Goal: Task Accomplishment & Management: Manage account settings

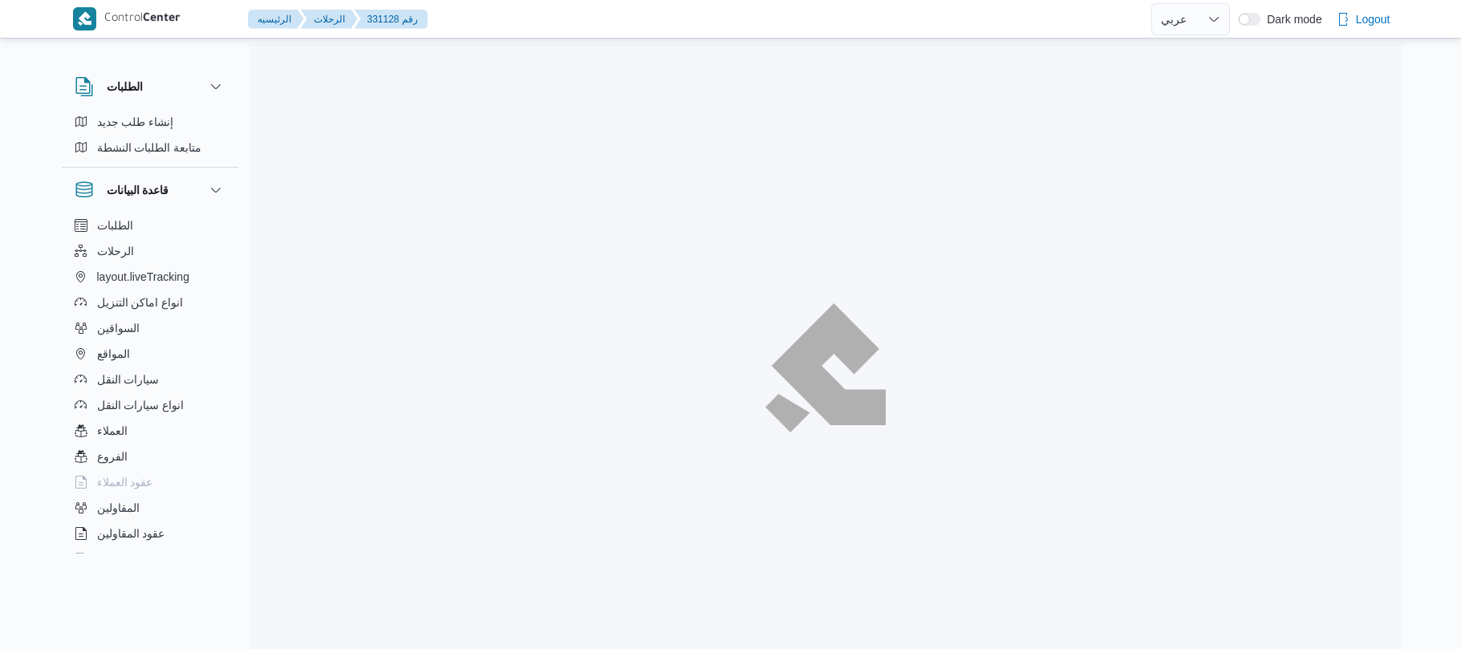
select select "ar"
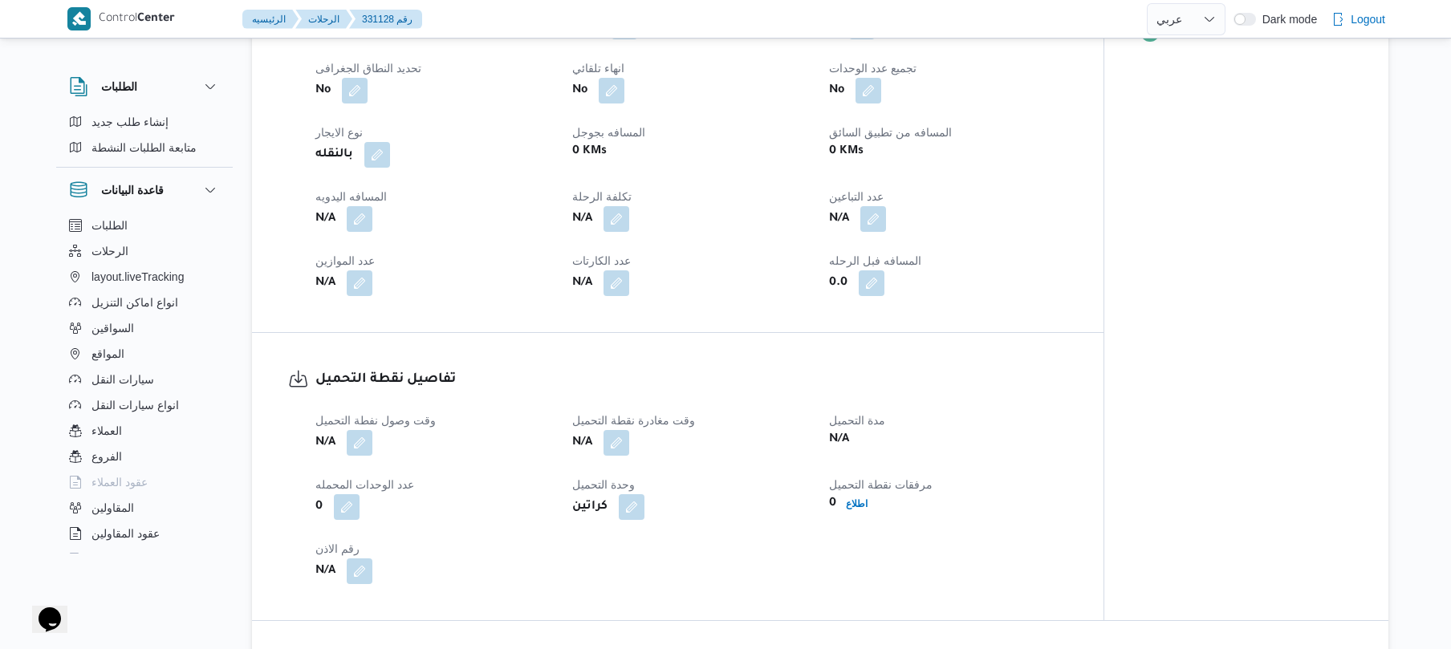
scroll to position [727, 0]
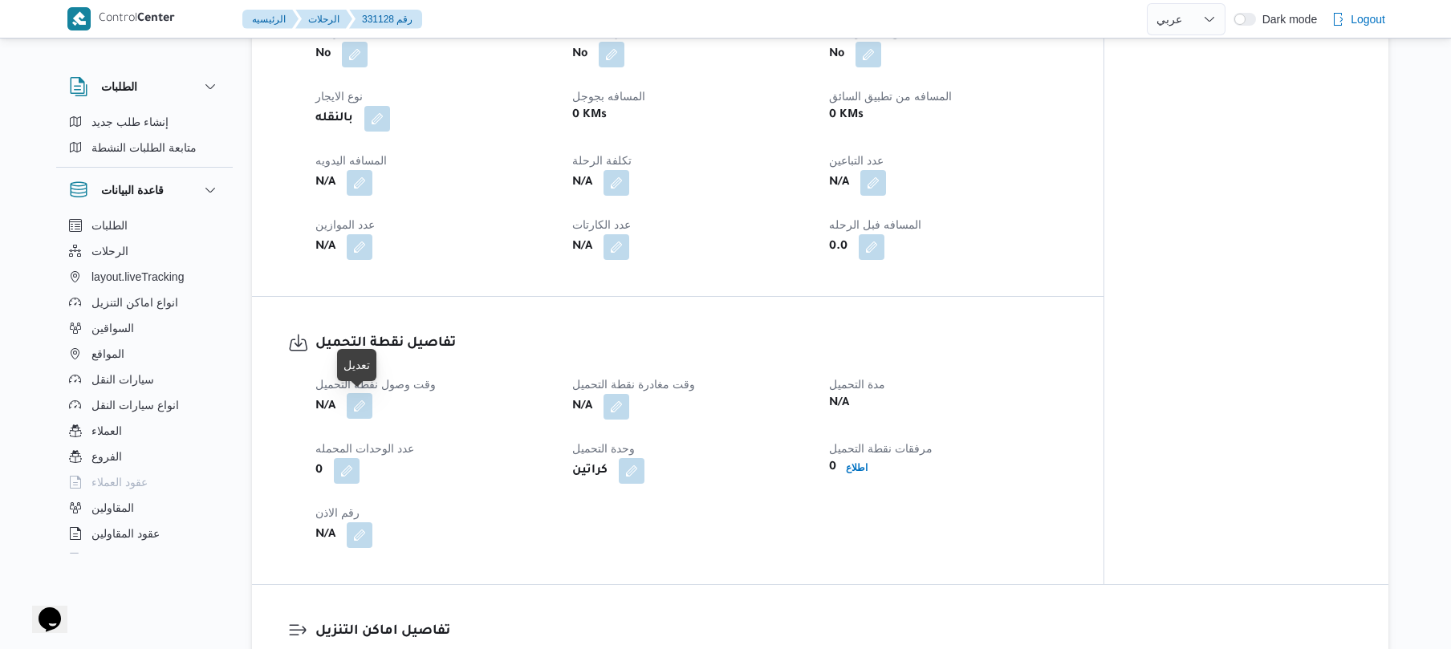
click at [367, 408] on button "button" at bounding box center [360, 406] width 26 height 26
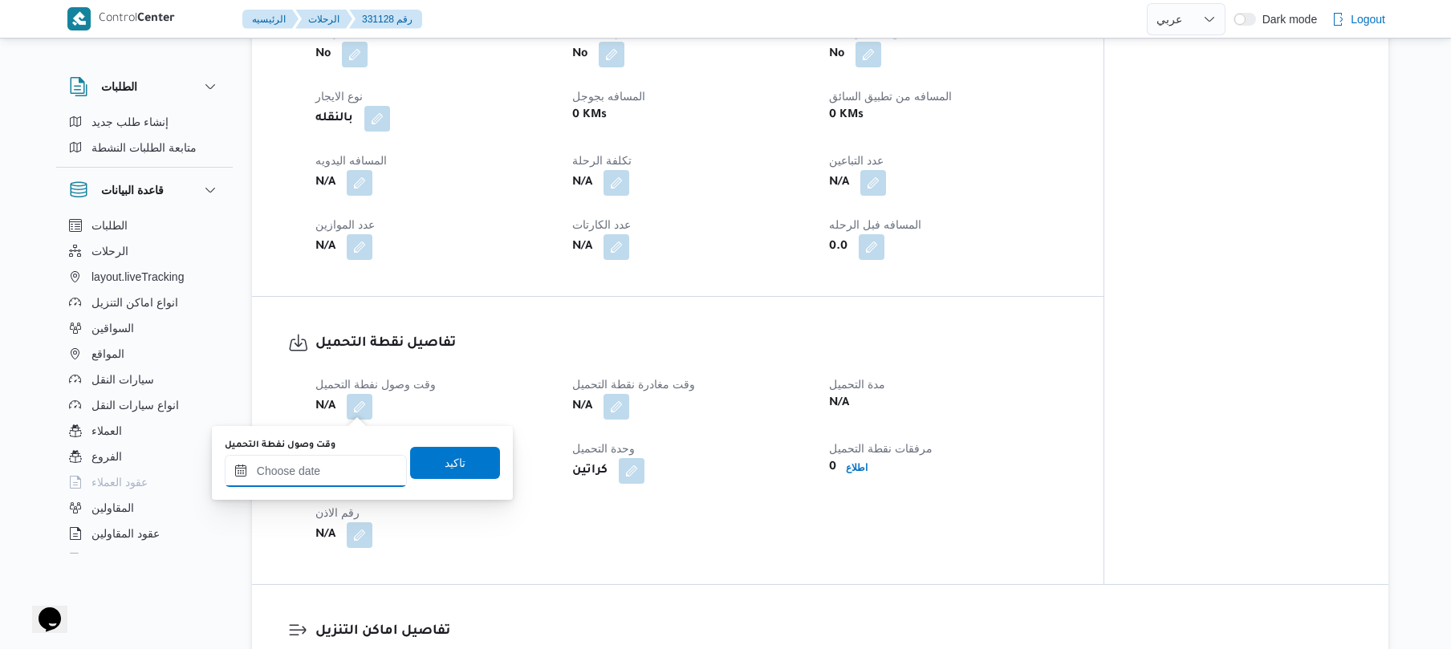
click at [332, 485] on input "وقت وصول نفطة التحميل" at bounding box center [316, 471] width 182 height 32
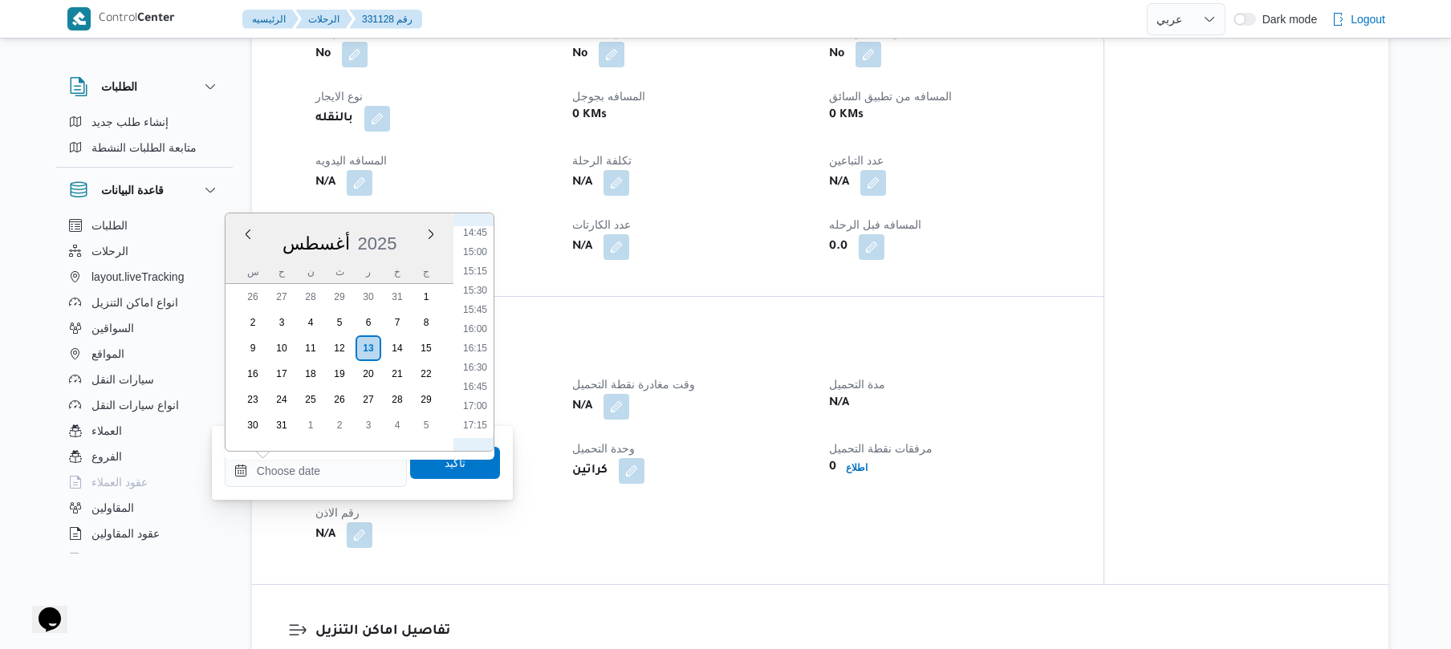
scroll to position [1098, 0]
click at [480, 360] on li "16:00" at bounding box center [475, 368] width 37 height 16
type input "[DATE] ١٦:٠٠"
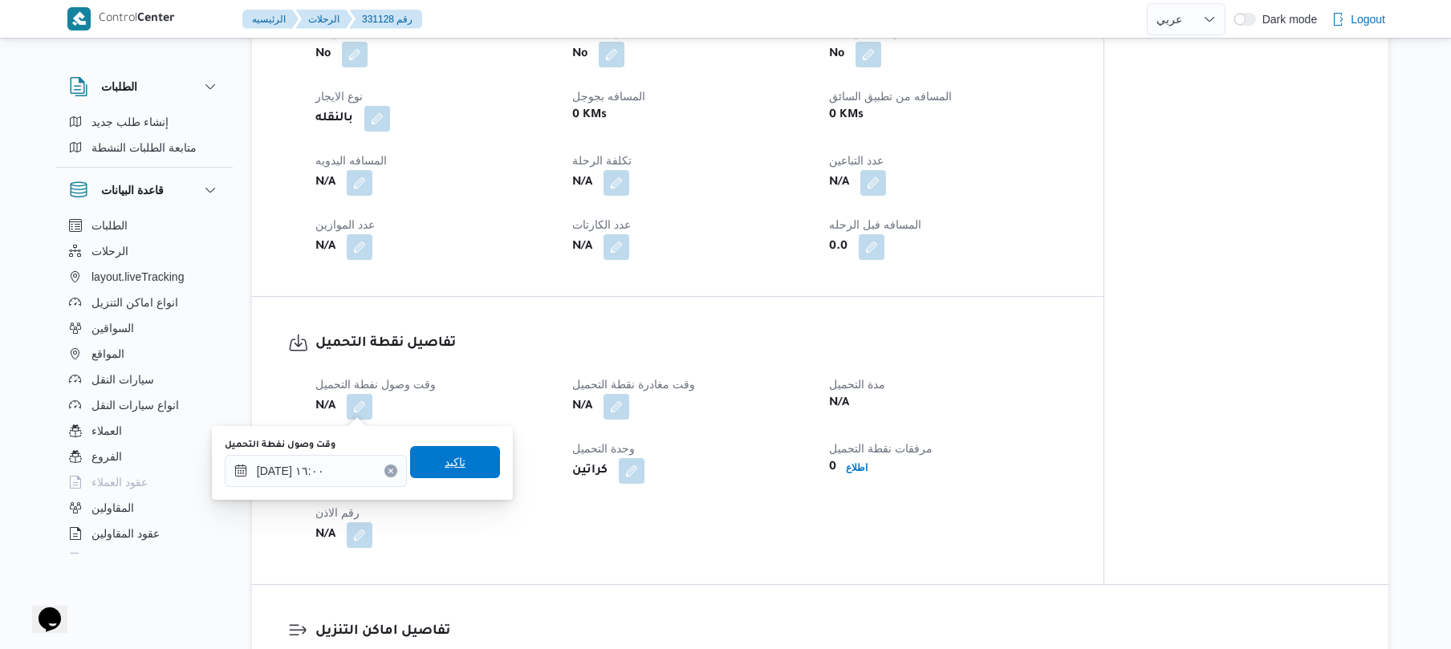
click at [456, 467] on span "تاكيد" at bounding box center [455, 462] width 90 height 32
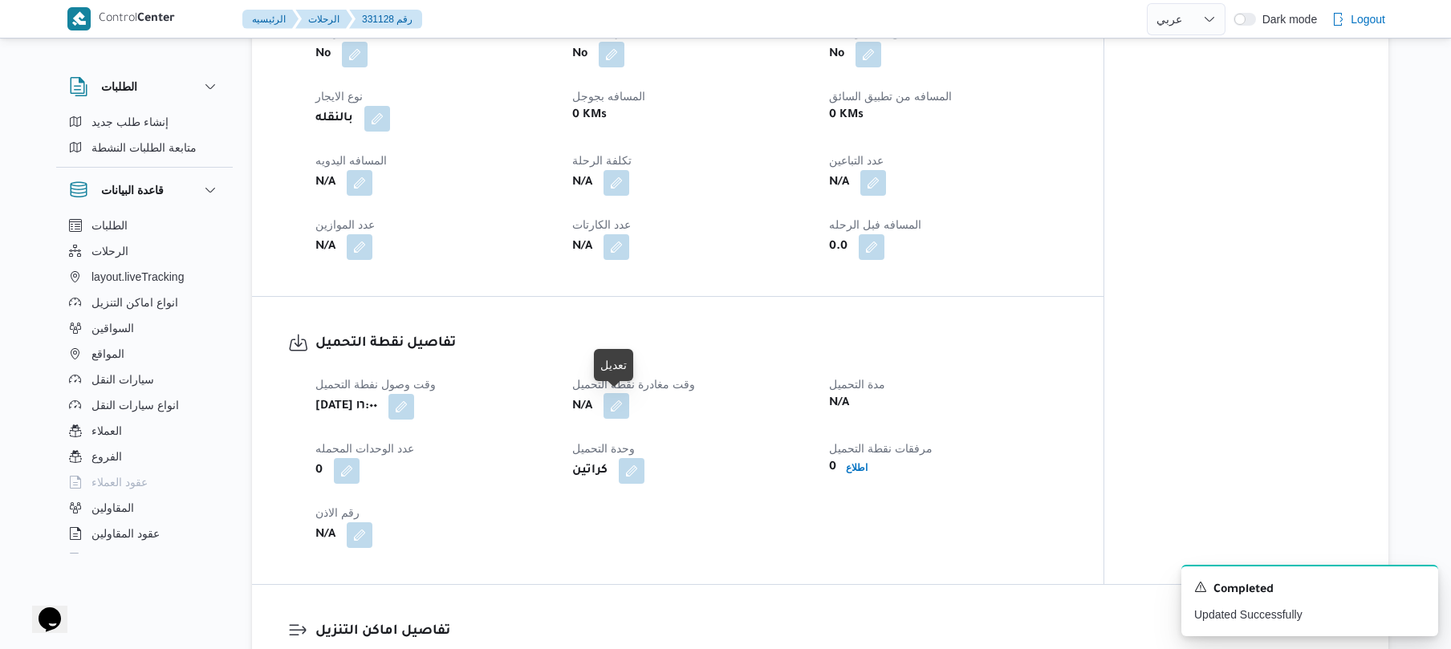
click at [623, 402] on button "button" at bounding box center [616, 406] width 26 height 26
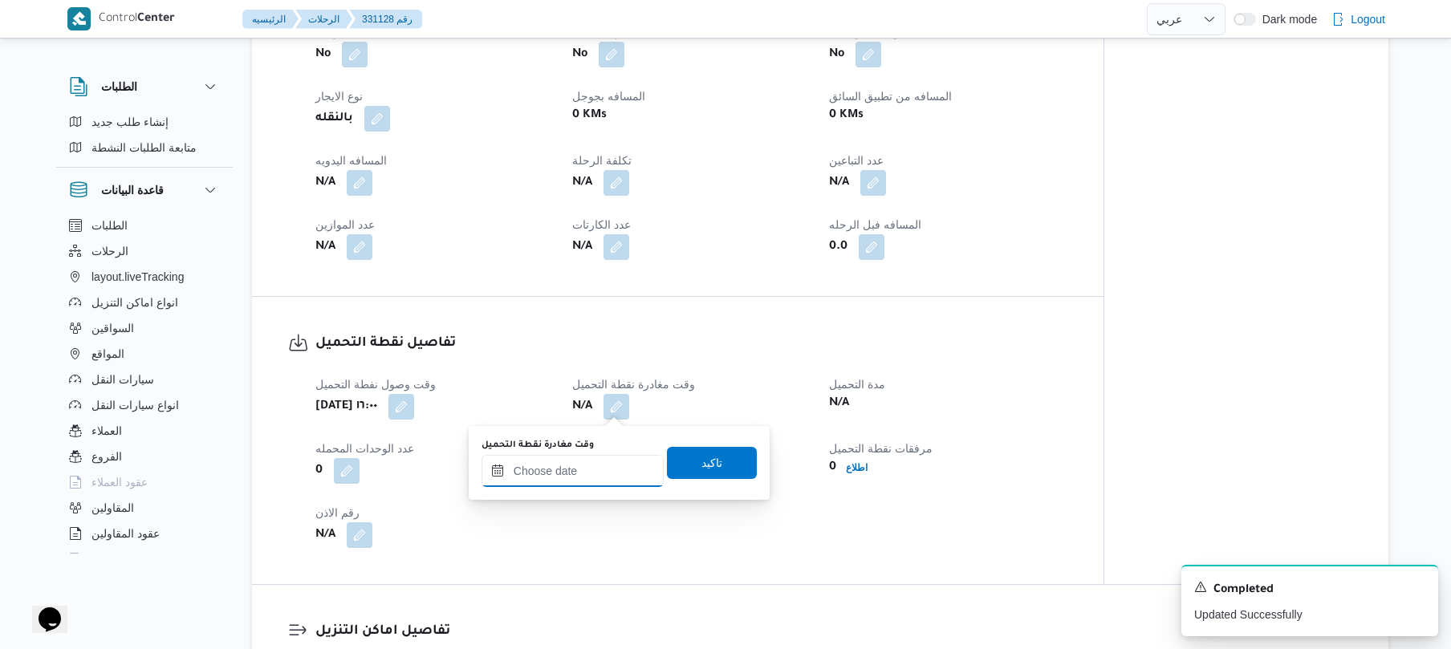
click at [566, 463] on input "وقت مغادرة نقطة التحميل" at bounding box center [572, 471] width 182 height 32
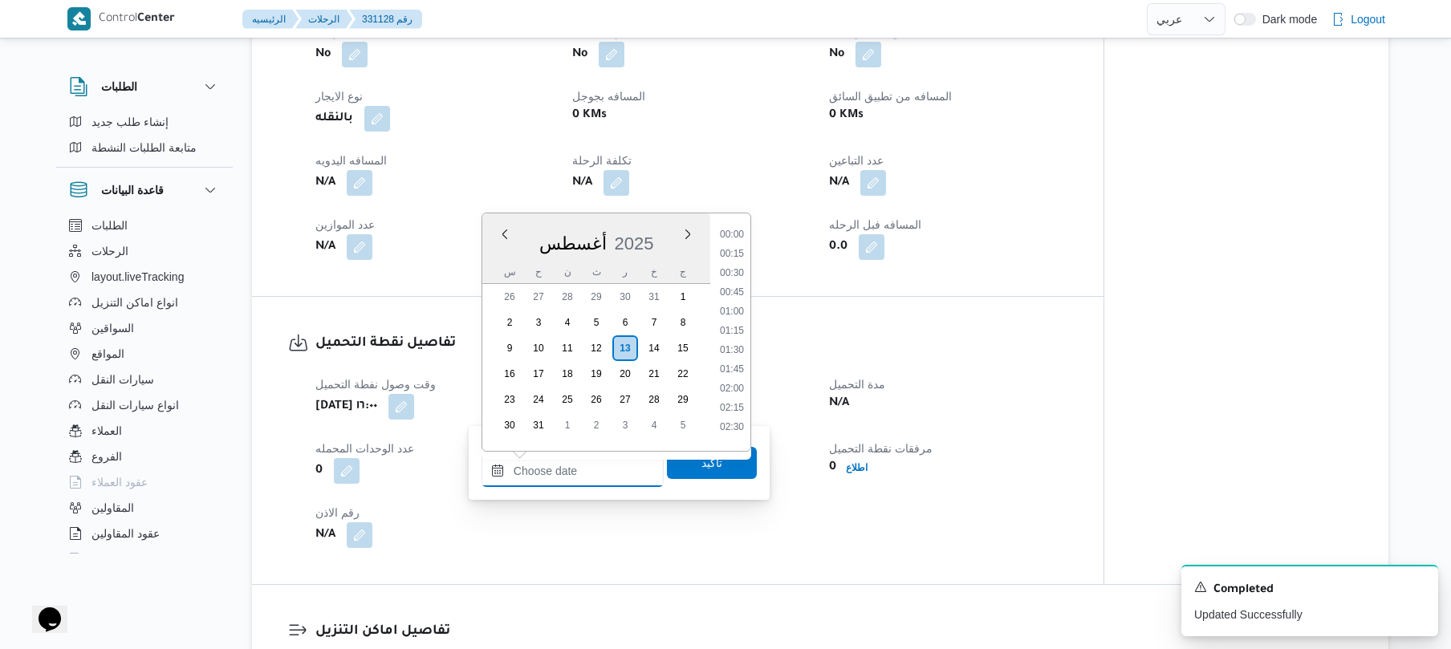
scroll to position [1278, 0]
click at [736, 342] on li "18:00" at bounding box center [731, 343] width 37 height 16
type input "[DATE] ١٨:٠٠"
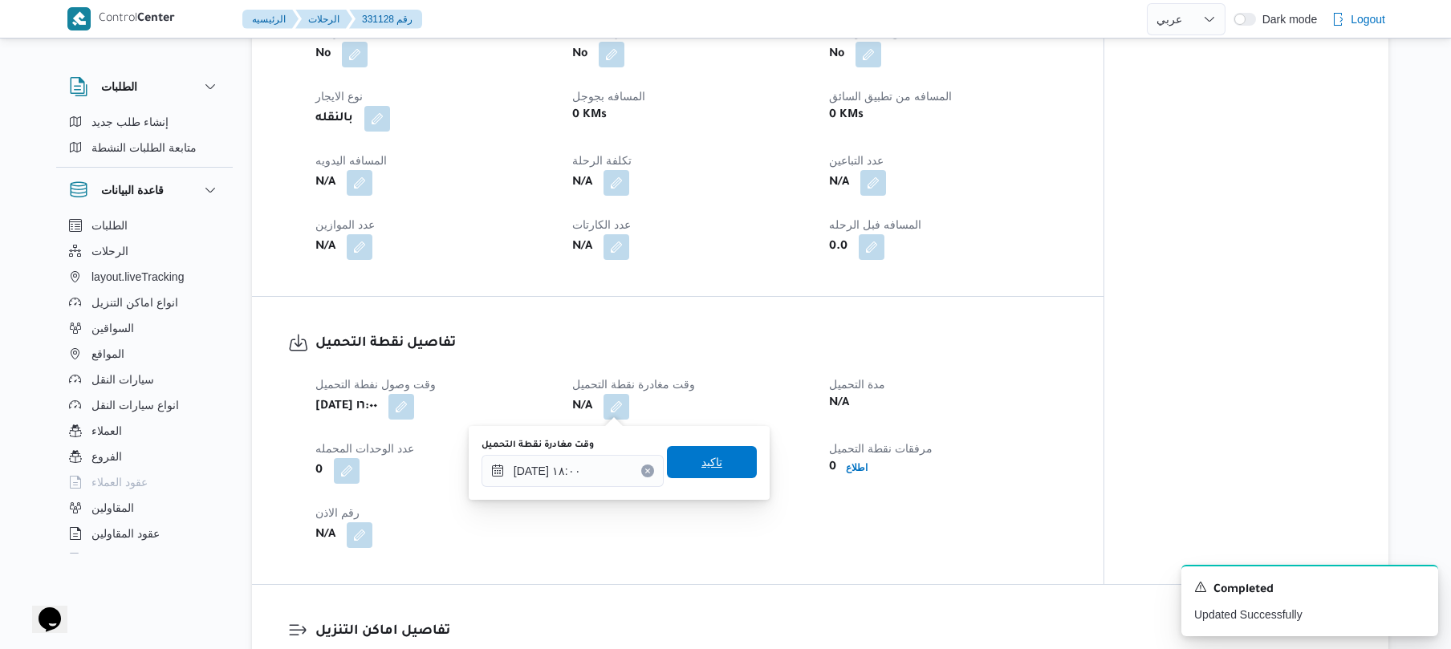
click at [701, 462] on span "تاكيد" at bounding box center [711, 461] width 21 height 19
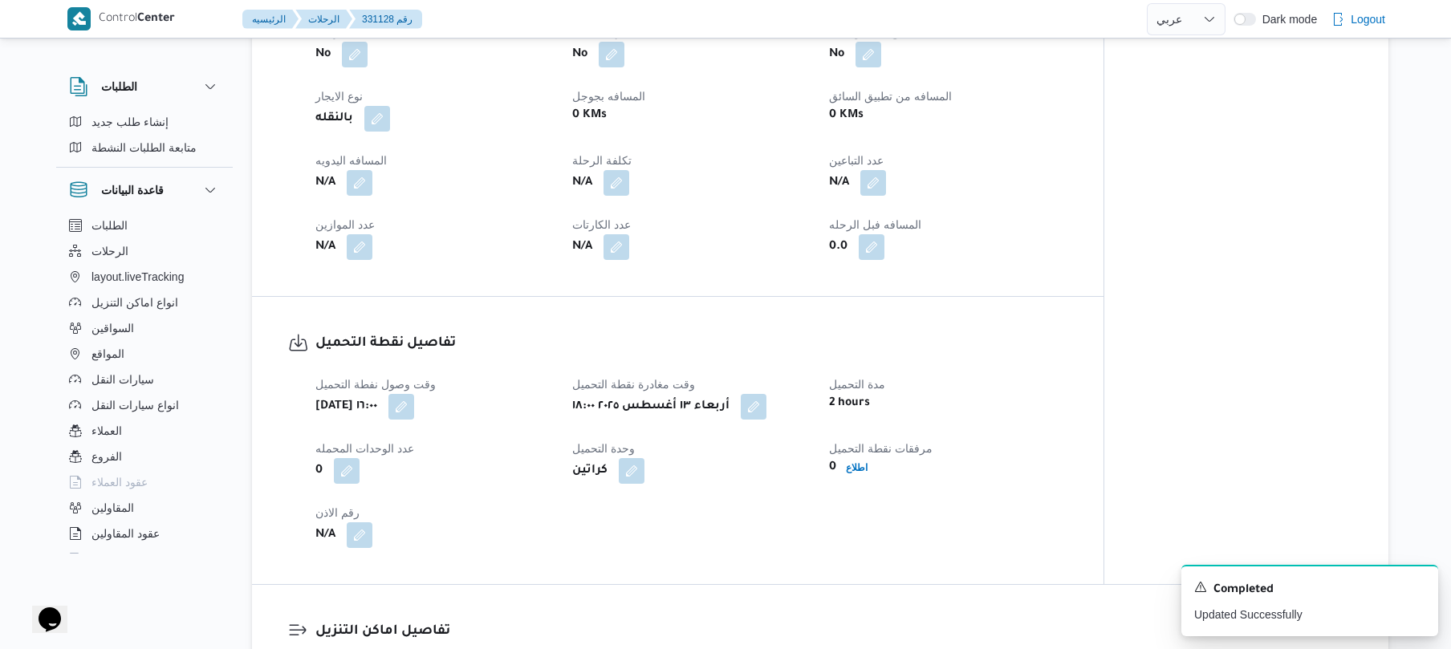
click at [698, 462] on div "كراتين" at bounding box center [690, 471] width 241 height 29
click at [1082, 262] on div "تفاصيل الرحلة العميل Frontdoor الفرع فرونت دور مسطرد نوع الرحله عملاء جملة تاري…" at bounding box center [677, 56] width 851 height 480
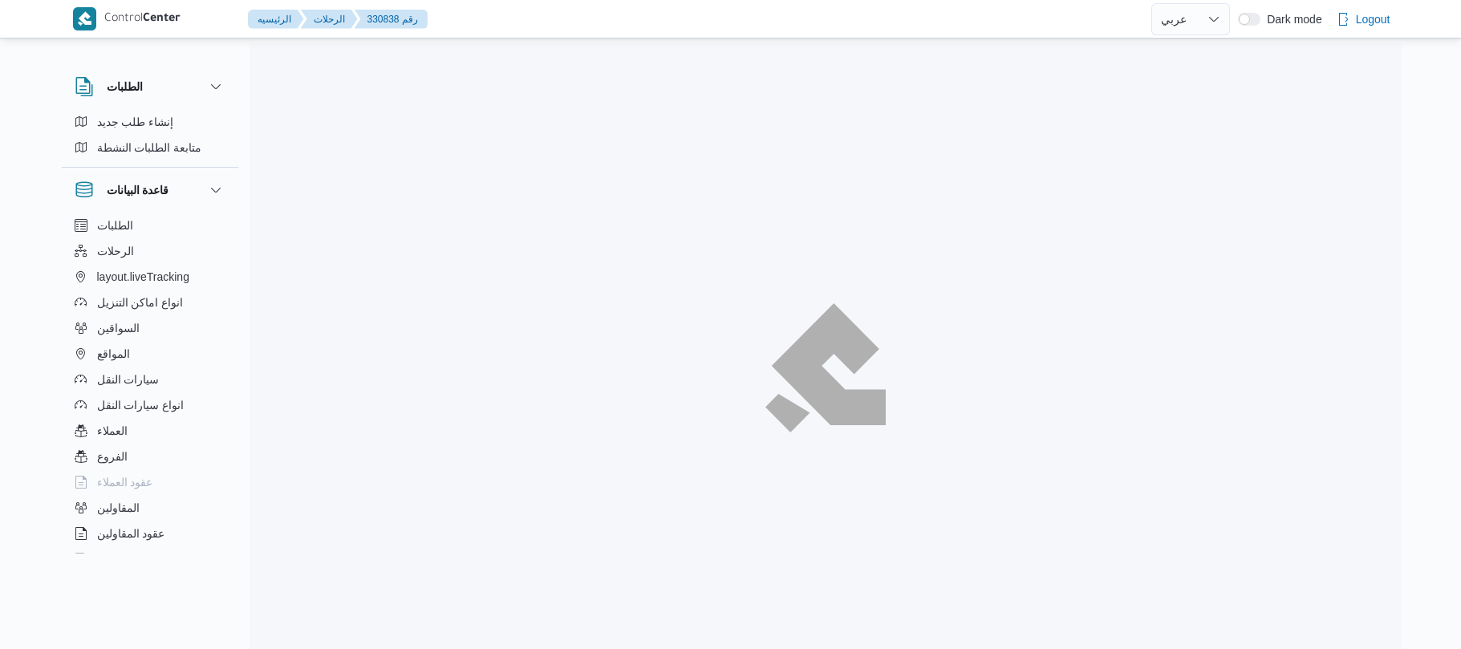
select select "ar"
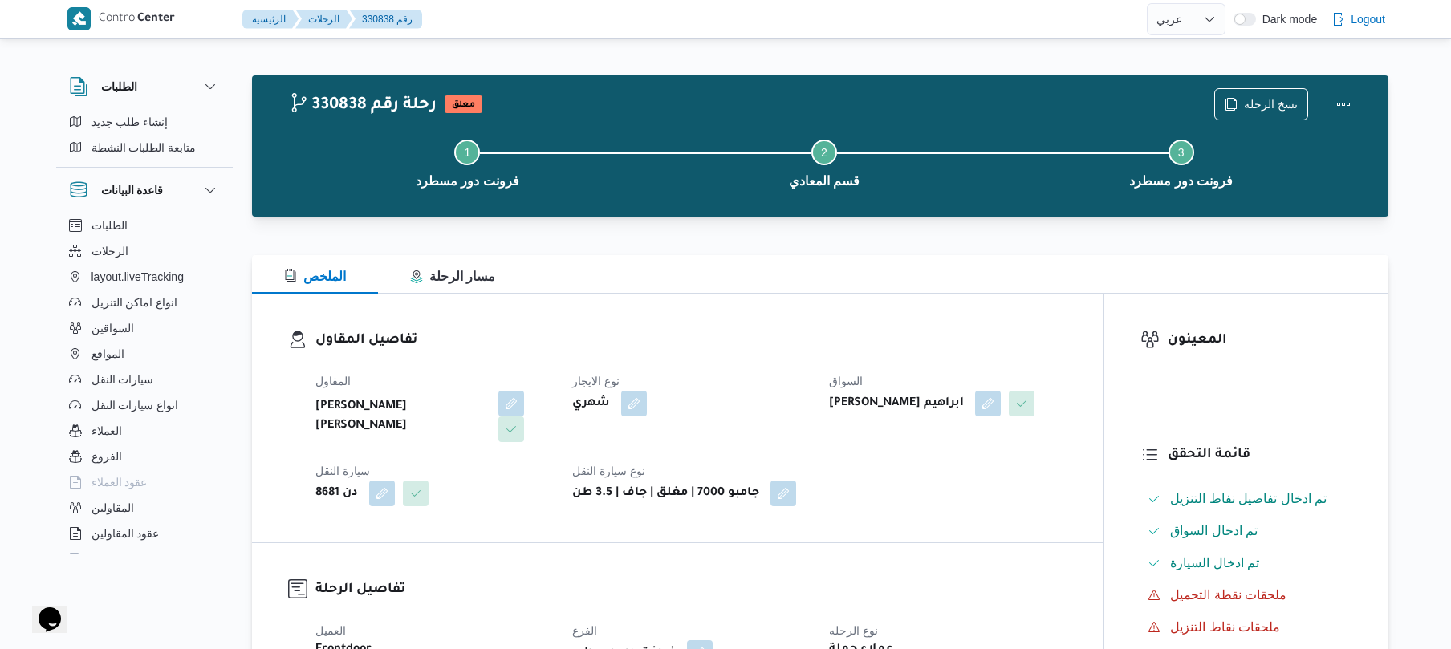
click at [992, 338] on h3 "تفاصيل المقاول" at bounding box center [691, 341] width 752 height 22
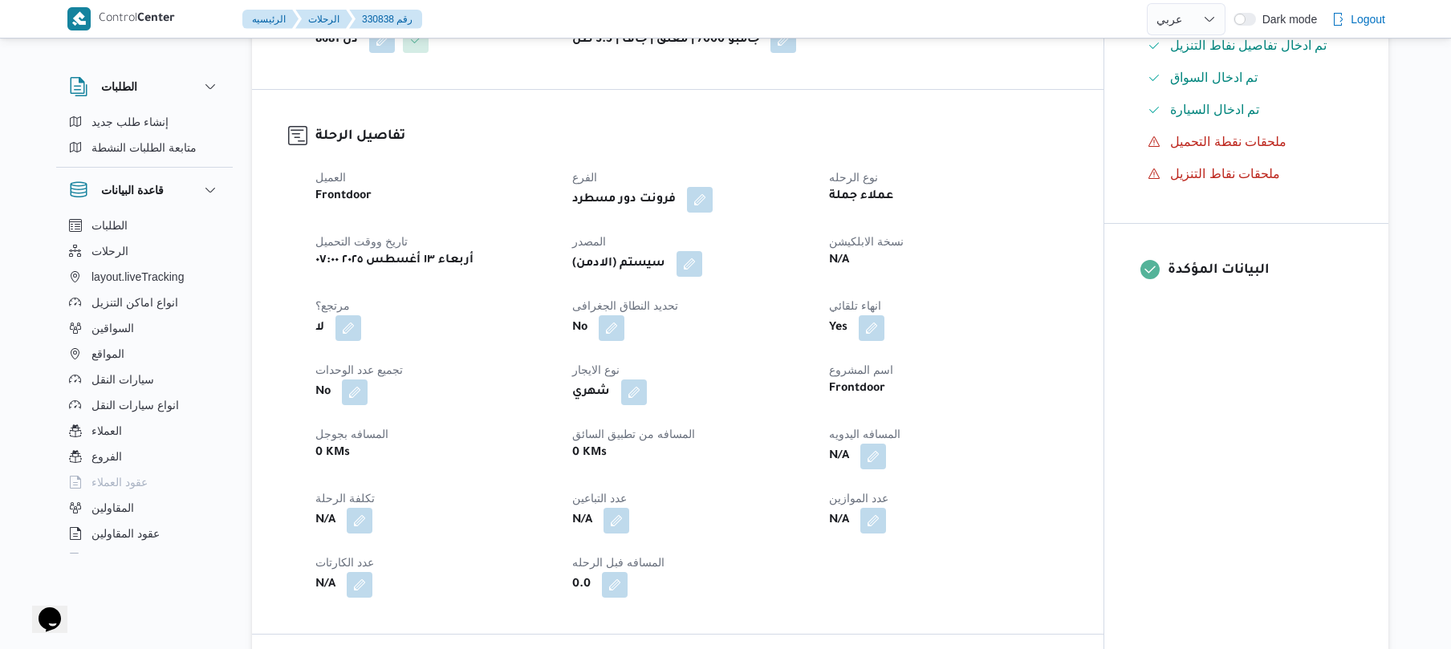
scroll to position [599, 0]
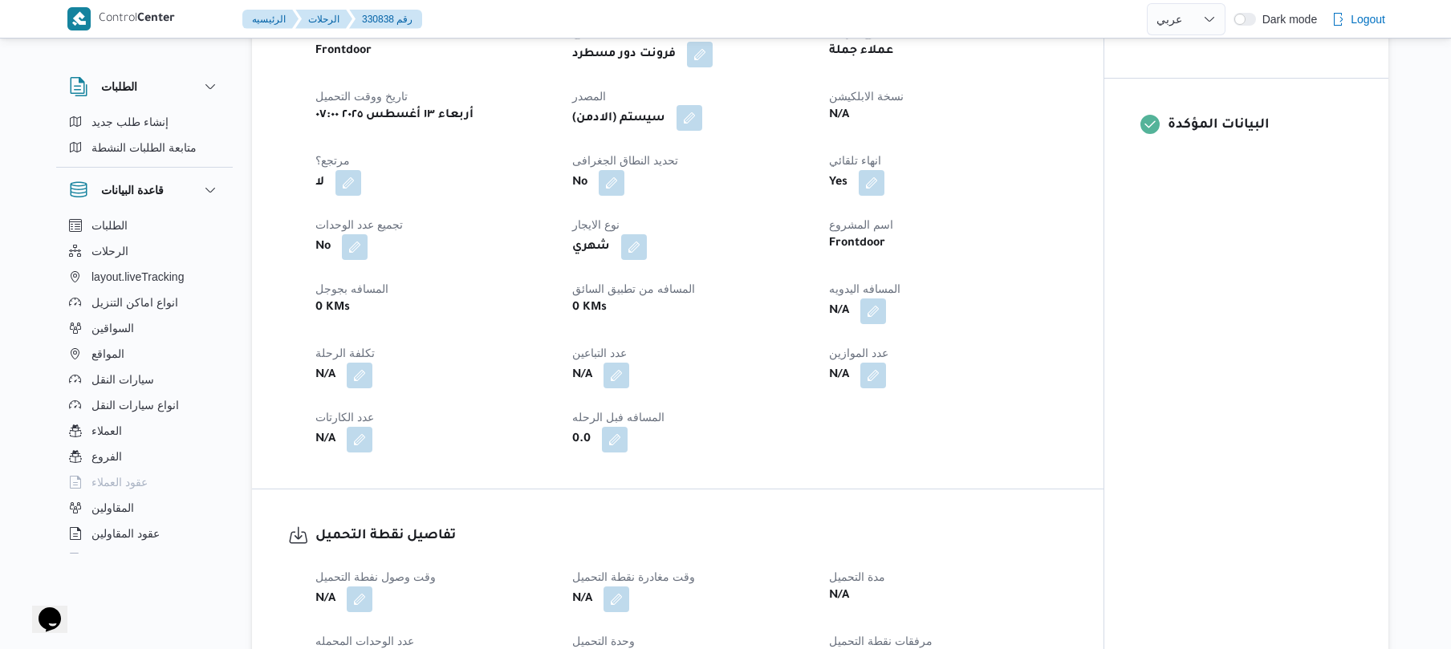
click at [694, 120] on button "button" at bounding box center [689, 118] width 26 height 26
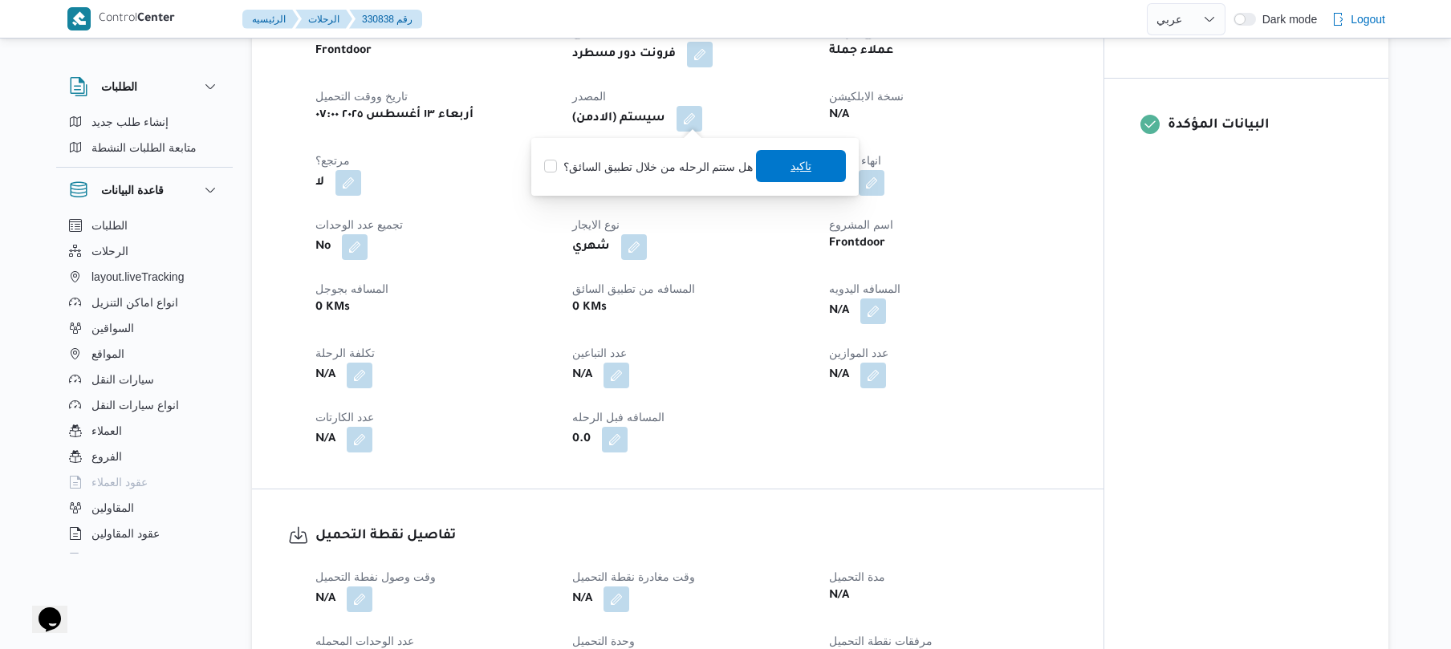
click at [777, 170] on span "تاكيد" at bounding box center [801, 166] width 90 height 32
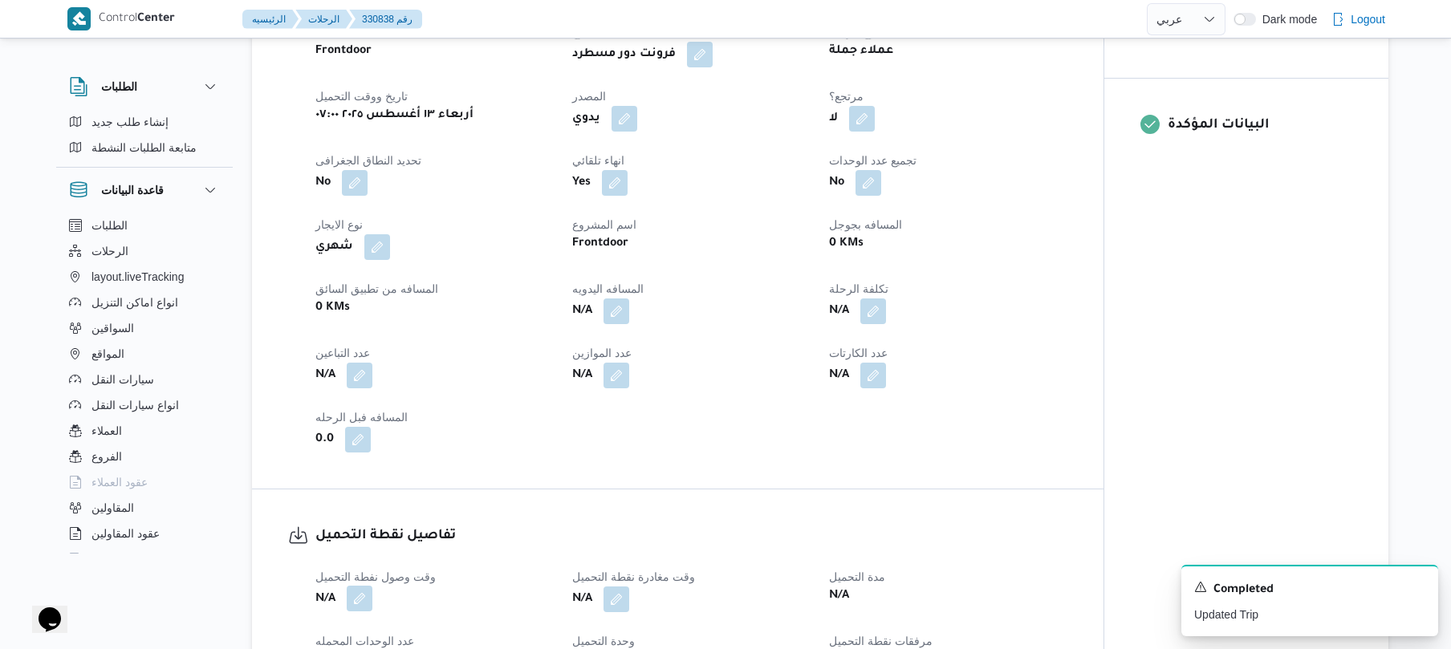
click at [359, 595] on button "button" at bounding box center [360, 599] width 26 height 26
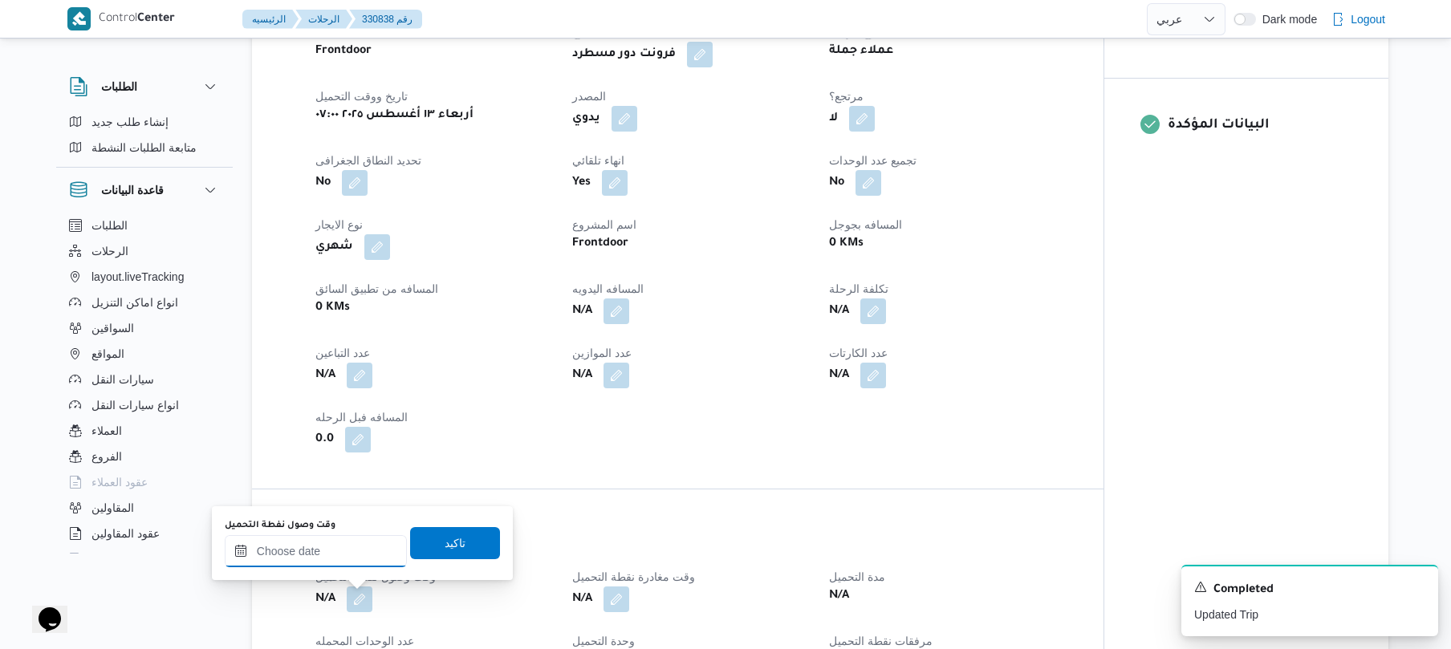
click at [344, 546] on input "وقت وصول نفطة التحميل" at bounding box center [316, 551] width 182 height 32
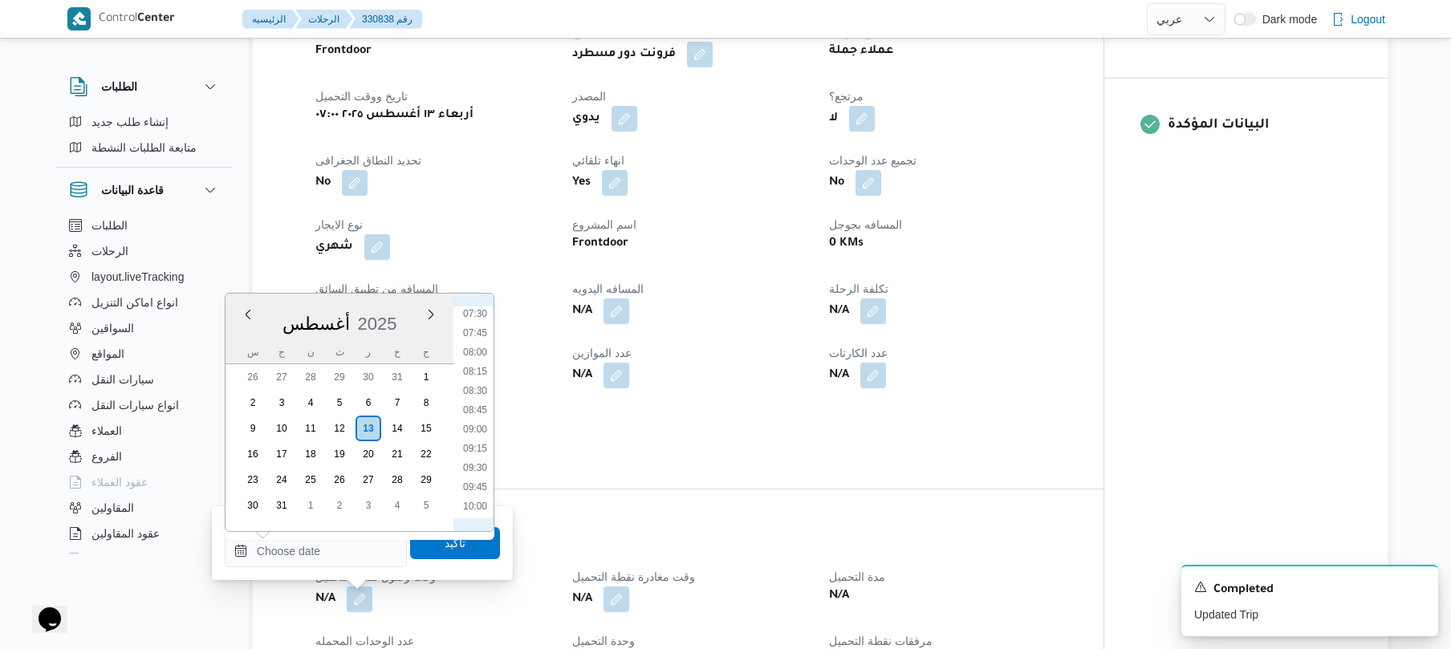
scroll to position [399, 0]
click at [478, 454] on li "07:00" at bounding box center [475, 455] width 37 height 16
type input "١٣/٠٨/٢٠٢٥ ٠٧:٠٠"
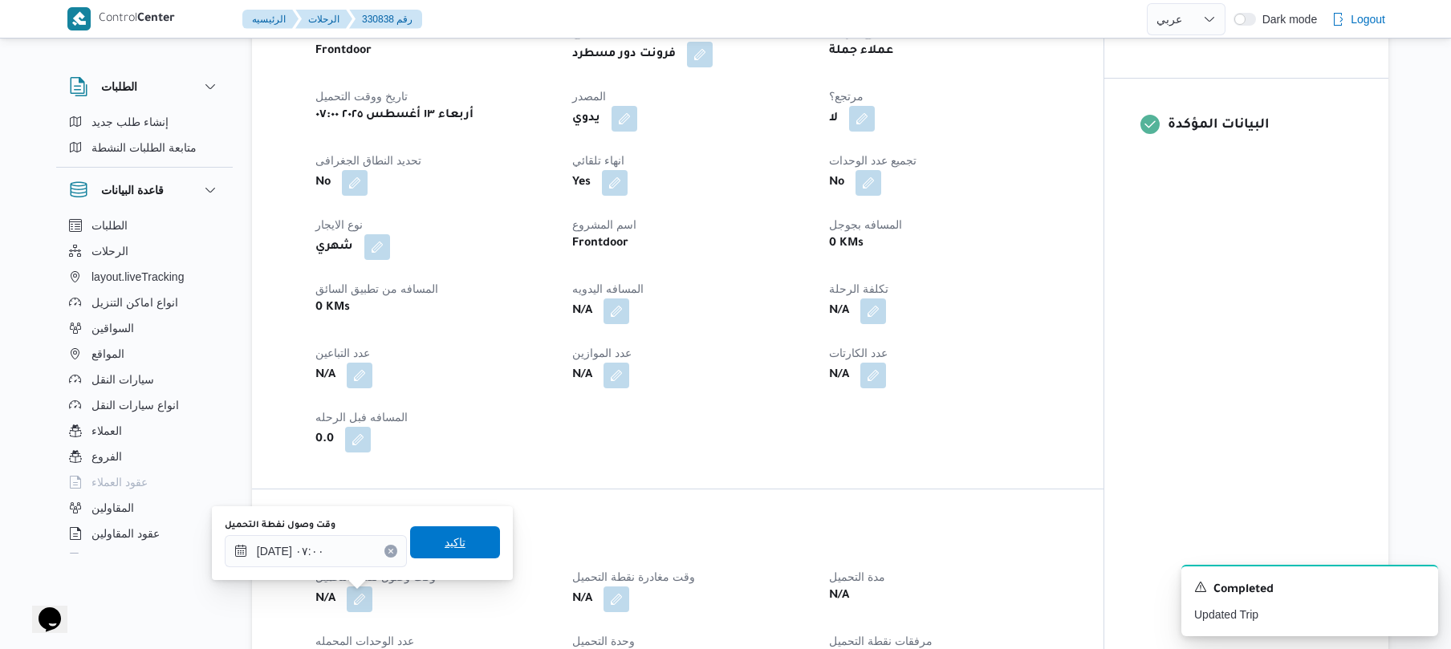
click at [444, 547] on span "تاكيد" at bounding box center [454, 542] width 21 height 19
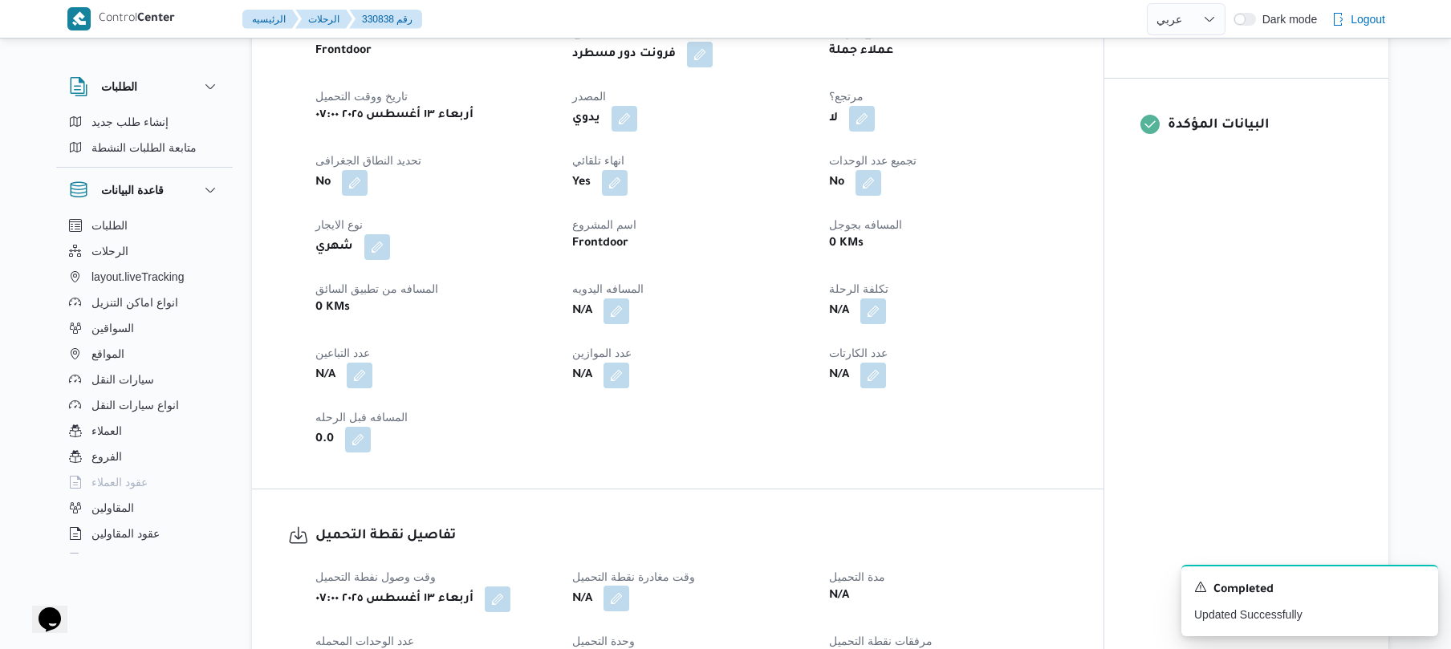
click at [620, 603] on button "button" at bounding box center [616, 599] width 26 height 26
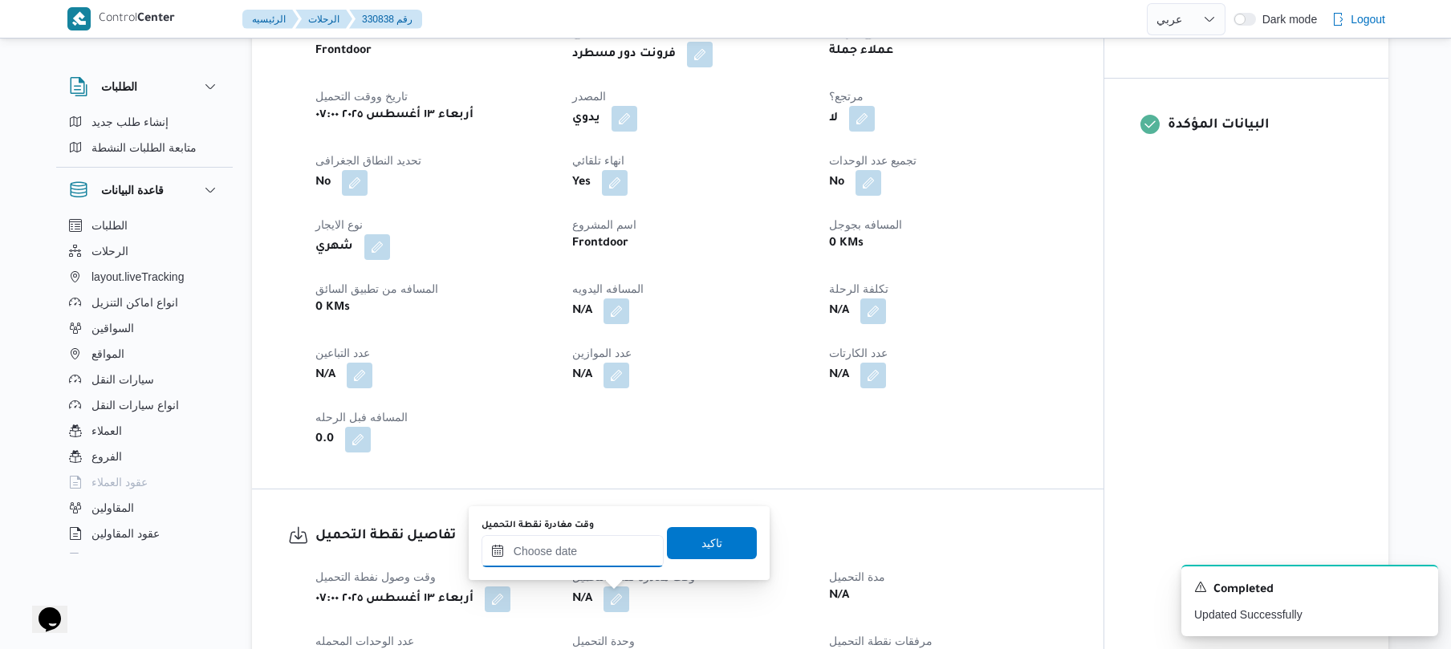
click at [595, 556] on input "وقت مغادرة نقطة التحميل" at bounding box center [572, 551] width 182 height 32
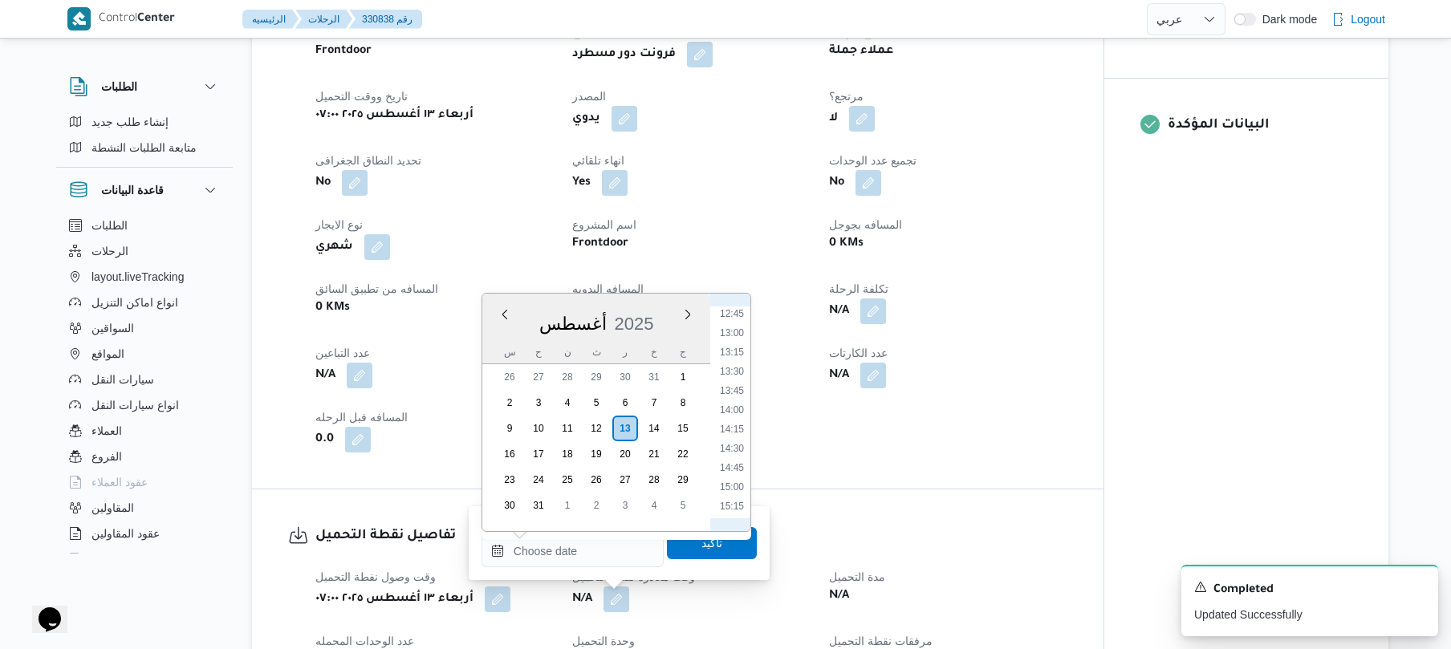
scroll to position [938, 0]
click at [733, 457] on li "14:00" at bounding box center [731, 455] width 37 height 16
type input "١٣/٠٨/٢٠٢٥ ١٤:٠٠"
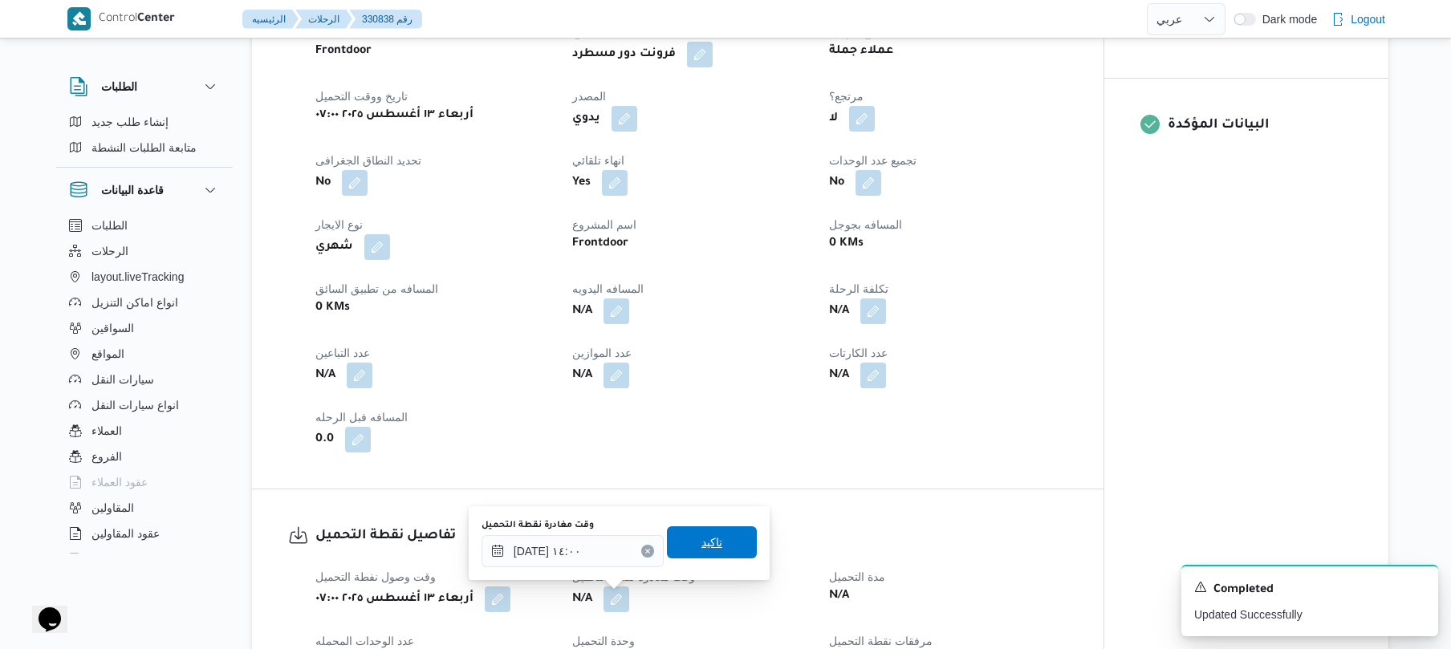
click at [701, 546] on span "تاكيد" at bounding box center [711, 542] width 21 height 19
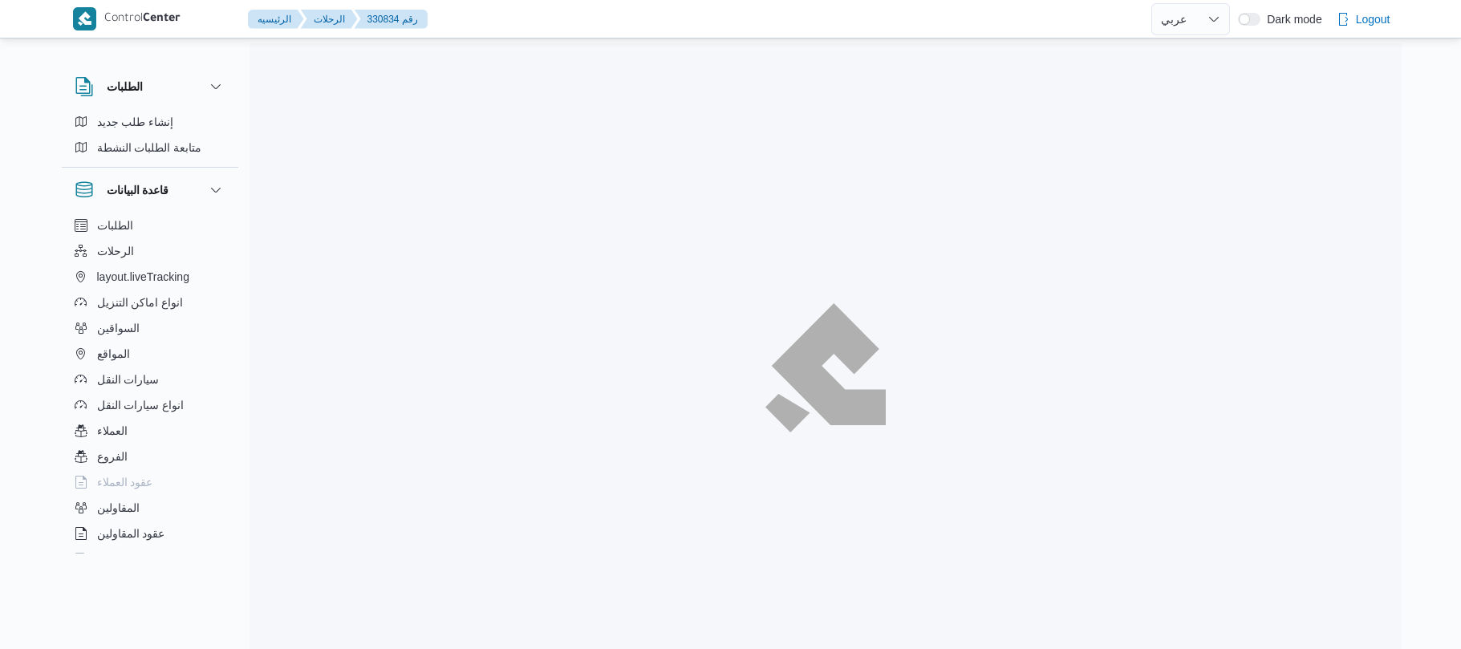
select select "ar"
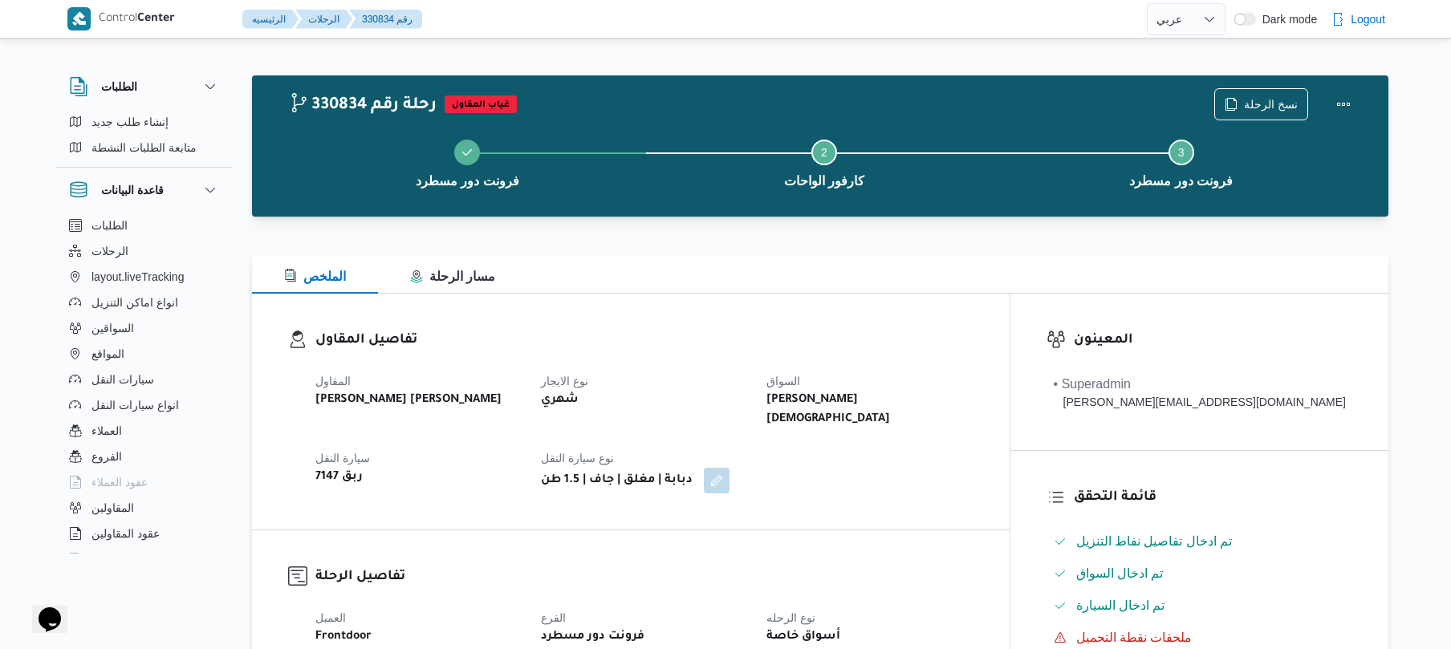
click at [847, 308] on div "تفاصيل المقاول المقاول عبدالله عيد عبدالسلام عبدالحافظ نوع الايجار شهري السواق …" at bounding box center [630, 412] width 757 height 236
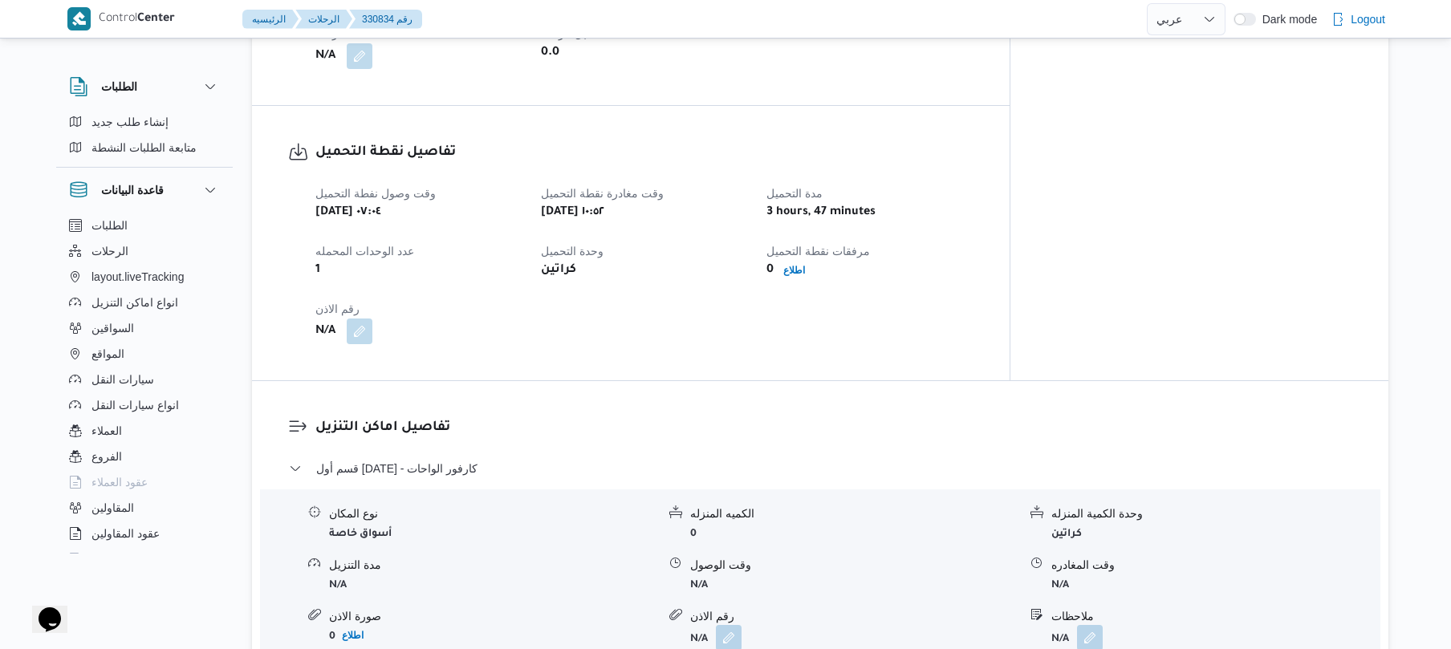
scroll to position [960, 0]
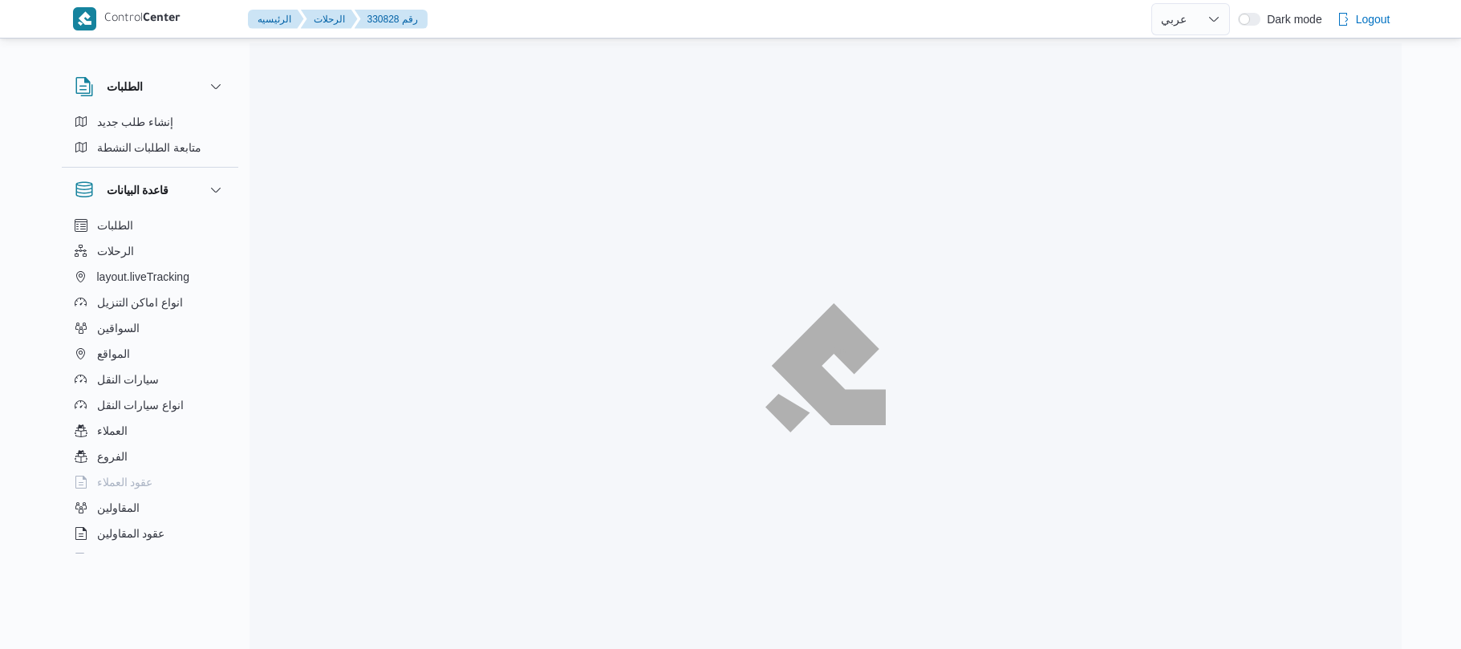
select select "ar"
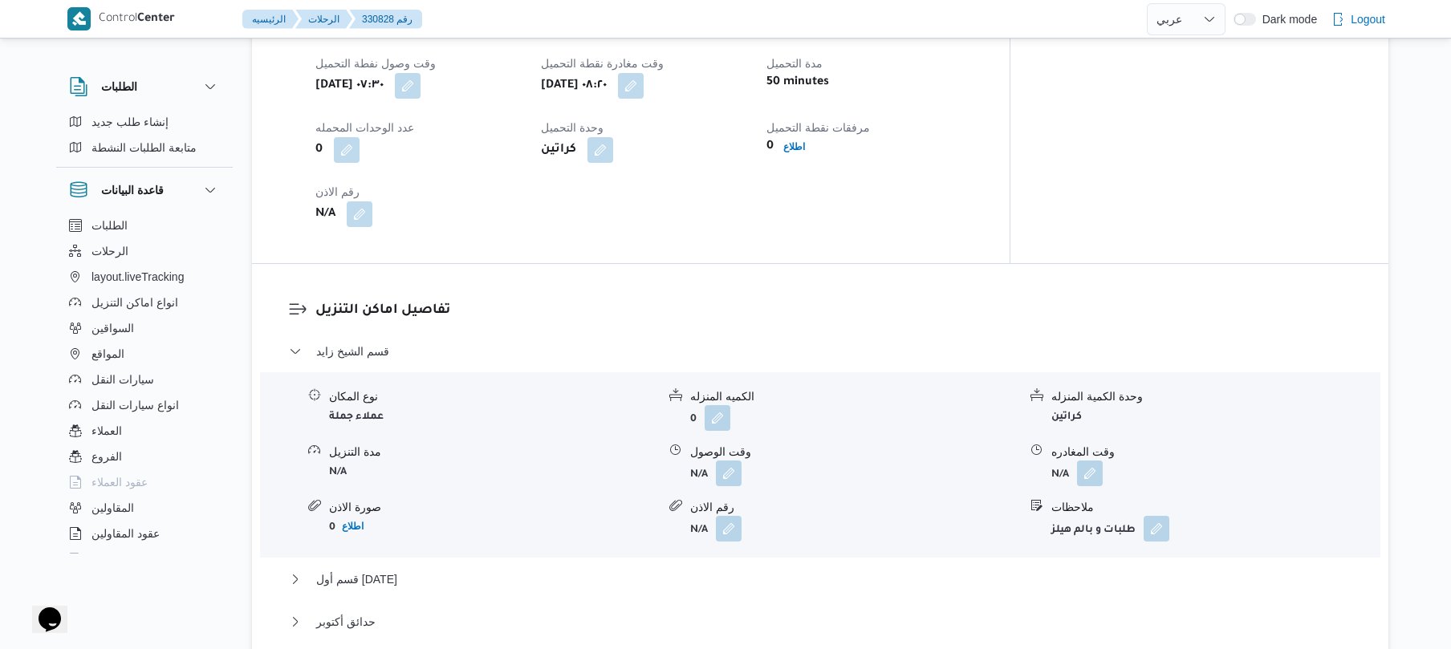
scroll to position [1155, 0]
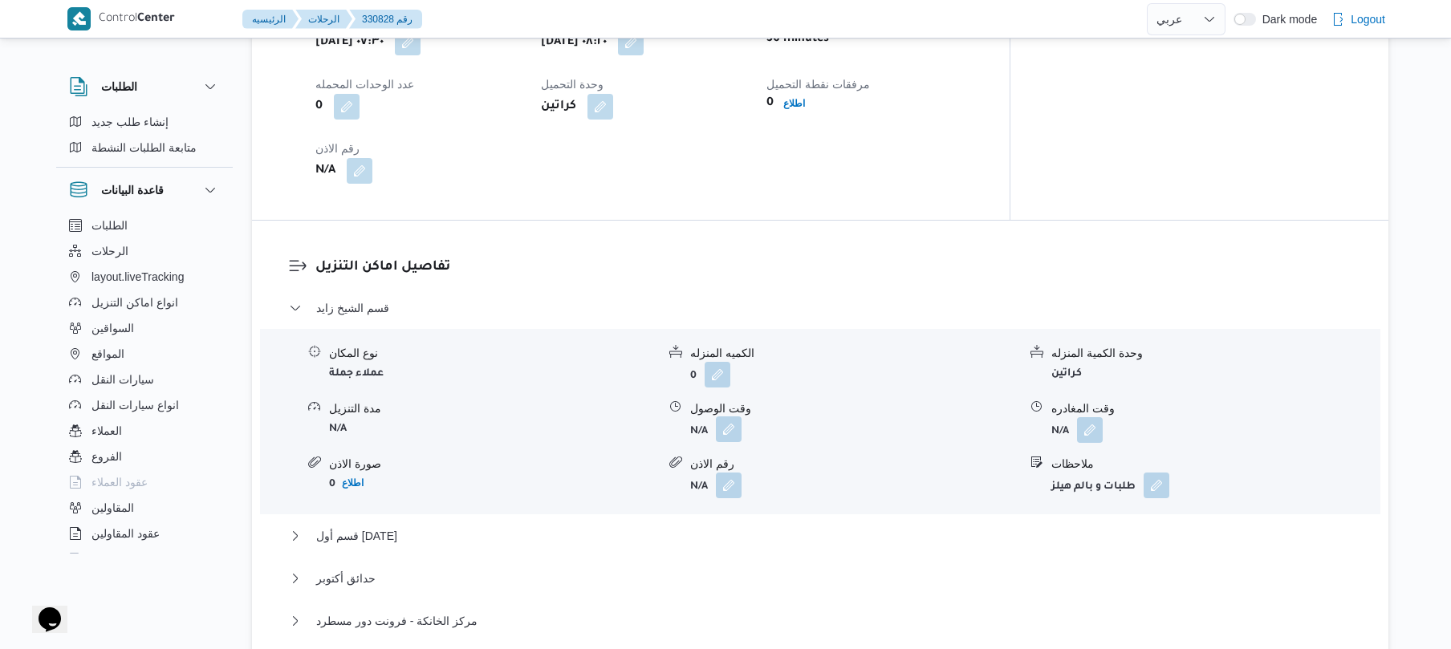
click at [730, 416] on button "button" at bounding box center [729, 429] width 26 height 26
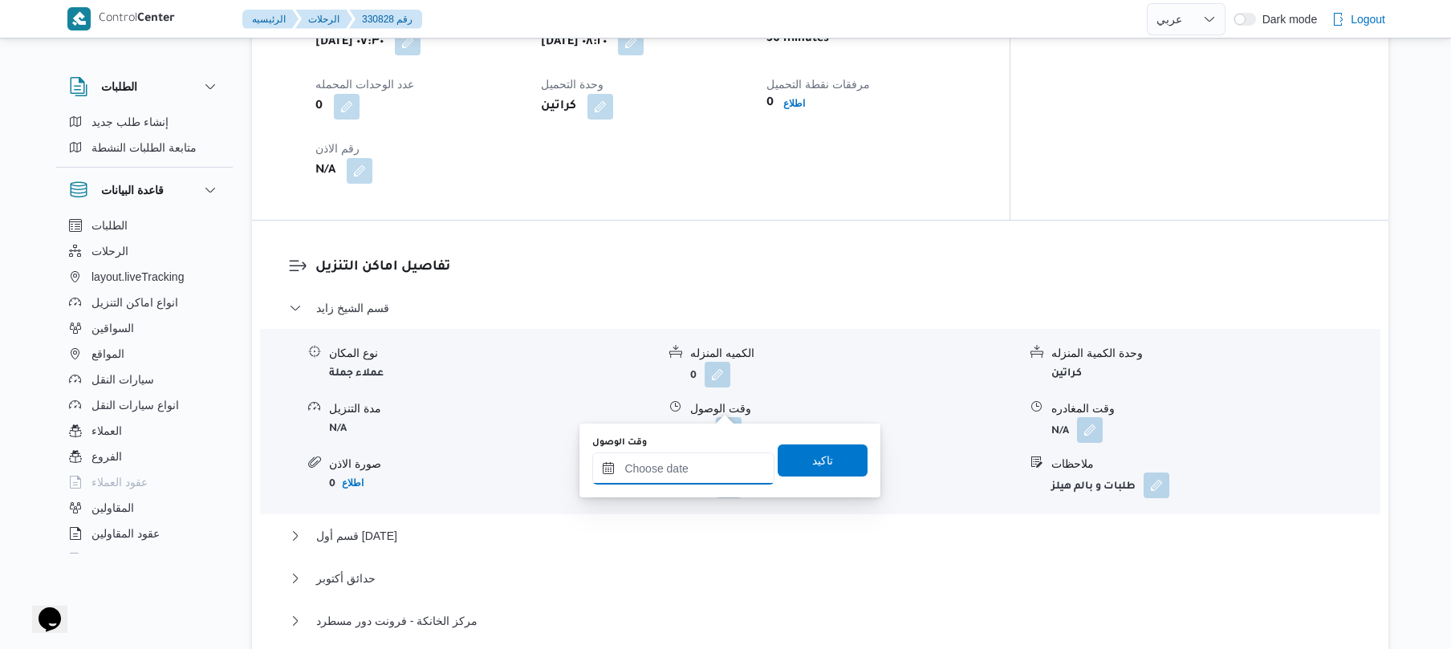
click at [668, 473] on input "وقت الوصول" at bounding box center [683, 468] width 182 height 32
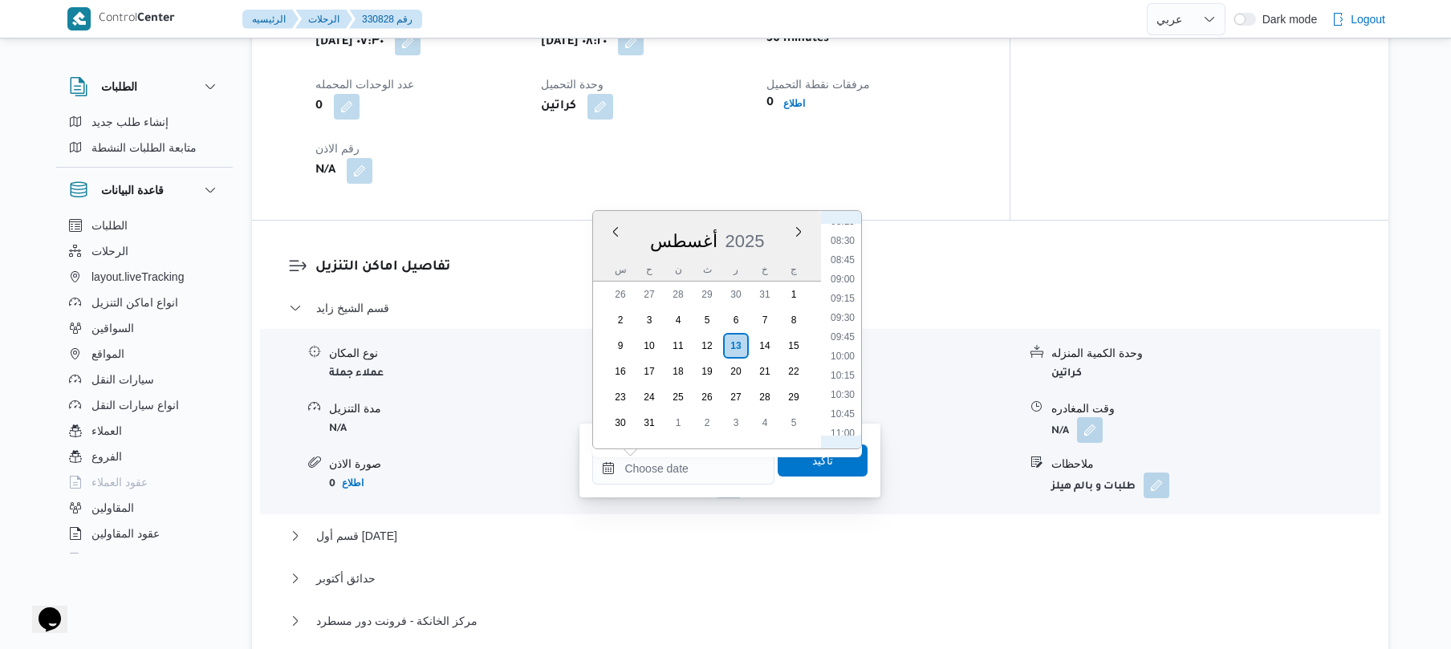
scroll to position [578, 0]
click at [842, 385] on li "09:30" at bounding box center [842, 385] width 37 height 16
type input "١٣/٠٨/٢٠٢٥ ٠٩:٣٠"
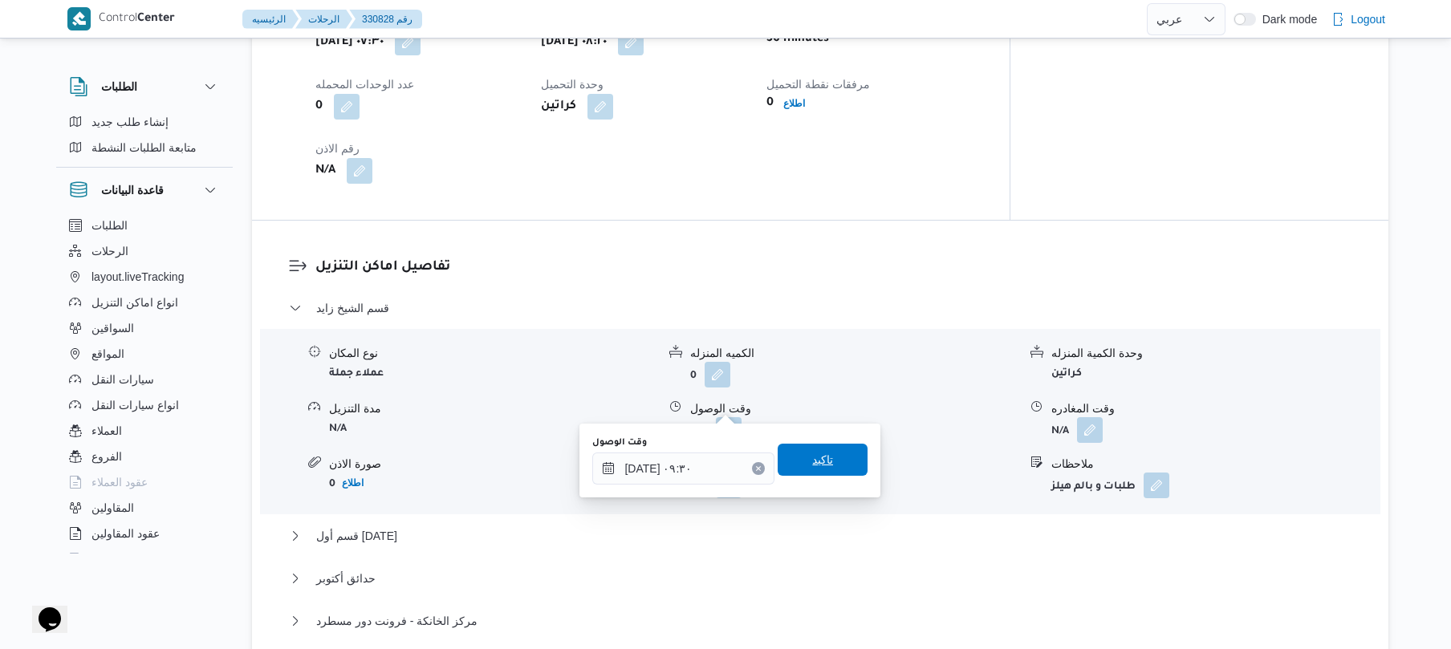
click at [804, 473] on span "تاكيد" at bounding box center [822, 460] width 90 height 32
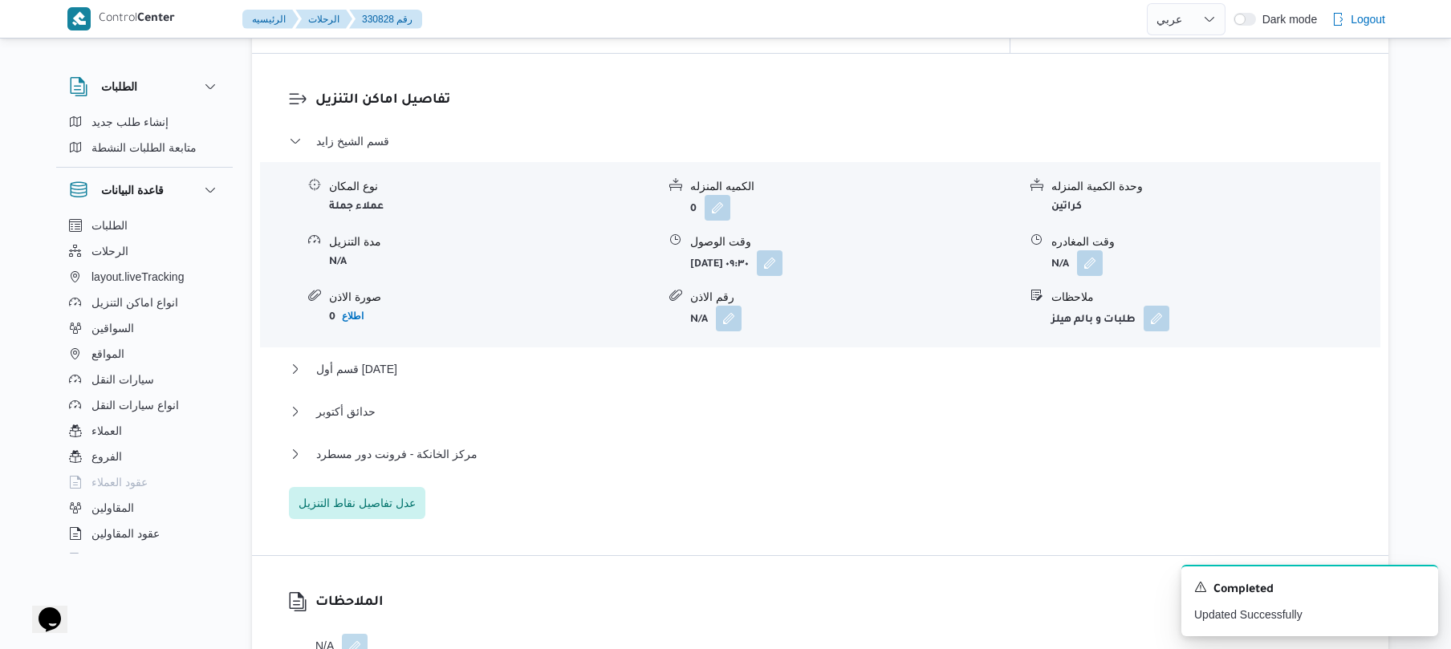
scroll to position [1326, 0]
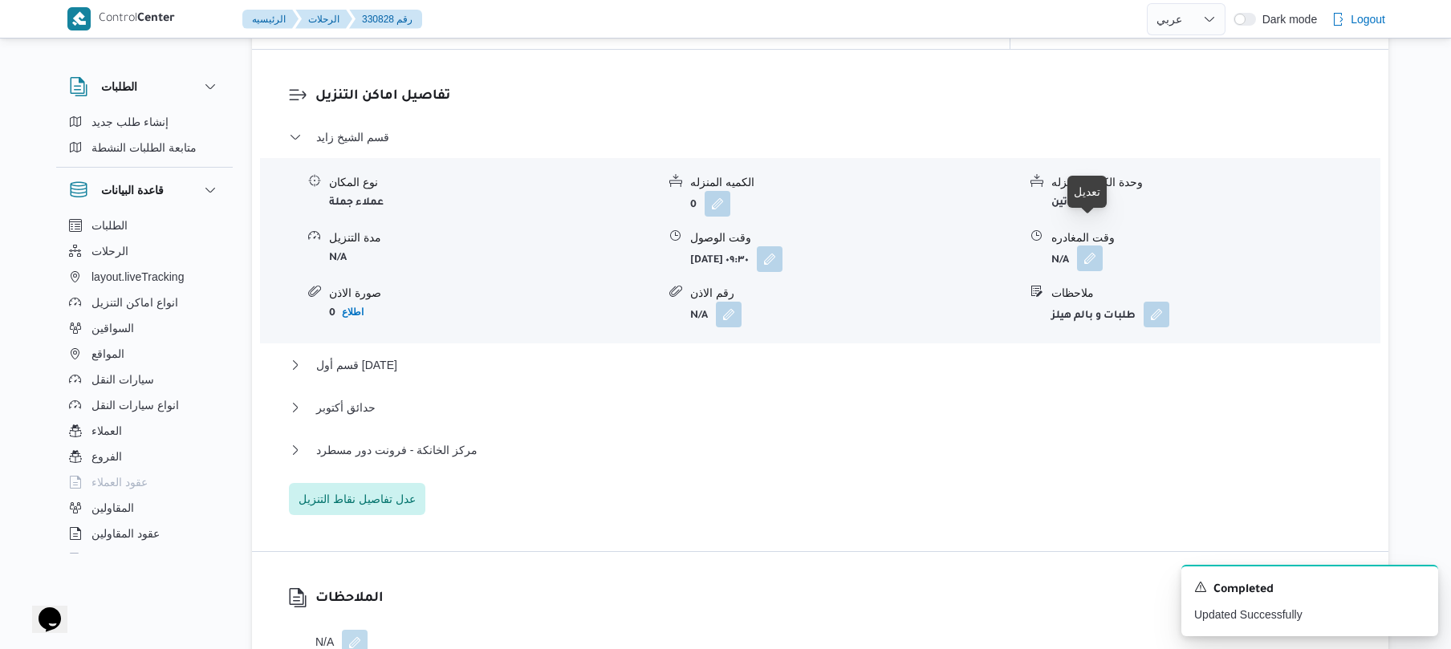
click at [1086, 246] on button "button" at bounding box center [1090, 259] width 26 height 26
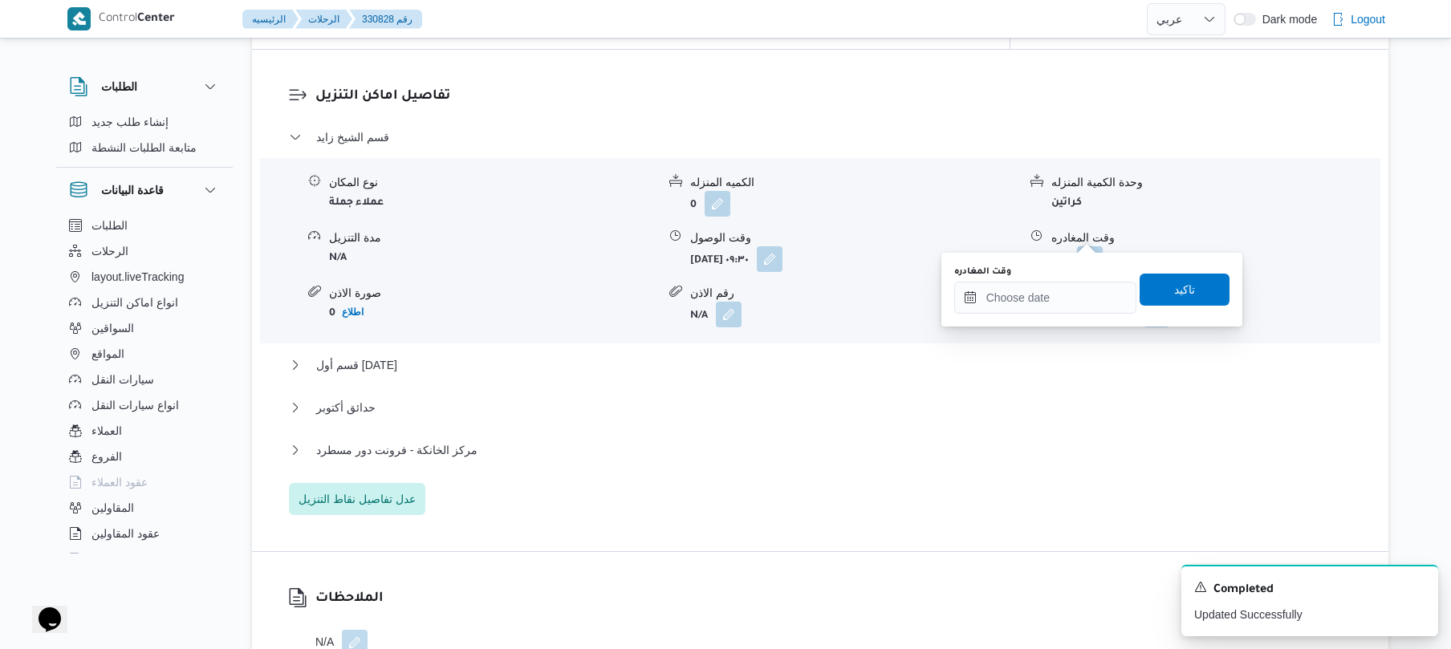
click at [1021, 315] on div "وقت المغادره تاكيد" at bounding box center [1091, 289] width 278 height 51
click at [1027, 295] on input "وقت المغادره" at bounding box center [1045, 298] width 182 height 32
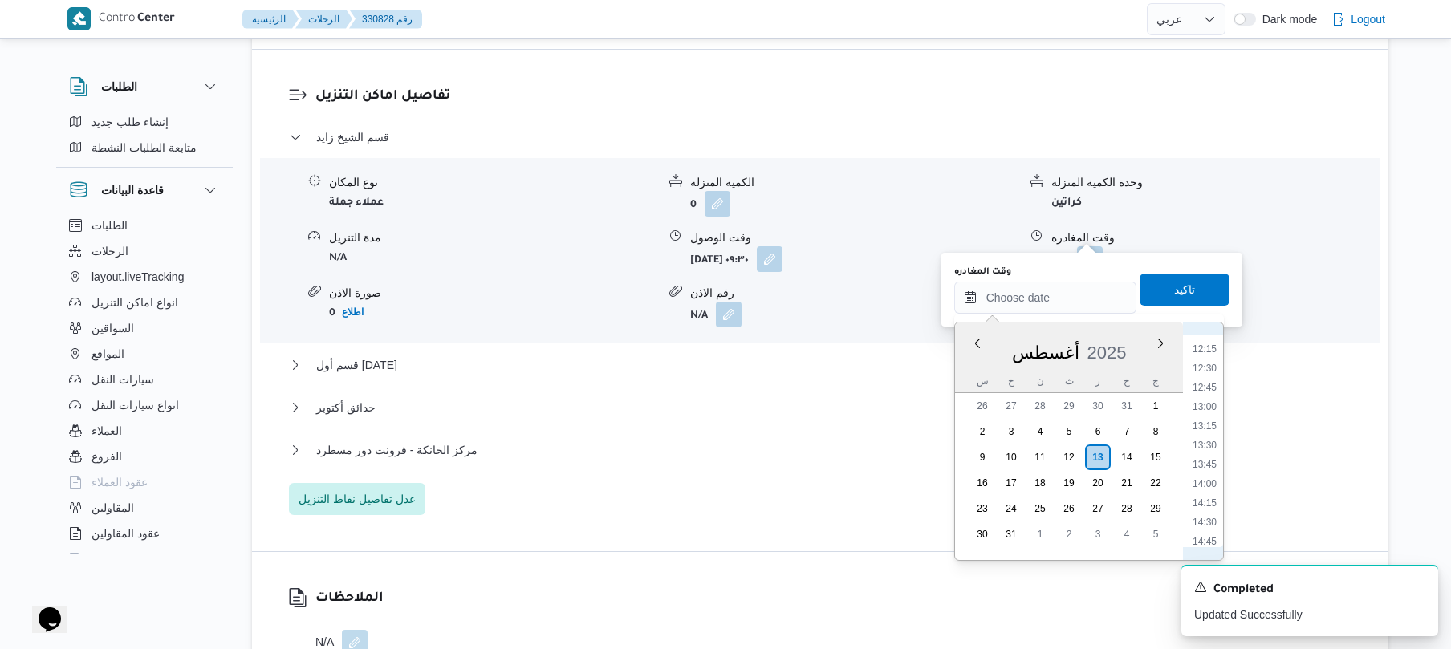
scroll to position [758, 0]
click at [1205, 514] on li "12:00" at bounding box center [1204, 509] width 37 height 16
type input "١٣/٠٨/٢٠٢٥ ١٢:٠٠"
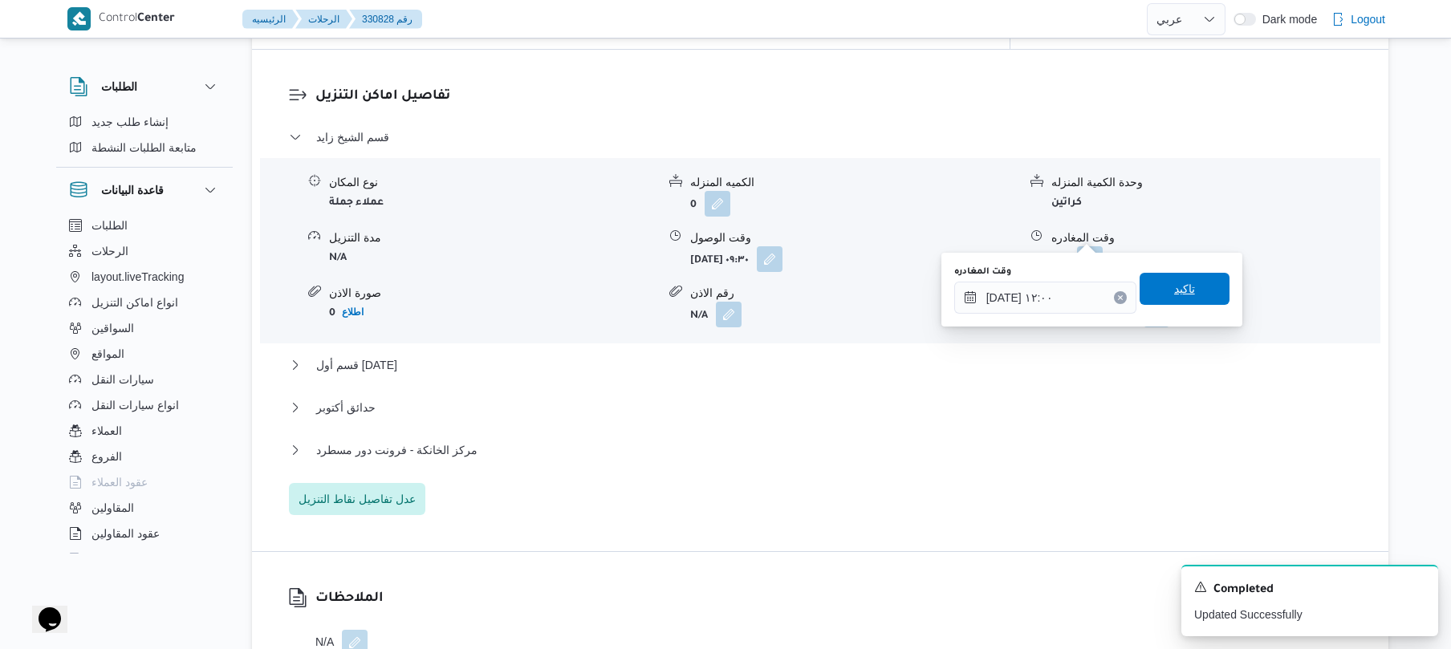
click at [1179, 296] on span "تاكيد" at bounding box center [1184, 288] width 21 height 19
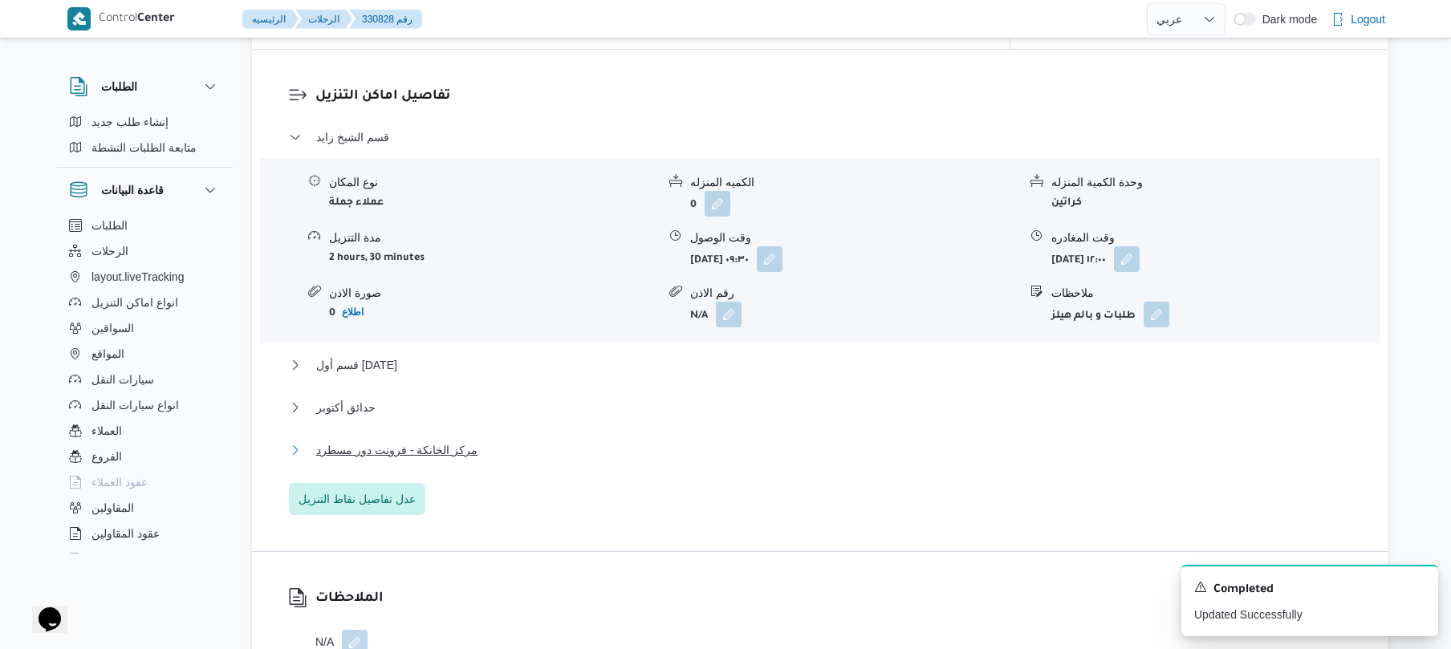
click at [691, 440] on button "مركز الخانكة - فرونت دور مسطرد" at bounding box center [820, 449] width 1063 height 19
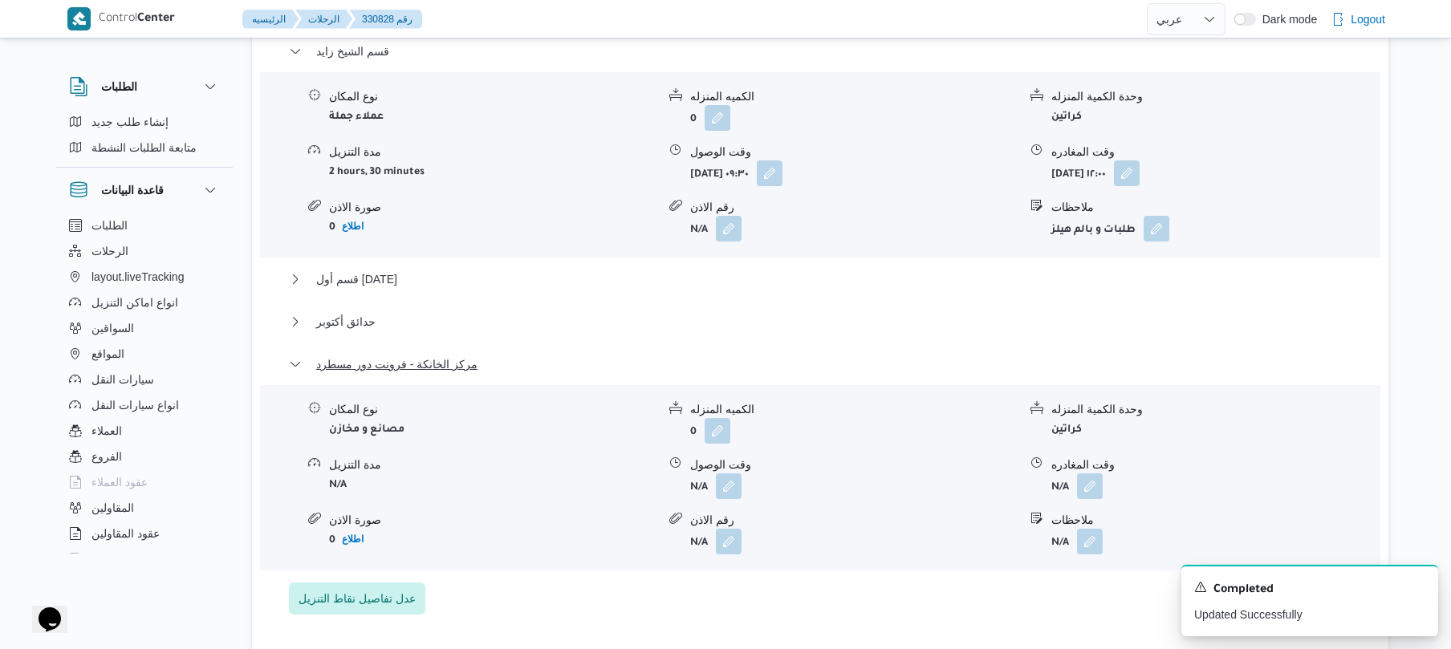
scroll to position [1455, 0]
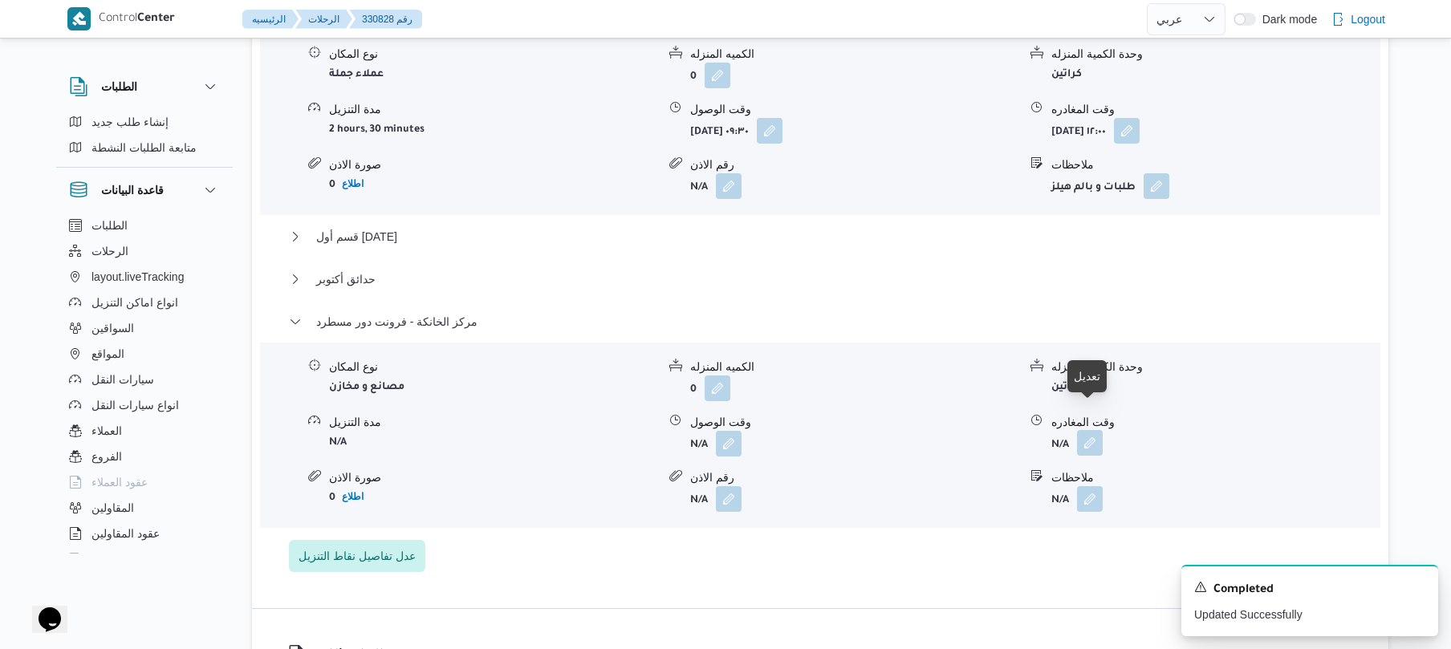
click at [1089, 430] on button "button" at bounding box center [1090, 443] width 26 height 26
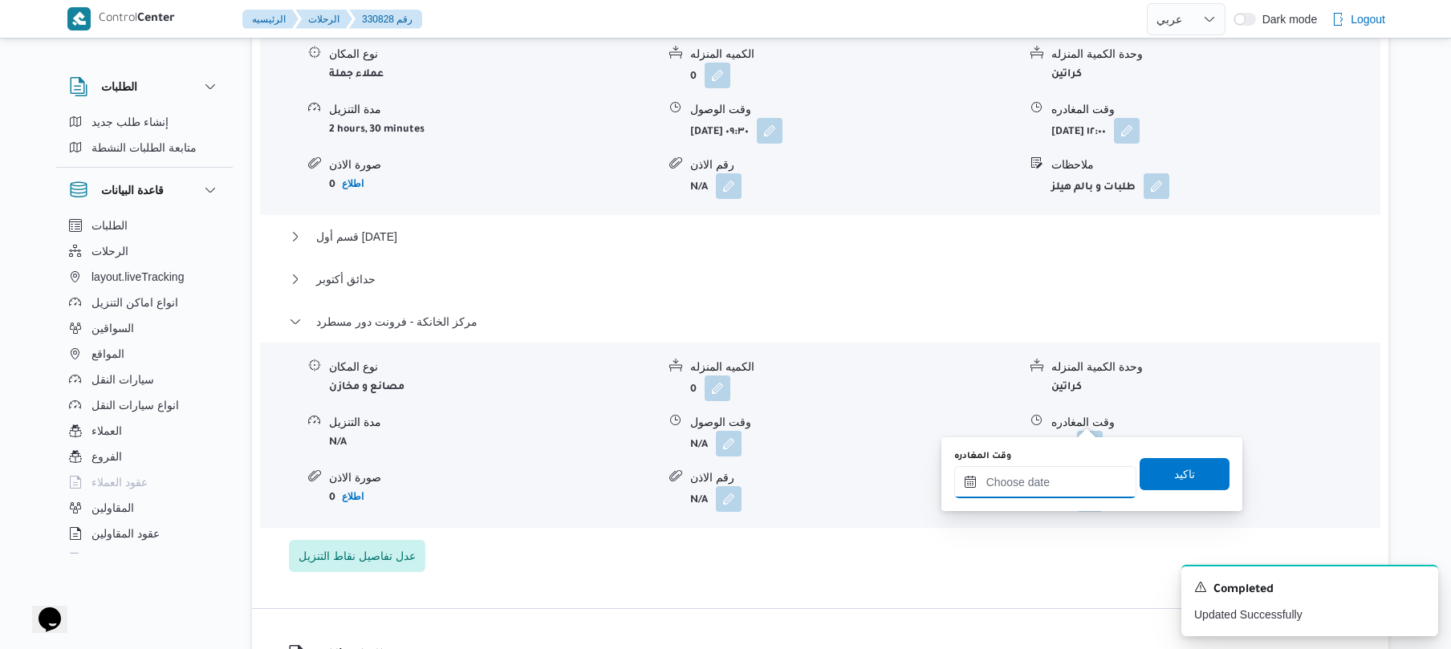
click at [1000, 479] on input "وقت المغادره" at bounding box center [1045, 482] width 182 height 32
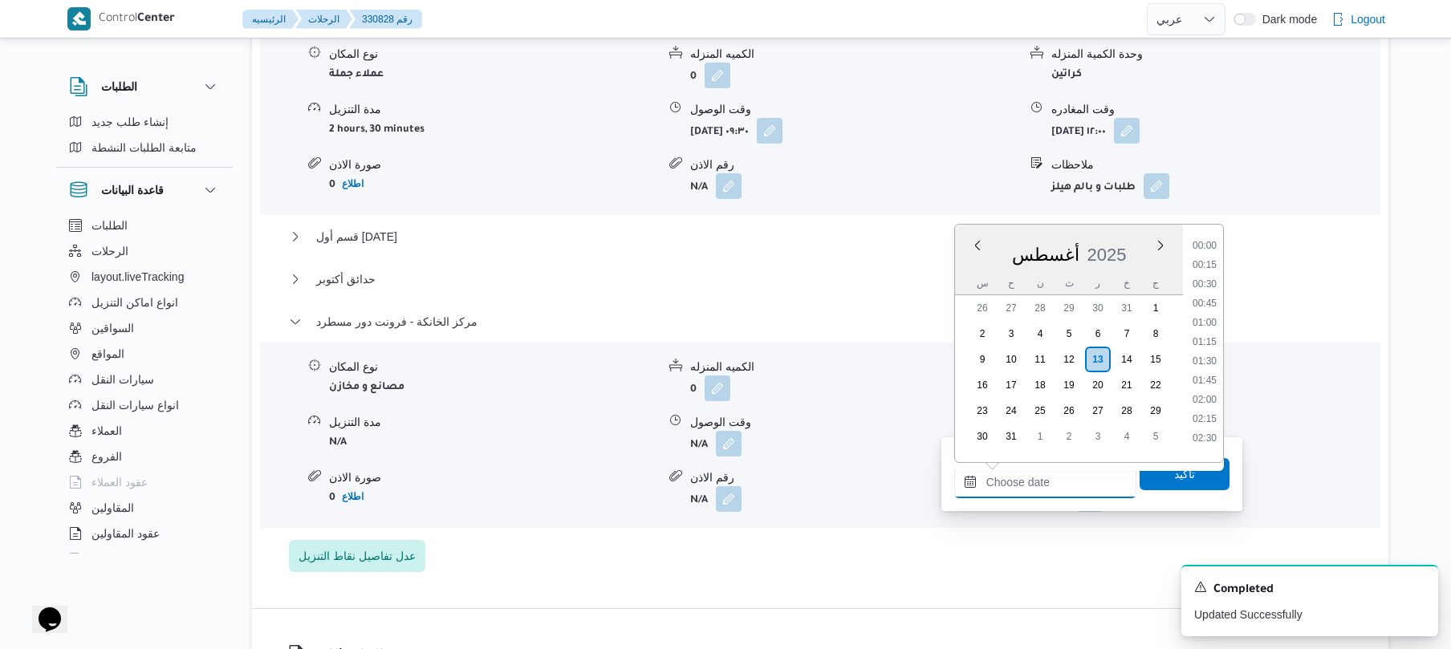
scroll to position [1297, 0]
click at [1207, 331] on li "18:00" at bounding box center [1204, 335] width 37 height 16
type input "[DATE] ١٨:٠٠"
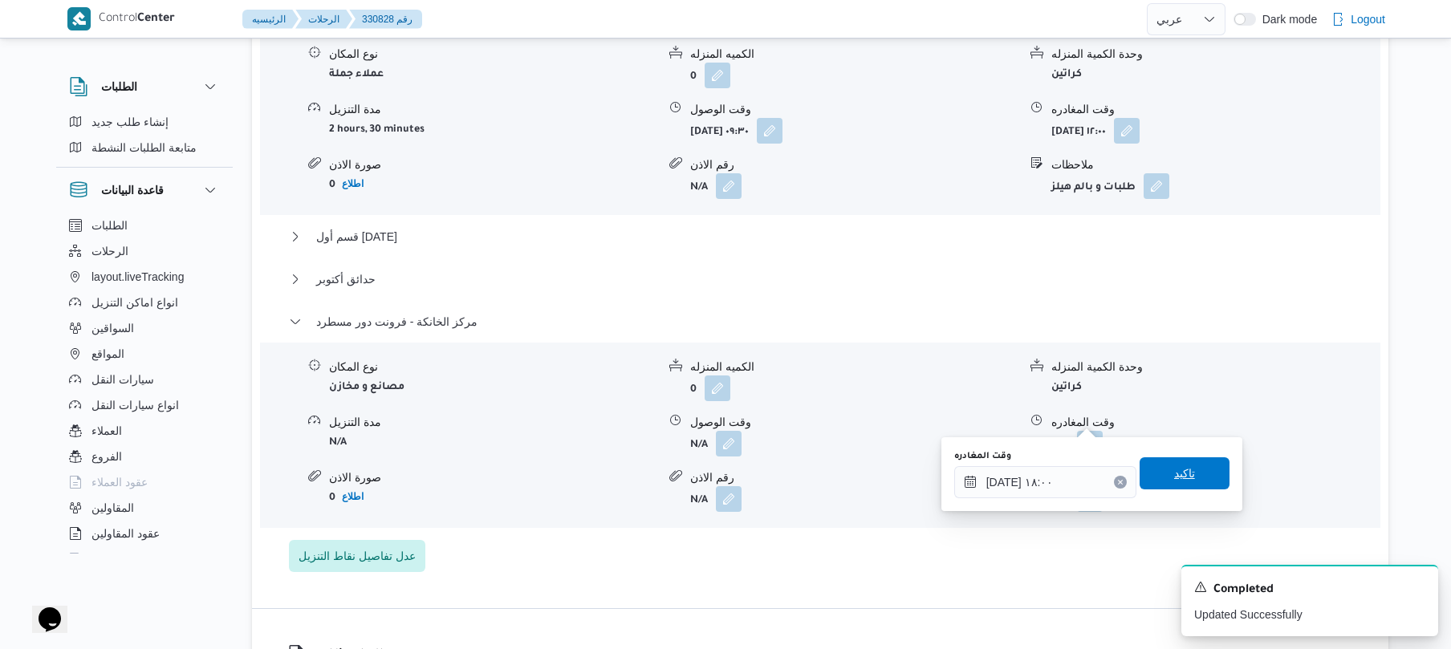
click at [1174, 477] on span "تاكيد" at bounding box center [1184, 473] width 21 height 19
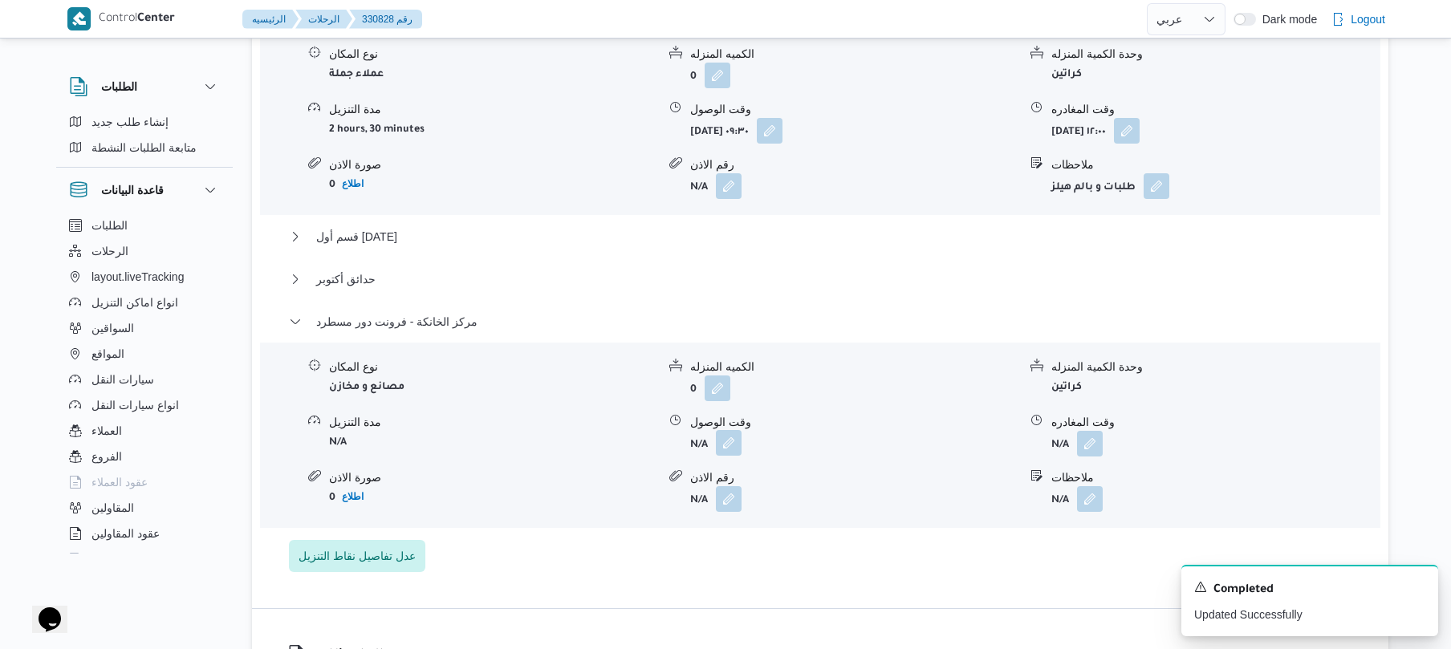
click at [735, 430] on button "button" at bounding box center [729, 443] width 26 height 26
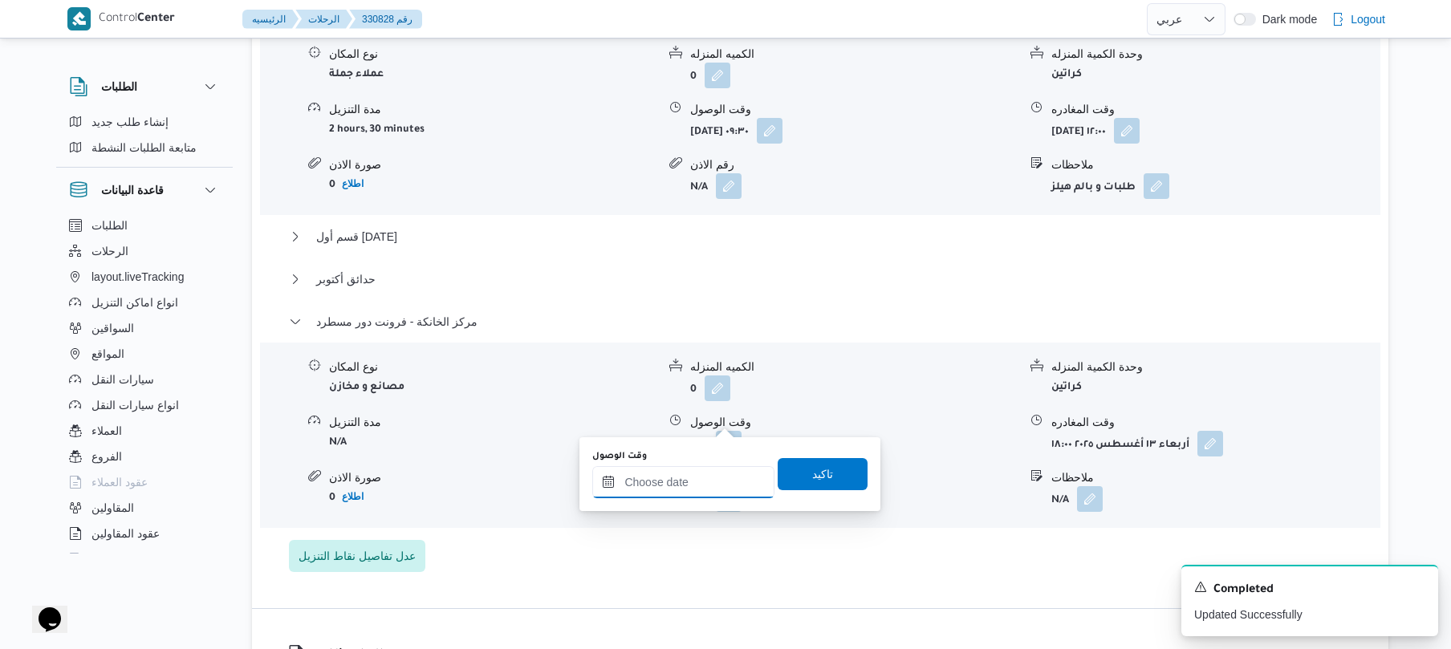
click at [679, 483] on input "وقت الوصول" at bounding box center [683, 482] width 182 height 32
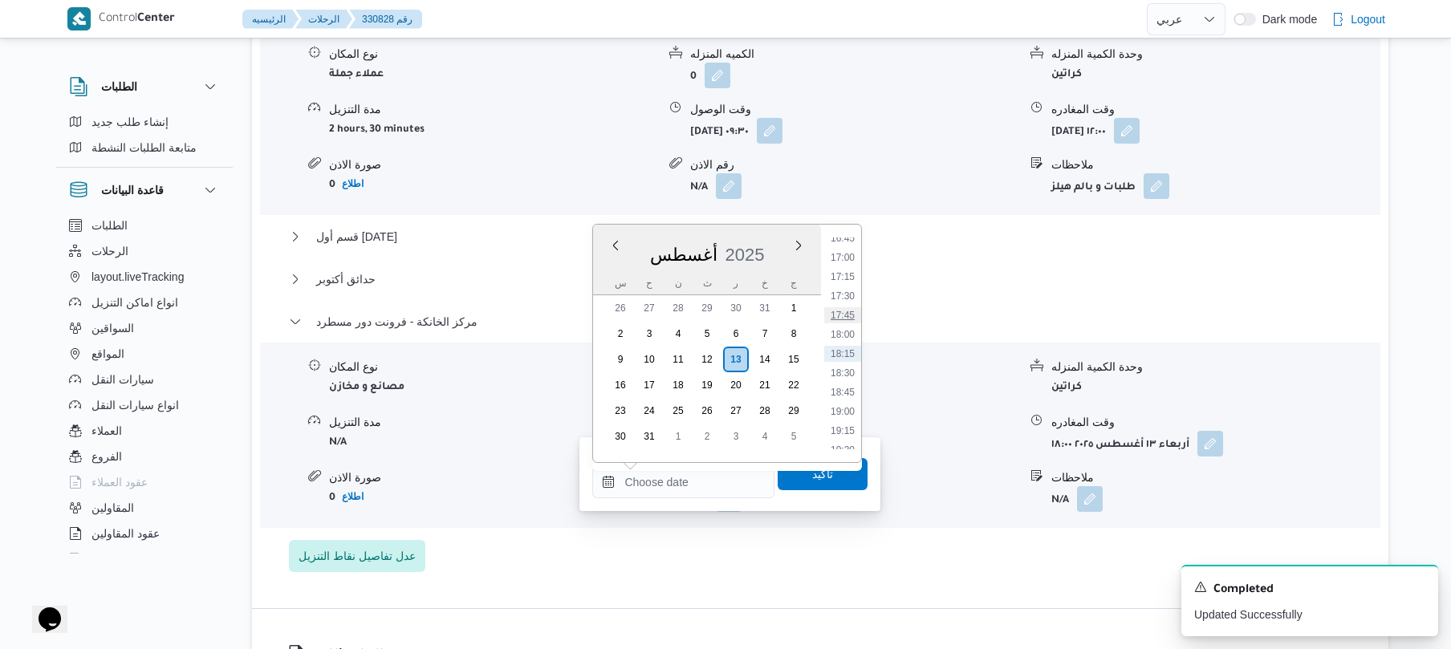
click at [845, 311] on li "17:45" at bounding box center [842, 315] width 37 height 16
type input "[DATE] ١٧:٤٥"
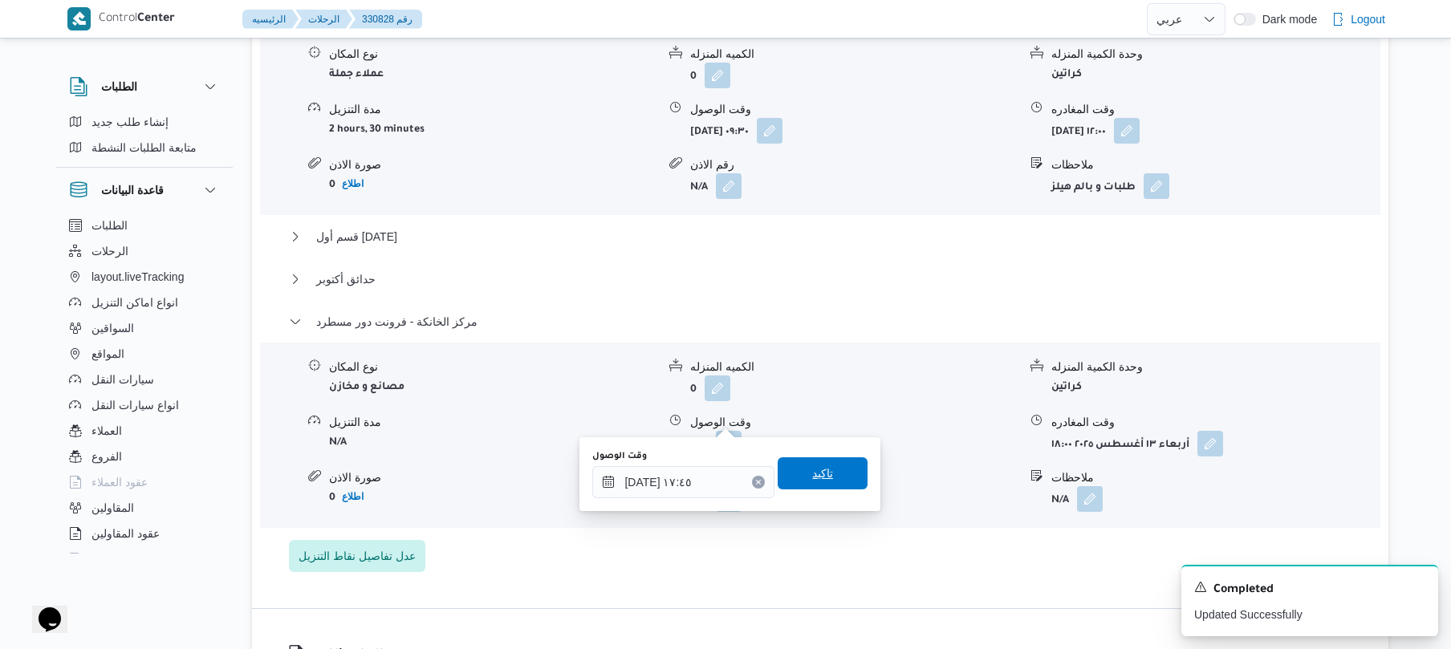
click at [813, 475] on span "تاكيد" at bounding box center [822, 473] width 21 height 19
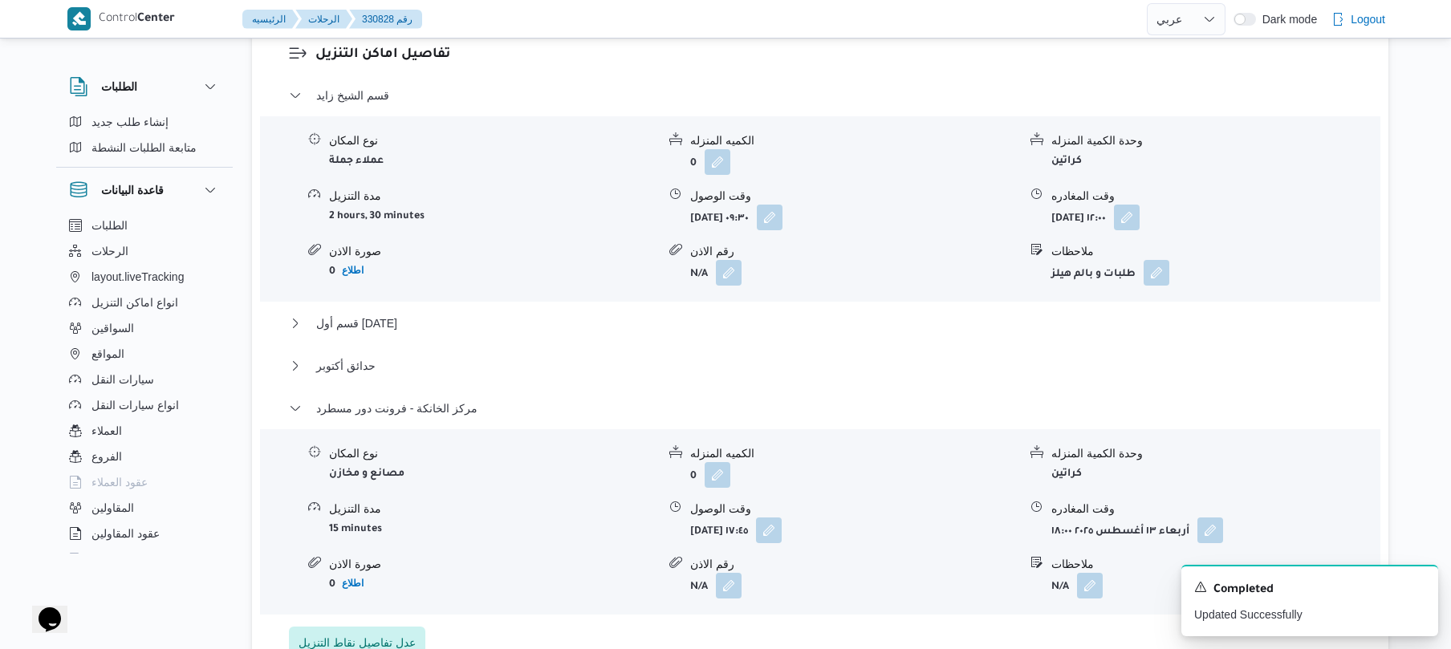
scroll to position [1369, 0]
click at [807, 313] on button "قسم أول [DATE]" at bounding box center [820, 322] width 1063 height 19
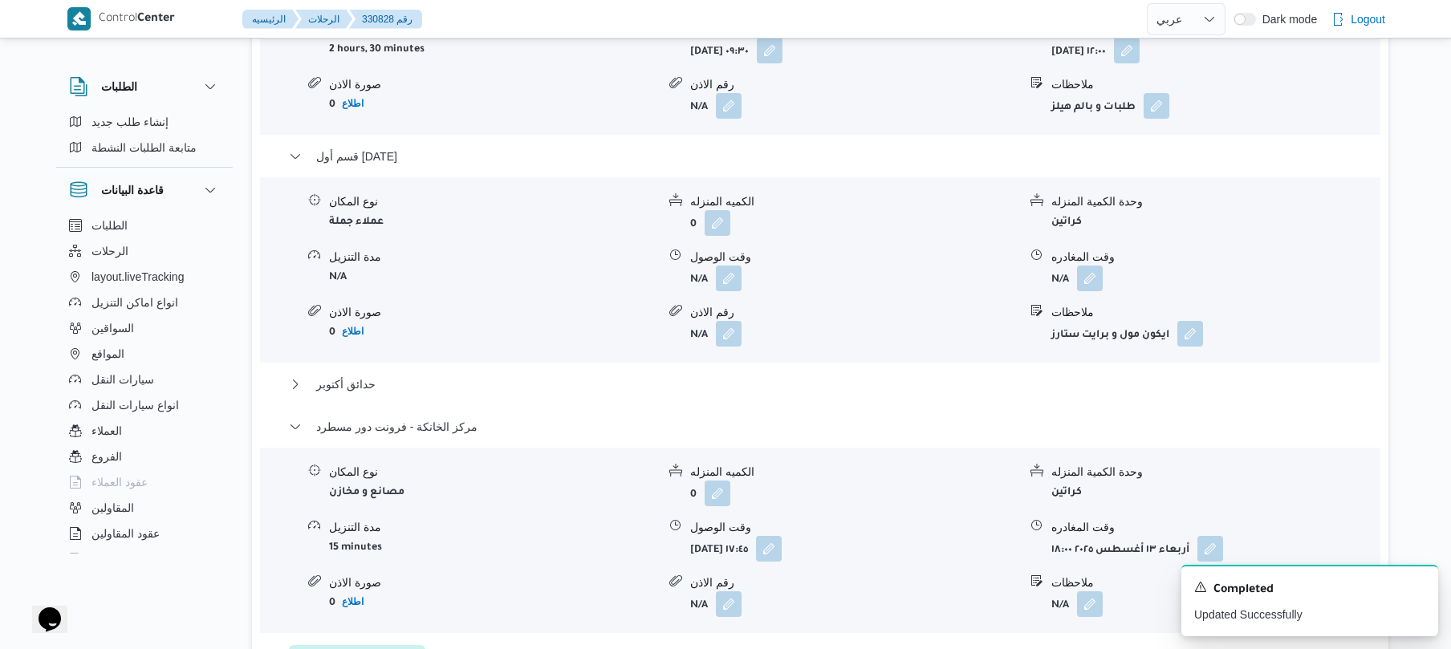
scroll to position [1540, 0]
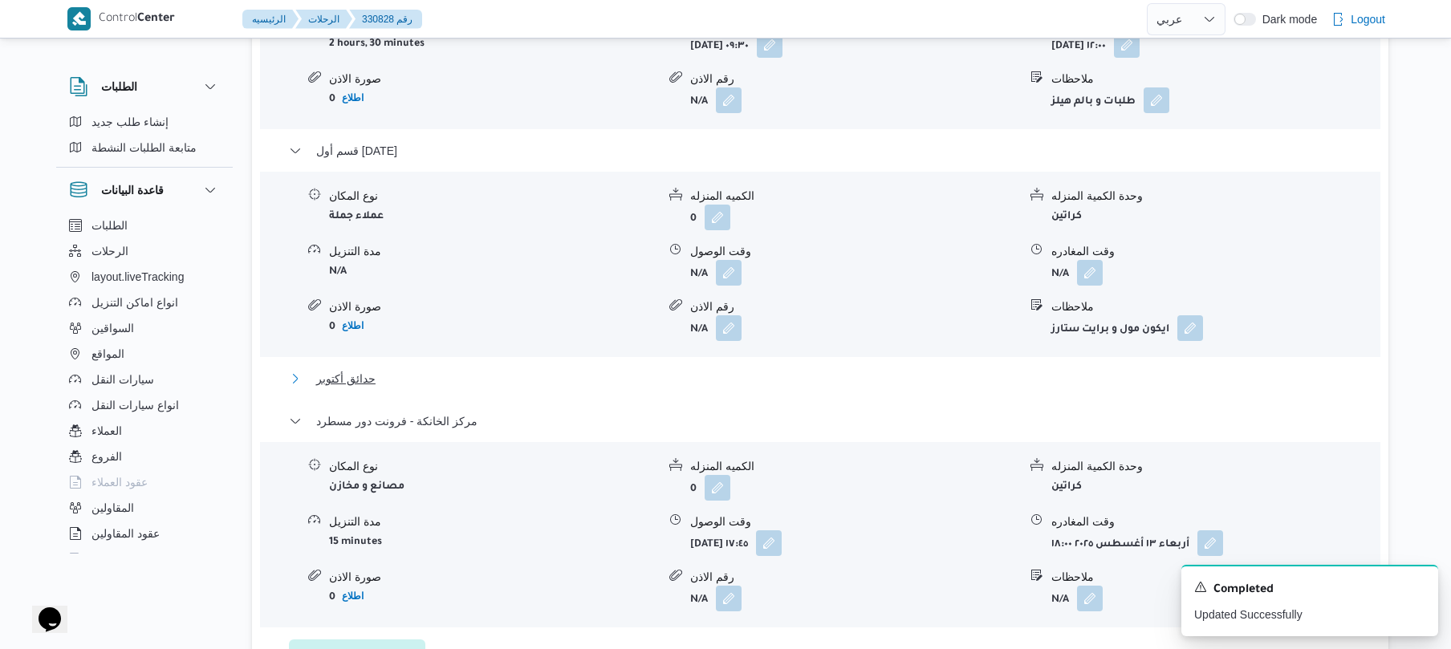
click at [977, 369] on button "حدائق أكتوبر" at bounding box center [820, 378] width 1063 height 19
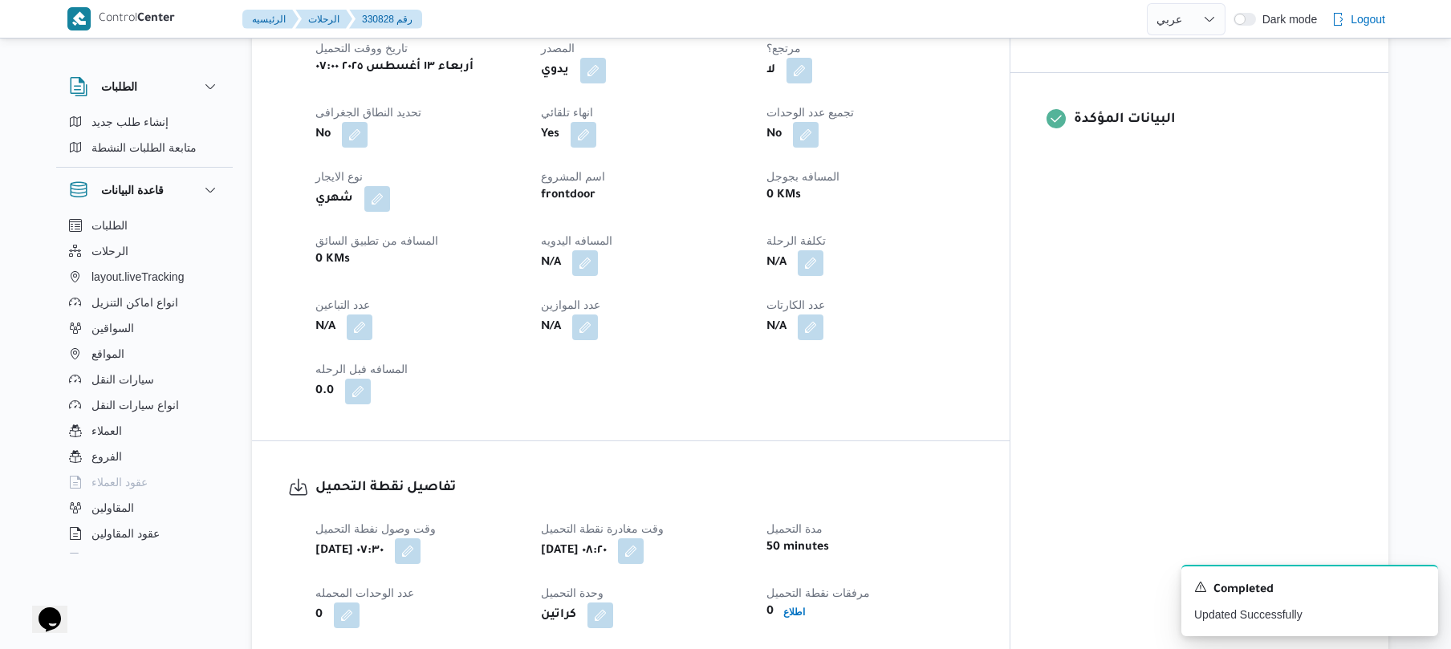
scroll to position [642, 0]
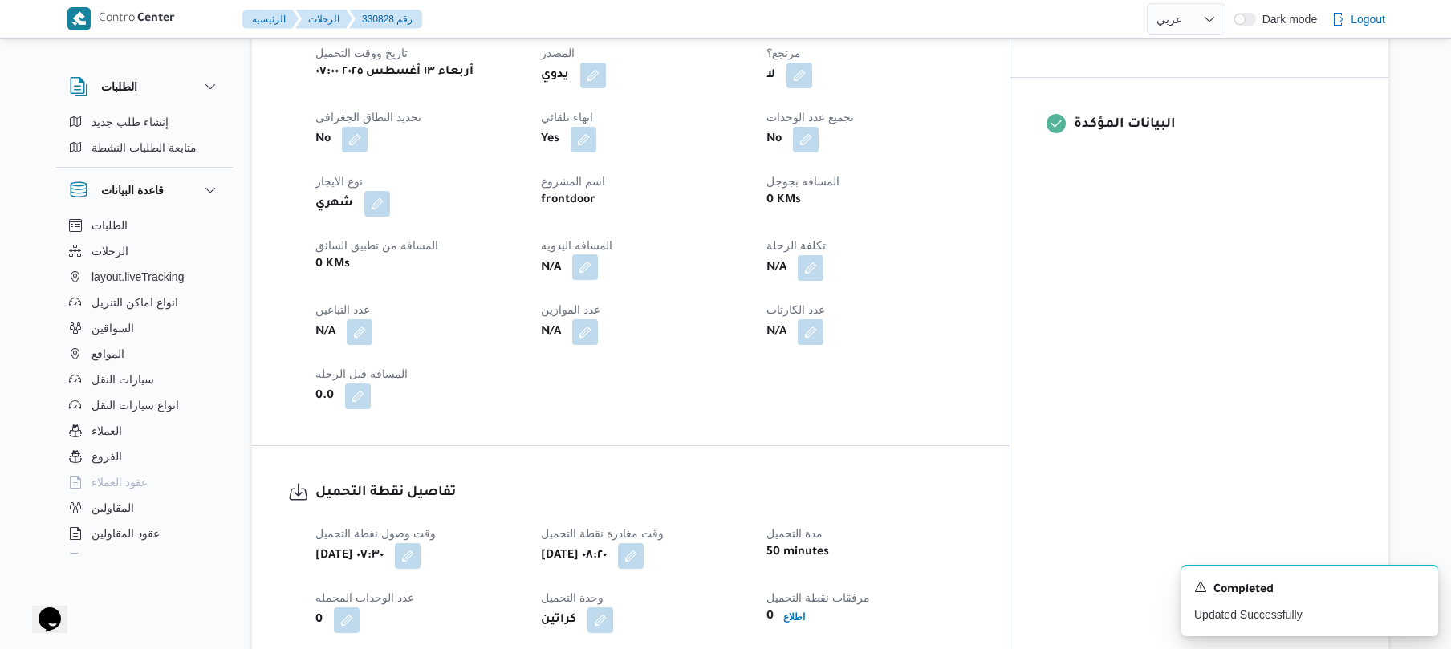
click at [598, 254] on button "button" at bounding box center [585, 267] width 26 height 26
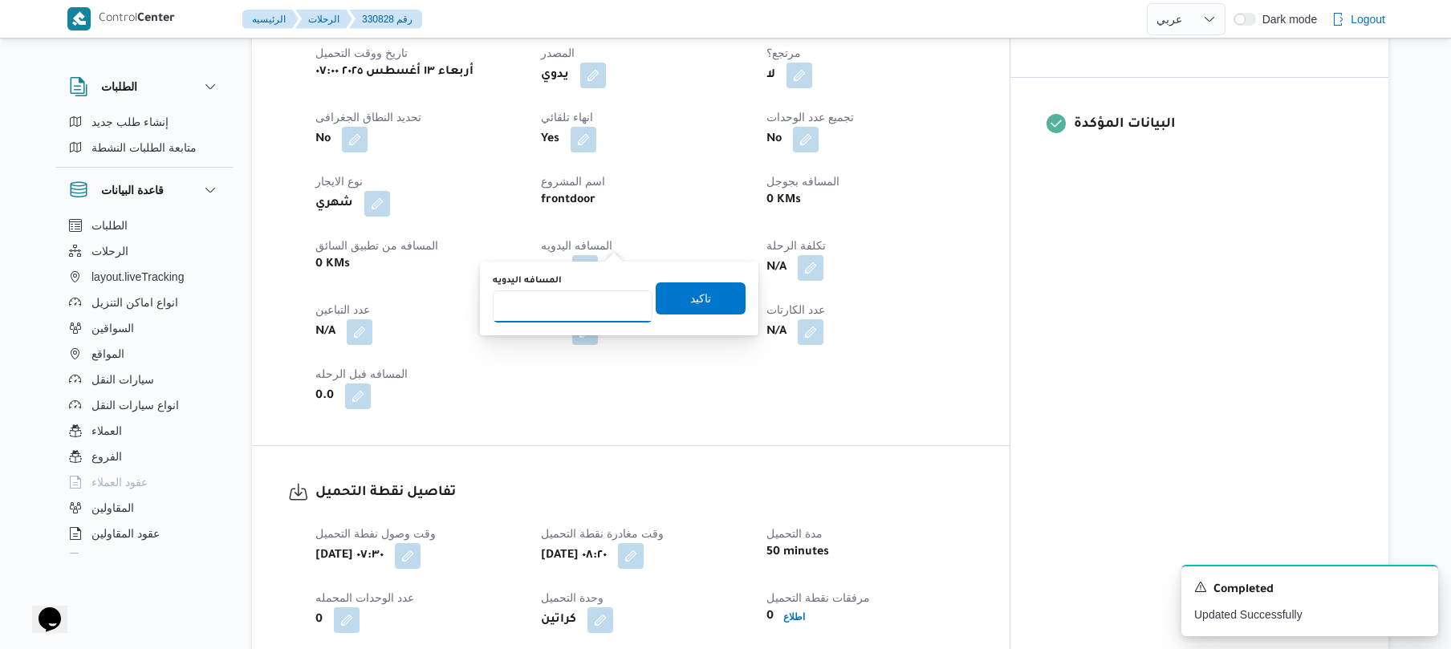
click at [586, 313] on input "المسافه اليدويه" at bounding box center [573, 306] width 160 height 32
type input "155"
click at [665, 296] on span "تاكيد" at bounding box center [700, 298] width 90 height 32
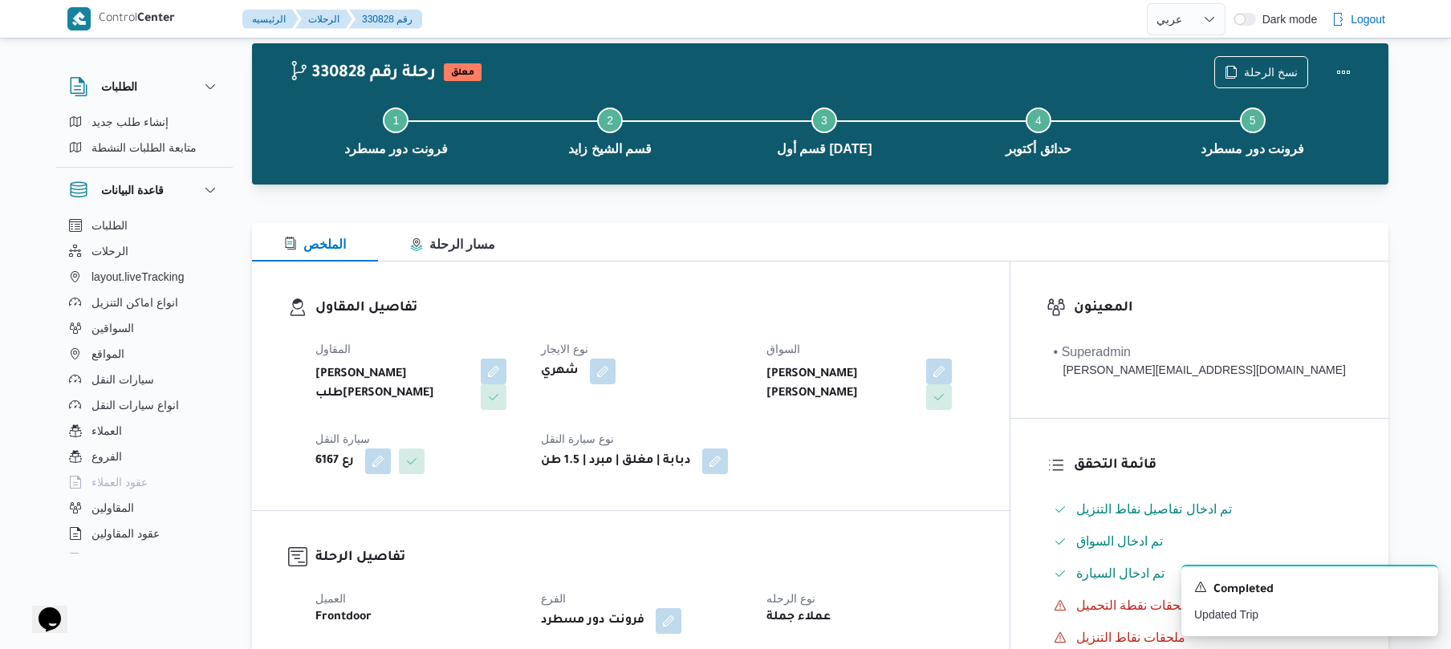
scroll to position [0, 0]
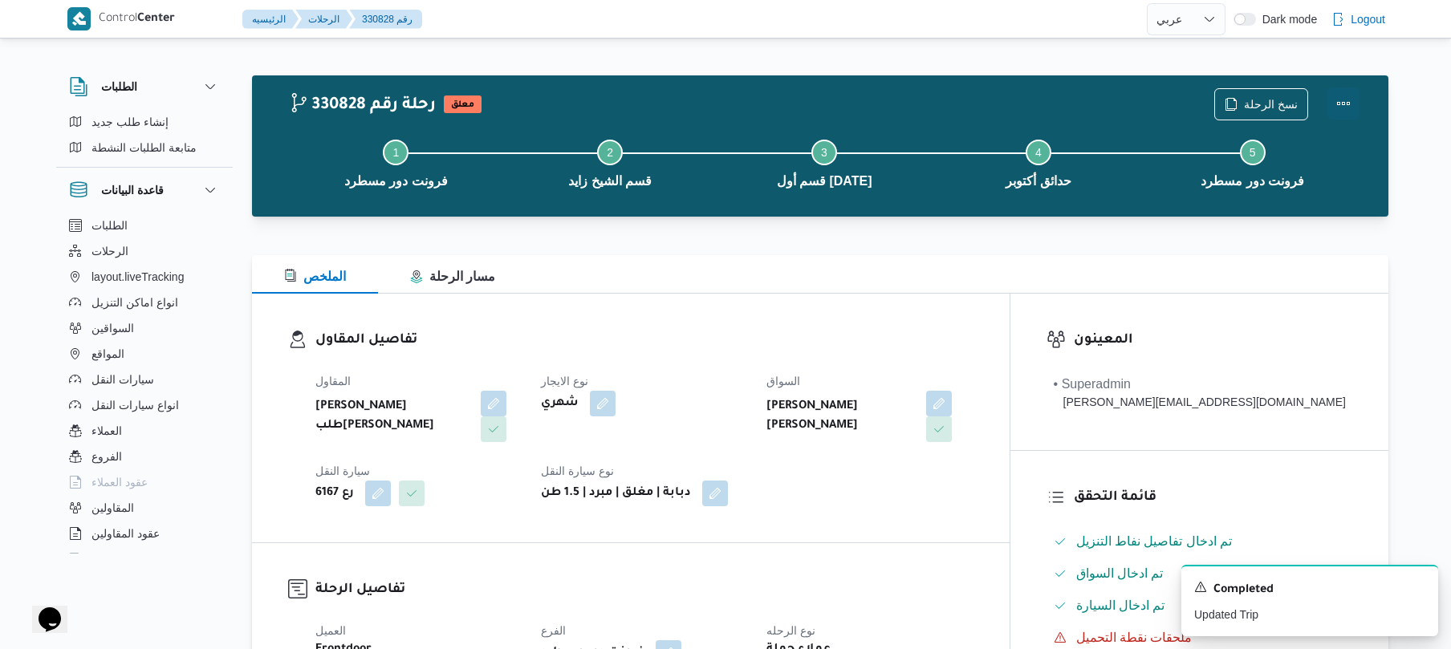
click at [1343, 94] on button "Actions" at bounding box center [1343, 103] width 32 height 32
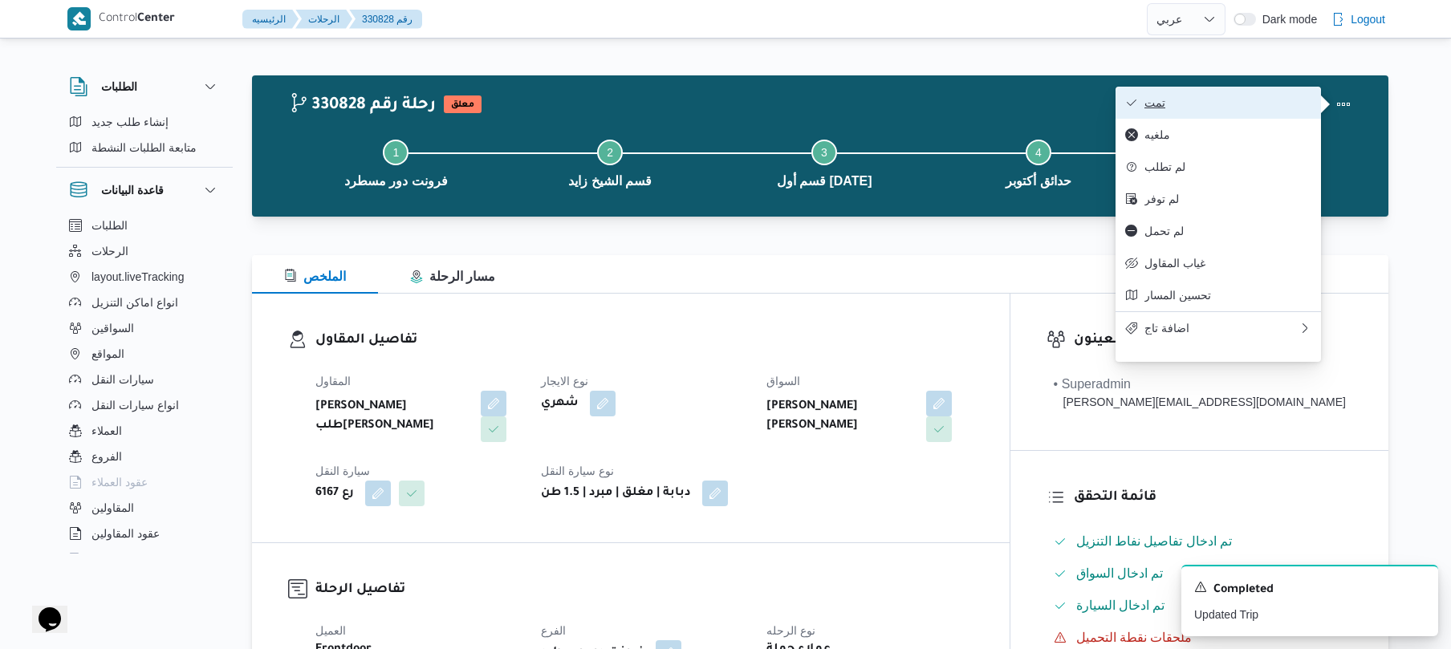
click at [1231, 104] on span "تمت" at bounding box center [1227, 102] width 167 height 13
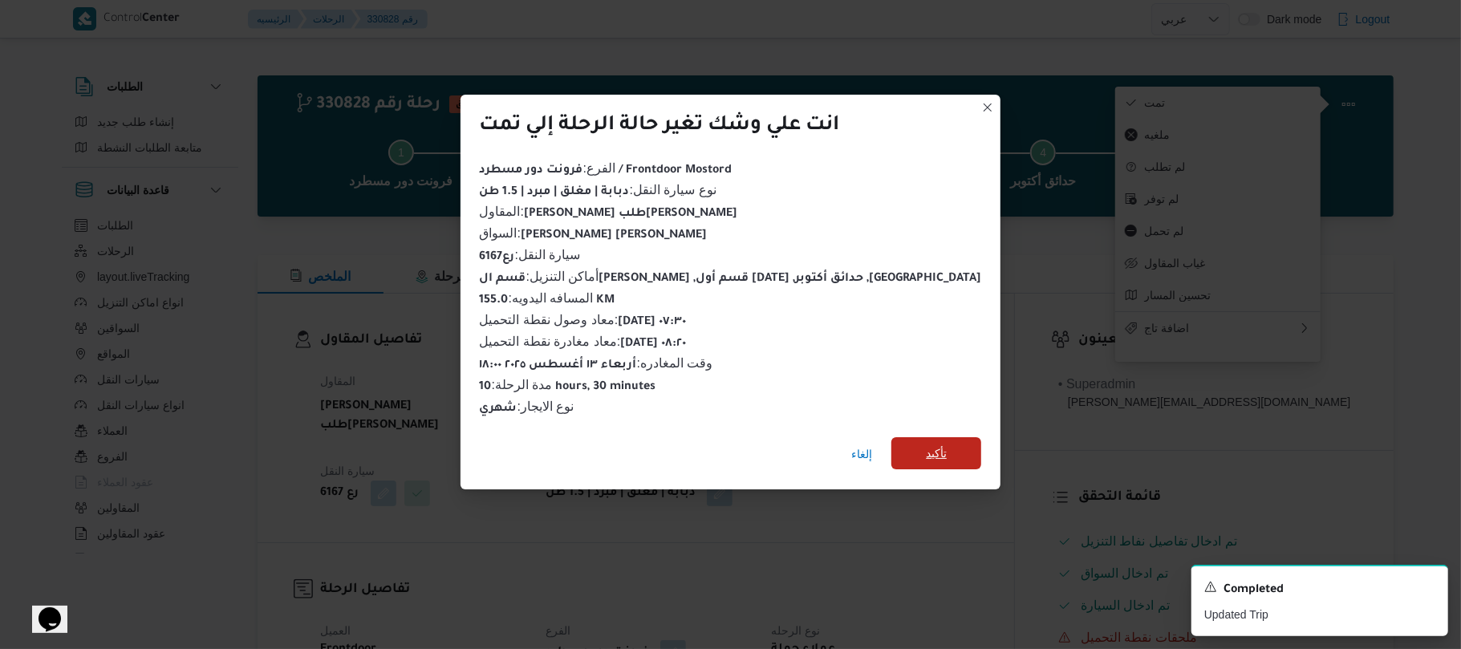
click at [910, 444] on span "تأكيد" at bounding box center [936, 453] width 90 height 32
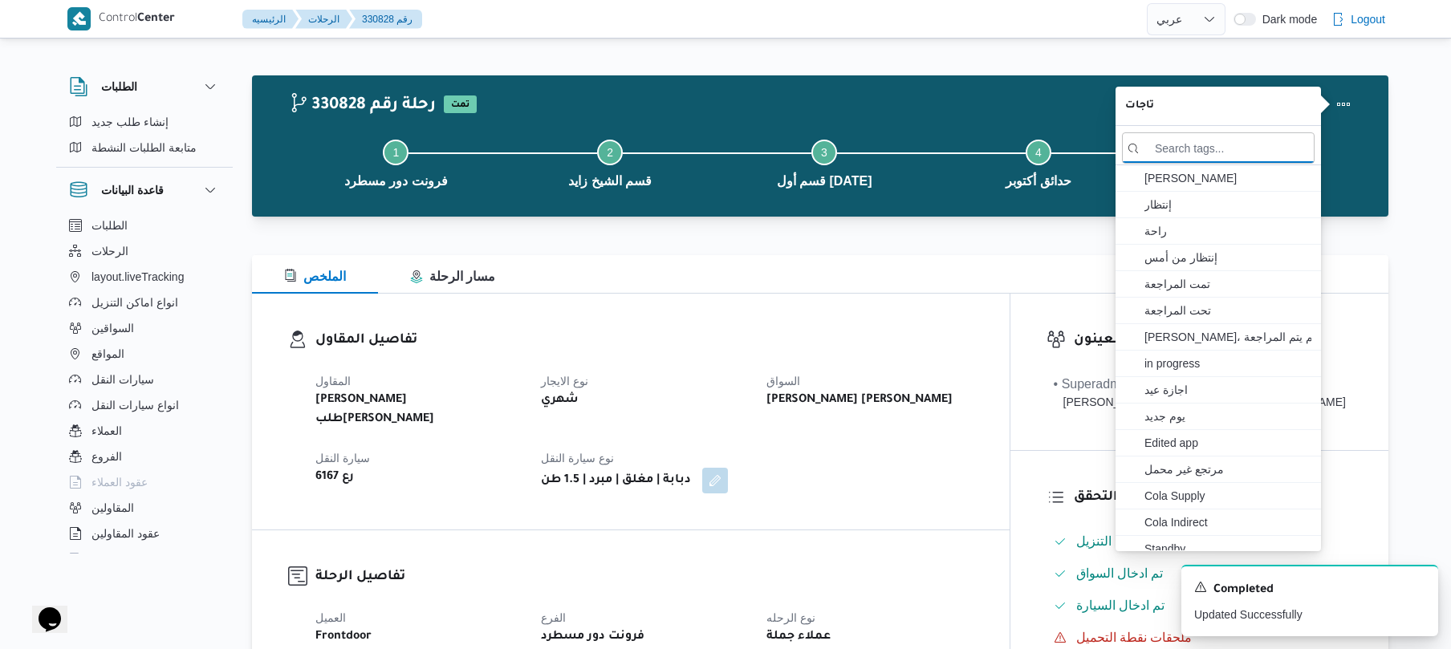
click at [844, 339] on h3 "تفاصيل المقاول" at bounding box center [644, 341] width 658 height 22
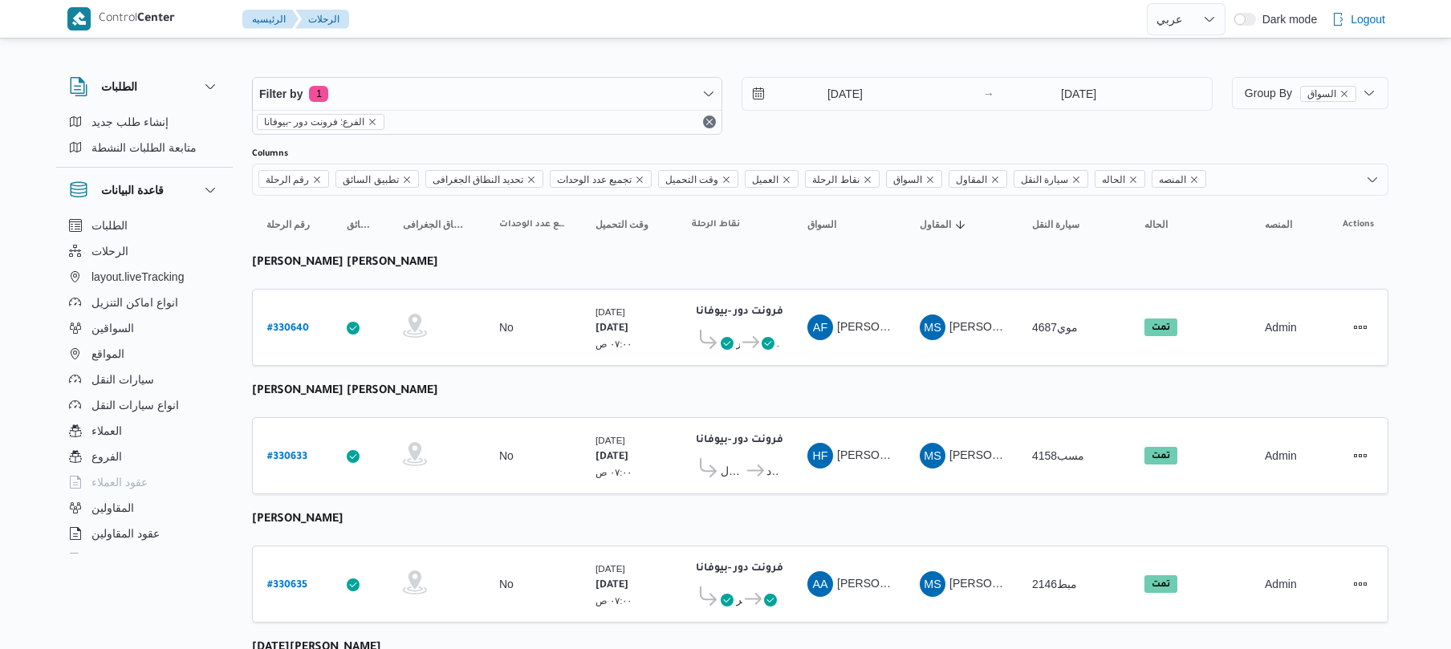
select select "ar"
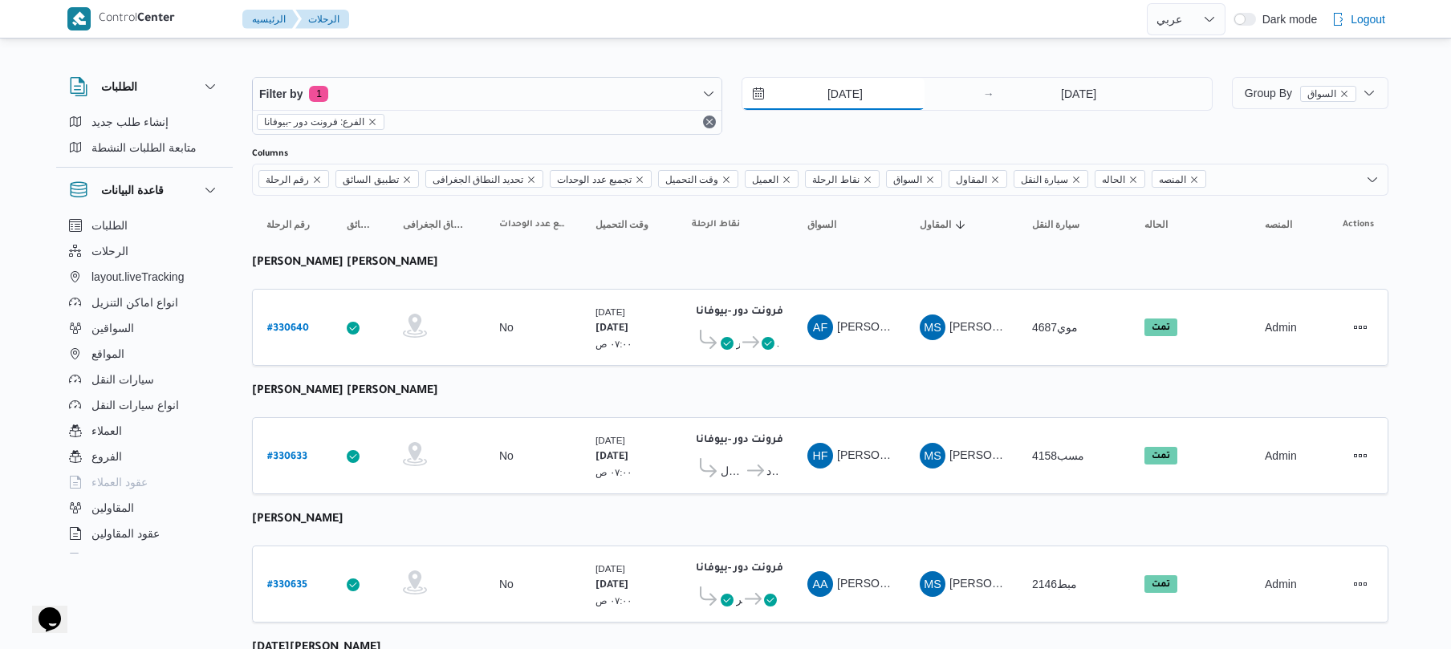
click at [851, 94] on input "[DATE]" at bounding box center [833, 94] width 182 height 32
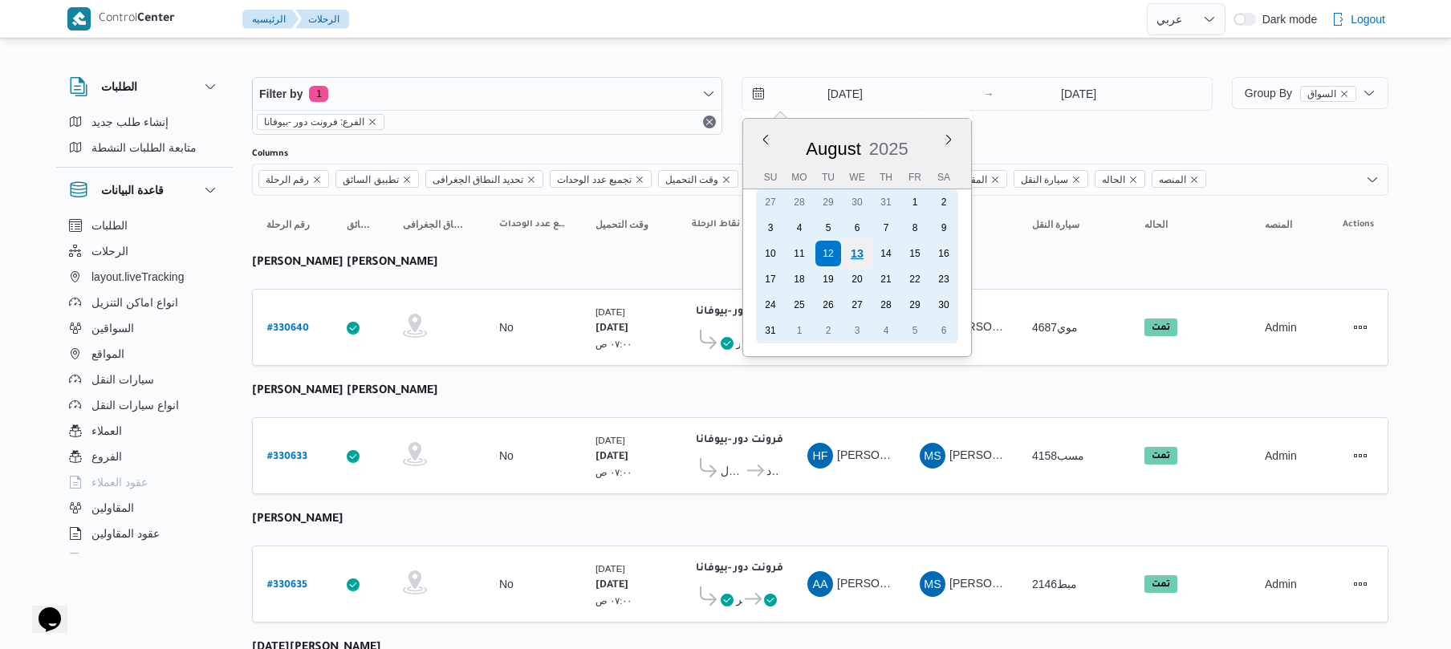
click at [865, 250] on div "13" at bounding box center [857, 253] width 30 height 30
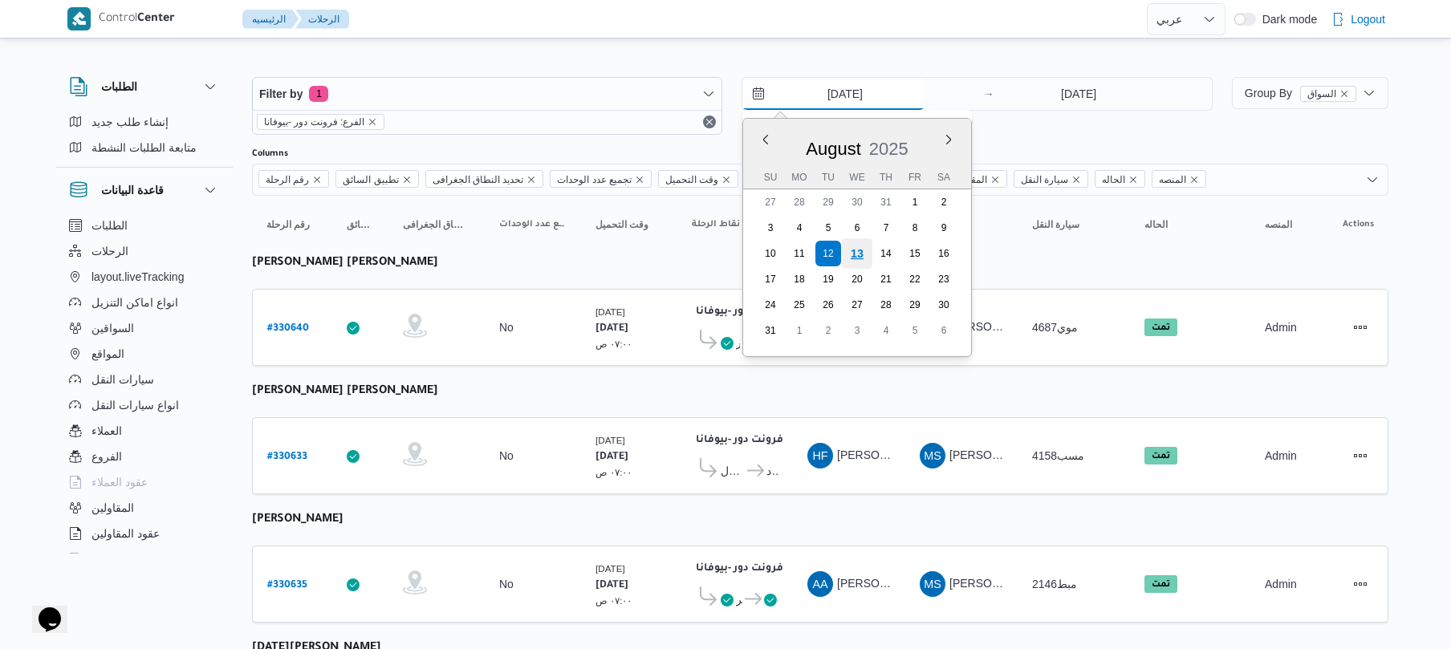
type input "[DATE]"
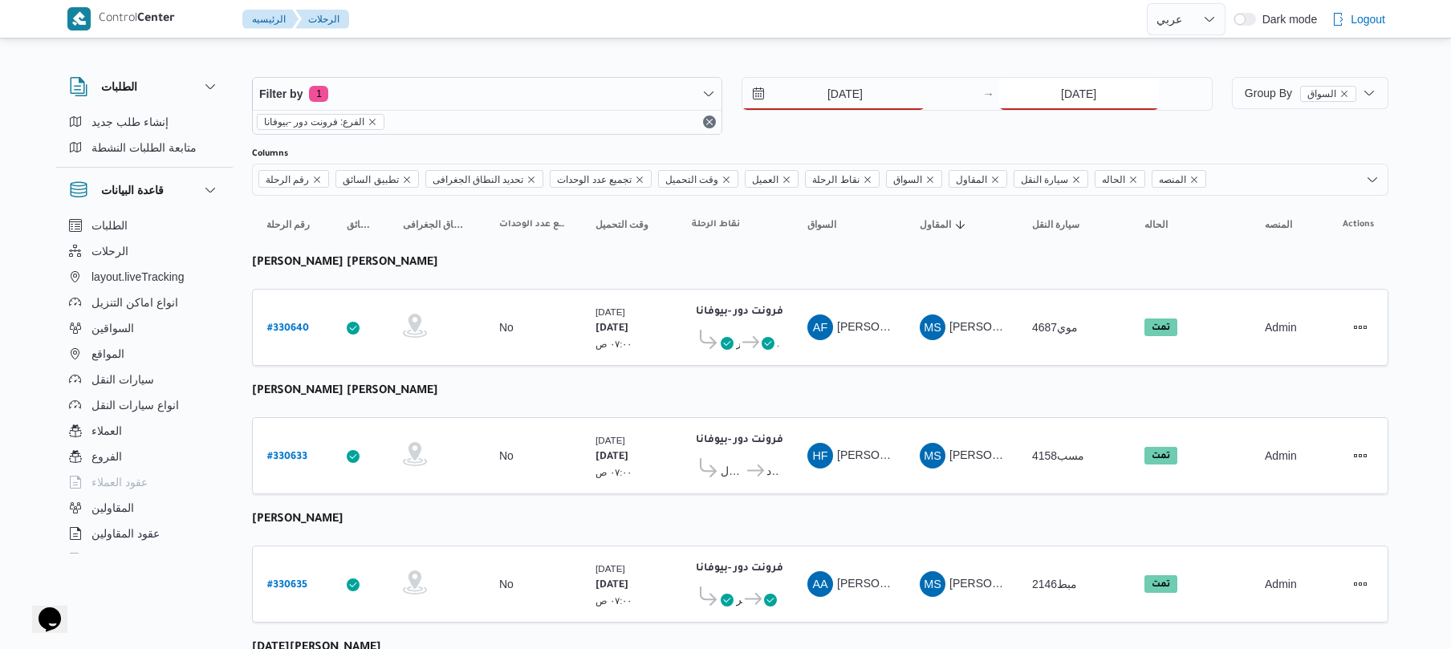
click at [1083, 100] on input "[DATE]" at bounding box center [1079, 94] width 160 height 32
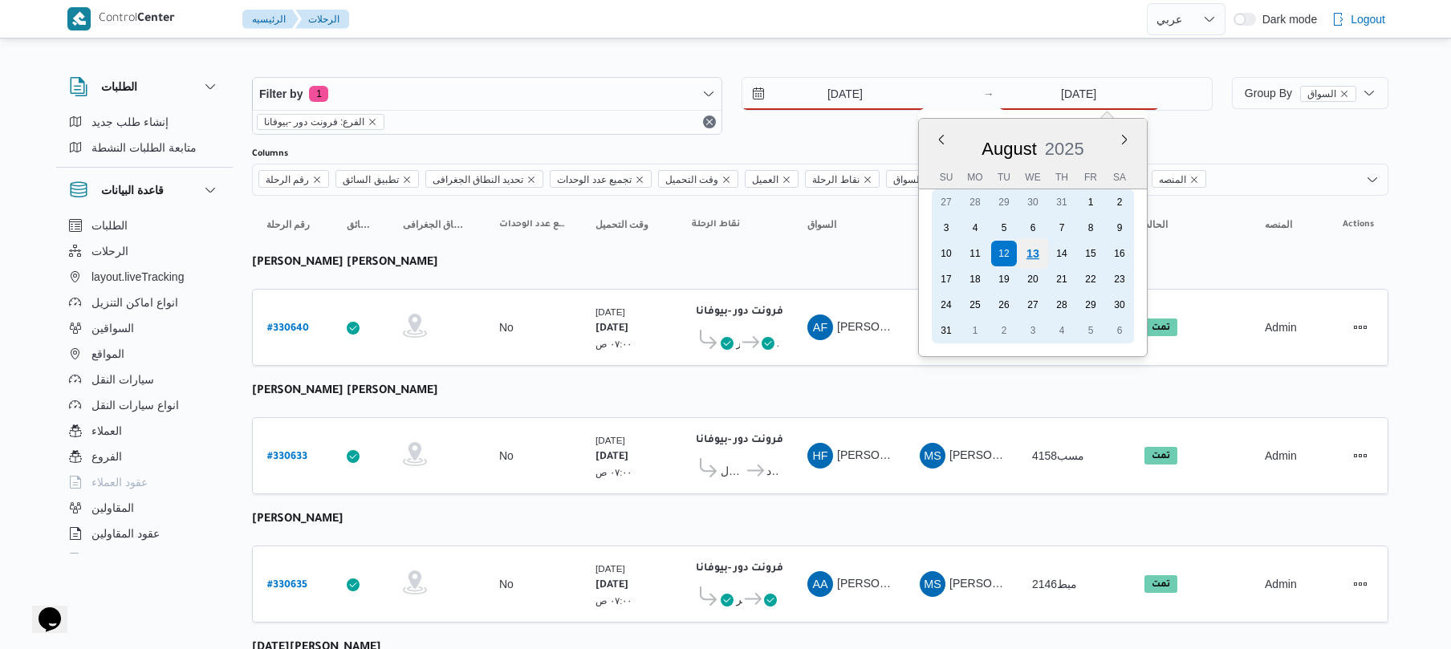
click at [1038, 252] on div "13" at bounding box center [1032, 253] width 30 height 30
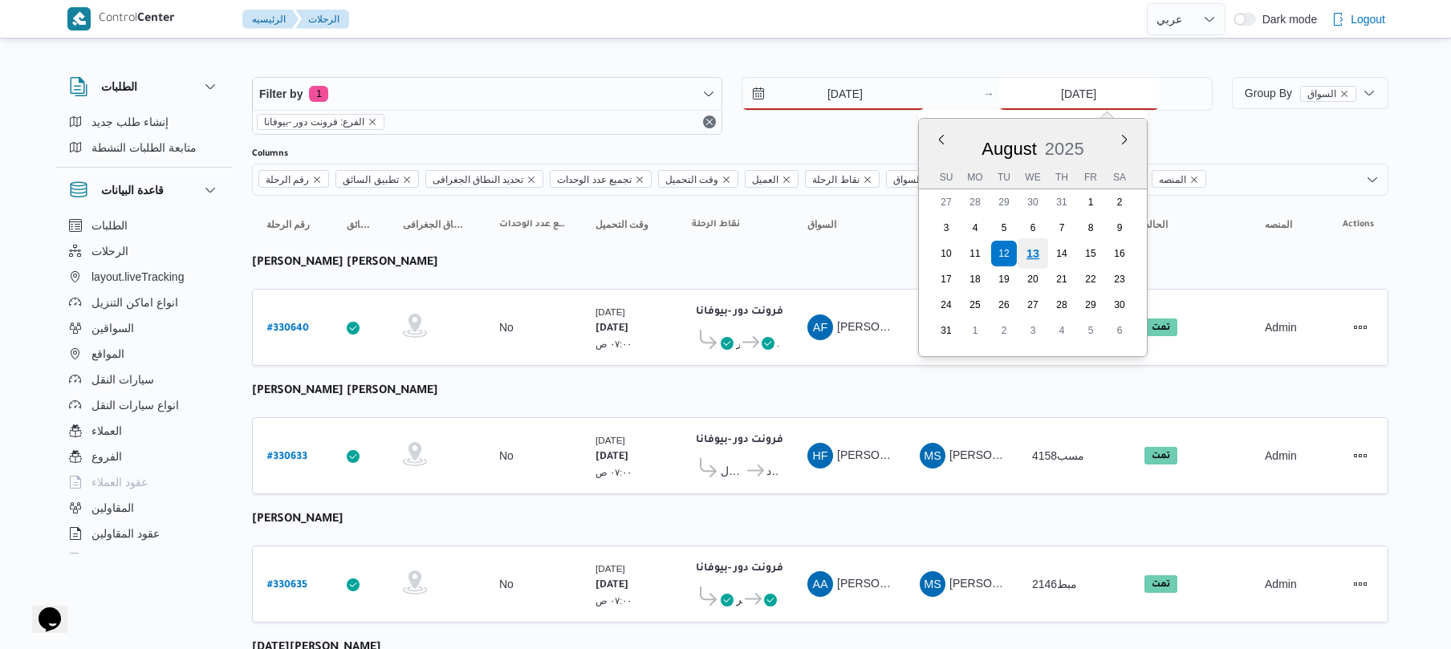
type input "[DATE]"
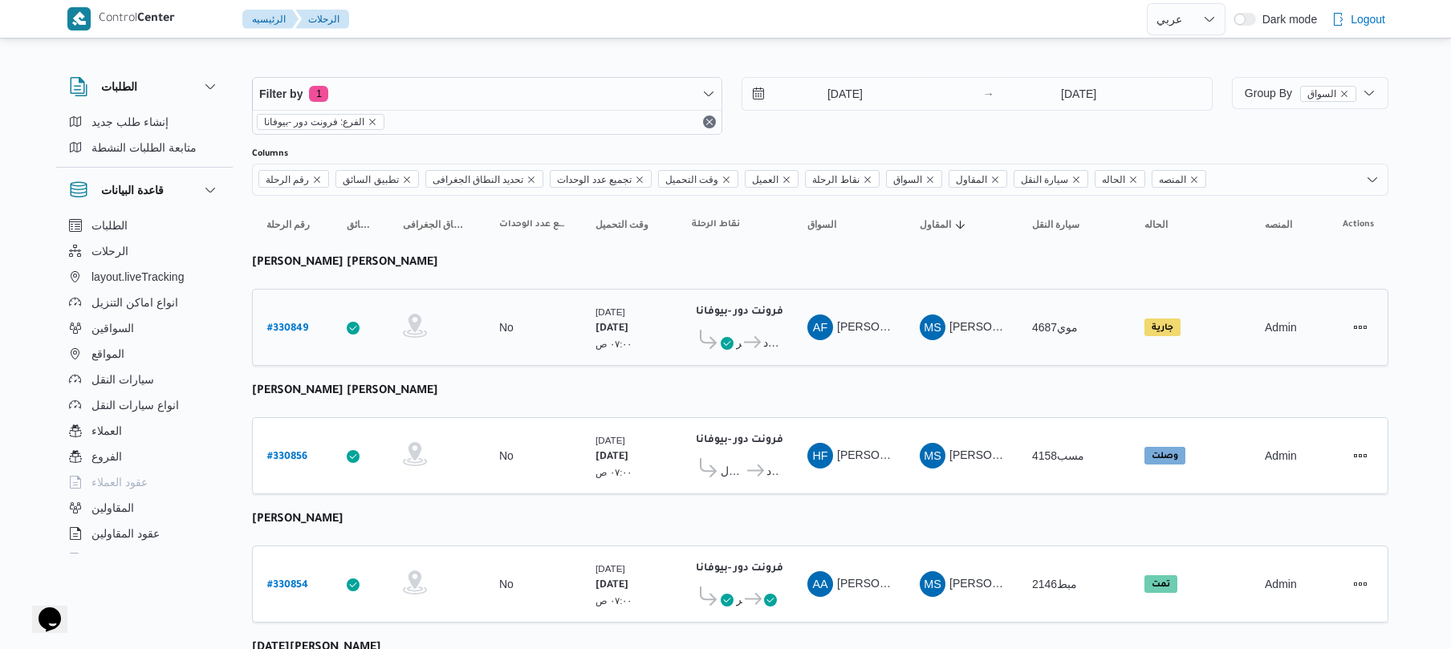
click at [290, 329] on b "# 330849" at bounding box center [287, 328] width 41 height 11
select select "ar"
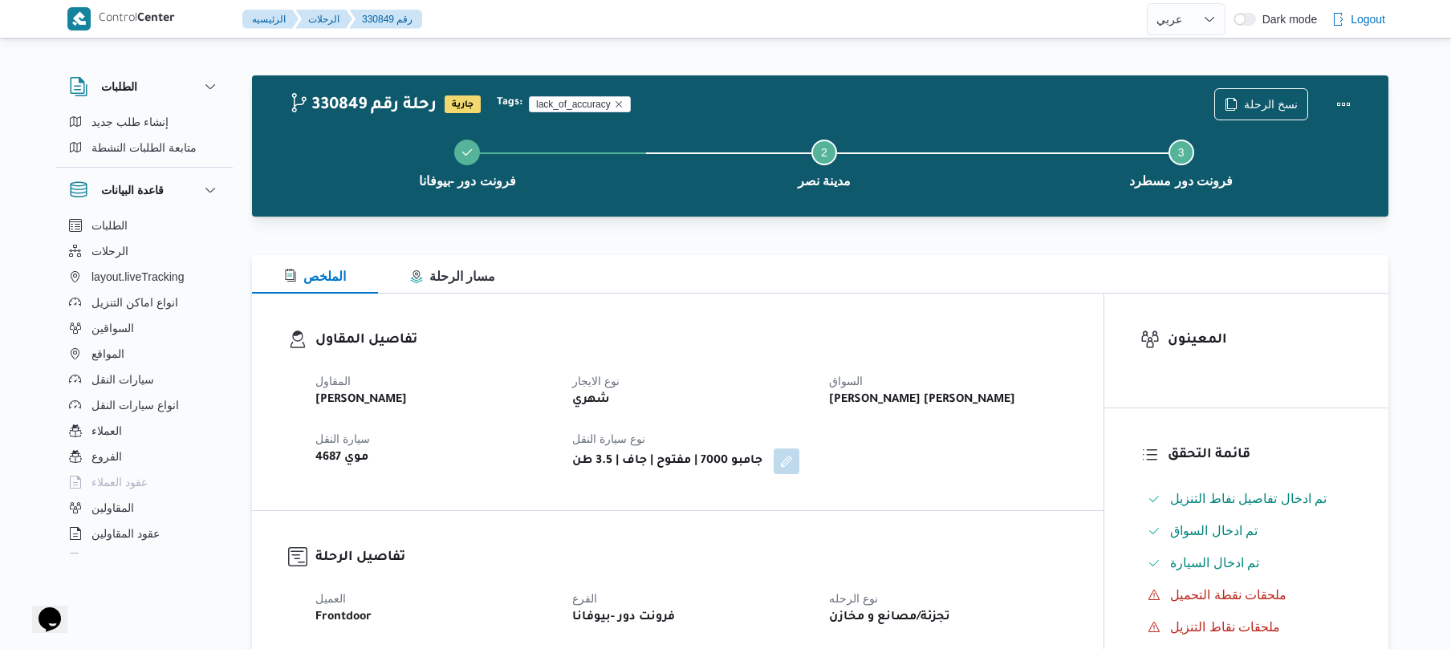
click at [887, 270] on div "الملخص مسار الرحلة" at bounding box center [820, 274] width 1136 height 39
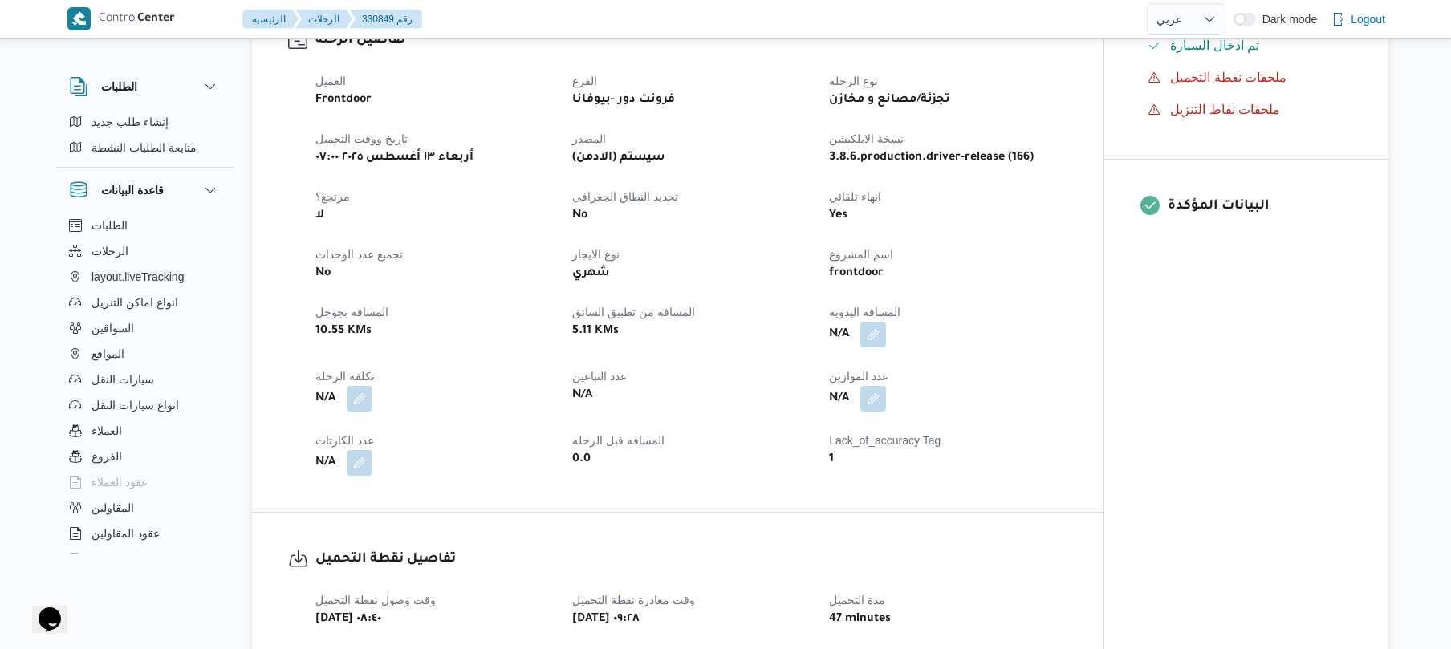
scroll to position [599, 0]
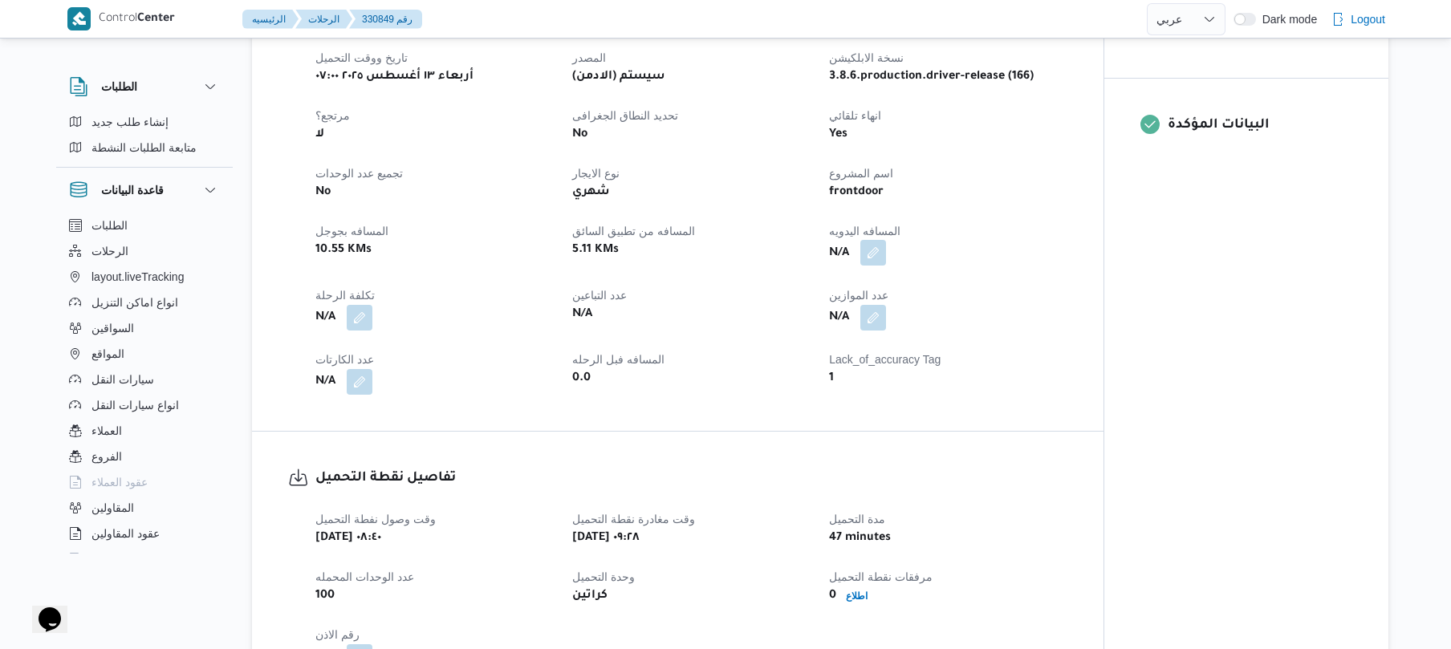
click at [875, 258] on button "button" at bounding box center [873, 253] width 26 height 26
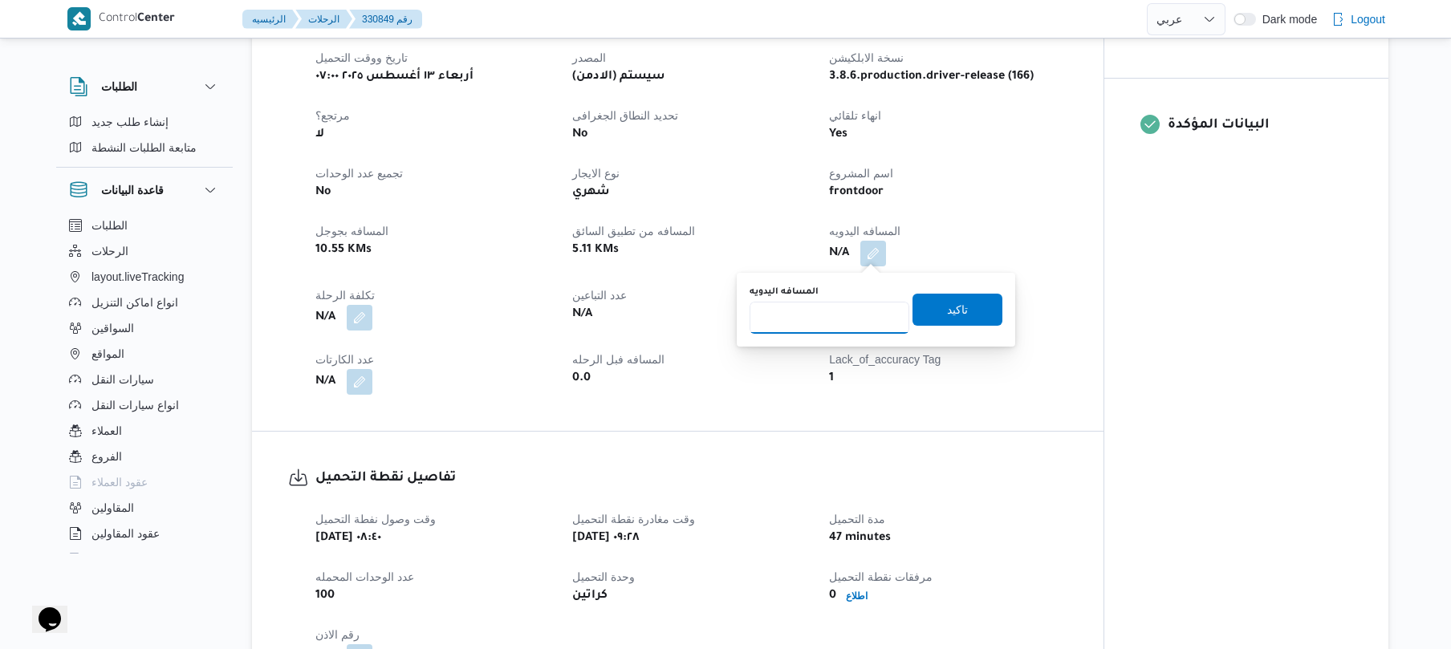
click at [842, 311] on input "المسافه اليدويه" at bounding box center [829, 318] width 160 height 32
type input "90"
click at [924, 311] on span "تاكيد" at bounding box center [957, 309] width 90 height 32
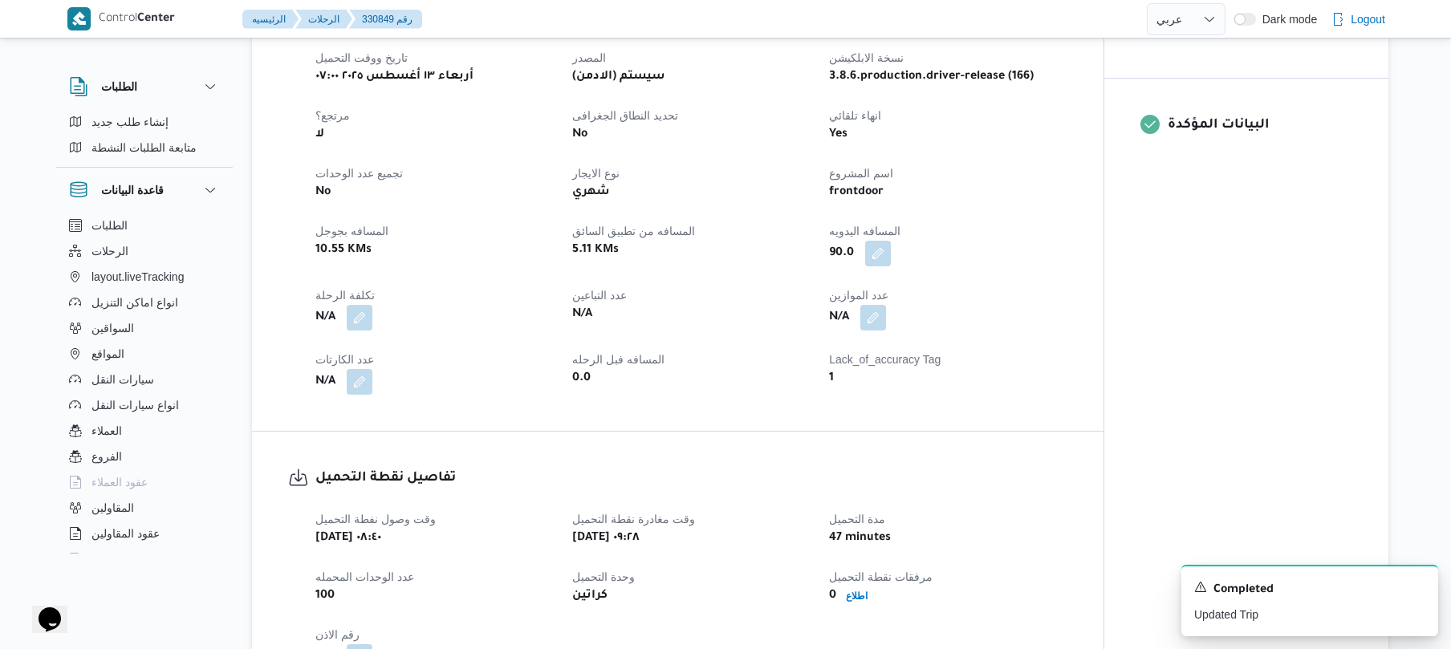
click at [1032, 254] on div "90.0" at bounding box center [947, 253] width 241 height 29
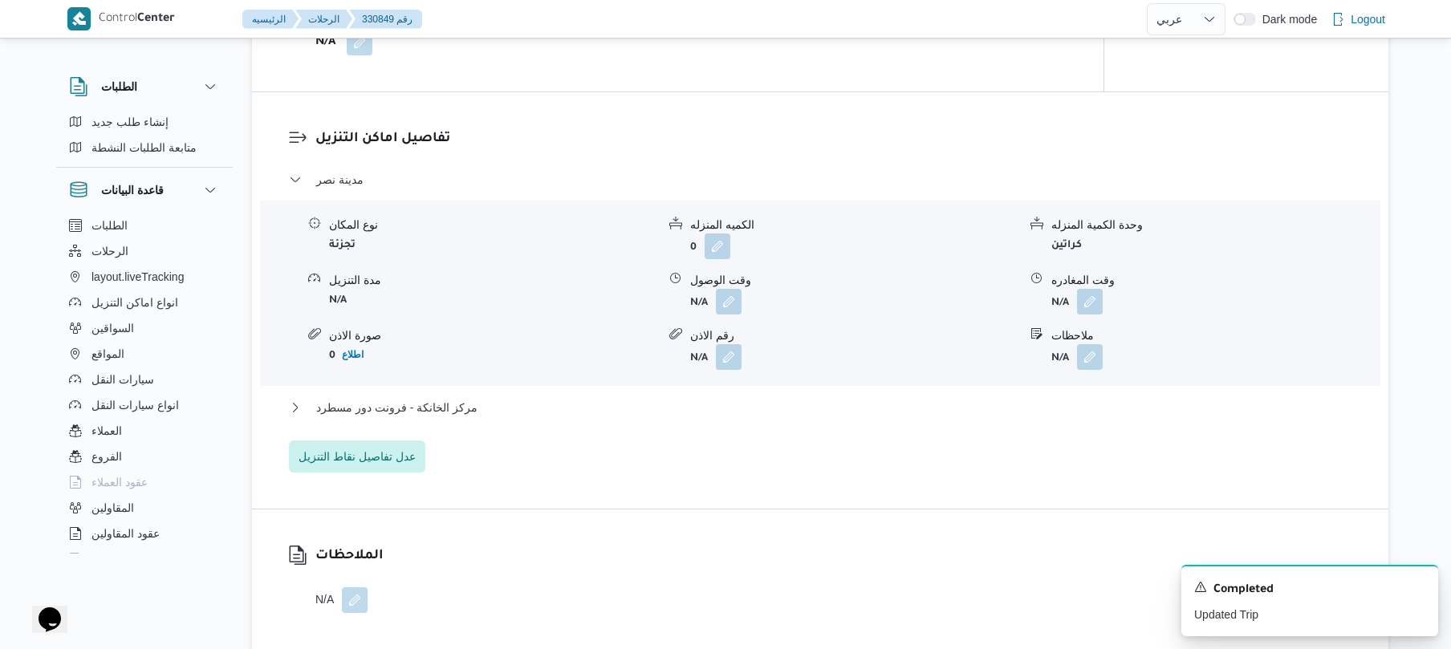
scroll to position [1240, 0]
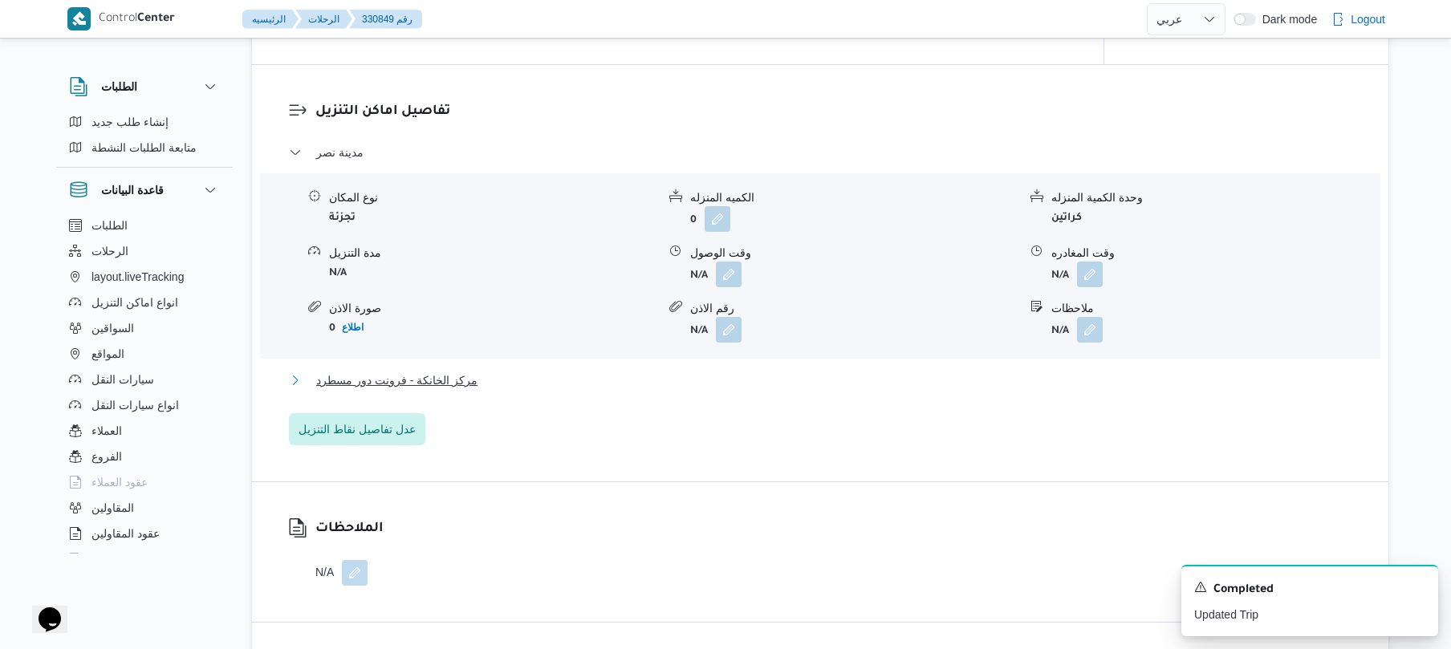
click at [813, 380] on button "مركز الخانكة - فرونت دور مسطرد" at bounding box center [820, 380] width 1063 height 19
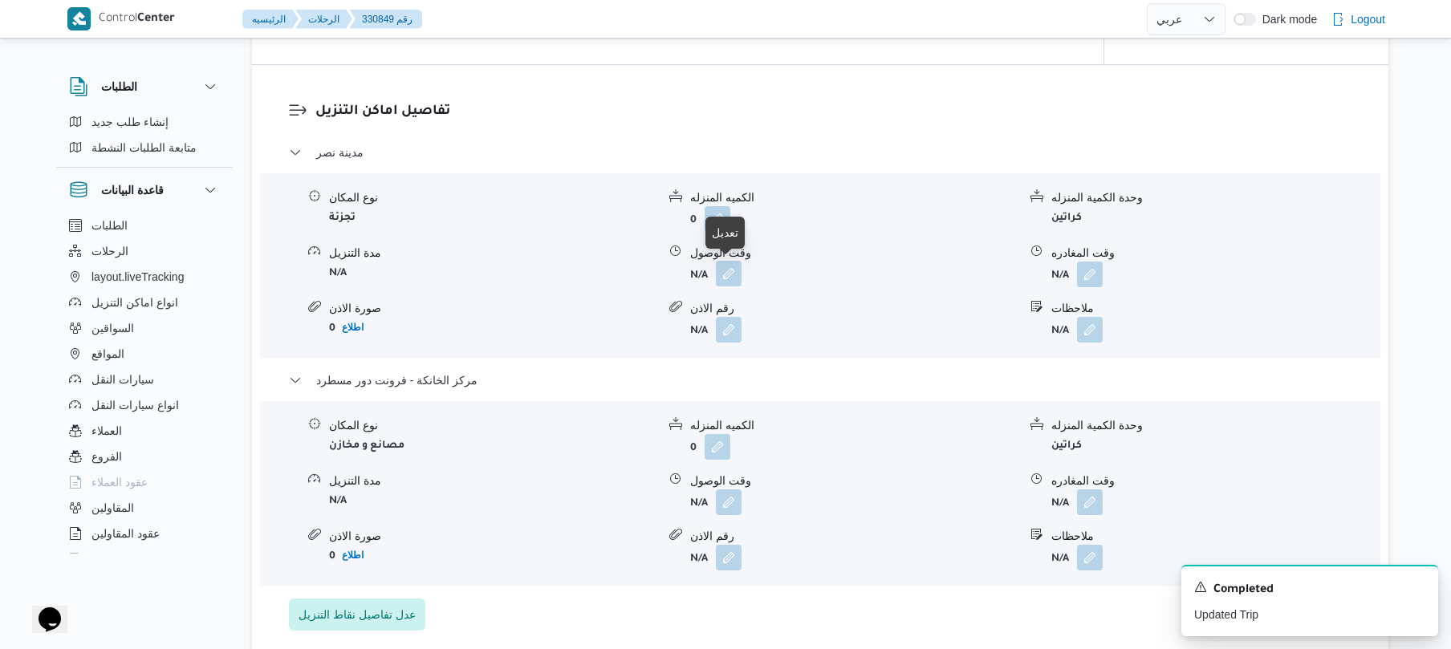
click at [733, 277] on button "button" at bounding box center [729, 274] width 26 height 26
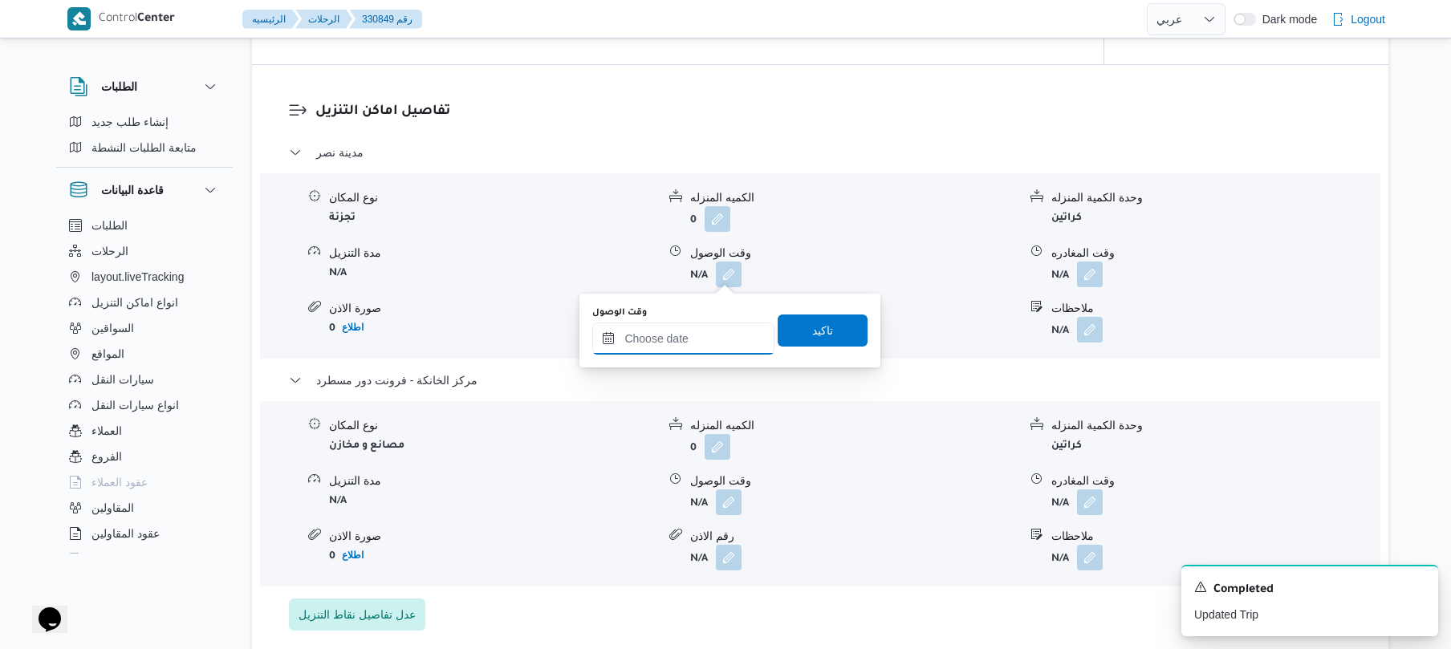
click at [694, 334] on input "وقت الوصول" at bounding box center [683, 339] width 182 height 32
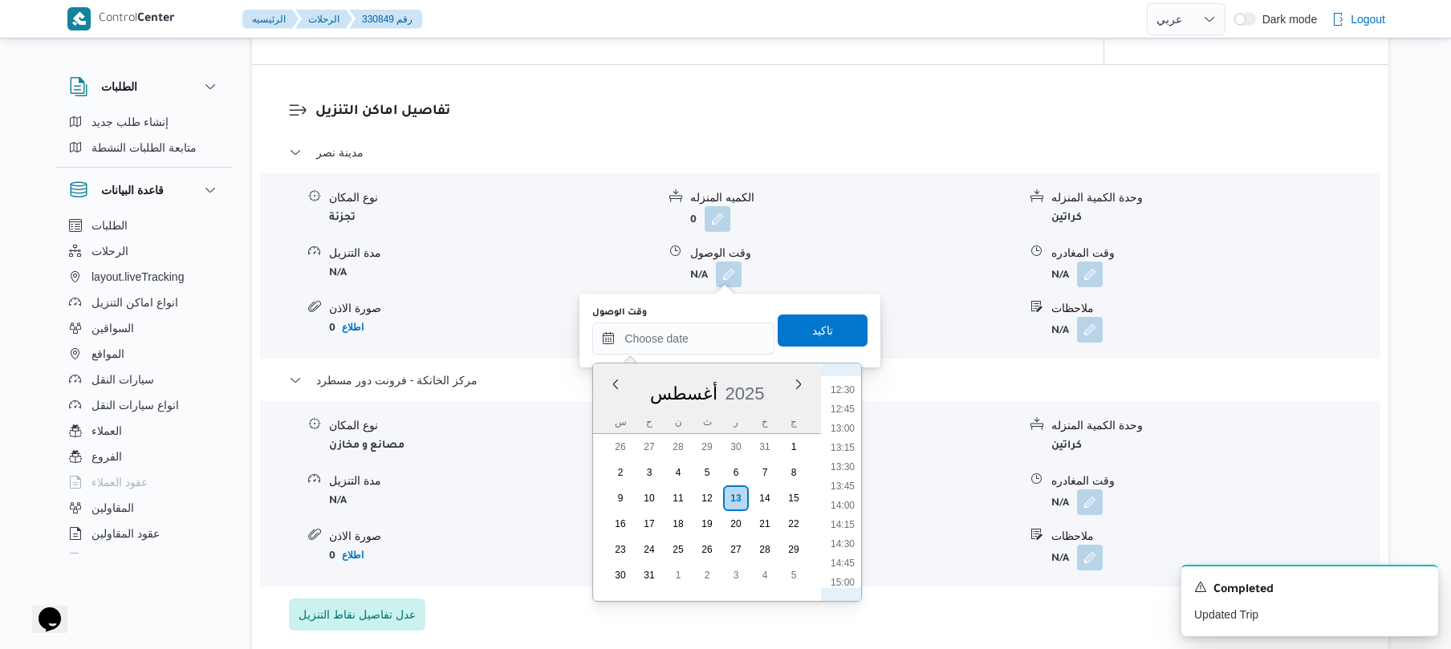
scroll to position [758, 0]
click at [838, 396] on li "10:00" at bounding box center [842, 396] width 37 height 16
type input "١٣/٠٨/٢٠٢٥ ١٠:٠٠"
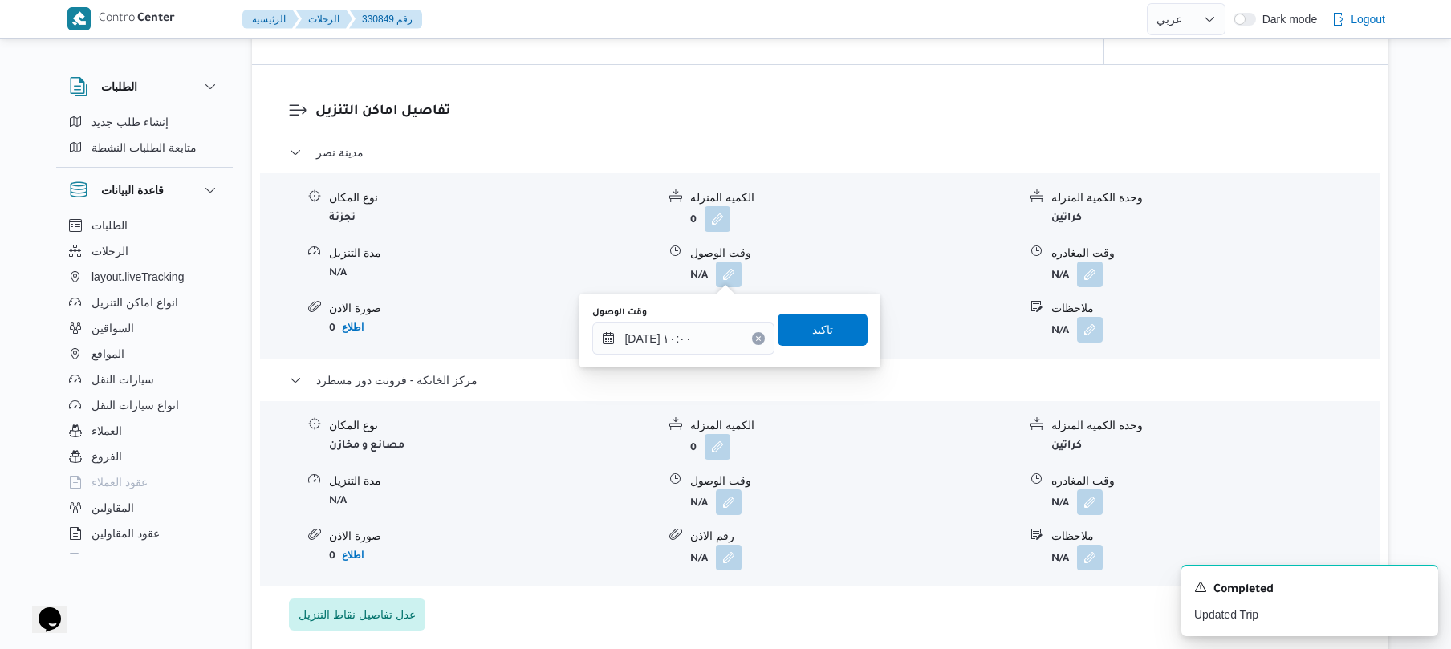
click at [831, 339] on span "تاكيد" at bounding box center [822, 330] width 90 height 32
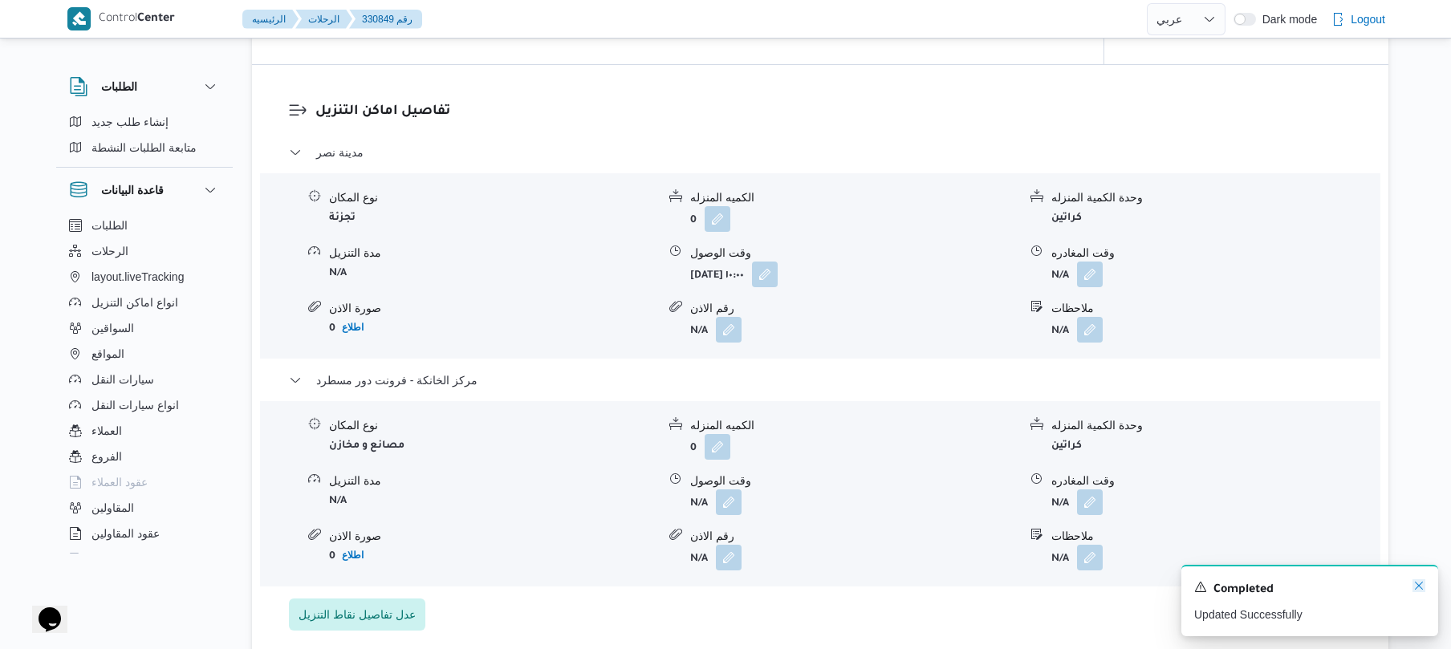
click at [1415, 586] on icon "Dismiss toast" at bounding box center [1418, 585] width 13 height 13
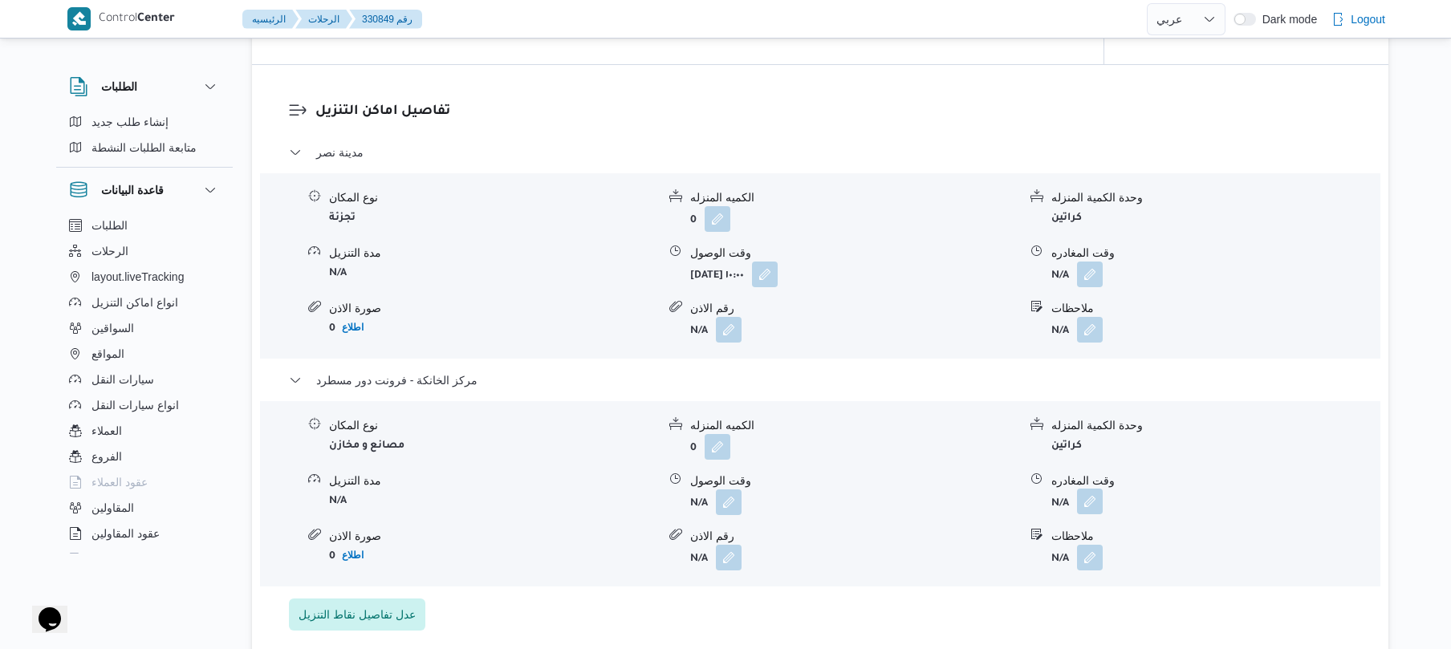
click at [1079, 495] on button "button" at bounding box center [1090, 502] width 26 height 26
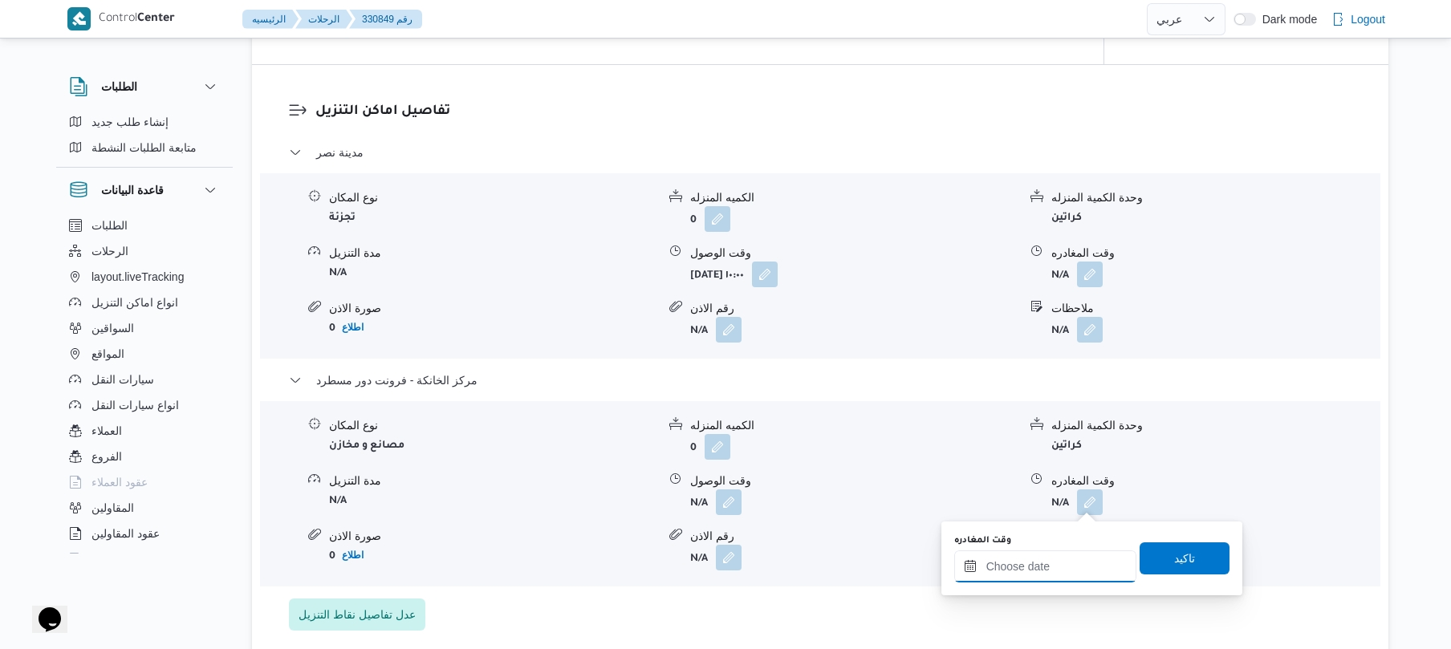
click at [1017, 566] on input "وقت المغادره" at bounding box center [1045, 566] width 182 height 32
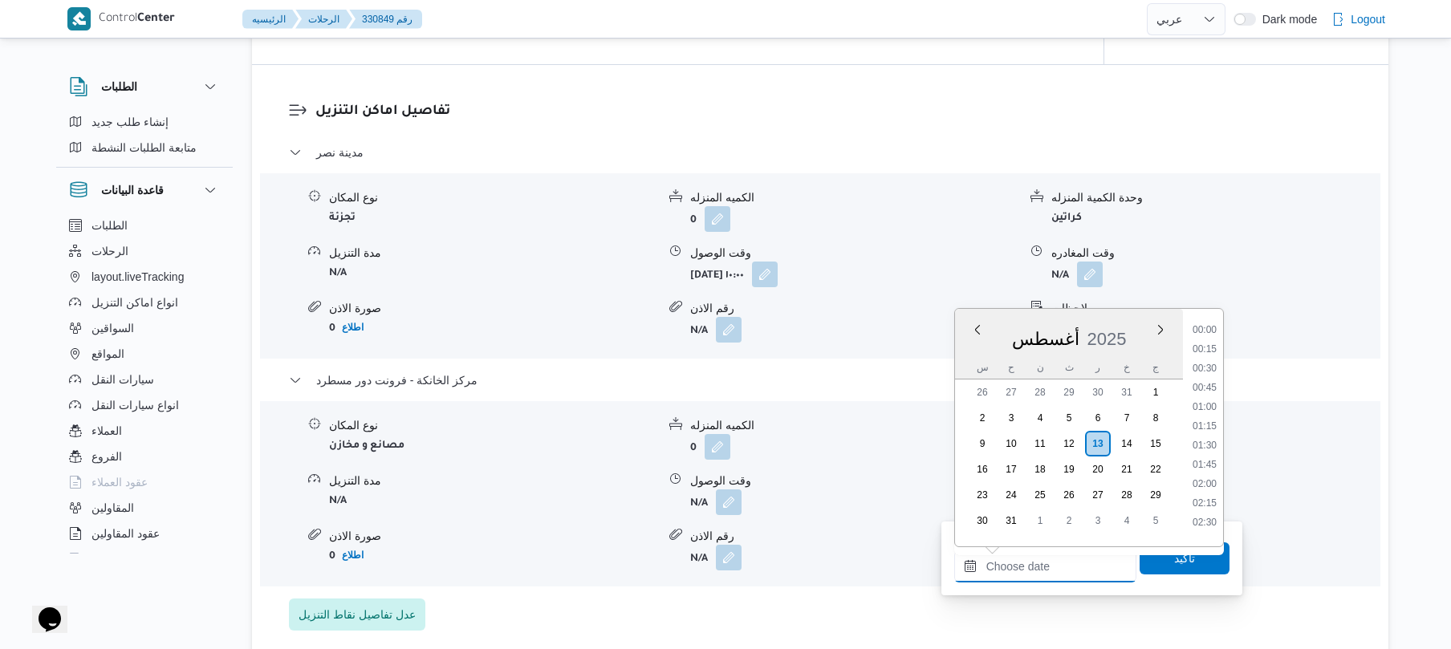
scroll to position [1297, 0]
click at [1210, 326] on li "16:45" at bounding box center [1204, 323] width 37 height 16
type input "[DATE] ١٦:٤٥"
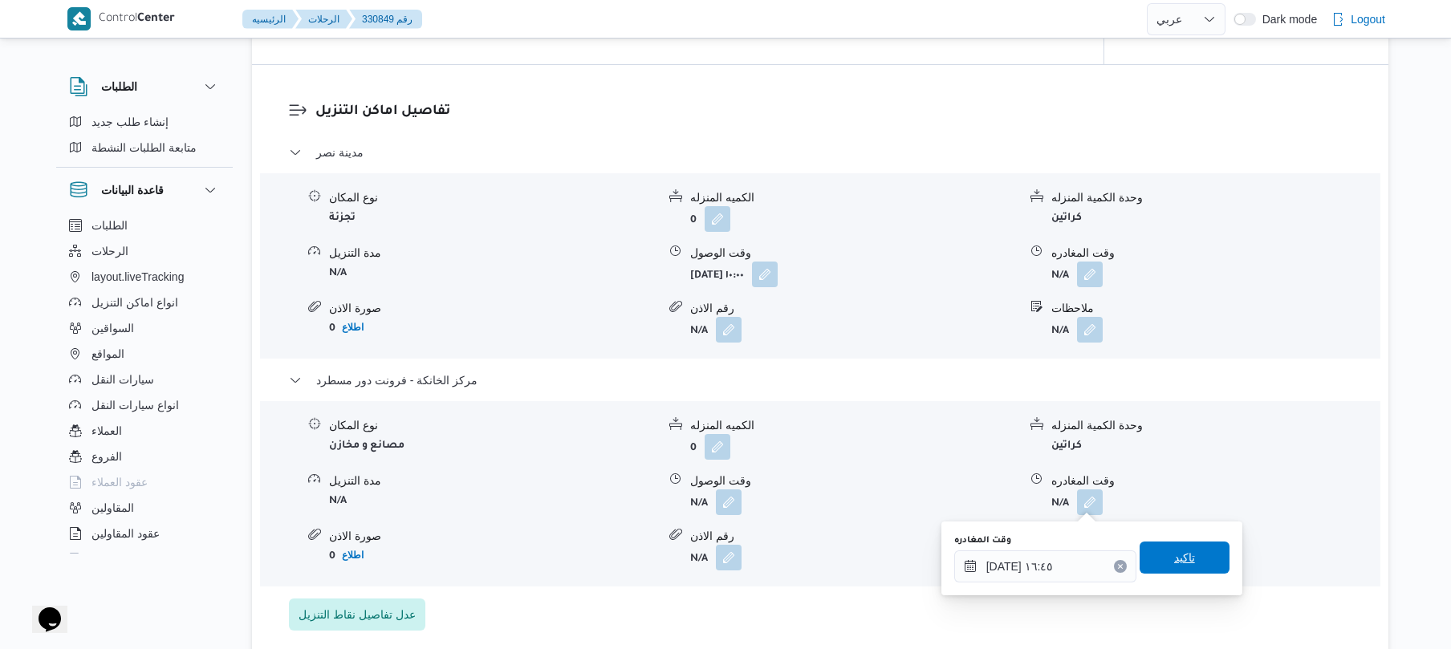
click at [1174, 555] on span "تاكيد" at bounding box center [1184, 557] width 21 height 19
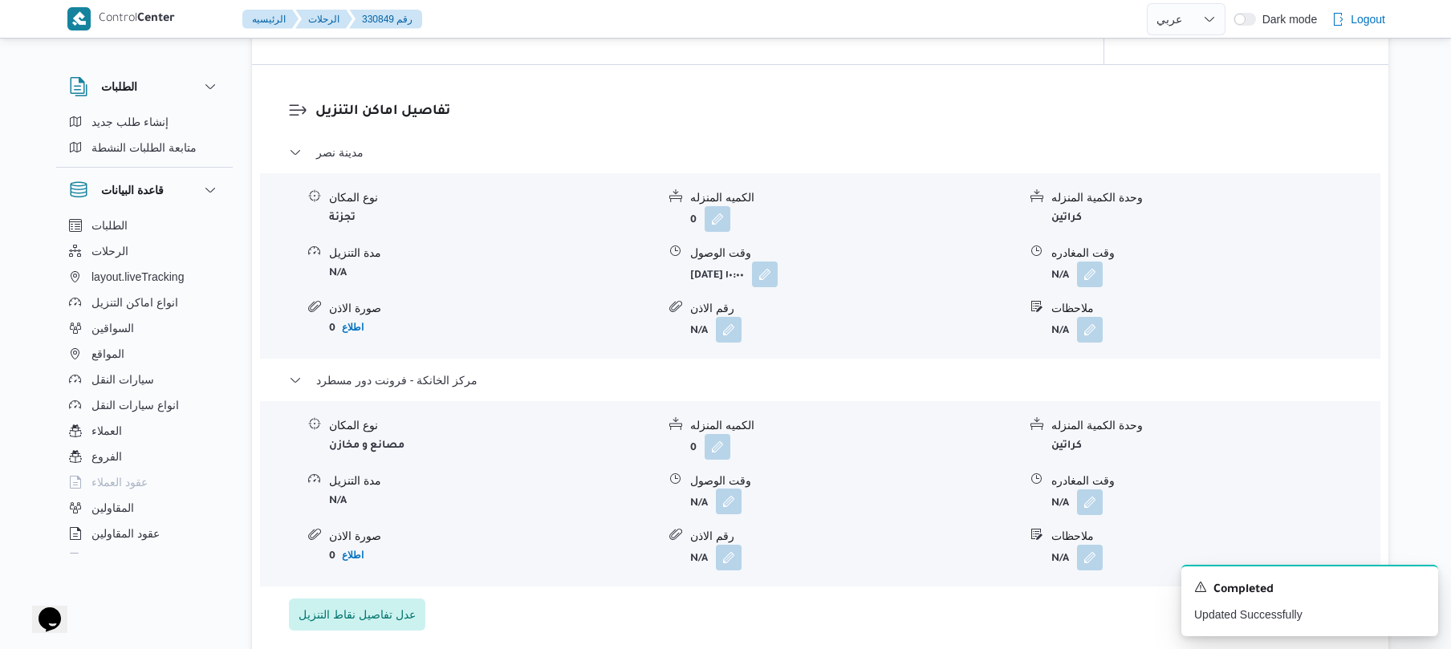
click at [723, 489] on button "button" at bounding box center [729, 502] width 26 height 26
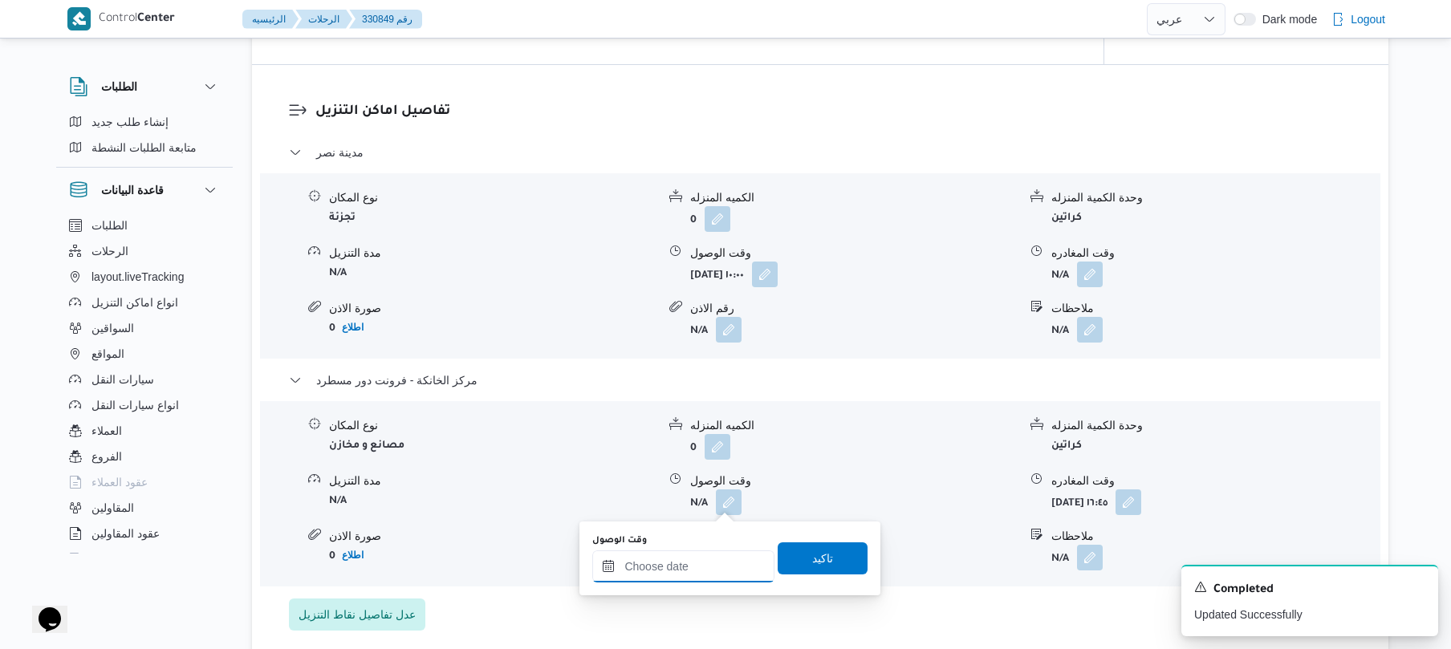
click at [688, 562] on input "وقت الوصول" at bounding box center [683, 566] width 182 height 32
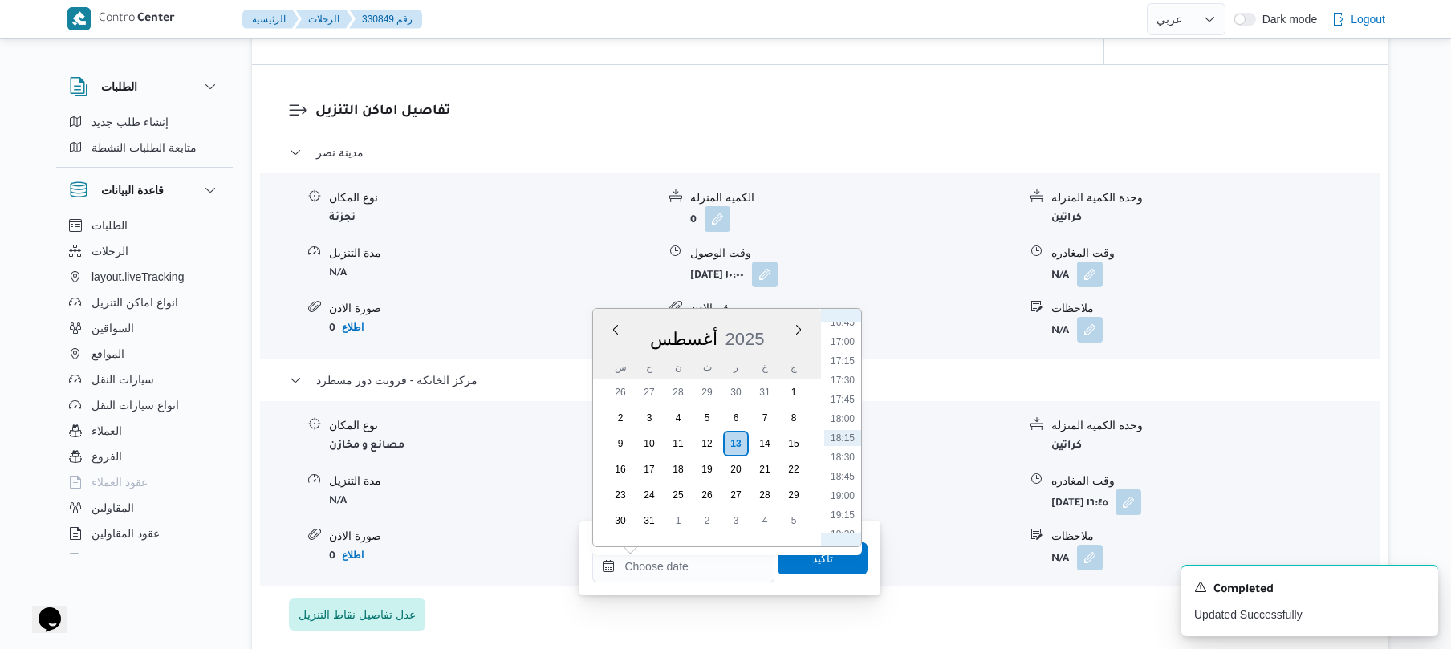
scroll to position [1118, 0]
click at [834, 485] on li "16:30" at bounding box center [842, 483] width 37 height 16
type input "[DATE] ١٦:٣٠"
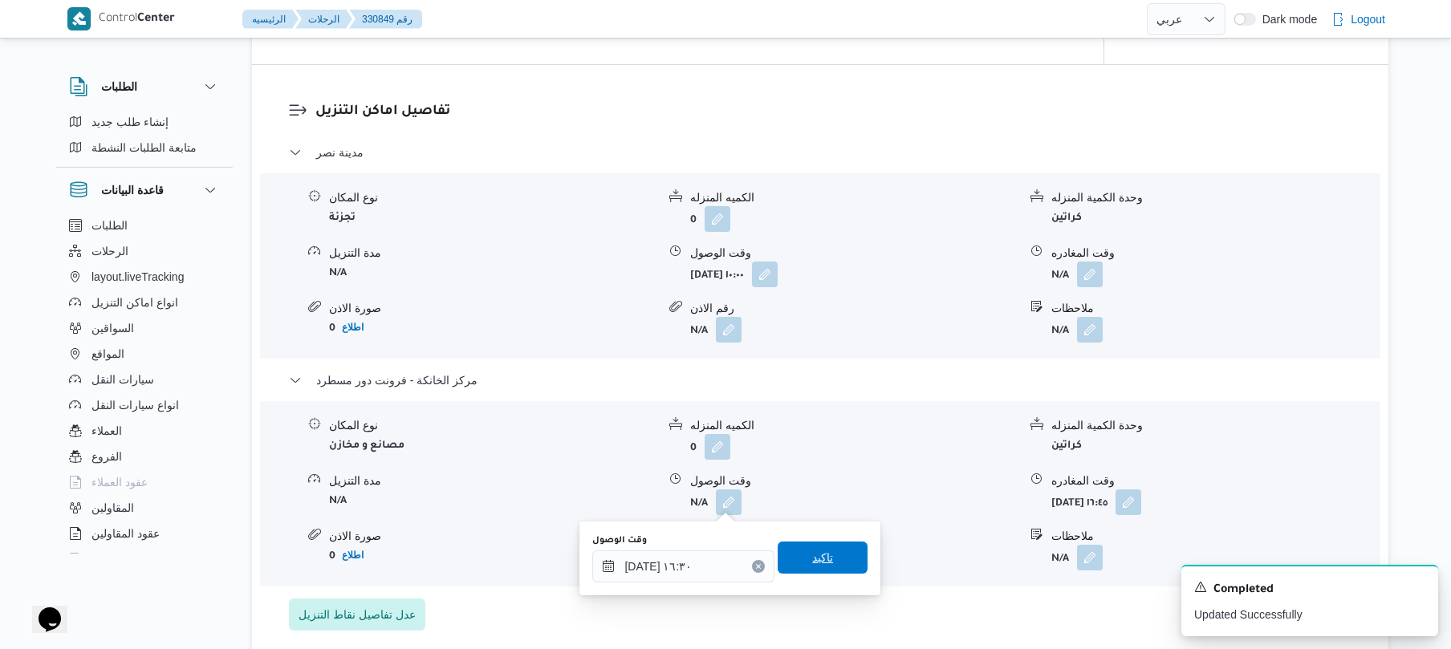
click at [800, 558] on span "تاكيد" at bounding box center [822, 558] width 90 height 32
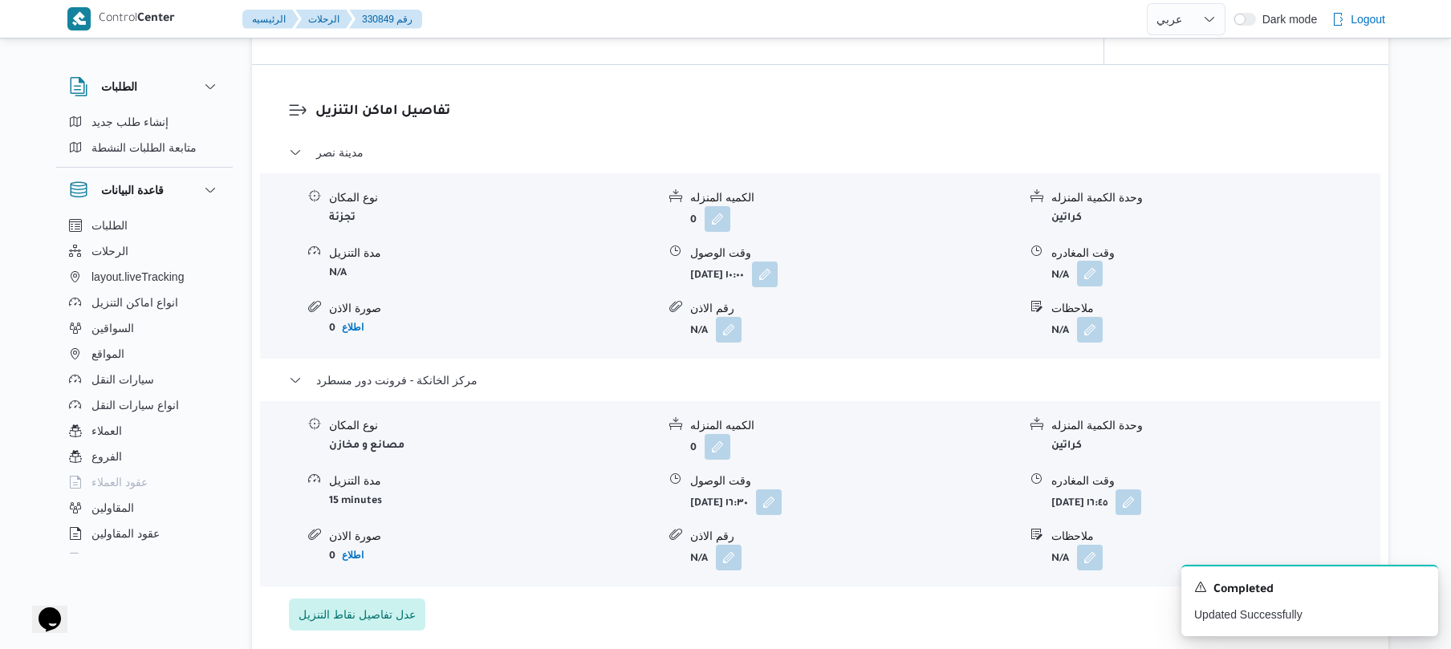
click at [1089, 276] on button "button" at bounding box center [1090, 274] width 26 height 26
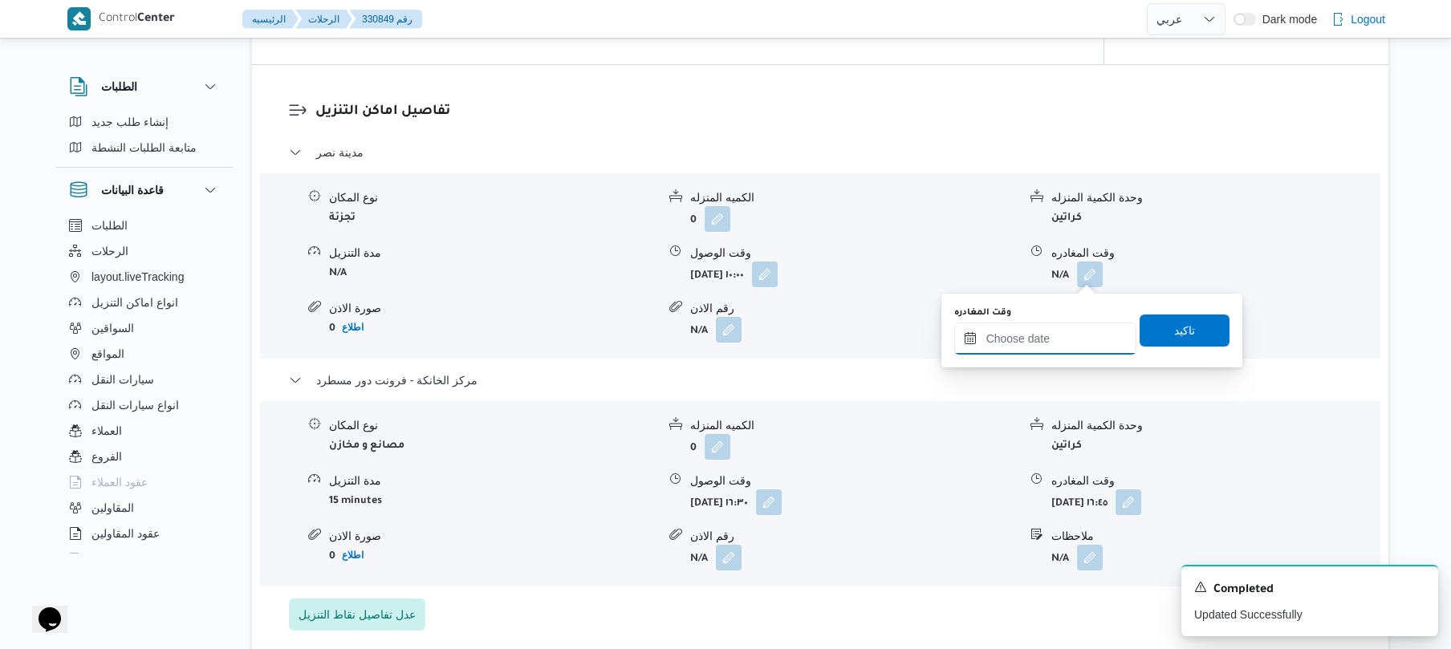
click at [1006, 347] on input "وقت المغادره" at bounding box center [1045, 339] width 182 height 32
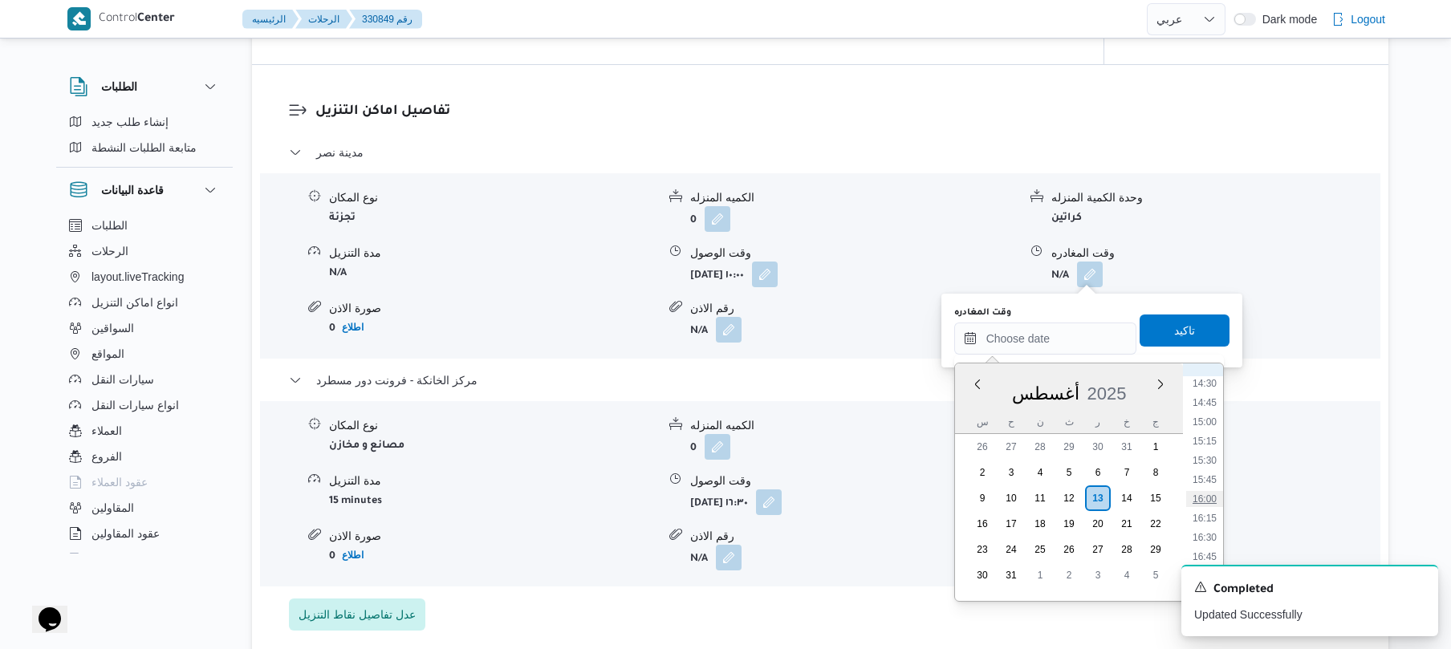
click at [1202, 494] on li "16:00" at bounding box center [1204, 499] width 37 height 16
type input "١٣/٠٨/٢٠٢٥ ١٦:٠٠"
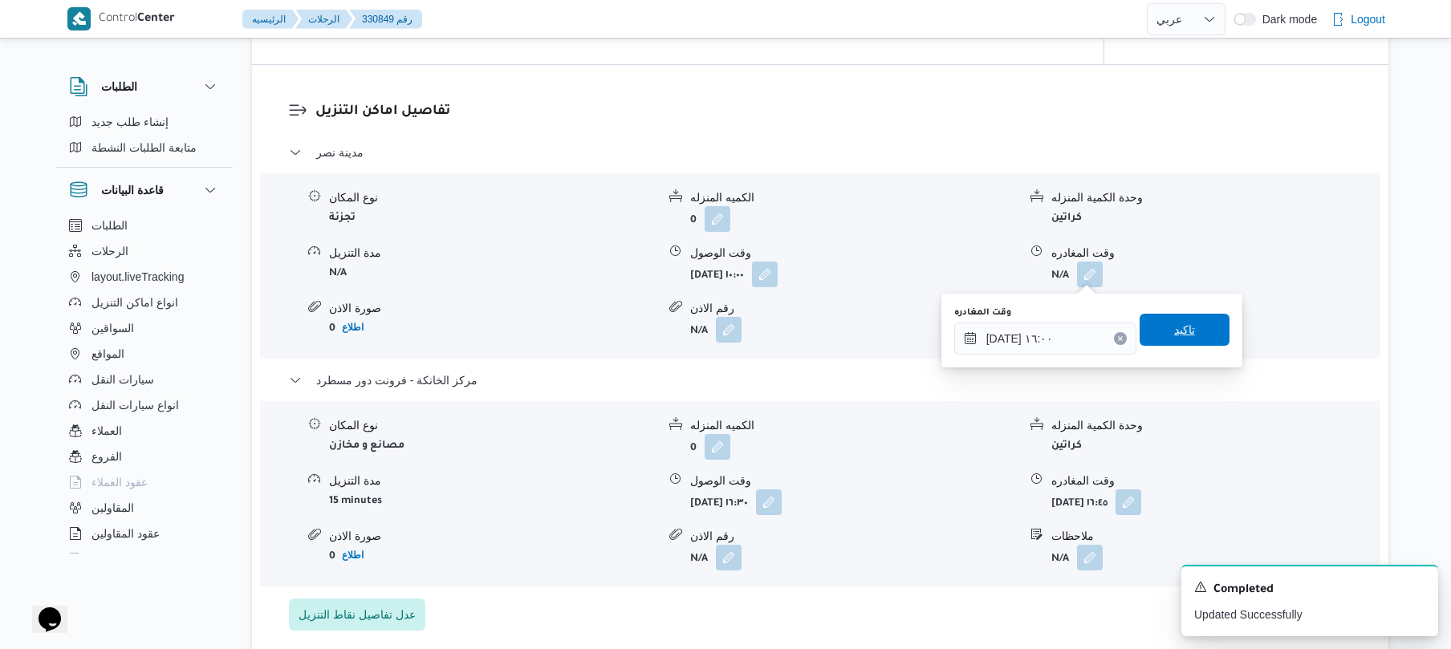
click at [1191, 331] on span "تاكيد" at bounding box center [1184, 330] width 90 height 32
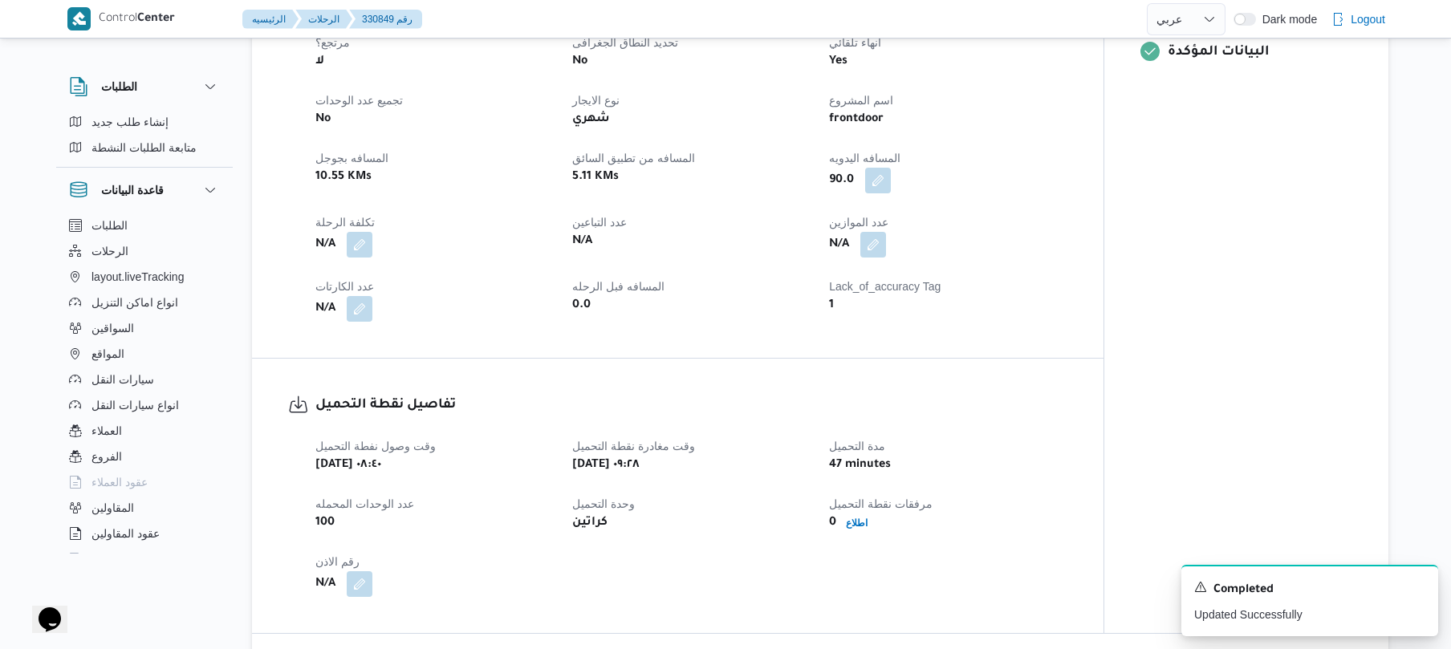
scroll to position [642, 0]
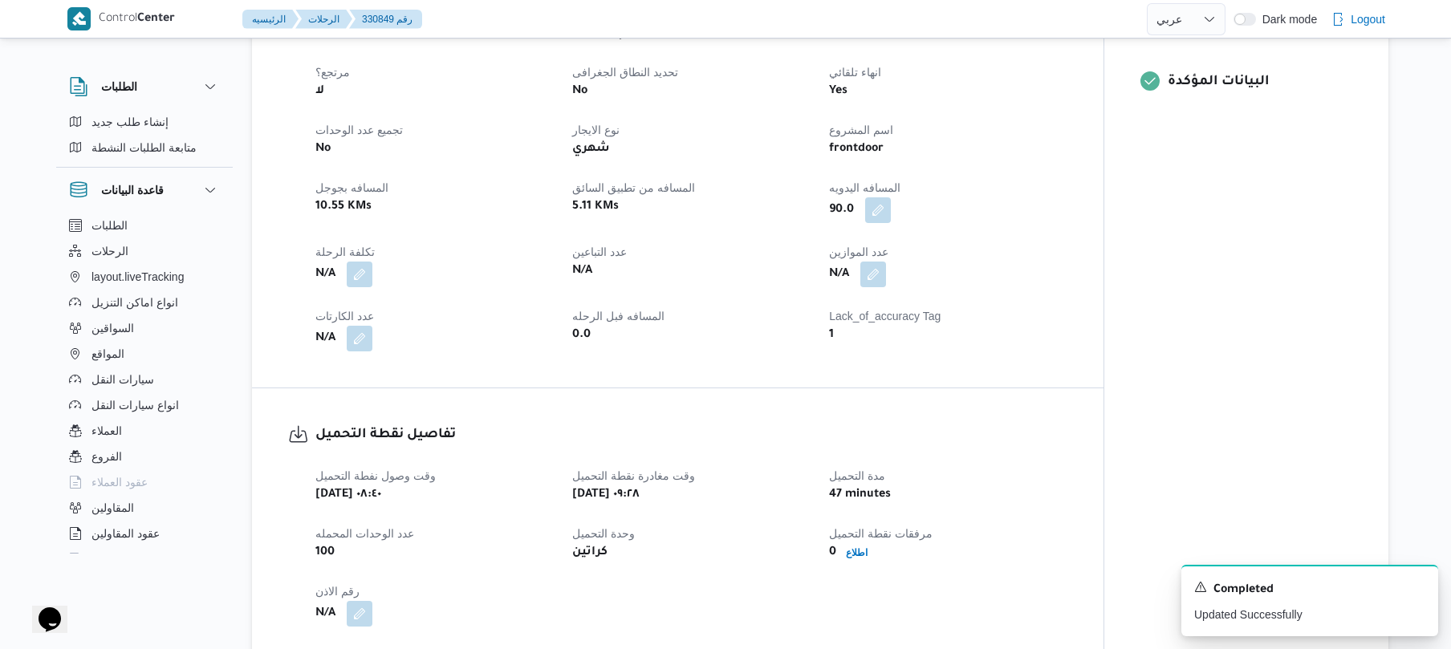
select select "ar"
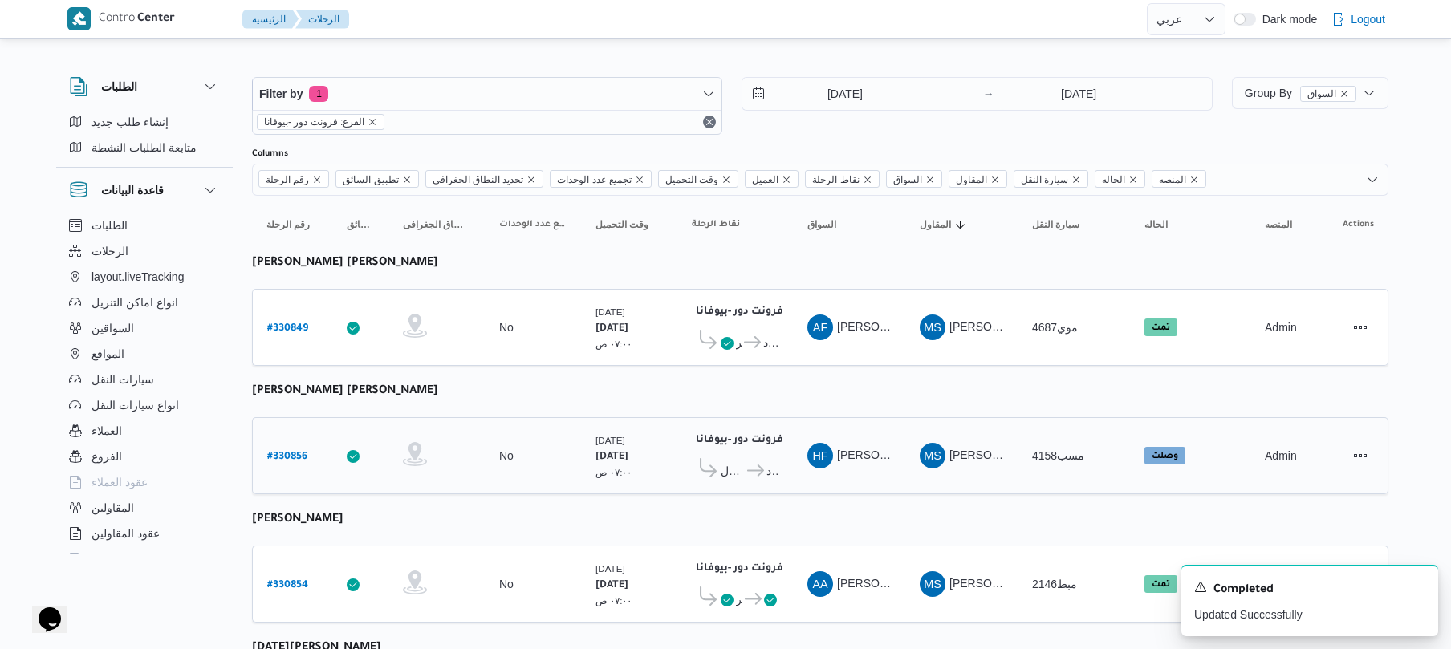
click at [283, 457] on b "# 330856" at bounding box center [287, 457] width 40 height 11
select select "ar"
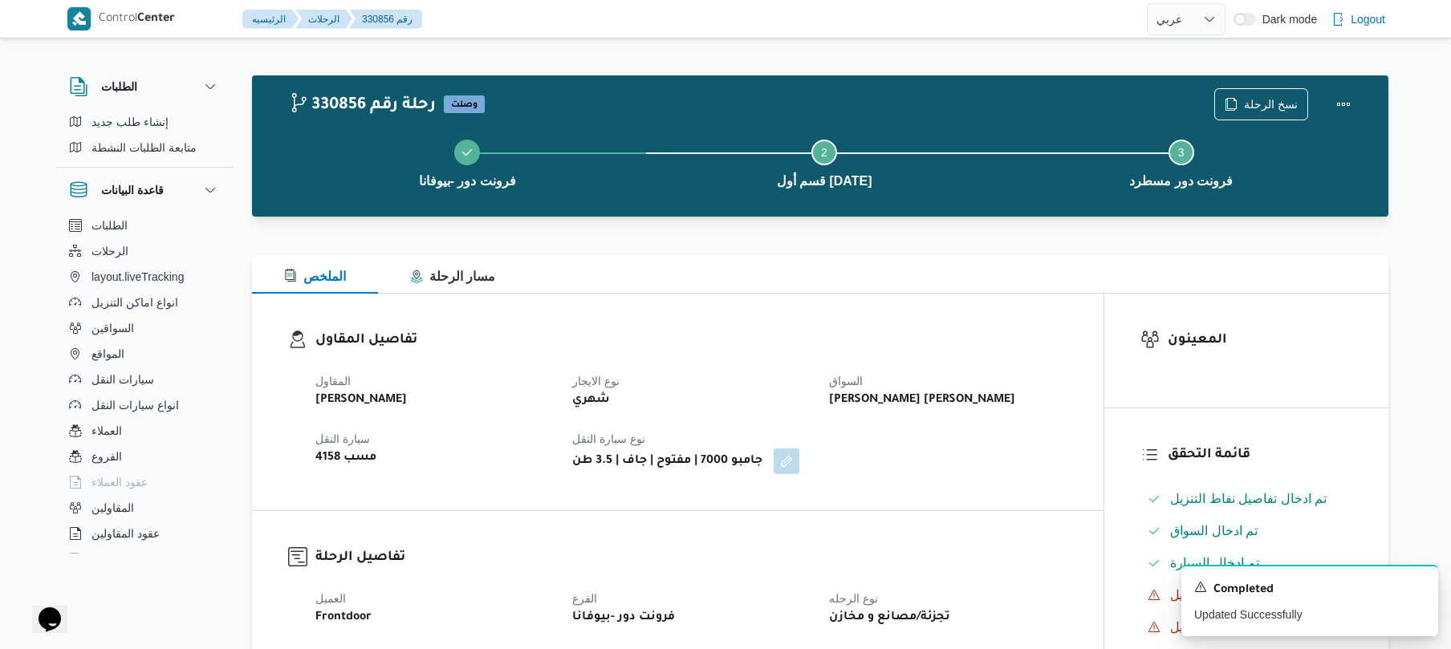
click at [781, 244] on div at bounding box center [820, 245] width 1136 height 19
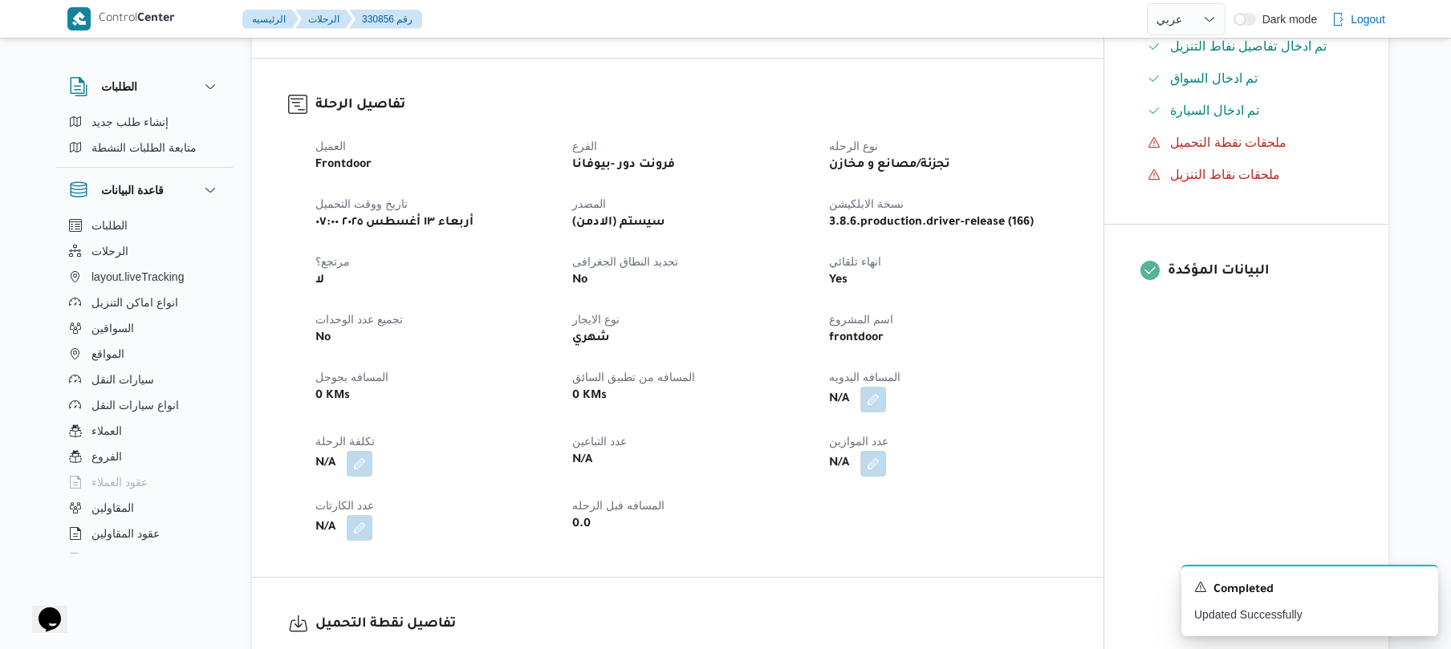
scroll to position [470, 0]
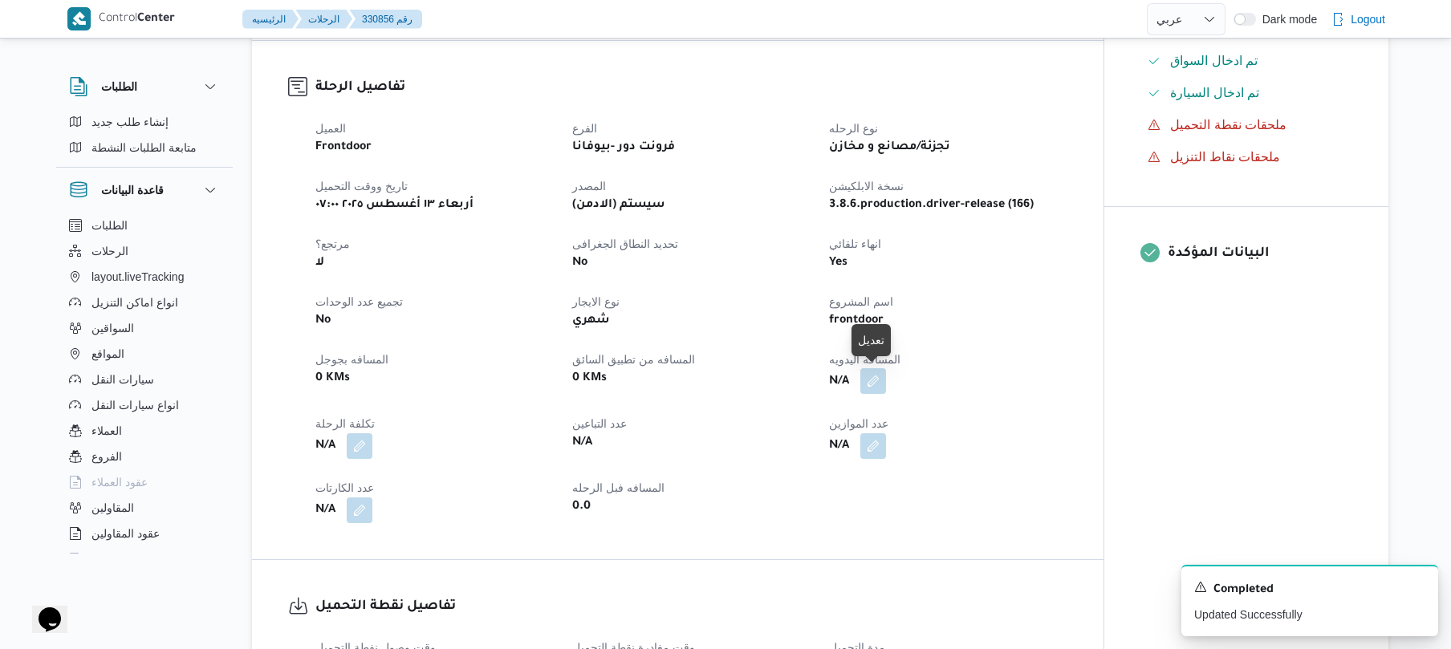
click at [878, 382] on button "button" at bounding box center [873, 381] width 26 height 26
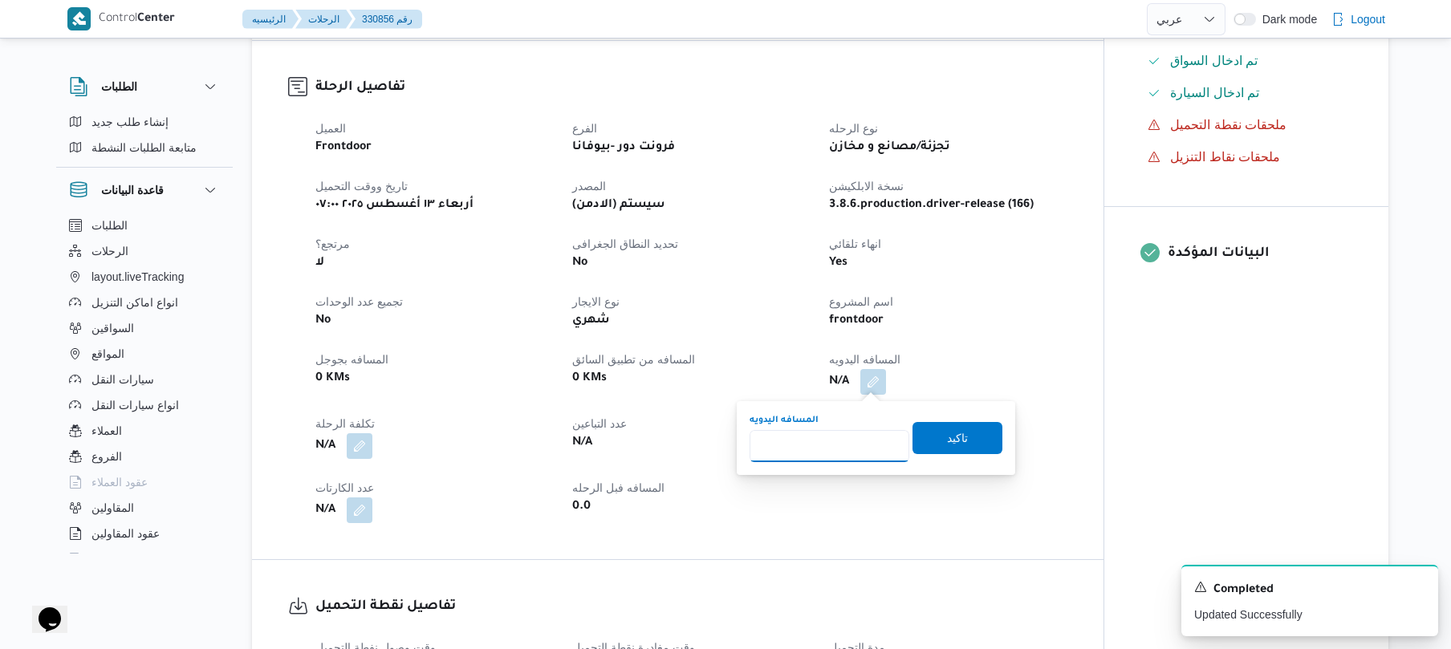
click at [820, 456] on input "المسافه اليدويه" at bounding box center [829, 446] width 160 height 32
type input "130"
click at [927, 441] on span "تاكيد" at bounding box center [957, 437] width 90 height 32
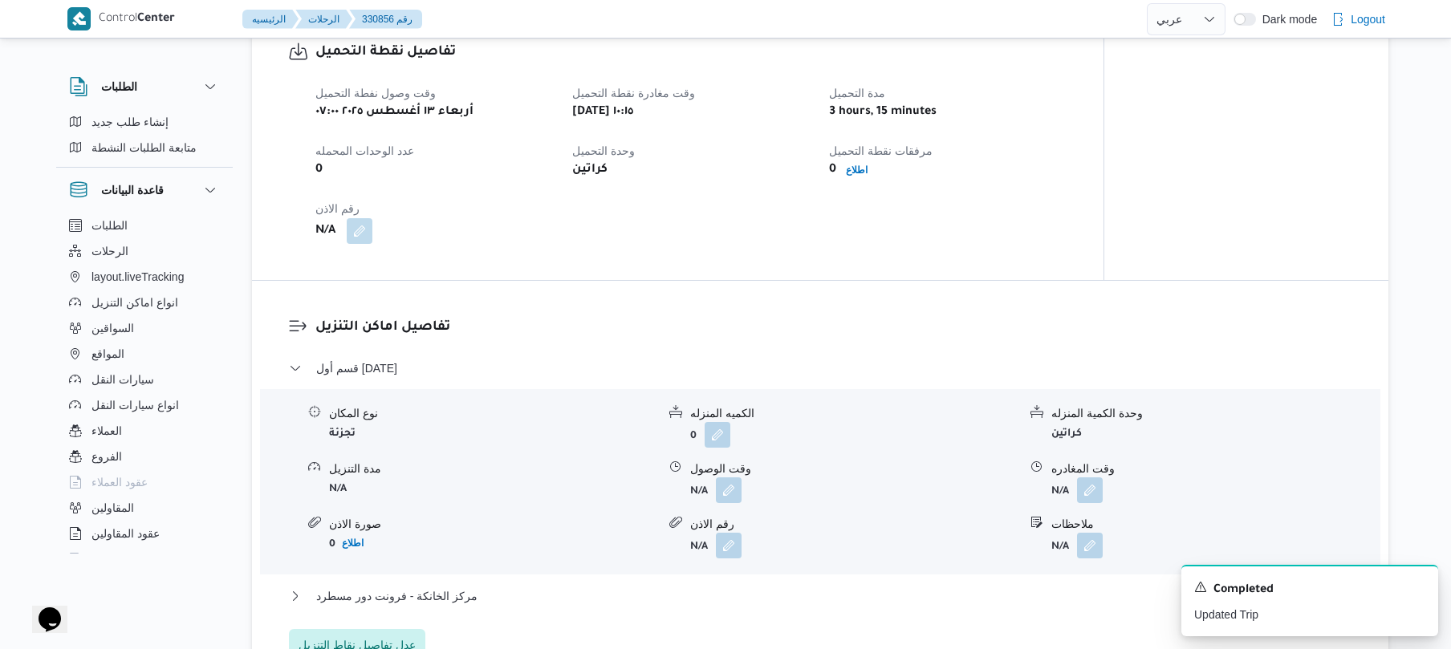
scroll to position [1027, 0]
click at [730, 488] on button "button" at bounding box center [729, 487] width 26 height 26
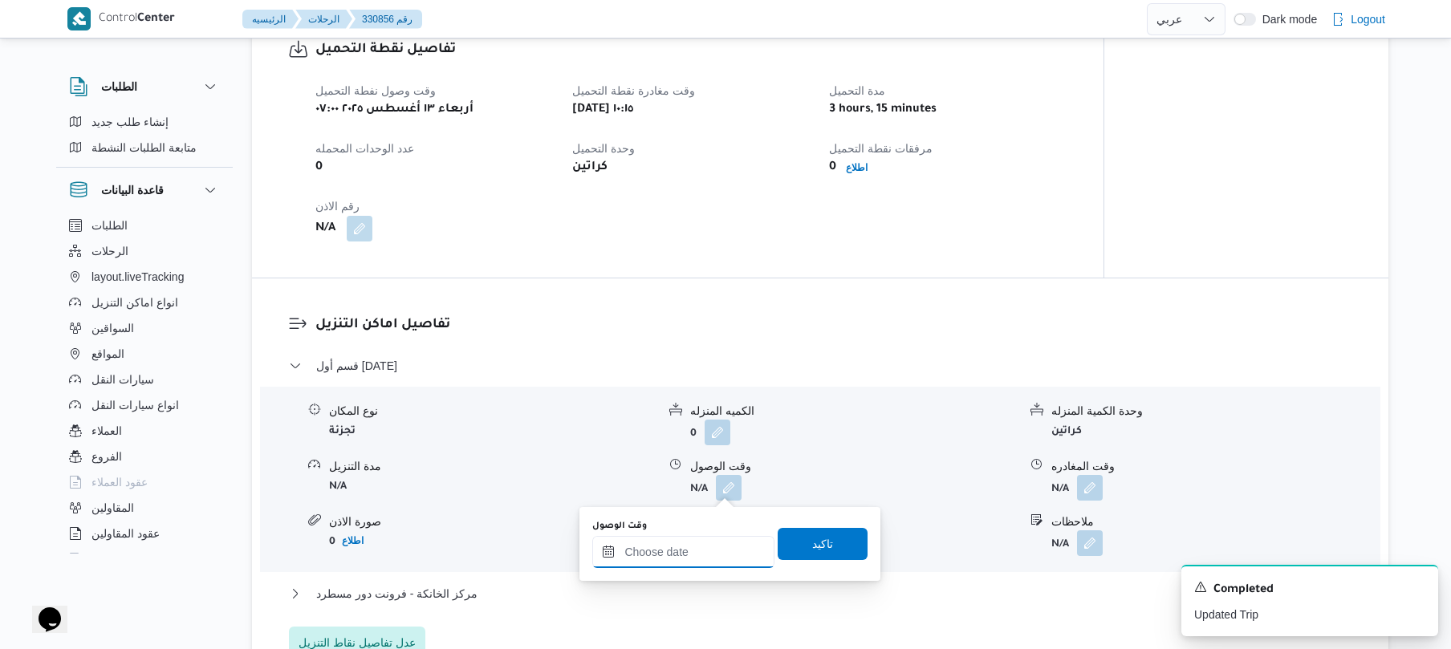
click at [659, 550] on input "وقت الوصول" at bounding box center [683, 552] width 182 height 32
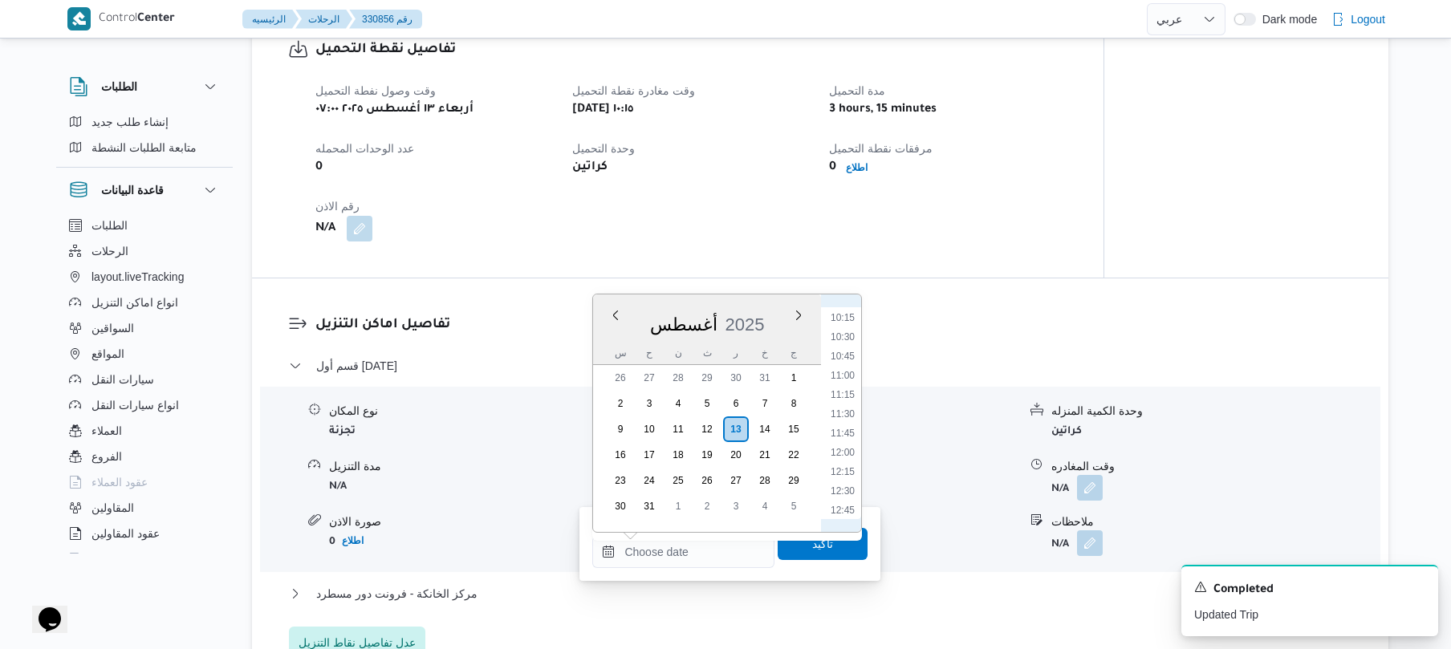
scroll to position [758, 0]
click at [844, 425] on li "11:15" at bounding box center [842, 424] width 37 height 16
type input "[DATE] ١١:١٥"
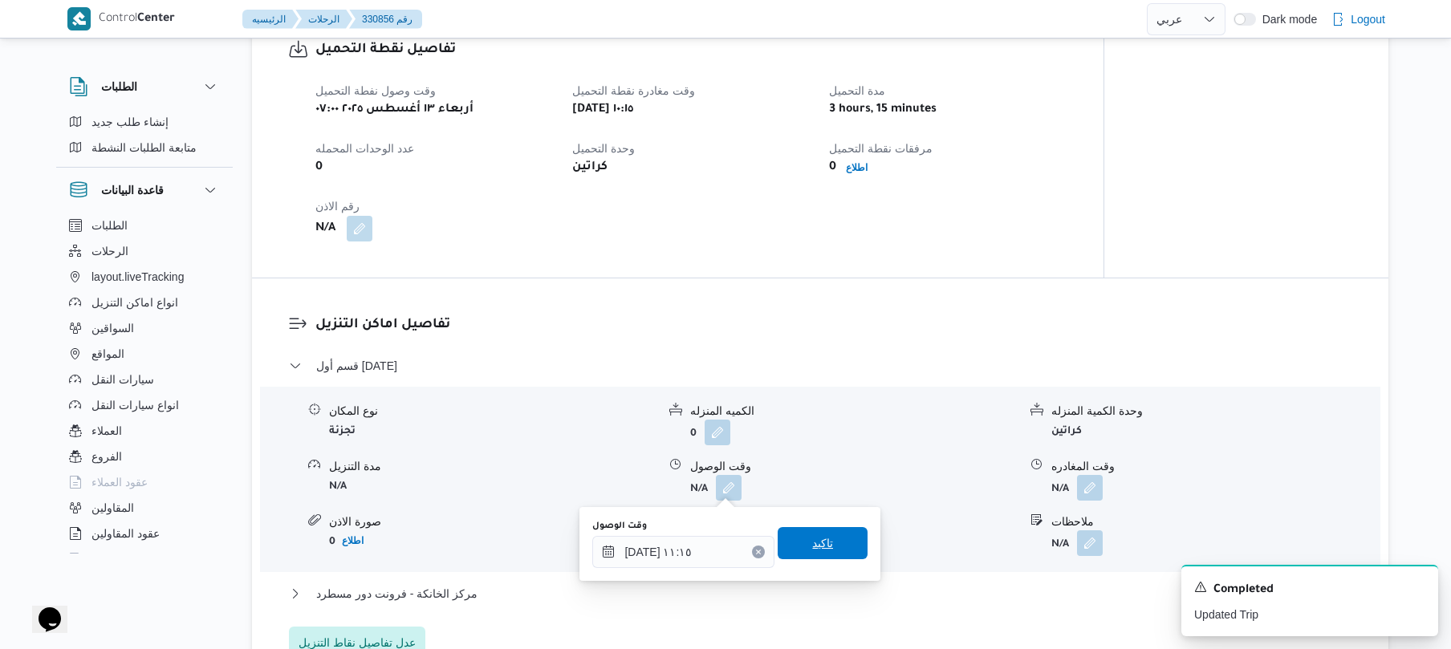
click at [812, 540] on span "تاكيد" at bounding box center [822, 543] width 21 height 19
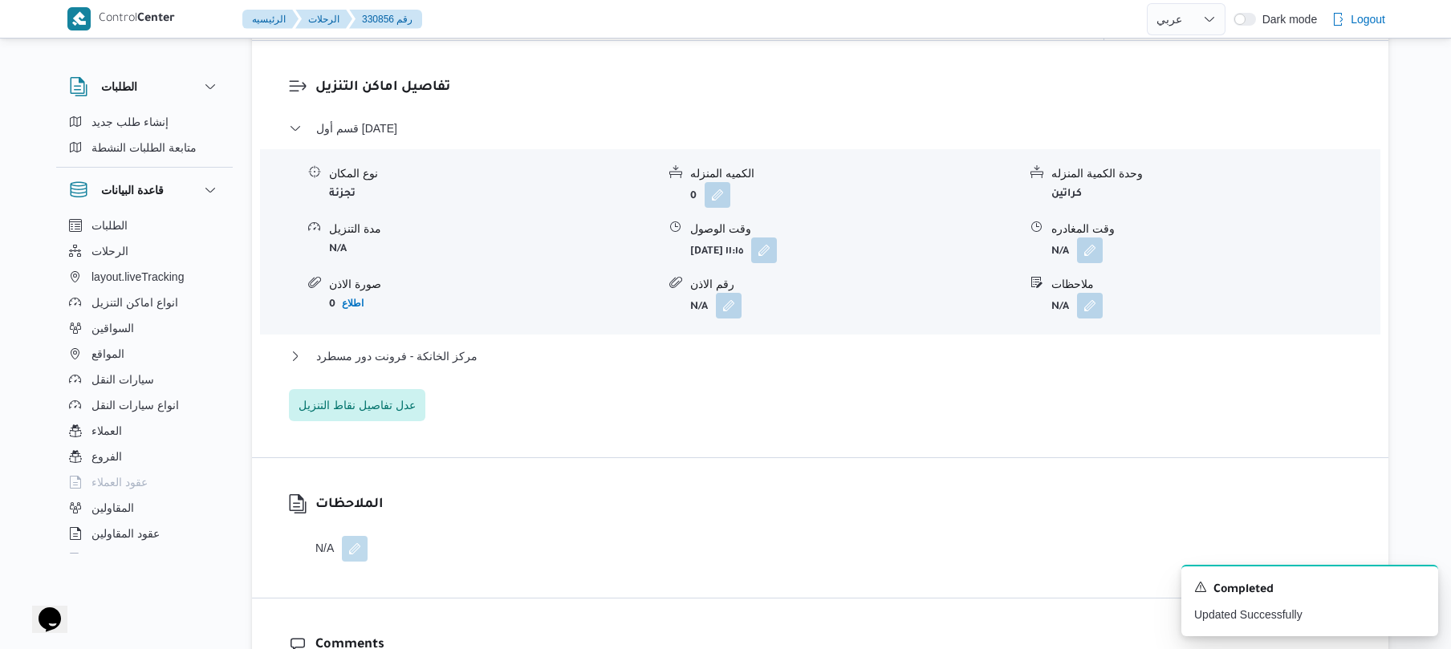
scroll to position [1284, 0]
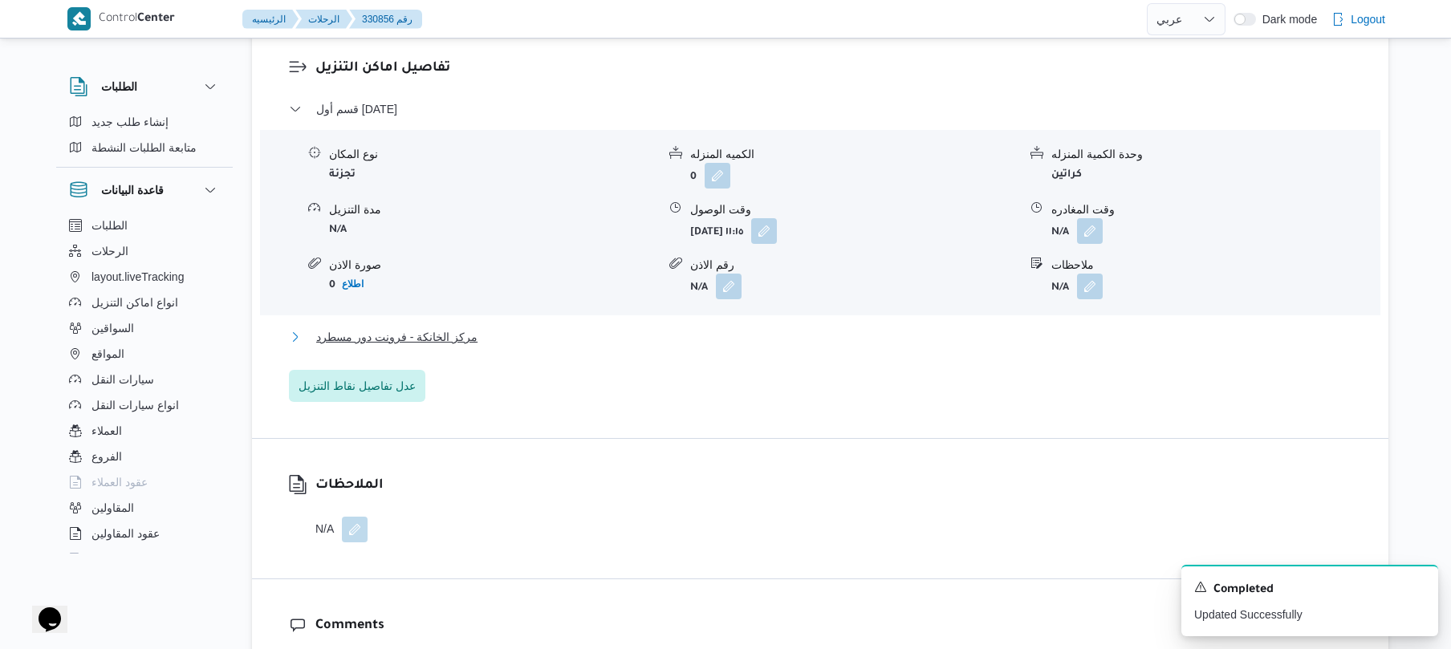
click at [876, 329] on button "مركز الخانكة - فرونت دور مسطرد" at bounding box center [820, 336] width 1063 height 19
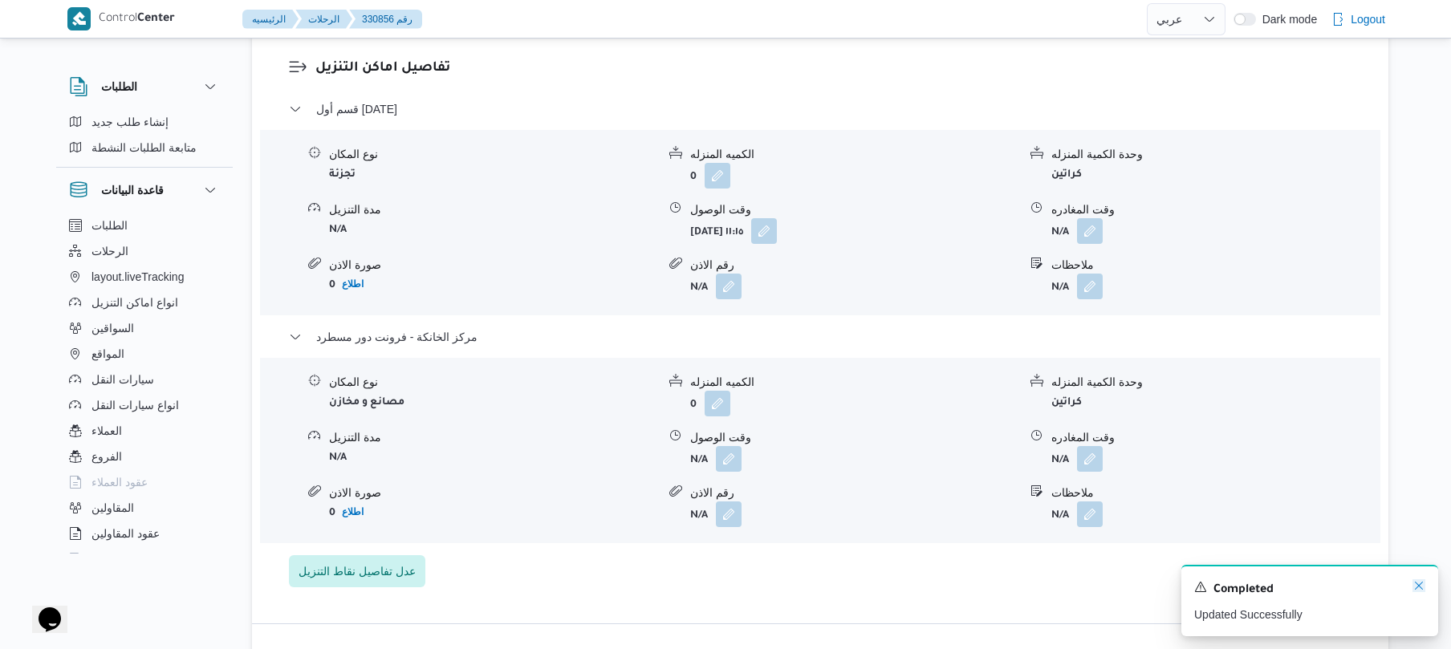
click at [1414, 588] on icon "Dismiss toast" at bounding box center [1418, 585] width 13 height 13
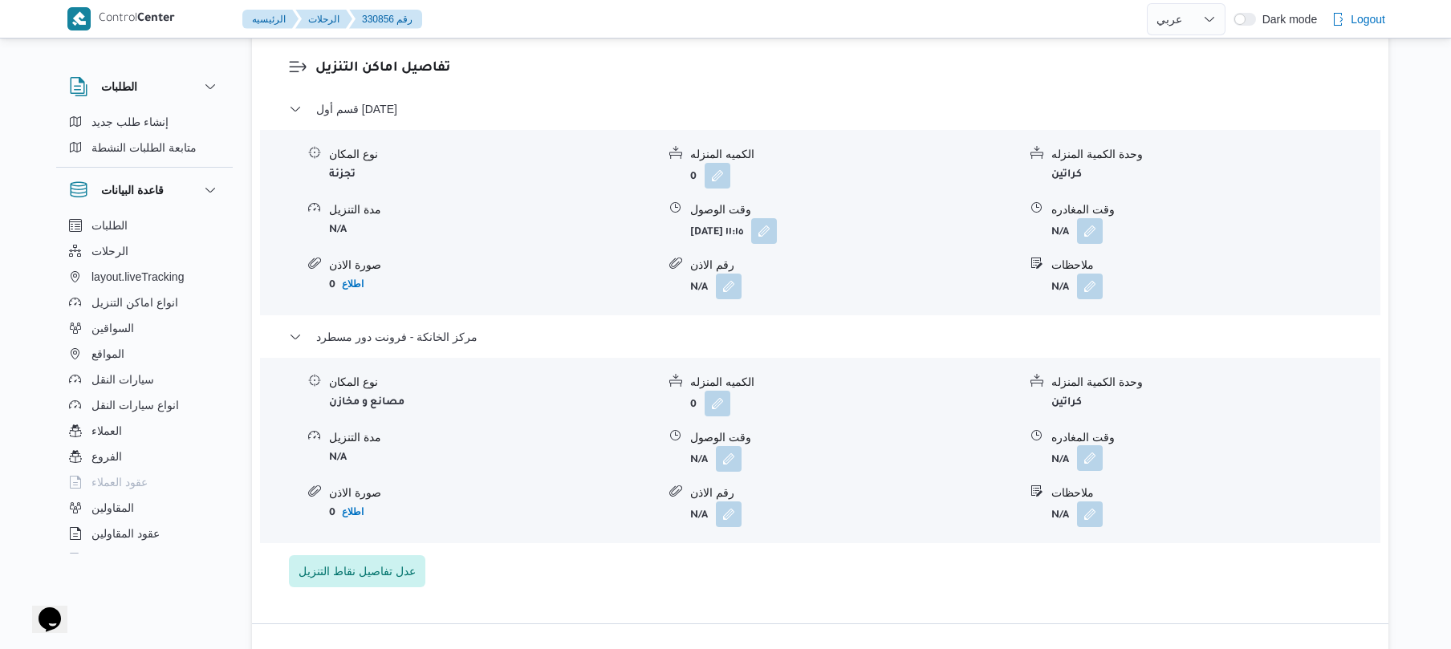
click at [1095, 457] on button "button" at bounding box center [1090, 458] width 26 height 26
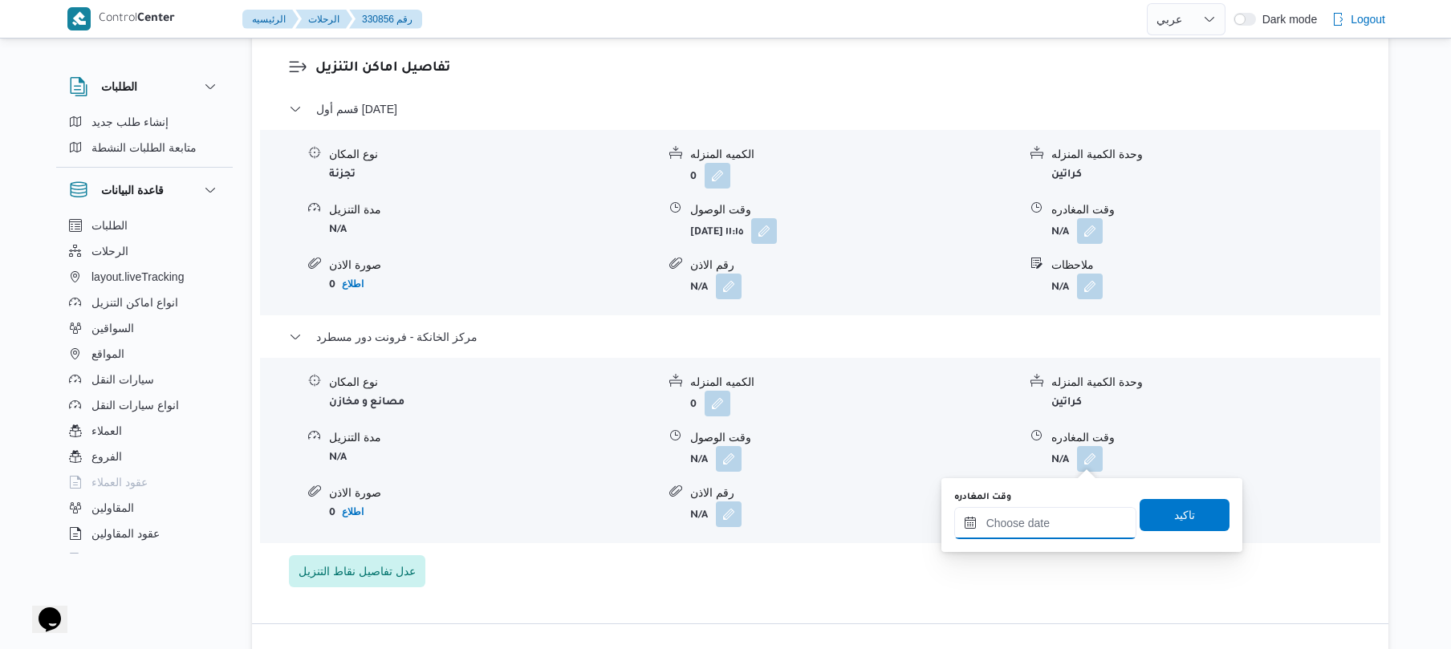
click at [1027, 528] on input "وقت المغادره" at bounding box center [1045, 523] width 182 height 32
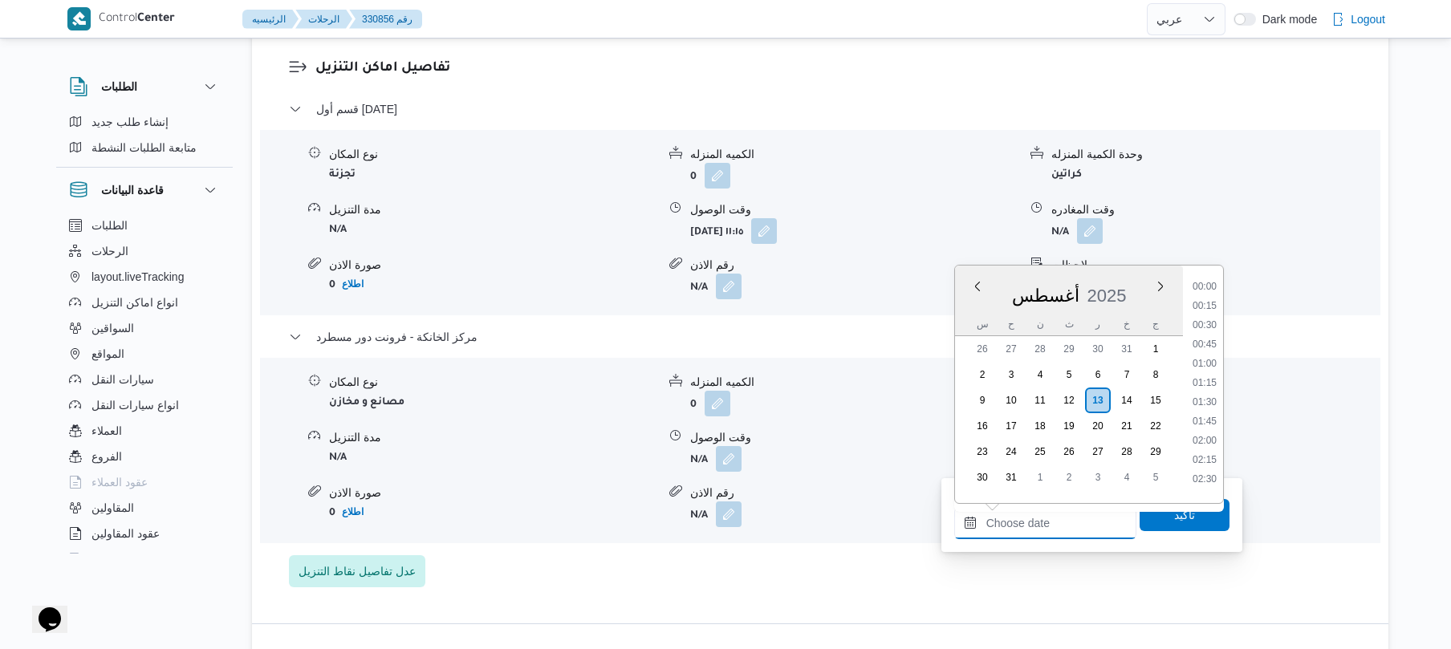
scroll to position [1297, 0]
click at [1203, 354] on li "17:45" at bounding box center [1204, 356] width 37 height 16
type input "[DATE] ١٧:٤٥"
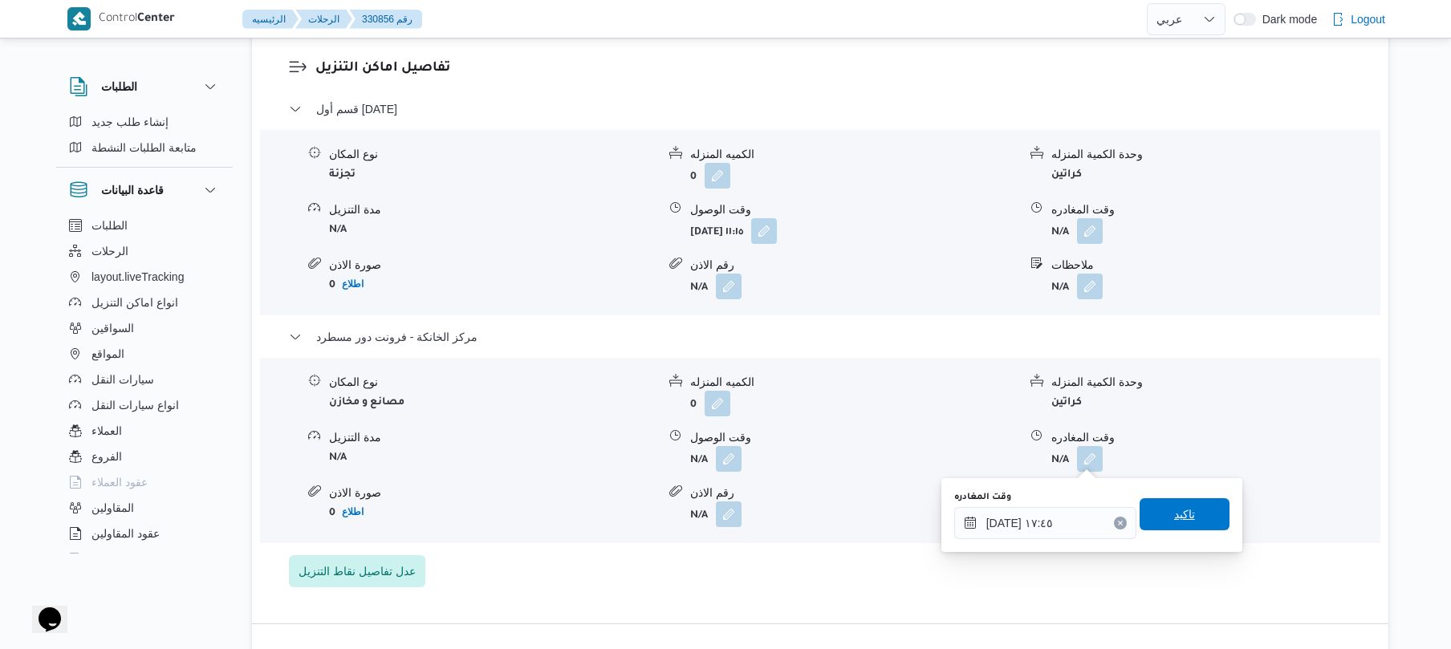
click at [1171, 501] on span "تاكيد" at bounding box center [1184, 514] width 90 height 32
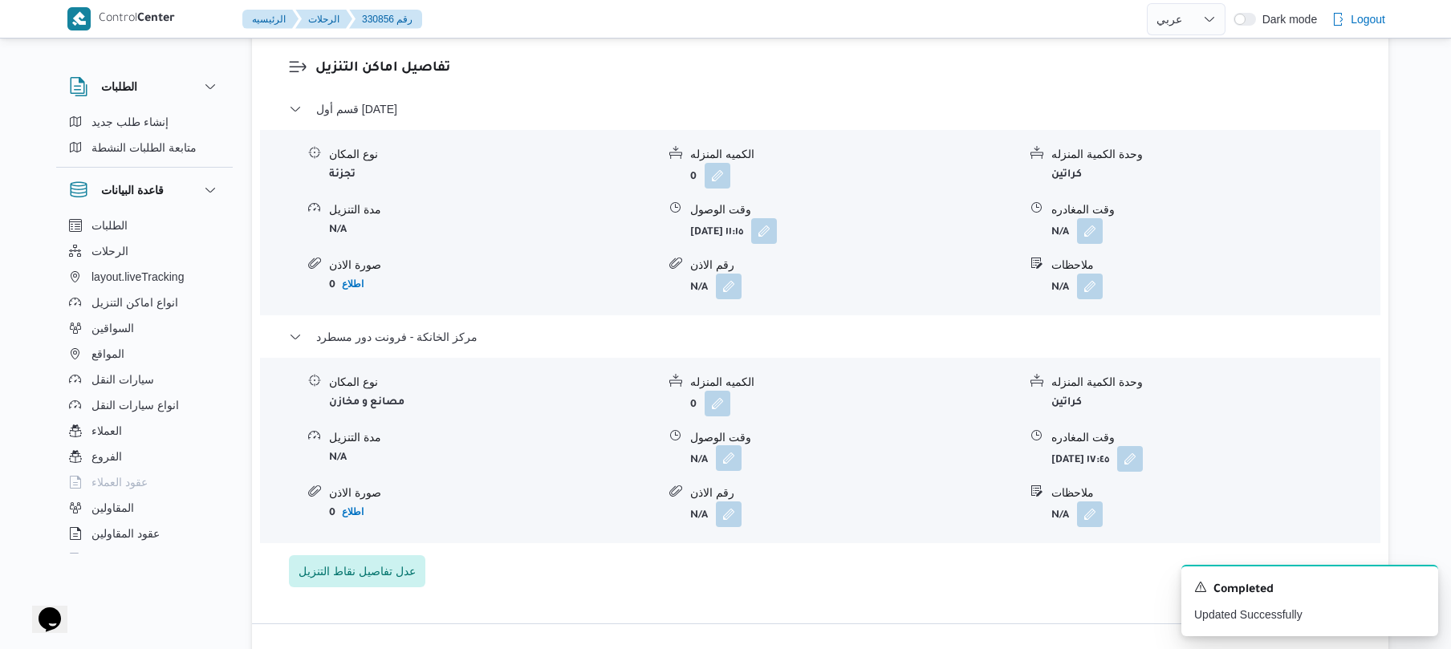
click at [726, 463] on button "button" at bounding box center [729, 458] width 26 height 26
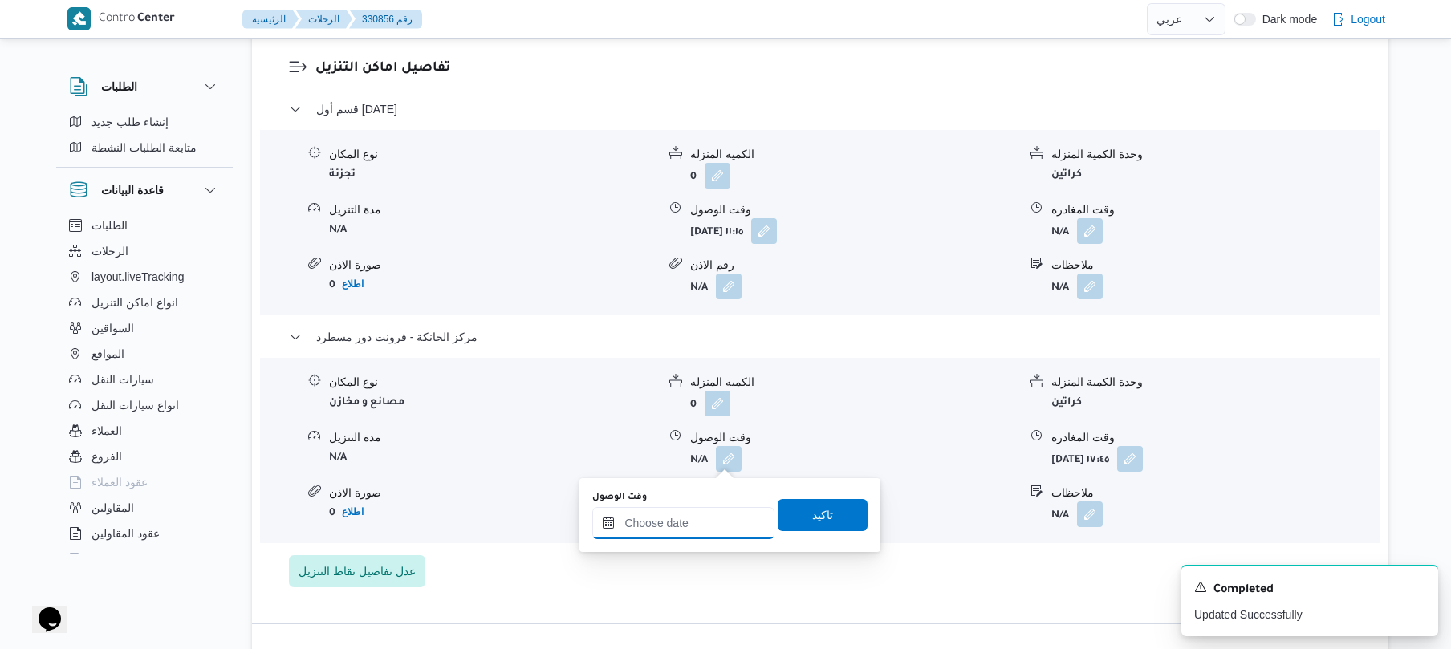
click at [690, 517] on input "وقت الوصول" at bounding box center [683, 523] width 182 height 32
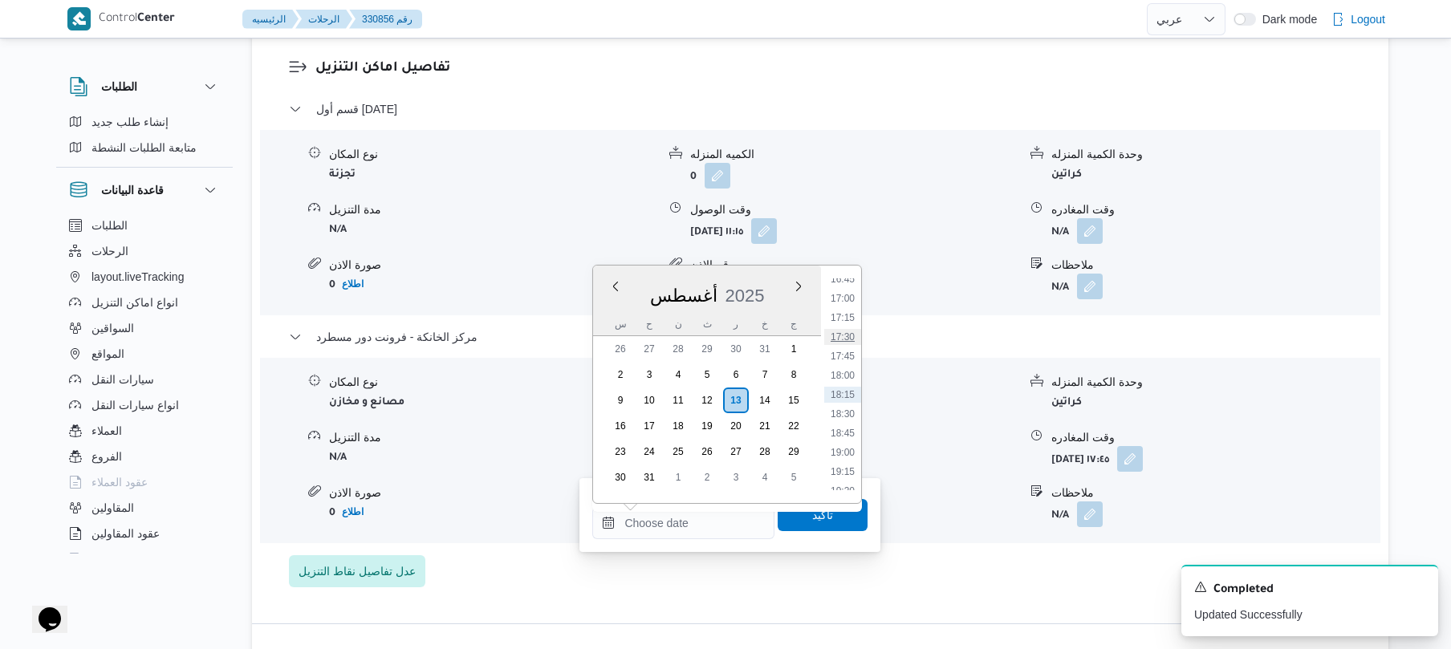
click at [841, 339] on li "17:30" at bounding box center [842, 337] width 37 height 16
type input "[DATE] ١٧:٣٠"
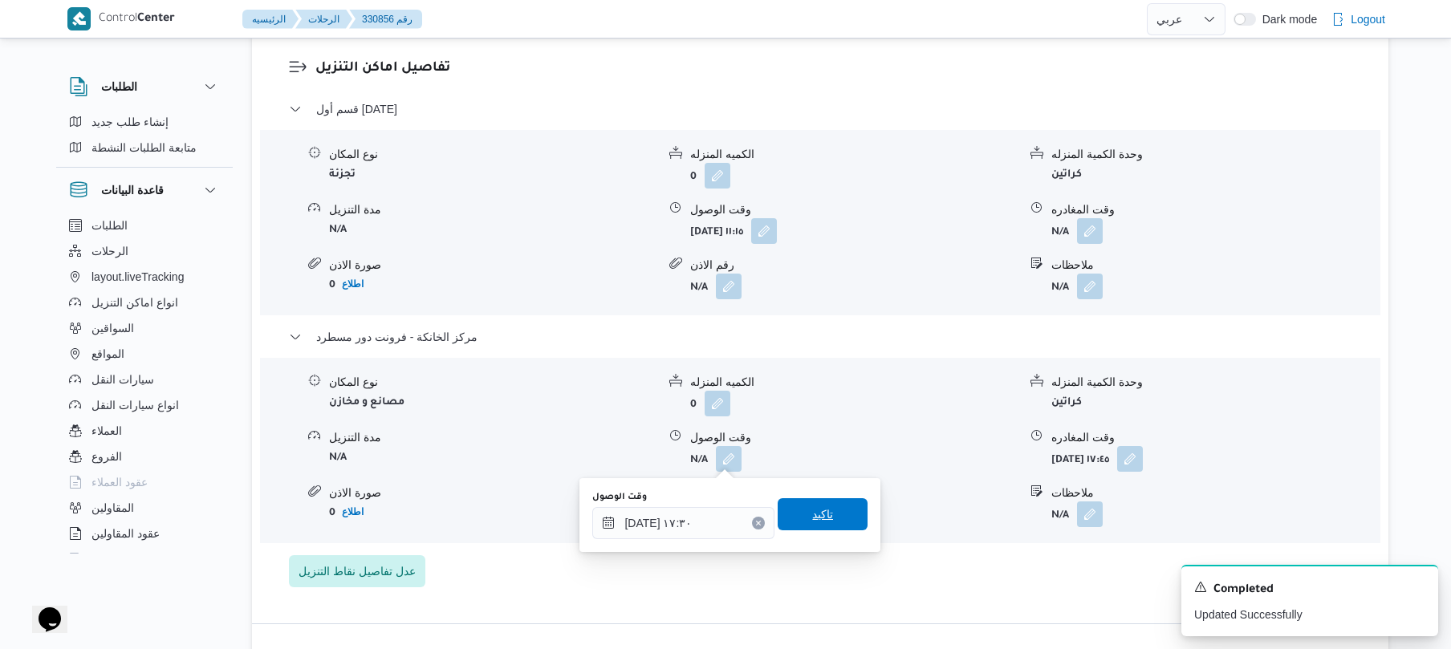
click at [812, 512] on span "تاكيد" at bounding box center [822, 514] width 21 height 19
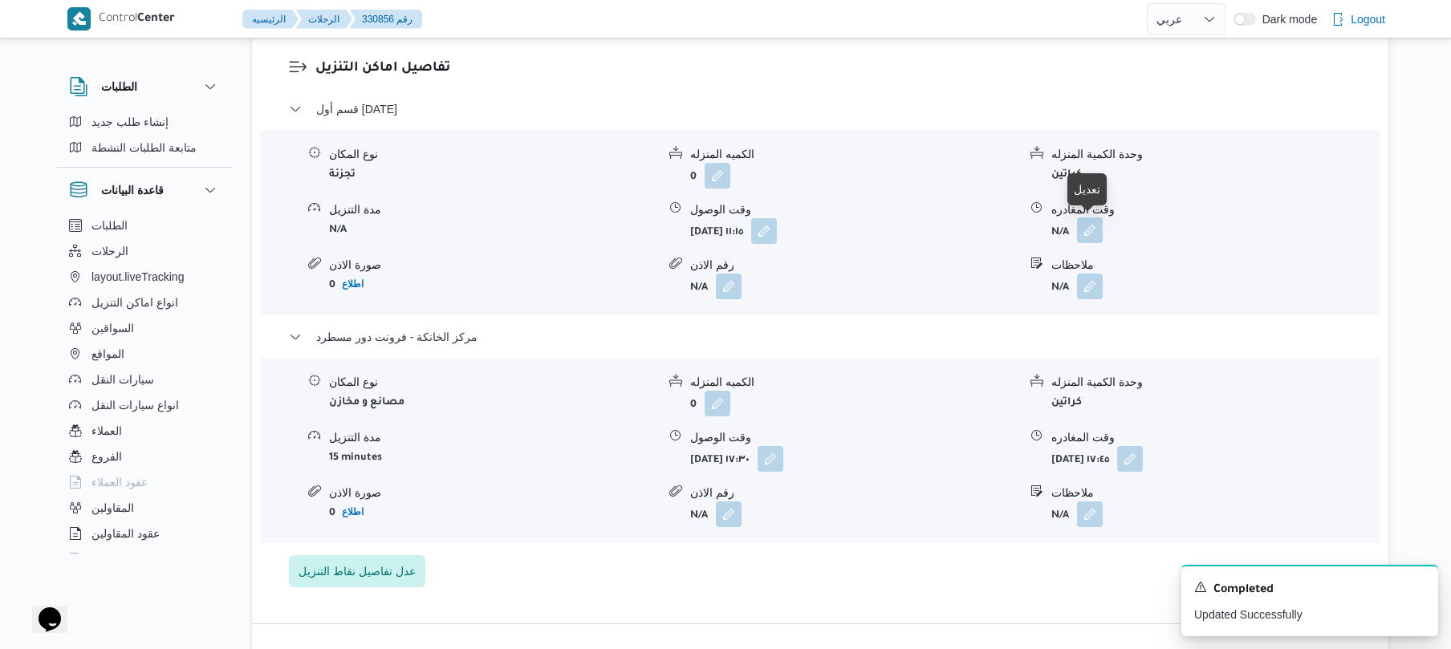
click at [1088, 225] on button "button" at bounding box center [1090, 230] width 26 height 26
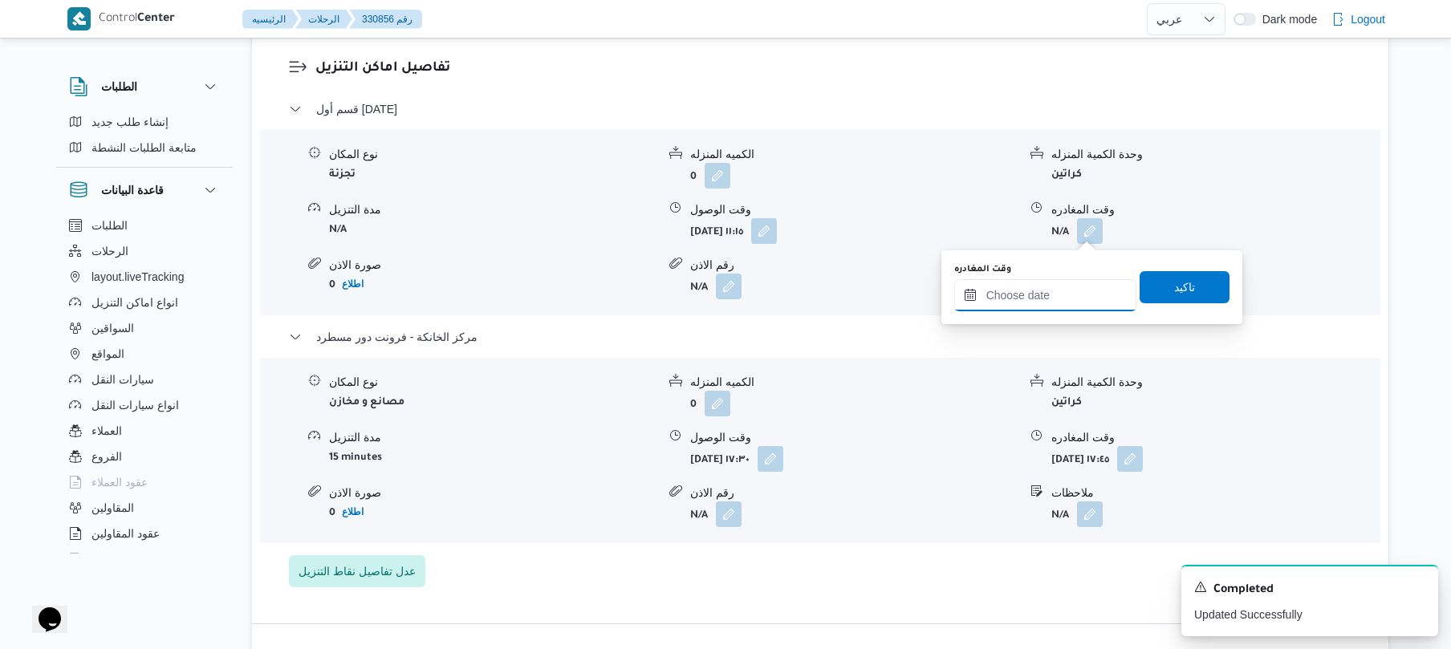
click at [1070, 284] on input "وقت المغادره" at bounding box center [1045, 295] width 182 height 32
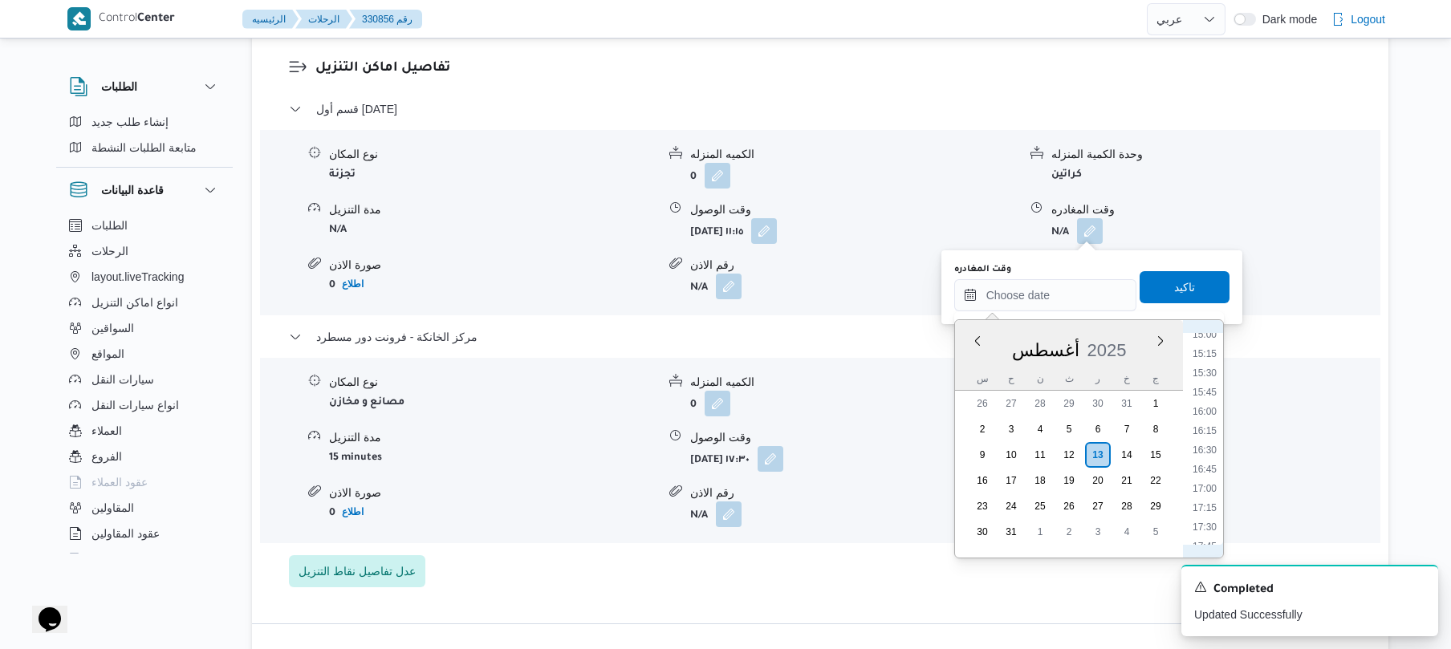
scroll to position [1118, 0]
click at [1199, 488] on li "16:30" at bounding box center [1204, 494] width 37 height 16
type input "[DATE] ١٦:٣٠"
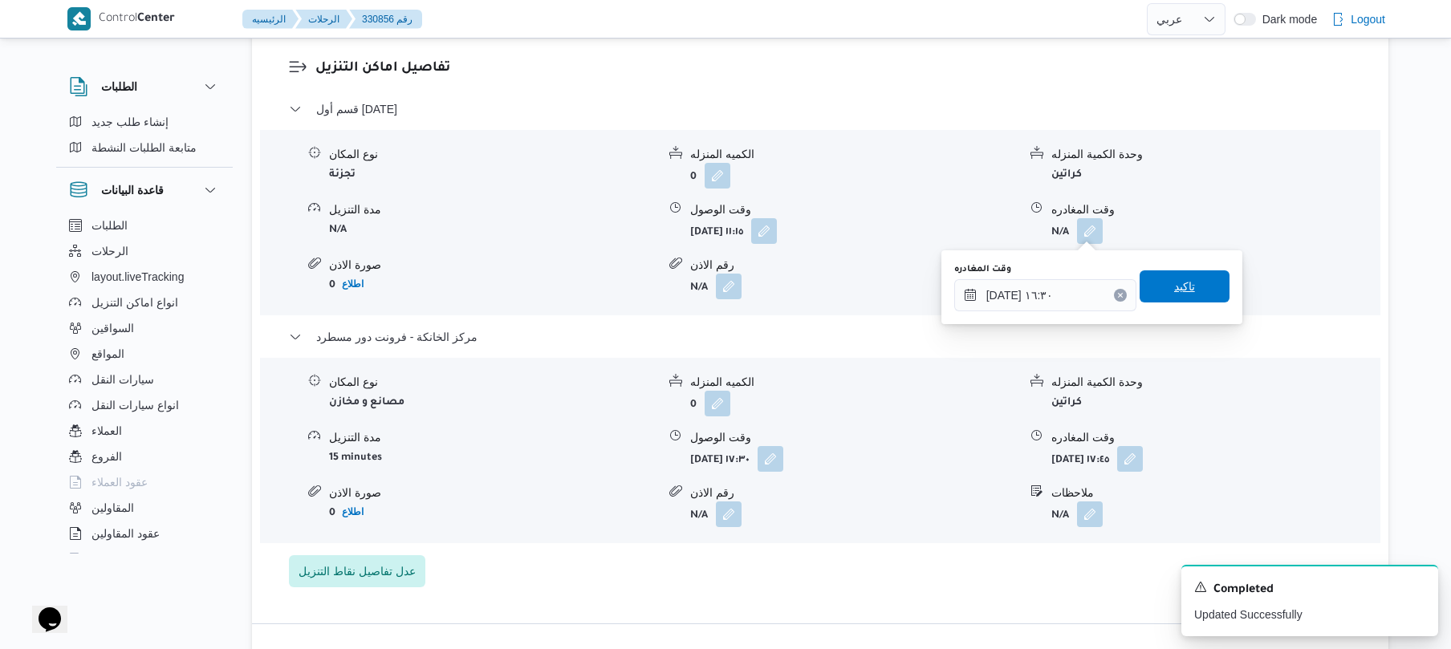
click at [1188, 294] on span "تاكيد" at bounding box center [1184, 286] width 90 height 32
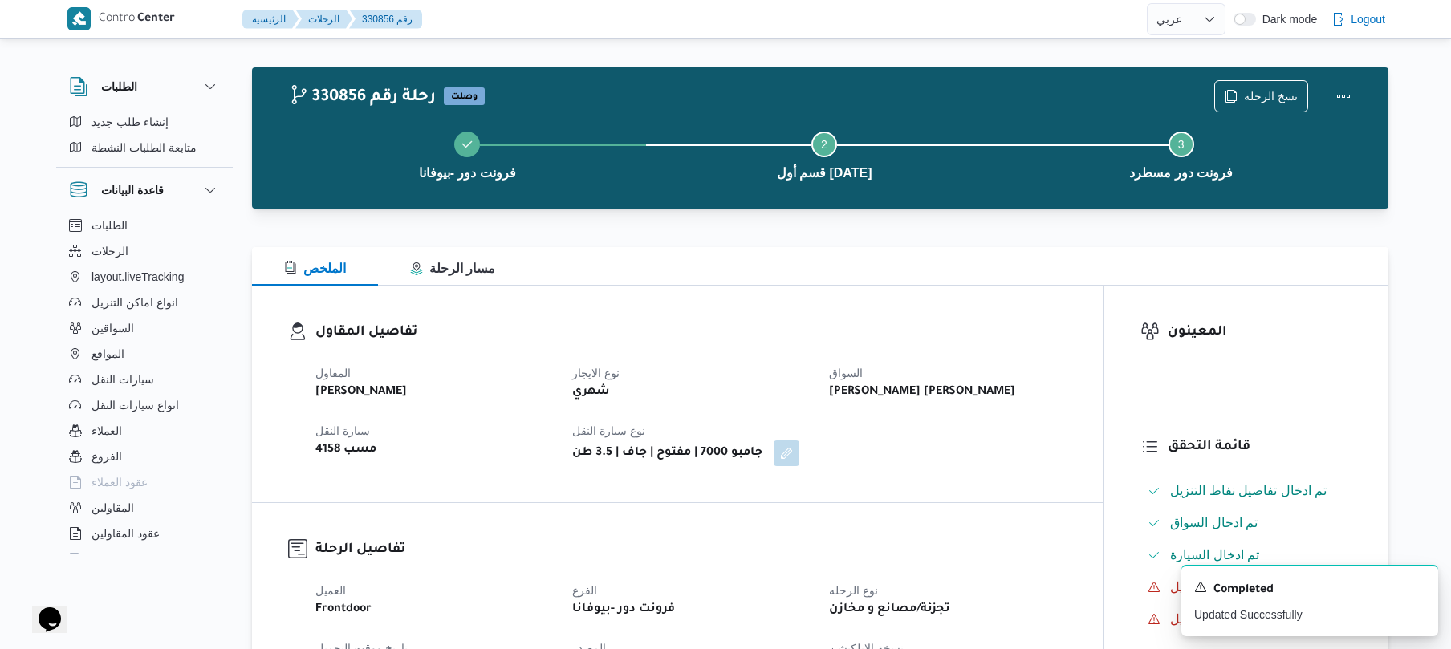
scroll to position [0, 0]
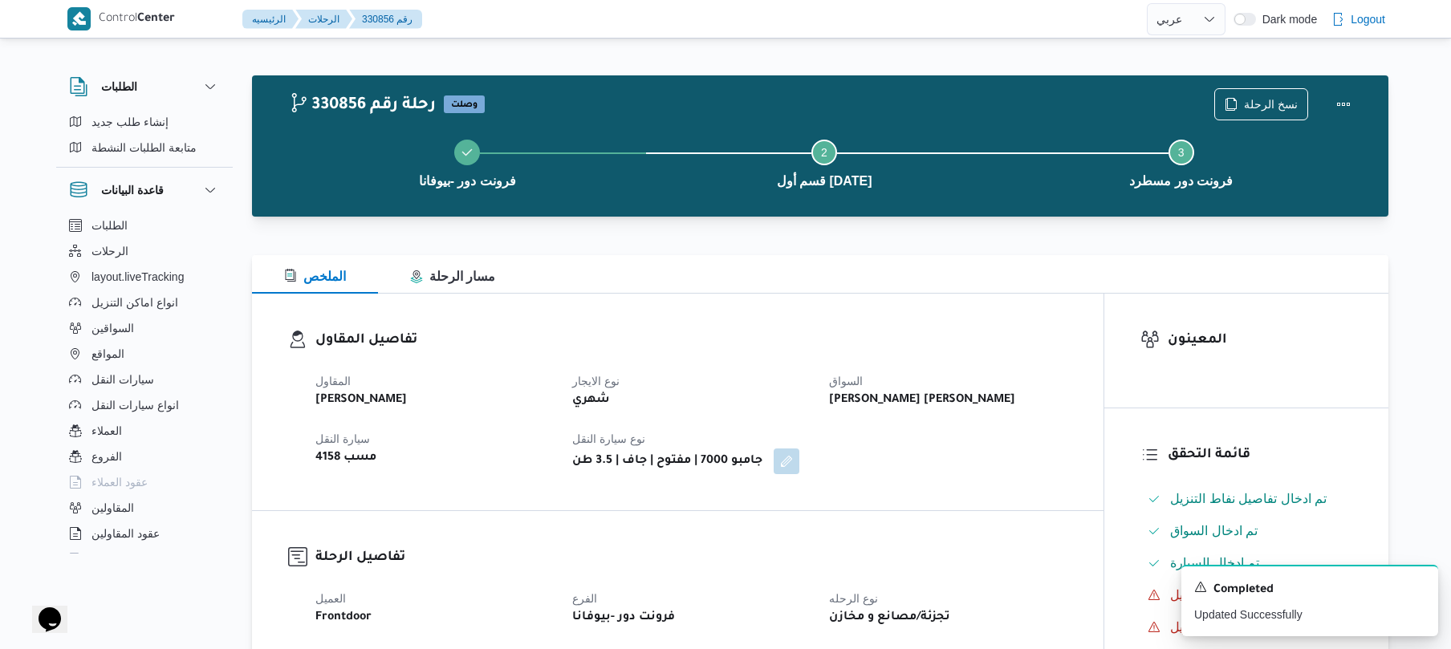
select select "ar"
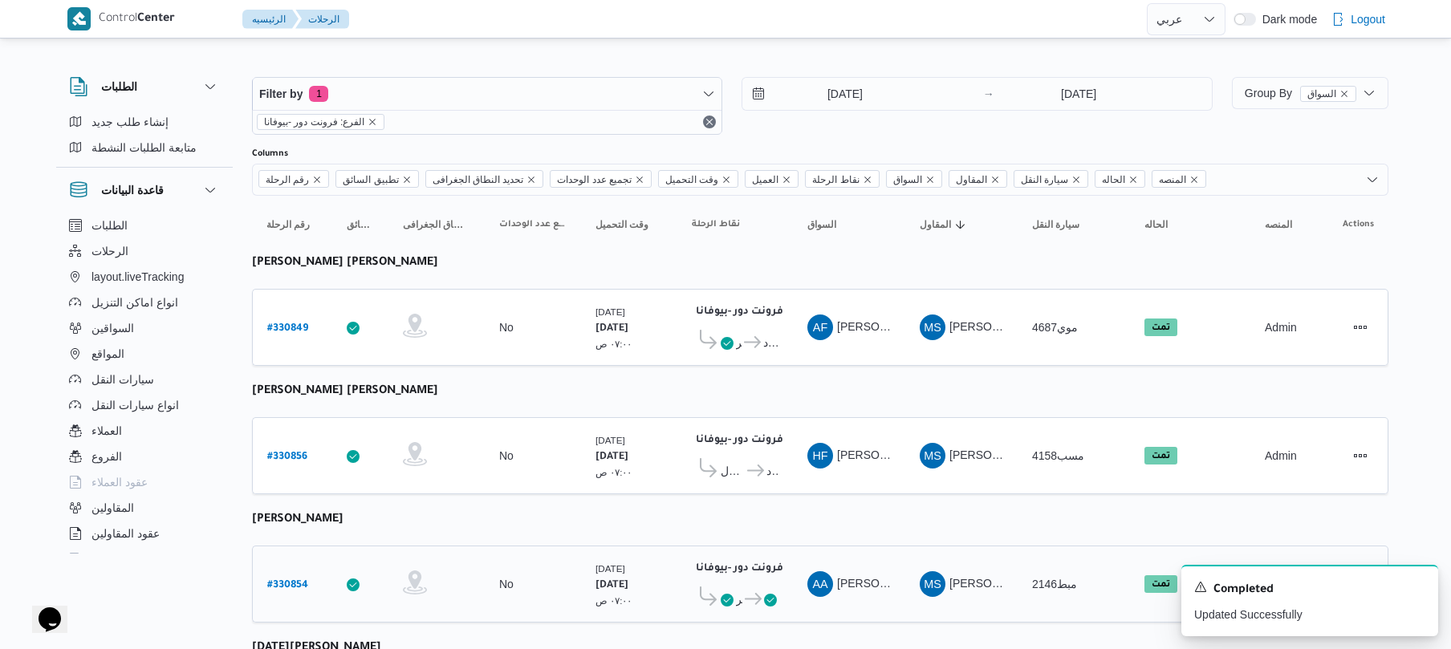
click at [295, 582] on b "# 330854" at bounding box center [287, 585] width 41 height 11
select select "ar"
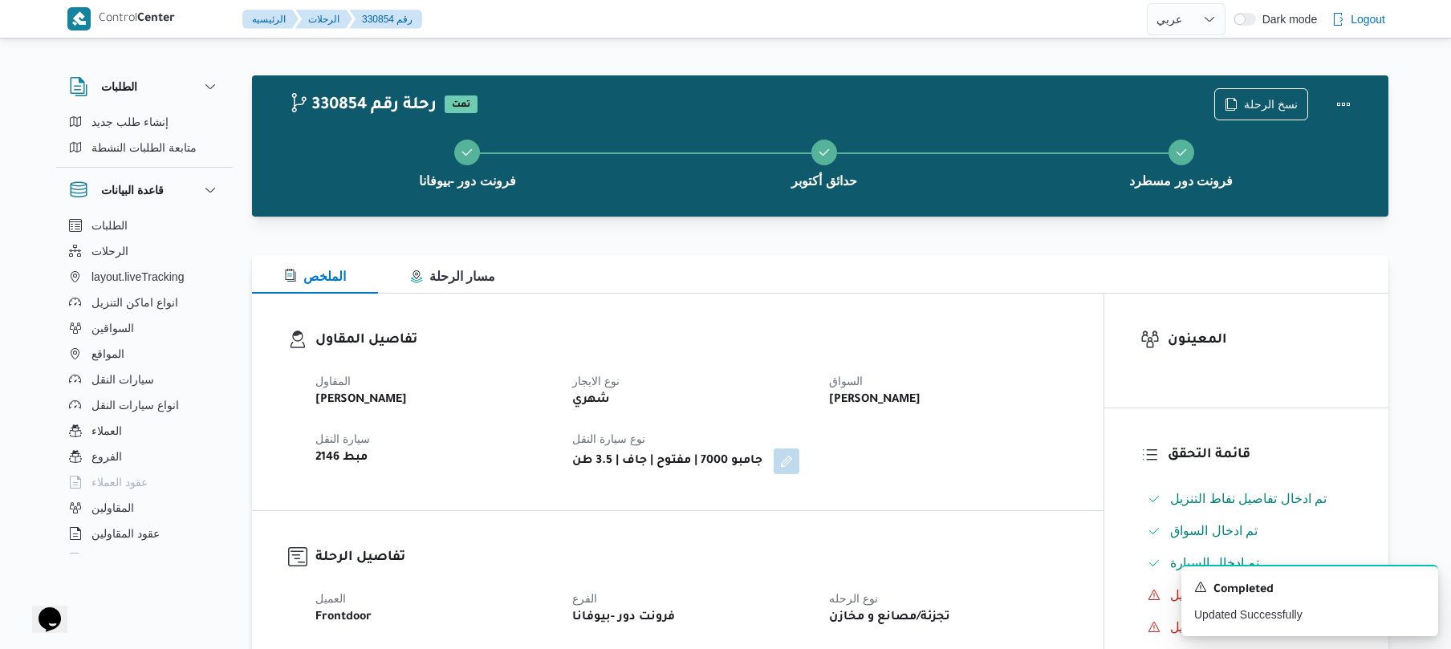
click at [992, 261] on div "الملخص مسار الرحلة" at bounding box center [820, 274] width 1136 height 39
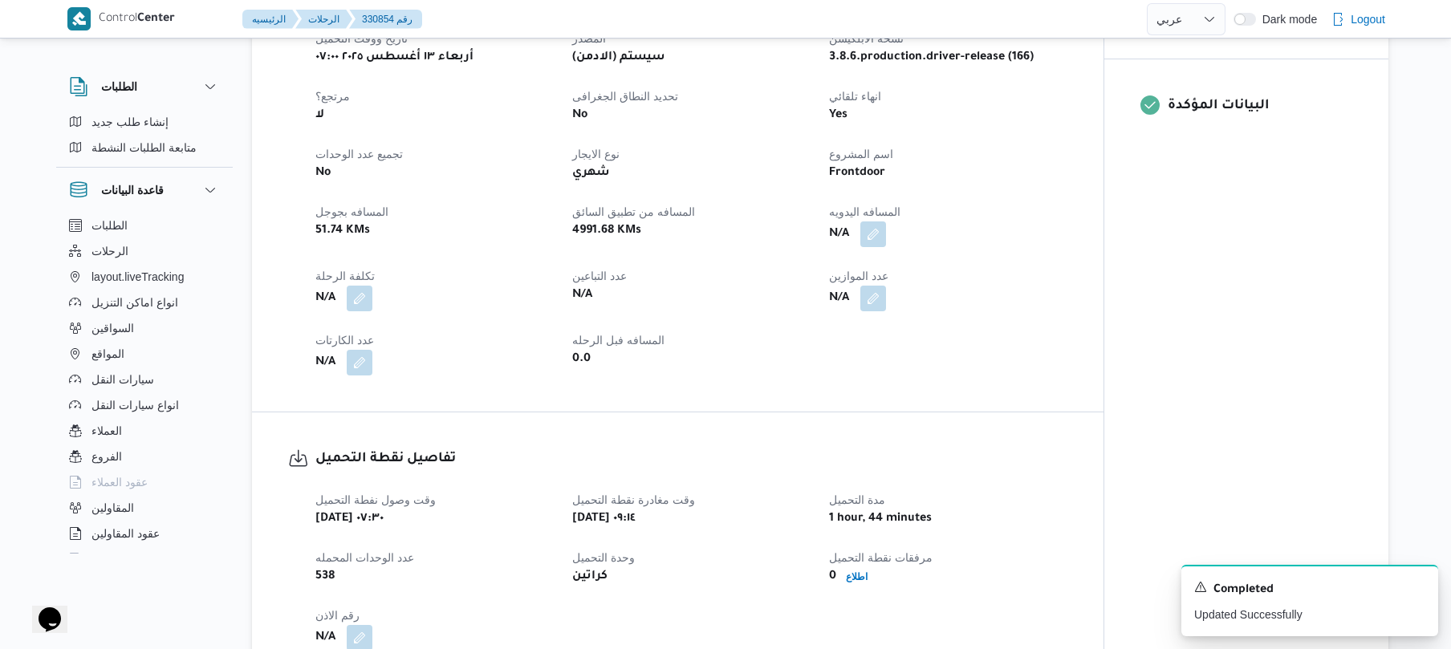
scroll to position [599, 0]
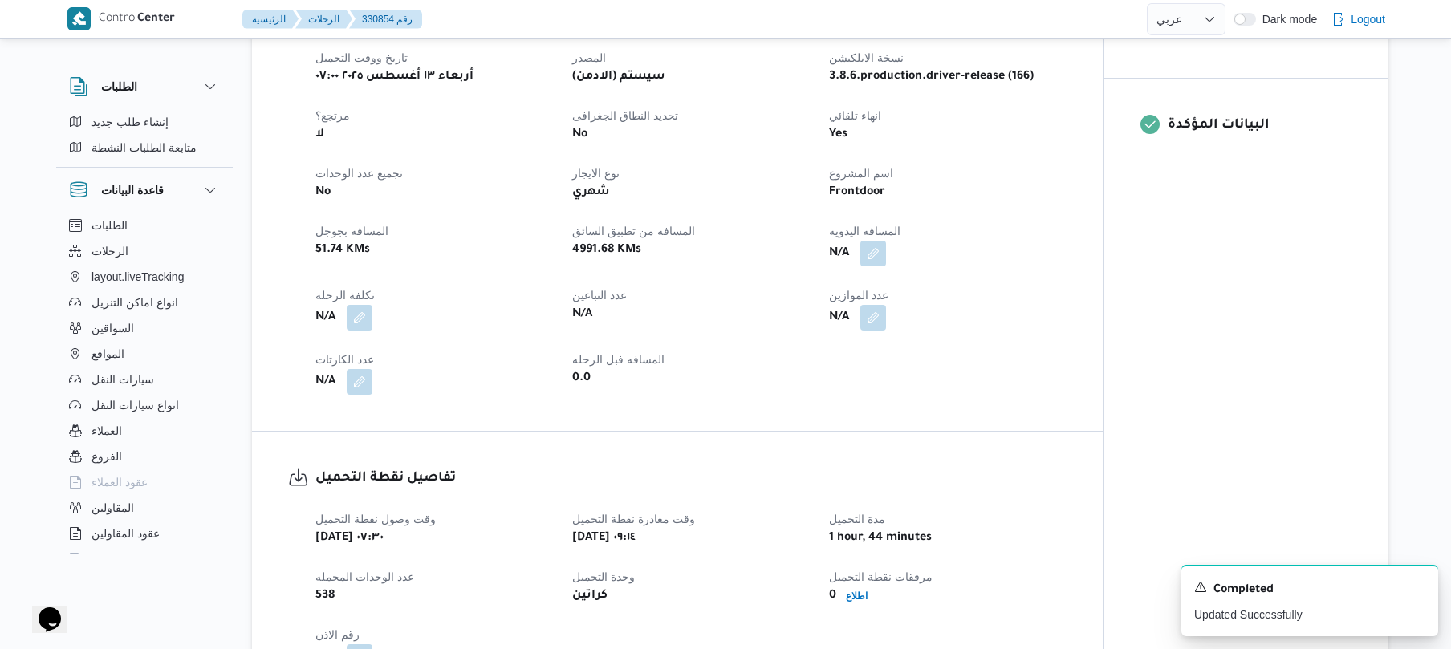
click at [887, 255] on div "N/A" at bounding box center [947, 253] width 241 height 29
click at [875, 257] on button "button" at bounding box center [873, 253] width 26 height 26
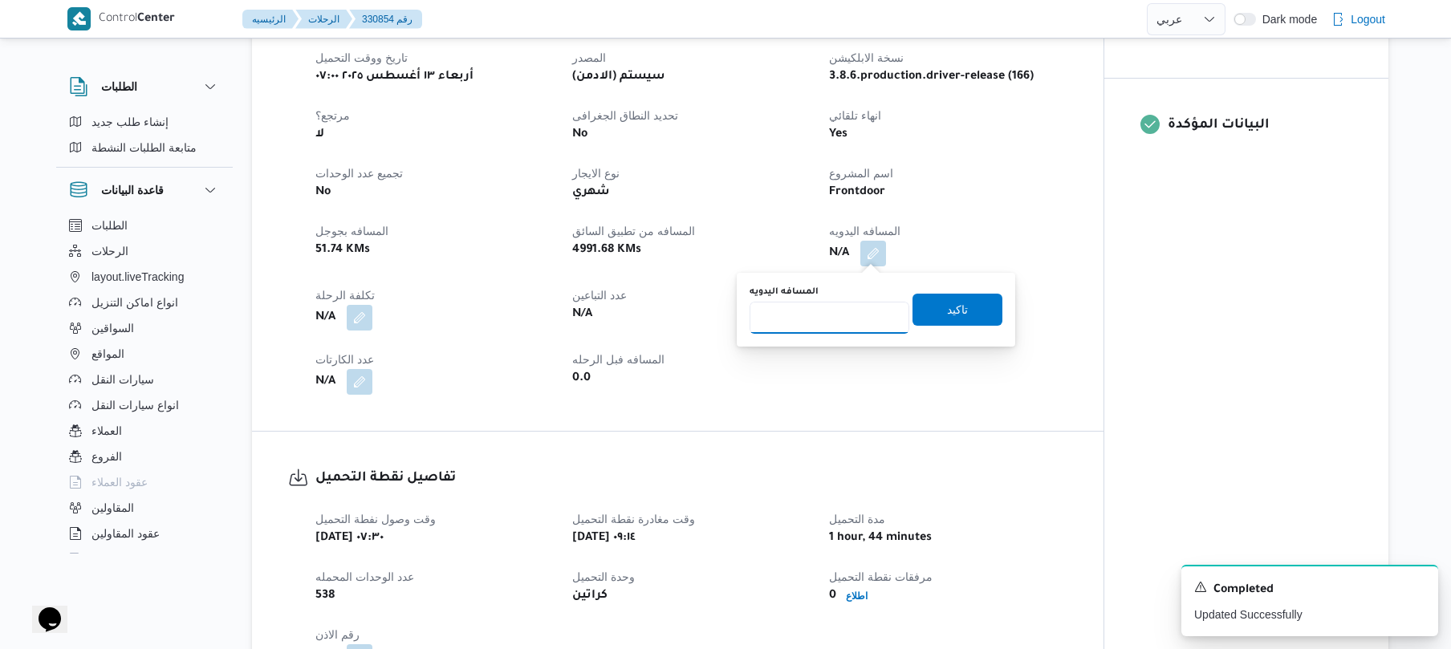
click at [838, 319] on input "المسافه اليدويه" at bounding box center [829, 318] width 160 height 32
type input "140"
click at [926, 313] on span "تاكيد" at bounding box center [957, 309] width 90 height 32
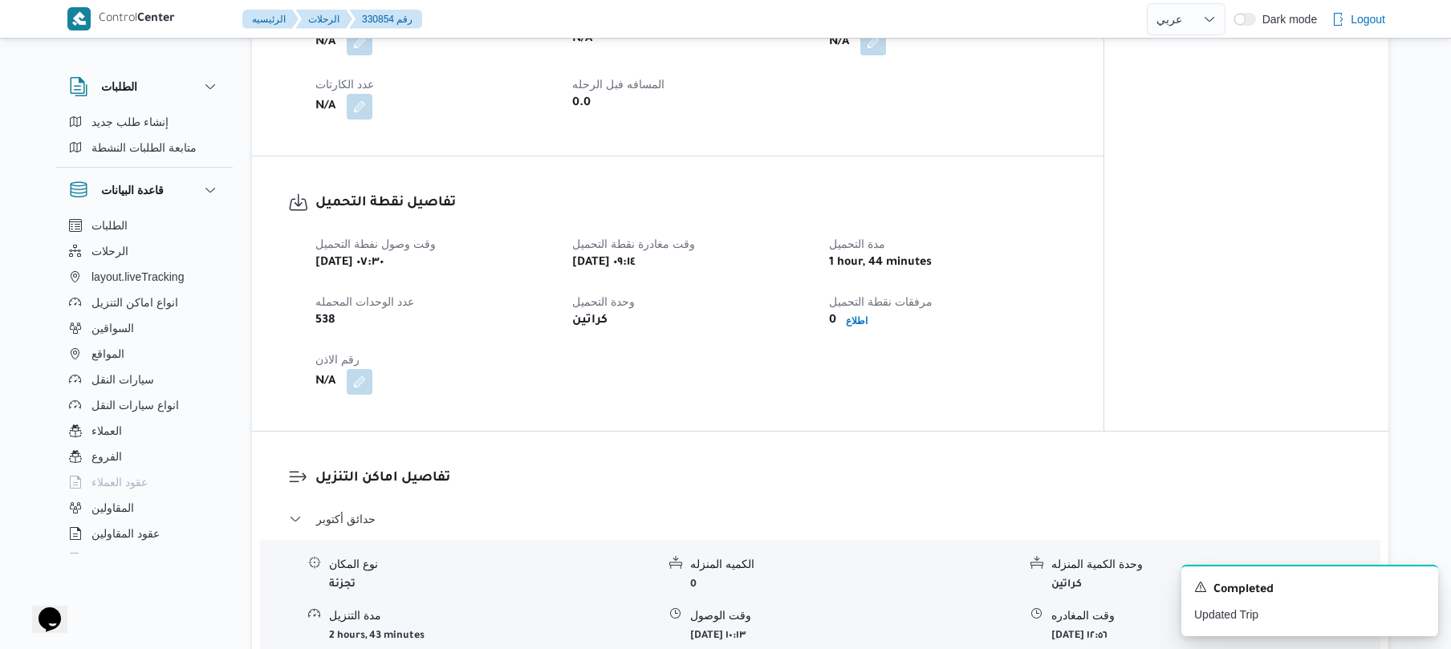
scroll to position [1069, 0]
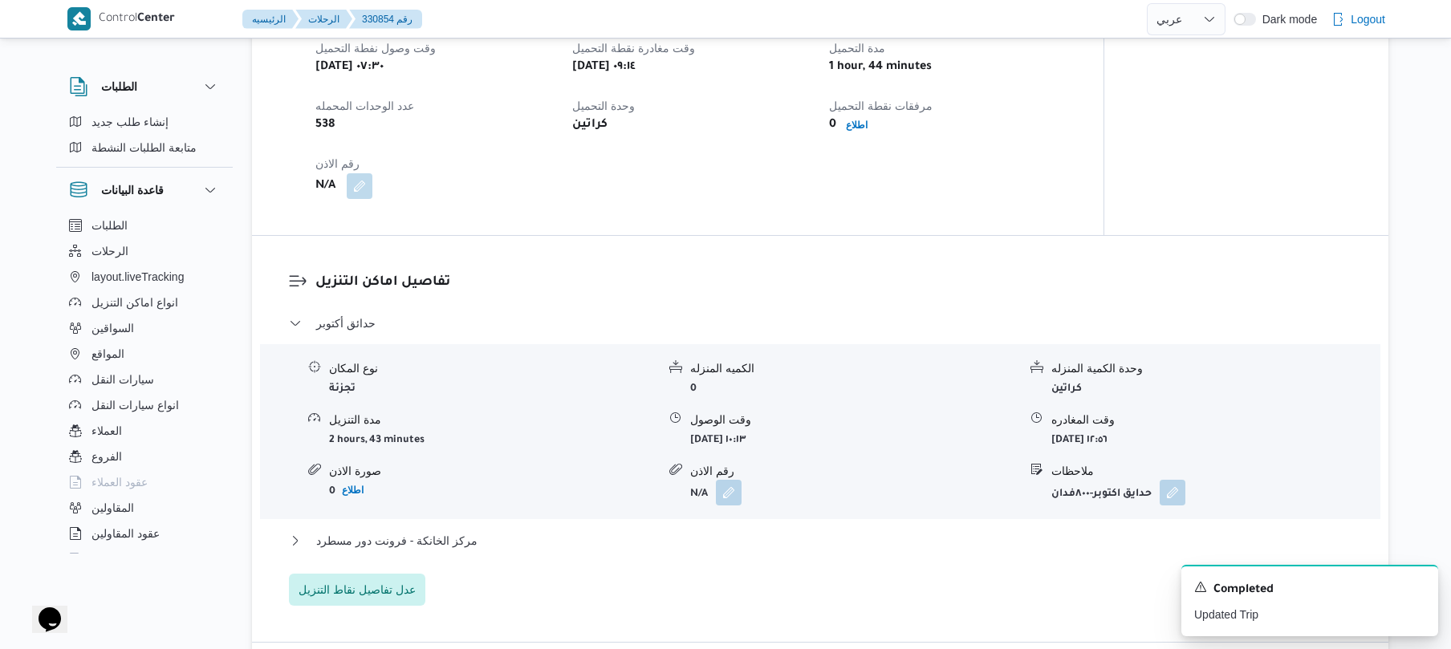
click at [709, 553] on div "مركز الخانكة - فرونت دور مسطرد" at bounding box center [820, 546] width 1063 height 30
click at [717, 546] on button "مركز الخانكة - فرونت دور مسطرد" at bounding box center [820, 540] width 1063 height 19
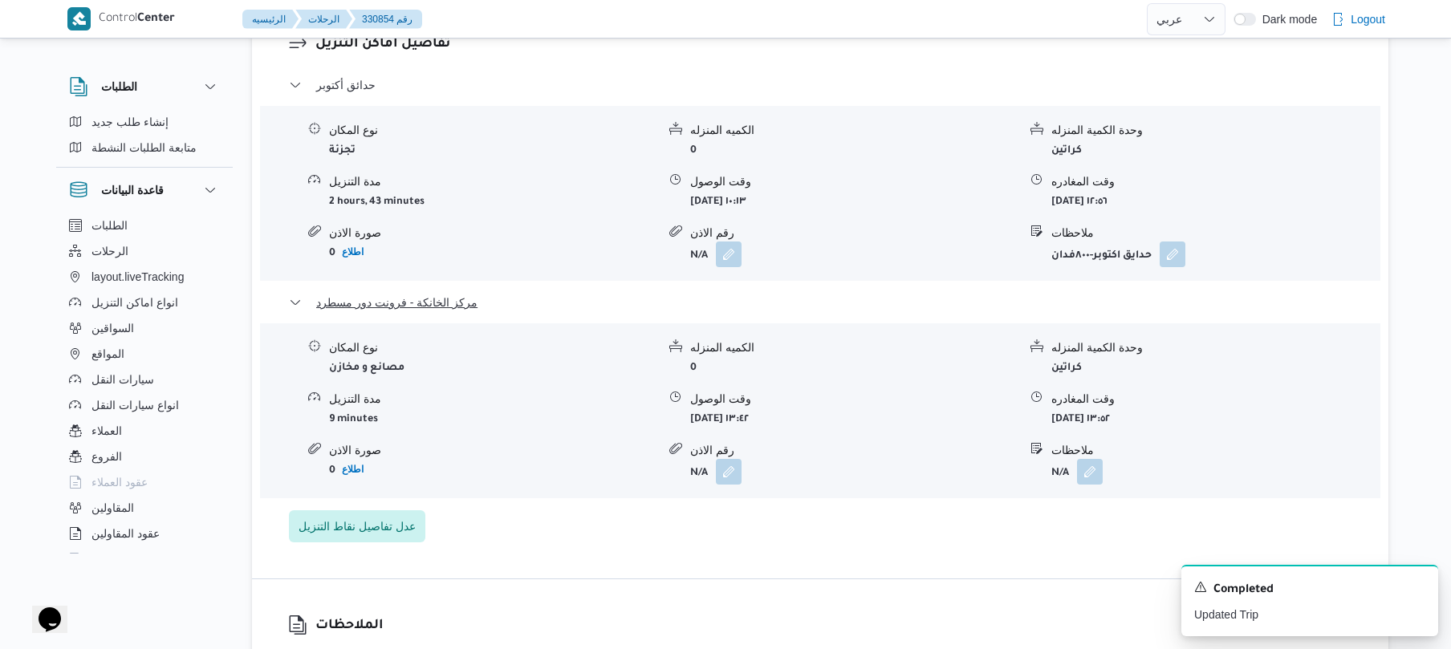
scroll to position [1326, 0]
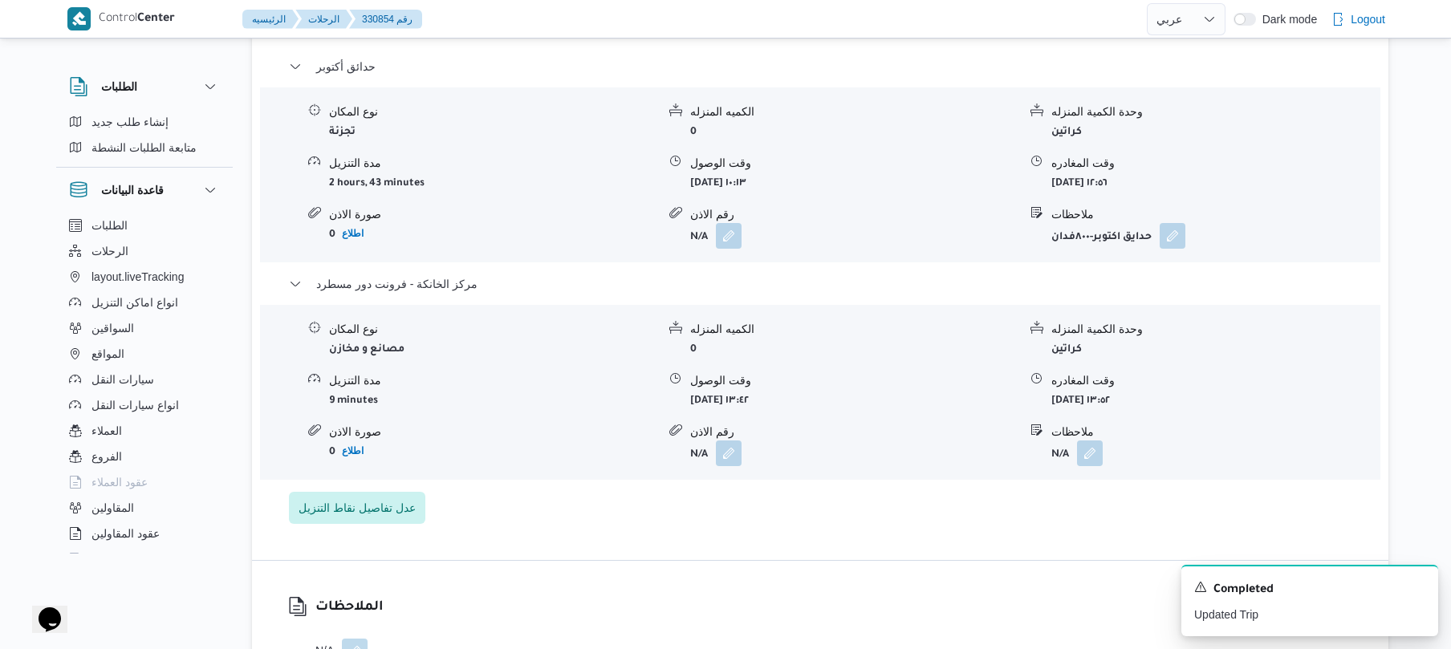
select select "ar"
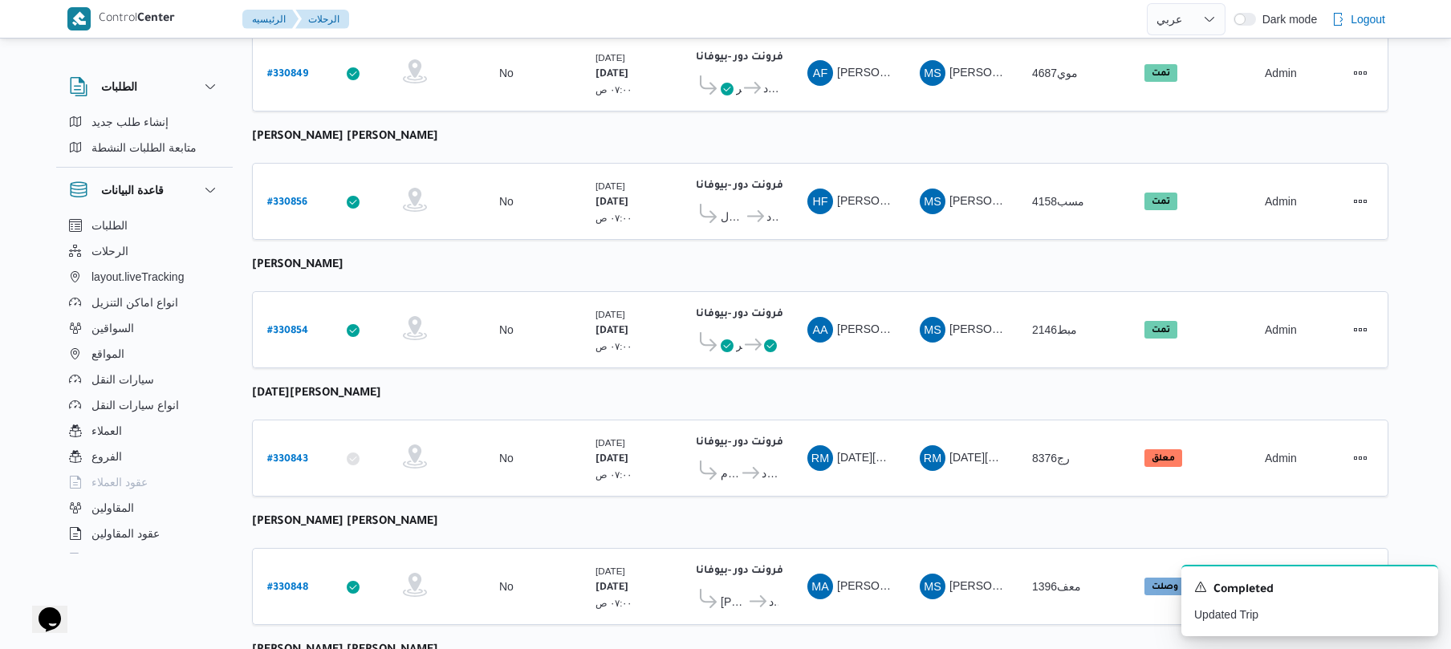
scroll to position [257, 0]
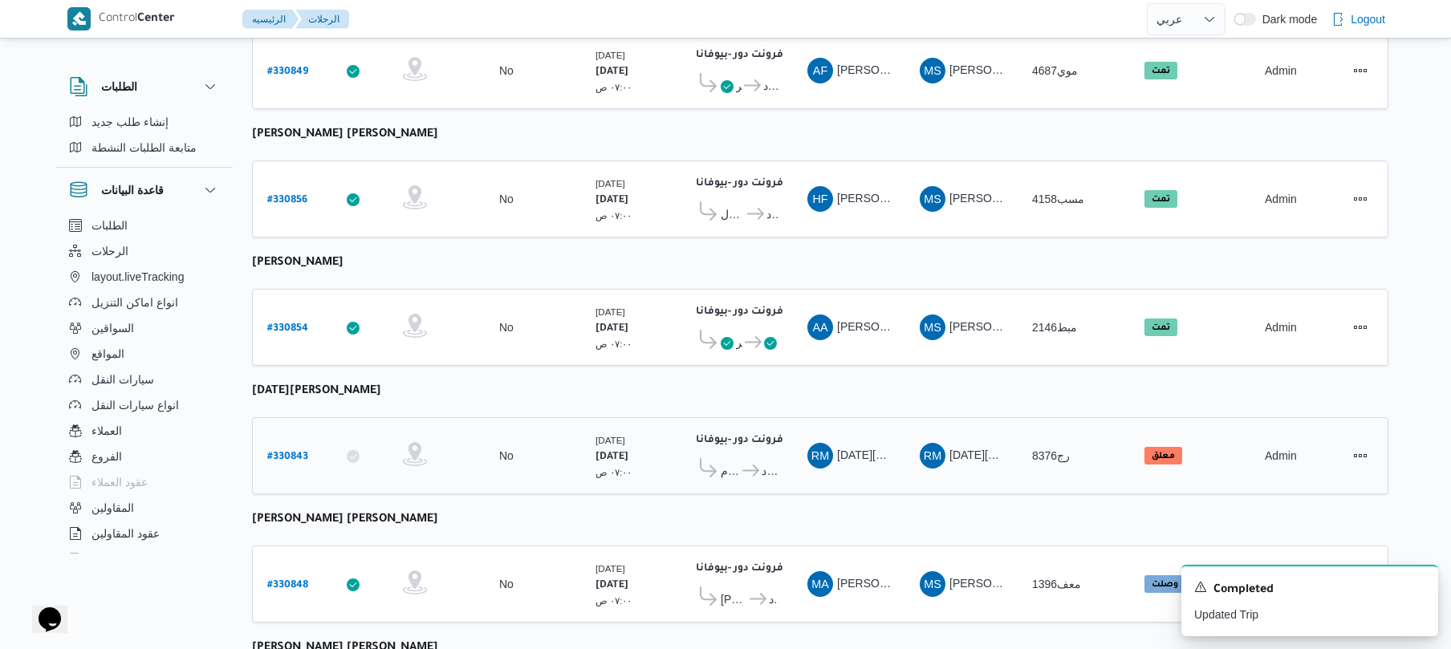
click at [293, 452] on b "# 330843" at bounding box center [287, 457] width 41 height 11
select select "ar"
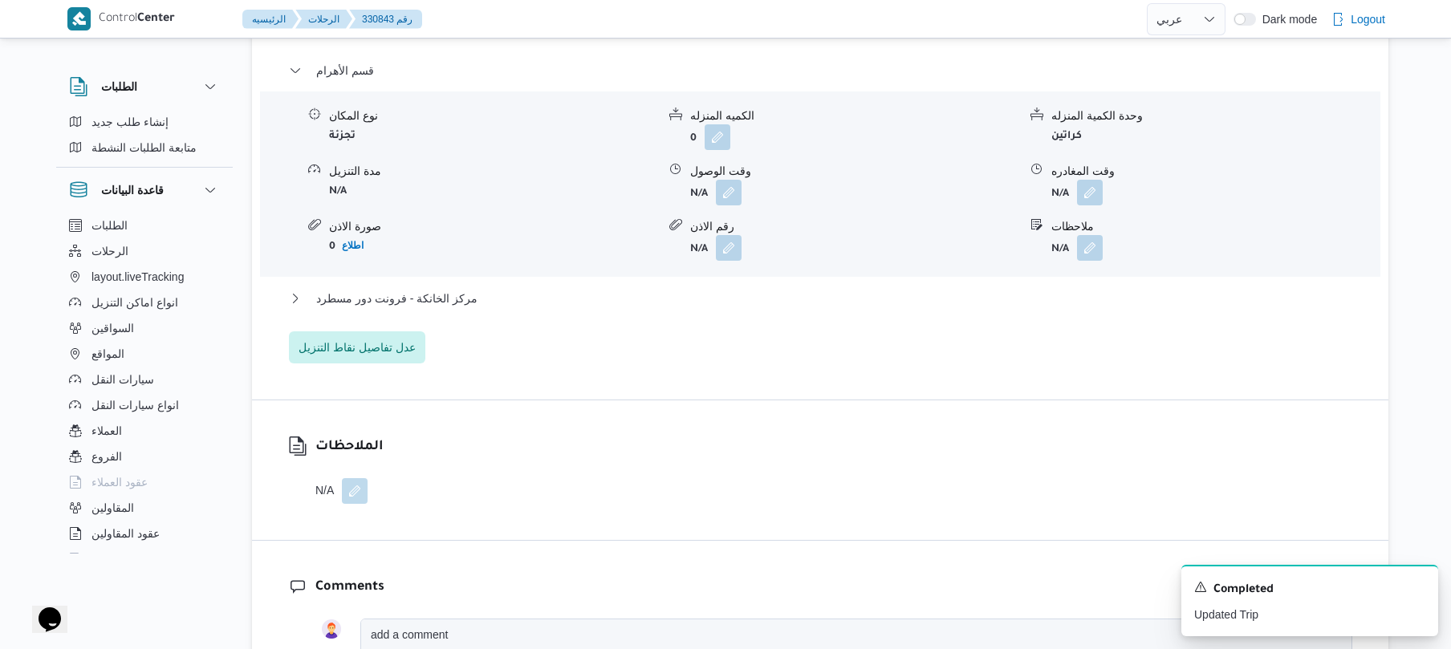
scroll to position [1369, 0]
click at [656, 318] on div "مركز الخانكة - فرونت دور مسطرد" at bounding box center [820, 302] width 1063 height 30
click at [668, 306] on button "مركز الخانكة - فرونت دور مسطرد" at bounding box center [820, 296] width 1063 height 19
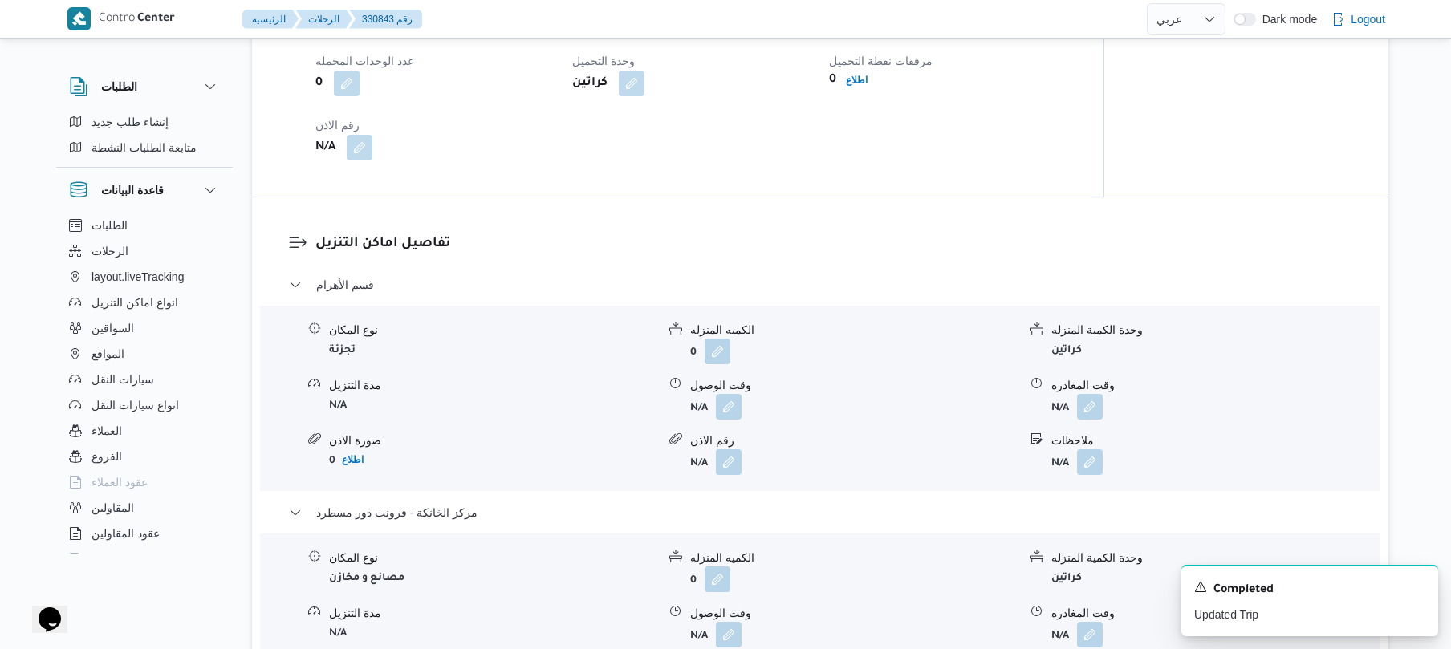
scroll to position [1155, 0]
click at [728, 416] on button "button" at bounding box center [729, 404] width 26 height 26
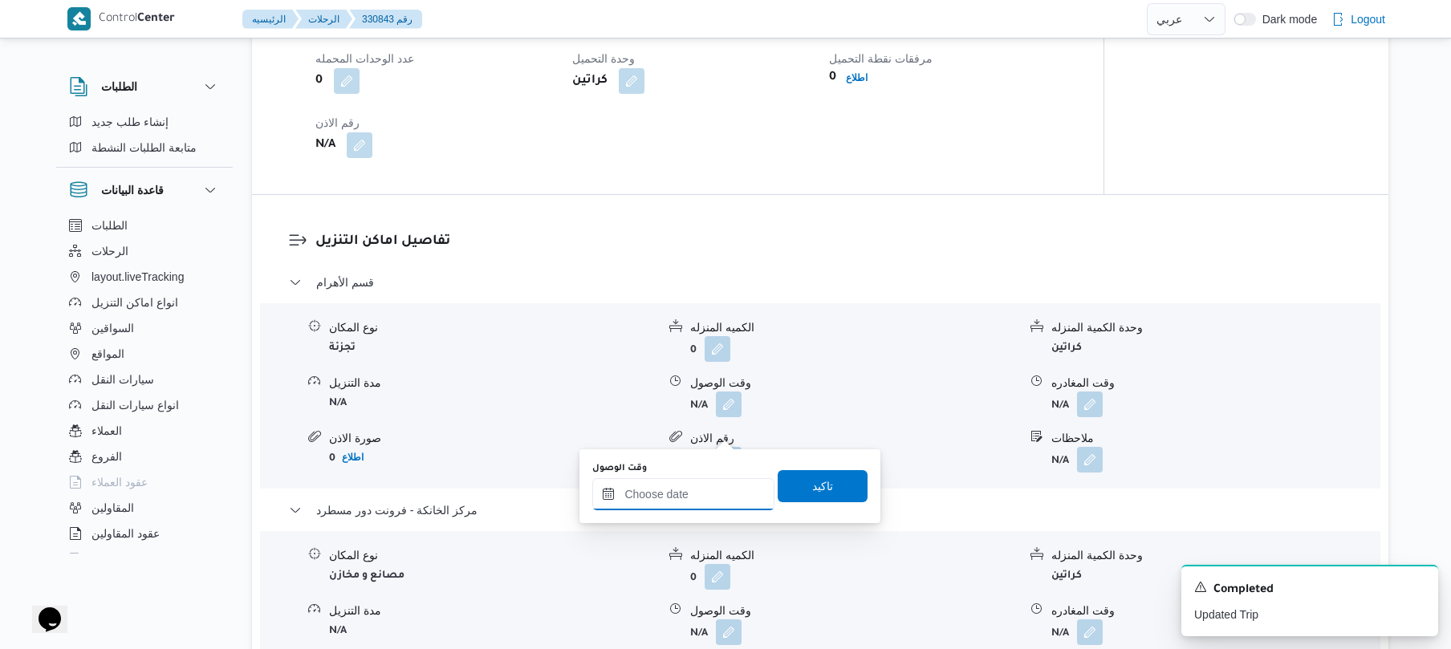
click at [685, 495] on input "وقت الوصول" at bounding box center [683, 494] width 182 height 32
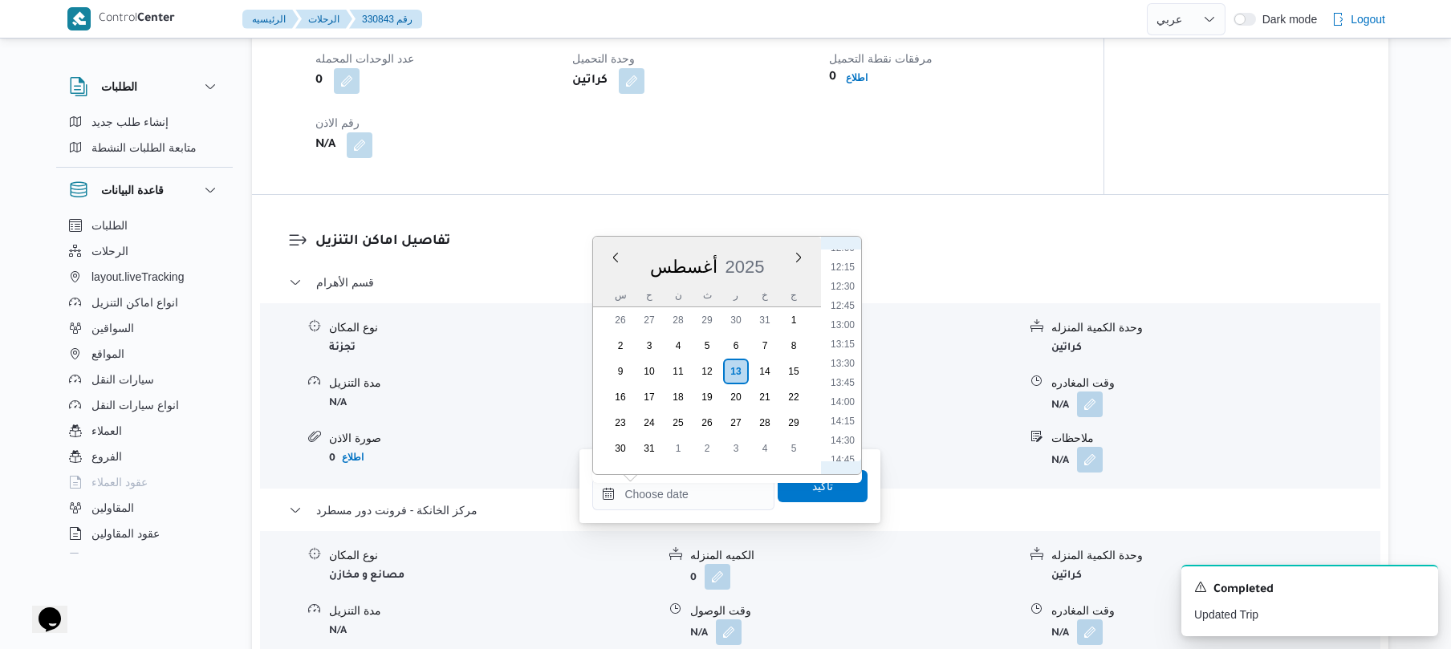
scroll to position [758, 0]
click at [847, 306] on li "10:30" at bounding box center [842, 308] width 37 height 16
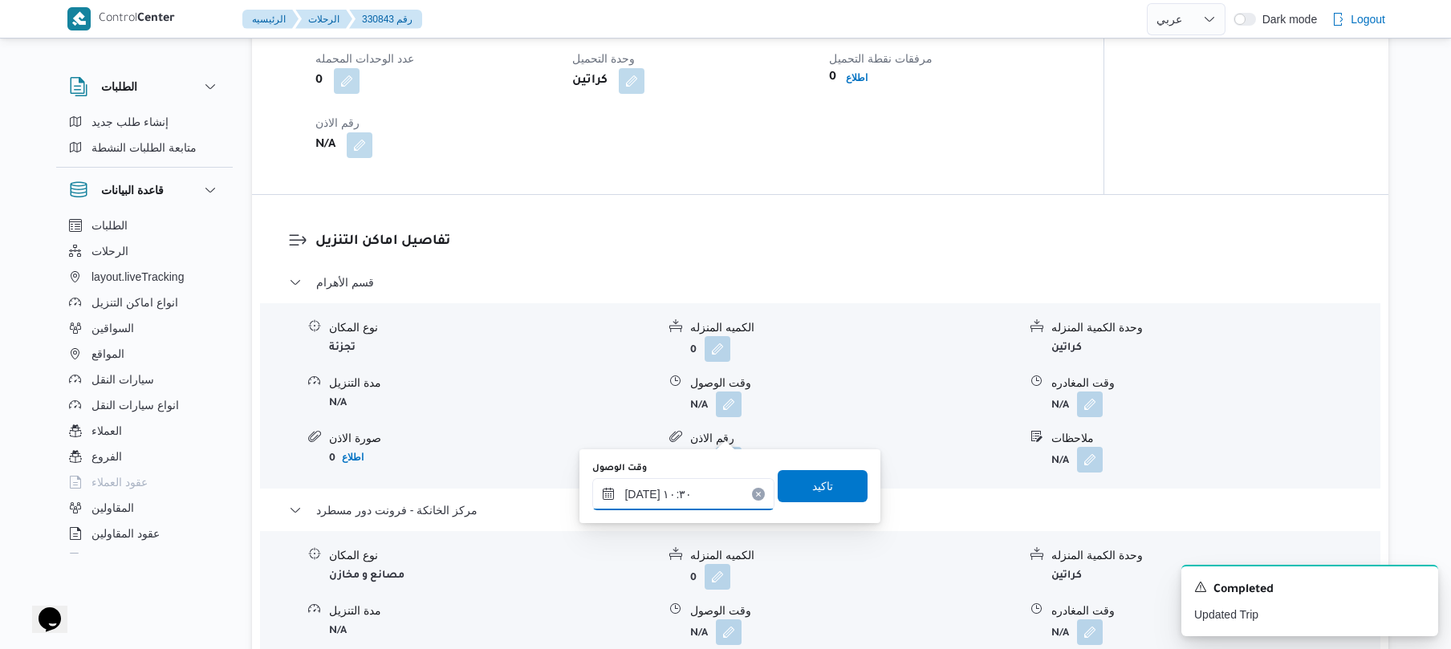
click at [640, 491] on input "[DATE] ١٠:٣٠" at bounding box center [683, 494] width 182 height 32
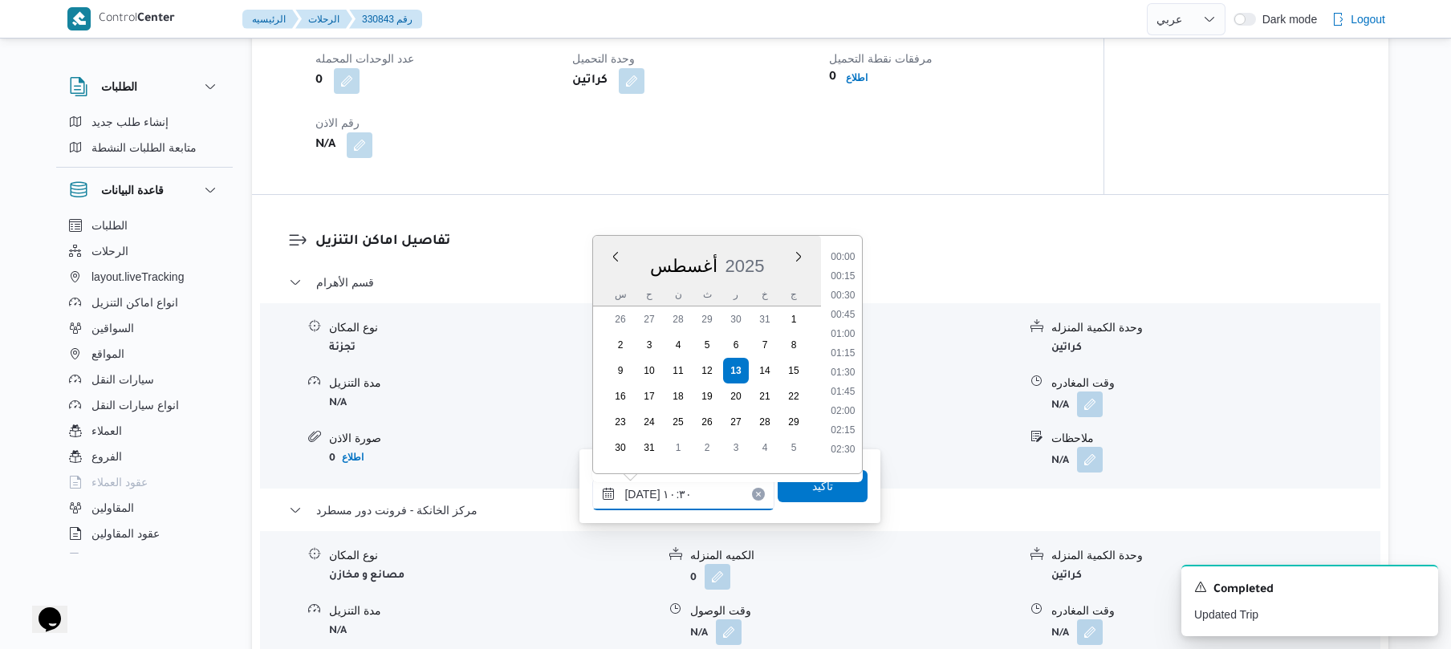
click at [640, 491] on input "[DATE] ١٠:٣٠" at bounding box center [683, 494] width 182 height 32
type input "١٣/٠٨/٢٠٢٥ ١٠:٢٠"
click at [801, 495] on span "تاكيد" at bounding box center [822, 485] width 90 height 32
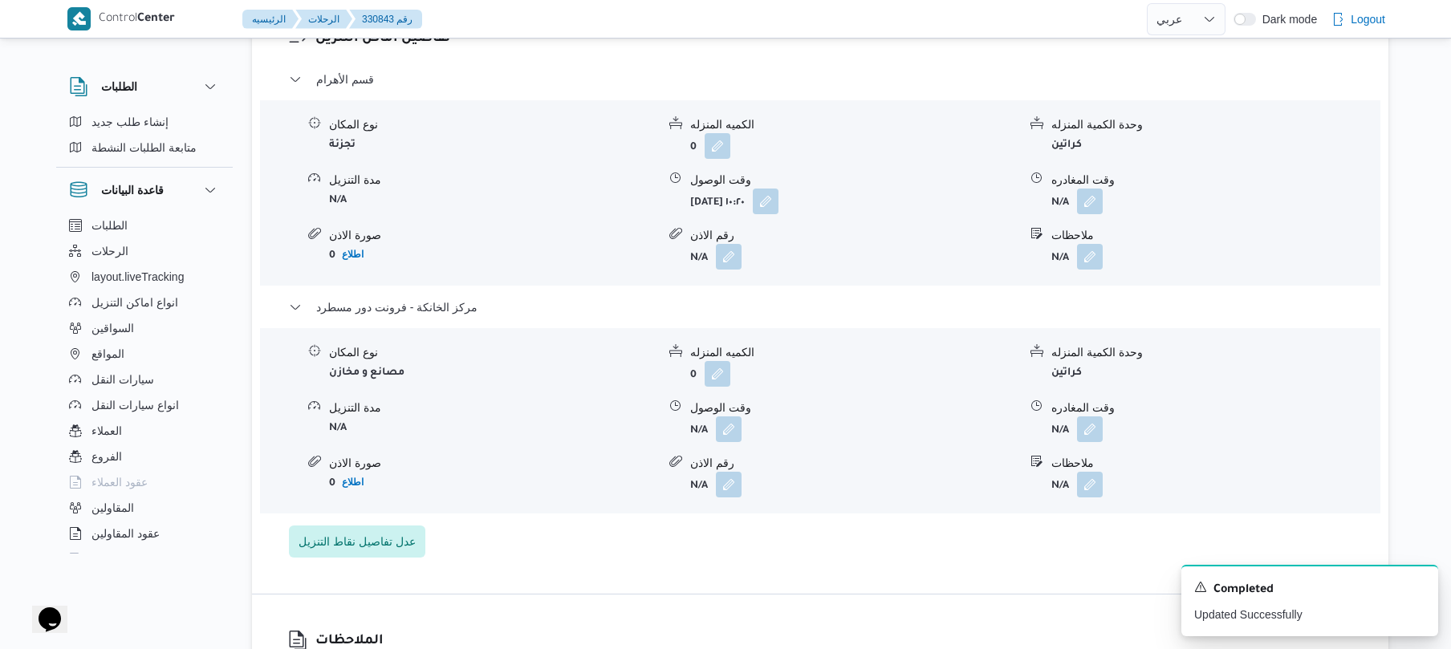
scroll to position [1412, 0]
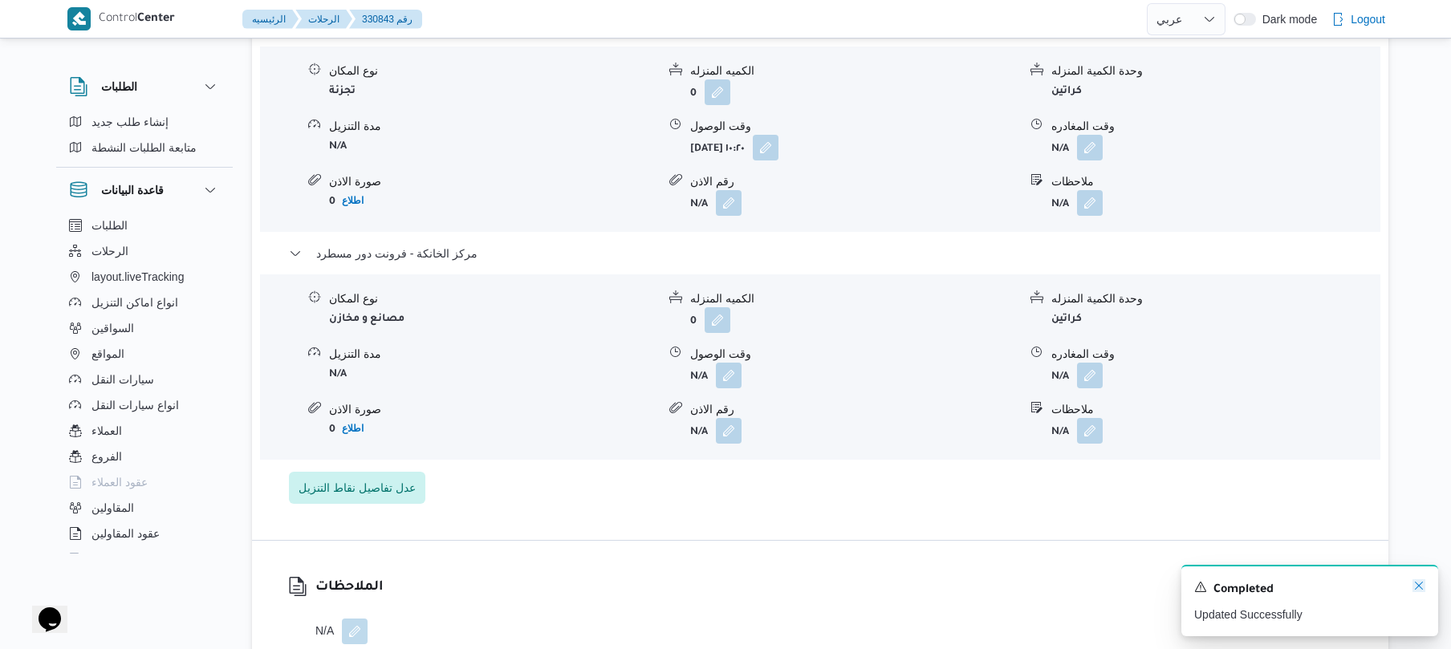
click at [1416, 585] on icon "Dismiss toast" at bounding box center [1418, 586] width 8 height 8
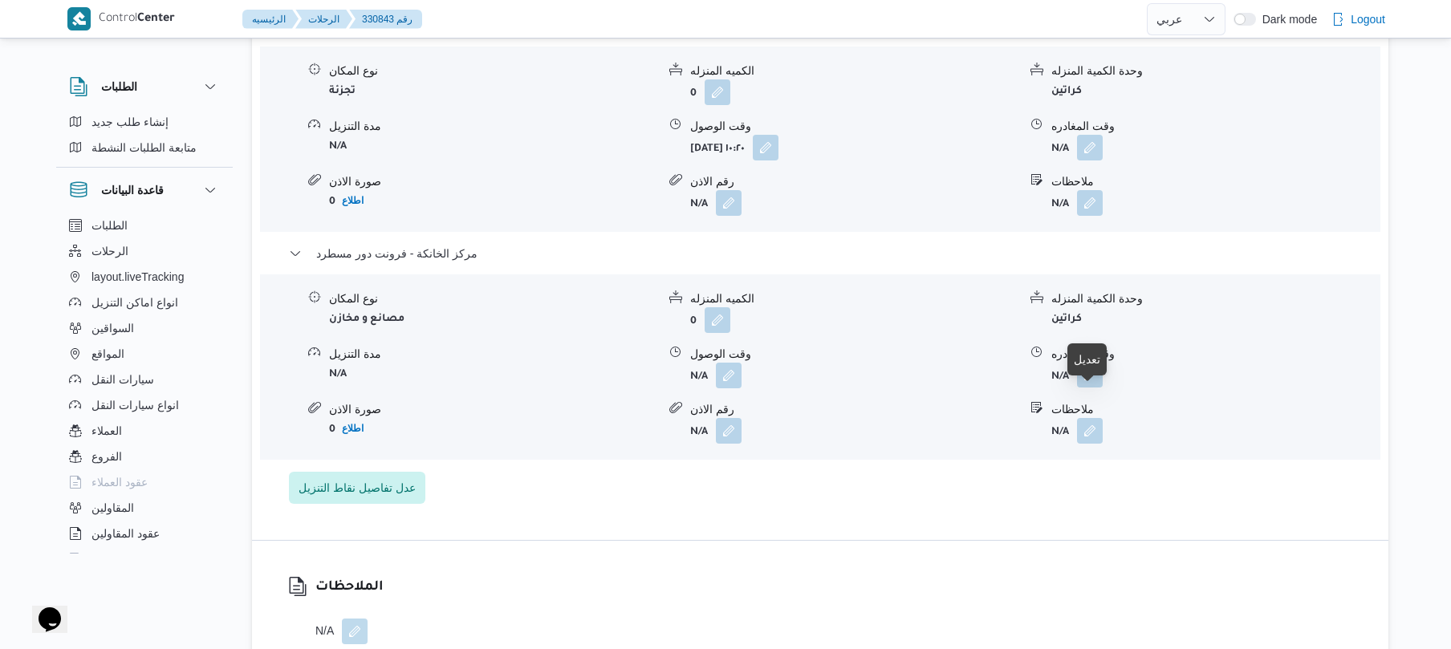
click at [1082, 388] on button "button" at bounding box center [1090, 375] width 26 height 26
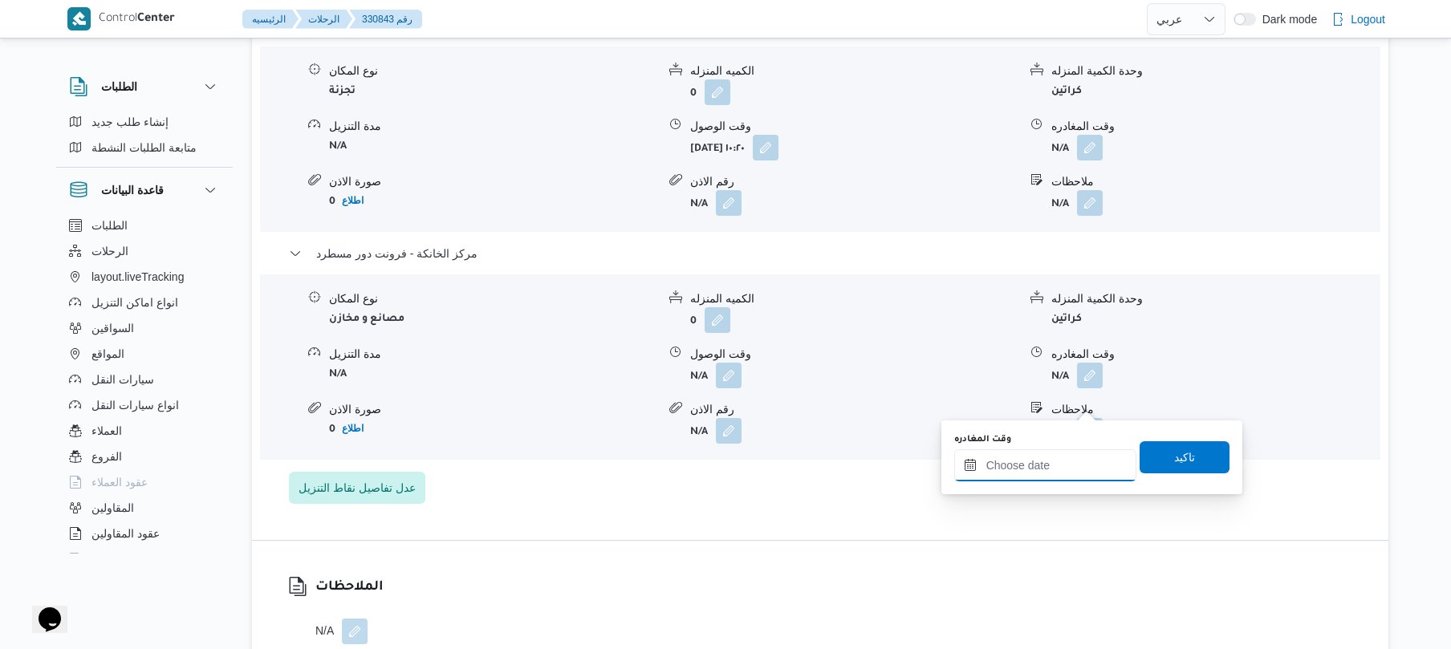
click at [1037, 469] on input "وقت المغادره" at bounding box center [1045, 465] width 182 height 32
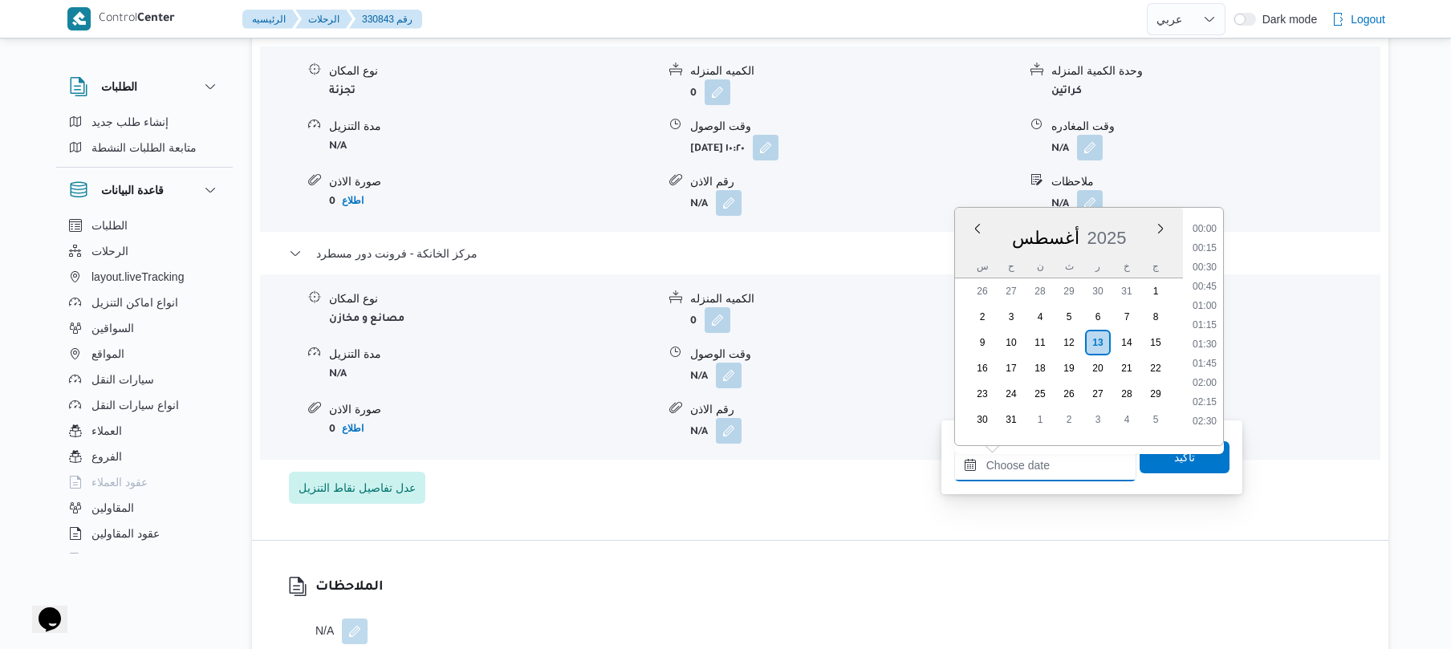
scroll to position [1297, 0]
click at [1211, 313] on li "18:00" at bounding box center [1204, 318] width 37 height 16
type input "[DATE] ١٨:٠٠"
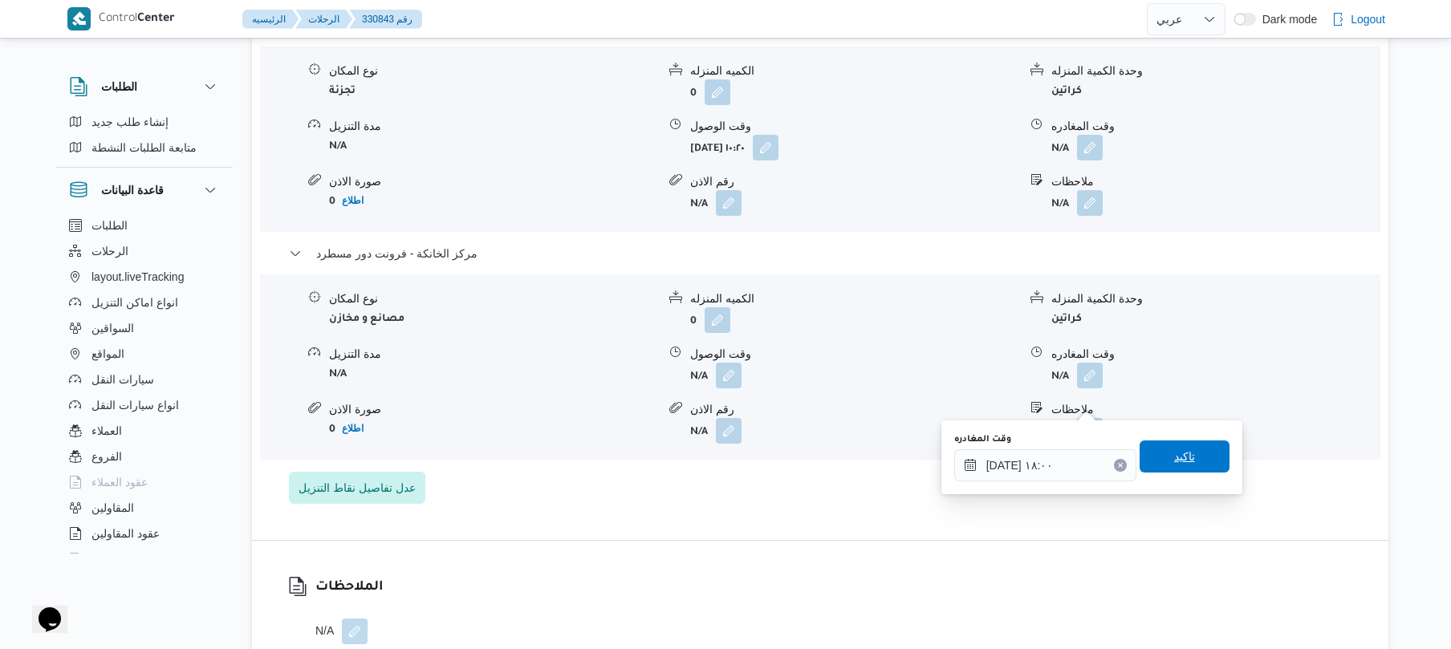
click at [1156, 456] on span "تاكيد" at bounding box center [1184, 456] width 90 height 32
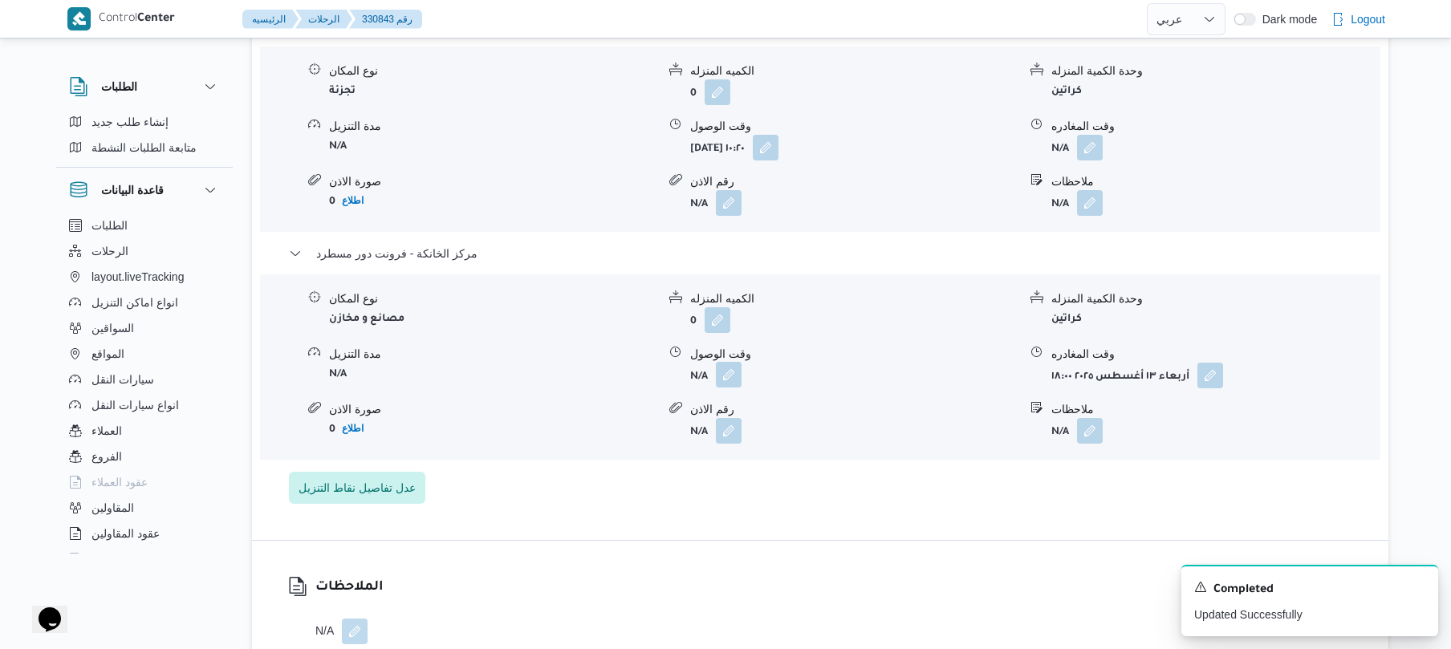
click at [733, 388] on button "button" at bounding box center [729, 375] width 26 height 26
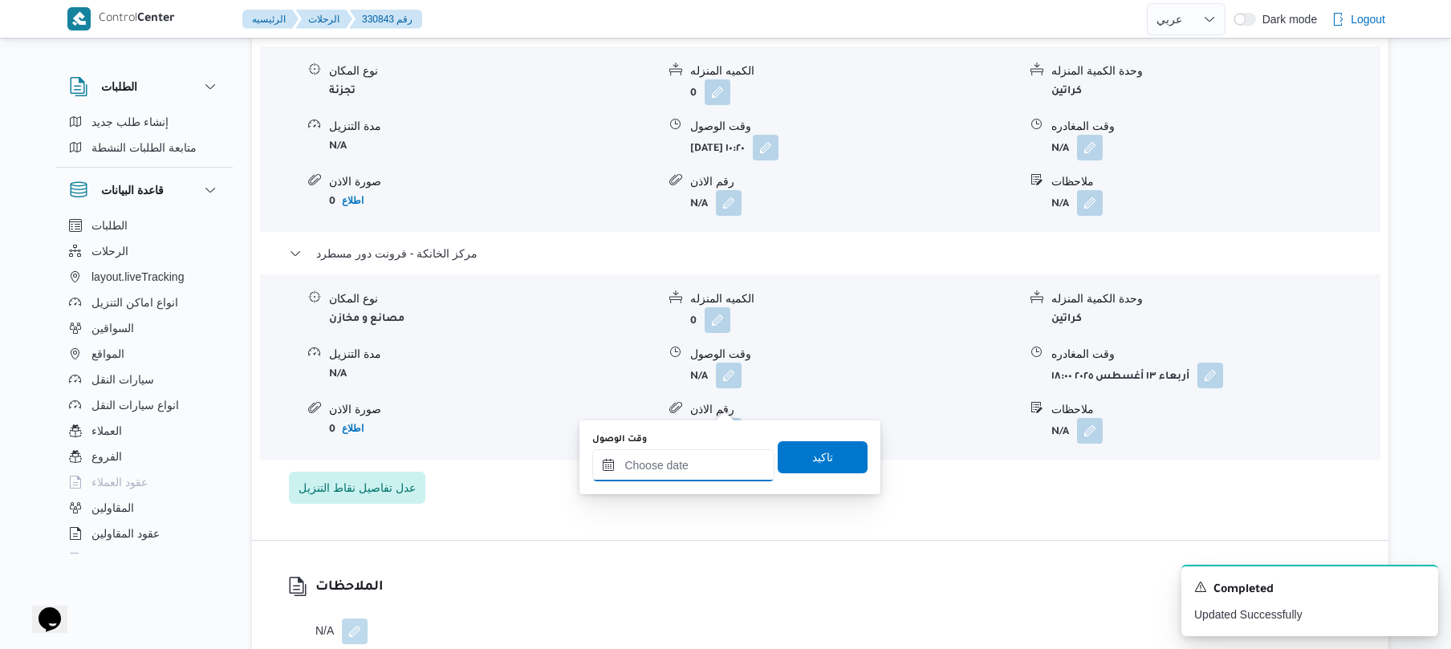
click at [698, 470] on input "وقت الوصول" at bounding box center [683, 465] width 182 height 32
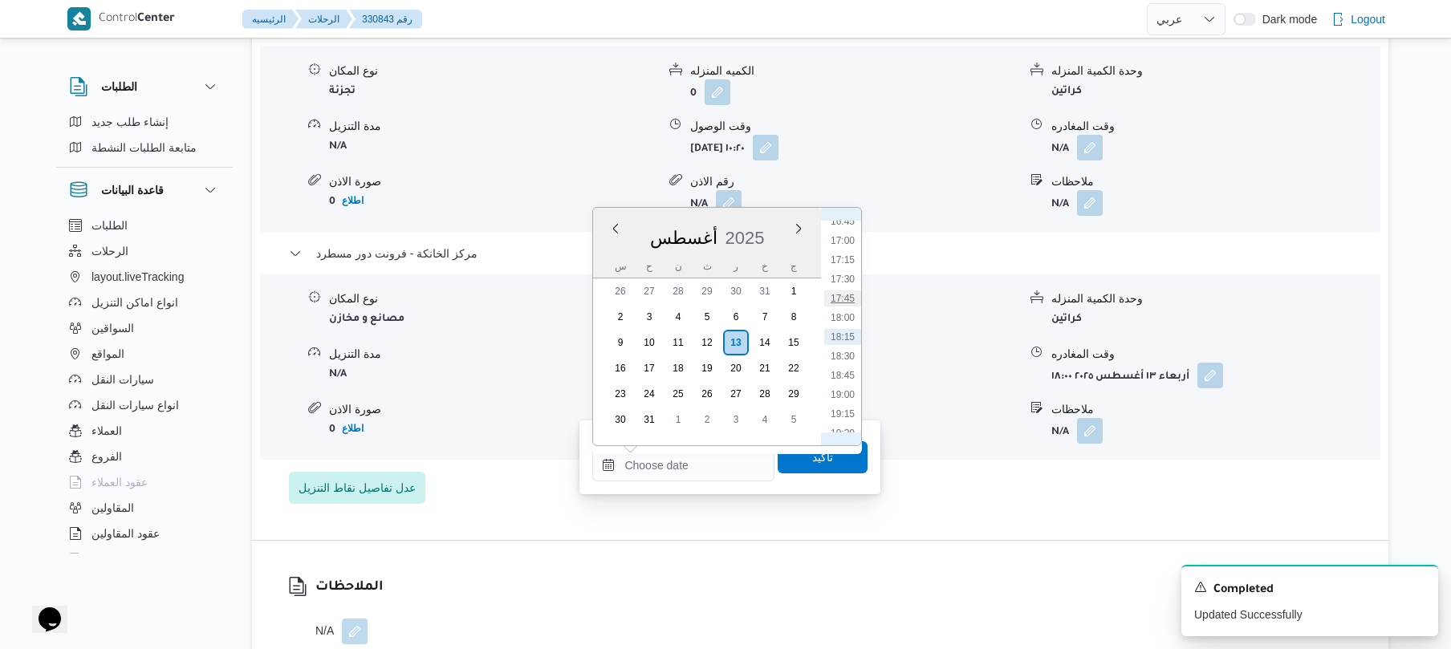
click at [847, 296] on li "17:45" at bounding box center [842, 298] width 37 height 16
type input "[DATE] ١٧:٤٥"
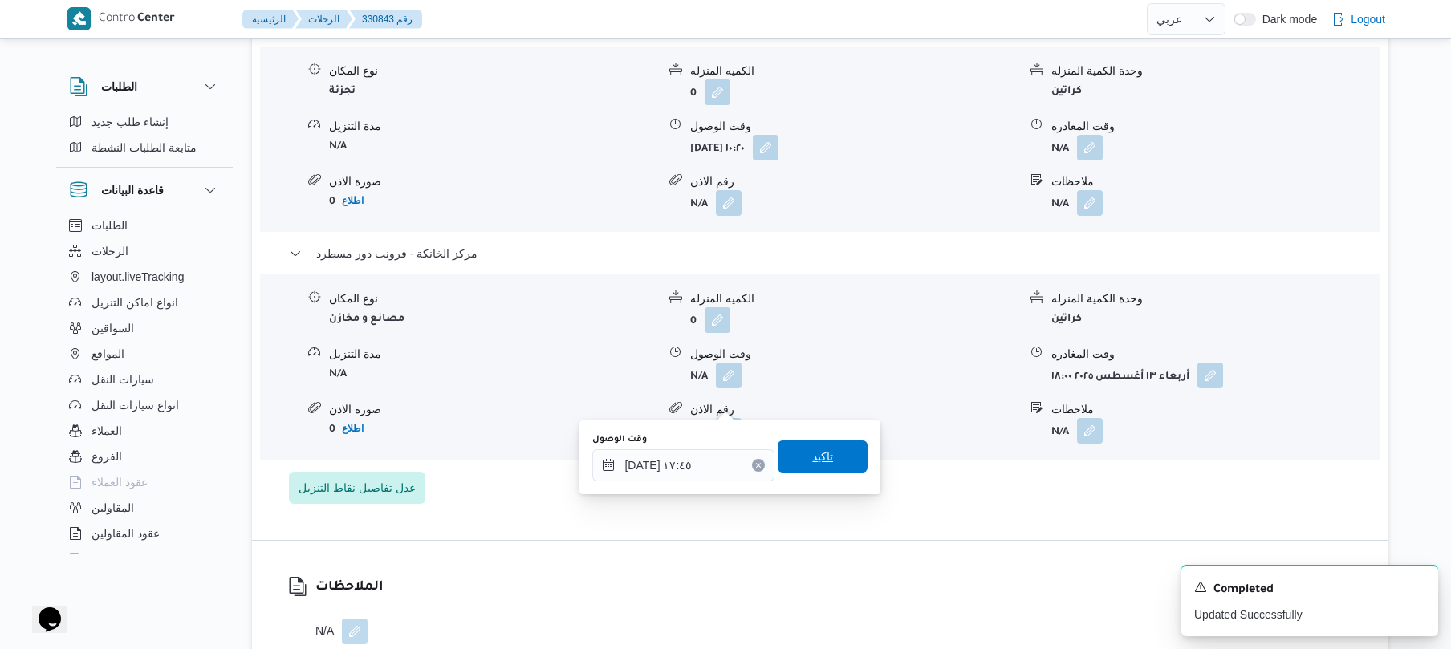
click at [817, 444] on span "تاكيد" at bounding box center [822, 456] width 90 height 32
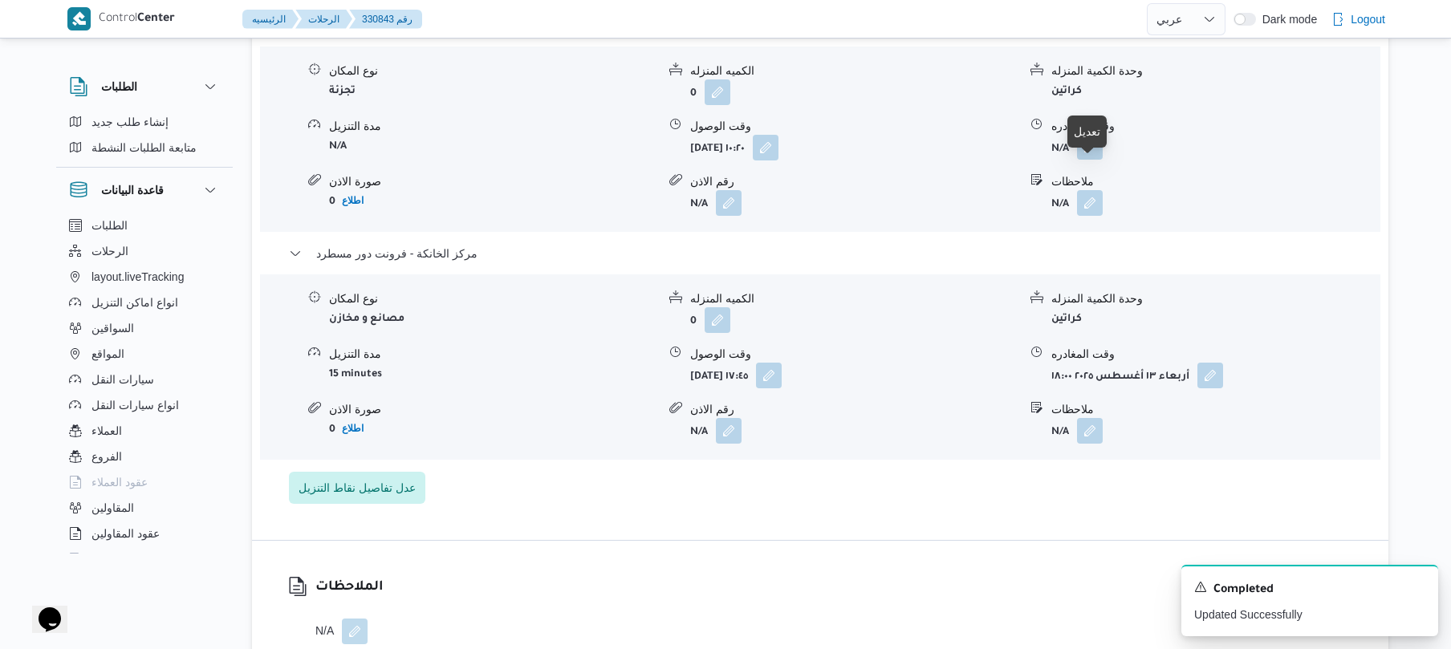
click at [1089, 160] on button "button" at bounding box center [1090, 147] width 26 height 26
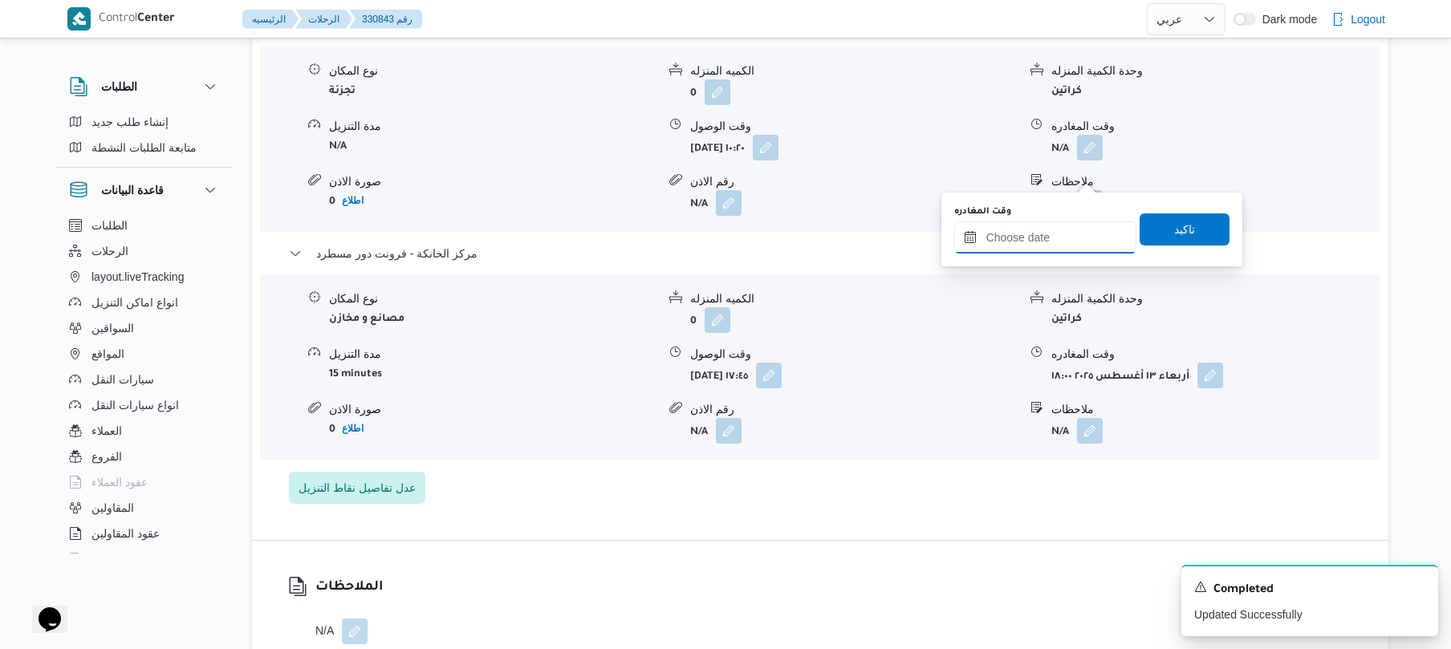
click at [1035, 244] on input "وقت المغادره" at bounding box center [1045, 237] width 182 height 32
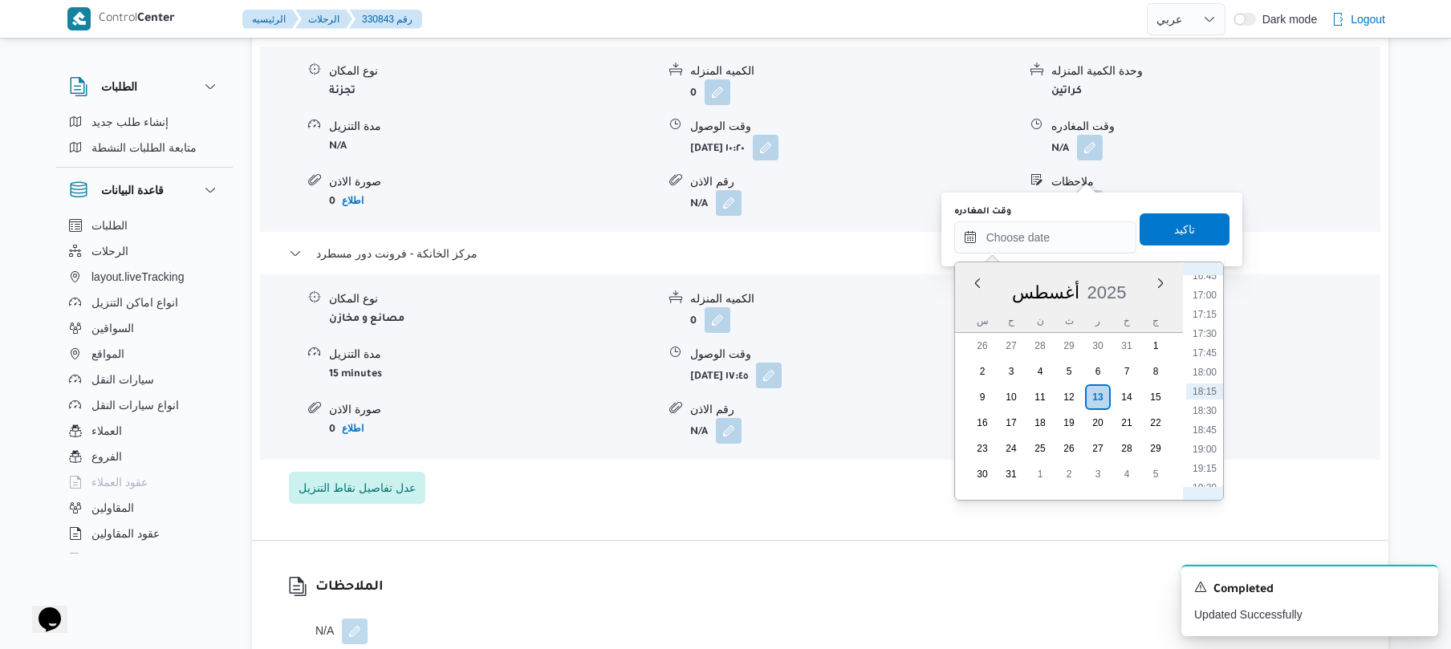
scroll to position [1118, 0]
click at [1205, 402] on li "16:00" at bounding box center [1204, 398] width 37 height 16
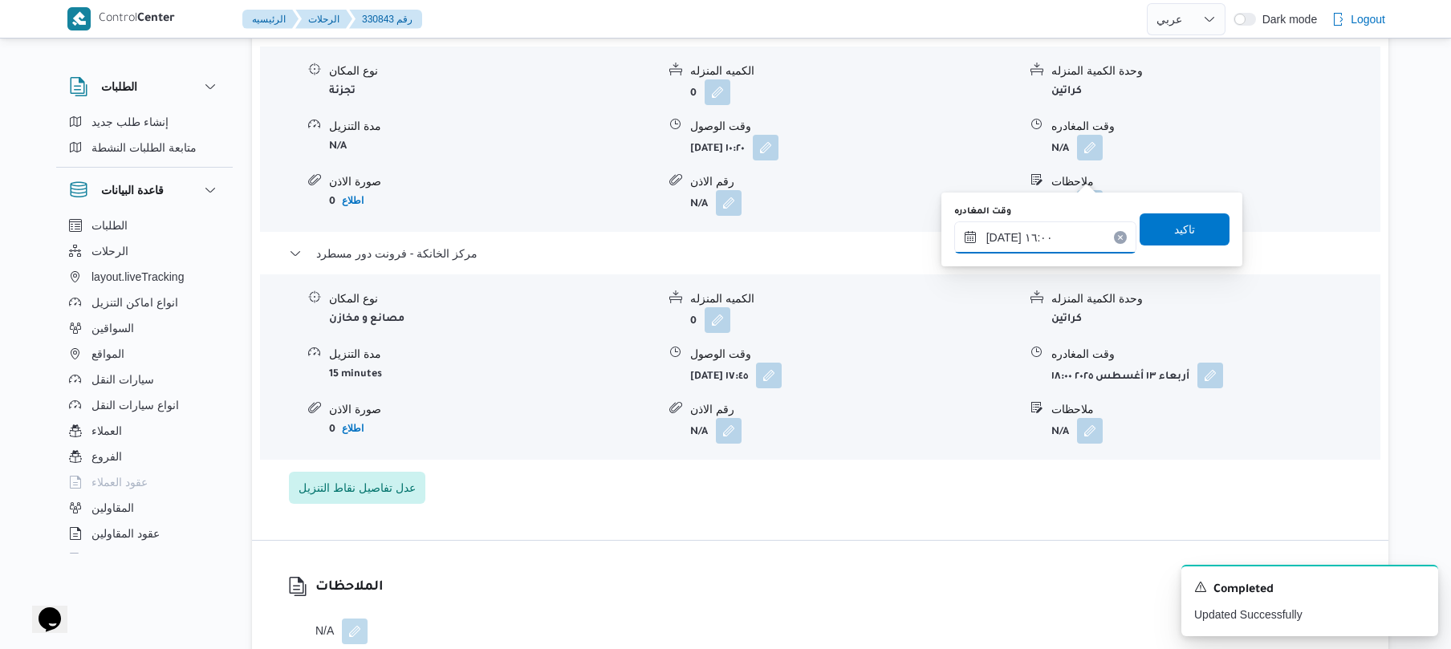
click at [1000, 232] on input "١٣/٠٨/٢٠٢٥ ١٦:٠٠" at bounding box center [1045, 237] width 182 height 32
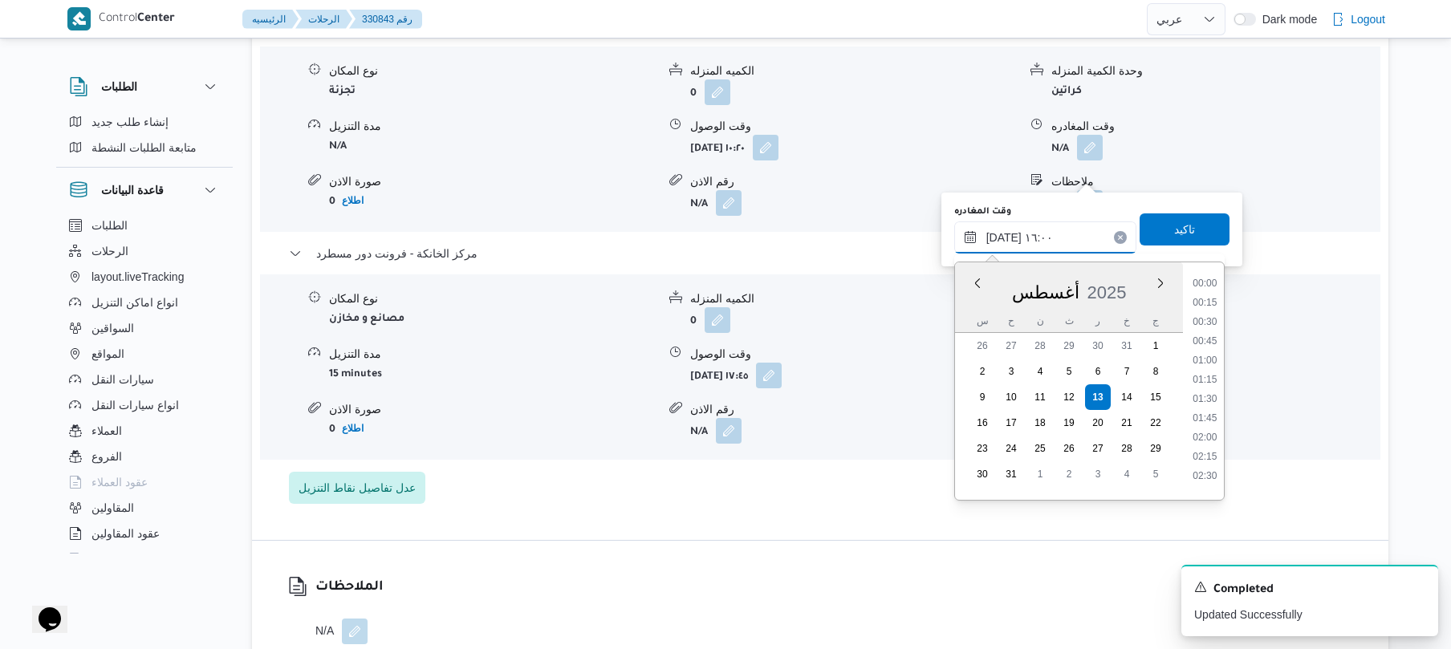
scroll to position [1124, 0]
type input "١٣/٠٨/٢٠٢٥ ١٦:50"
click at [1146, 226] on span "تاكيد" at bounding box center [1184, 229] width 90 height 32
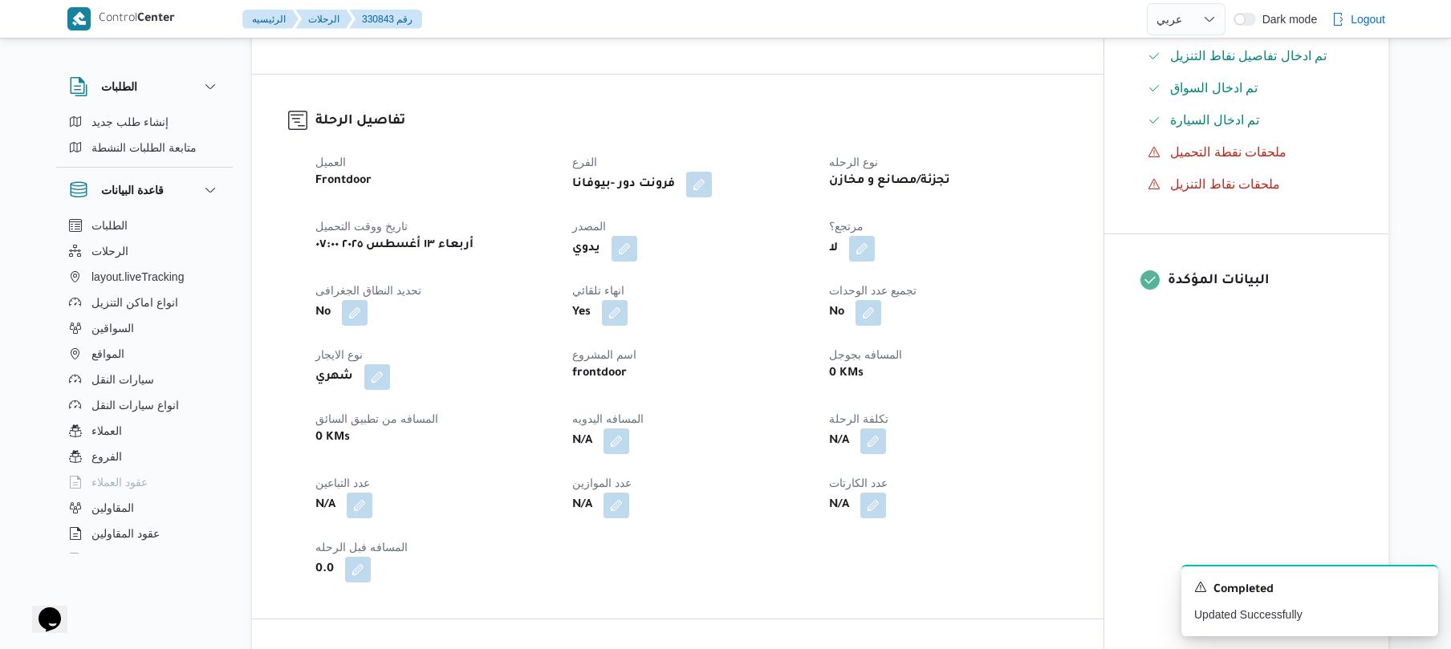
scroll to position [470, 0]
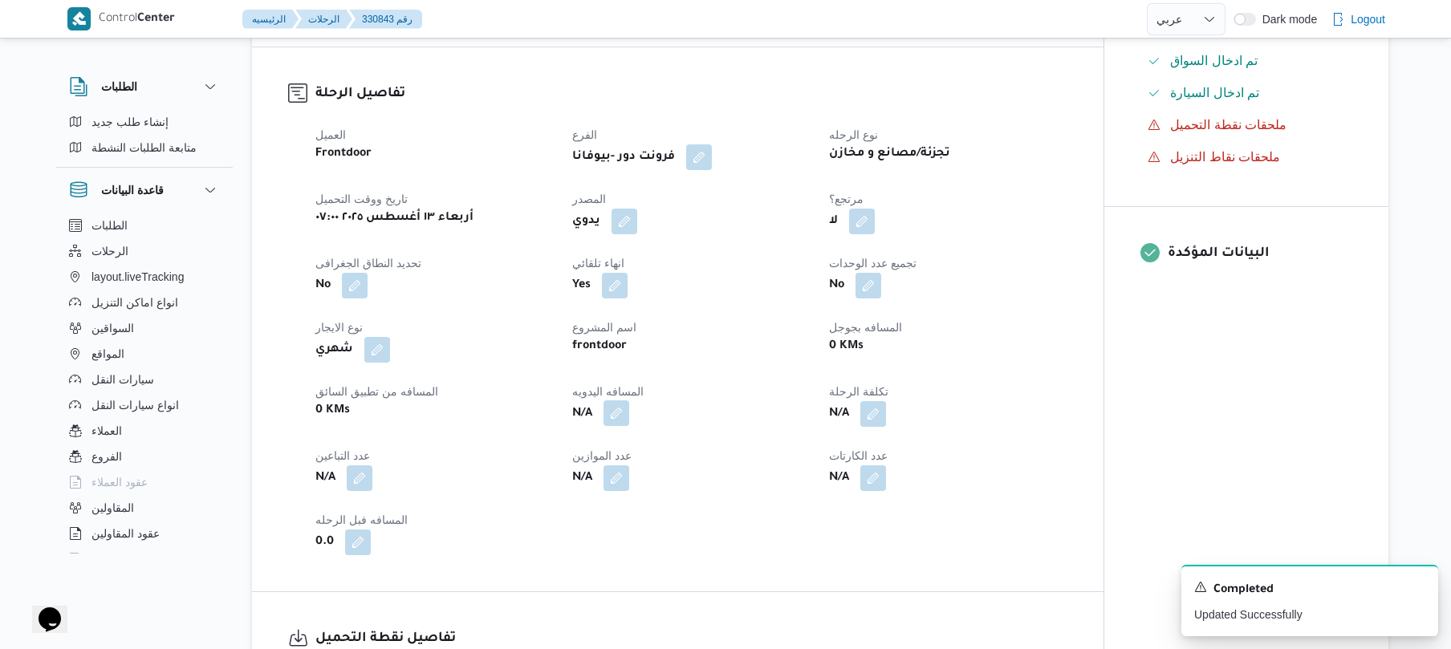
click at [621, 426] on button "button" at bounding box center [616, 413] width 26 height 26
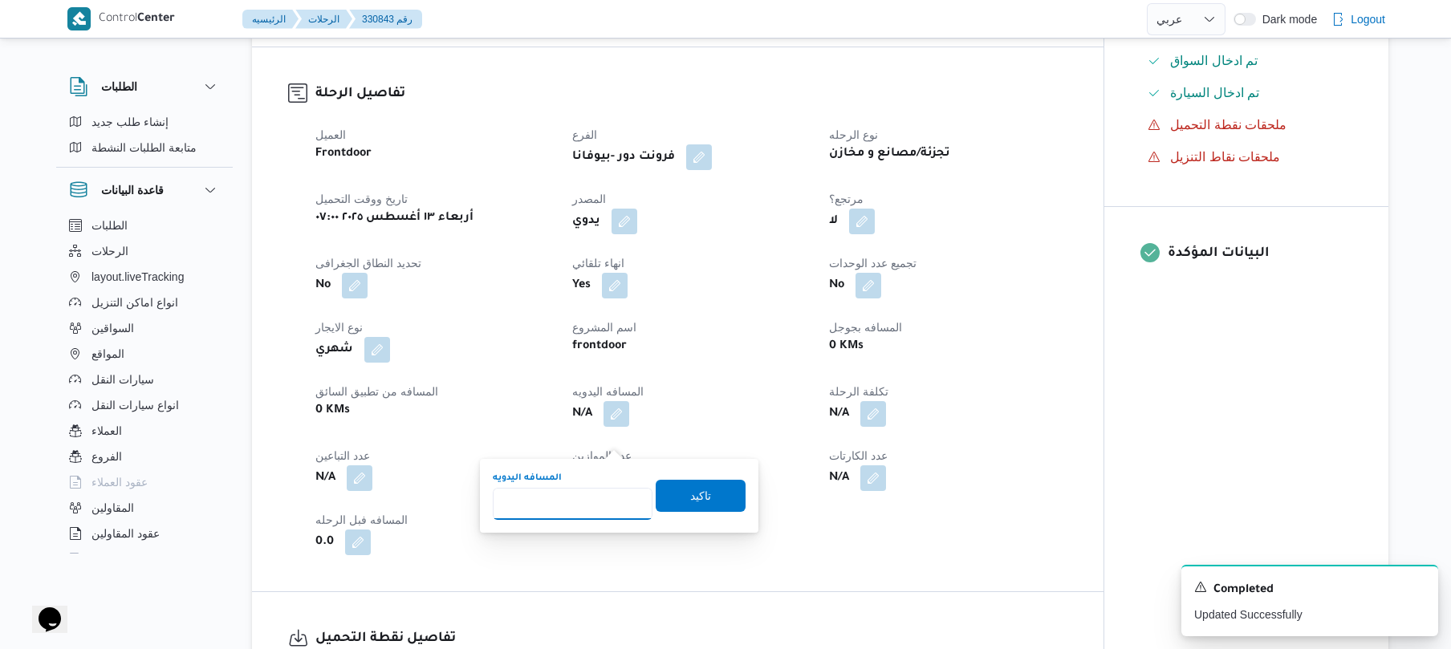
click at [597, 494] on input "المسافه اليدويه" at bounding box center [573, 504] width 160 height 32
type input "110"
click at [714, 496] on span "تاكيد" at bounding box center [700, 495] width 90 height 32
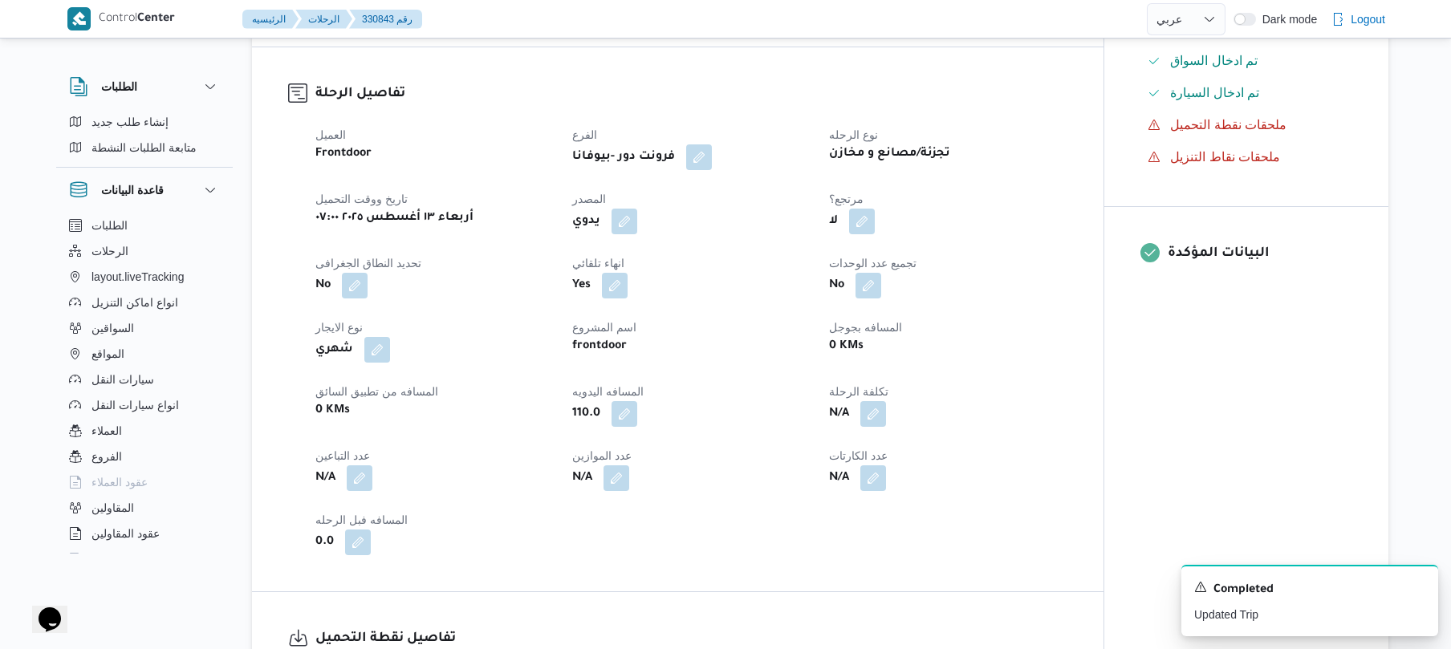
click at [1053, 197] on div "العميل Frontdoor الفرع فرونت دور -بيوفانا نوع الرحله تجزئة/مصانع و مخازن تاريخ …" at bounding box center [691, 340] width 771 height 449
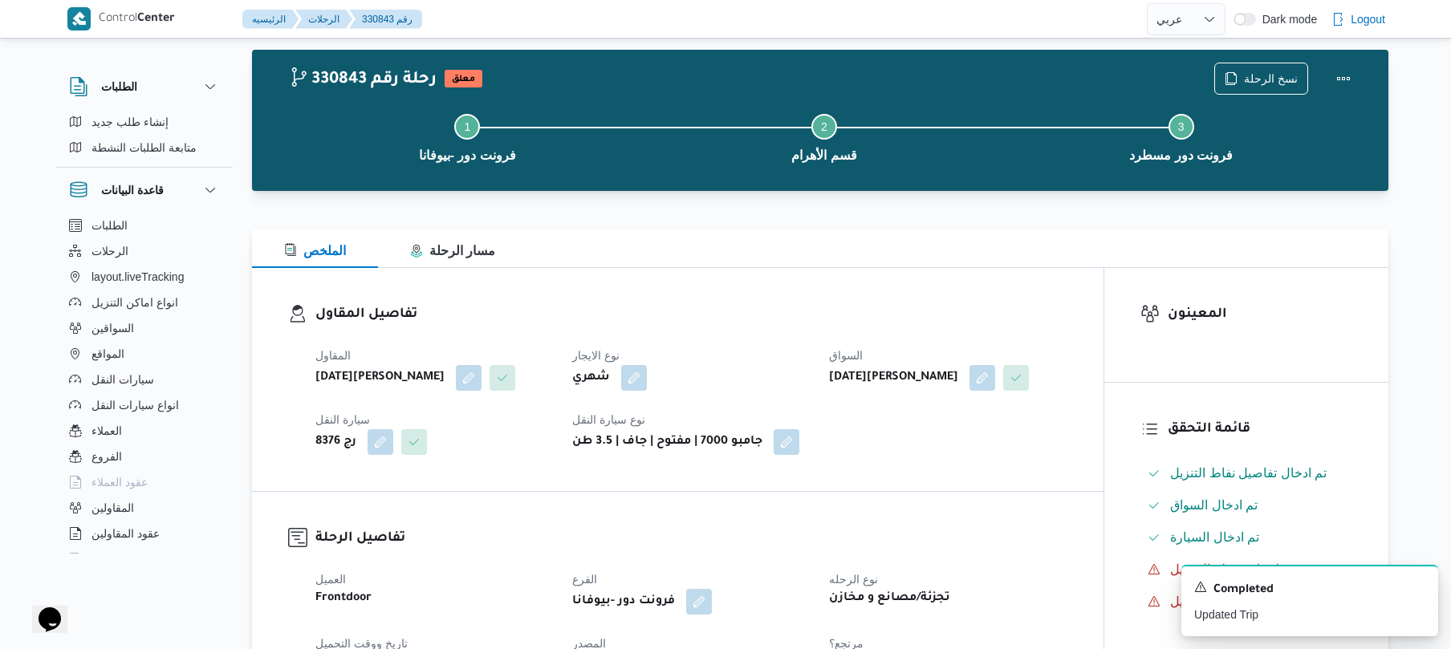
scroll to position [0, 0]
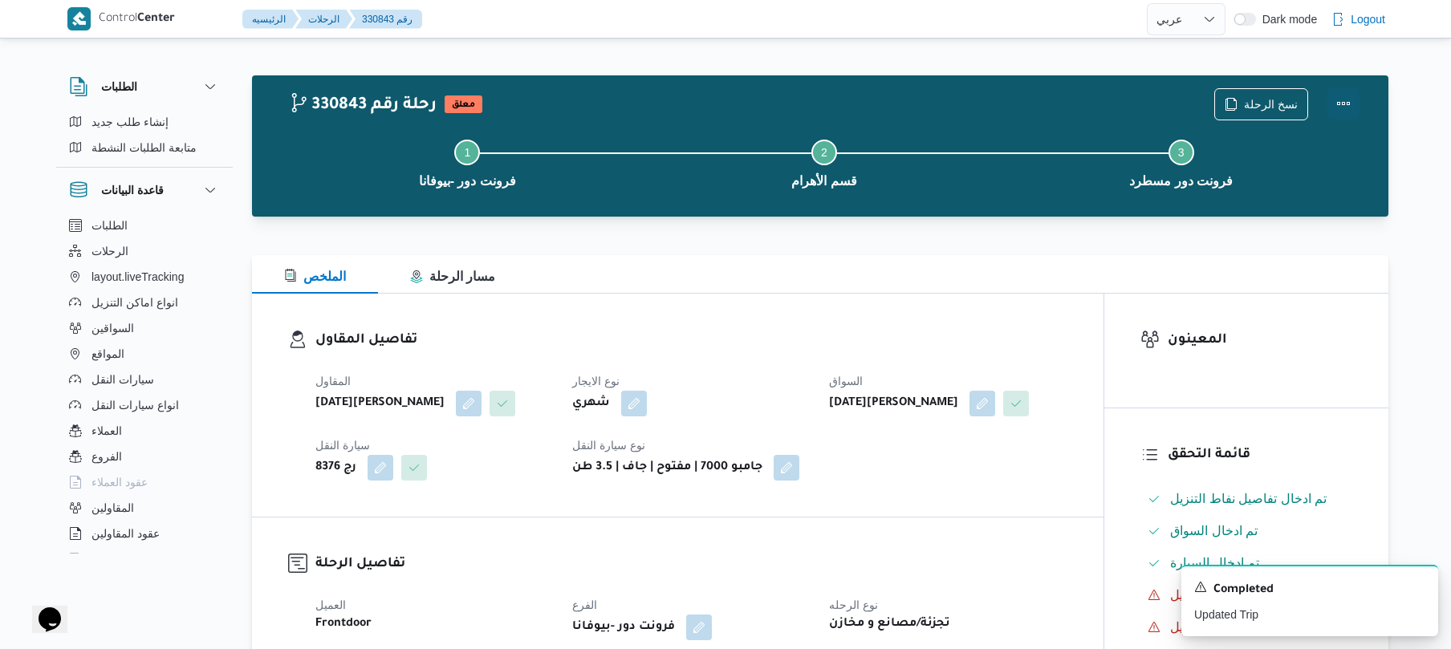
click at [1339, 96] on button "Actions" at bounding box center [1343, 103] width 32 height 32
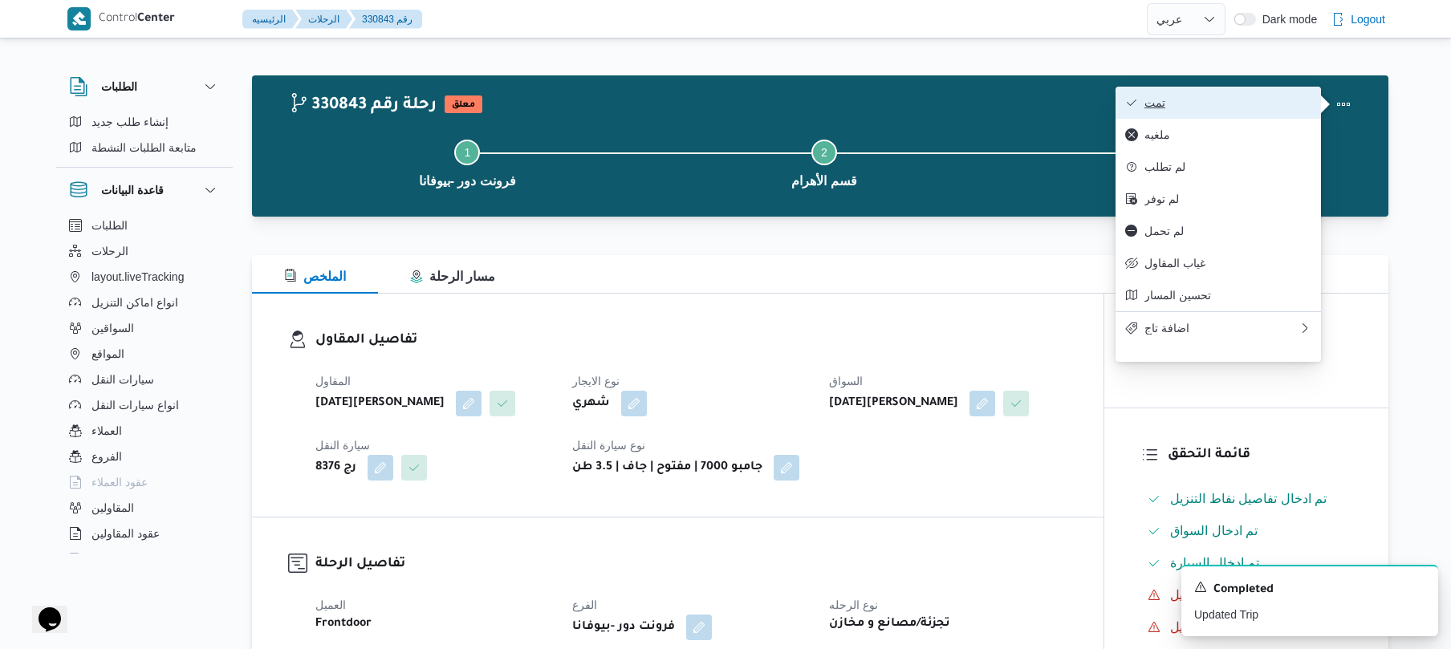
click at [1243, 101] on span "تمت" at bounding box center [1227, 102] width 167 height 13
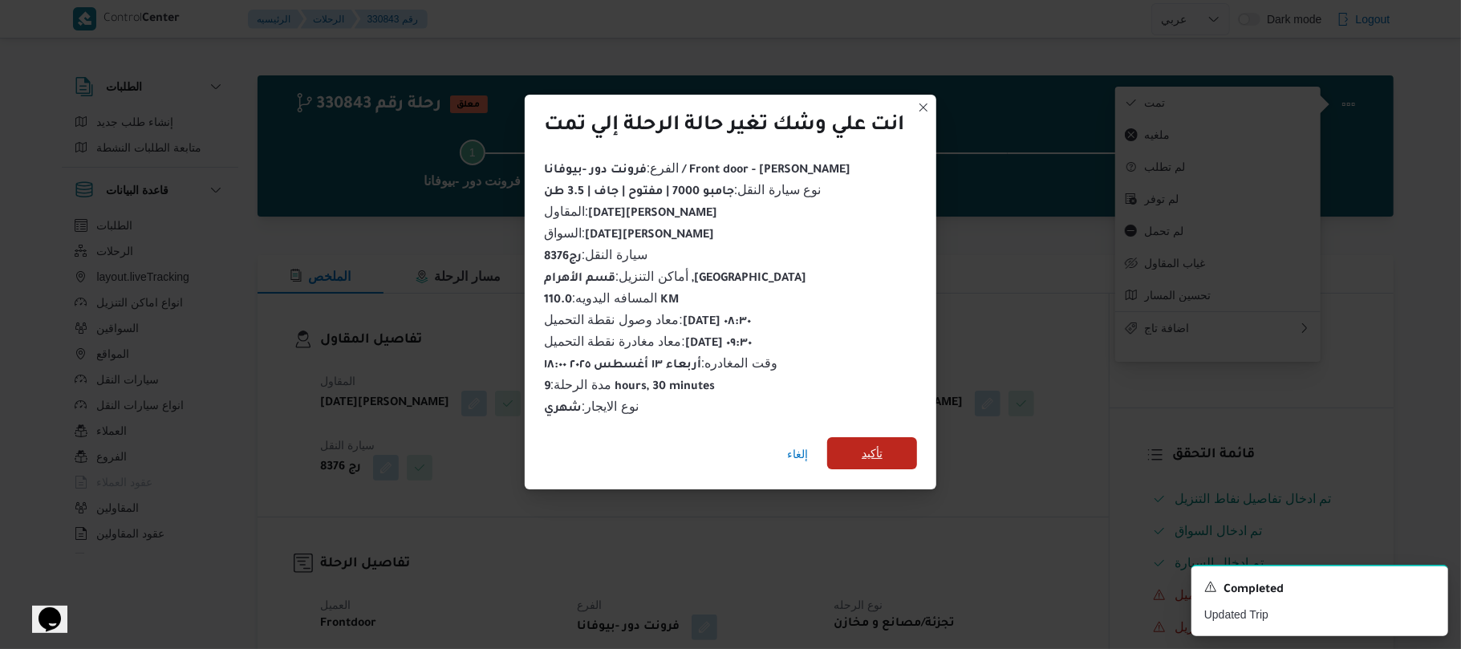
click at [896, 448] on span "تأكيد" at bounding box center [872, 453] width 90 height 32
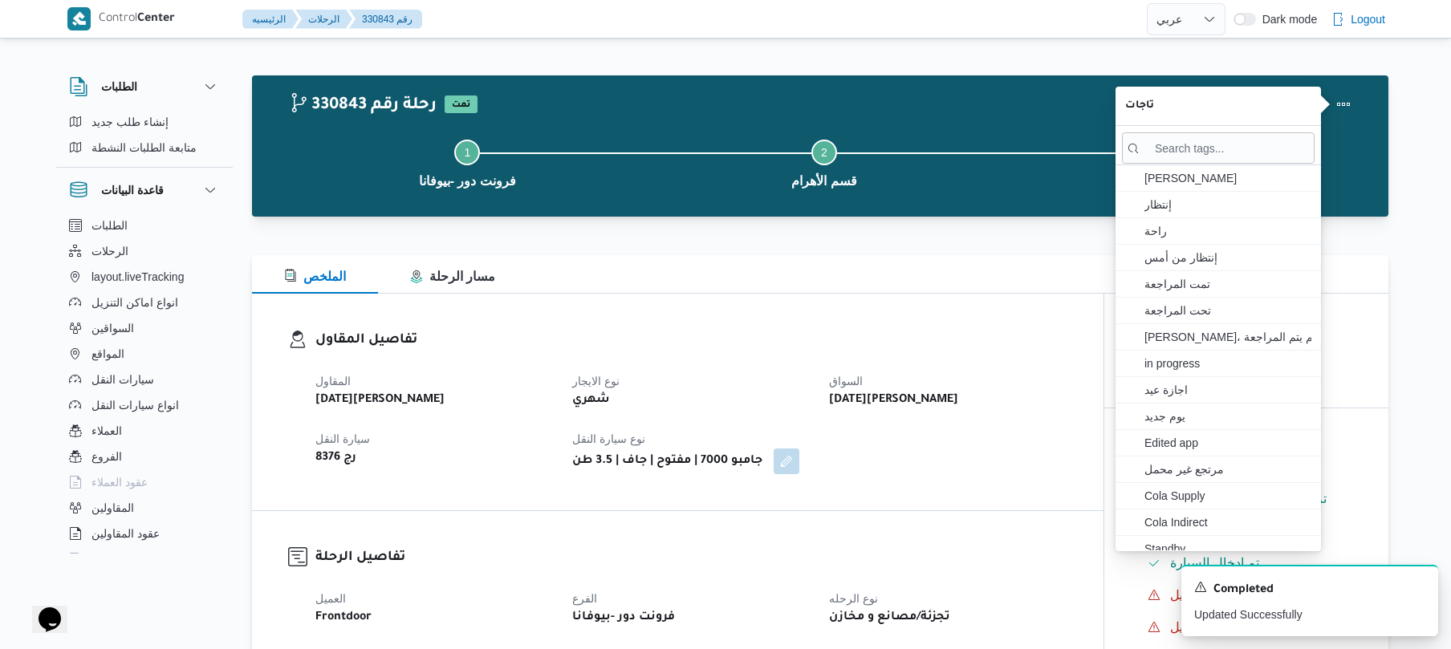
select select "ar"
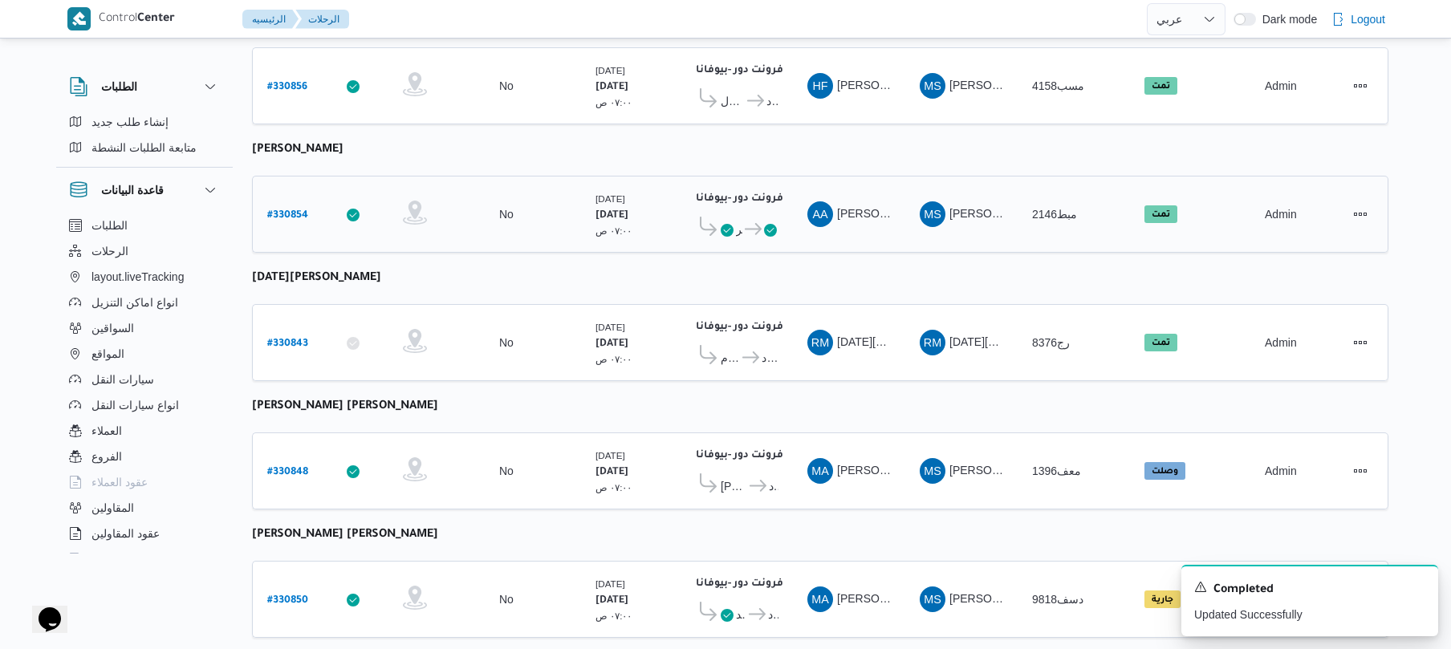
scroll to position [589, 0]
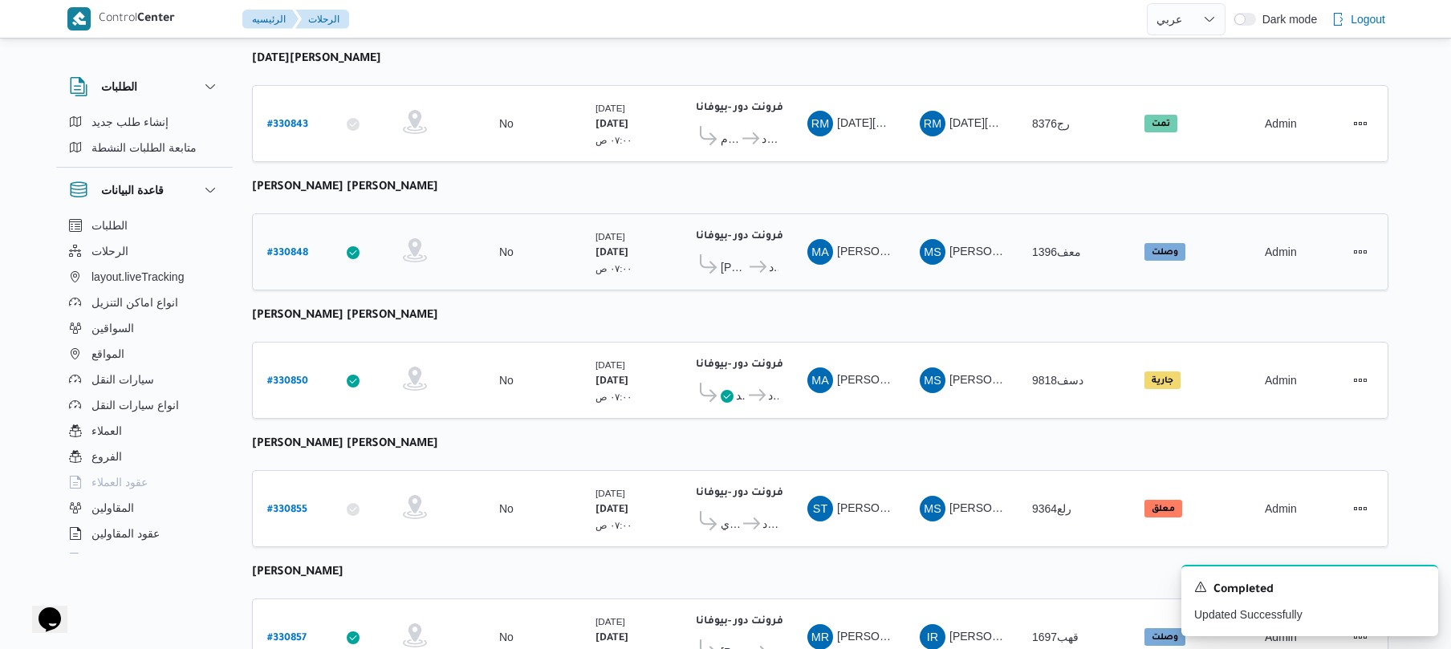
click at [302, 248] on b "# 330848" at bounding box center [287, 253] width 41 height 11
select select "ar"
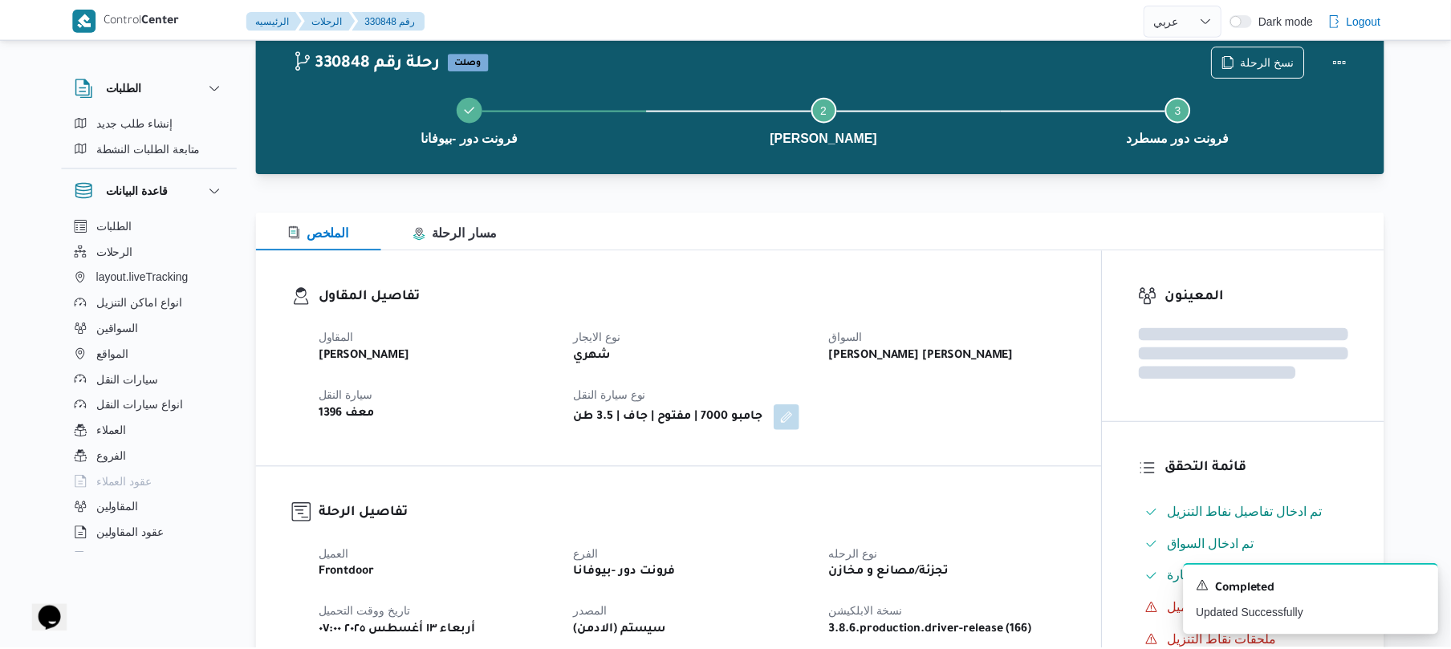
scroll to position [589, 0]
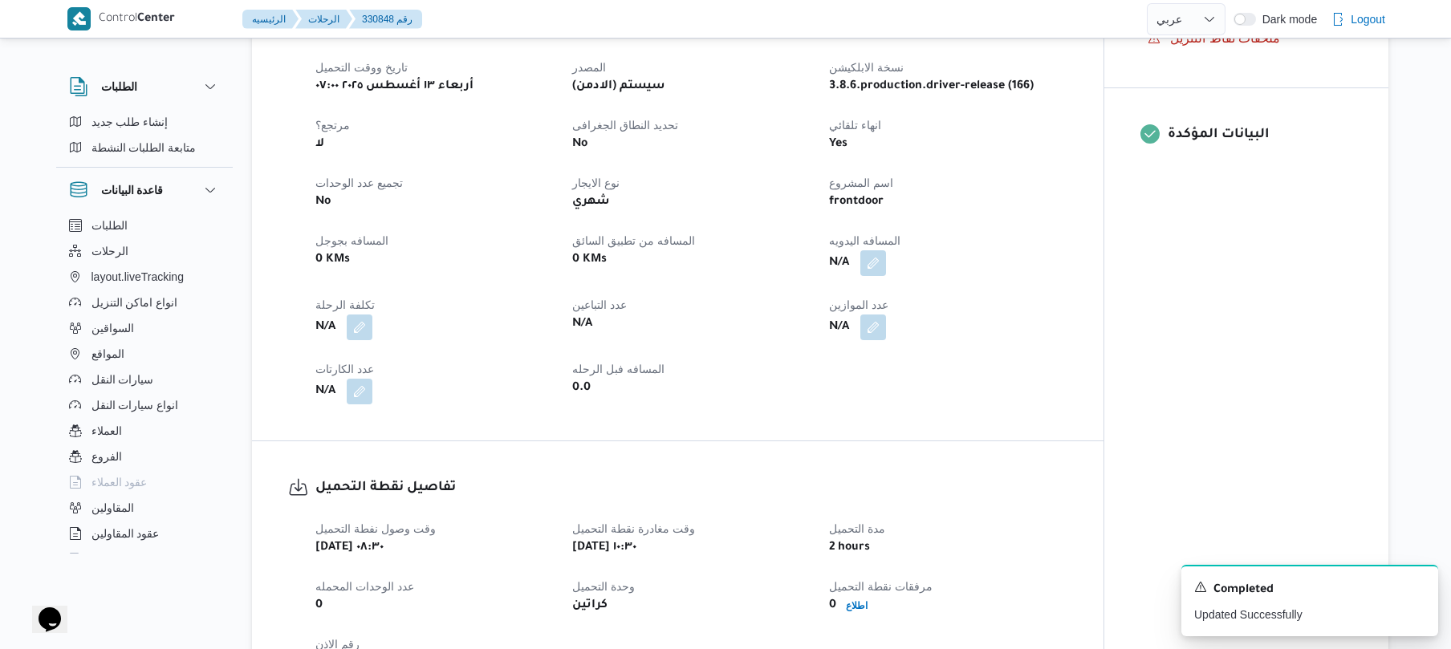
click at [860, 366] on div "العميل Frontdoor الفرع فرونت دور -بيوفانا نوع الرحله تجزئة/مصانع و مخازن تاريخ …" at bounding box center [691, 202] width 771 height 424
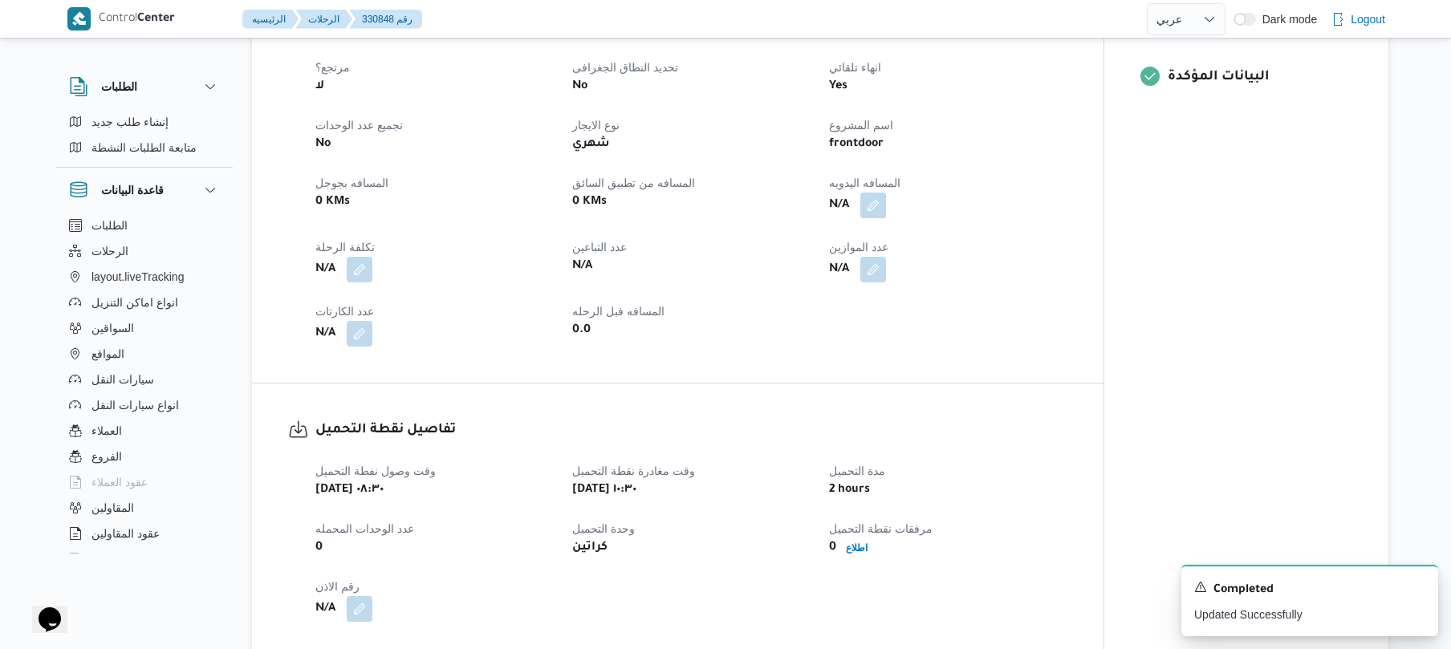
scroll to position [675, 0]
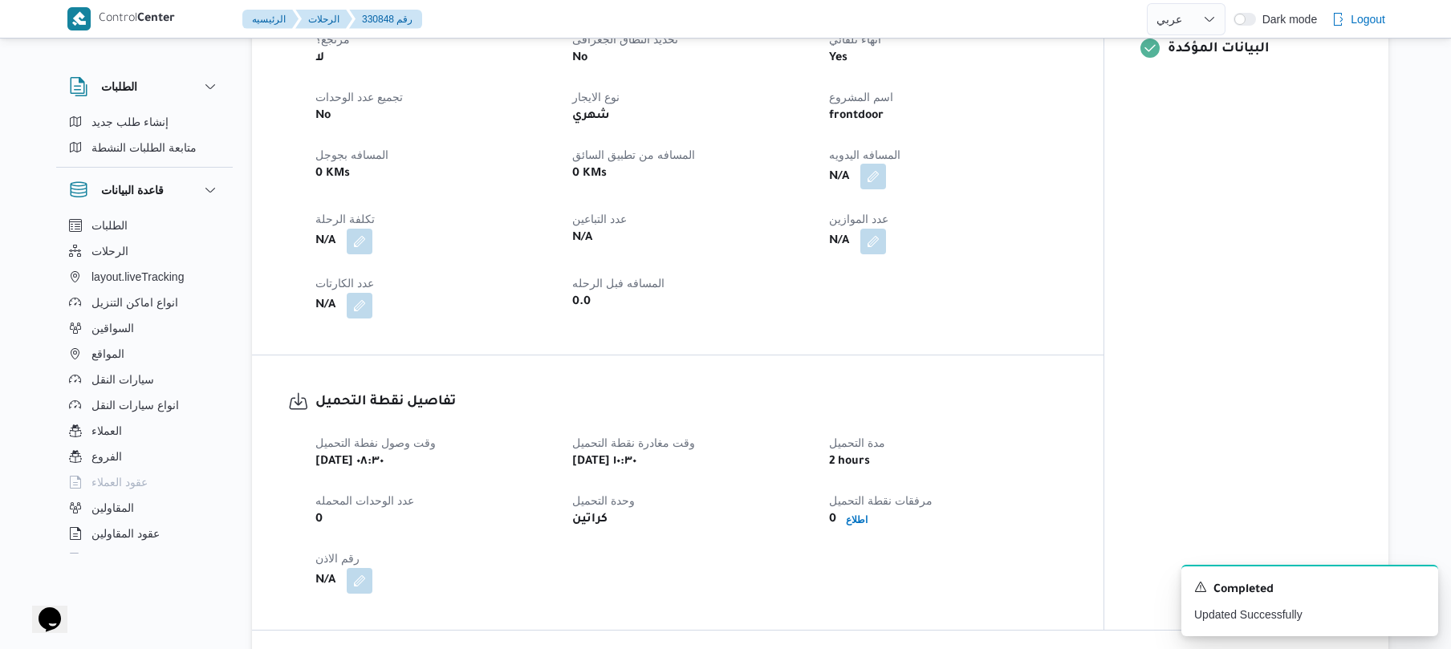
click at [880, 178] on button "button" at bounding box center [873, 177] width 26 height 26
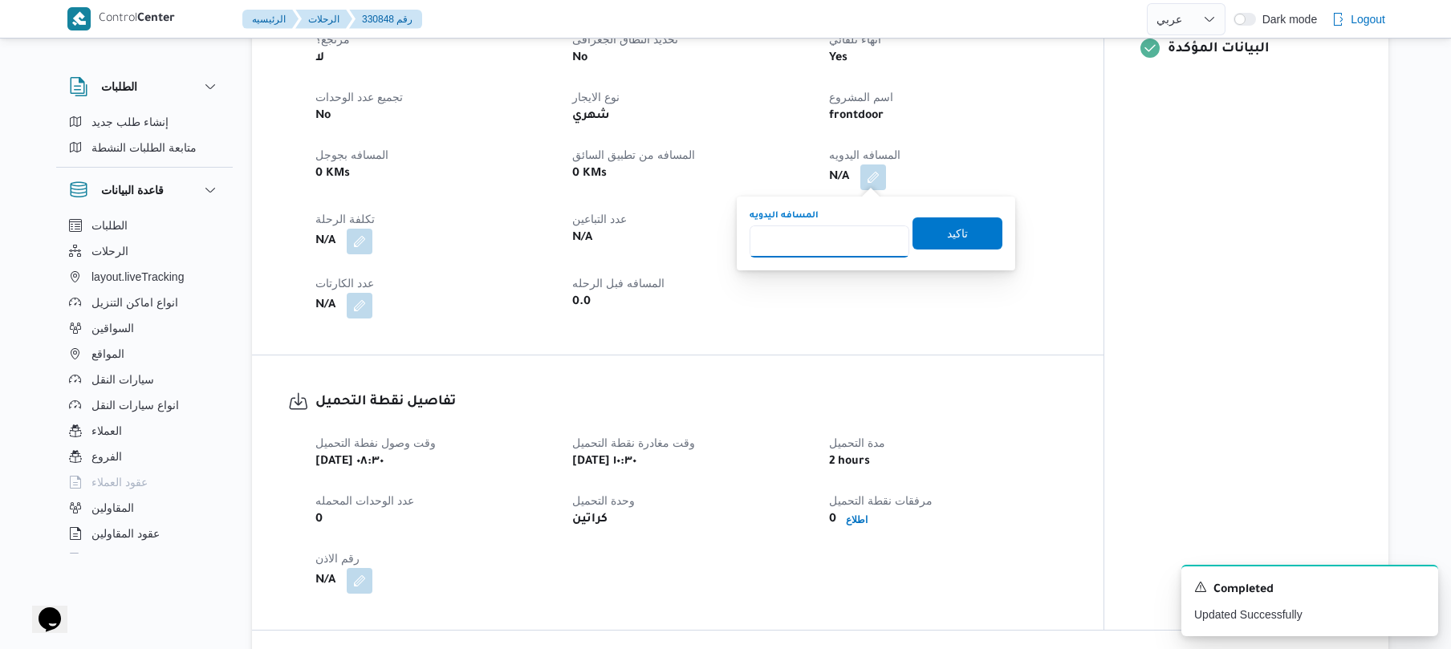
click at [849, 245] on input "المسافه اليدويه" at bounding box center [829, 241] width 160 height 32
type input "90"
click at [951, 235] on span "تاكيد" at bounding box center [957, 232] width 21 height 19
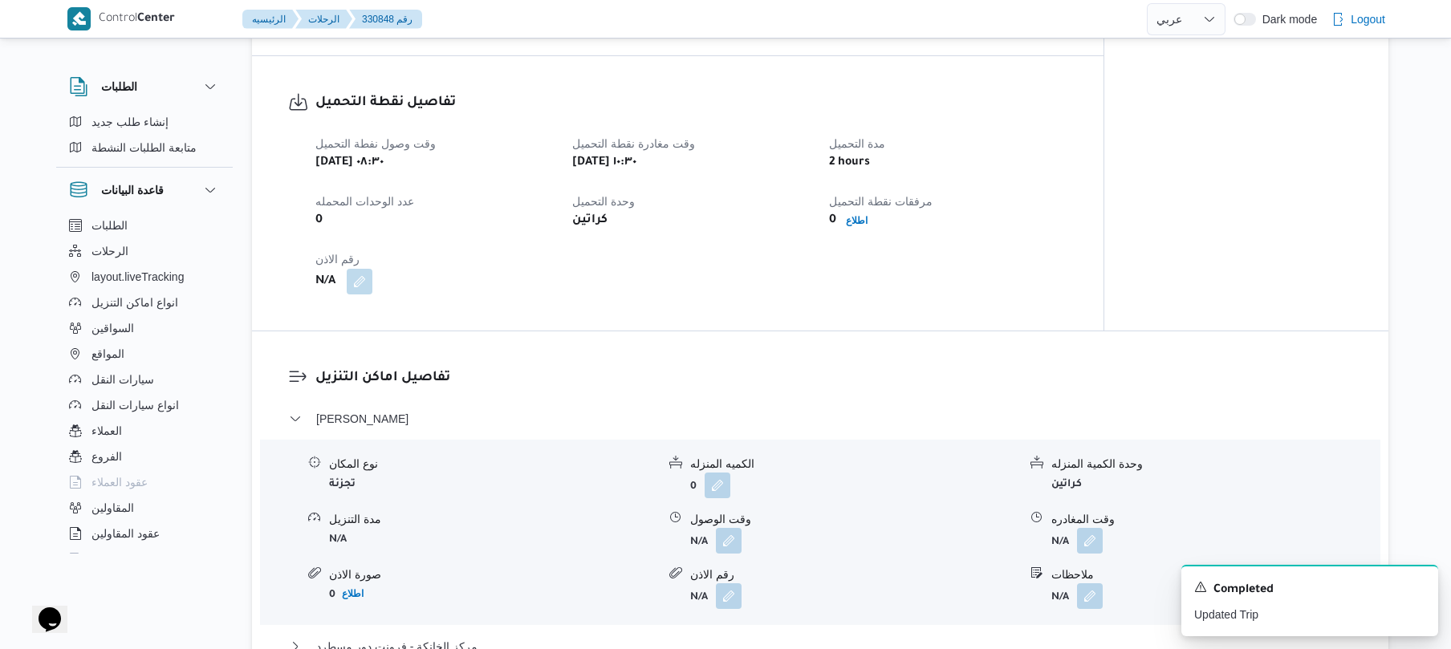
scroll to position [1017, 0]
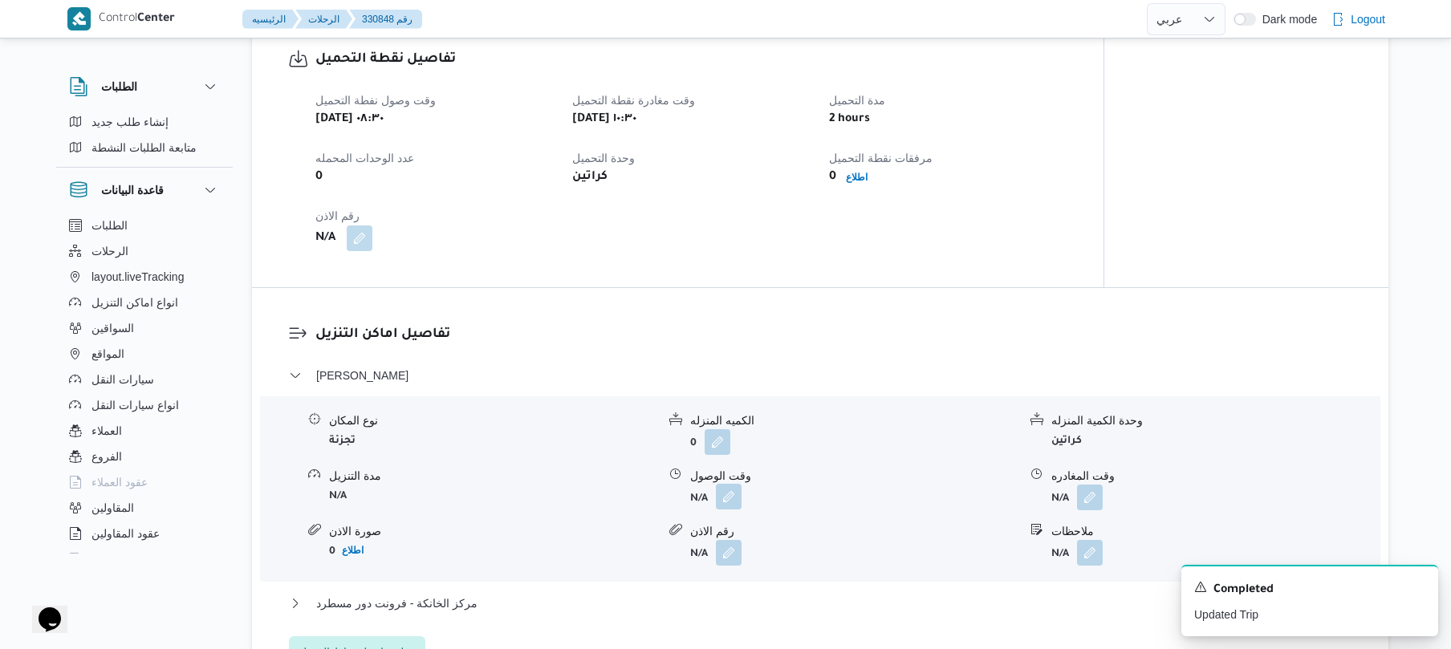
click at [726, 501] on button "button" at bounding box center [729, 497] width 26 height 26
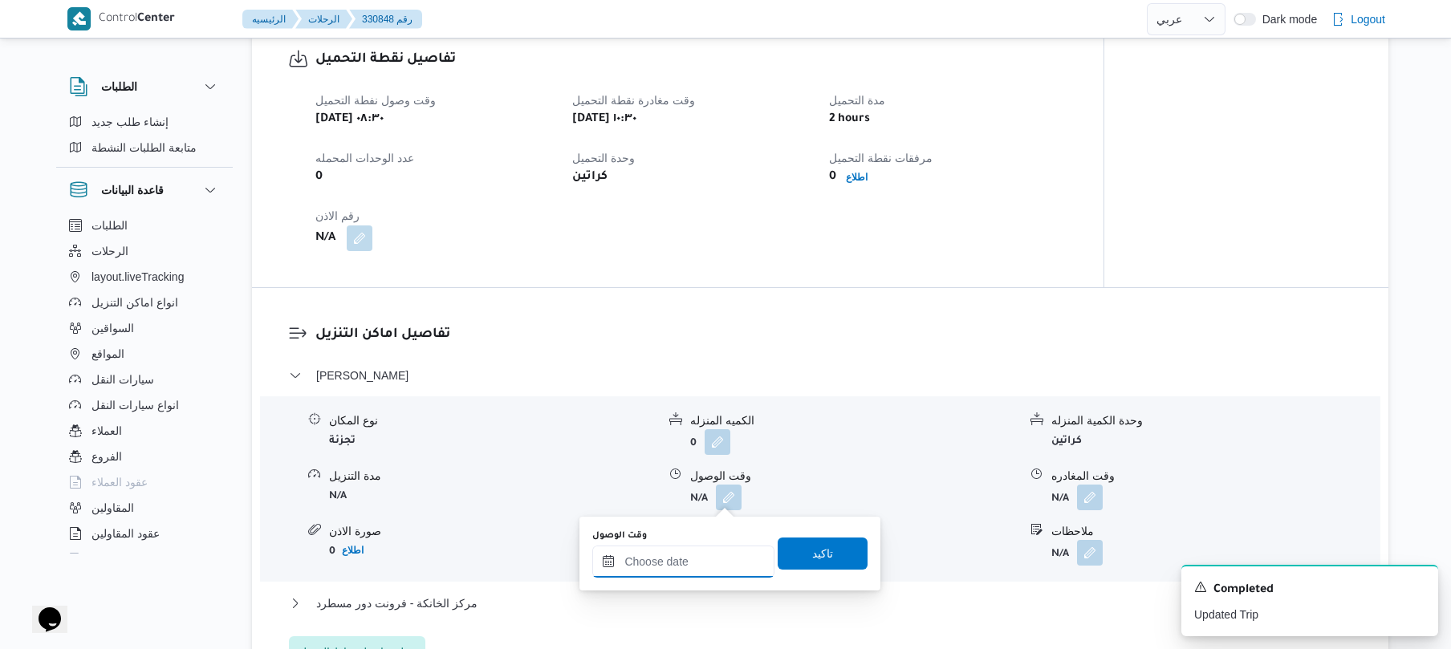
click at [675, 555] on input "وقت الوصول" at bounding box center [683, 562] width 182 height 32
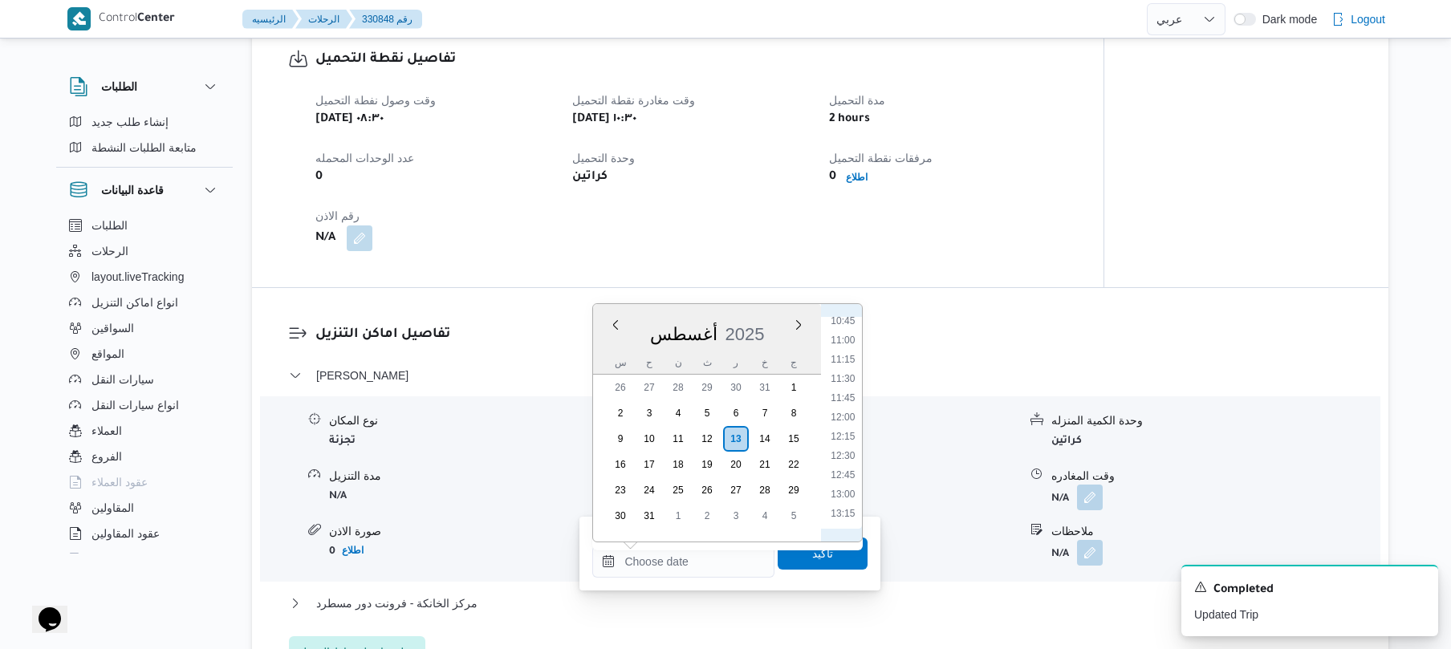
scroll to position [777, 0]
click at [834, 403] on ul "00:00 00:15 00:30 00:45 01:00 01:15 01:30 01:45 02:00 02:15 02:30 02:45 03:00 0…" at bounding box center [843, 423] width 38 height 212
click at [838, 399] on li "11:00" at bounding box center [843, 395] width 37 height 16
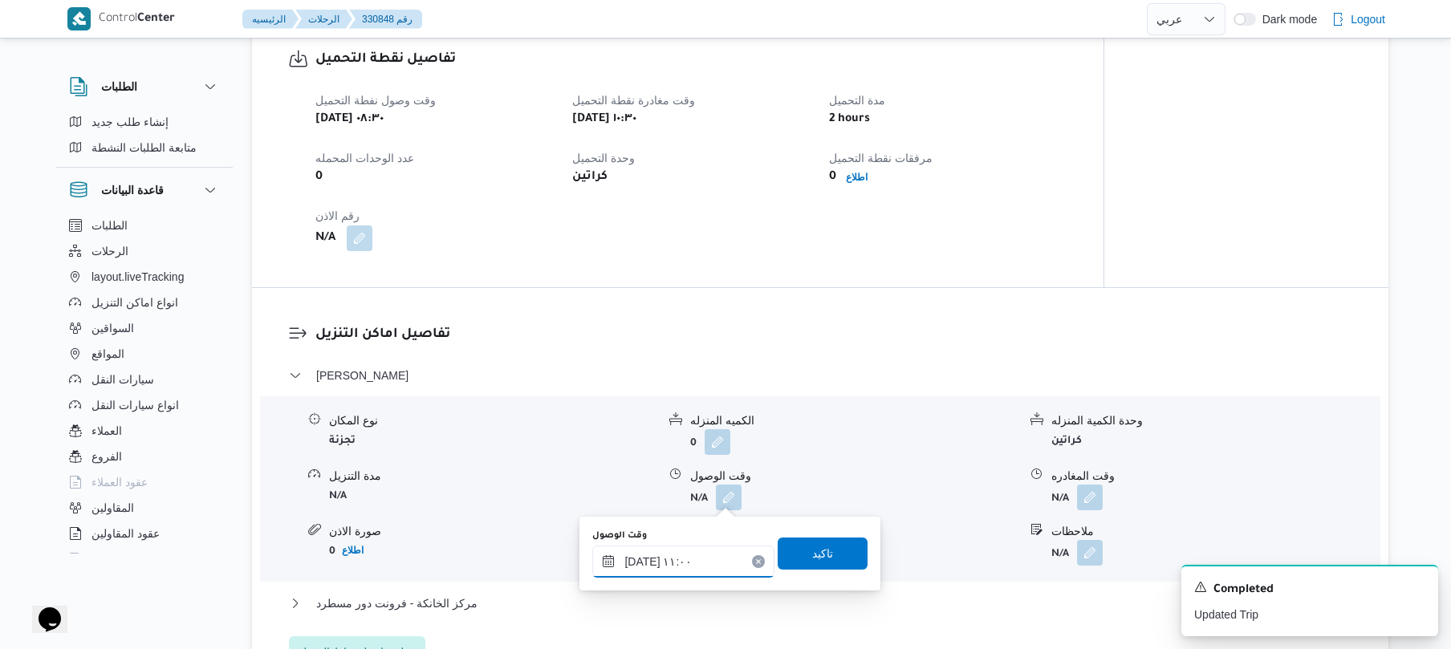
click at [639, 559] on input "١٣/٠٨/٢٠٢٥ ١١:٠٠" at bounding box center [683, 562] width 182 height 32
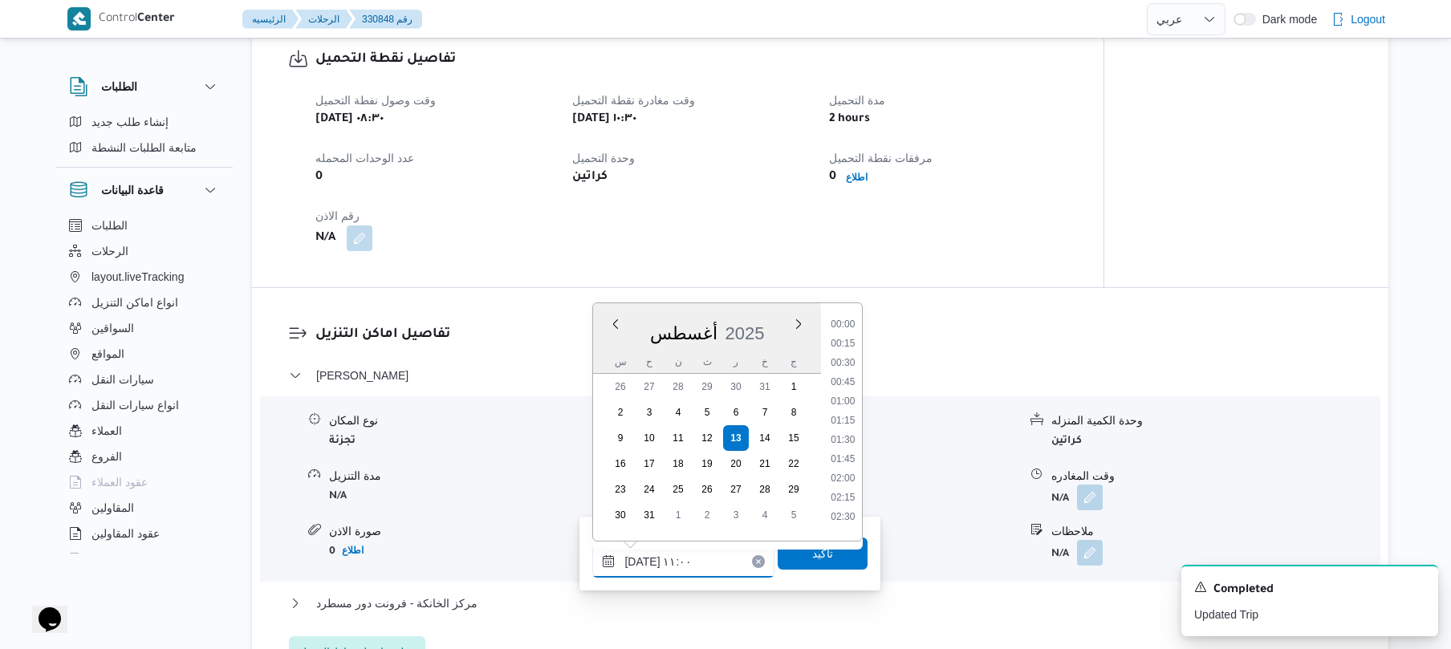
scroll to position [739, 0]
type input "١٣/٠٨/٢٠٢٥ ١١:20"
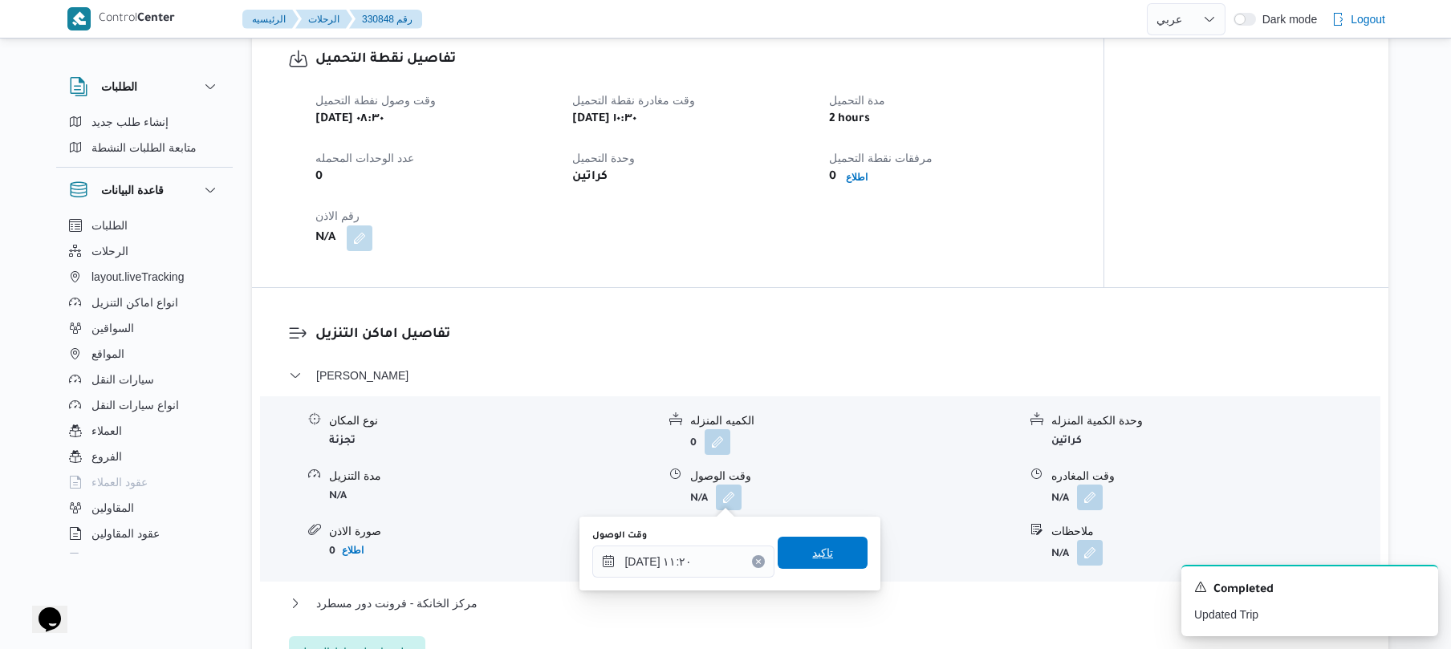
click at [822, 552] on span "تاكيد" at bounding box center [822, 552] width 21 height 19
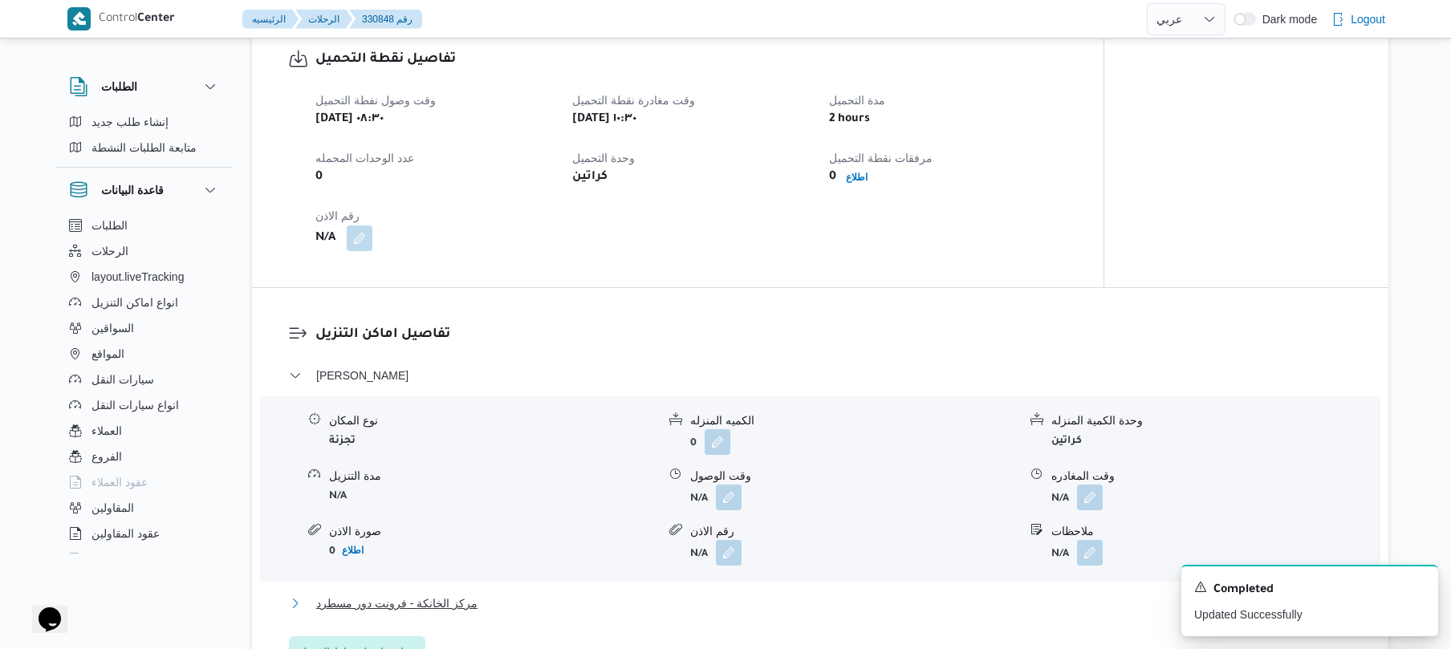
click at [729, 603] on button "مركز الخانكة - فرونت دور مسطرد" at bounding box center [820, 603] width 1063 height 19
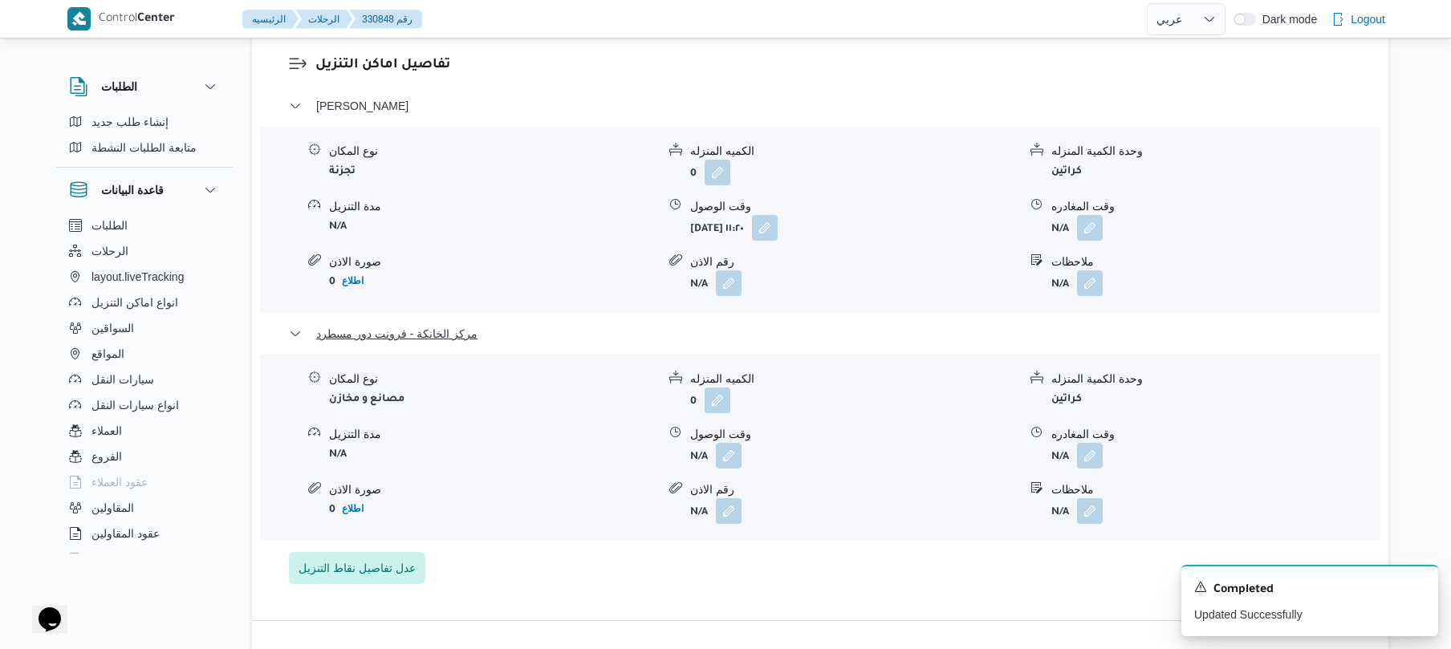
scroll to position [1445, 0]
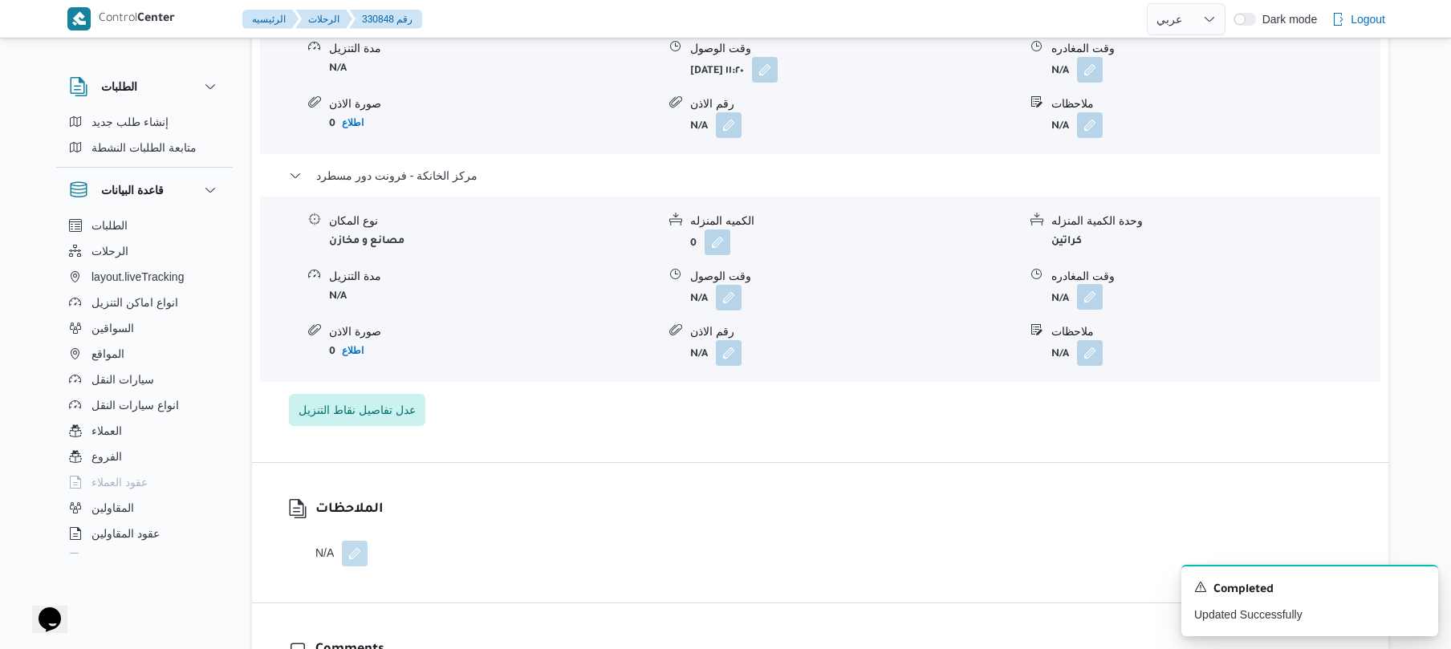
click at [1090, 306] on button "button" at bounding box center [1090, 297] width 26 height 26
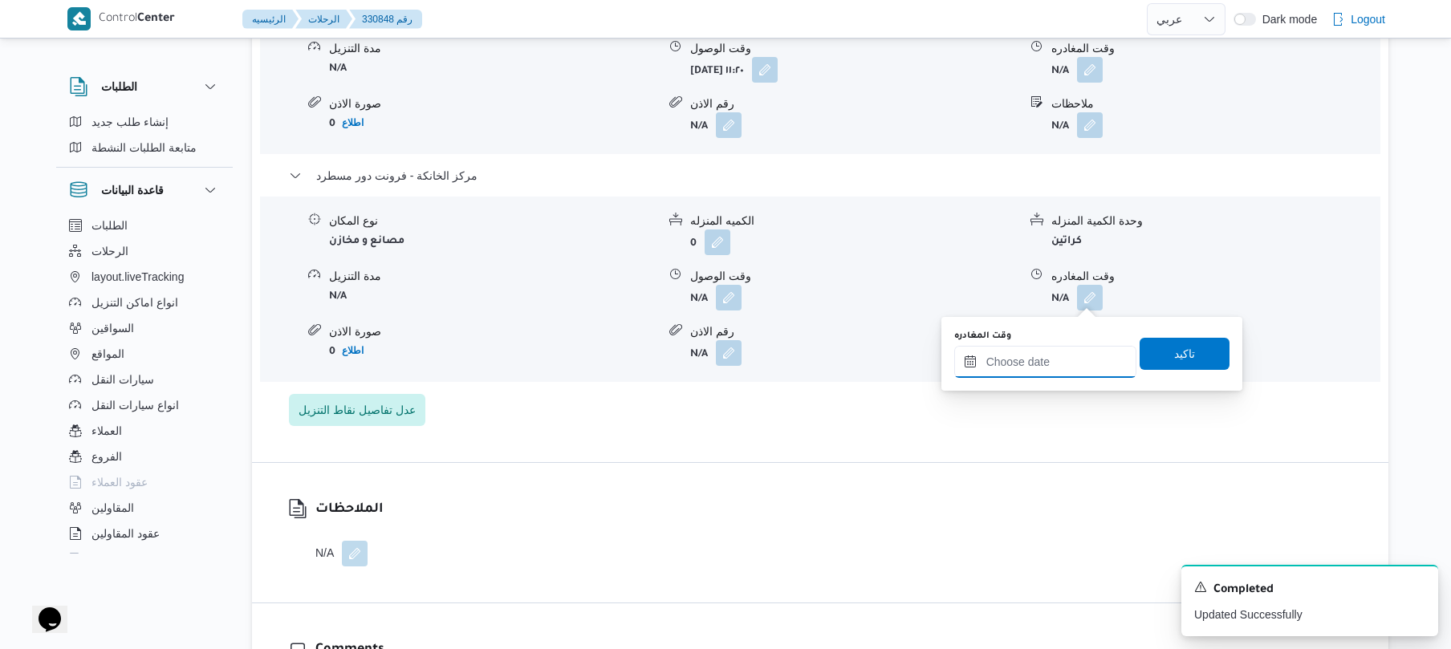
click at [1047, 361] on input "وقت المغادره" at bounding box center [1045, 362] width 182 height 32
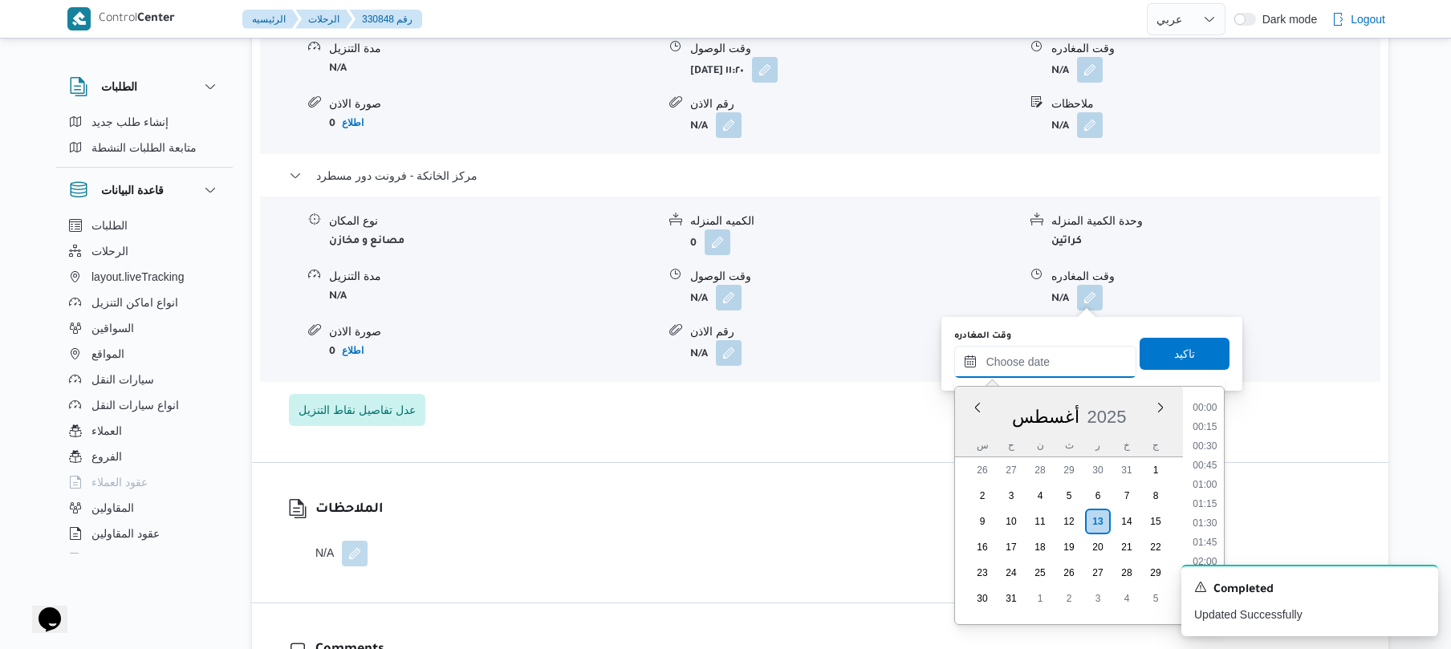
scroll to position [1317, 0]
click at [1205, 440] on li "17:30" at bounding box center [1204, 439] width 37 height 16
type input "[DATE] ١٧:٣٠"
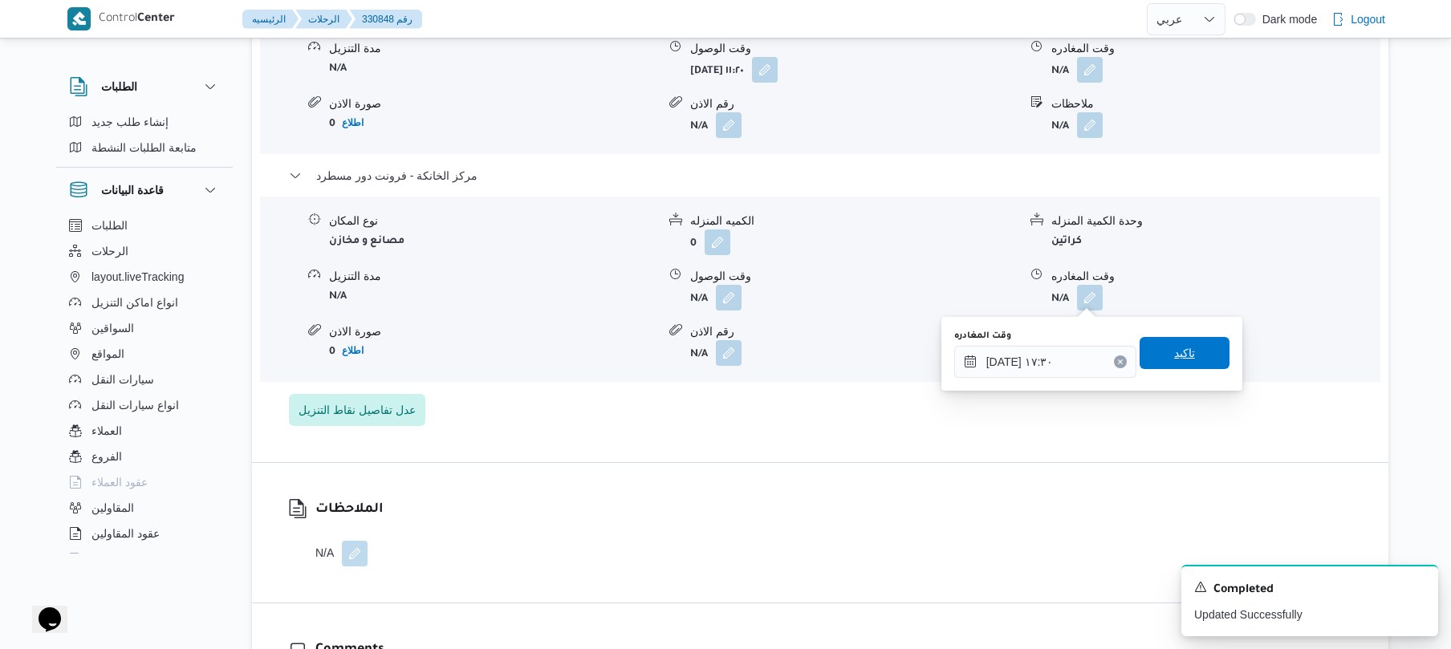
click at [1179, 363] on span "تاكيد" at bounding box center [1184, 353] width 90 height 32
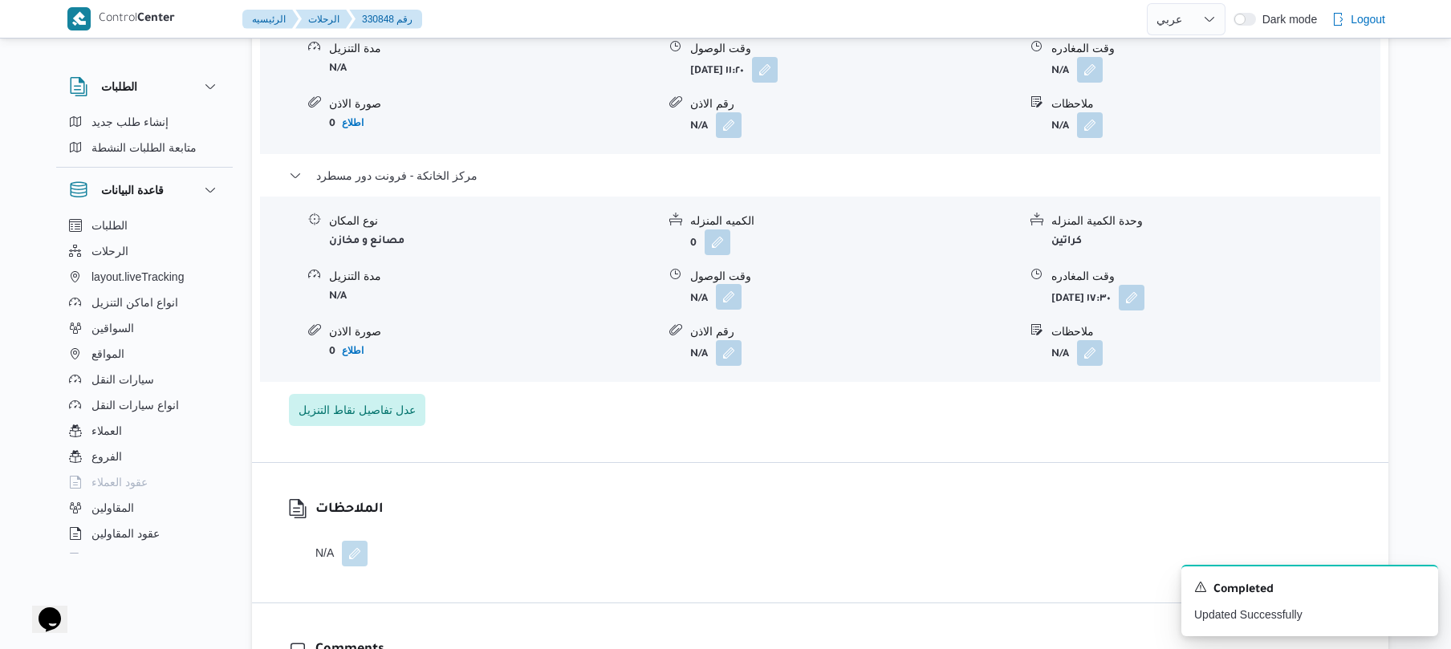
click at [729, 294] on button "button" at bounding box center [729, 297] width 26 height 26
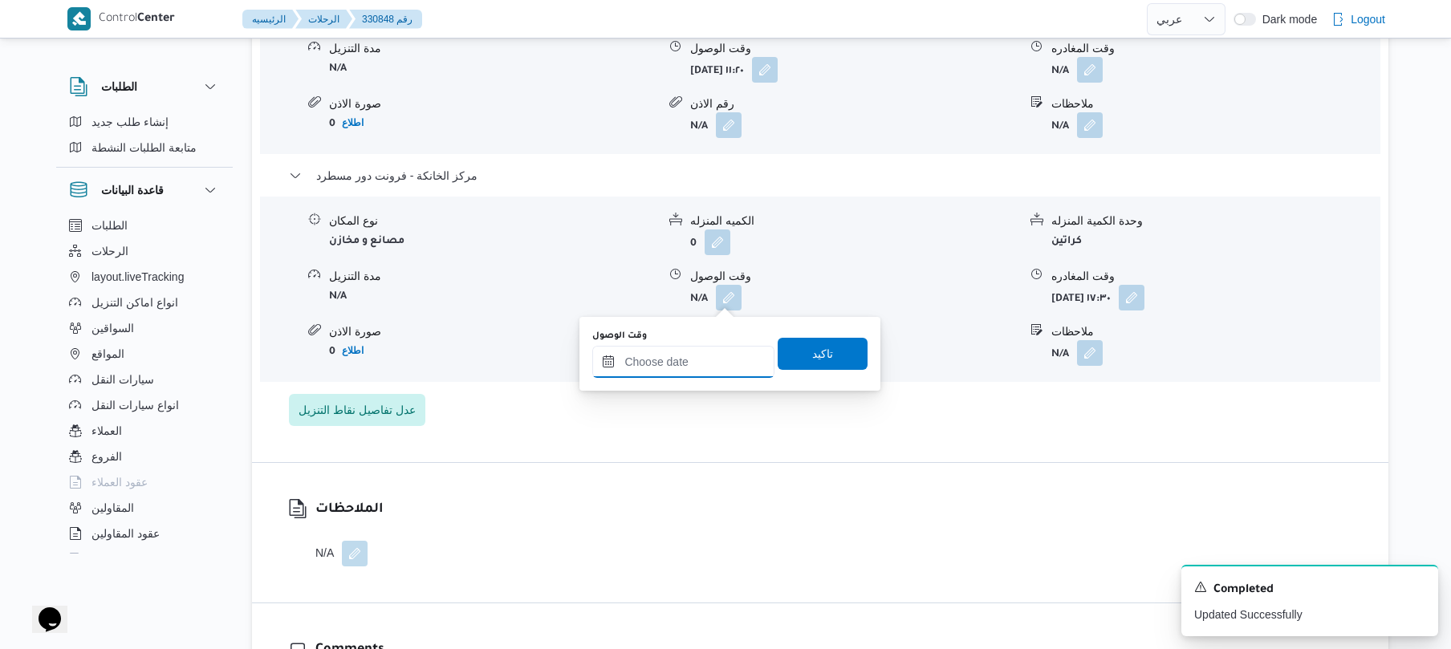
click at [701, 358] on input "وقت الوصول" at bounding box center [683, 362] width 182 height 32
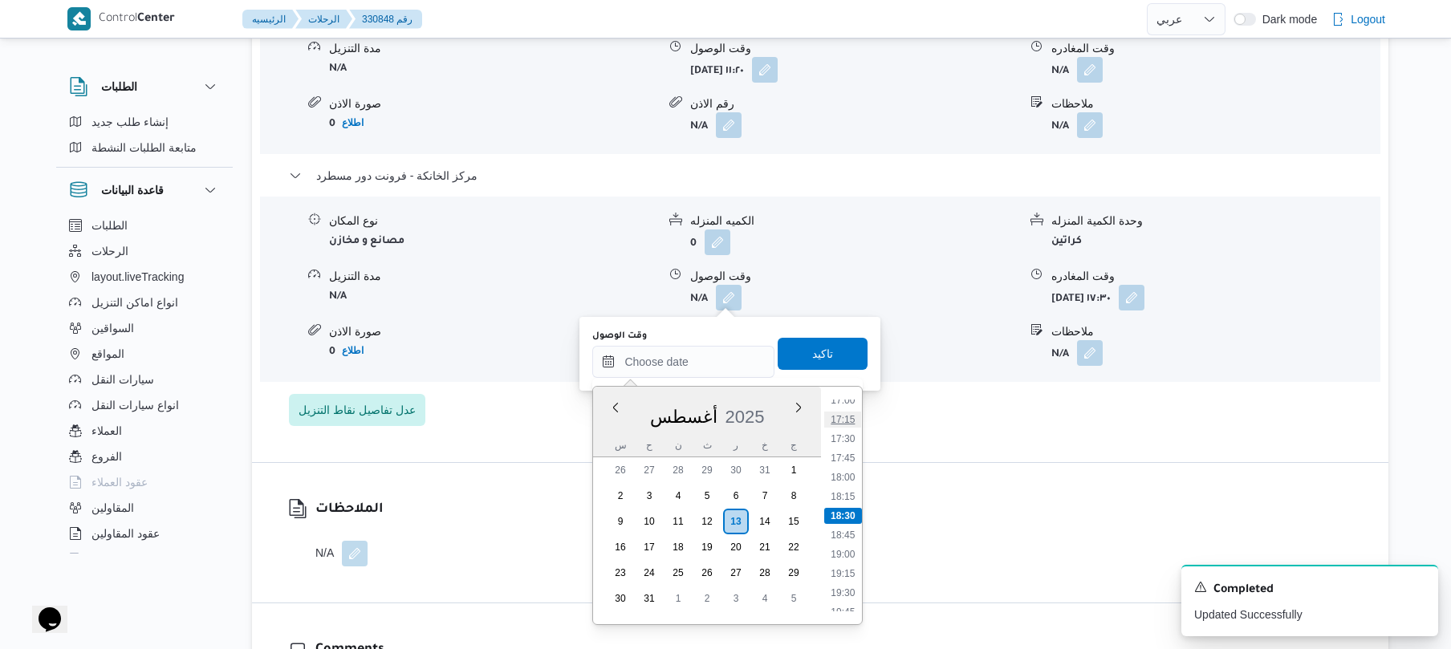
click at [846, 420] on li "17:15" at bounding box center [843, 420] width 37 height 16
type input "[DATE] ١٧:١٥"
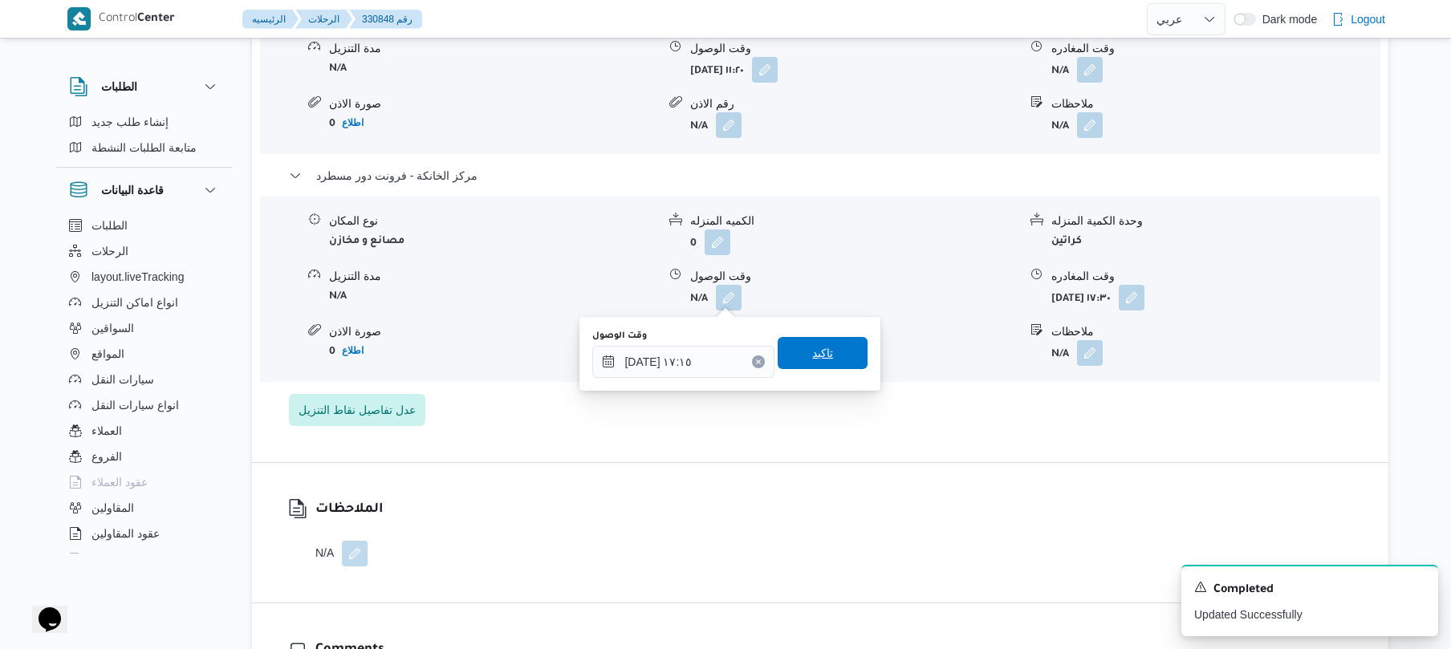
click at [831, 361] on span "تاكيد" at bounding box center [822, 353] width 90 height 32
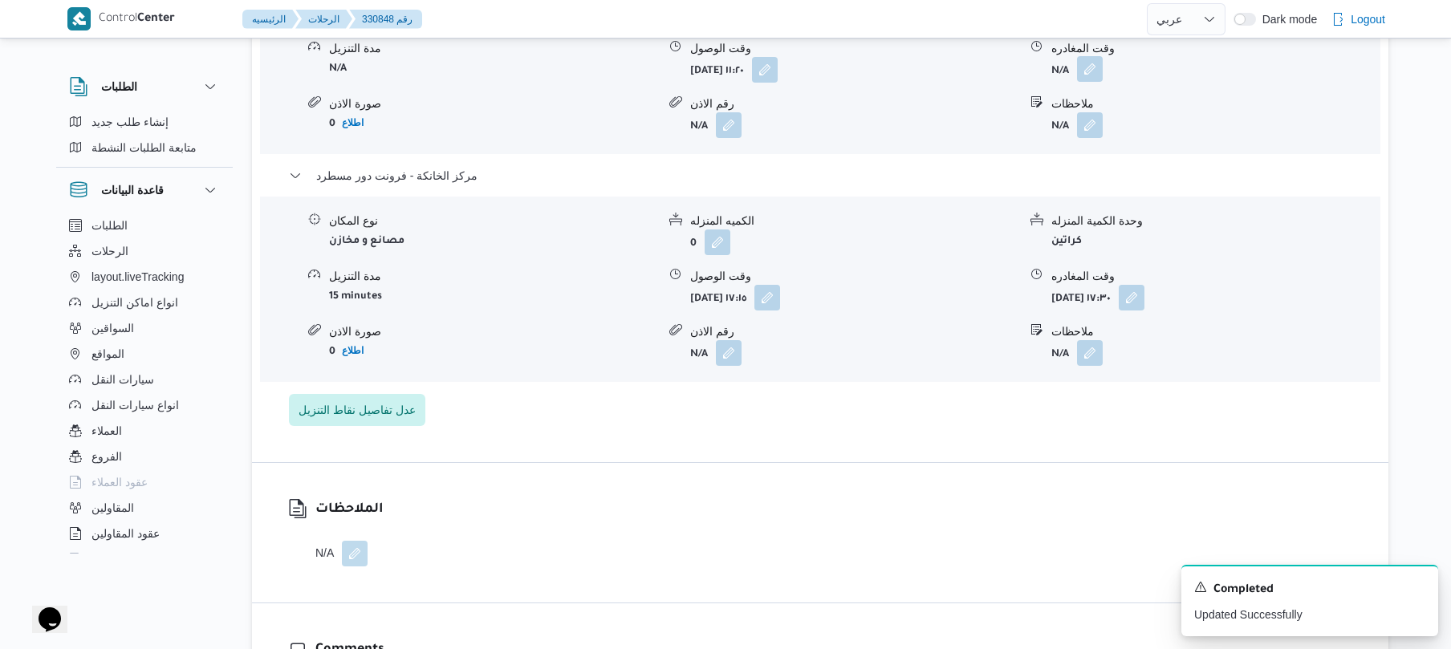
click at [1086, 66] on button "button" at bounding box center [1090, 69] width 26 height 26
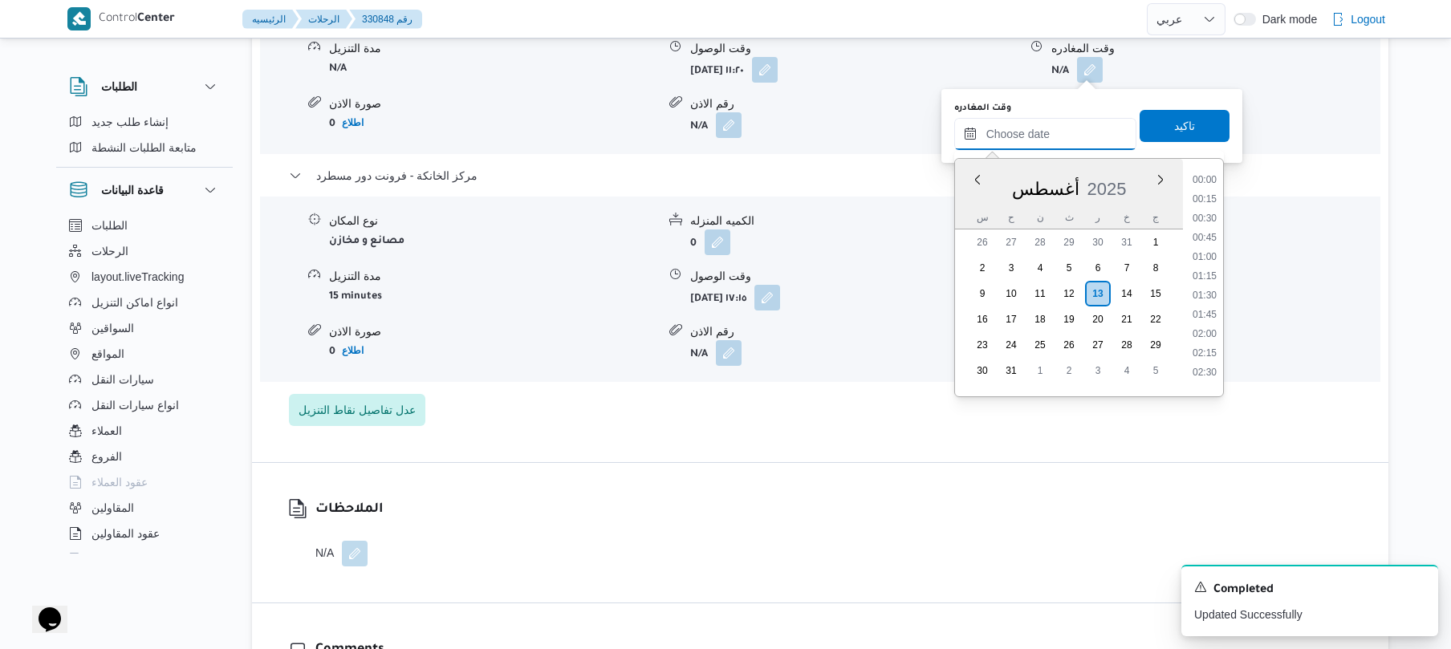
click at [1037, 135] on input "وقت المغادره" at bounding box center [1045, 134] width 182 height 32
click at [1204, 310] on li "16:30" at bounding box center [1204, 314] width 37 height 16
type input "[DATE] ١٦:٣٠"
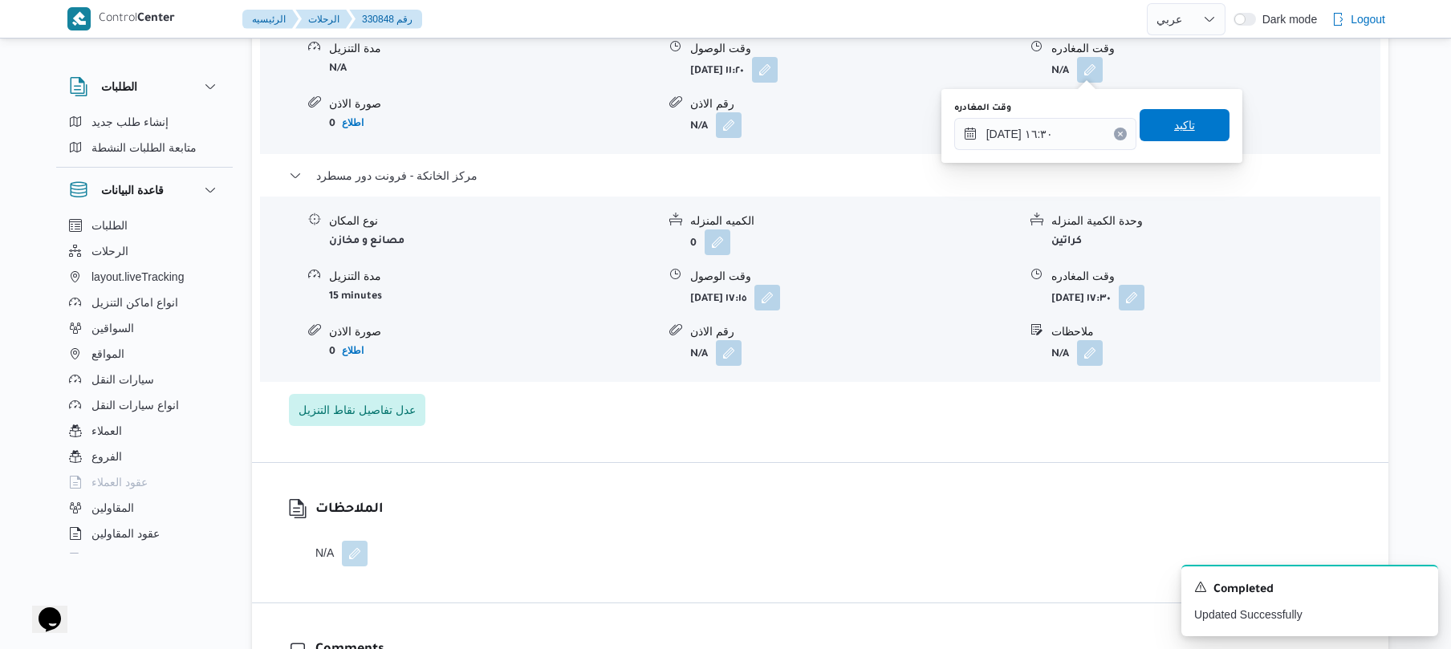
click at [1182, 126] on span "تاكيد" at bounding box center [1184, 125] width 21 height 19
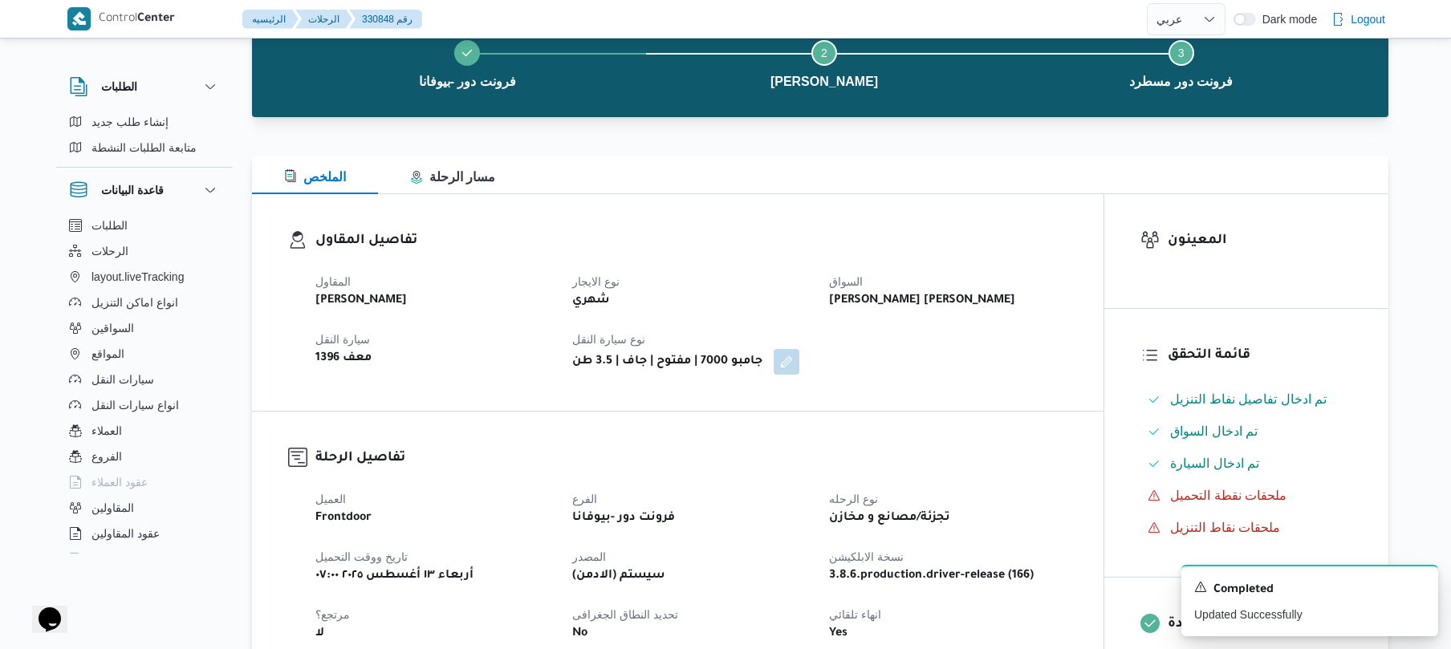
scroll to position [0, 0]
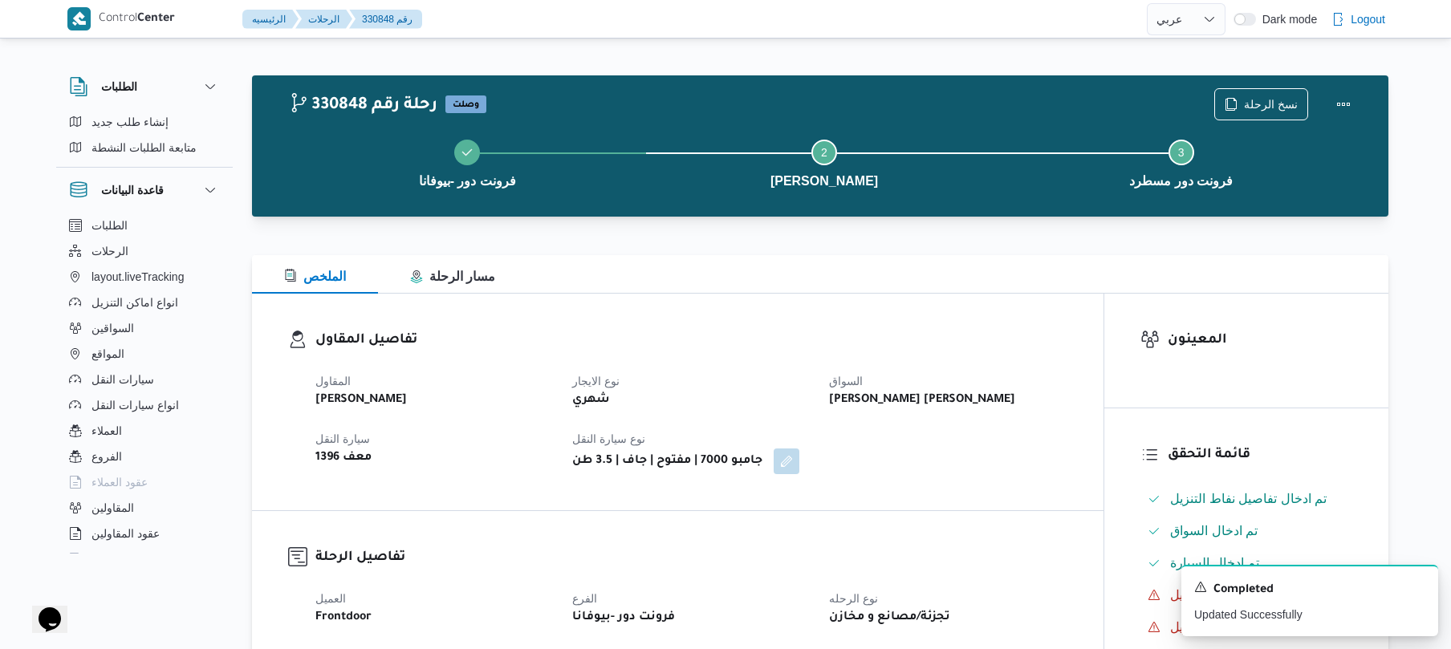
click at [1037, 309] on div "تفاصيل المقاول المقاول محمد صلاح عبداللطيف الشريف نوع الايجار شهري السواق محمد …" at bounding box center [677, 402] width 851 height 217
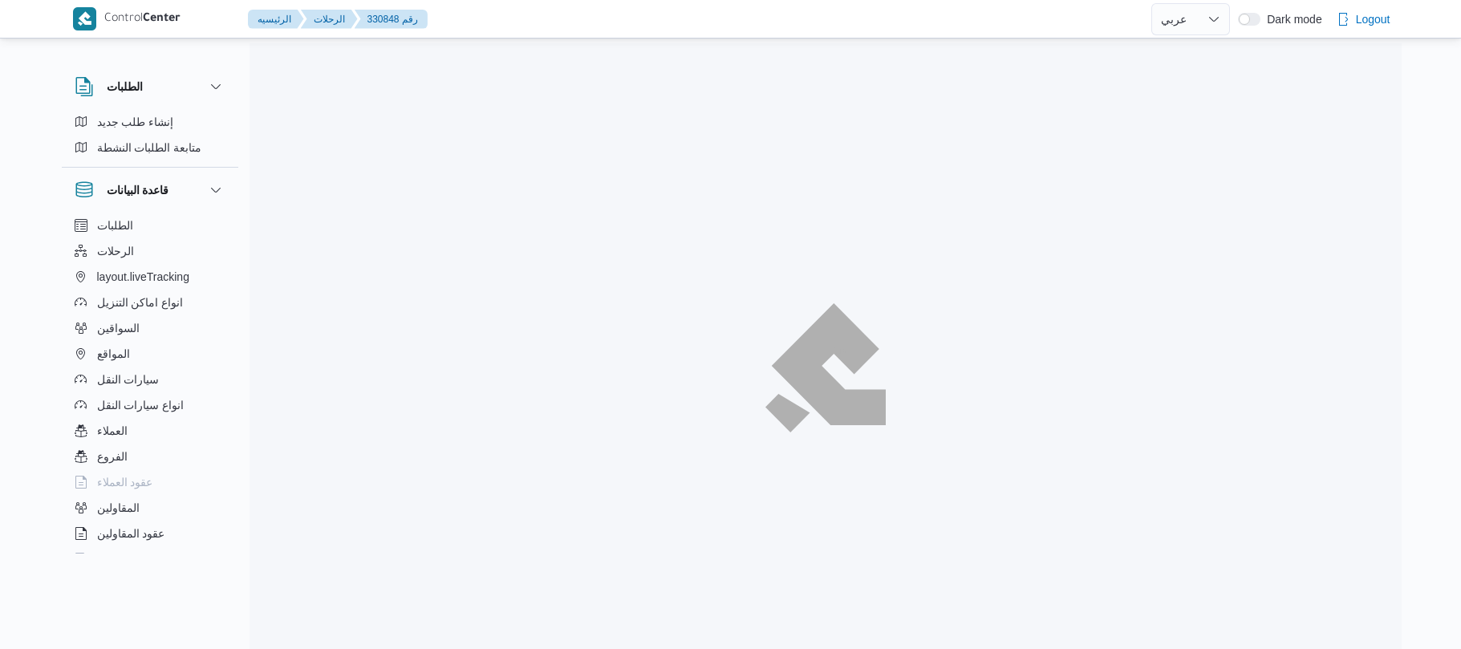
select select "ar"
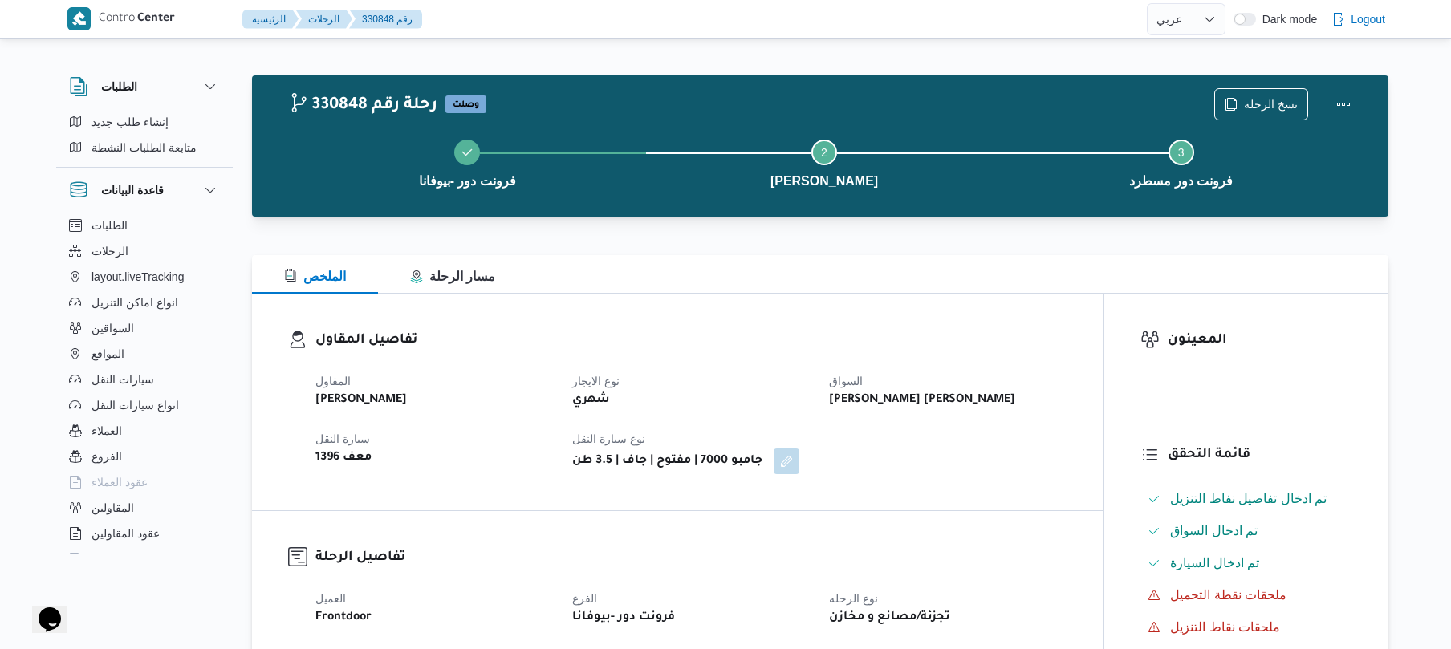
select select "ar"
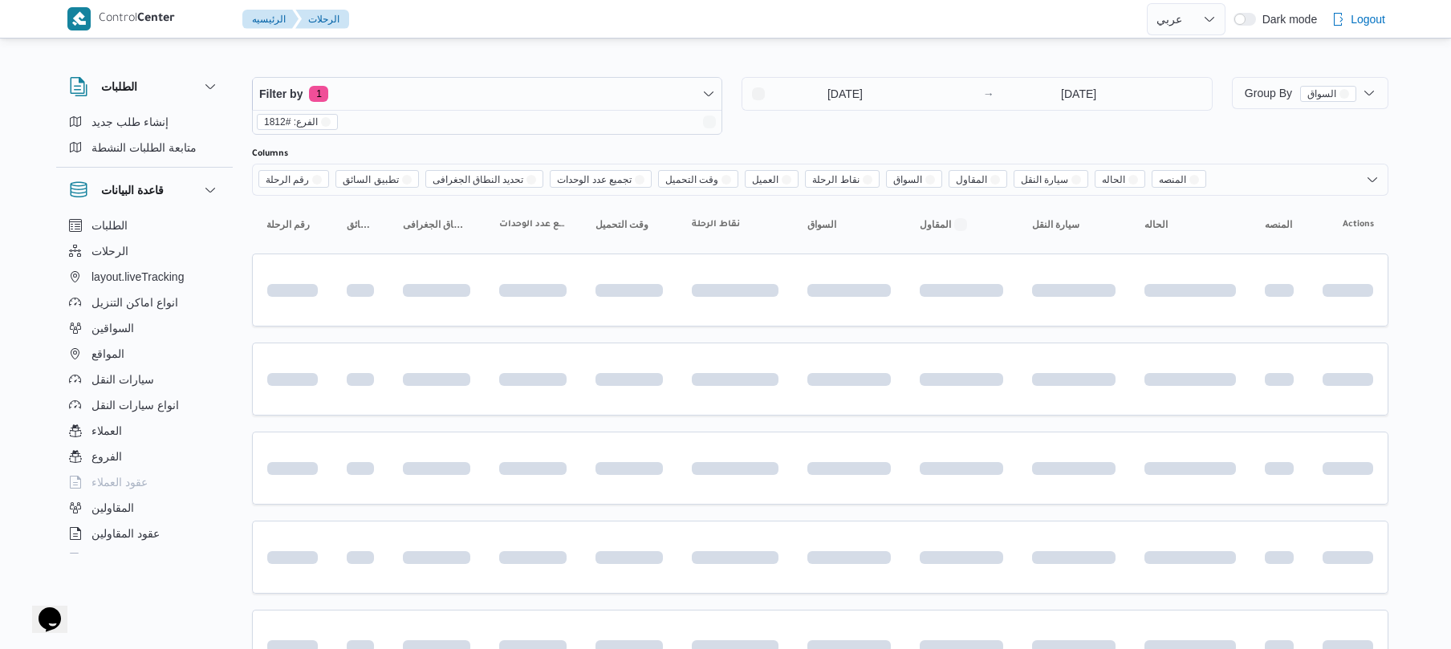
scroll to position [589, 0]
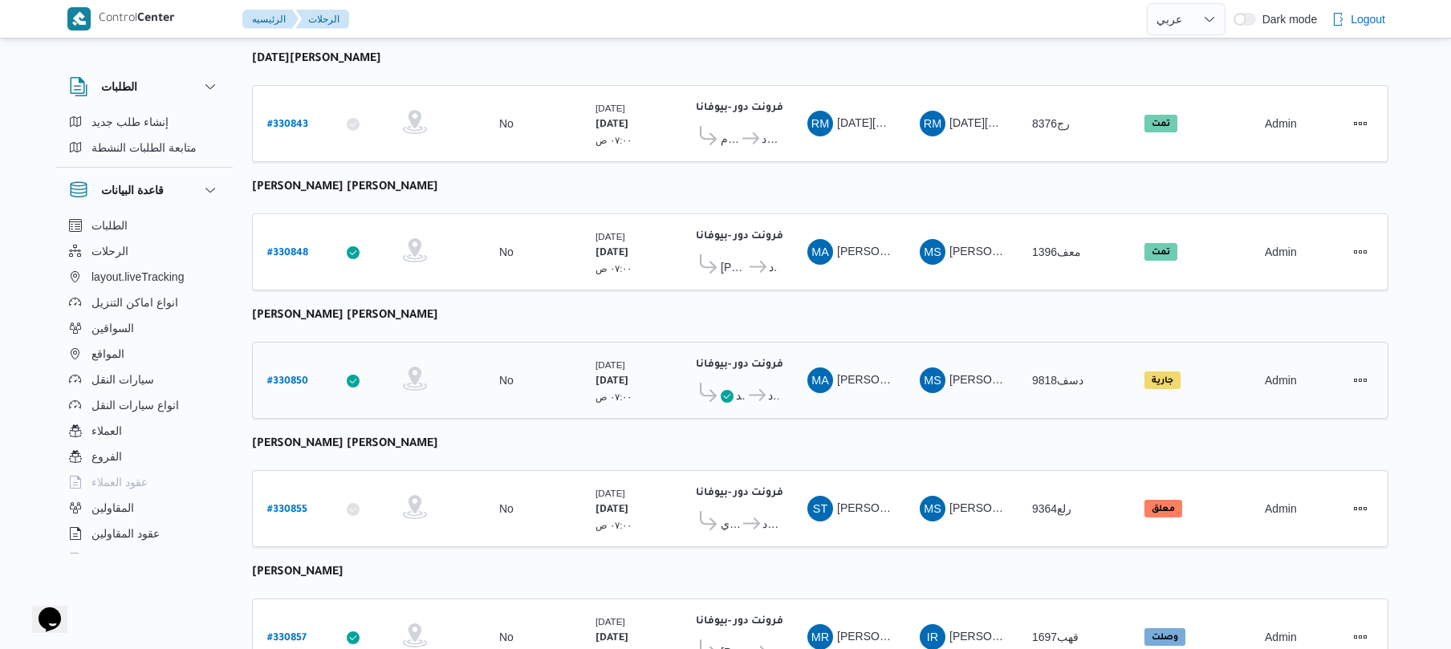
click at [281, 379] on b "# 330850" at bounding box center [287, 381] width 41 height 11
select select "ar"
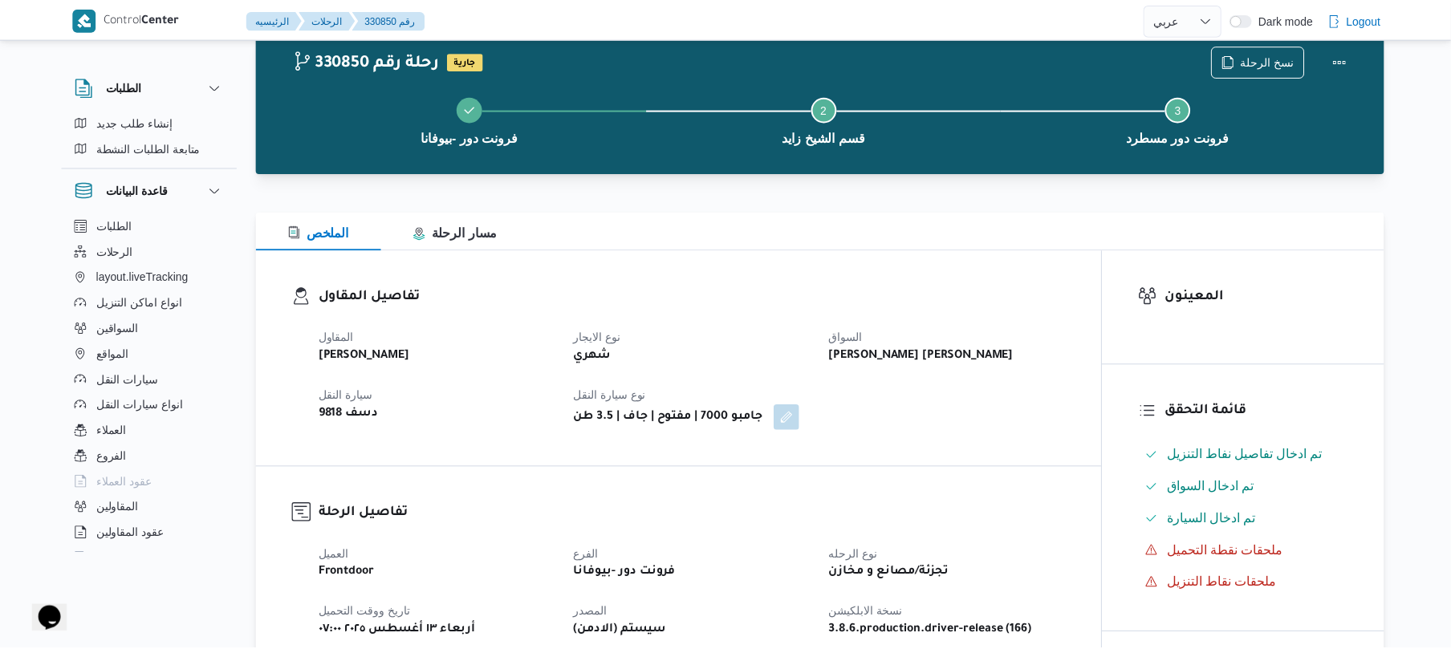
scroll to position [589, 0]
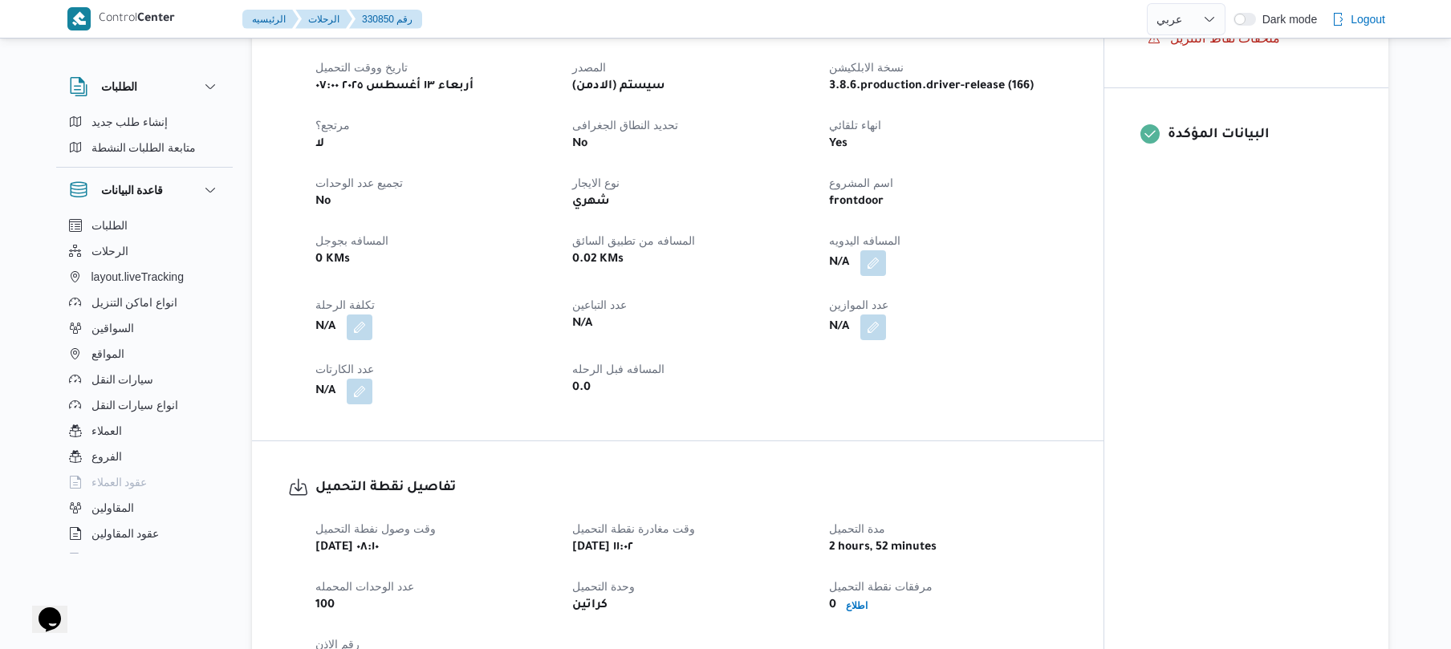
click at [1057, 212] on div "frontdoor" at bounding box center [947, 202] width 241 height 22
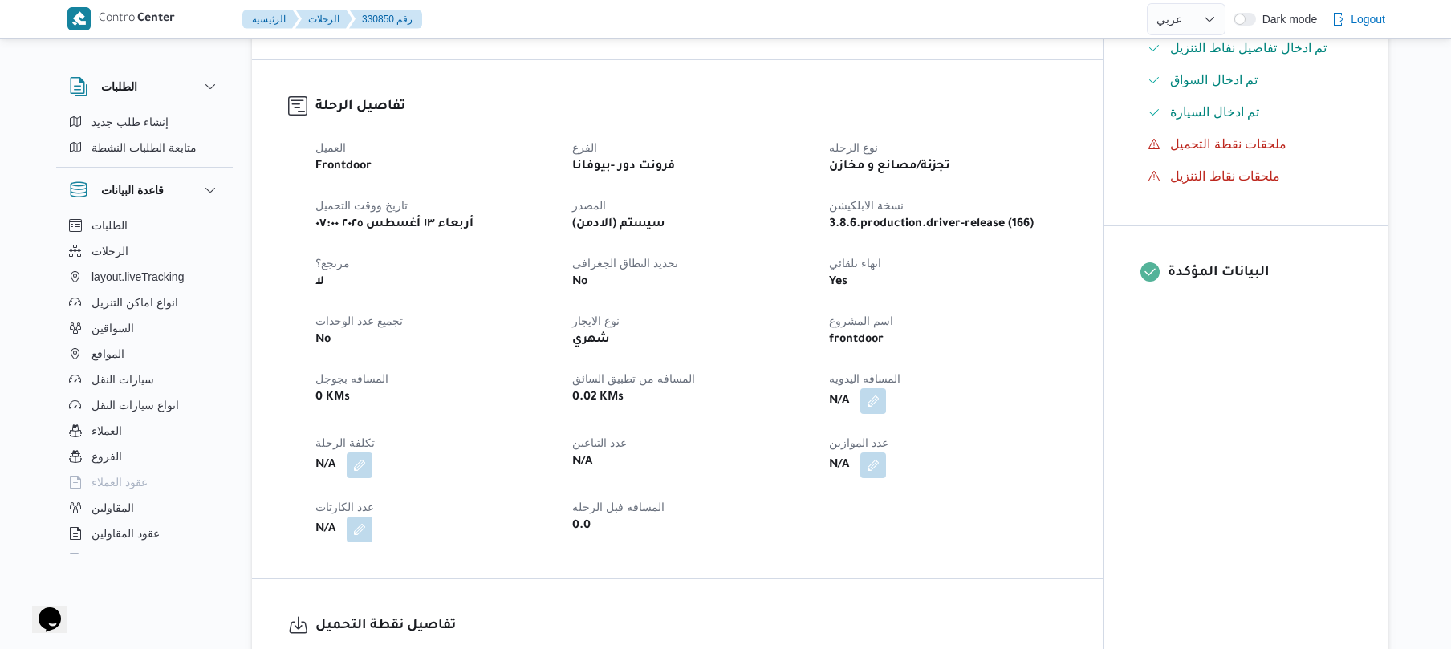
scroll to position [513, 0]
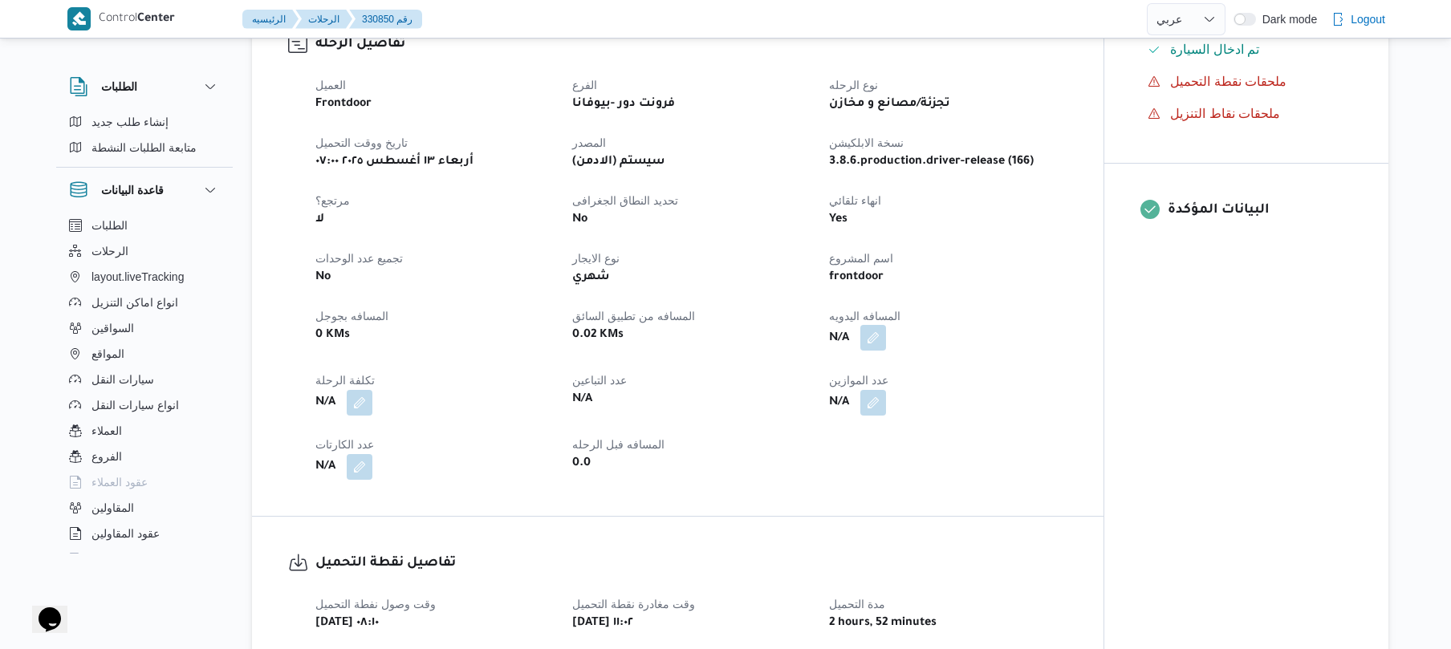
click at [873, 341] on button "button" at bounding box center [873, 338] width 26 height 26
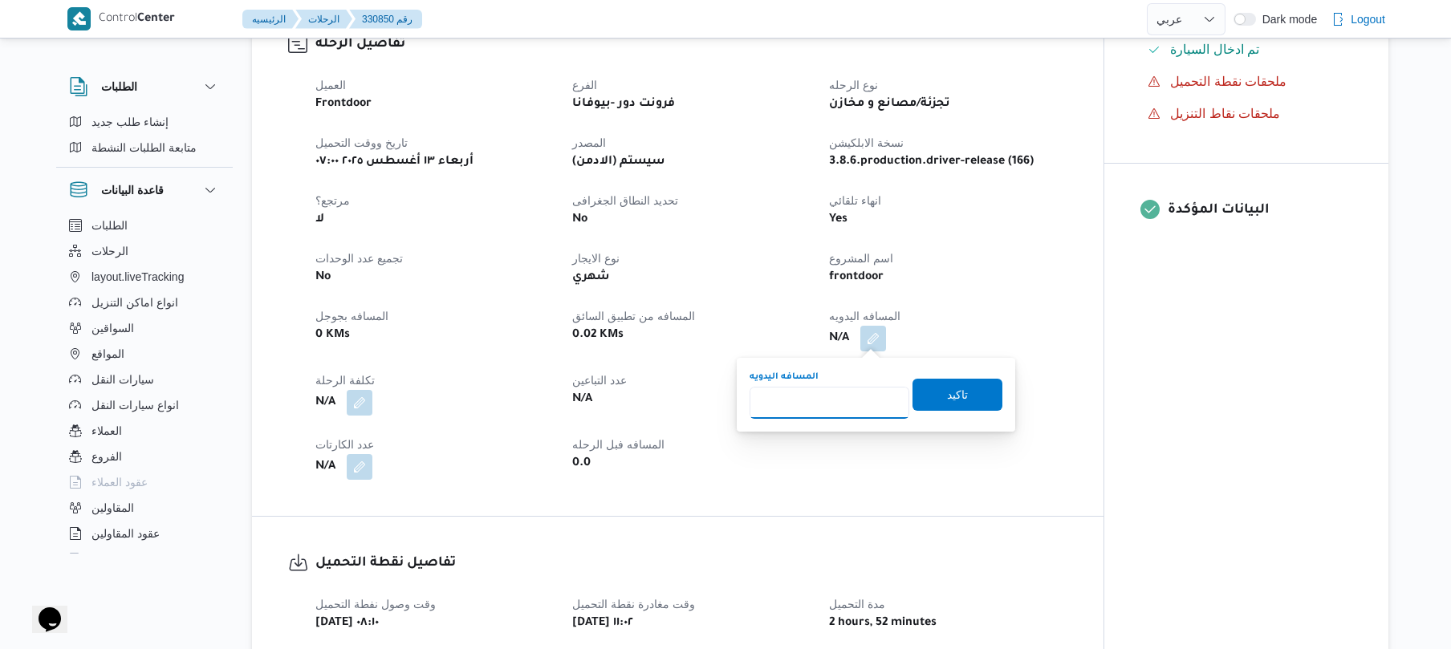
click at [830, 398] on input "المسافه اليدويه" at bounding box center [829, 403] width 160 height 32
type input "130"
click at [924, 395] on span "تاكيد" at bounding box center [957, 394] width 90 height 32
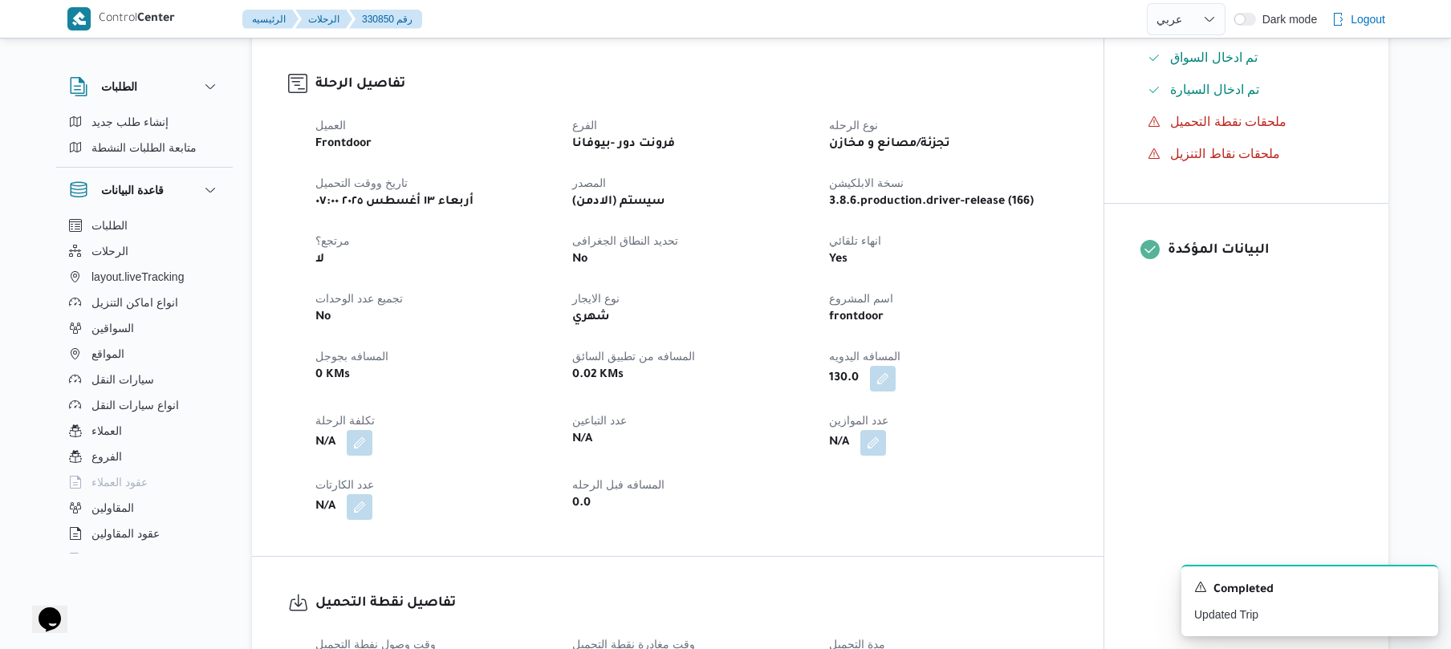
scroll to position [242, 0]
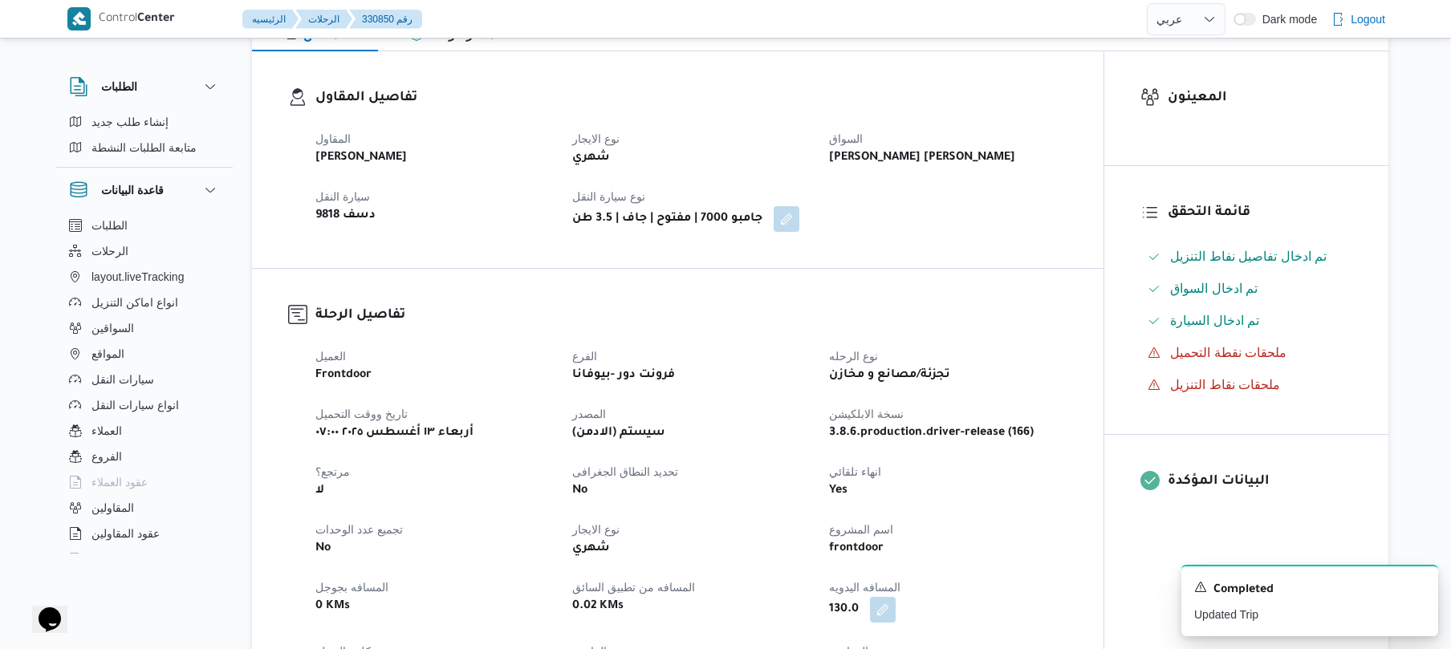
click at [925, 395] on div "العميل Frontdoor الفرع فرونت دور -بيوفانا نوع الرحله تجزئة/مصانع و مخازن تاريخ …" at bounding box center [691, 549] width 771 height 424
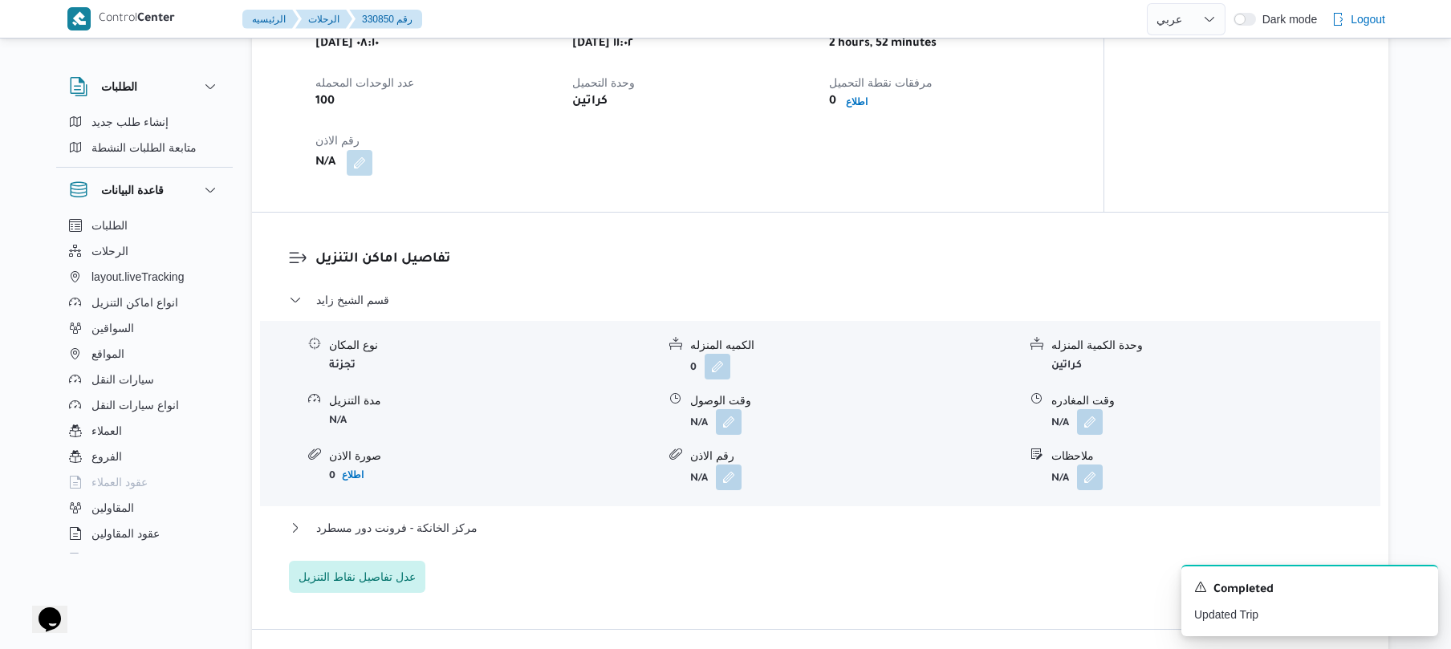
scroll to position [1098, 0]
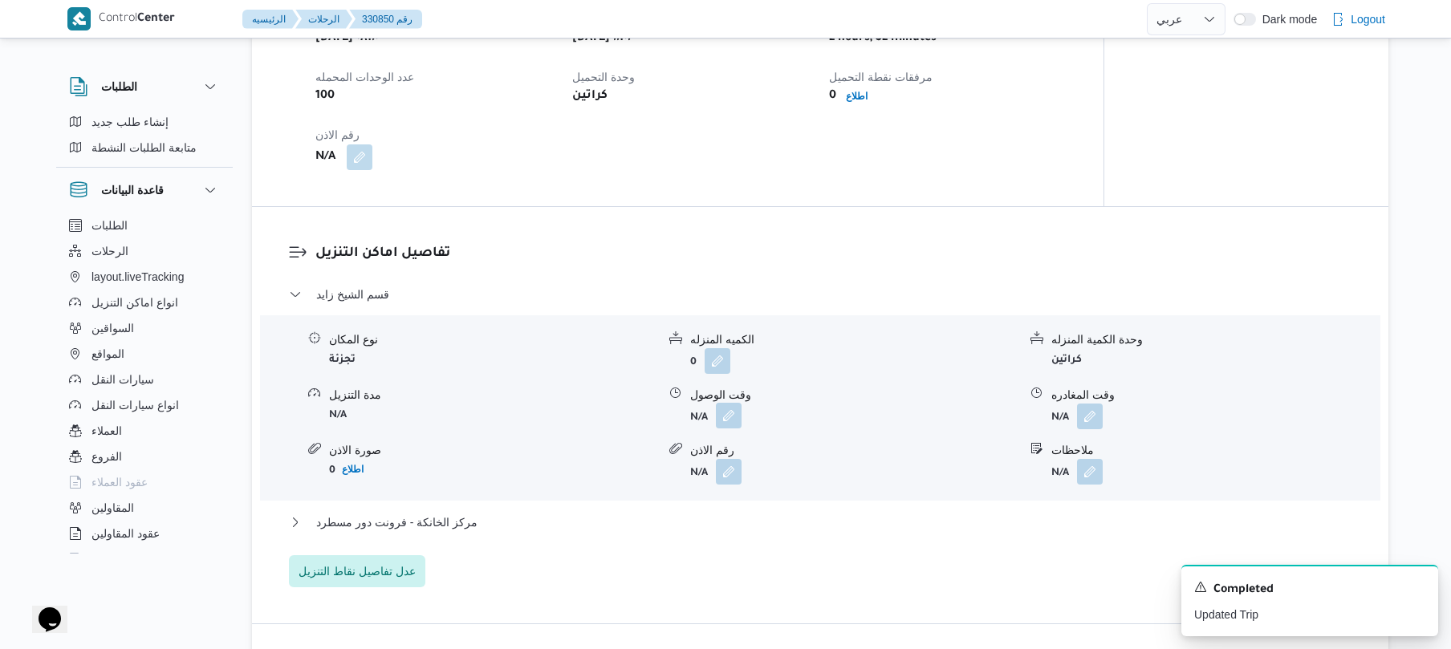
click at [728, 420] on button "button" at bounding box center [729, 416] width 26 height 26
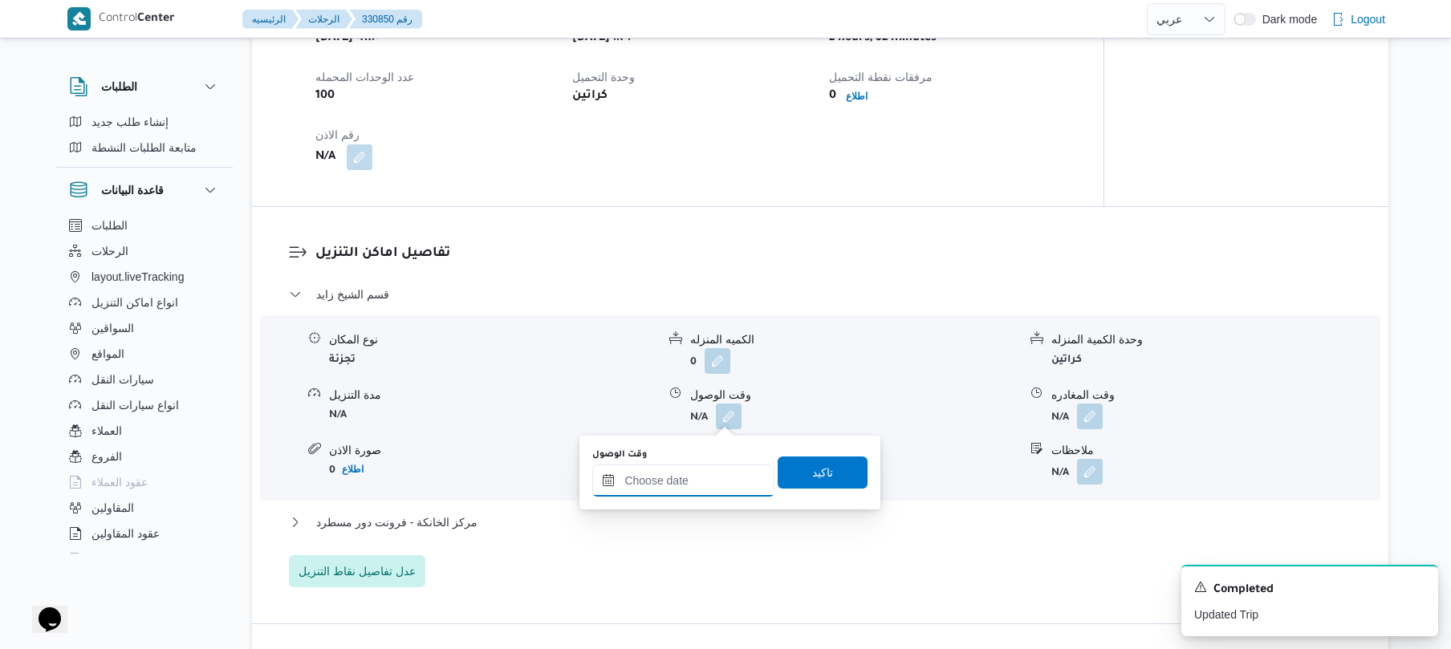
click at [676, 476] on input "وقت الوصول" at bounding box center [683, 481] width 182 height 32
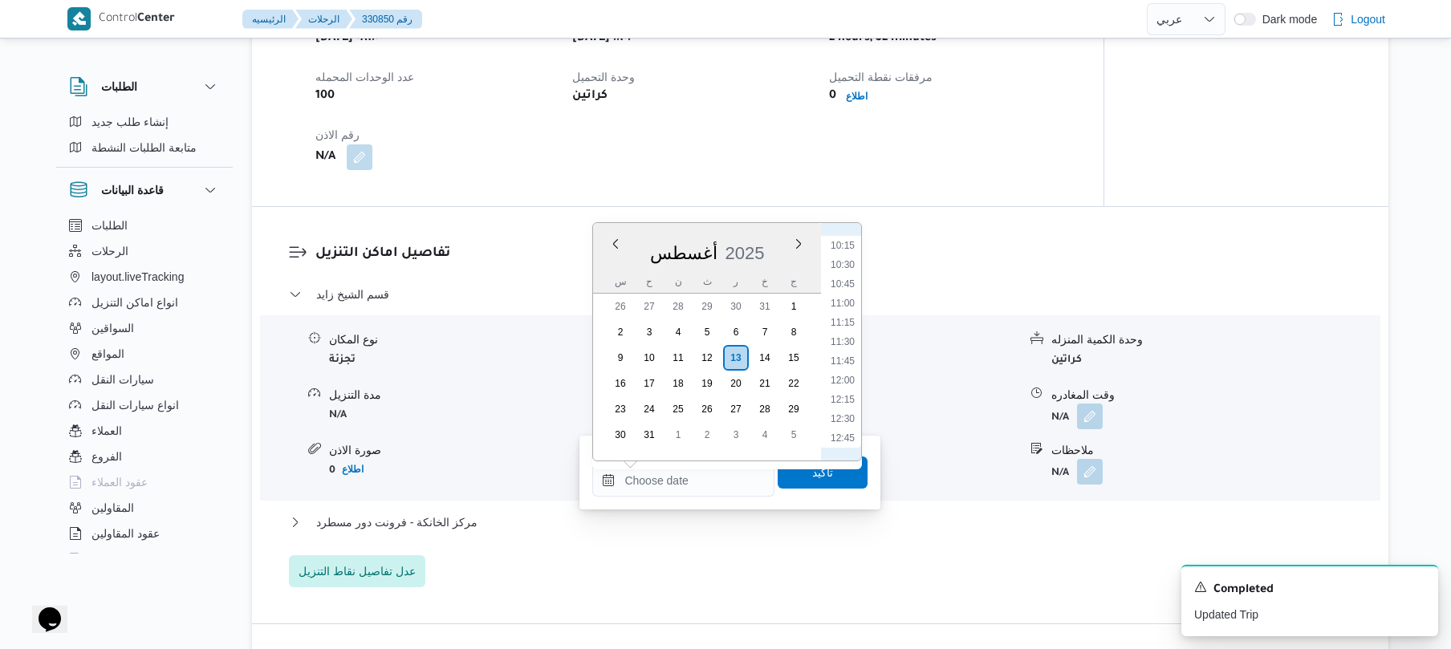
scroll to position [777, 0]
click at [841, 392] on li "12:00" at bounding box center [842, 391] width 37 height 16
type input "١٣/٠٨/٢٠٢٥ ١٢:٠٠"
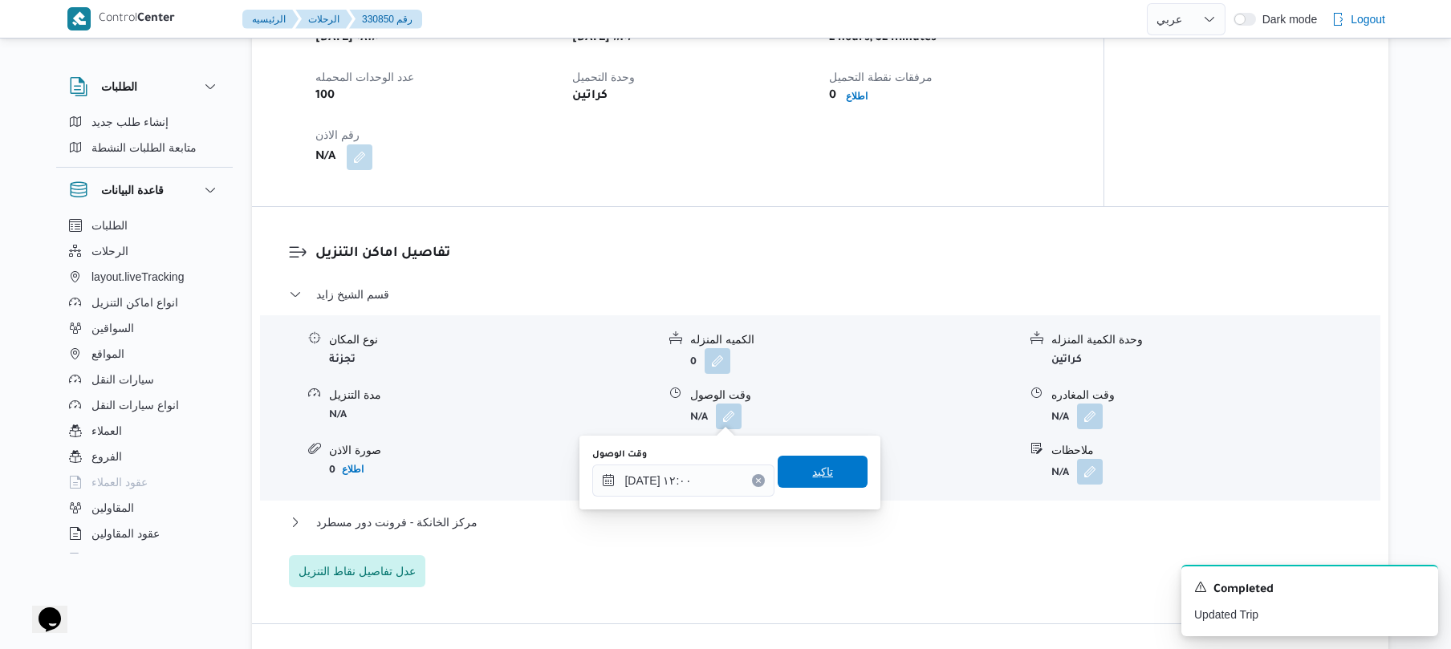
click at [813, 460] on span "تاكيد" at bounding box center [822, 472] width 90 height 32
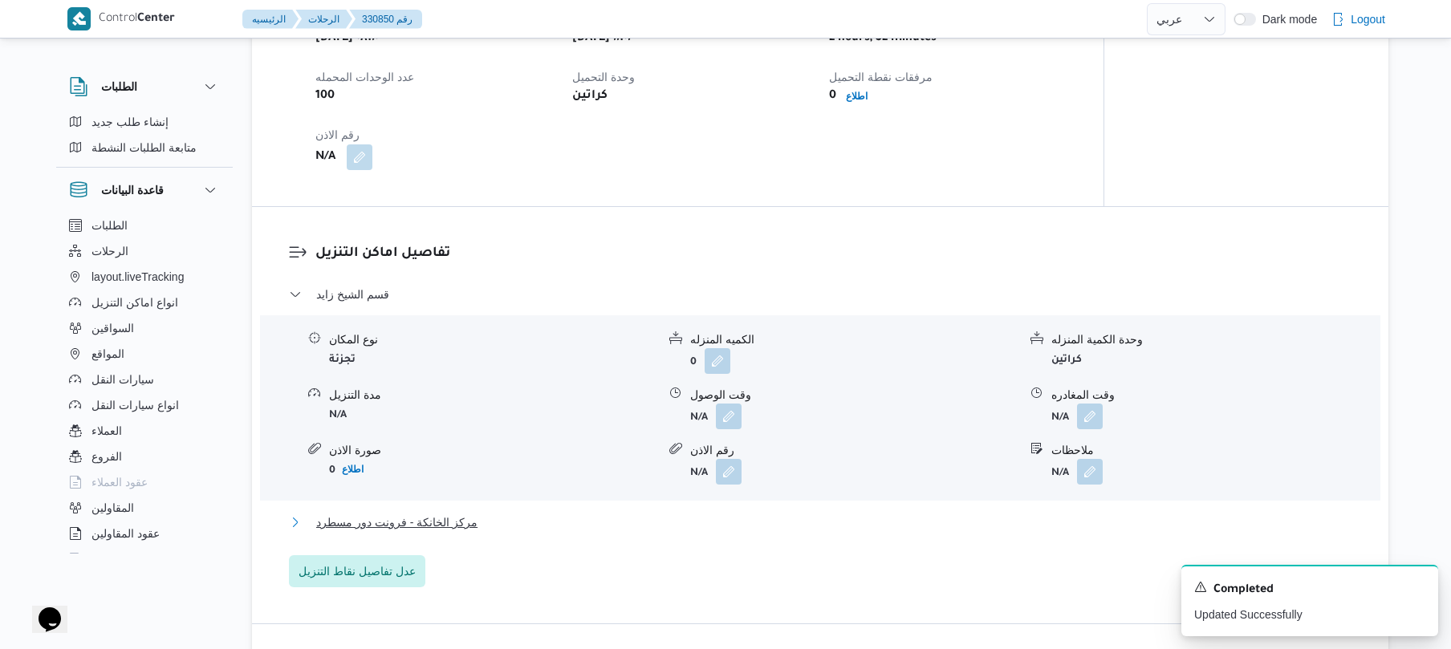
click at [739, 513] on button "مركز الخانكة - فرونت دور مسطرد" at bounding box center [820, 522] width 1063 height 19
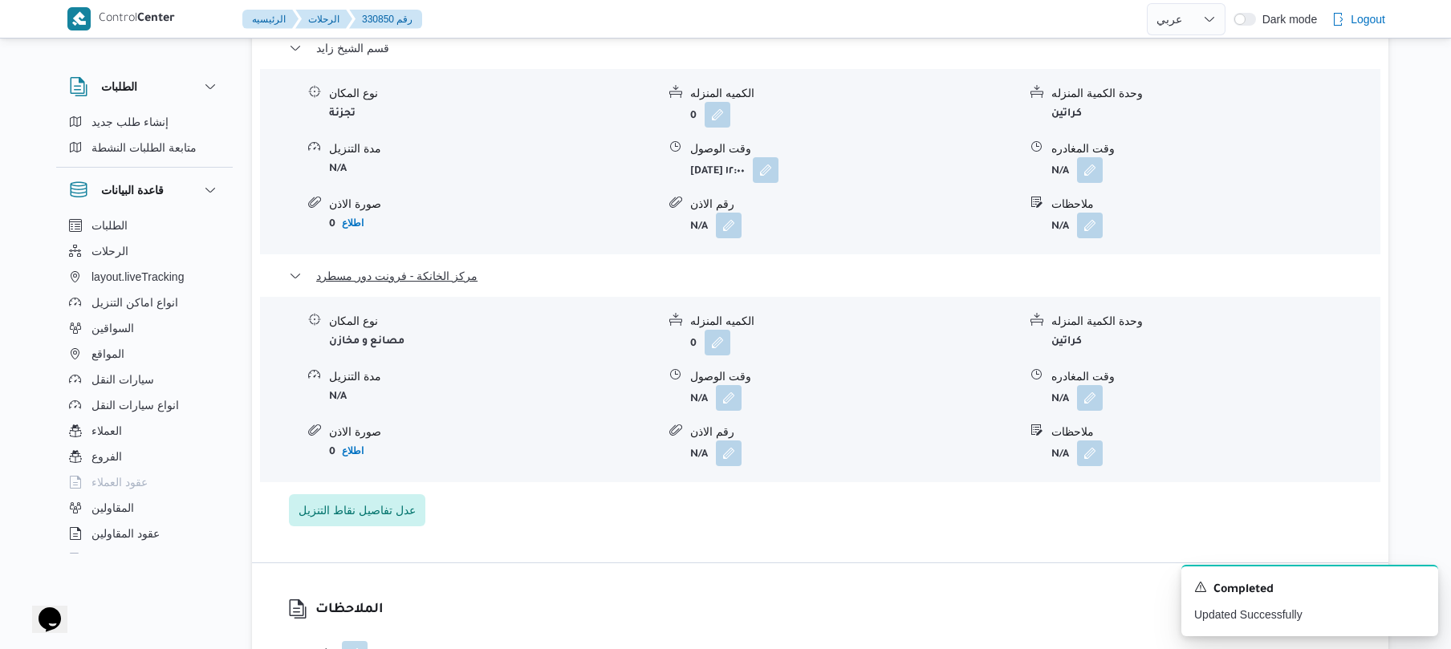
scroll to position [1398, 0]
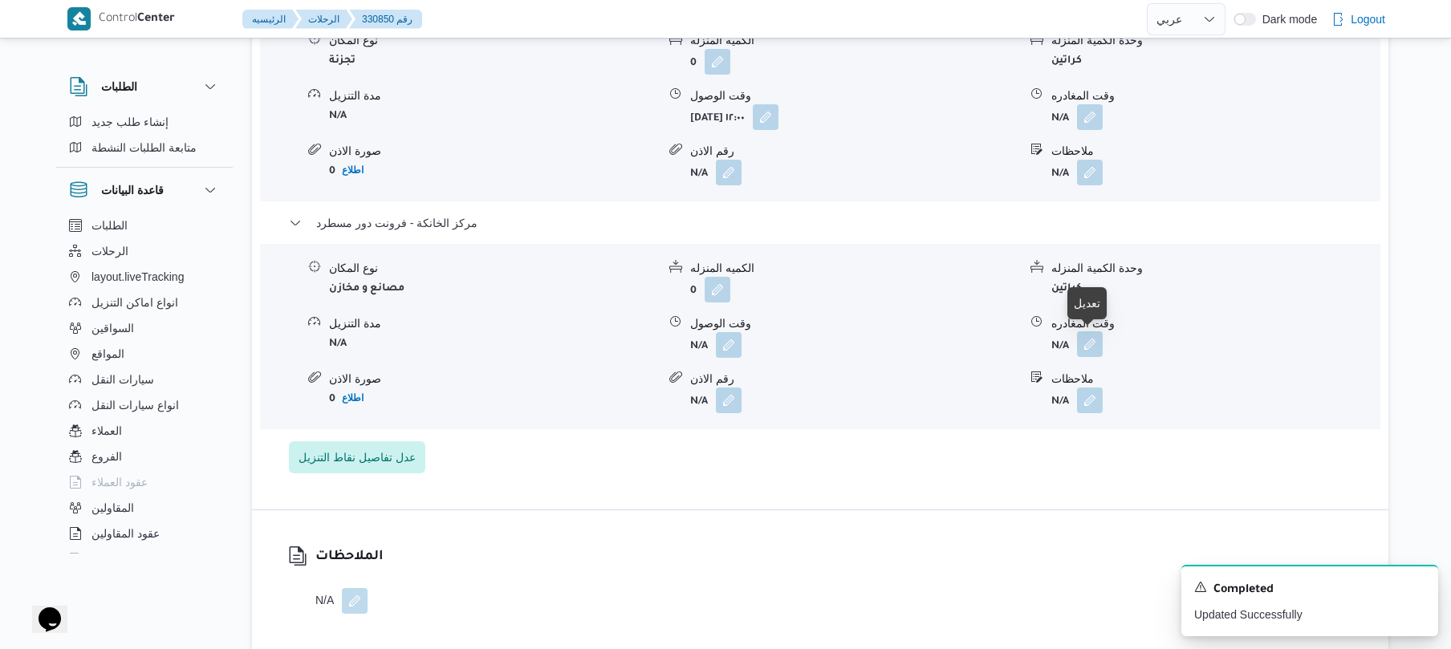
click at [1086, 345] on button "button" at bounding box center [1090, 344] width 26 height 26
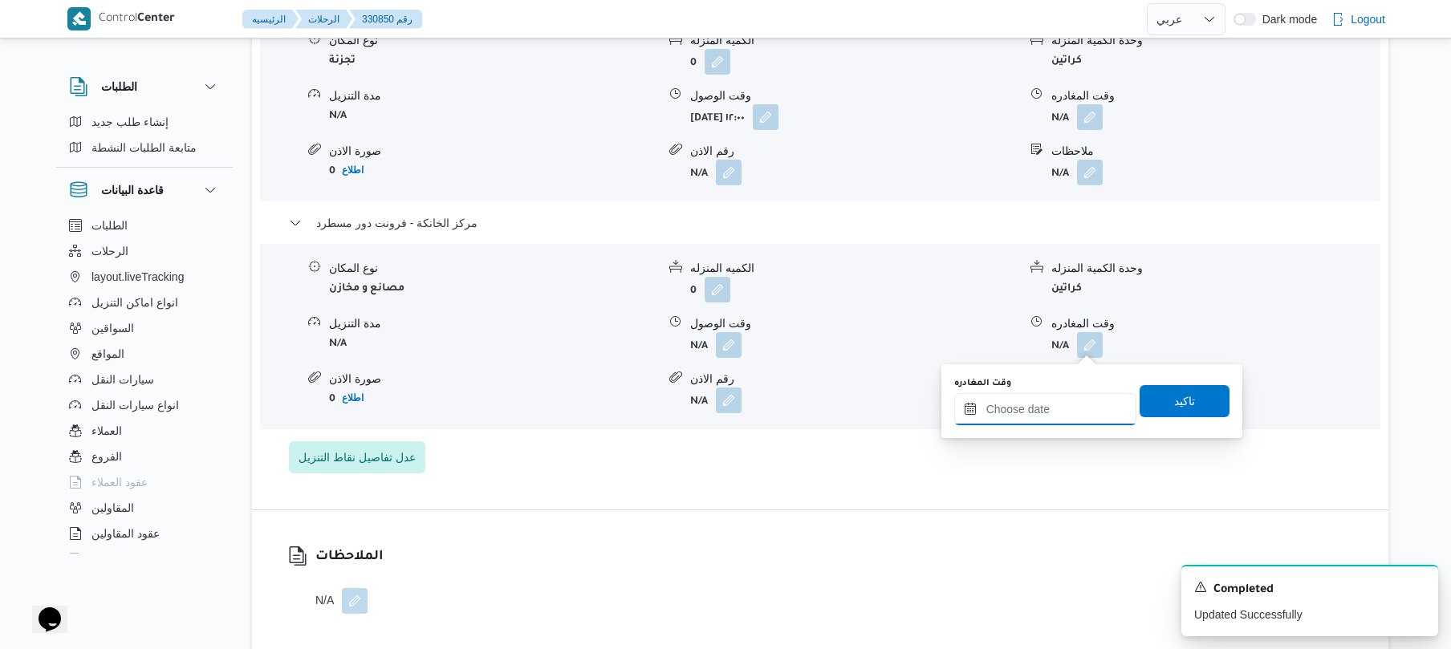
click at [1028, 403] on input "وقت المغادره" at bounding box center [1045, 409] width 182 height 32
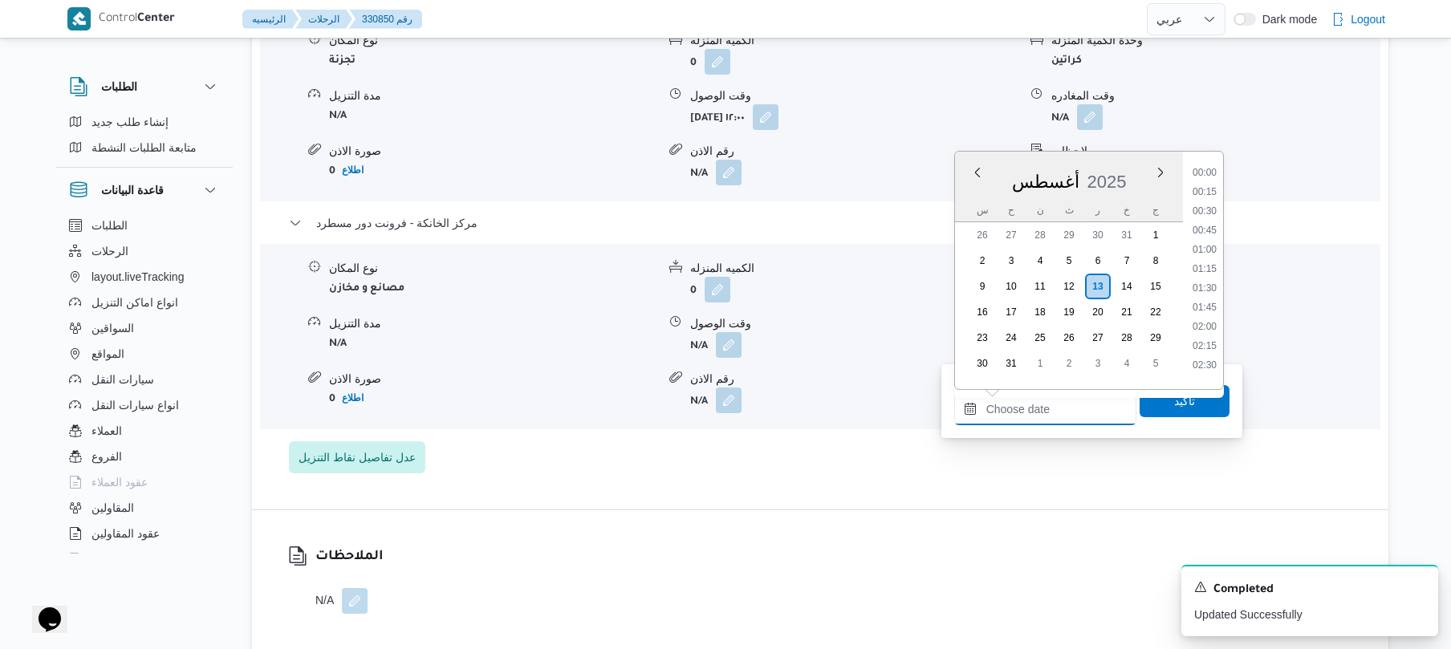
scroll to position [1317, 0]
click at [1207, 238] on li "18:00" at bounding box center [1204, 242] width 37 height 16
type input "[DATE] ١٨:٠٠"
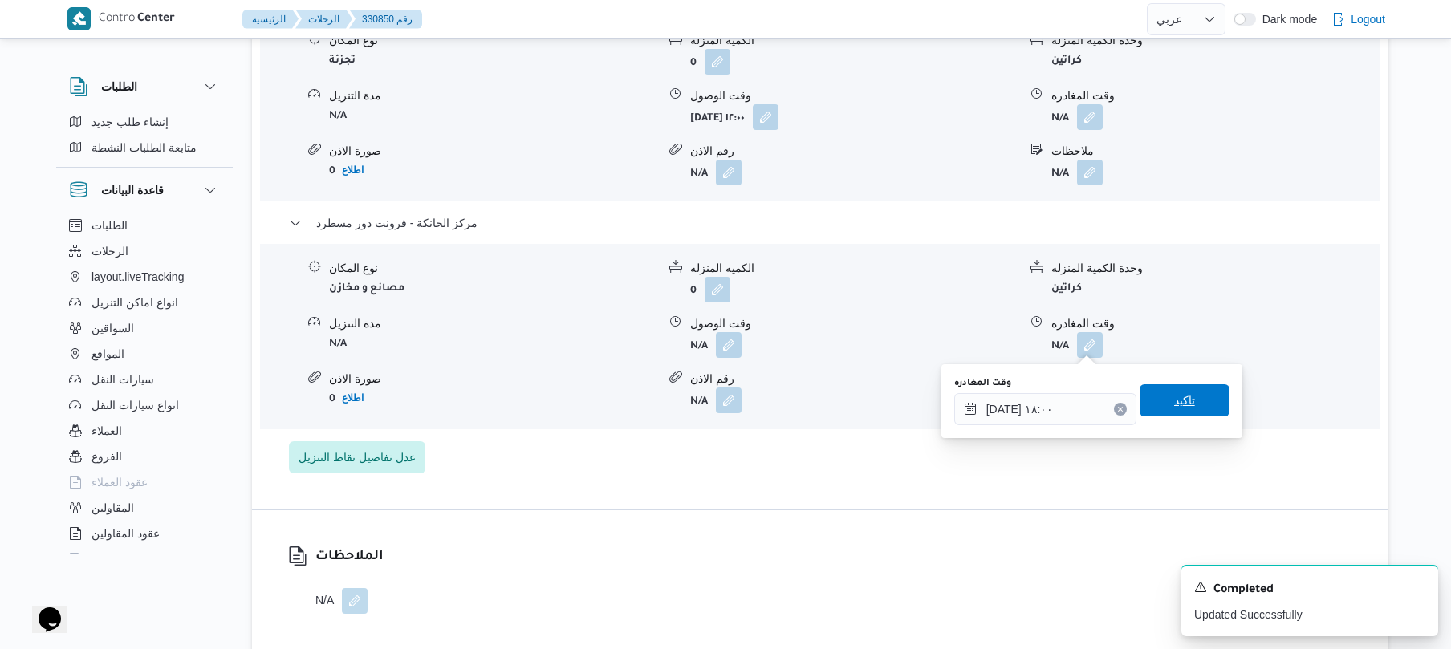
click at [1156, 400] on span "تاكيد" at bounding box center [1184, 400] width 90 height 32
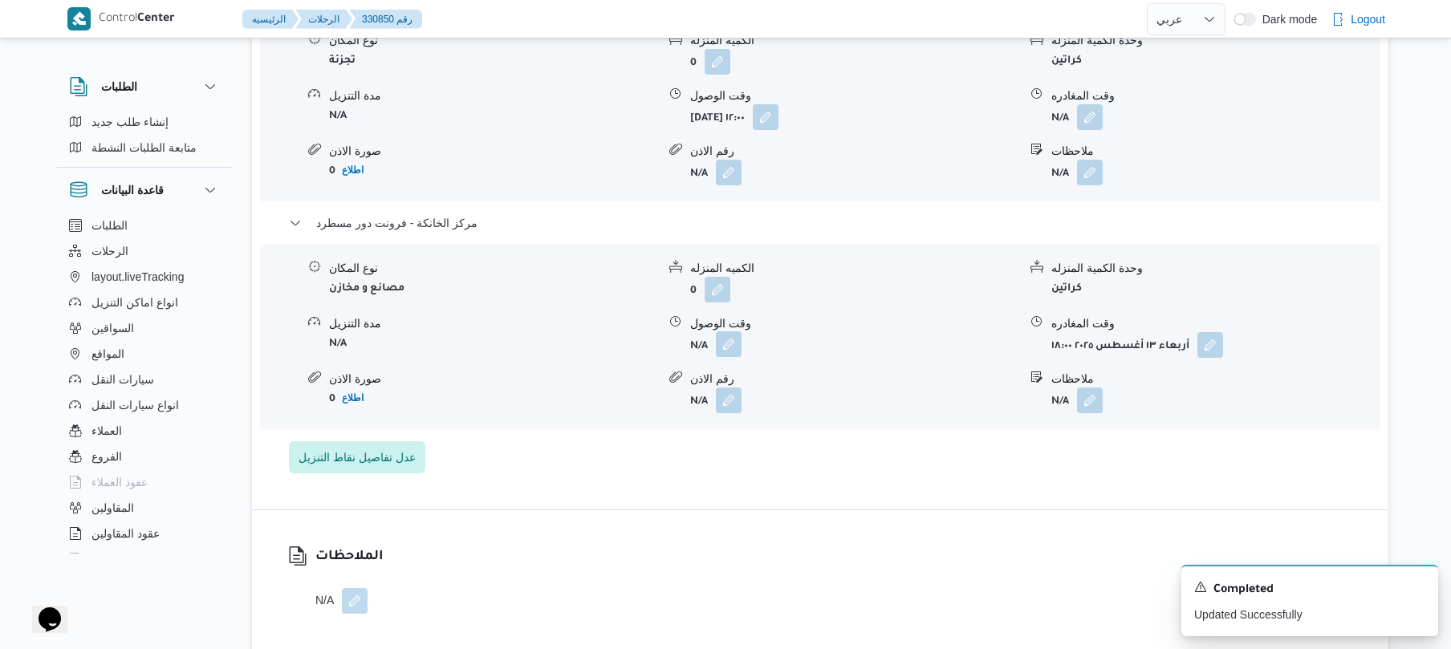
click at [726, 344] on button "button" at bounding box center [729, 344] width 26 height 26
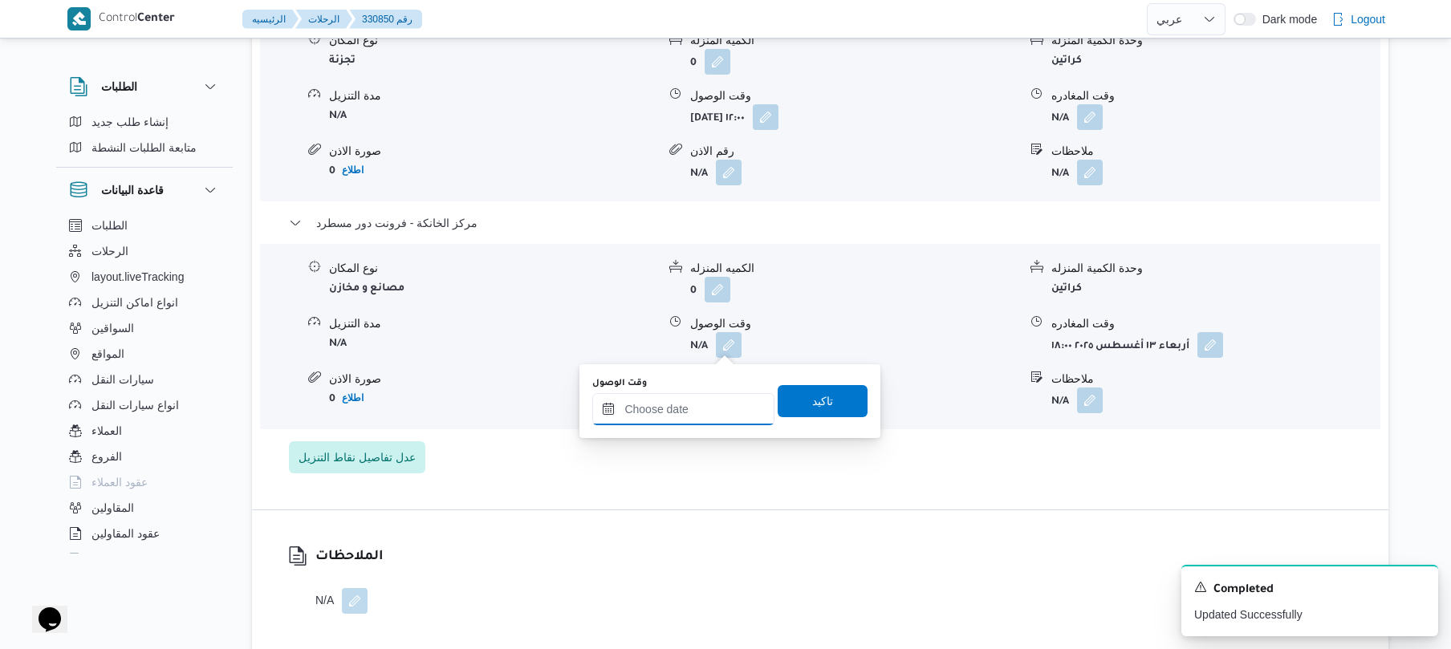
click at [714, 396] on div at bounding box center [683, 409] width 182 height 32
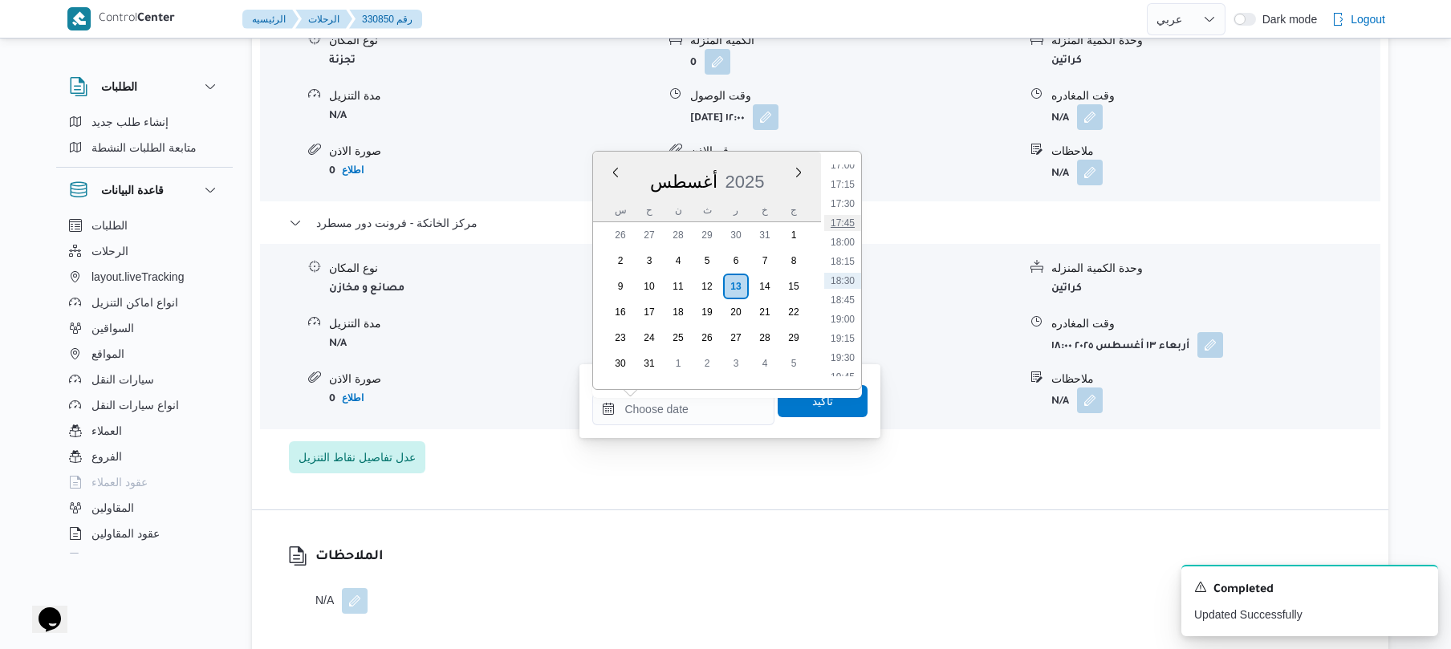
click at [850, 219] on li "17:45" at bounding box center [842, 223] width 37 height 16
type input "[DATE] ١٧:٤٥"
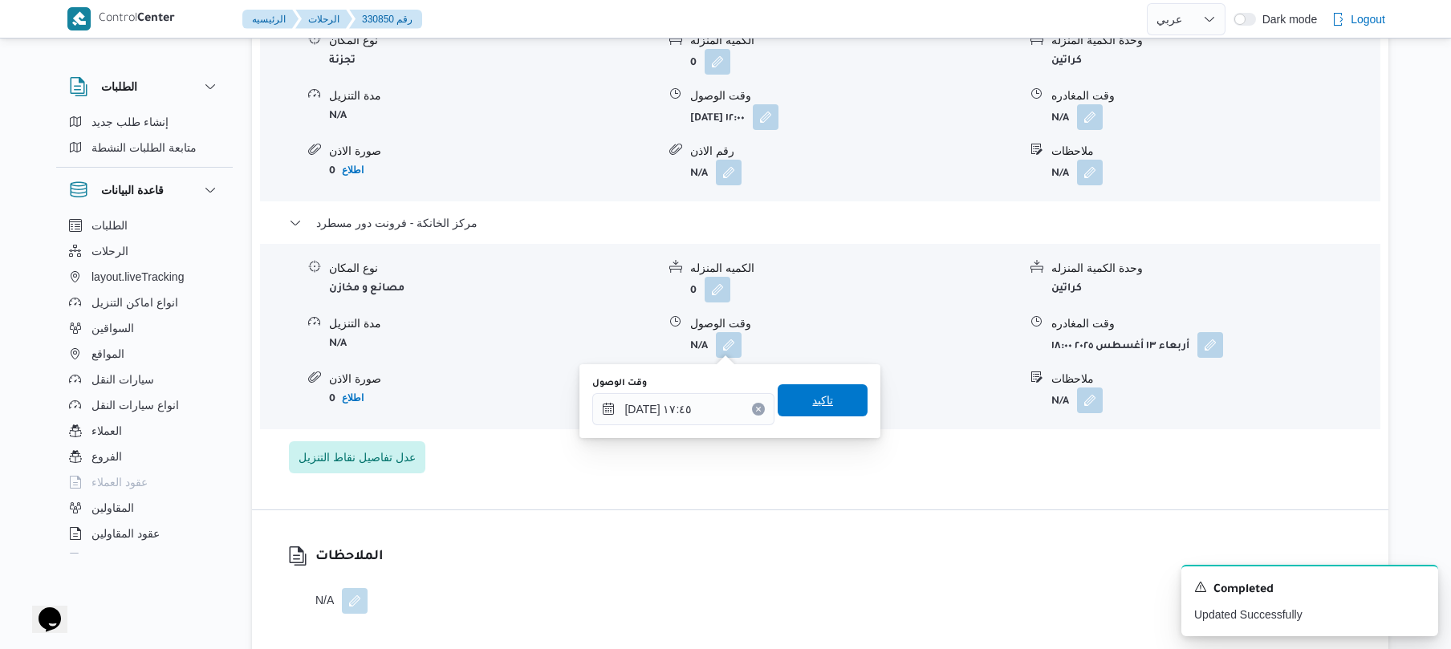
click at [819, 396] on span "تاكيد" at bounding box center [822, 400] width 21 height 19
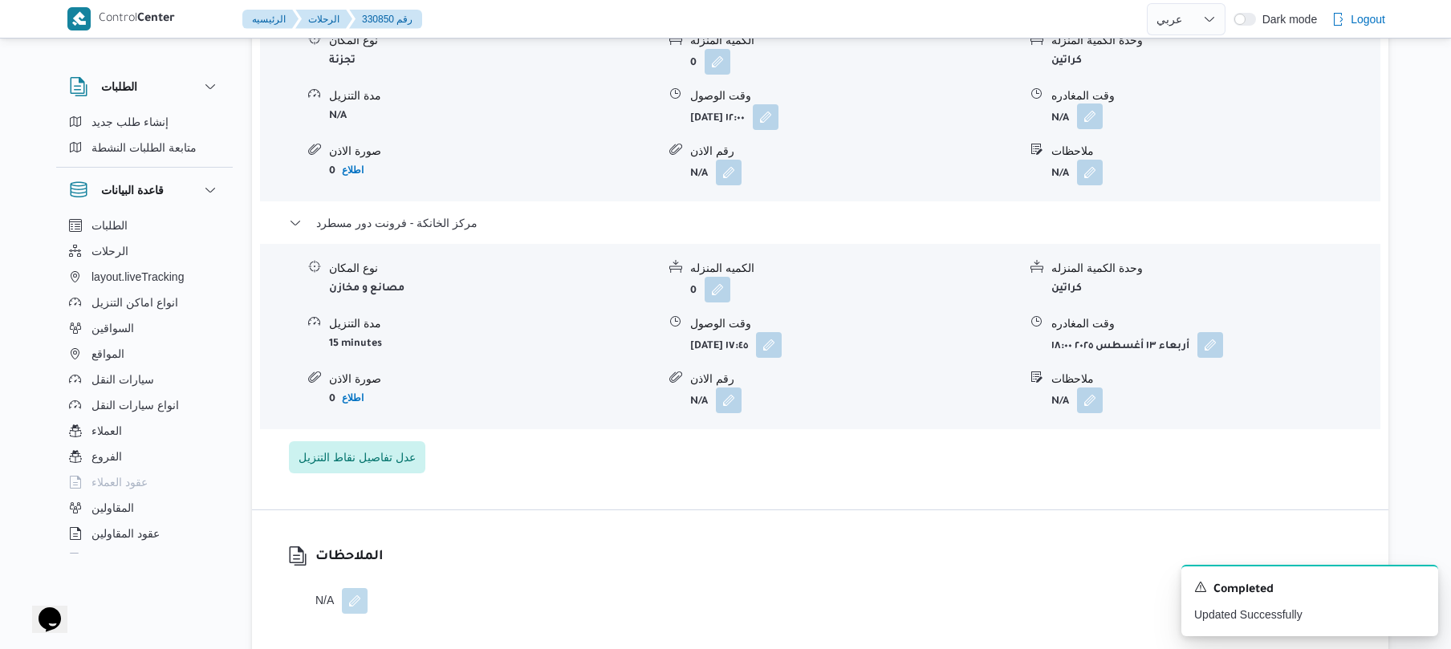
click at [1094, 116] on button "button" at bounding box center [1090, 116] width 26 height 26
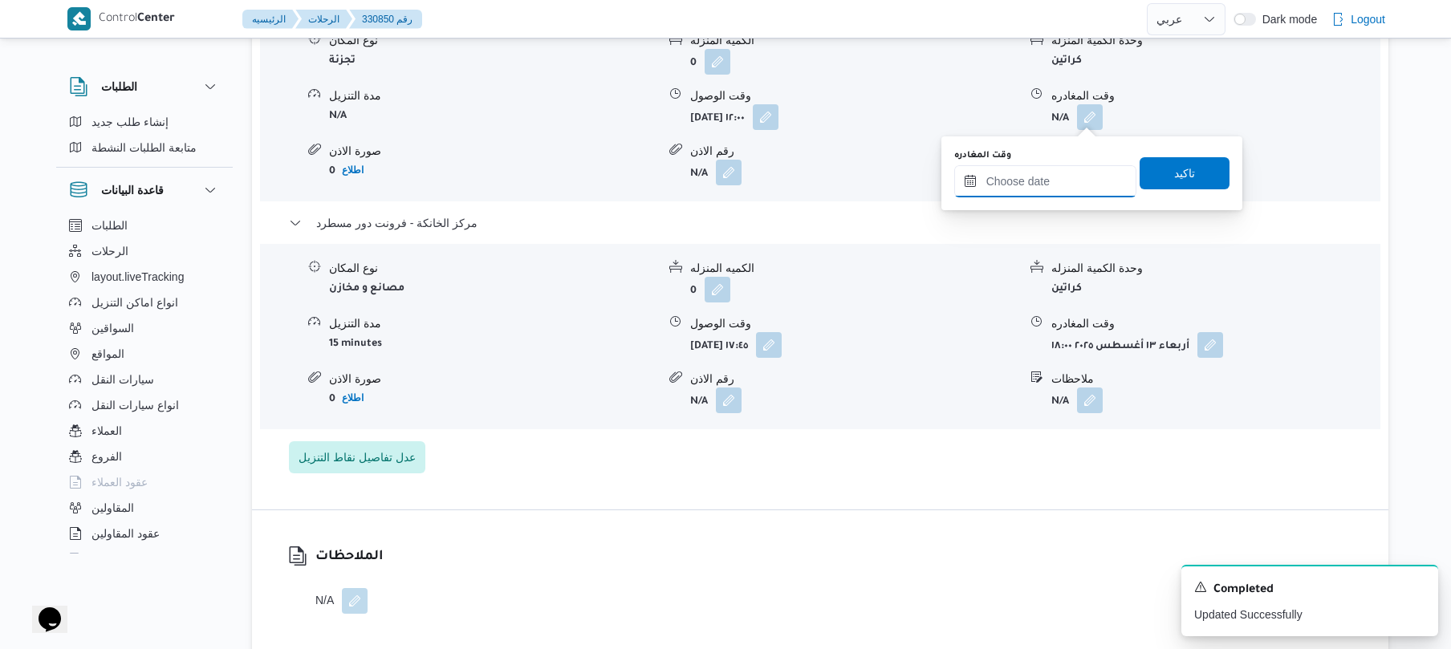
click at [1046, 187] on input "وقت المغادره" at bounding box center [1045, 181] width 182 height 32
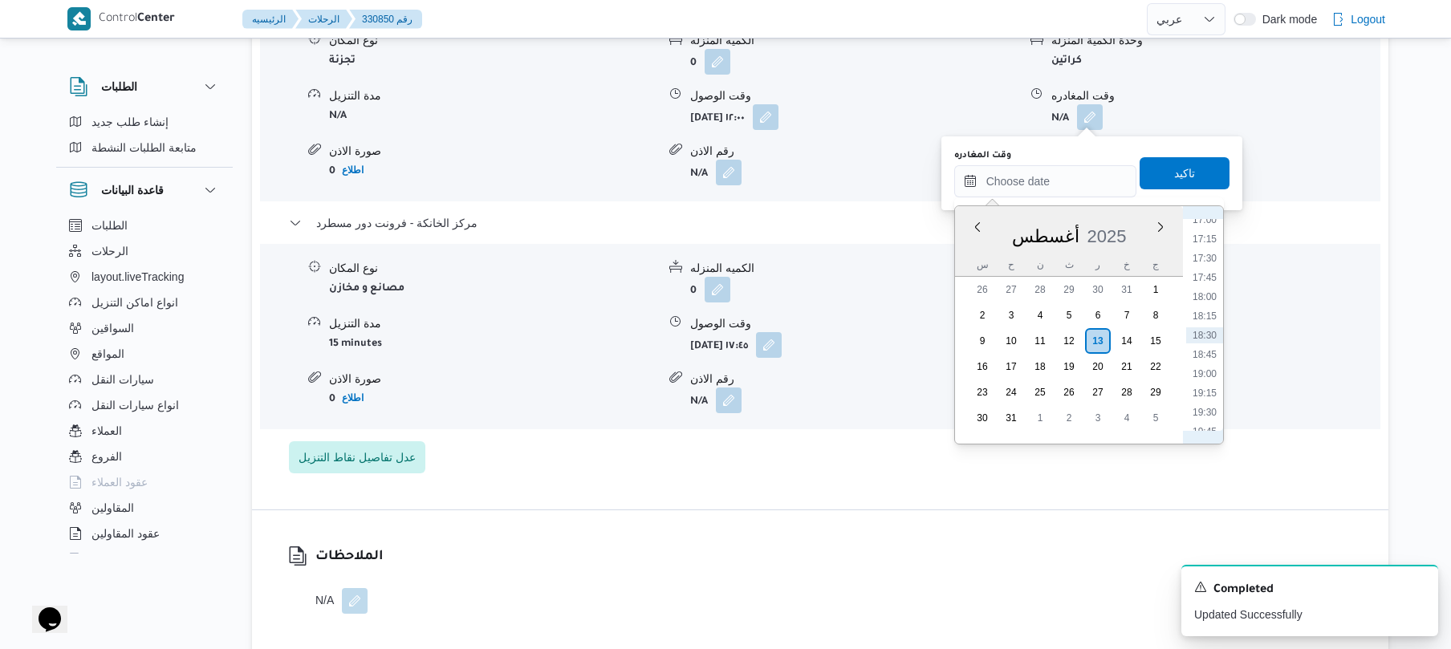
scroll to position [1137, 0]
click at [1203, 383] on li "16:45" at bounding box center [1204, 380] width 37 height 16
type input "[DATE] ١٦:٤٥"
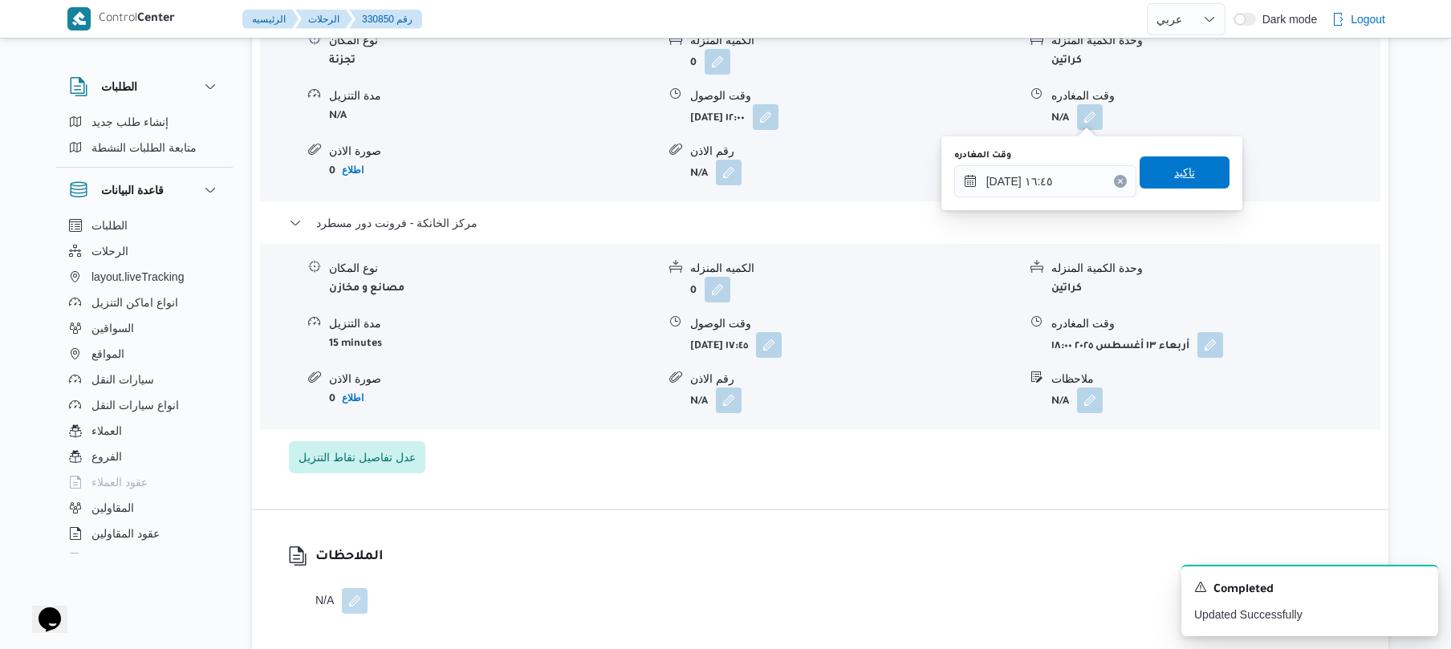
click at [1192, 181] on span "تاكيد" at bounding box center [1184, 172] width 90 height 32
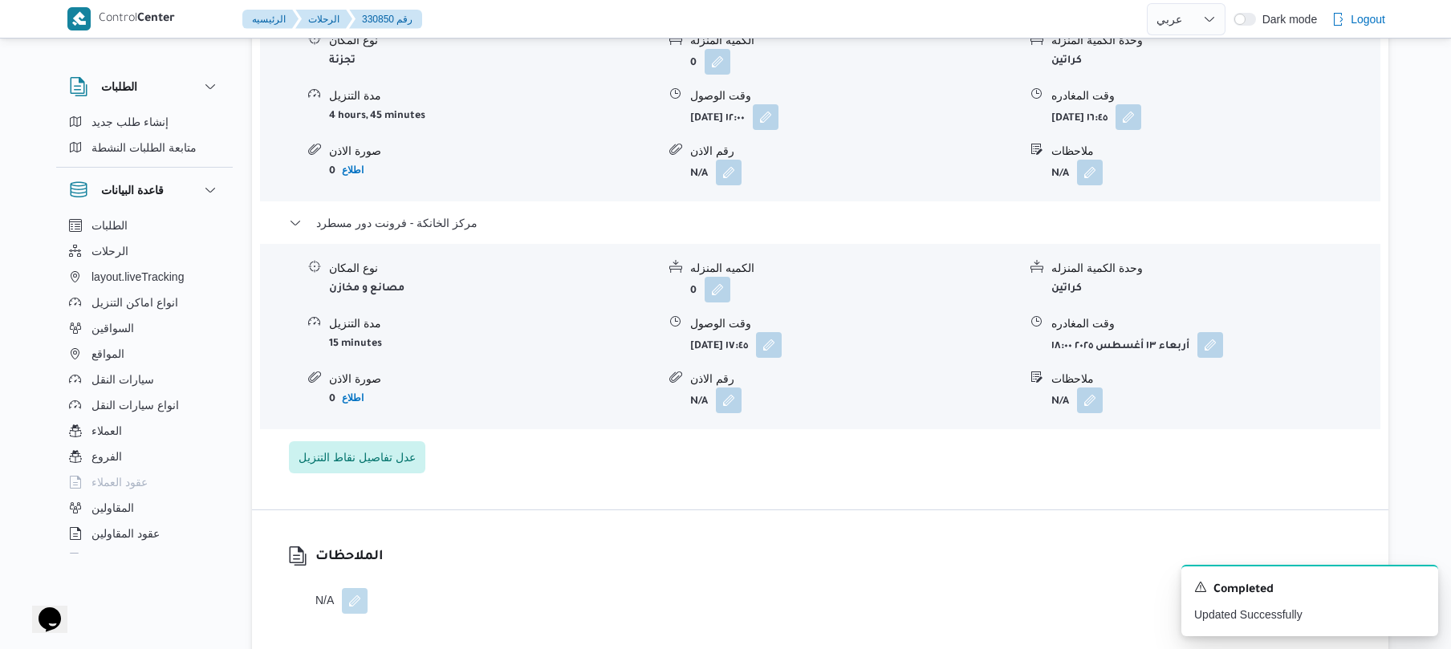
select select "ar"
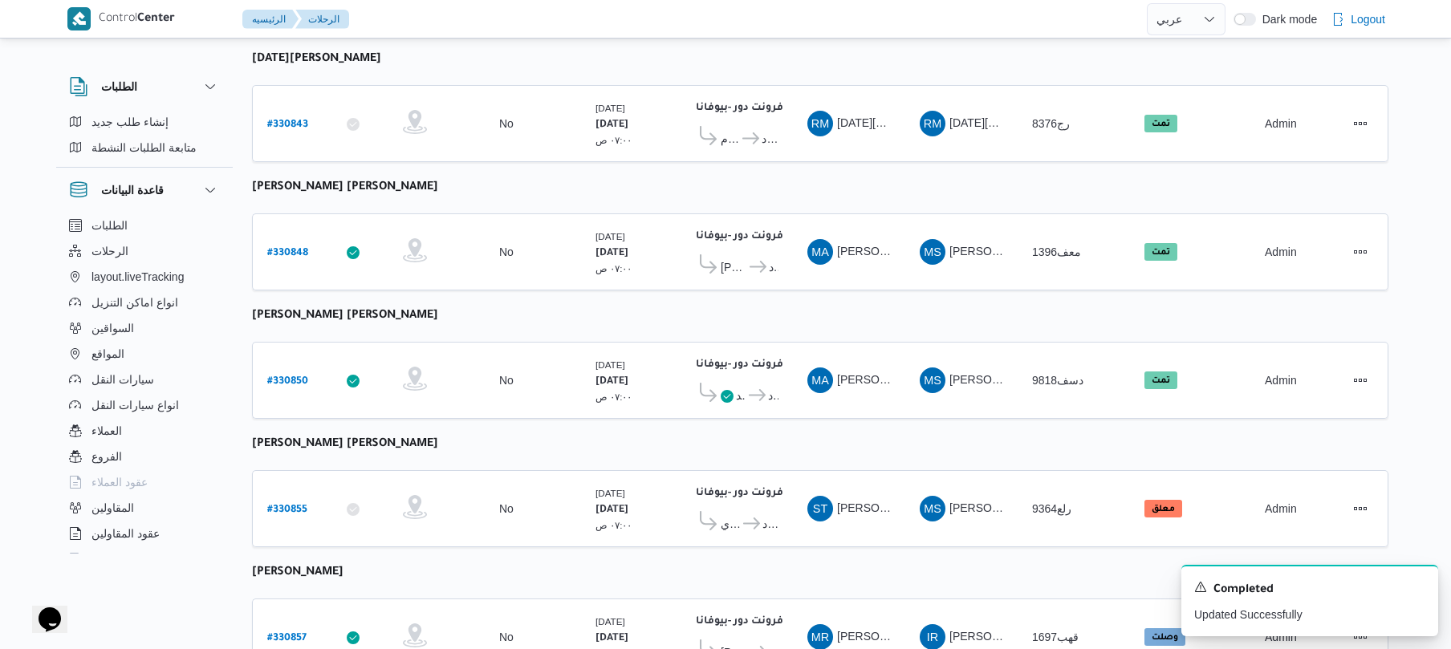
scroll to position [738, 0]
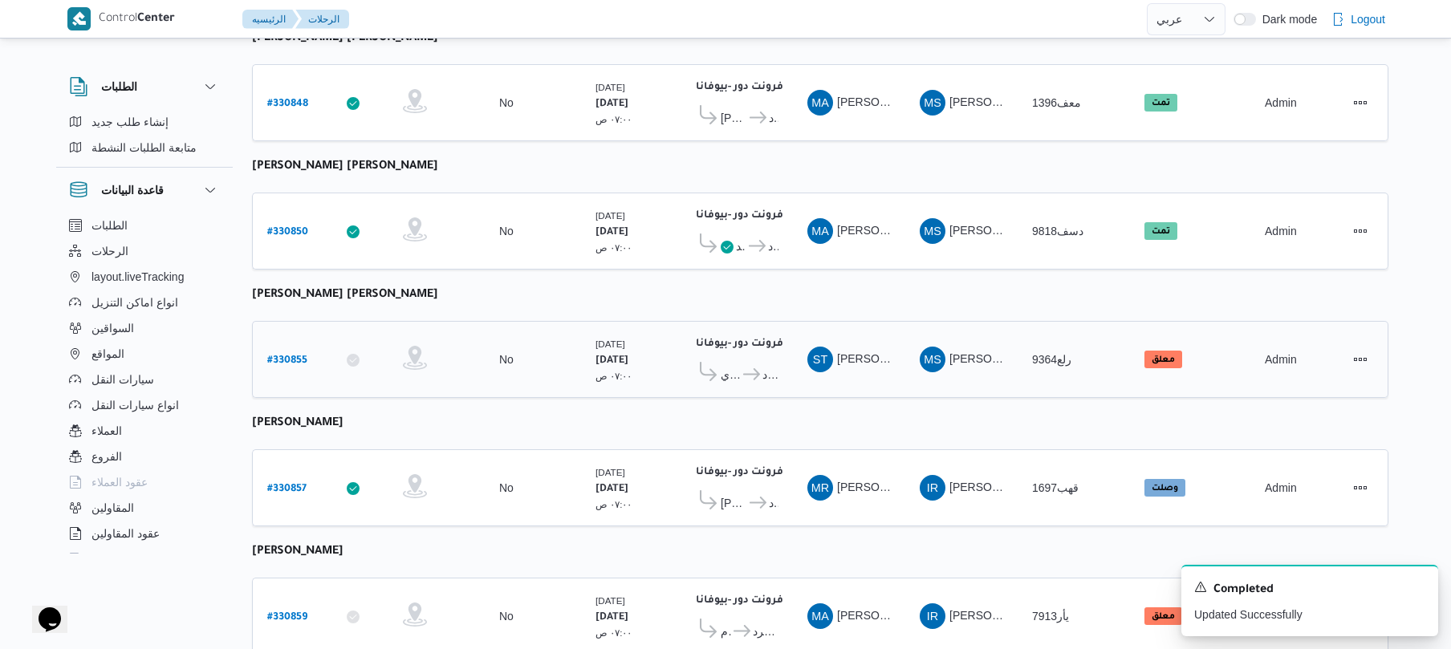
click at [298, 343] on div "# 330855" at bounding box center [292, 360] width 63 height 34
click at [287, 355] on b "# 330855" at bounding box center [287, 360] width 40 height 11
select select "ar"
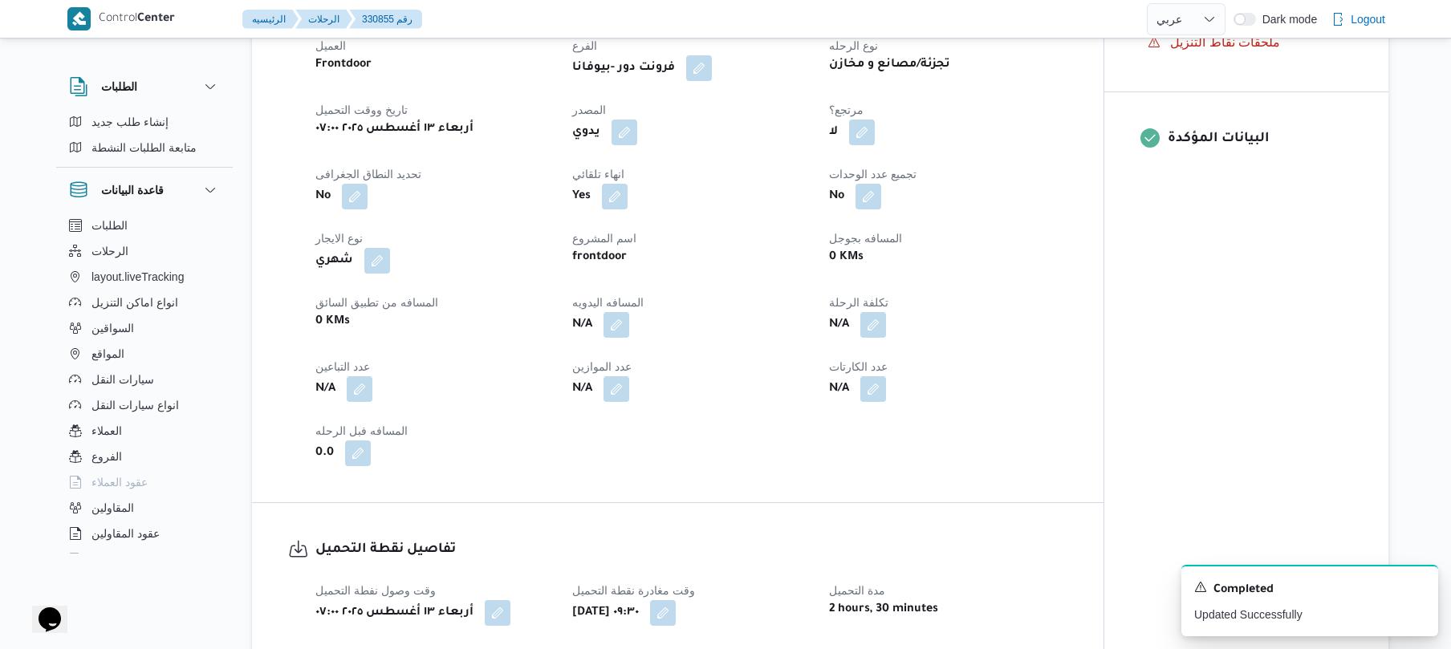
scroll to position [599, 0]
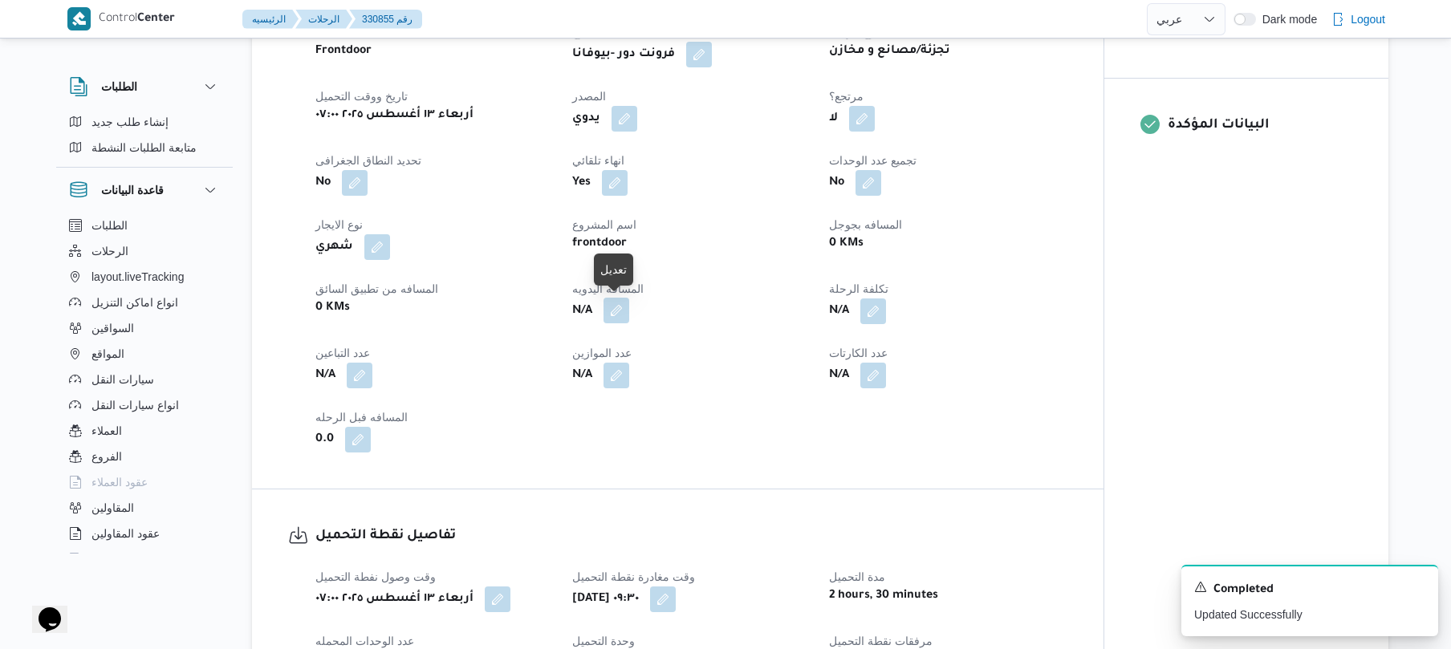
click at [616, 321] on button "button" at bounding box center [616, 311] width 26 height 26
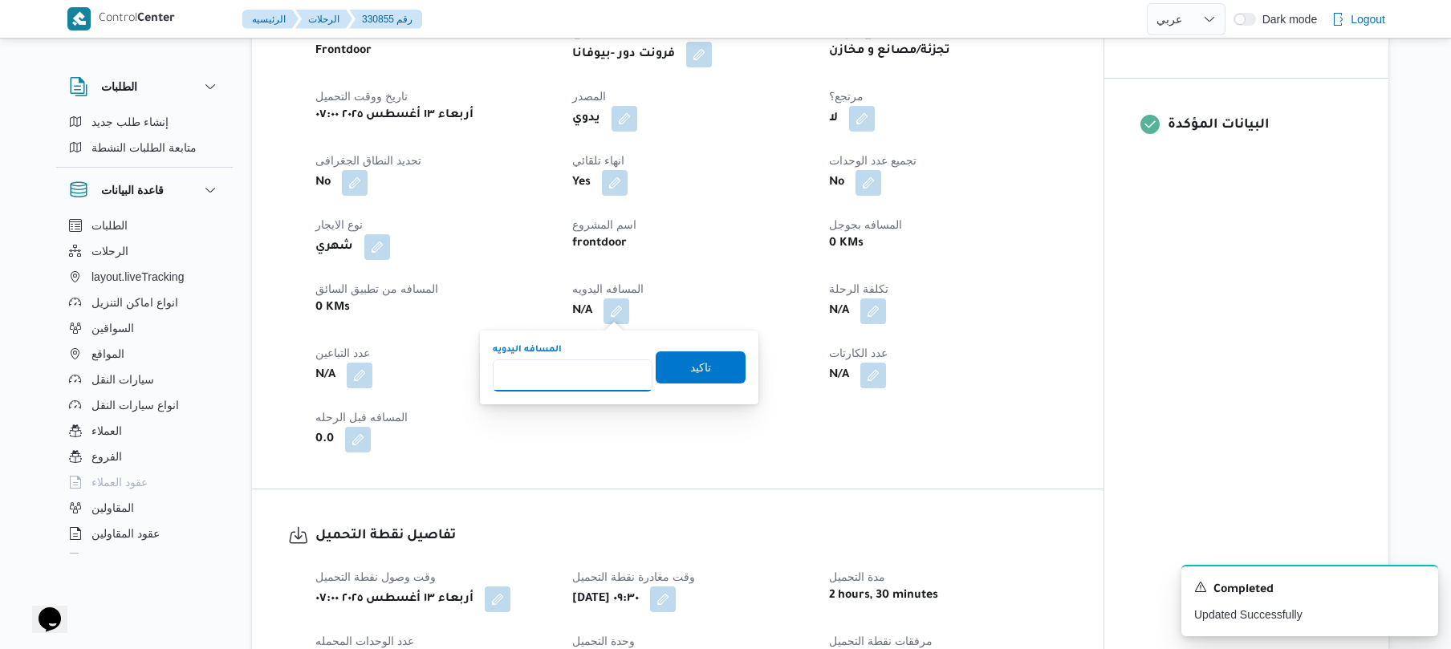
click at [579, 377] on input "المسافه اليدويه" at bounding box center [573, 375] width 160 height 32
type input "125"
click at [694, 367] on span "تاكيد" at bounding box center [700, 366] width 21 height 19
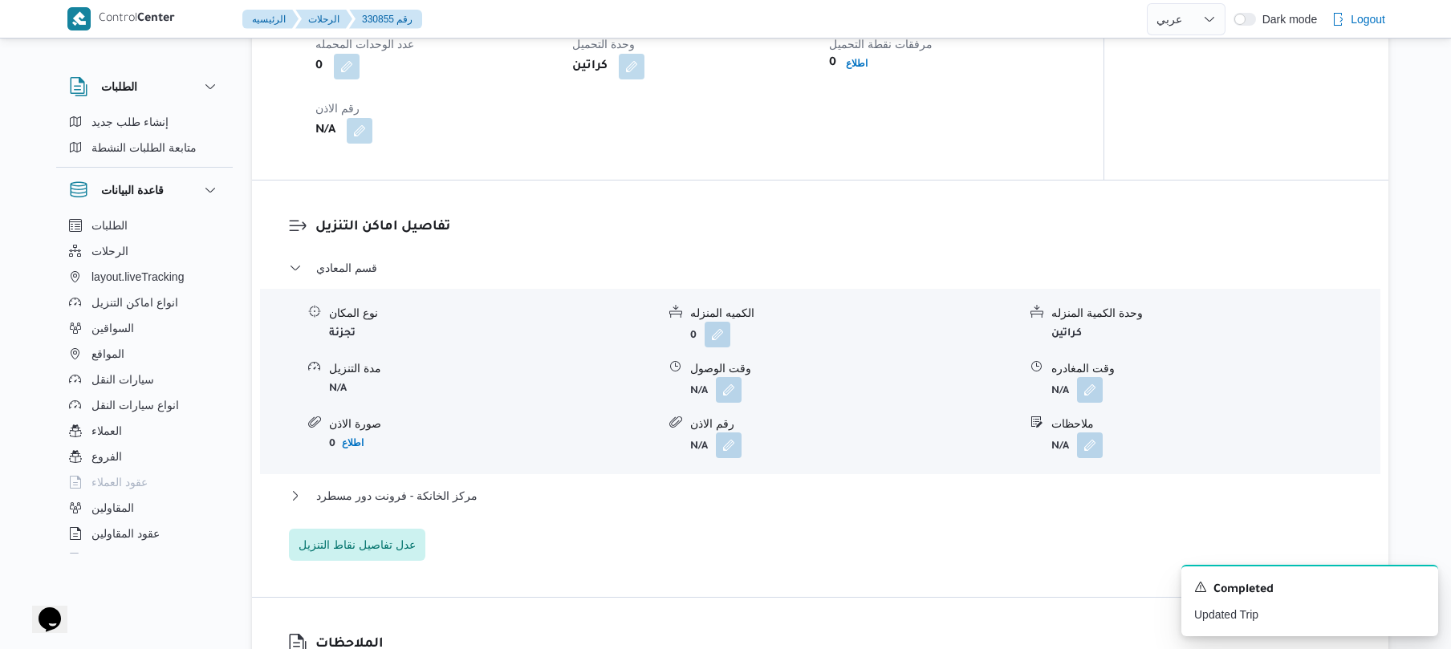
scroll to position [1198, 0]
click at [796, 173] on div "تفاصيل نقطة التحميل وقت وصول نفطة التحميل أربعاء ١٣ أغسطس ٢٠٢٥ ٠٧:٠٠ وقت مغادرة…" at bounding box center [677, 33] width 851 height 287
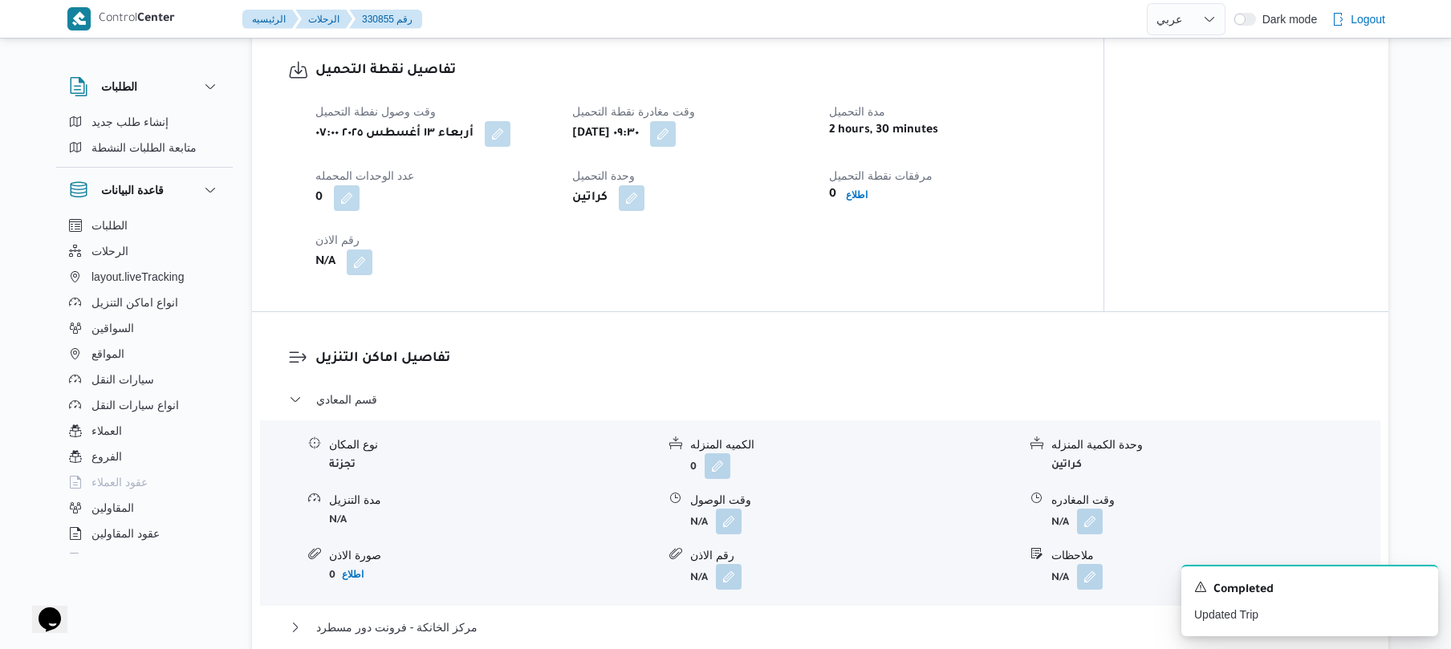
scroll to position [1069, 0]
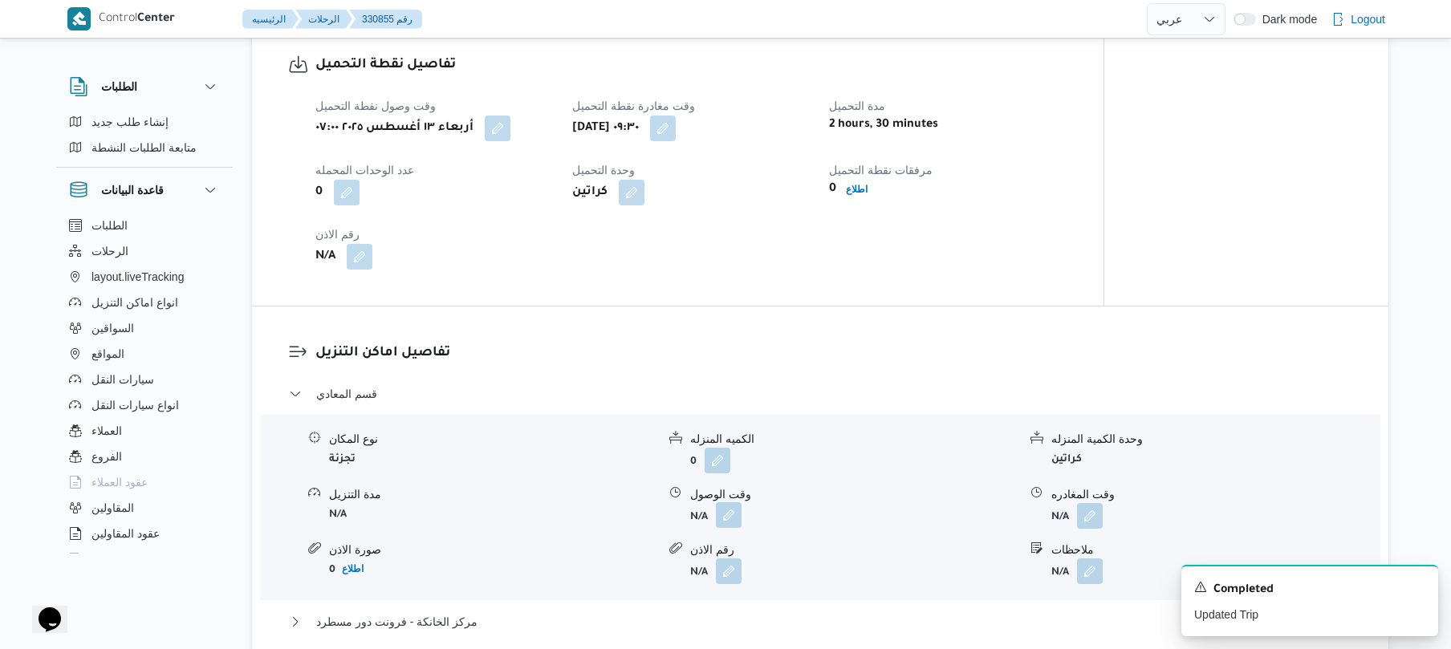
click at [723, 513] on button "button" at bounding box center [729, 515] width 26 height 26
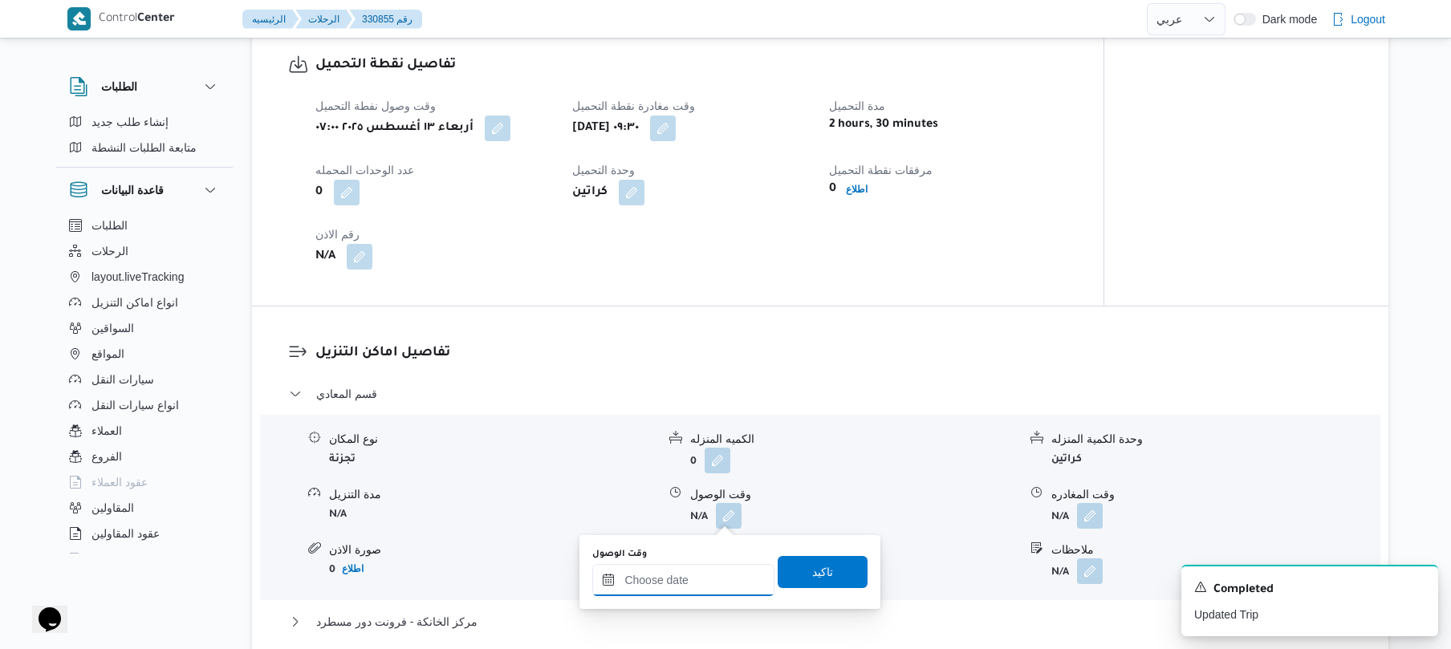
click at [692, 582] on input "وقت الوصول" at bounding box center [683, 580] width 182 height 32
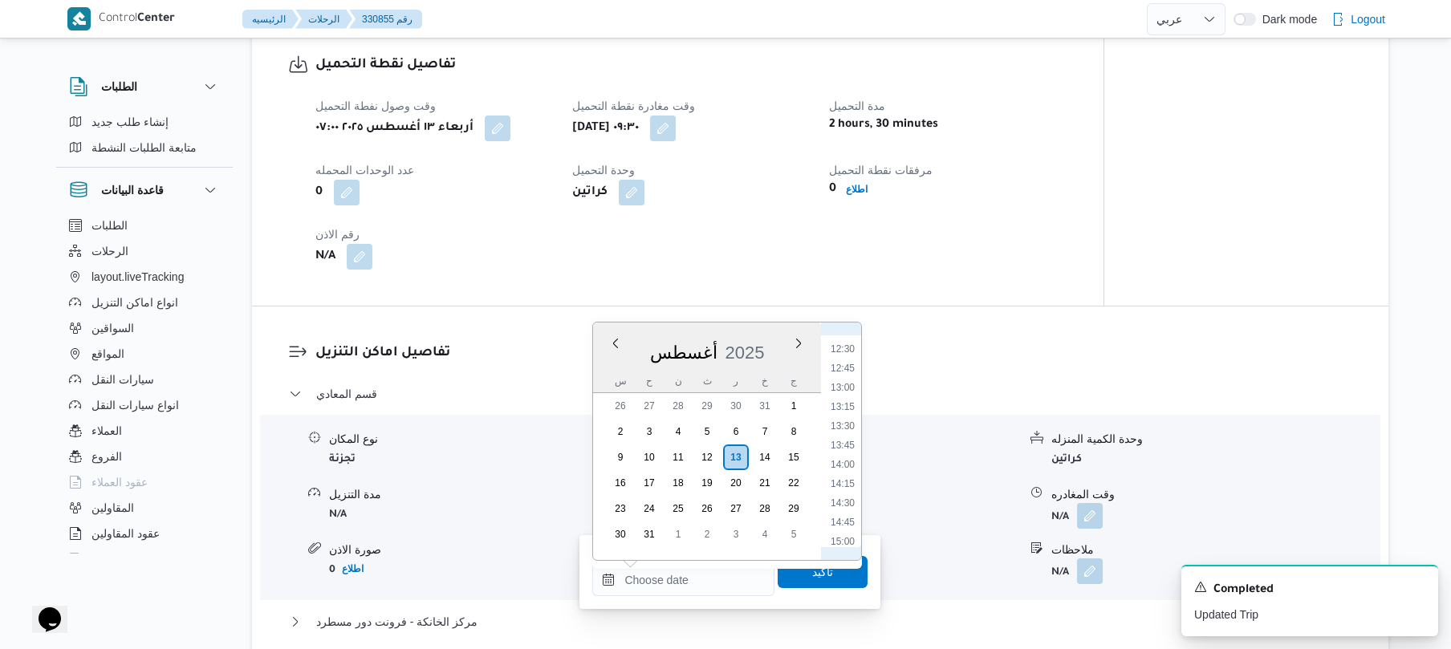
scroll to position [777, 0]
click at [849, 377] on li "10:30" at bounding box center [842, 375] width 37 height 16
type input "[DATE] ١٠:٣٠"
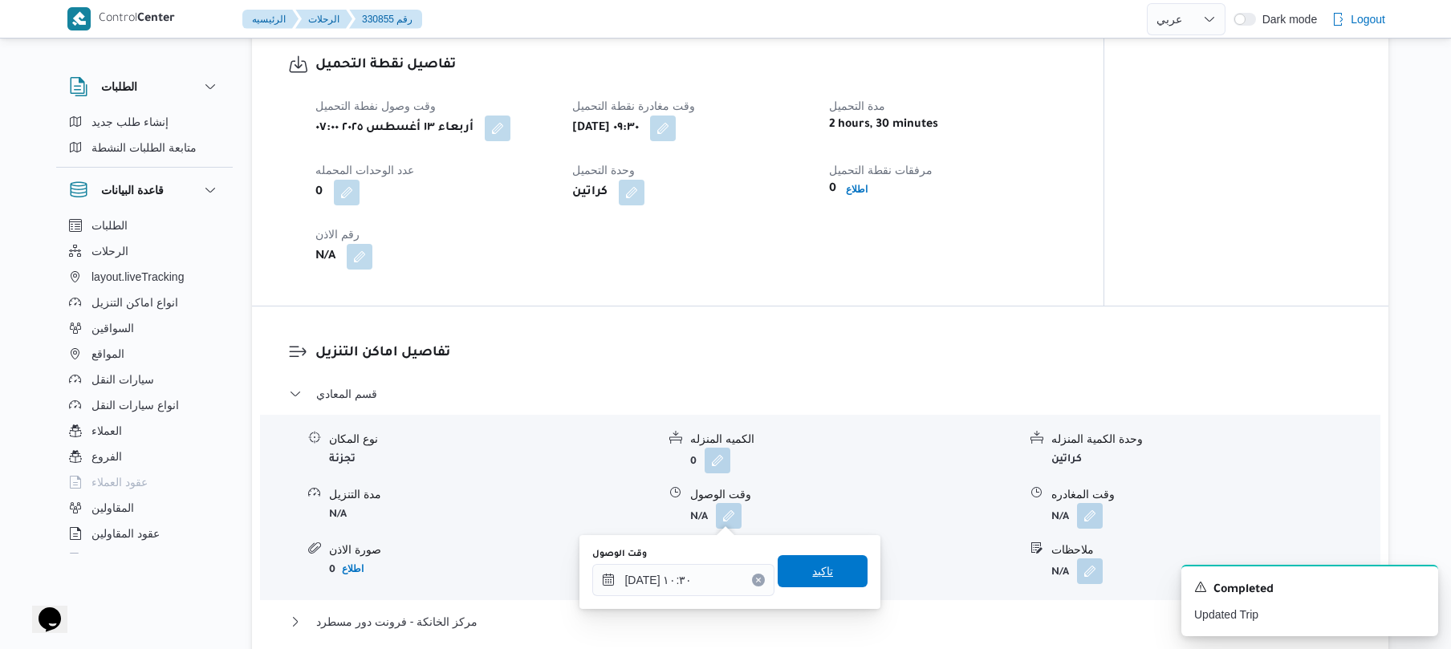
click at [816, 570] on span "تاكيد" at bounding box center [822, 571] width 21 height 19
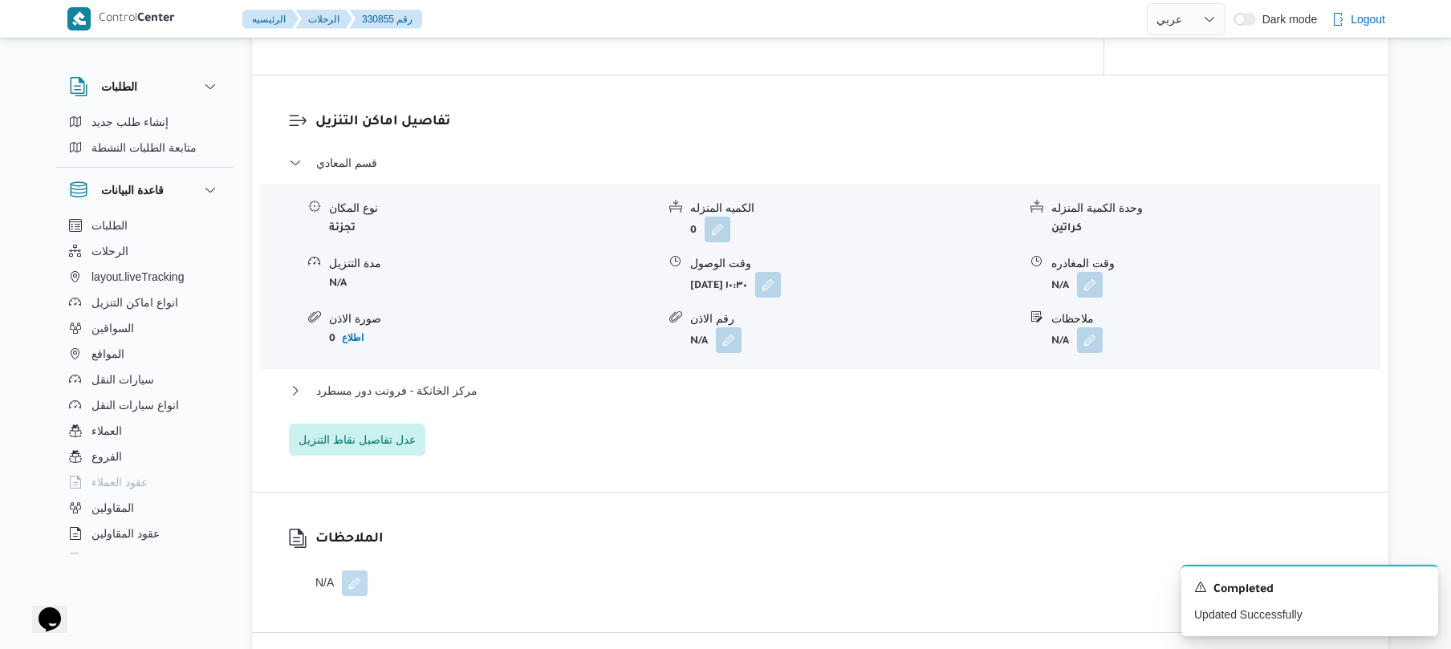
scroll to position [1412, 0]
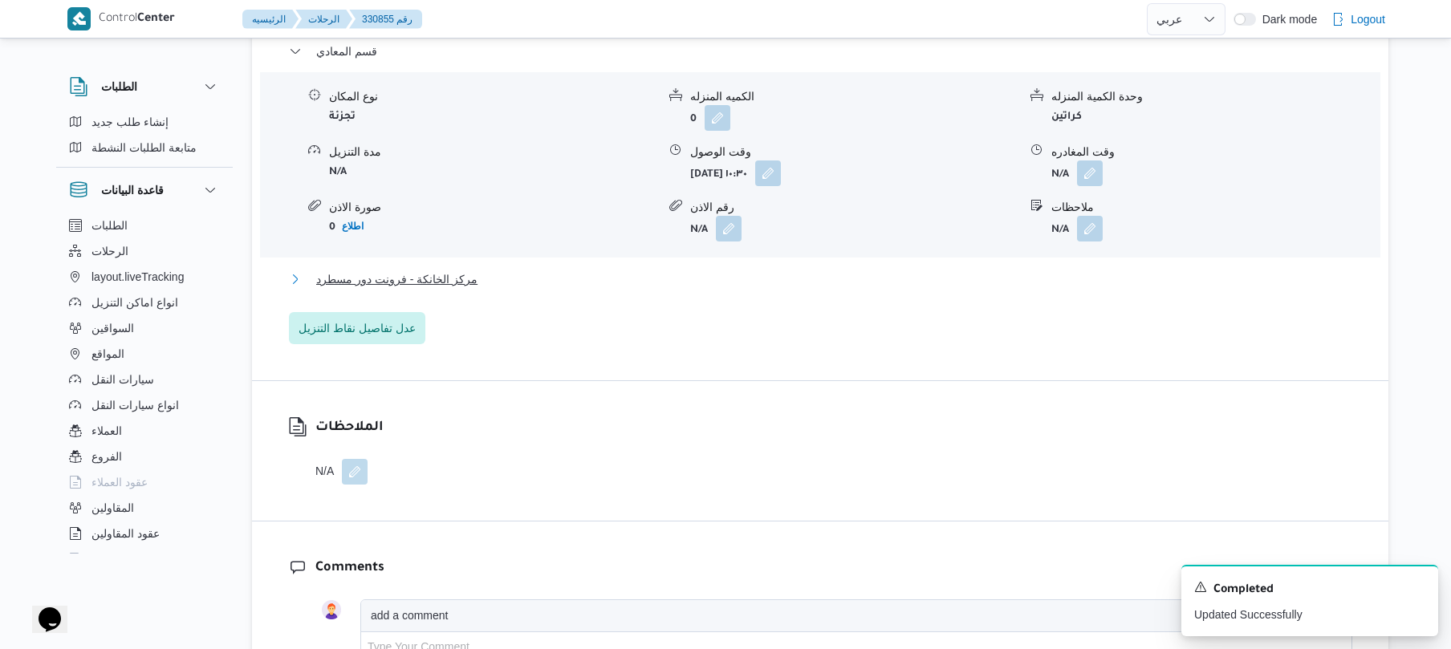
click at [928, 271] on button "مركز الخانكة - فرونت دور مسطرد" at bounding box center [820, 279] width 1063 height 19
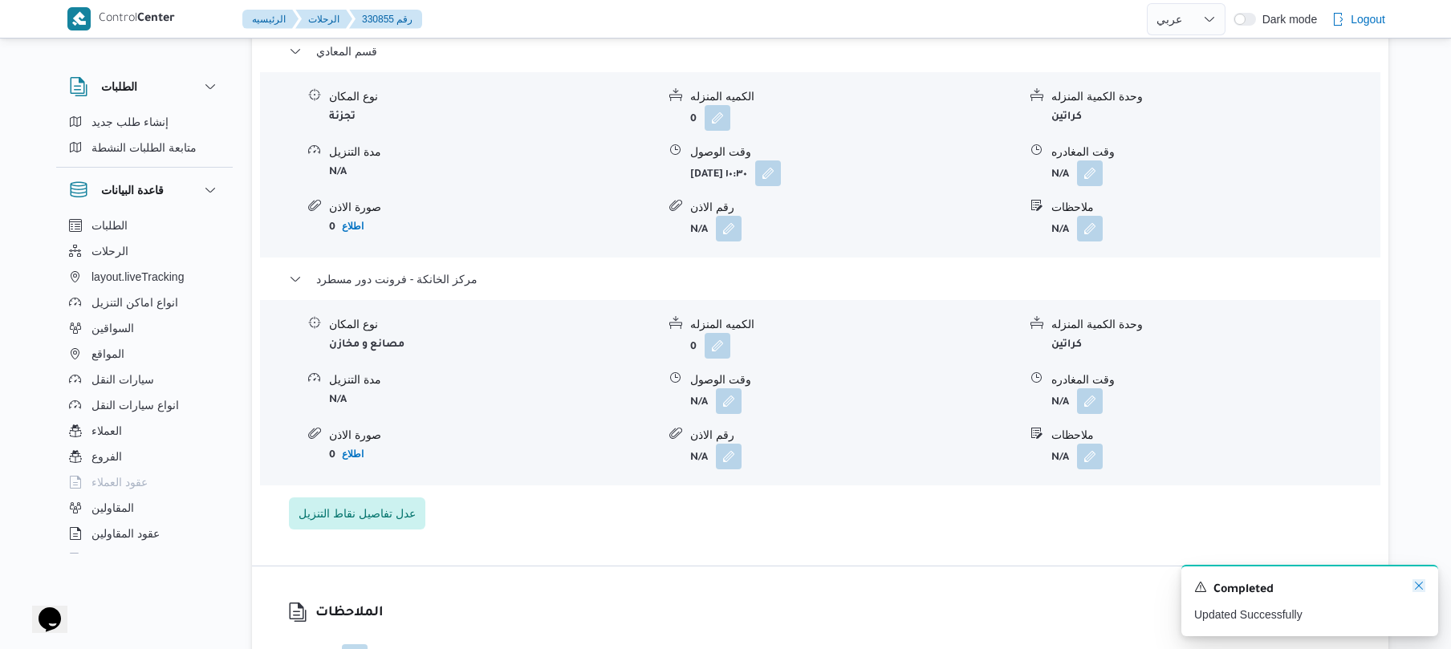
click at [1420, 585] on icon "Dismiss toast" at bounding box center [1418, 586] width 8 height 8
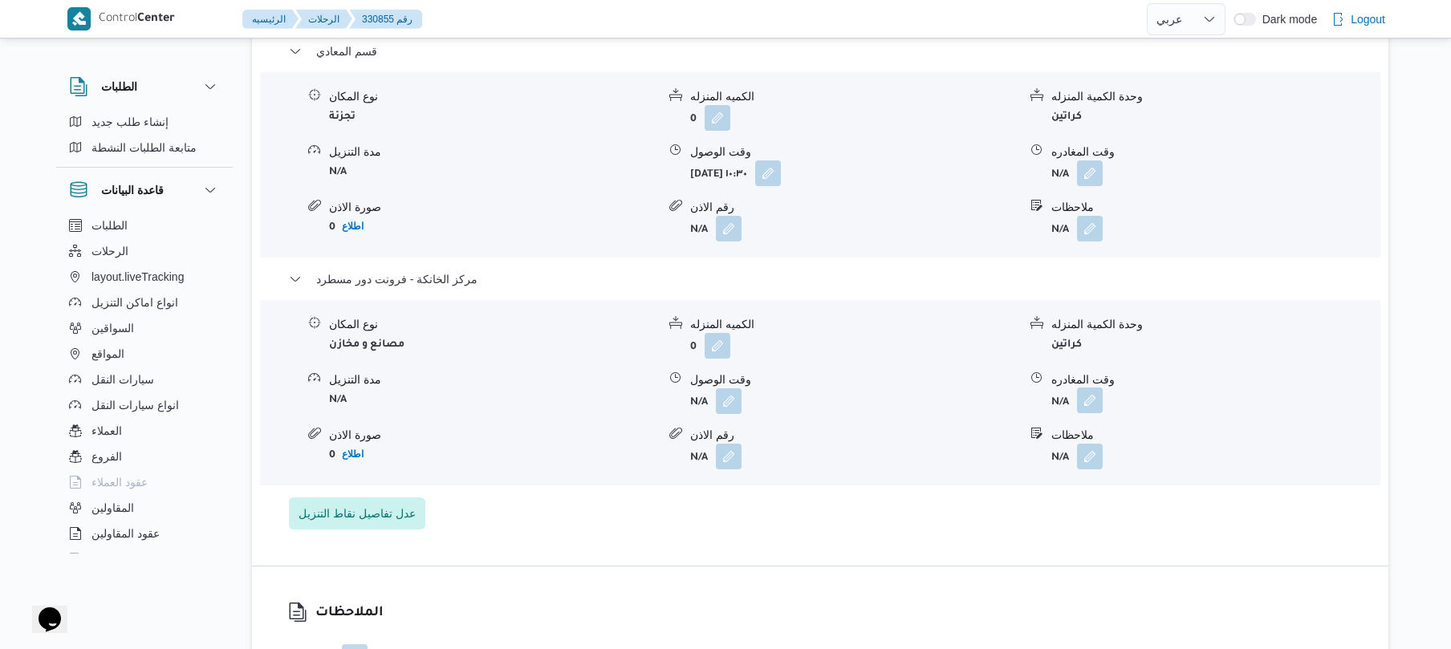
click at [1094, 400] on button "button" at bounding box center [1090, 401] width 26 height 26
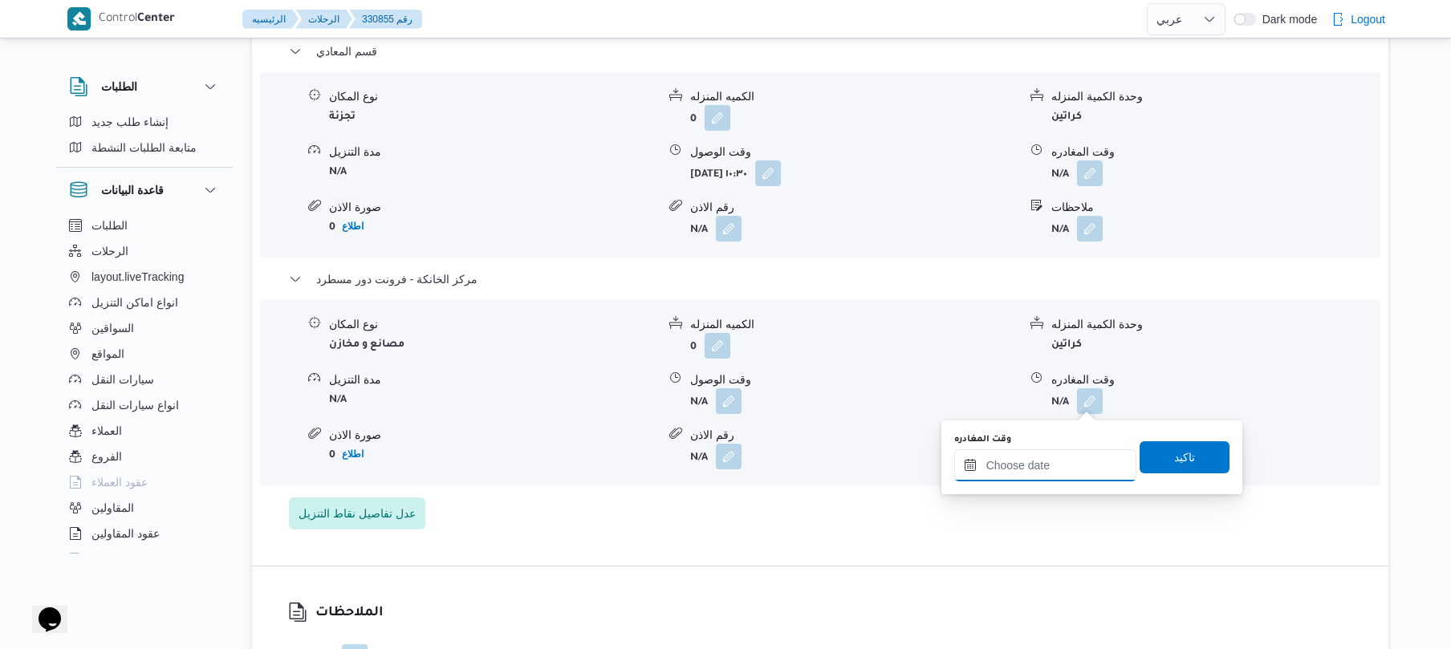
click at [1029, 465] on input "وقت المغادره" at bounding box center [1045, 465] width 182 height 32
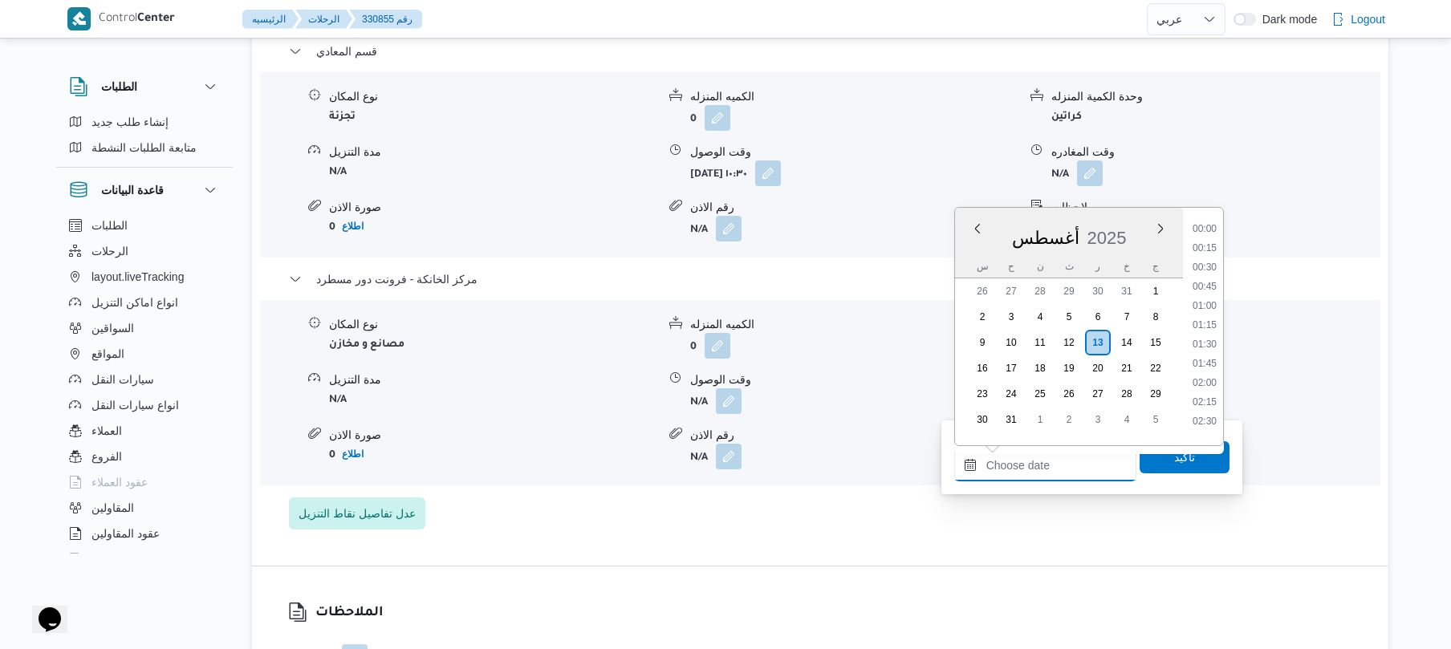
scroll to position [1317, 0]
click at [1208, 284] on li "17:45" at bounding box center [1204, 279] width 37 height 16
type input "[DATE] ١٧:٤٥"
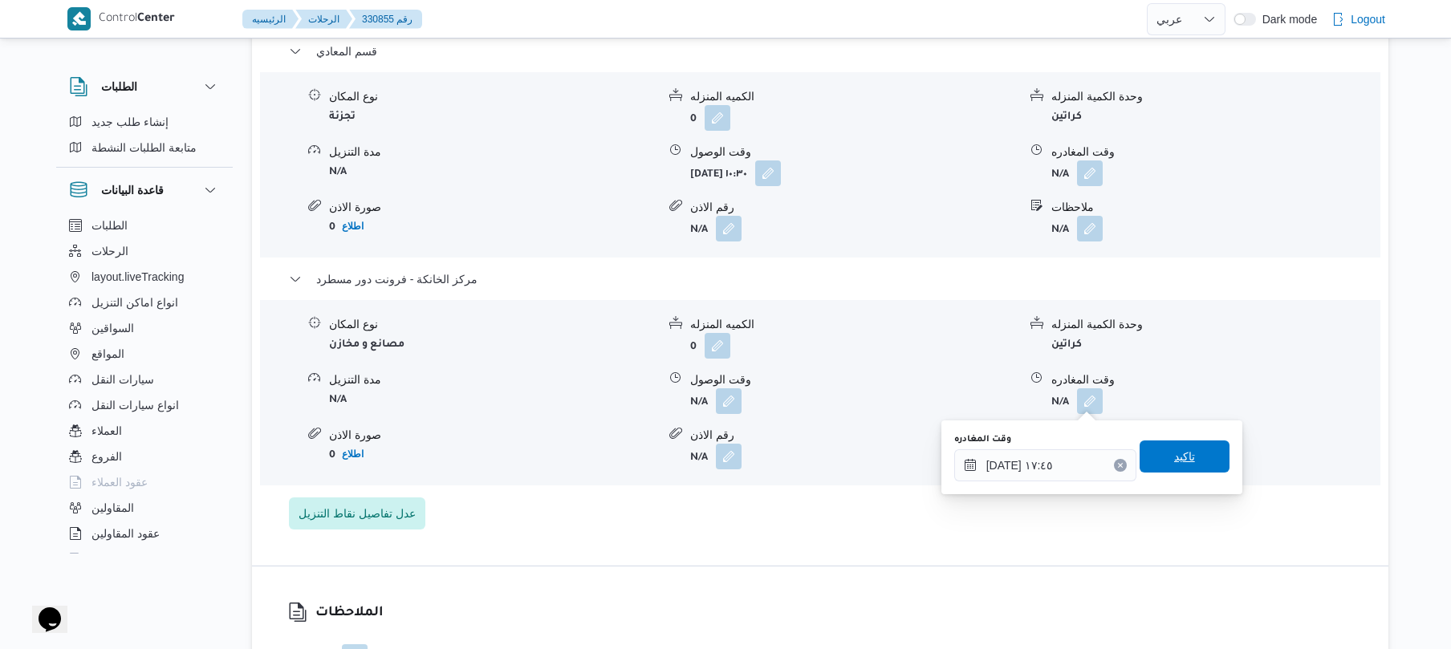
click at [1159, 453] on span "تاكيد" at bounding box center [1184, 456] width 90 height 32
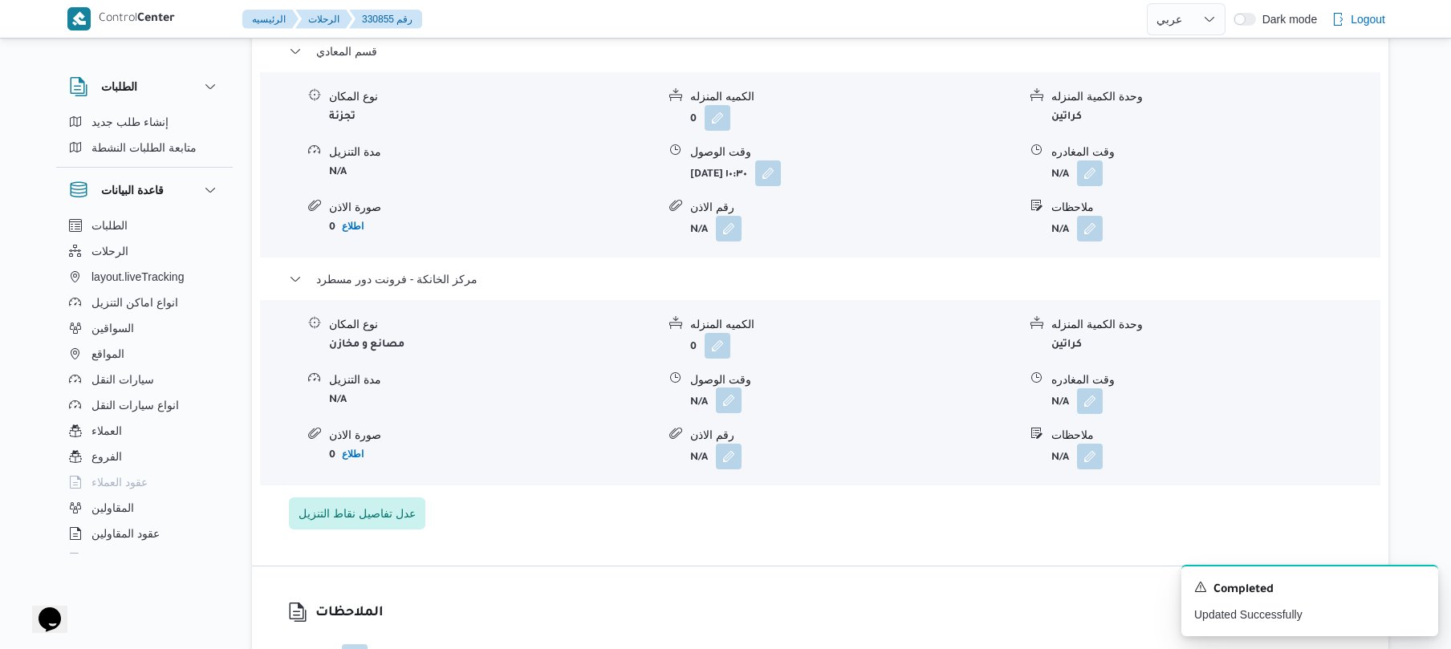
click at [727, 399] on button "button" at bounding box center [729, 401] width 26 height 26
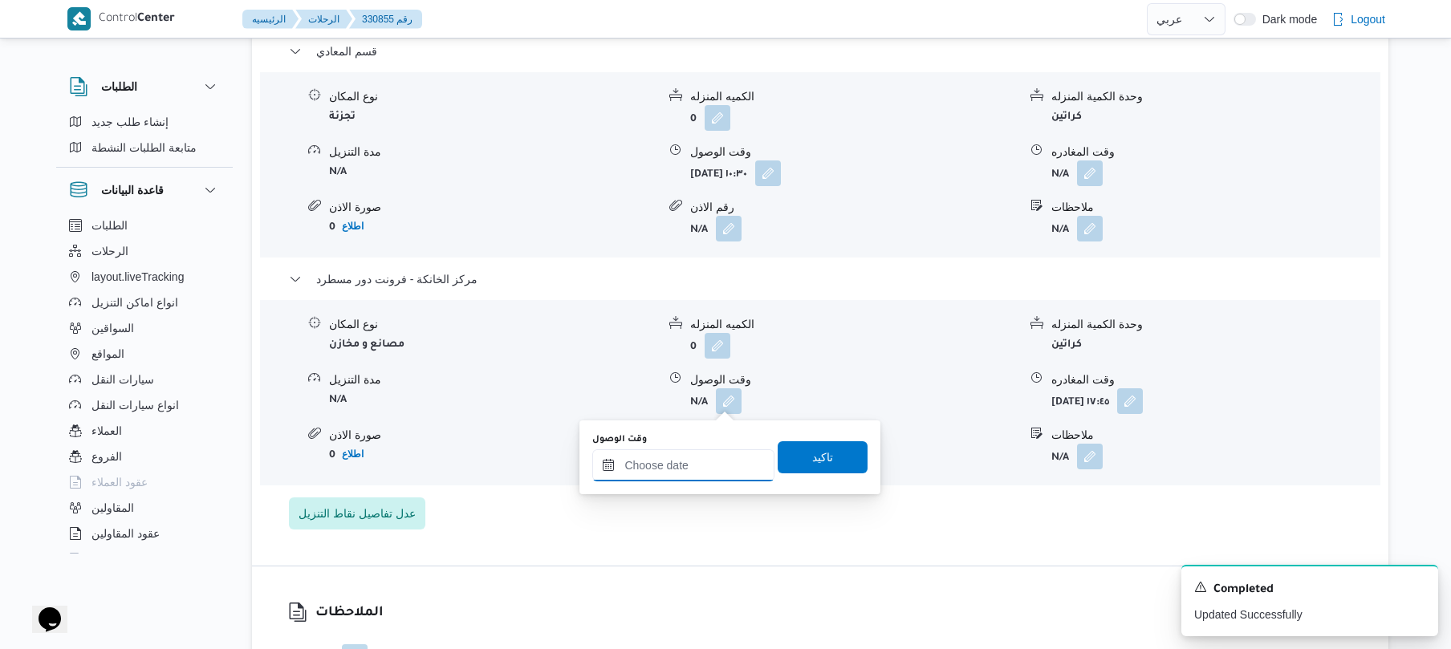
click at [730, 465] on input "وقت الوصول" at bounding box center [683, 465] width 182 height 32
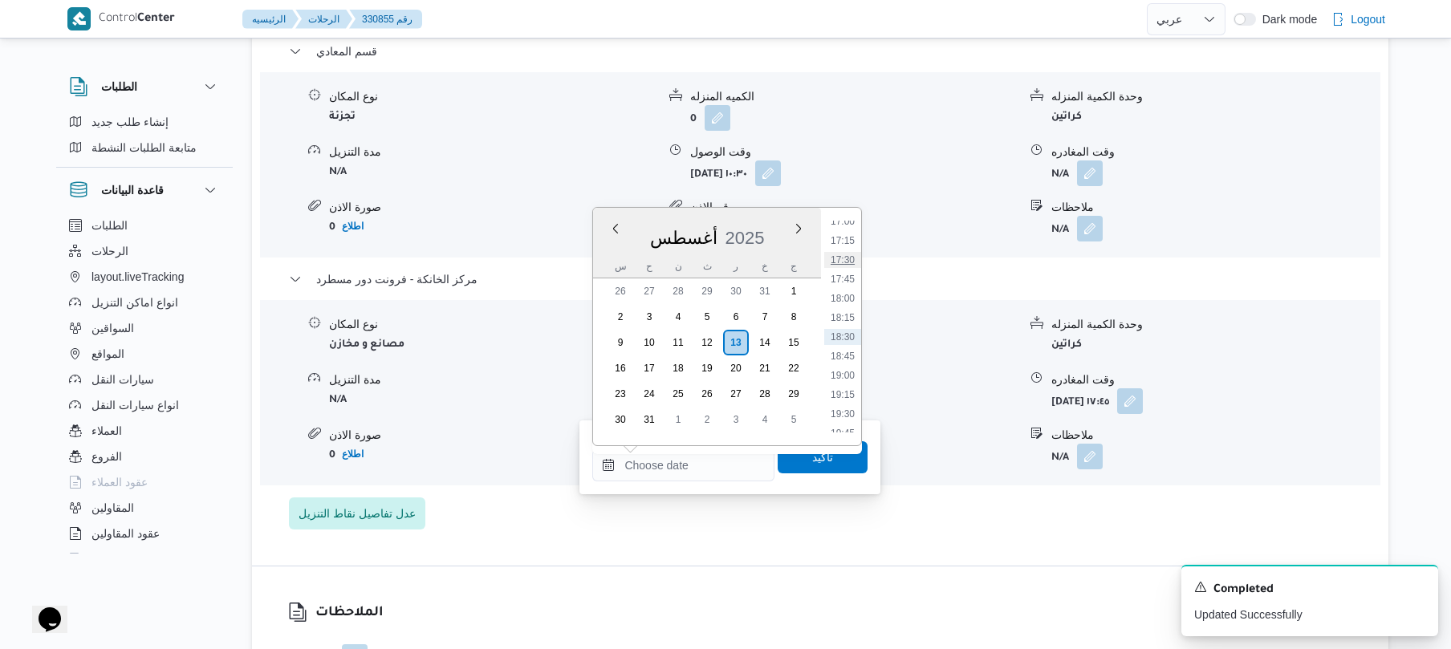
click at [852, 265] on li "17:30" at bounding box center [842, 260] width 37 height 16
type input "[DATE] ١٧:٣٠"
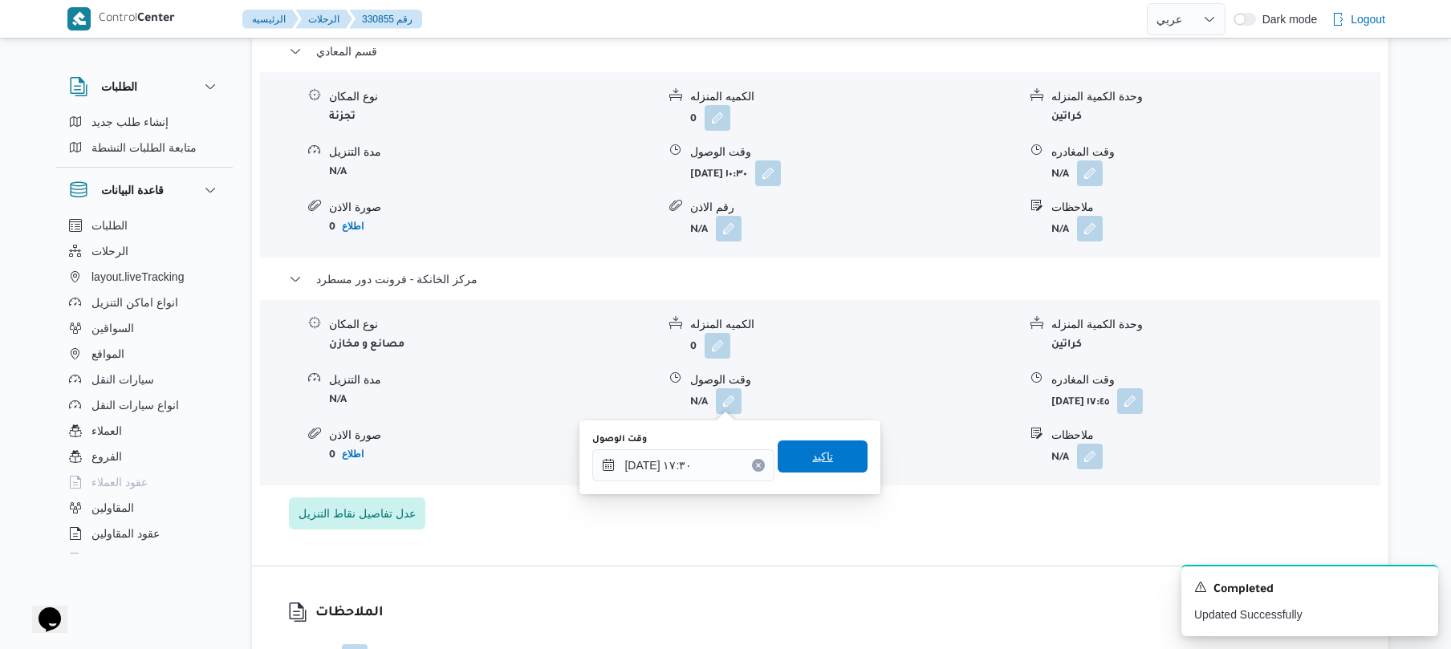
click at [830, 459] on span "تاكيد" at bounding box center [822, 456] width 90 height 32
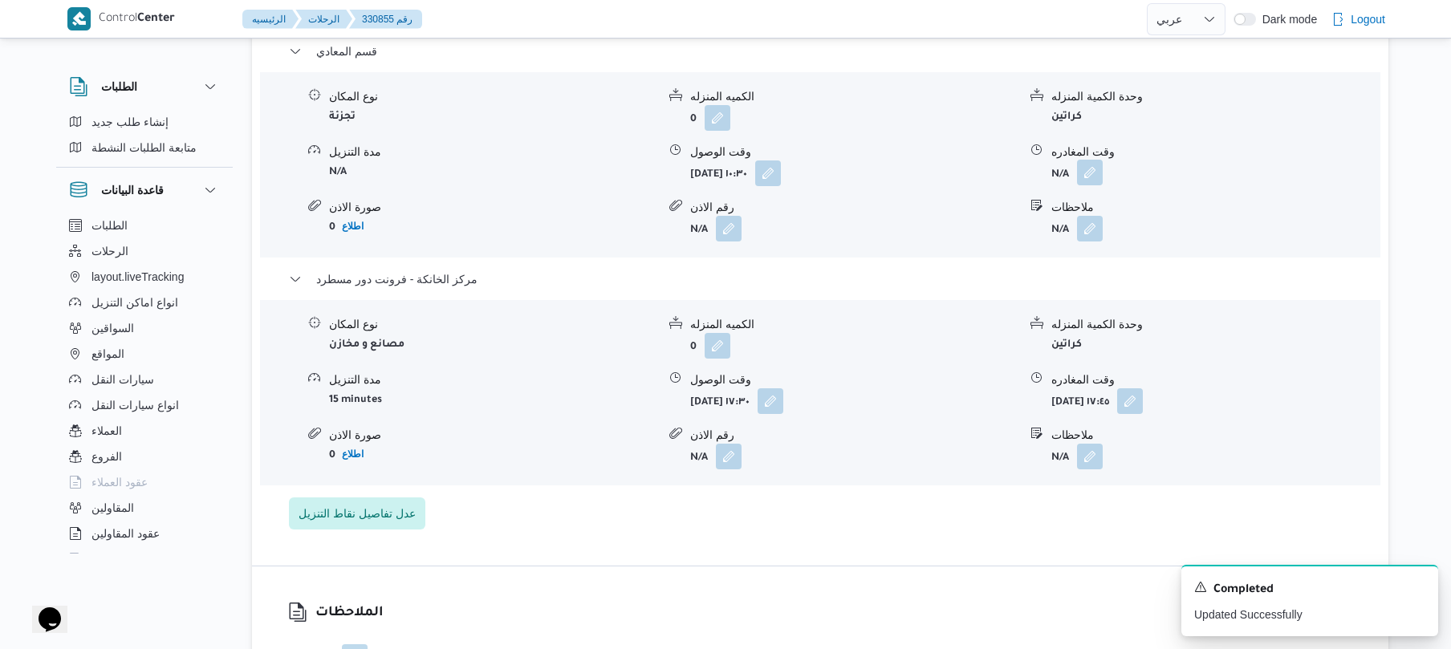
click at [1078, 178] on button "button" at bounding box center [1090, 173] width 26 height 26
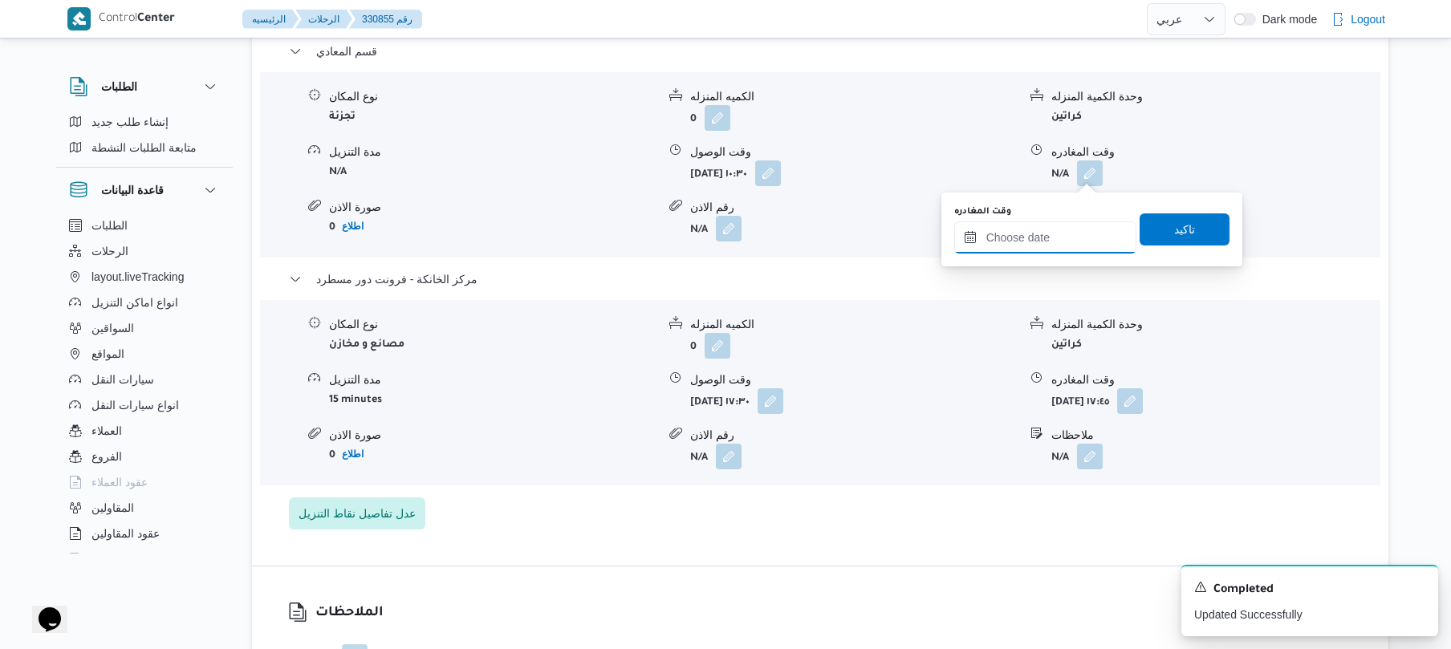
click at [1049, 225] on input "وقت المغادره" at bounding box center [1045, 237] width 182 height 32
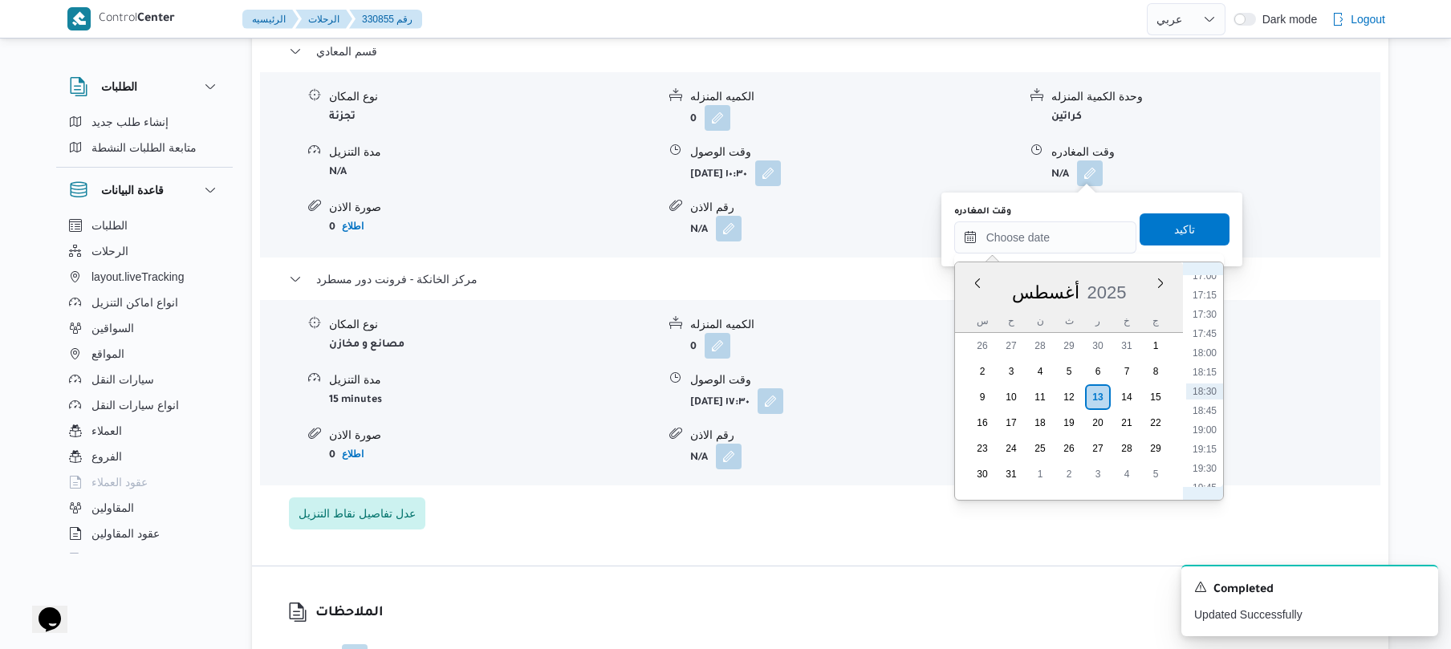
scroll to position [1137, 0]
click at [1204, 416] on li "16:30" at bounding box center [1204, 417] width 37 height 16
type input "[DATE] ١٦:٣٠"
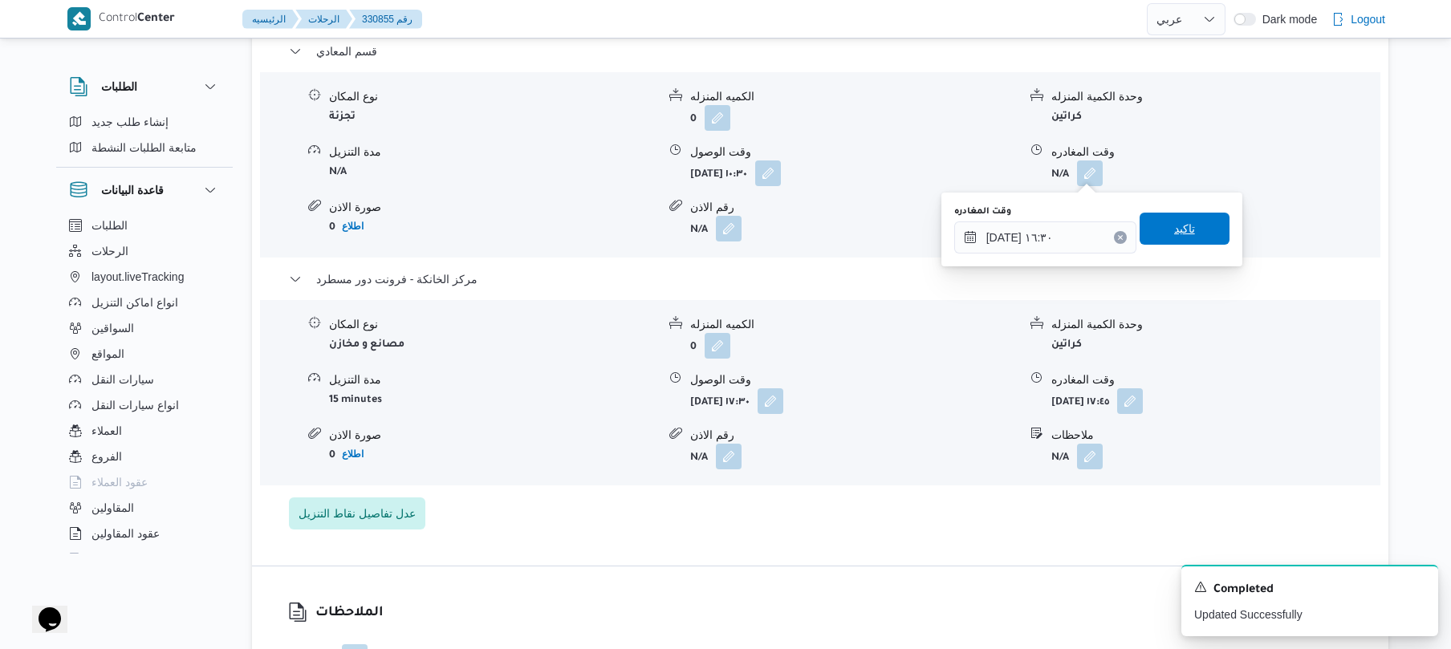
click at [1195, 238] on span "تاكيد" at bounding box center [1184, 229] width 90 height 32
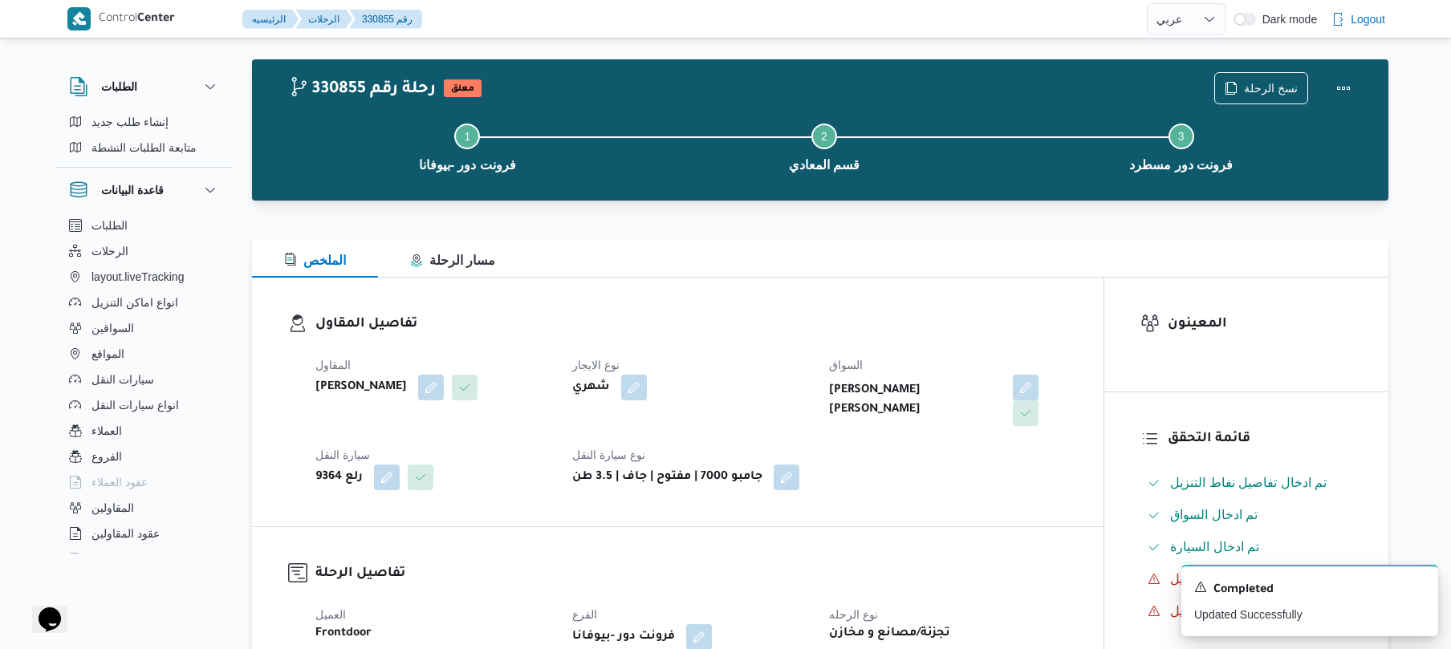
scroll to position [0, 0]
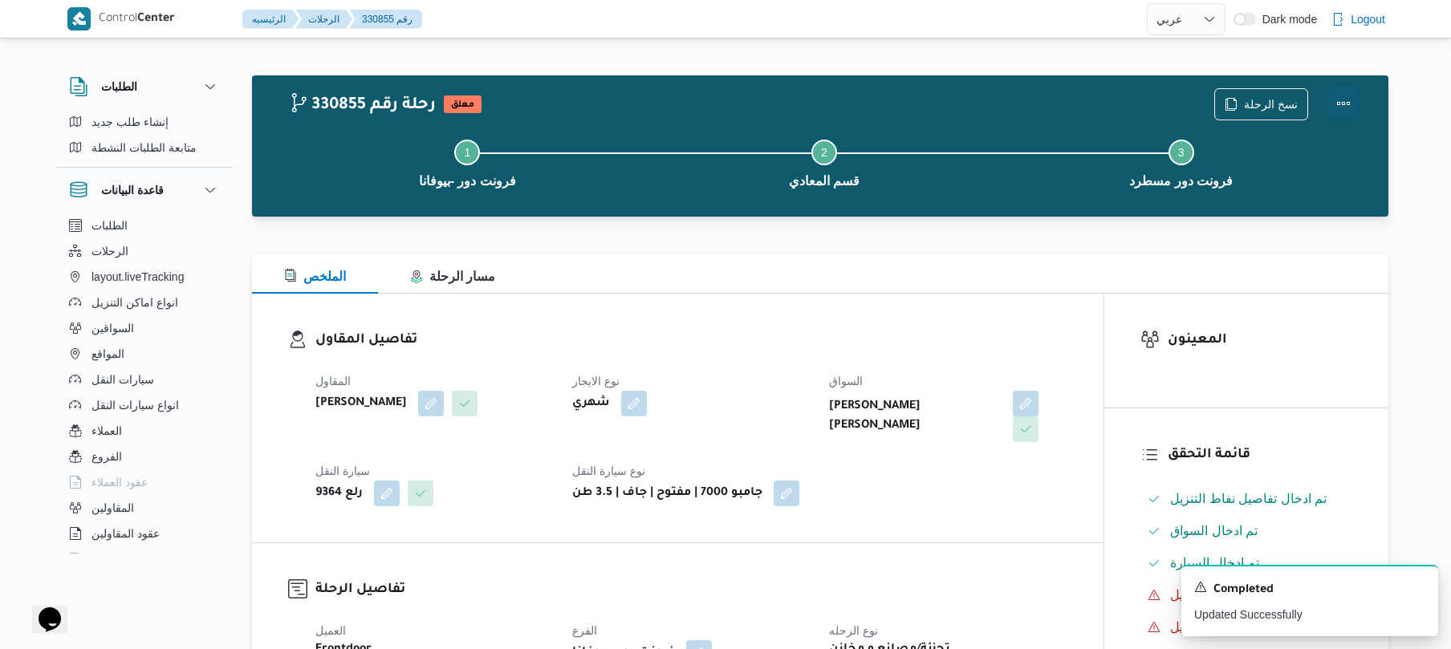
click at [1338, 103] on button "Actions" at bounding box center [1343, 103] width 32 height 32
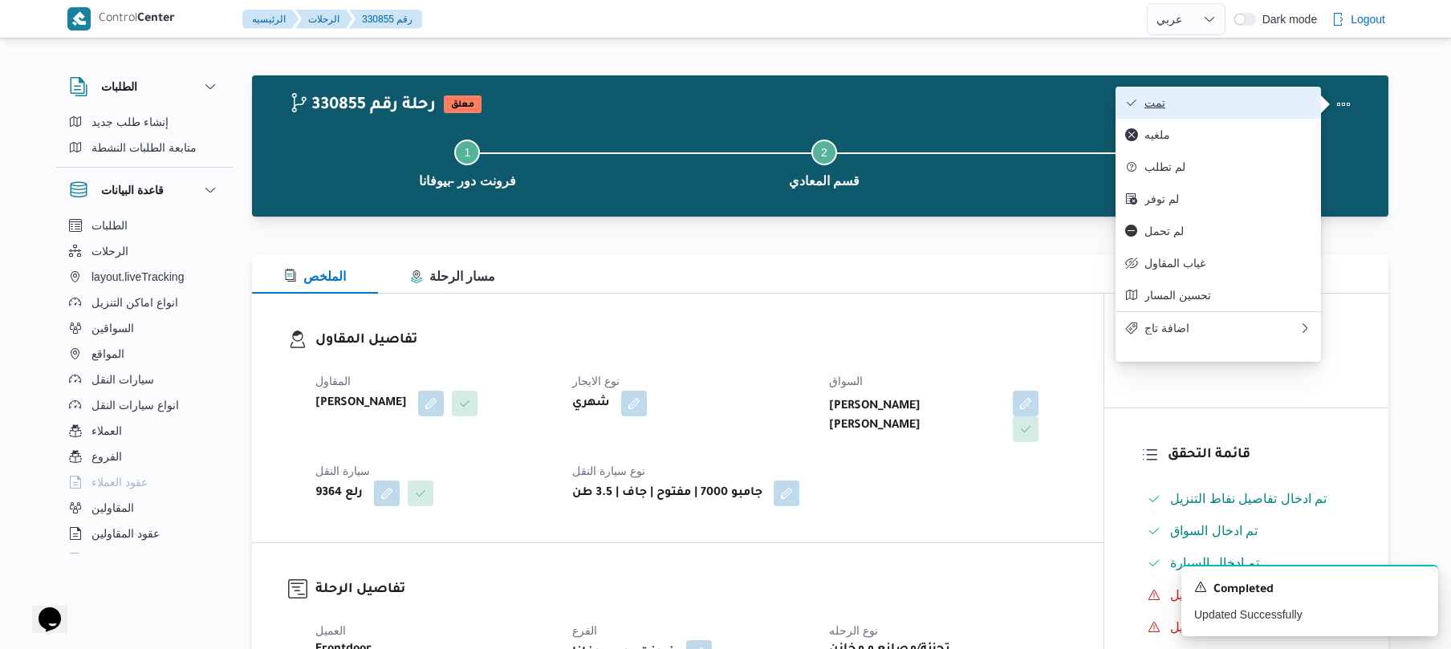
click at [1272, 99] on span "تمت" at bounding box center [1227, 102] width 167 height 13
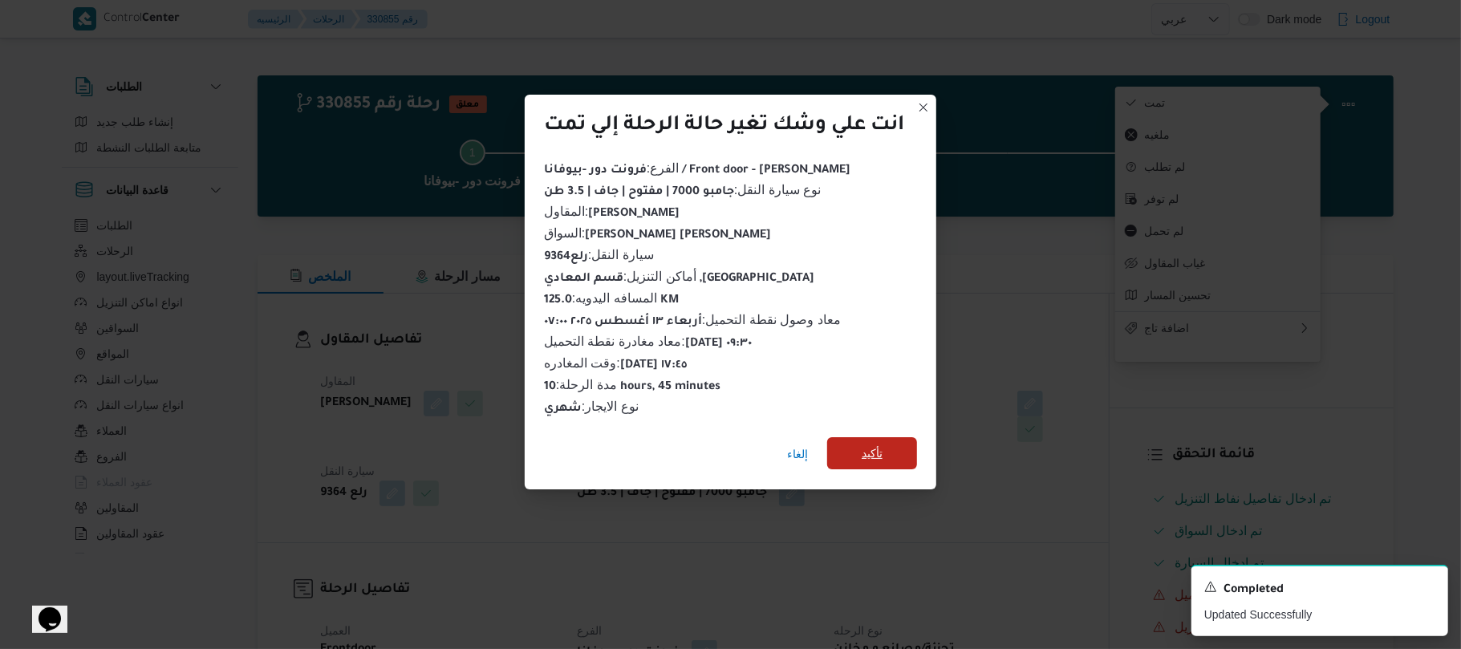
click at [890, 441] on span "تأكيد" at bounding box center [872, 453] width 90 height 32
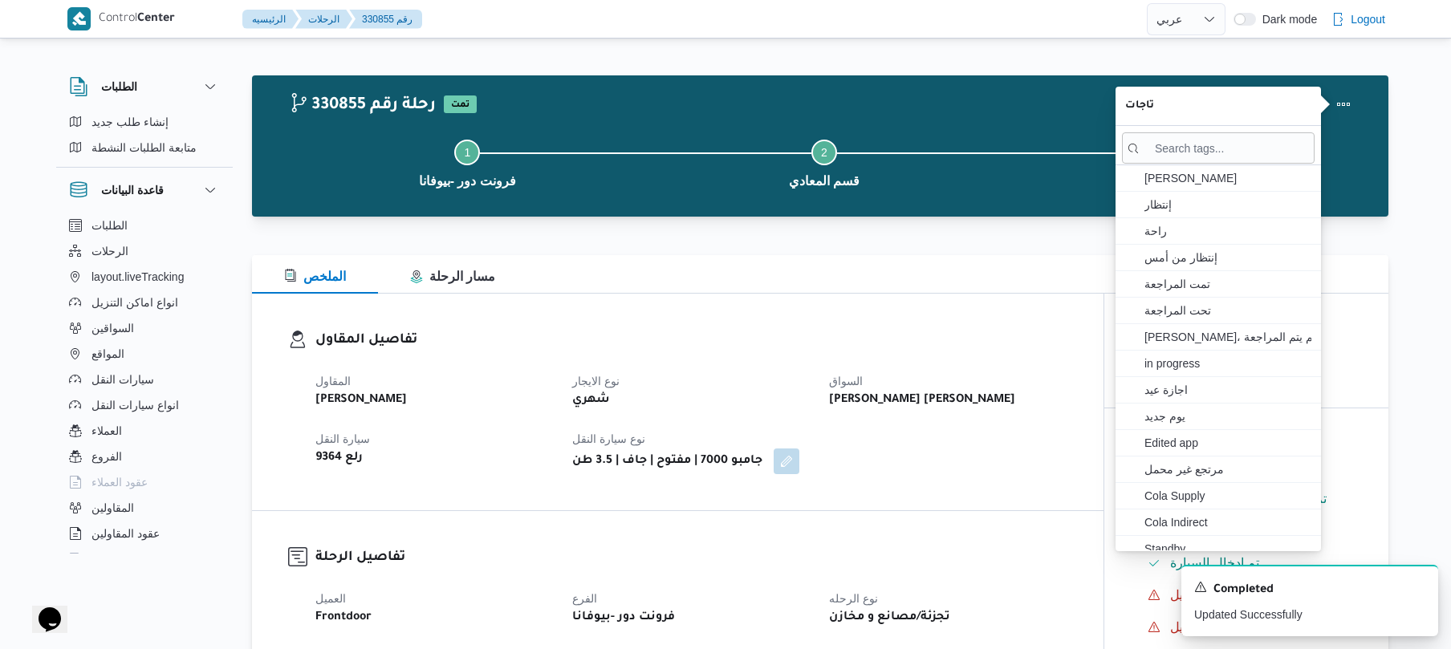
select select "ar"
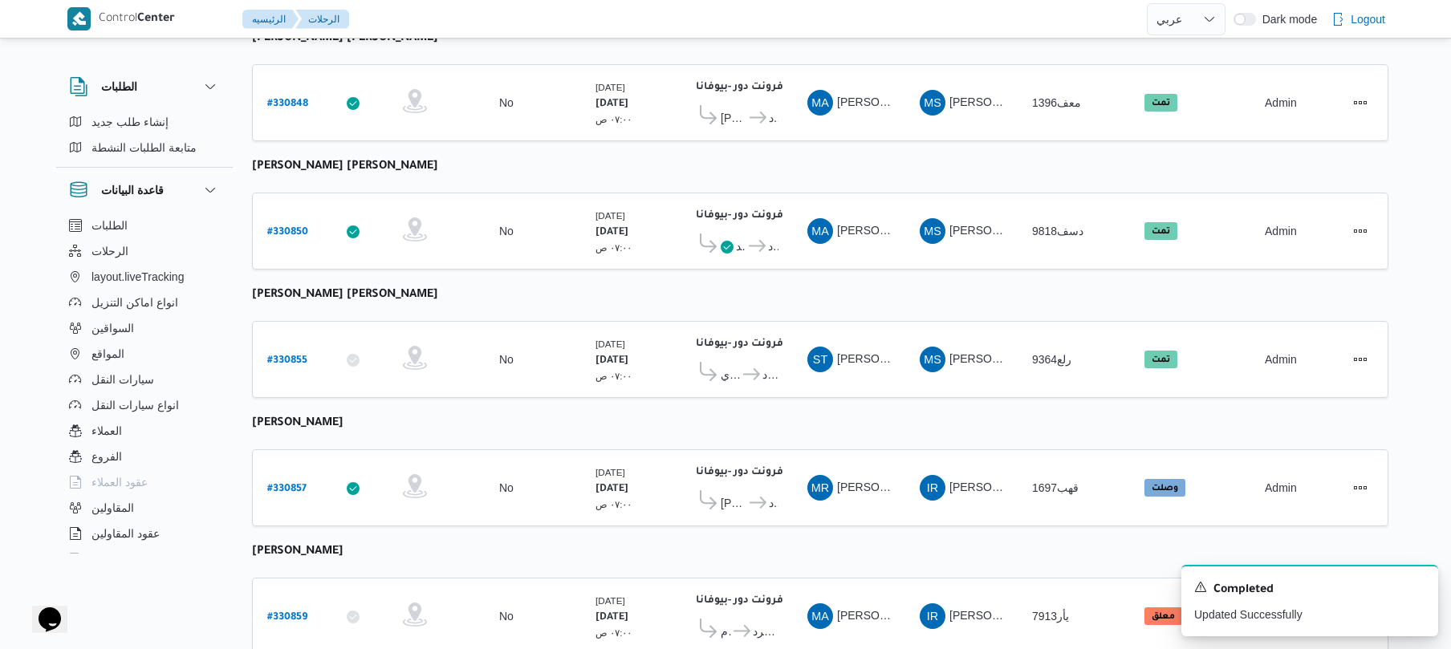
scroll to position [960, 0]
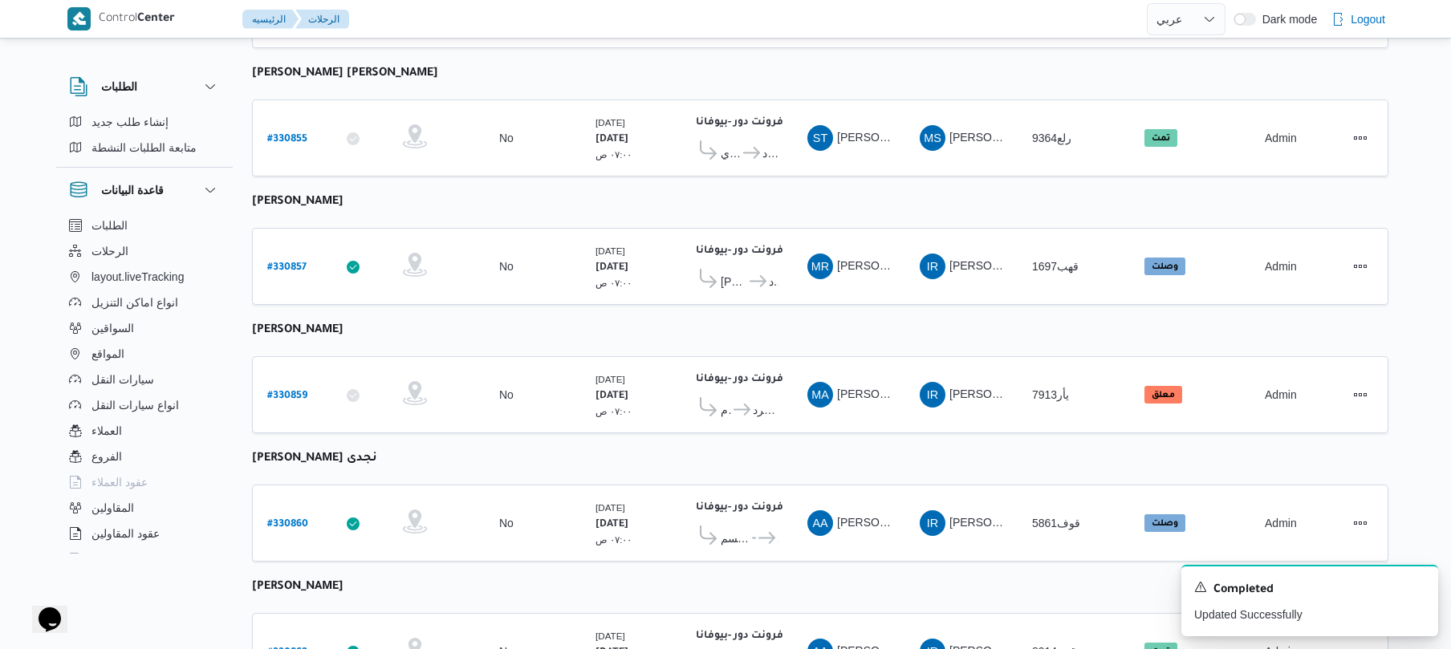
click at [674, 326] on table "رقم الرحلة Click to sort in ascending order تطبيق السائق Click to sort in ascen…" at bounding box center [820, 548] width 1136 height 2625
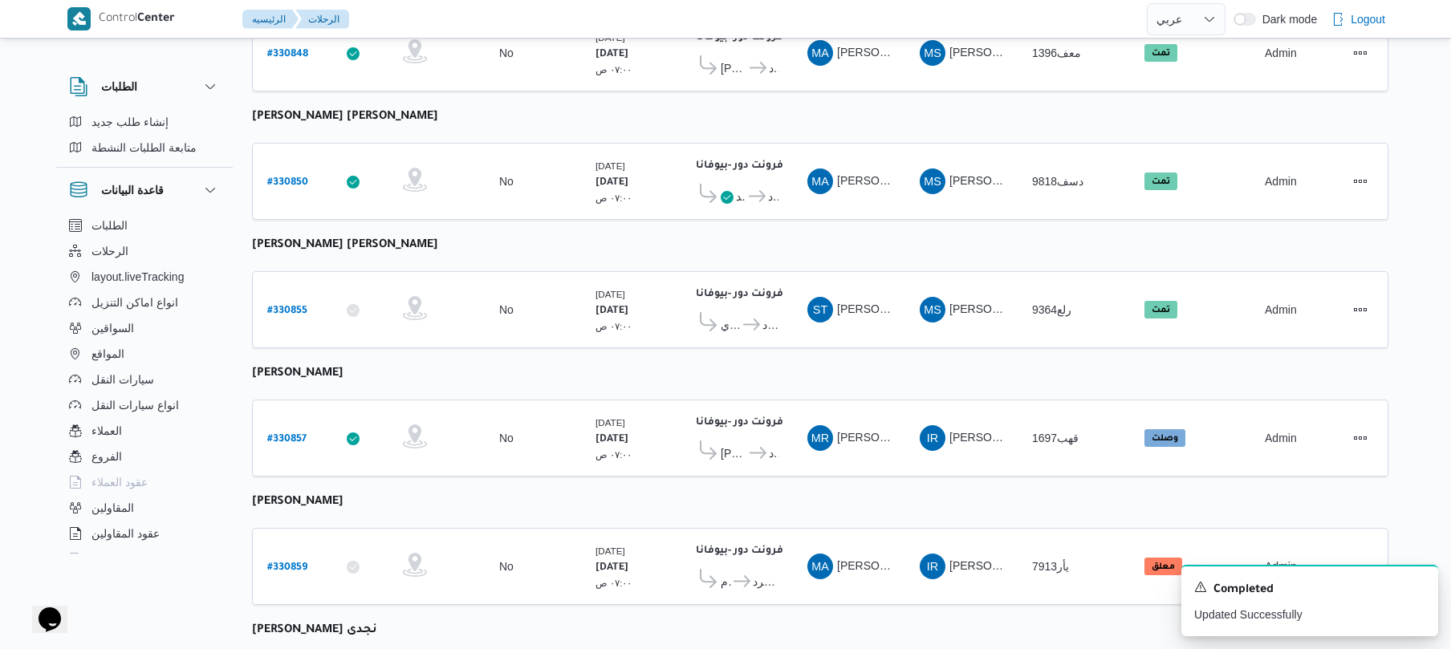
scroll to position [831, 0]
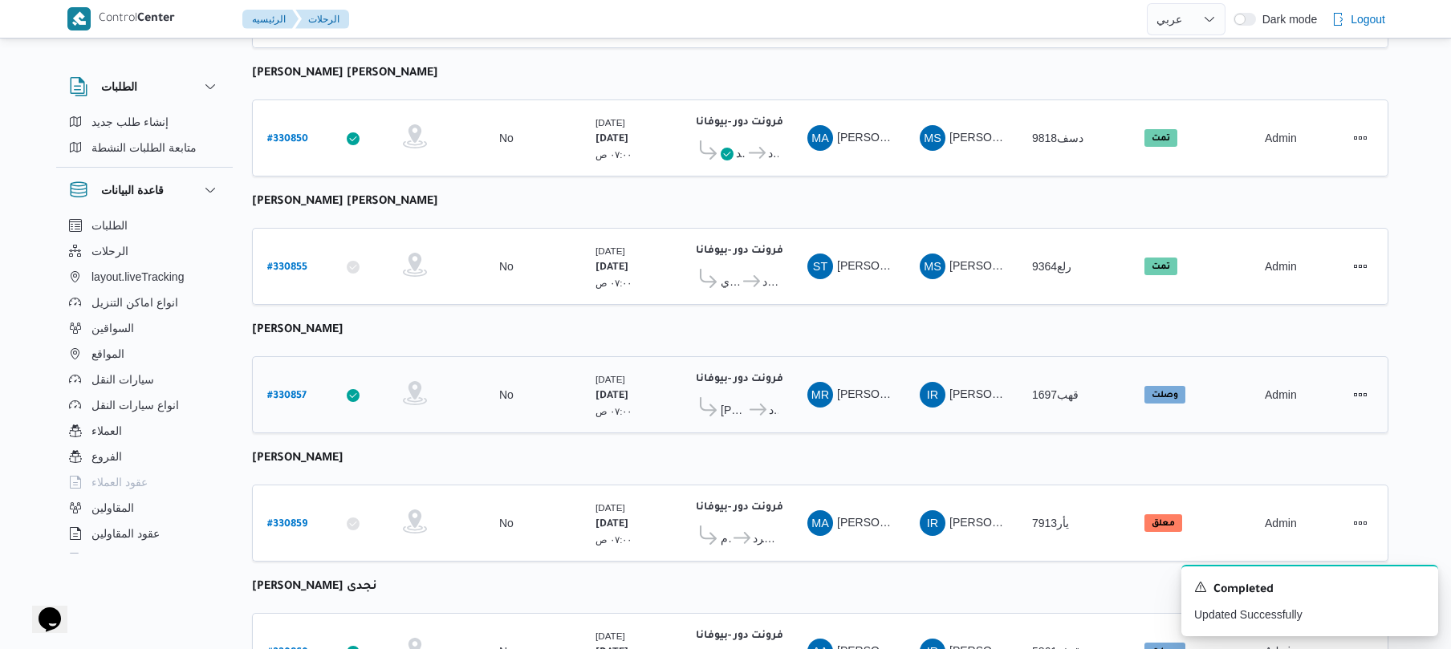
click at [294, 391] on b "# 330857" at bounding box center [286, 396] width 39 height 11
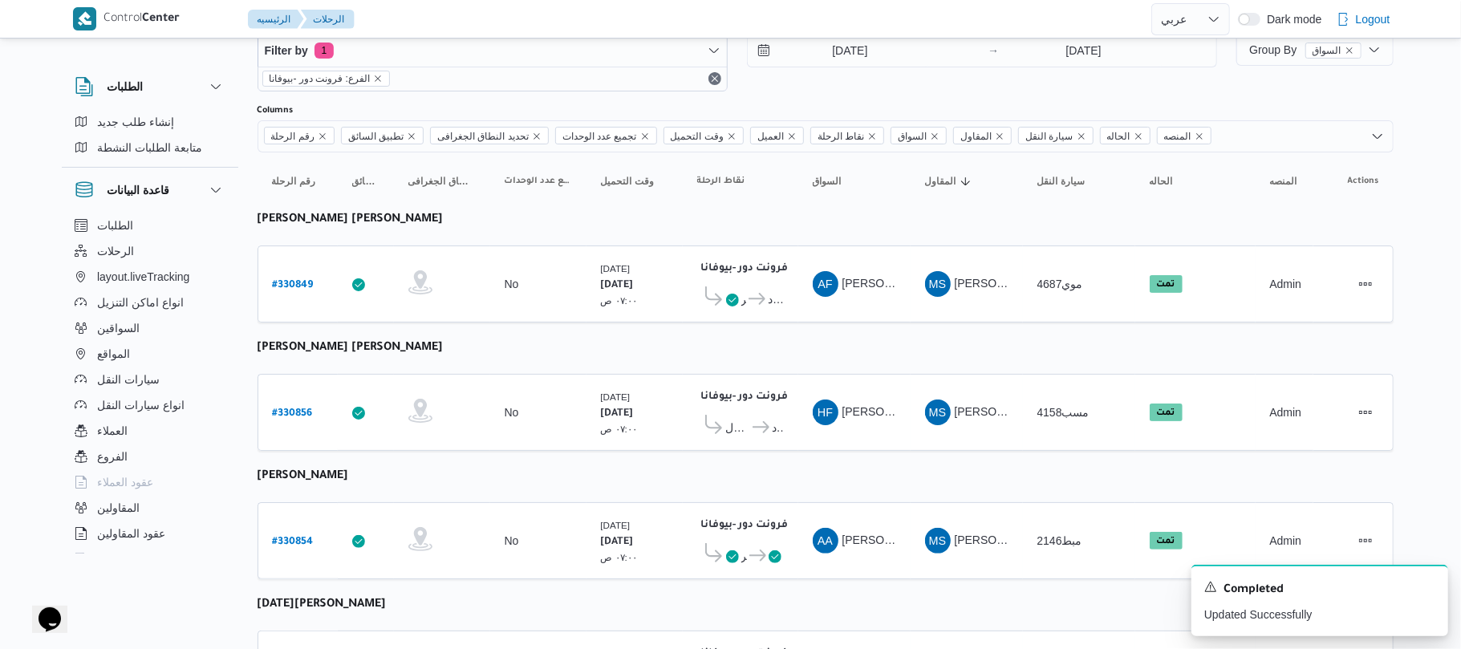
select select "ar"
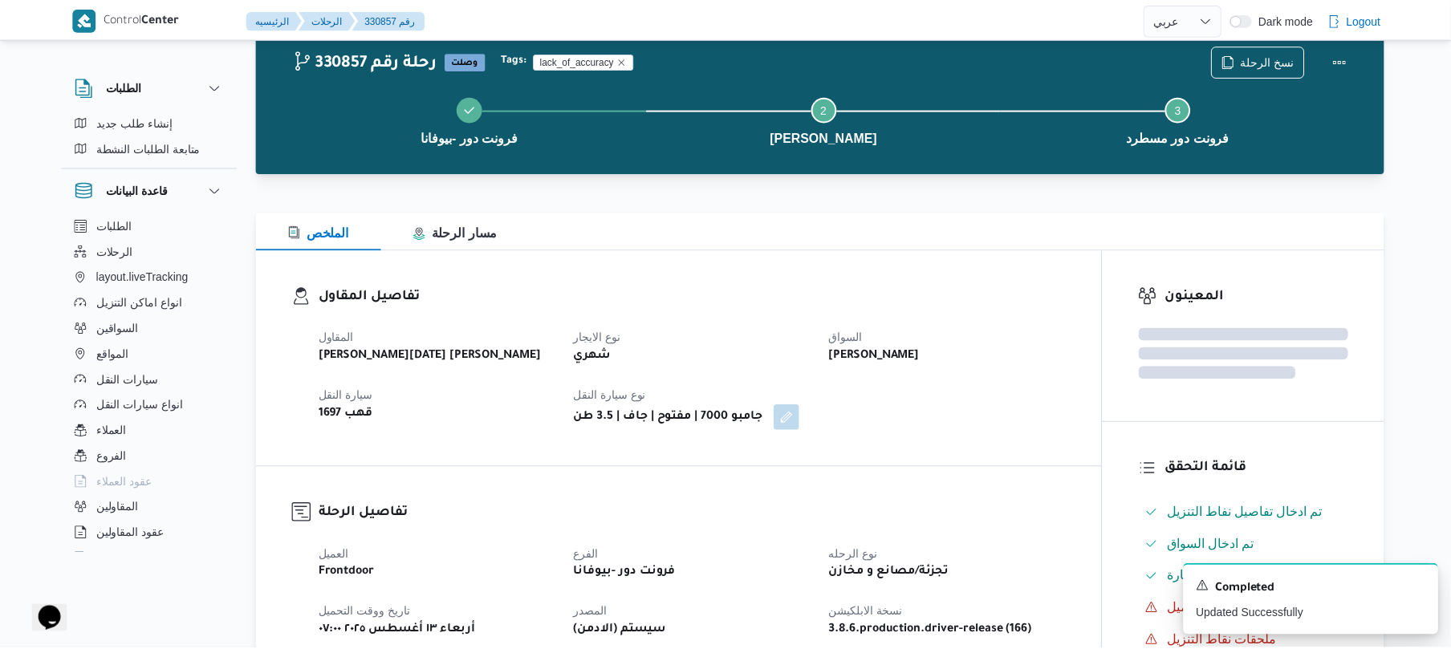
scroll to position [831, 0]
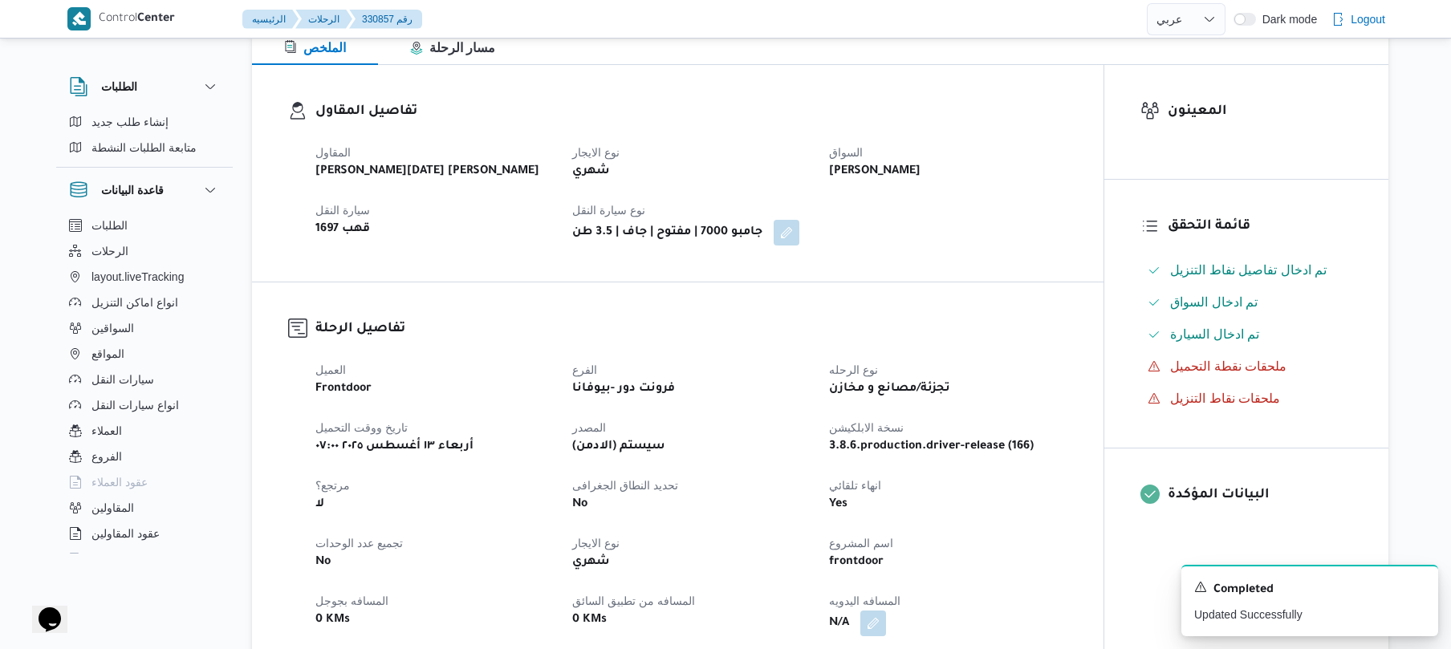
scroll to position [470, 0]
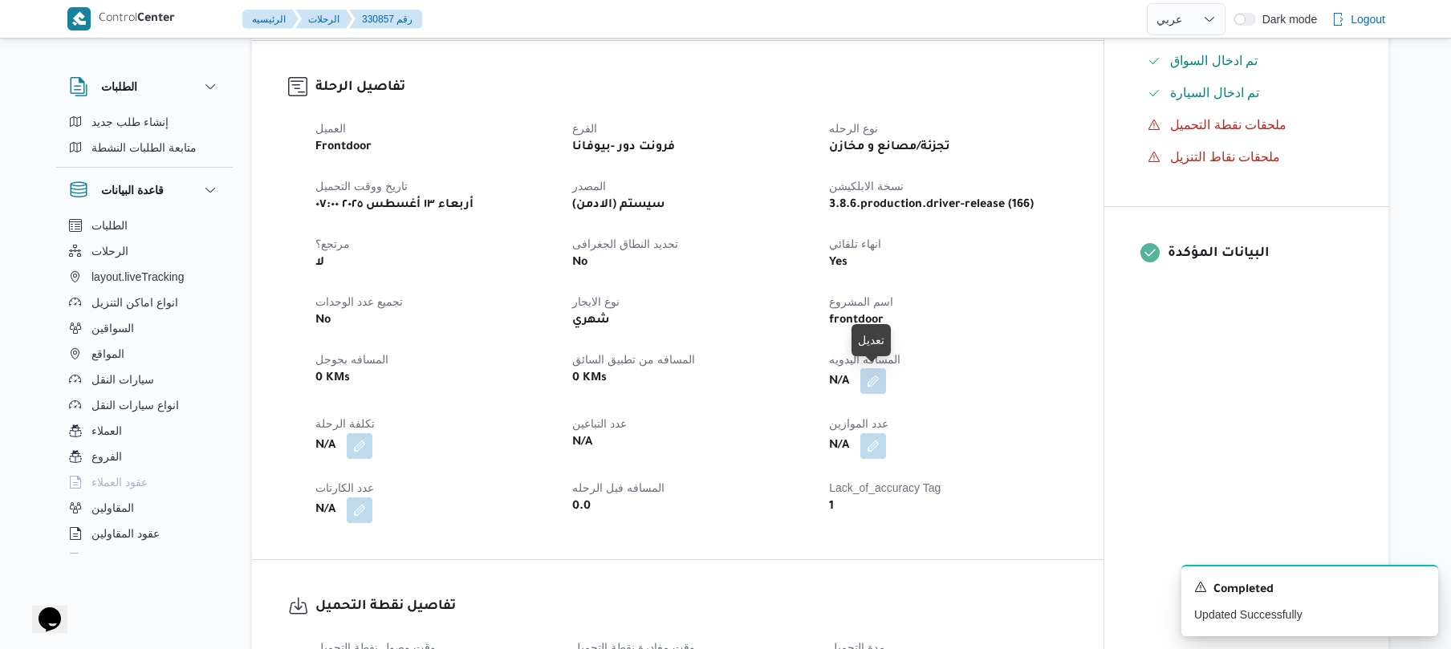
drag, startPoint x: 878, startPoint y: 375, endPoint x: 865, endPoint y: 380, distance: 13.7
click at [865, 380] on button "button" at bounding box center [873, 381] width 26 height 26
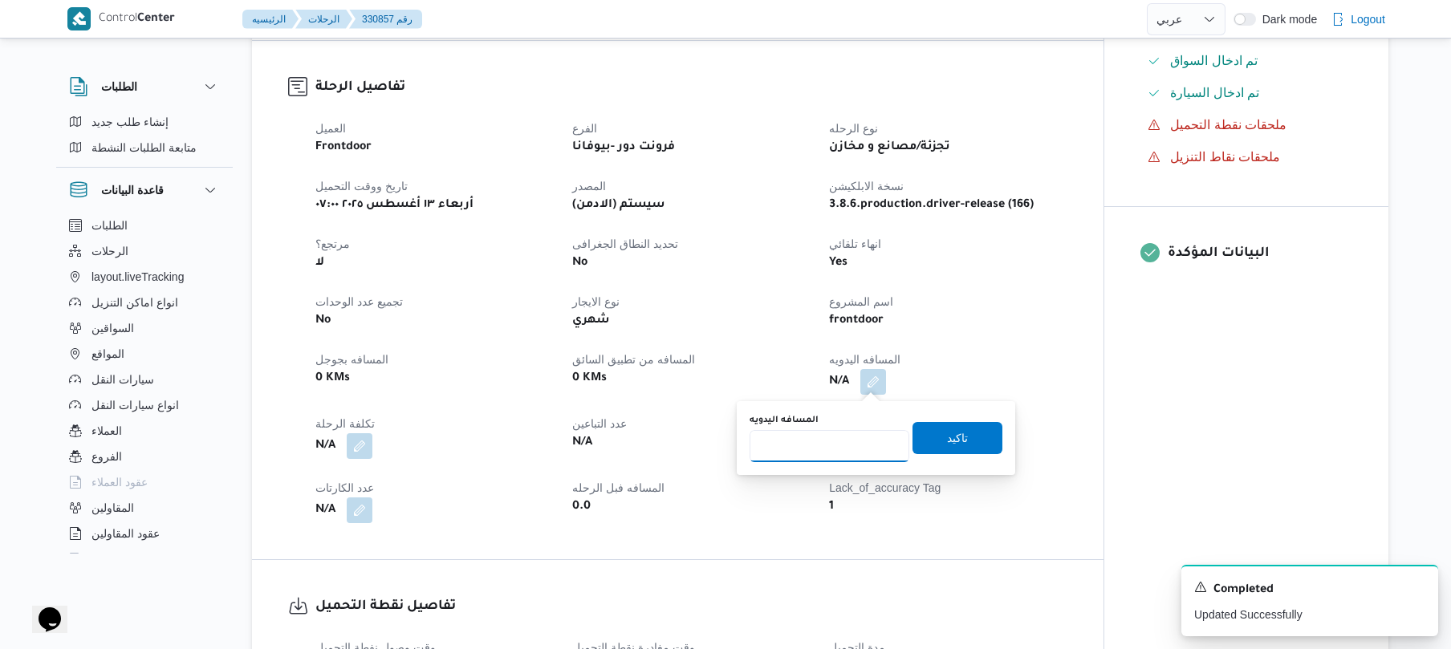
click at [822, 446] on input "المسافه اليدويه" at bounding box center [829, 446] width 160 height 32
type input "90"
click at [952, 438] on span "تاكيد" at bounding box center [957, 437] width 21 height 19
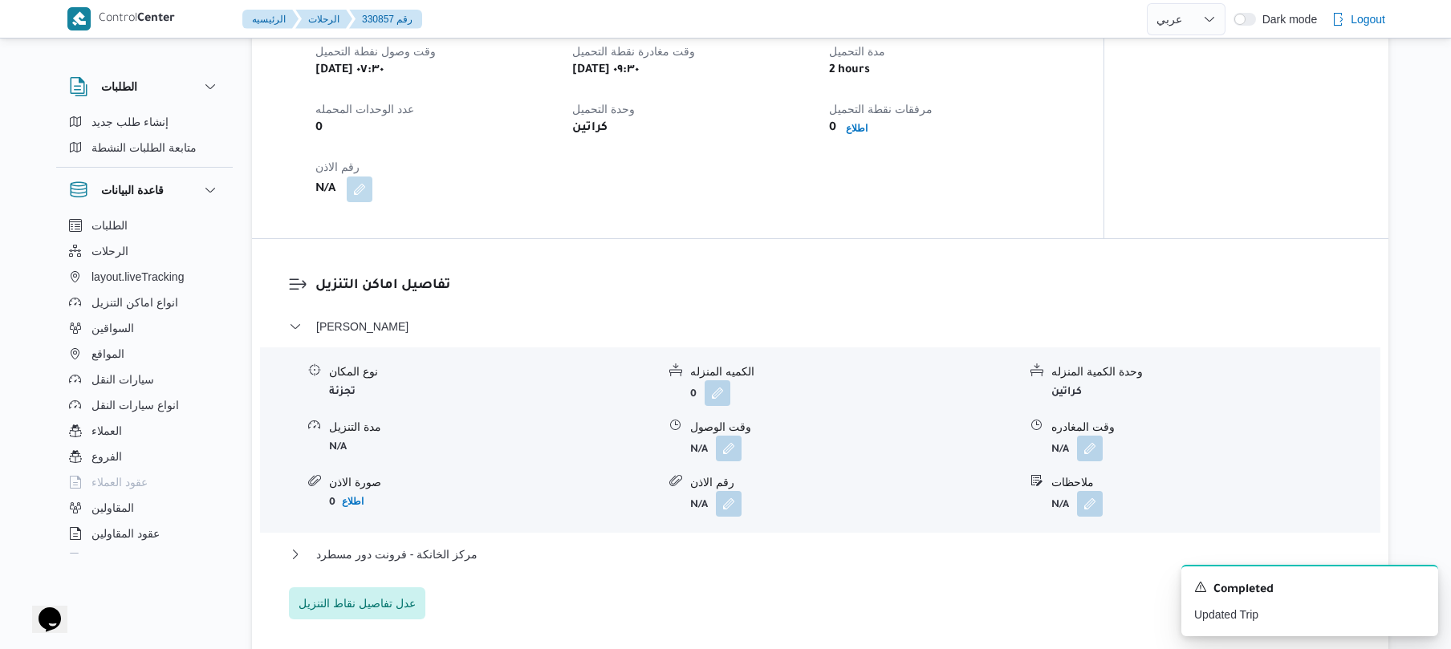
scroll to position [1069, 0]
click at [727, 446] on button "button" at bounding box center [729, 445] width 26 height 26
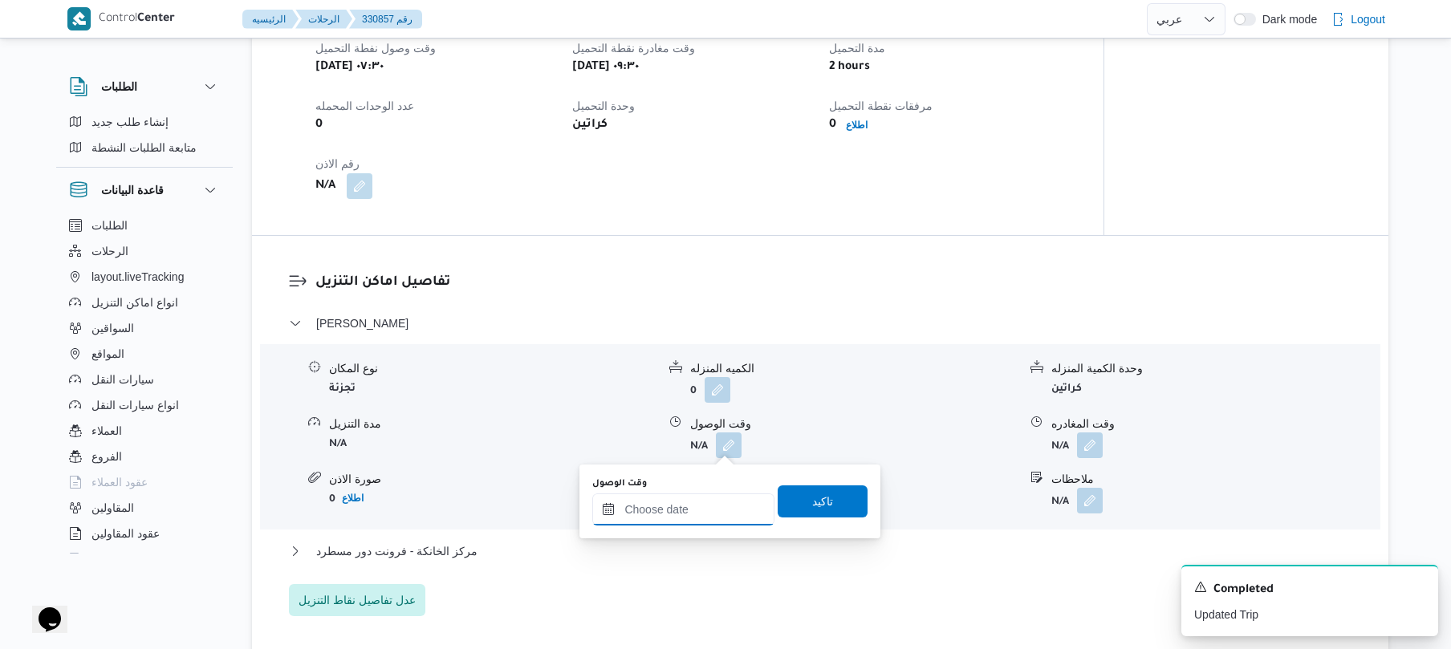
click at [678, 517] on input "وقت الوصول" at bounding box center [683, 509] width 182 height 32
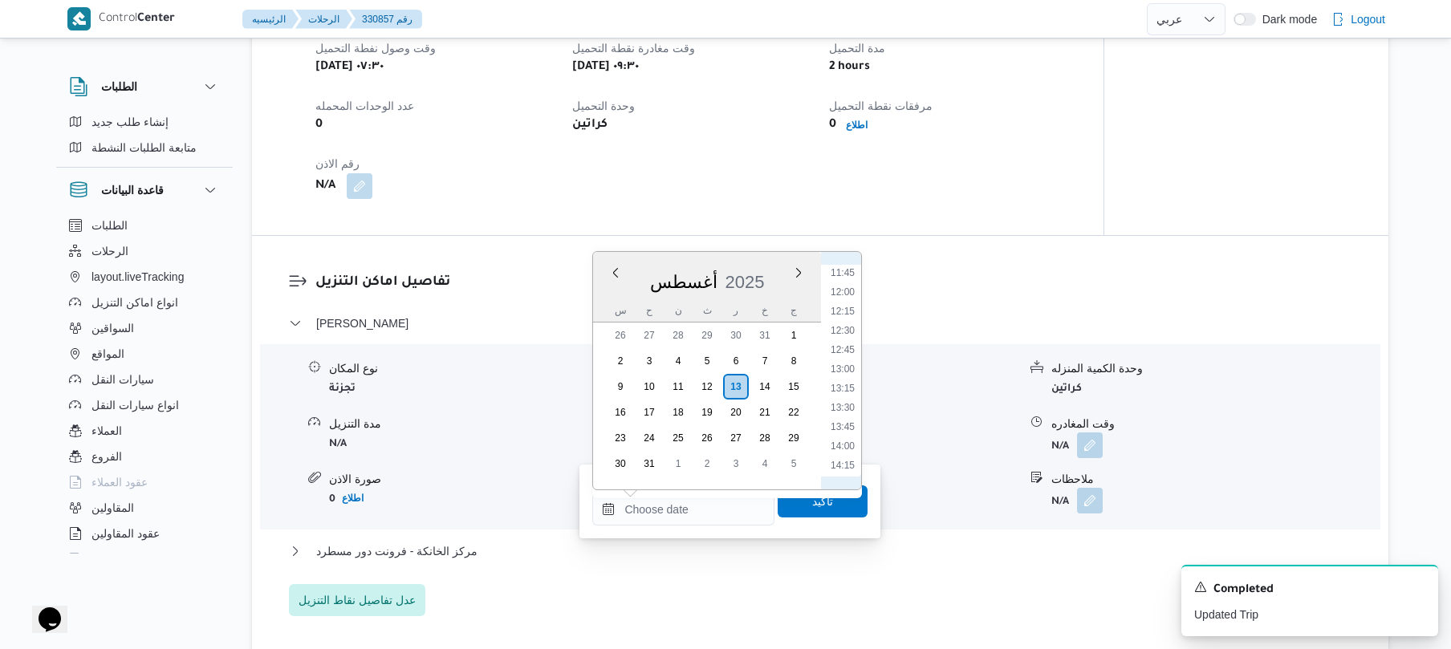
scroll to position [777, 0]
click at [845, 323] on li "10:45" at bounding box center [842, 323] width 37 height 16
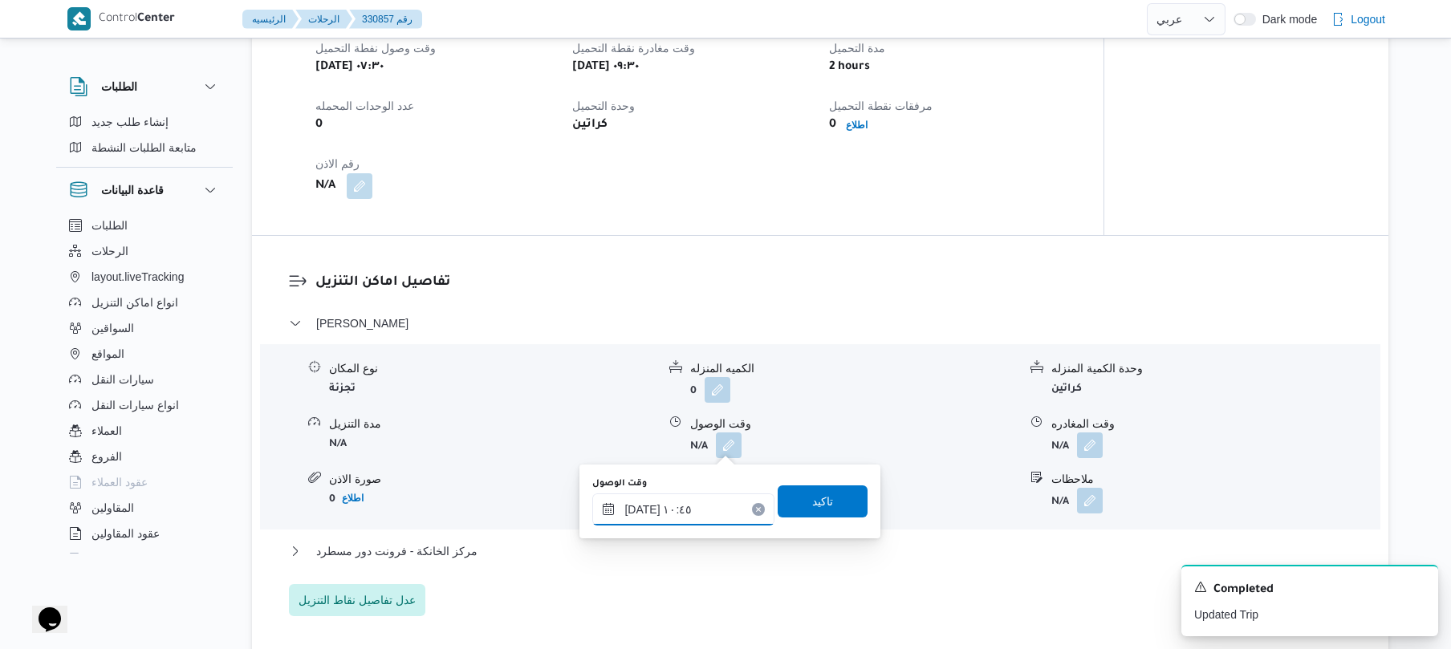
click at [642, 502] on input "[DATE] ١٠:٤٥" at bounding box center [683, 509] width 182 height 32
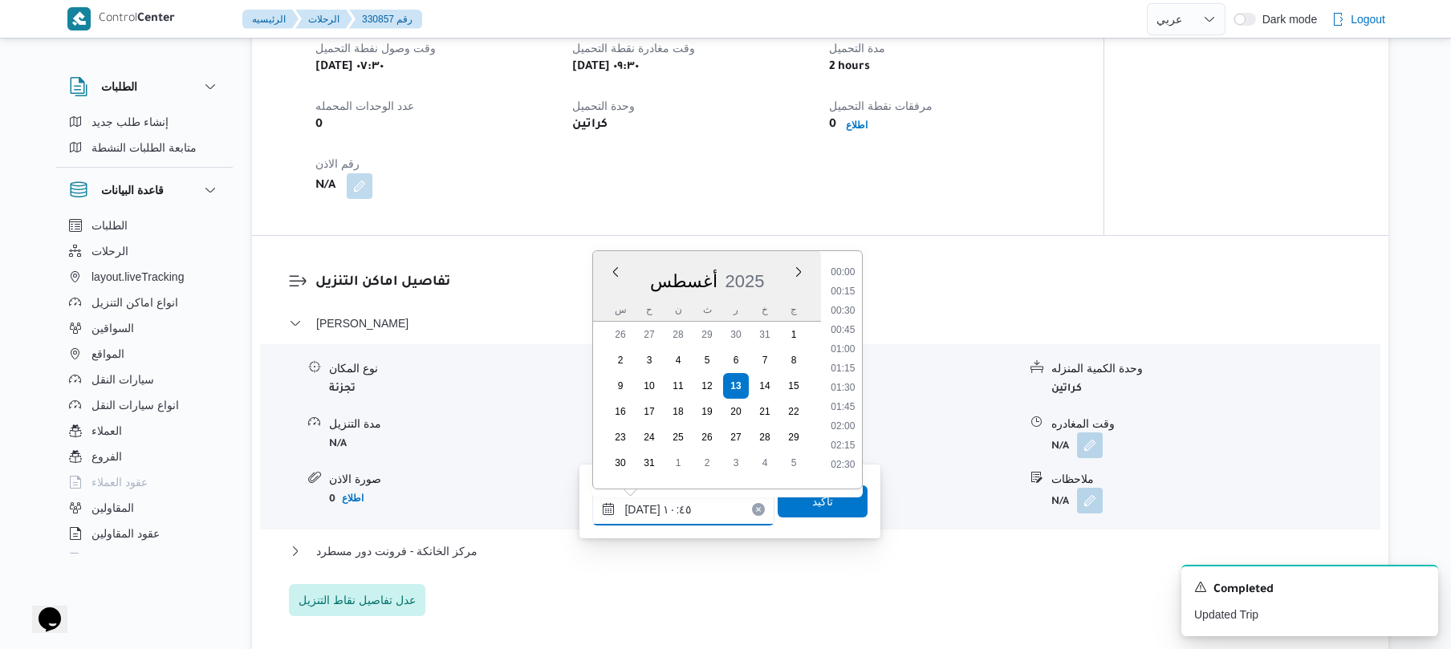
click at [642, 504] on input "[DATE] ١٠:٤٥" at bounding box center [683, 509] width 182 height 32
type input "١٣/٠٨/٢٠٢٥ ١٠:٢٠"
click at [826, 499] on span "تاكيد" at bounding box center [822, 501] width 90 height 32
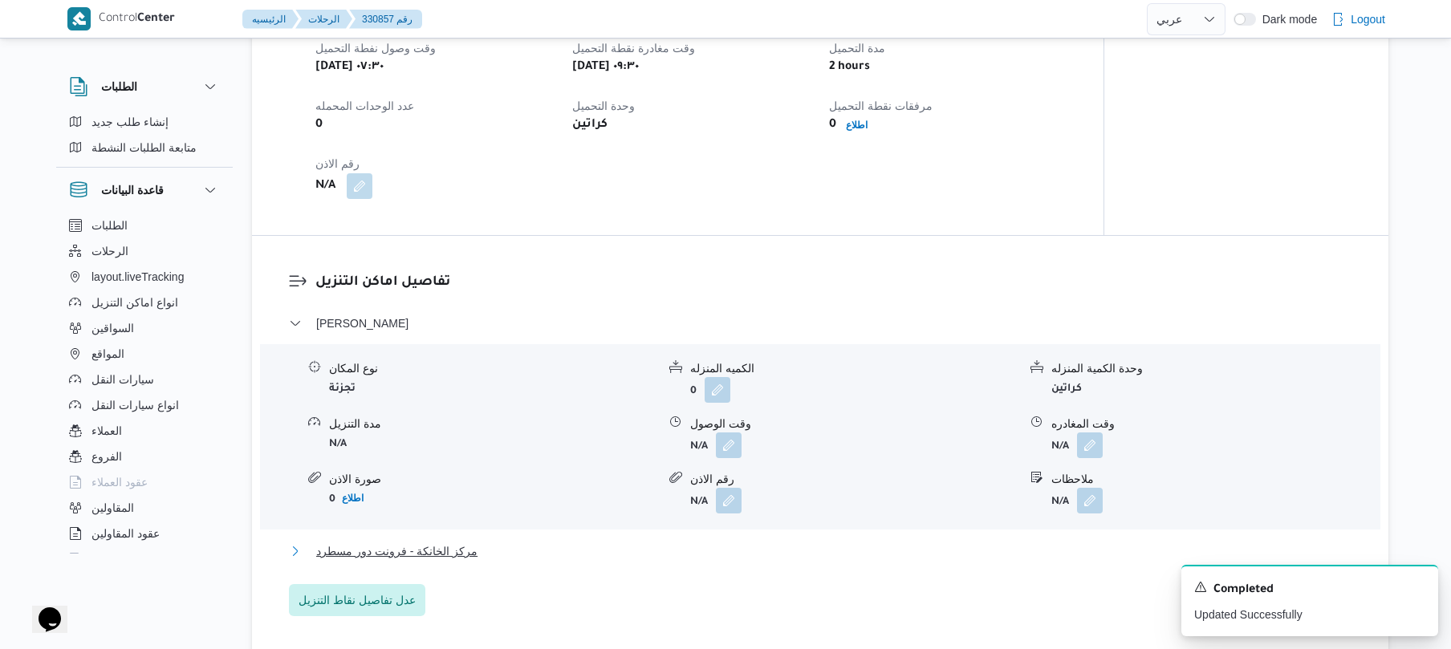
click at [730, 549] on button "مركز الخانكة - فرونت دور مسطرد" at bounding box center [820, 551] width 1063 height 19
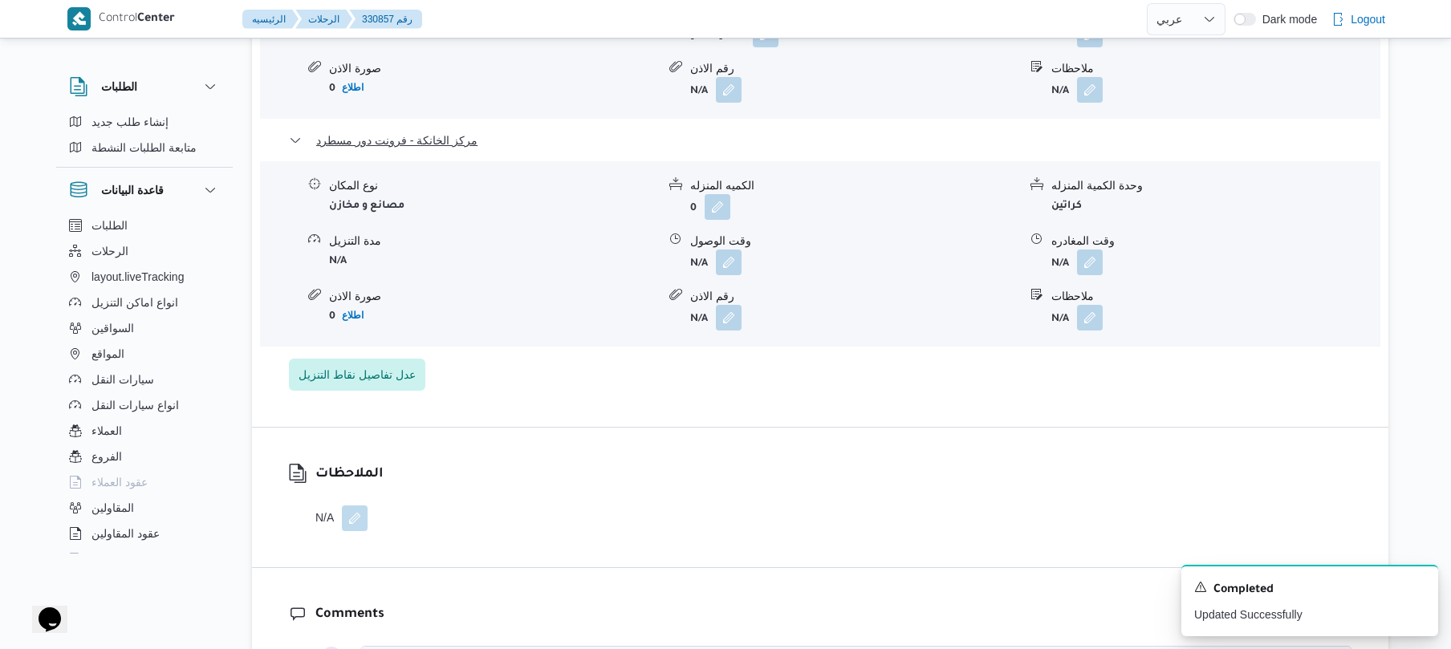
scroll to position [1497, 0]
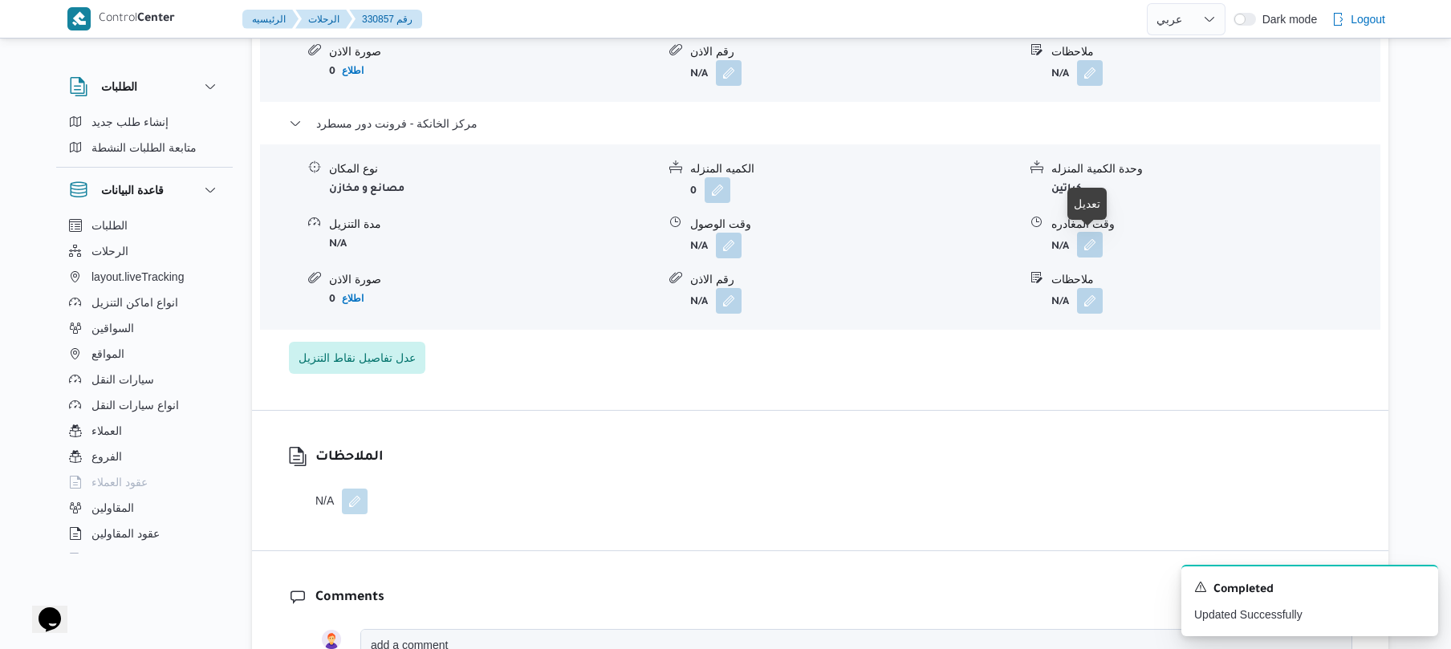
click at [1082, 239] on button "button" at bounding box center [1090, 245] width 26 height 26
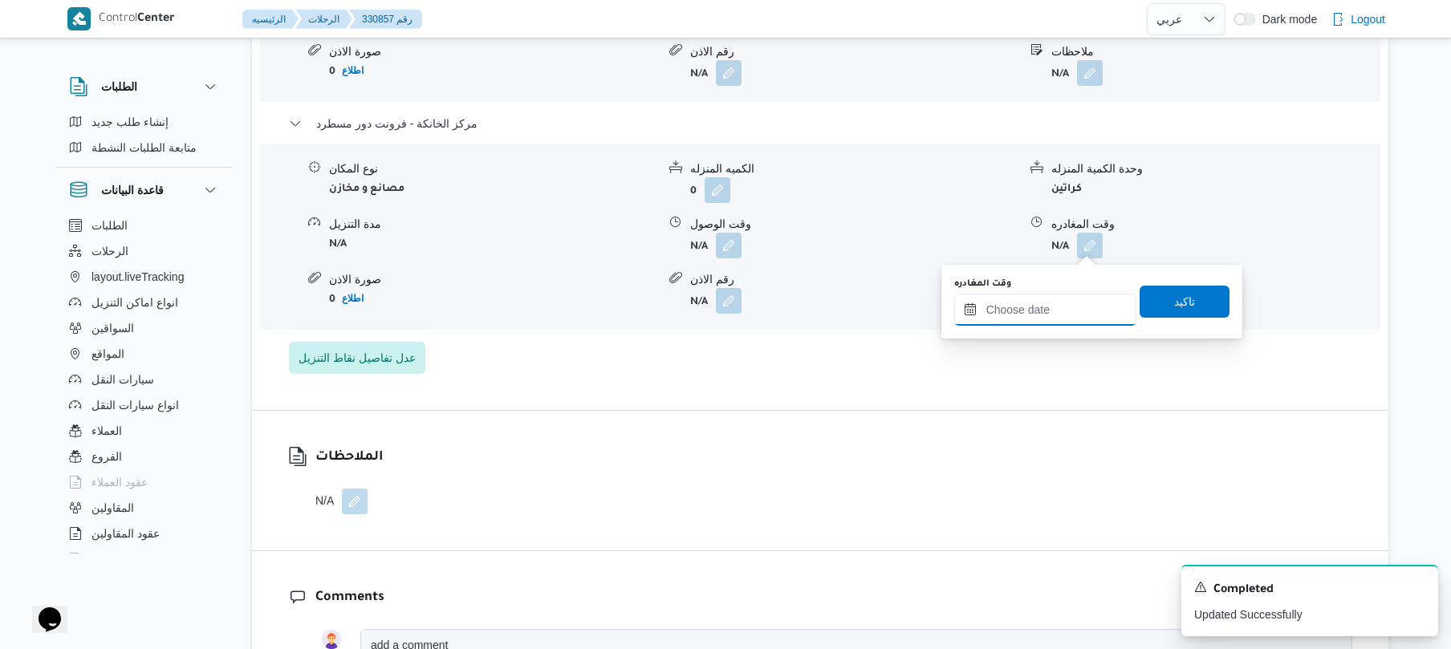
click at [1014, 315] on input "وقت المغادره" at bounding box center [1045, 310] width 182 height 32
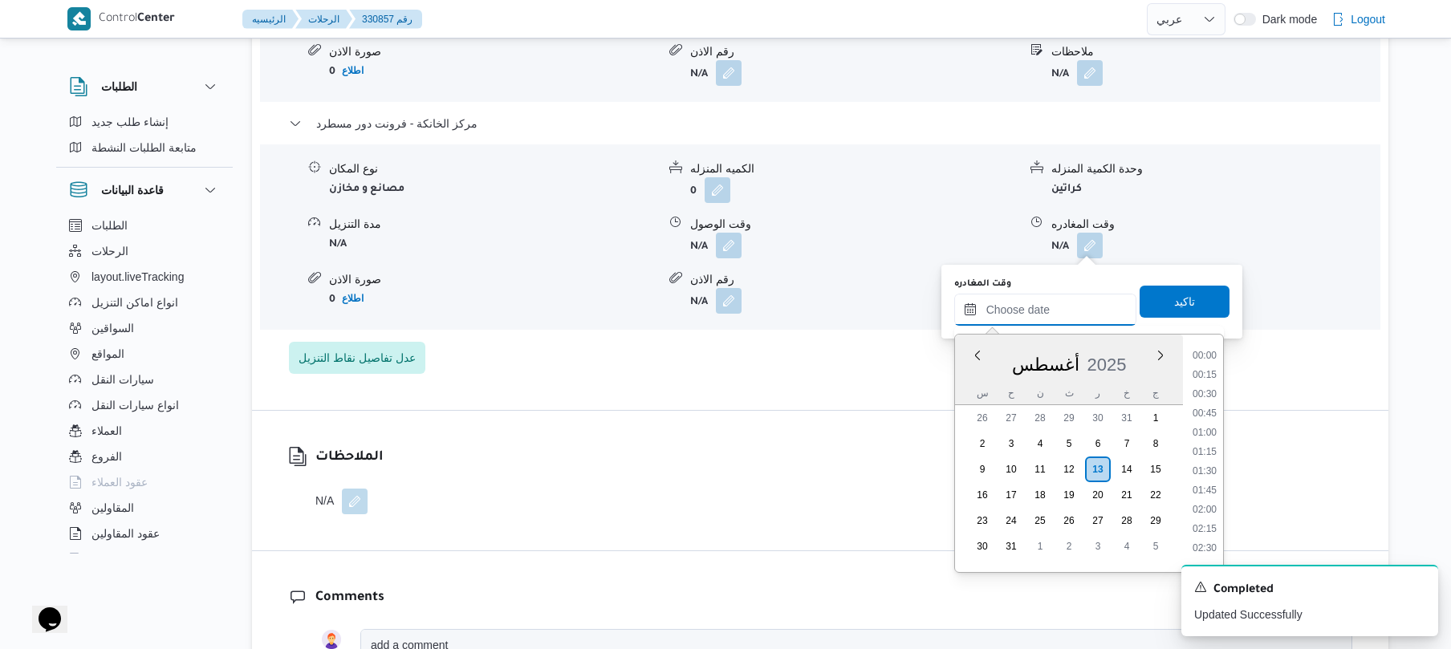
scroll to position [1317, 0]
click at [1205, 420] on li "18:00" at bounding box center [1204, 425] width 37 height 16
type input "[DATE] ١٨:٠٠"
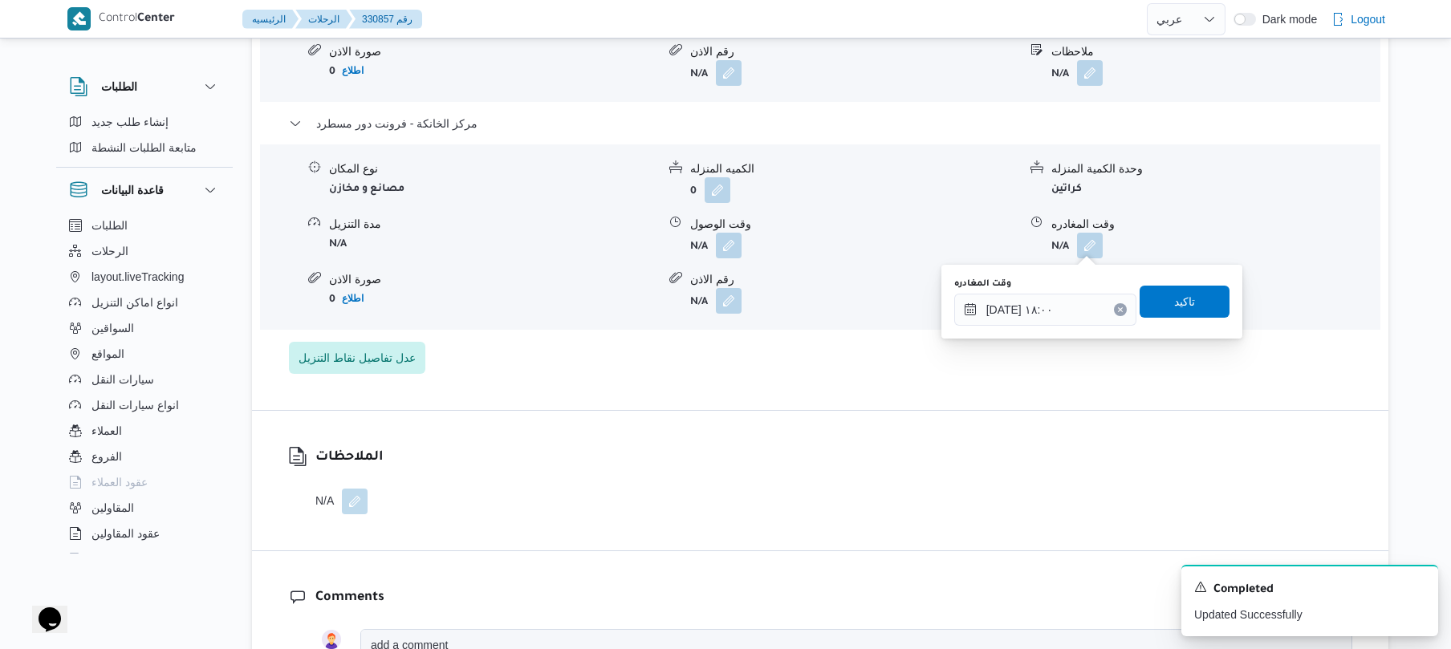
click at [1191, 281] on div "وقت المغادره ١٣/٠٨/٢٠٢٥ ١٨:٠٠ تاكيد" at bounding box center [1091, 301] width 278 height 51
click at [1185, 293] on span "تاكيد" at bounding box center [1184, 301] width 90 height 32
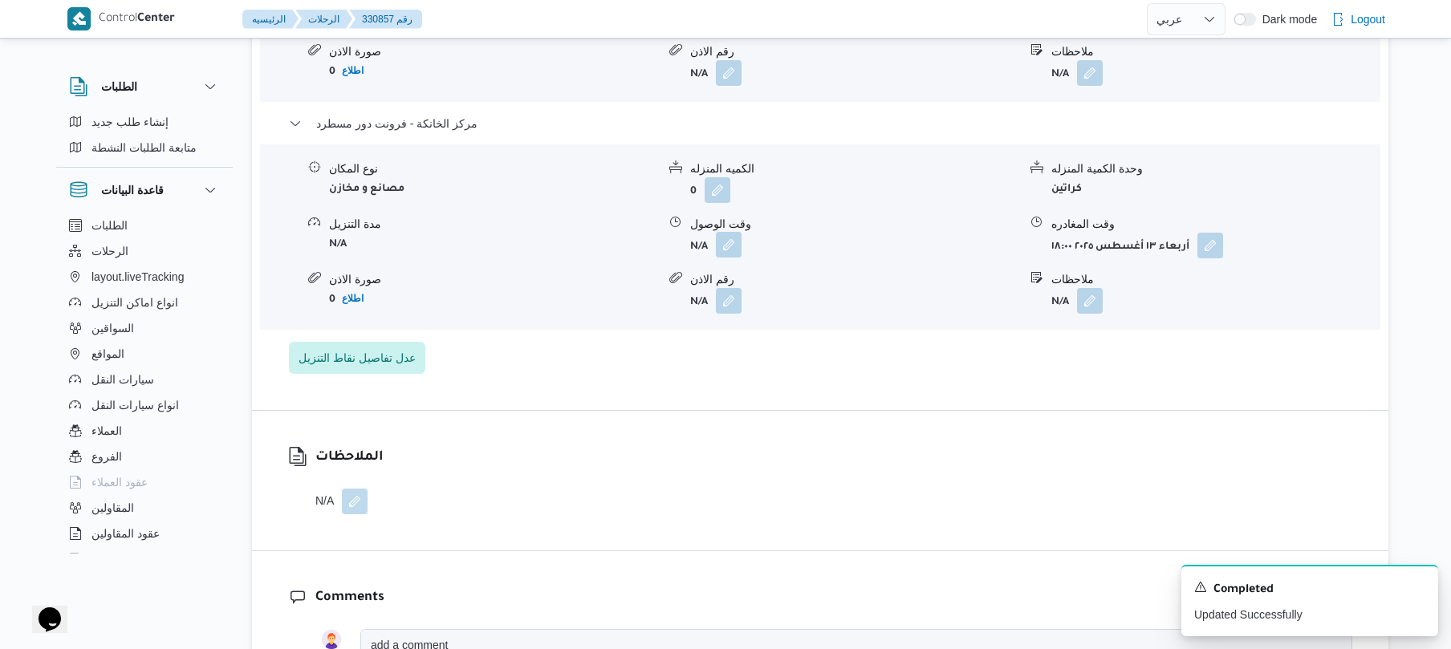
click at [724, 247] on button "button" at bounding box center [729, 245] width 26 height 26
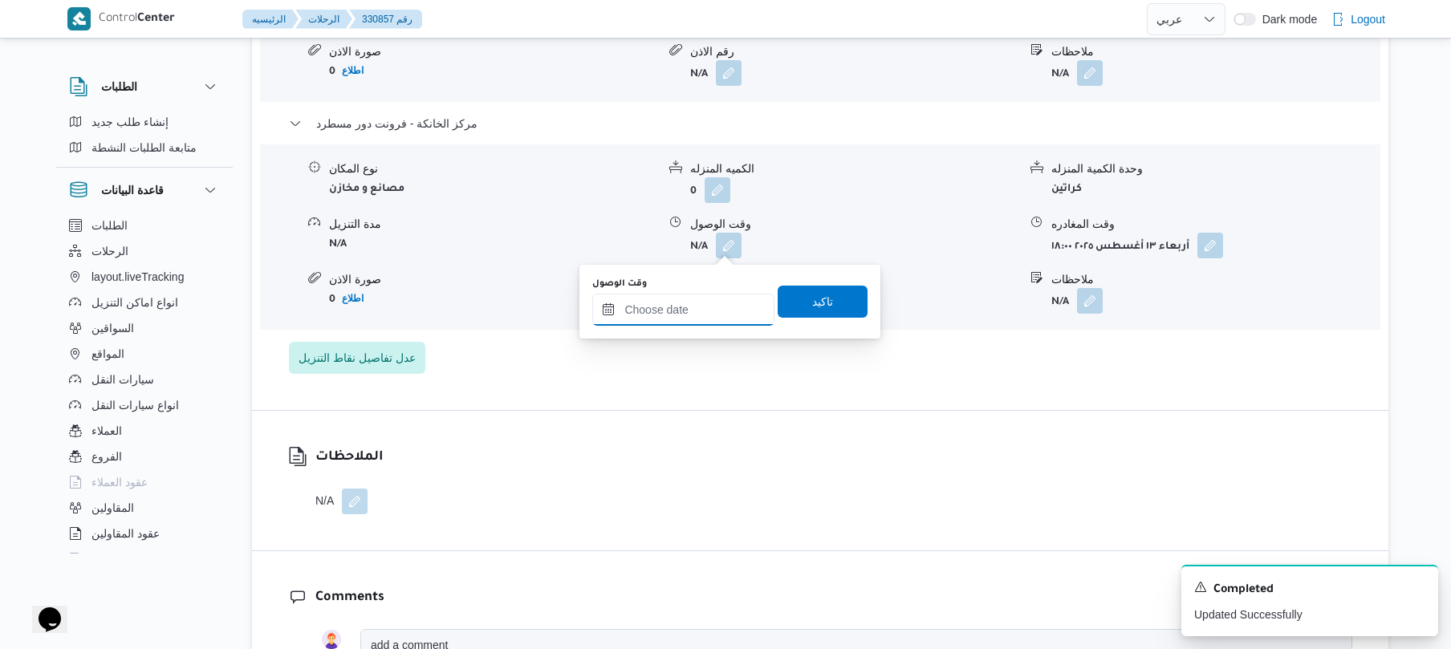
click at [694, 302] on input "وقت الوصول" at bounding box center [683, 310] width 182 height 32
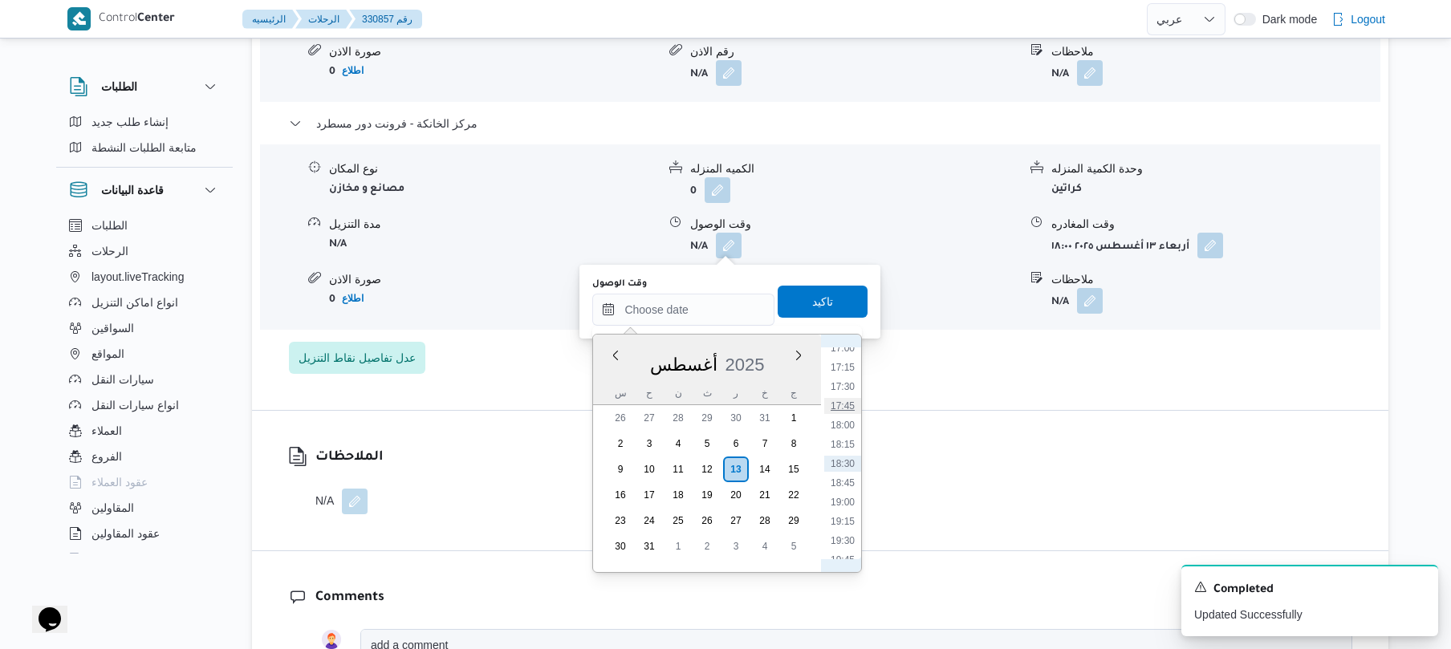
click at [854, 408] on li "17:45" at bounding box center [842, 406] width 37 height 16
type input "[DATE] ١٧:٤٥"
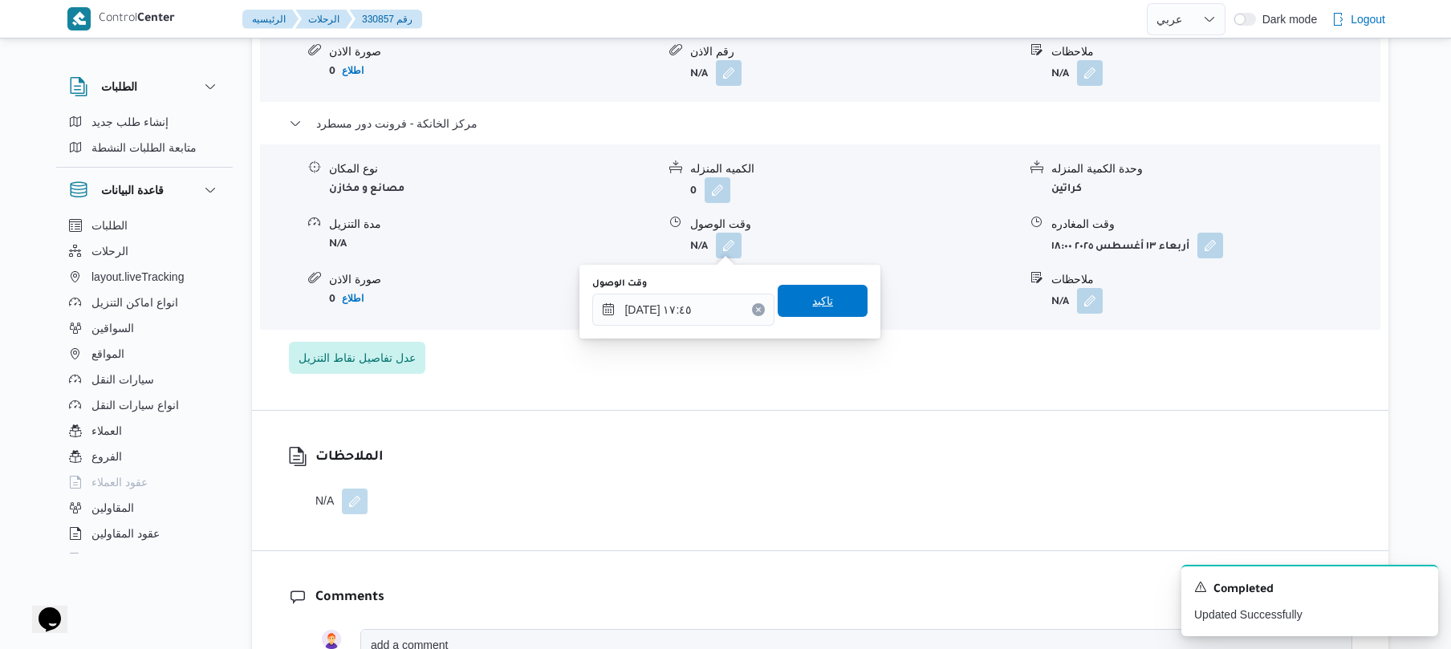
click at [822, 313] on span "تاكيد" at bounding box center [822, 301] width 90 height 32
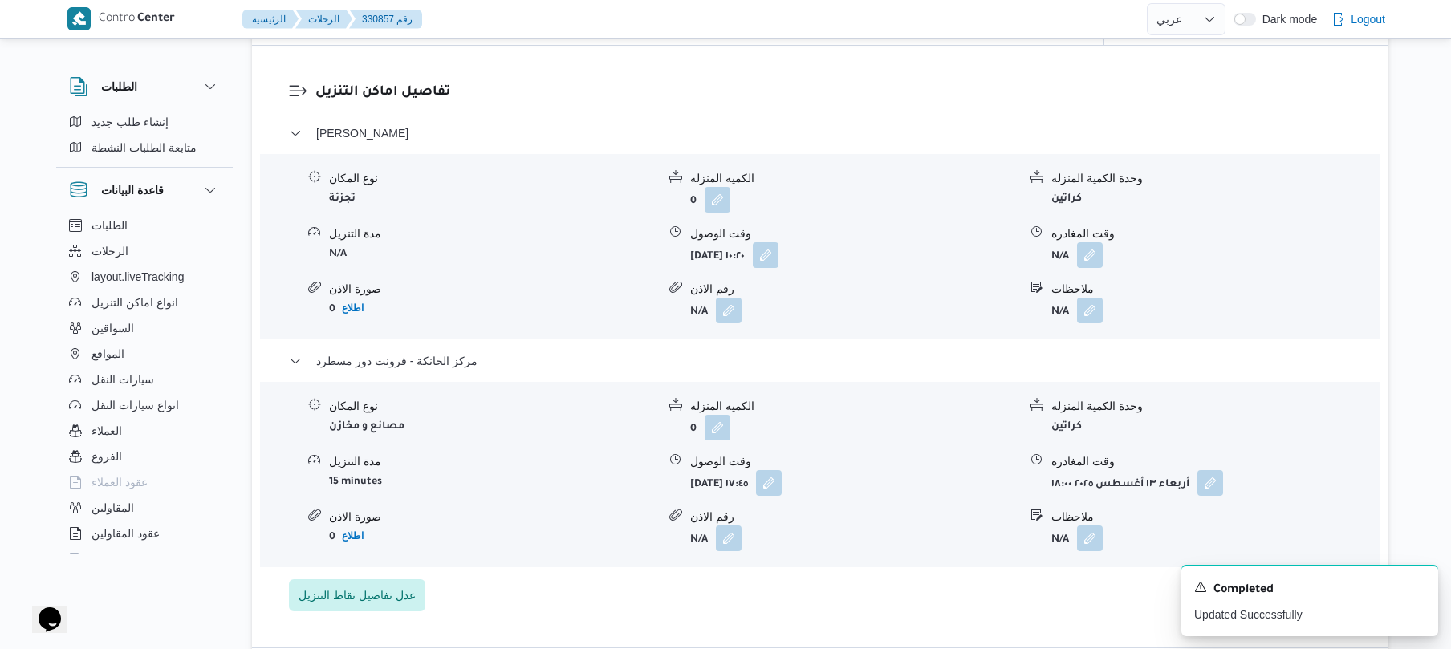
scroll to position [1240, 0]
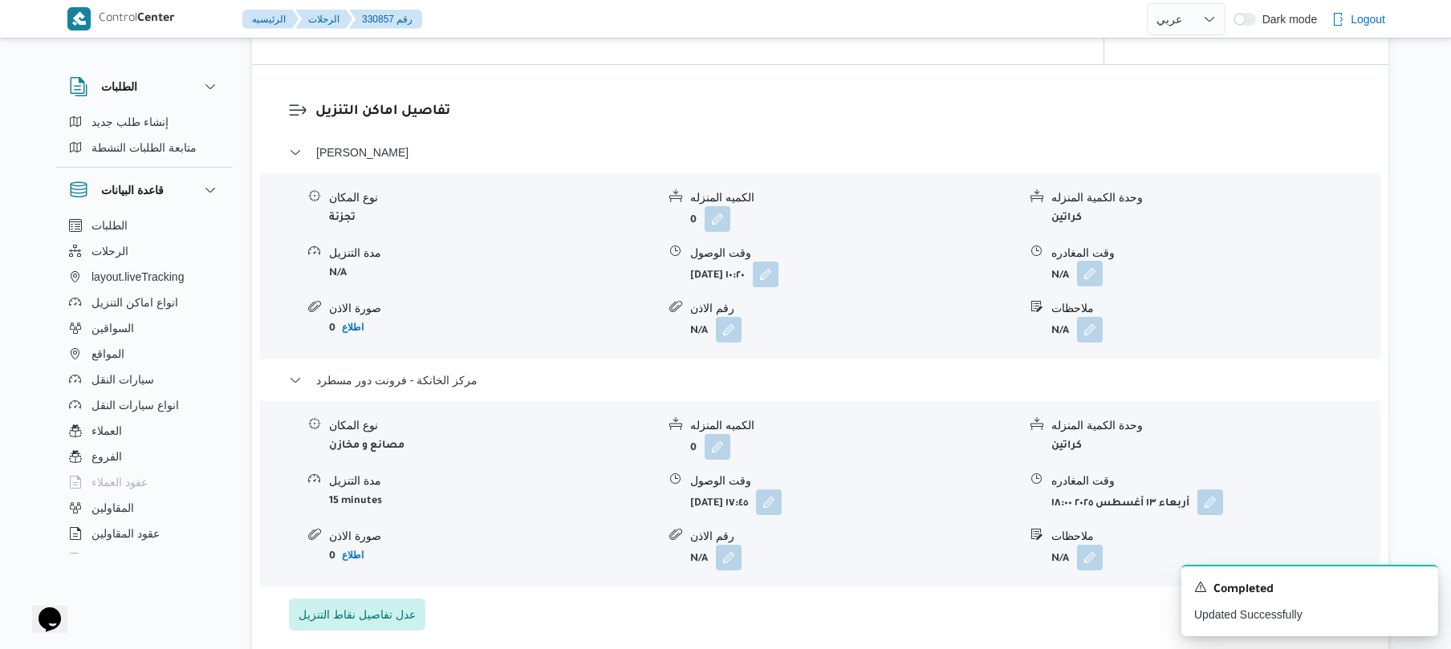
click at [1091, 273] on button "button" at bounding box center [1090, 274] width 26 height 26
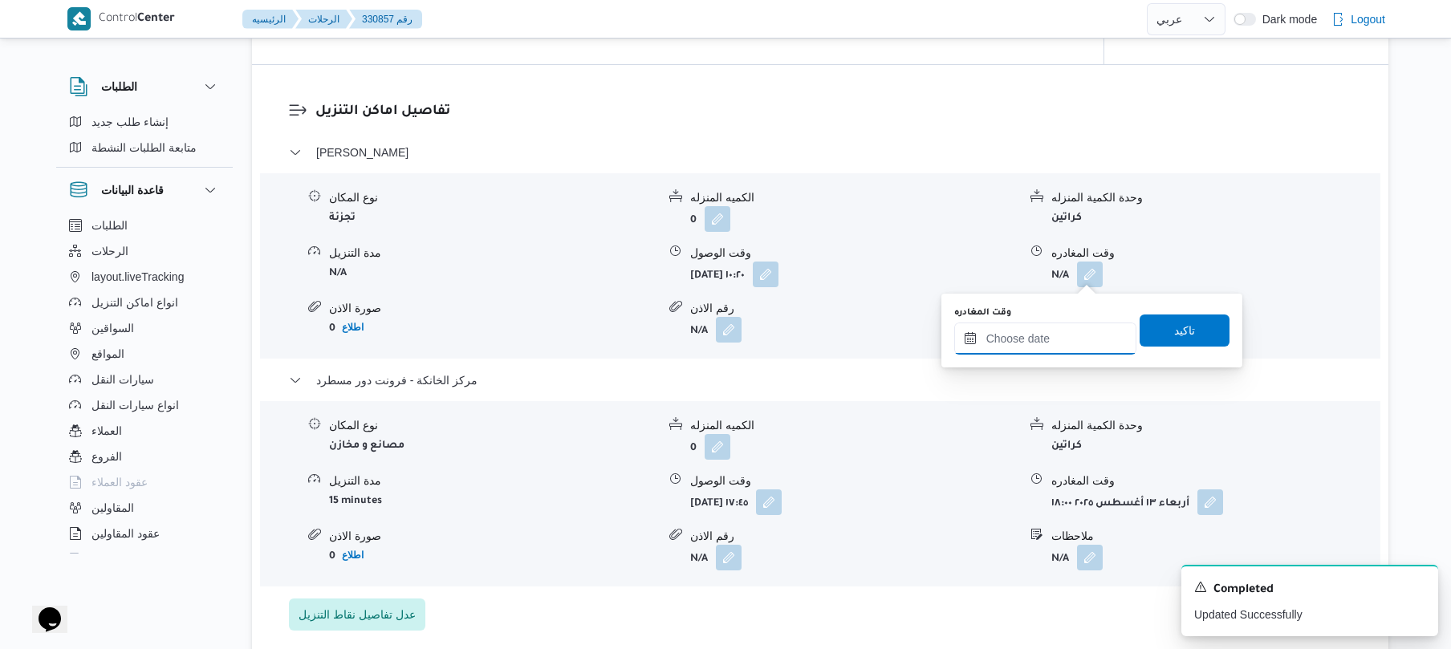
click at [1019, 344] on input "وقت المغادره" at bounding box center [1045, 339] width 182 height 32
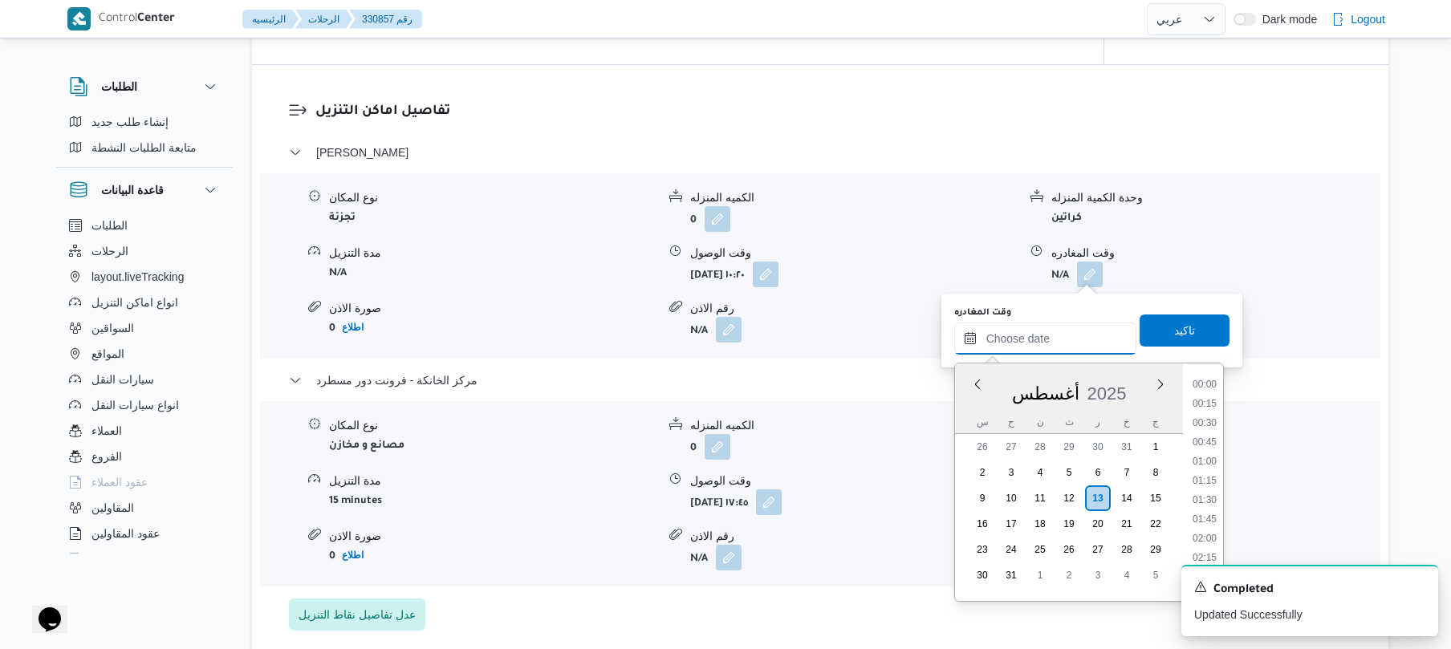
scroll to position [1317, 0]
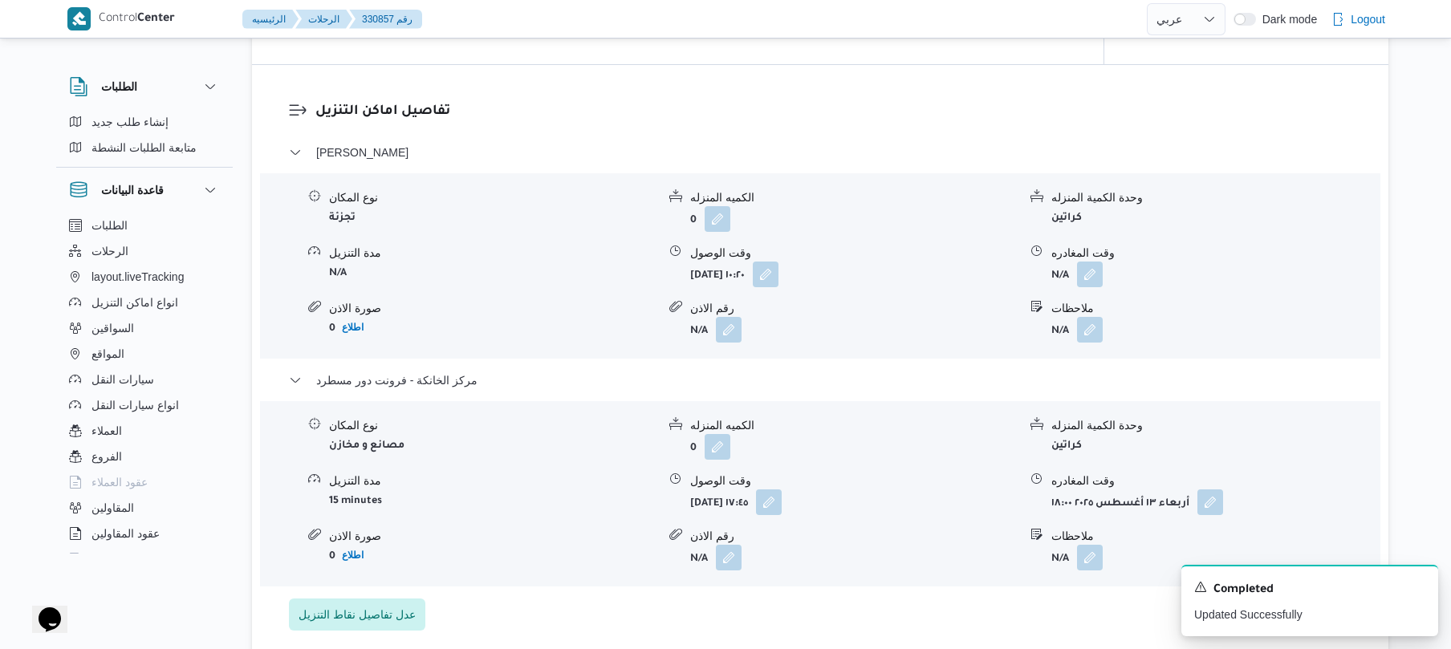
click at [1236, 424] on div "وحدة الكمية المنزله" at bounding box center [1214, 425] width 327 height 17
click at [1091, 276] on button "button" at bounding box center [1090, 274] width 26 height 26
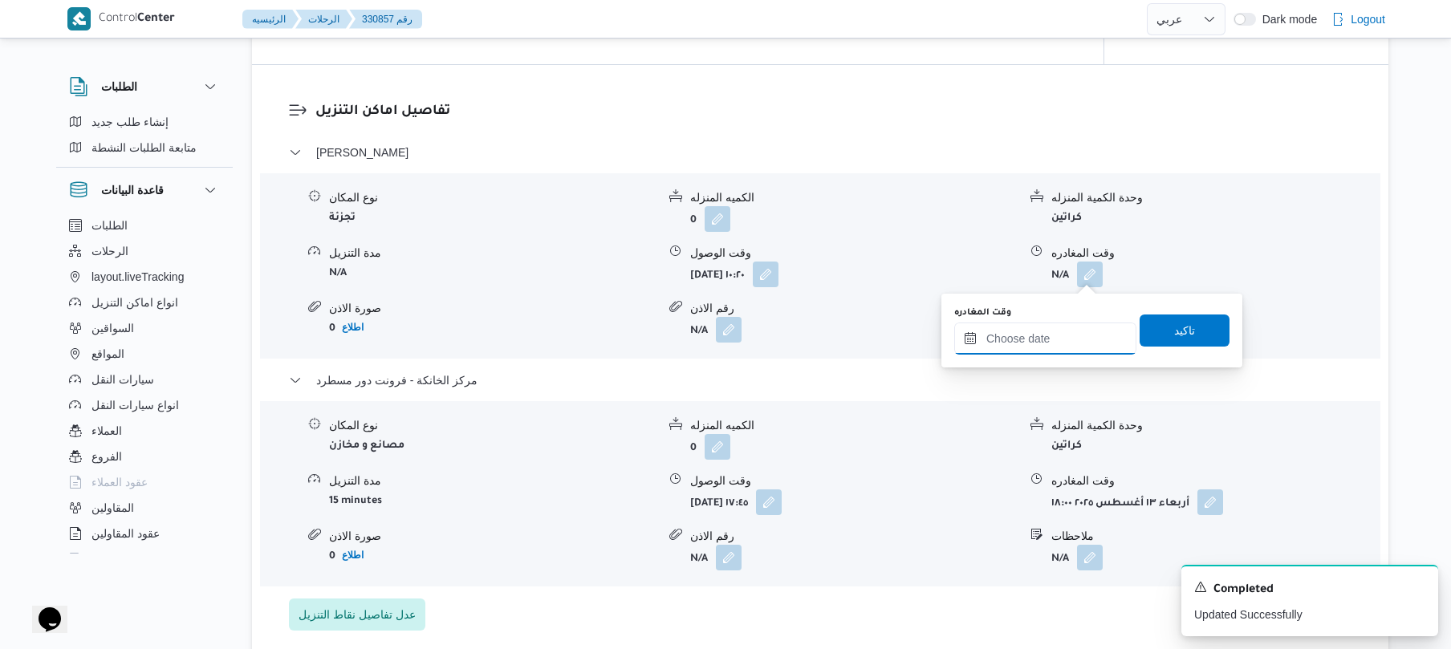
click at [1104, 338] on input "وقت المغادره" at bounding box center [1045, 339] width 182 height 32
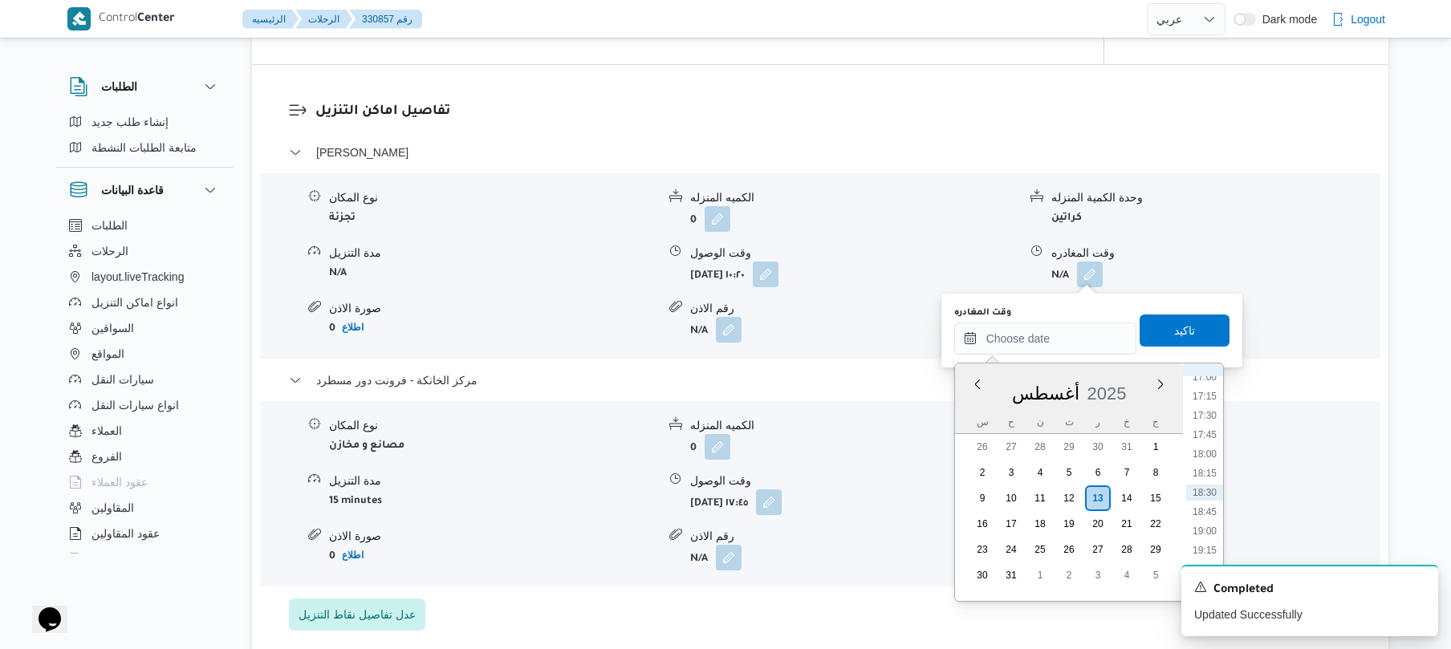
scroll to position [1137, 0]
click at [1208, 530] on li "16:45" at bounding box center [1204, 538] width 37 height 16
type input "[DATE] ١٦:٤٥"
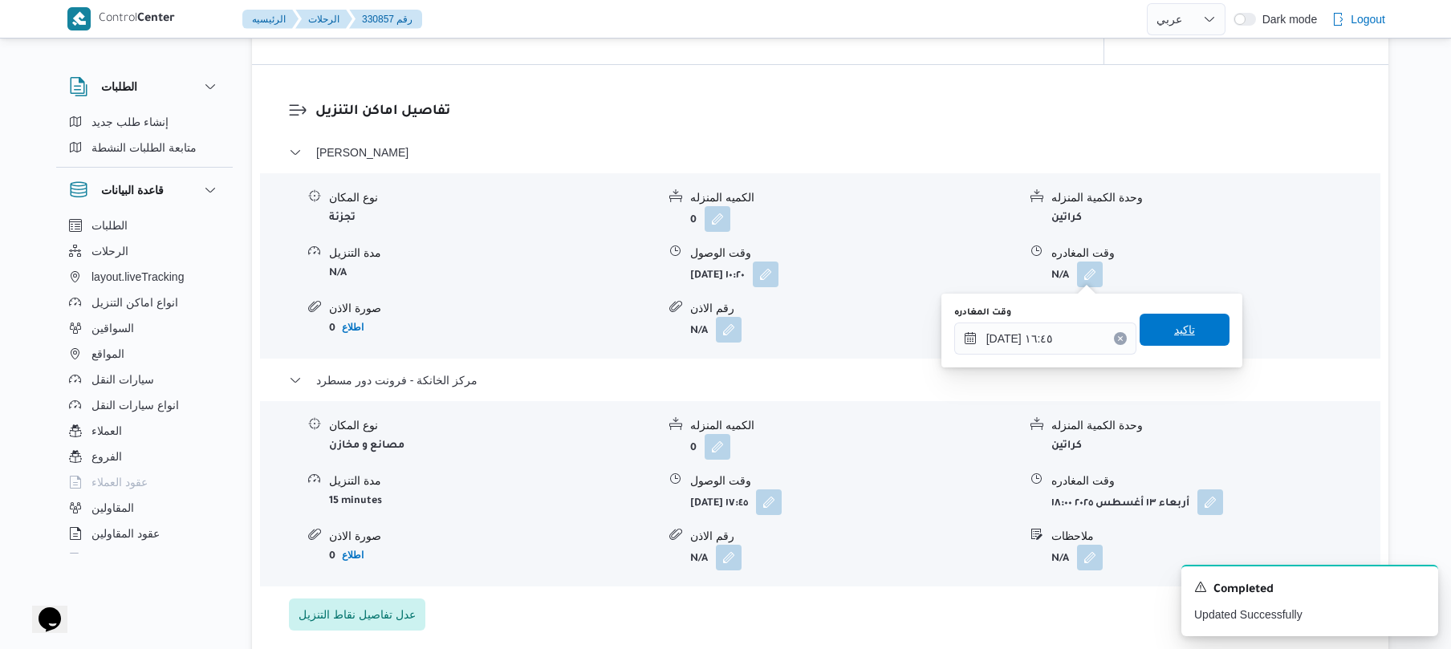
click at [1181, 325] on span "تاكيد" at bounding box center [1184, 329] width 21 height 19
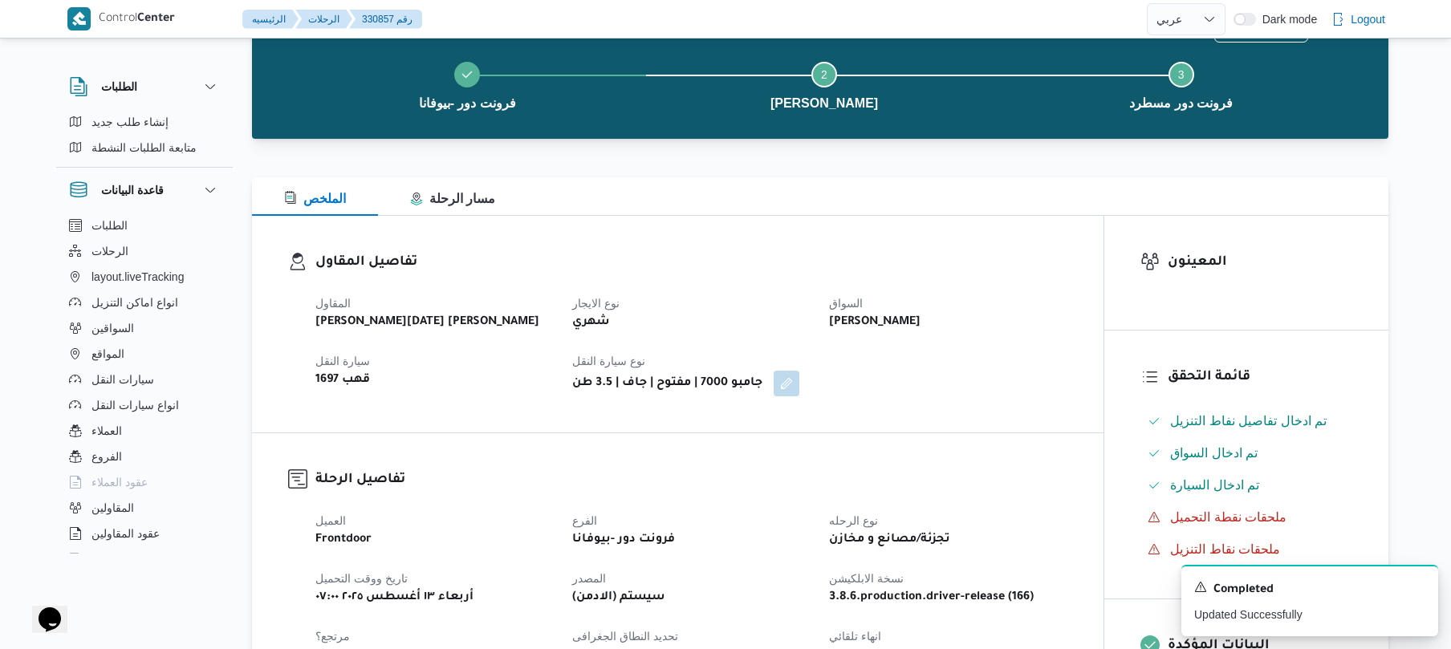
scroll to position [0, 0]
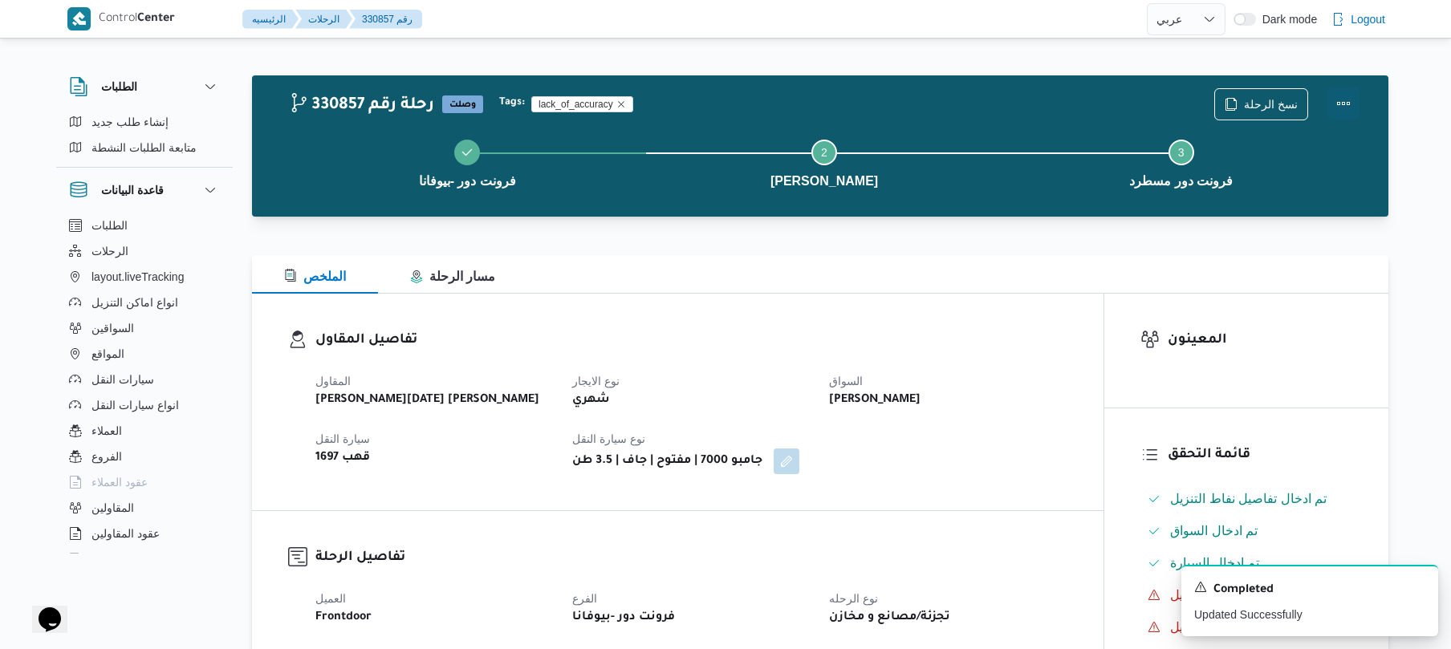
click at [1342, 99] on button "Actions" at bounding box center [1343, 103] width 32 height 32
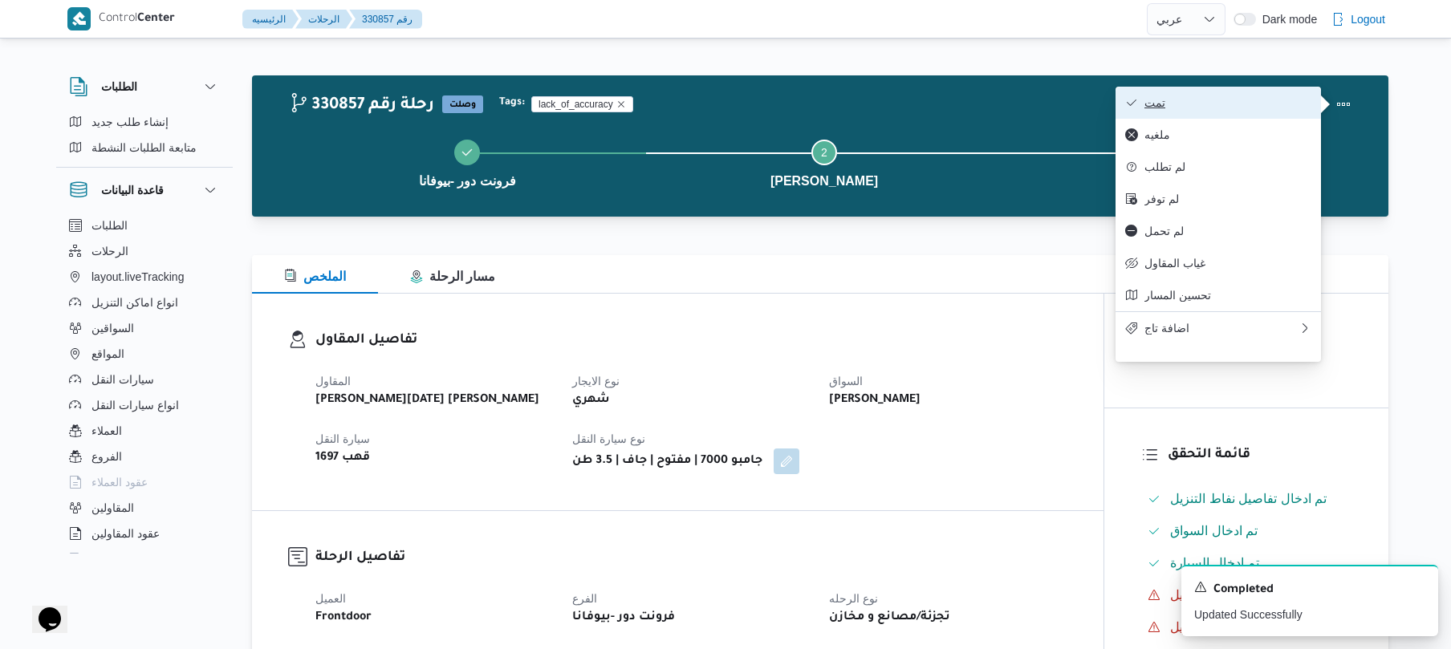
click at [1200, 108] on span "تمت" at bounding box center [1227, 102] width 167 height 13
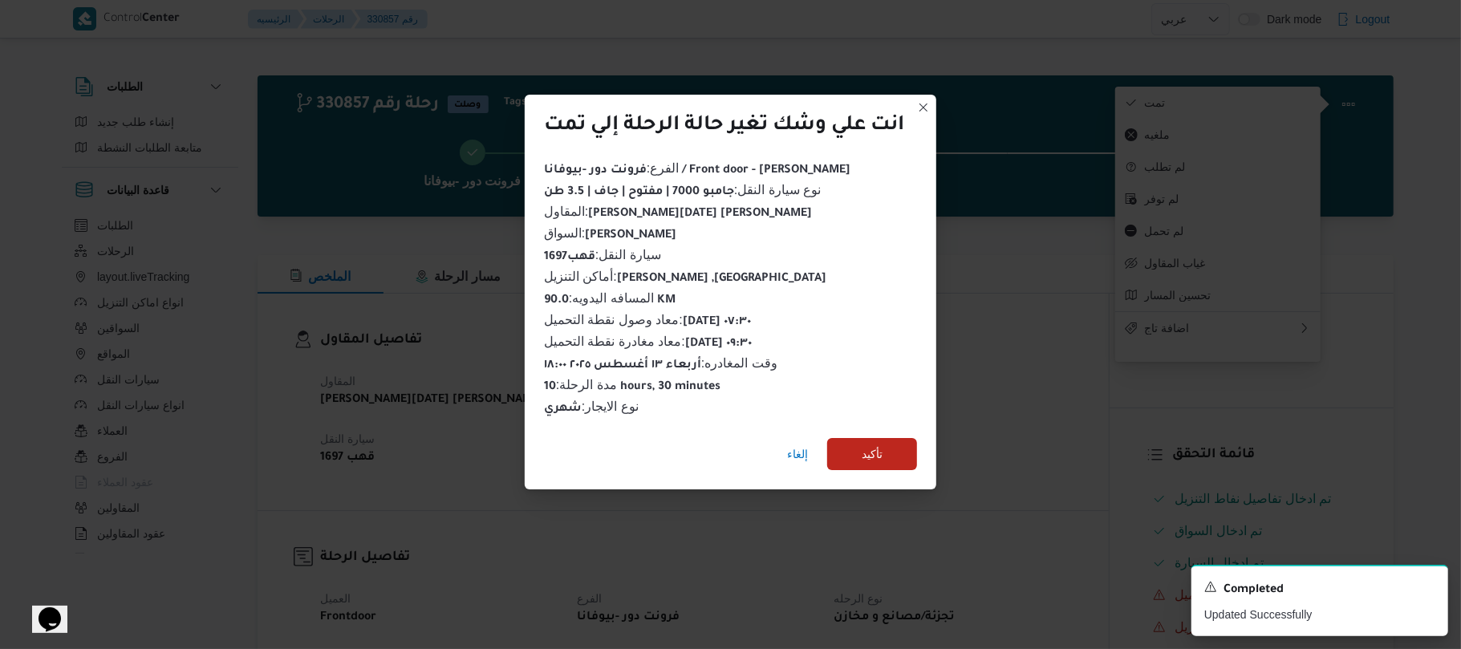
click at [1047, 299] on div "انت علي وشك تغير حالة الرحلة إلي تمت الفرع : فرونت دور -بيوفانا / Front door - …" at bounding box center [730, 324] width 1461 height 649
click at [796, 450] on span "إلغاء" at bounding box center [797, 453] width 21 height 19
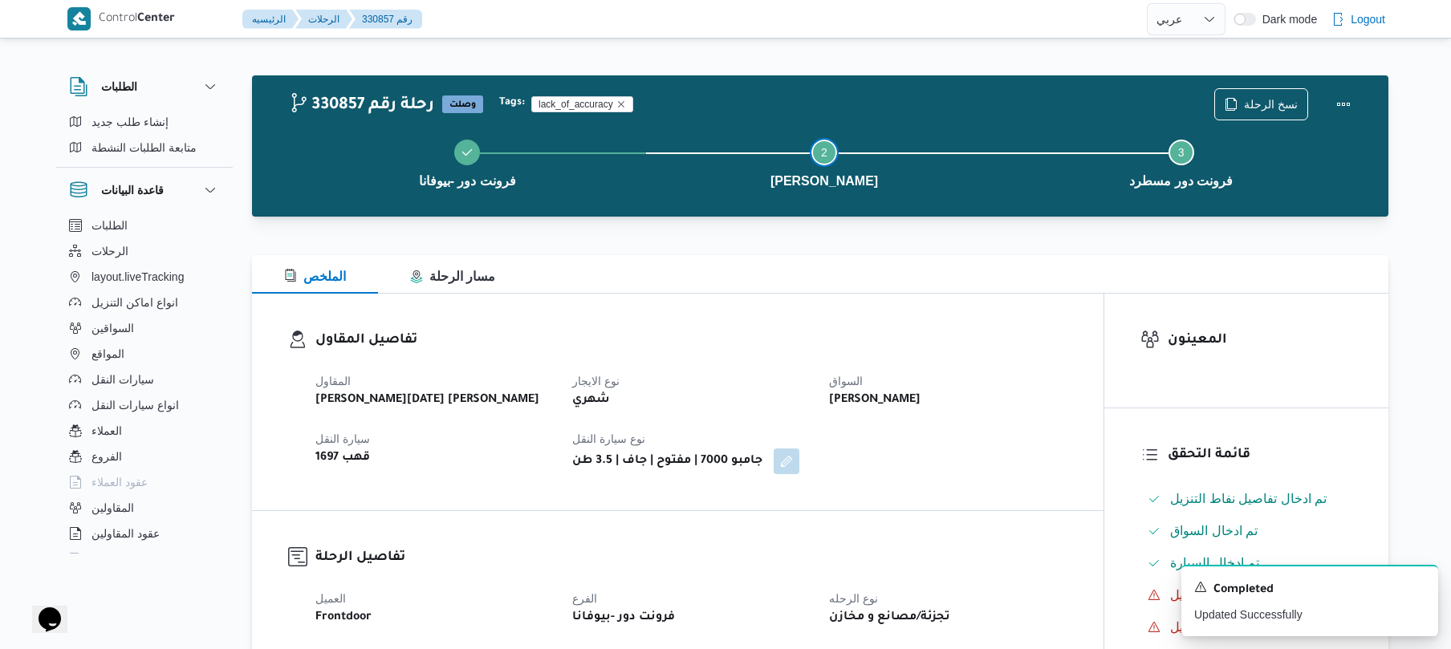
click at [961, 120] on button "Step 2 is incomplete 2 فيصل" at bounding box center [824, 161] width 357 height 83
click at [777, 315] on div "تفاصيل المقاول المقاول ابراهيم رمضان ابراهيم عثمان ابوباشا نوع الايجار شهري الس…" at bounding box center [677, 402] width 851 height 217
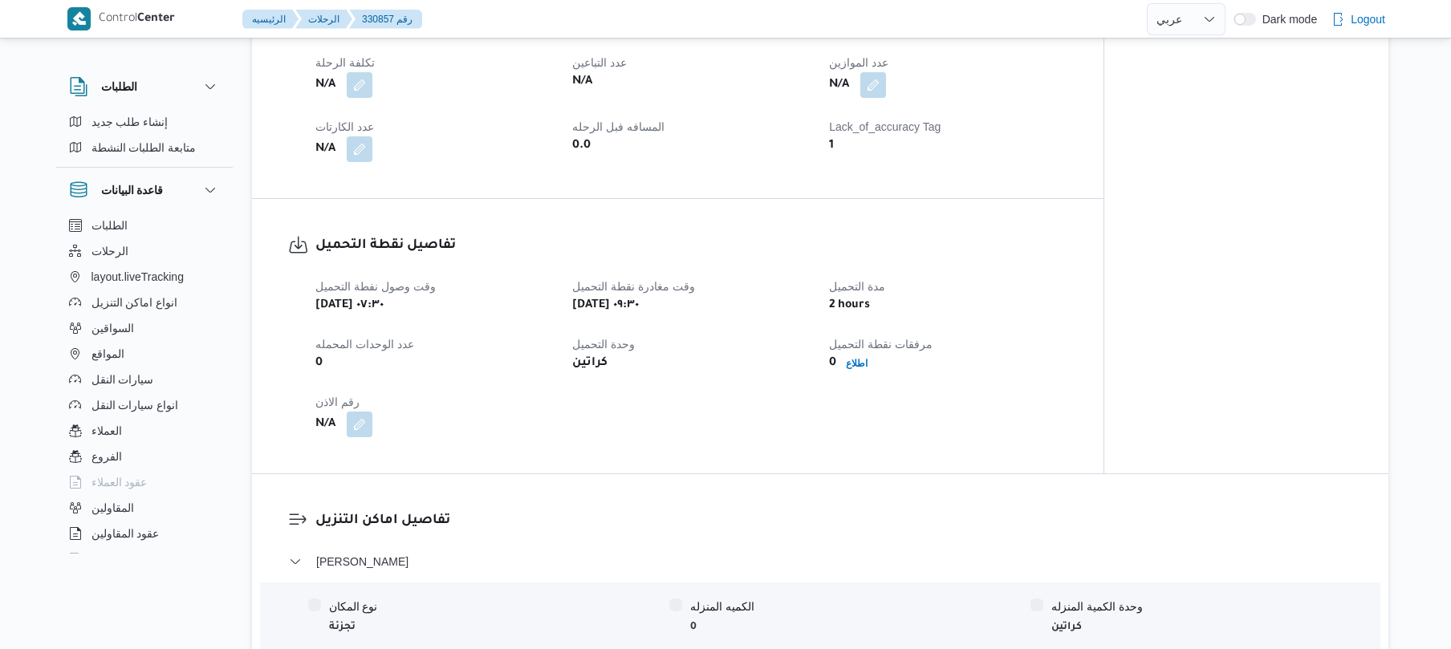
select select "ar"
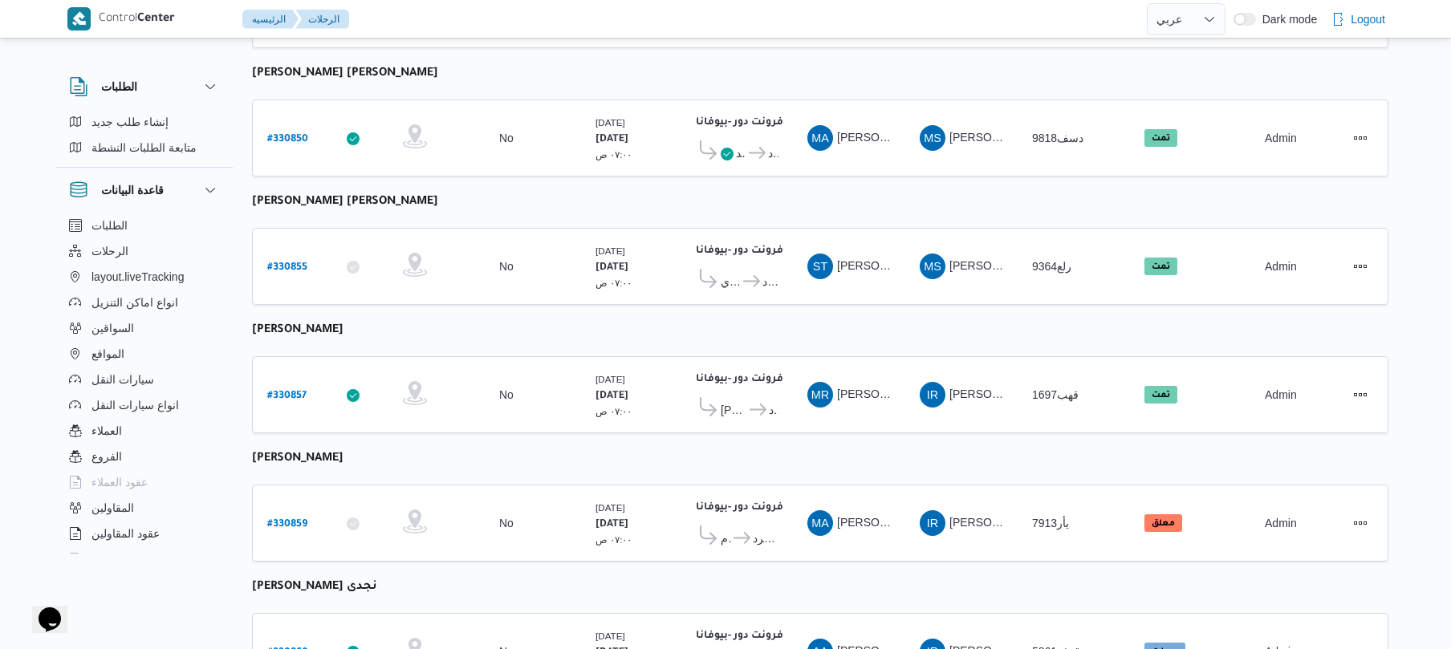
click at [297, 519] on b "# 330859" at bounding box center [287, 524] width 40 height 11
select select "ar"
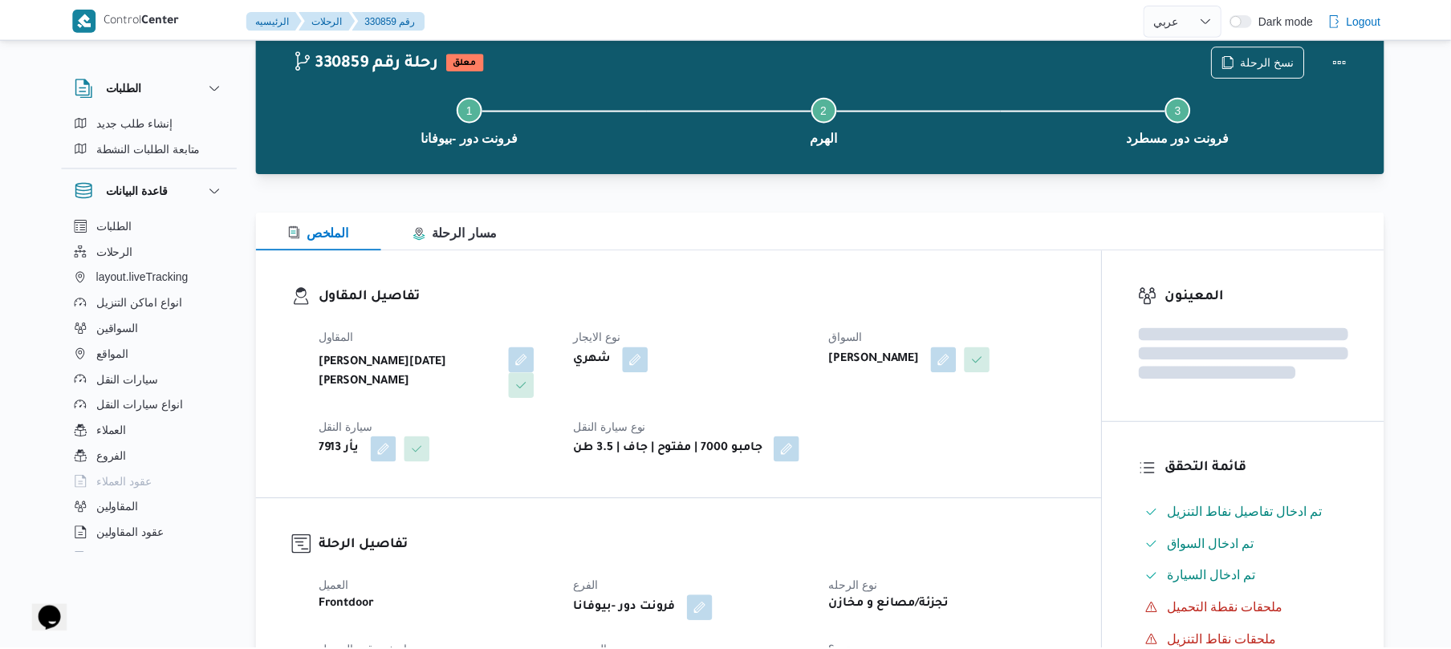
scroll to position [831, 0]
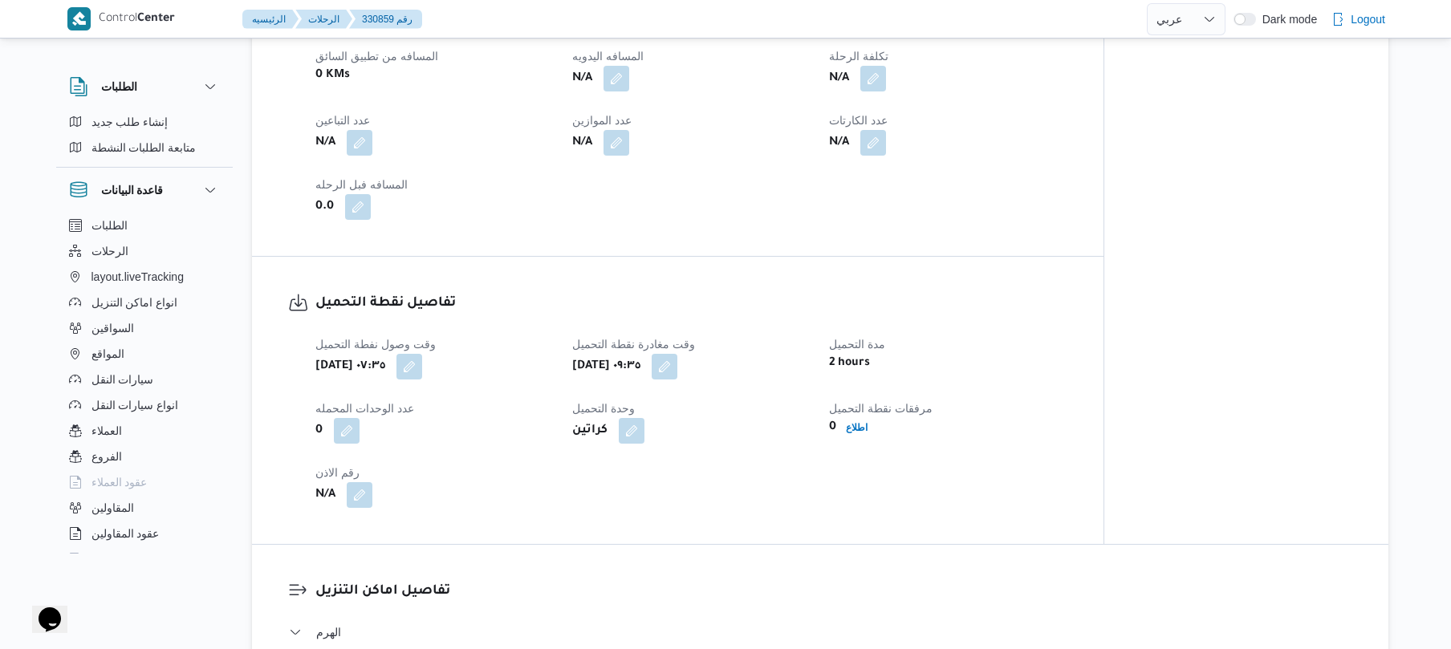
click at [977, 197] on div "العميل Frontdoor الفرع فرونت دور -بيوفانا نوع الرحله تجزئة/مصانع و مخازن تاريخ …" at bounding box center [691, 4] width 771 height 449
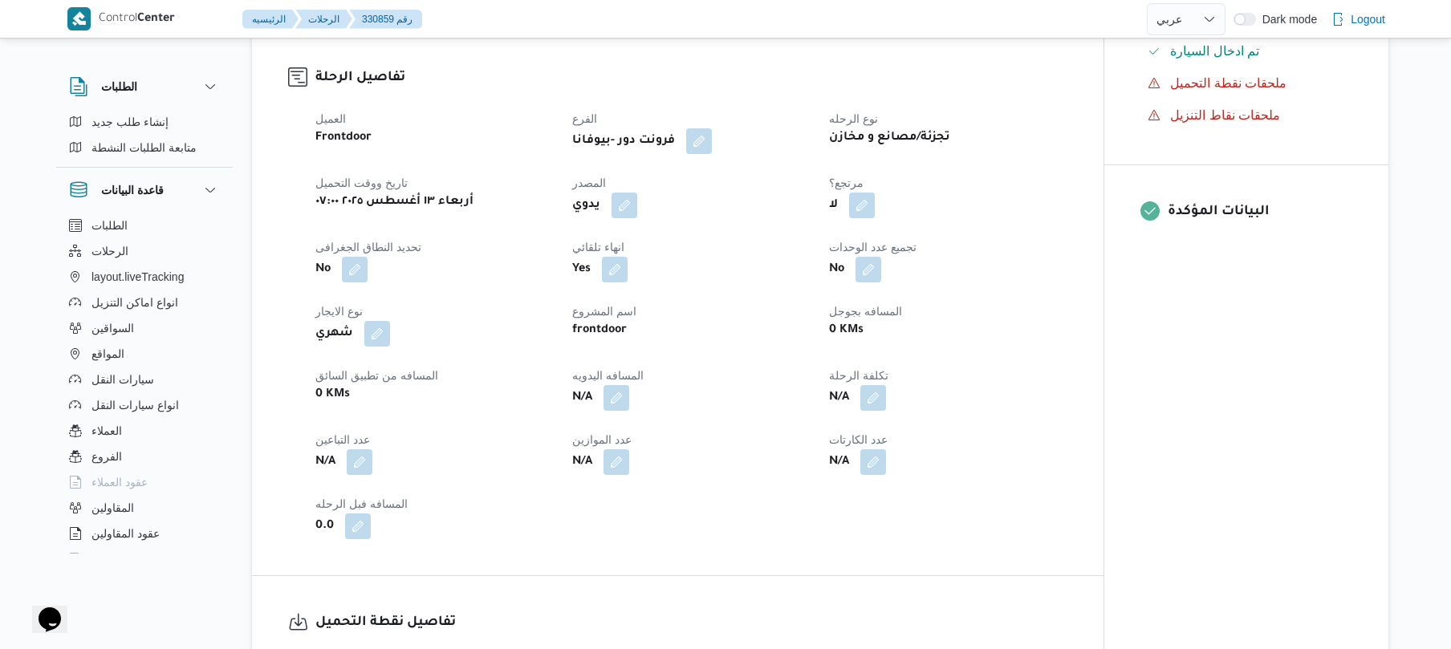
scroll to position [513, 0]
click at [615, 392] on button "button" at bounding box center [616, 396] width 26 height 26
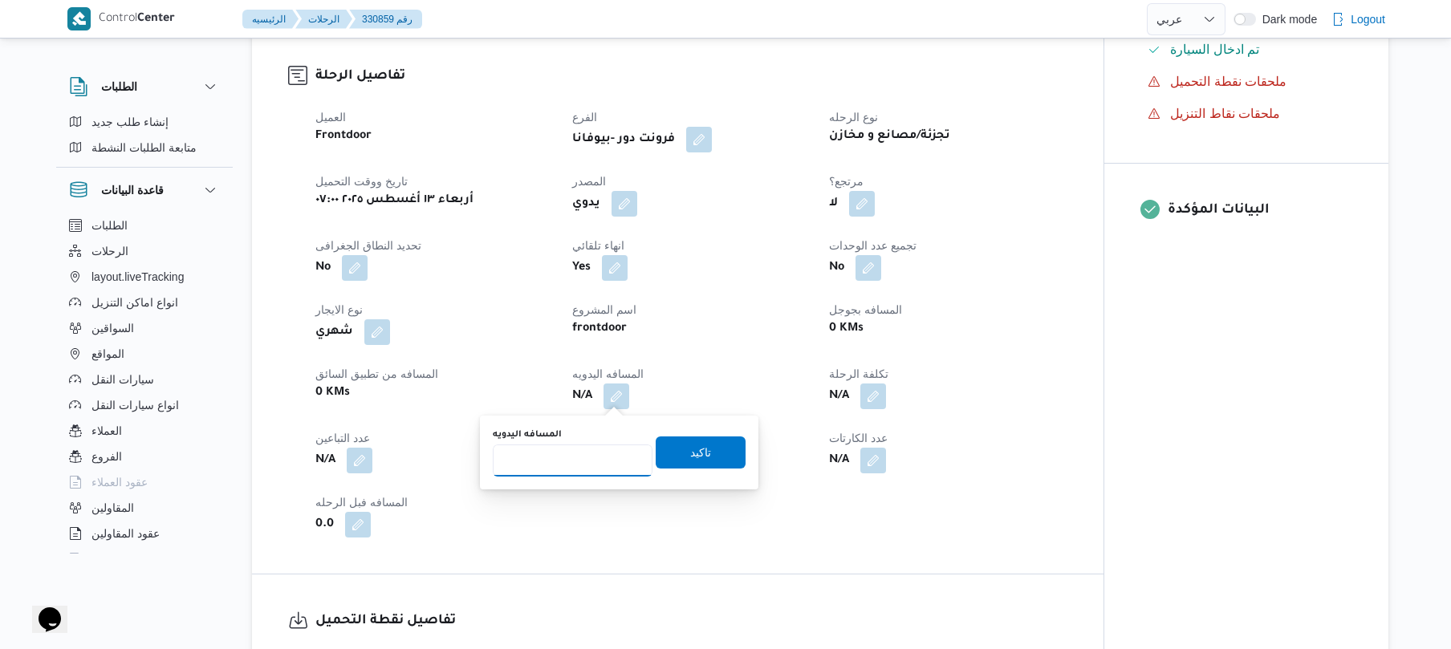
click at [600, 472] on input "المسافه اليدويه" at bounding box center [573, 460] width 160 height 32
type input "90"
click at [690, 449] on span "تاكيد" at bounding box center [700, 451] width 21 height 19
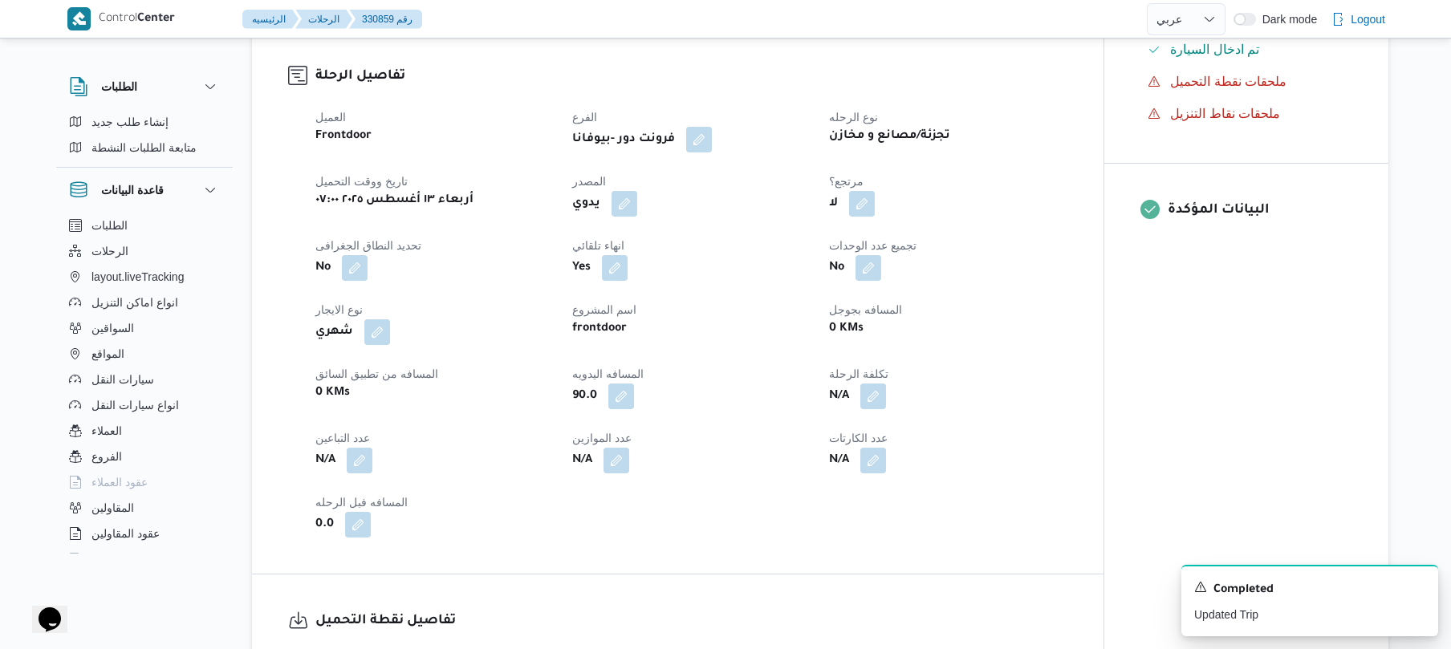
click at [543, 142] on div "Frontdoor" at bounding box center [434, 136] width 241 height 22
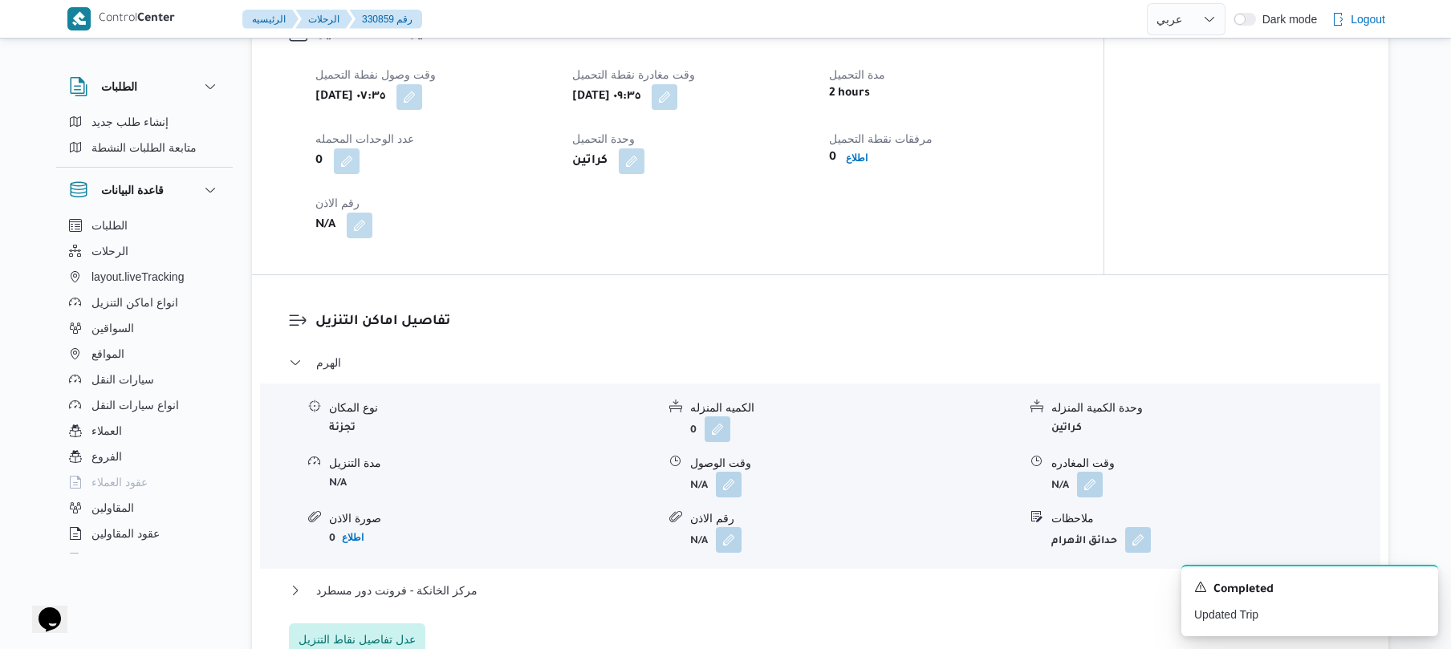
scroll to position [1112, 0]
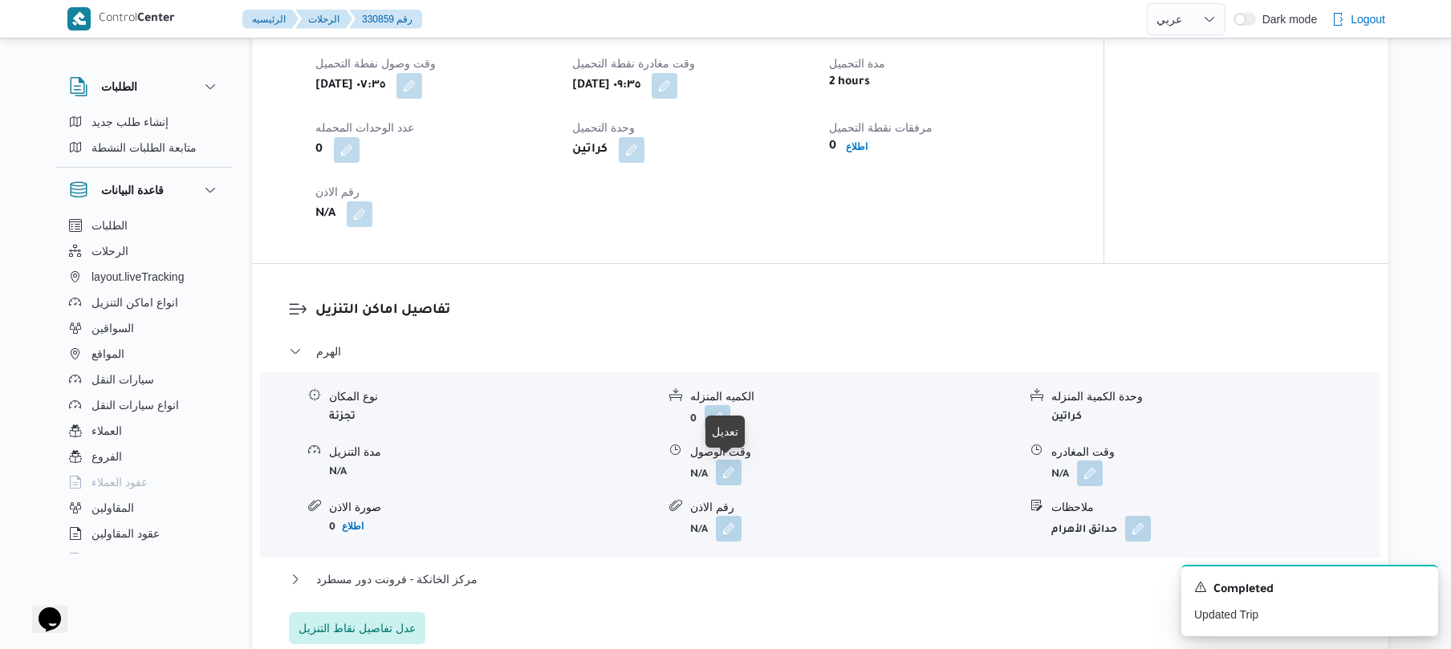
click at [732, 475] on button "button" at bounding box center [729, 473] width 26 height 26
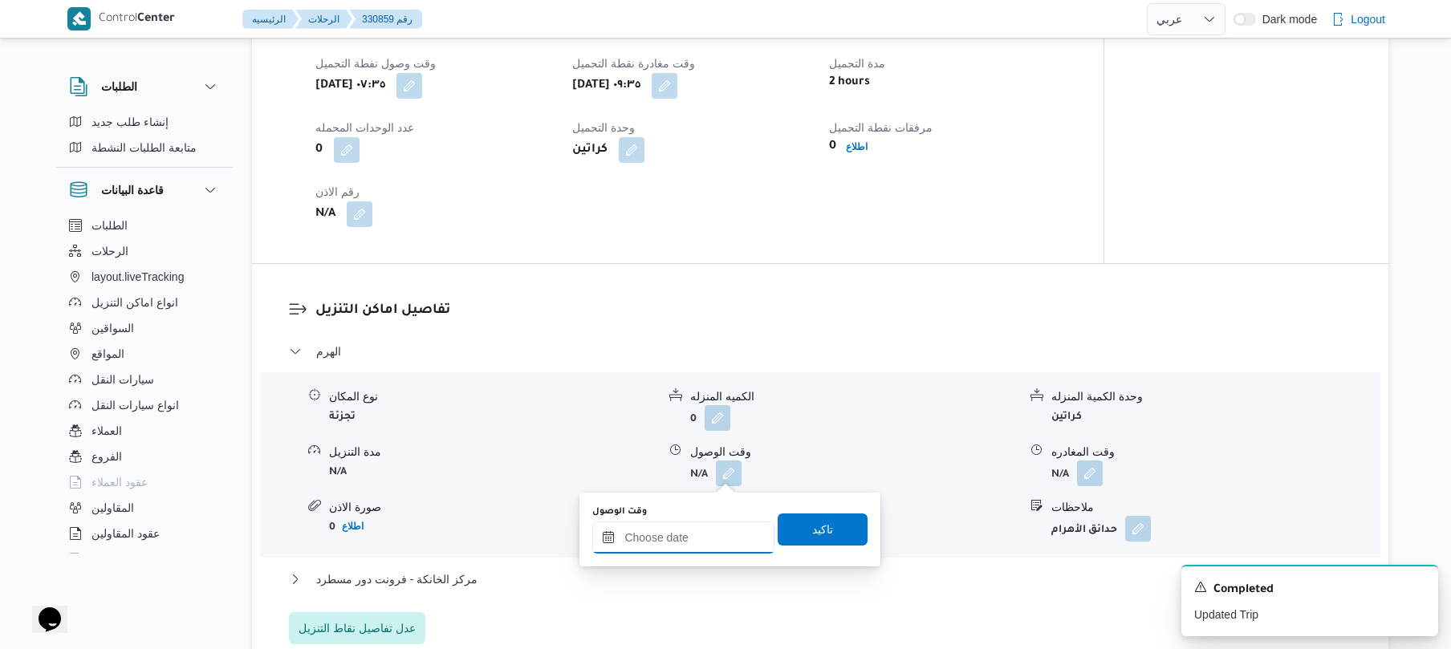
click at [703, 530] on input "وقت الوصول" at bounding box center [683, 537] width 182 height 32
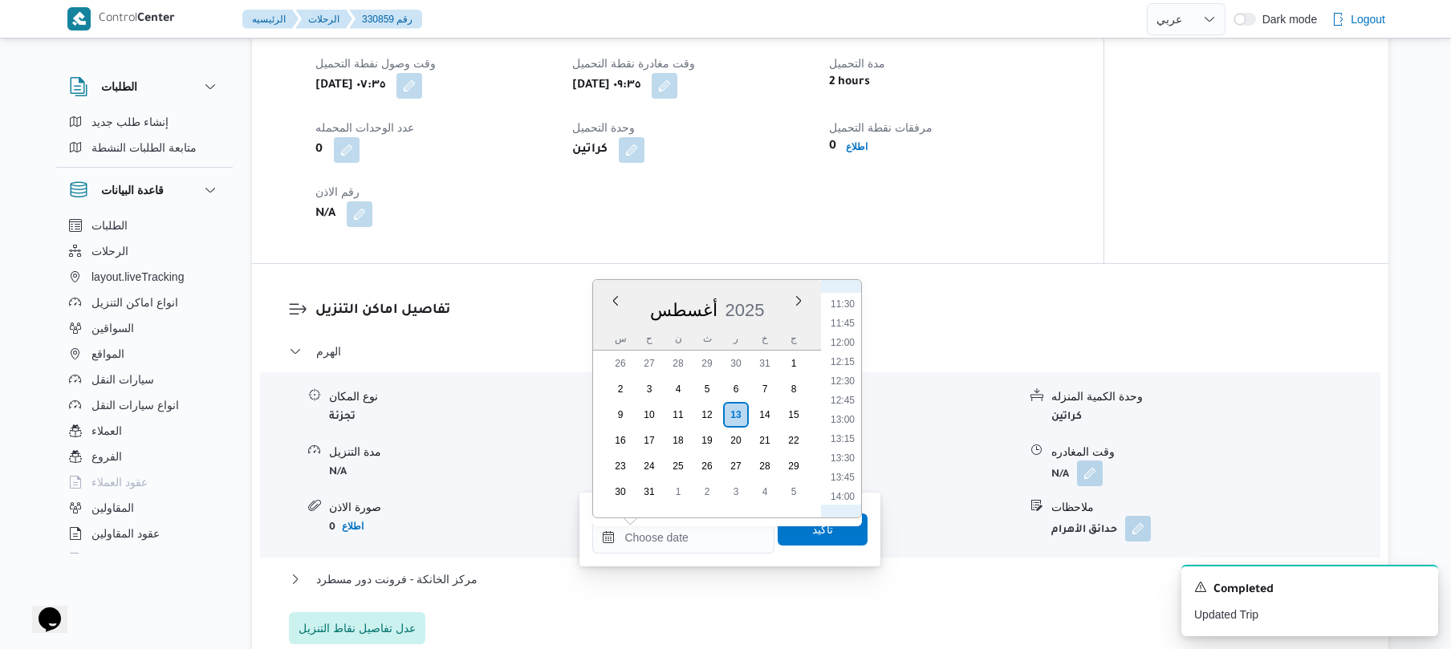
scroll to position [777, 0]
click at [846, 331] on li "10:30" at bounding box center [842, 332] width 37 height 16
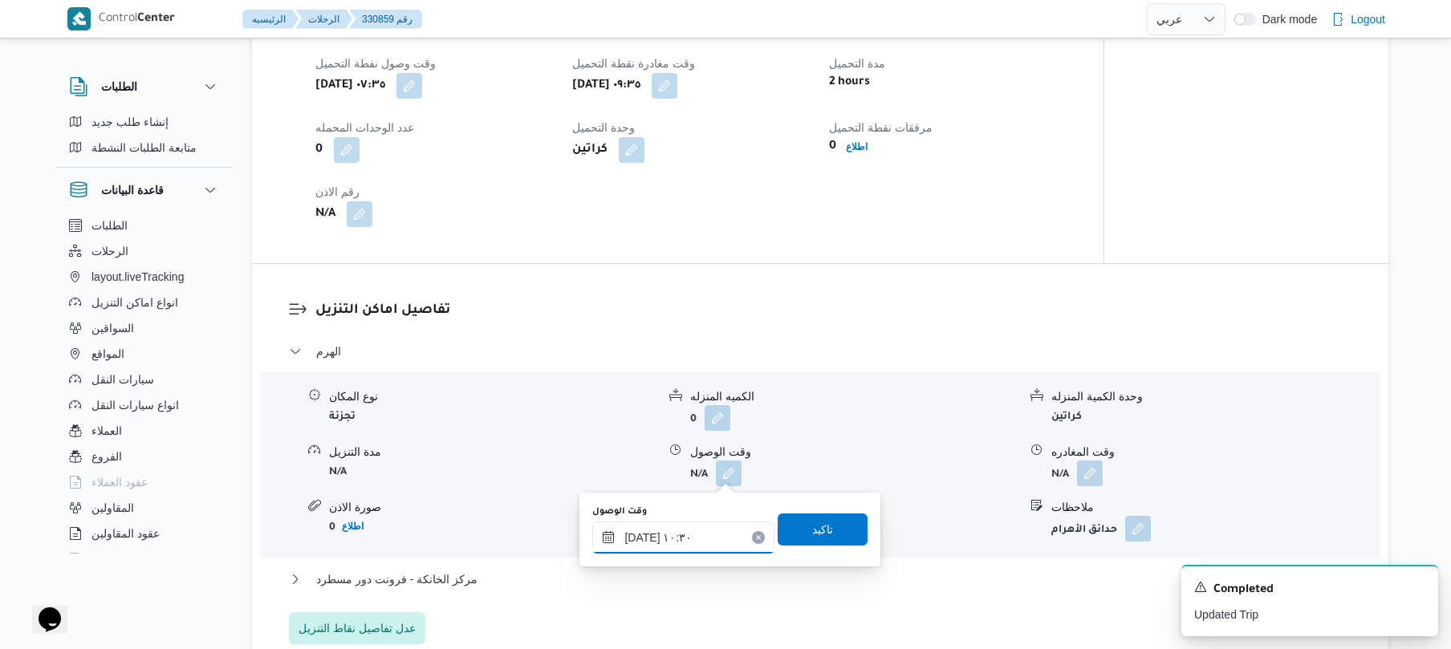
click at [639, 534] on input "[DATE] ١٠:٣٠" at bounding box center [683, 537] width 182 height 32
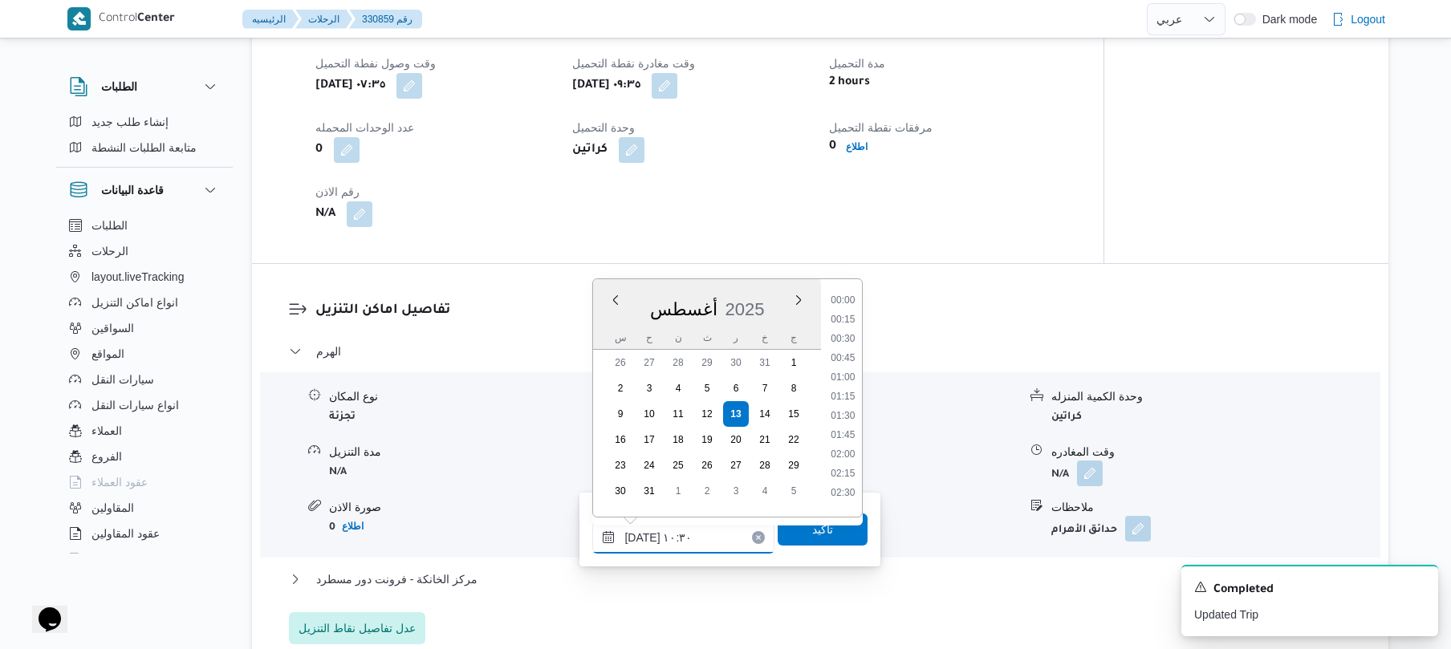
click at [639, 534] on input "[DATE] ١٠:٣٠" at bounding box center [683, 537] width 182 height 32
type input "١٣/٠٨/٢٠٢٥ ١٠:٢٥"
click at [815, 526] on span "تاكيد" at bounding box center [822, 528] width 21 height 19
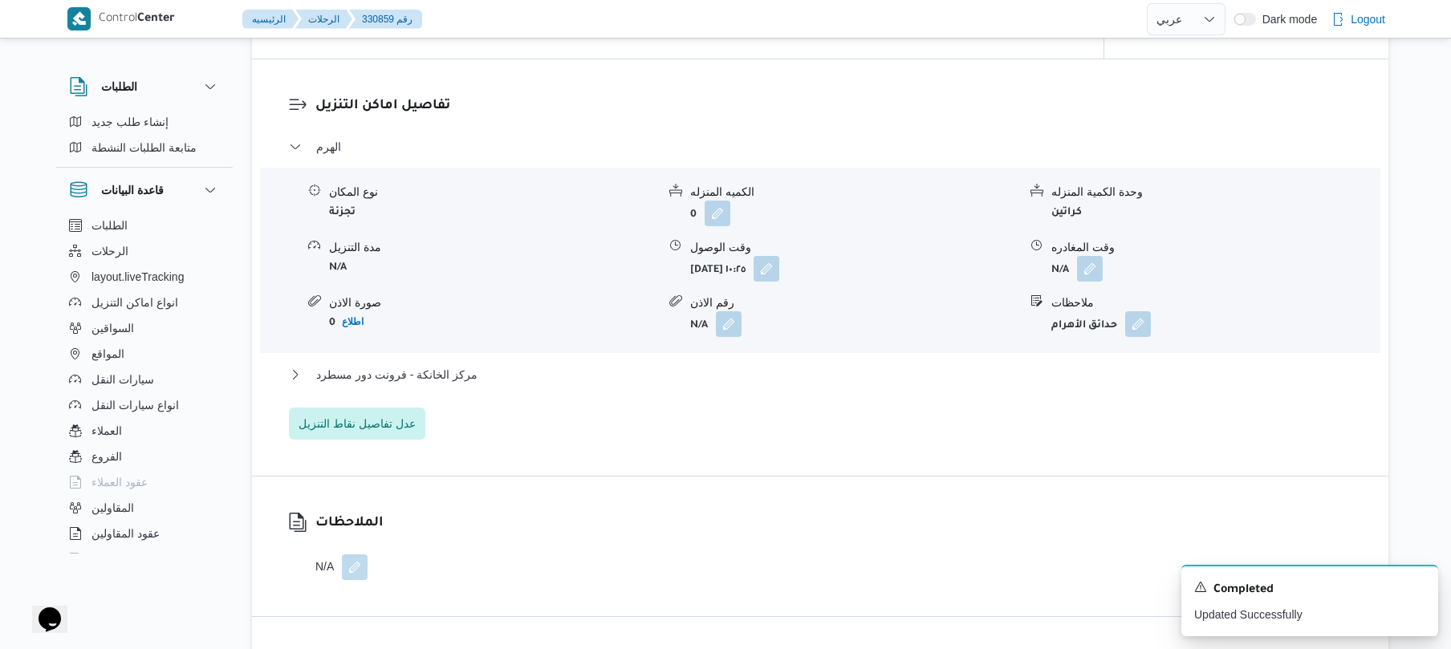
scroll to position [1326, 0]
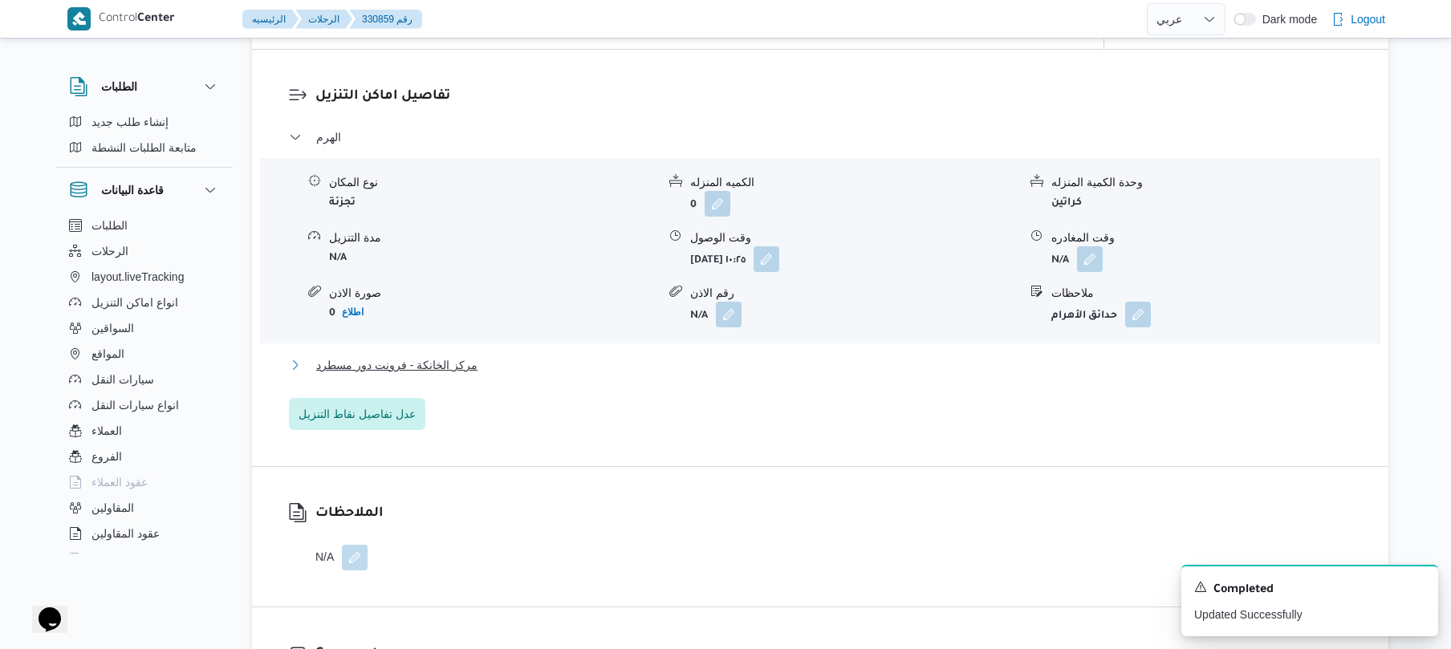
click at [861, 360] on button "مركز الخانكة - فرونت دور مسطرد" at bounding box center [820, 364] width 1063 height 19
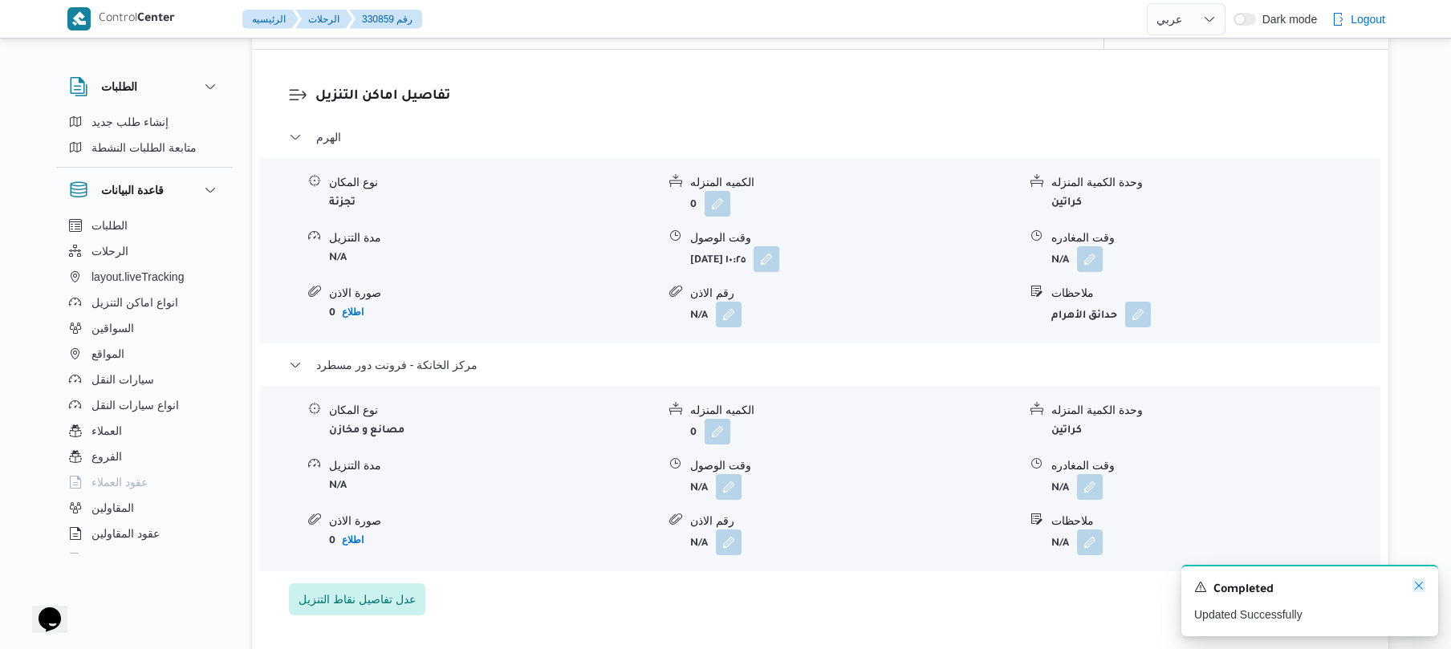
click at [1418, 587] on icon "Dismiss toast" at bounding box center [1418, 586] width 8 height 8
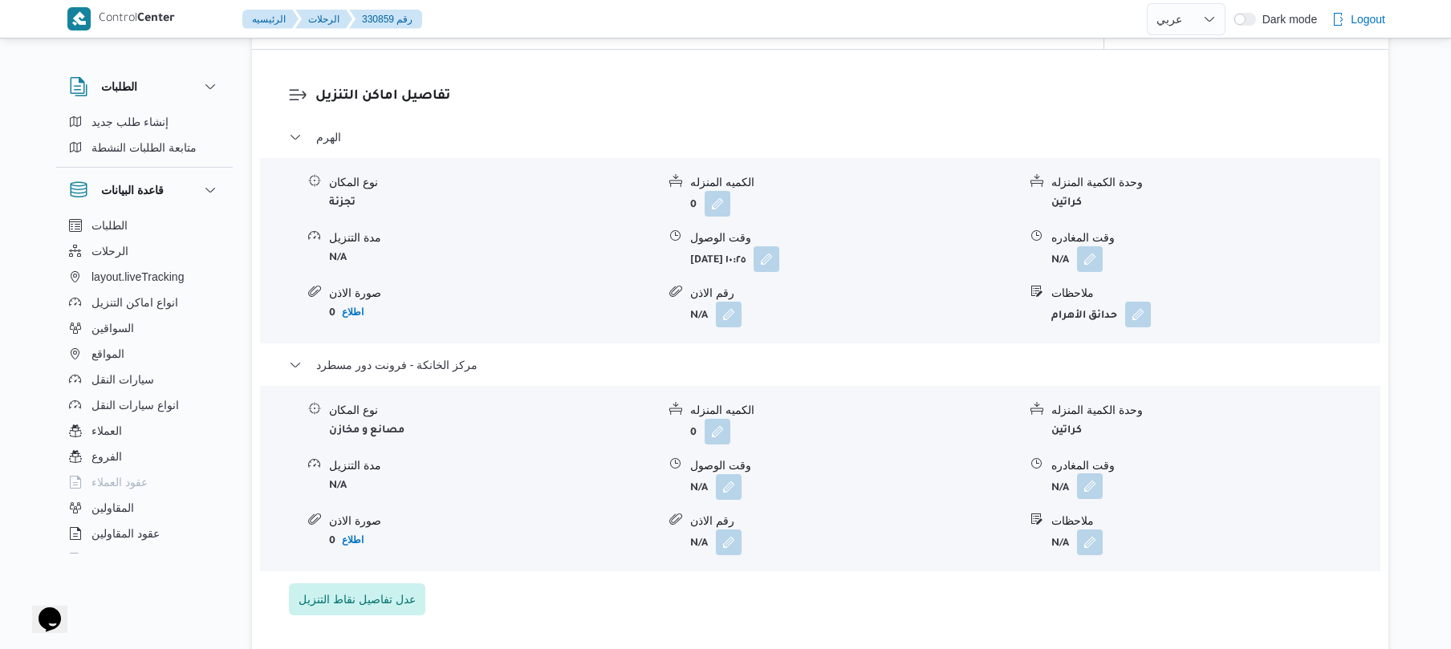
click at [1099, 496] on button "button" at bounding box center [1090, 486] width 26 height 26
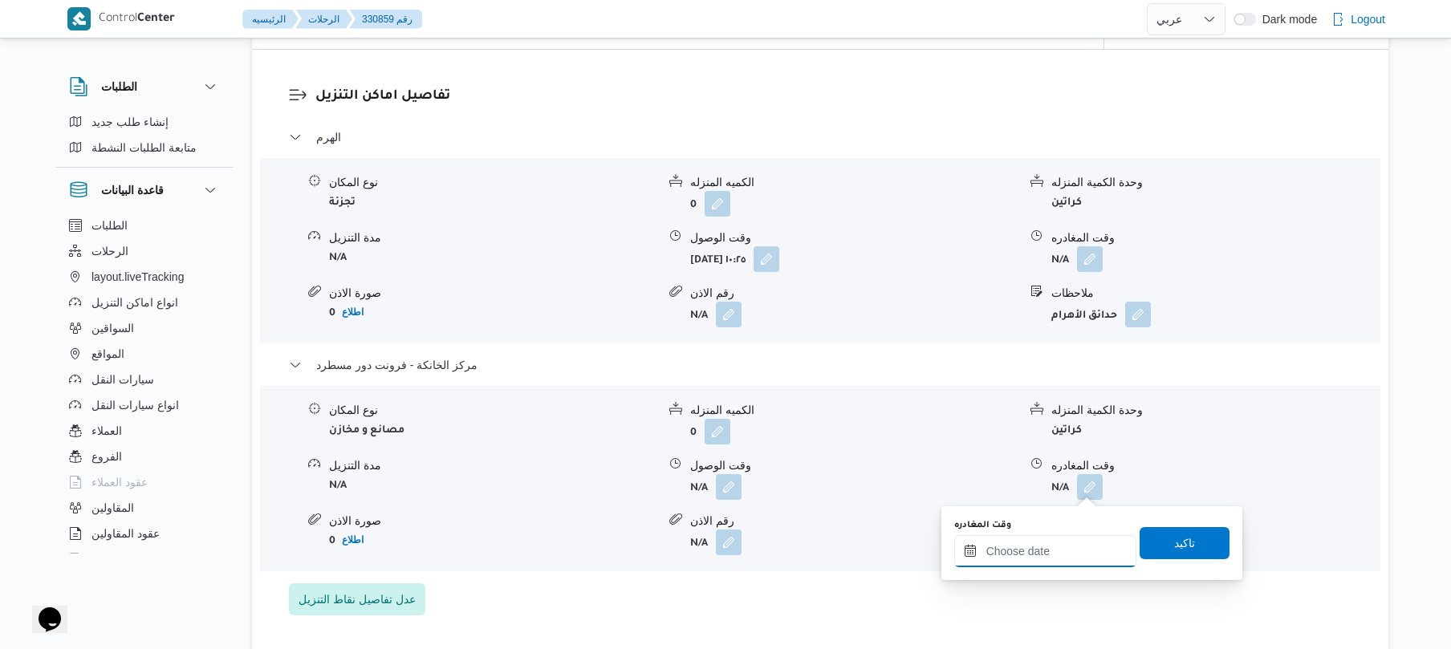
click at [1054, 546] on input "وقت المغادره" at bounding box center [1045, 551] width 182 height 32
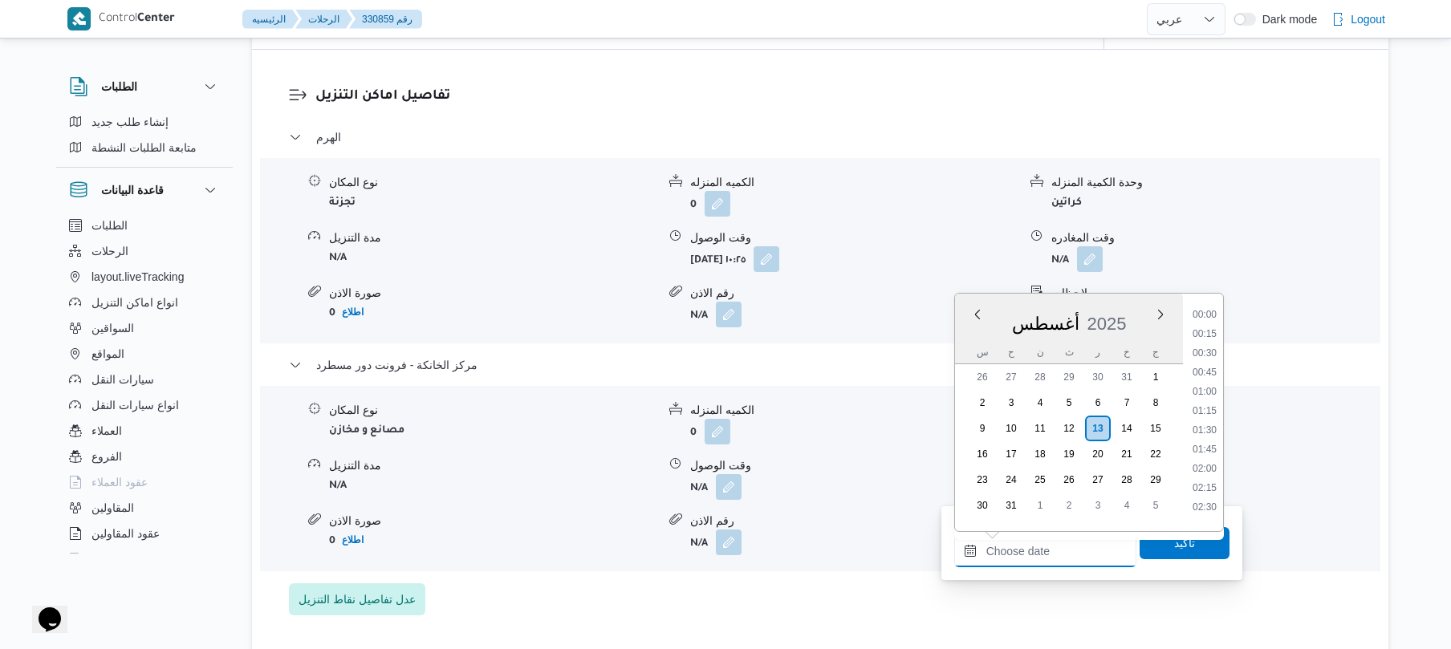
scroll to position [1317, 0]
click at [1207, 363] on li "17:45" at bounding box center [1204, 365] width 37 height 16
type input "[DATE] ١٧:٤٥"
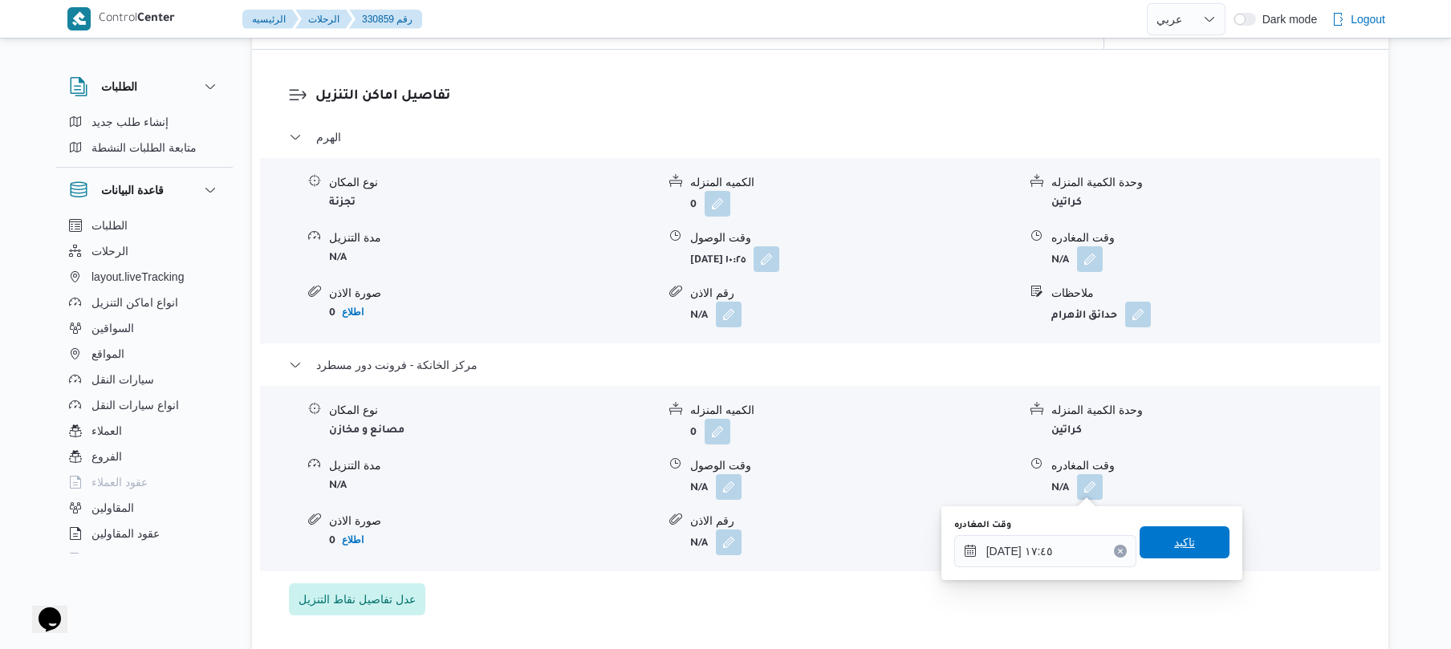
click at [1174, 534] on span "تاكيد" at bounding box center [1184, 542] width 21 height 19
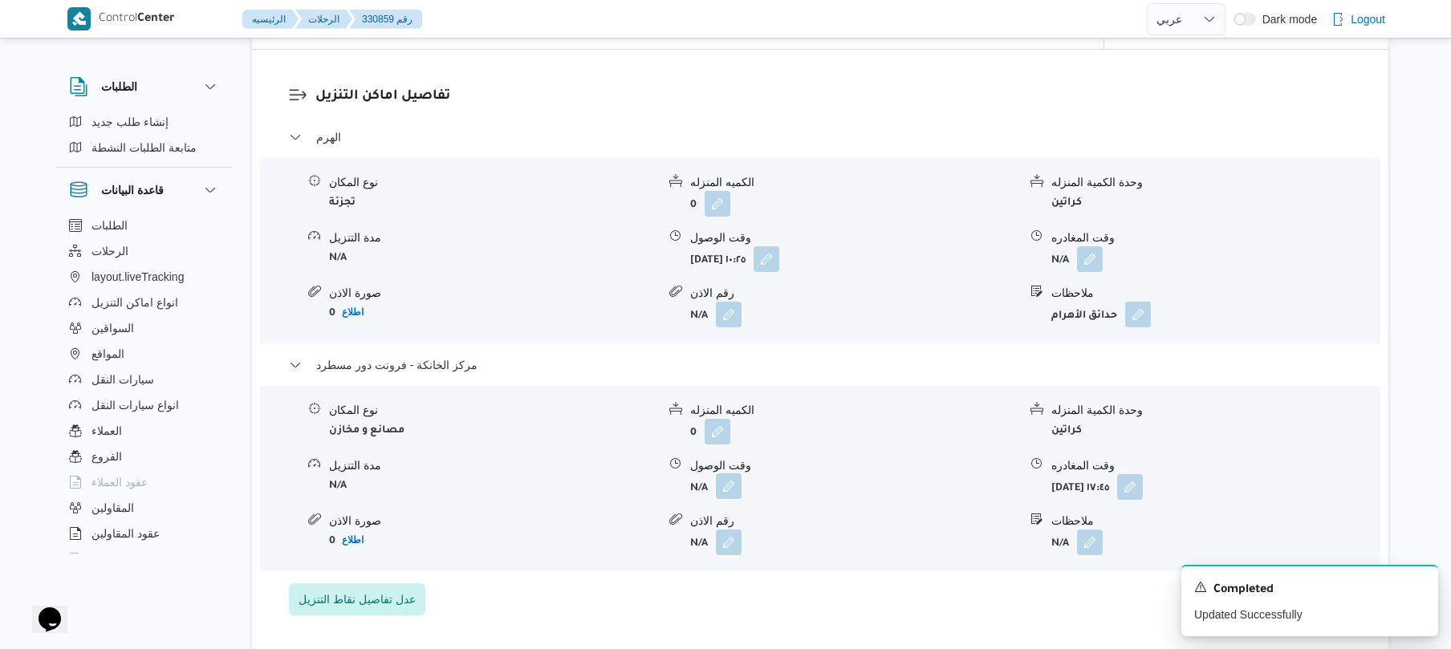
click at [735, 486] on button "button" at bounding box center [729, 486] width 26 height 26
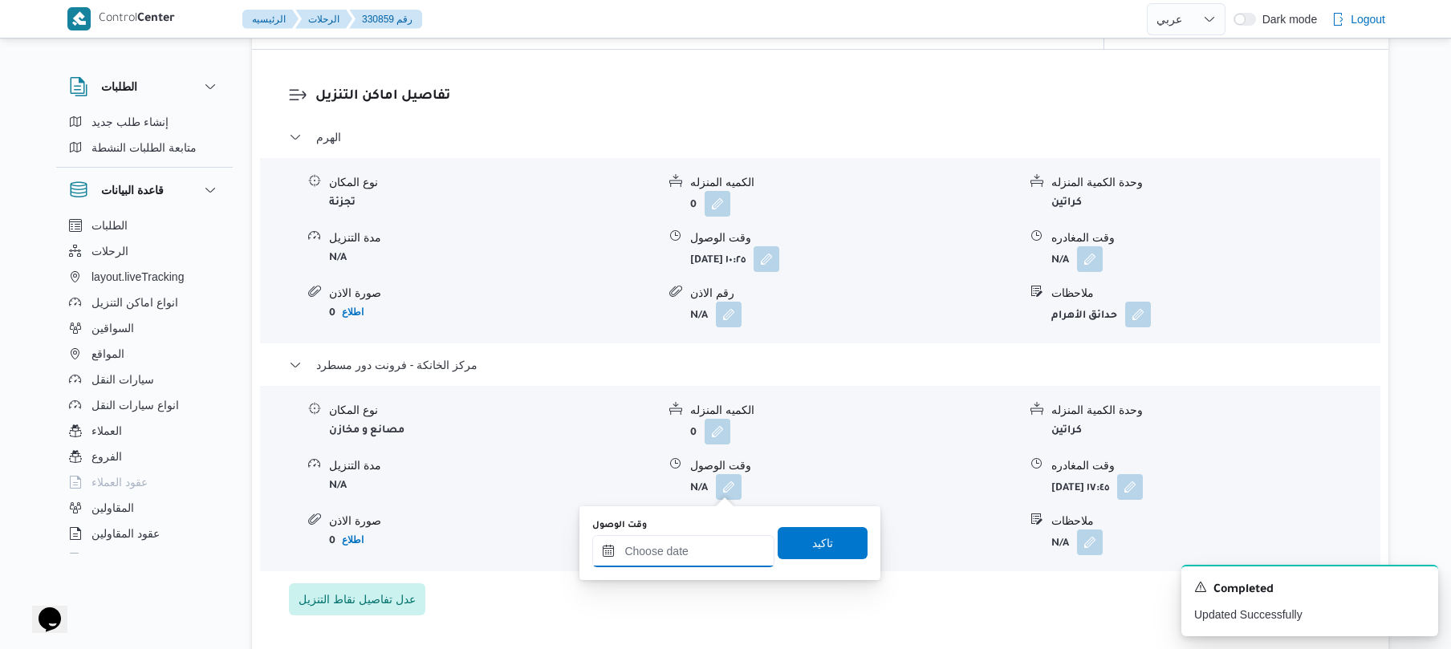
click at [726, 550] on input "وقت الوصول" at bounding box center [683, 551] width 182 height 32
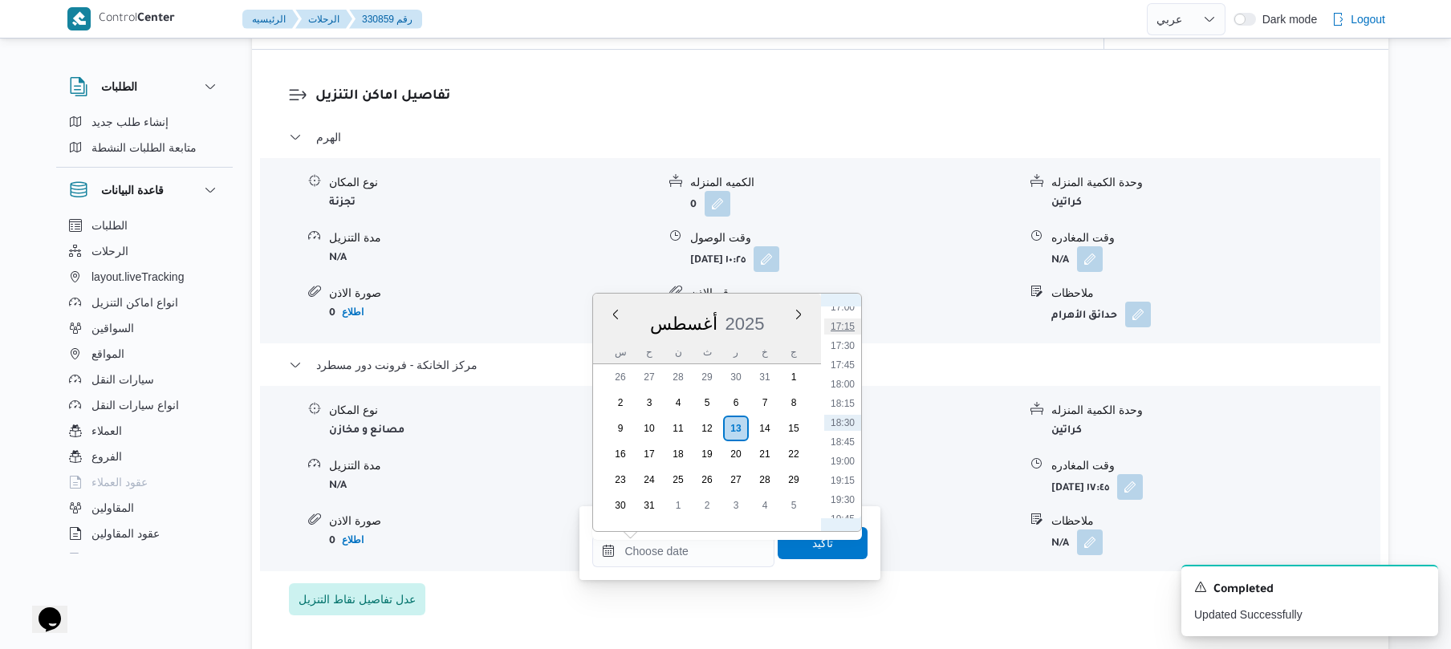
click at [841, 326] on li "17:15" at bounding box center [842, 327] width 37 height 16
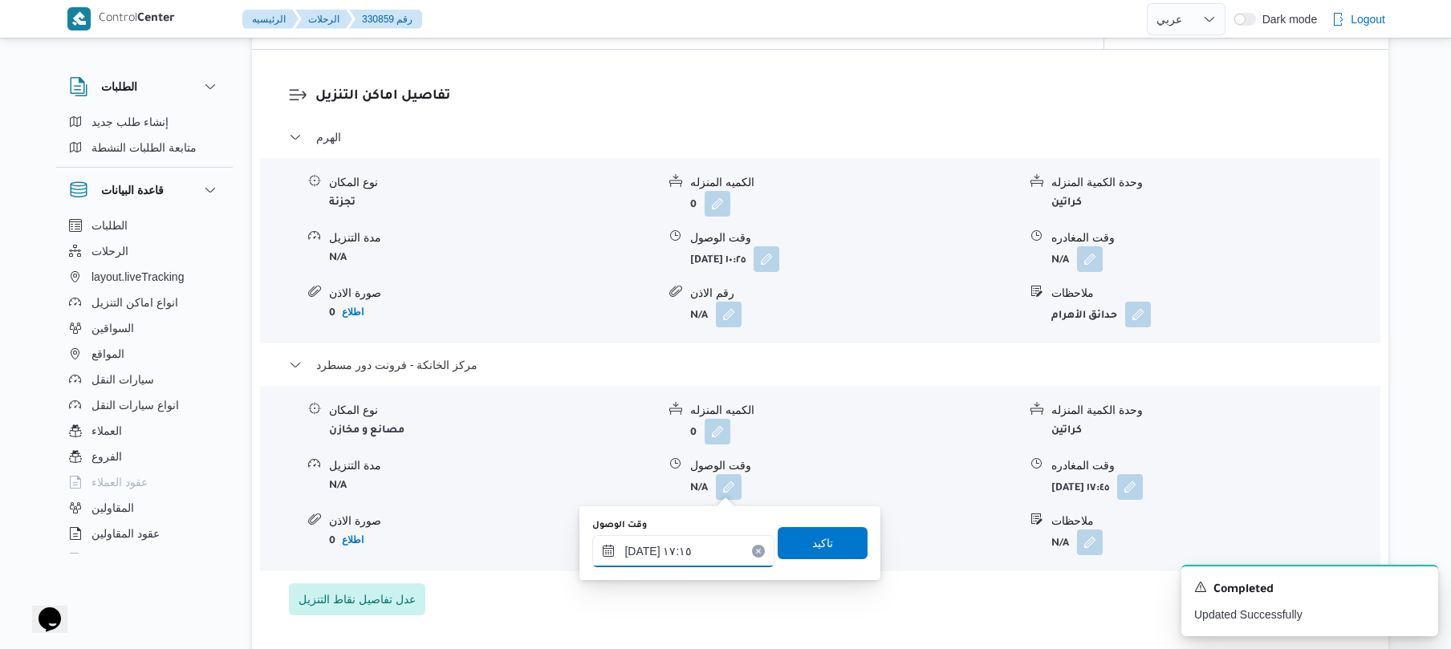
click at [703, 556] on input "[DATE] ١٧:١٥" at bounding box center [683, 551] width 182 height 32
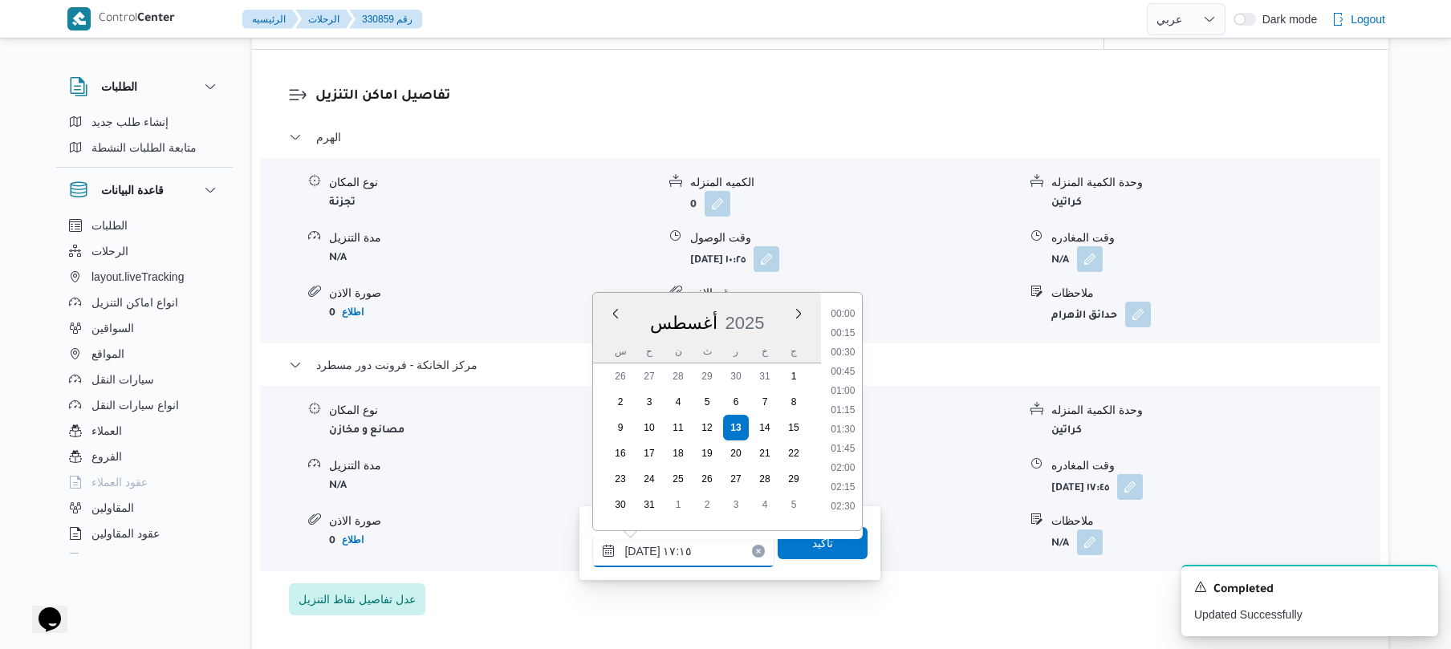
scroll to position [1220, 0]
click at [836, 440] on li "17:30" at bounding box center [843, 441] width 37 height 16
type input "[DATE] ١٧:٣٠"
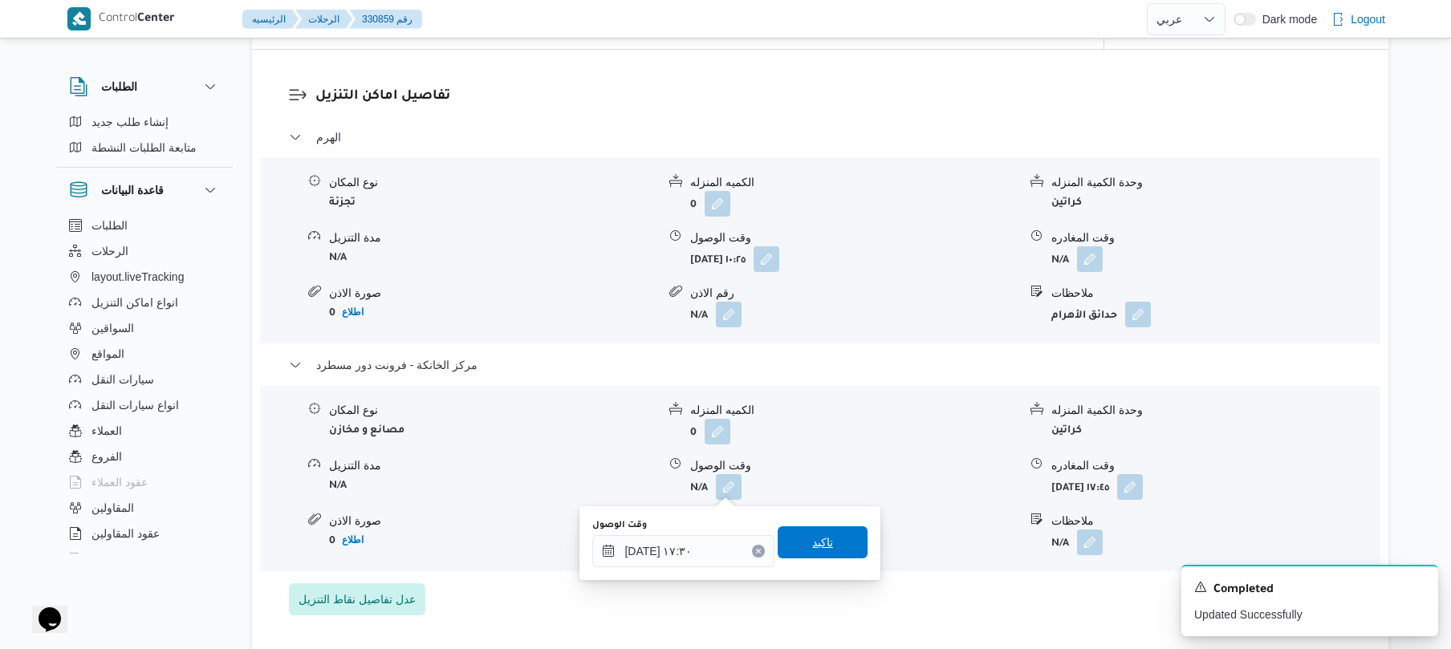
click at [819, 544] on span "تاكيد" at bounding box center [822, 542] width 21 height 19
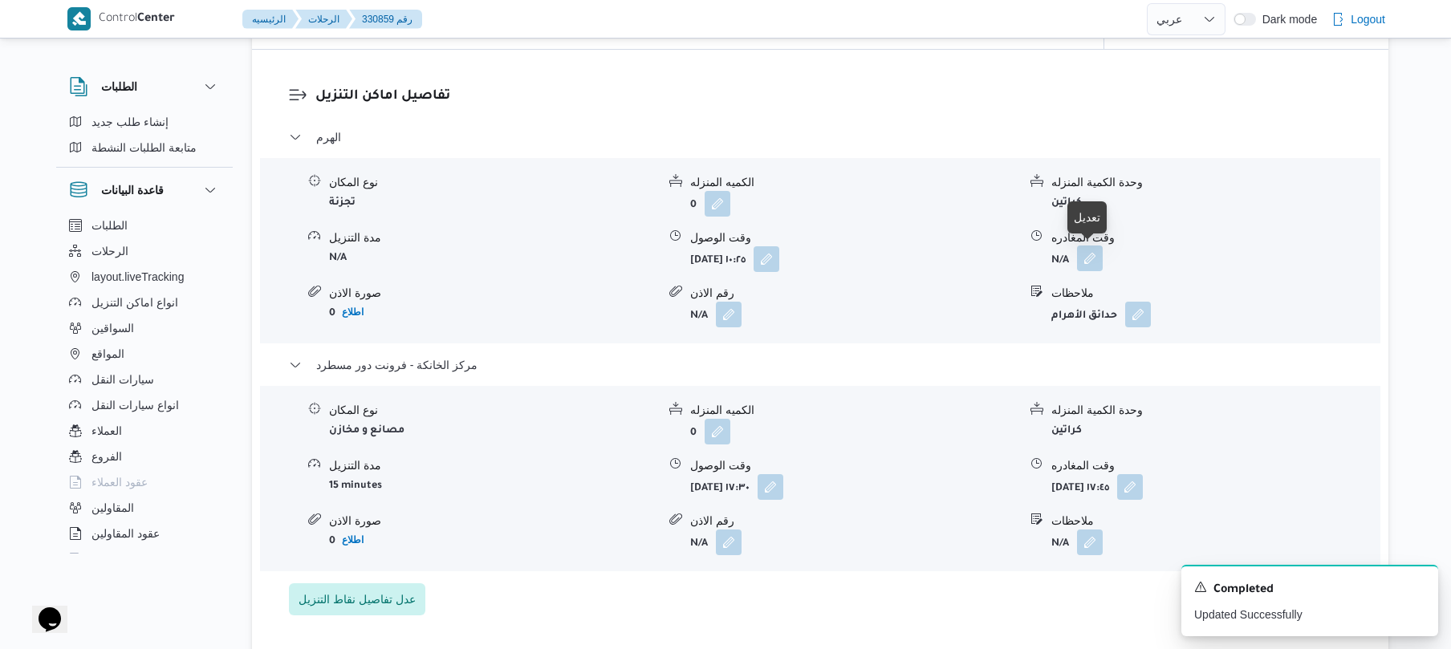
click at [1088, 258] on button "button" at bounding box center [1090, 259] width 26 height 26
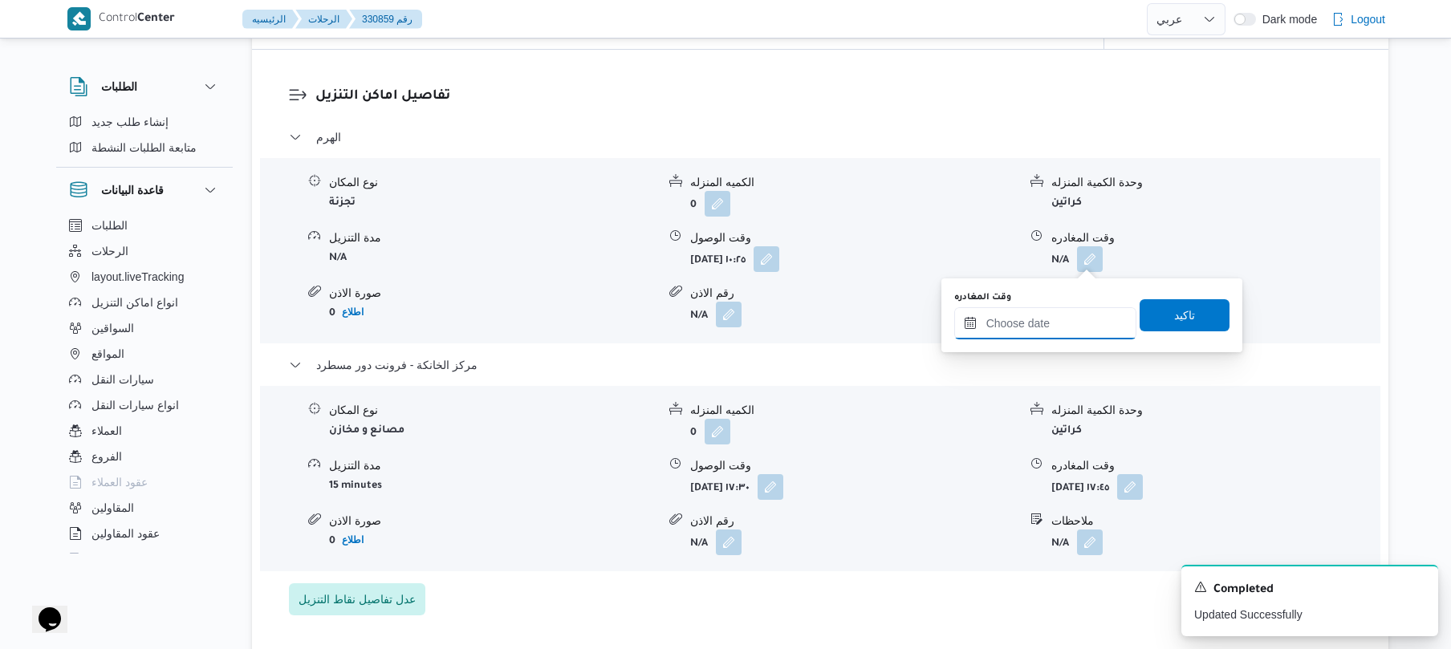
click at [1043, 327] on input "وقت المغادره" at bounding box center [1045, 323] width 182 height 32
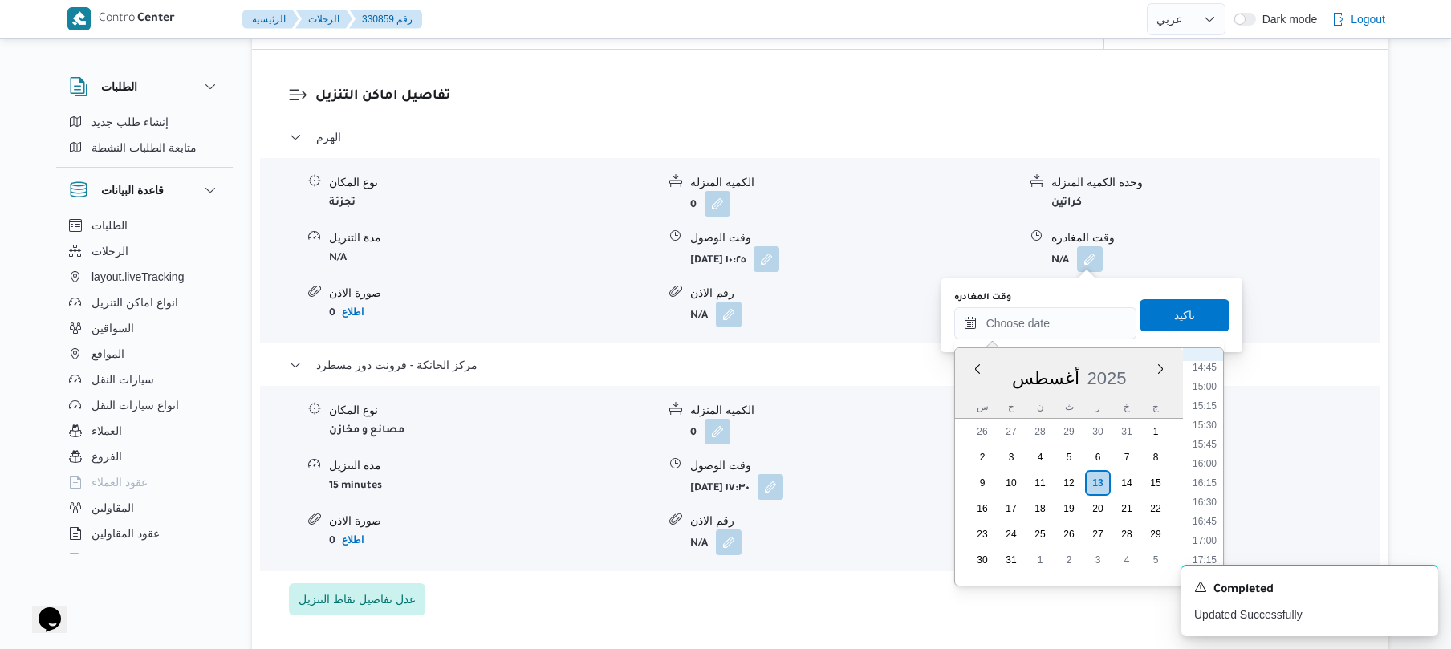
scroll to position [1137, 0]
click at [1202, 469] on li "16:00" at bounding box center [1204, 465] width 37 height 16
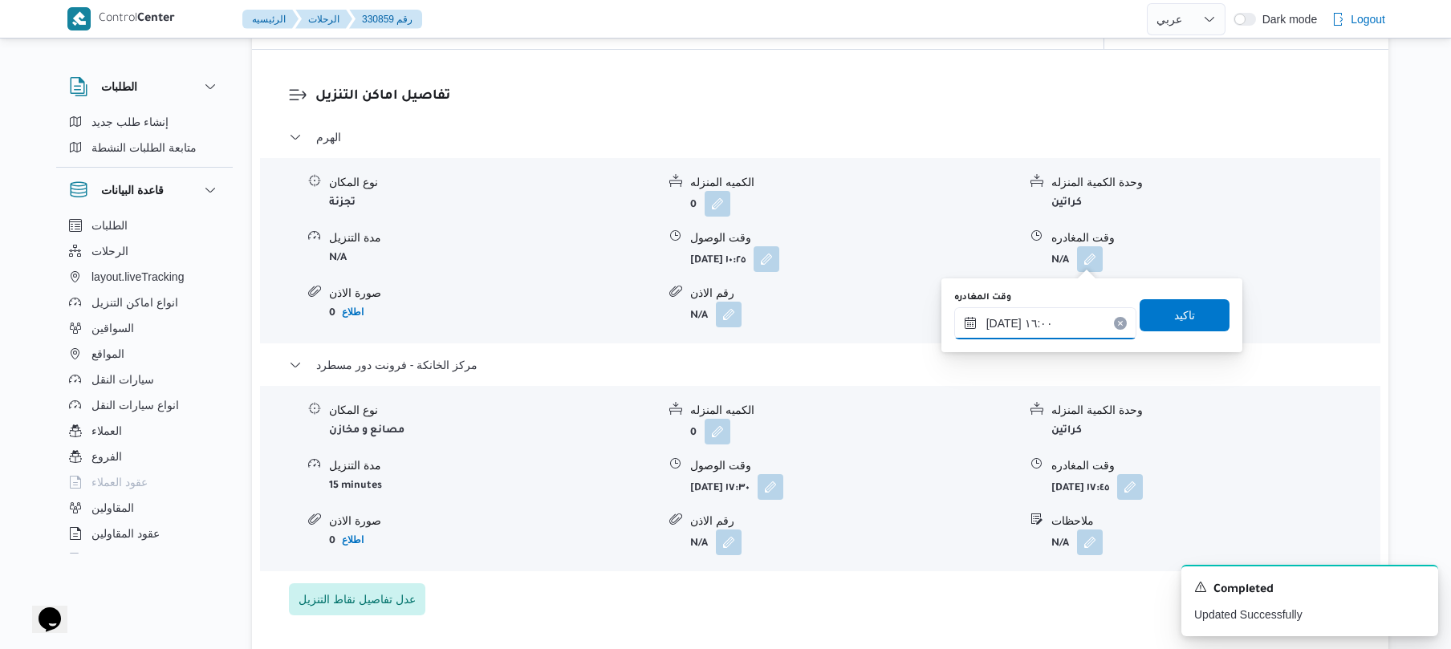
click at [1001, 325] on input "١٣/٠٨/٢٠٢٥ ١٦:٠٠" at bounding box center [1045, 323] width 182 height 32
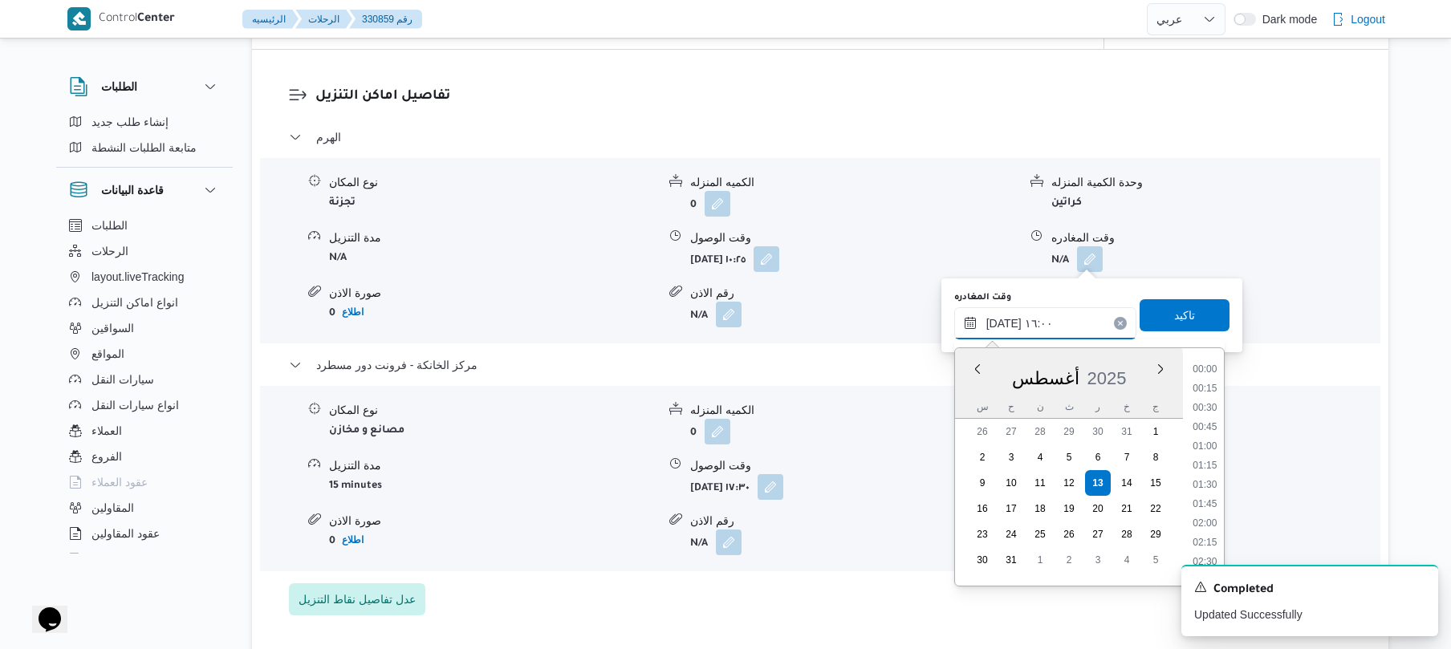
click at [1001, 325] on input "١٣/٠٨/٢٠٢٥ ١٦:٠٠" at bounding box center [1045, 323] width 182 height 32
type input "١٣/٠٨/٢٠٢٥ ١٦:40"
click at [1160, 315] on span "تاكيد" at bounding box center [1184, 314] width 90 height 32
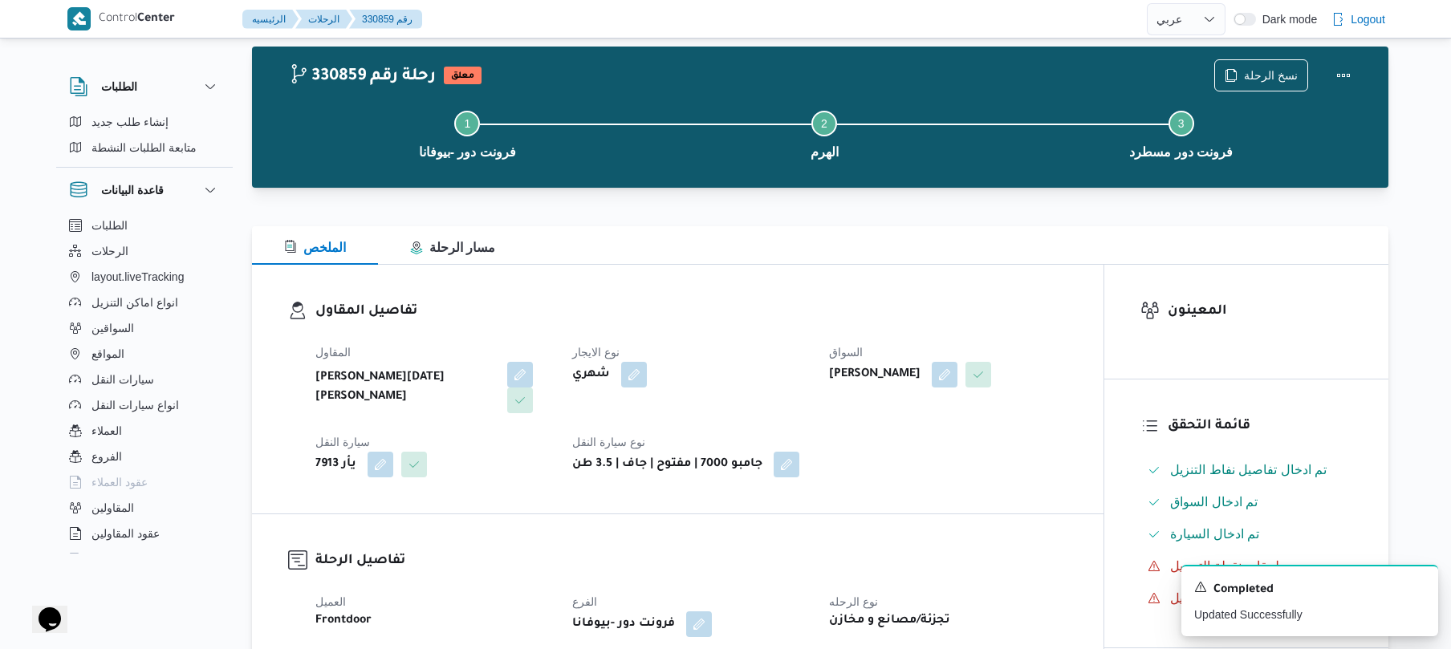
scroll to position [0, 0]
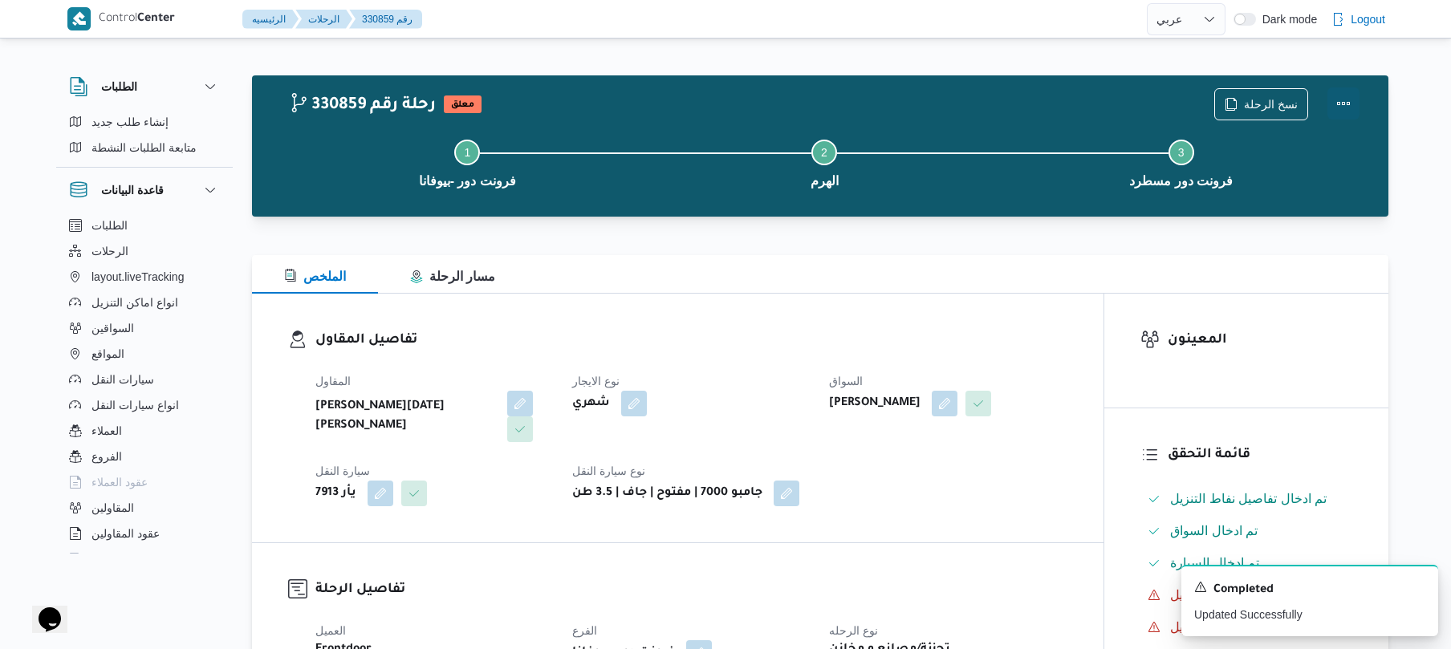
click at [1336, 106] on button "Actions" at bounding box center [1343, 103] width 32 height 32
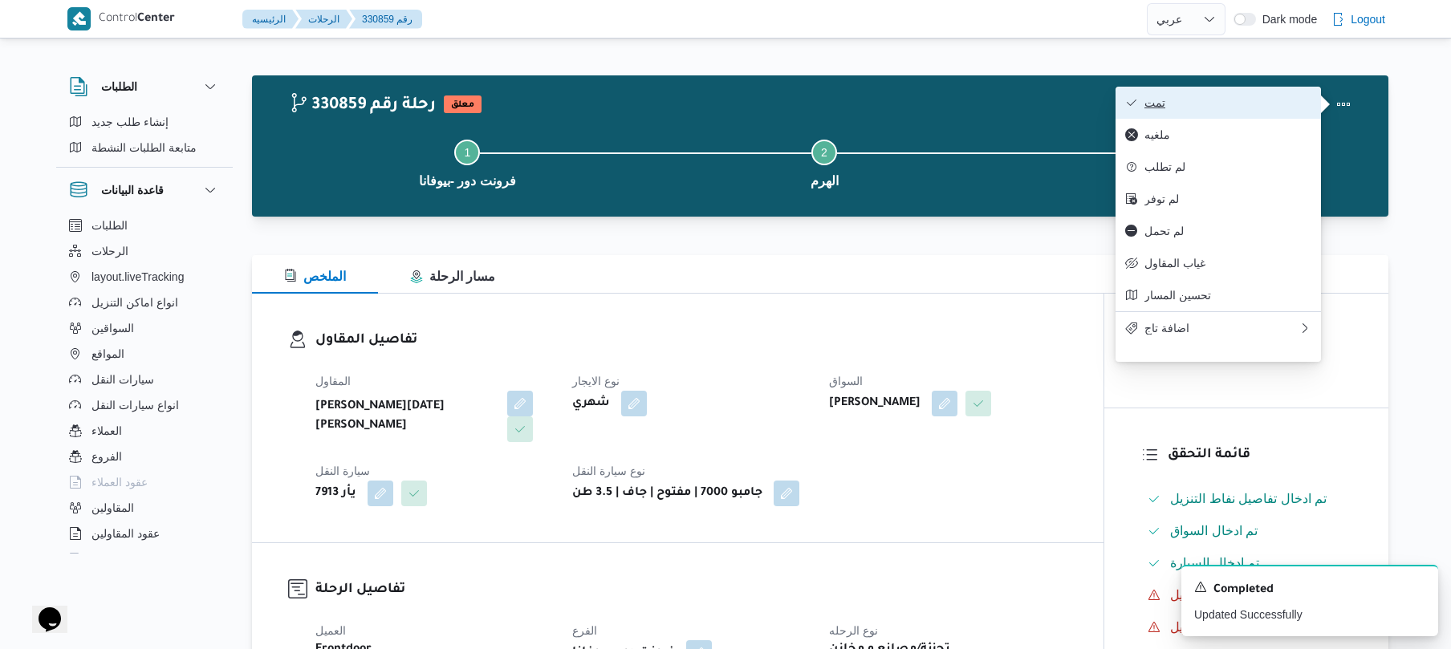
click at [1217, 116] on button "تمت" at bounding box center [1217, 103] width 205 height 32
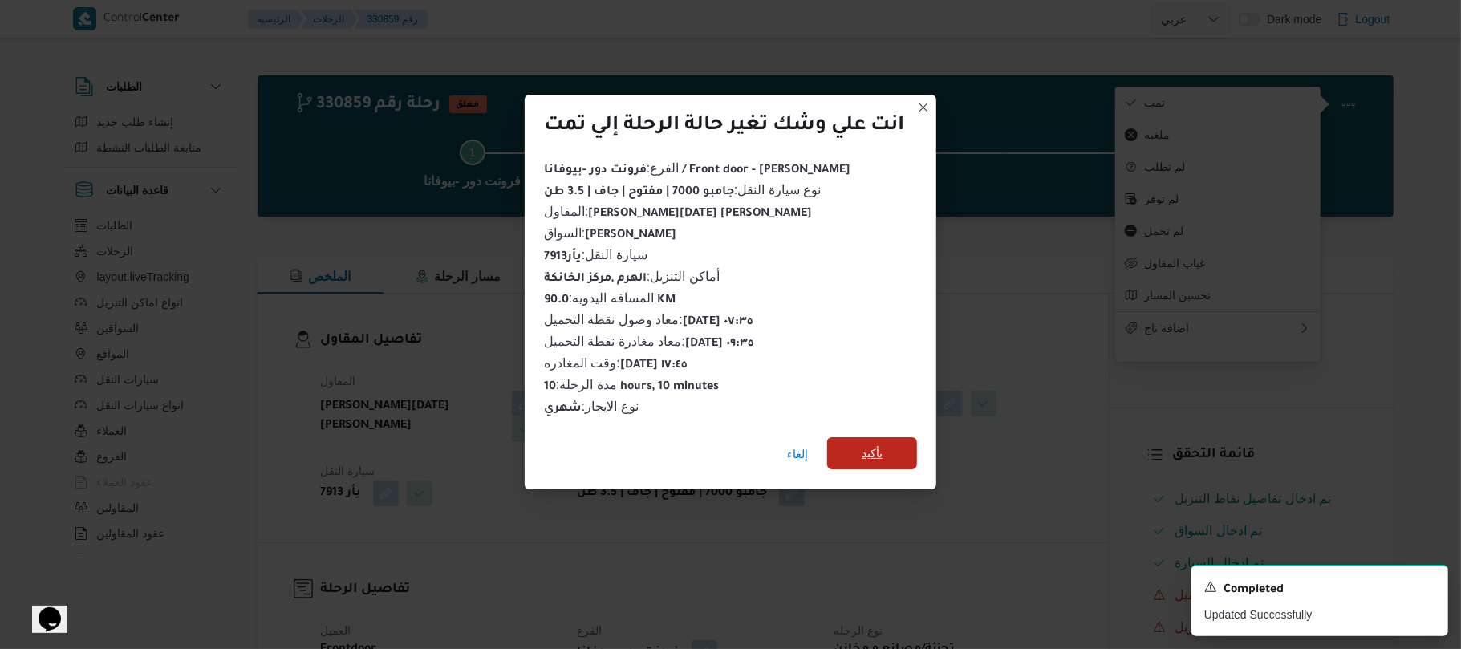
click at [903, 456] on span "تأكيد" at bounding box center [872, 453] width 90 height 32
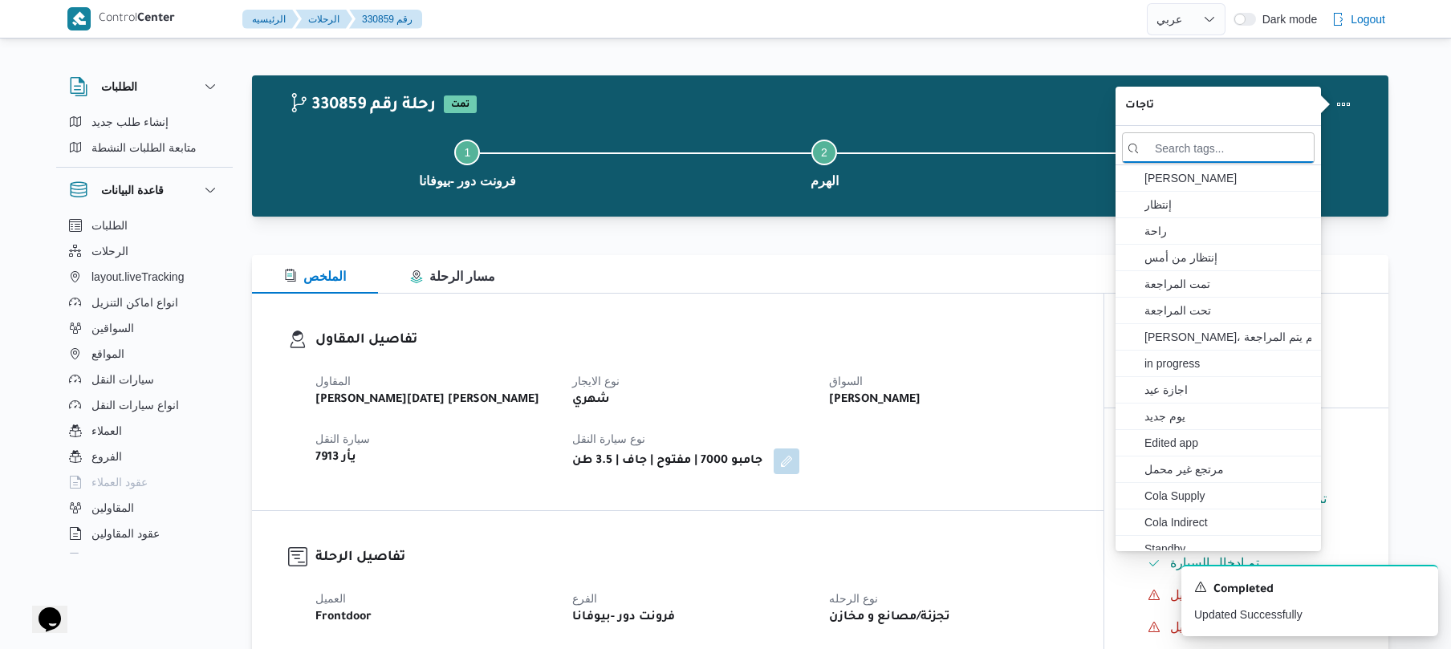
click at [910, 271] on div "الملخص مسار الرحلة" at bounding box center [820, 274] width 1136 height 39
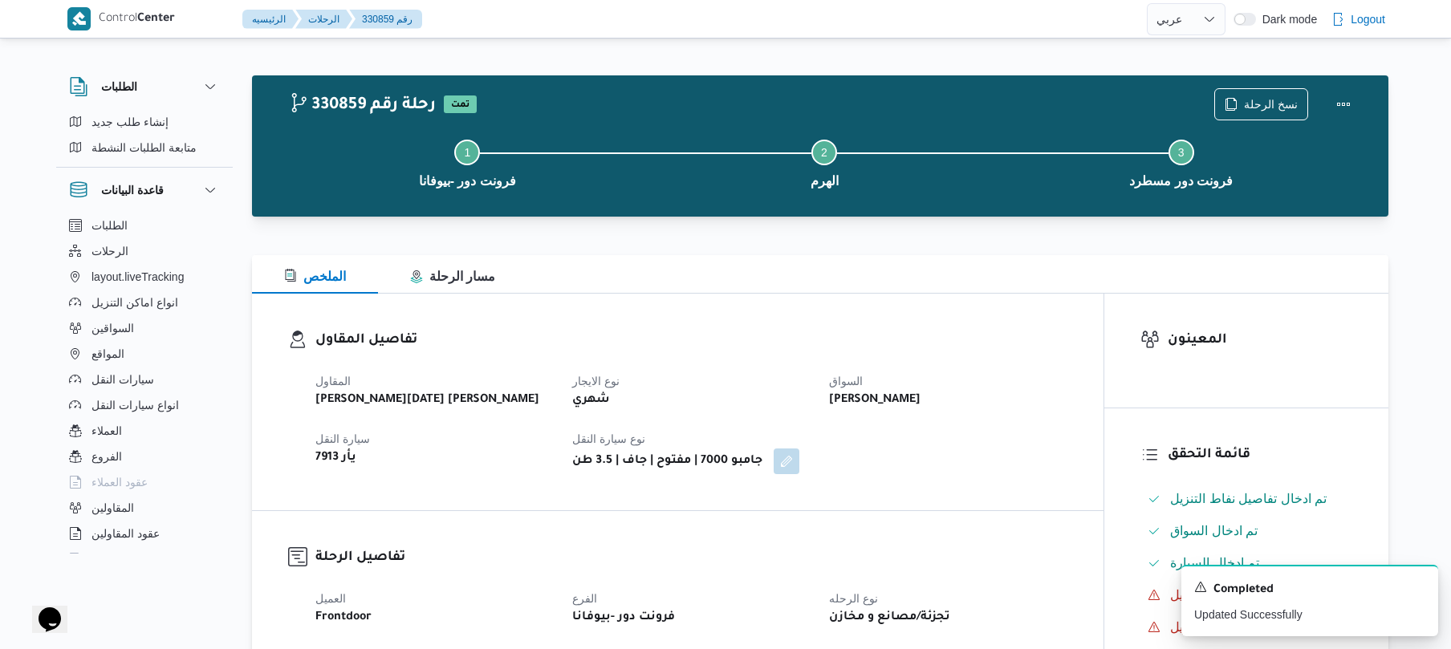
select select "ar"
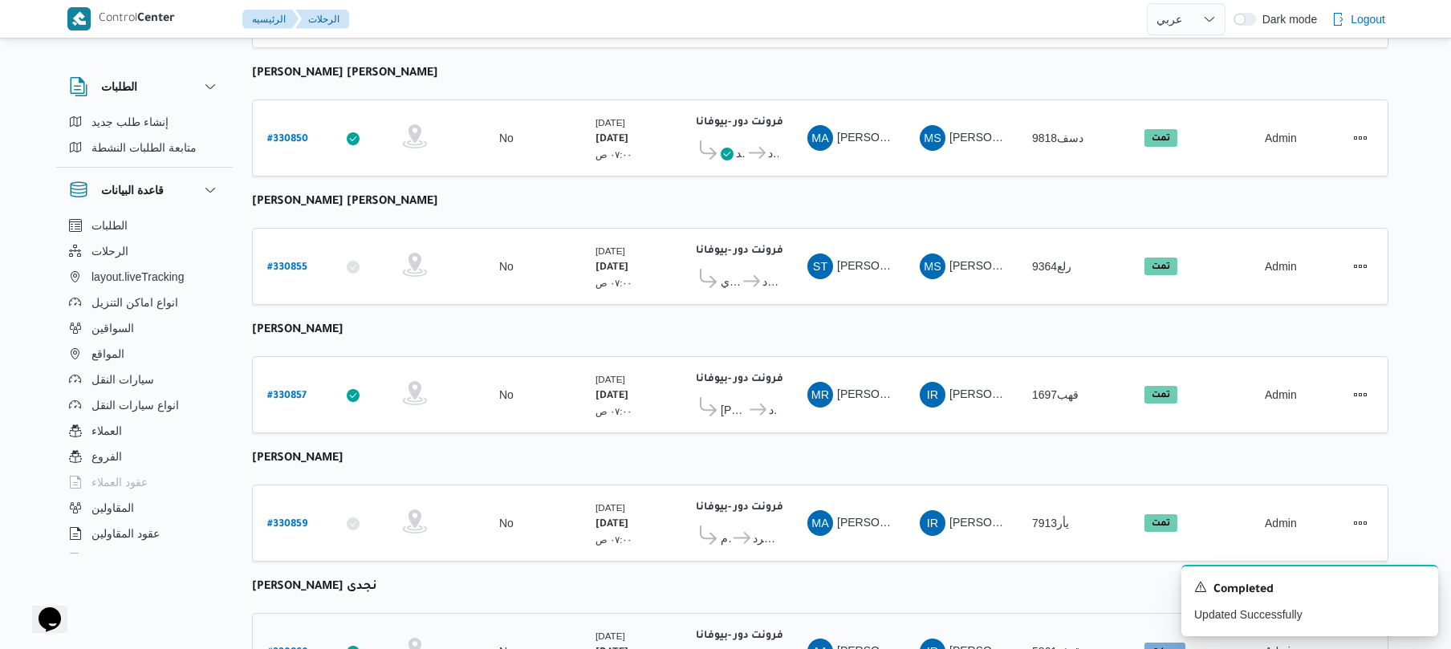
scroll to position [1090, 0]
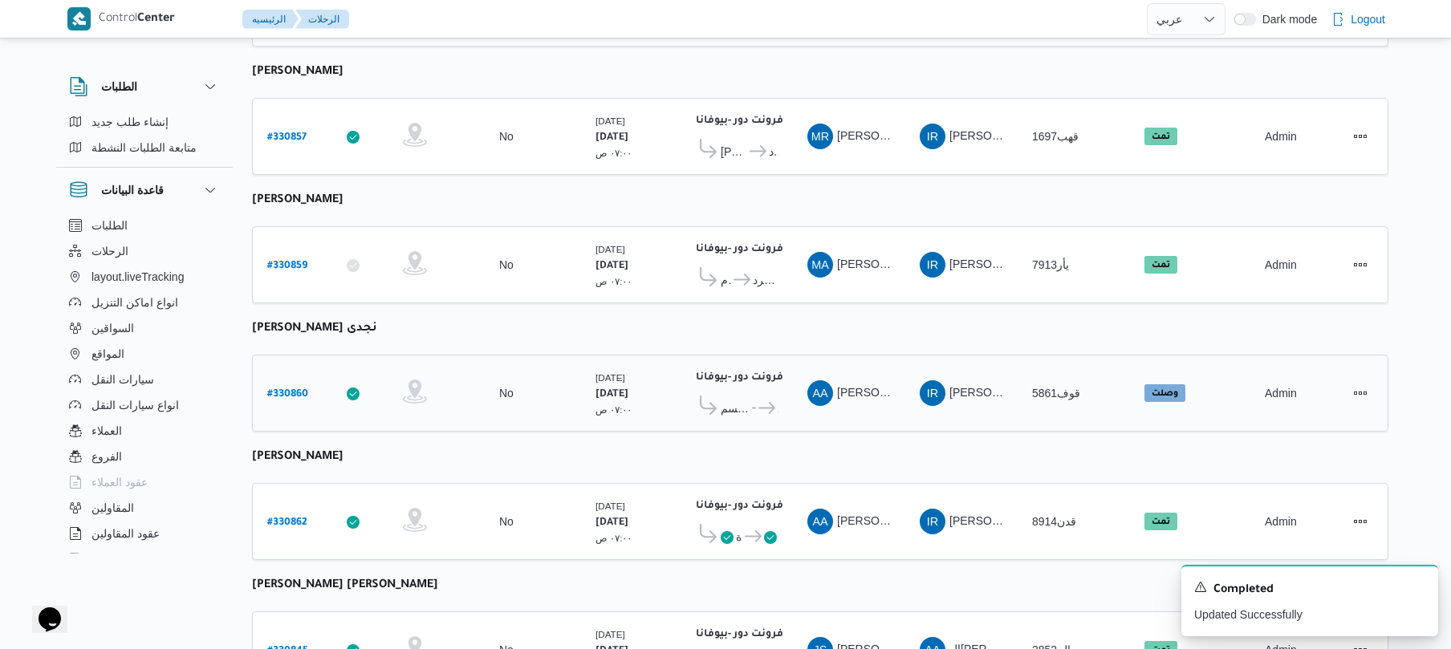
click at [290, 389] on b "# 330860" at bounding box center [287, 394] width 41 height 11
select select "ar"
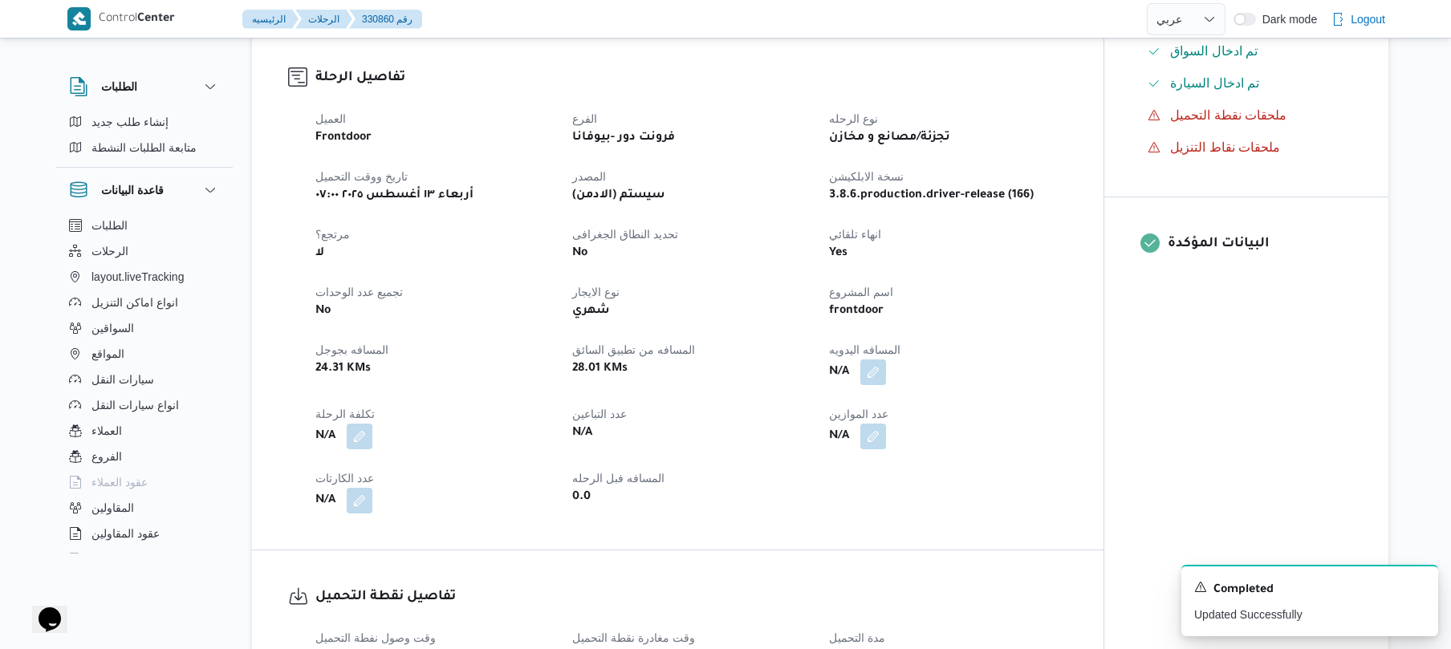
scroll to position [513, 0]
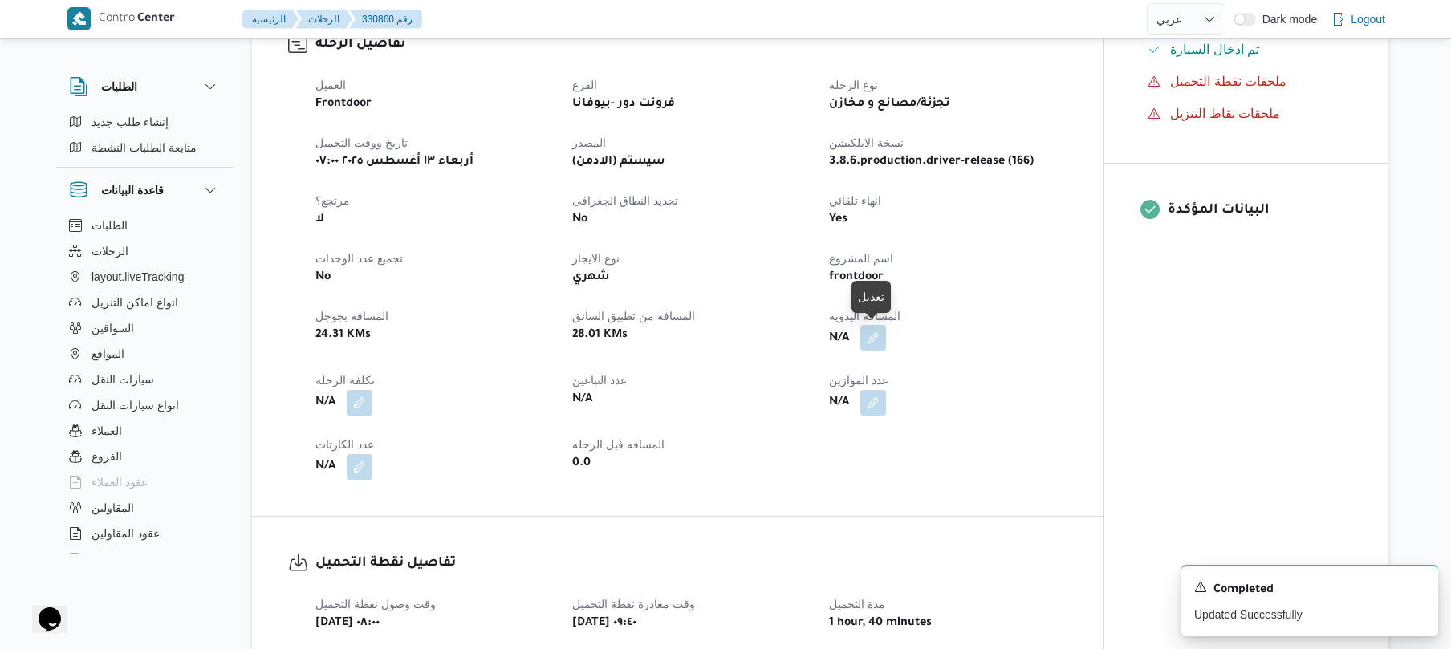
click at [870, 340] on button "button" at bounding box center [873, 338] width 26 height 26
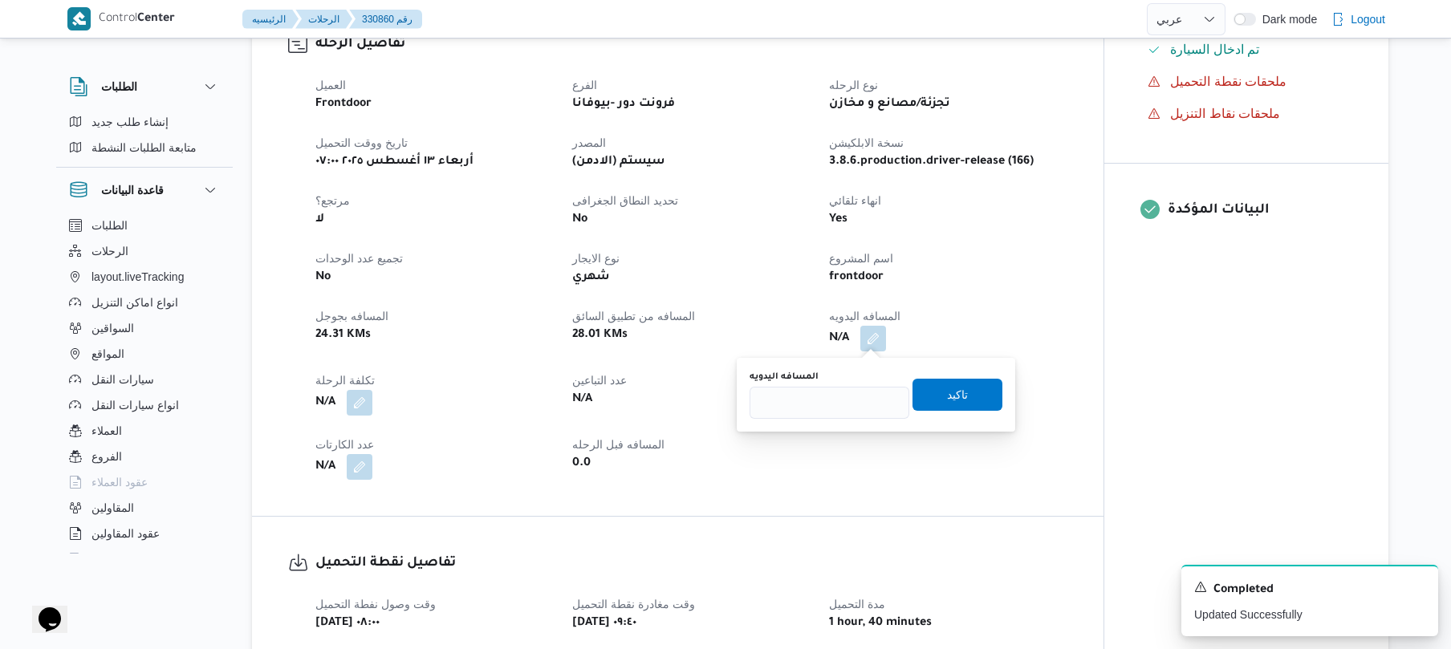
click at [848, 419] on div "المسافه اليدويه تاكيد" at bounding box center [876, 394] width 256 height 51
click at [851, 404] on input "المسافه اليدويه" at bounding box center [829, 403] width 160 height 32
type input "95"
click at [960, 392] on span "تاكيد" at bounding box center [957, 394] width 90 height 32
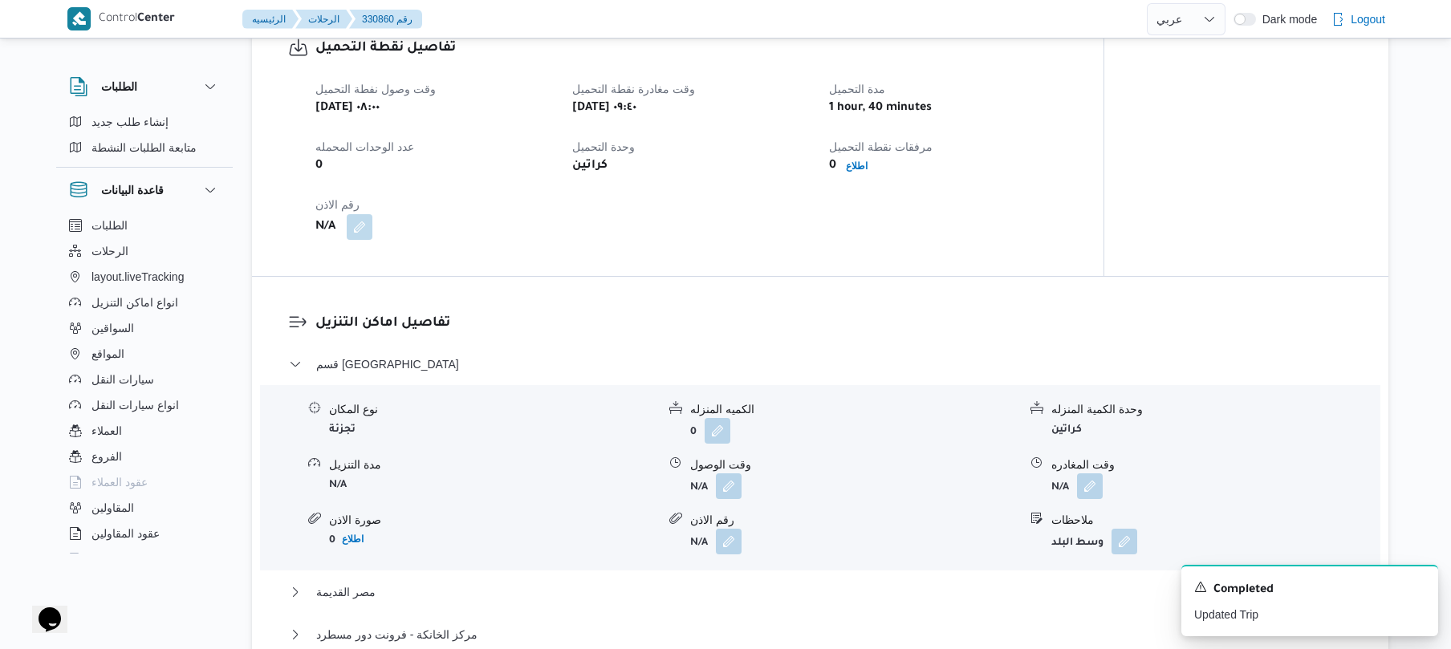
scroll to position [1069, 0]
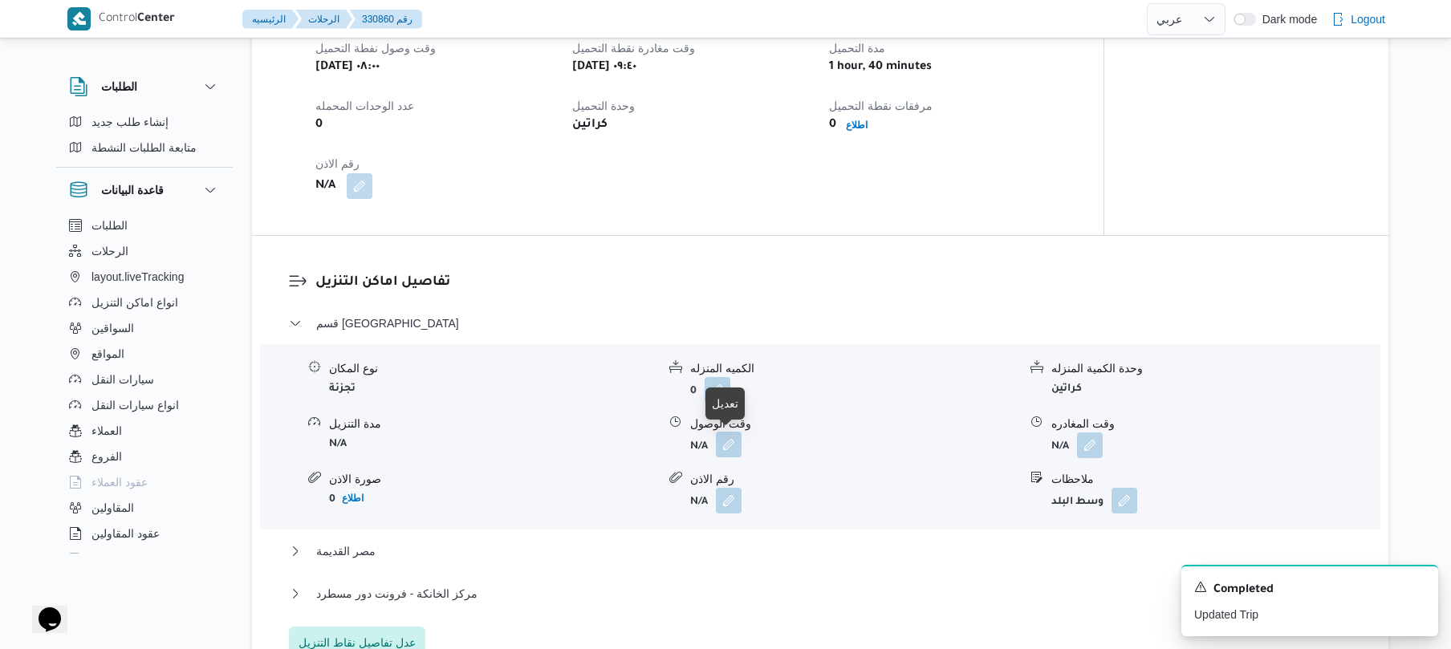
click at [730, 440] on button "button" at bounding box center [729, 445] width 26 height 26
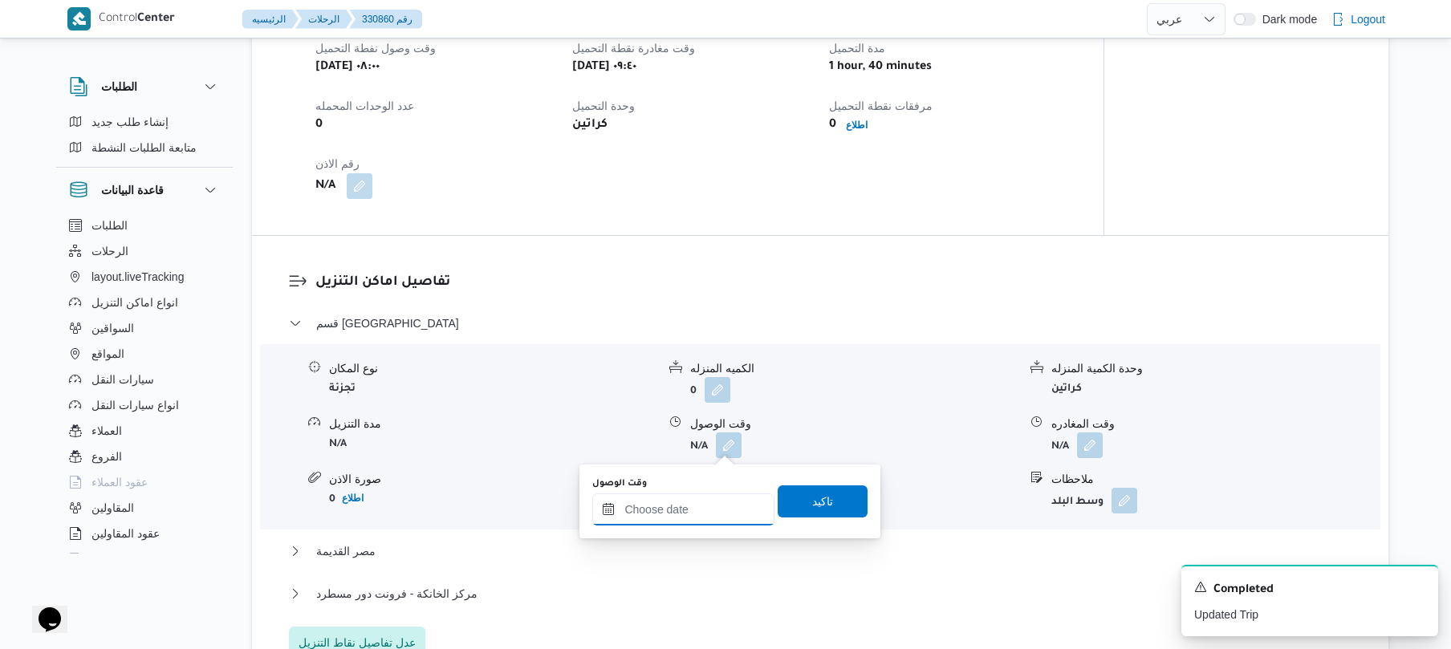
click at [665, 514] on input "وقت الوصول" at bounding box center [683, 509] width 182 height 32
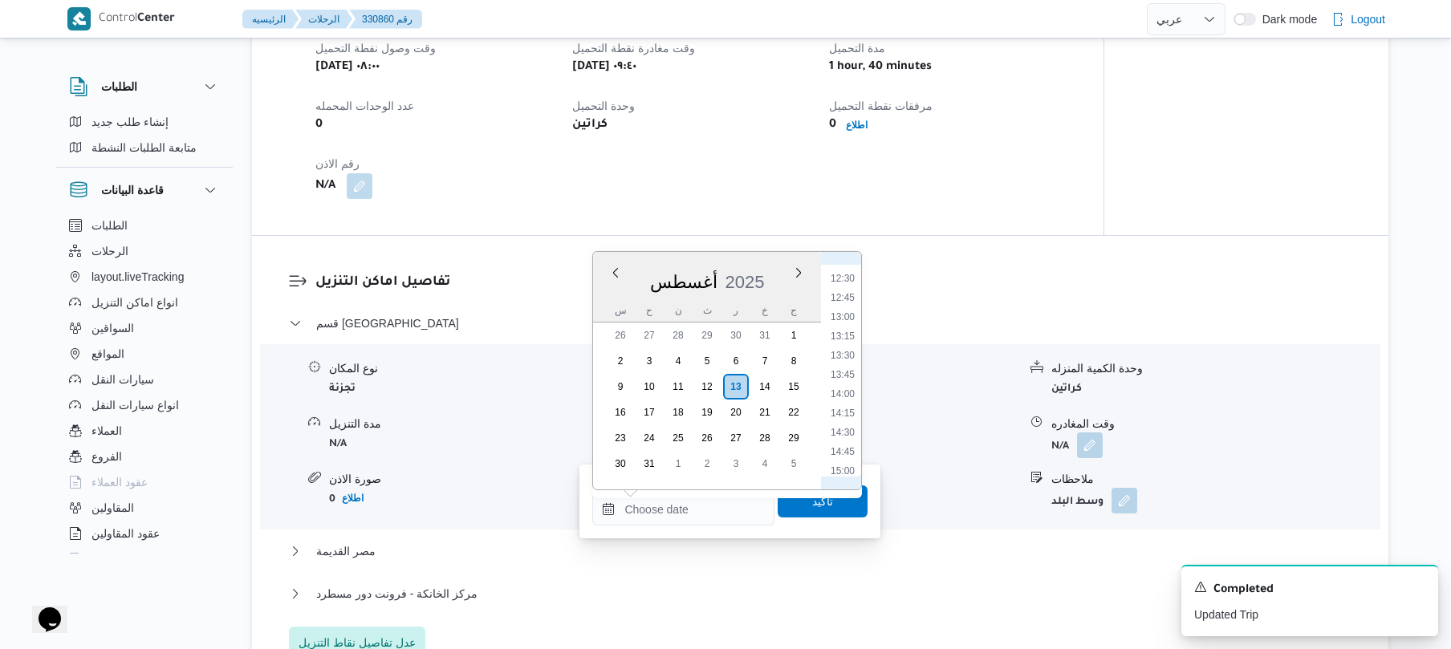
scroll to position [777, 0]
click at [845, 305] on li "10:30" at bounding box center [842, 304] width 37 height 16
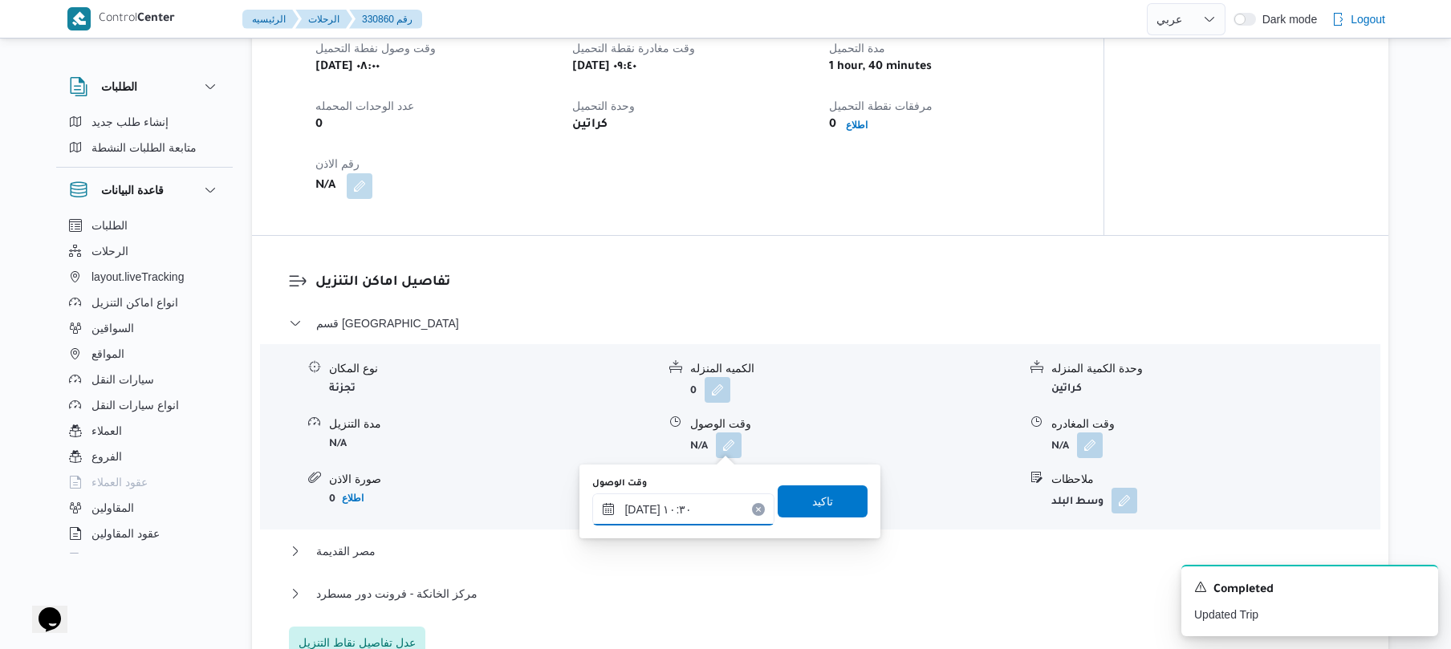
click at [639, 502] on input "[DATE] ١٠:٣٠" at bounding box center [683, 509] width 182 height 32
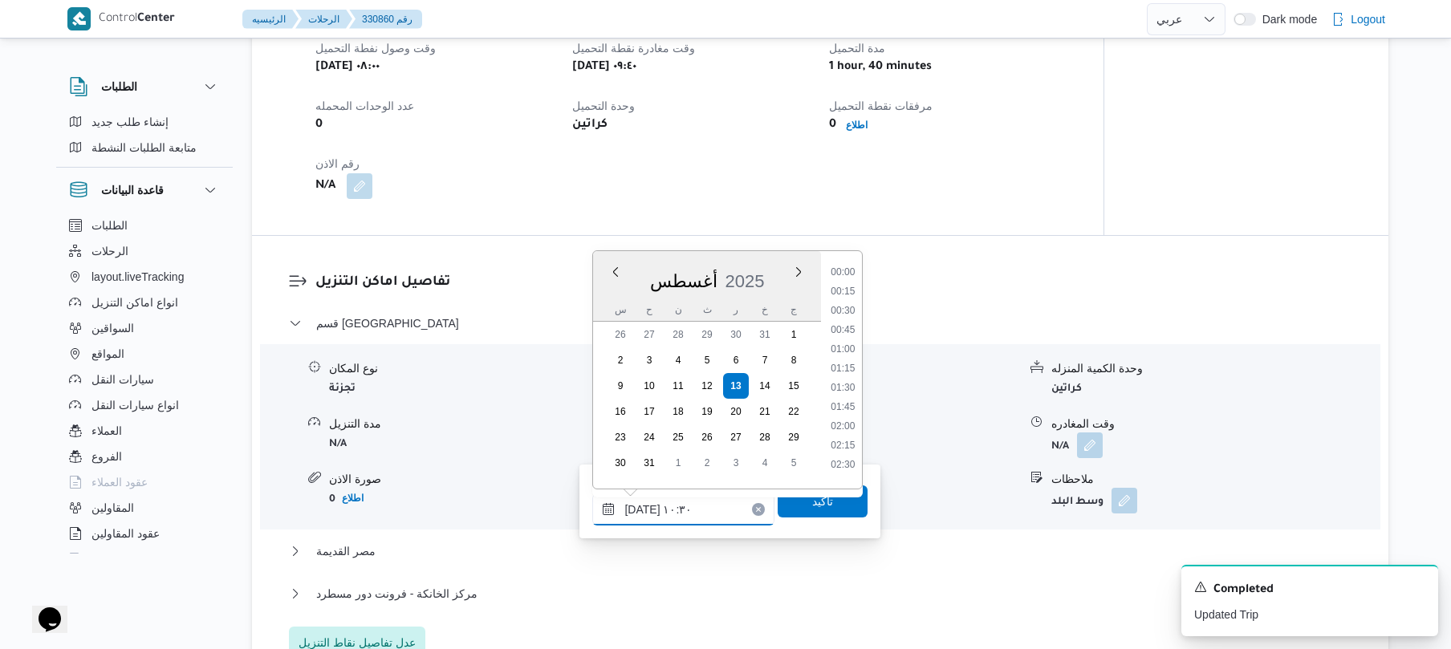
click at [639, 502] on input "[DATE] ١٠:٣٠" at bounding box center [683, 509] width 182 height 32
type input "١٣/٠٨/٢٠٢٥ ١٠:25"
click at [812, 505] on span "تاكيد" at bounding box center [822, 500] width 21 height 19
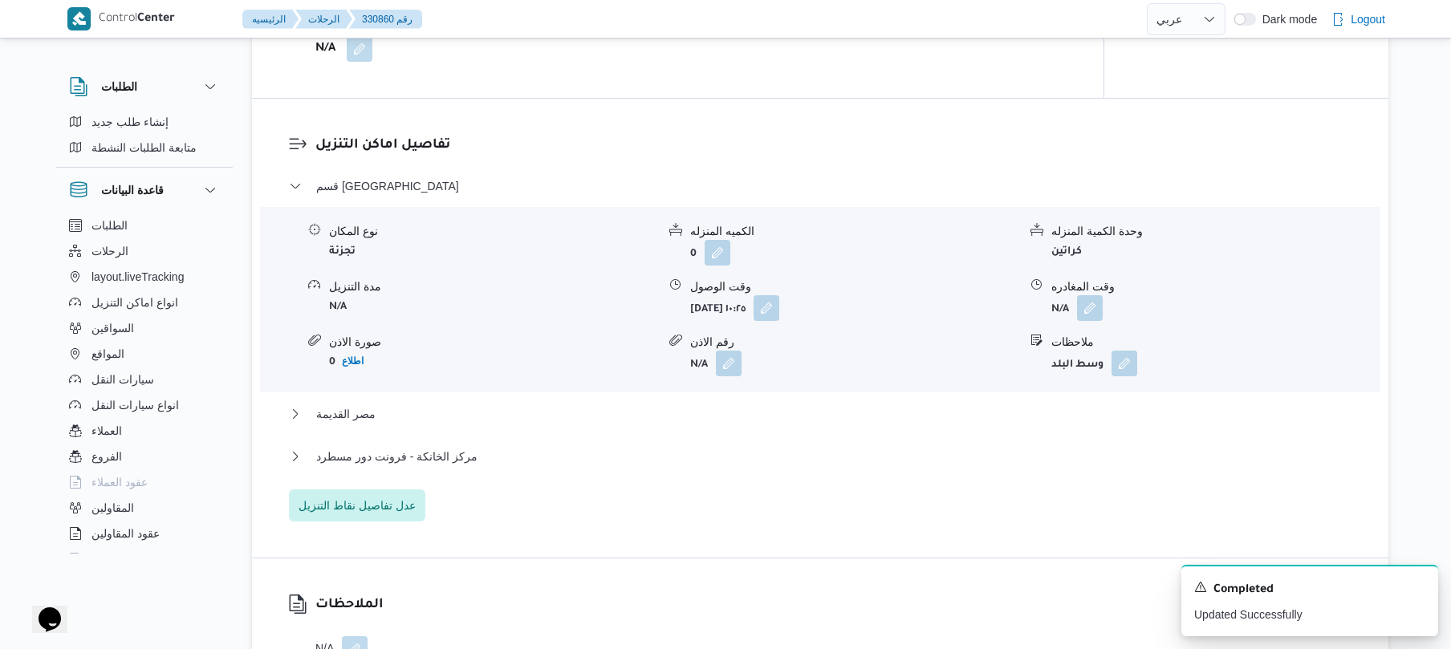
scroll to position [1284, 0]
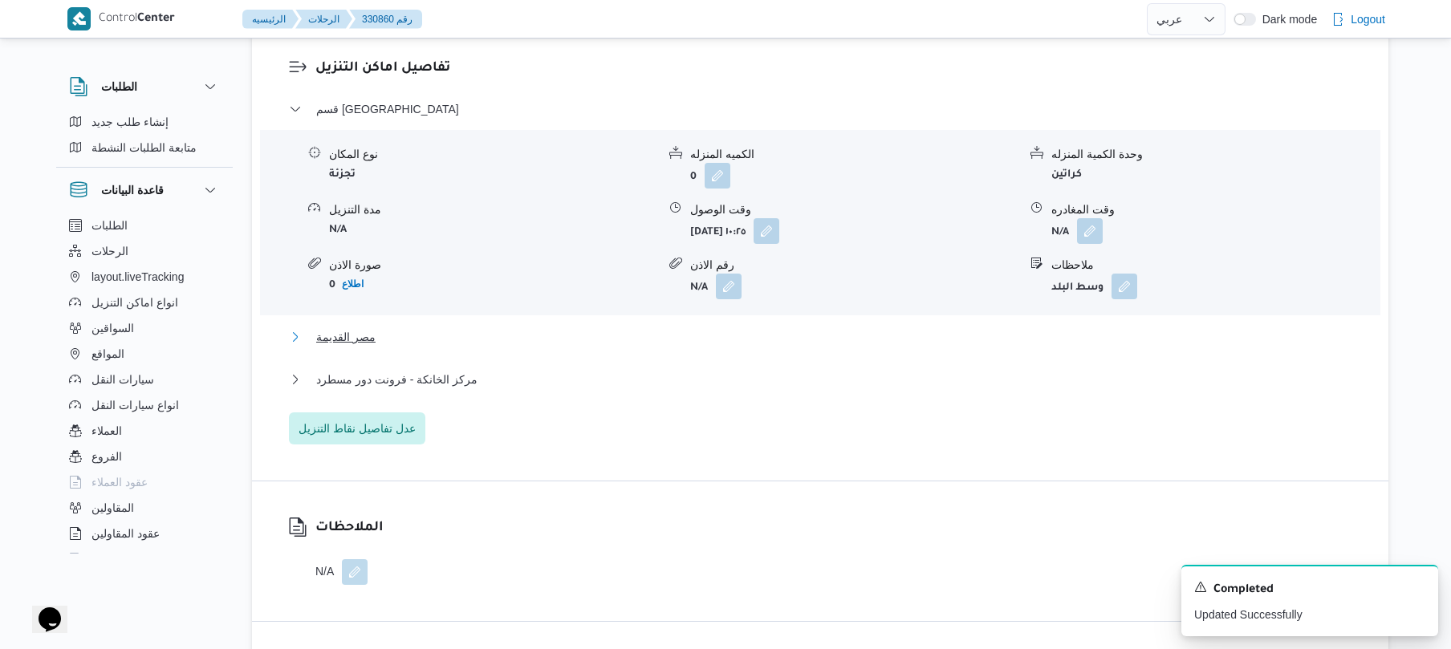
click at [826, 329] on button "مصر القديمة" at bounding box center [820, 336] width 1063 height 19
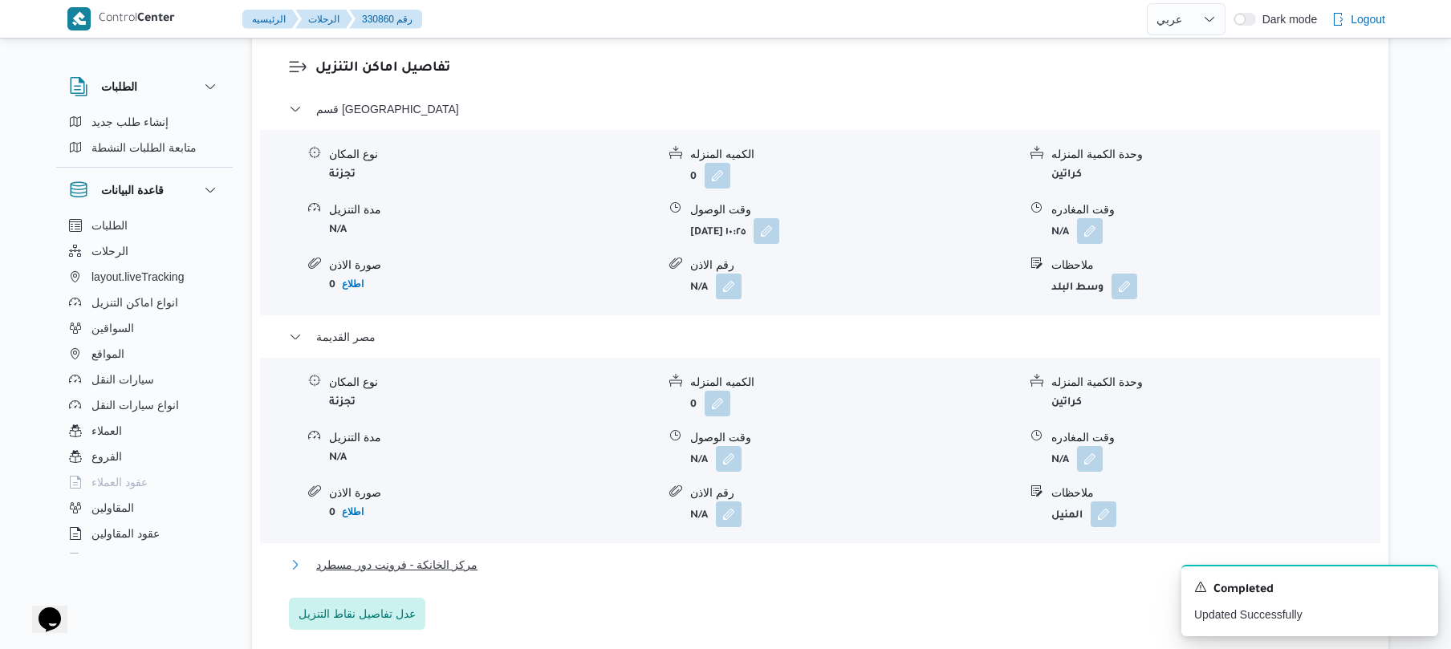
click at [720, 559] on button "مركز الخانكة - فرونت دور مسطرد" at bounding box center [820, 564] width 1063 height 19
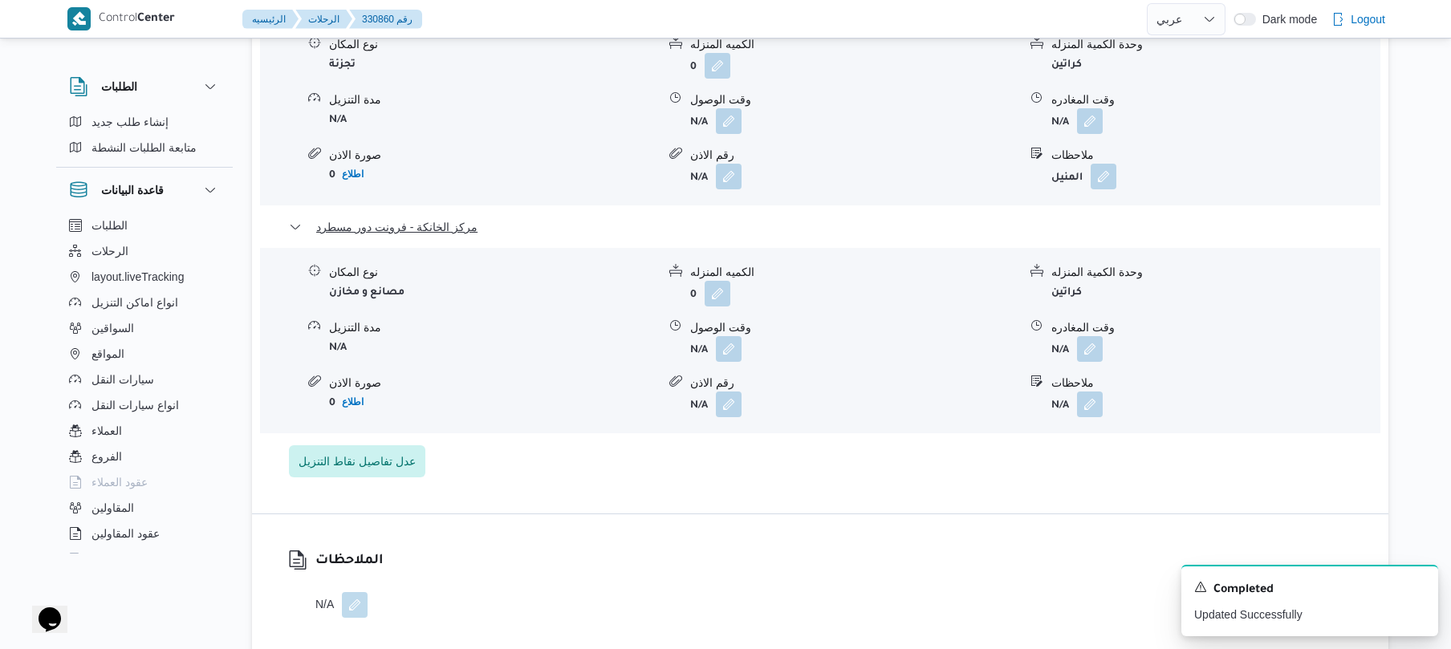
scroll to position [1711, 0]
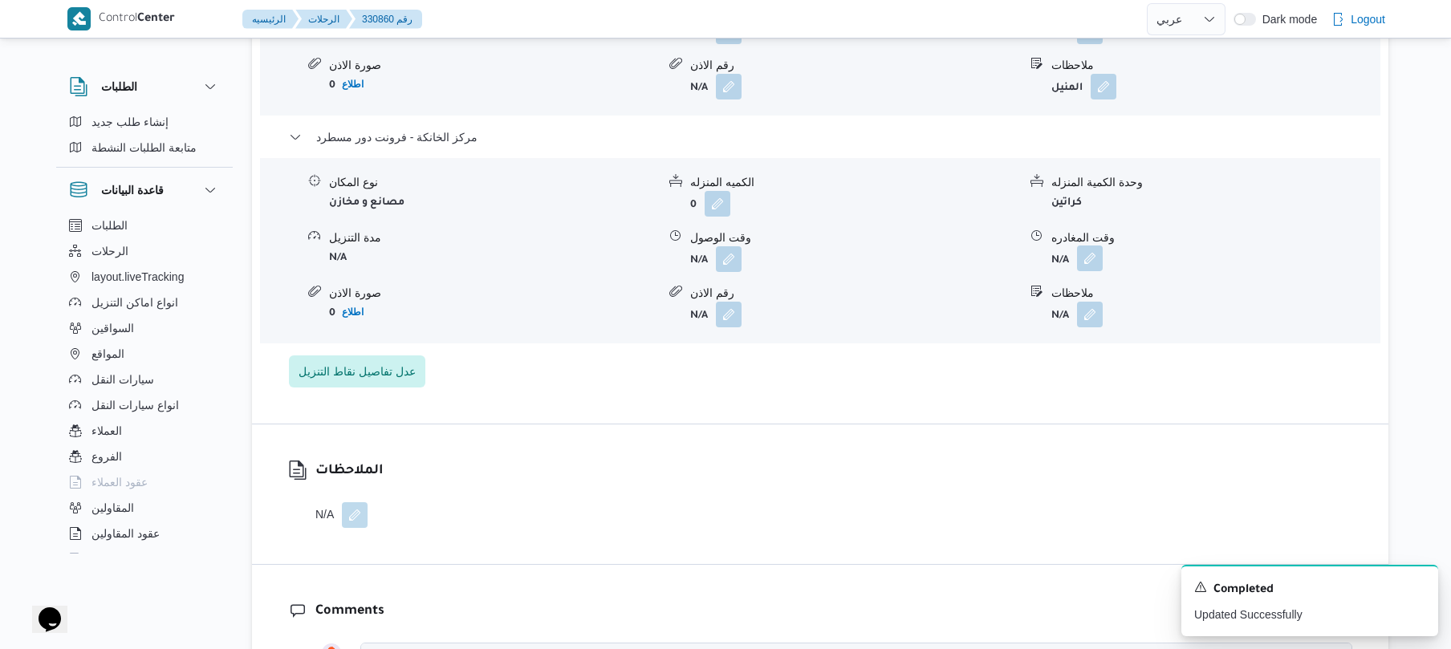
click at [1089, 260] on button "button" at bounding box center [1090, 259] width 26 height 26
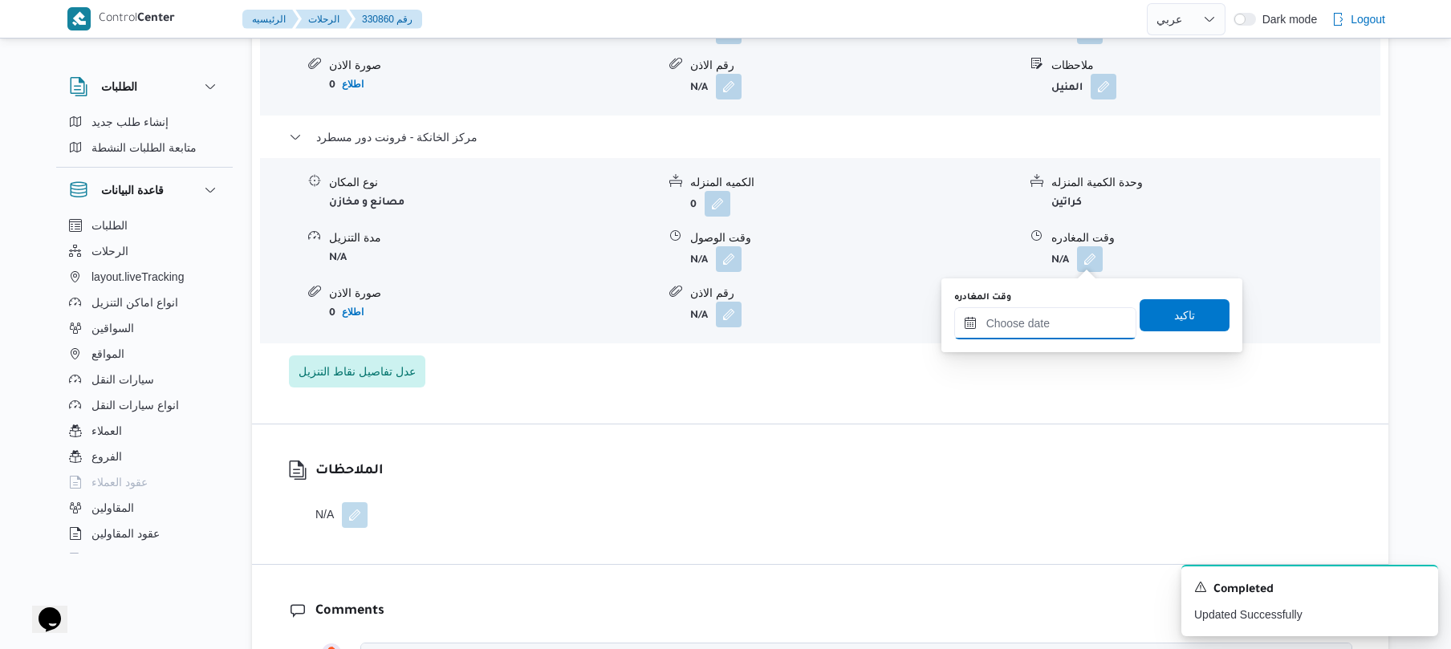
click at [1032, 310] on input "وقت المغادره" at bounding box center [1045, 323] width 182 height 32
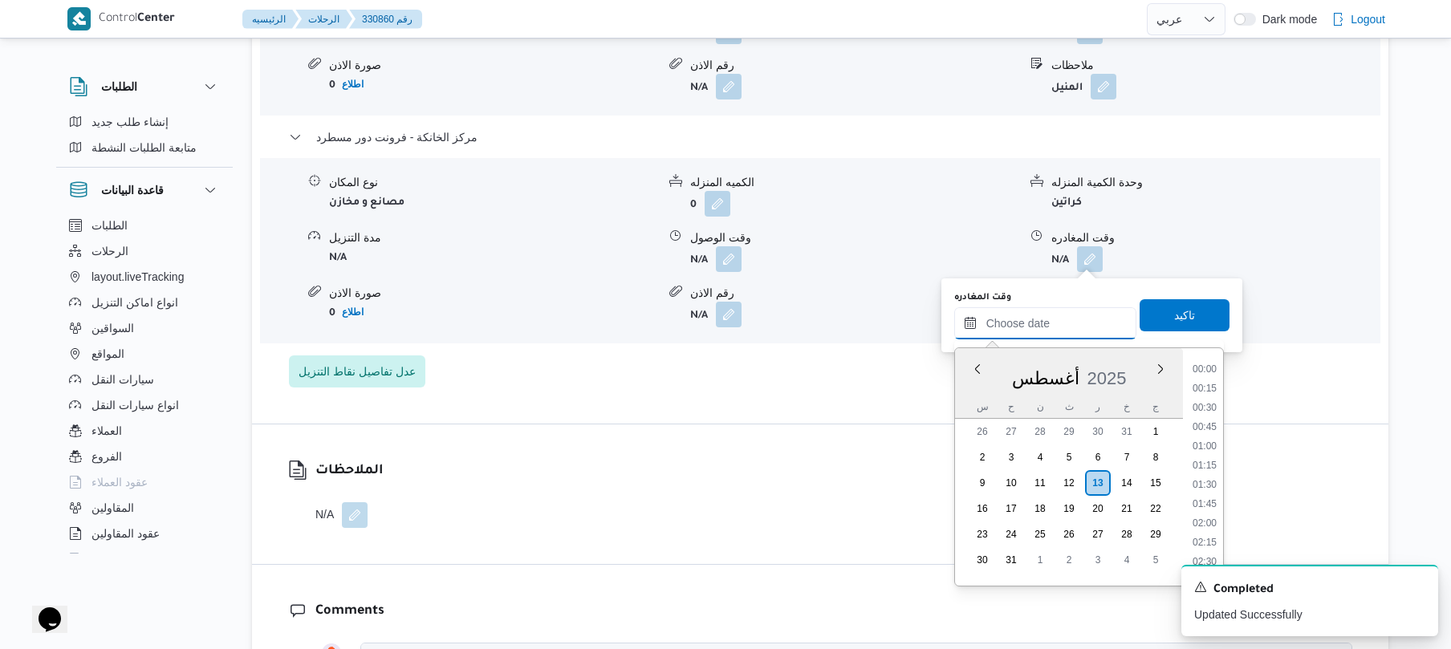
scroll to position [1317, 0]
click at [1207, 441] on li "18:00" at bounding box center [1204, 439] width 37 height 16
type input "[DATE] ١٨:٠٠"
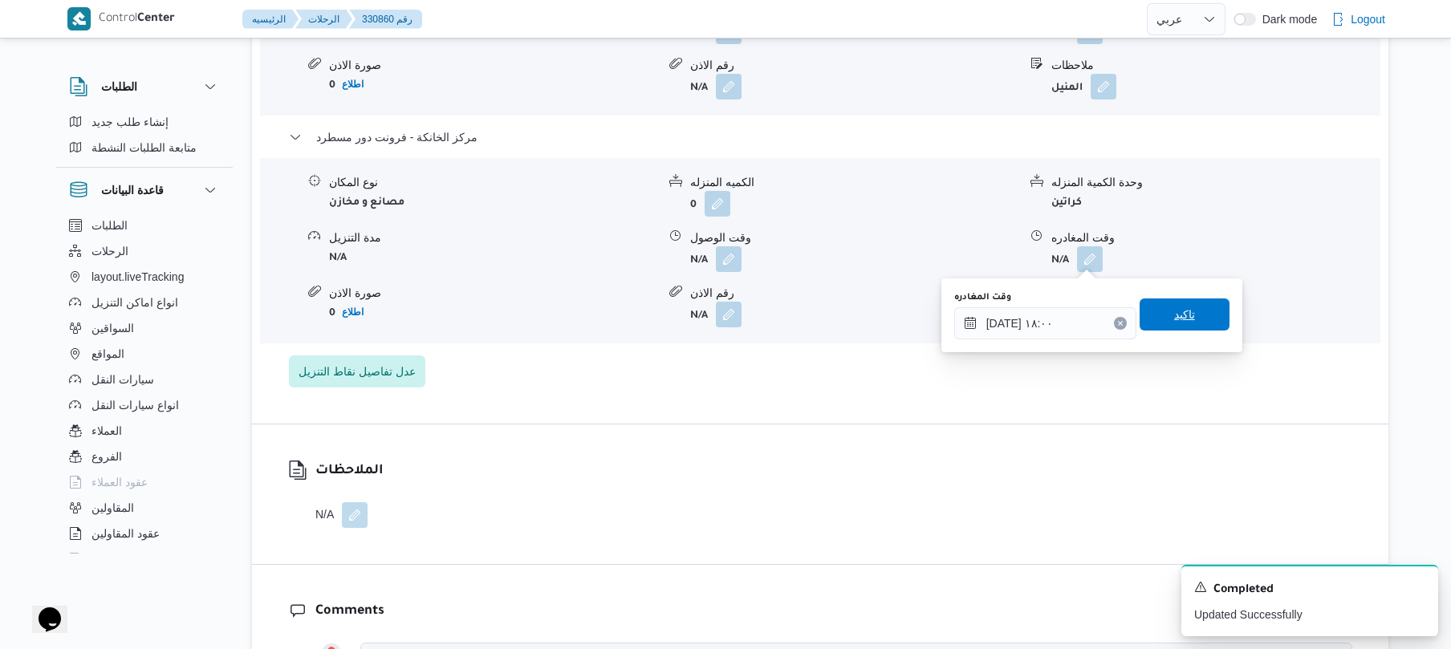
click at [1184, 311] on span "تاكيد" at bounding box center [1184, 314] width 21 height 19
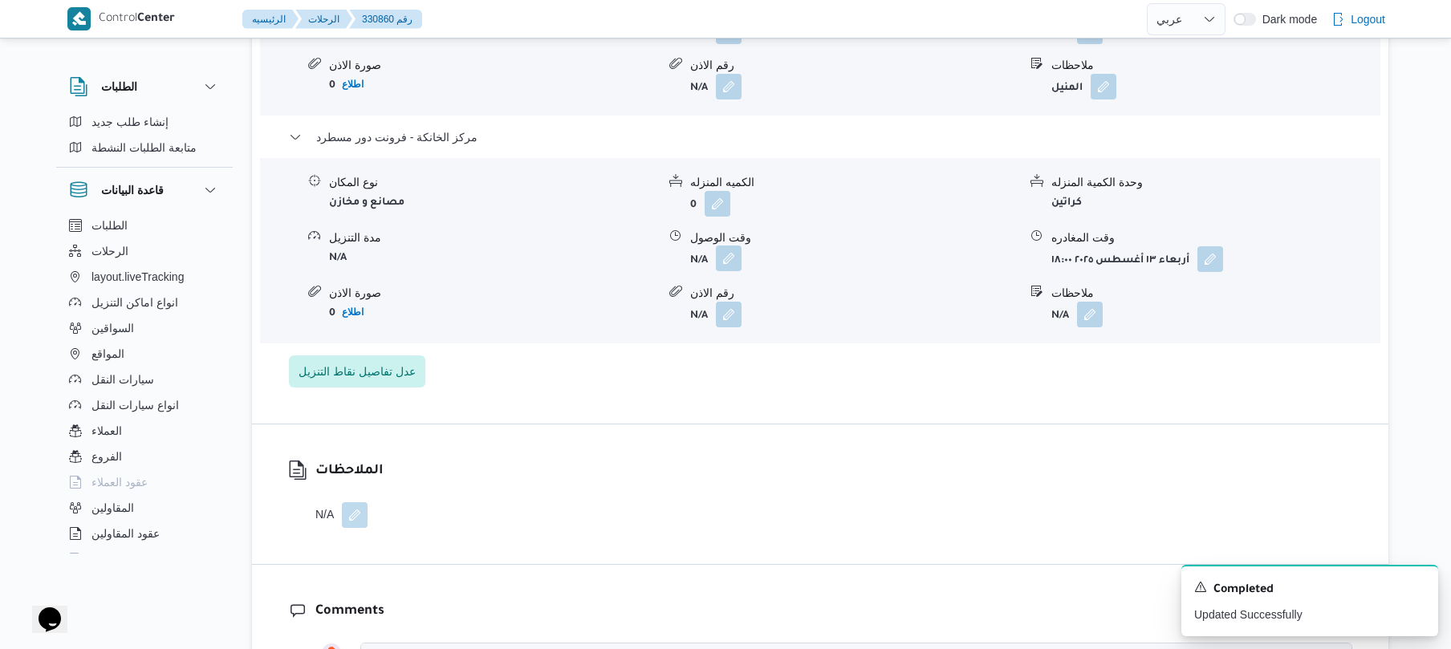
click at [726, 267] on button "button" at bounding box center [729, 259] width 26 height 26
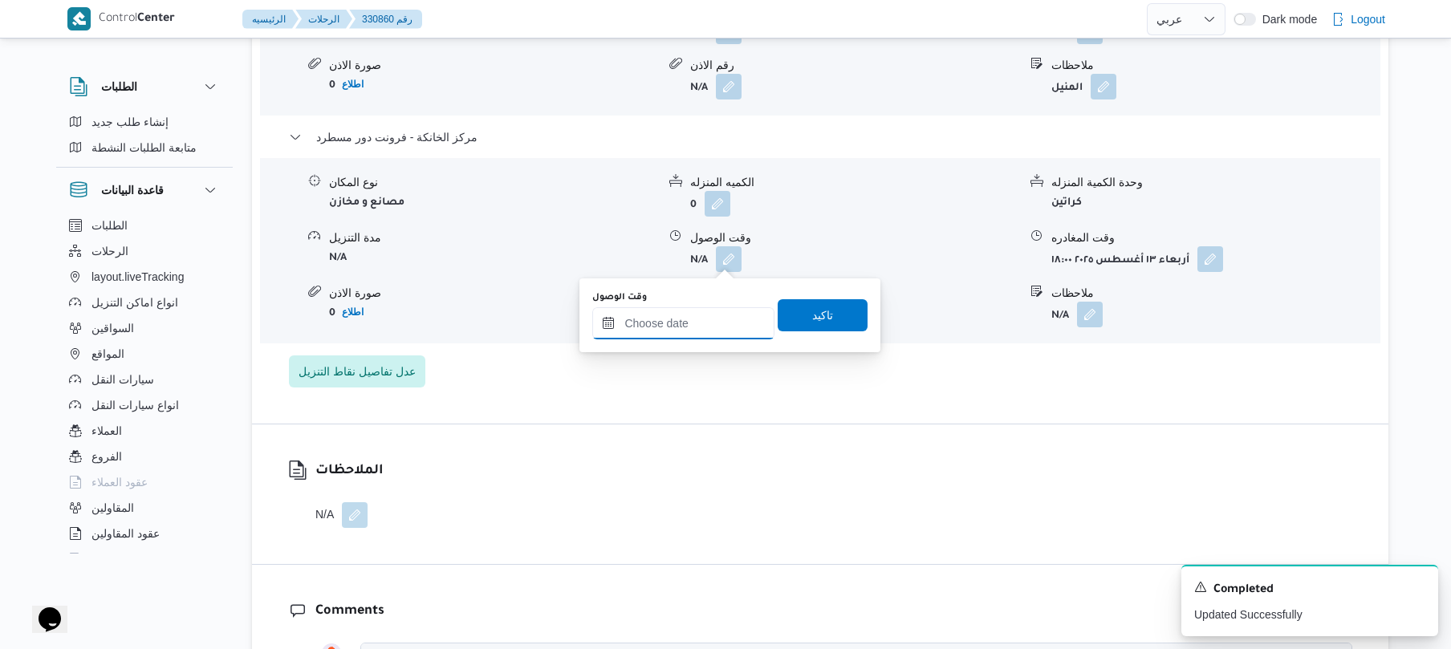
click at [709, 325] on input "وقت الوصول" at bounding box center [683, 323] width 182 height 32
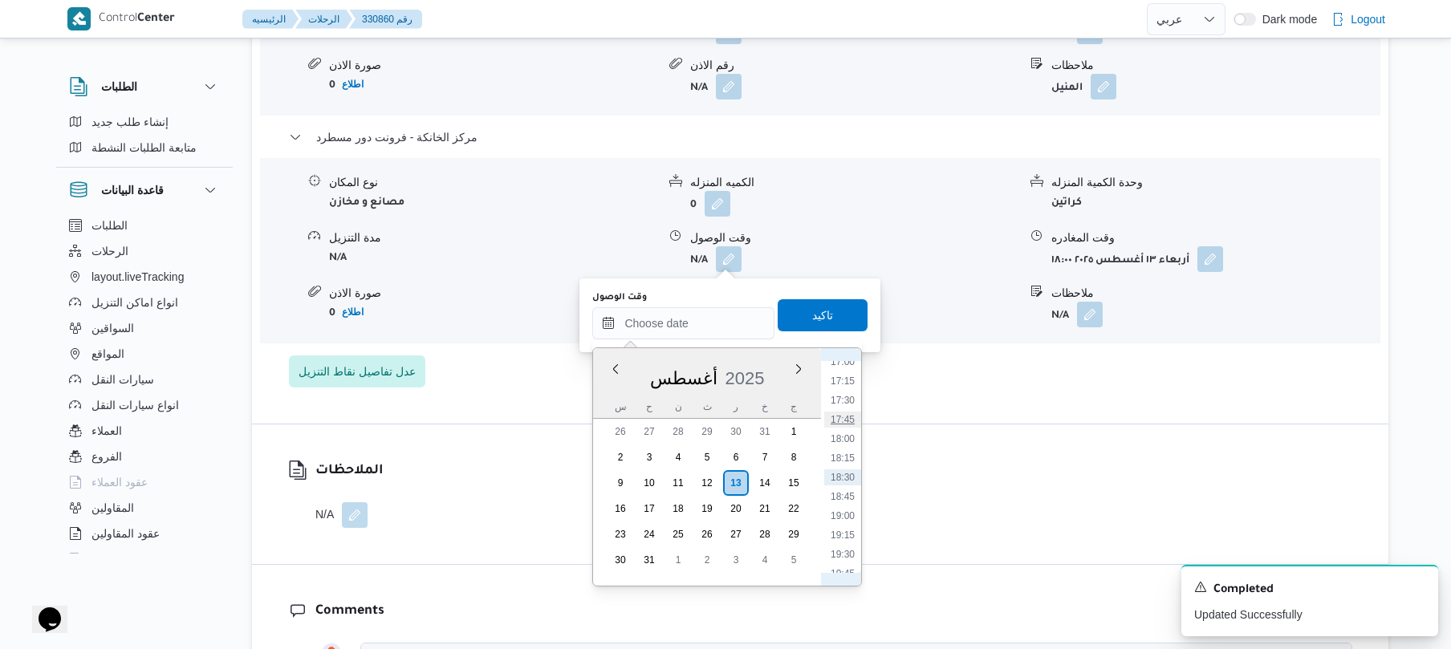
click at [847, 422] on li "17:45" at bounding box center [842, 420] width 37 height 16
type input "[DATE] ١٧:٤٥"
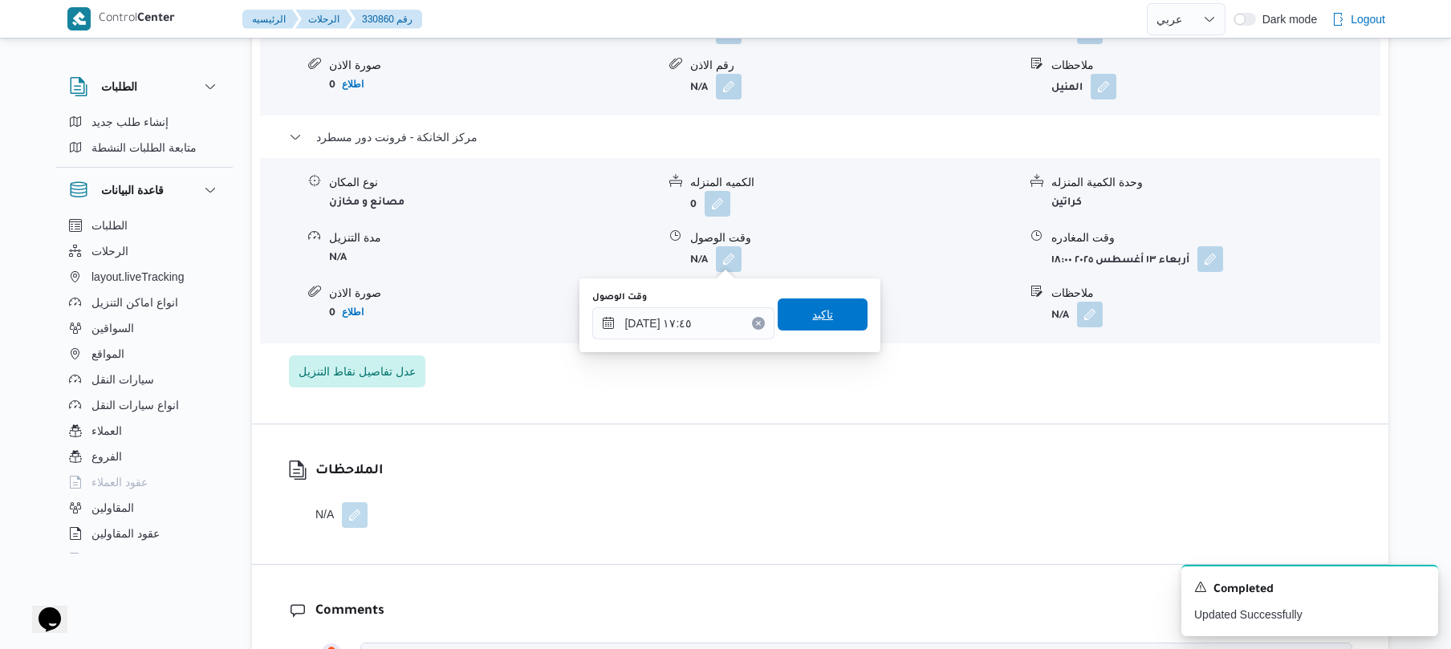
click at [826, 323] on span "تاكيد" at bounding box center [822, 314] width 90 height 32
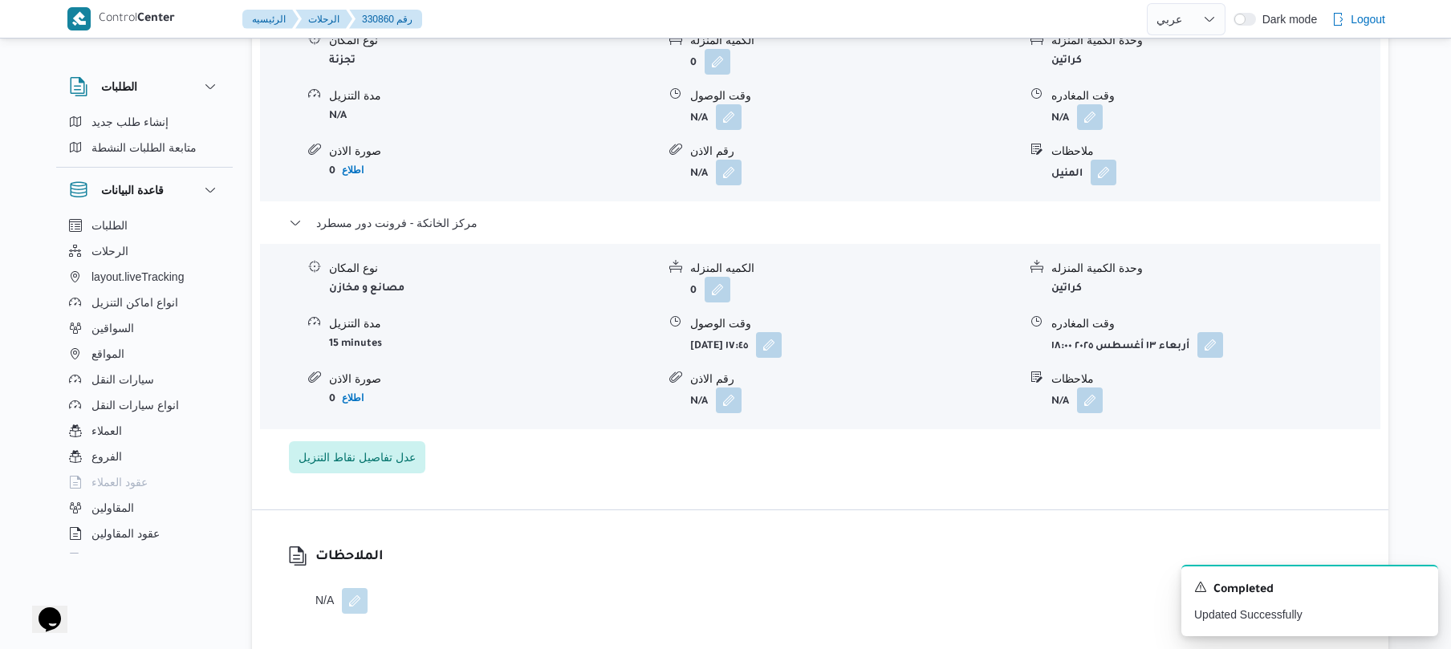
scroll to position [1540, 0]
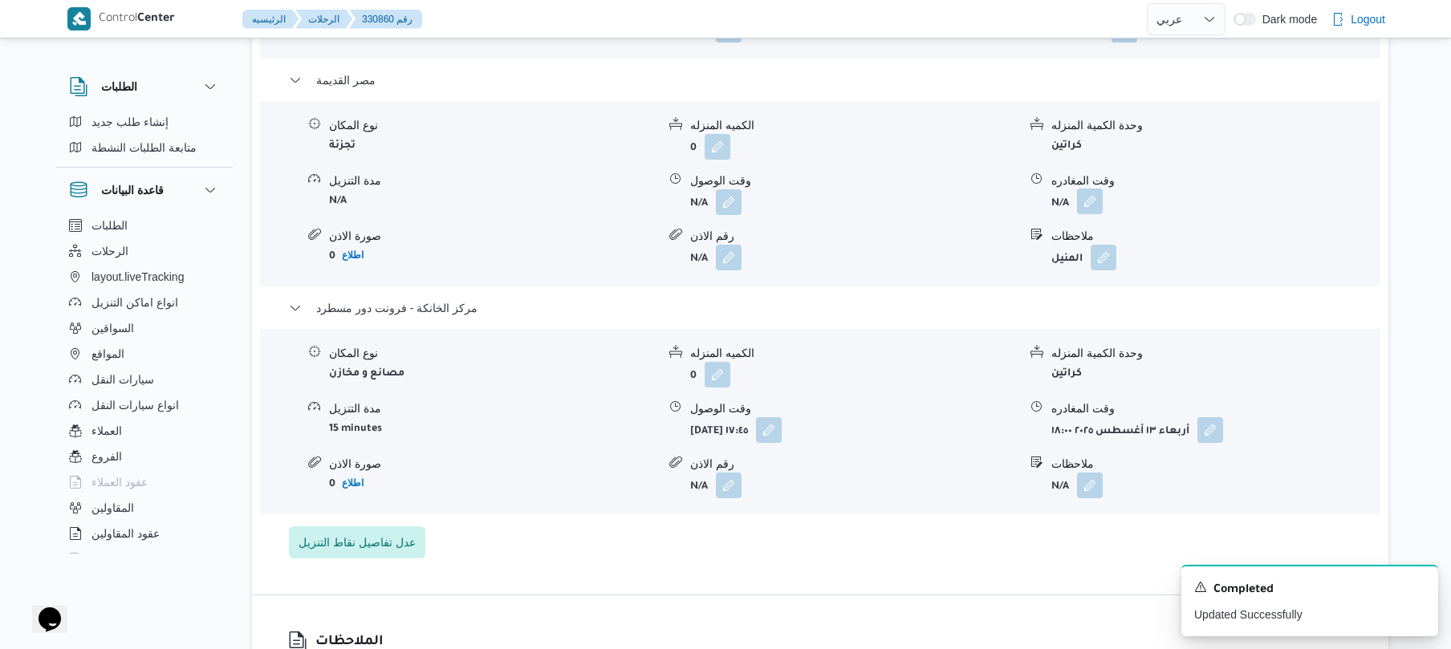
click at [1093, 205] on button "button" at bounding box center [1090, 202] width 26 height 26
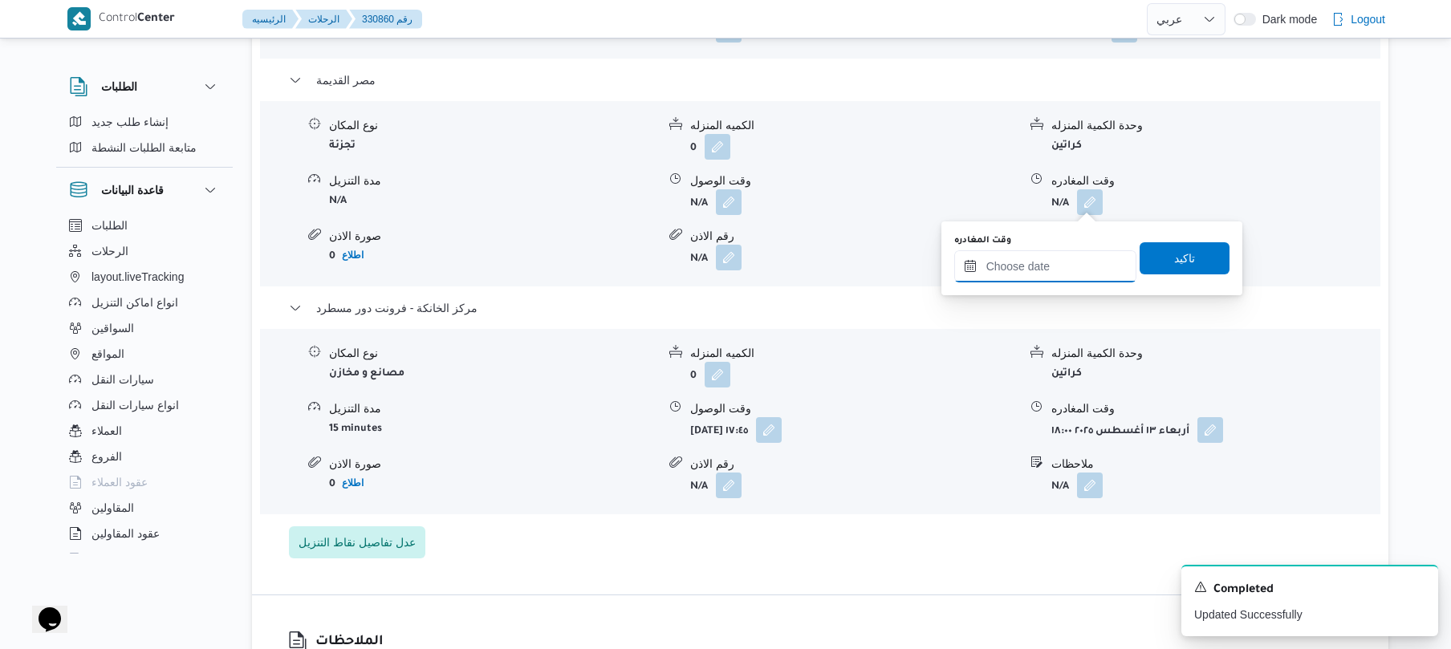
click at [1035, 254] on input "وقت المغادره" at bounding box center [1045, 266] width 182 height 32
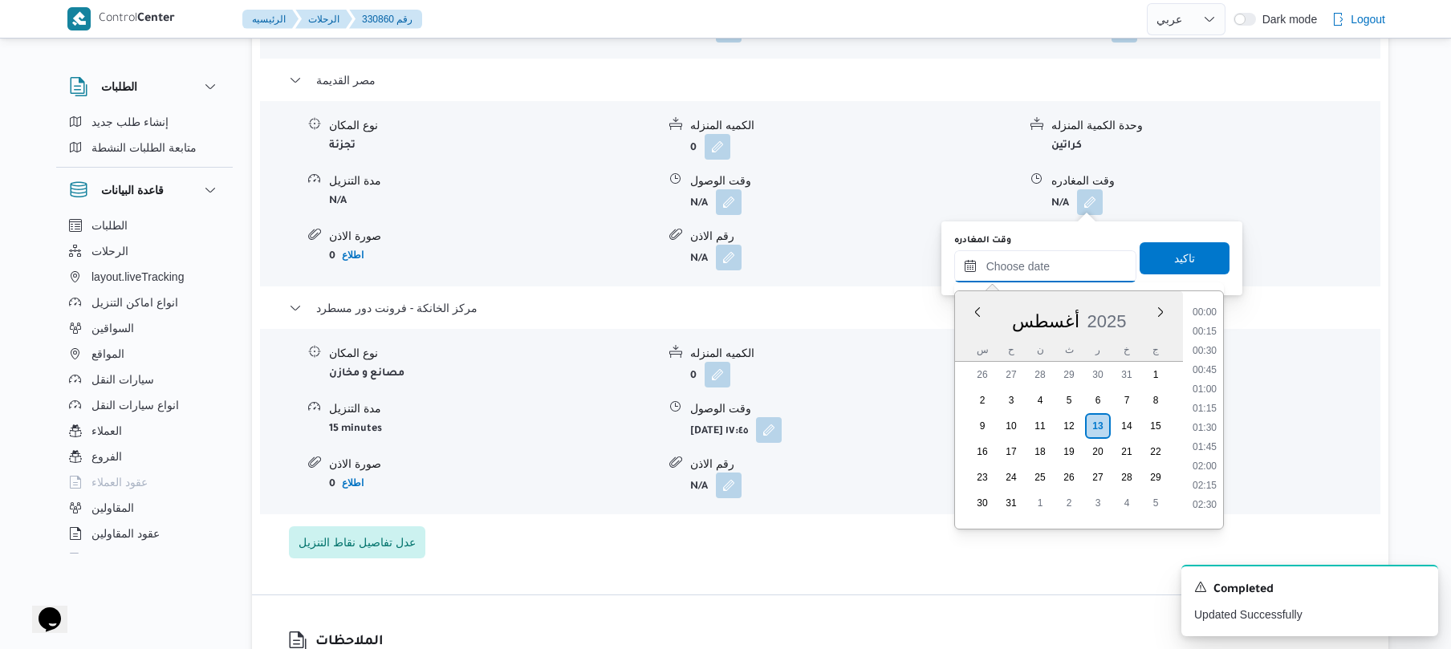
scroll to position [1317, 0]
click at [1210, 303] on li "17:00" at bounding box center [1204, 305] width 37 height 16
type input "[DATE] ١٧:٠٠"
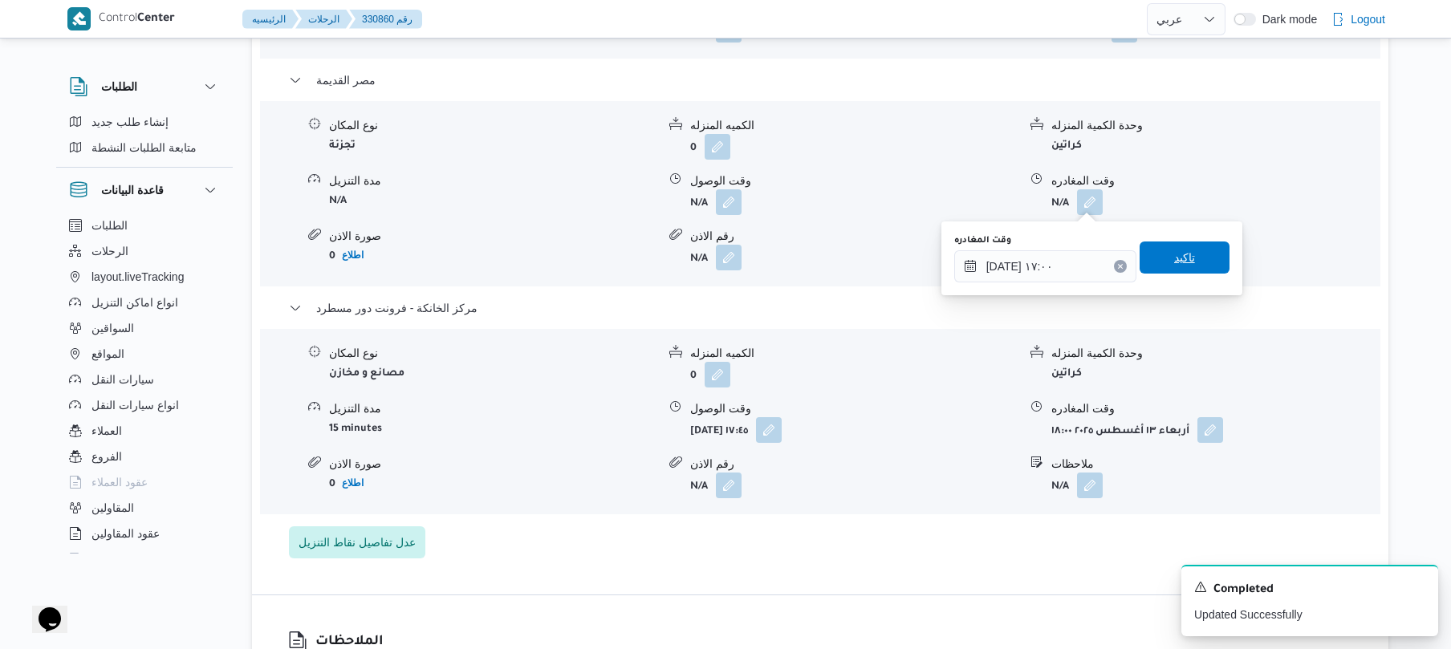
click at [1195, 268] on span "تاكيد" at bounding box center [1184, 257] width 90 height 32
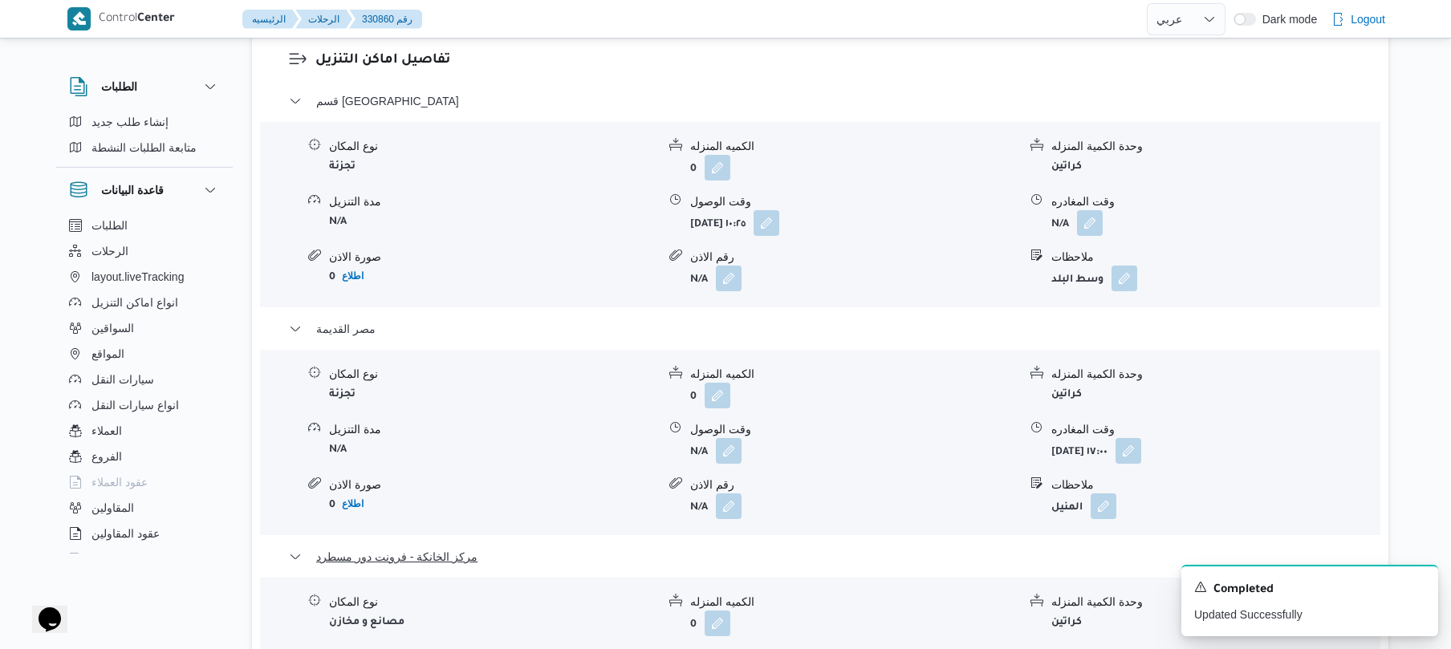
scroll to position [1284, 0]
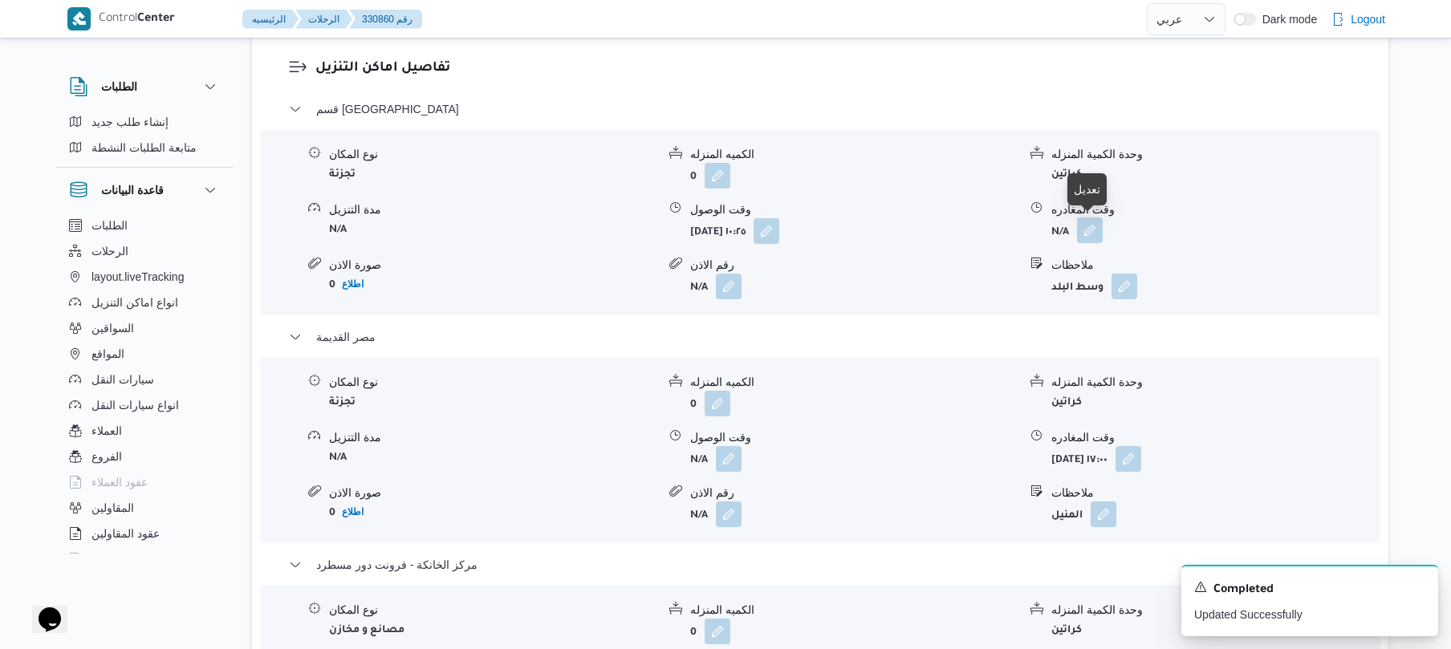
click at [1095, 235] on button "button" at bounding box center [1090, 230] width 26 height 26
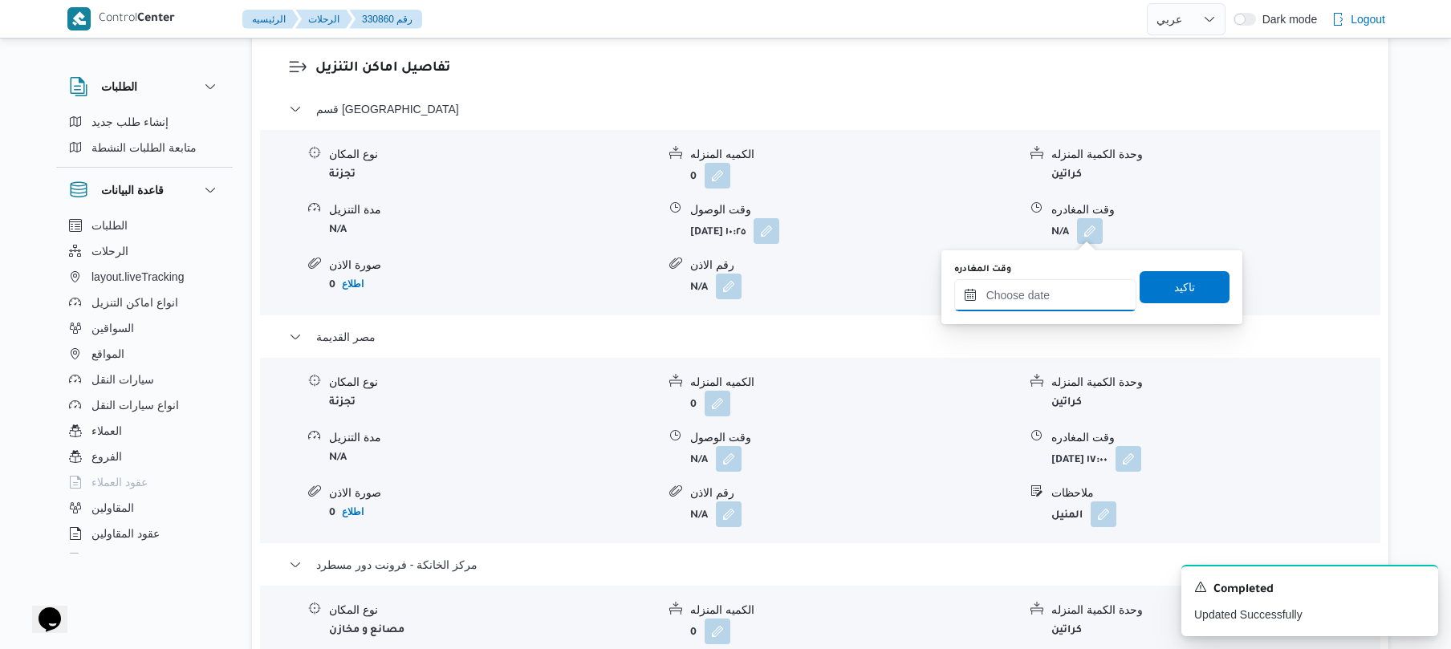
click at [1044, 294] on input "وقت المغادره" at bounding box center [1045, 295] width 182 height 32
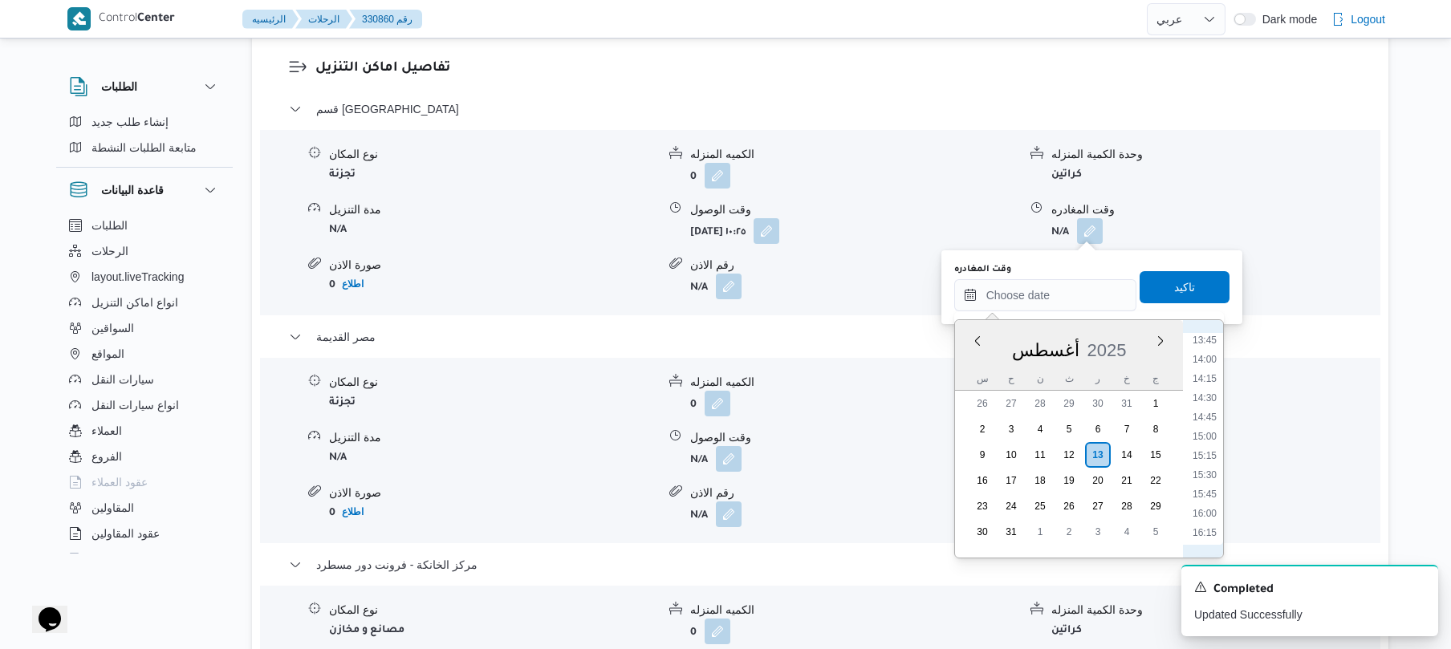
scroll to position [1017, 0]
click at [1205, 347] on li "13:15" at bounding box center [1204, 344] width 37 height 16
type input "[DATE] ١٣:١٥"
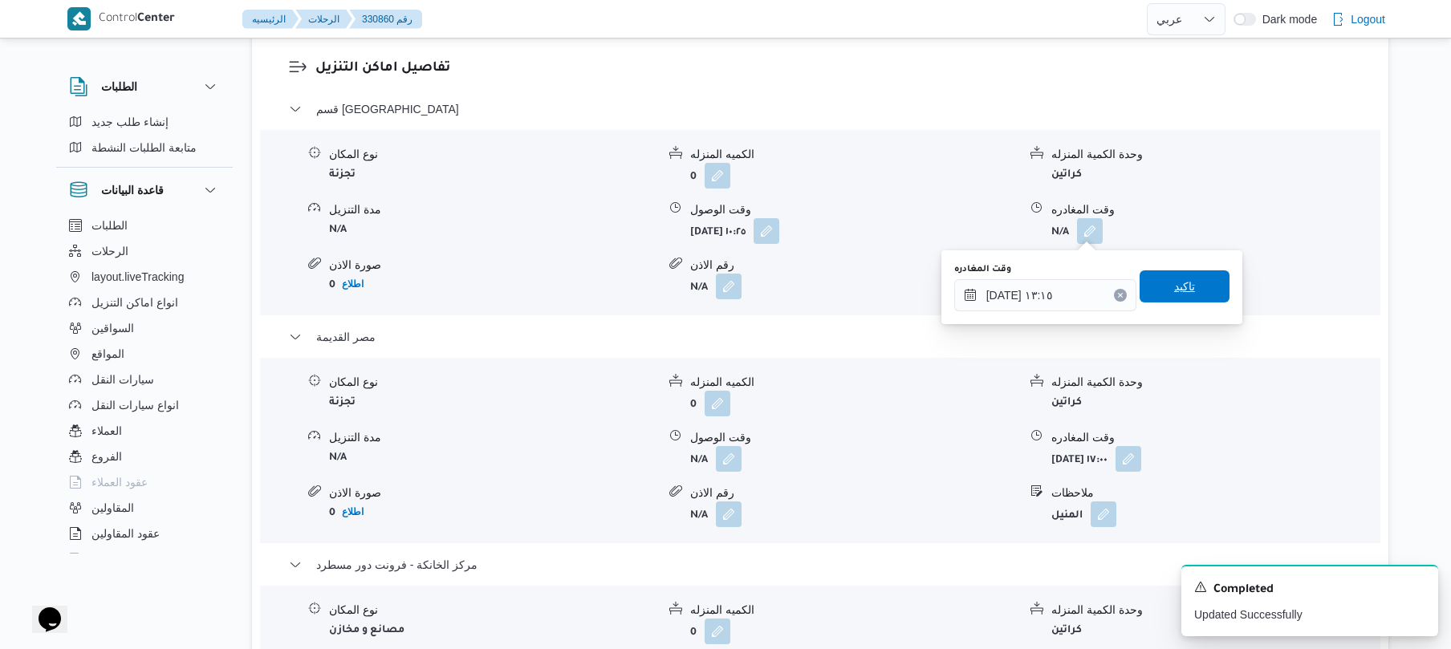
click at [1181, 296] on span "تاكيد" at bounding box center [1184, 286] width 90 height 32
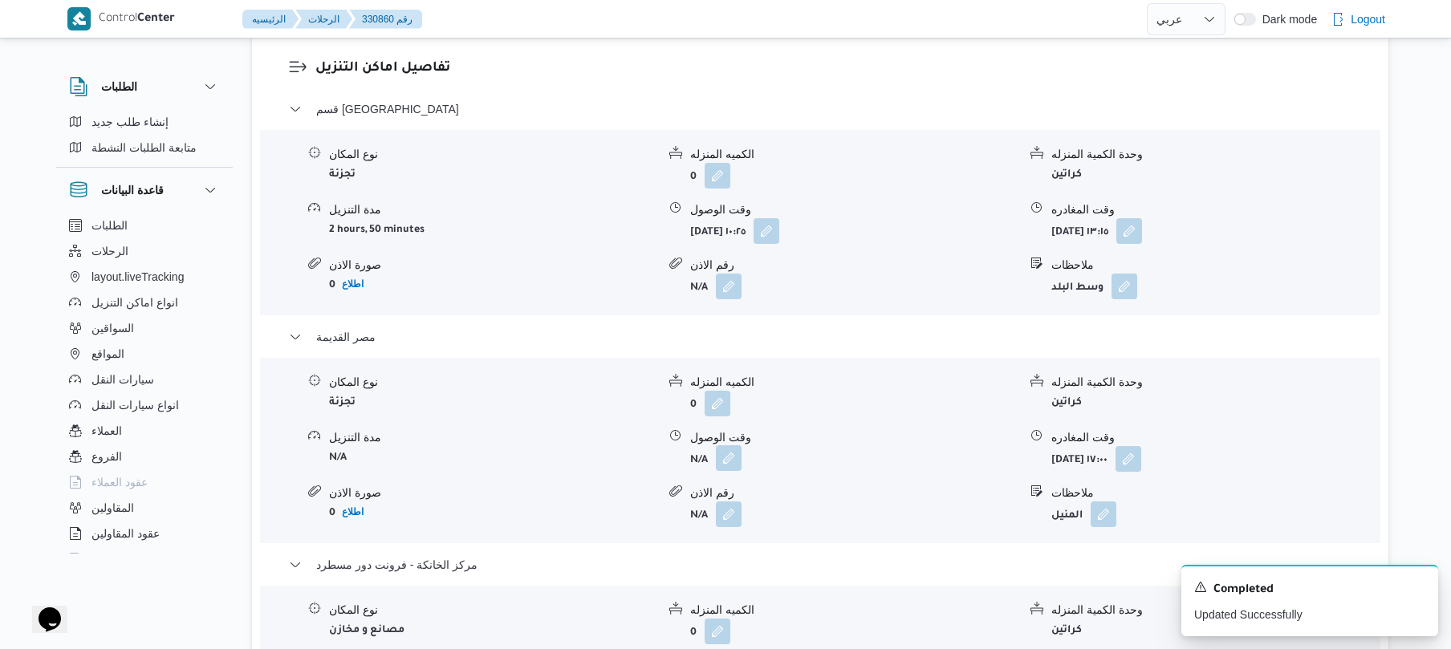
click at [730, 461] on button "button" at bounding box center [729, 458] width 26 height 26
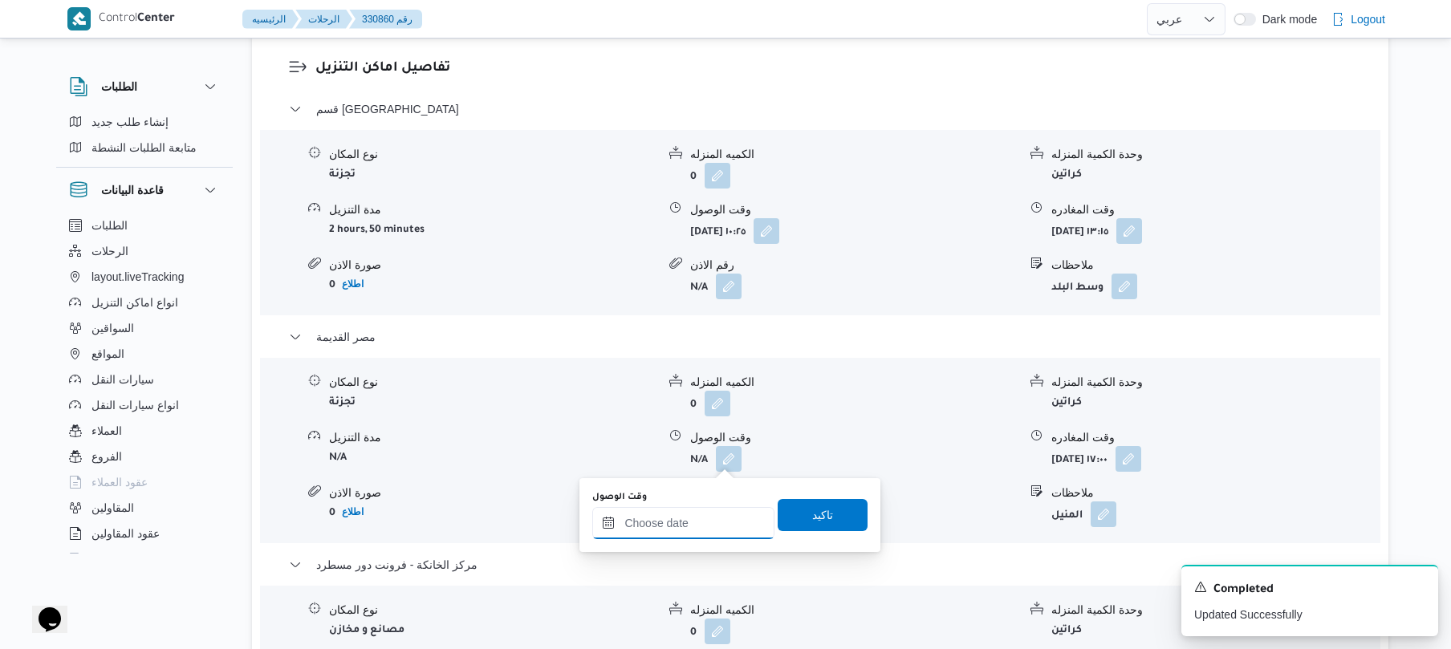
click at [684, 521] on input "وقت الوصول" at bounding box center [683, 523] width 182 height 32
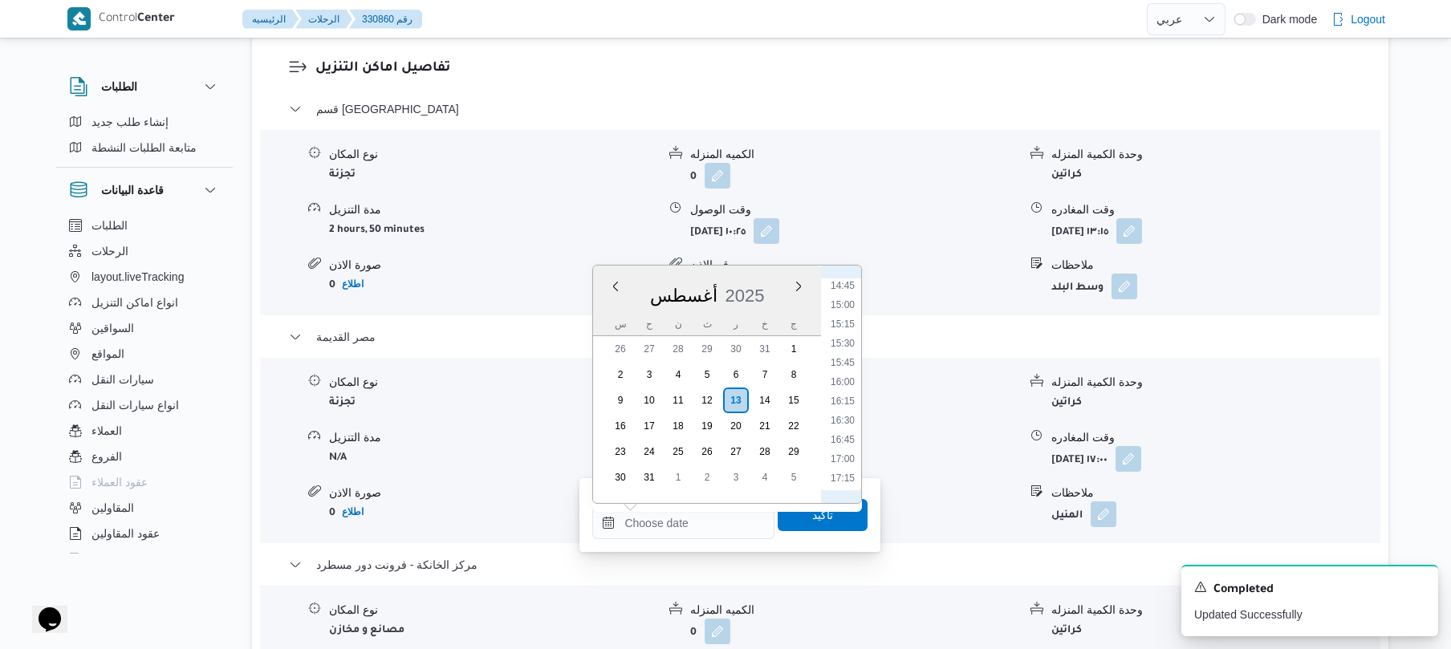
scroll to position [957, 0]
click at [847, 367] on li "13:30" at bounding box center [842, 369] width 37 height 16
type input "١٣/٠٨/٢٠٢٥ ١٣:٣٠"
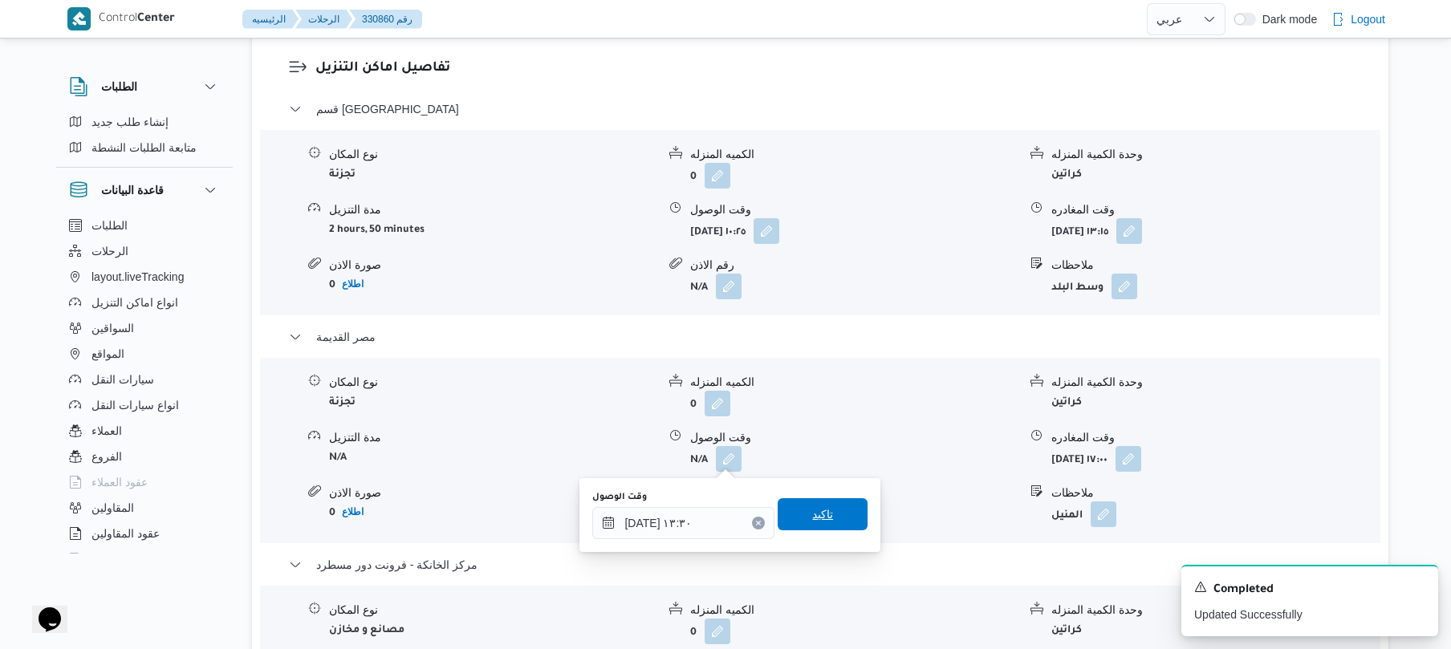
click at [816, 514] on span "تاكيد" at bounding box center [822, 514] width 21 height 19
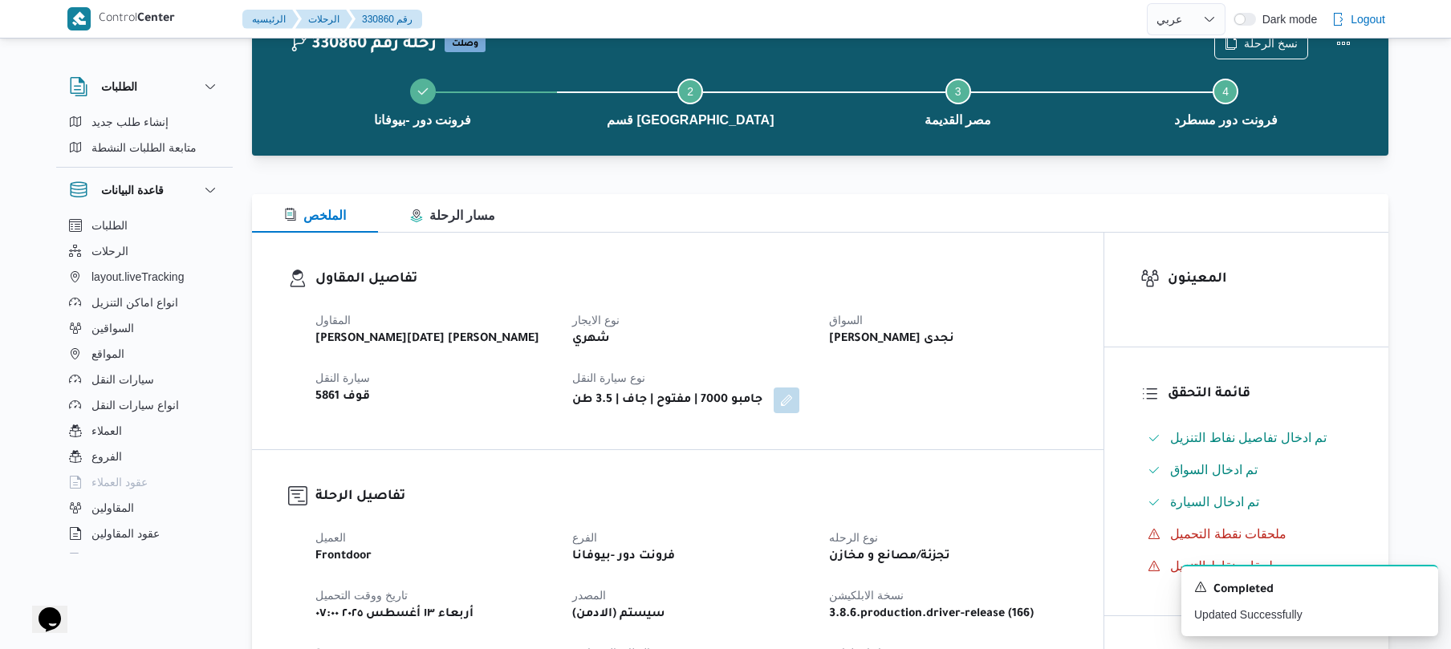
scroll to position [0, 0]
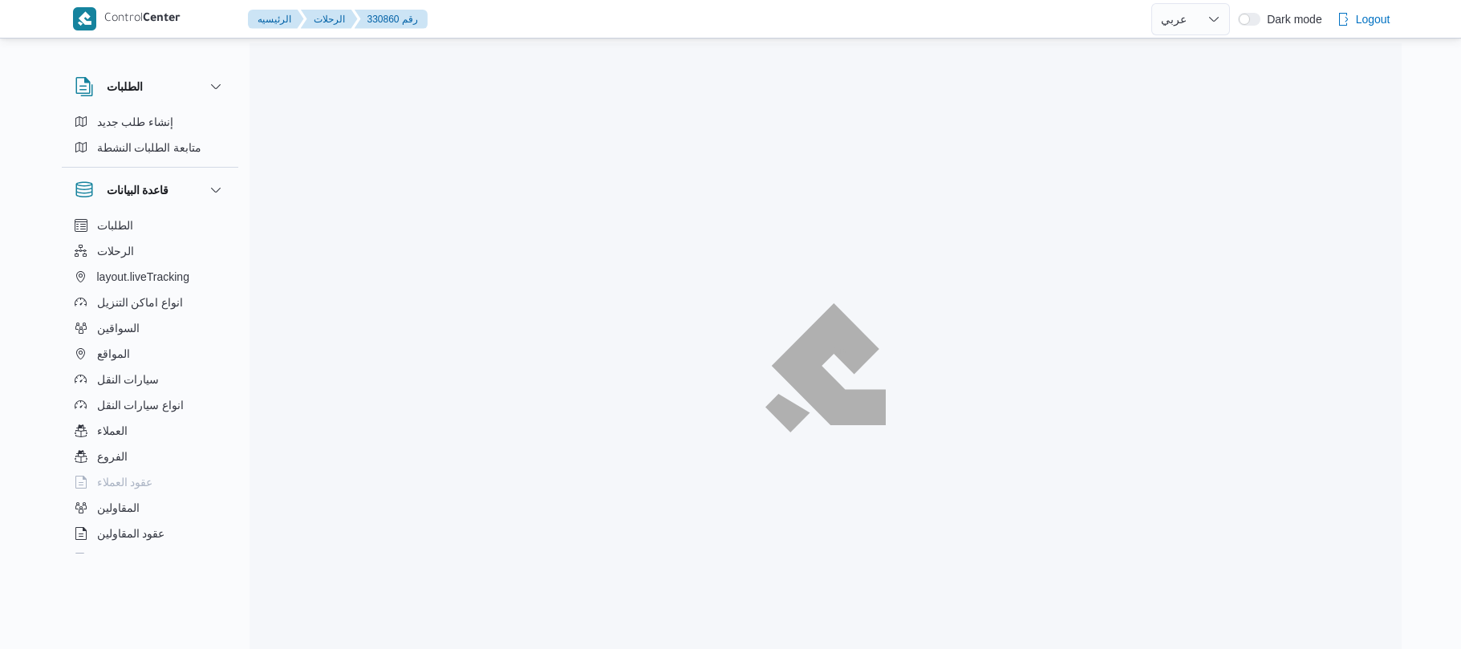
select select "ar"
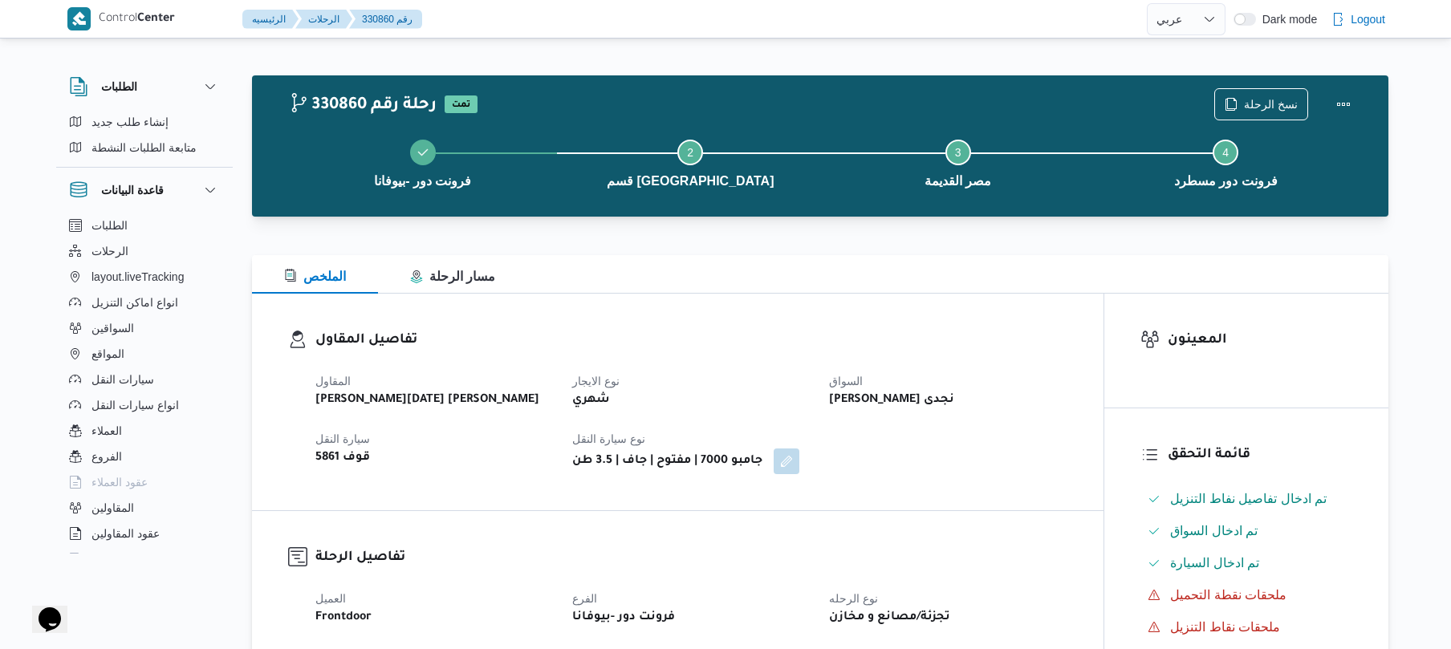
scroll to position [1090, 0]
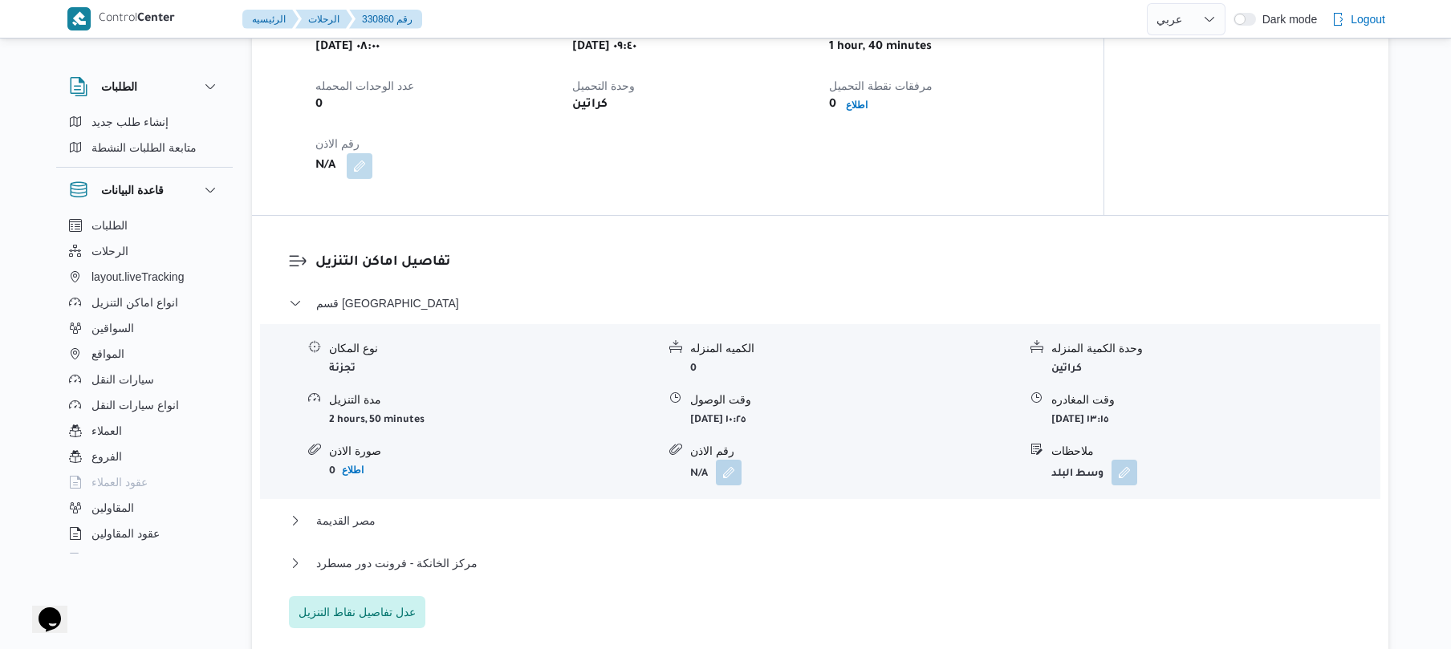
select select "ar"
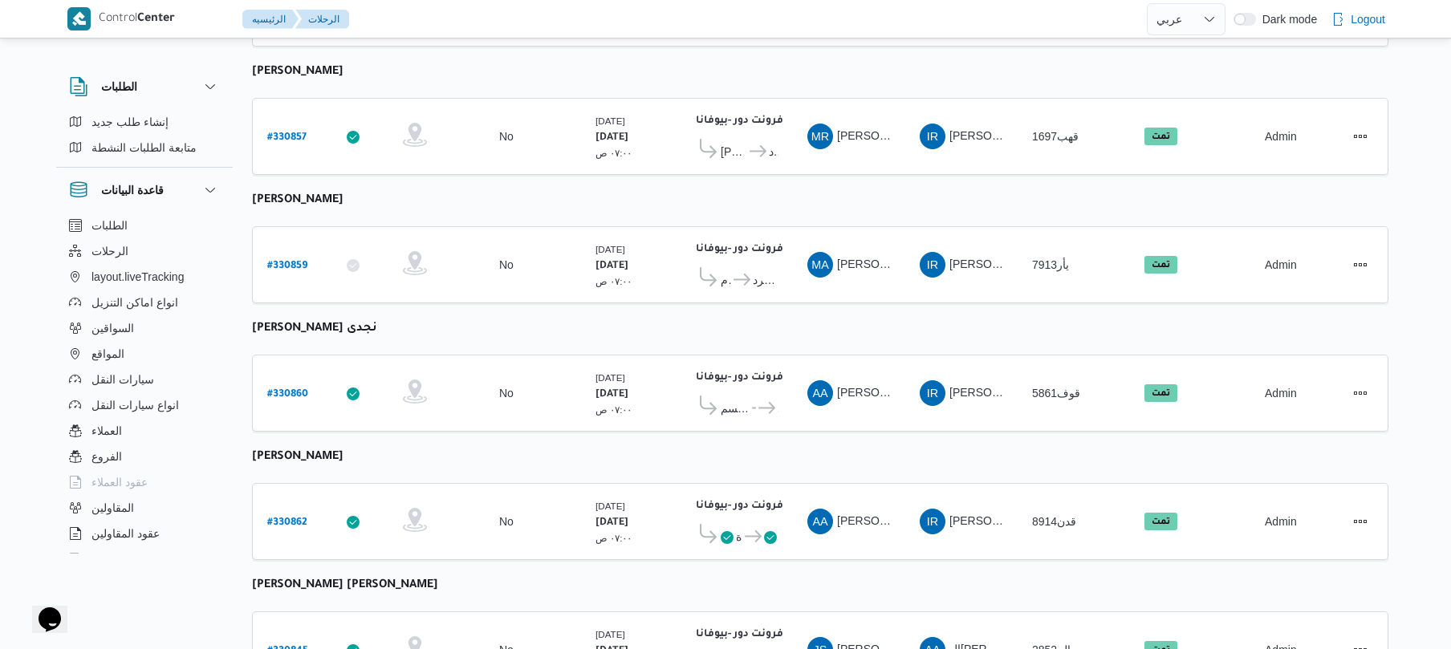
click at [1013, 196] on table "رقم الرحلة Click to sort in ascending order تطبيق السائق Click to sort in ascen…" at bounding box center [820, 418] width 1136 height 2625
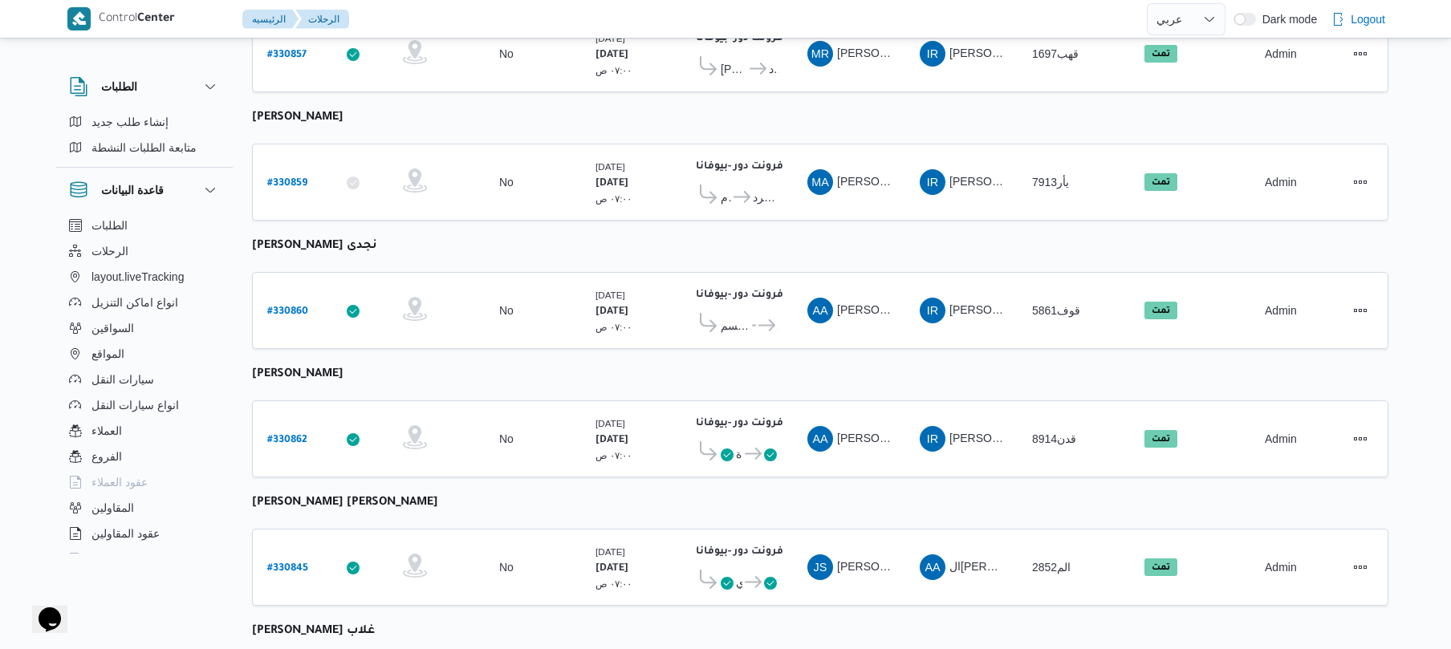
scroll to position [1175, 0]
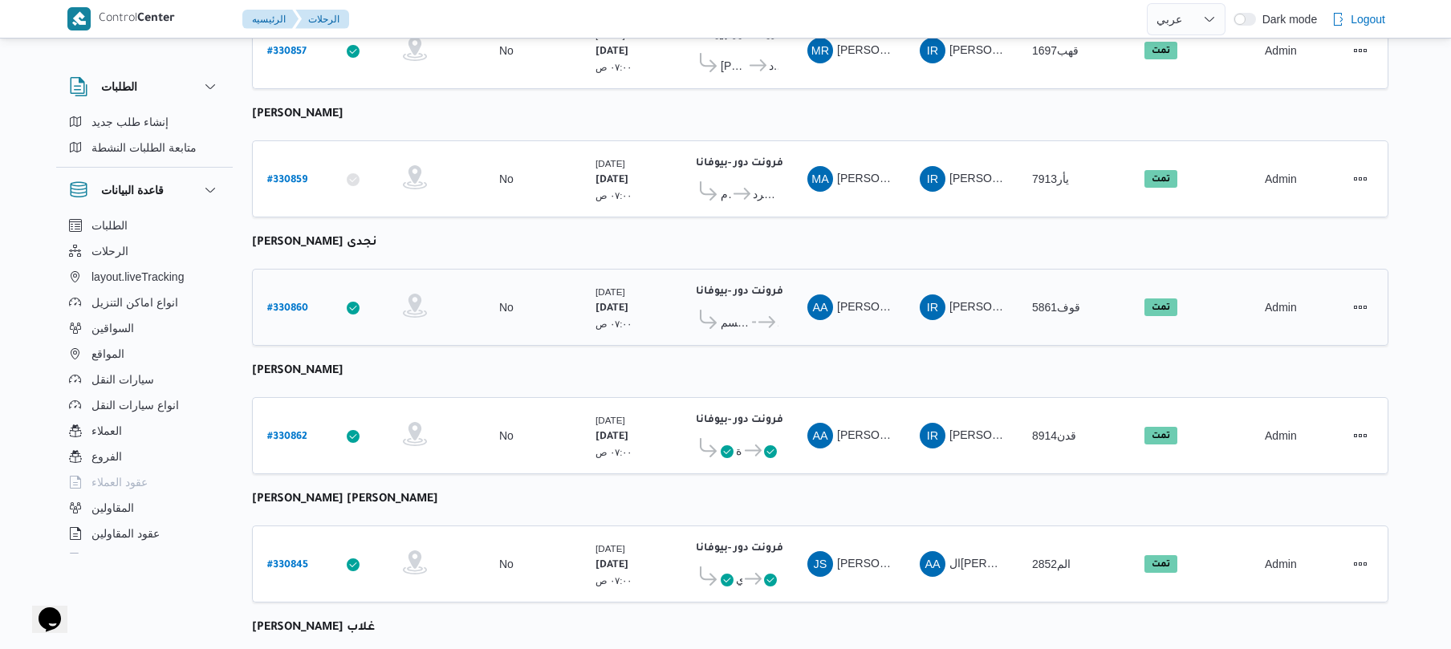
click at [283, 303] on b "# 330860" at bounding box center [287, 308] width 41 height 11
select select "ar"
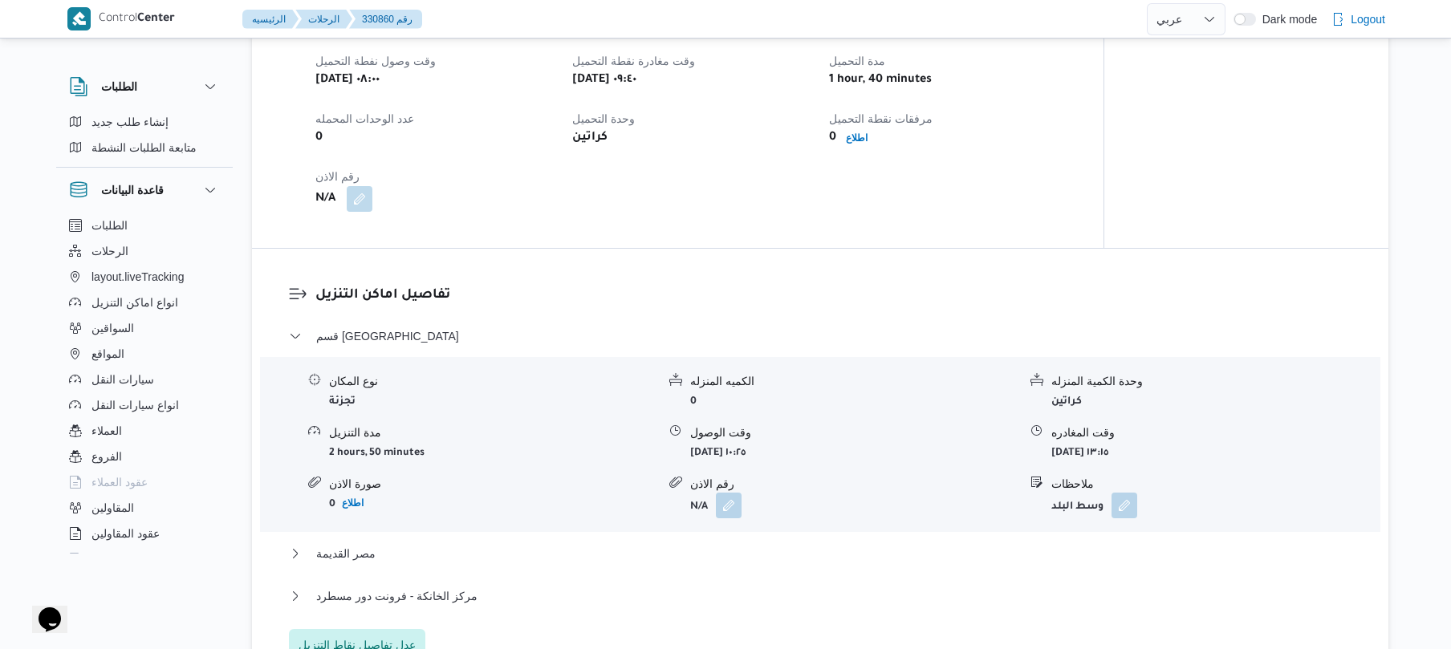
scroll to position [1069, 0]
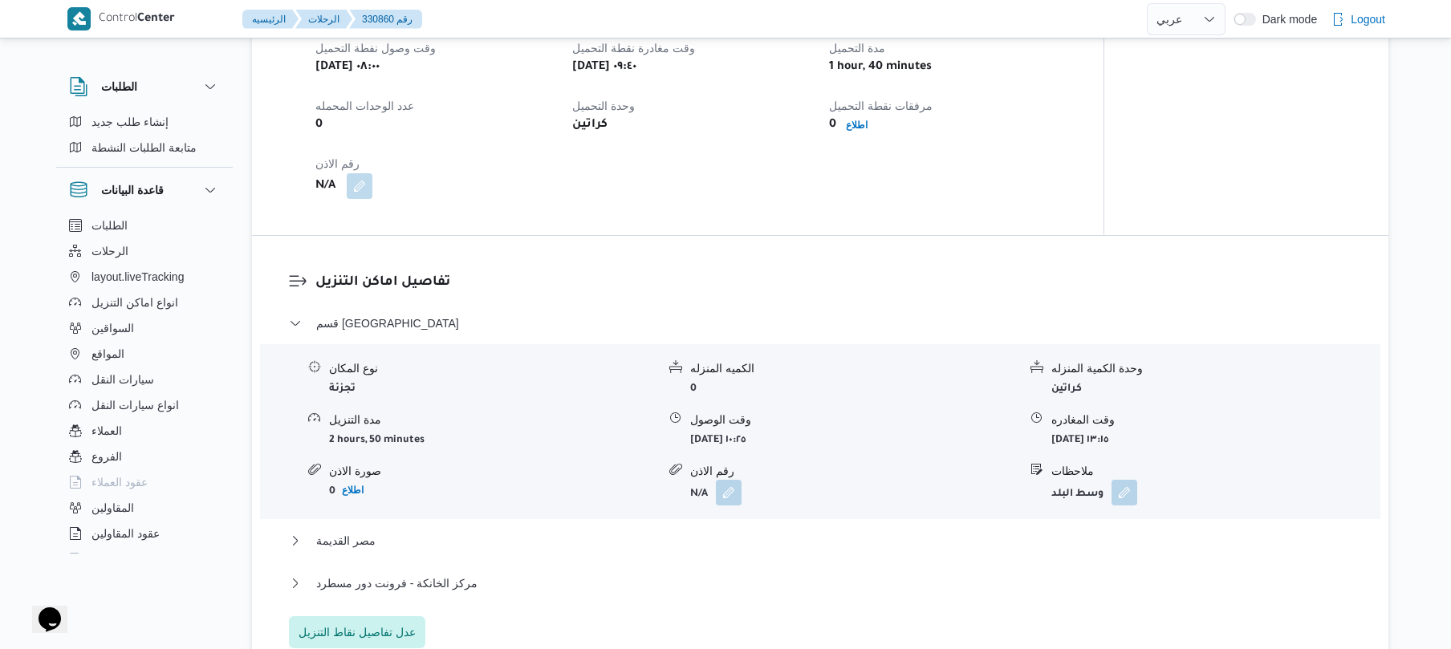
select select "ar"
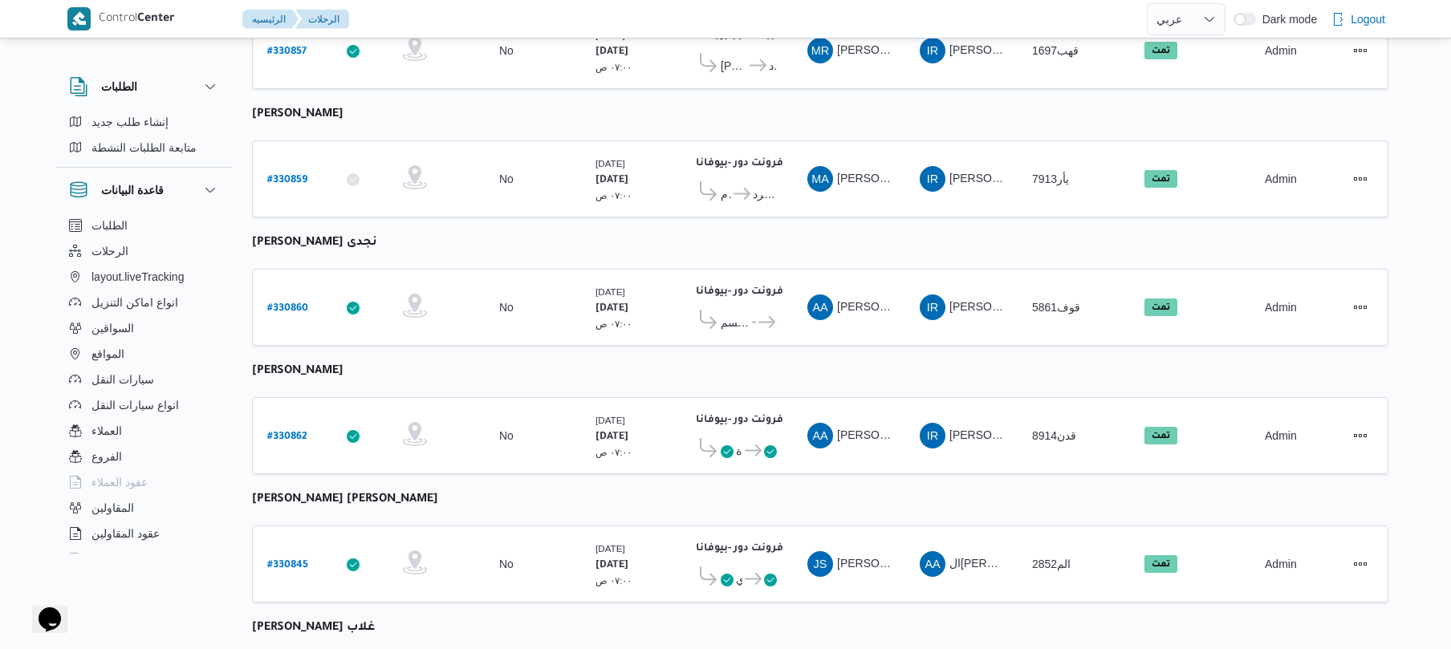
scroll to position [1585, 0]
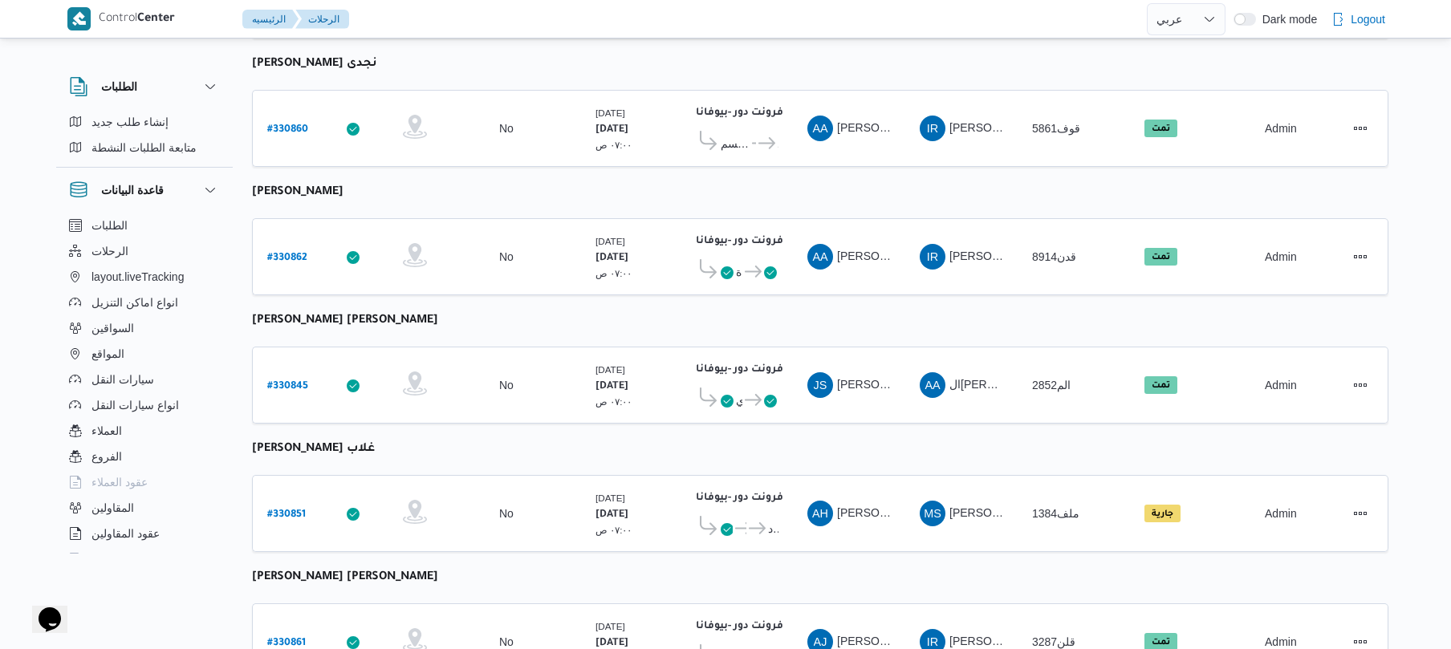
scroll to position [1329, 0]
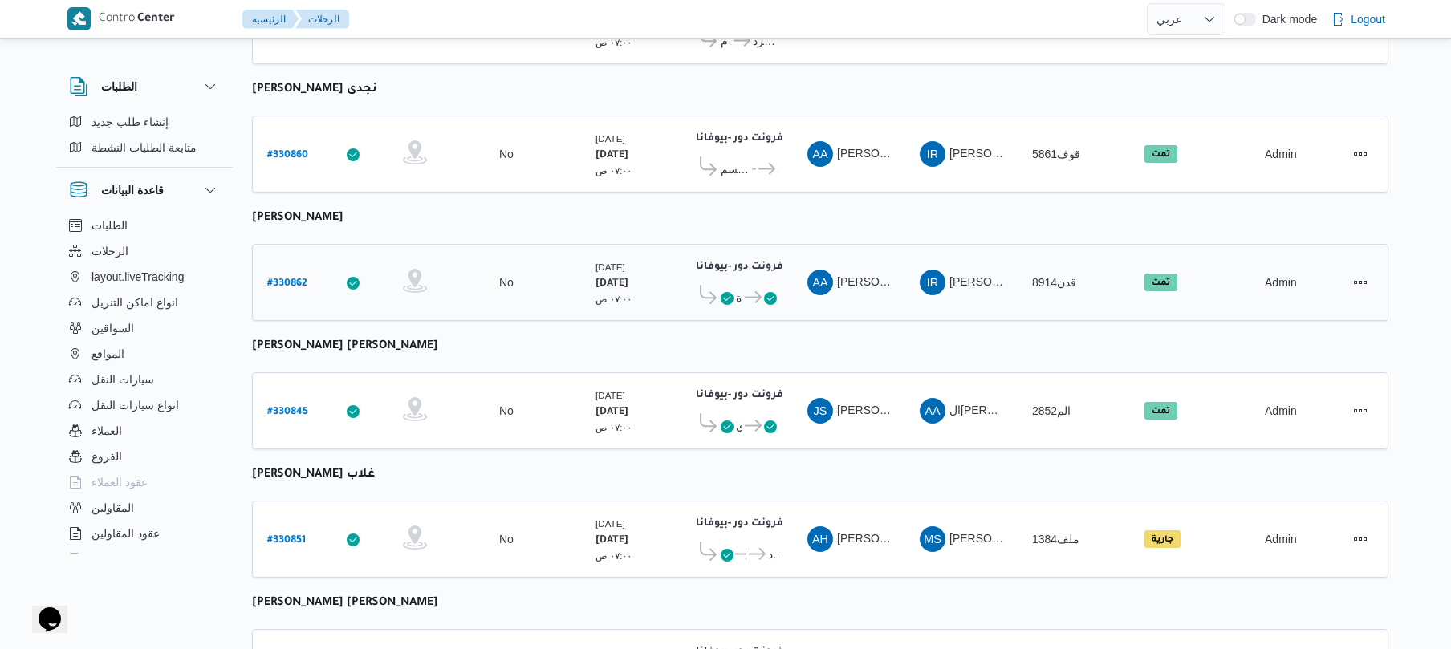
click at [298, 278] on b "# 330862" at bounding box center [287, 283] width 40 height 11
select select "ar"
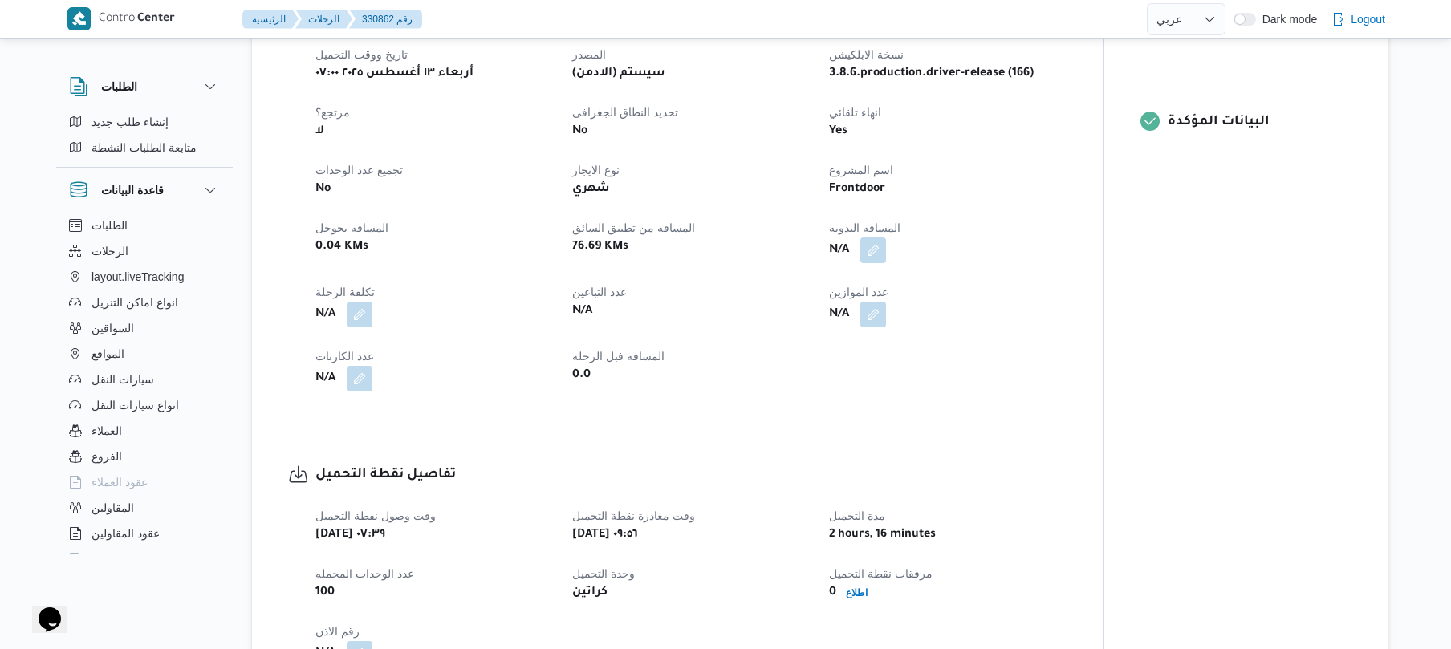
scroll to position [599, 0]
click at [871, 263] on button "button" at bounding box center [873, 253] width 26 height 26
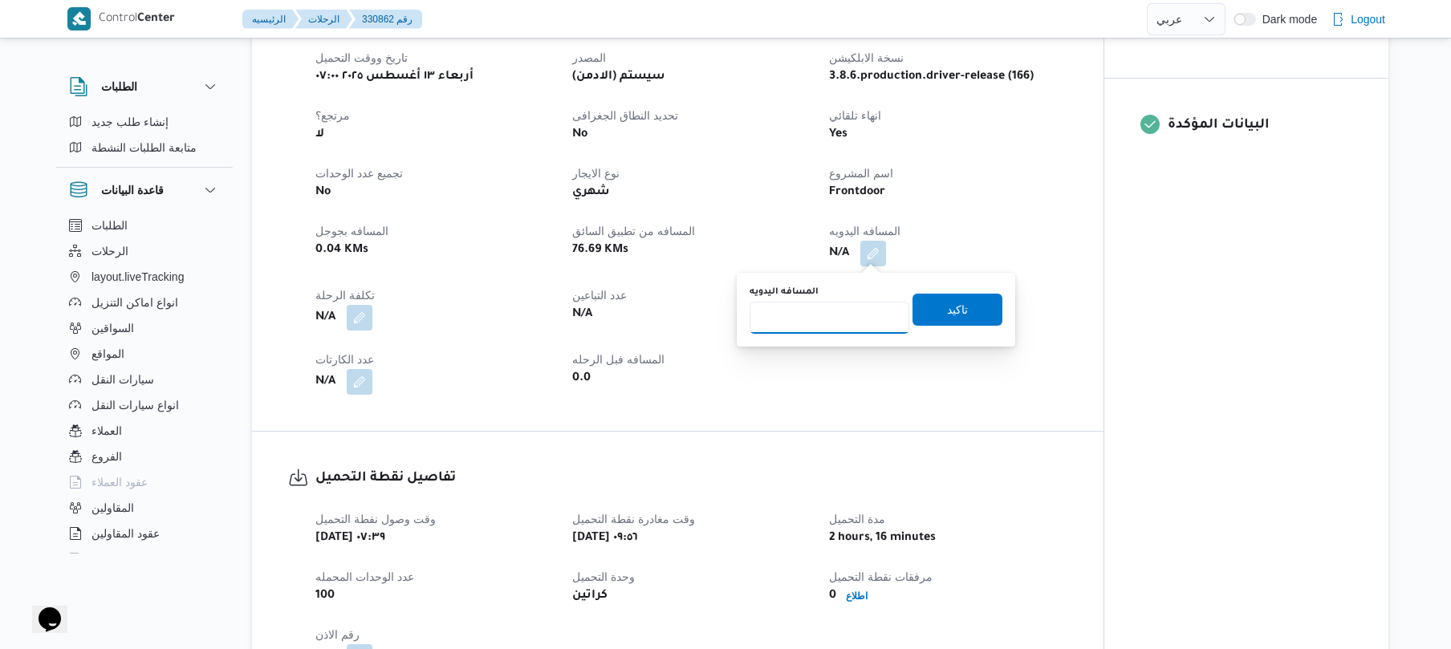
click at [836, 318] on input "المسافه اليدويه" at bounding box center [829, 318] width 160 height 32
type input "90"
click at [932, 312] on span "تاكيد" at bounding box center [957, 309] width 90 height 32
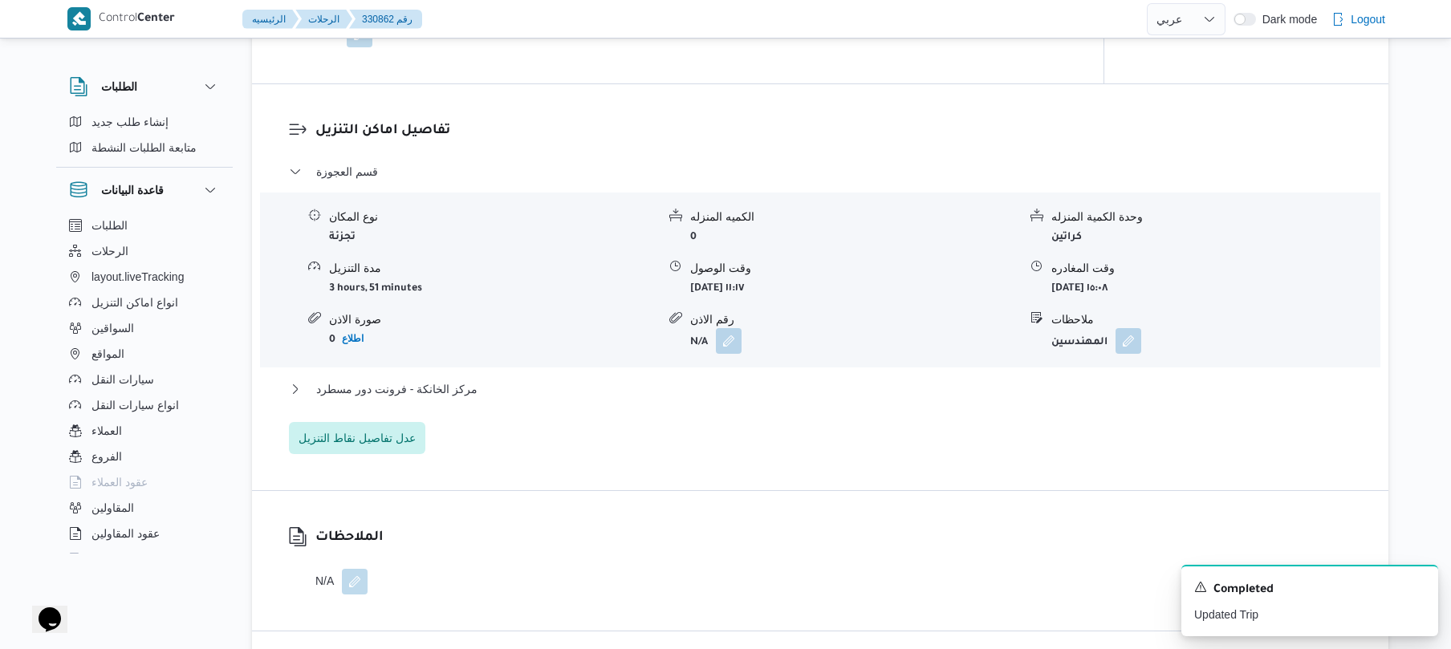
scroll to position [1264, 0]
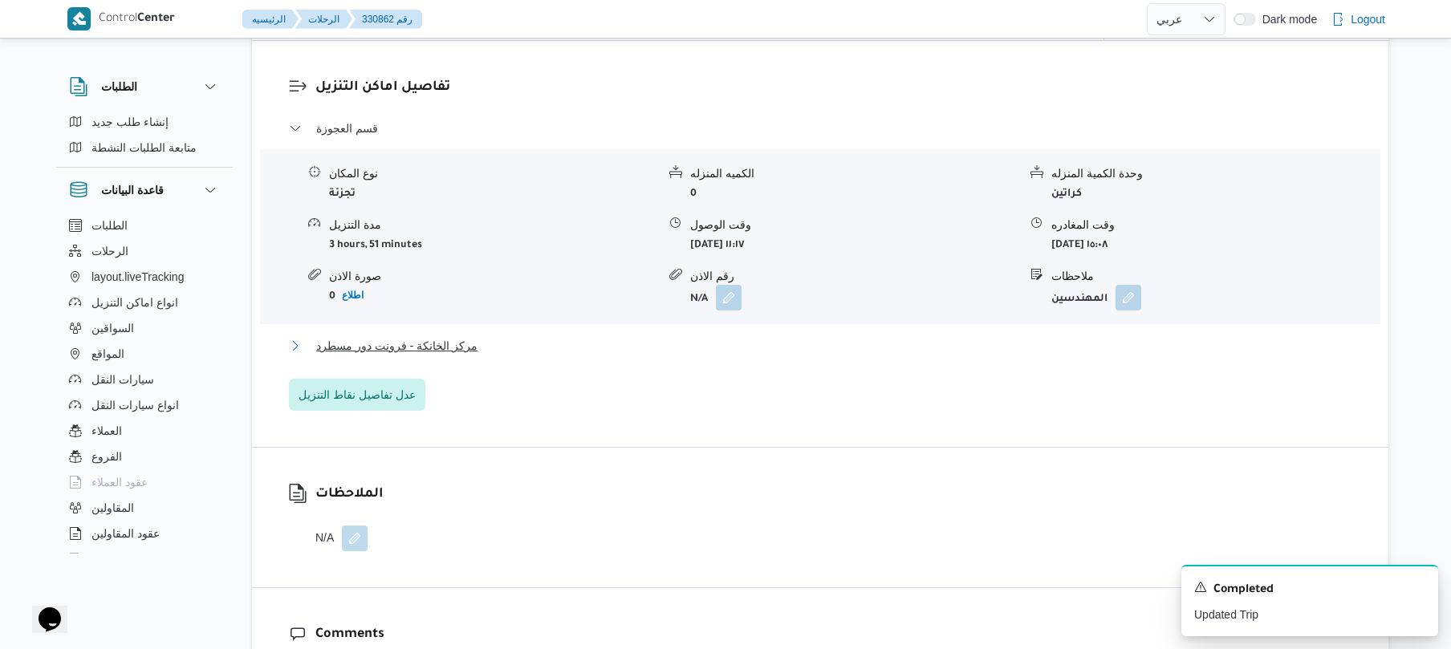
click at [906, 347] on button "مركز الخانكة - فرونت دور مسطرد" at bounding box center [820, 345] width 1063 height 19
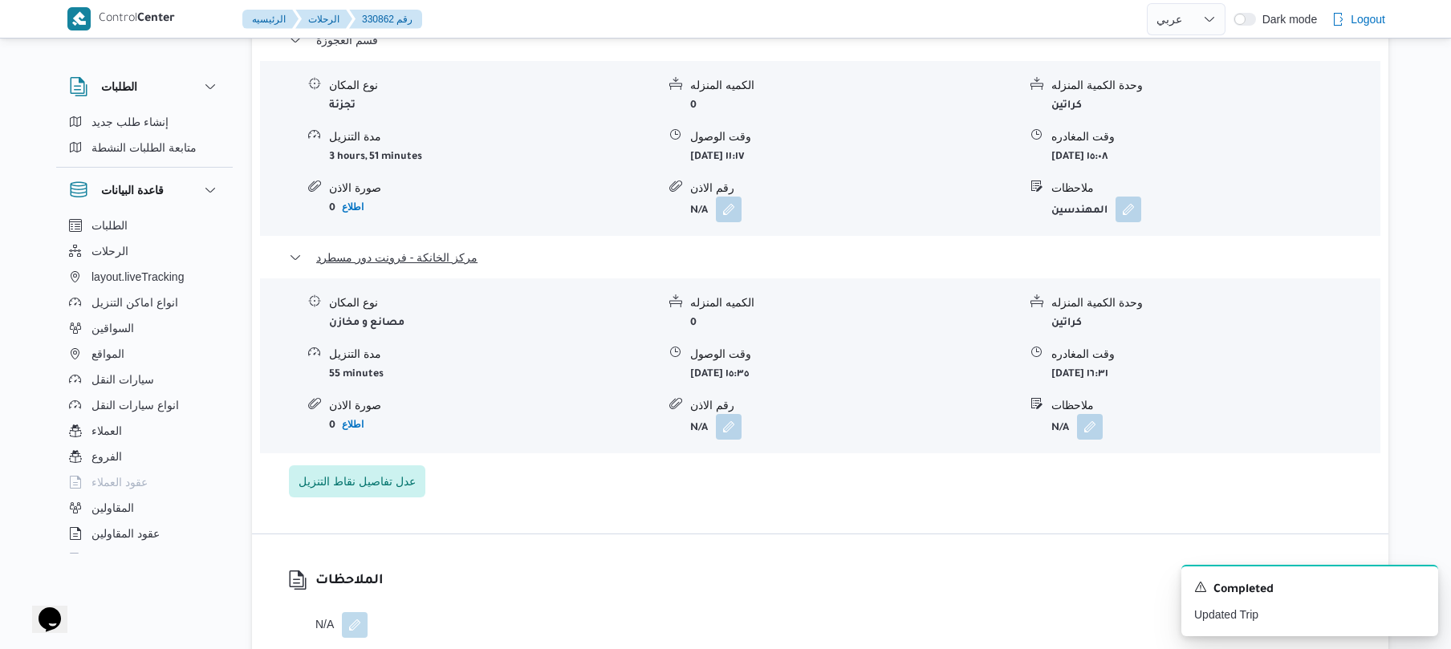
scroll to position [1393, 0]
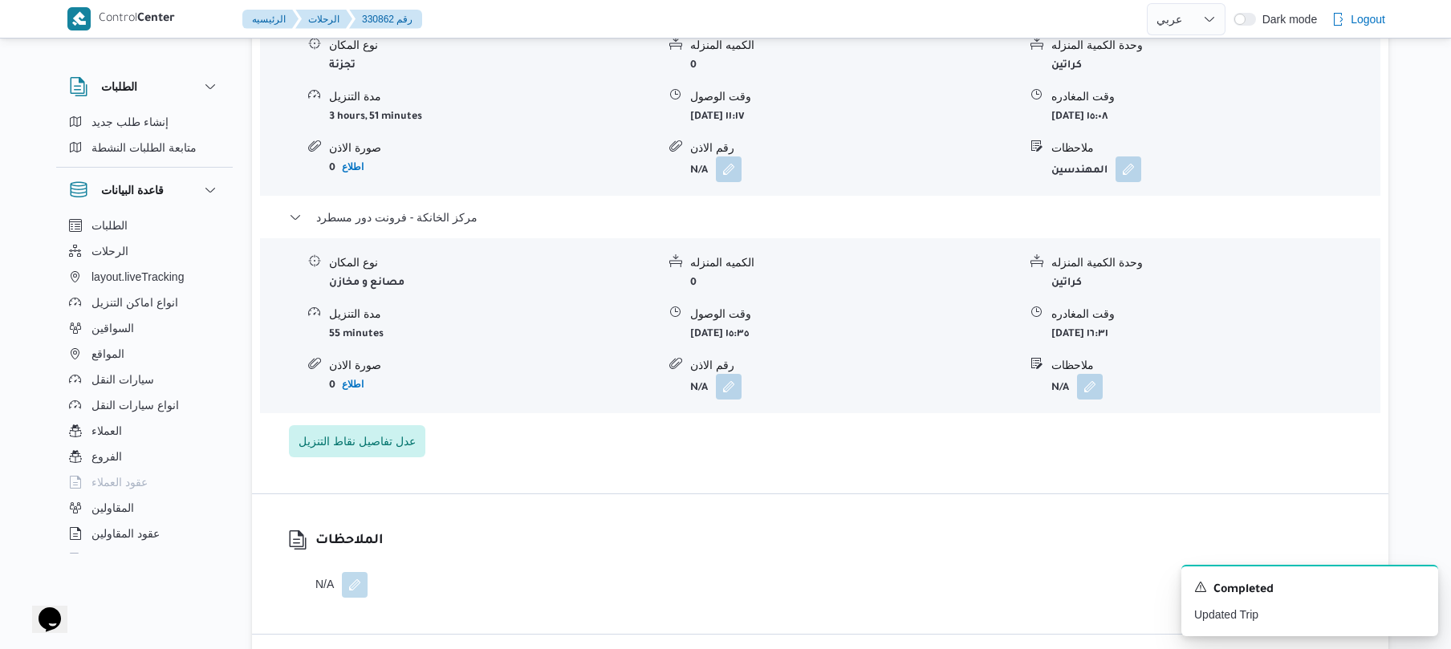
click at [863, 156] on form "N/A" at bounding box center [853, 169] width 327 height 26
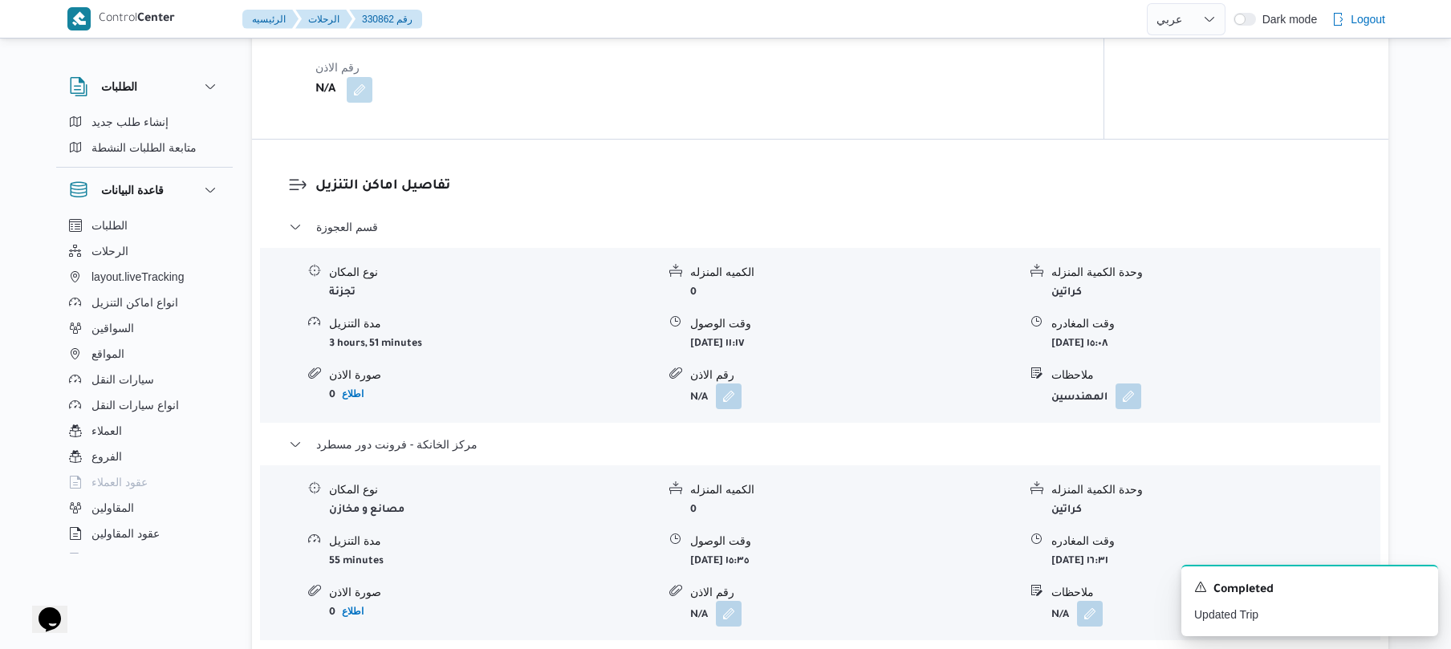
scroll to position [1221, 0]
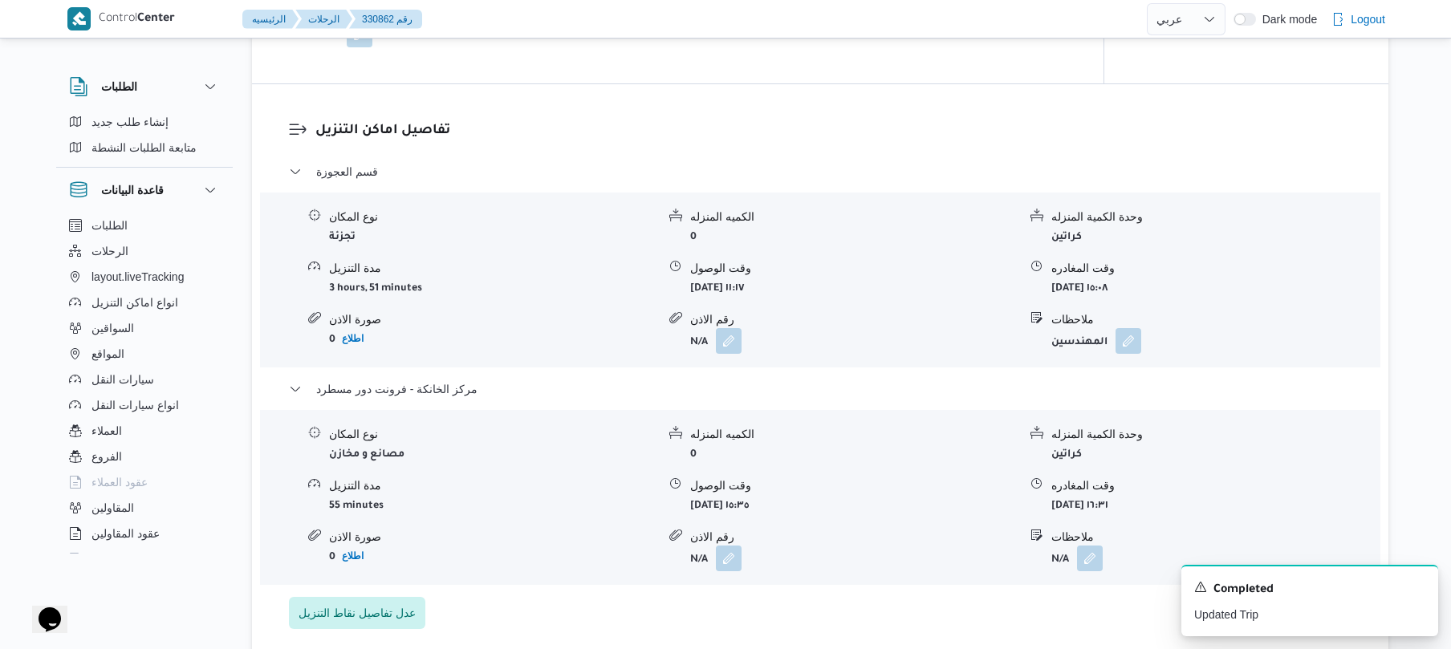
select select "ar"
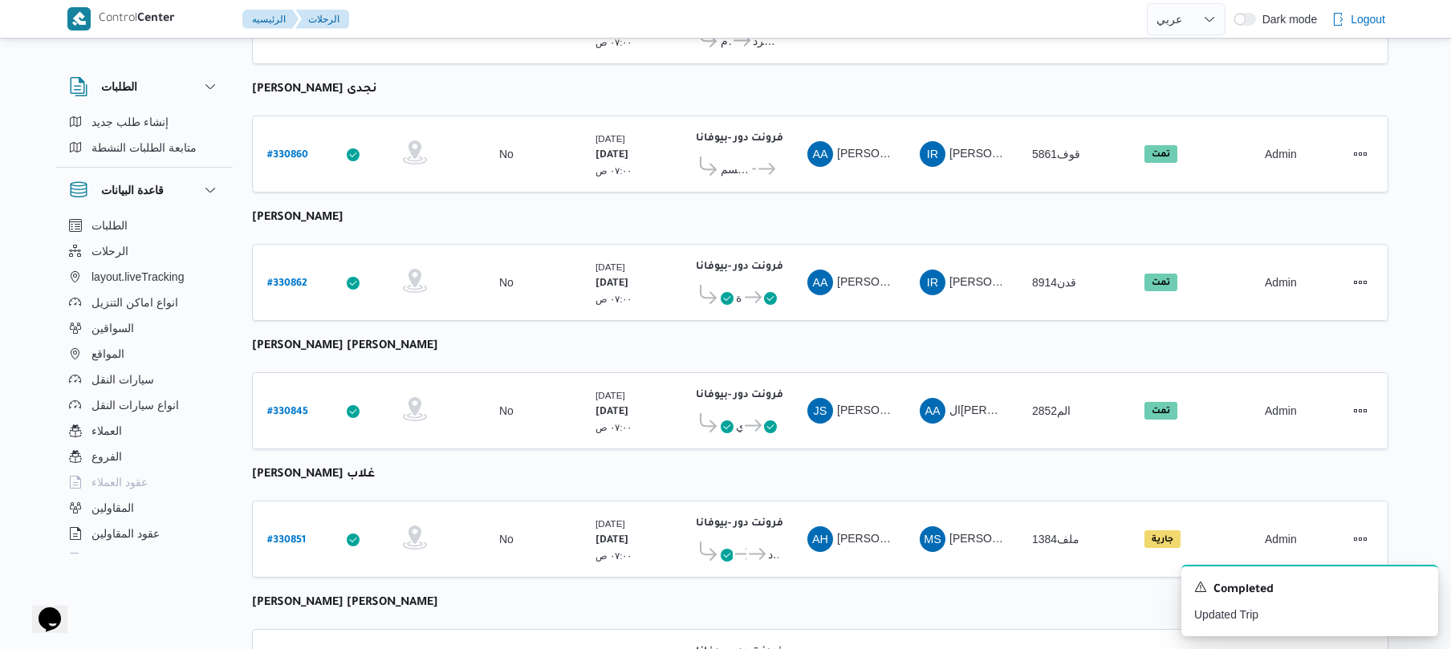
scroll to position [1816, 0]
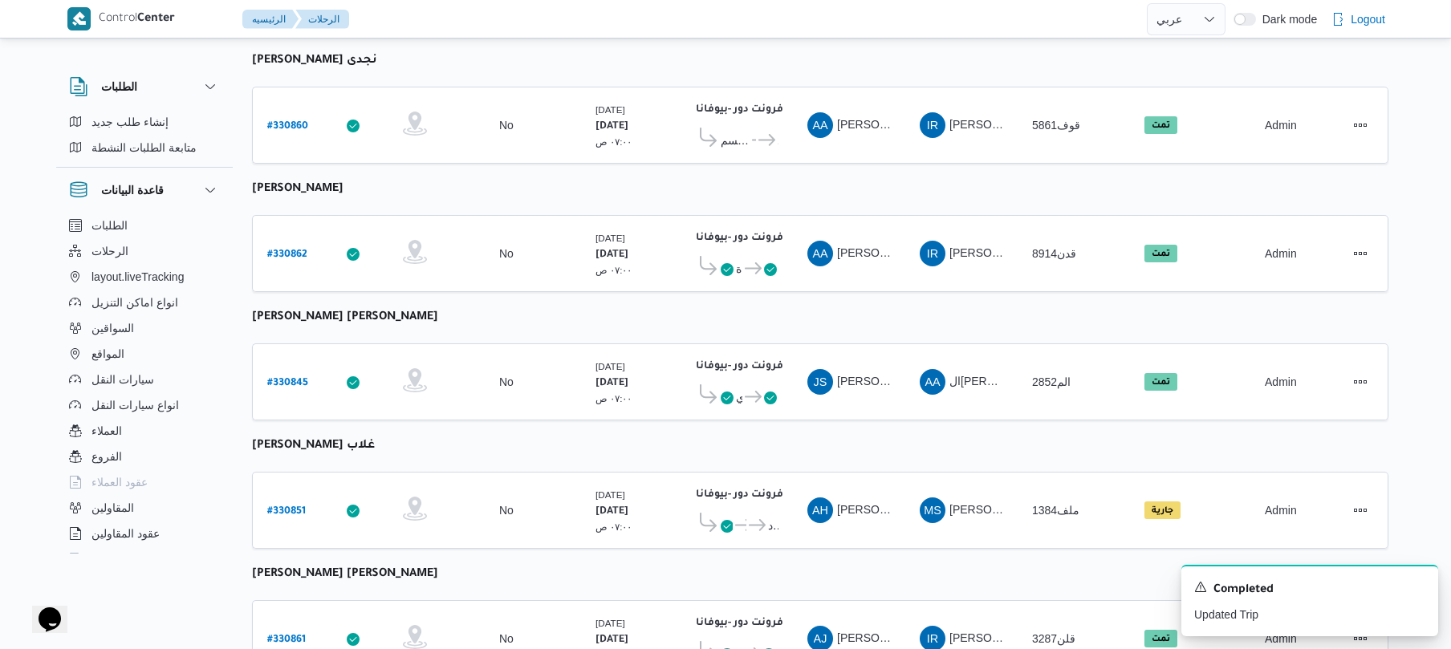
scroll to position [1345, 0]
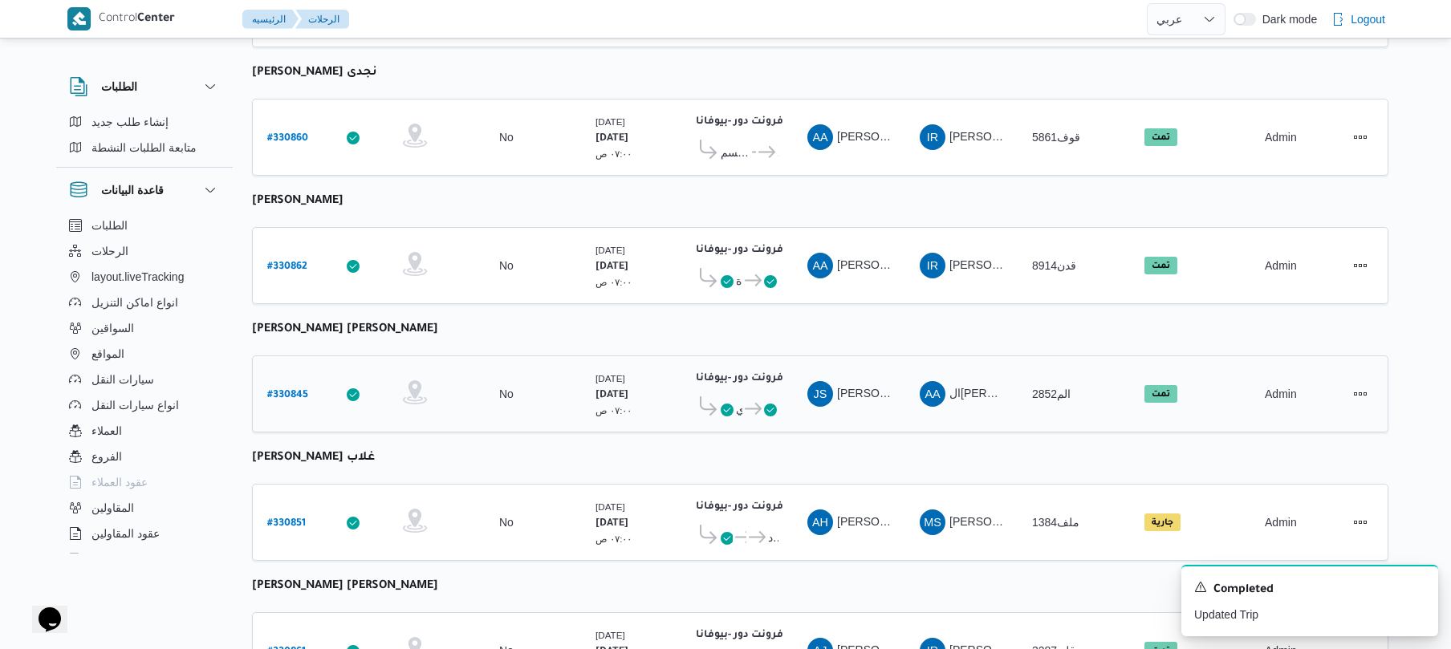
click at [278, 390] on b "# 330845" at bounding box center [287, 395] width 41 height 11
select select "ar"
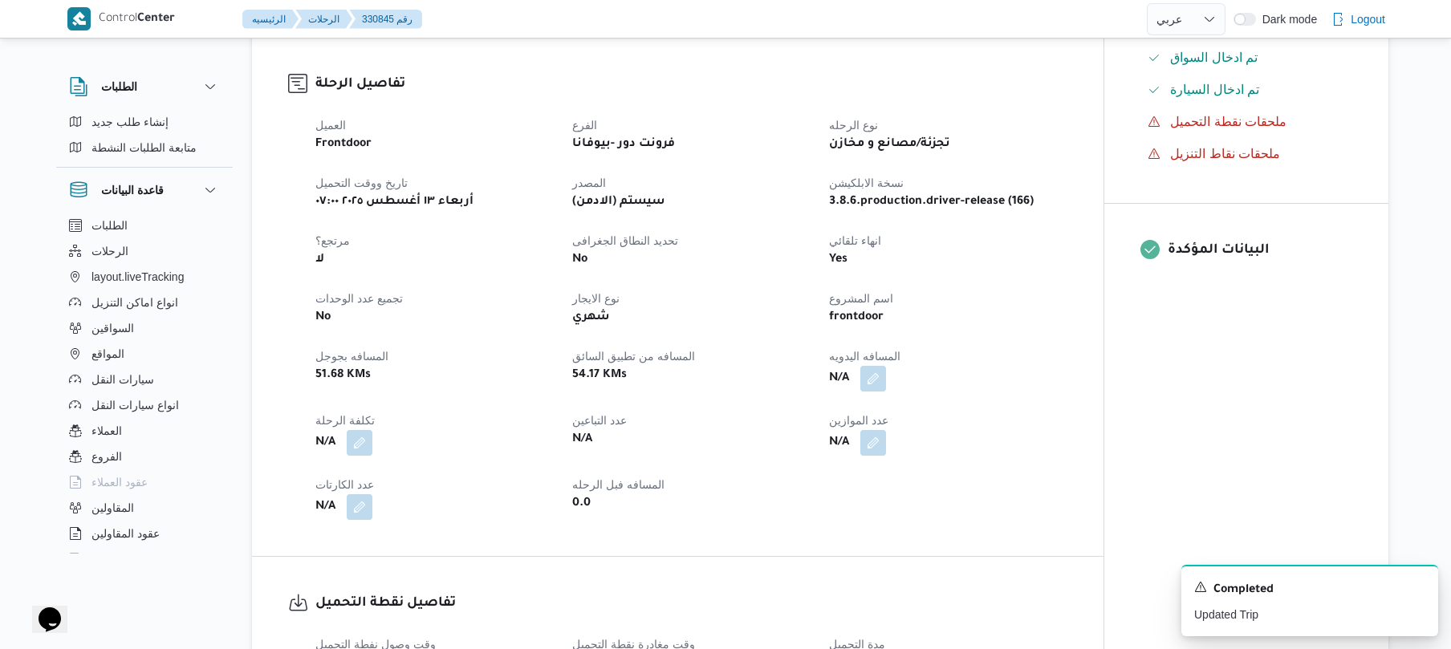
scroll to position [684, 0]
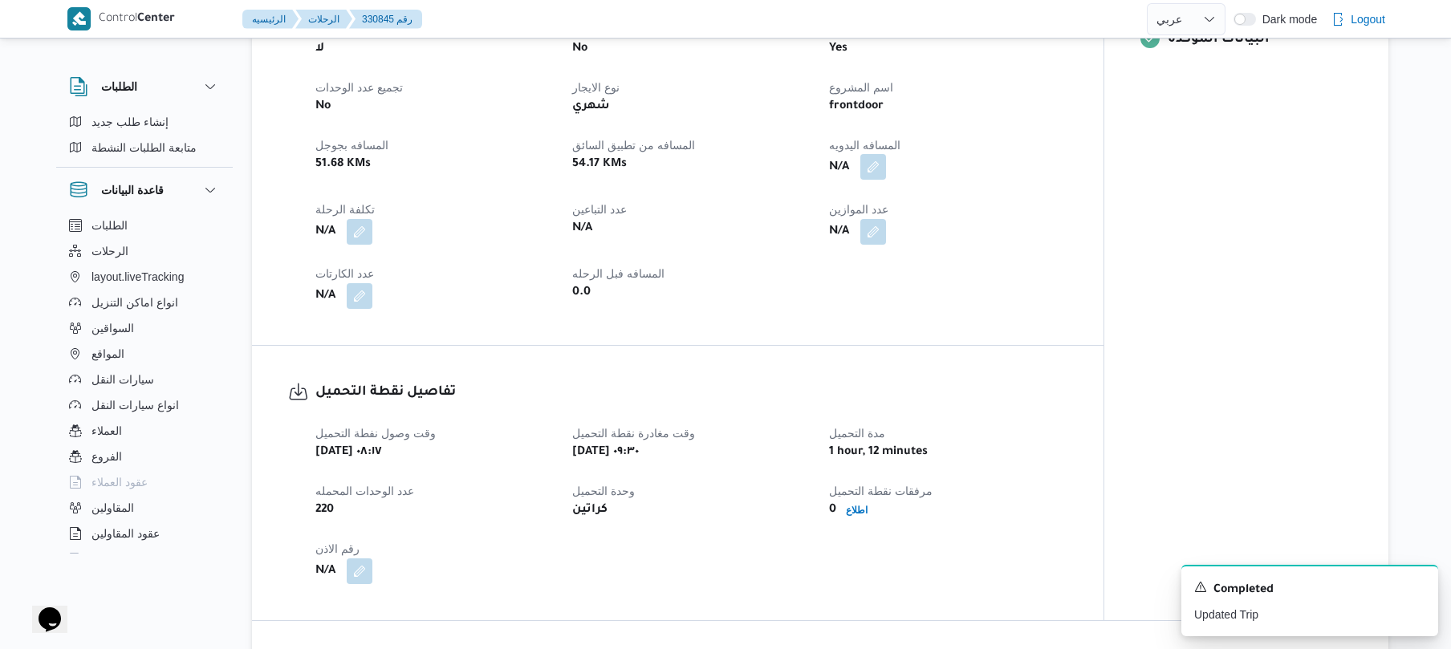
click at [875, 159] on button "button" at bounding box center [873, 167] width 26 height 26
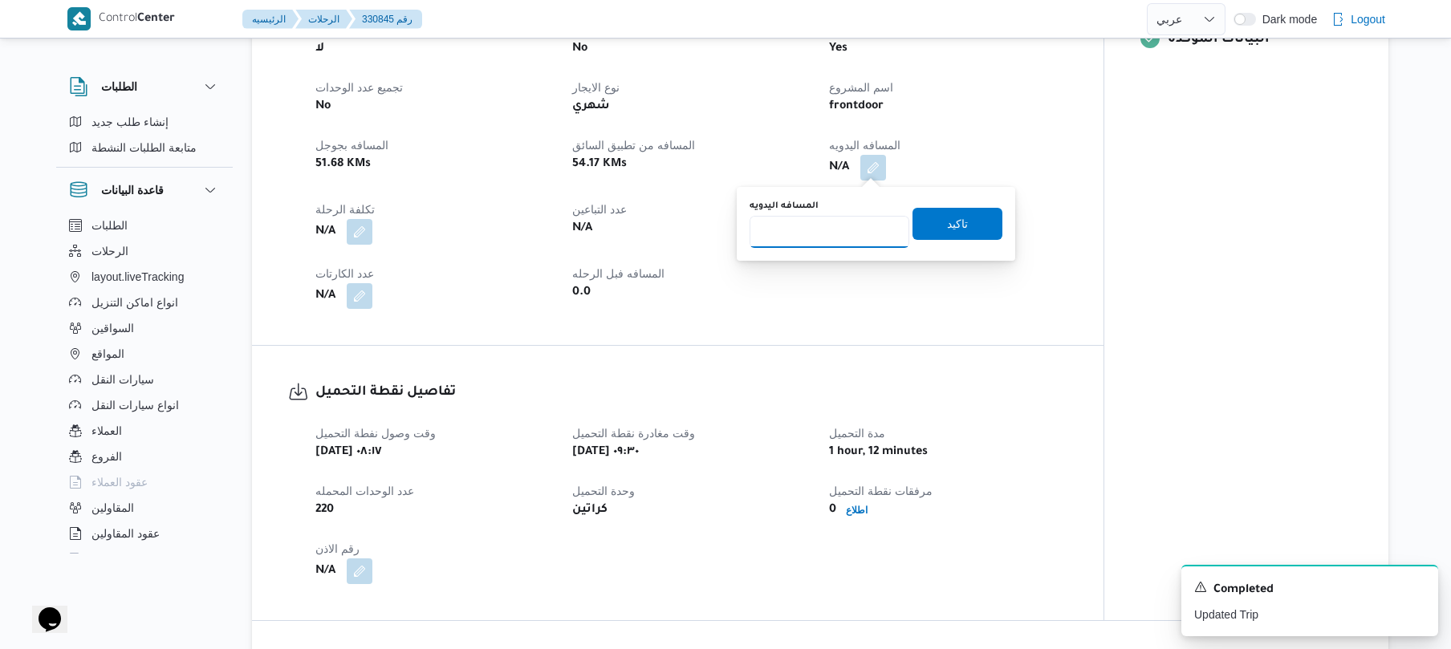
click at [844, 225] on input "المسافه اليدويه" at bounding box center [829, 232] width 160 height 32
type input "120"
click at [924, 225] on span "تاكيد" at bounding box center [957, 223] width 90 height 32
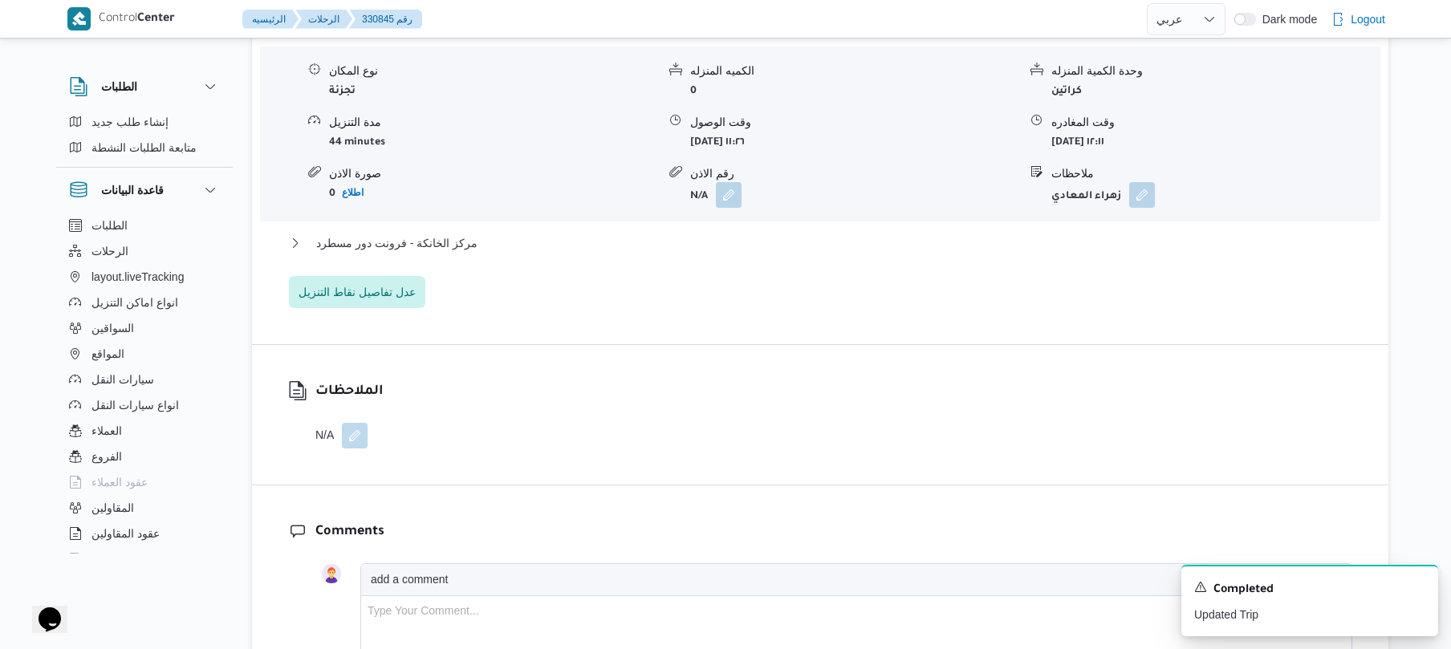
scroll to position [1369, 0]
click at [889, 247] on button "مركز الخانكة - فرونت دور مسطرد" at bounding box center [820, 241] width 1063 height 19
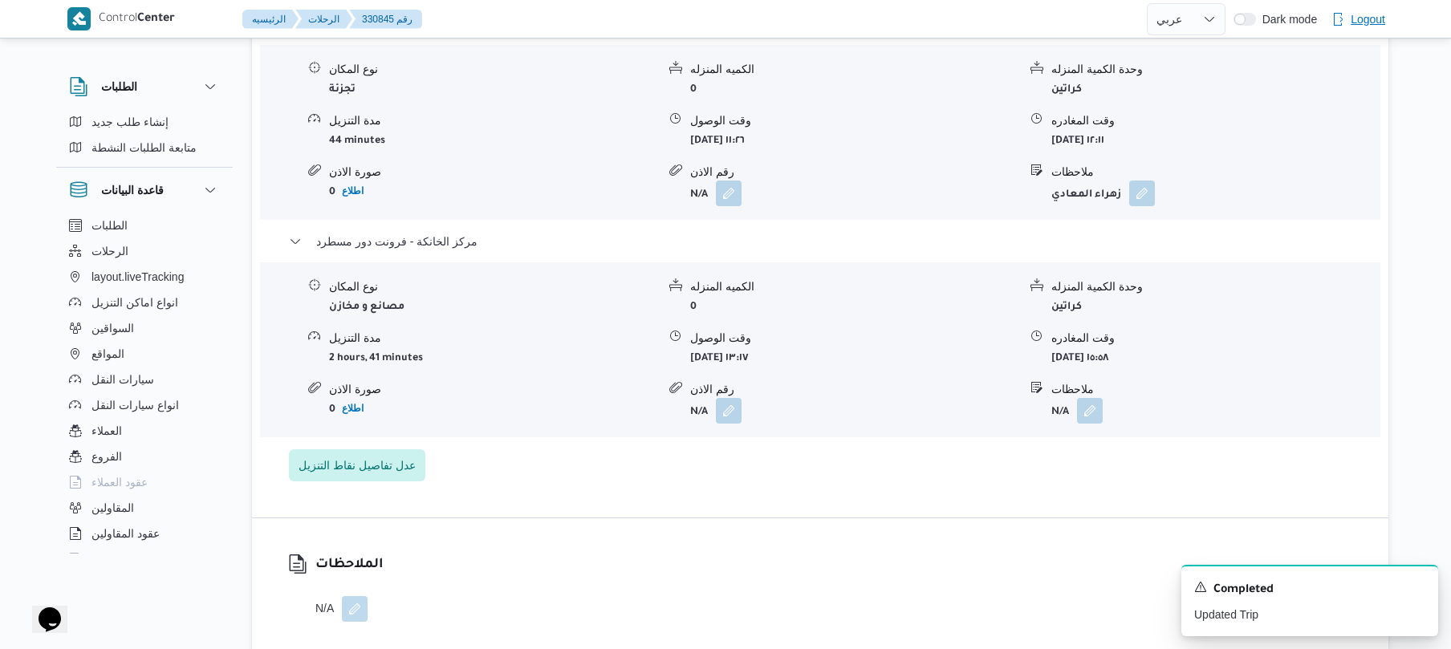
select select "ar"
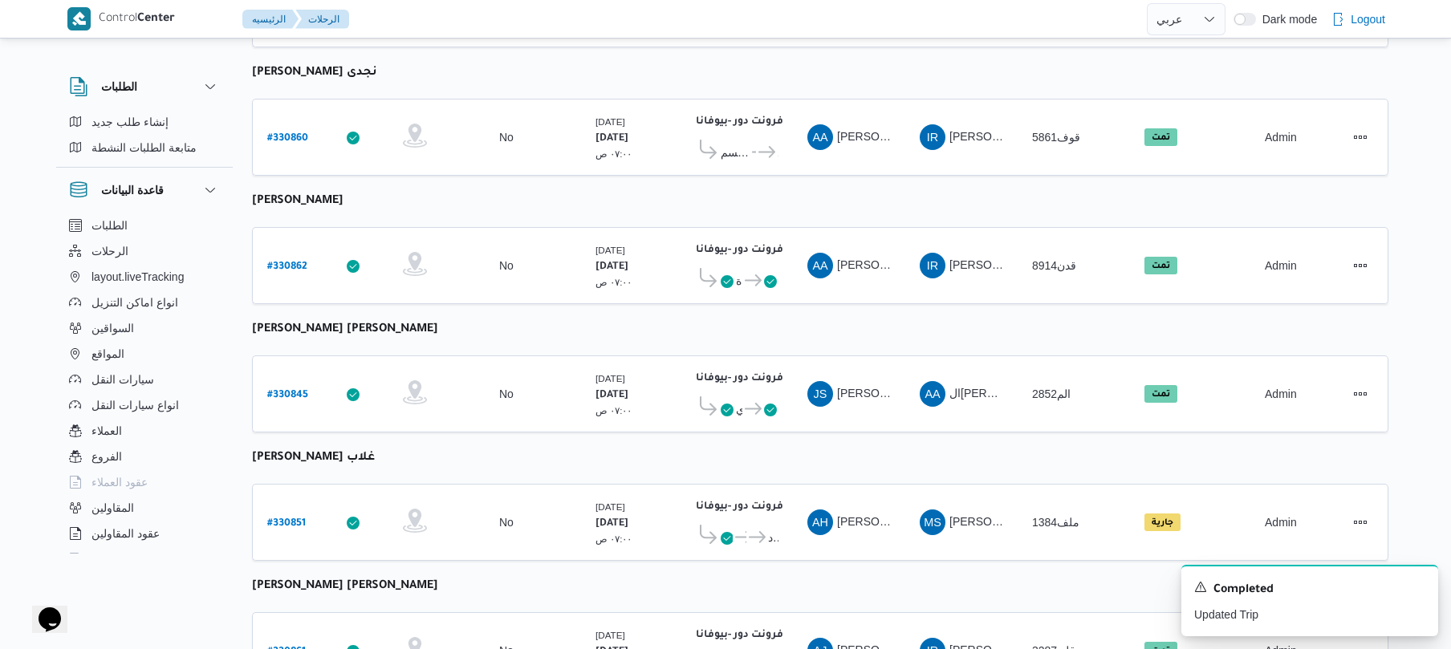
scroll to position [1831, 0]
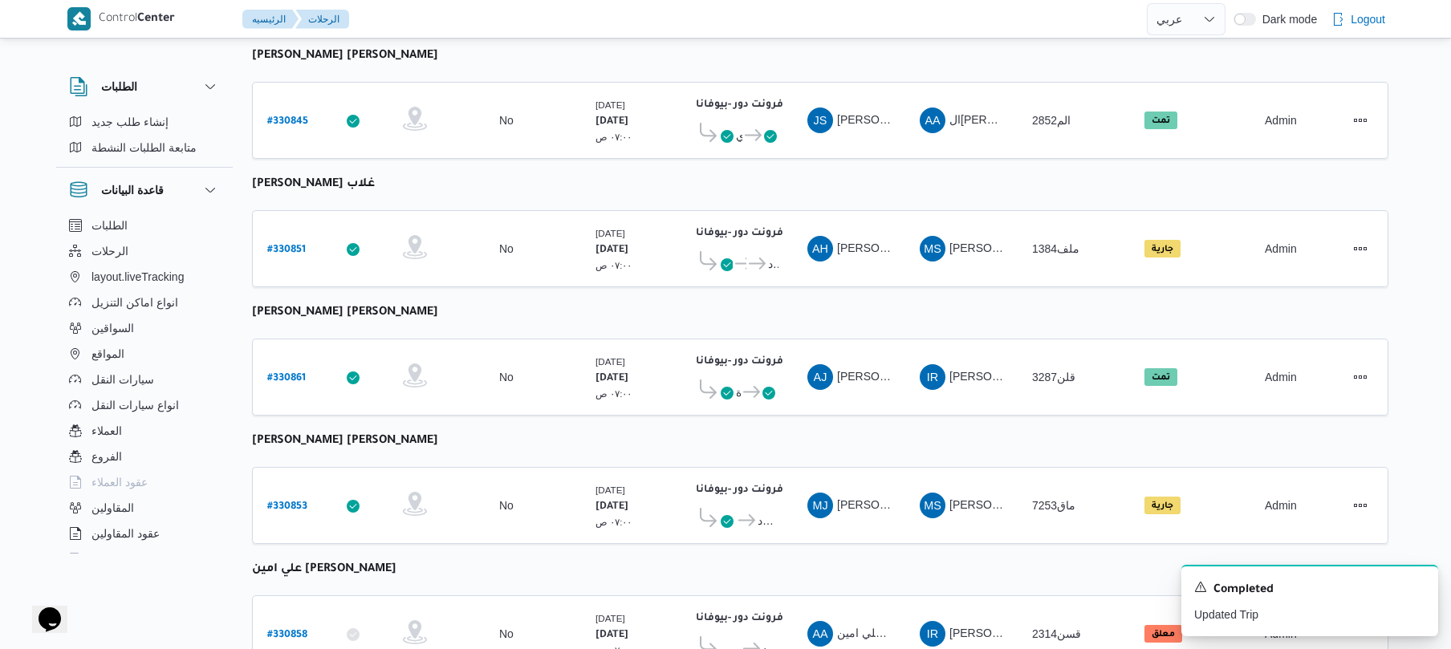
scroll to position [1617, 0]
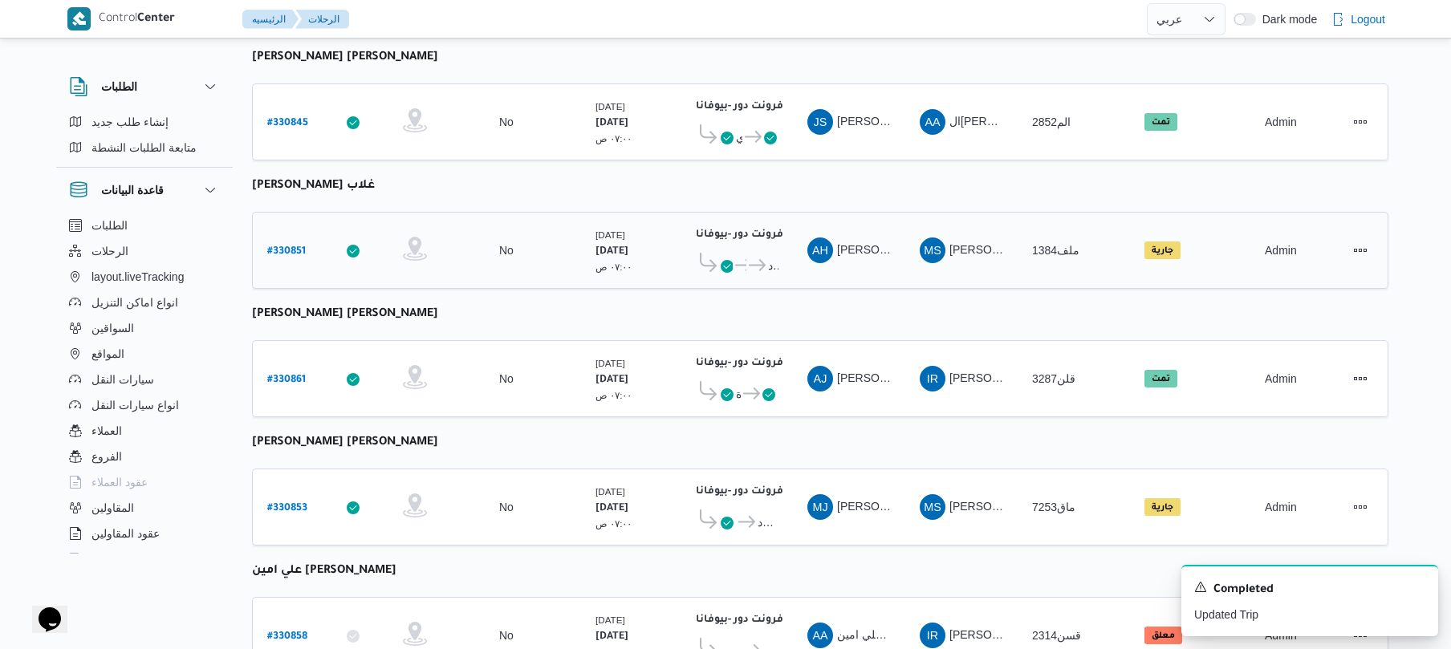
click at [284, 246] on b "# 330851" at bounding box center [286, 251] width 39 height 11
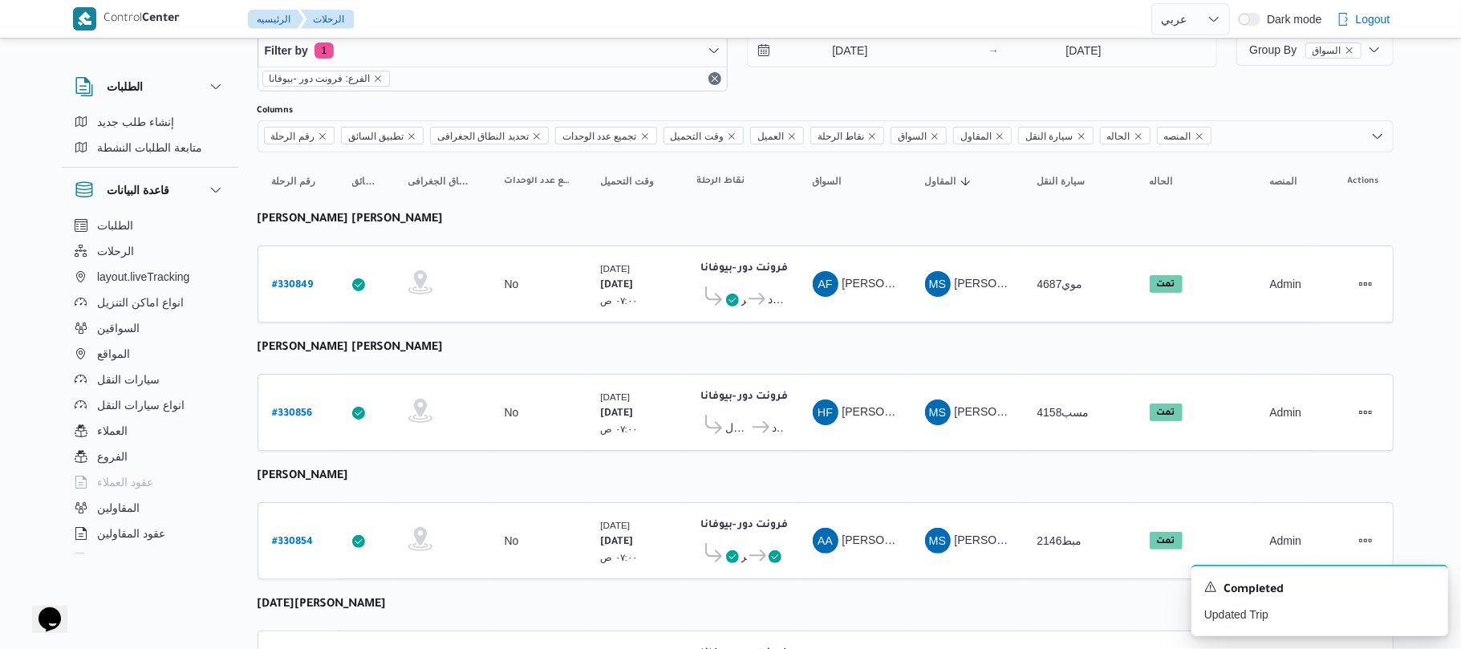
select select "ar"
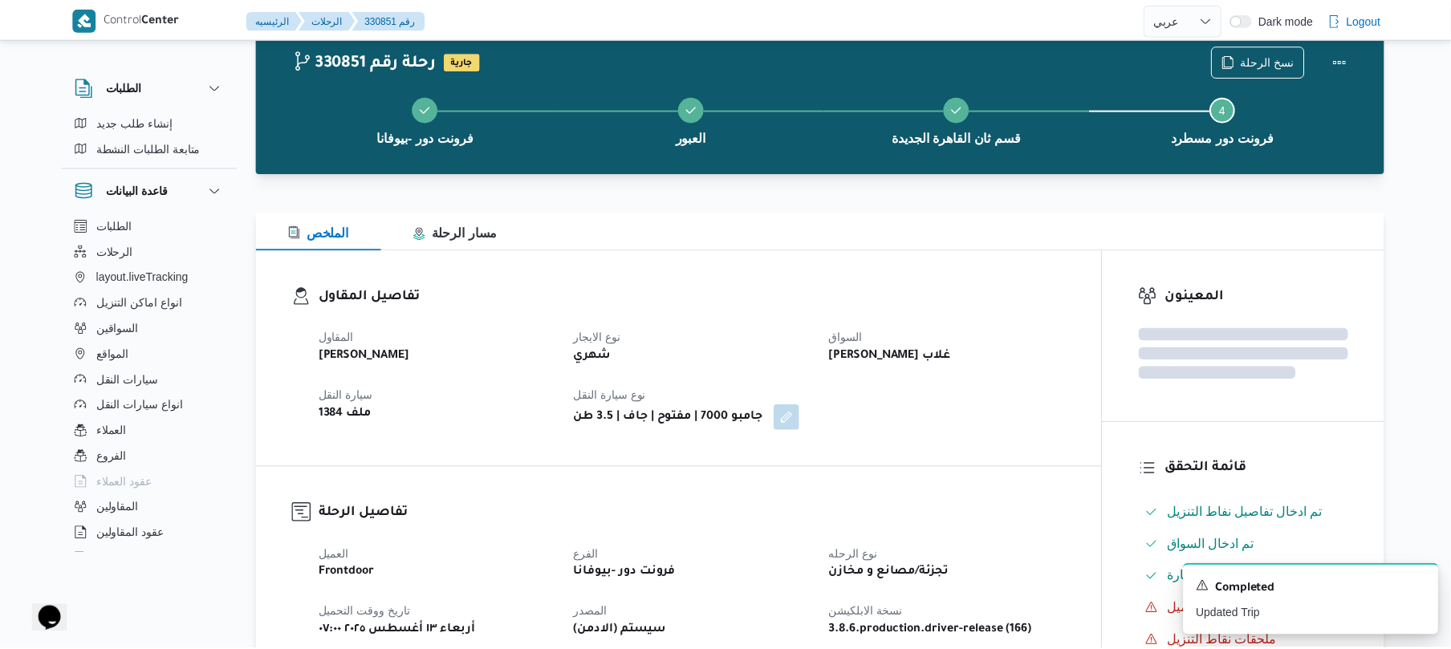
scroll to position [1617, 0]
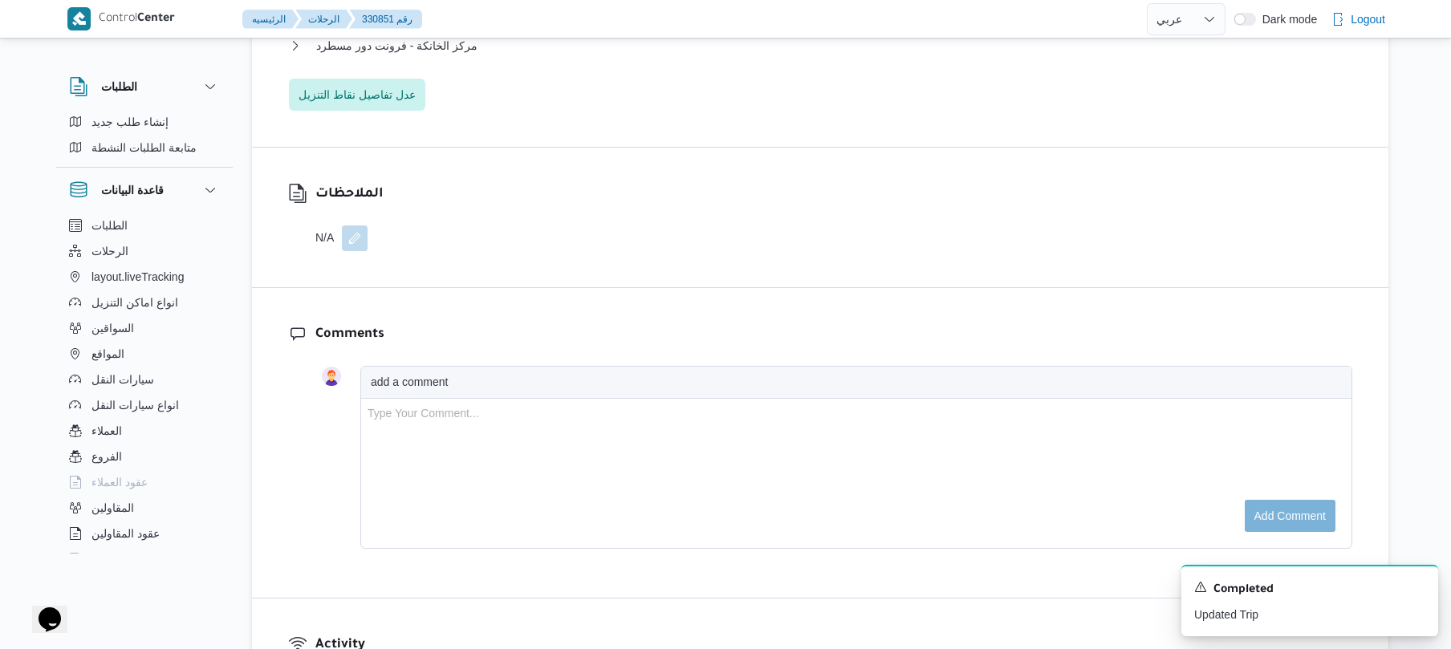
click at [1037, 271] on div "الملاحظات N/A" at bounding box center [820, 218] width 1136 height 140
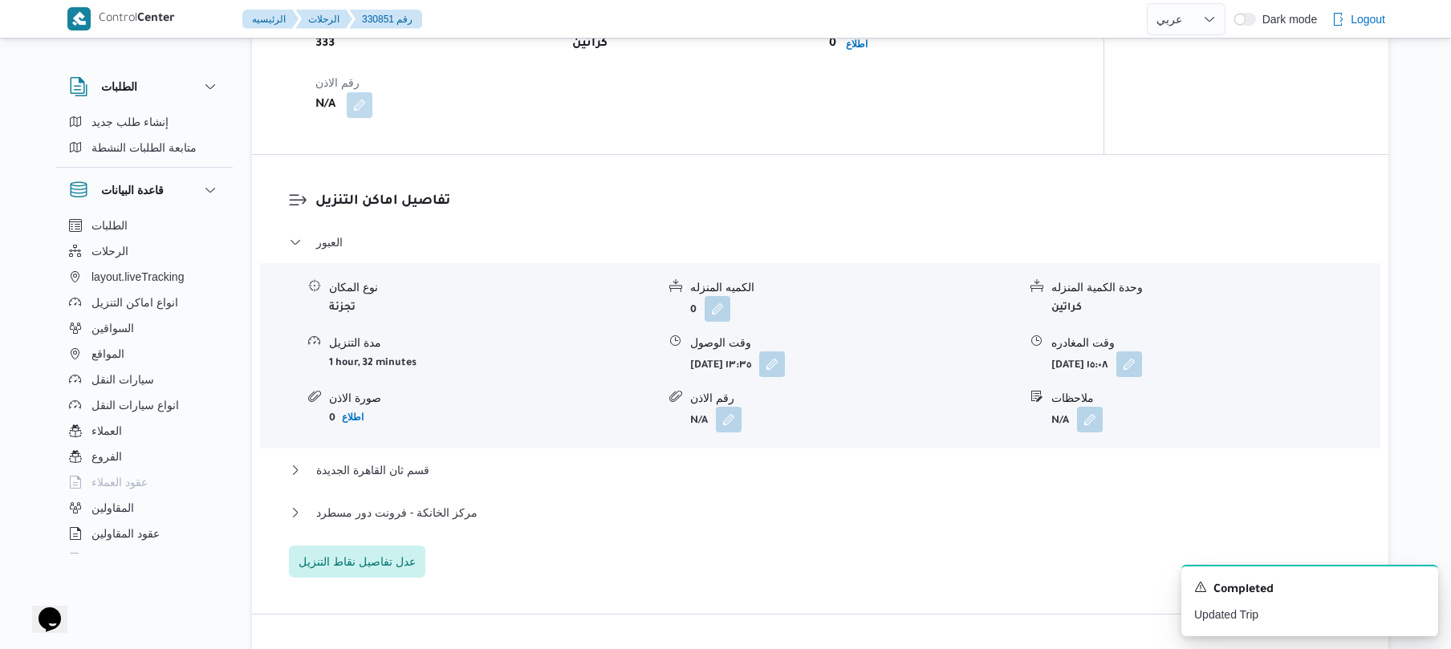
scroll to position [1146, 0]
click at [542, 479] on button "قسم ثان القاهرة الجديدة" at bounding box center [820, 474] width 1063 height 19
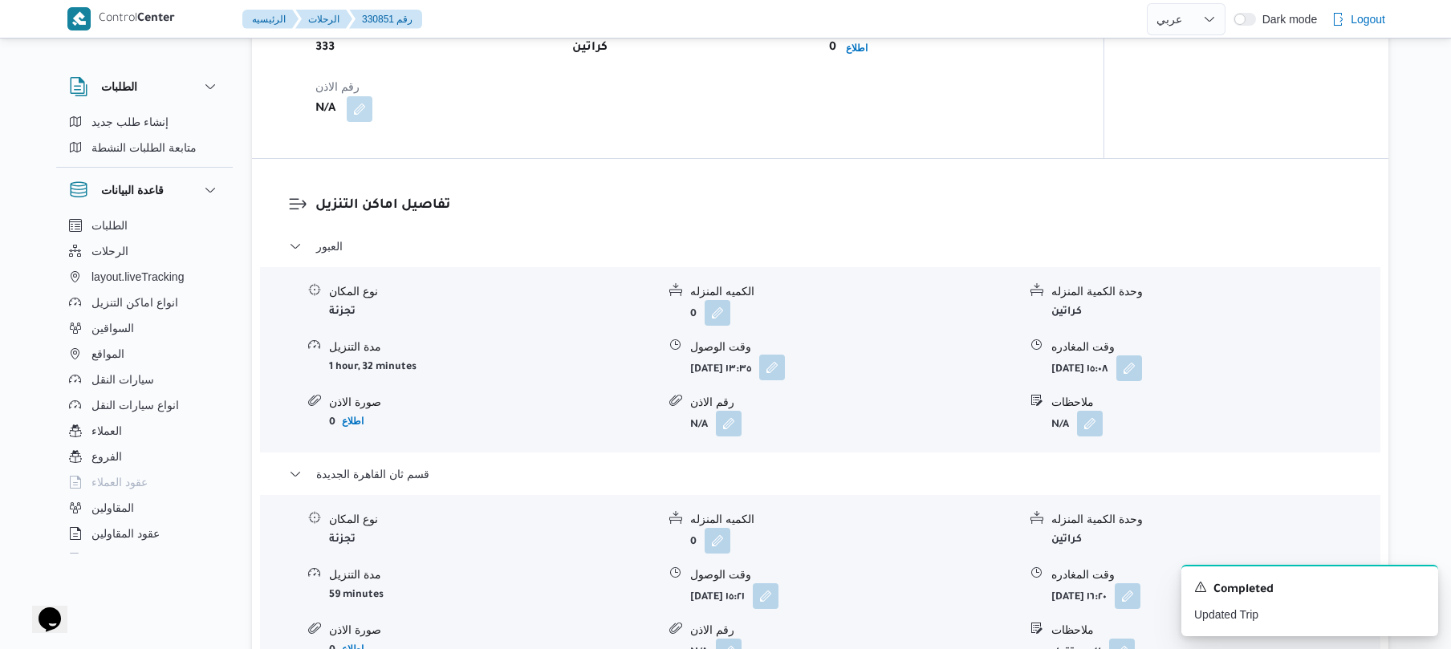
click at [785, 360] on button "button" at bounding box center [772, 368] width 26 height 26
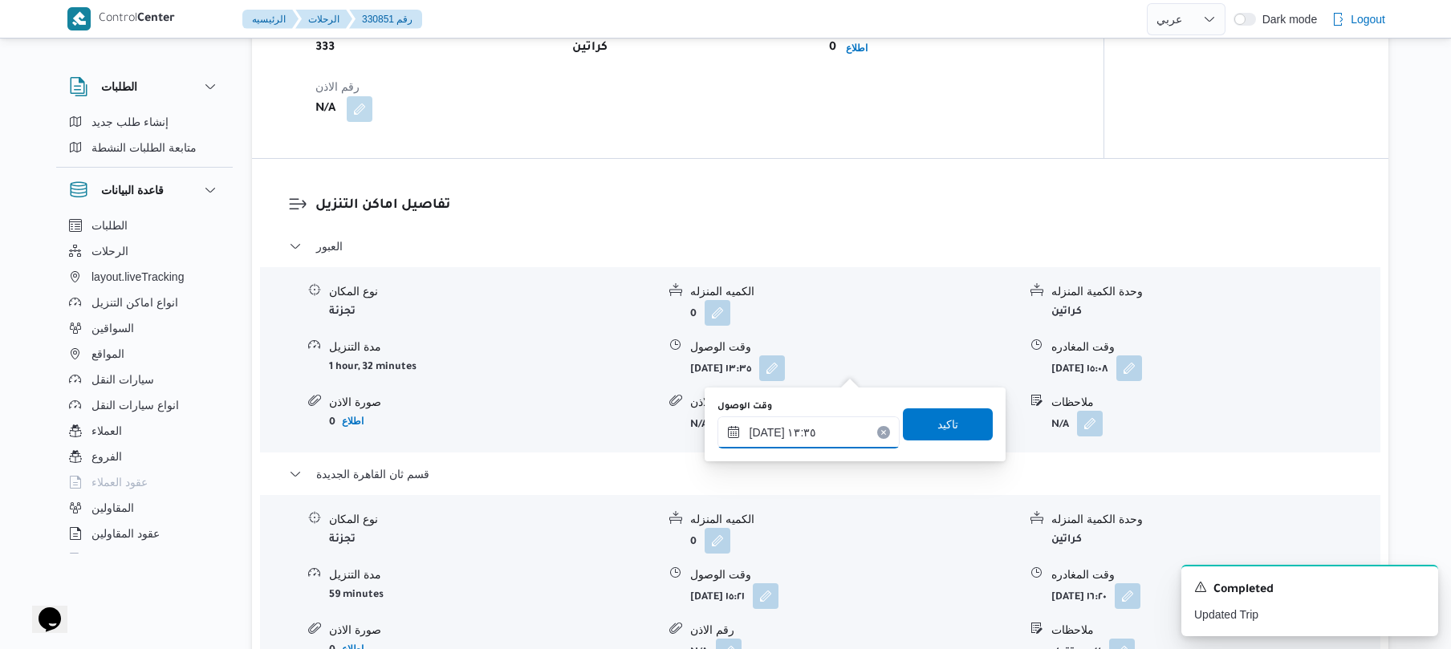
click at [786, 441] on input "[DATE] ١٣:٣٥" at bounding box center [808, 432] width 182 height 32
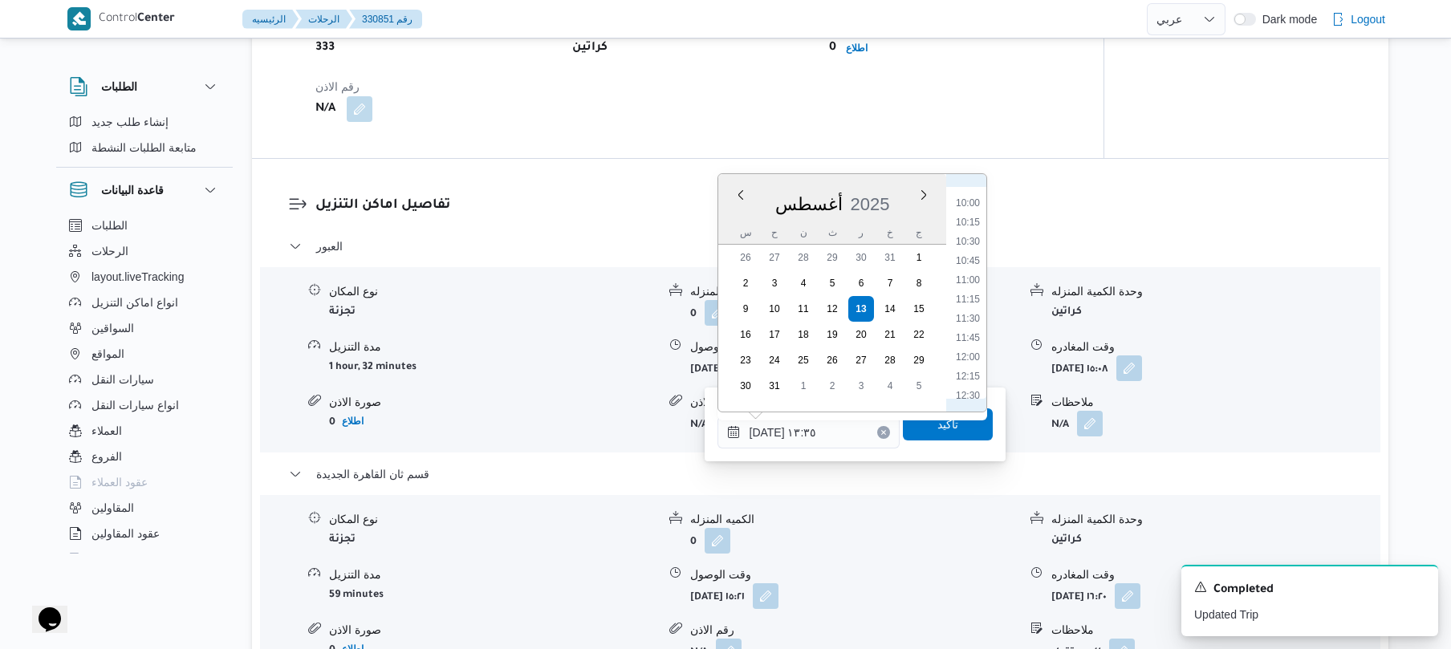
scroll to position [751, 0]
click at [974, 252] on li "10:30" at bounding box center [967, 253] width 37 height 16
type input "[DATE] ١٠:٣٠"
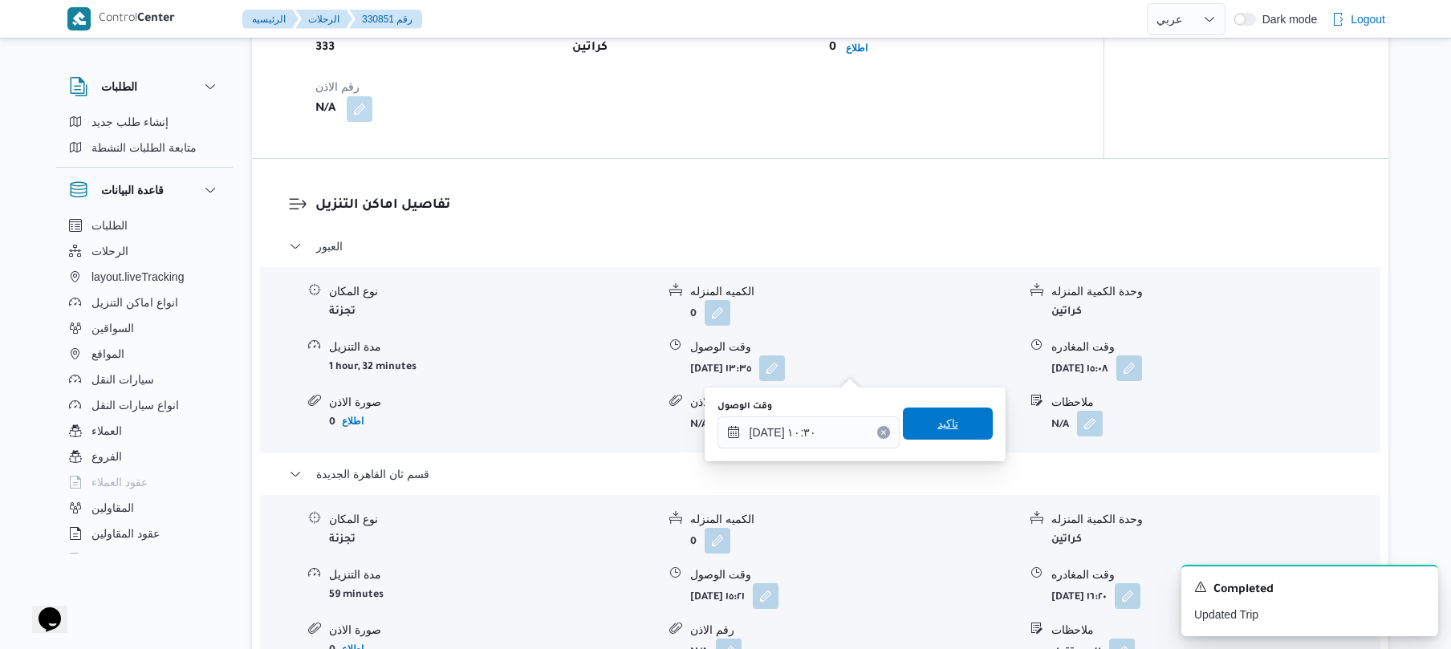
click at [937, 421] on span "تاكيد" at bounding box center [947, 423] width 21 height 19
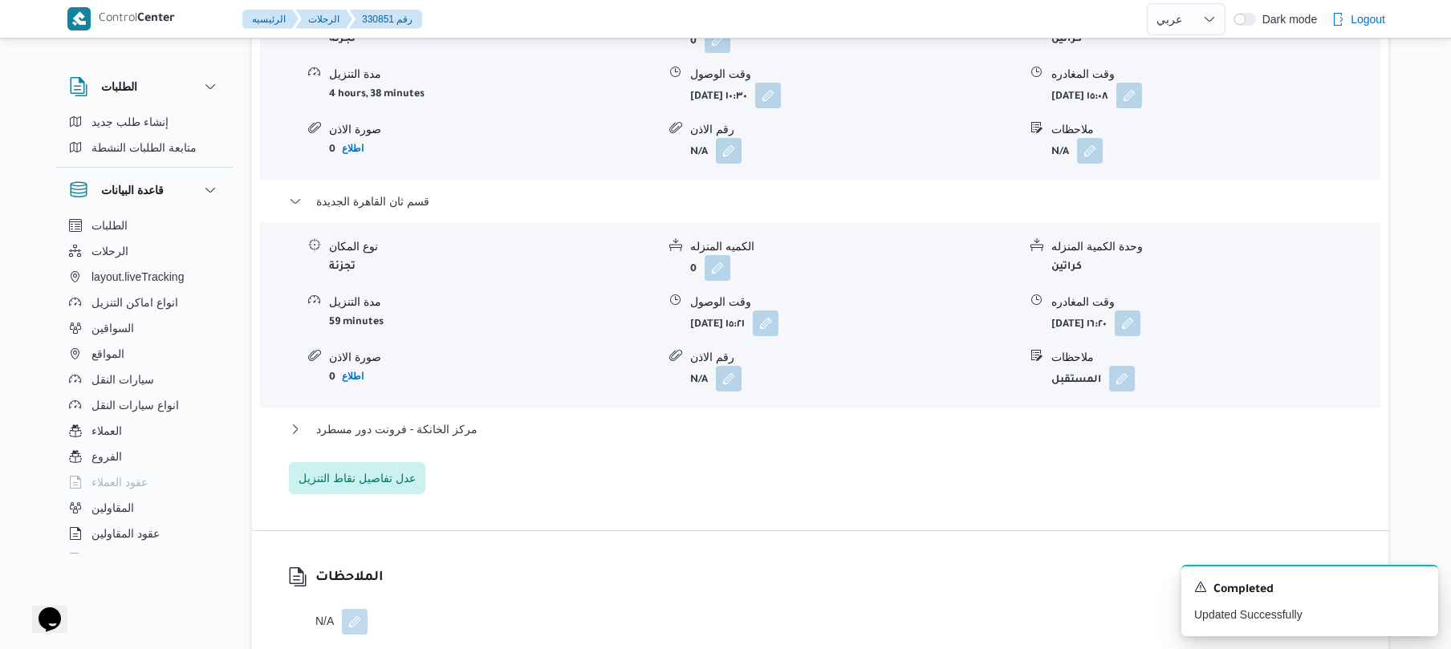
scroll to position [1489, 0]
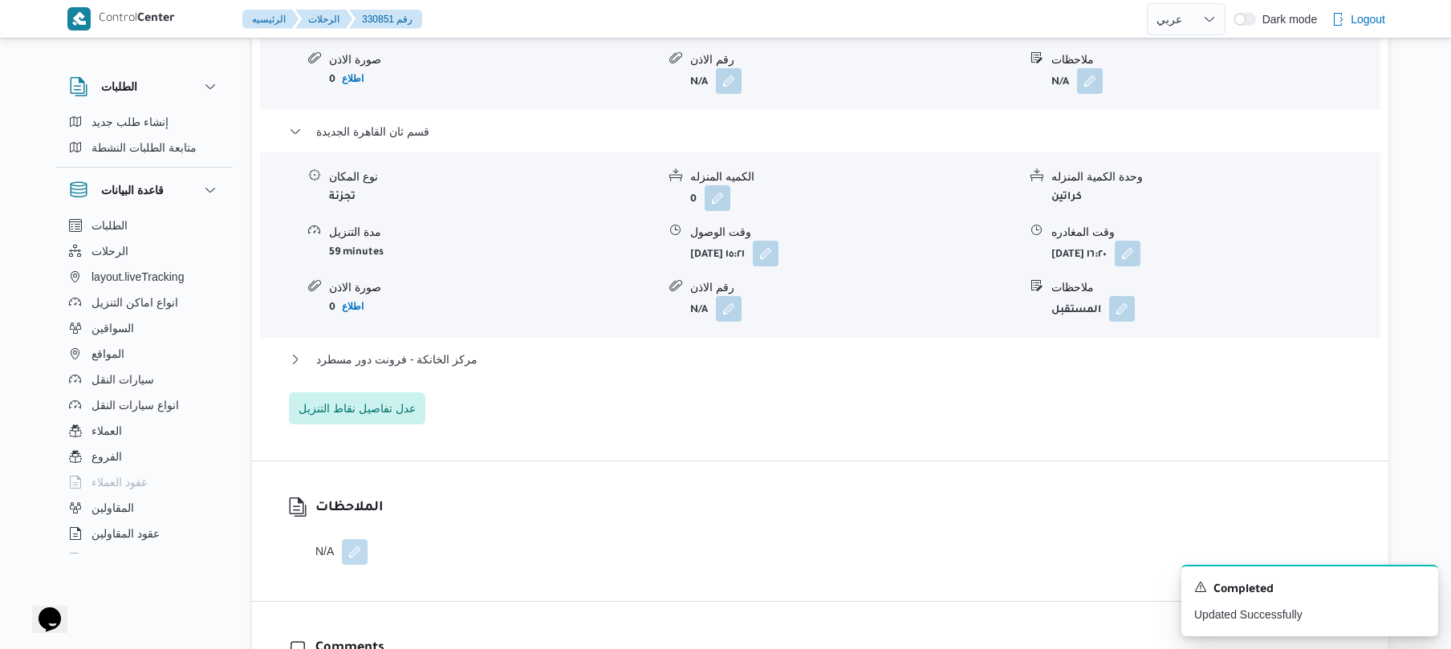
click at [719, 525] on div "الملاحظات N/A" at bounding box center [820, 531] width 1136 height 140
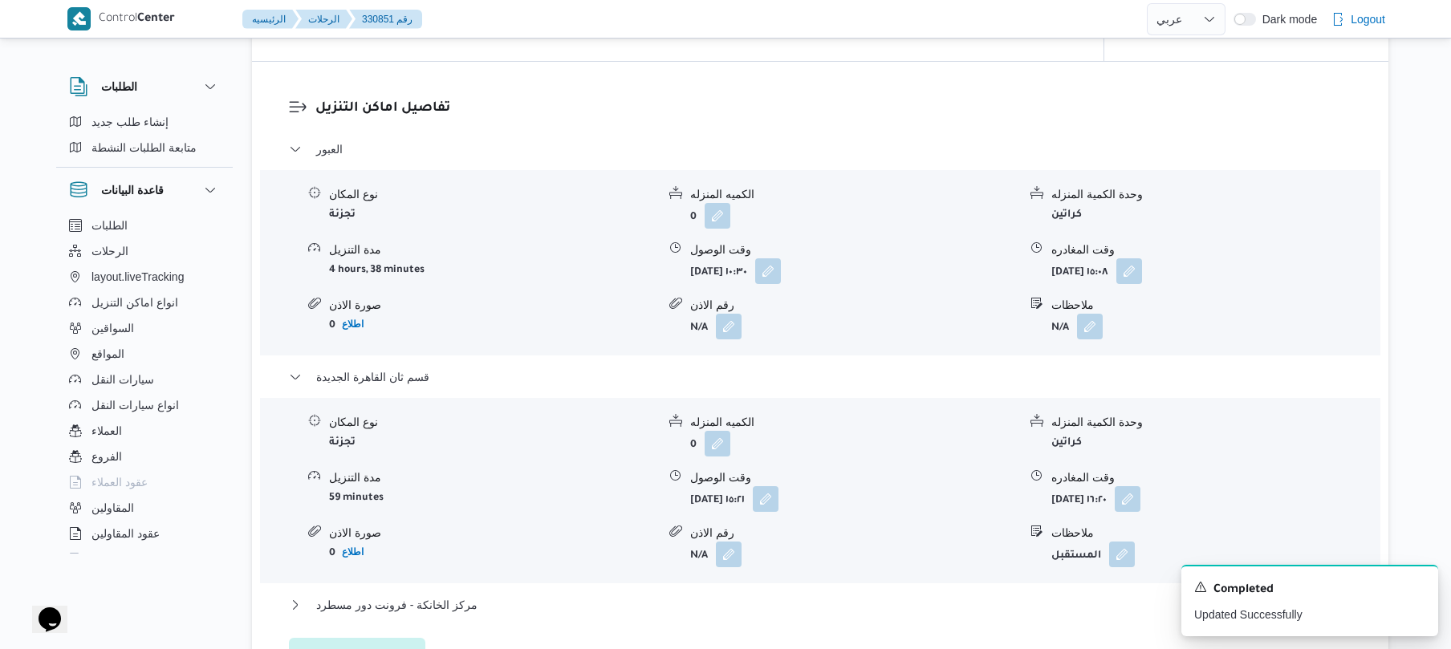
scroll to position [1275, 0]
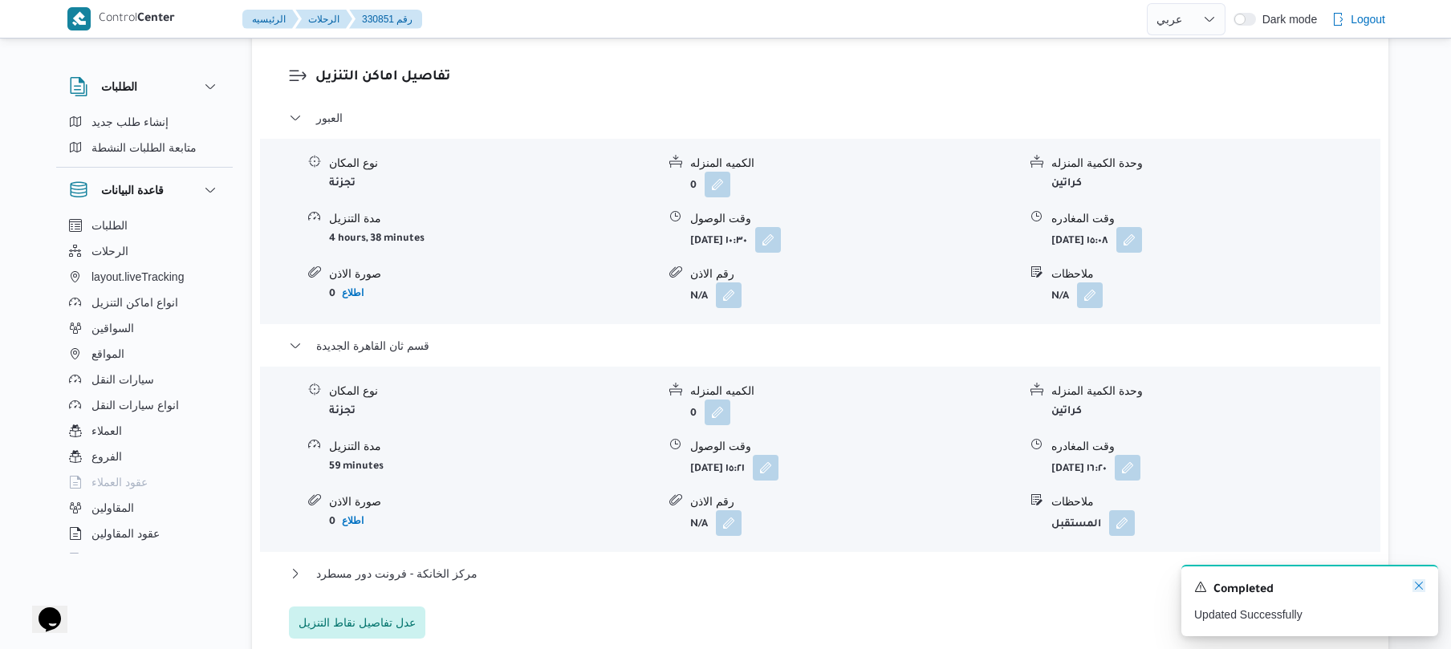
click at [1420, 587] on icon "Dismiss toast" at bounding box center [1418, 585] width 13 height 13
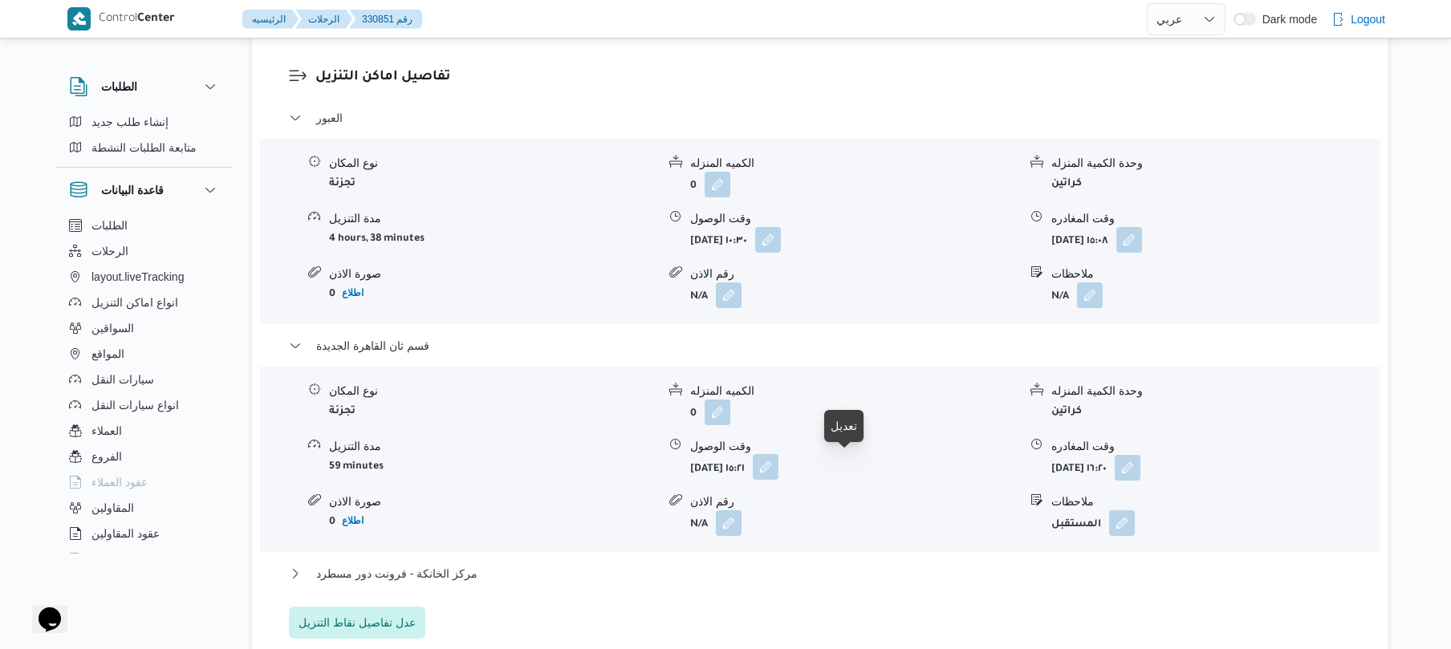
click at [778, 473] on button "button" at bounding box center [766, 467] width 26 height 26
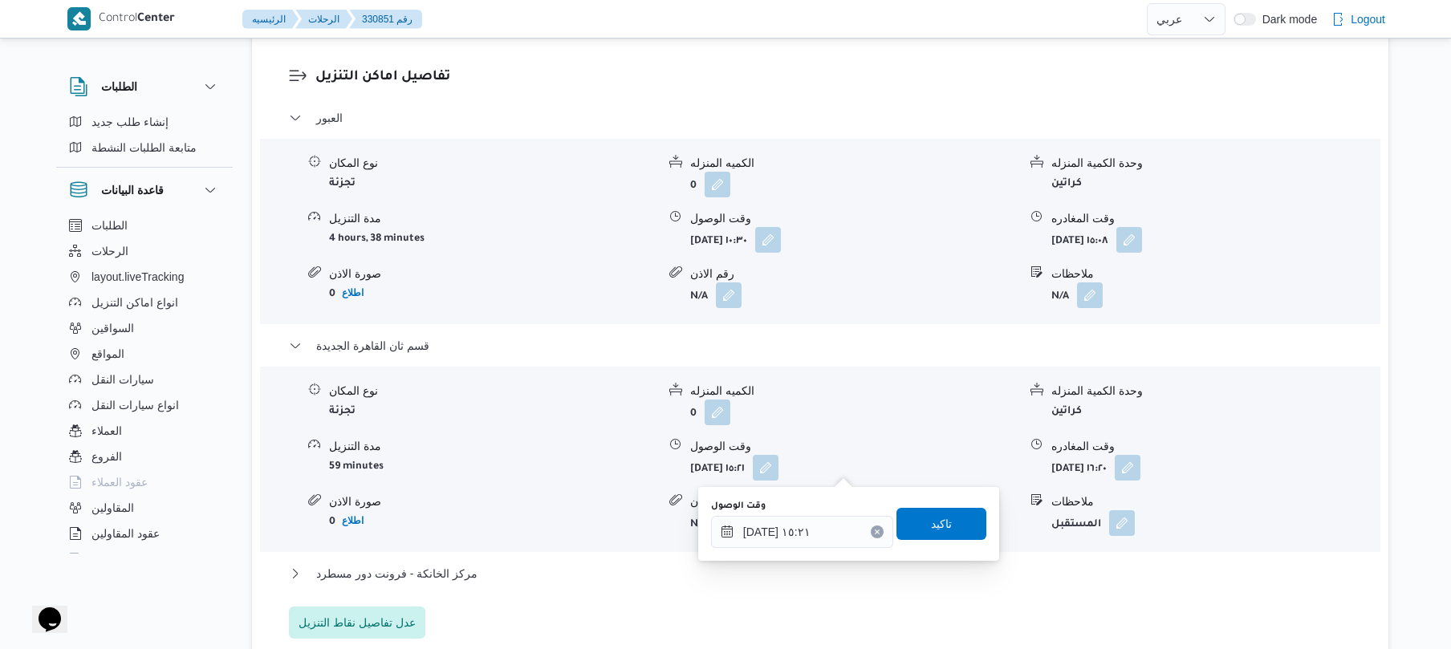
click at [817, 599] on div "العبور نوع المكان تجزئة الكميه المنزله 0 وحدة الكمية المنزله كراتين مدة التنزيل…" at bounding box center [820, 373] width 1063 height 530
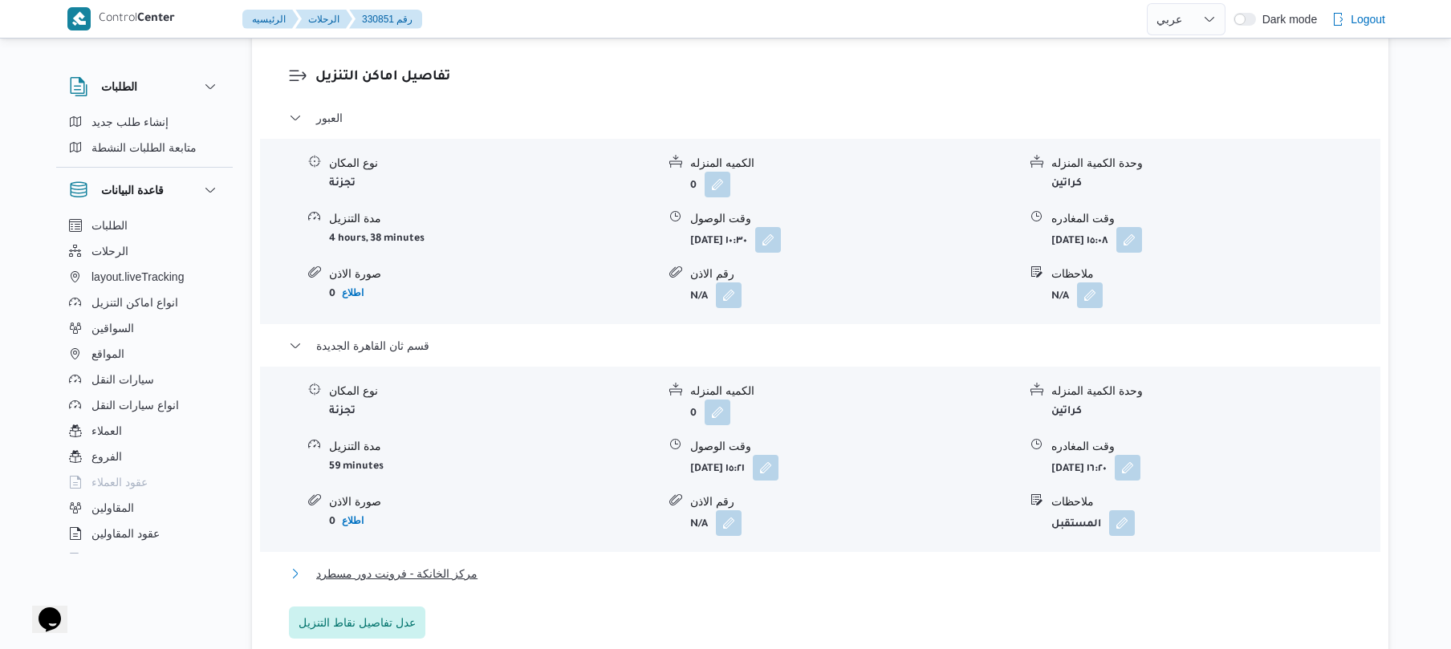
click at [817, 575] on button "مركز الخانكة - فرونت دور مسطرد" at bounding box center [820, 573] width 1063 height 19
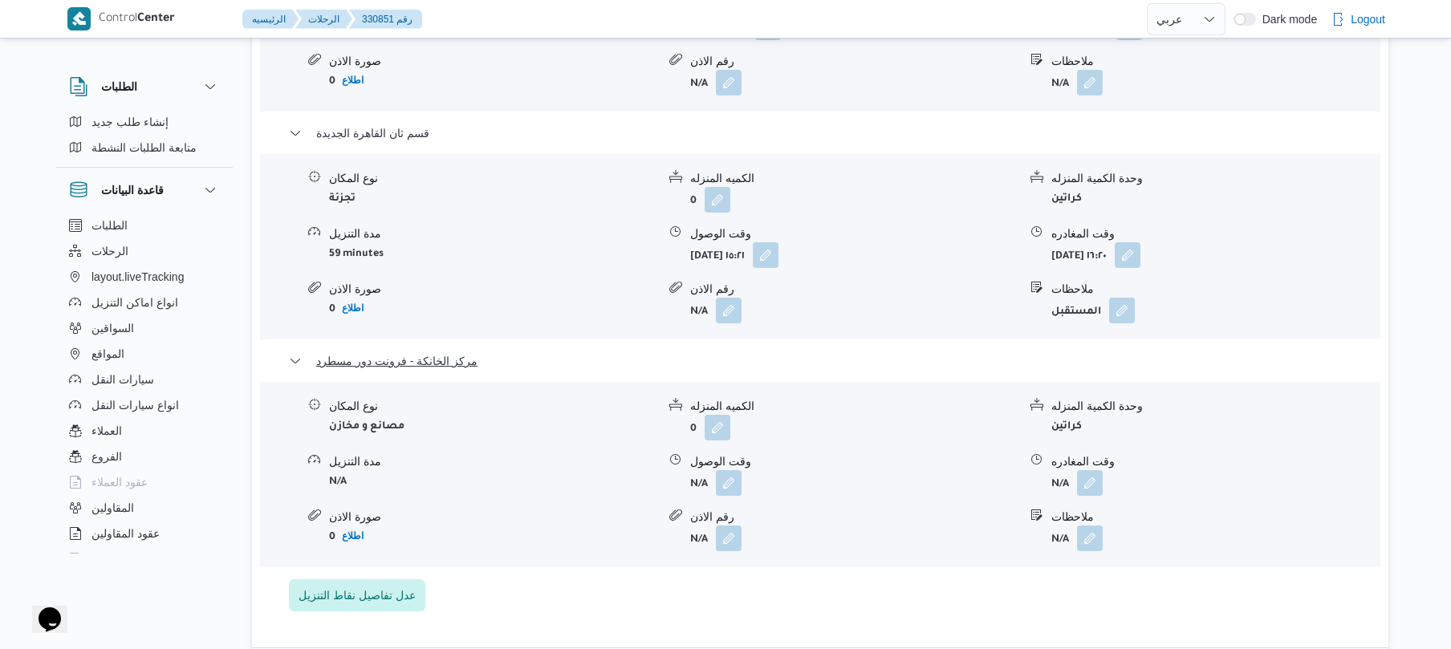
scroll to position [1489, 0]
click at [1088, 480] on button "button" at bounding box center [1090, 481] width 26 height 26
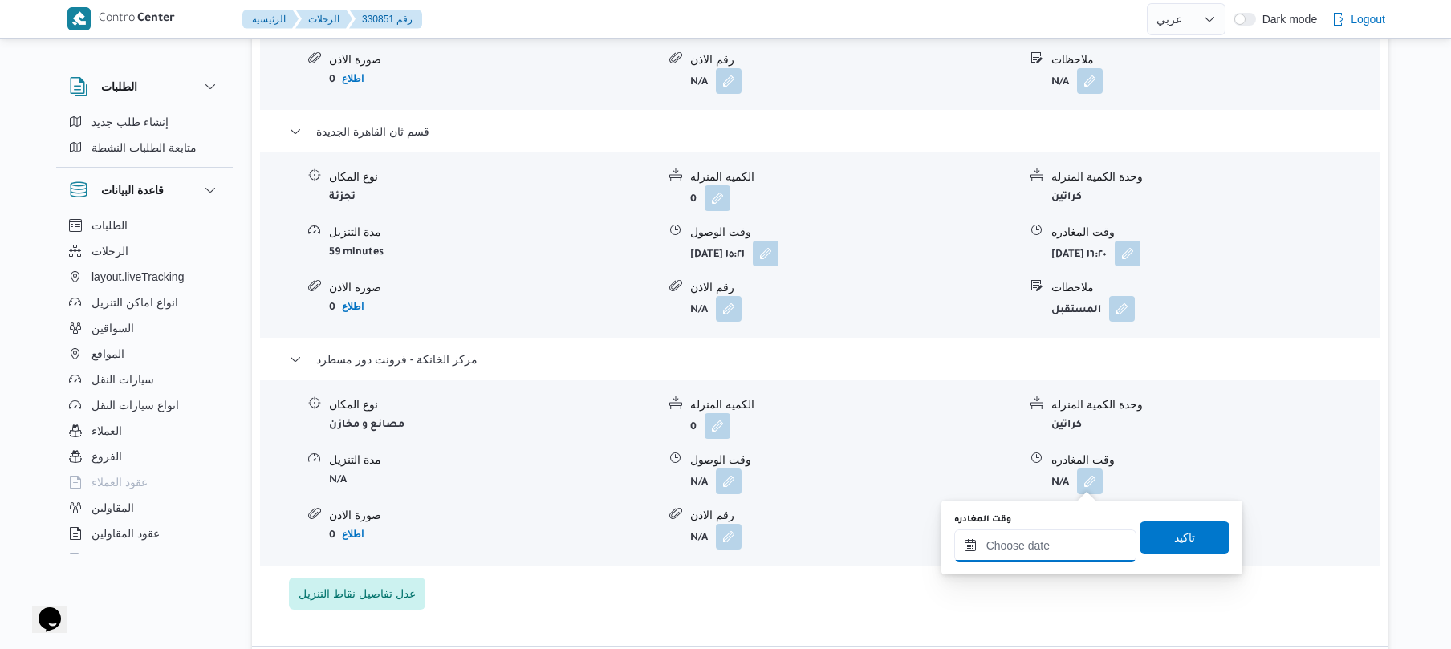
click at [1013, 560] on input "وقت المغادره" at bounding box center [1045, 546] width 182 height 32
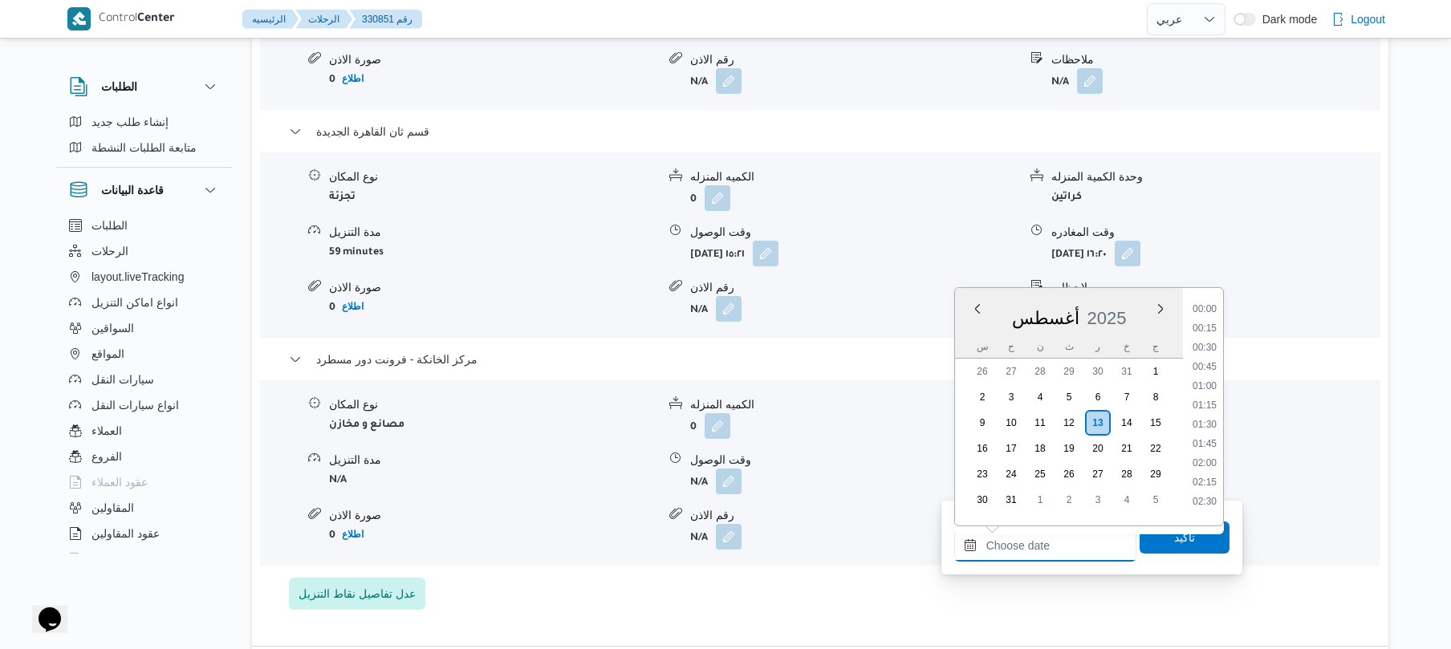
scroll to position [1336, 0]
click at [1211, 357] on li "18:00" at bounding box center [1204, 359] width 37 height 16
type input "[DATE] ١٨:٠٠"
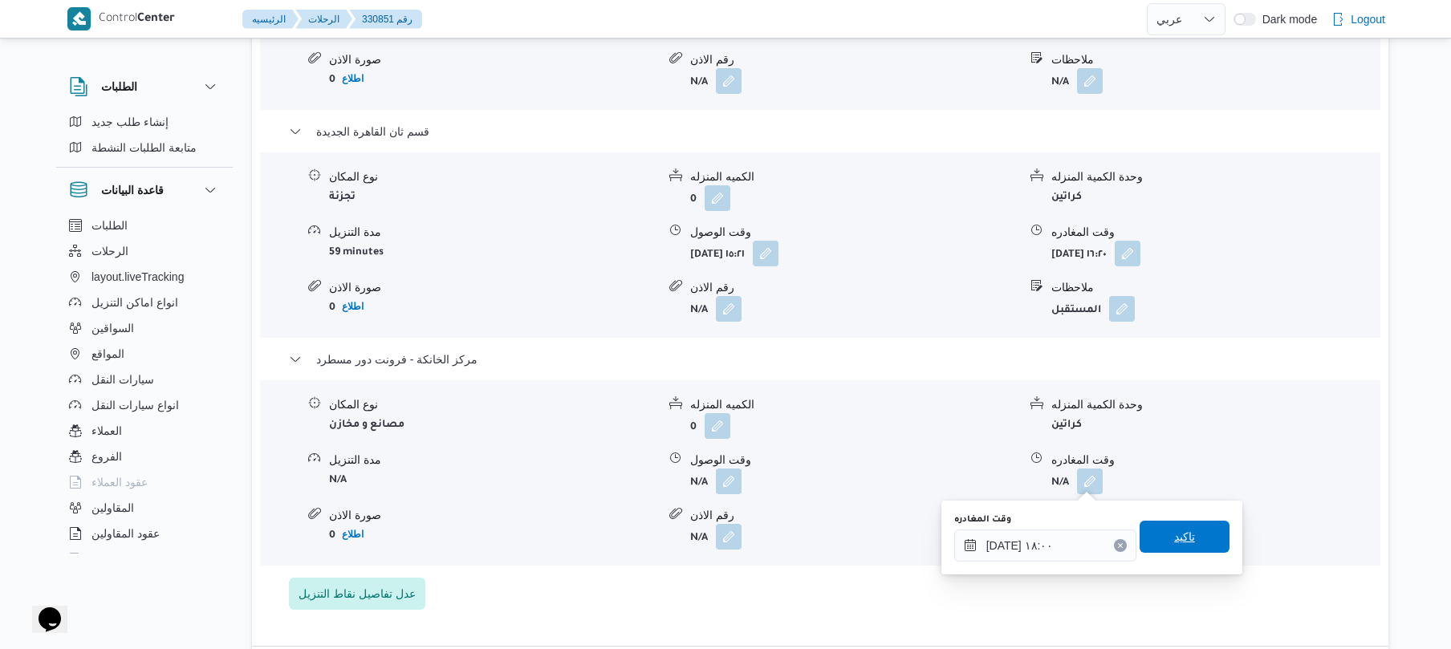
click at [1153, 543] on span "تاكيد" at bounding box center [1184, 537] width 90 height 32
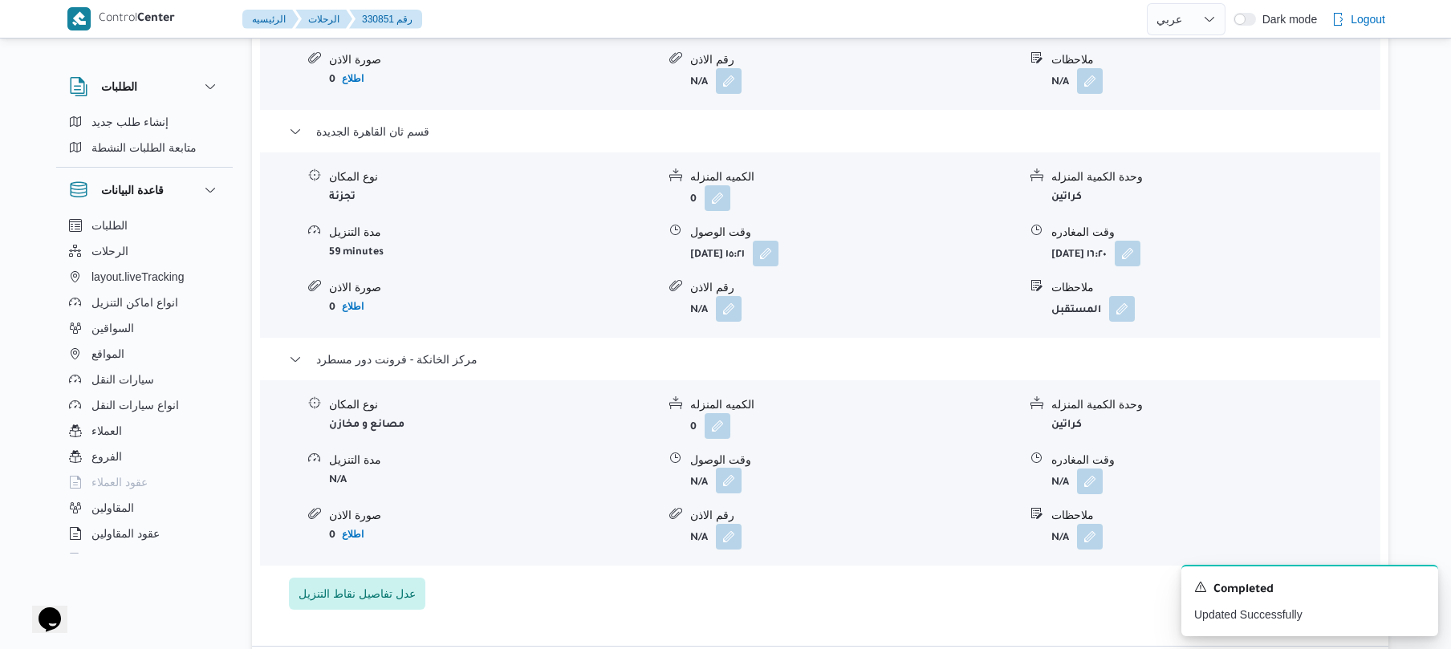
click at [723, 483] on button "button" at bounding box center [729, 481] width 26 height 26
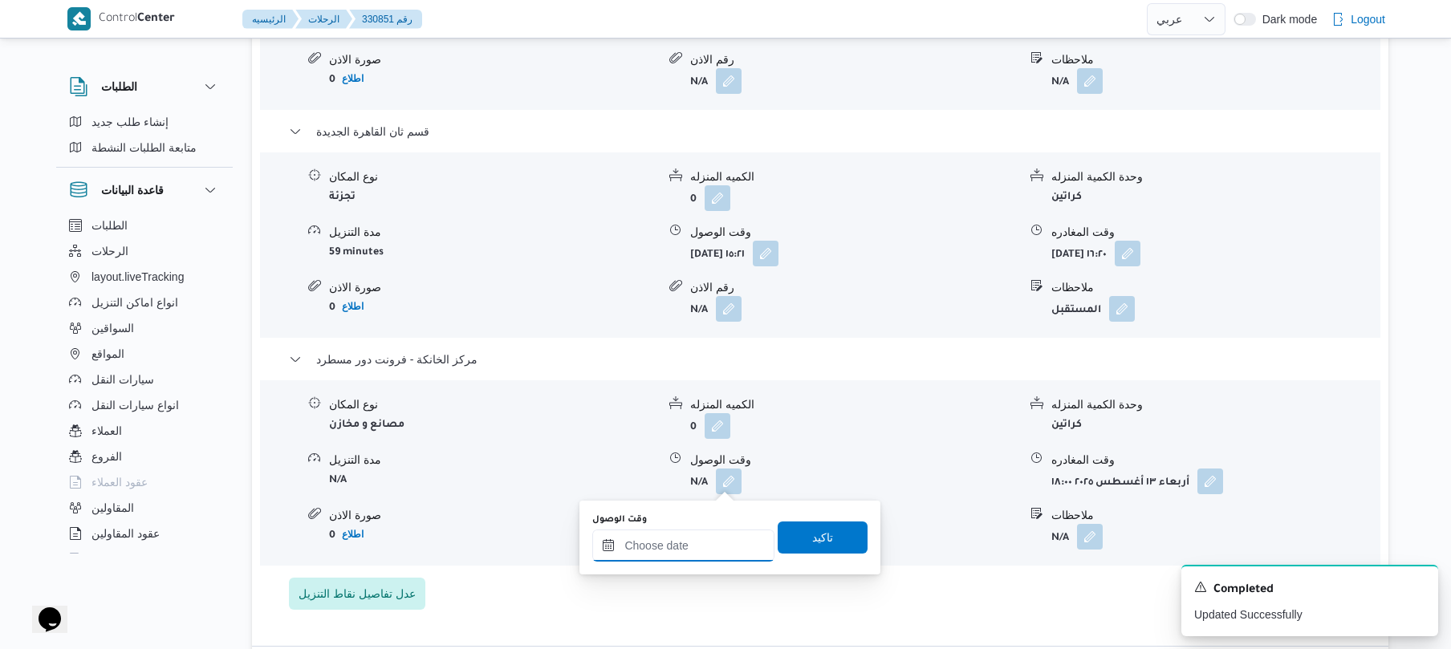
click at [700, 542] on input "وقت الوصول" at bounding box center [683, 546] width 182 height 32
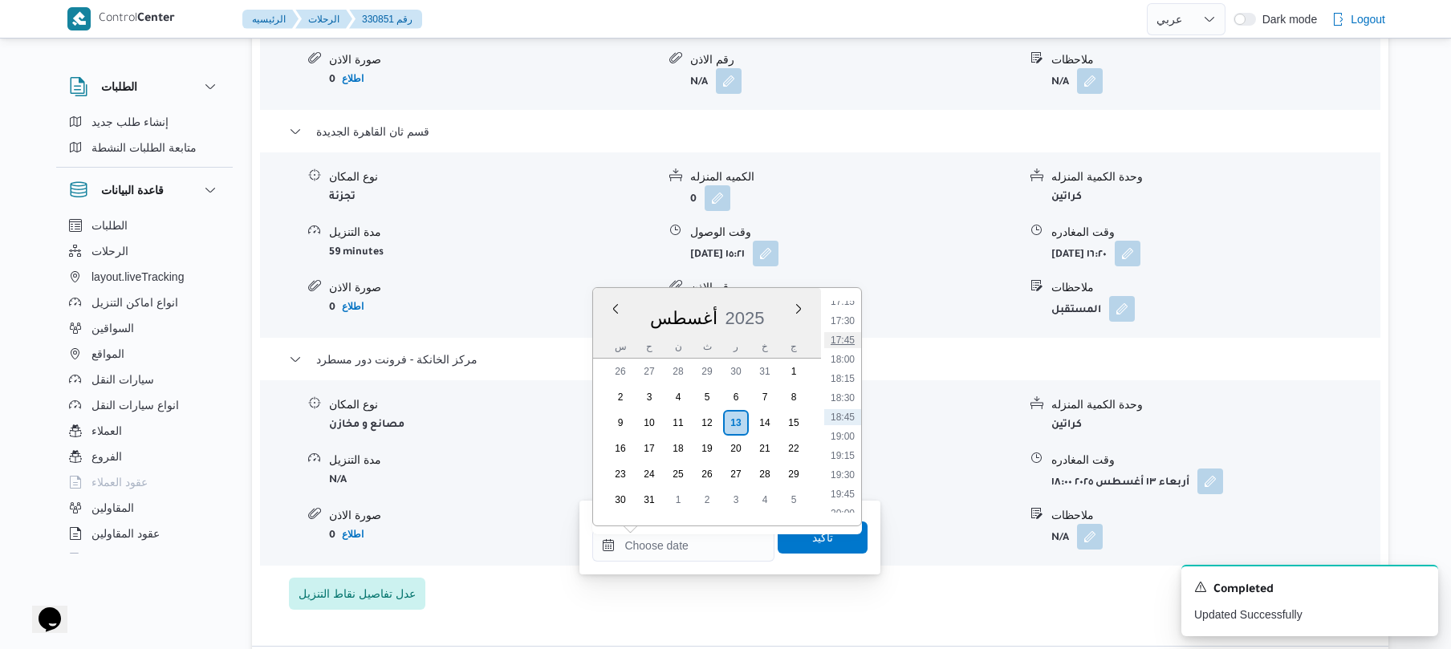
click at [845, 339] on li "17:45" at bounding box center [842, 340] width 37 height 16
type input "[DATE] ١٧:٤٥"
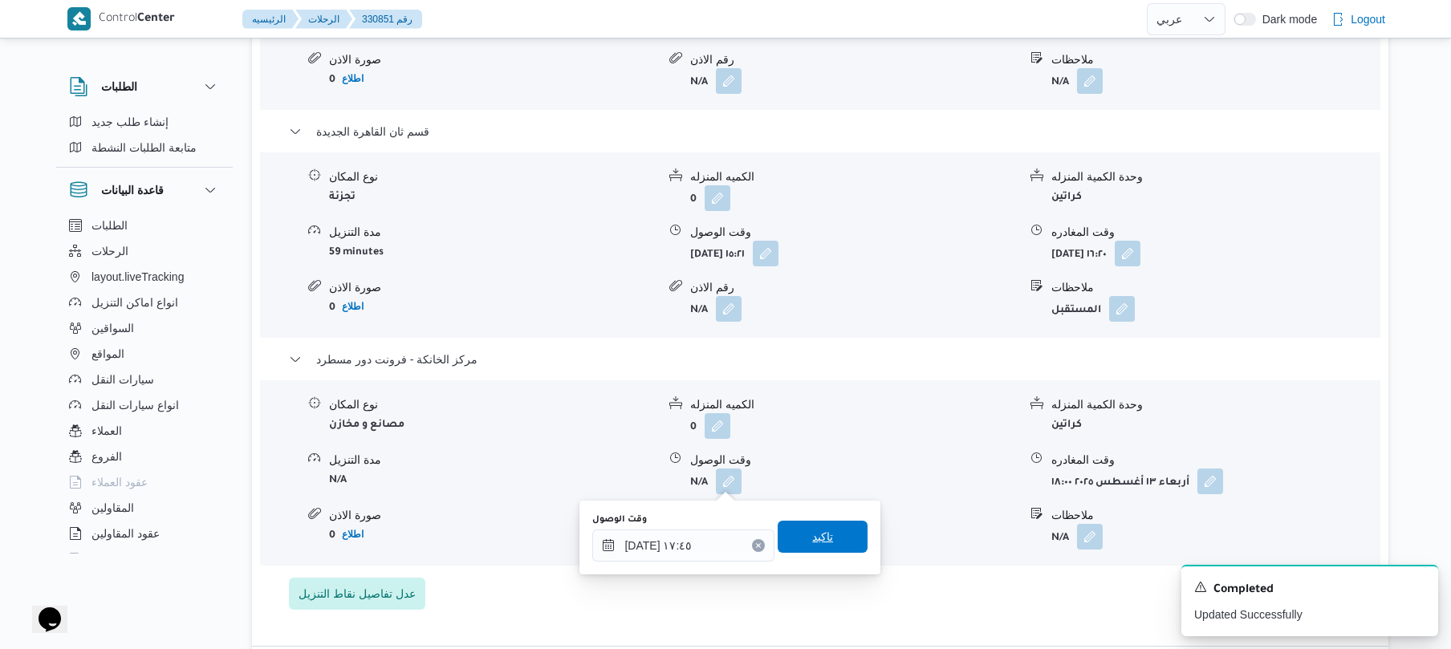
click at [817, 534] on span "تاكيد" at bounding box center [822, 536] width 21 height 19
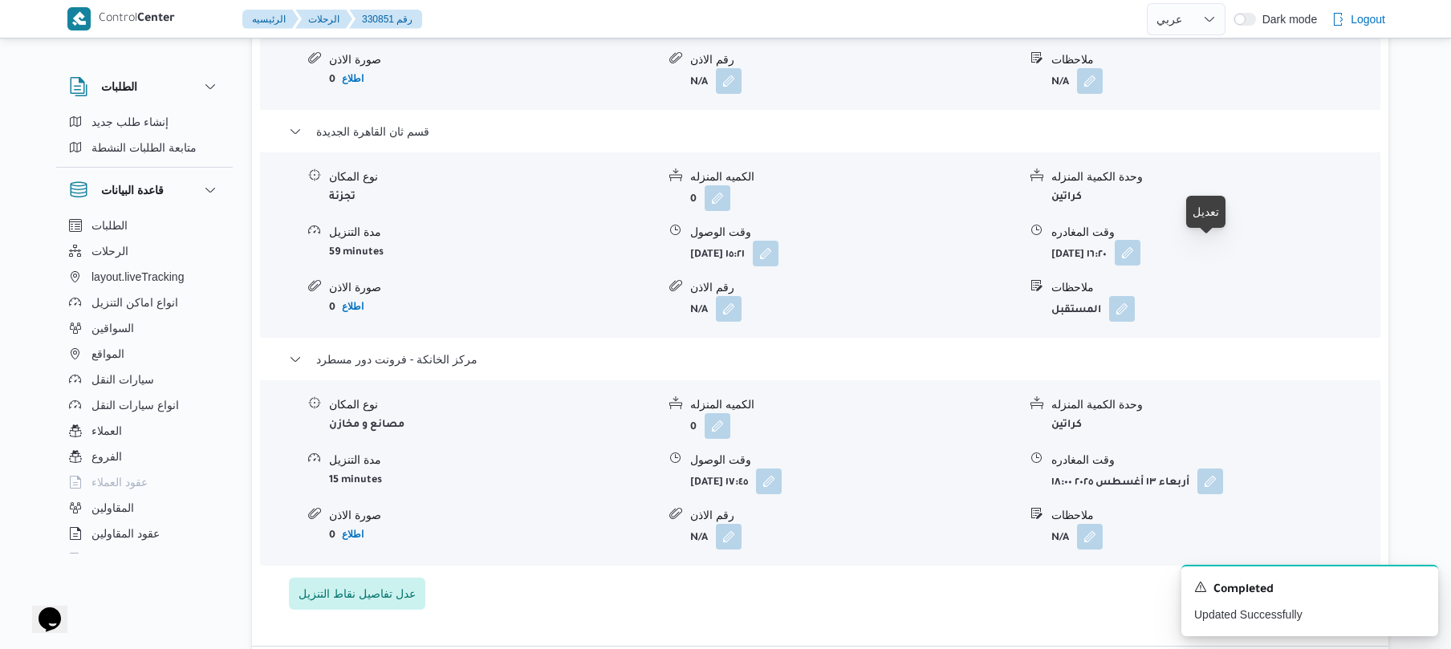
click at [1140, 254] on button "button" at bounding box center [1127, 253] width 26 height 26
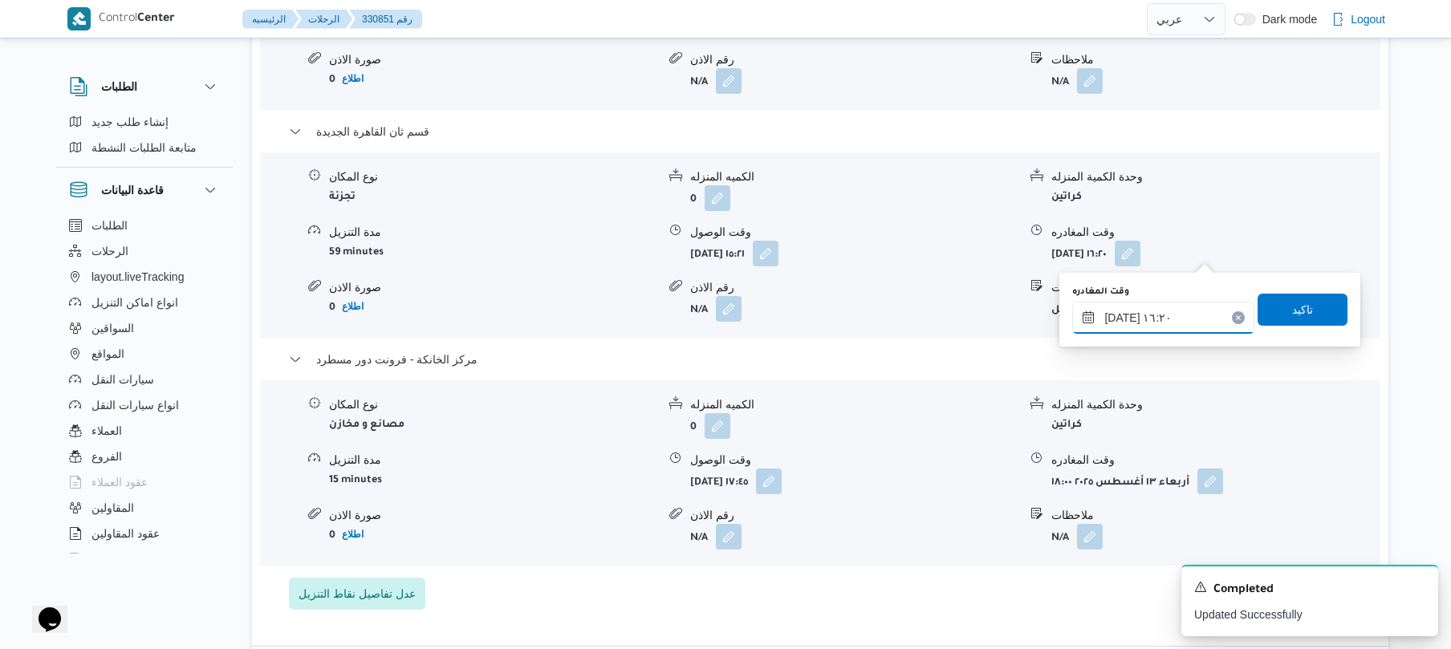
click at [1144, 313] on input "[DATE] ١٦:٢٠" at bounding box center [1163, 318] width 182 height 32
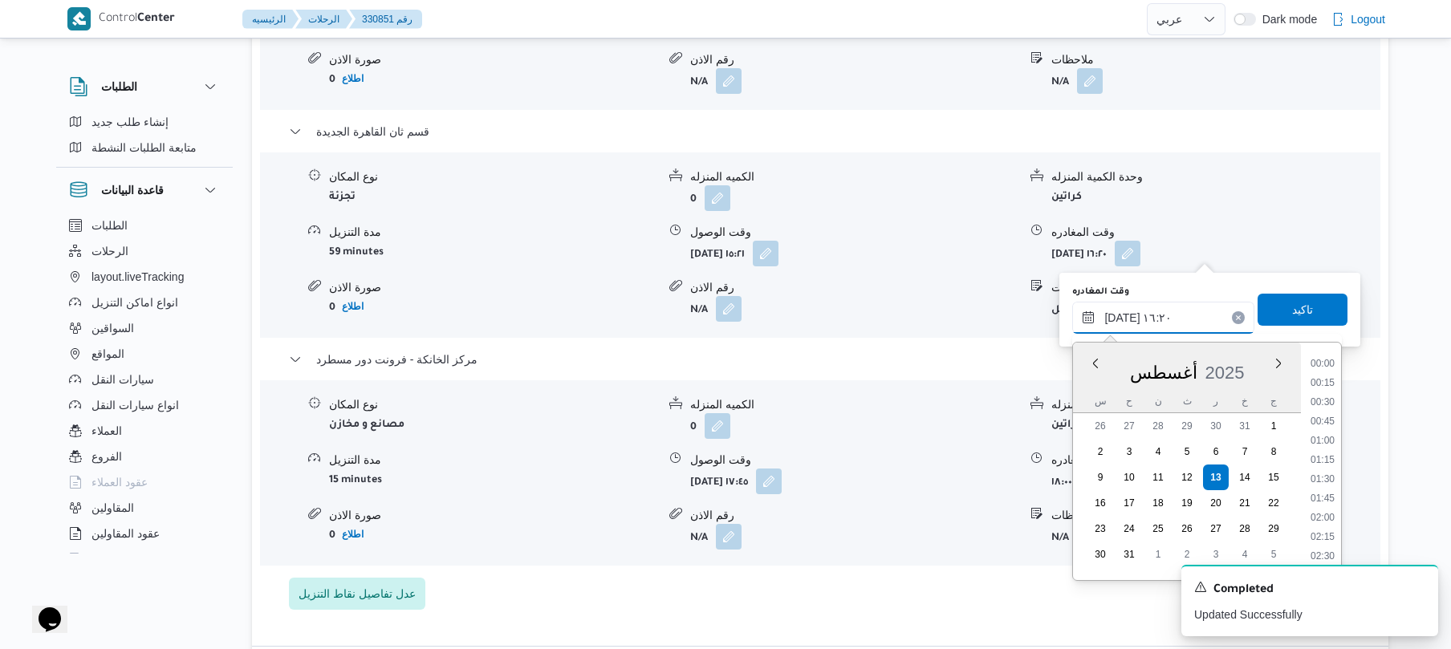
scroll to position [1143, 0]
click at [1329, 525] on li "17:00" at bounding box center [1322, 529] width 37 height 16
type input "[DATE] ١٧:٠٠"
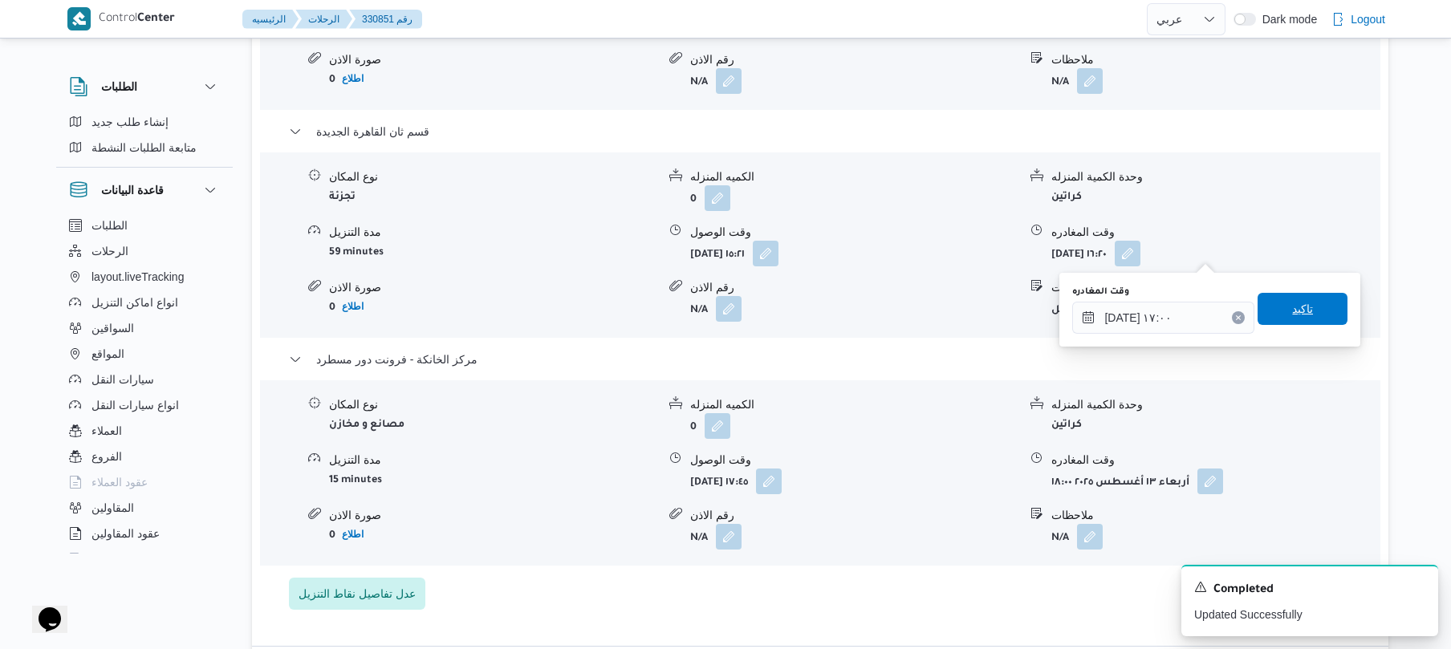
click at [1303, 315] on span "تاكيد" at bounding box center [1302, 308] width 21 height 19
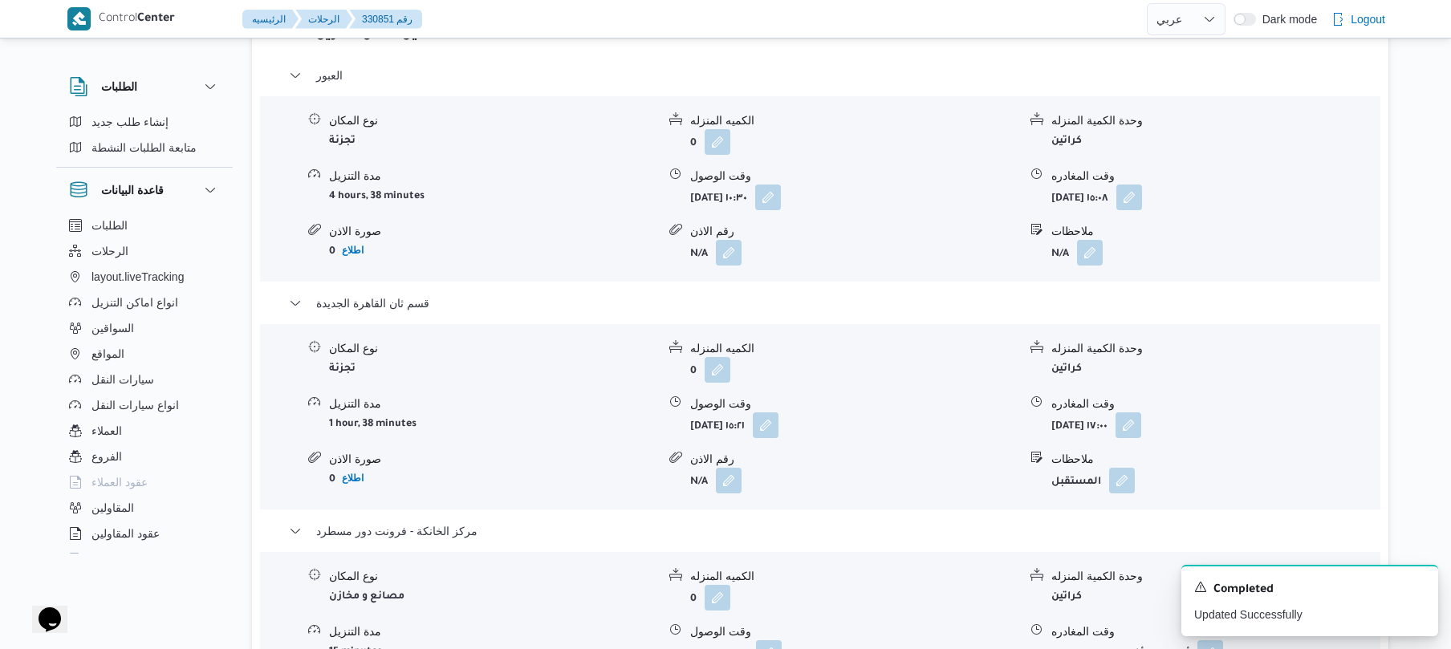
scroll to position [1275, 0]
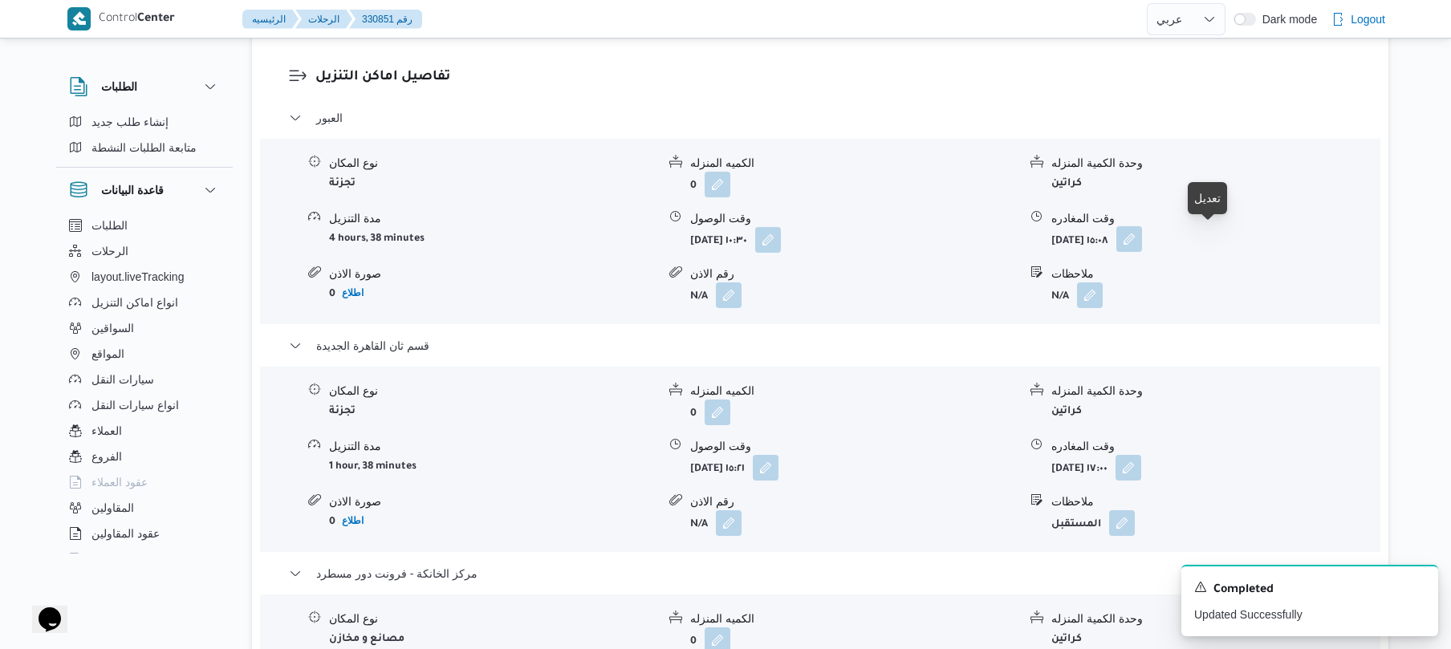
click at [1142, 239] on button "button" at bounding box center [1129, 239] width 26 height 26
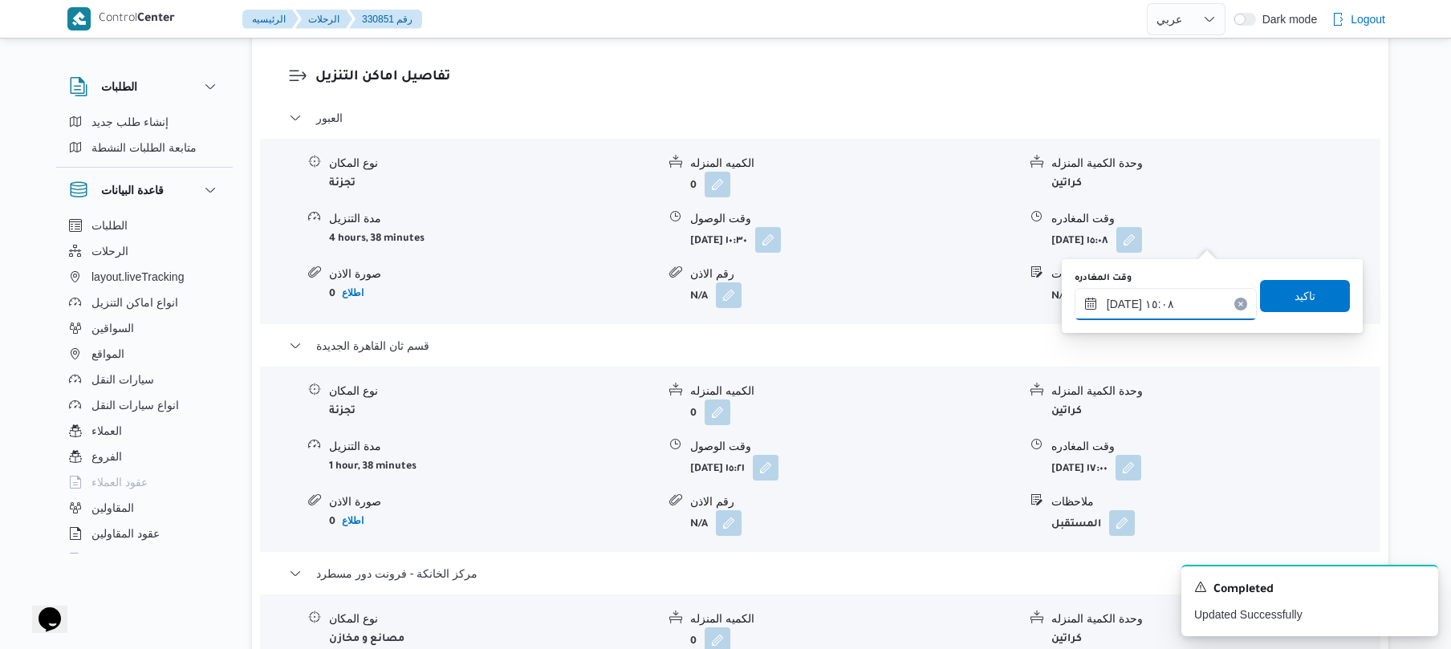
click at [1130, 302] on input "[DATE] ١٥:٠٨" at bounding box center [1165, 304] width 182 height 32
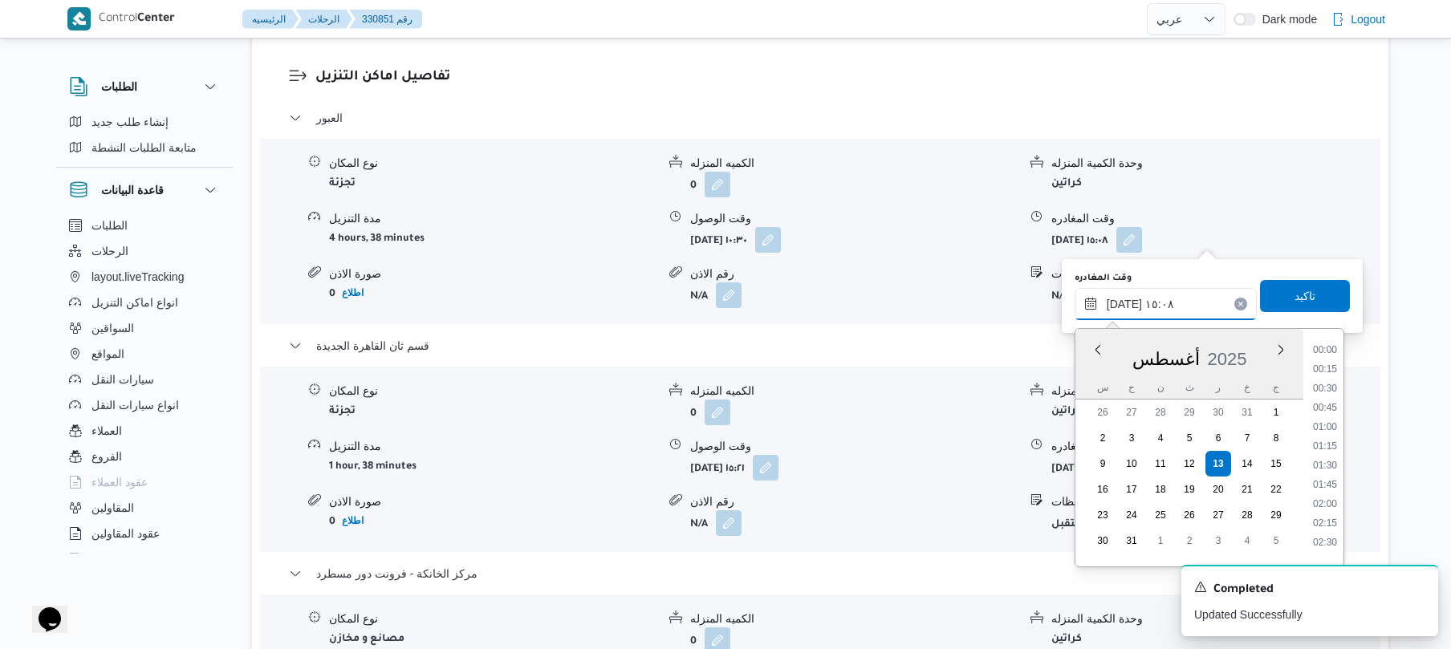
scroll to position [1047, 0]
click at [1332, 405] on li "14:15" at bounding box center [1324, 400] width 37 height 16
type input "[DATE] ١٤:١٥"
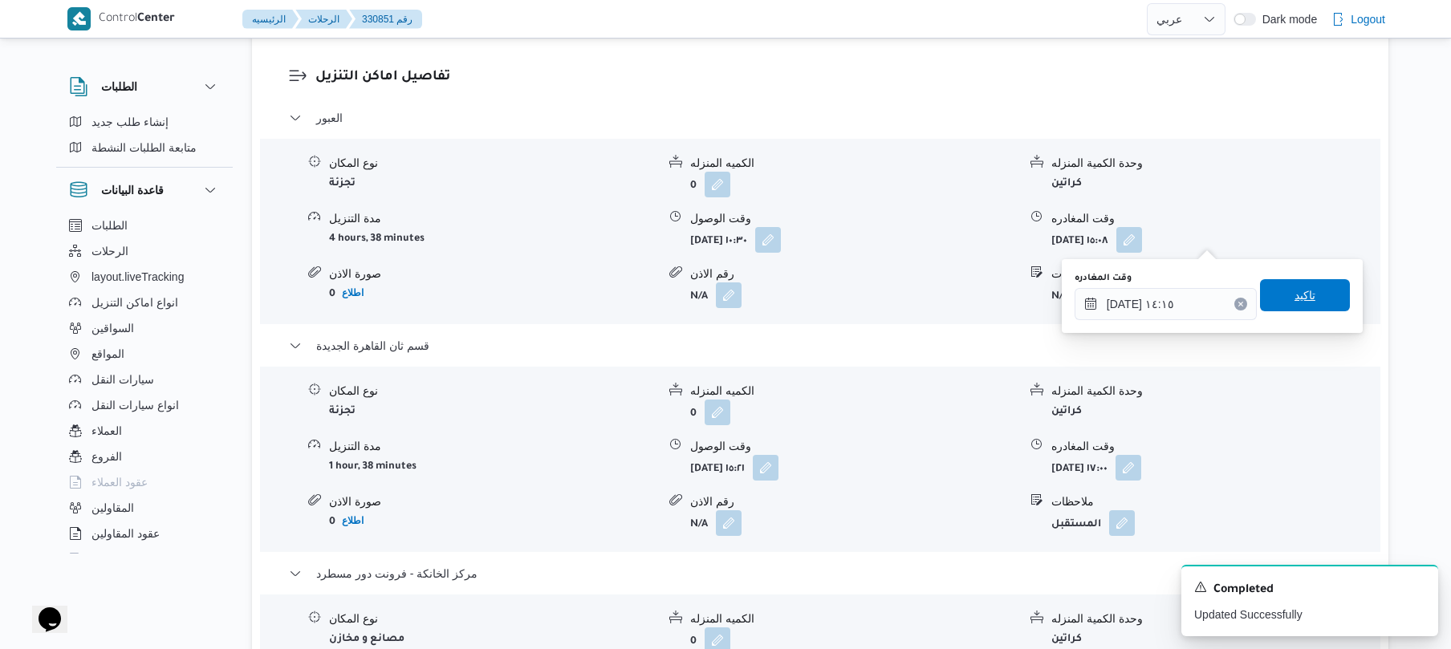
click at [1297, 299] on span "تاكيد" at bounding box center [1304, 295] width 21 height 19
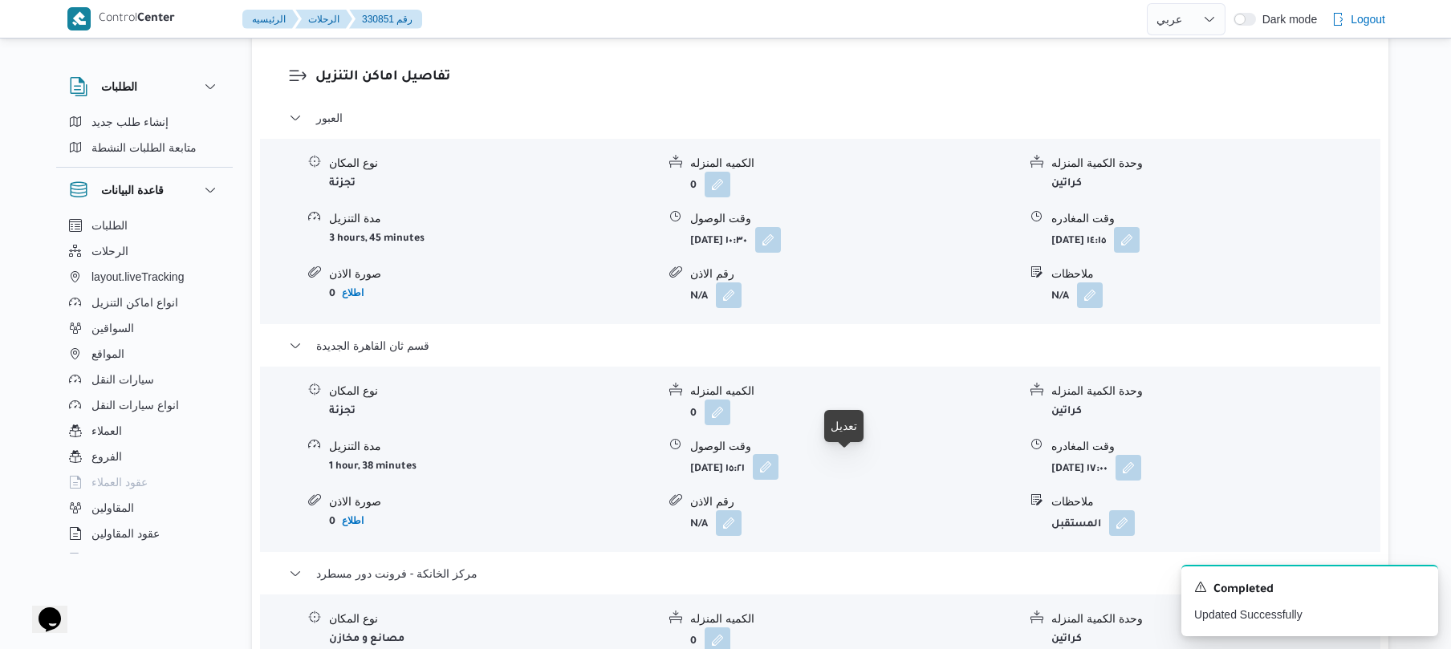
click at [778, 467] on button "button" at bounding box center [766, 467] width 26 height 26
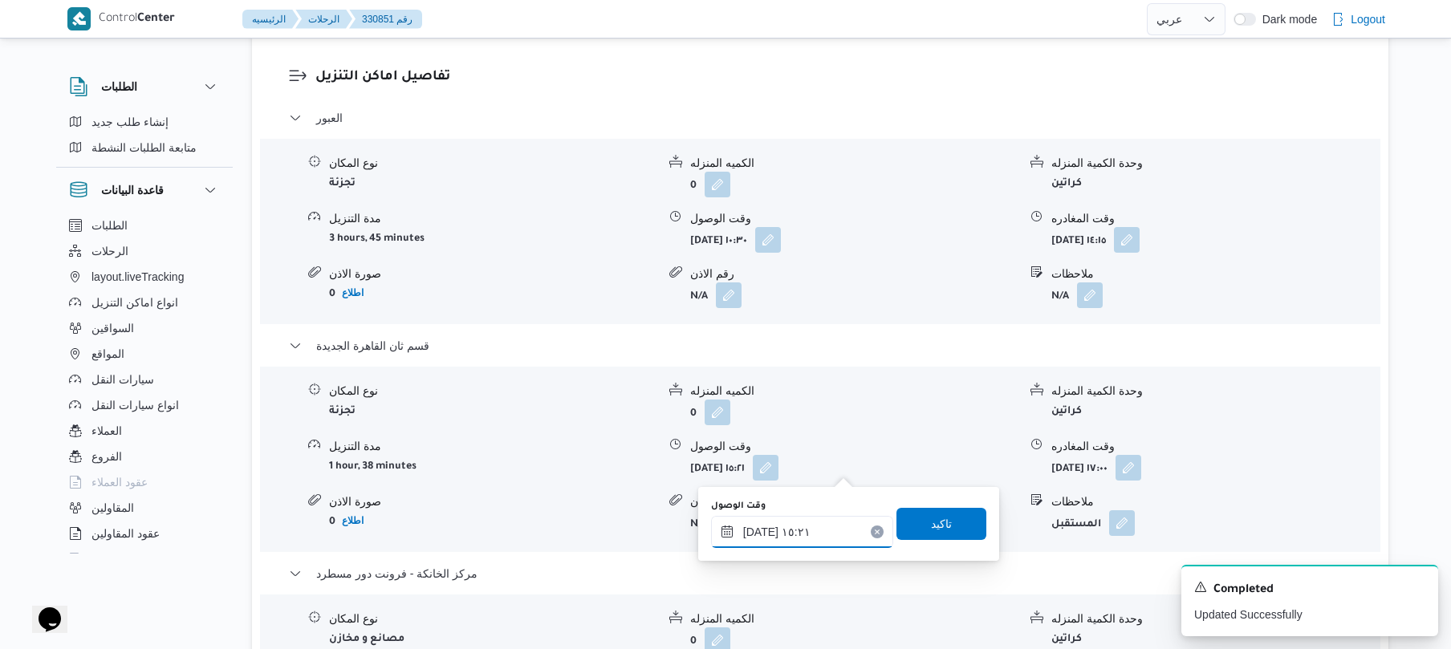
click at [797, 524] on input "[DATE] ١٥:٢١" at bounding box center [802, 532] width 182 height 32
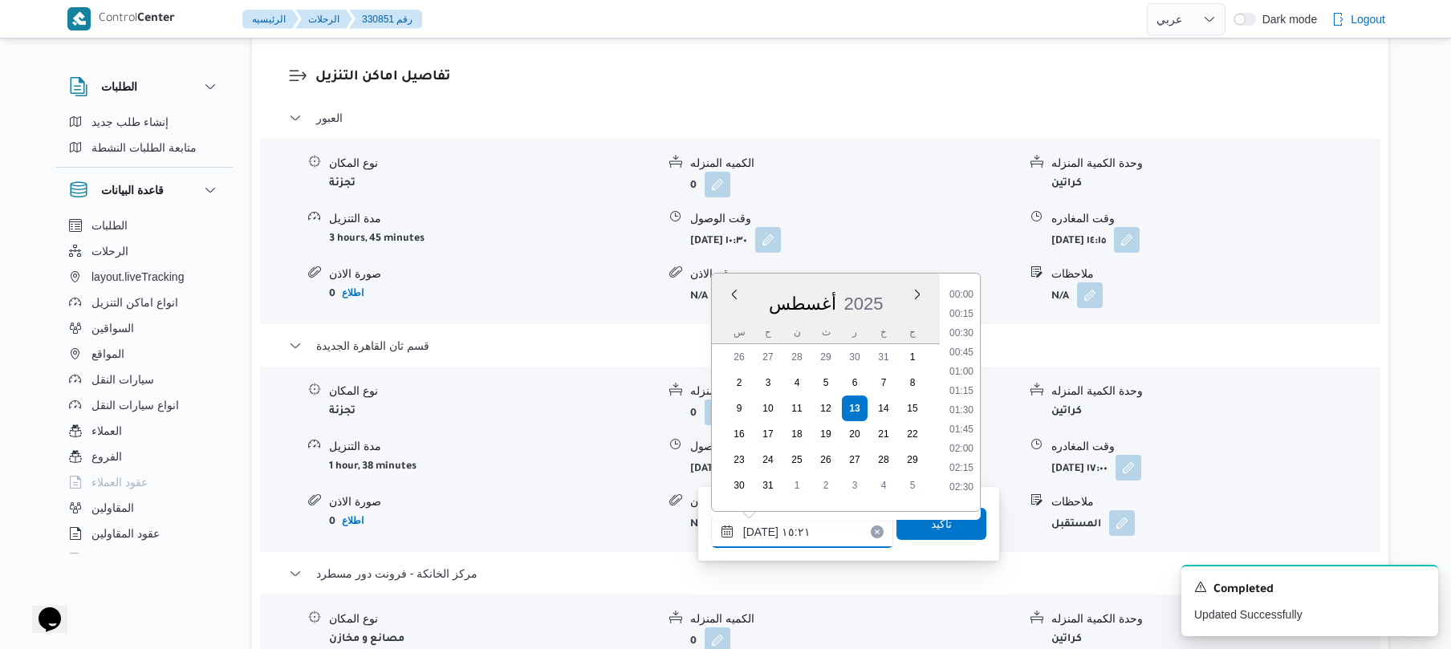
scroll to position [1066, 0]
click at [968, 367] on li "14:45" at bounding box center [961, 364] width 37 height 16
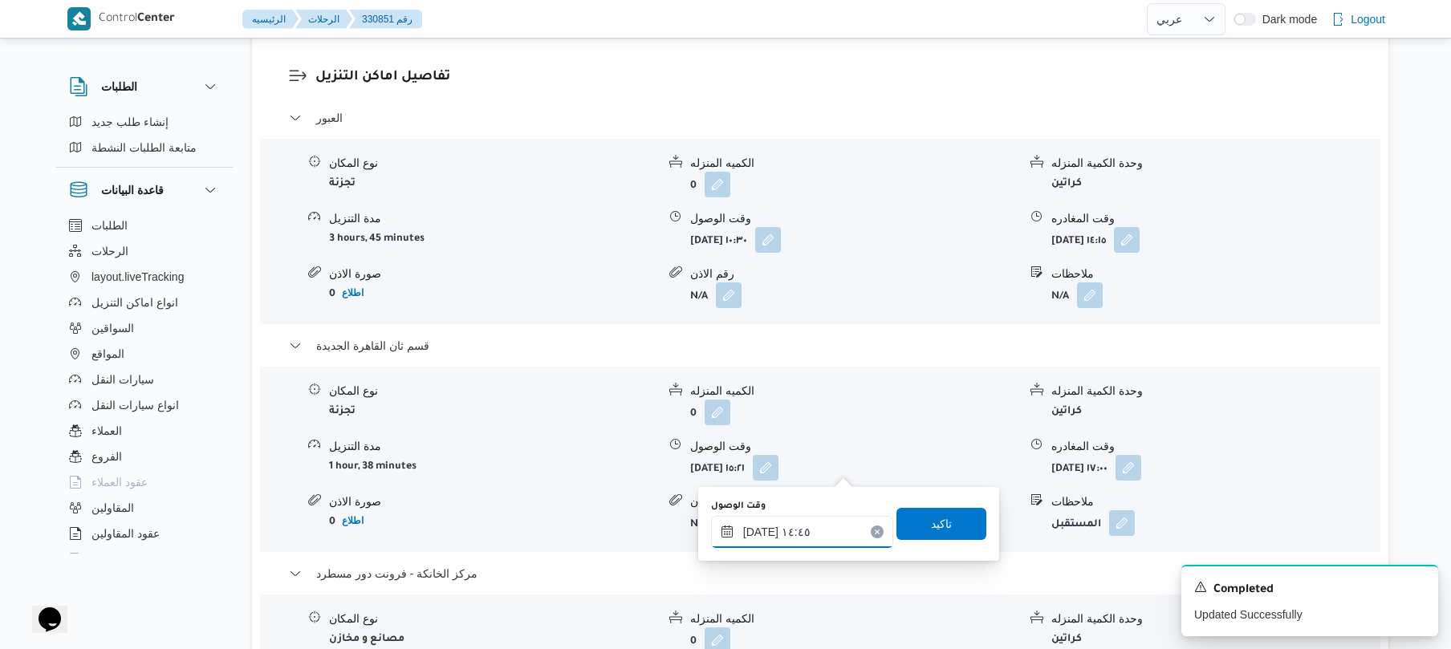
click at [759, 525] on input "[DATE] ١٤:٤٥" at bounding box center [802, 532] width 182 height 32
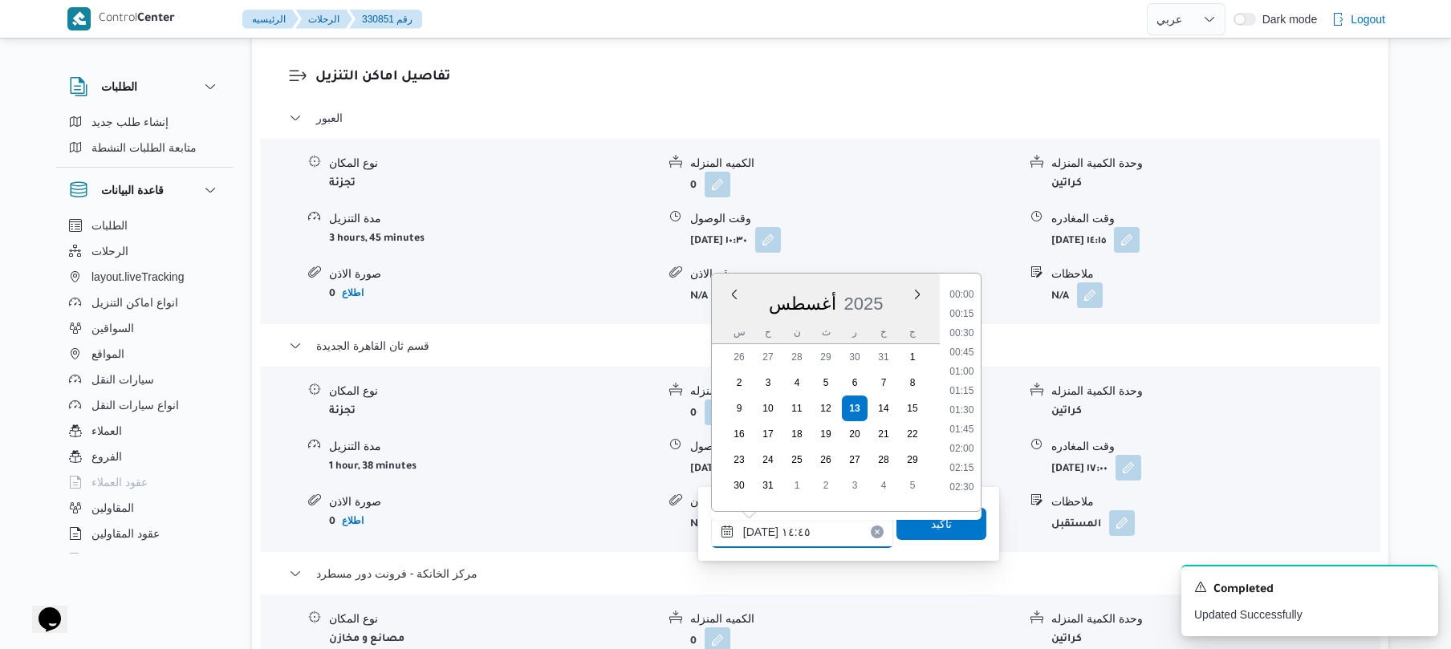
scroll to position [1028, 0]
click at [759, 525] on input "[DATE] ١٤:٤٥" at bounding box center [802, 532] width 182 height 32
type input "[DATE] ١٤:35"
click at [932, 534] on span "تاكيد" at bounding box center [941, 523] width 90 height 32
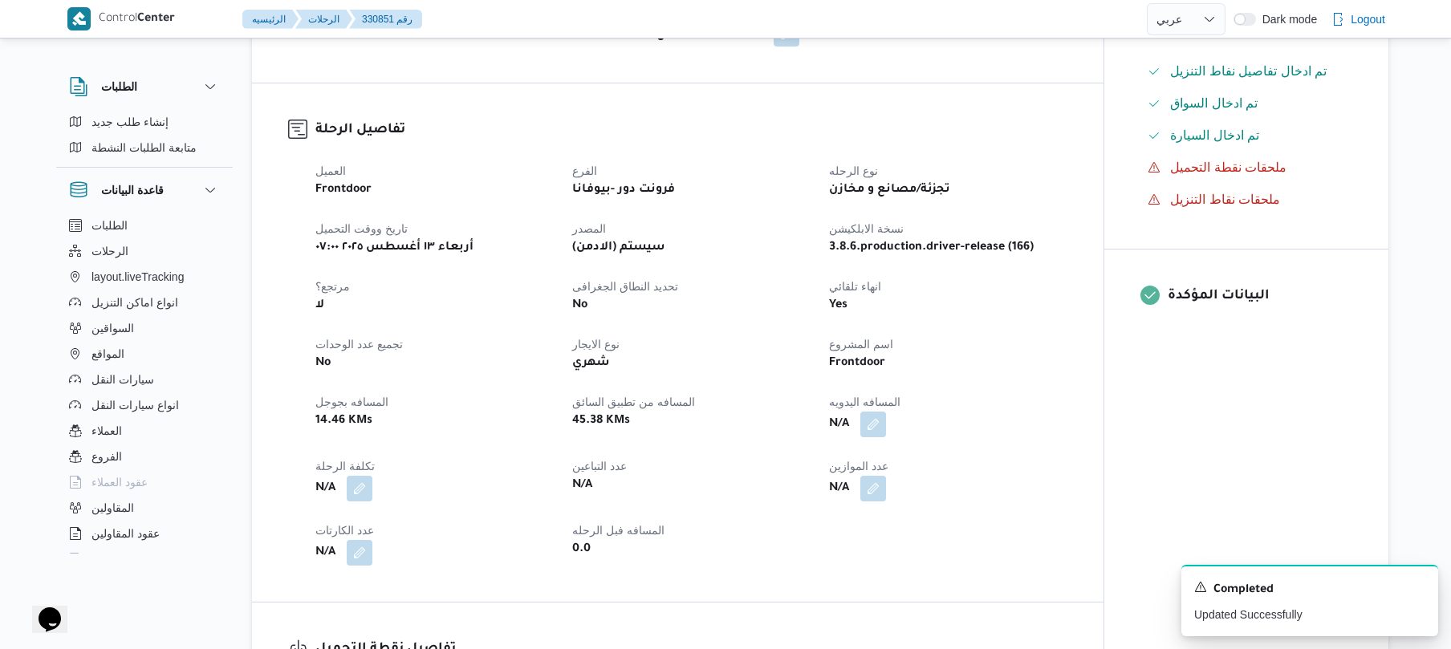
scroll to position [470, 0]
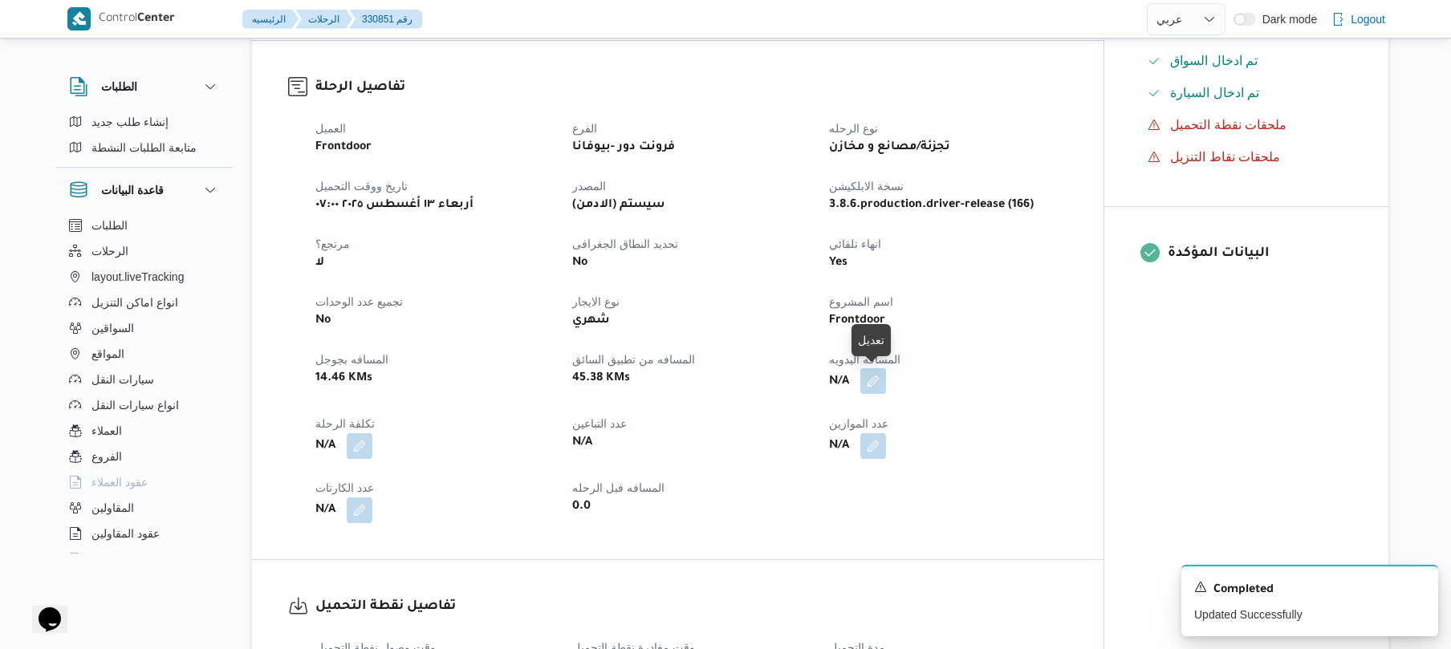
click at [870, 385] on button "button" at bounding box center [873, 381] width 26 height 26
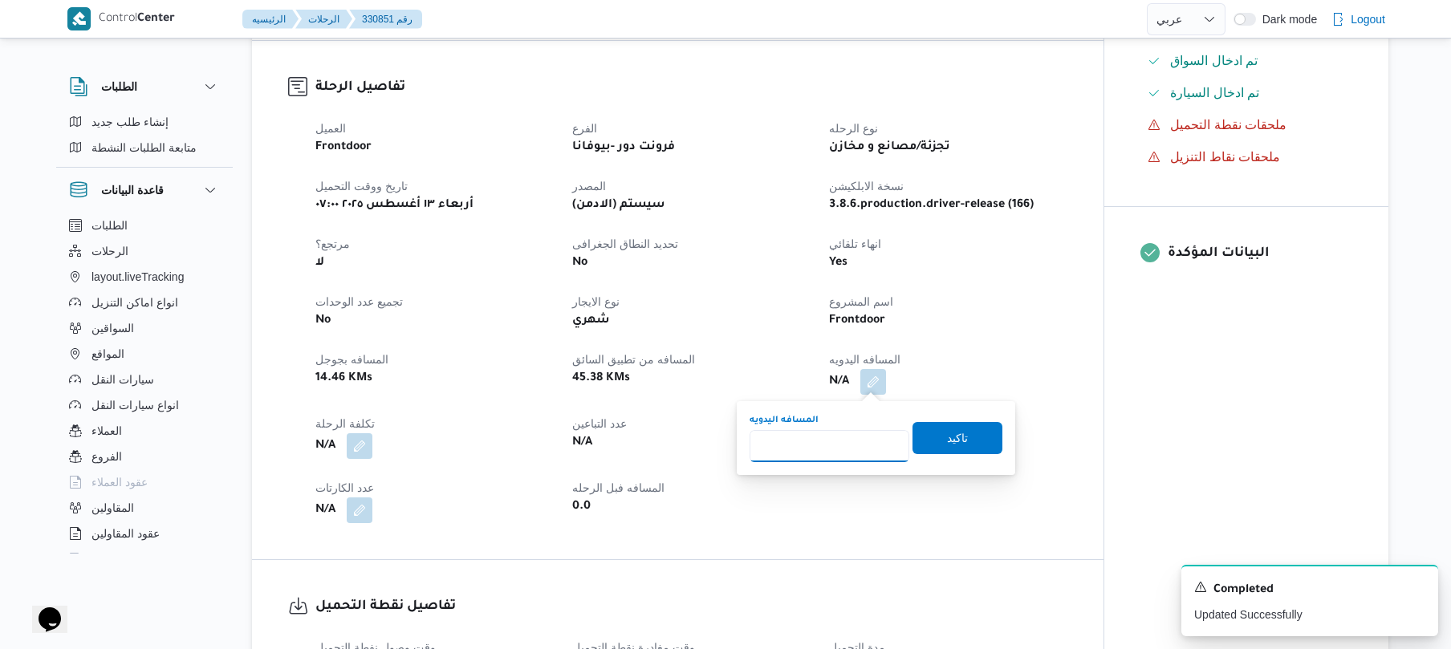
click at [835, 444] on input "المسافه اليدويه" at bounding box center [829, 446] width 160 height 32
type input "120"
click at [950, 438] on span "تاكيد" at bounding box center [957, 437] width 21 height 19
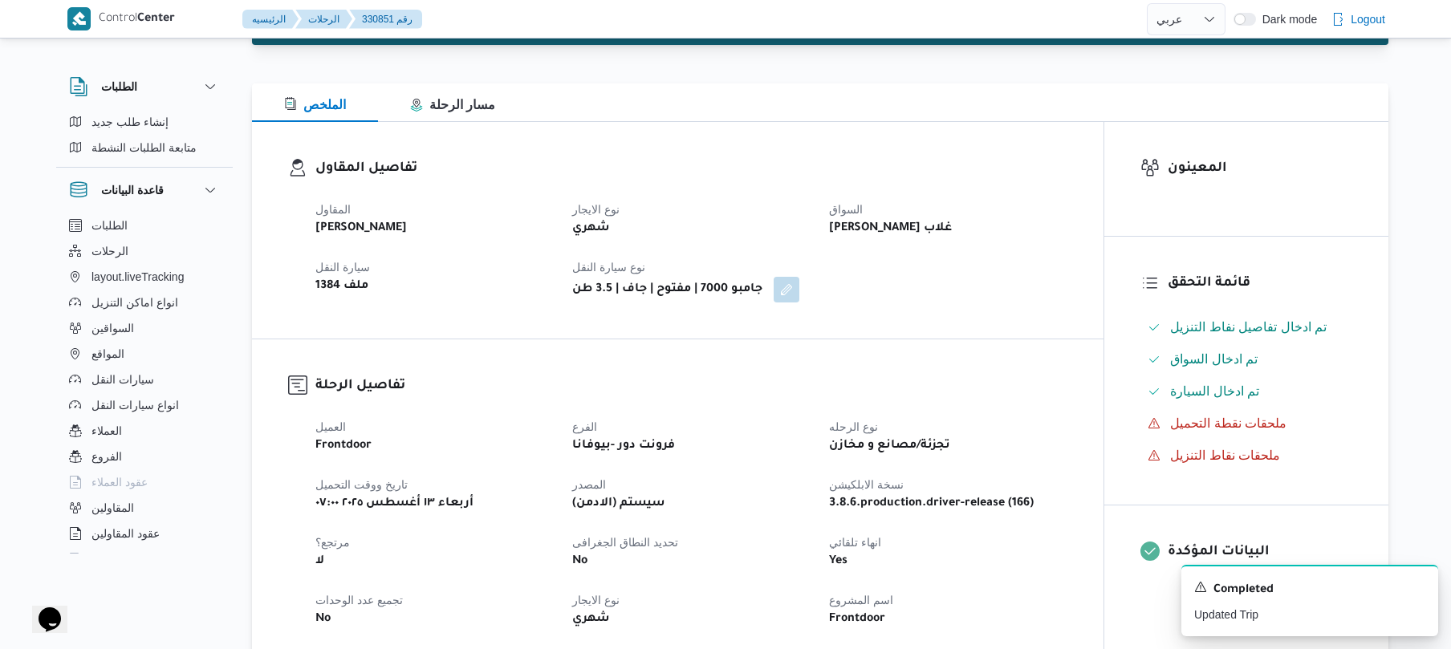
scroll to position [0, 0]
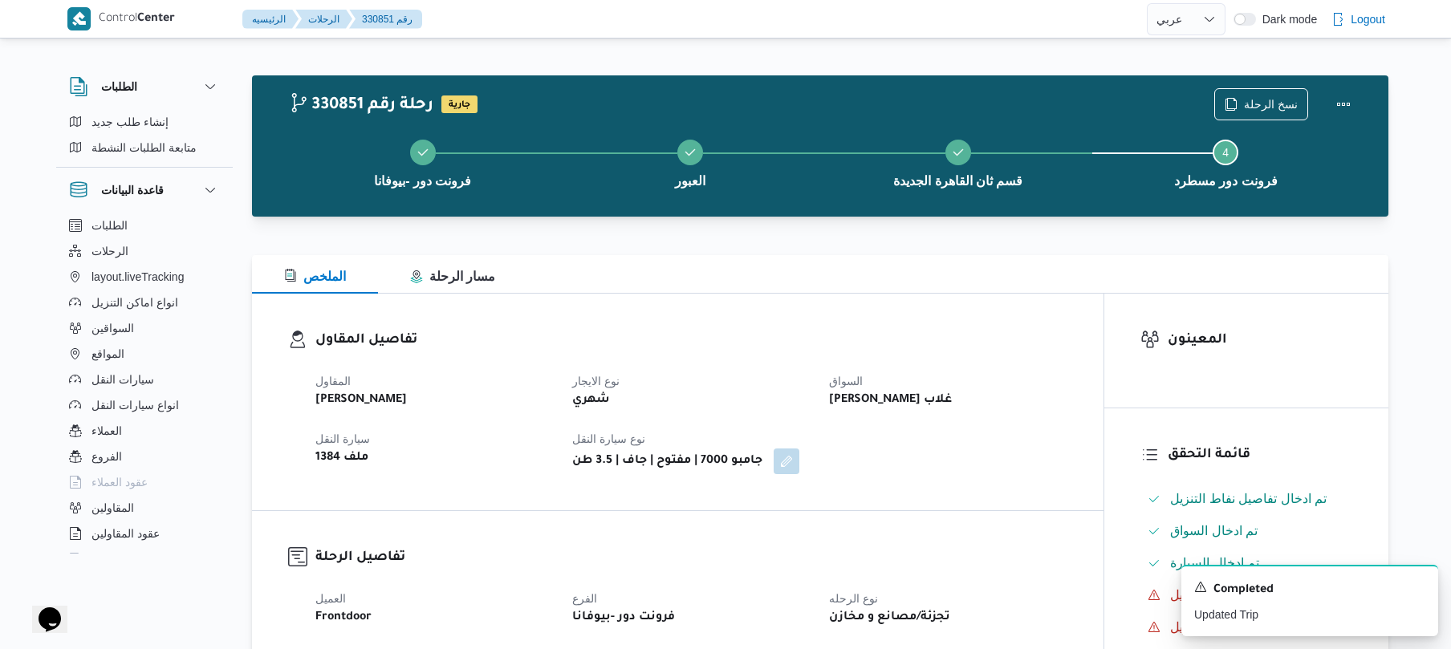
scroll to position [1436, 0]
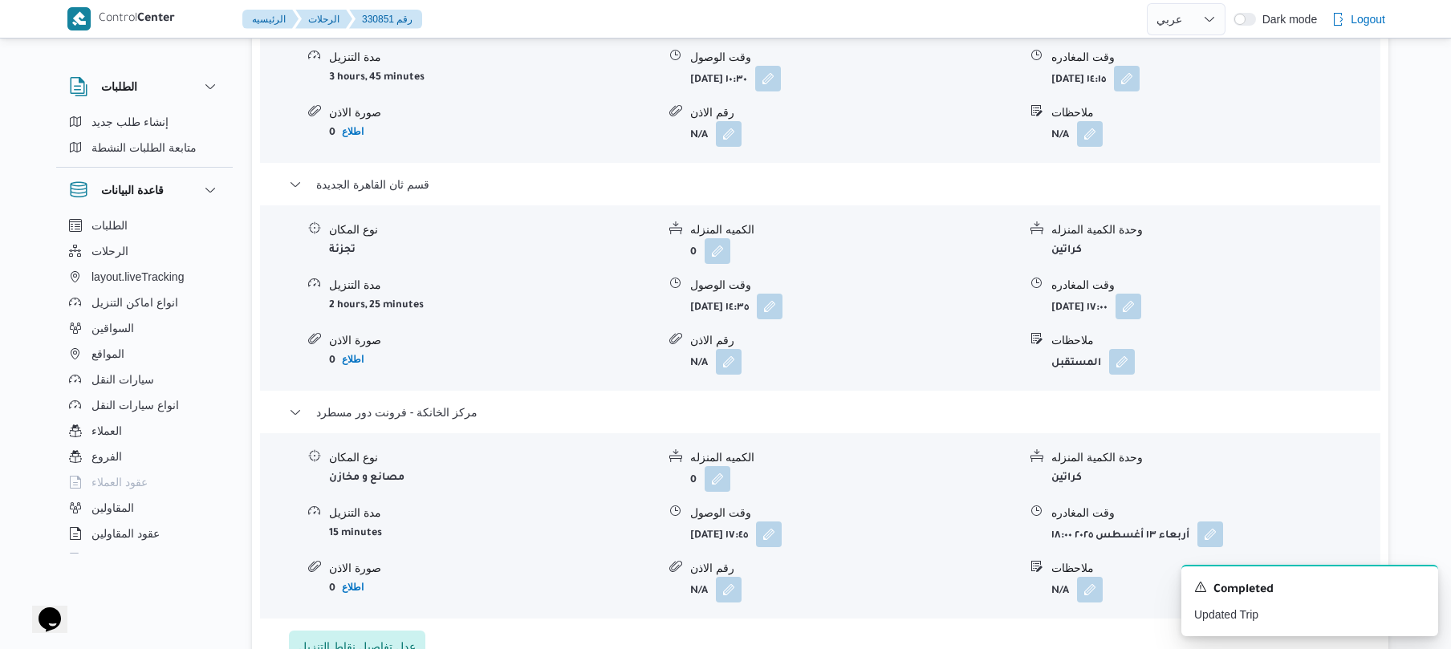
select select "ar"
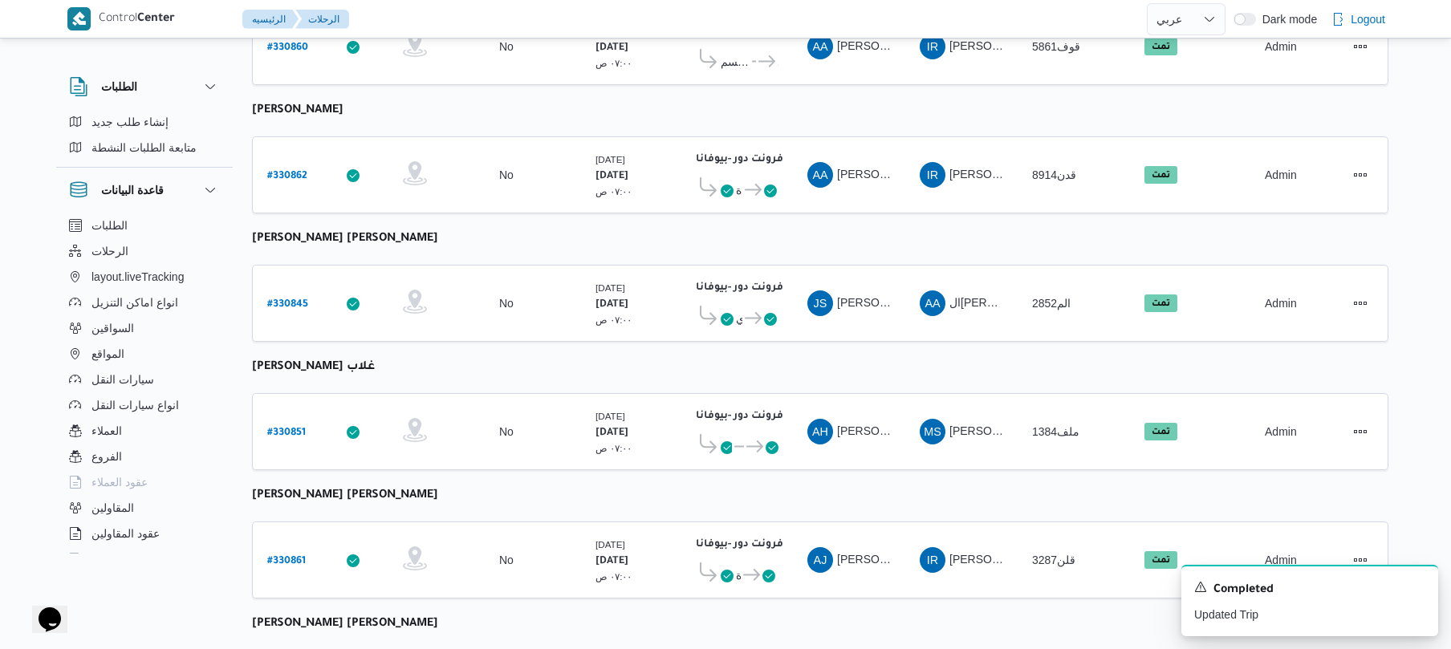
scroll to position [1959, 0]
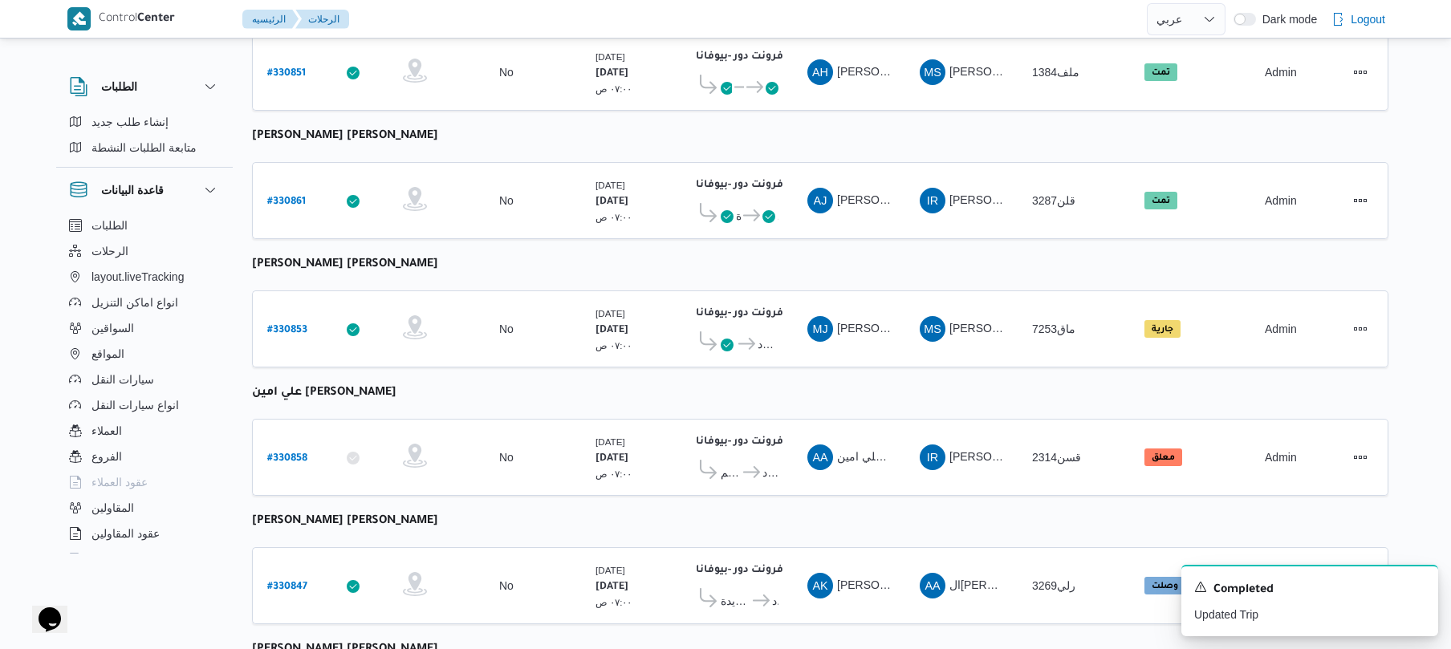
scroll to position [1831, 0]
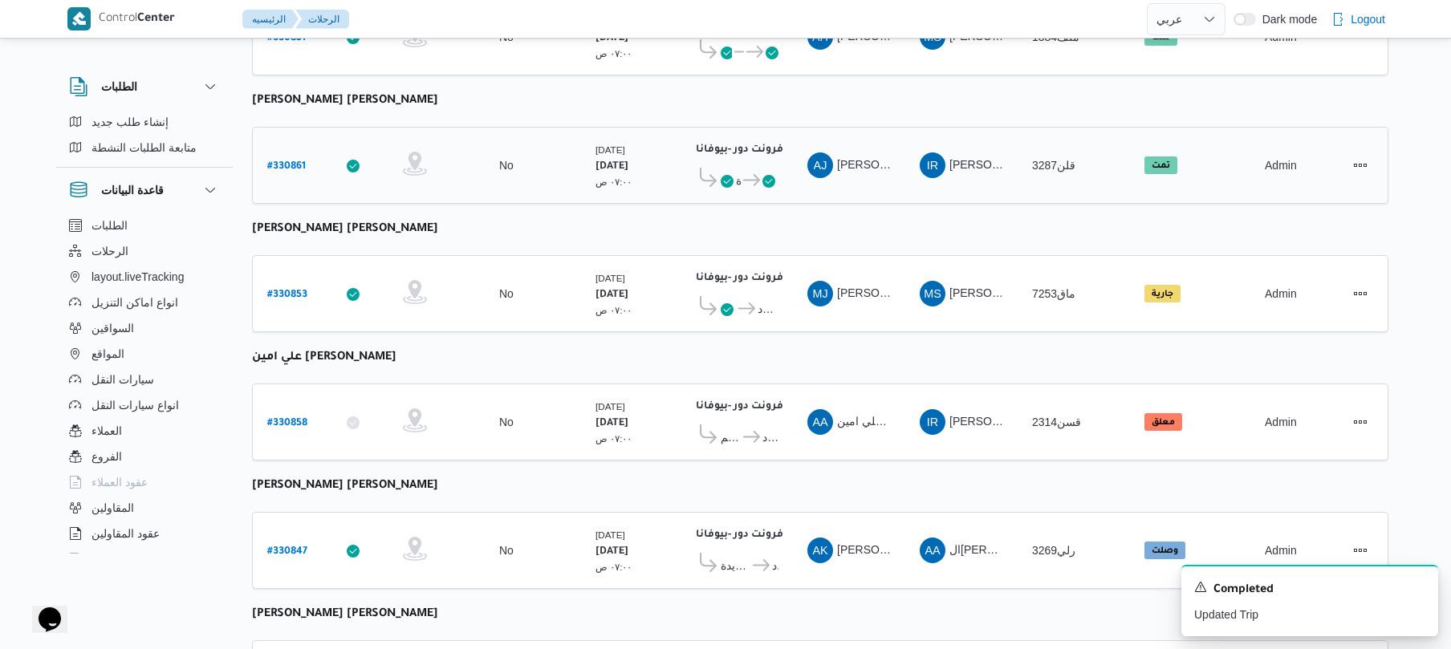
click at [287, 161] on b "# 330861" at bounding box center [286, 166] width 39 height 11
select select "ar"
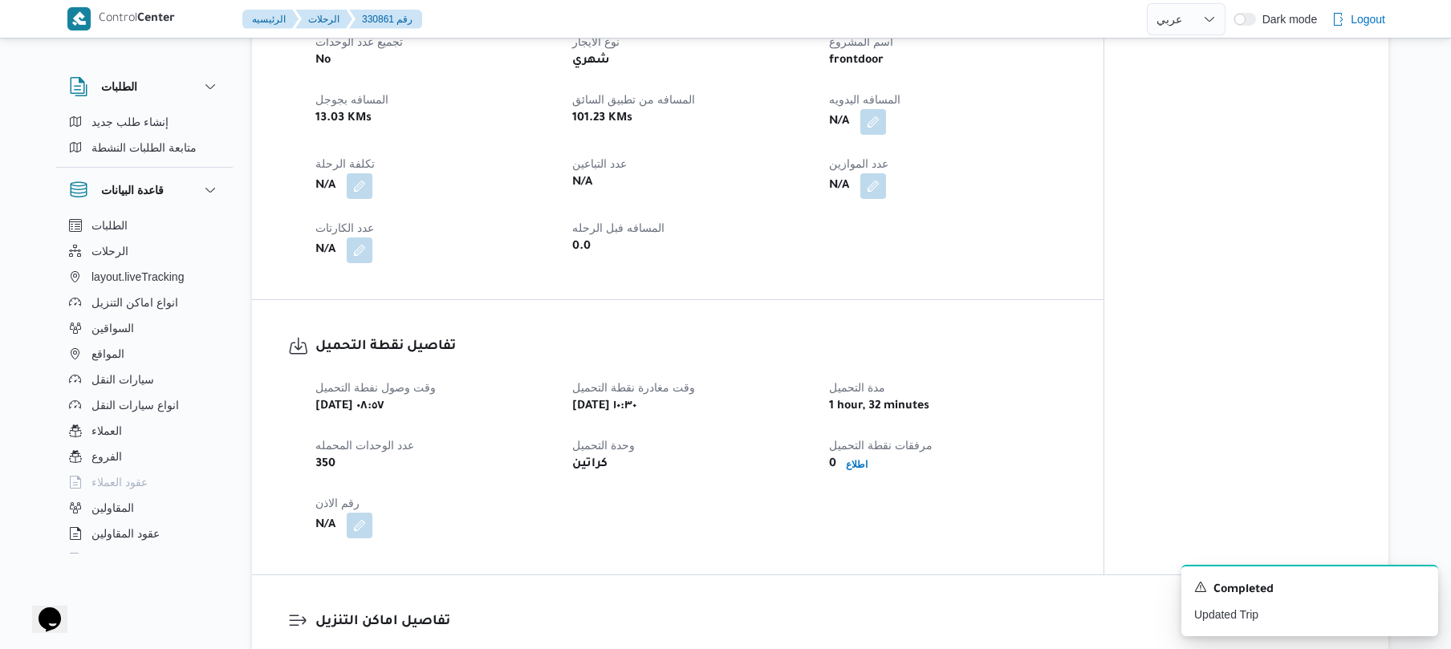
scroll to position [684, 0]
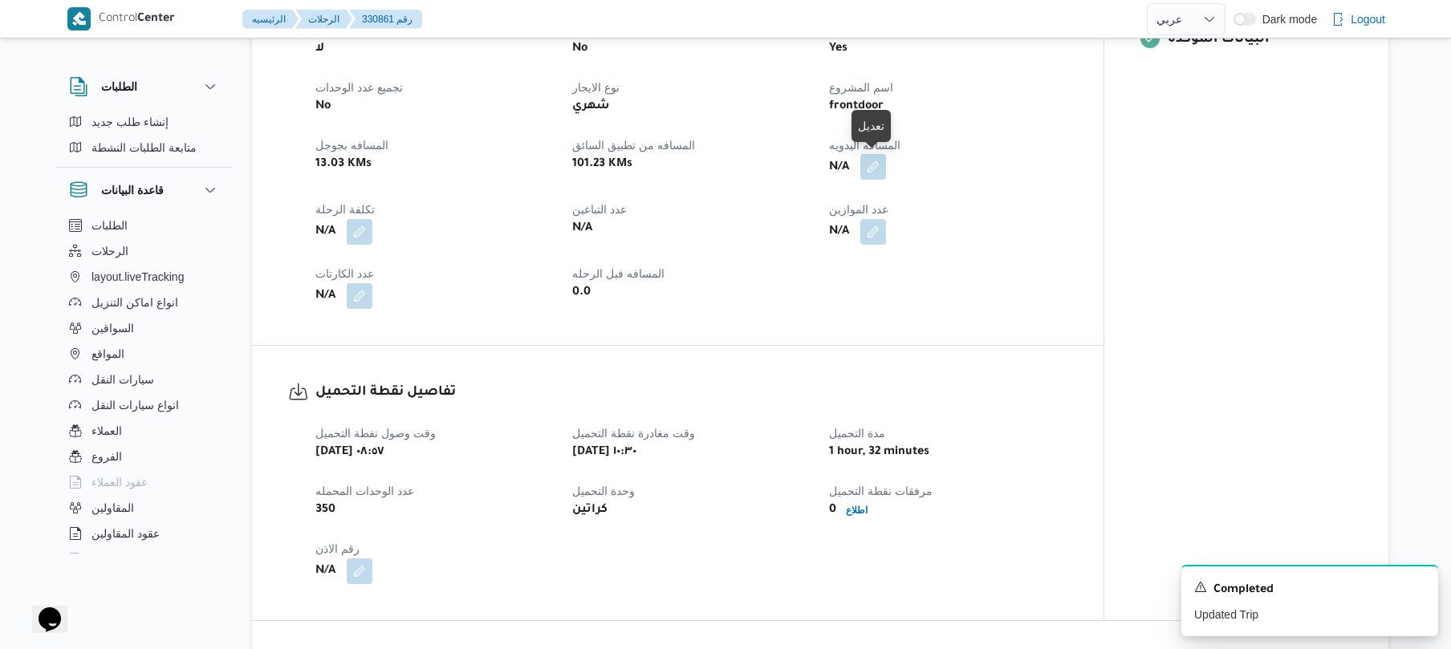
click at [876, 173] on button "button" at bounding box center [873, 167] width 26 height 26
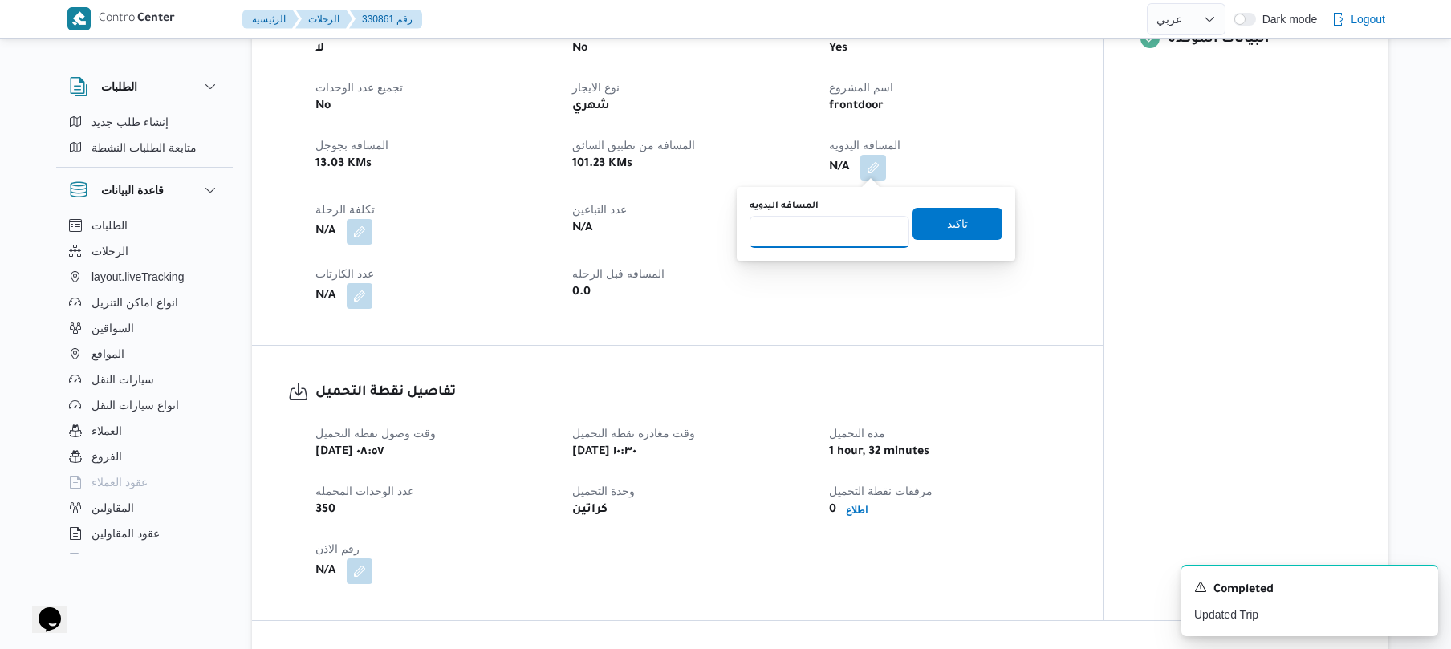
click at [852, 233] on input "المسافه اليدويه" at bounding box center [829, 232] width 160 height 32
type input "110"
click at [968, 220] on span "تاكيد" at bounding box center [957, 224] width 90 height 32
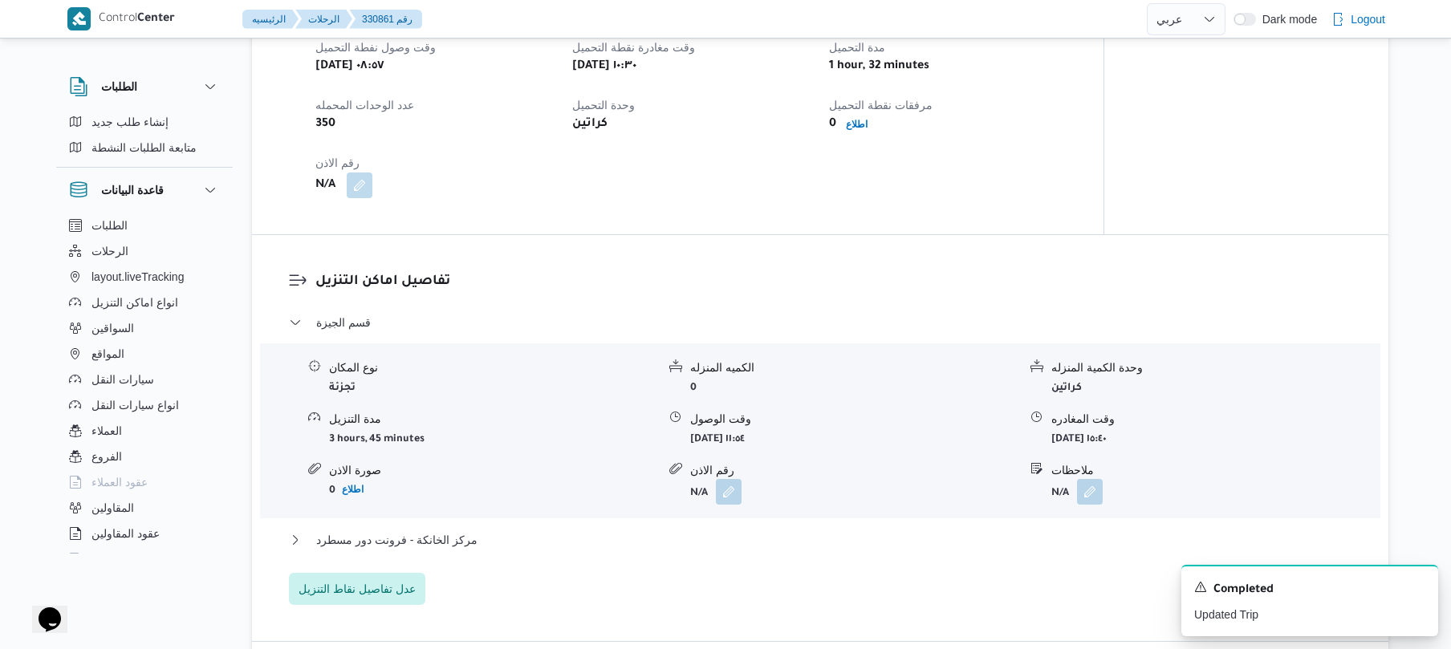
scroll to position [1112, 0]
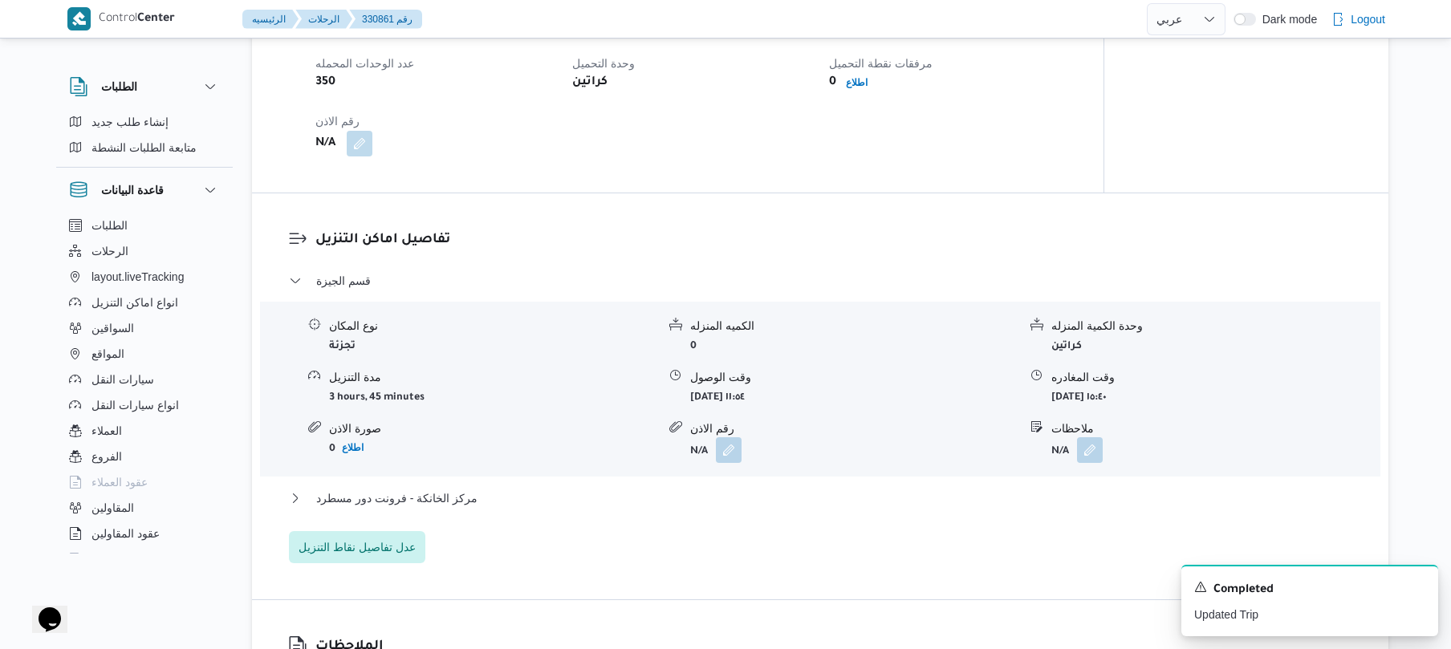
click at [881, 233] on h3 "تفاصيل اماكن التنزيل" at bounding box center [833, 240] width 1037 height 22
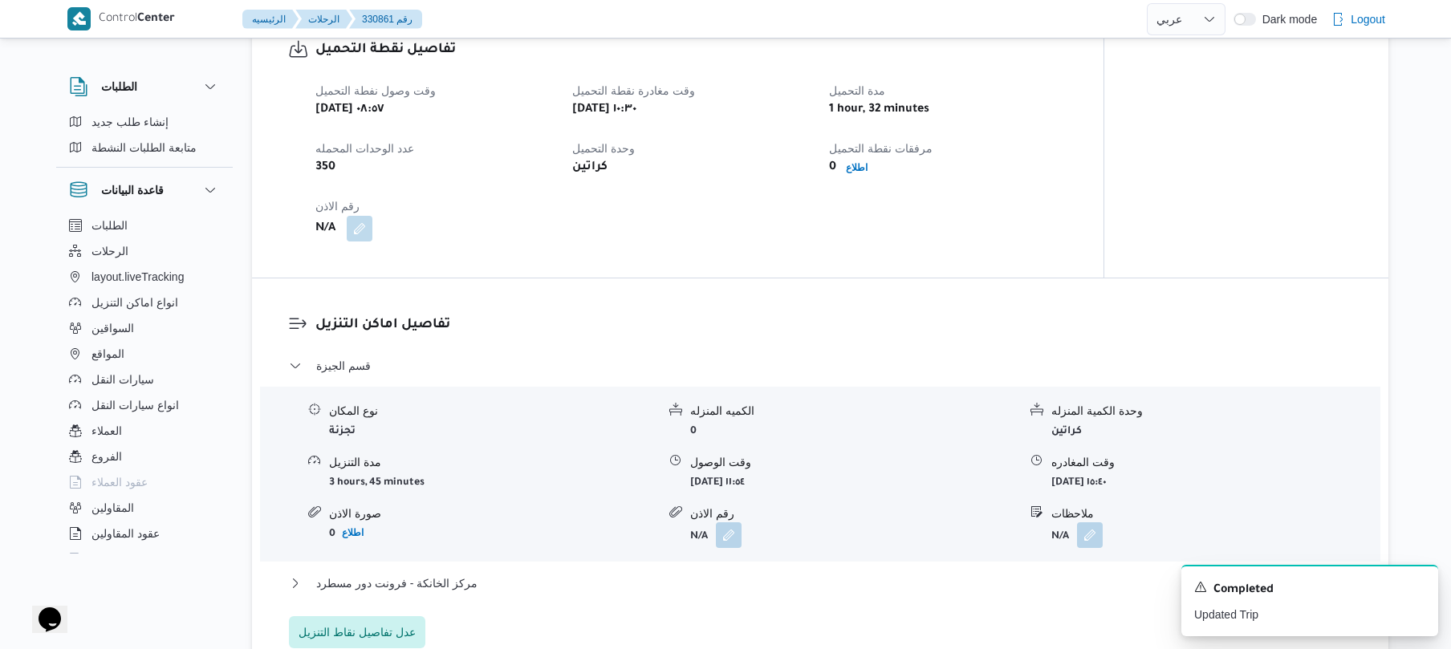
scroll to position [1069, 0]
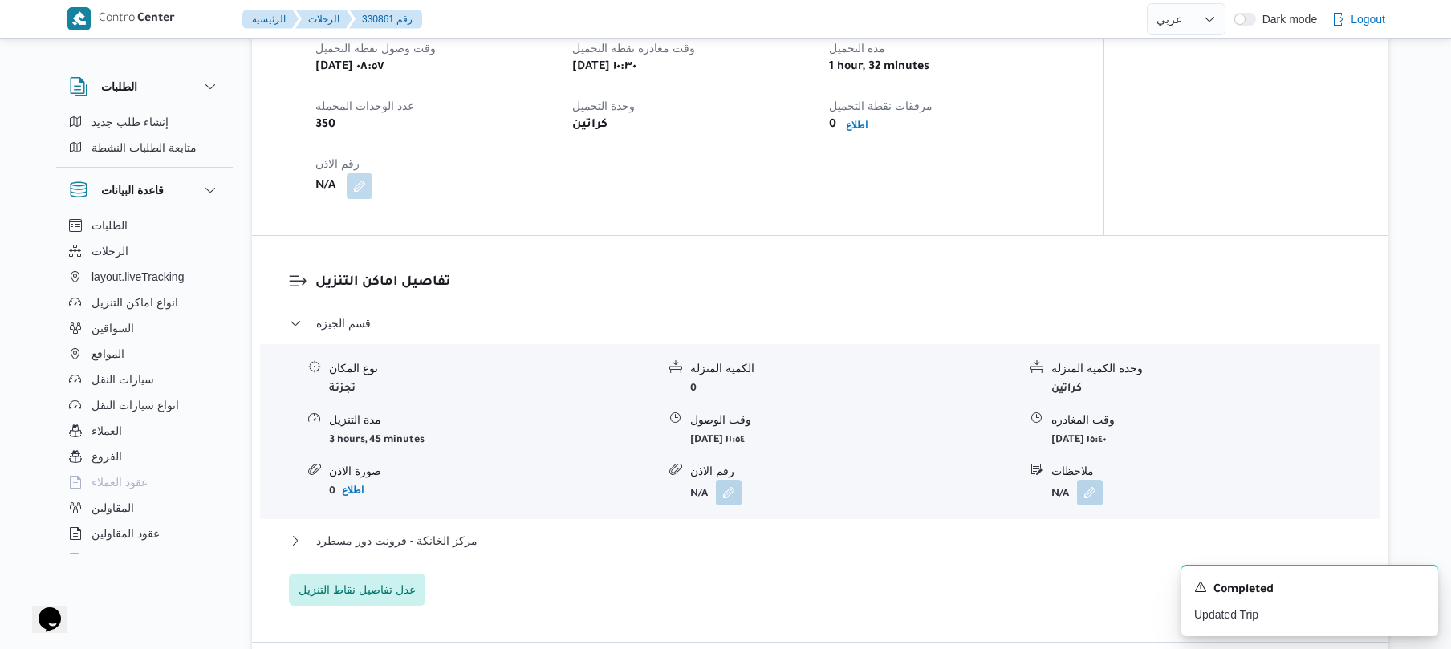
select select "ar"
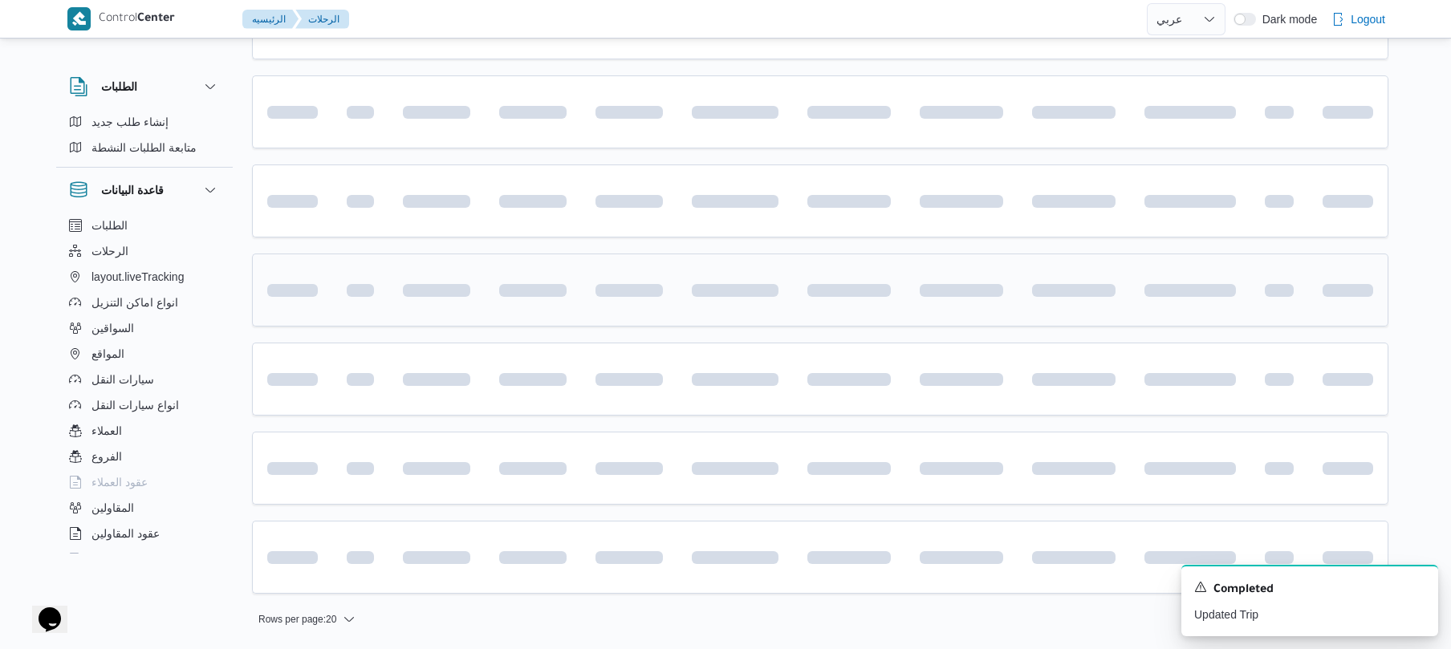
scroll to position [1959, 0]
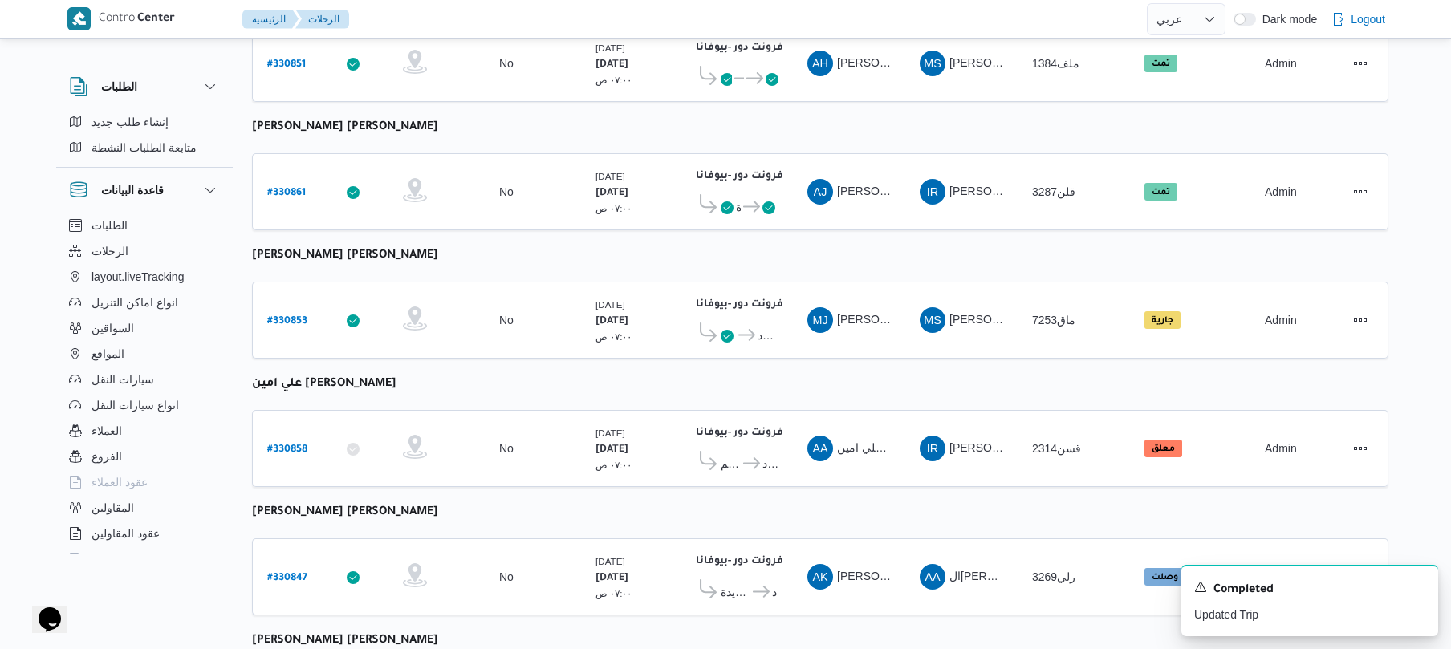
scroll to position [1788, 0]
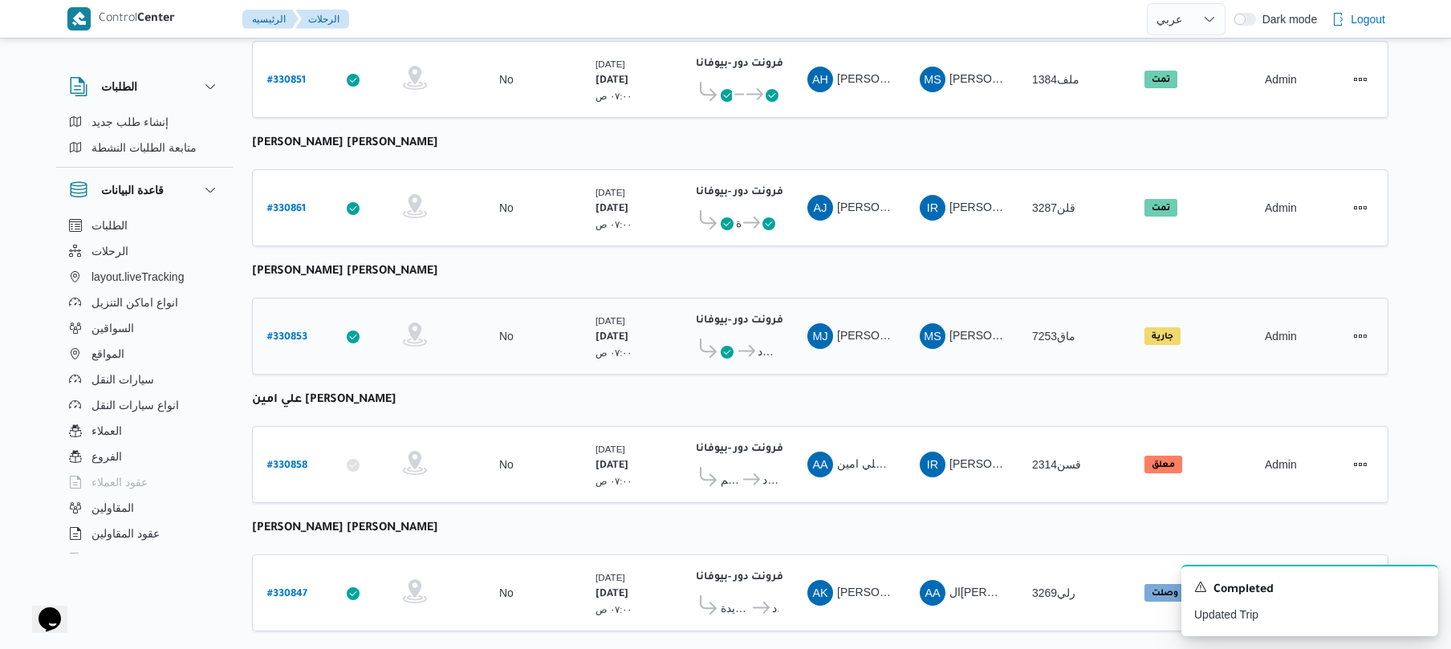
click at [279, 332] on b "# 330853" at bounding box center [287, 337] width 40 height 11
select select "ar"
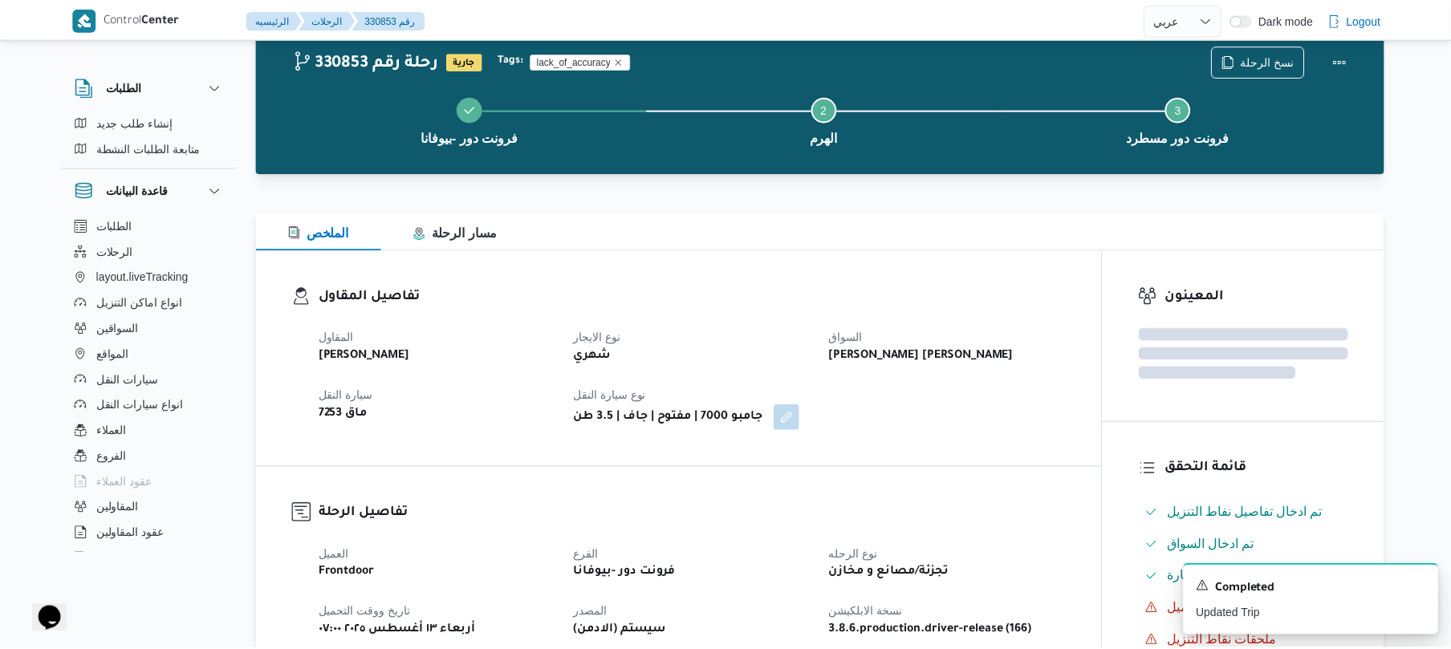
scroll to position [1788, 0]
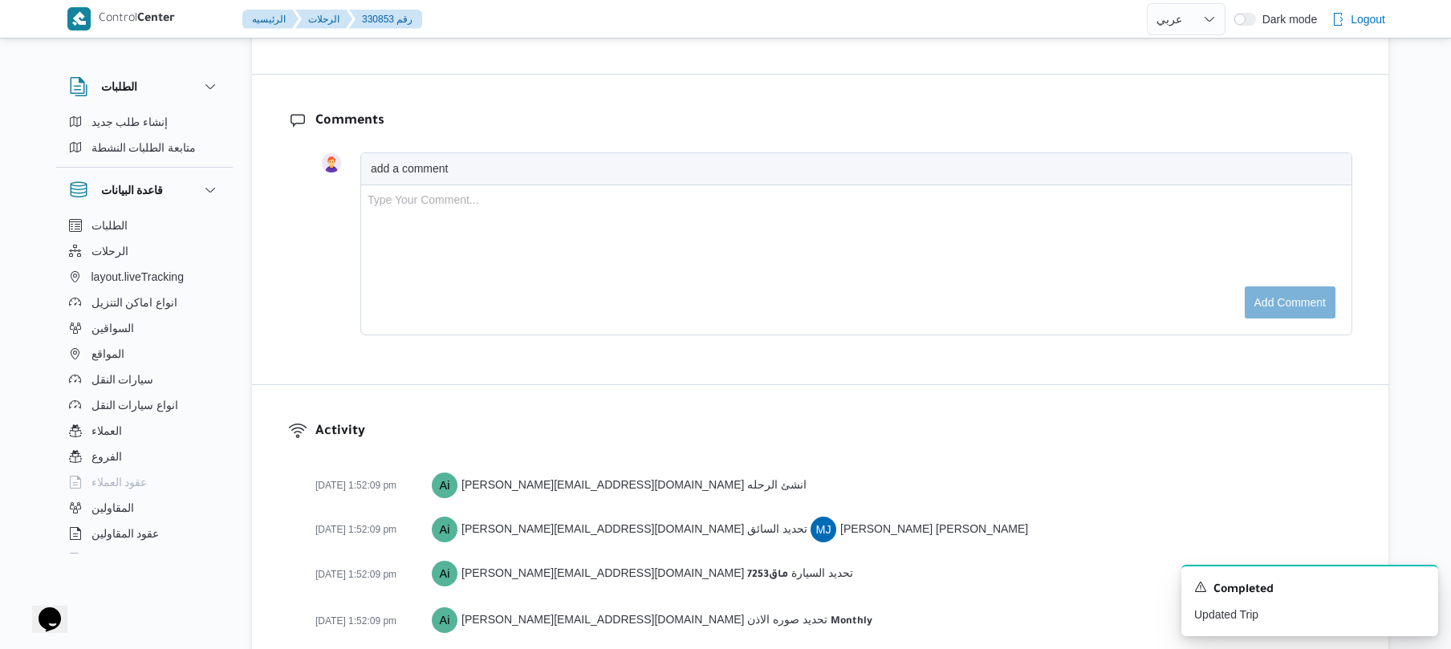
click at [998, 108] on div "Comments add a comment Type Your Comment... Add comment" at bounding box center [820, 230] width 1136 height 310
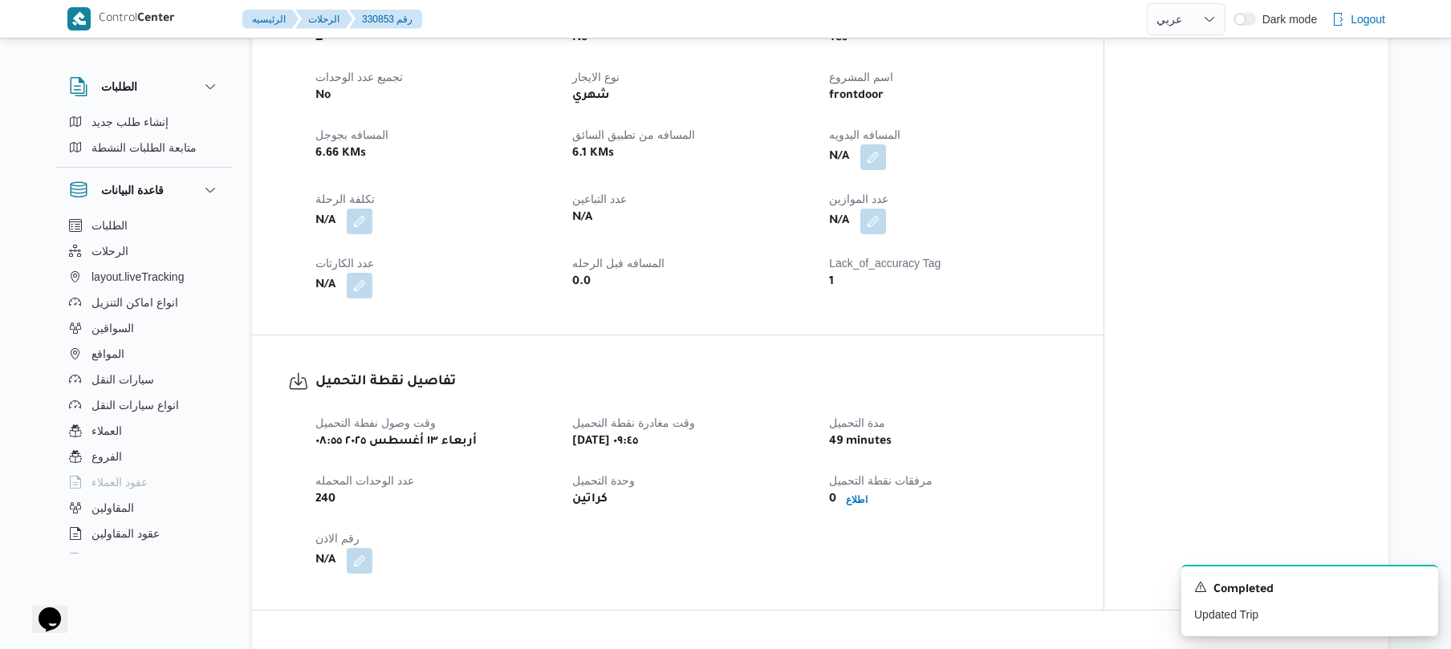
scroll to position [642, 0]
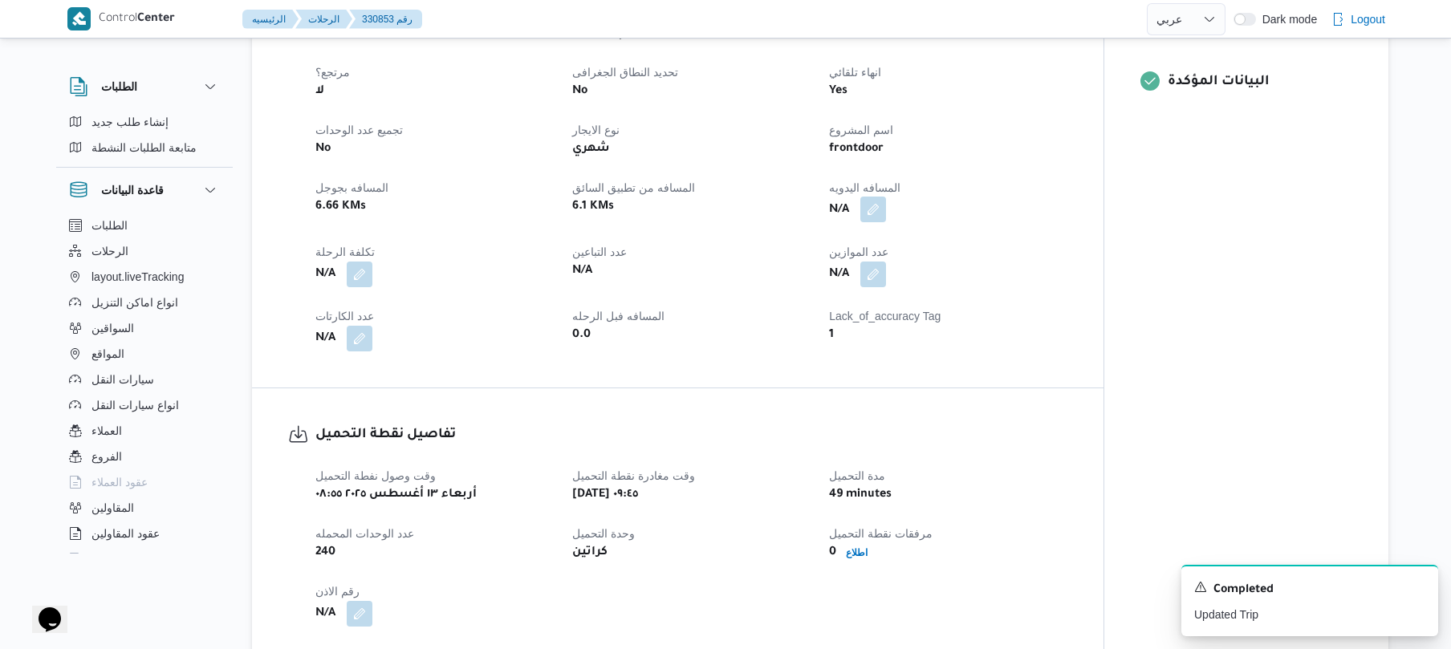
click at [875, 209] on button "button" at bounding box center [873, 210] width 26 height 26
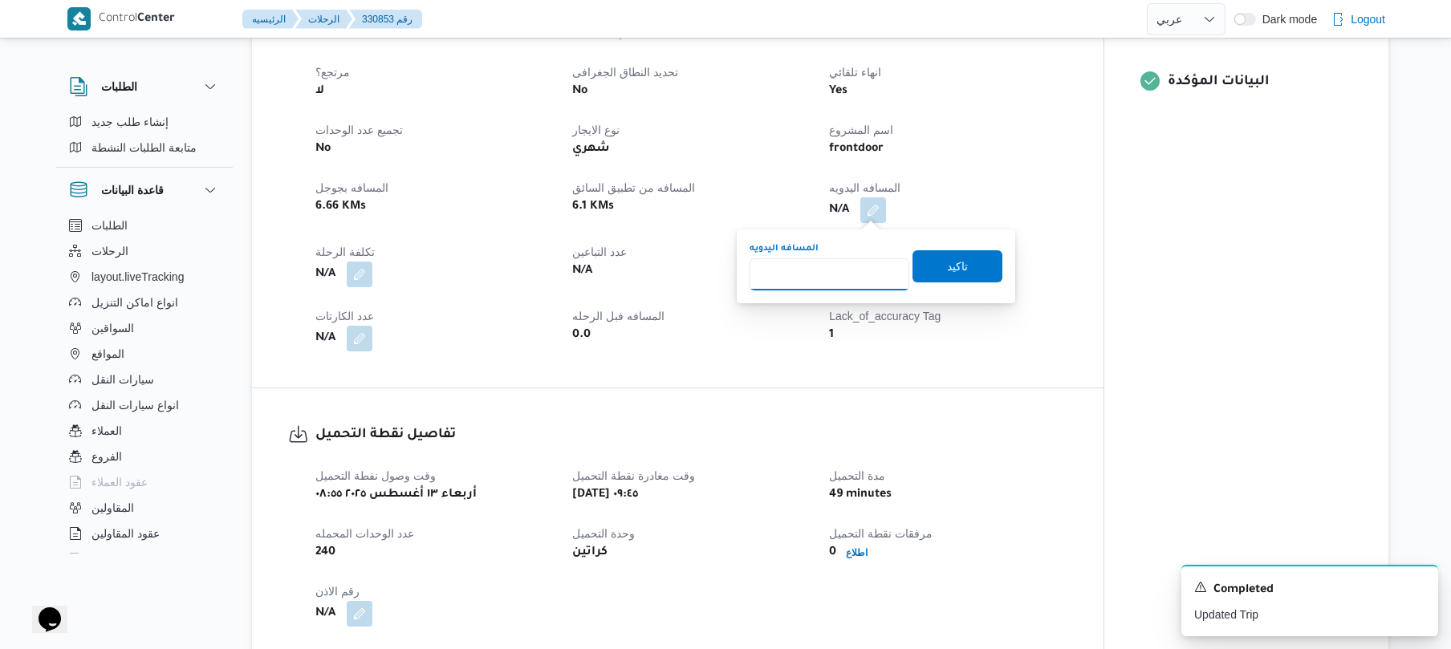
drag, startPoint x: 825, startPoint y: 286, endPoint x: 820, endPoint y: 297, distance: 11.5
click at [820, 297] on div "You are in a dialog. To close this dialog, hit escape. المسافه اليدويه تاكيد" at bounding box center [876, 266] width 278 height 74
type input "90"
click at [927, 271] on span "تاكيد" at bounding box center [957, 266] width 90 height 32
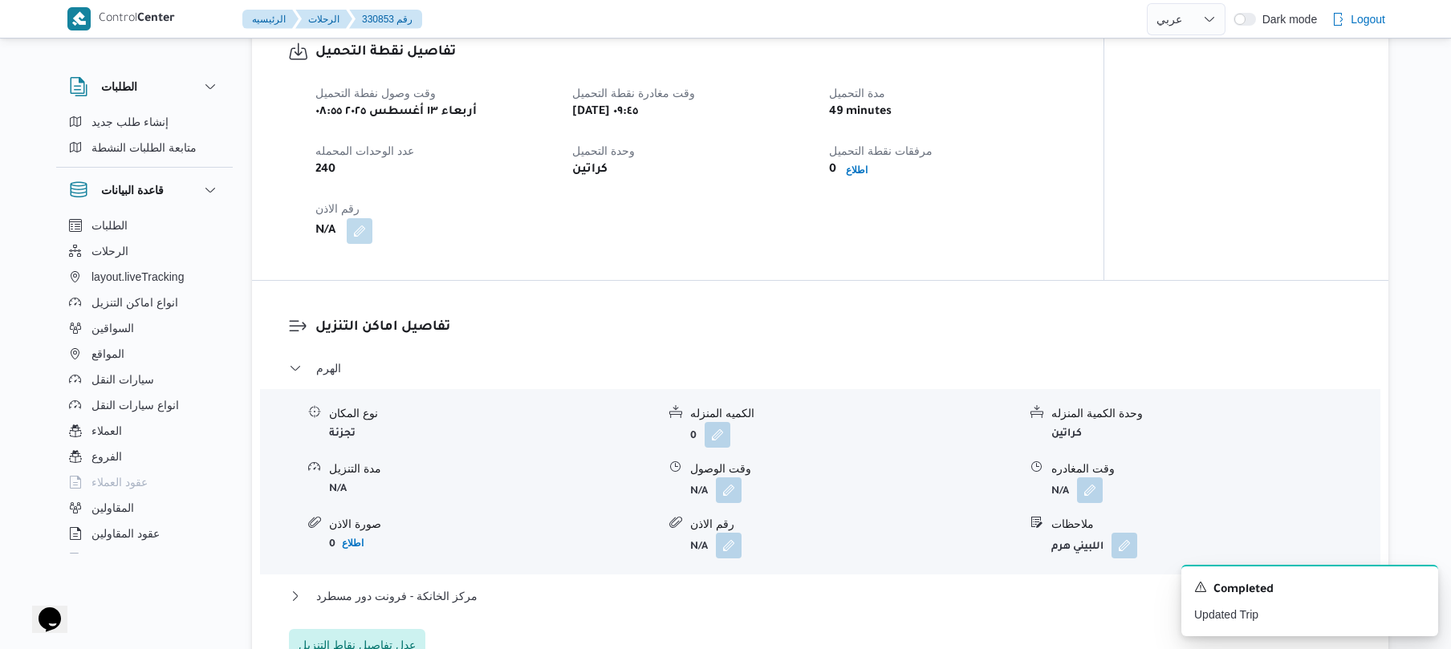
scroll to position [1027, 0]
click at [757, 219] on div "وقت وصول نفطة التحميل [DATE] ٠٨:٥٥ وقت مغادرة نقطة التحميل [DATE] ٠٩:٤٥ مدة الت…" at bounding box center [691, 161] width 771 height 180
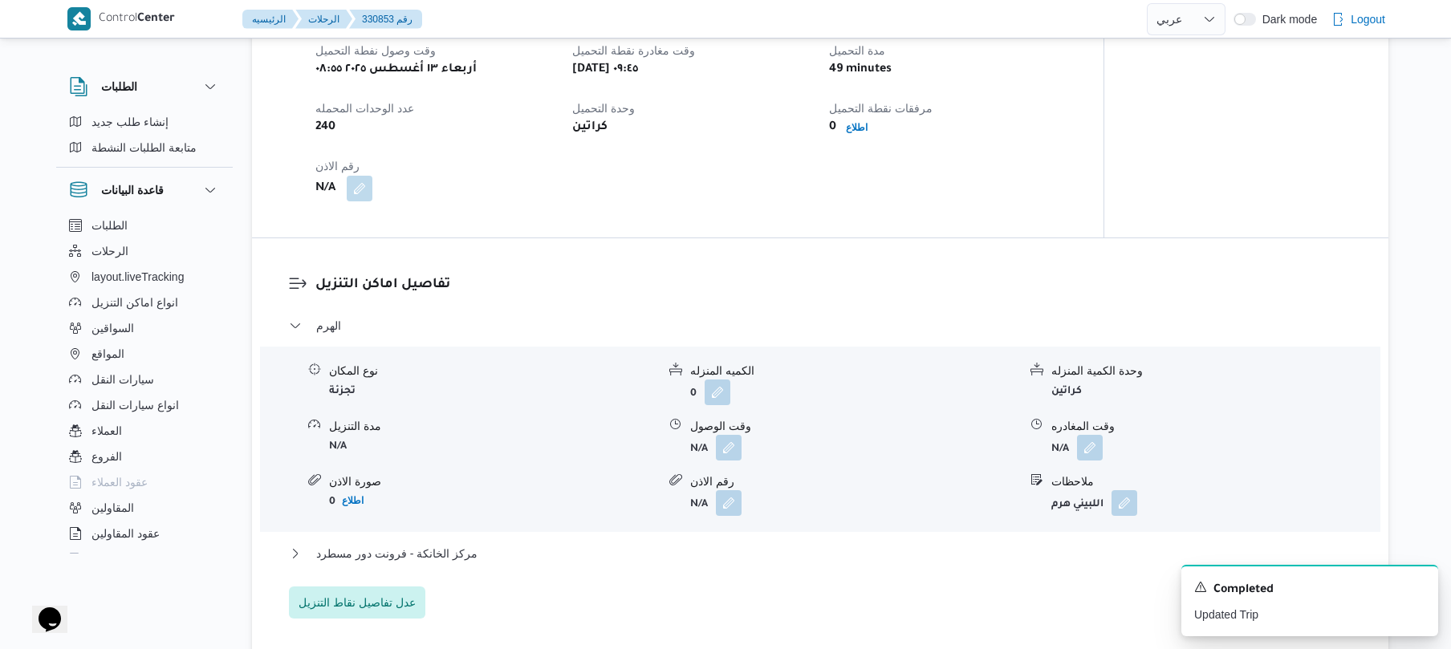
scroll to position [1069, 0]
click at [757, 219] on div "تفاصيل نقطة التحميل وقت وصول نفطة التحميل [DATE] ٠٨:٥٥ وقت مغادرة نقطة التحميل …" at bounding box center [677, 98] width 851 height 274
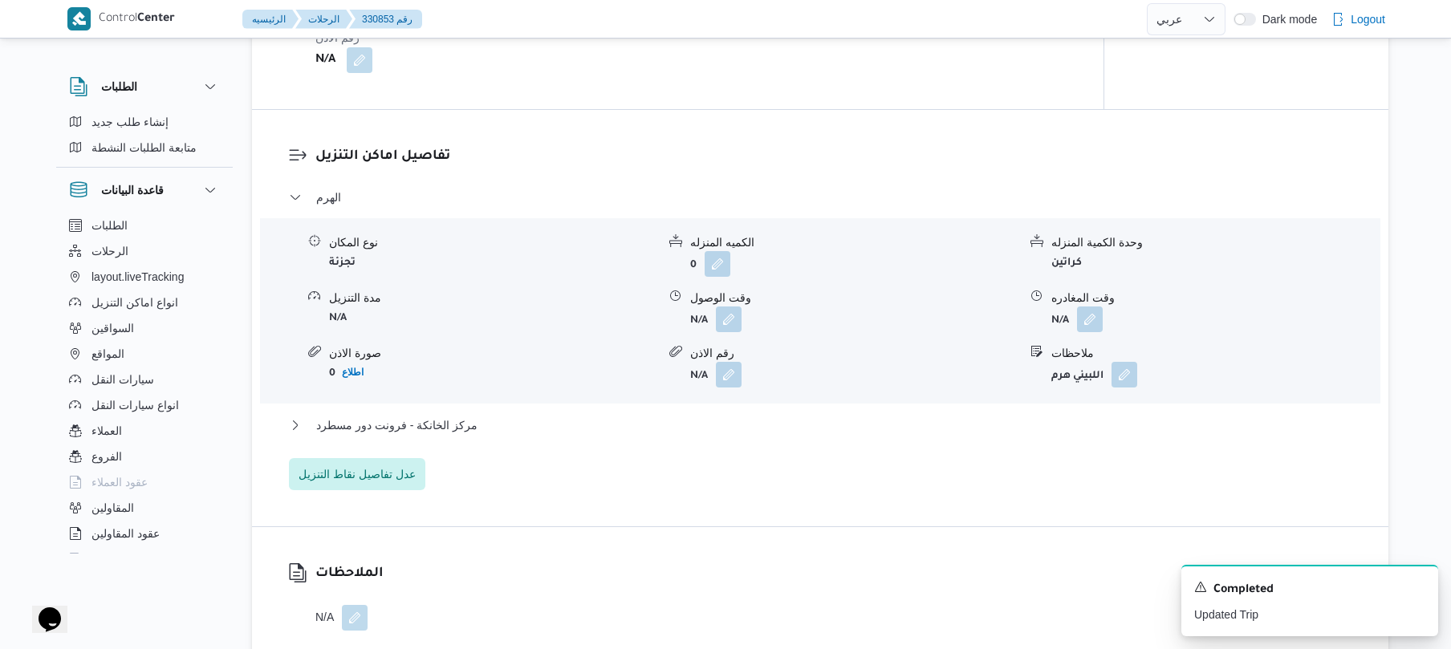
scroll to position [1198, 0]
click at [732, 310] on button "button" at bounding box center [729, 316] width 26 height 26
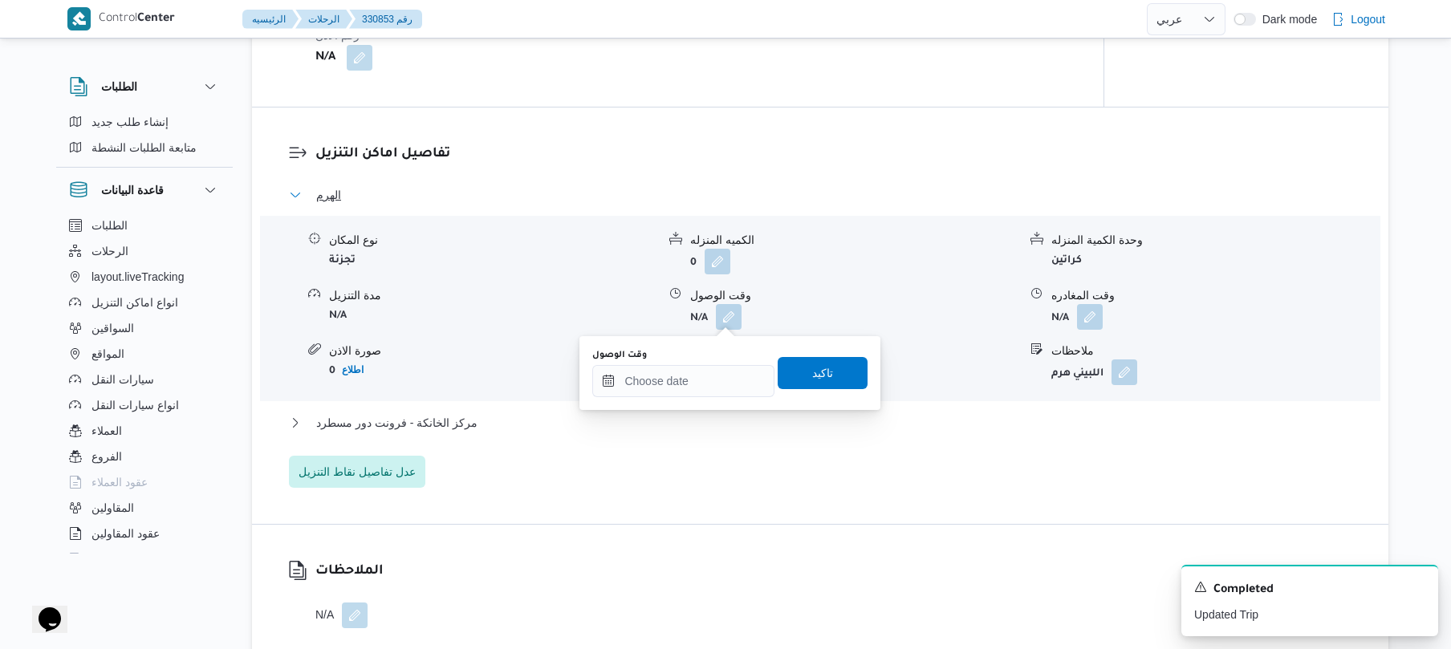
click at [842, 190] on button "الهرم" at bounding box center [820, 194] width 1063 height 19
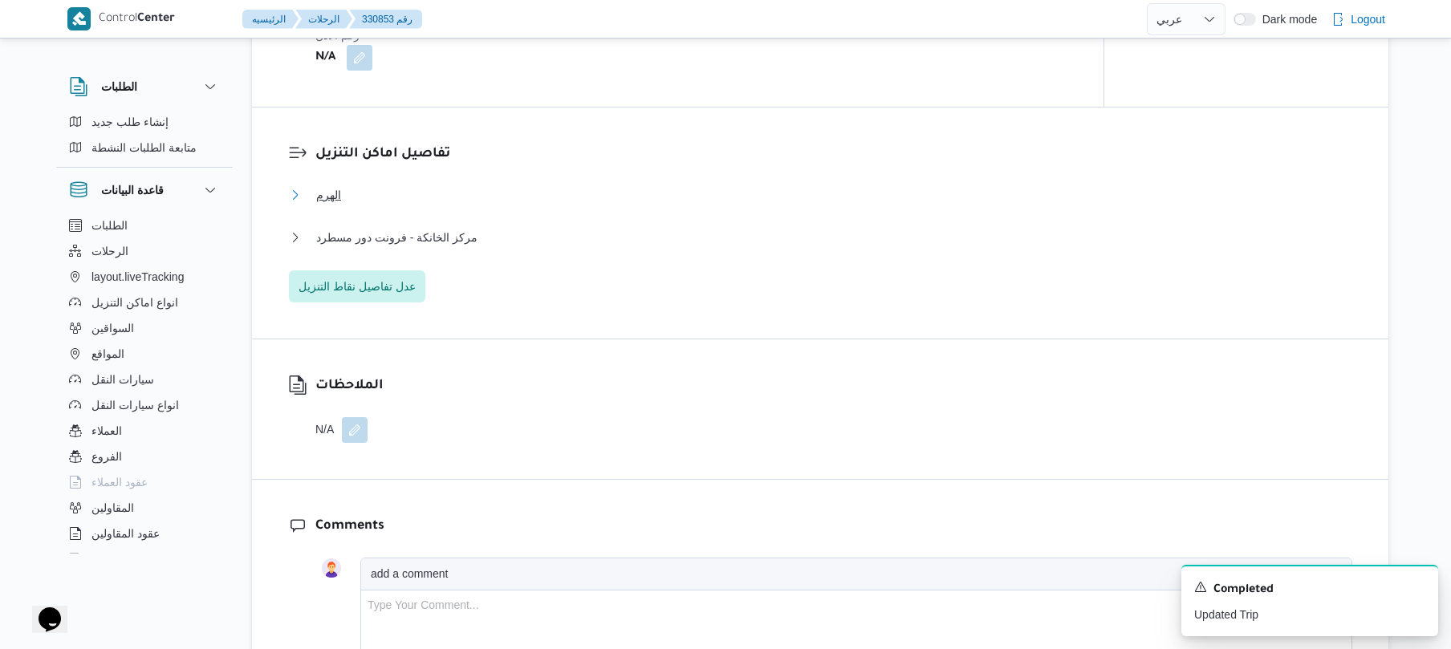
click at [846, 187] on button "الهرم" at bounding box center [820, 194] width 1063 height 19
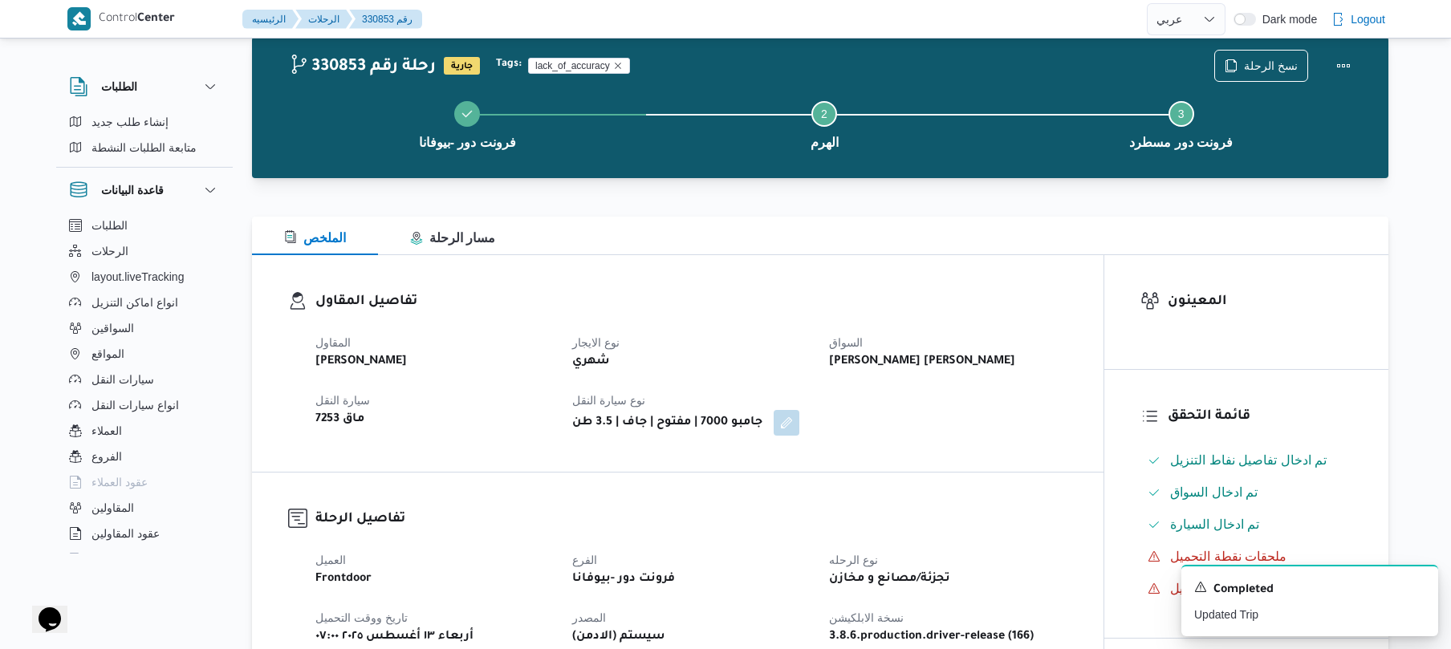
scroll to position [43, 0]
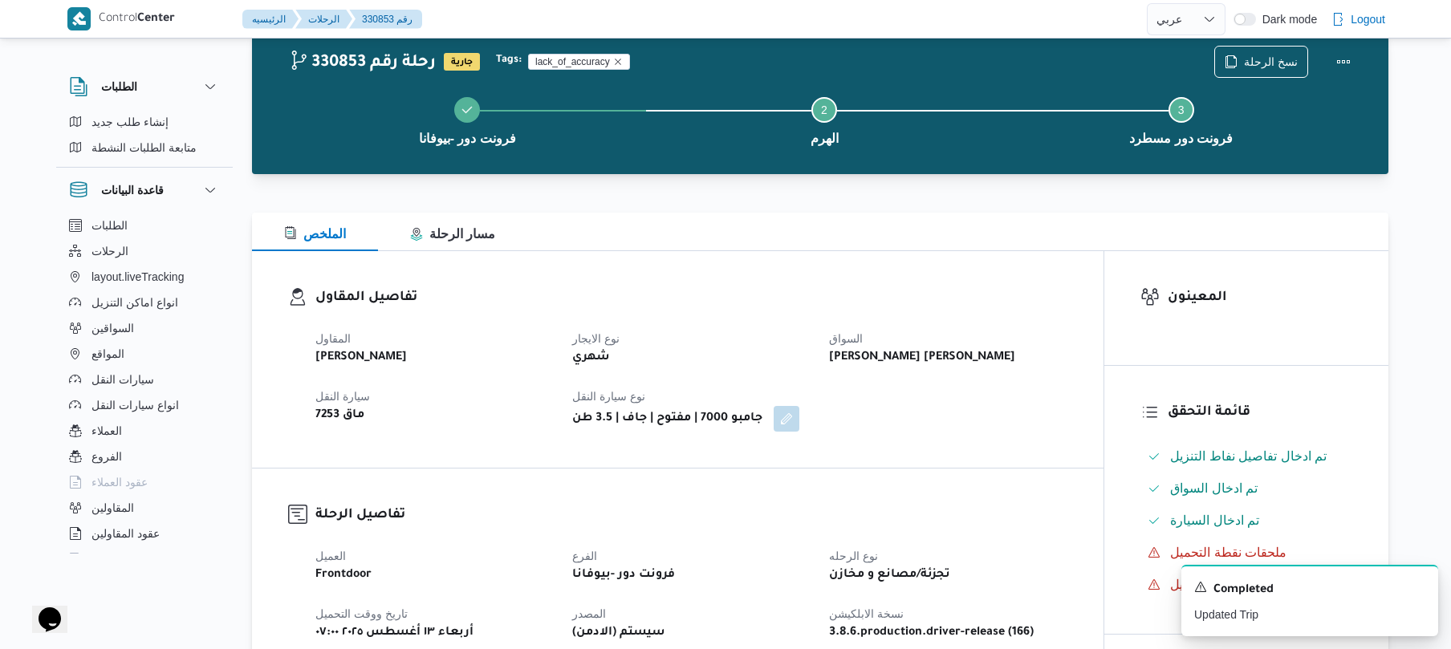
click at [668, 293] on h3 "تفاصيل المقاول" at bounding box center [691, 298] width 752 height 22
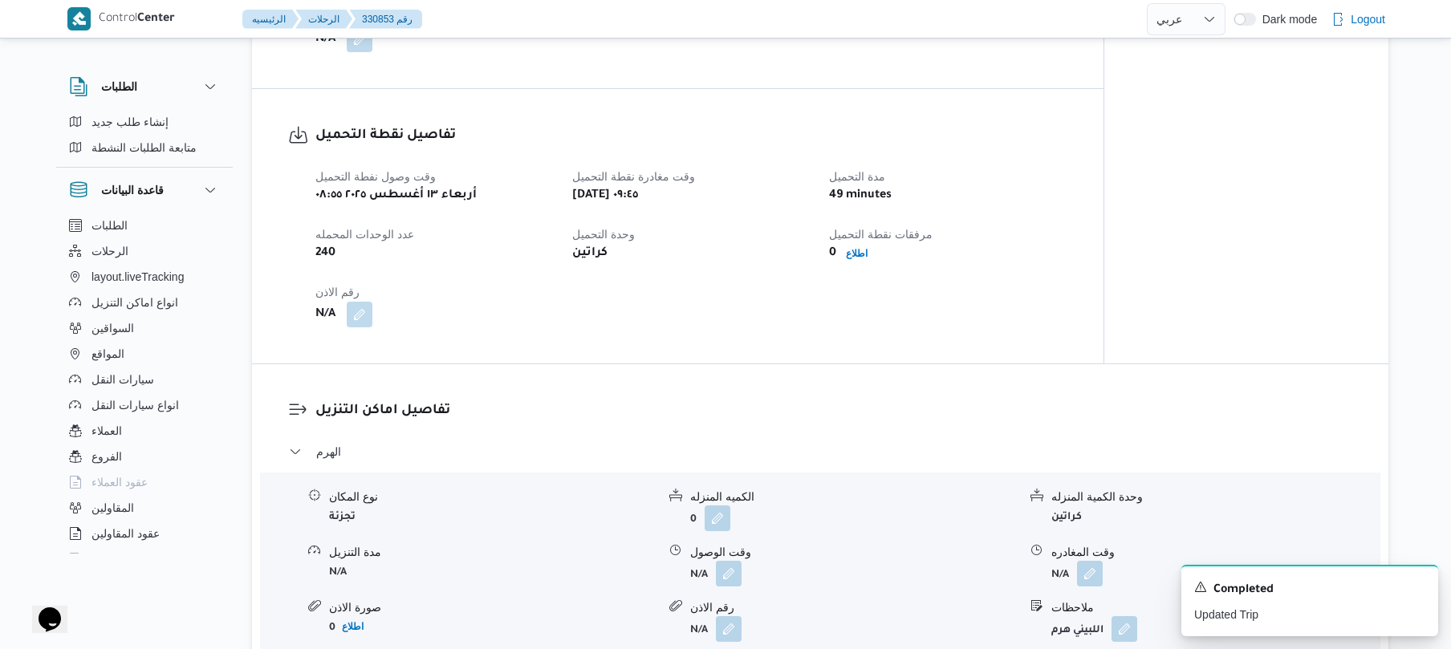
scroll to position [984, 0]
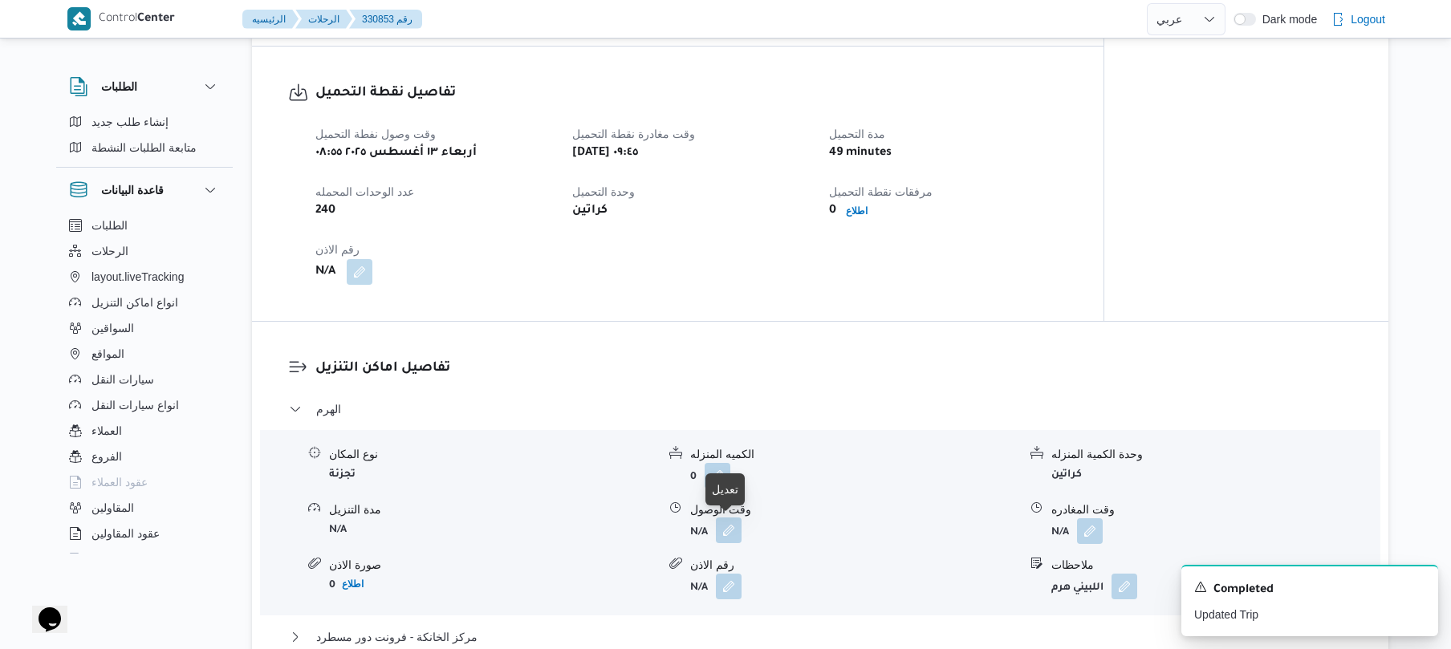
click at [737, 534] on button "button" at bounding box center [729, 530] width 26 height 26
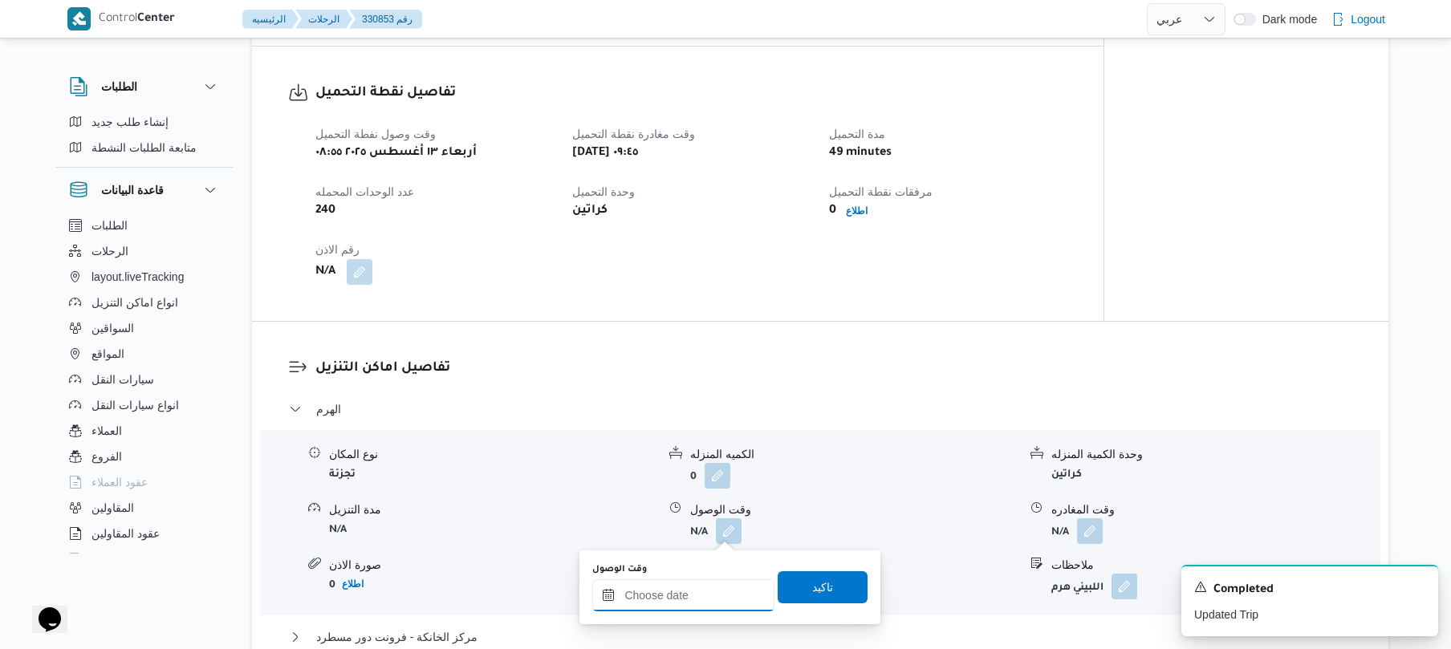
click at [700, 579] on div at bounding box center [683, 595] width 182 height 32
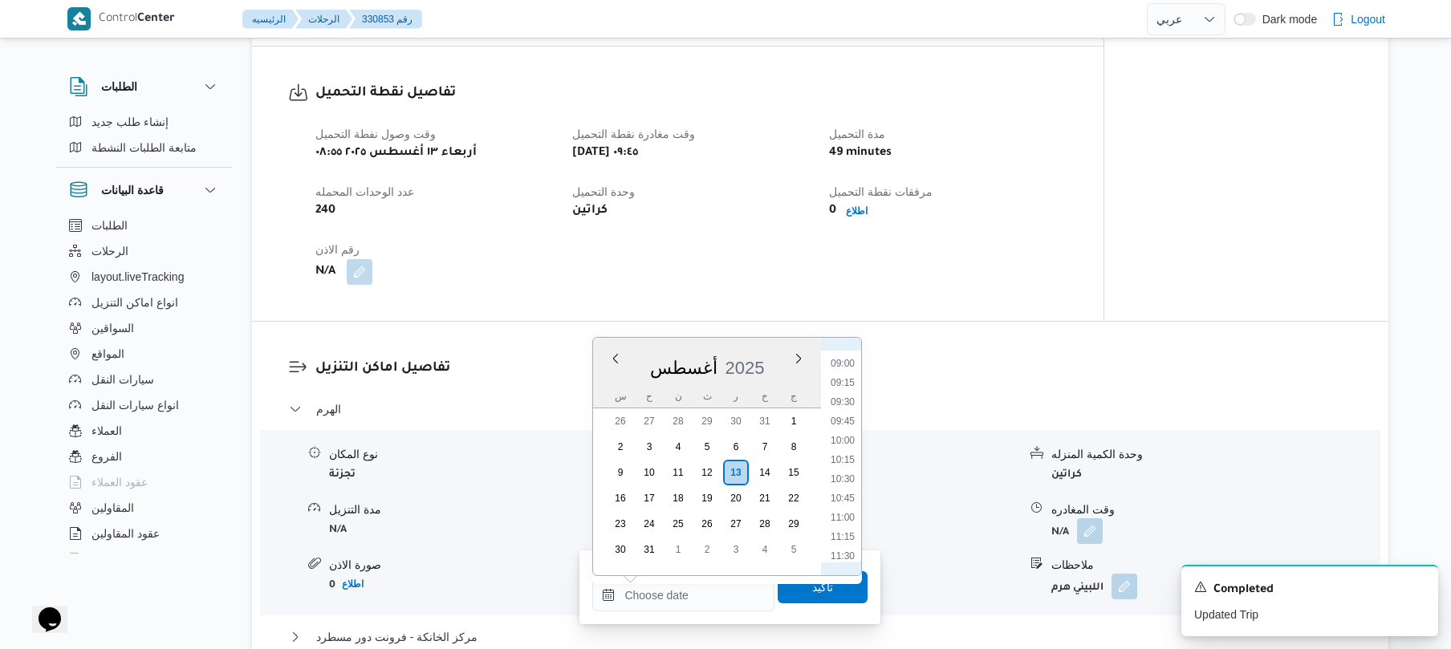
scroll to position [737, 0]
click at [846, 392] on li "10:00" at bounding box center [842, 392] width 37 height 16
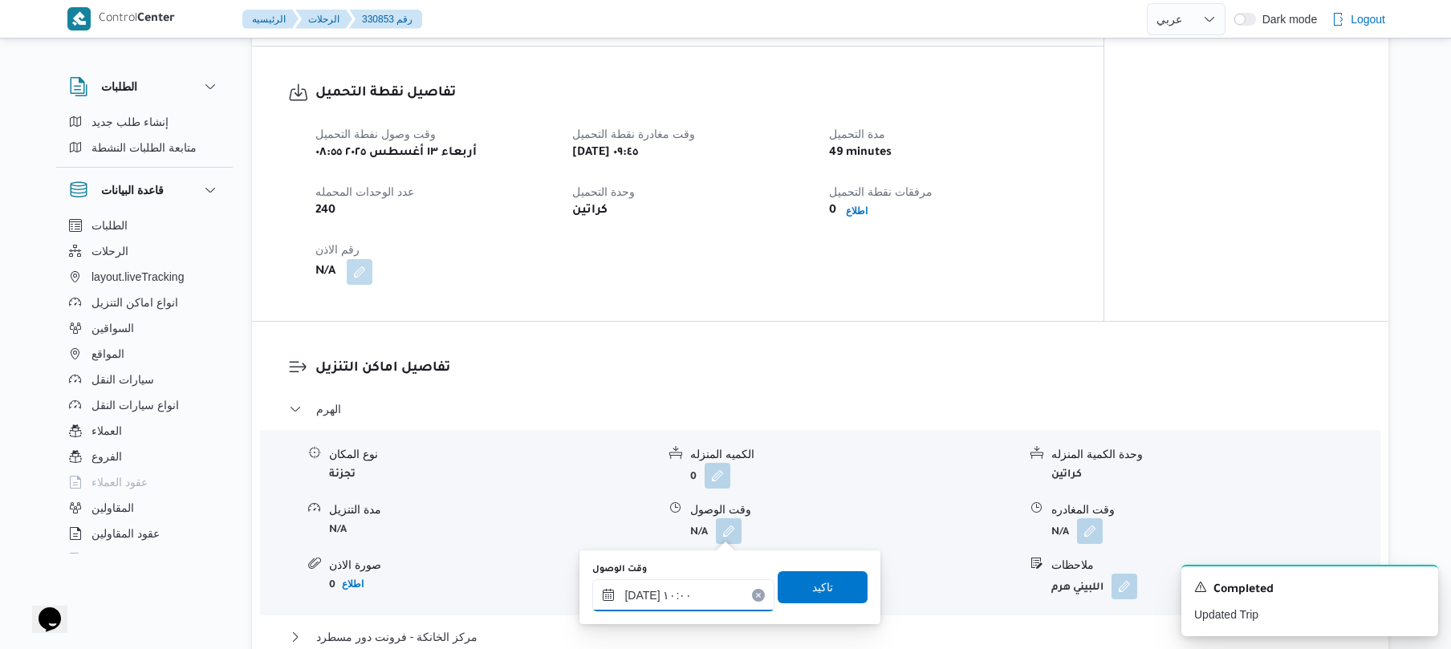
click at [639, 595] on input "[DATE] ١٠:٠٠" at bounding box center [683, 595] width 182 height 32
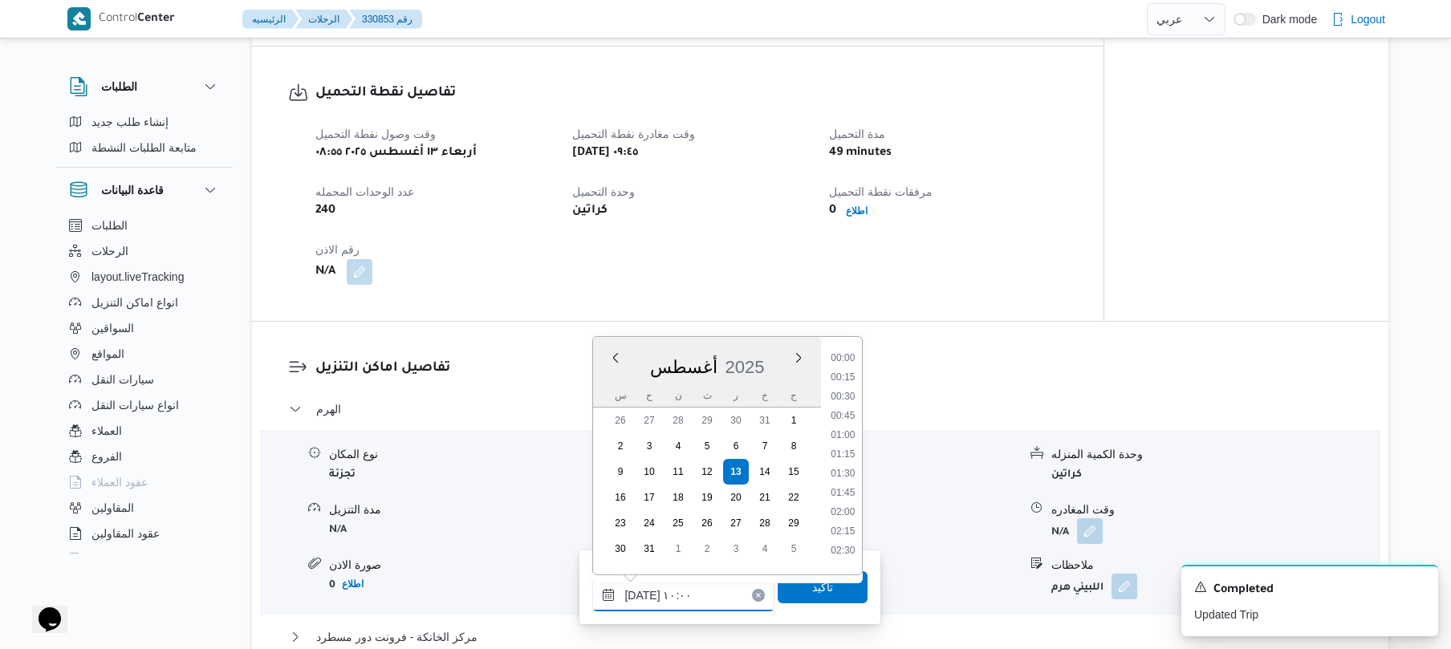
click at [639, 595] on input "[DATE] ١٠:٠٠" at bounding box center [683, 595] width 182 height 32
type input "[DATE] ١٠:35"
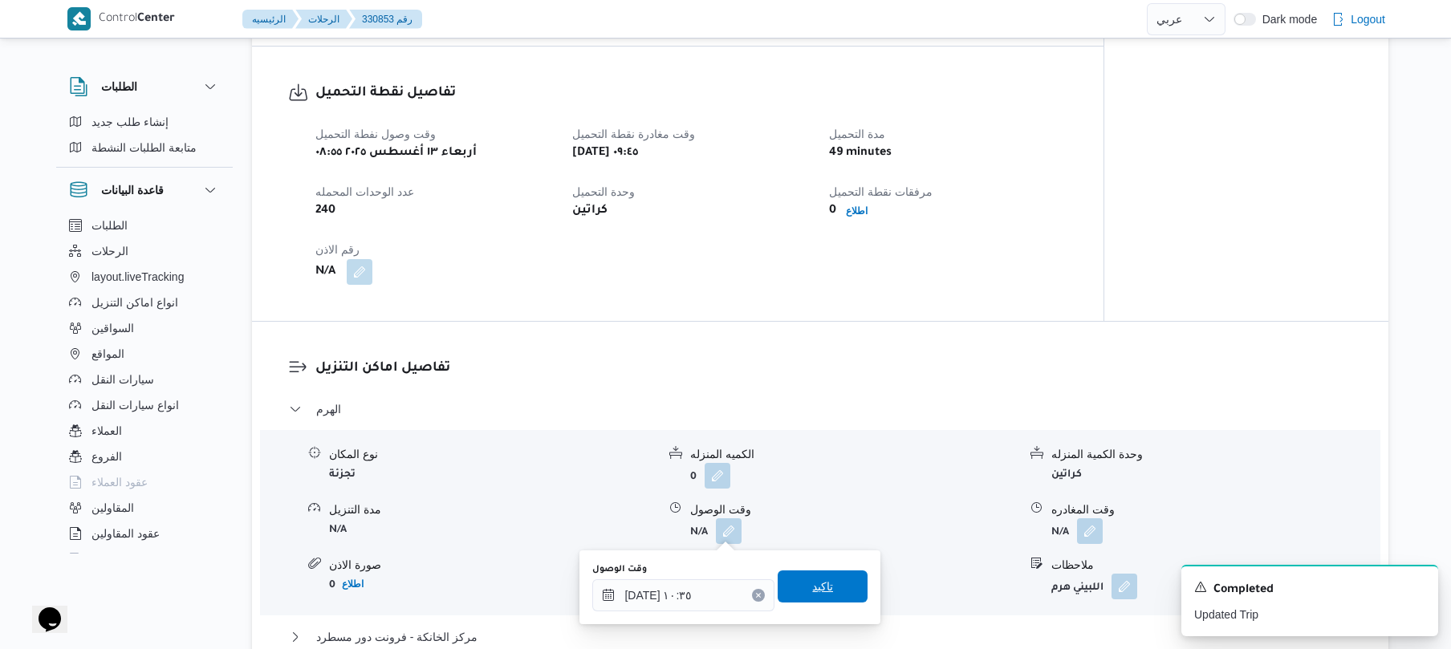
click at [788, 590] on span "تاكيد" at bounding box center [822, 586] width 90 height 32
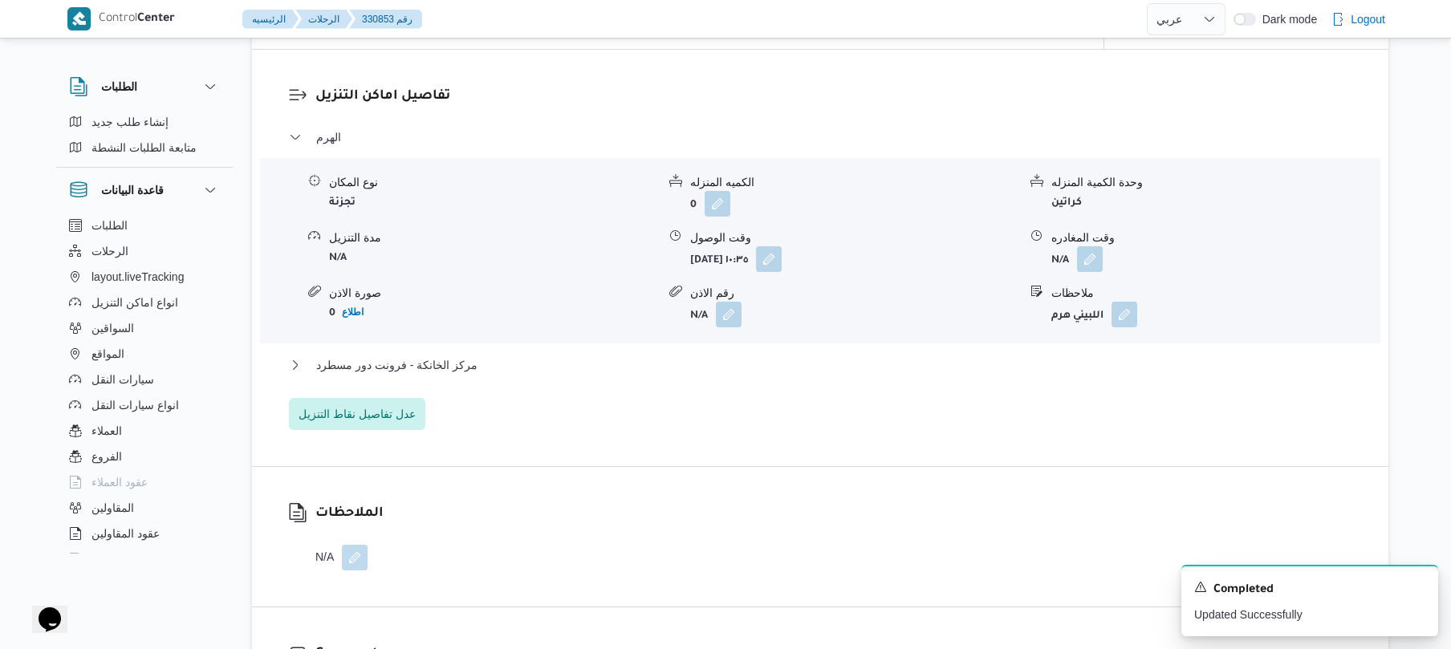
scroll to position [1369, 0]
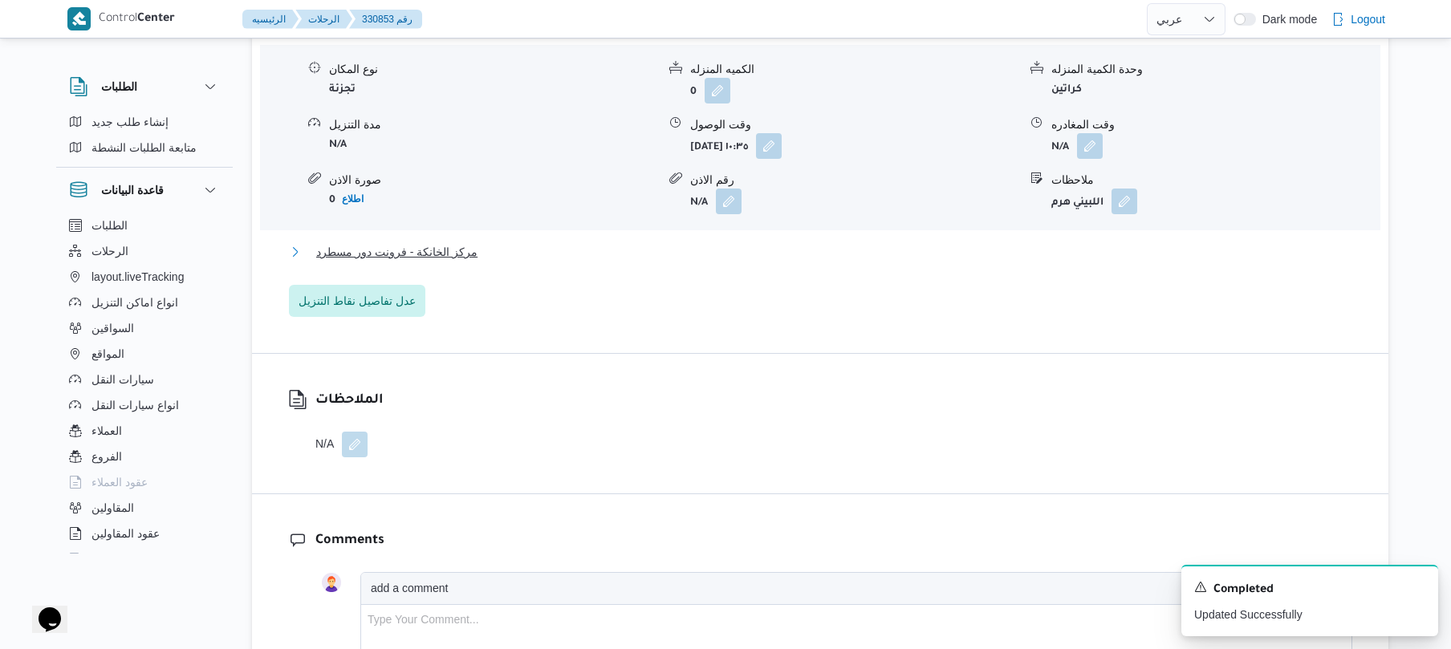
click at [934, 260] on button "مركز الخانكة - فرونت دور مسطرد" at bounding box center [820, 251] width 1063 height 19
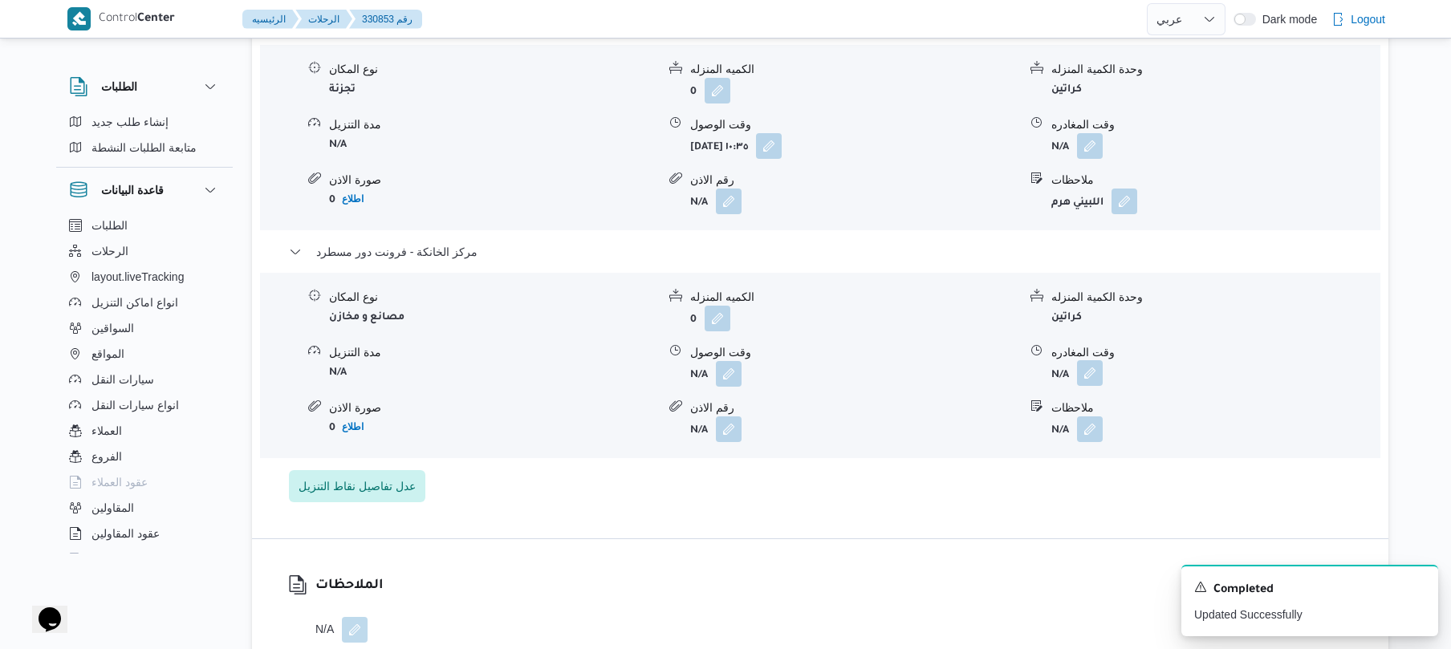
click at [1093, 379] on button "button" at bounding box center [1090, 373] width 26 height 26
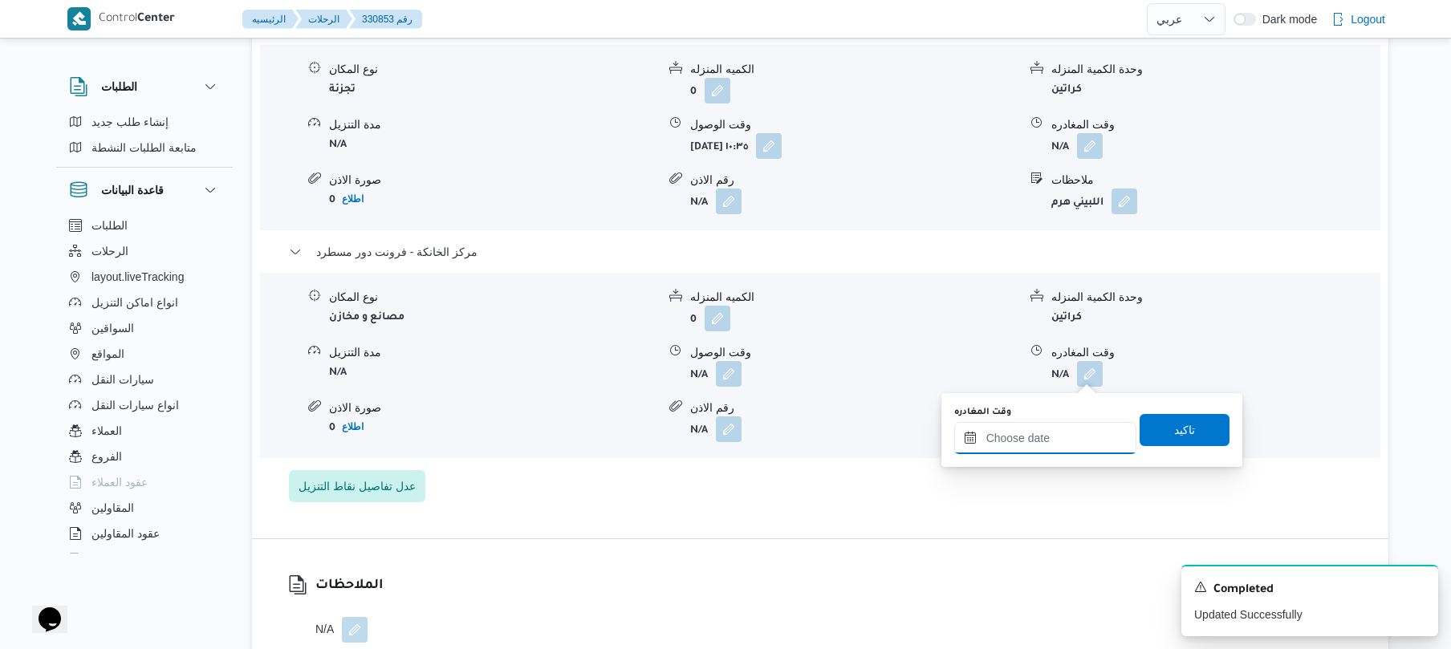
click at [1041, 427] on div at bounding box center [1045, 438] width 182 height 32
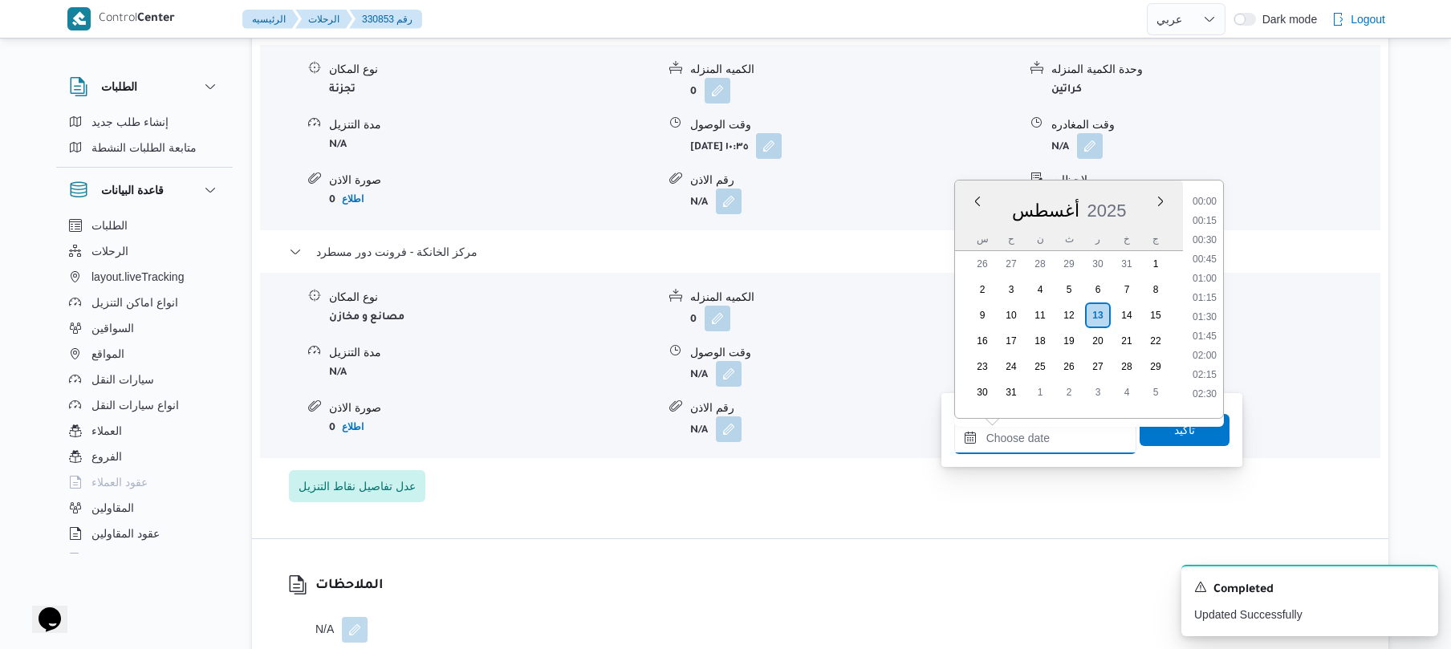
scroll to position [1336, 0]
click at [1207, 228] on li "17:45" at bounding box center [1204, 233] width 37 height 16
type input "[DATE] ١٧:٤٥"
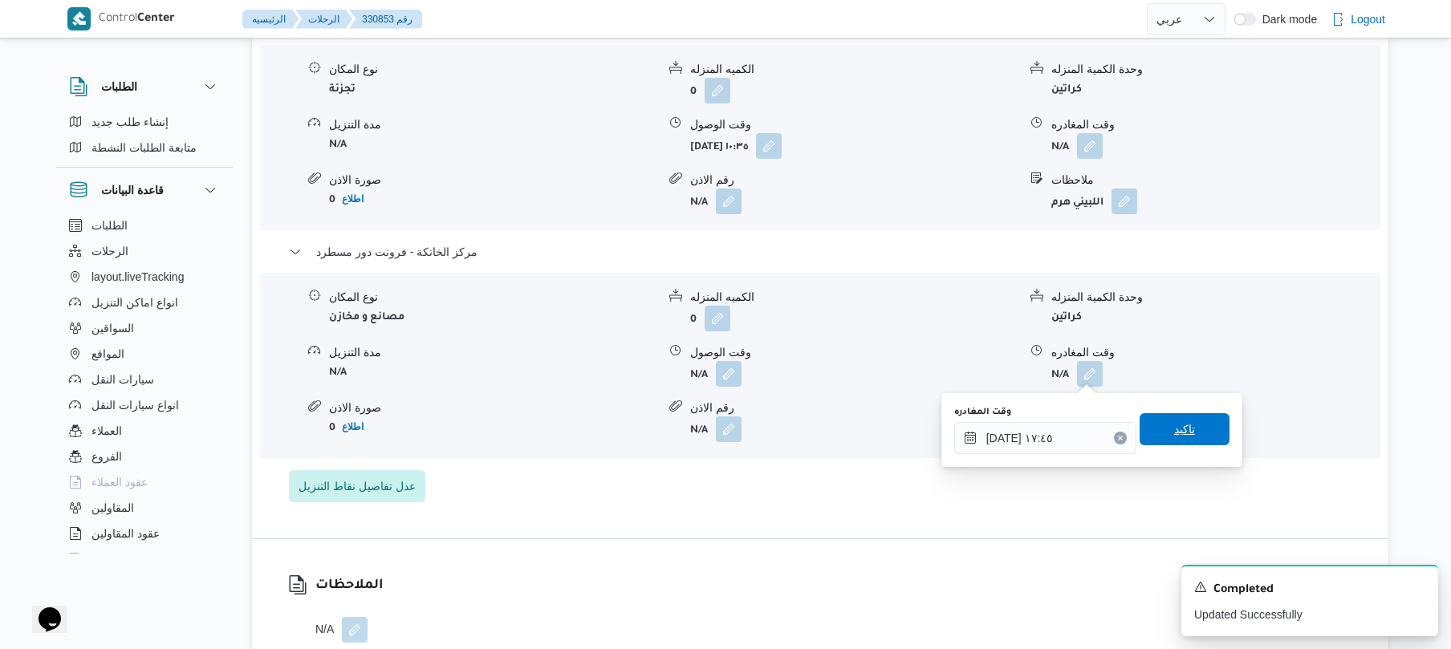
click at [1170, 418] on span "تاكيد" at bounding box center [1184, 429] width 90 height 32
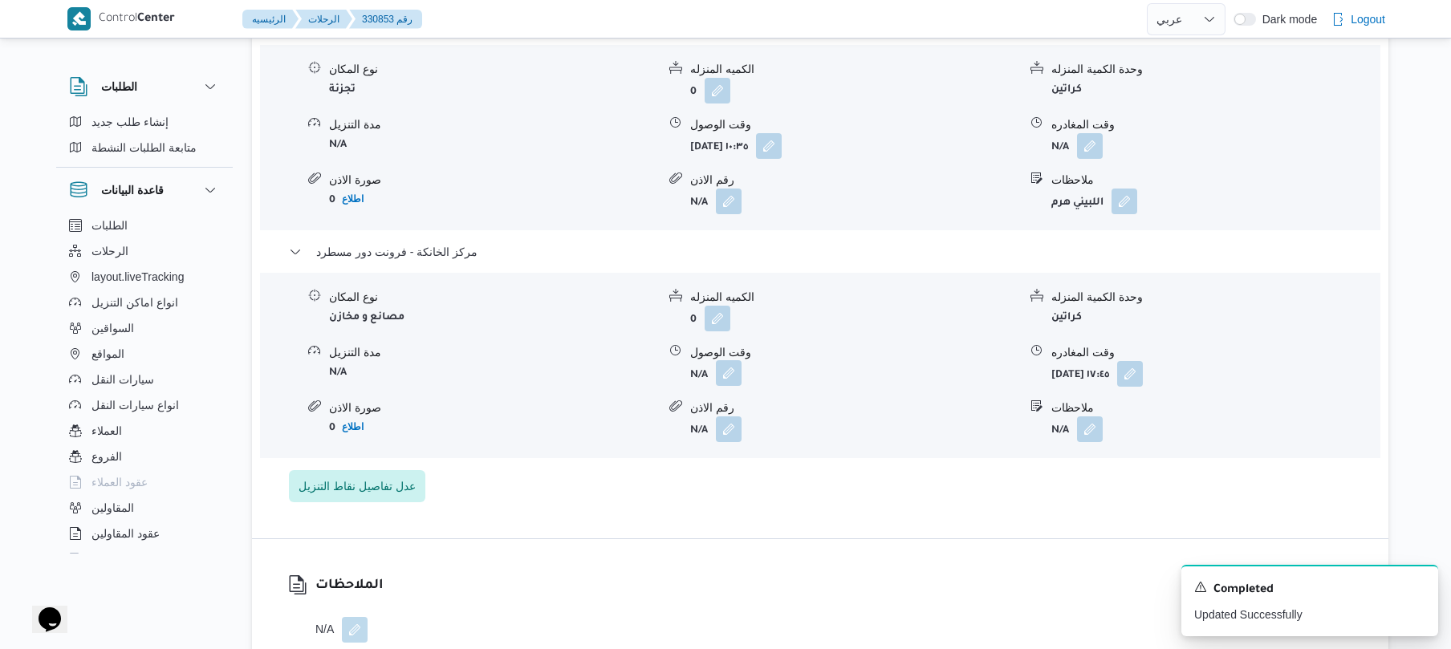
click at [723, 374] on button "button" at bounding box center [729, 373] width 26 height 26
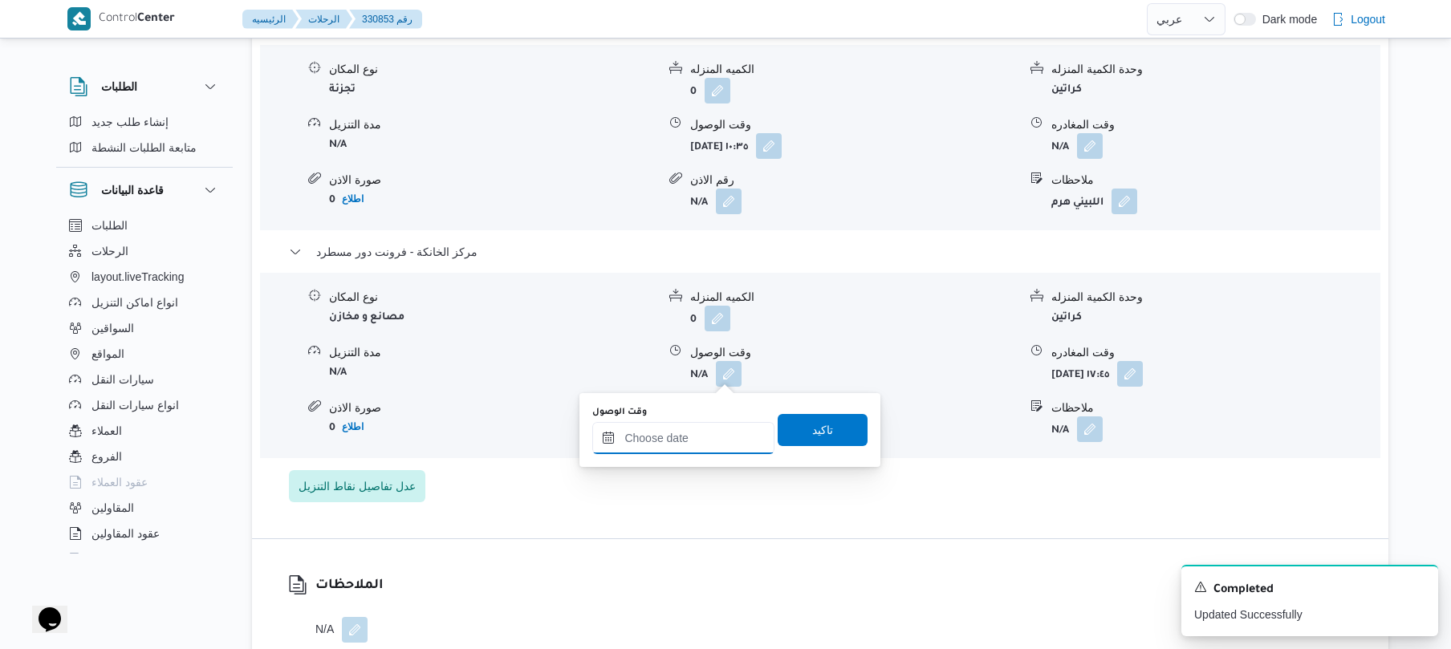
click at [696, 450] on input "وقت الوصول" at bounding box center [683, 438] width 182 height 32
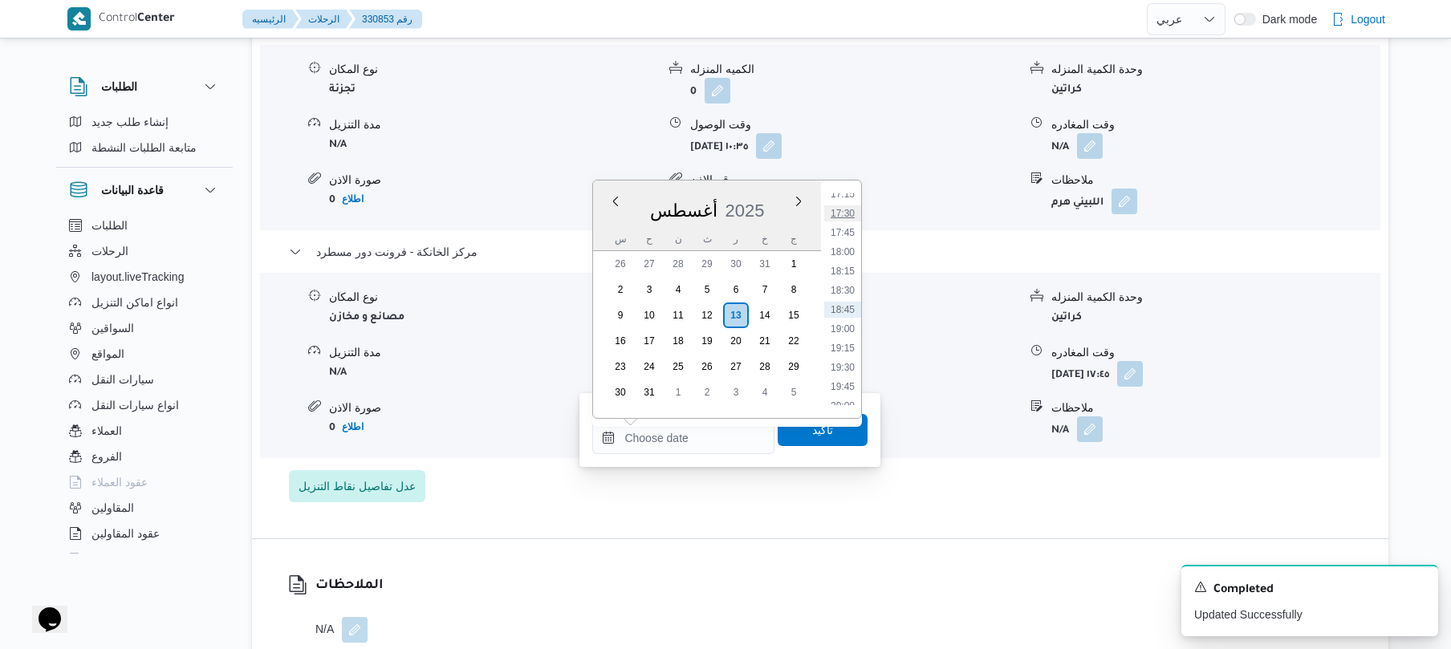
click at [851, 210] on li "17:30" at bounding box center [842, 213] width 37 height 16
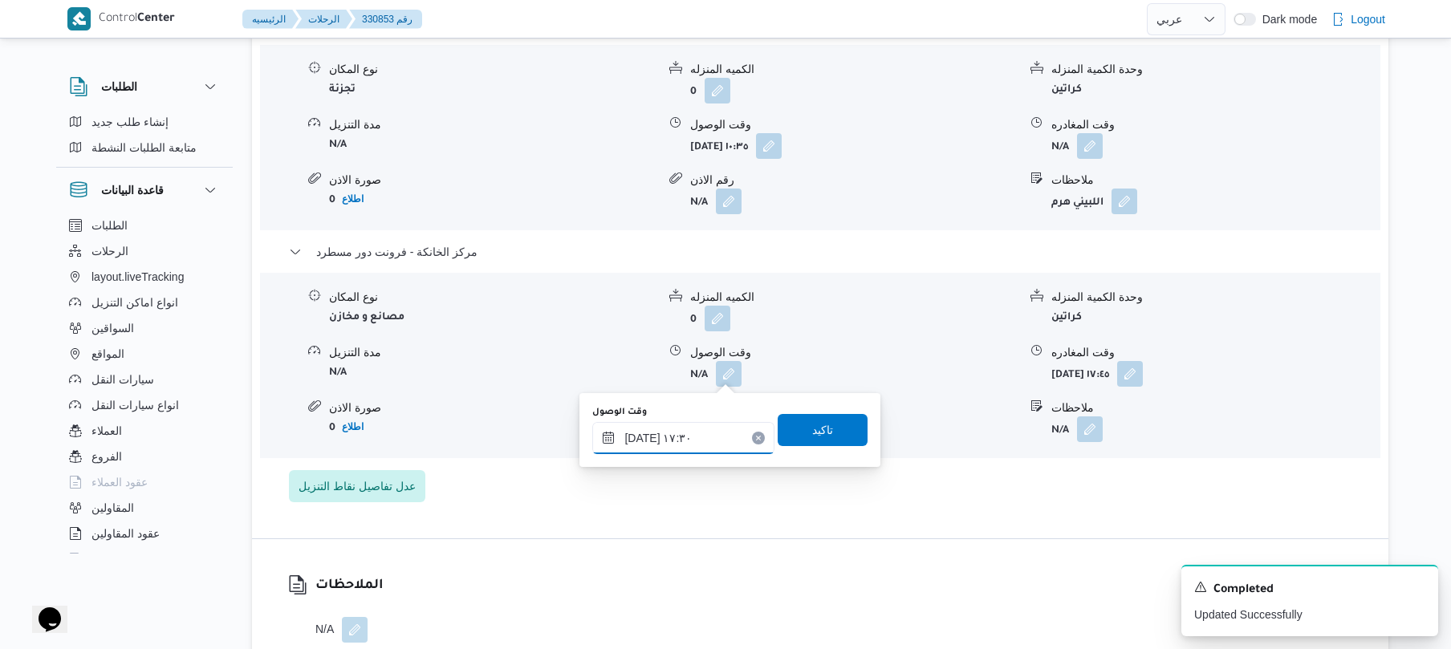
type input "[DATE] ١٧:٣٠"
click at [817, 424] on span "تاكيد" at bounding box center [822, 429] width 21 height 19
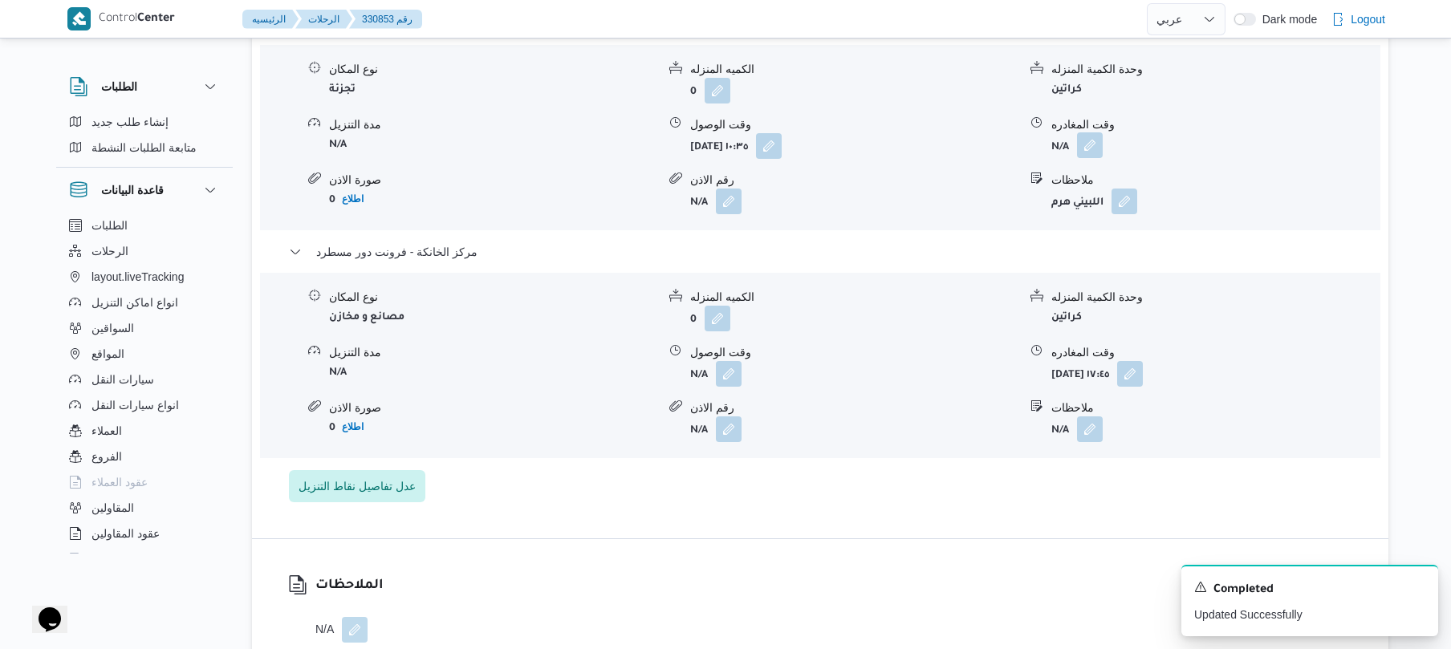
click at [1101, 146] on button "button" at bounding box center [1090, 145] width 26 height 26
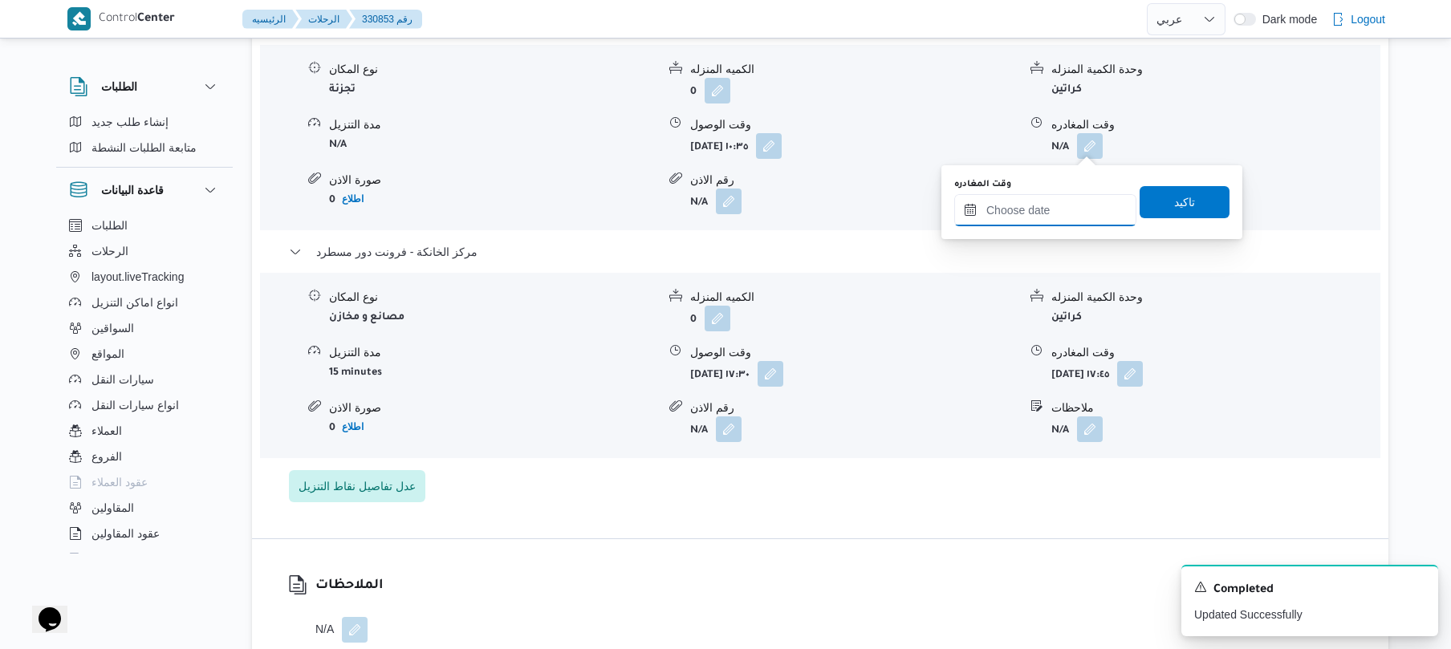
click at [1041, 216] on input "وقت المغادره" at bounding box center [1045, 210] width 182 height 32
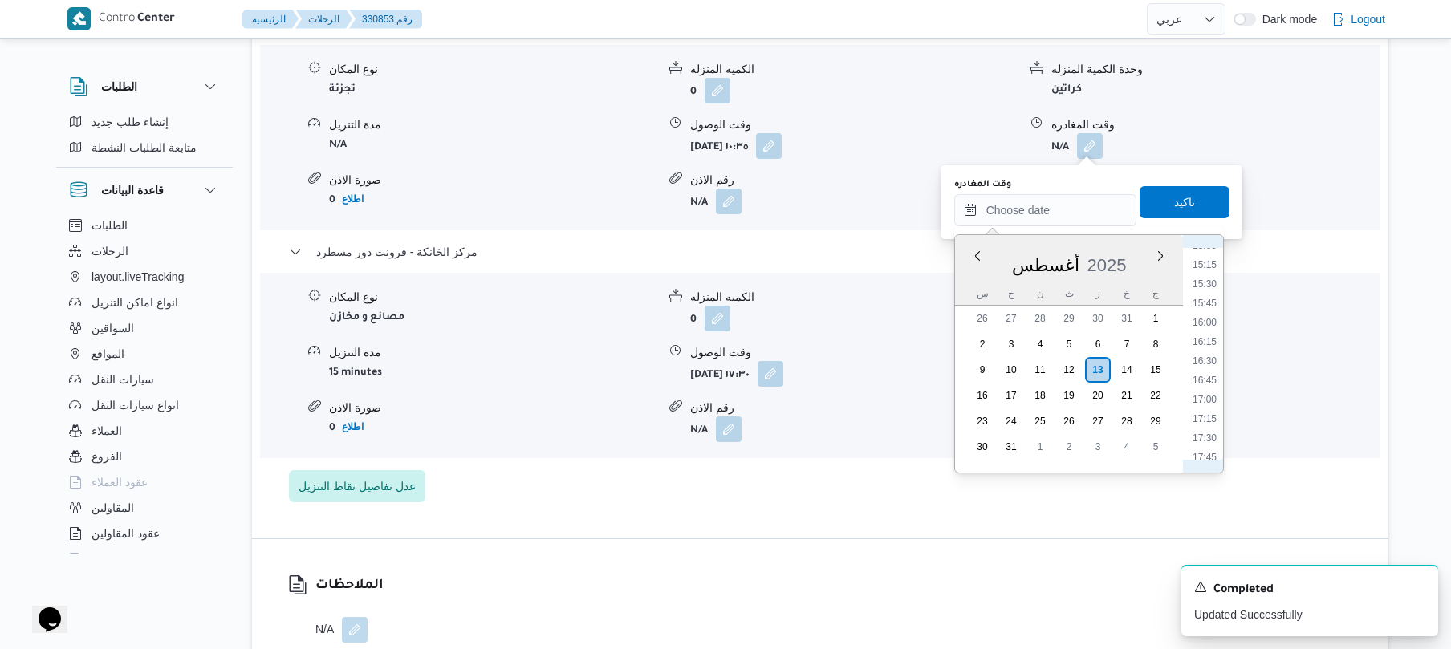
scroll to position [1156, 0]
click at [1210, 375] on li "16:30" at bounding box center [1204, 371] width 37 height 16
type input "[DATE] ١٦:٣٠"
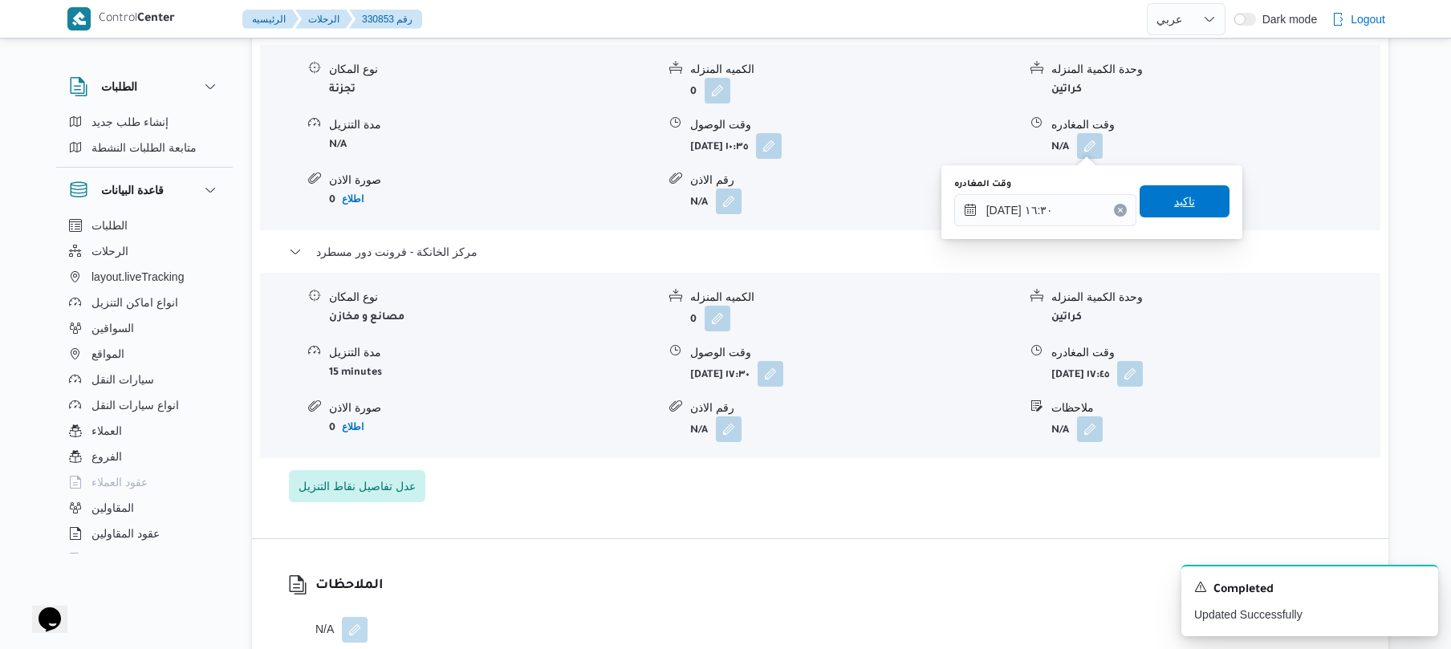
click at [1178, 215] on span "تاكيد" at bounding box center [1184, 201] width 90 height 32
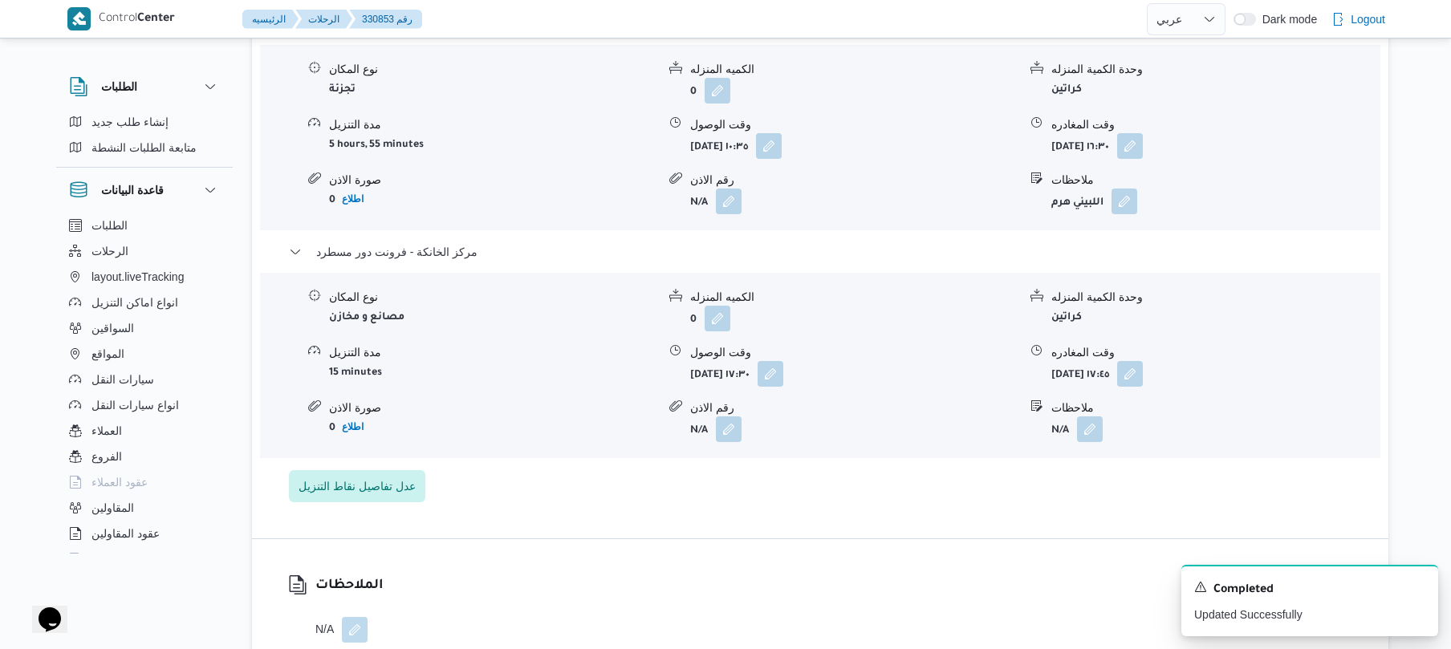
click at [903, 630] on div "الملاحظات N/A" at bounding box center [820, 609] width 1136 height 140
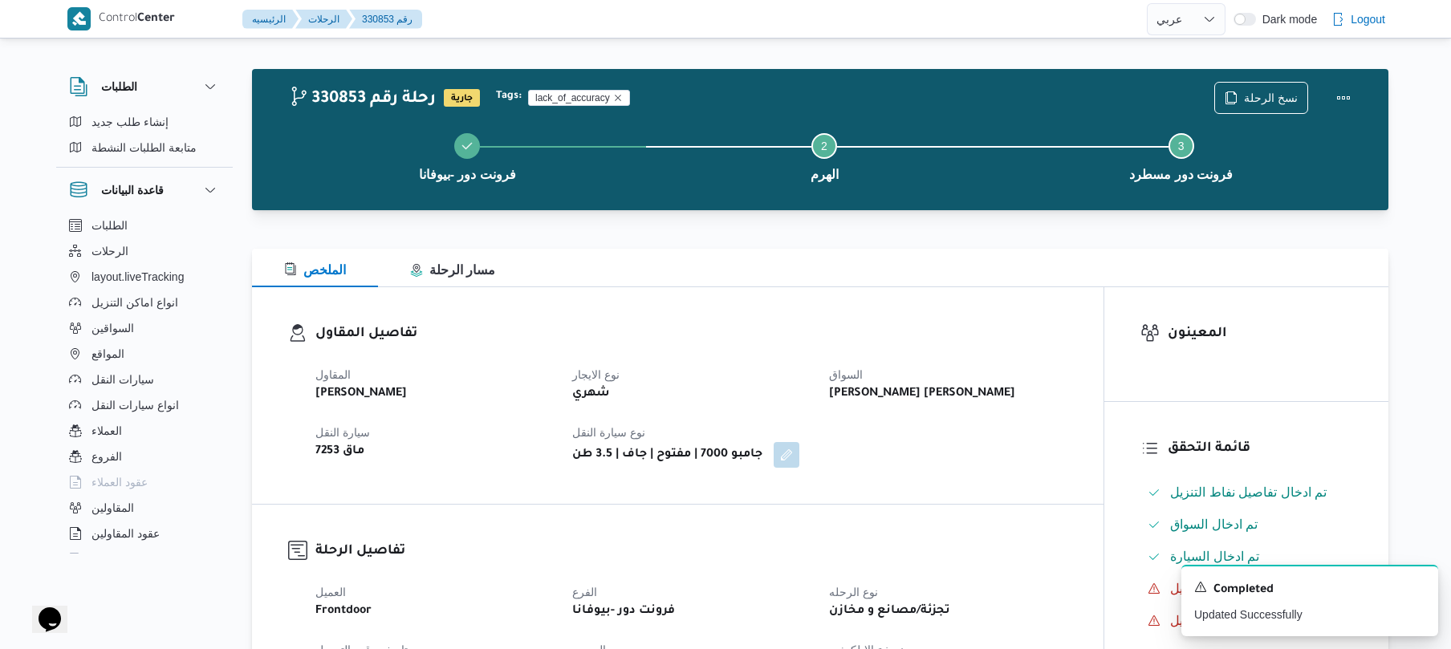
scroll to position [0, 0]
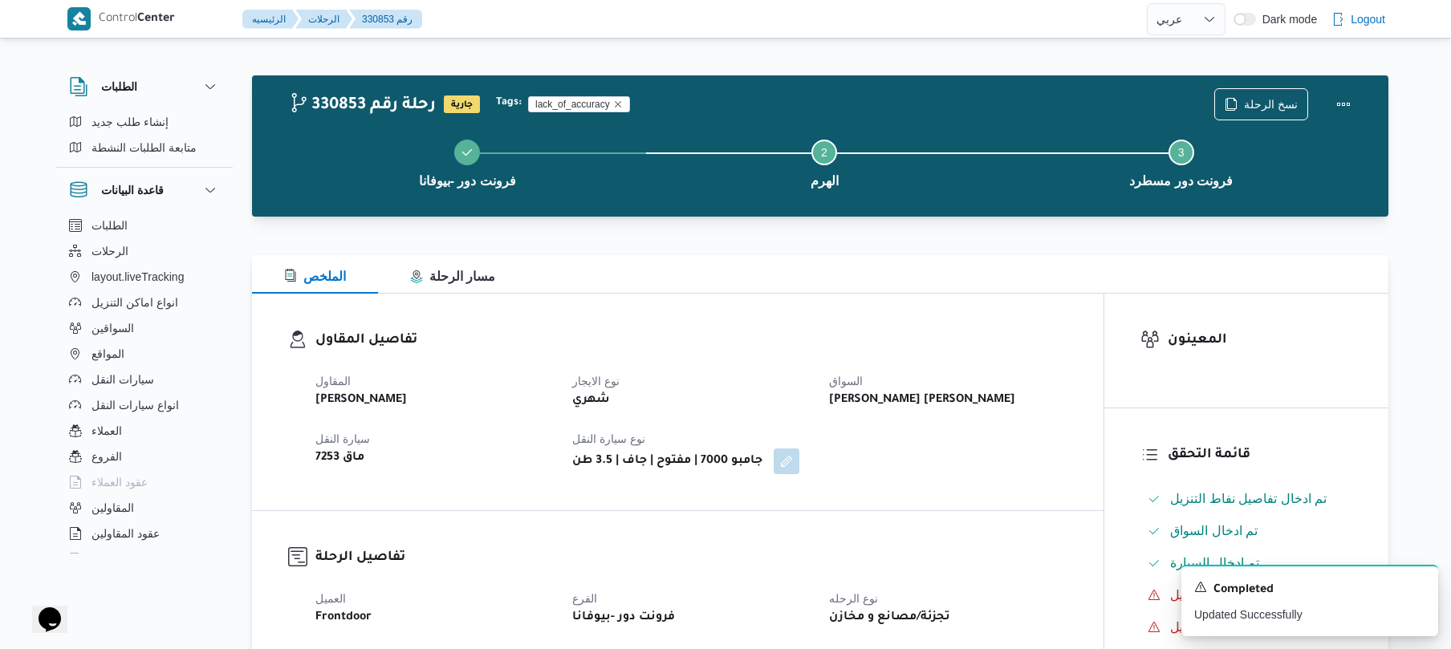
select select "ar"
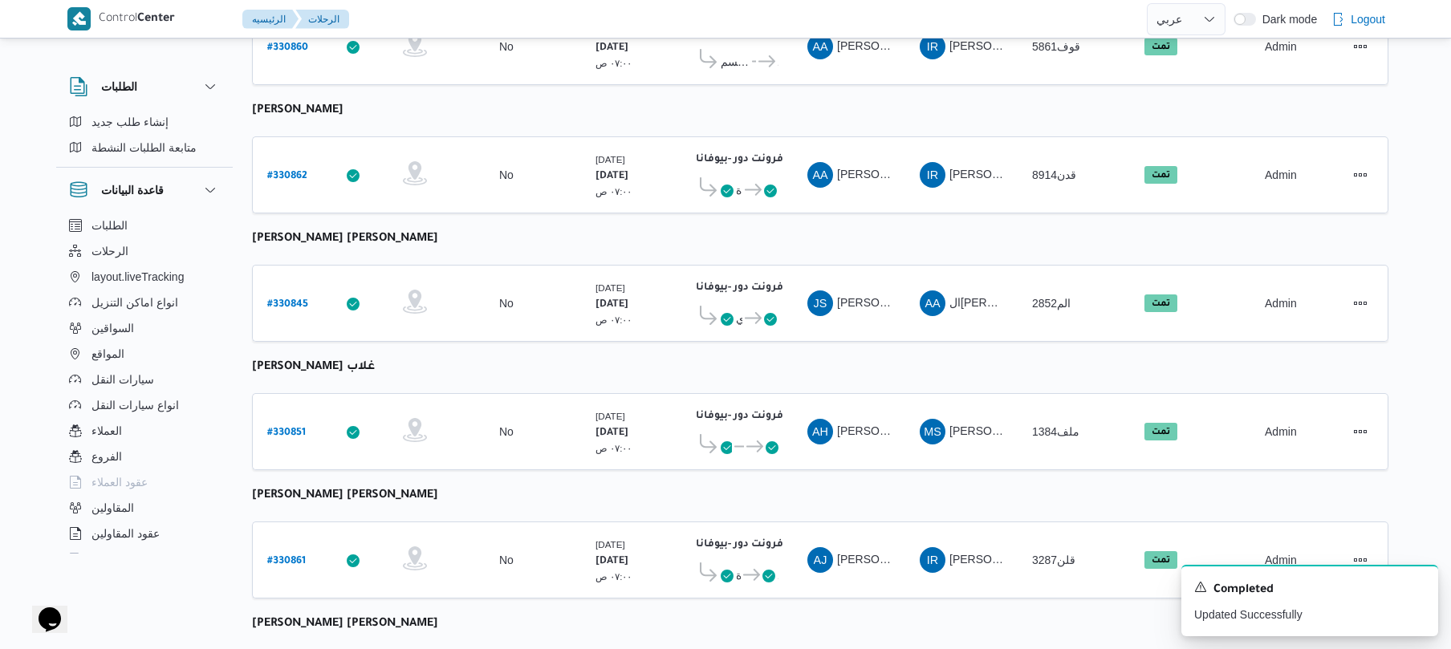
scroll to position [1959, 0]
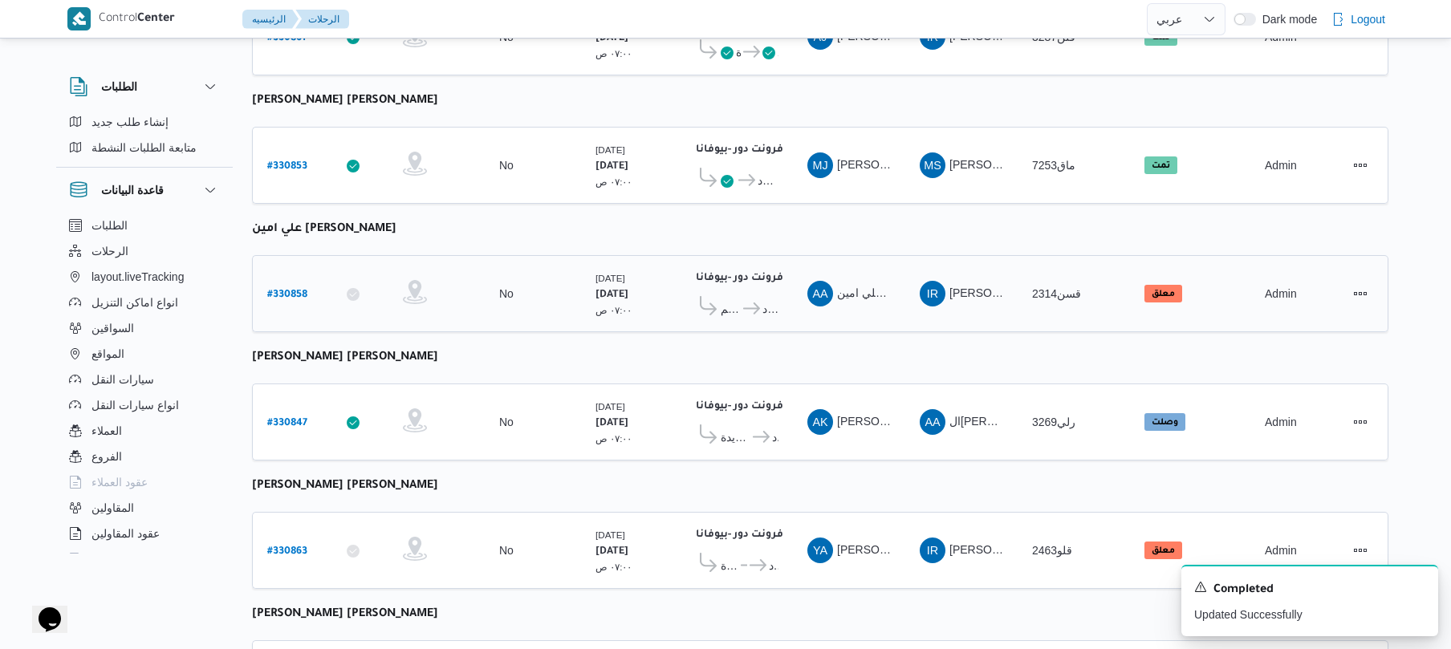
click at [297, 290] on b "# 330858" at bounding box center [287, 295] width 40 height 11
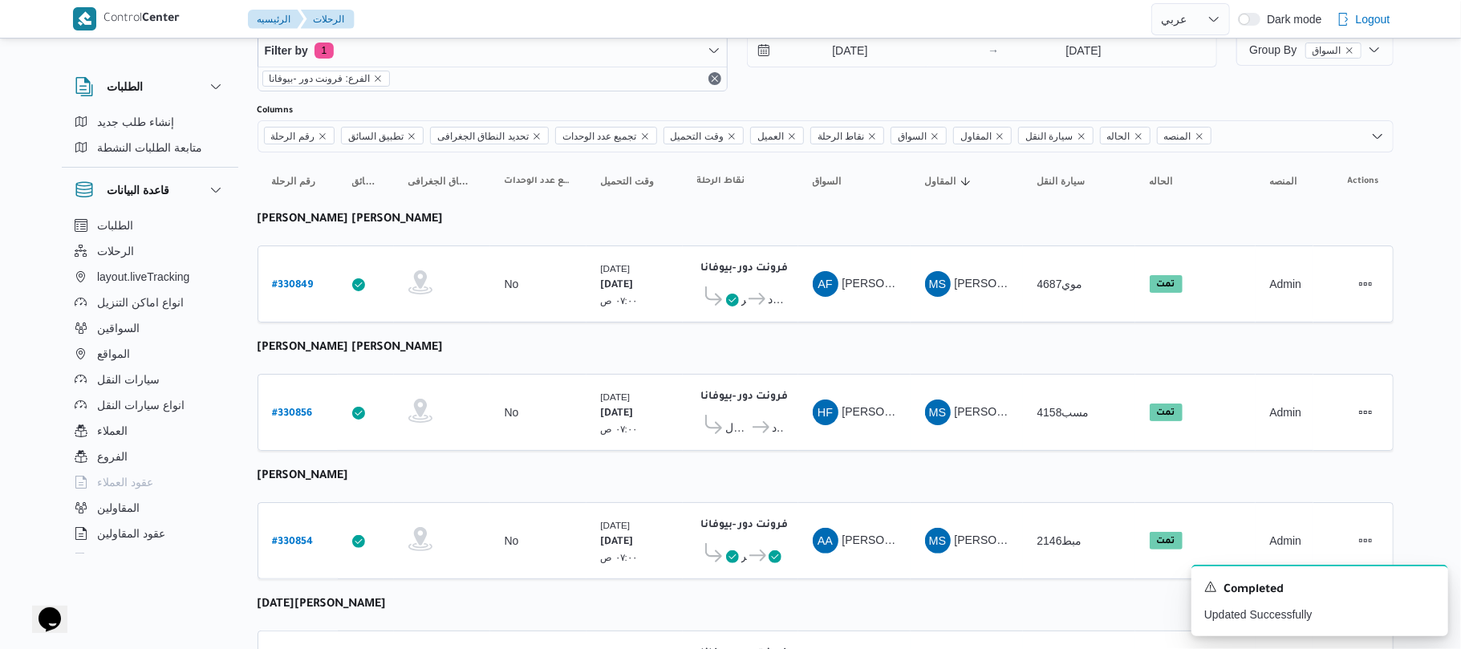
select select "ar"
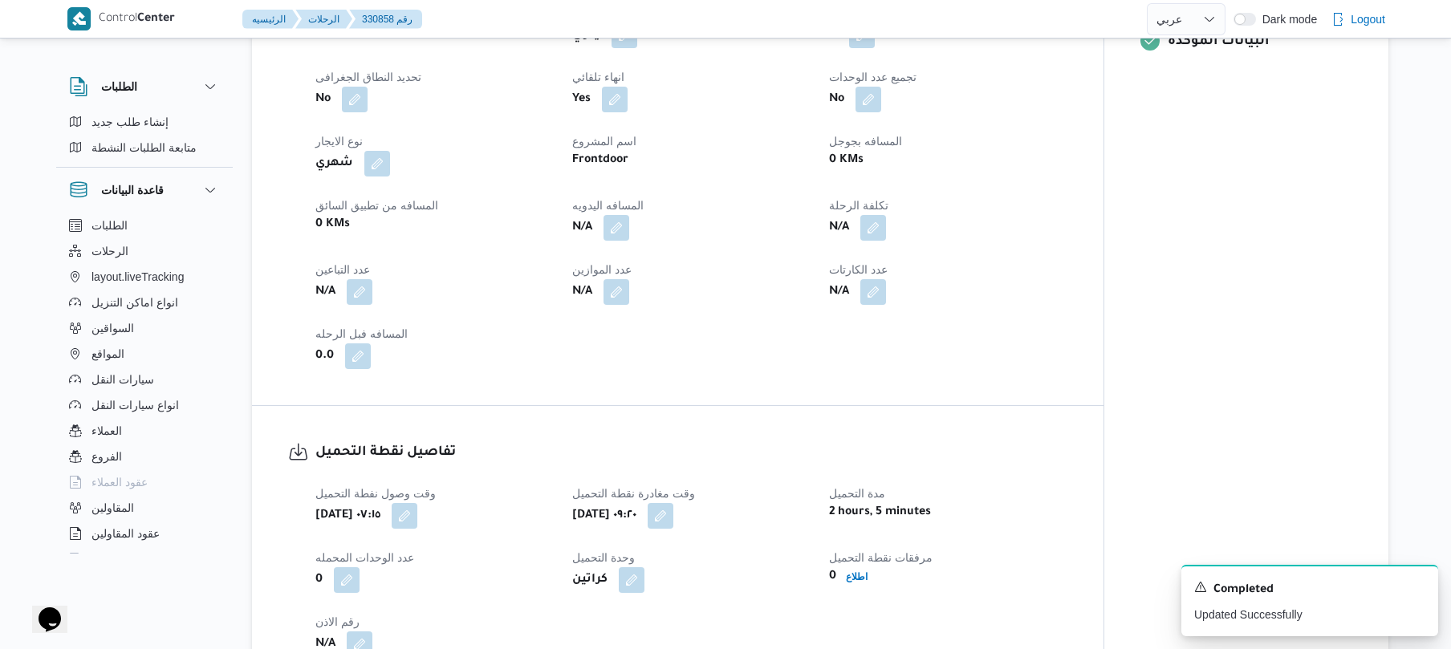
scroll to position [684, 0]
click at [617, 220] on button "button" at bounding box center [616, 225] width 26 height 26
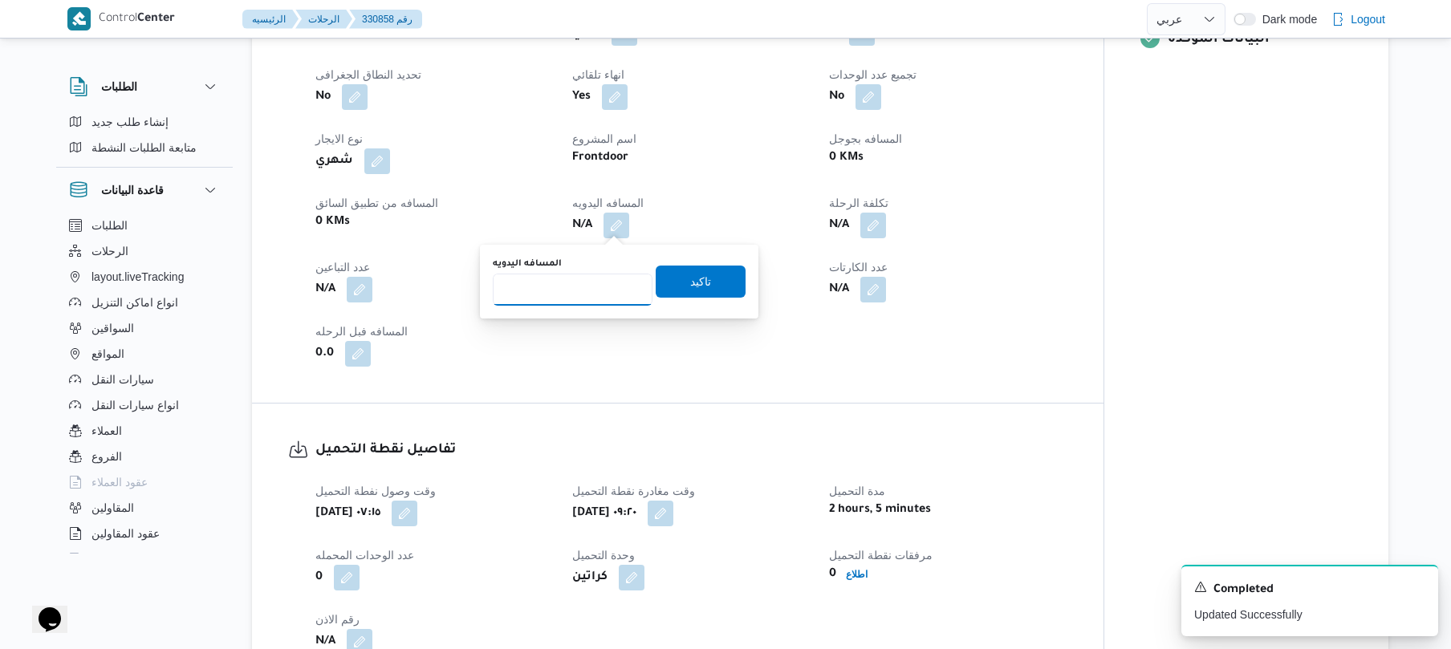
click at [603, 274] on input "المسافه اليدويه" at bounding box center [573, 290] width 160 height 32
type input "120"
click at [698, 283] on span "تاكيد" at bounding box center [700, 280] width 21 height 19
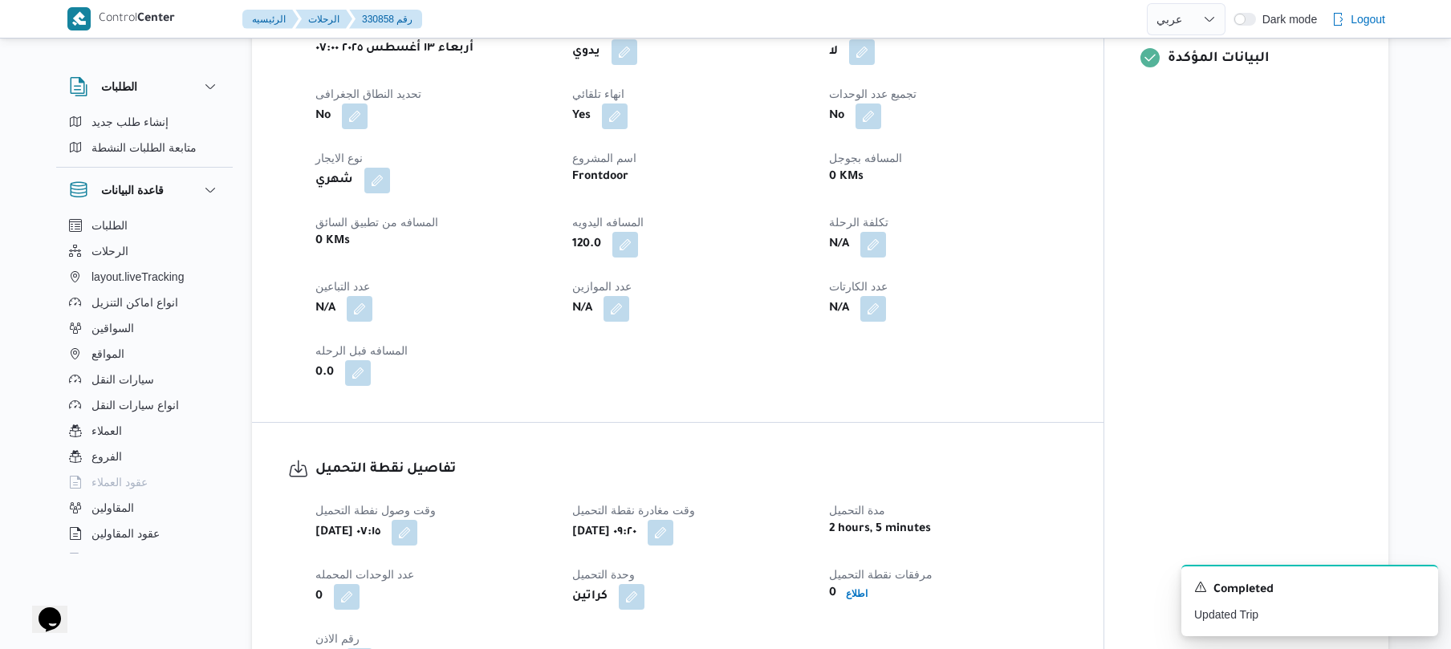
click at [770, 302] on dl "عدد الموازين N/A" at bounding box center [690, 300] width 237 height 47
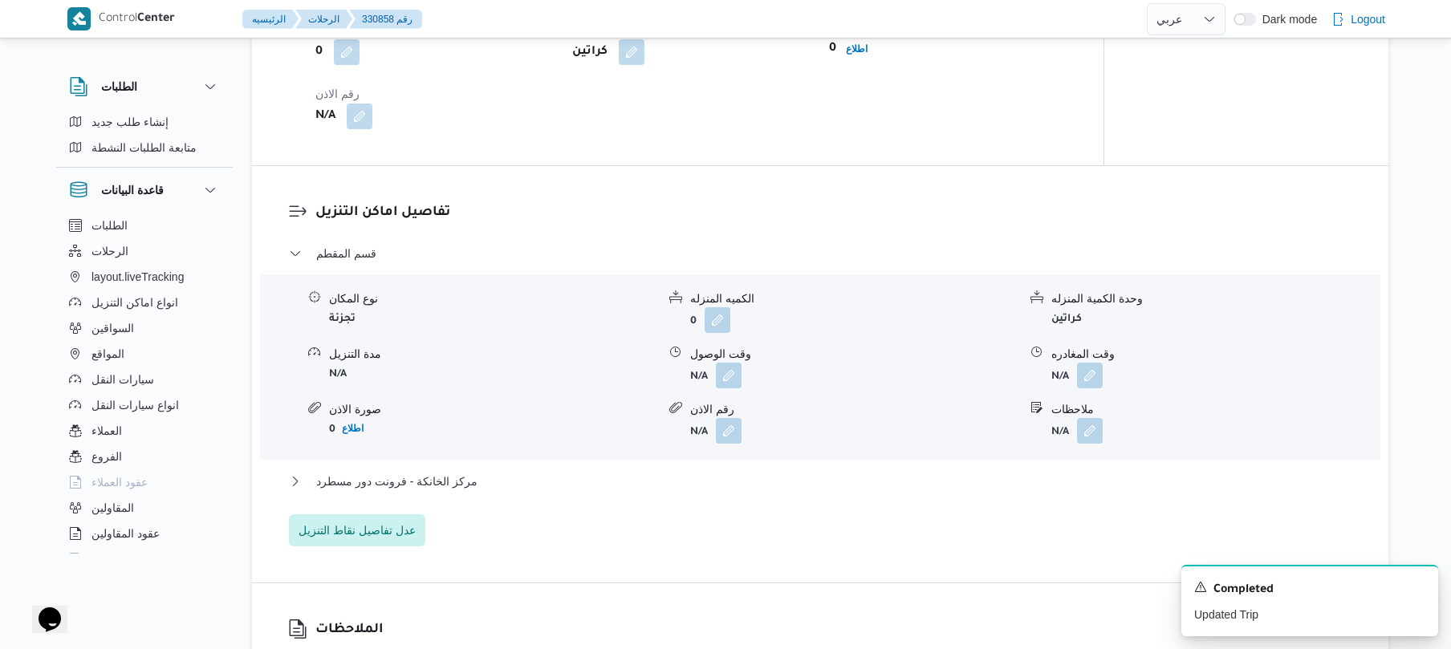
scroll to position [1211, 0]
click at [733, 373] on button "button" at bounding box center [729, 373] width 26 height 26
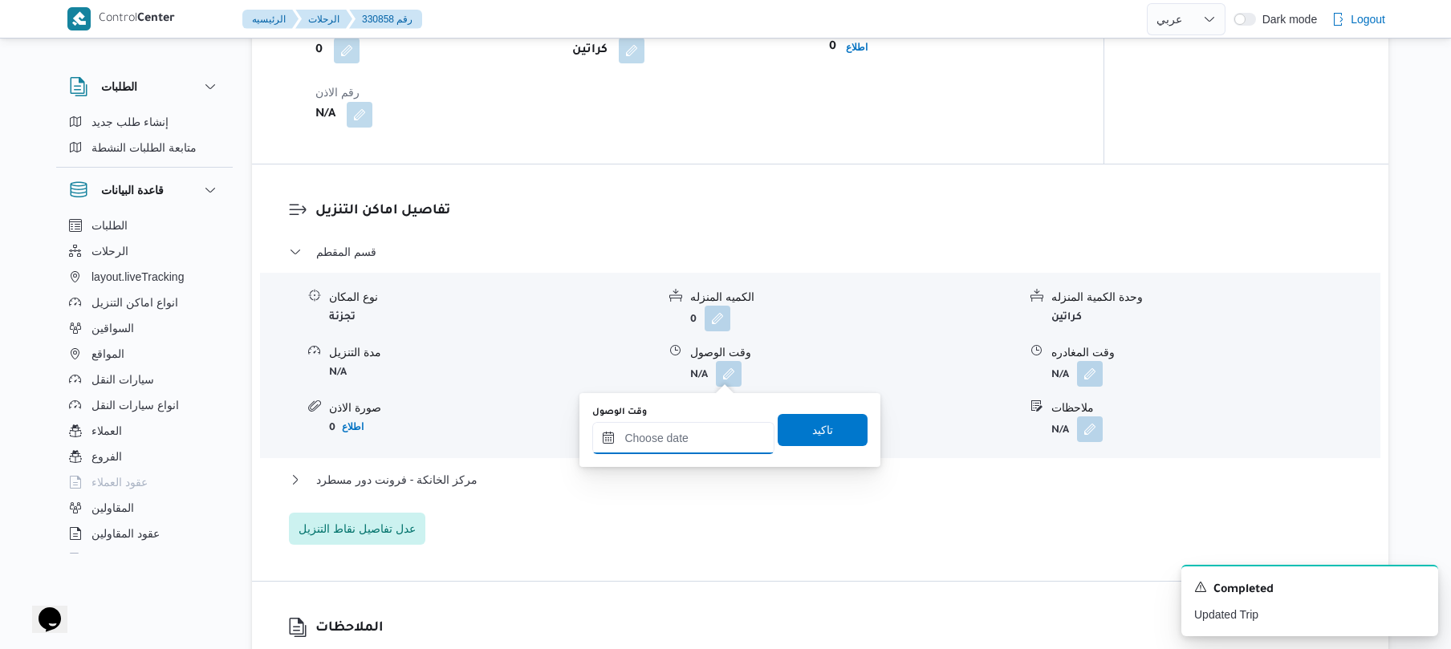
click at [700, 433] on input "وقت الوصول" at bounding box center [683, 438] width 182 height 32
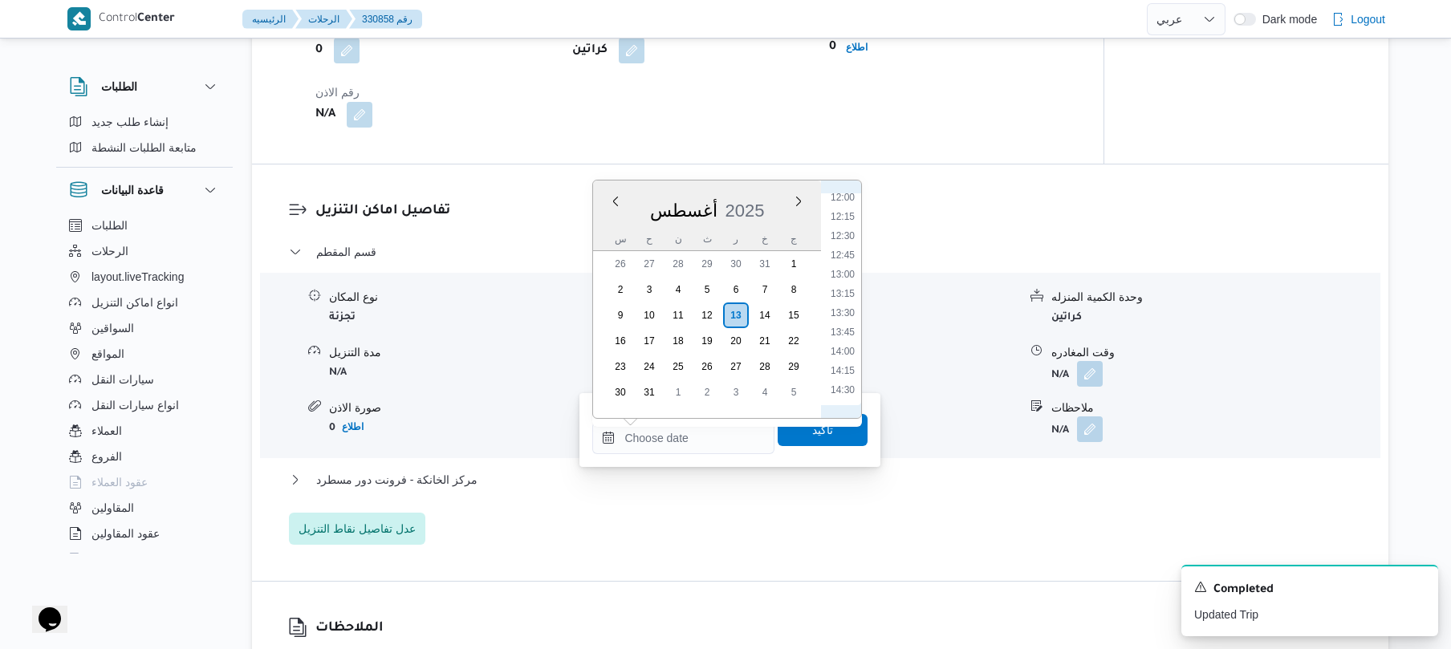
scroll to position [797, 0]
click at [847, 218] on li "10:30" at bounding box center [842, 213] width 37 height 16
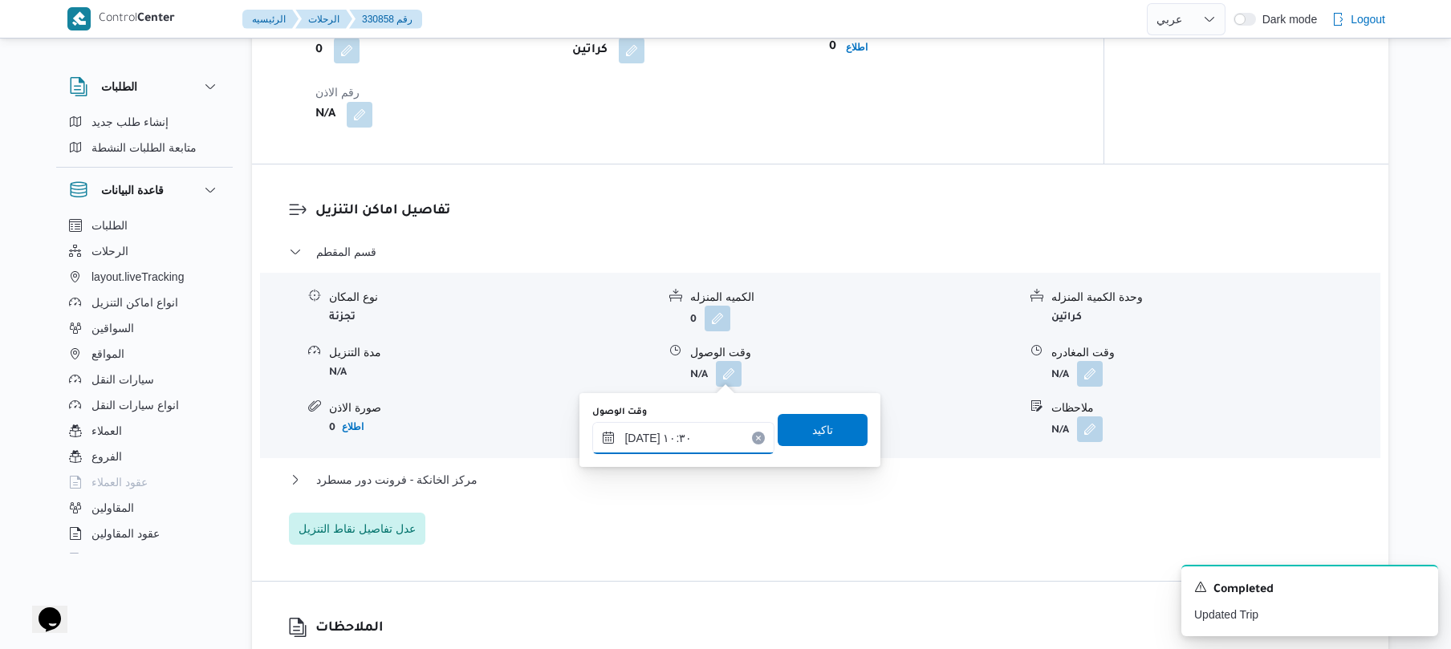
click at [642, 438] on input "[DATE] ١٠:٣٠" at bounding box center [683, 438] width 182 height 32
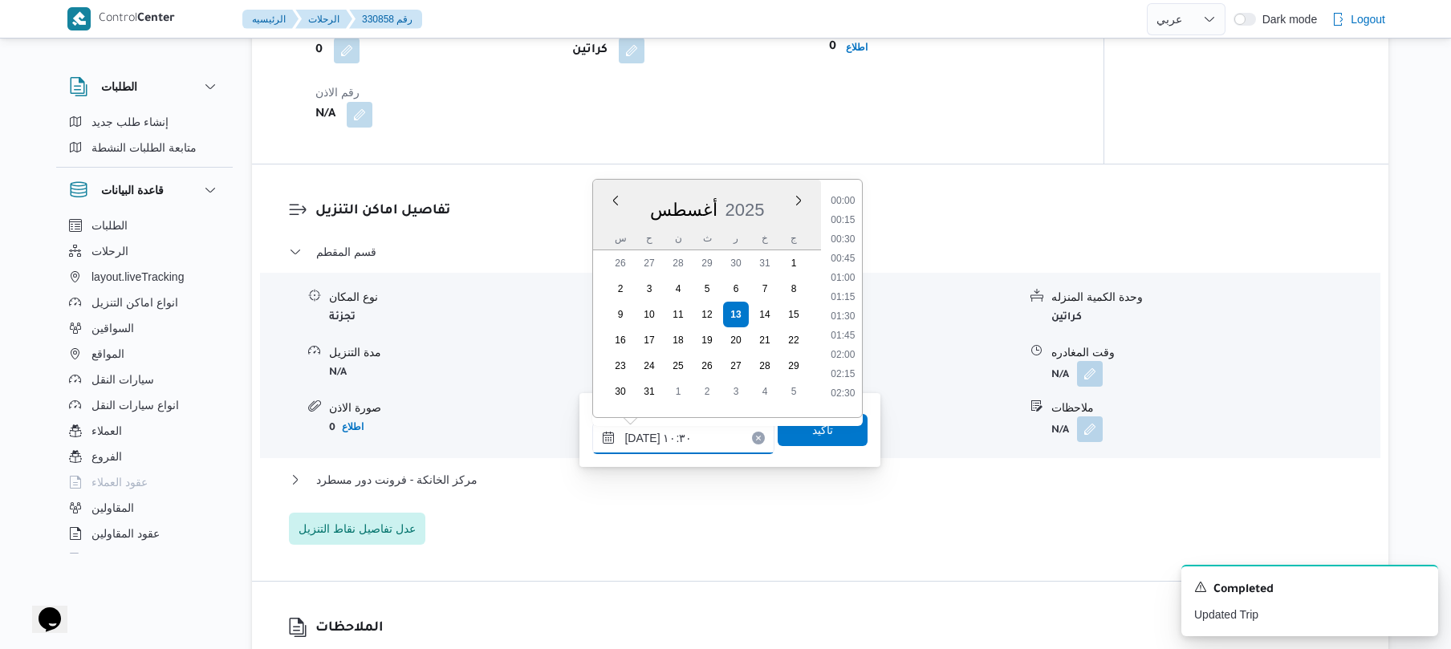
scroll to position [700, 0]
type input "[DATE] ١٠:05"
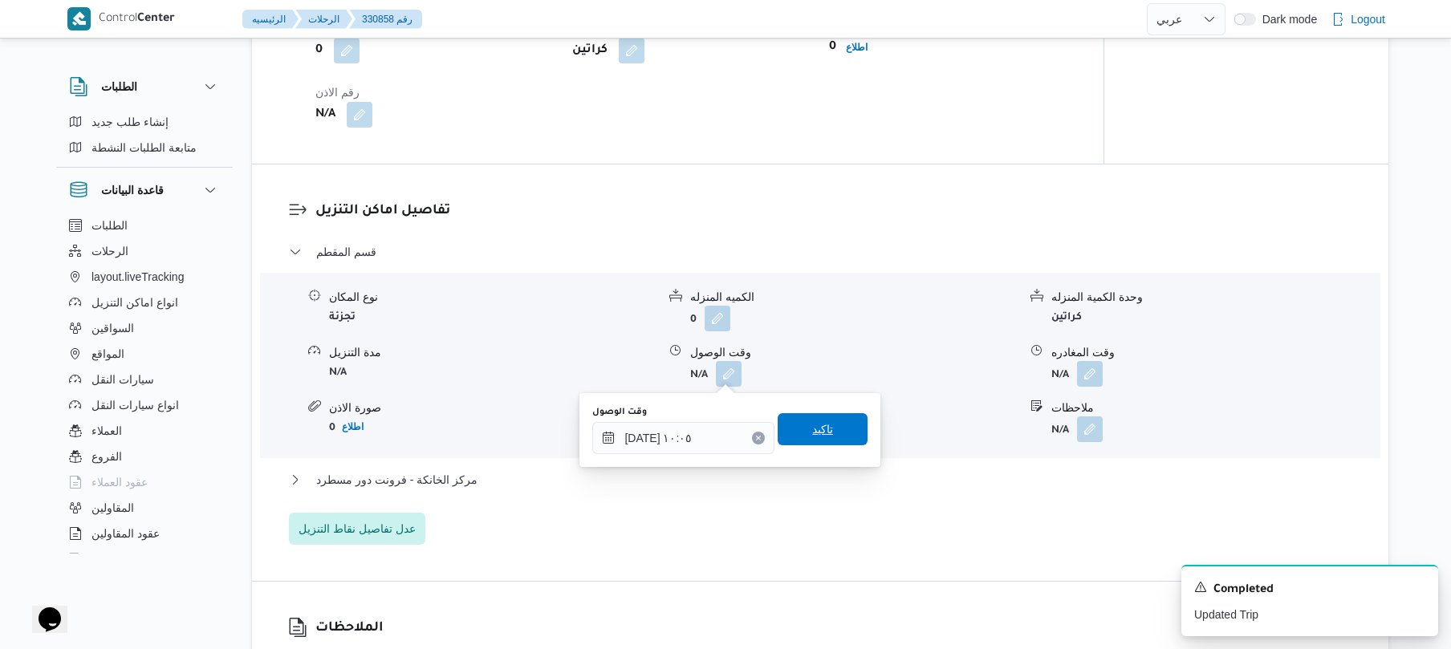
click at [831, 432] on span "تاكيد" at bounding box center [822, 429] width 90 height 32
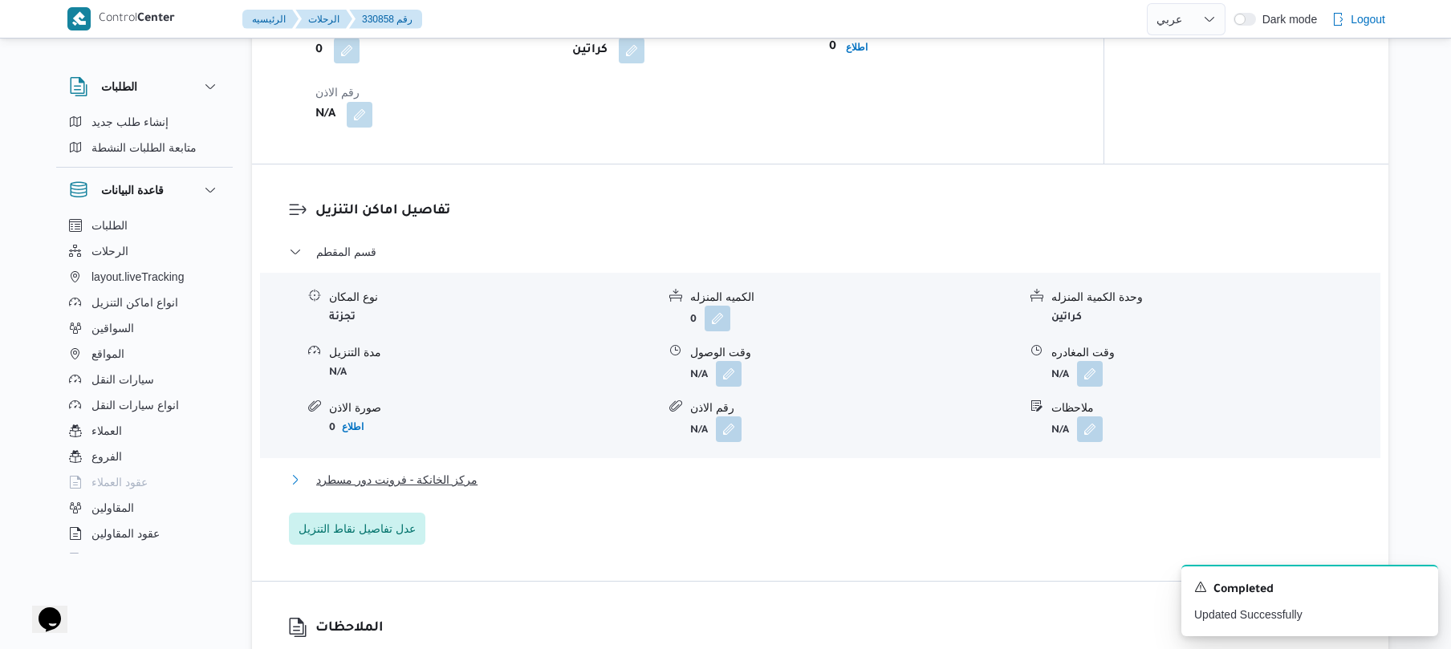
click at [722, 477] on button "مركز الخانكة - فرونت دور مسطرد" at bounding box center [820, 479] width 1063 height 19
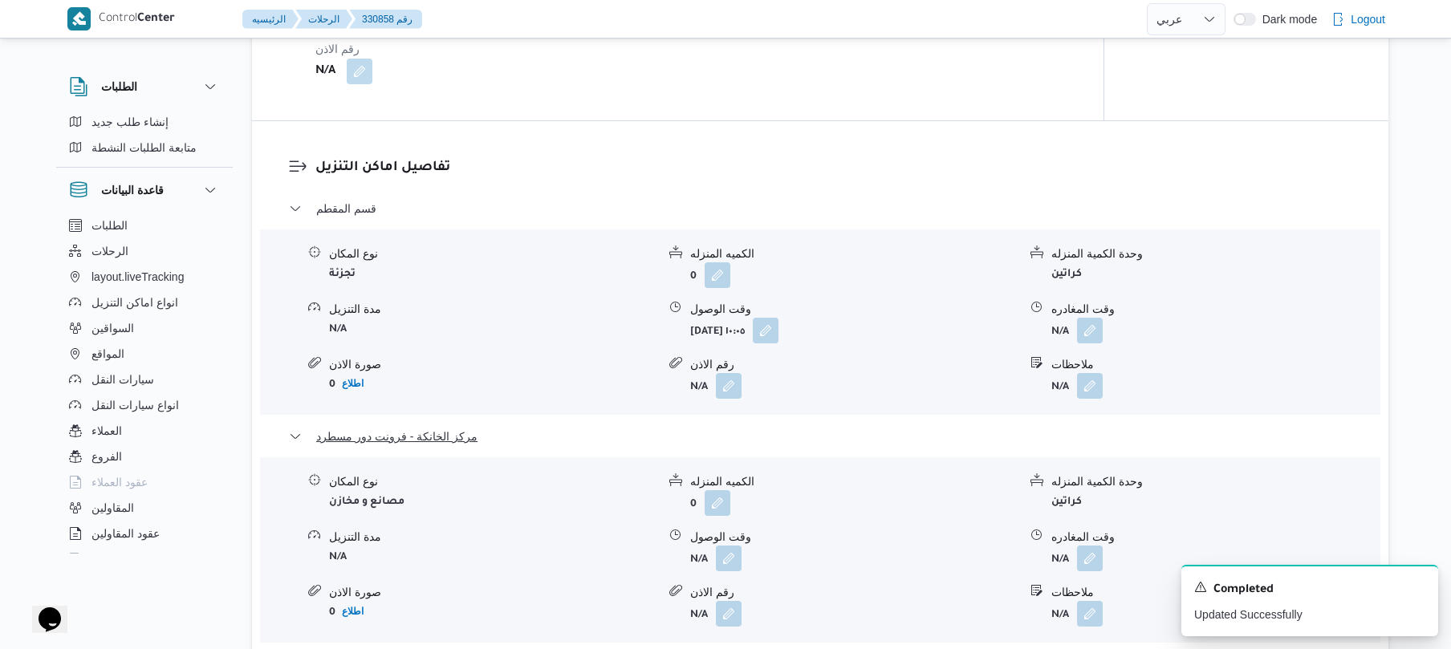
scroll to position [1426, 0]
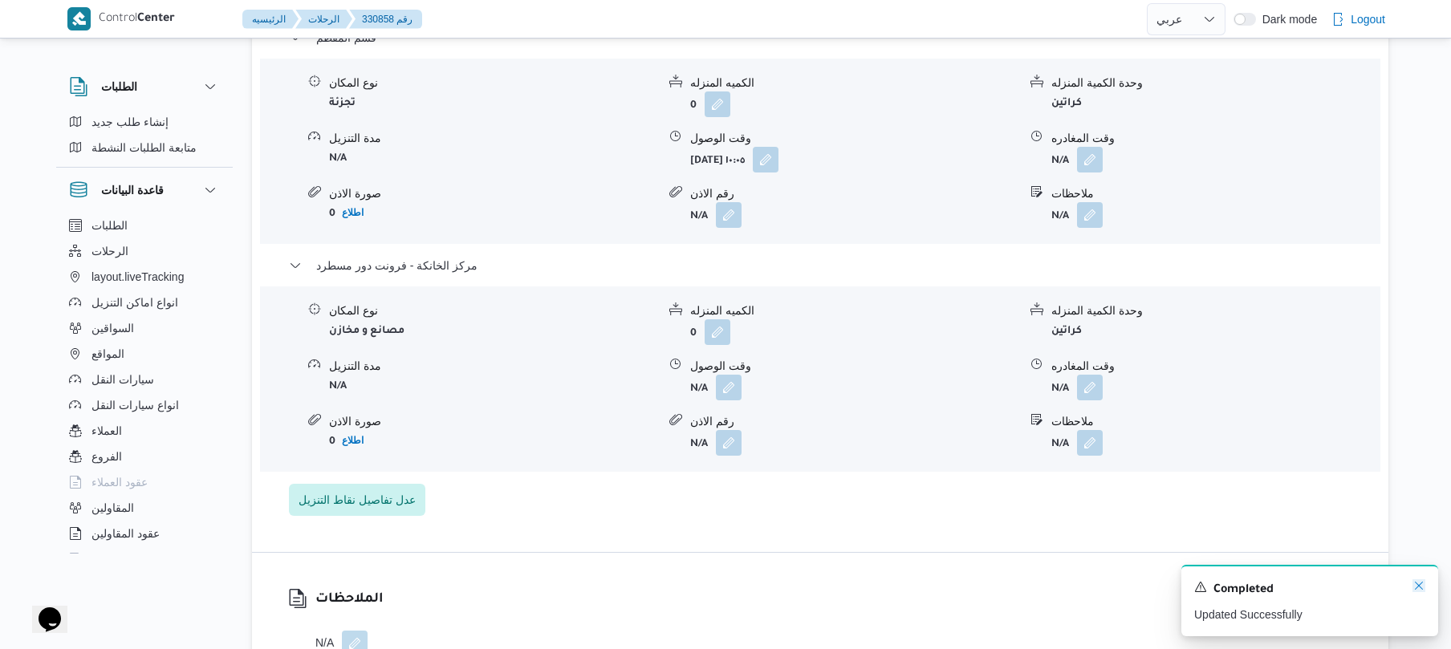
click at [1418, 582] on icon "Dismiss toast" at bounding box center [1418, 585] width 13 height 13
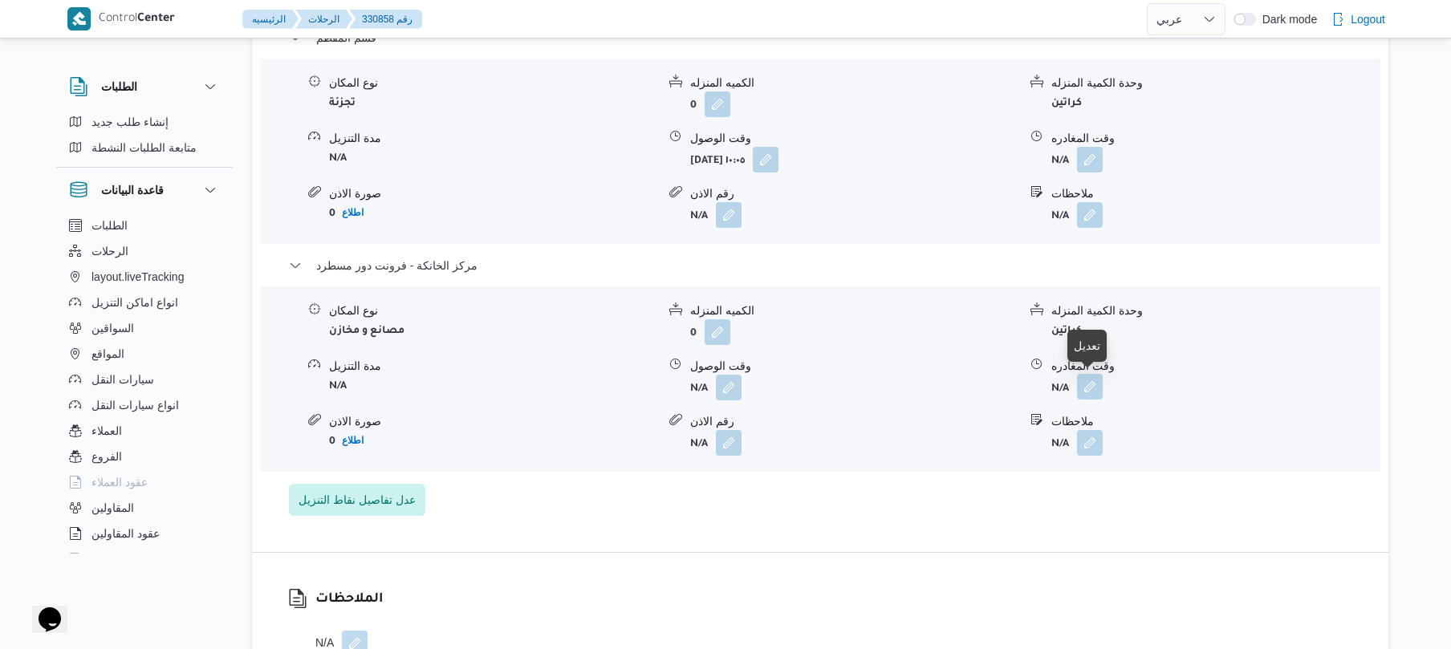
click at [1095, 384] on button "button" at bounding box center [1090, 387] width 26 height 26
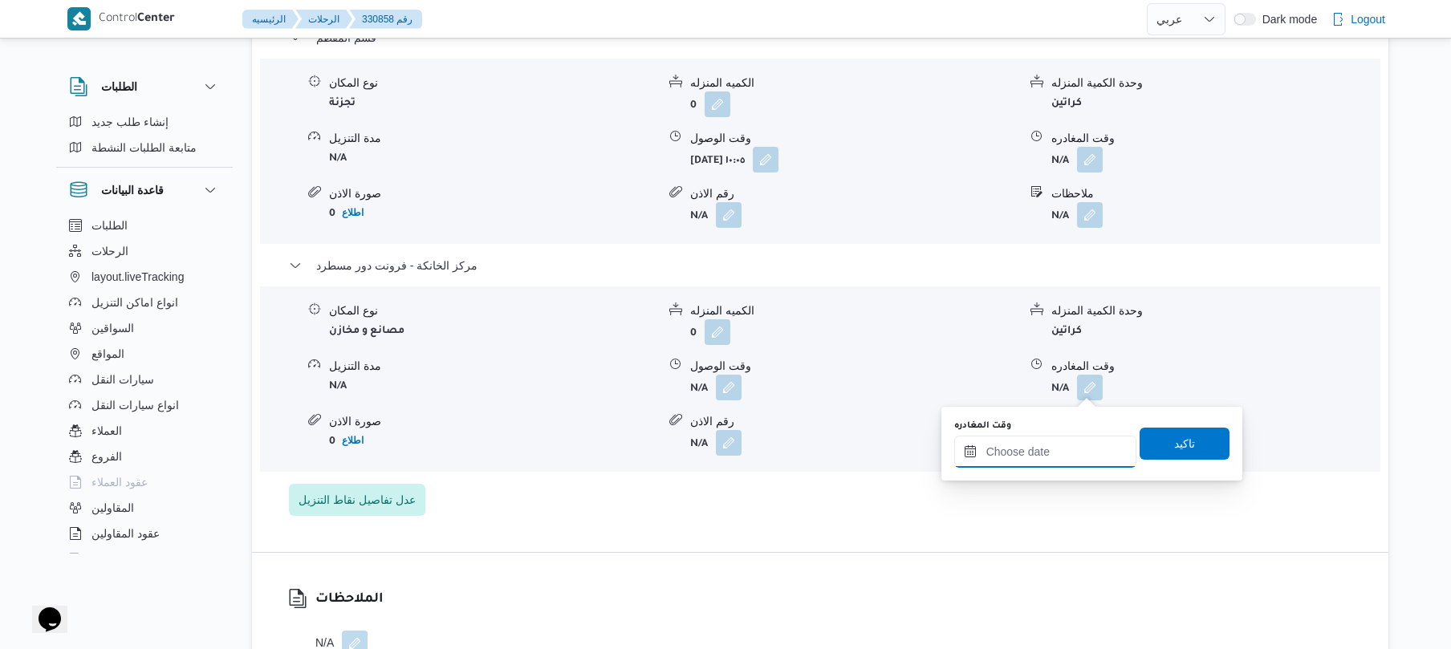
click at [1041, 454] on input "وقت المغادره" at bounding box center [1045, 452] width 182 height 32
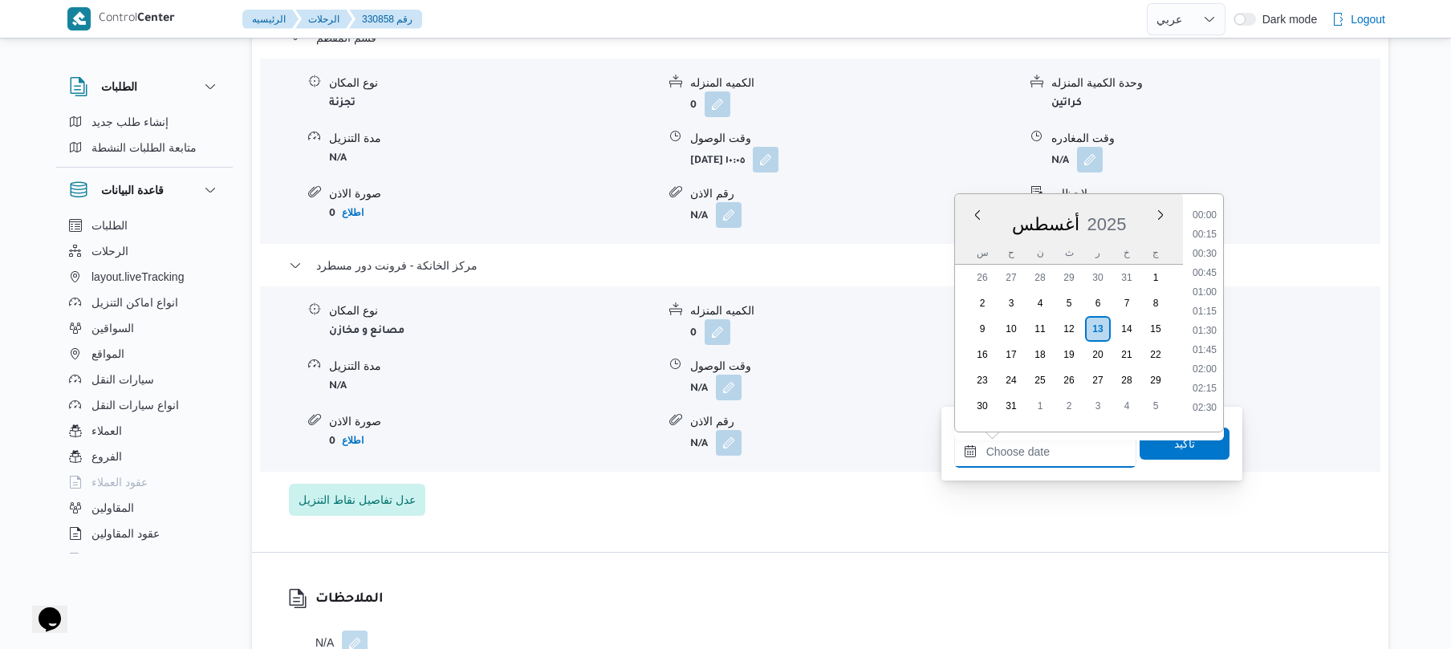
scroll to position [1336, 0]
click at [1210, 270] on li "18:00" at bounding box center [1204, 266] width 37 height 16
type input "[DATE] ١٨:٠٠"
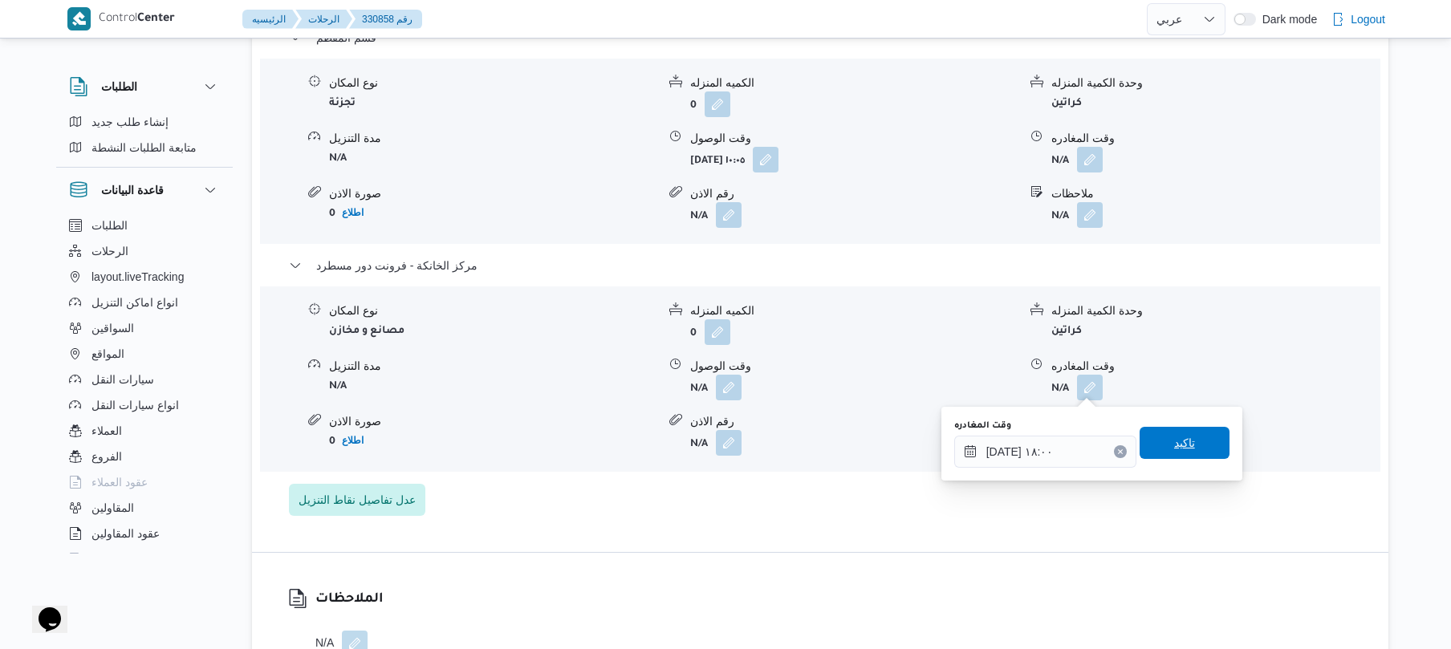
click at [1179, 450] on span "تاكيد" at bounding box center [1184, 442] width 21 height 19
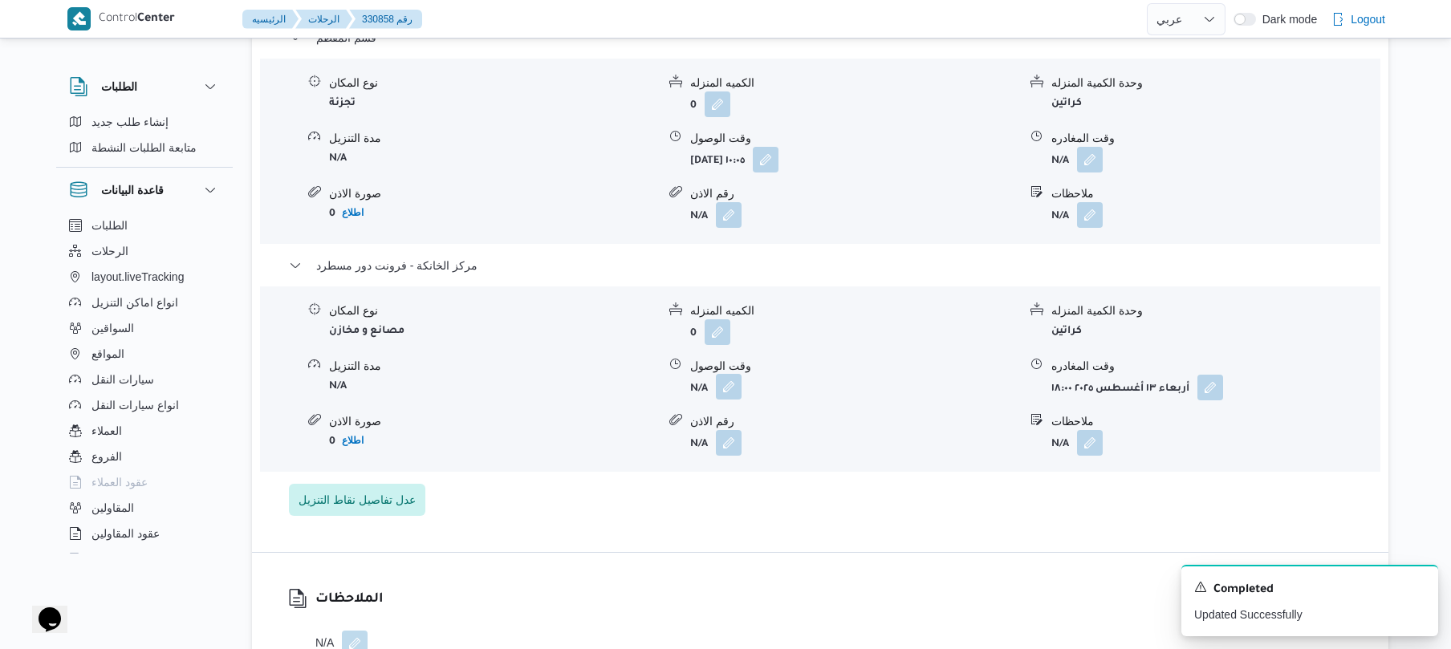
click at [724, 383] on button "button" at bounding box center [729, 387] width 26 height 26
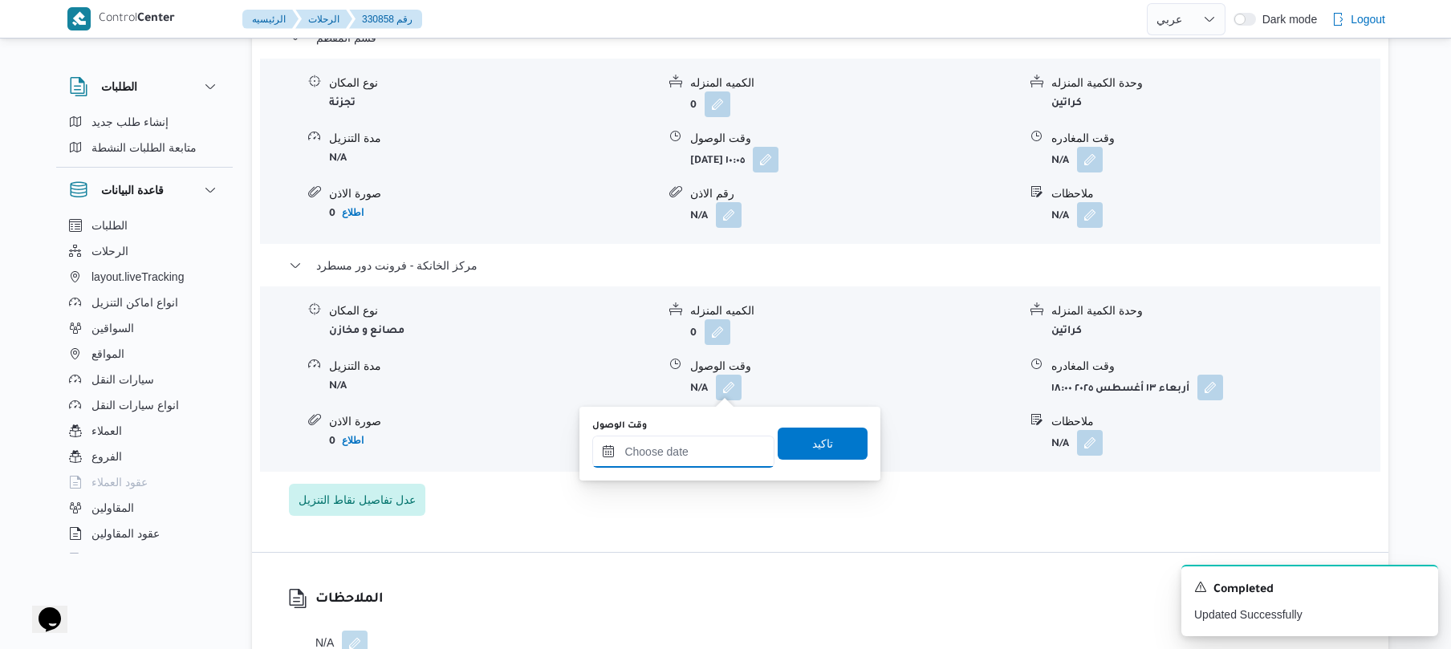
click at [668, 450] on input "وقت الوصول" at bounding box center [683, 452] width 182 height 32
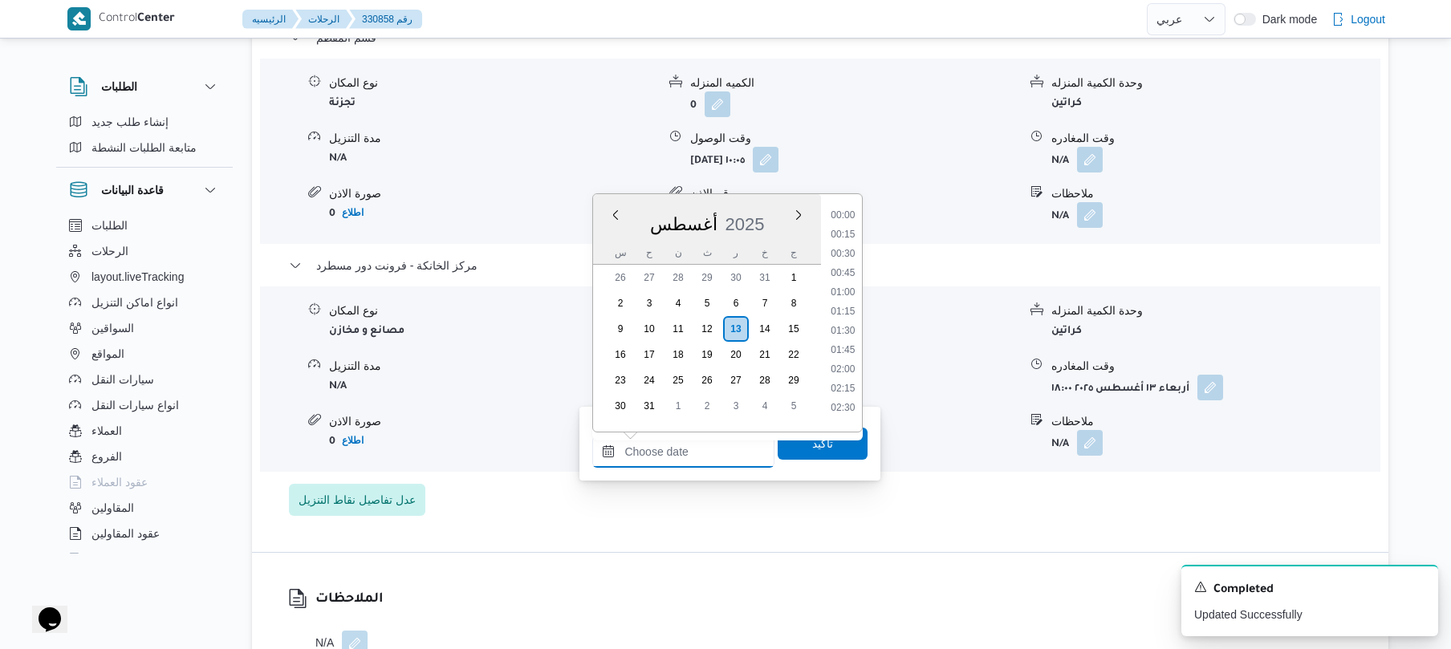
scroll to position [1355, 0]
click at [851, 226] on li "17:45" at bounding box center [843, 227] width 37 height 16
type input "[DATE] ١٧:٤٥"
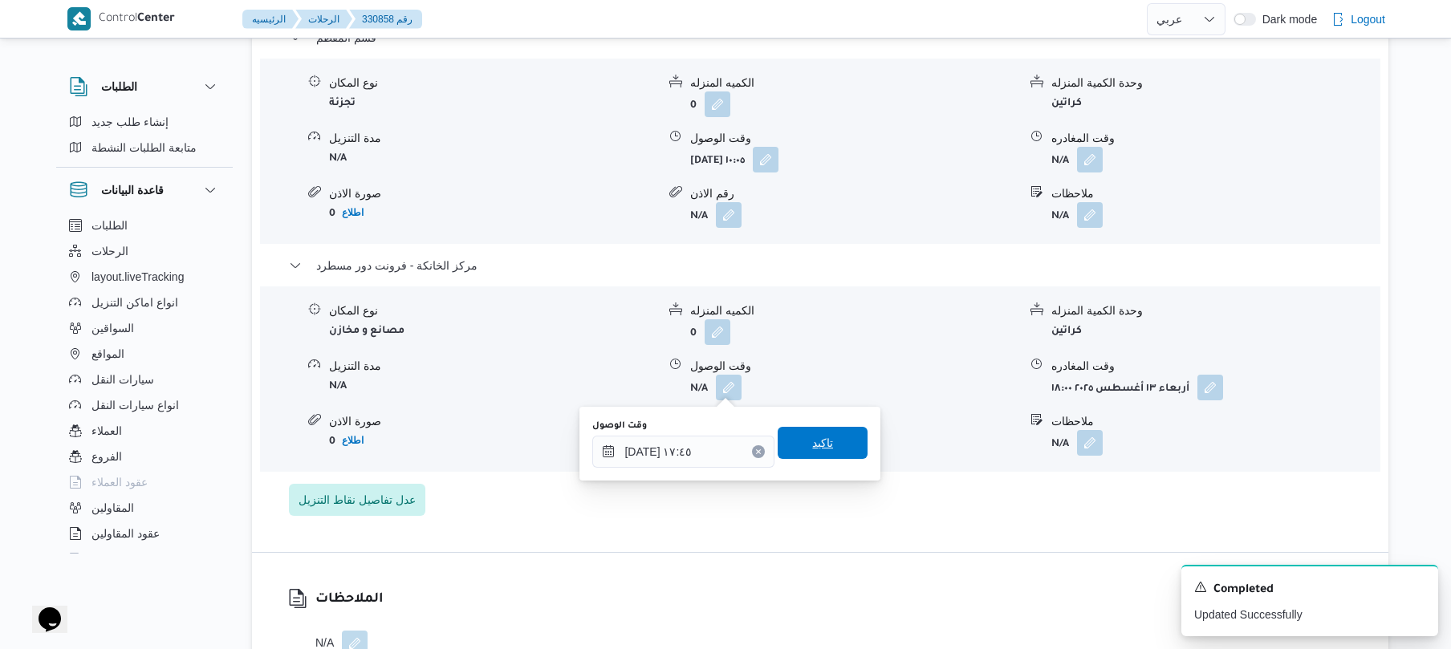
click at [822, 443] on span "تاكيد" at bounding box center [822, 442] width 21 height 19
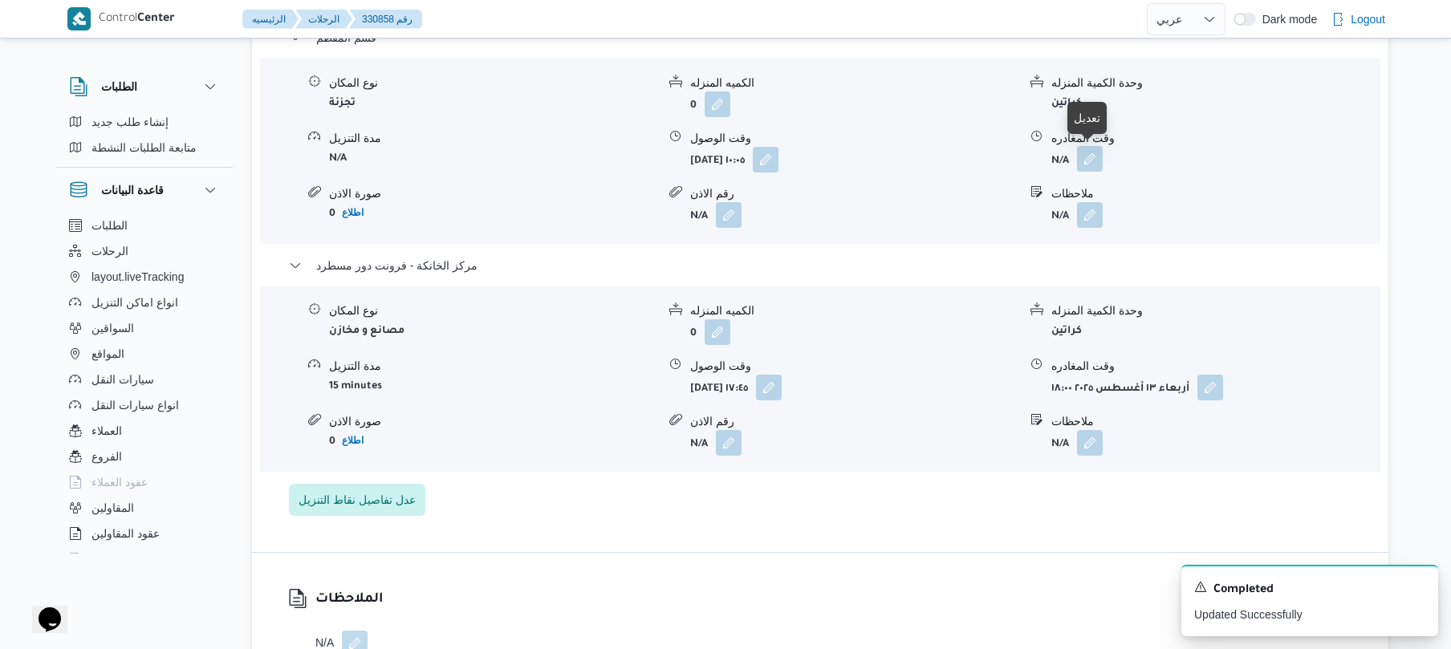
click at [1091, 158] on button "button" at bounding box center [1090, 159] width 26 height 26
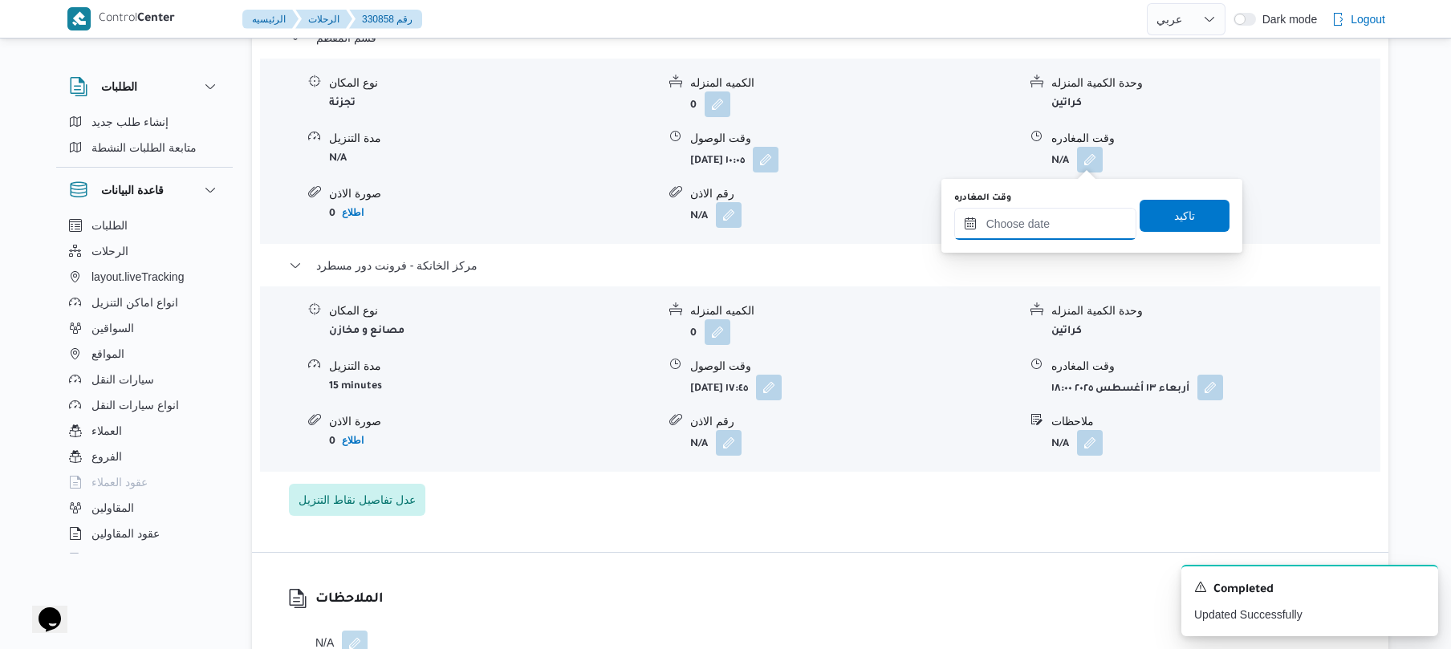
click at [1069, 217] on input "وقت المغادره" at bounding box center [1045, 224] width 182 height 32
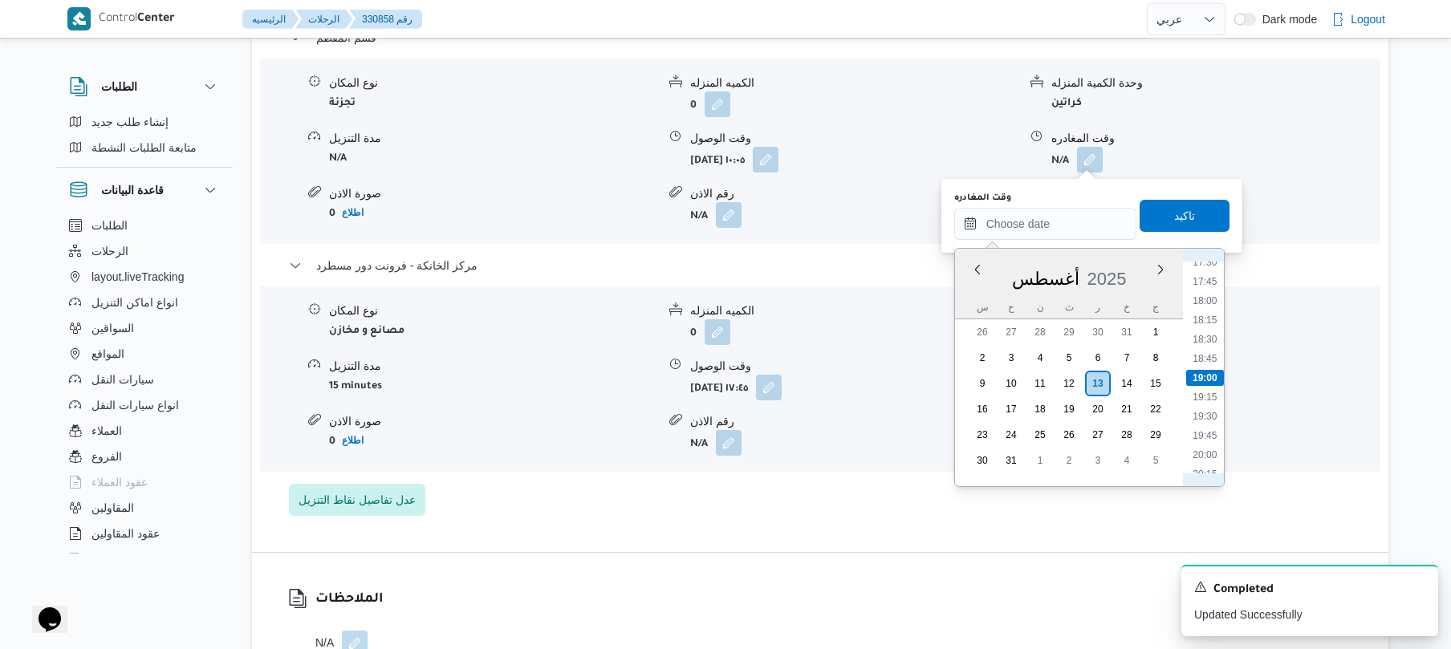
scroll to position [1175, 0]
click at [1203, 401] on li "17:00" at bounding box center [1204, 404] width 37 height 16
type input "[DATE] ١٧:٠٠"
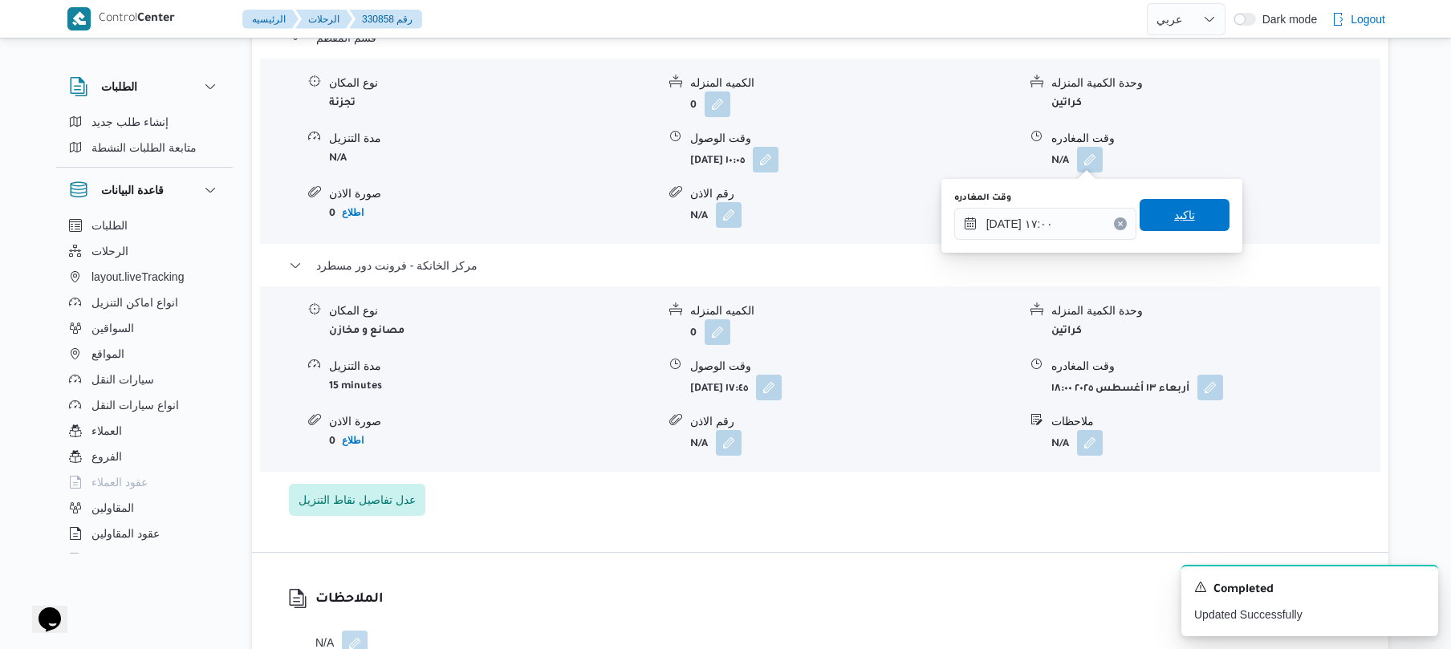
click at [1192, 215] on span "تاكيد" at bounding box center [1184, 215] width 90 height 32
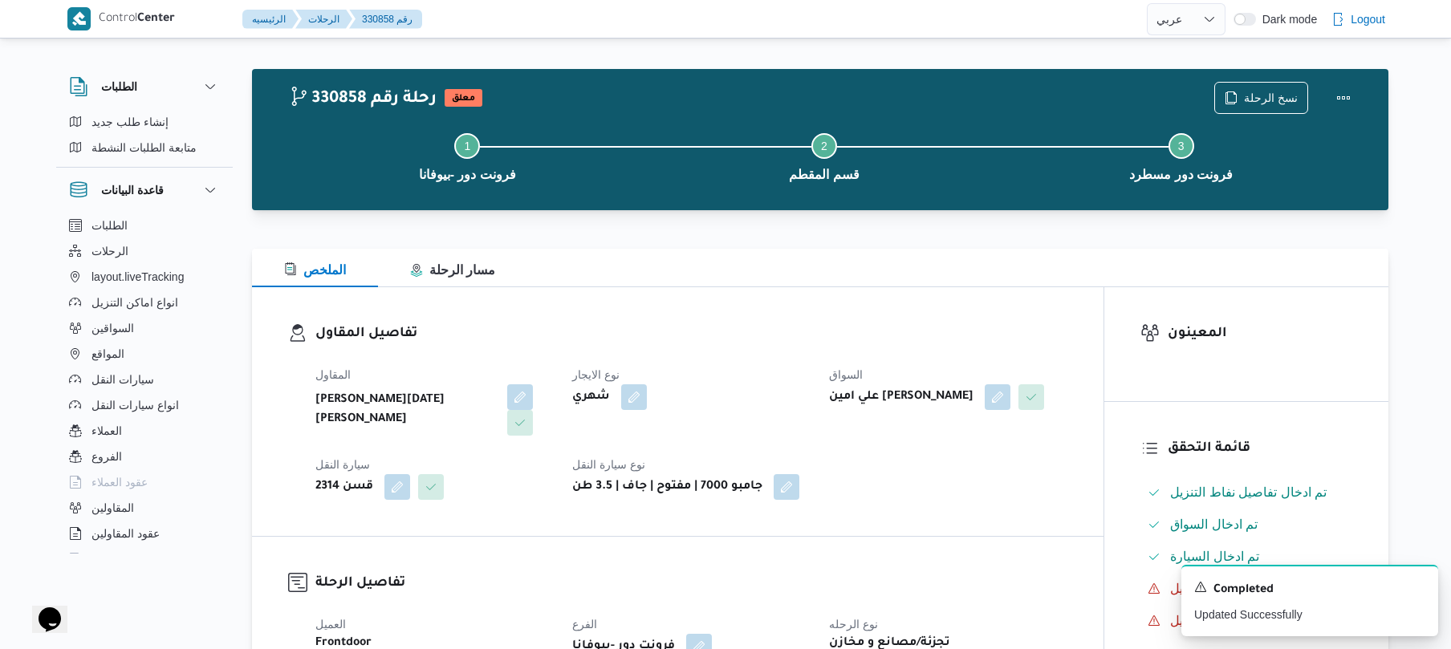
scroll to position [0, 0]
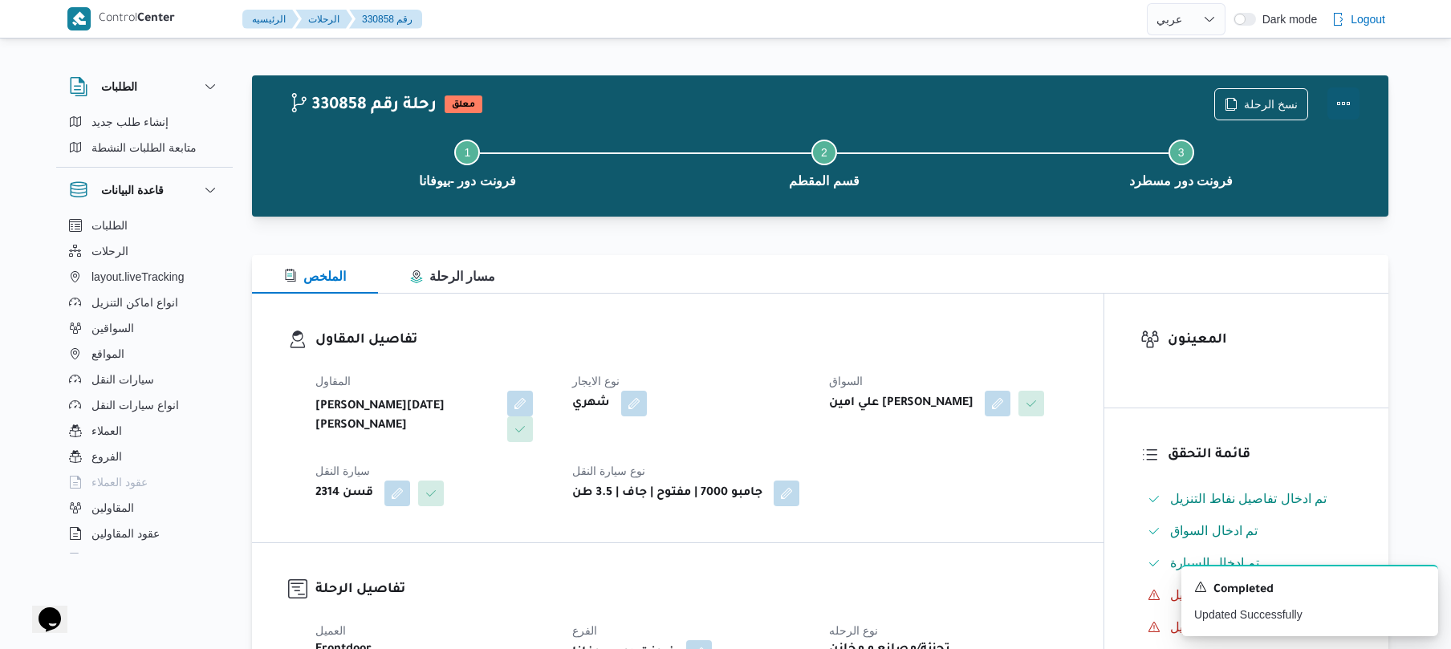
click at [1343, 101] on button "Actions" at bounding box center [1343, 103] width 32 height 32
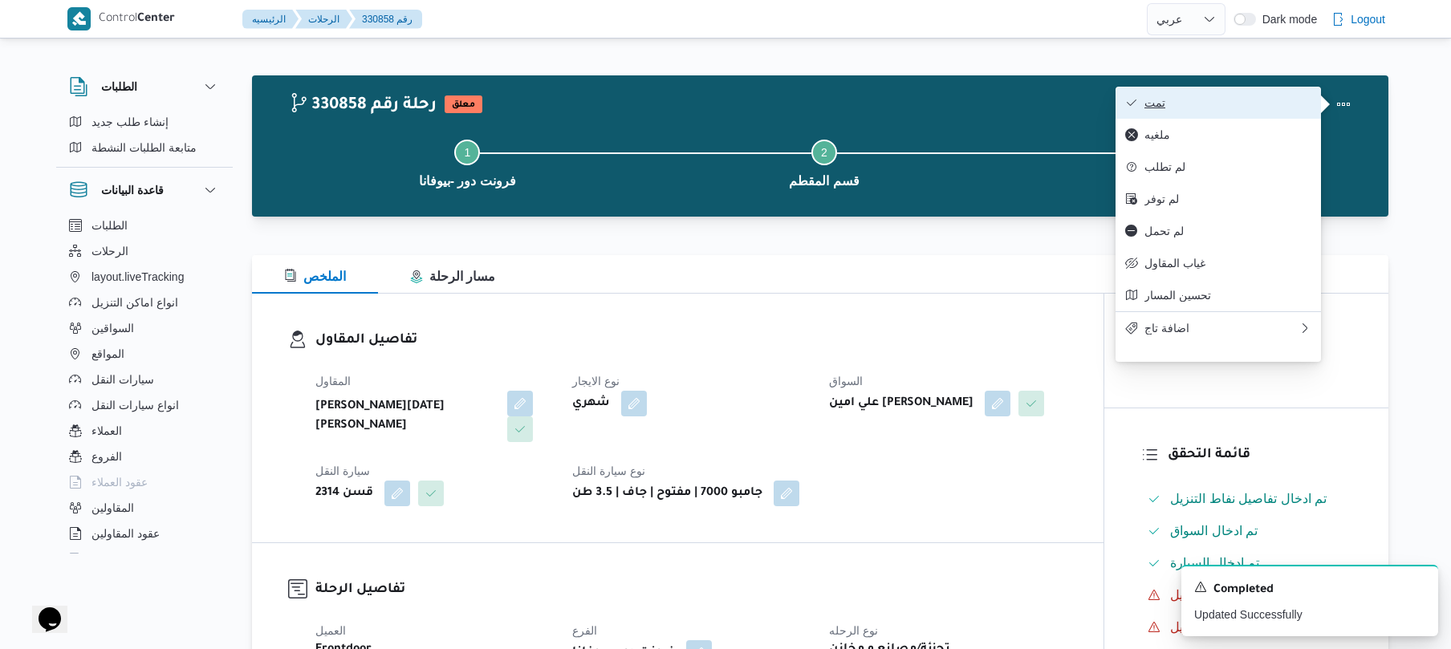
click at [1280, 99] on span "تمت" at bounding box center [1227, 102] width 167 height 13
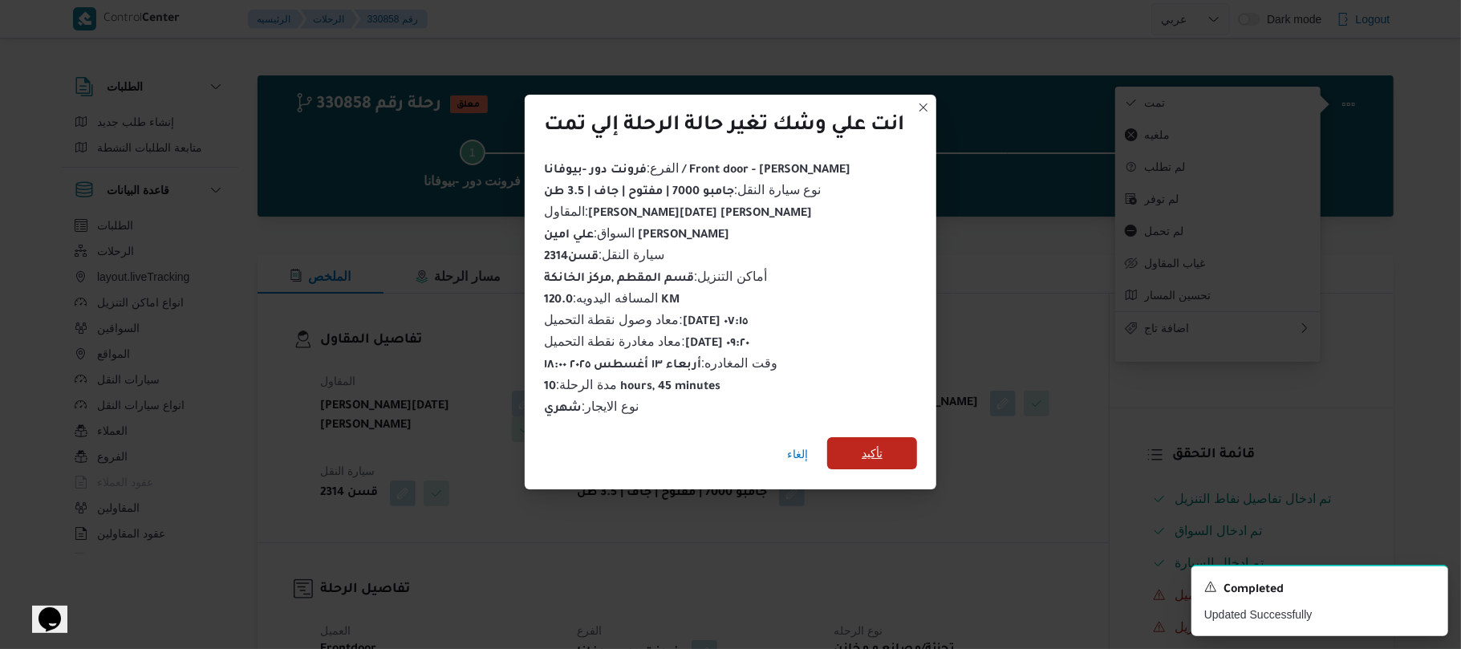
click at [896, 444] on span "تأكيد" at bounding box center [872, 453] width 90 height 32
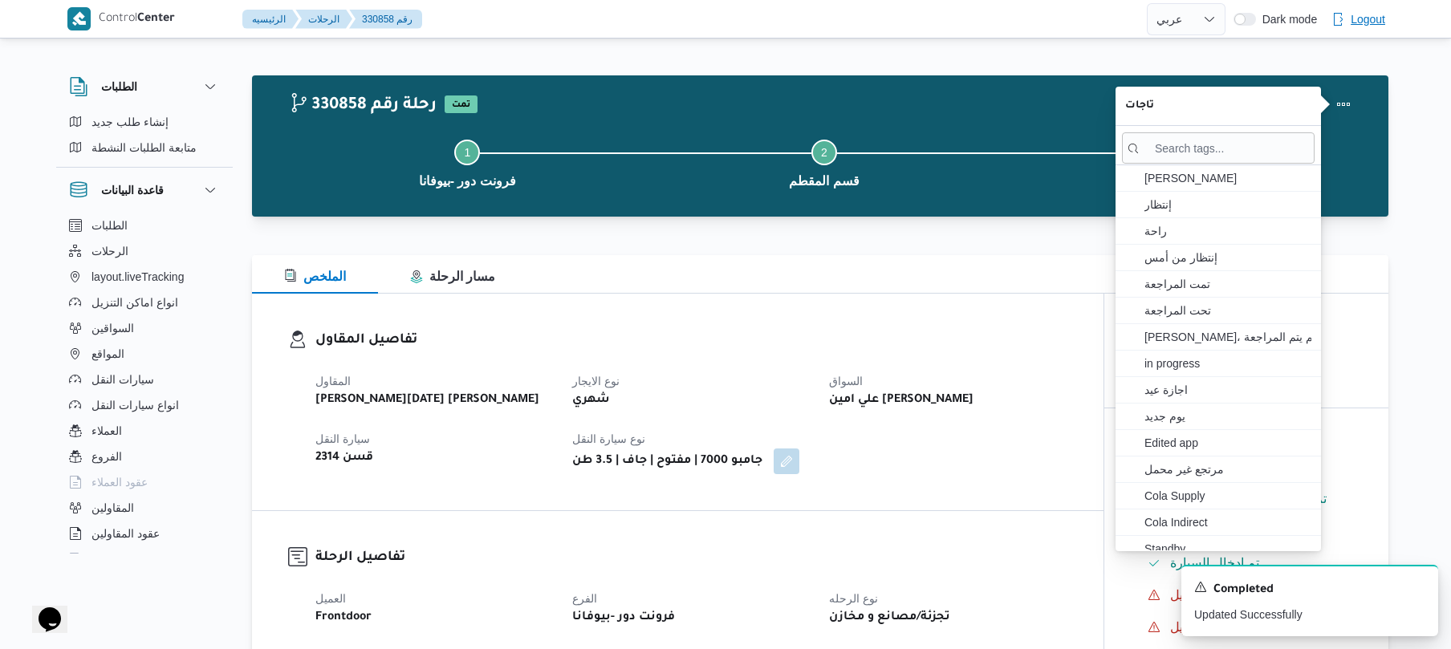
select select "ar"
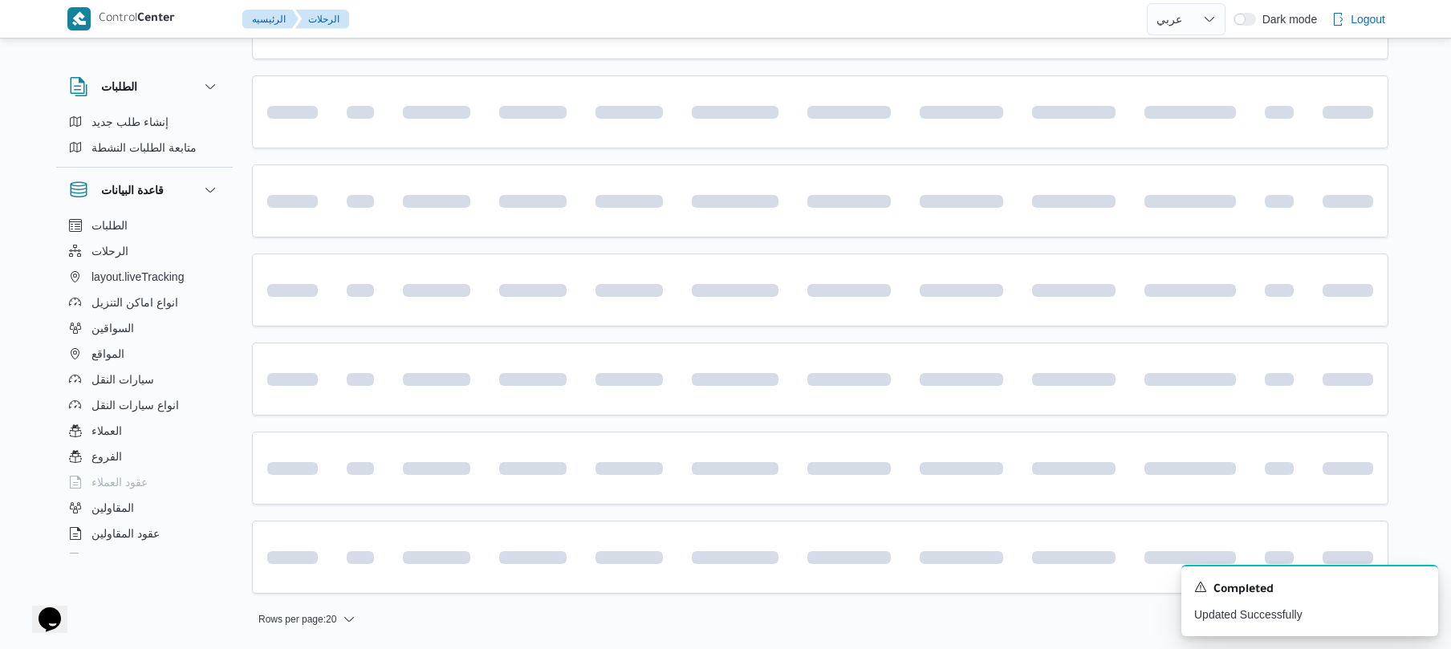
scroll to position [1959, 0]
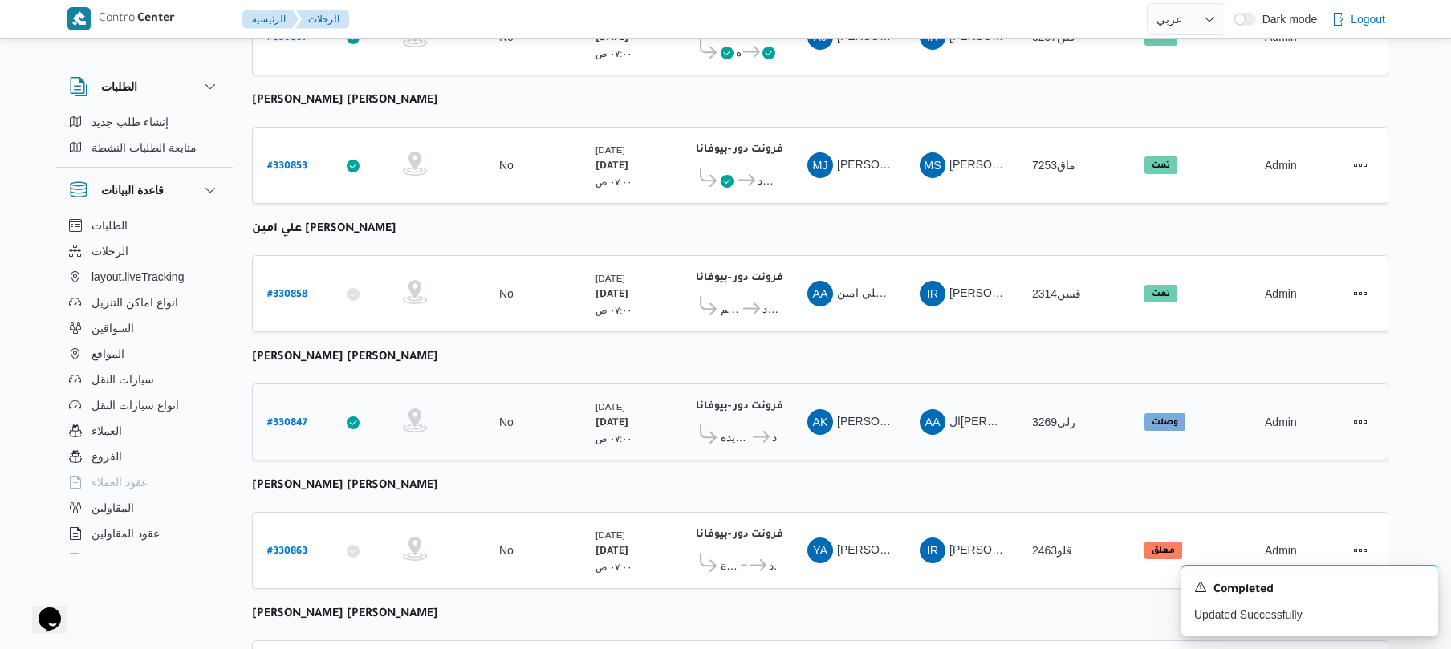
click at [284, 412] on link "# 330847" at bounding box center [287, 423] width 40 height 22
select select "ar"
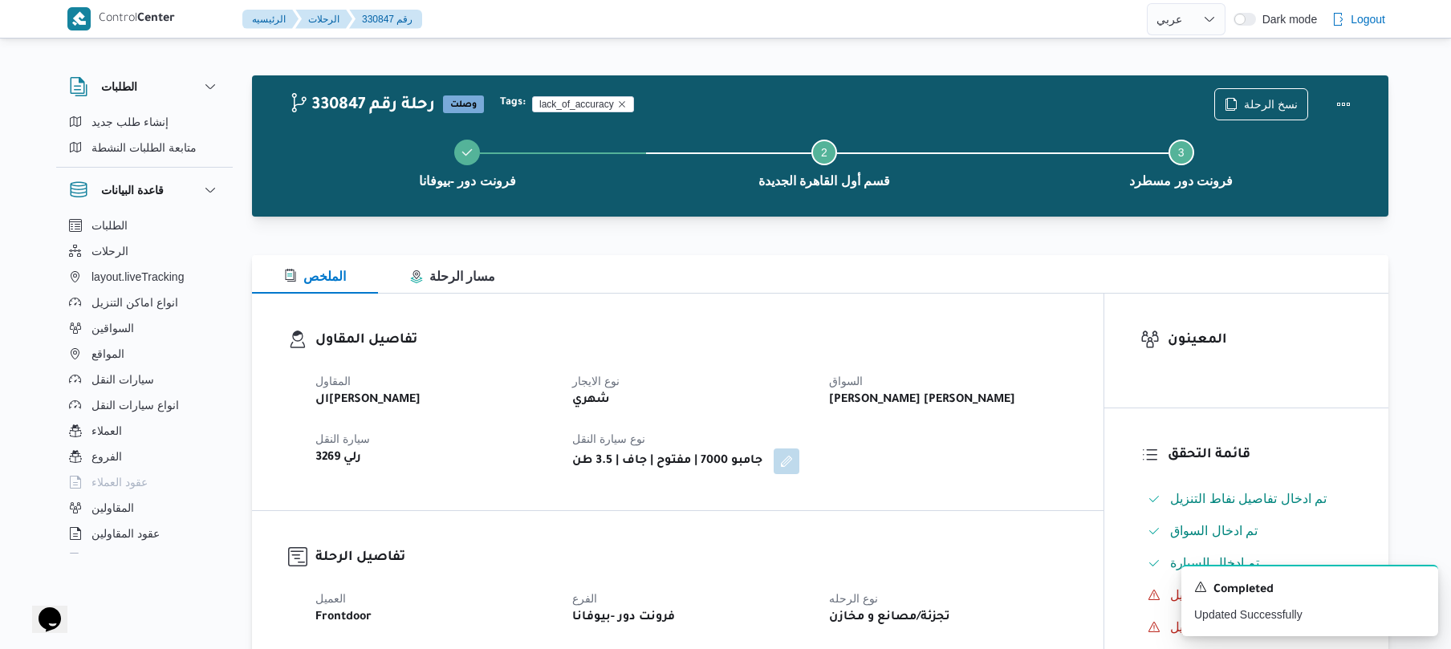
click at [992, 457] on div "المقاول السيد [PERSON_NAME] [PERSON_NAME] الايجار شهري السواق [PERSON_NAME] [PE…" at bounding box center [691, 423] width 771 height 122
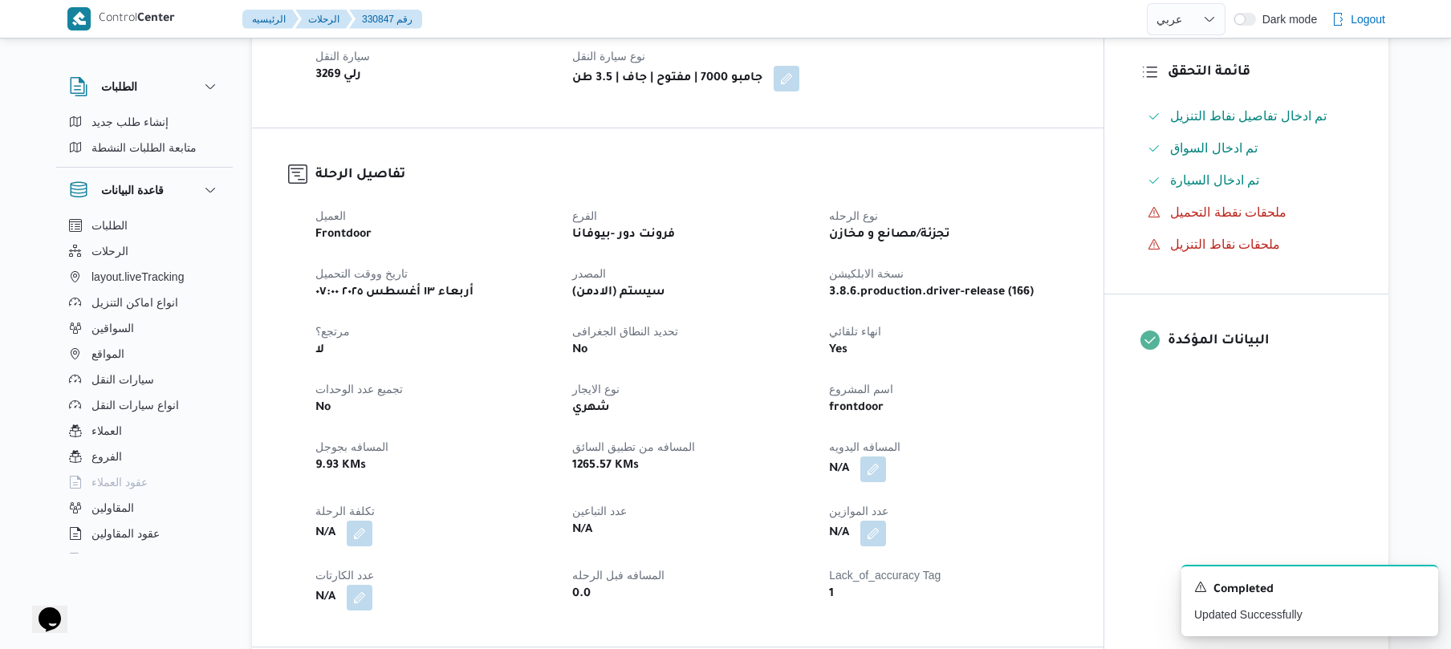
scroll to position [385, 0]
click at [866, 473] on button "button" at bounding box center [873, 466] width 26 height 26
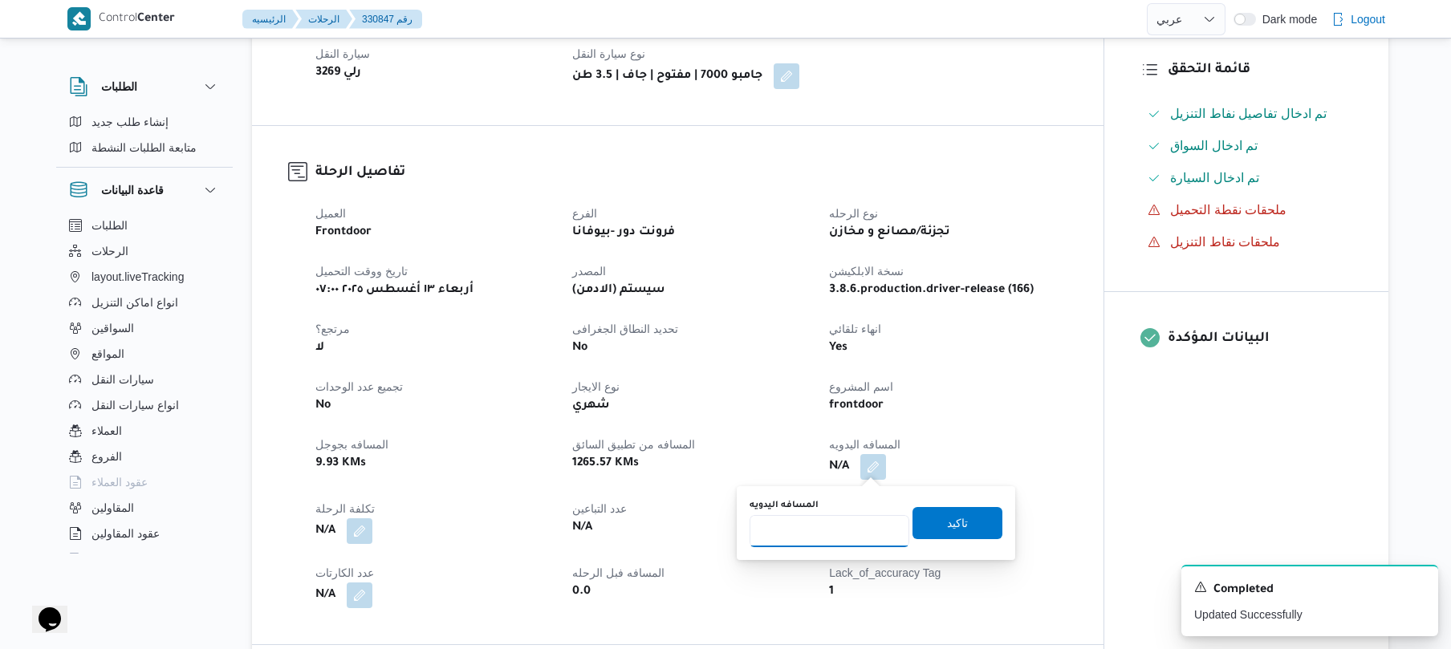
click at [833, 527] on input "المسافه اليدويه" at bounding box center [829, 531] width 160 height 32
type input "120"
click at [919, 527] on span "تاكيد" at bounding box center [957, 522] width 90 height 32
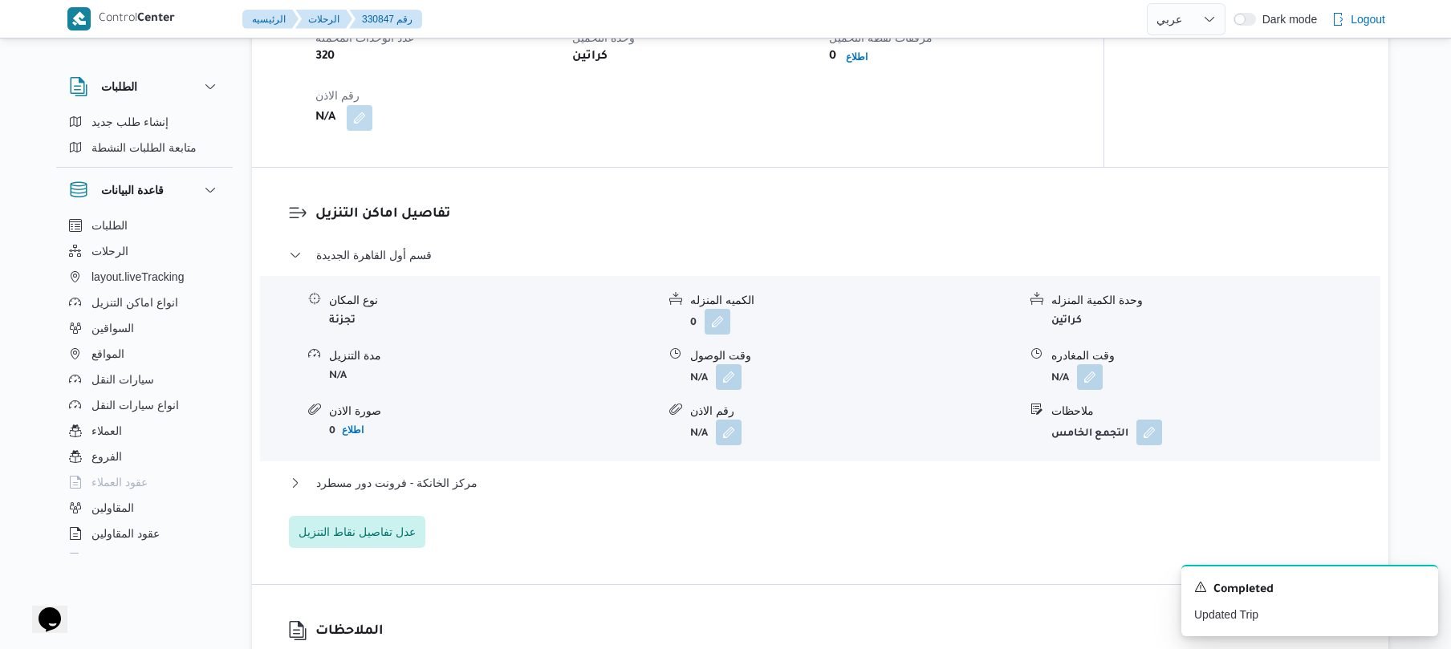
scroll to position [1155, 0]
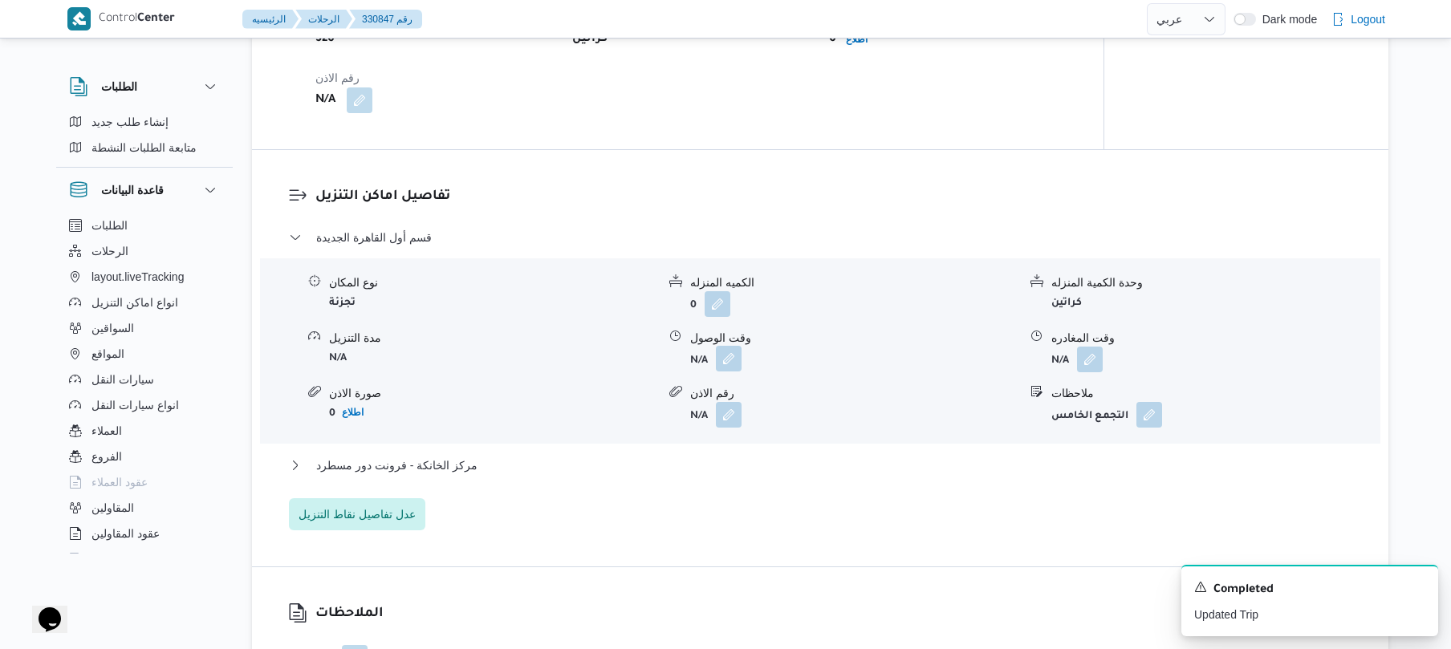
click at [720, 361] on button "button" at bounding box center [729, 359] width 26 height 26
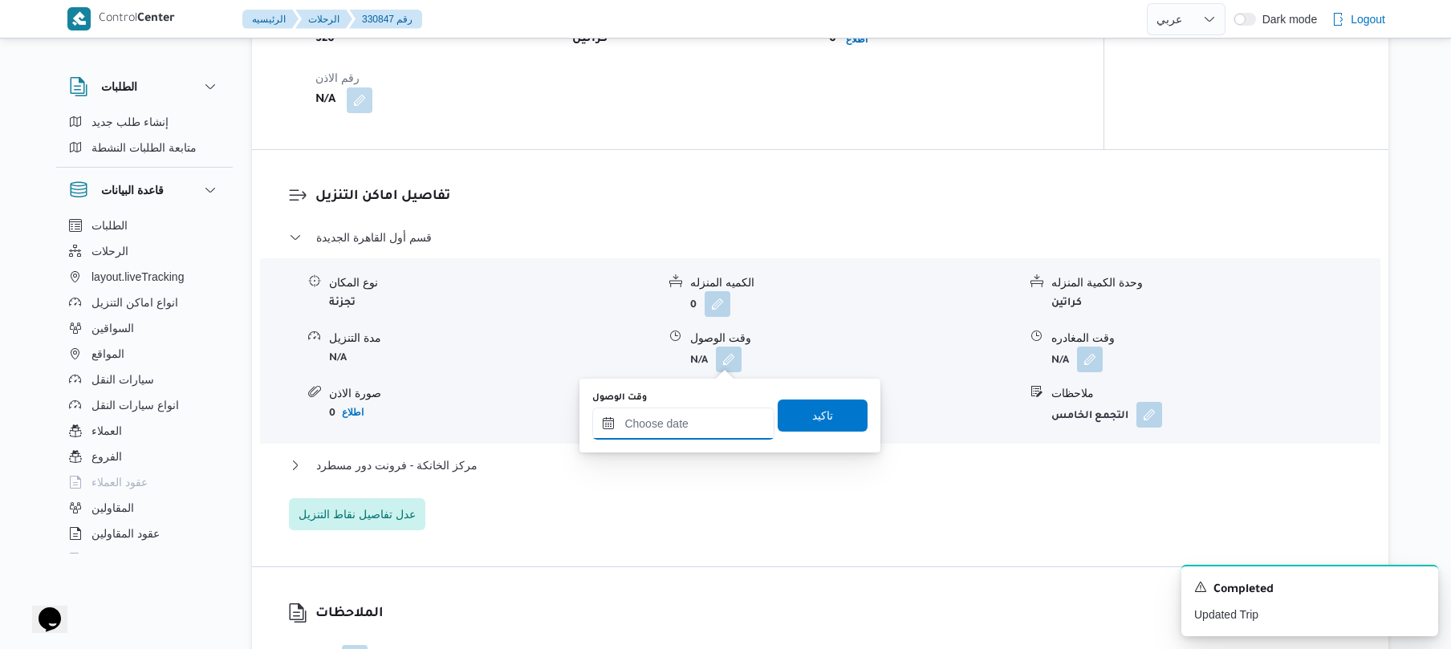
click at [727, 418] on input "وقت الوصول" at bounding box center [683, 424] width 182 height 32
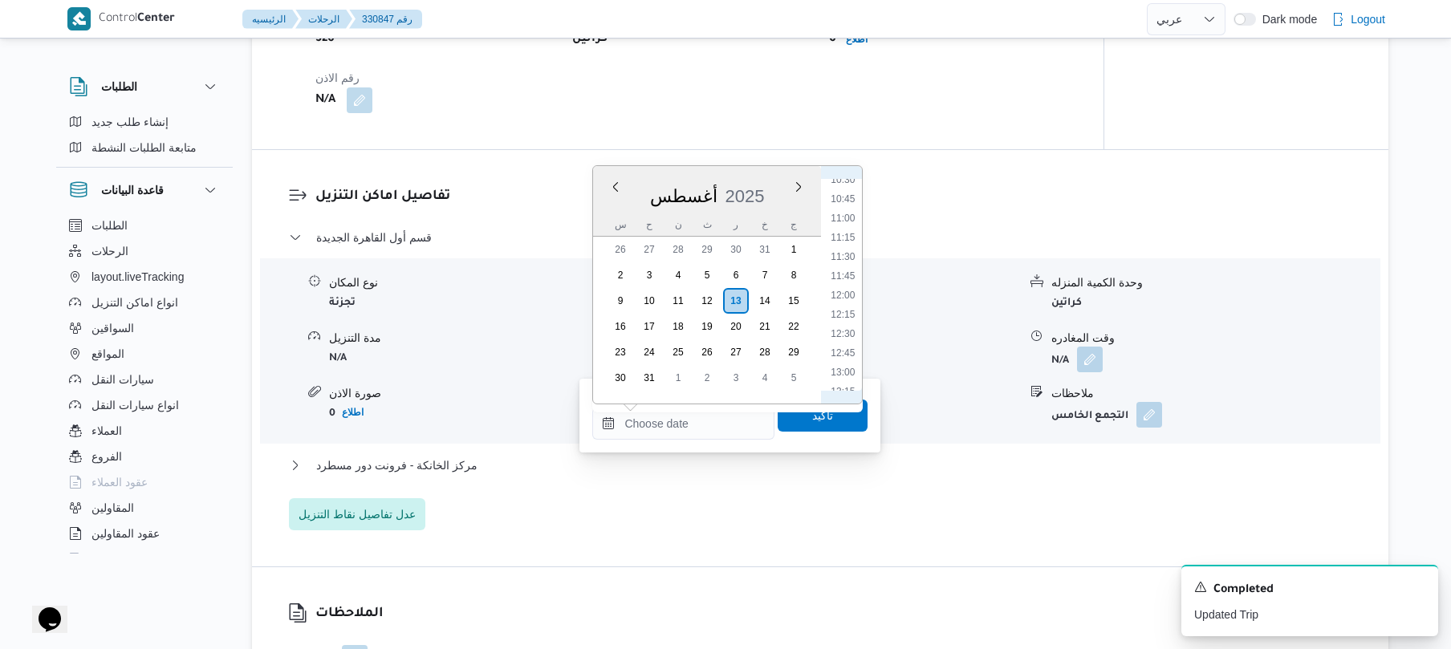
scroll to position [636, 0]
click at [849, 337] on li "10:15" at bounding box center [843, 340] width 37 height 16
type input "[DATE] ١٠:١٥"
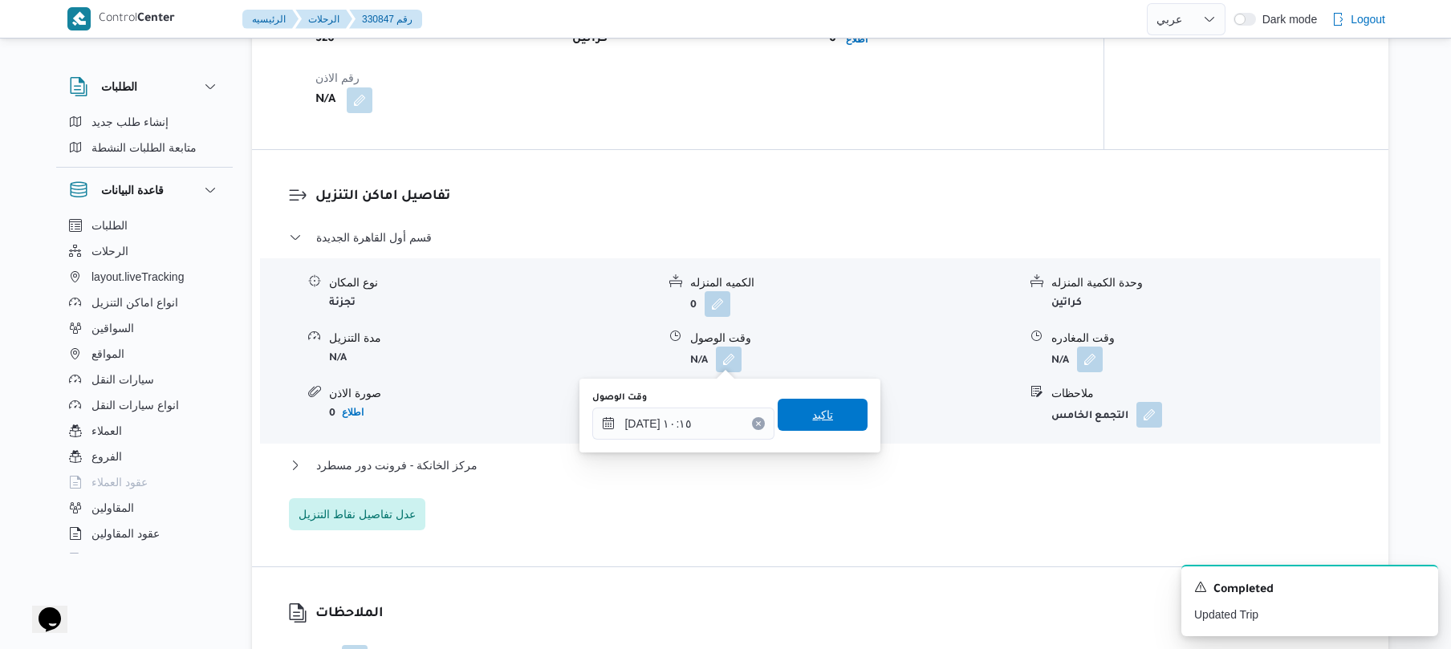
click at [814, 412] on span "تاكيد" at bounding box center [822, 414] width 21 height 19
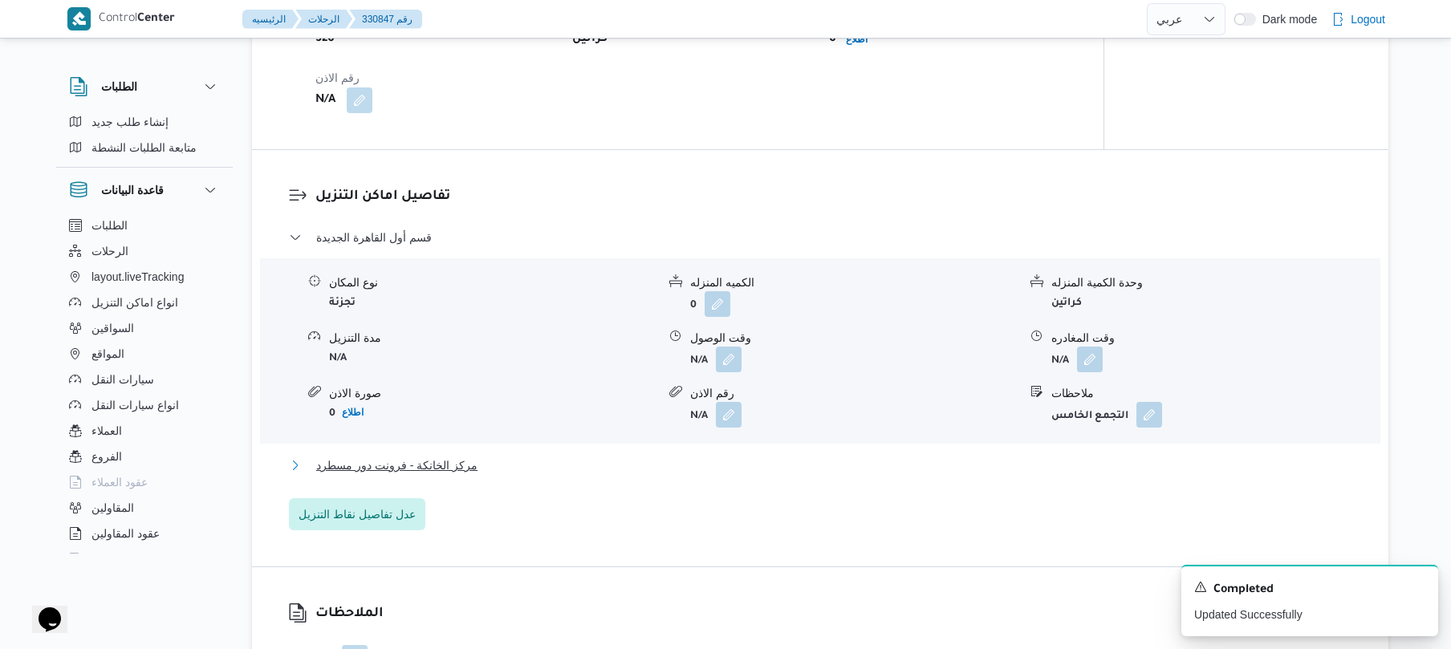
click at [753, 456] on button "مركز الخانكة - فرونت دور مسطرد" at bounding box center [820, 465] width 1063 height 19
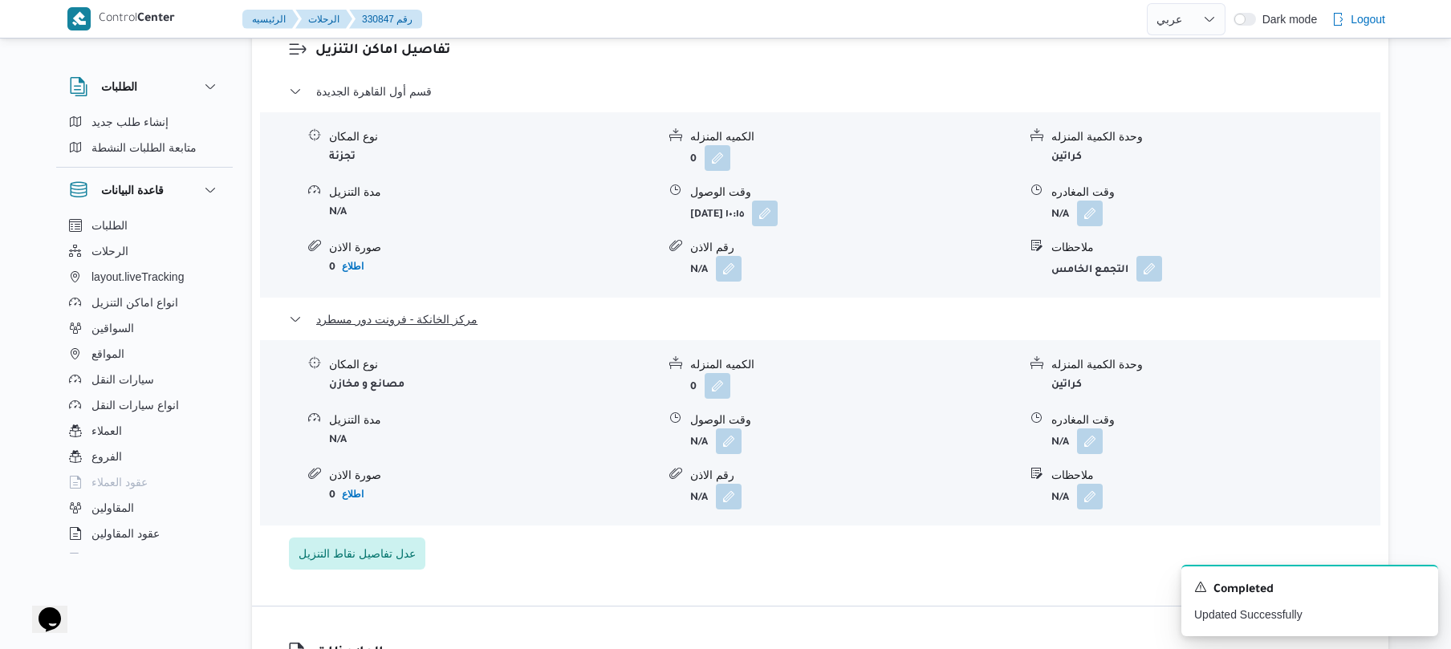
scroll to position [1326, 0]
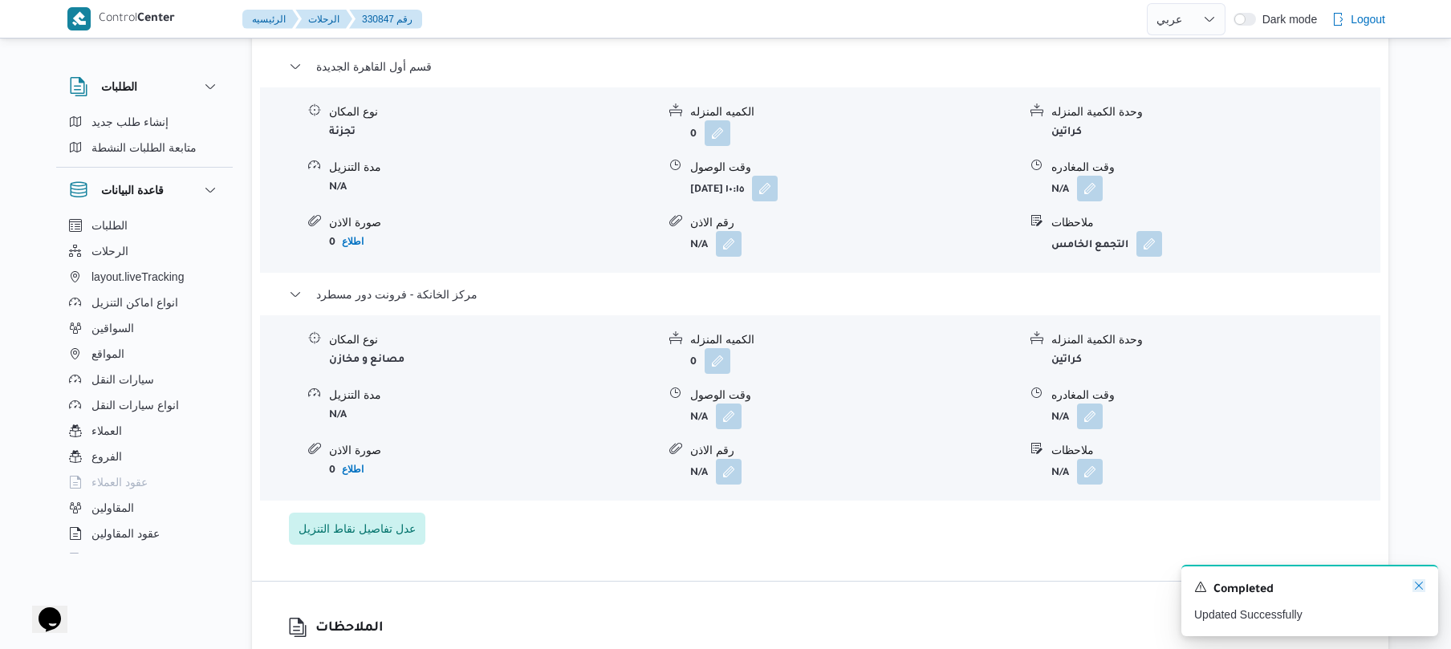
click at [1420, 584] on icon "Dismiss toast" at bounding box center [1418, 585] width 13 height 13
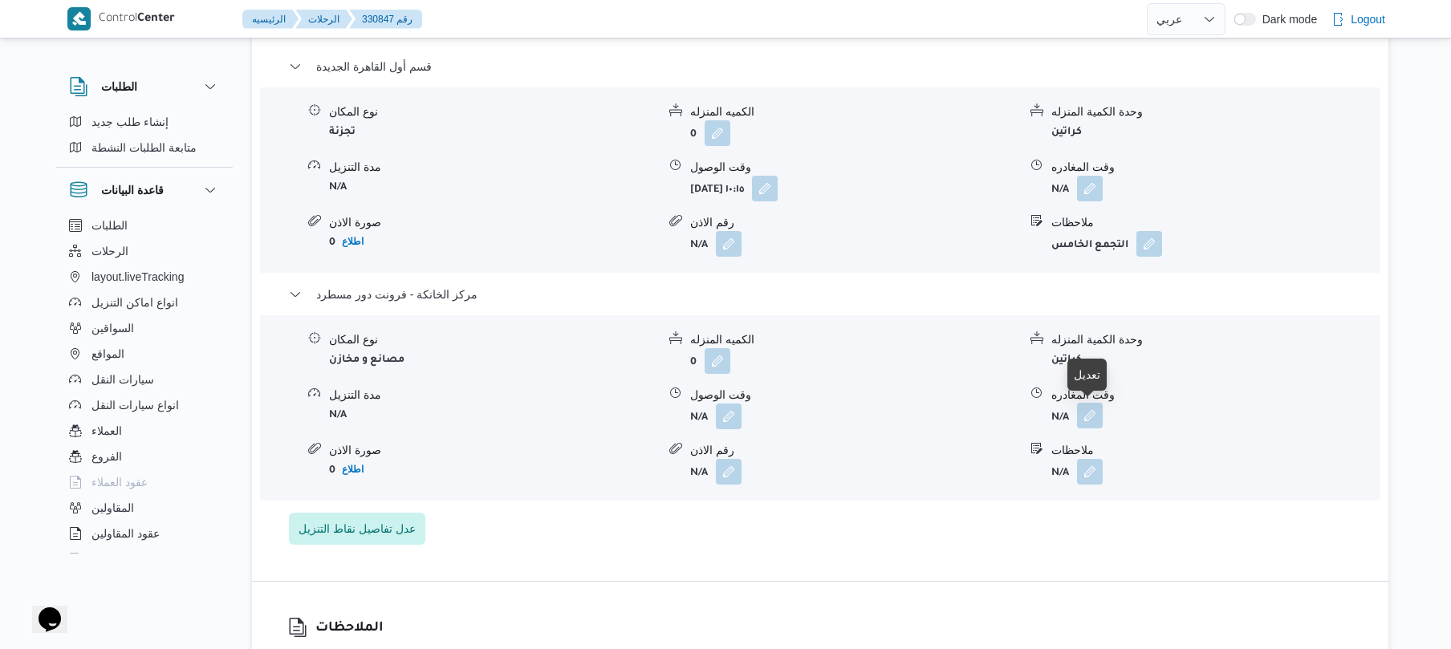
click at [1089, 412] on button "button" at bounding box center [1090, 416] width 26 height 26
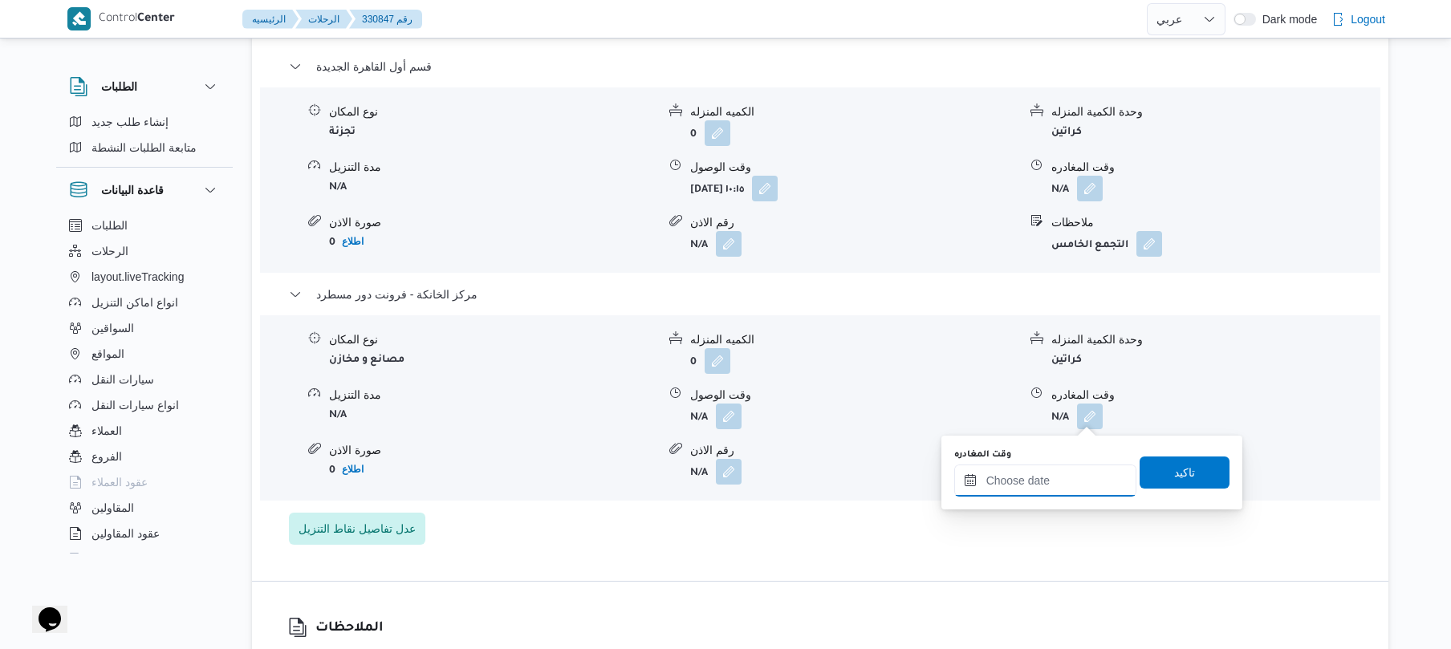
click at [1027, 488] on input "وقت المغادره" at bounding box center [1045, 481] width 182 height 32
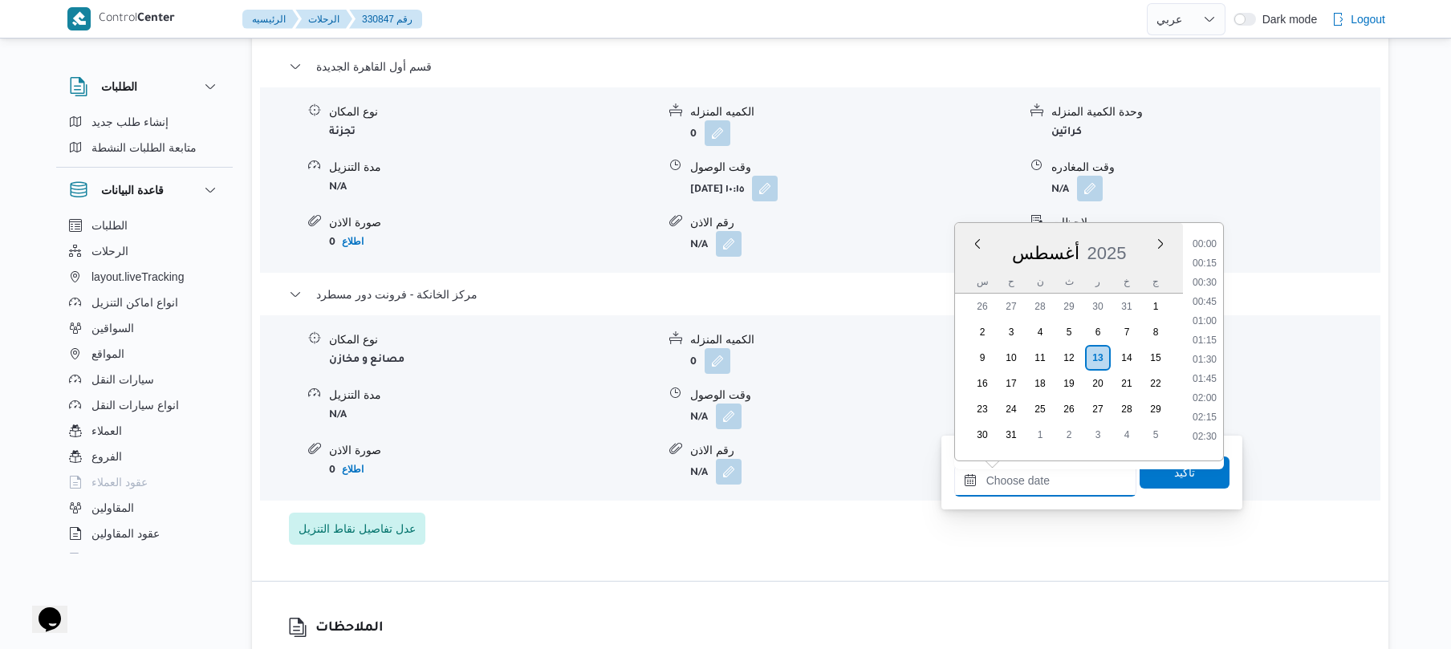
scroll to position [1355, 0]
click at [1210, 260] on li "17:45" at bounding box center [1204, 256] width 37 height 16
type input "[DATE] ١٧:٤٥"
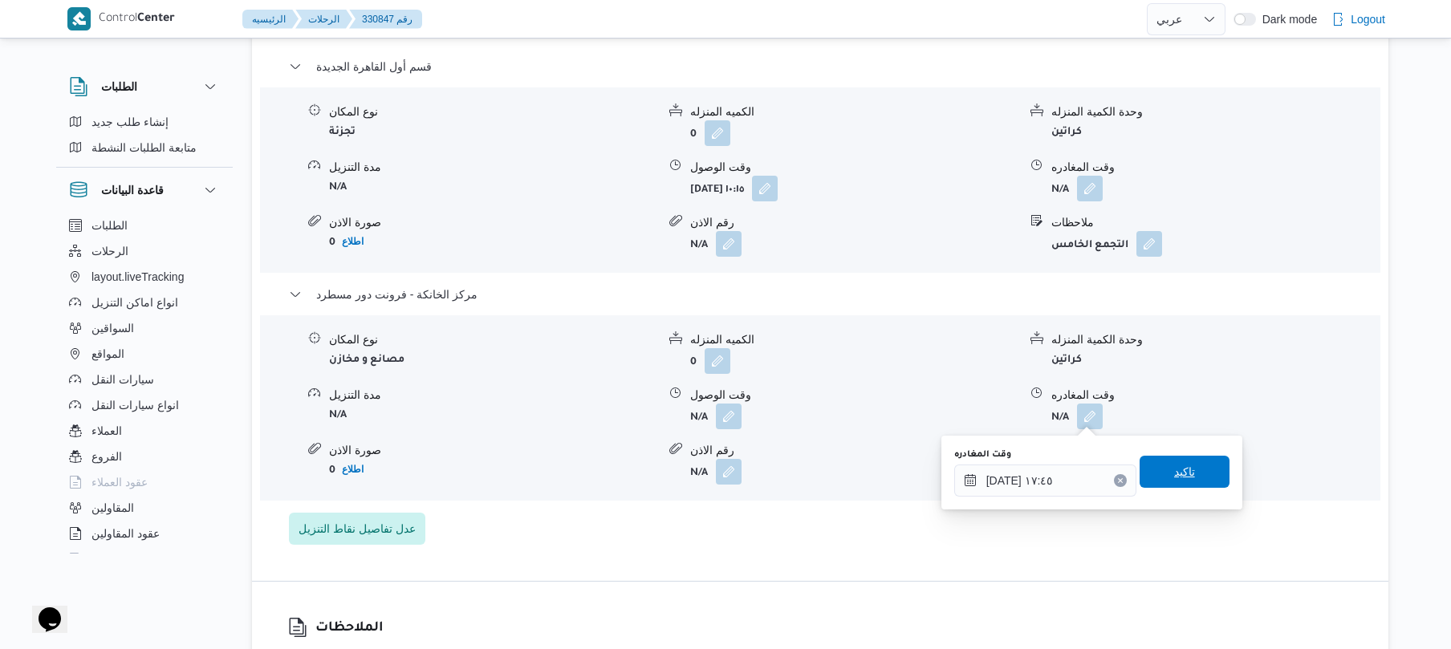
click at [1174, 466] on span "تاكيد" at bounding box center [1184, 471] width 21 height 19
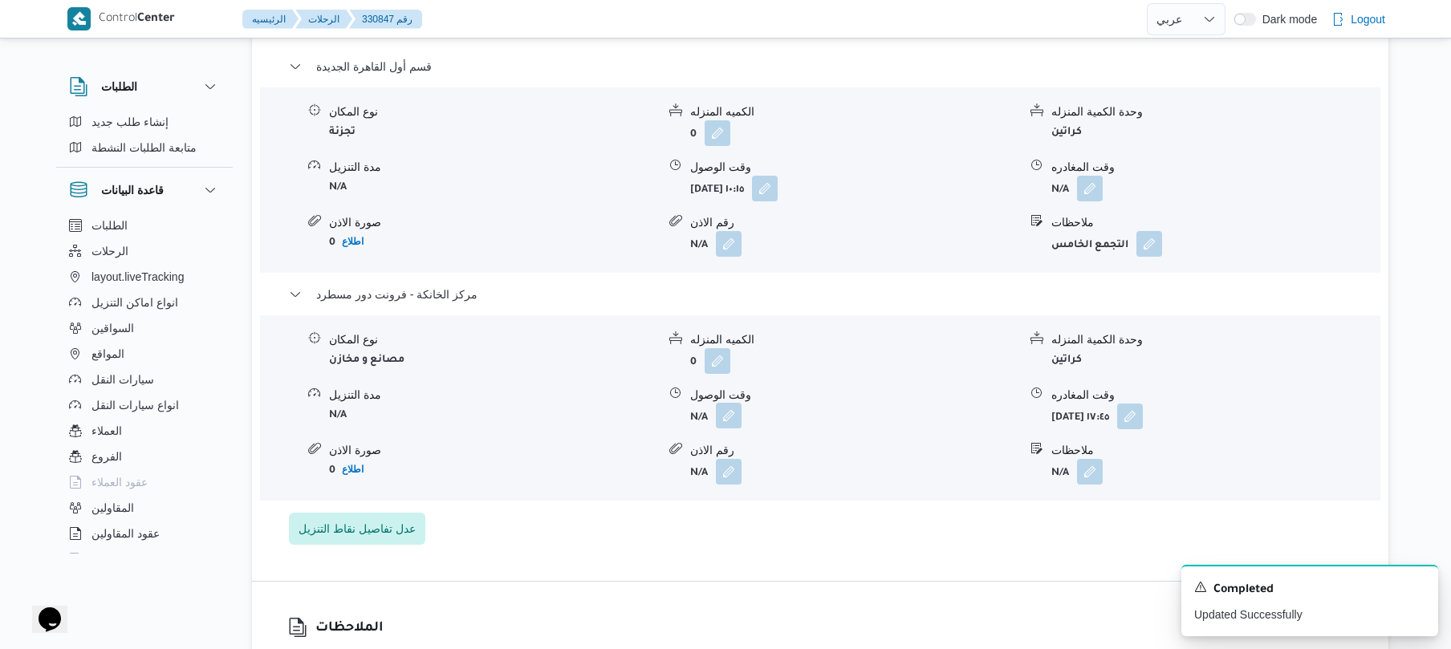
click at [735, 419] on button "button" at bounding box center [729, 416] width 26 height 26
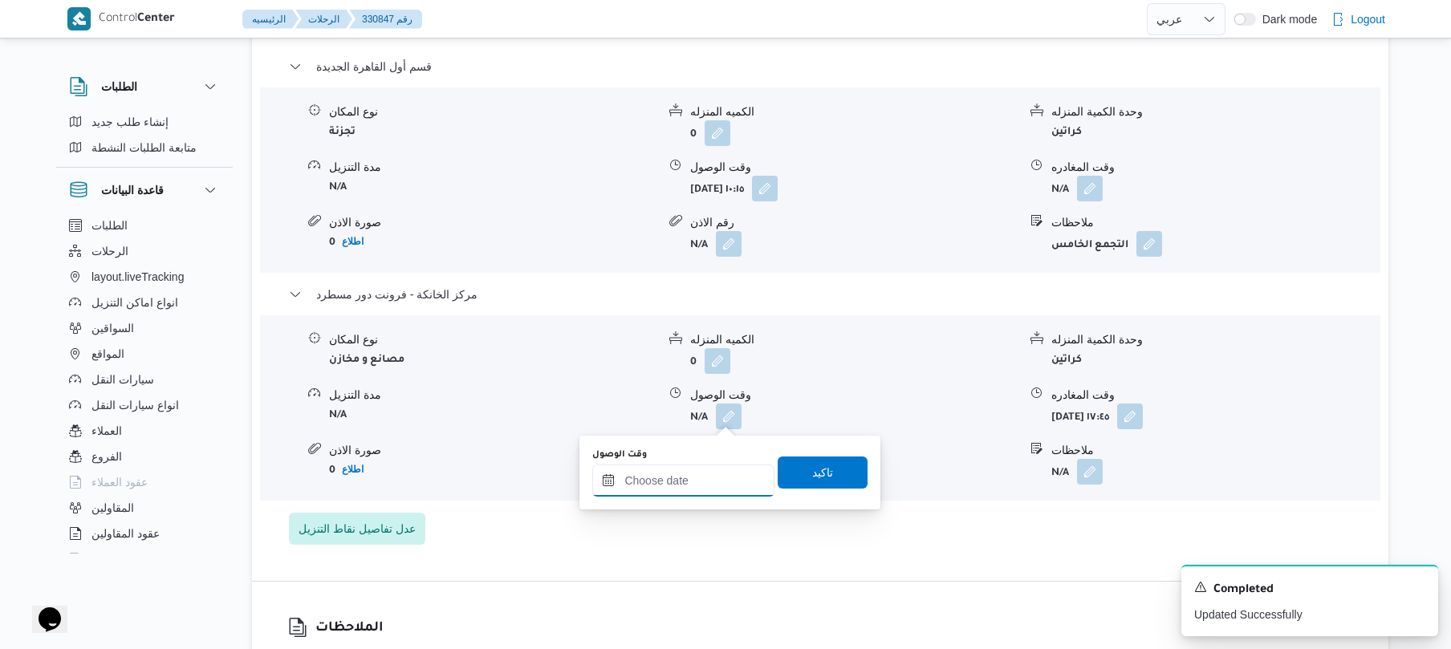
click at [690, 491] on input "وقت الوصول" at bounding box center [683, 481] width 182 height 32
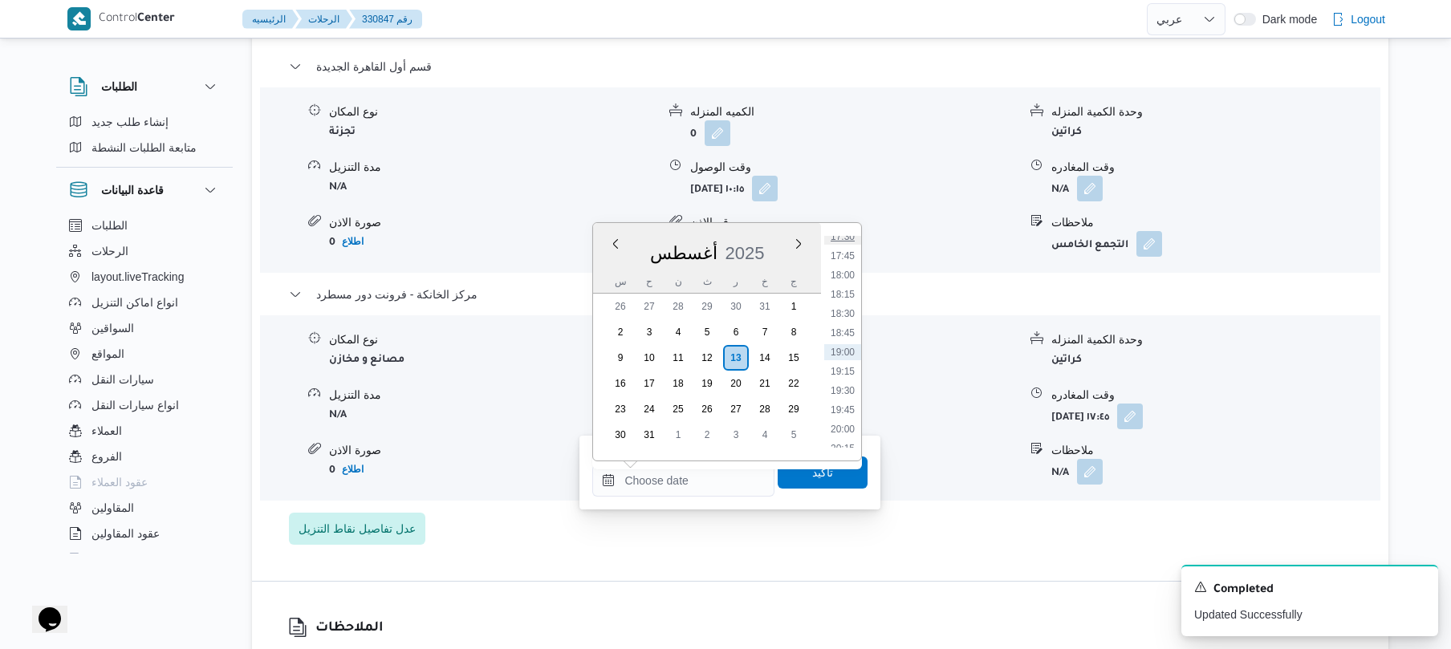
click at [851, 241] on li "17:30" at bounding box center [842, 237] width 37 height 16
type input "[DATE] ١٧:٣٠"
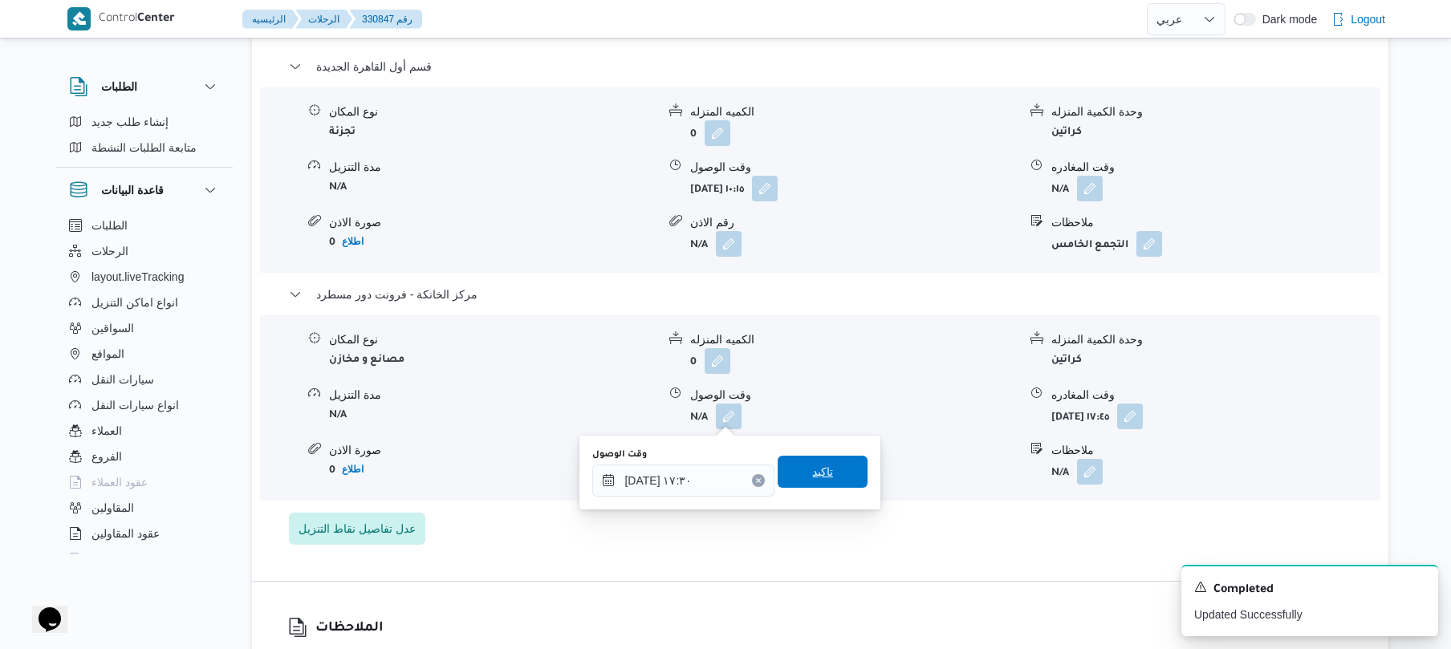
click at [820, 473] on span "تاكيد" at bounding box center [822, 471] width 21 height 19
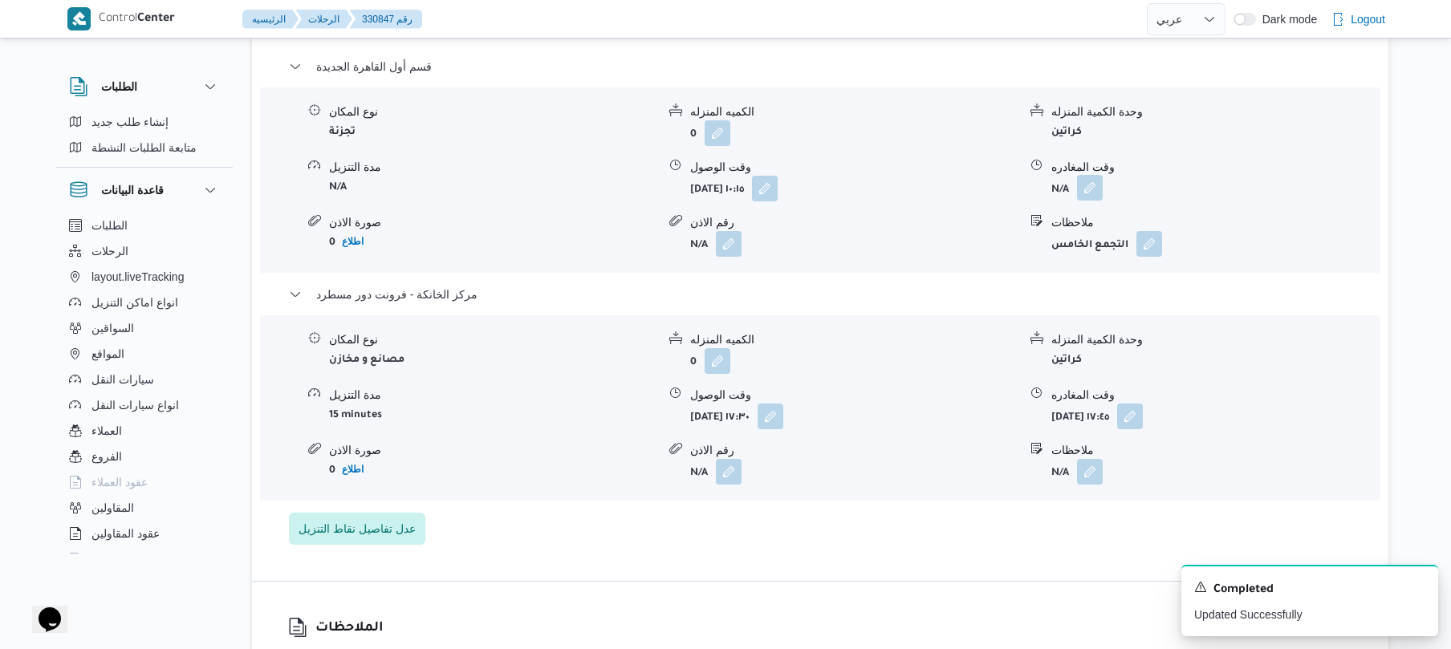
click at [1090, 197] on button "button" at bounding box center [1090, 188] width 26 height 26
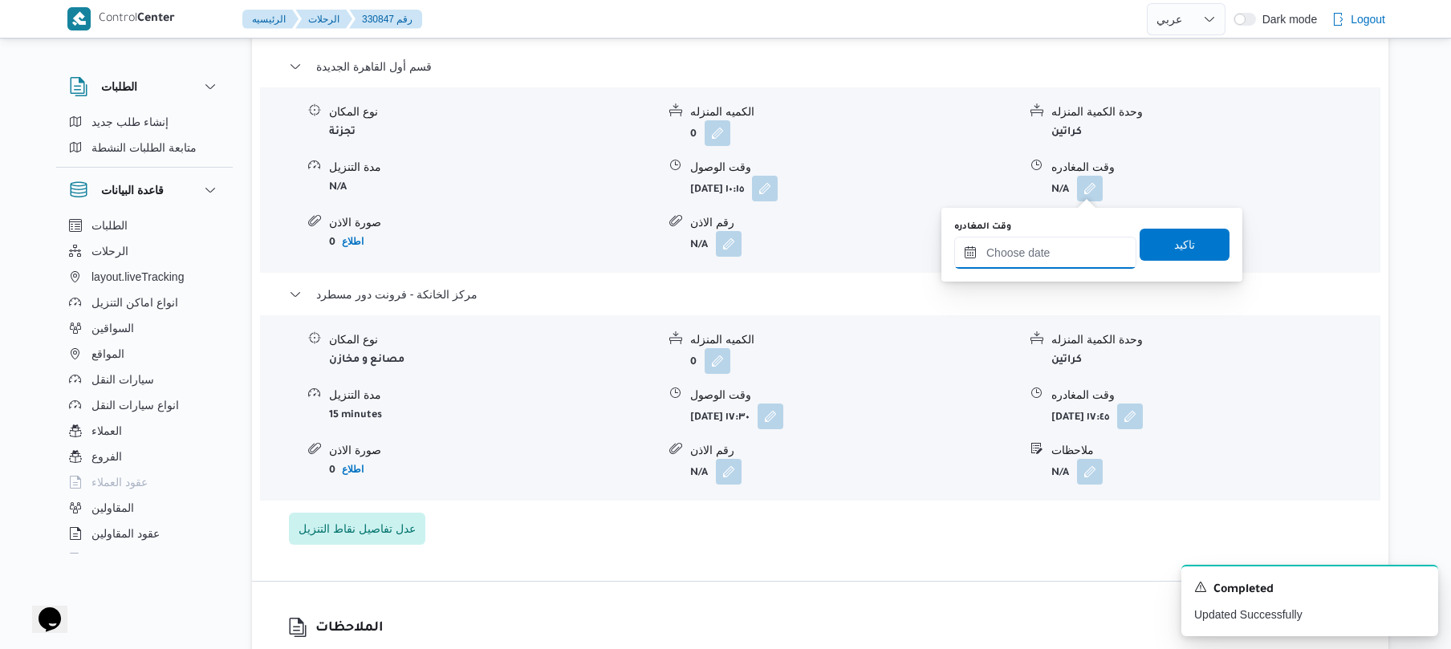
click at [1046, 258] on input "وقت المغادره" at bounding box center [1045, 253] width 182 height 32
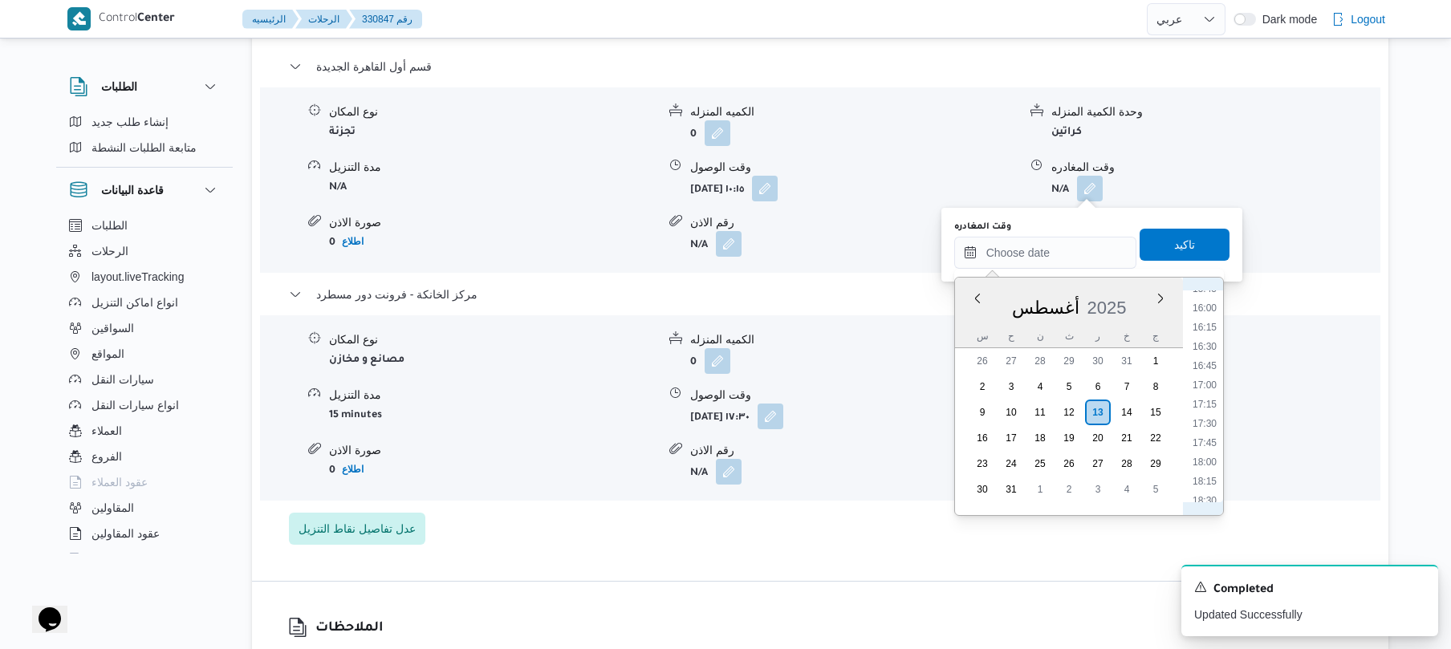
scroll to position [1175, 0]
click at [1210, 417] on li "16:45" at bounding box center [1204, 413] width 37 height 16
type input "[DATE] ١٦:٤٥"
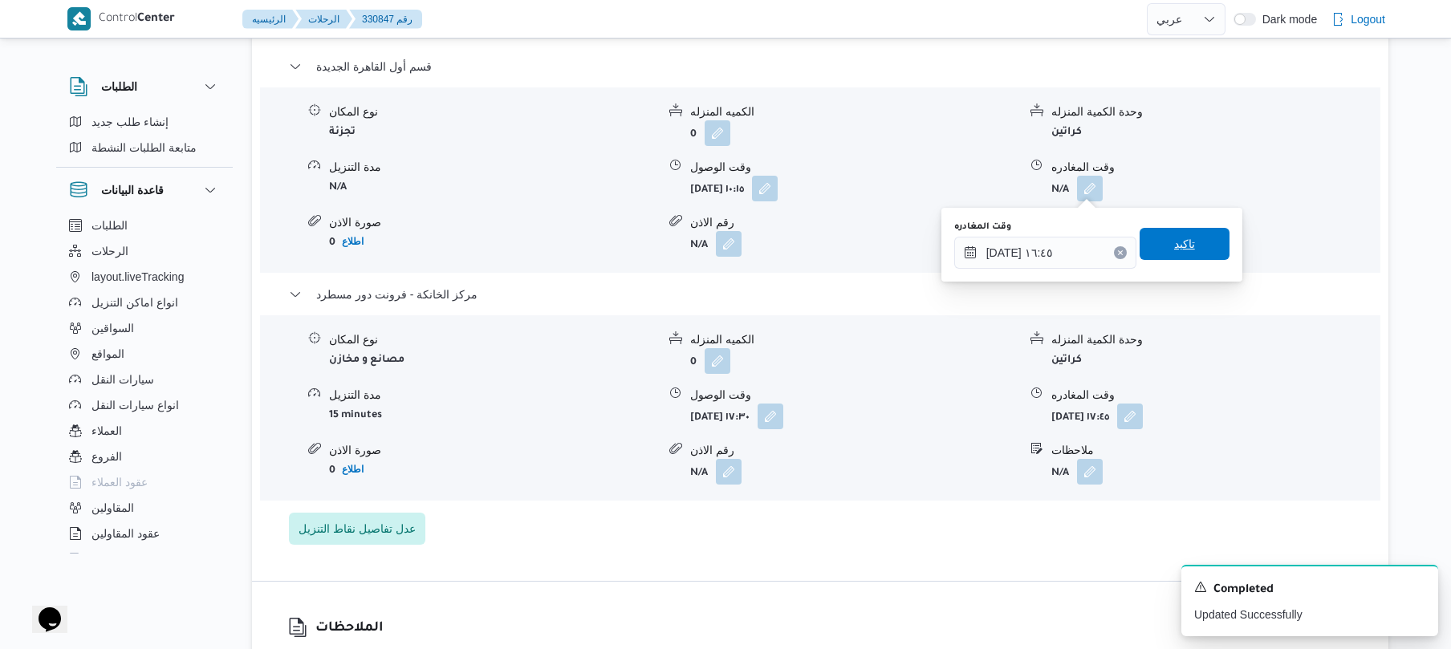
click at [1156, 248] on span "تاكيد" at bounding box center [1184, 244] width 90 height 32
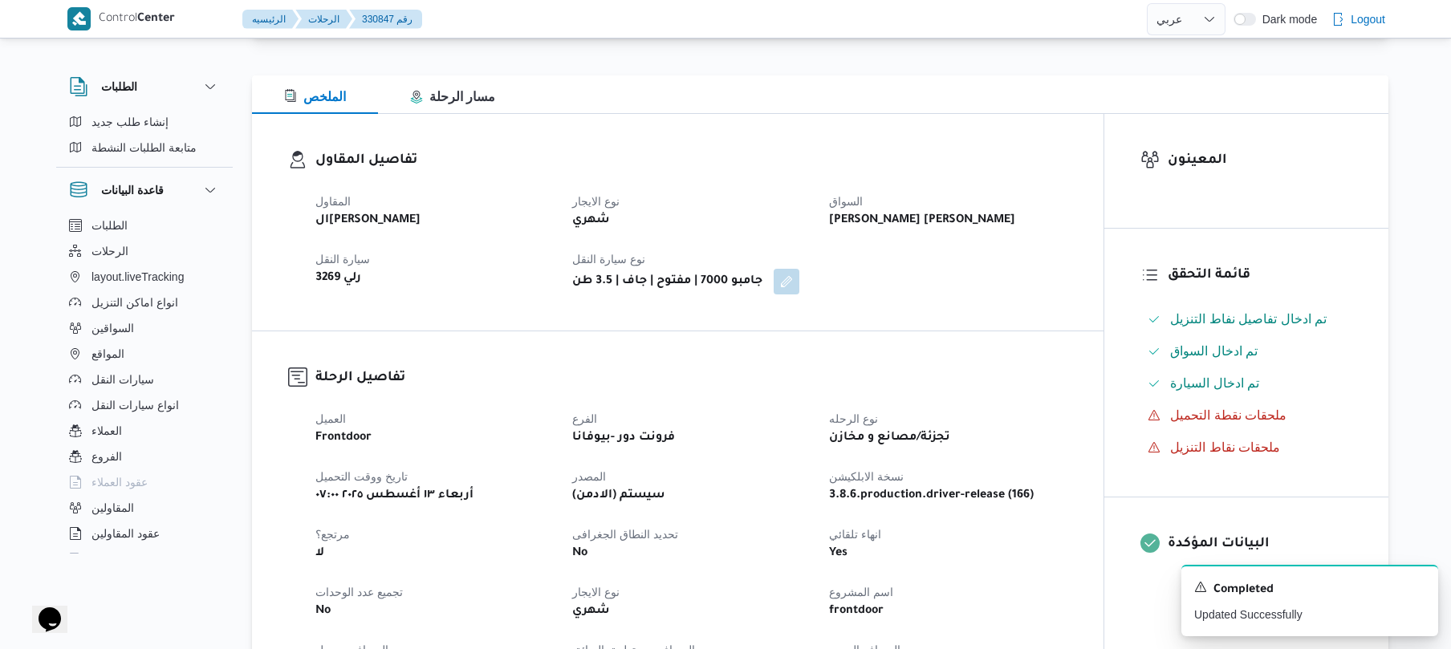
scroll to position [0, 0]
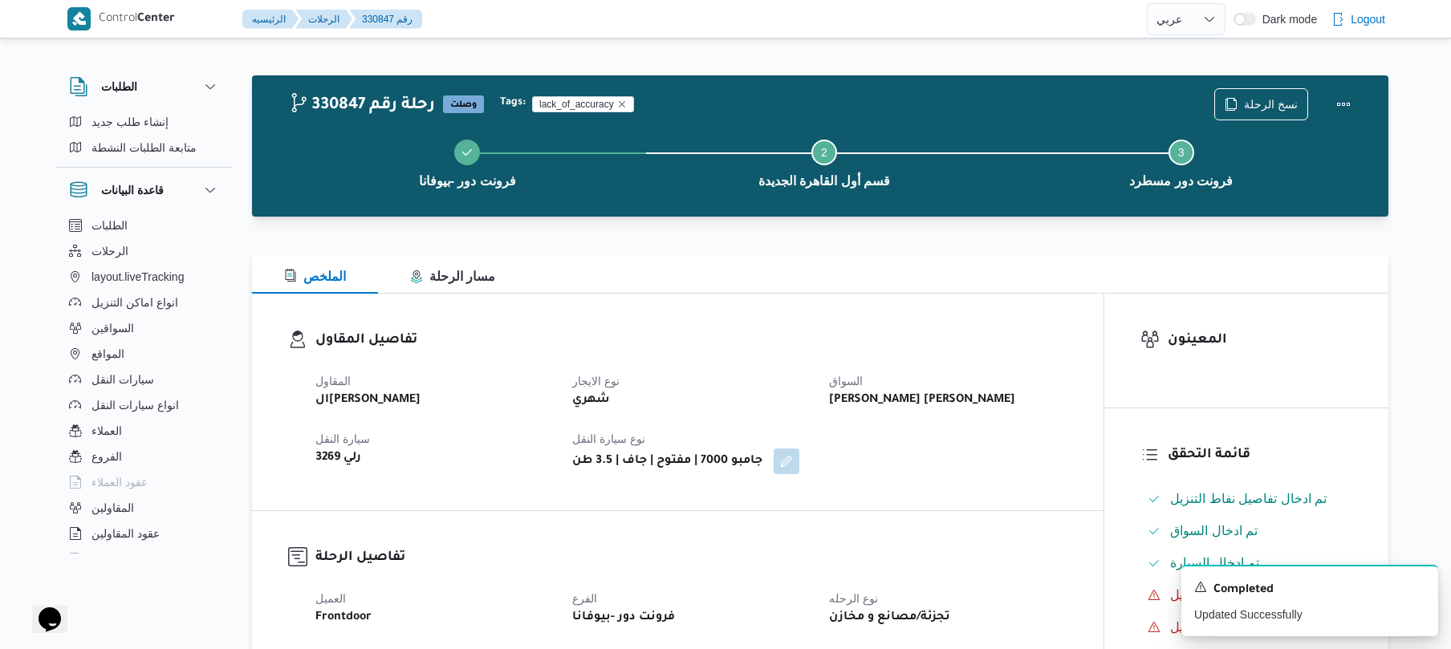
select select "ar"
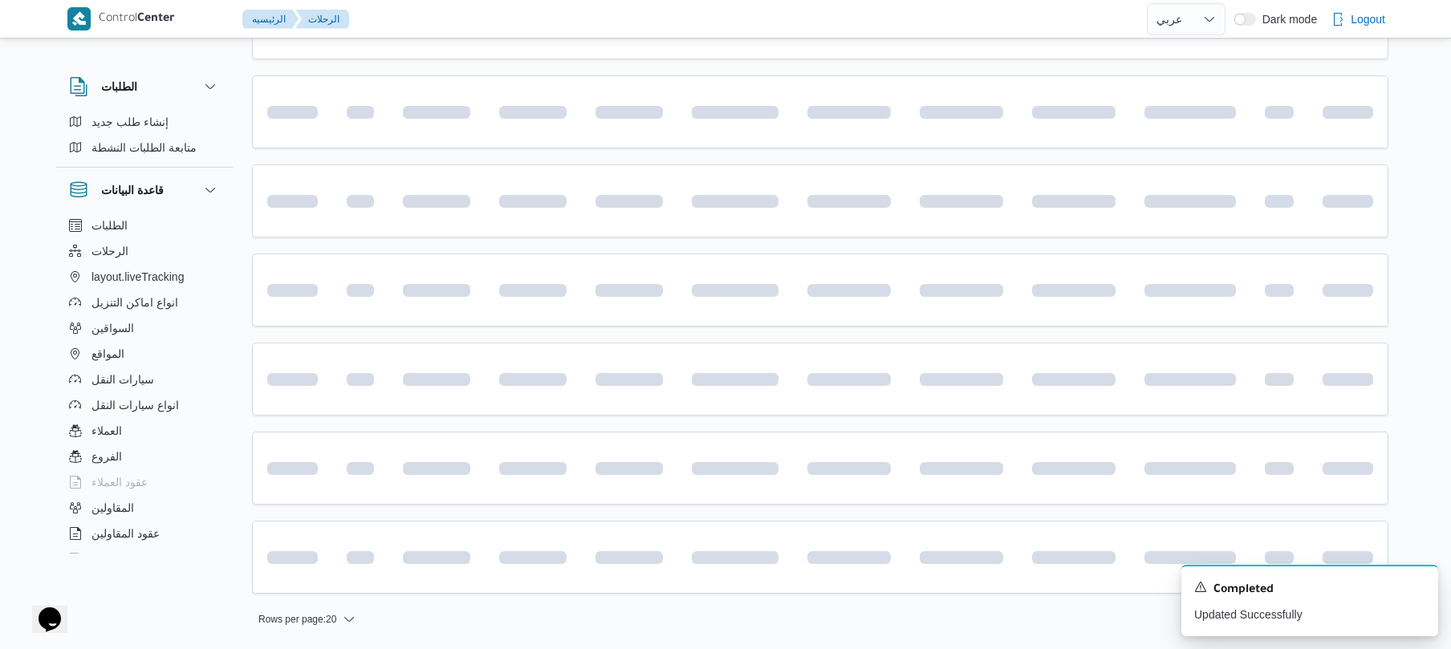
scroll to position [1959, 0]
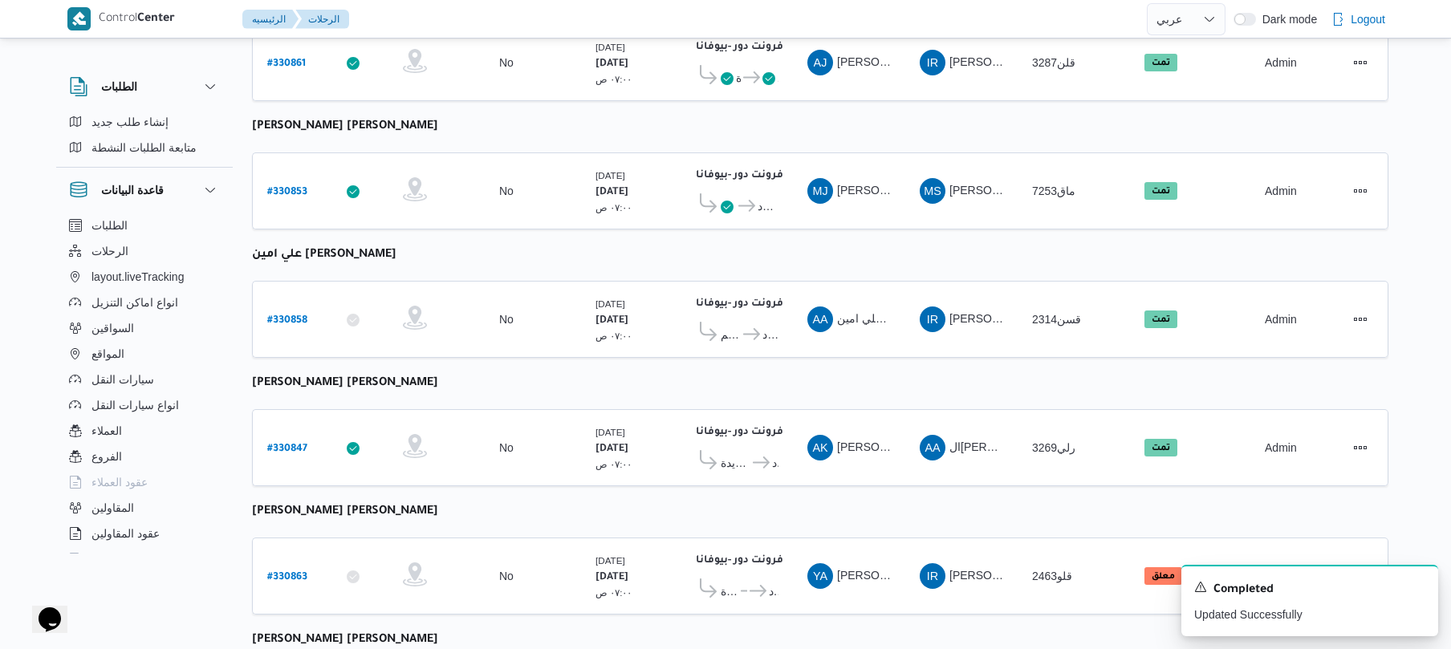
scroll to position [2003, 0]
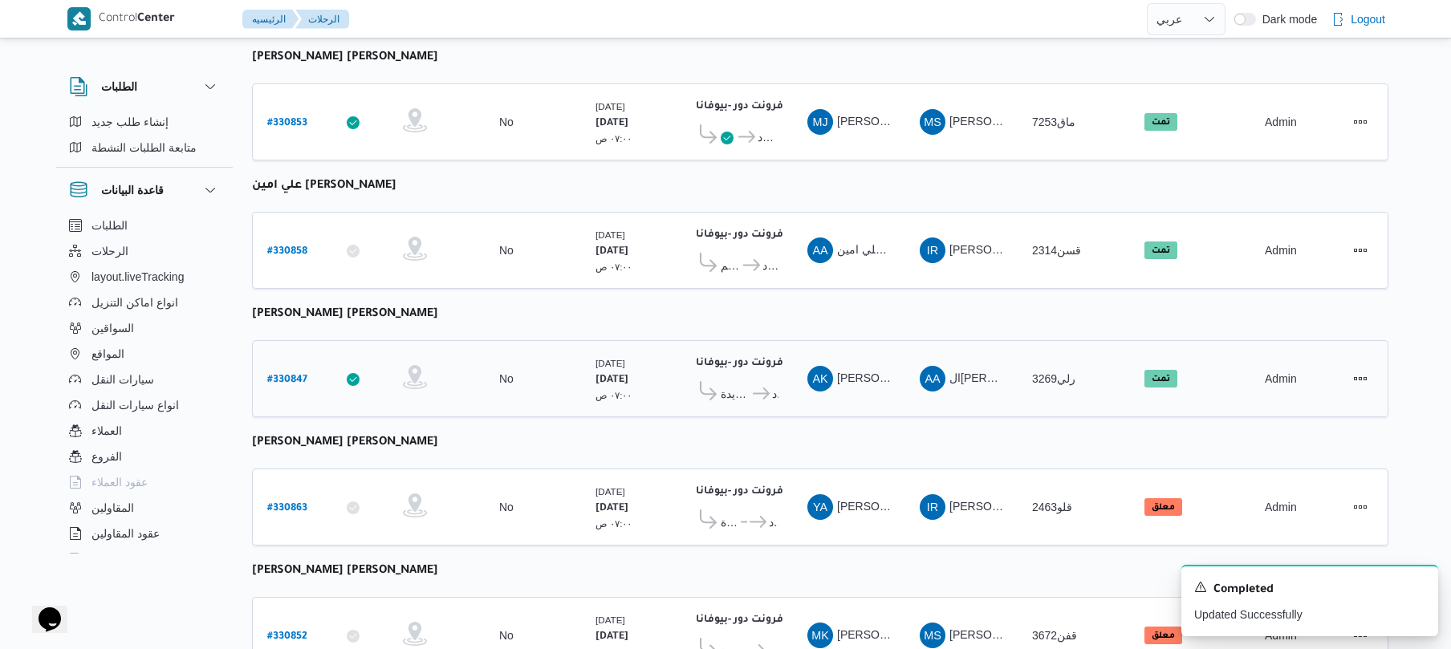
click at [276, 375] on b "# 330847" at bounding box center [287, 380] width 40 height 11
select select "ar"
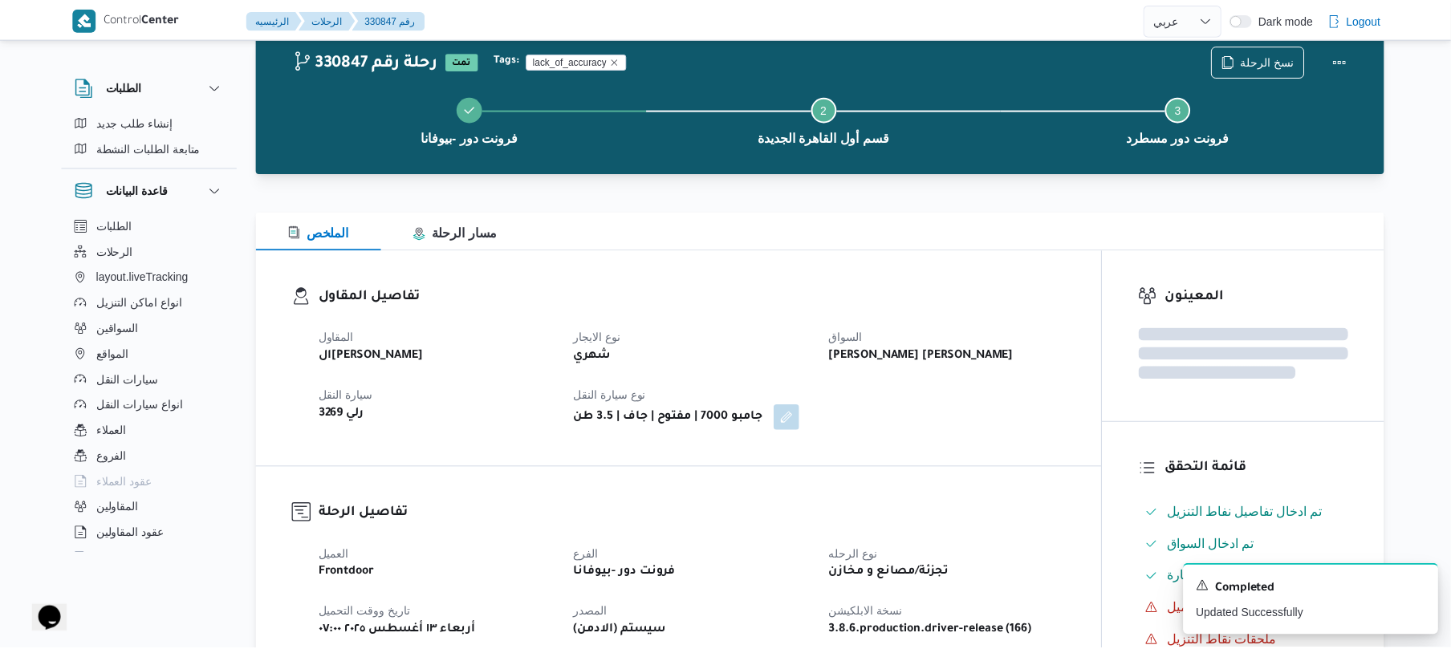
scroll to position [2003, 0]
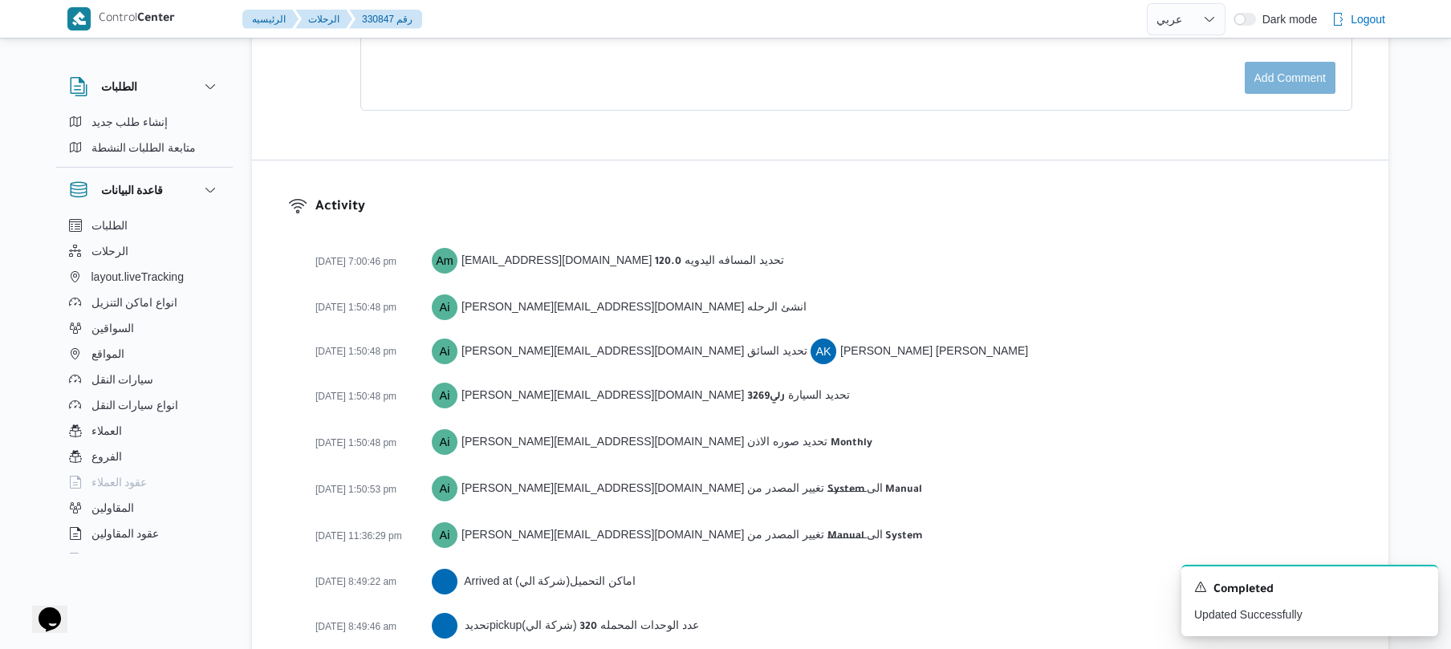
click at [923, 244] on div "[DATE] 7:00:46 pm Am [EMAIL_ADDRESS][DOMAIN_NAME] تحديد المسافه اليدويه 120.0 […" at bounding box center [833, 659] width 1037 height 842
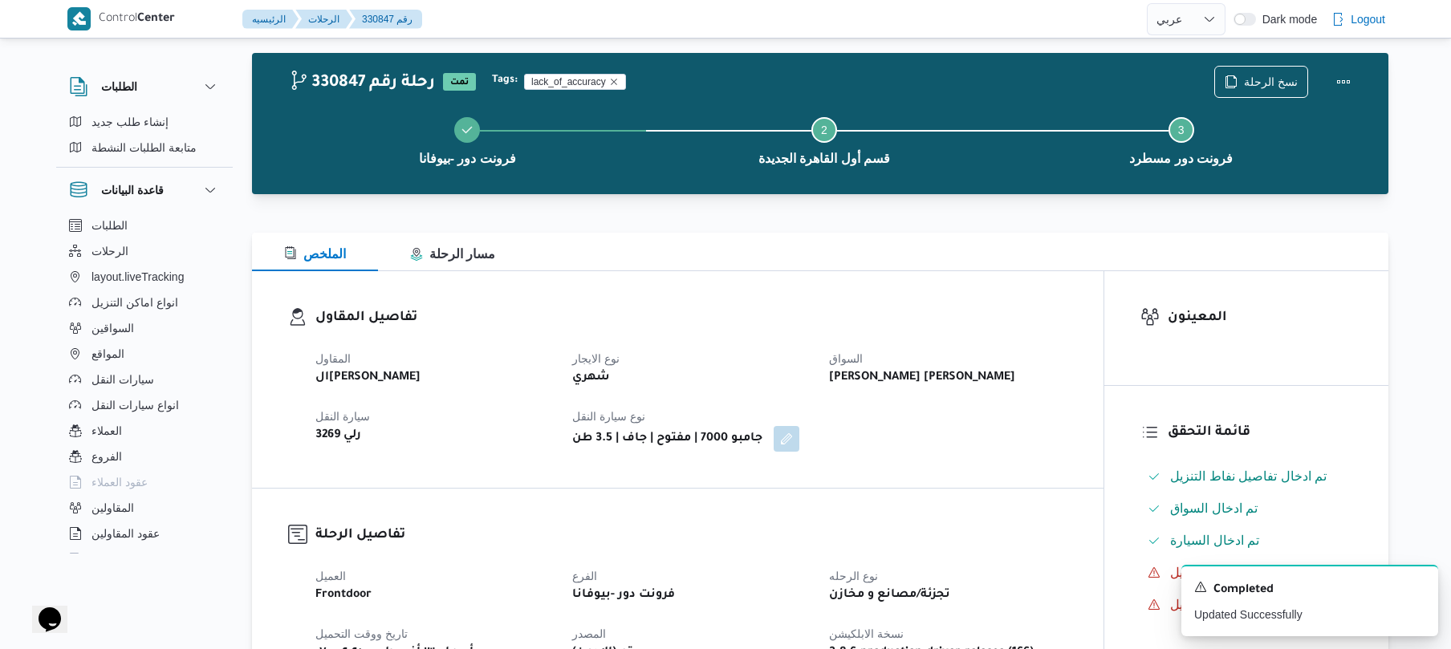
scroll to position [0, 0]
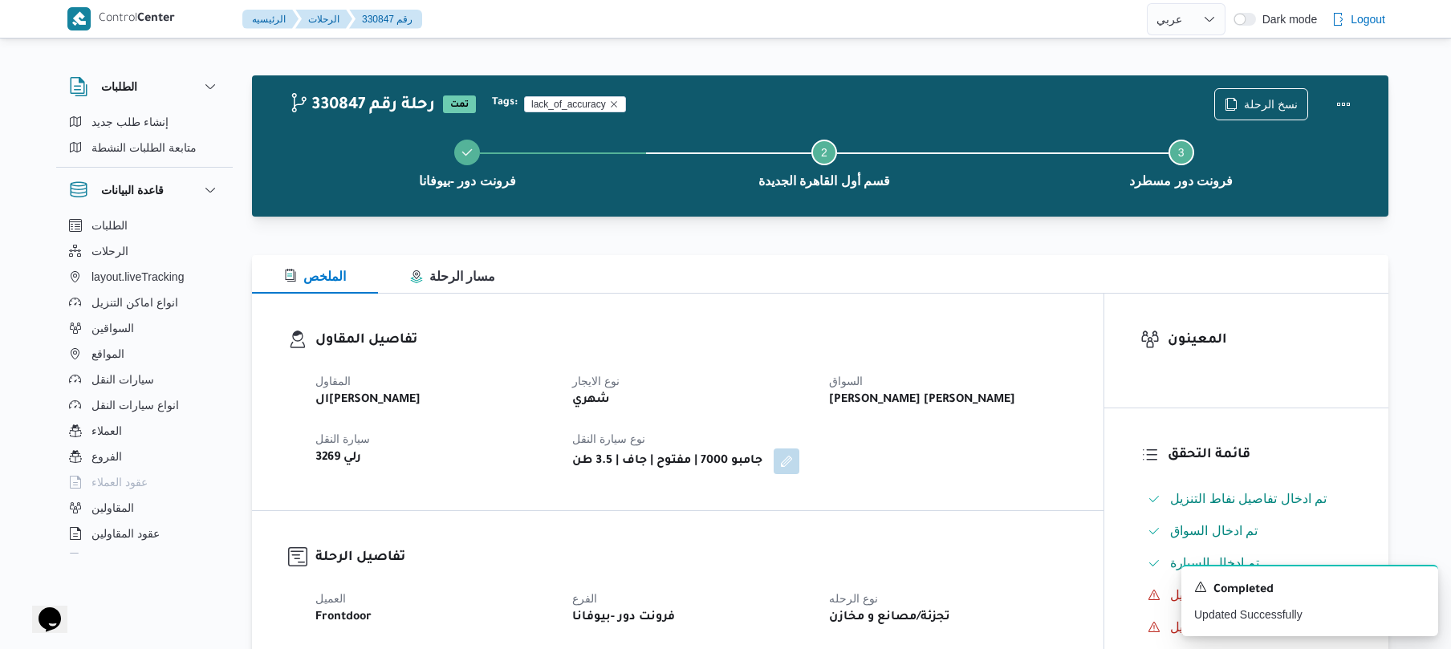
select select "ar"
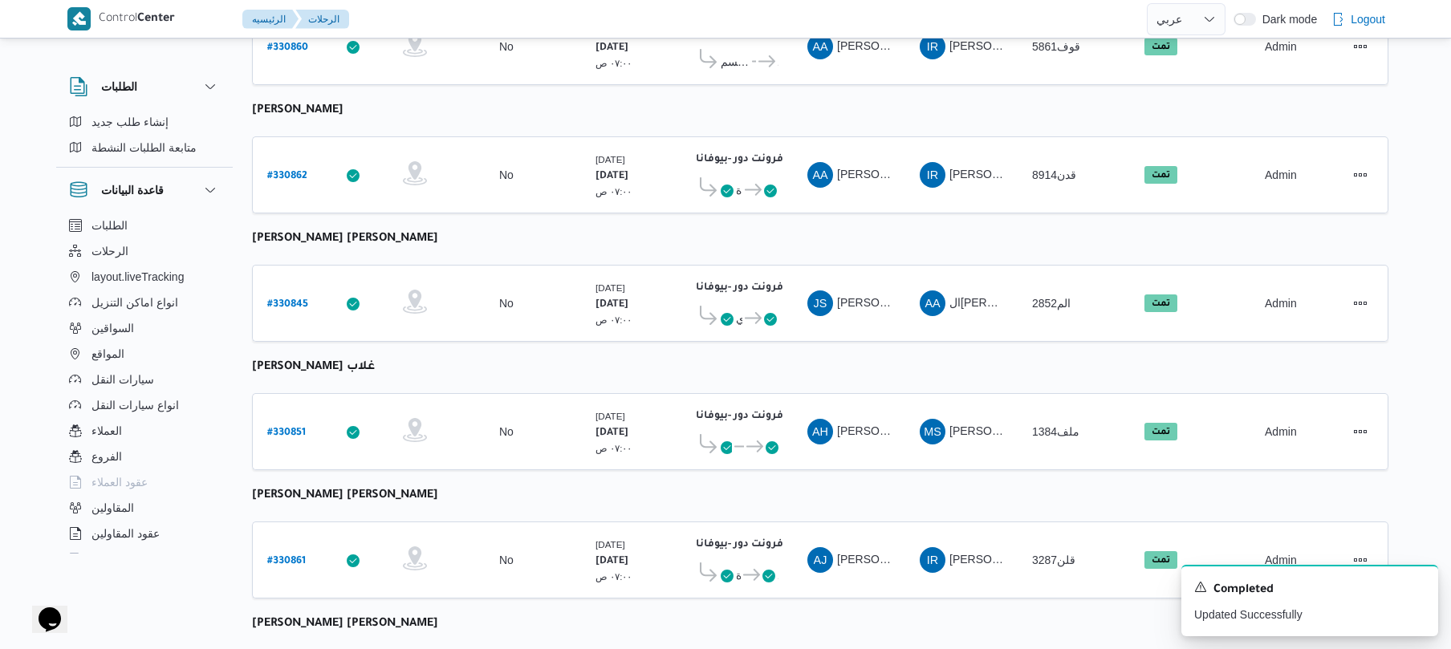
scroll to position [1959, 0]
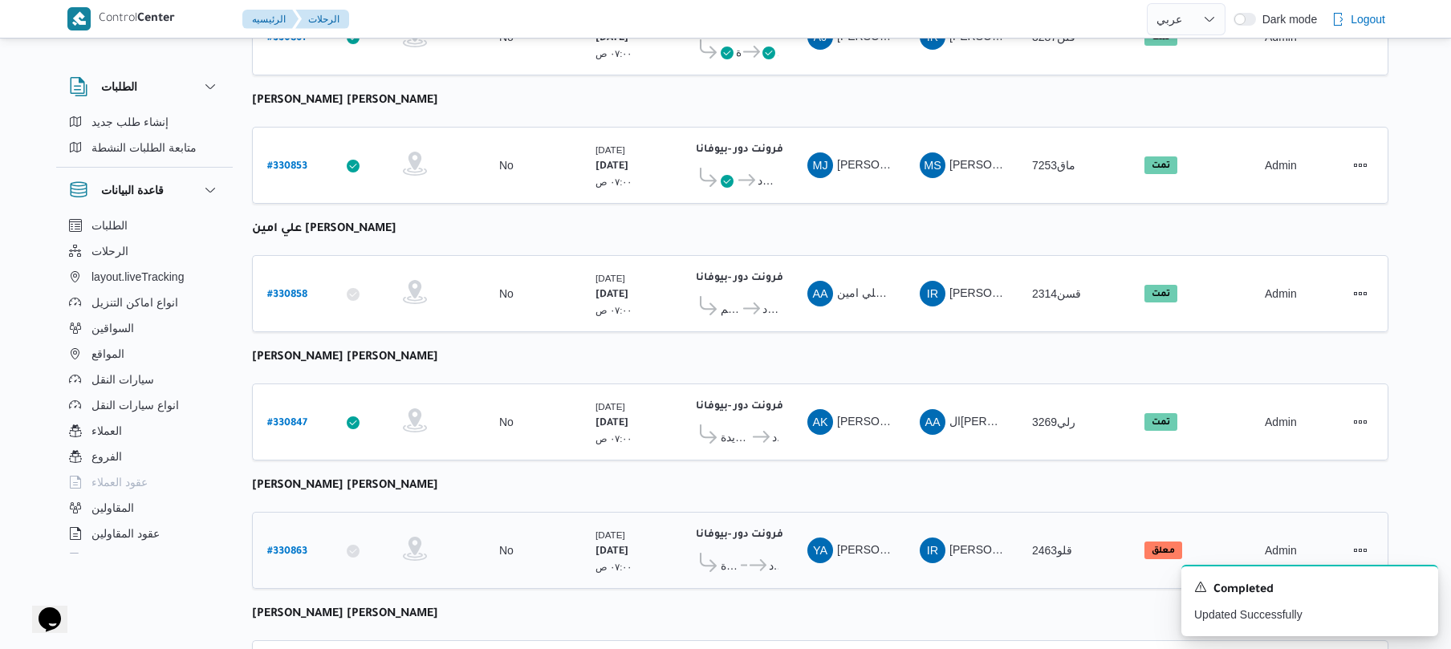
click at [295, 546] on b "# 330863" at bounding box center [287, 551] width 40 height 11
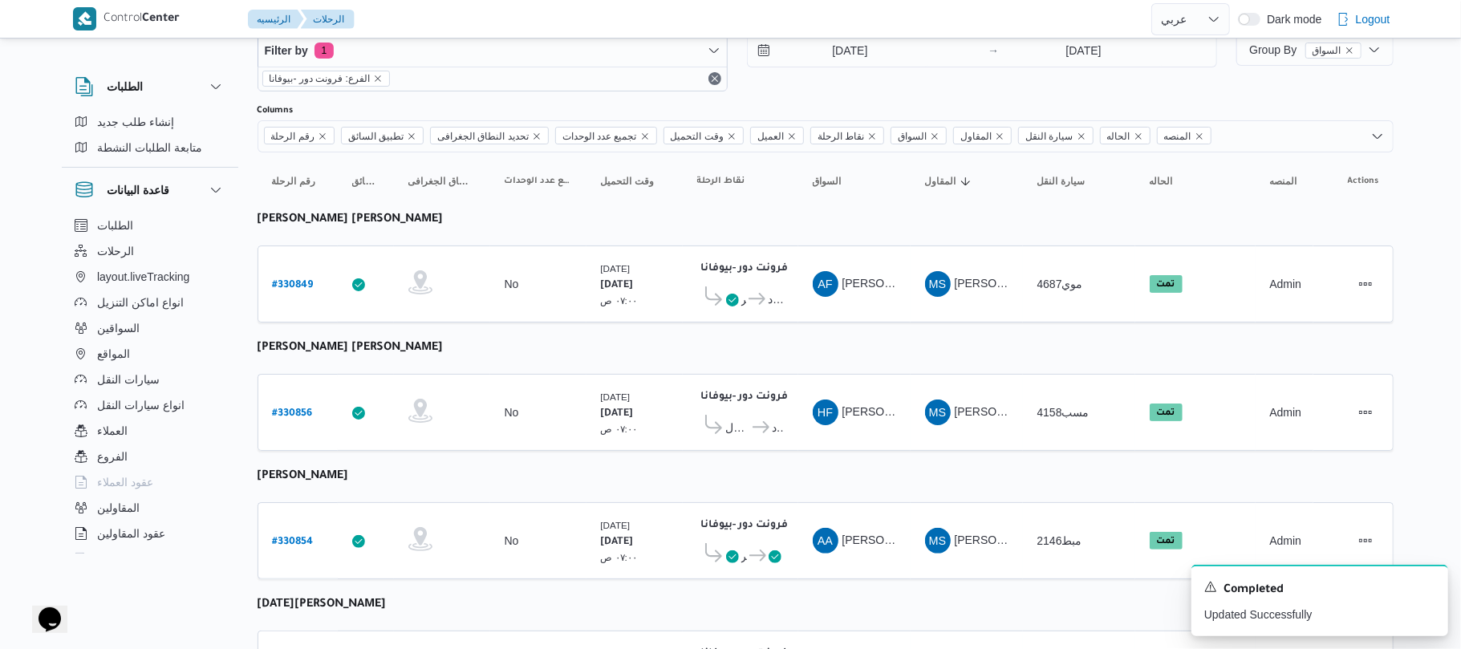
select select "ar"
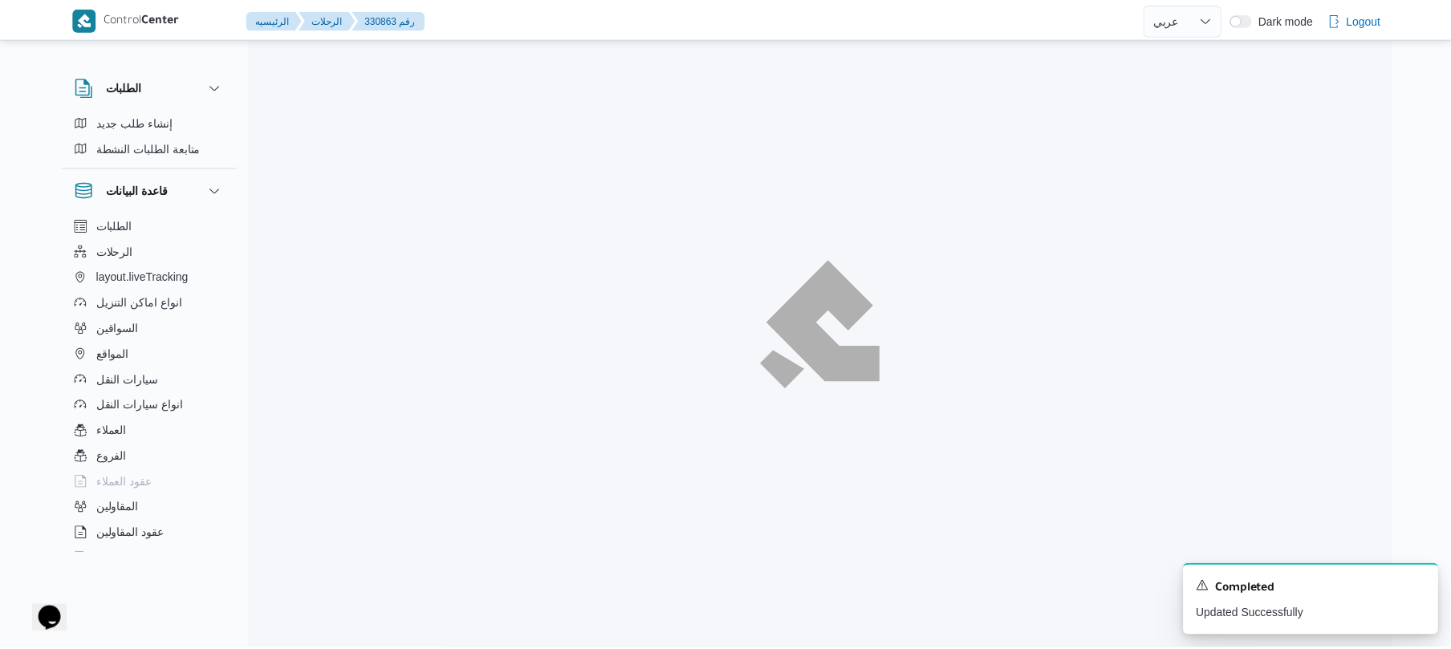
scroll to position [1959, 0]
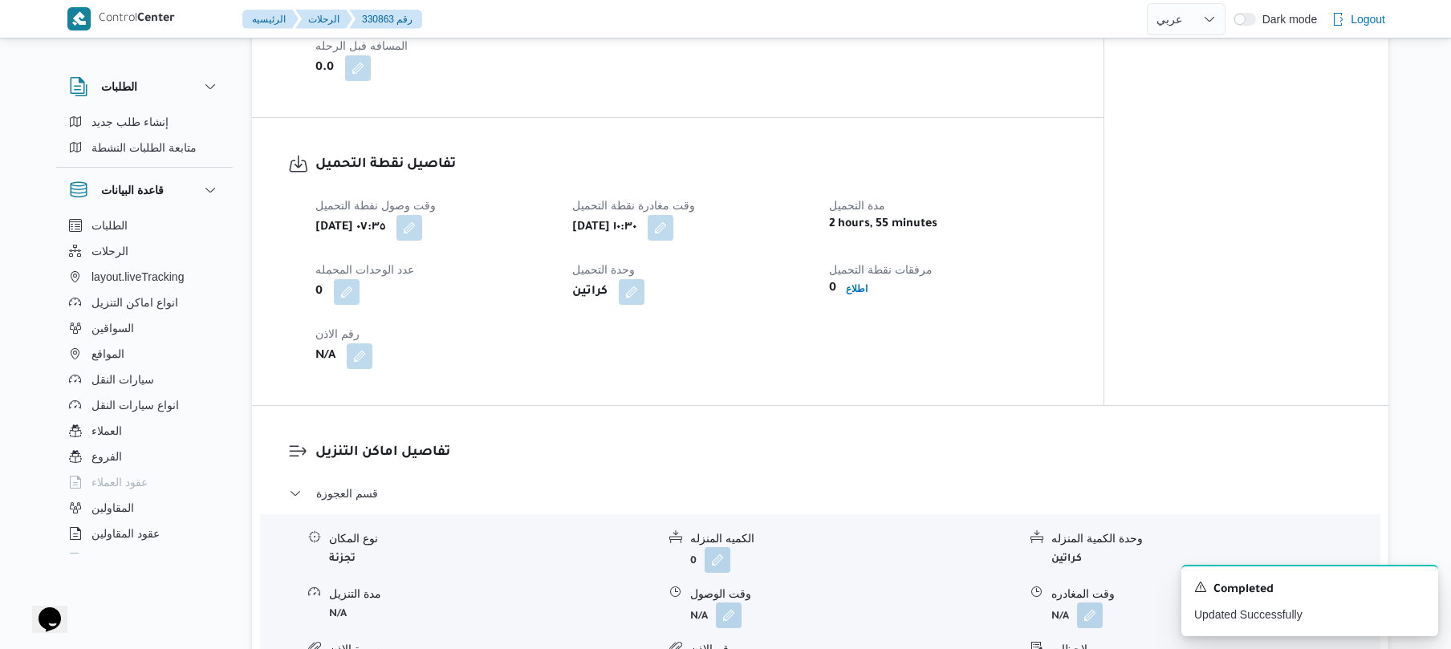
scroll to position [941, 0]
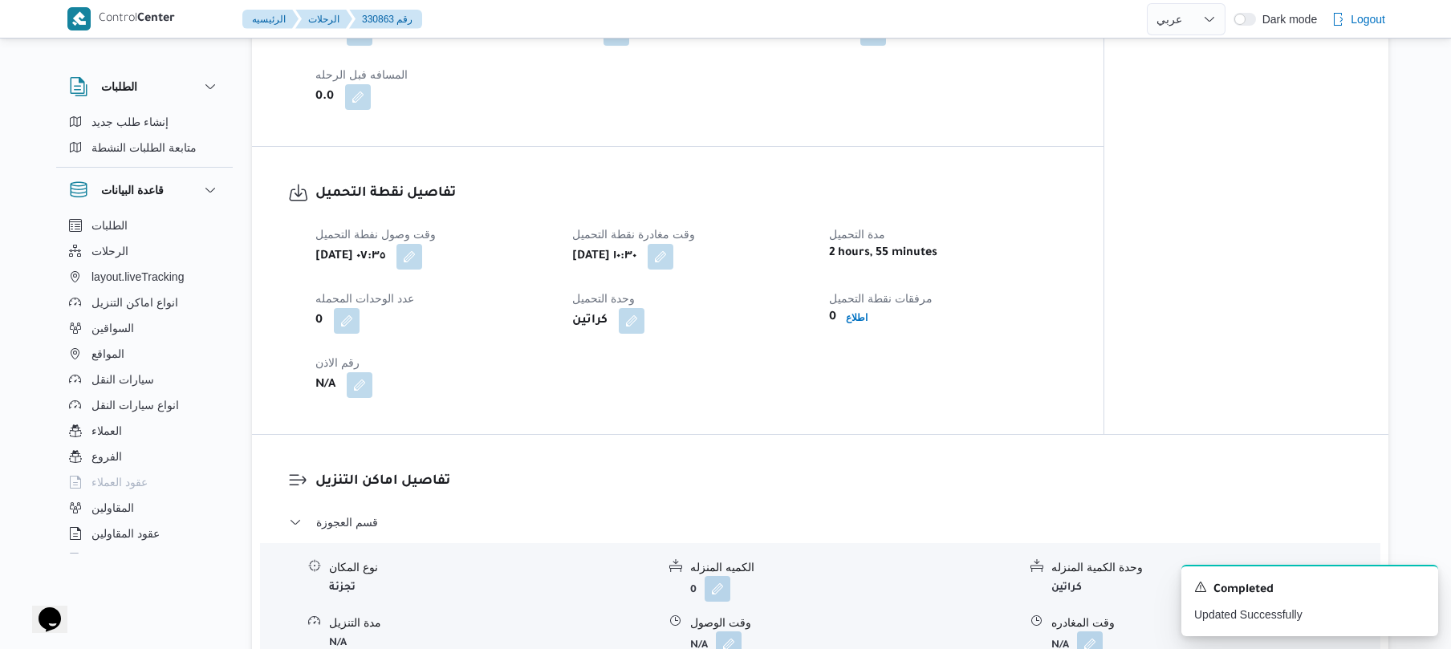
click at [1037, 168] on div "تفاصيل نقطة التحميل وقت وصول نفطة التحميل [DATE] ٠٧:٣٥ وقت مغادرة نقطة التحميل …" at bounding box center [677, 290] width 851 height 287
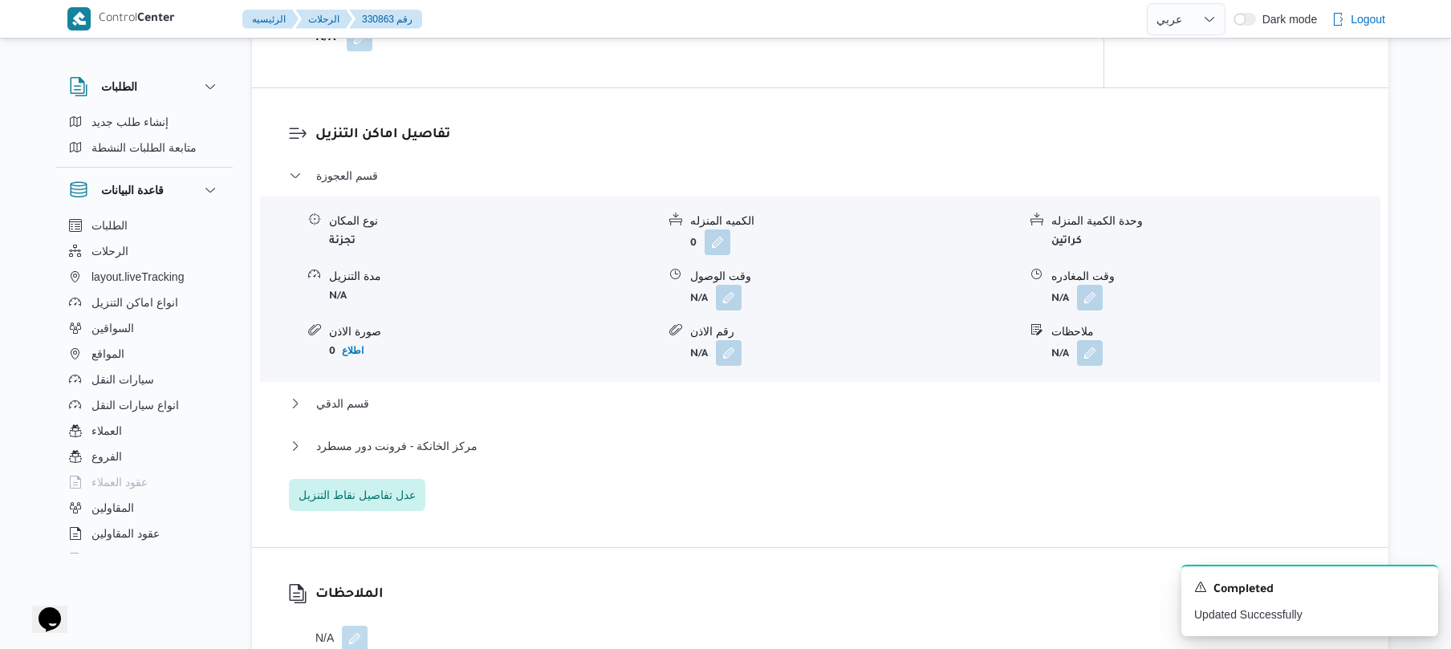
scroll to position [1284, 0]
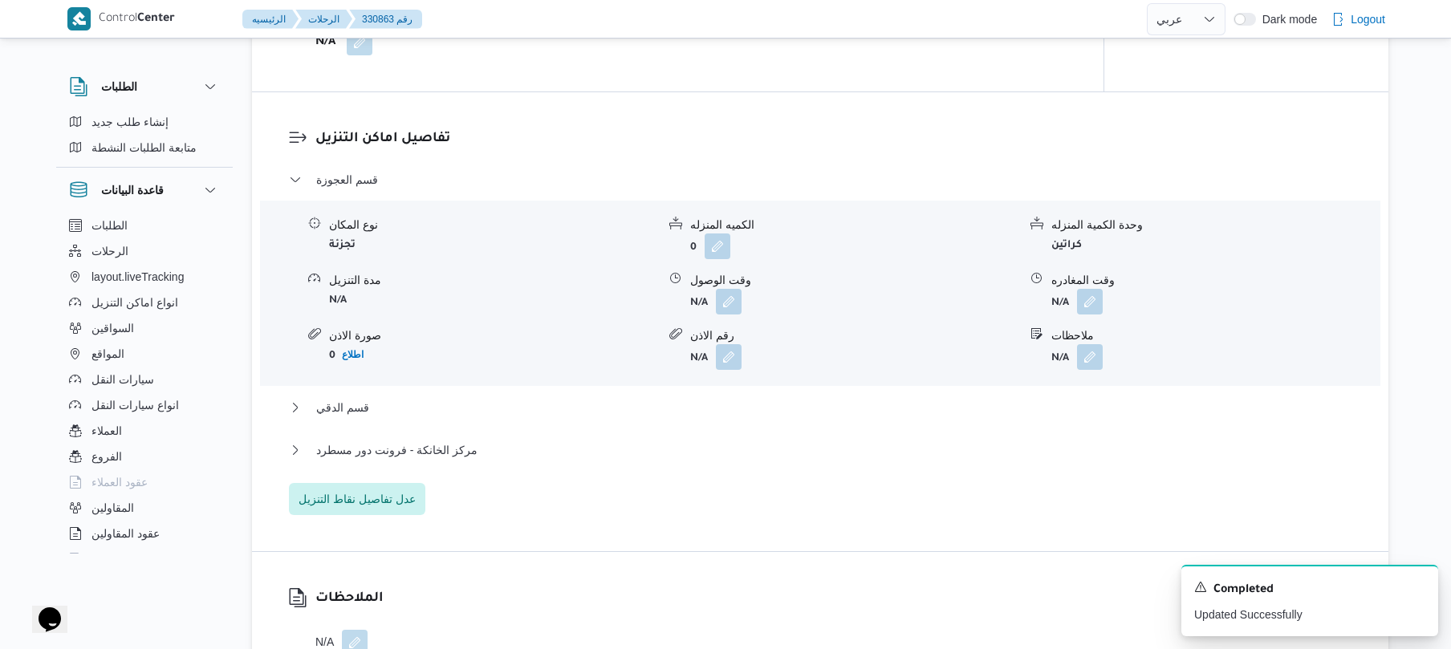
click at [948, 122] on div "تفاصيل اماكن التنزيل قسم العجوزة نوع المكان تجزئة الكميه المنزله 0 وحدة الكمية …" at bounding box center [820, 321] width 1136 height 459
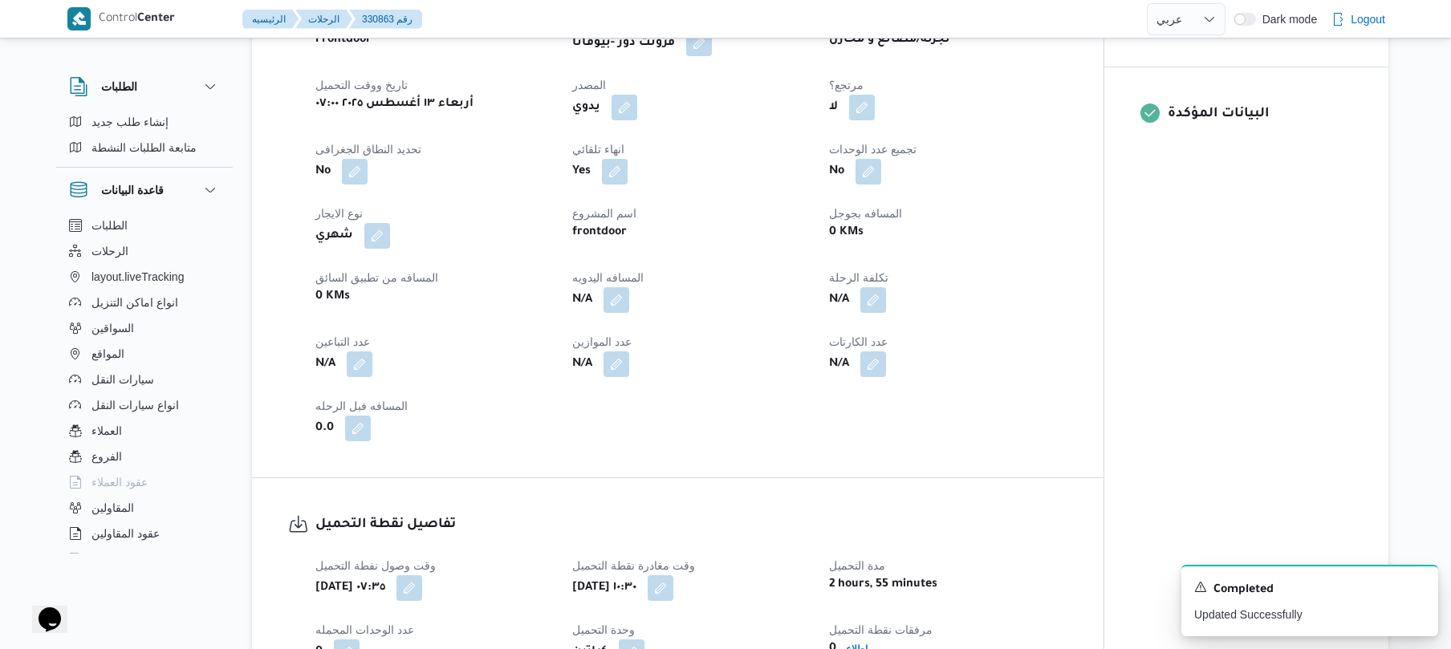
scroll to position [599, 0]
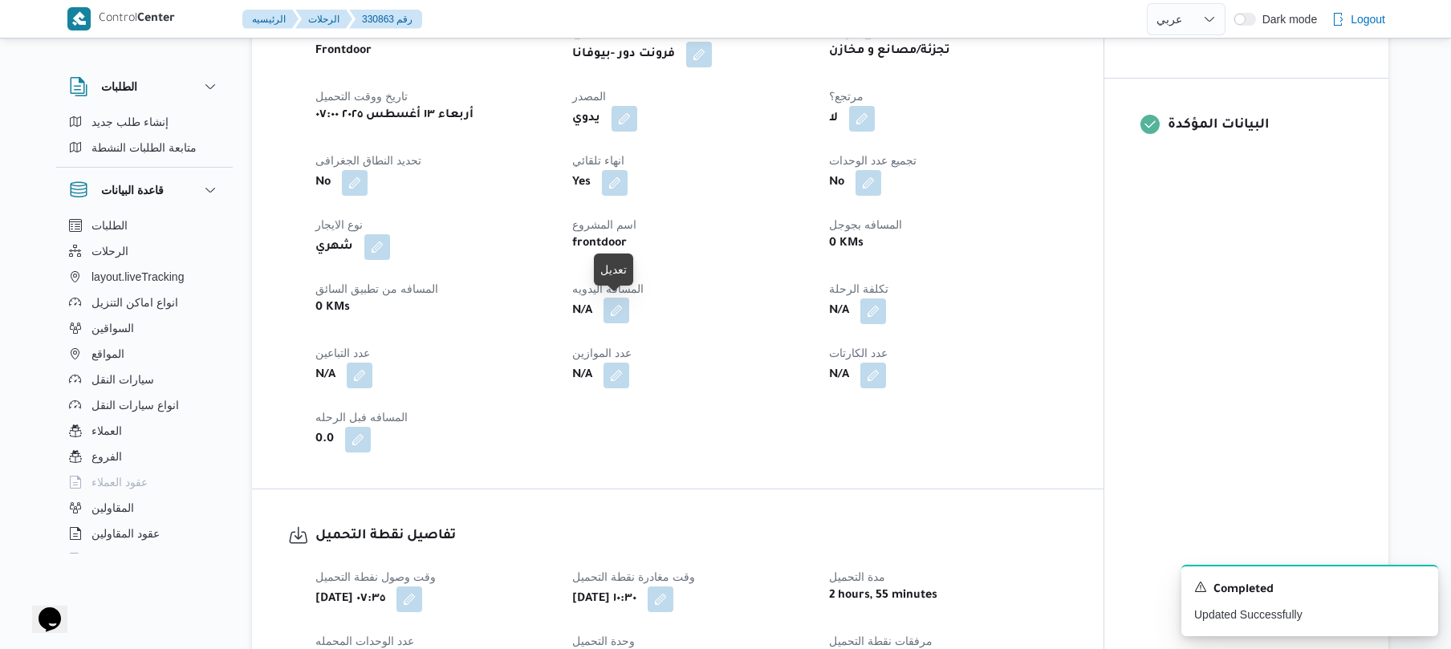
click at [627, 303] on button "button" at bounding box center [616, 311] width 26 height 26
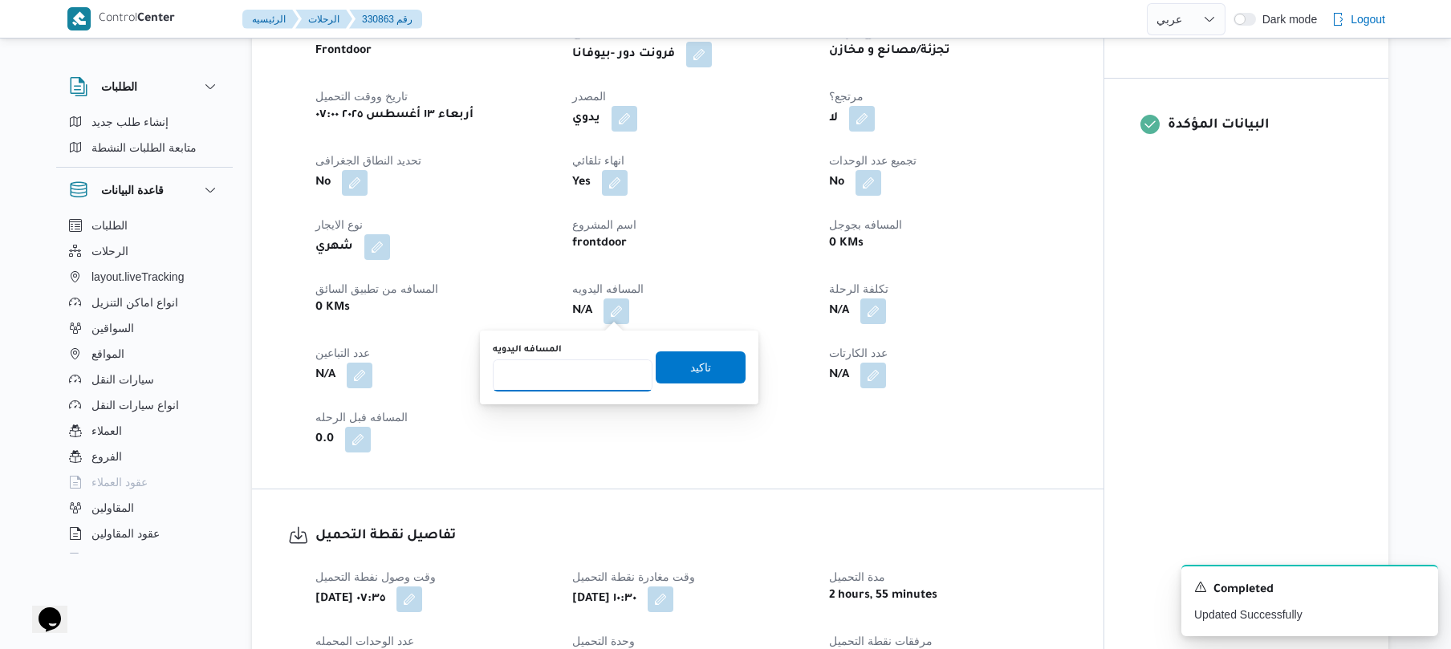
click at [579, 374] on input "المسافه اليدويه" at bounding box center [573, 375] width 160 height 32
type input "90"
click at [690, 374] on span "تاكيد" at bounding box center [700, 367] width 21 height 19
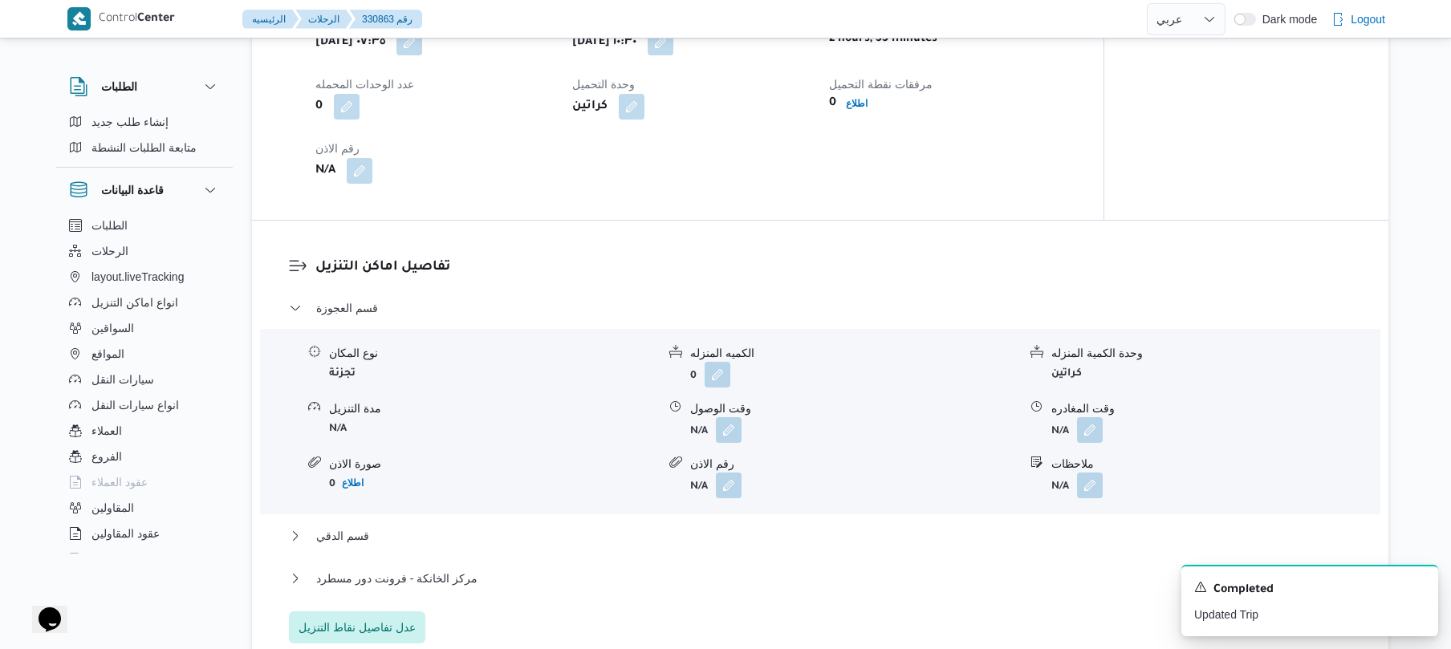
scroll to position [1198, 0]
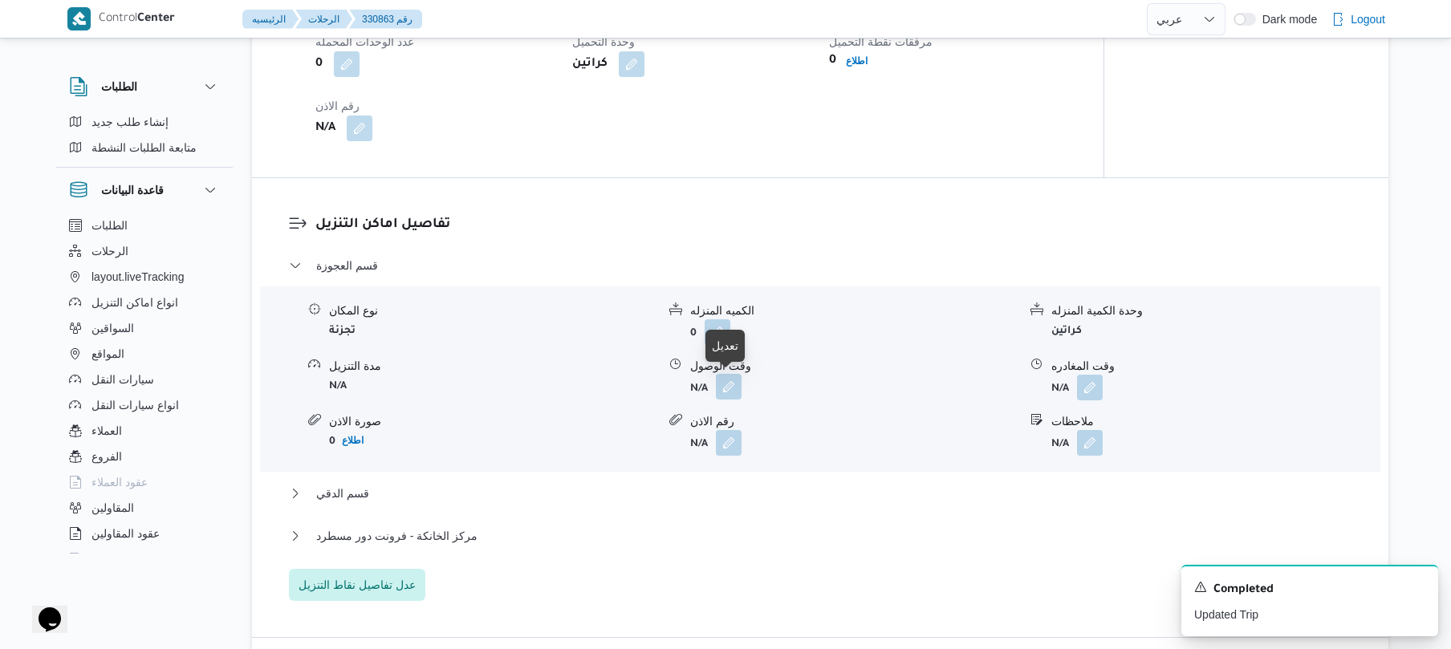
click at [738, 385] on button "button" at bounding box center [729, 387] width 26 height 26
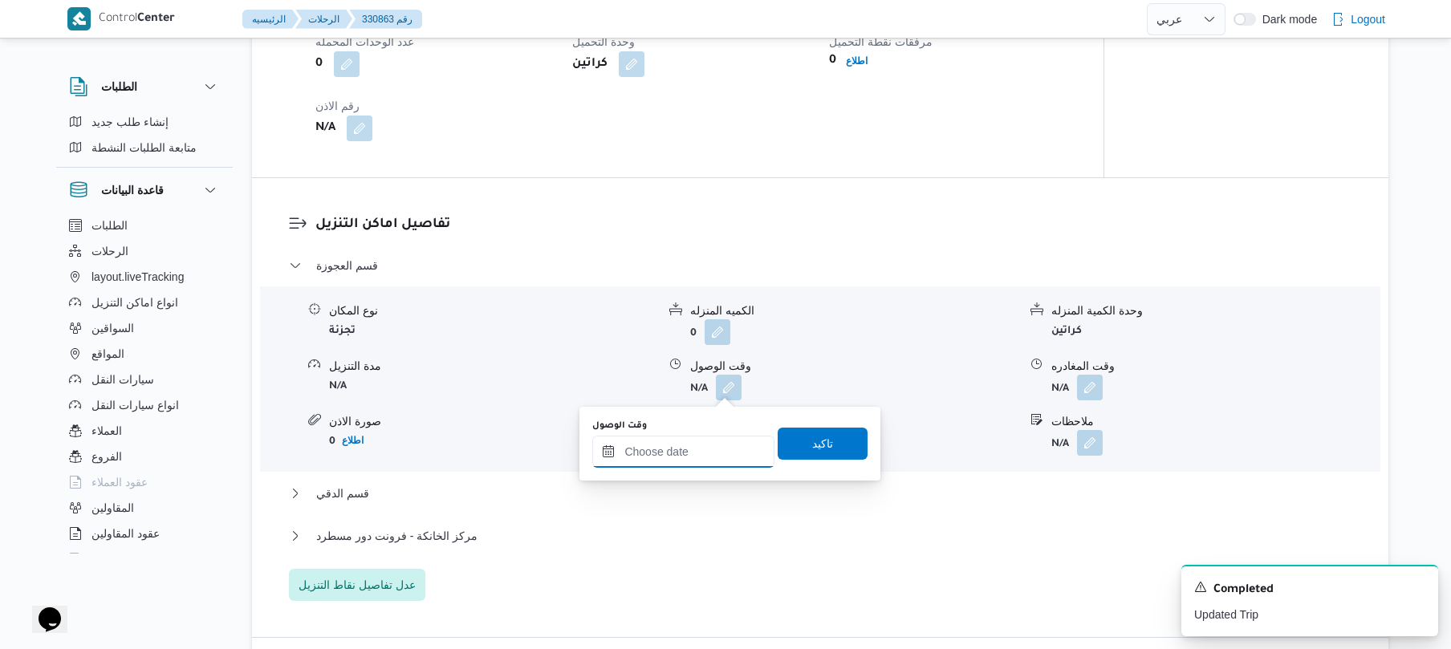
click at [682, 451] on input "وقت الوصول" at bounding box center [683, 452] width 182 height 32
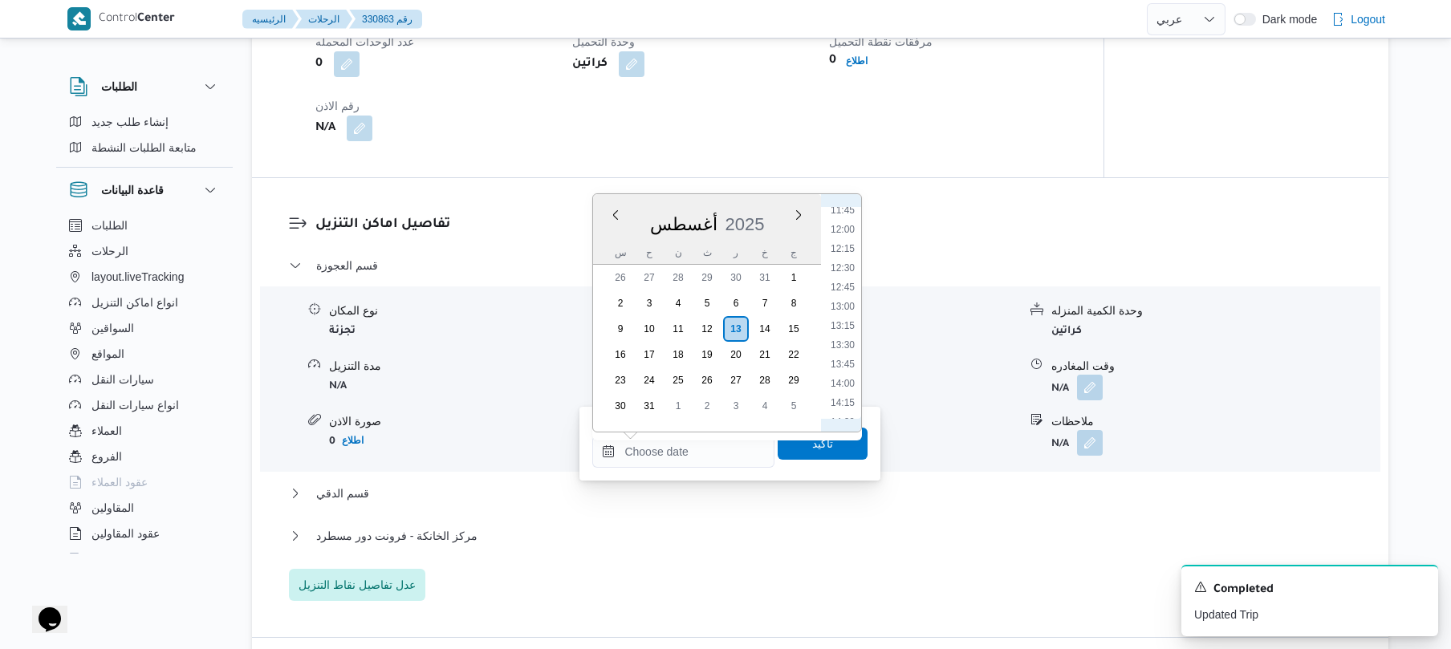
scroll to position [816, 0]
click at [850, 261] on li "11:15" at bounding box center [842, 266] width 37 height 16
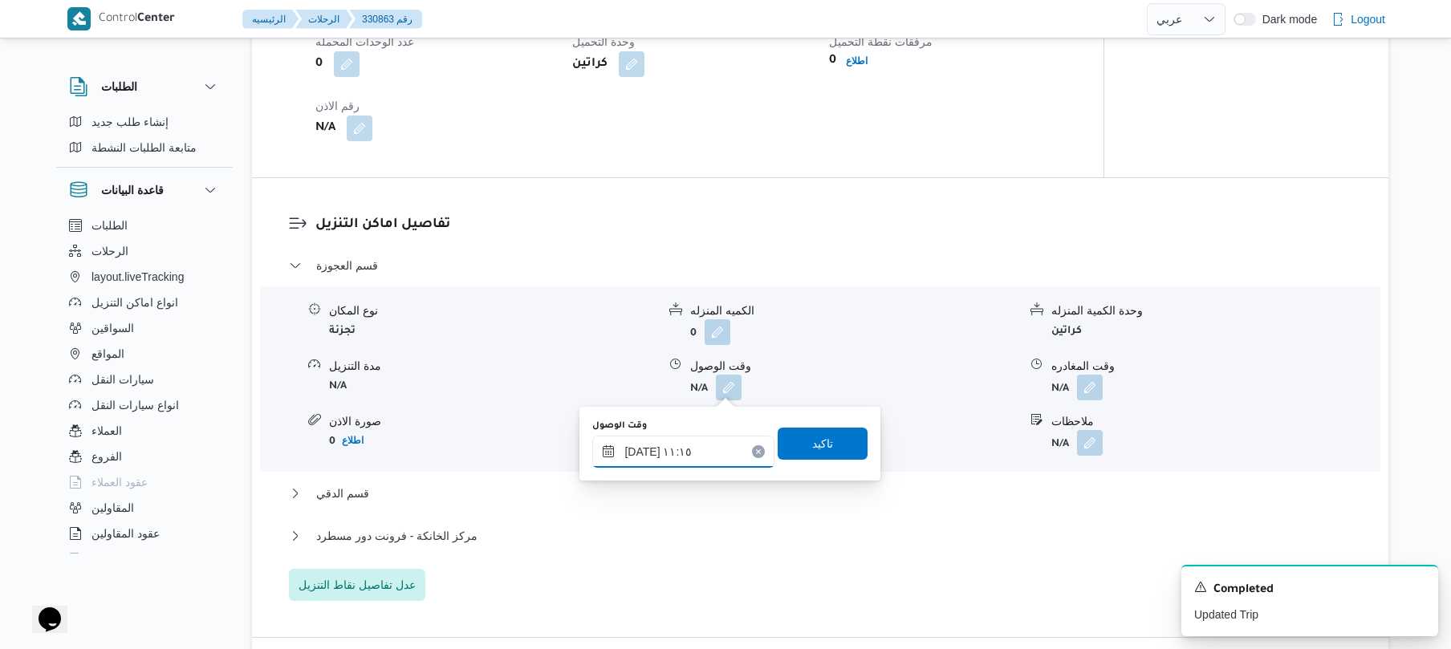
click at [636, 450] on input "[DATE] ١١:١٥" at bounding box center [683, 452] width 182 height 32
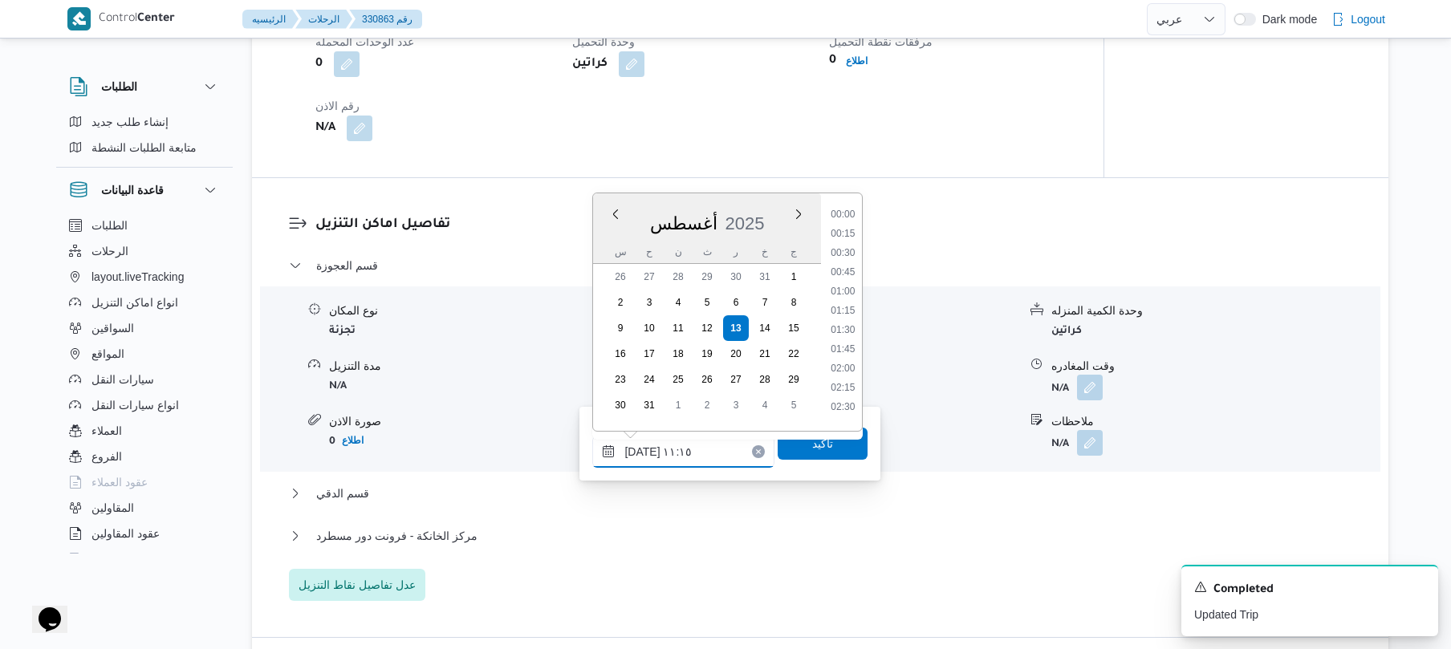
click at [636, 450] on input "[DATE] ١١:١٥" at bounding box center [683, 452] width 182 height 32
type input "[DATE] ١١:05"
click at [791, 441] on span "تاكيد" at bounding box center [822, 443] width 90 height 32
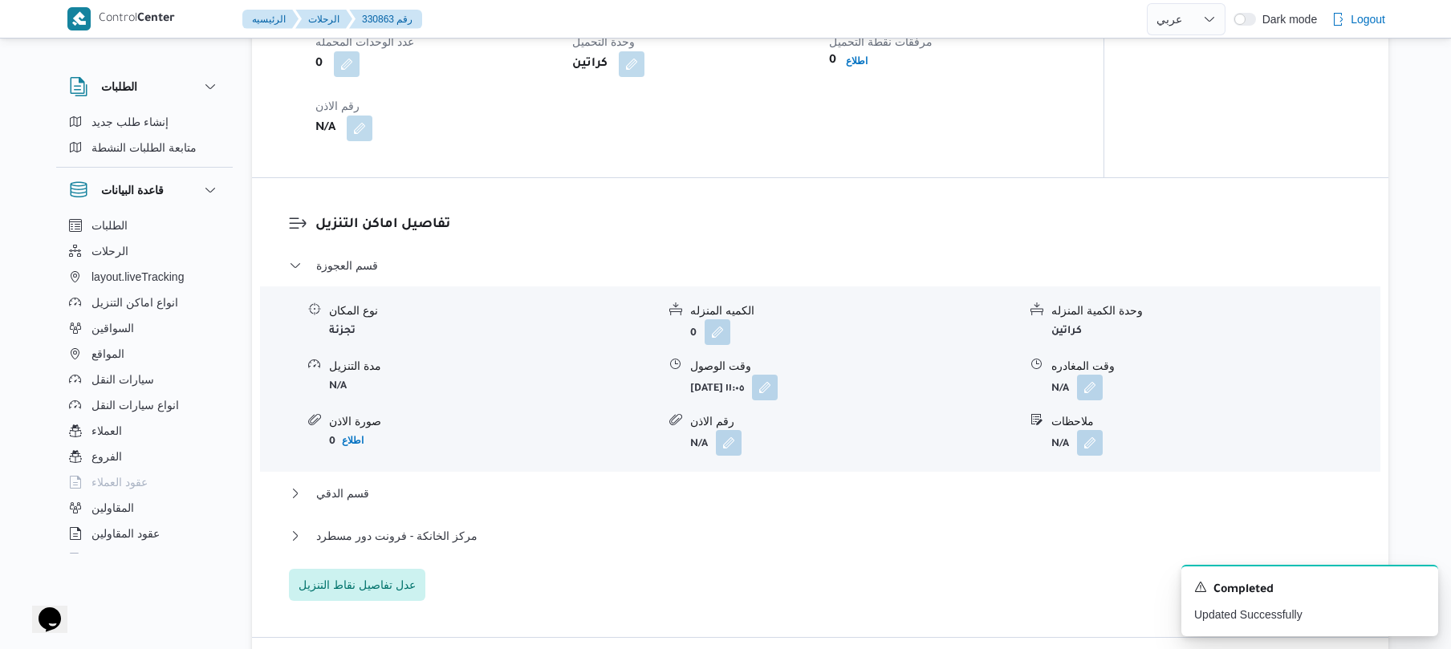
click at [647, 553] on div "مركز الخانكة - فرونت دور مسطرد" at bounding box center [820, 541] width 1063 height 30
click at [658, 544] on button "مركز الخانكة - فرونت دور مسطرد" at bounding box center [820, 535] width 1063 height 19
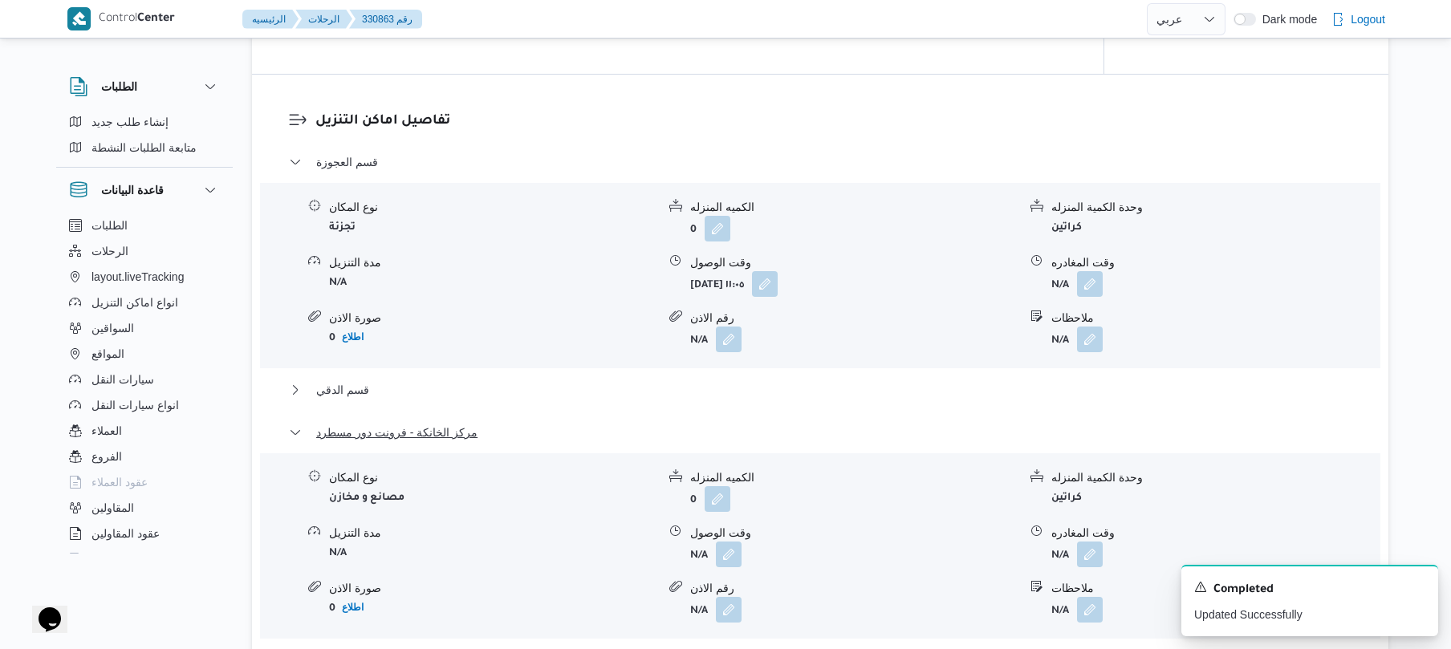
scroll to position [1497, 0]
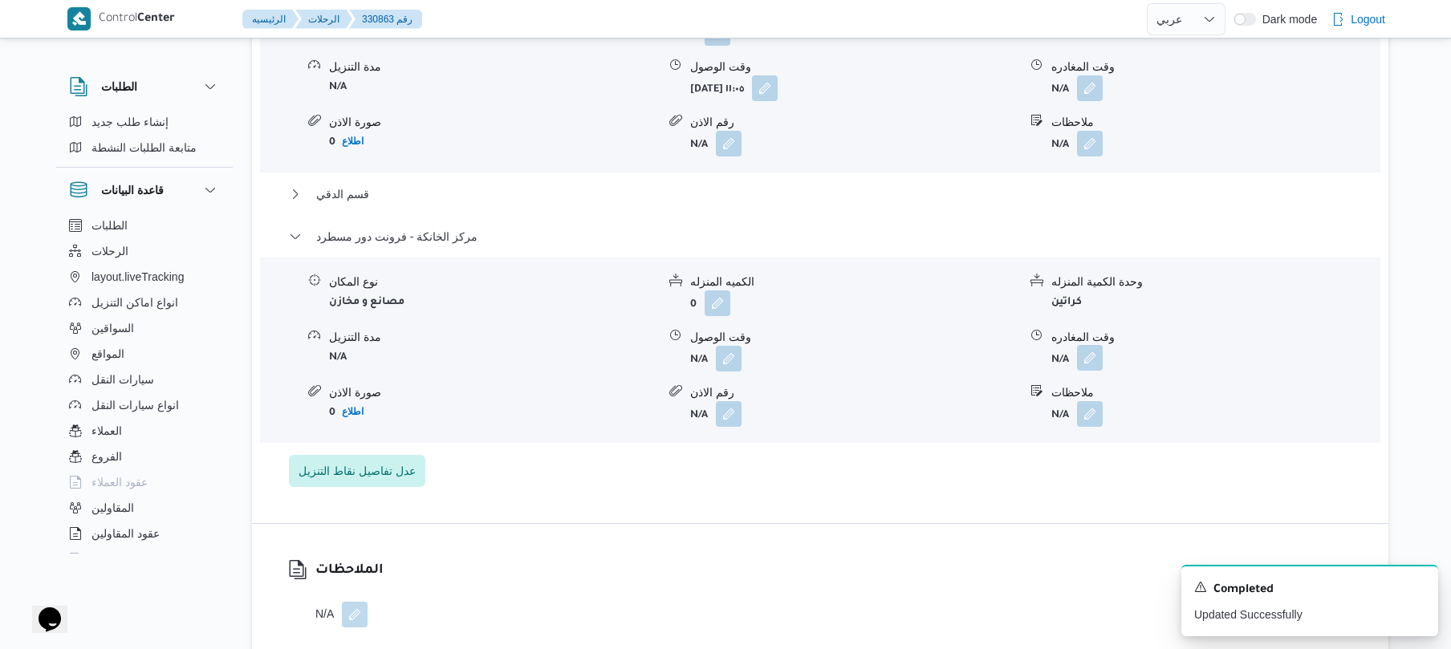
click at [1091, 359] on button "button" at bounding box center [1090, 358] width 26 height 26
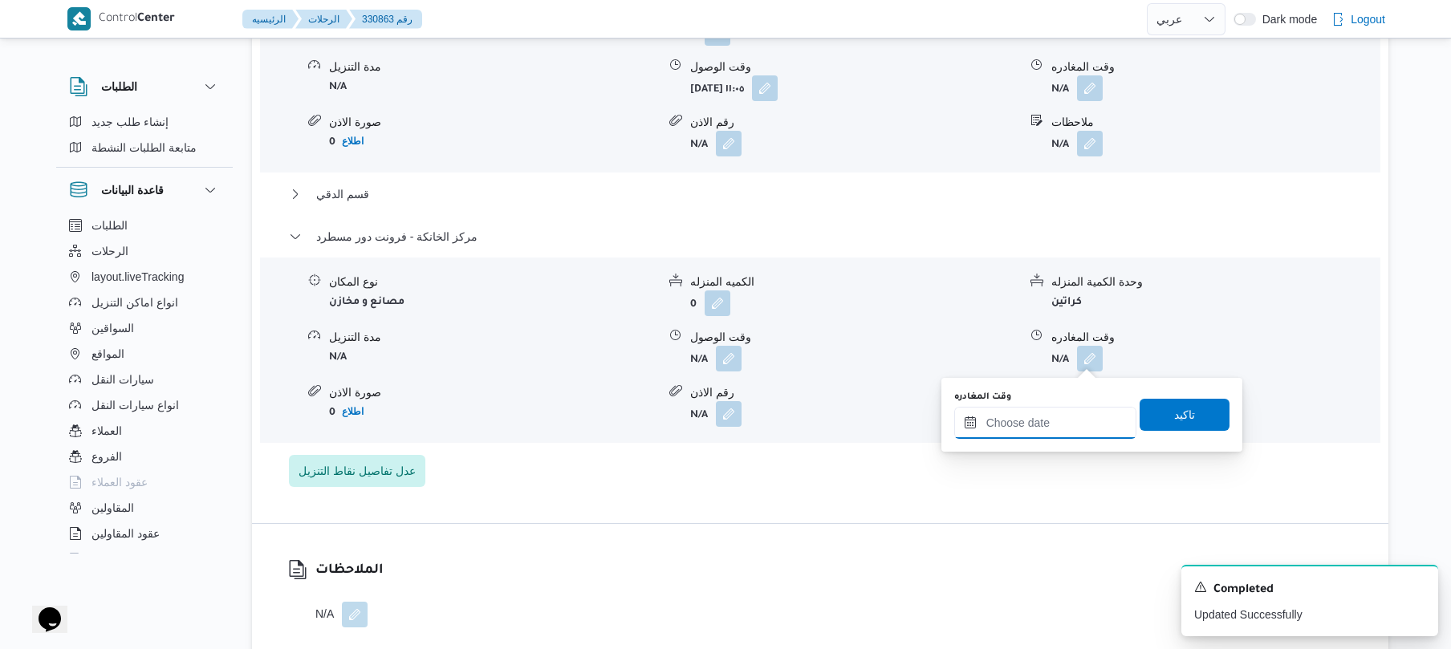
click at [1021, 424] on input "وقت المغادره" at bounding box center [1045, 423] width 182 height 32
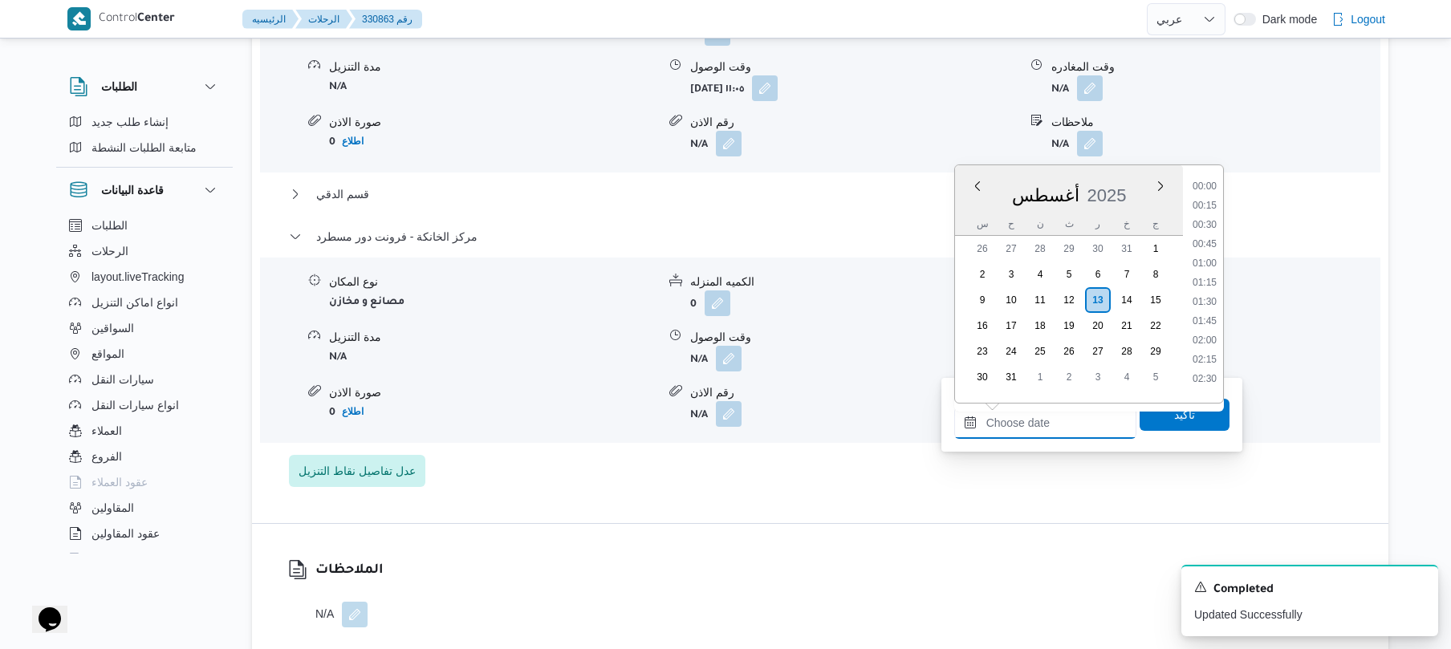
scroll to position [1355, 0]
click at [1211, 184] on li "17:30" at bounding box center [1204, 179] width 37 height 16
type input "[DATE] ١٧:٣٠"
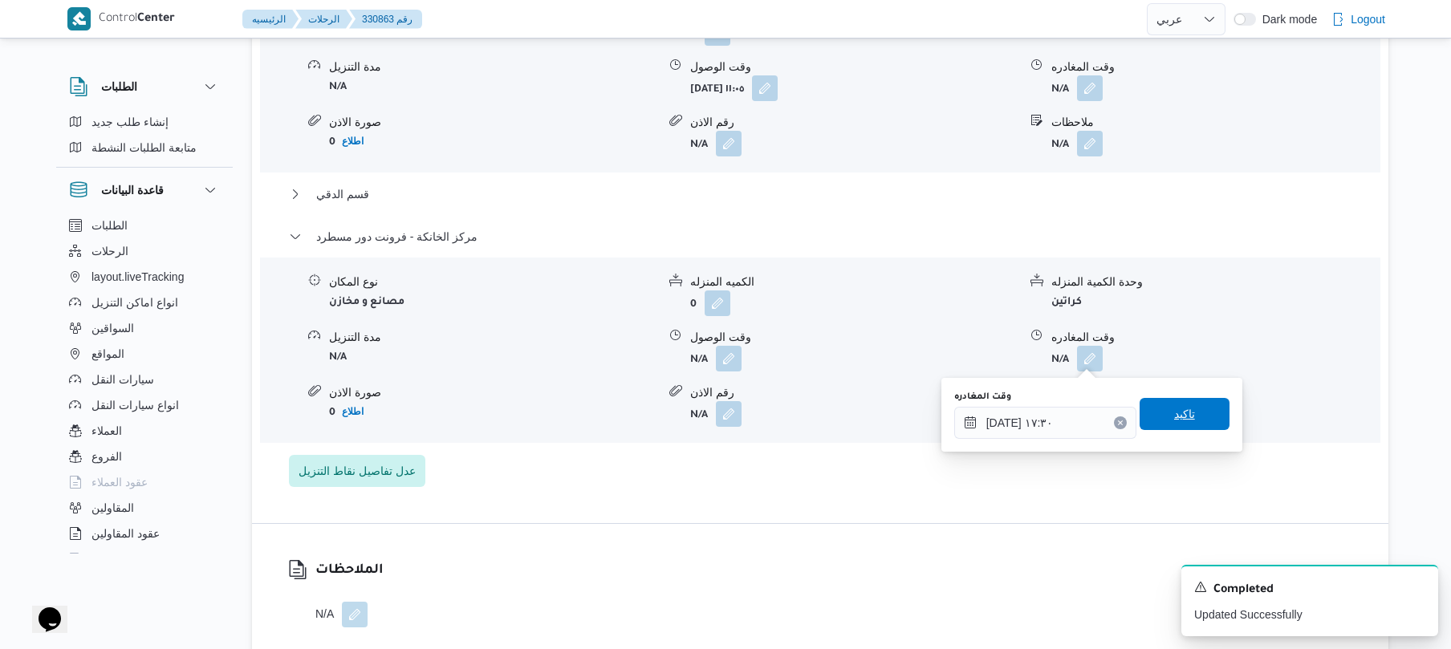
click at [1179, 425] on span "تاكيد" at bounding box center [1184, 414] width 90 height 32
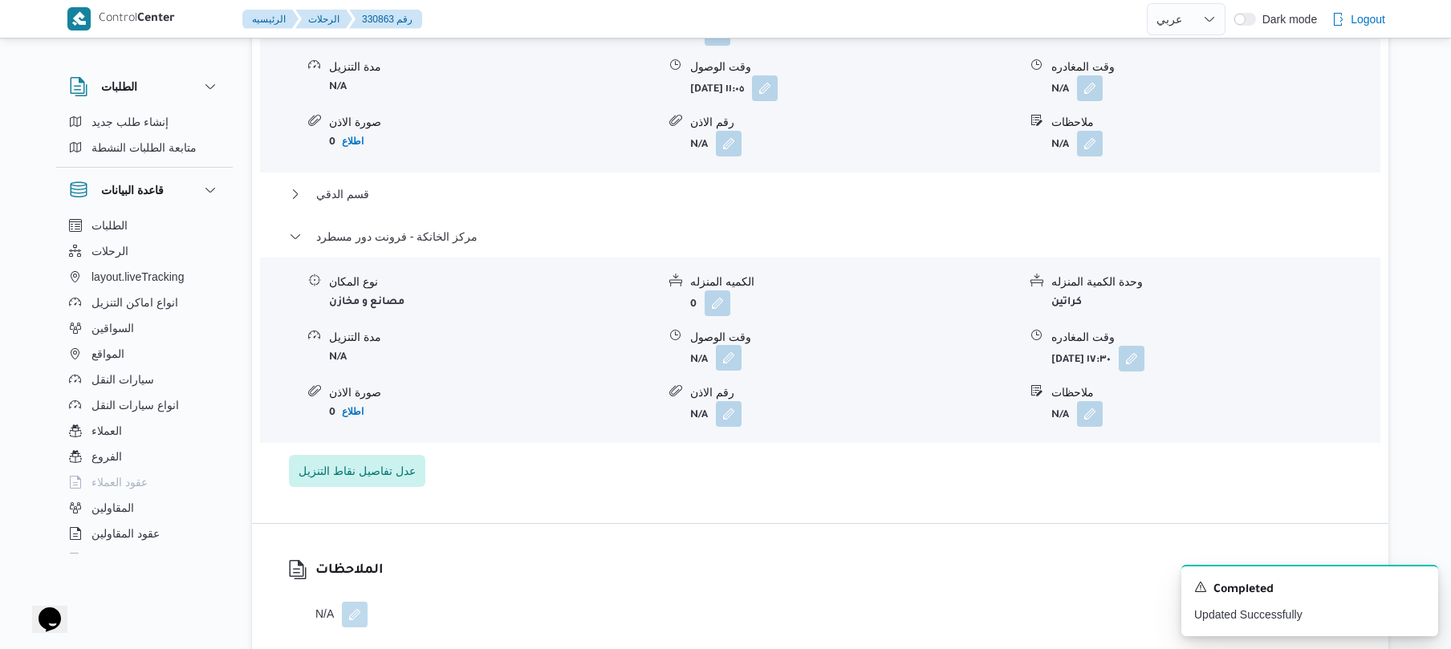
click at [728, 360] on button "button" at bounding box center [729, 358] width 26 height 26
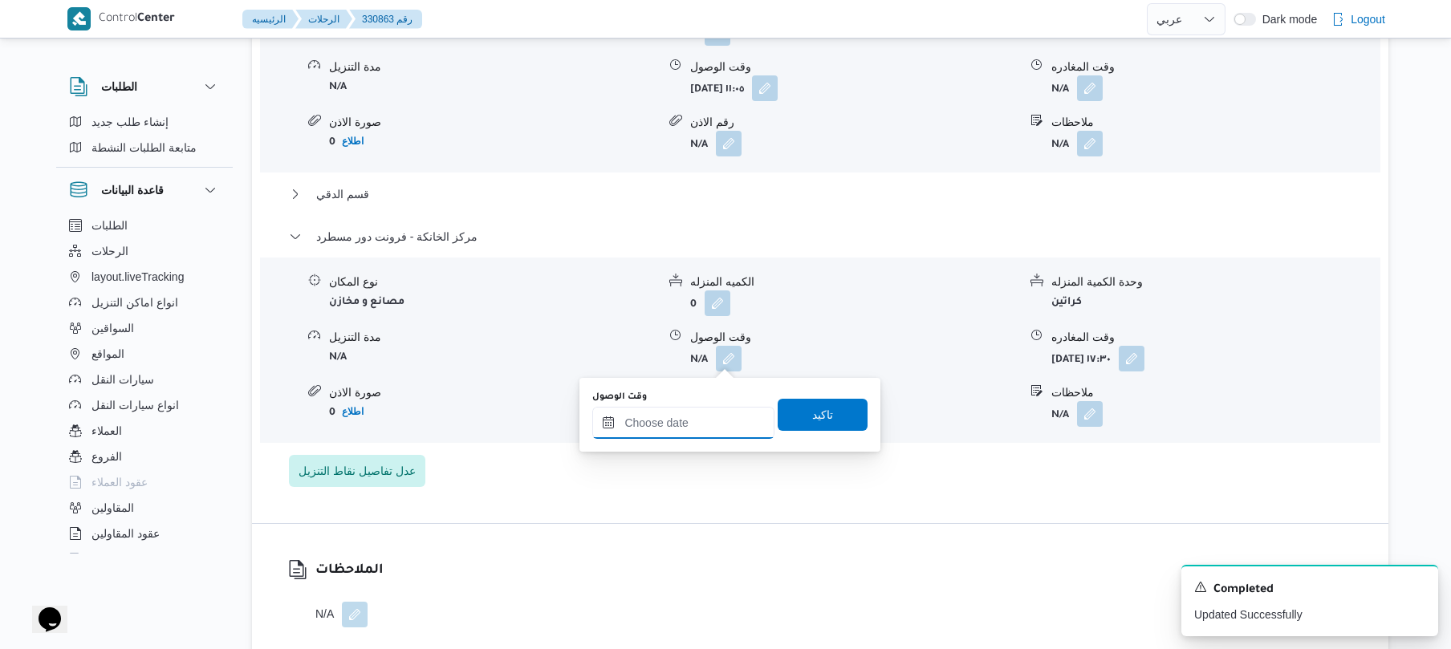
click at [691, 432] on input "وقت الوصول" at bounding box center [683, 423] width 182 height 32
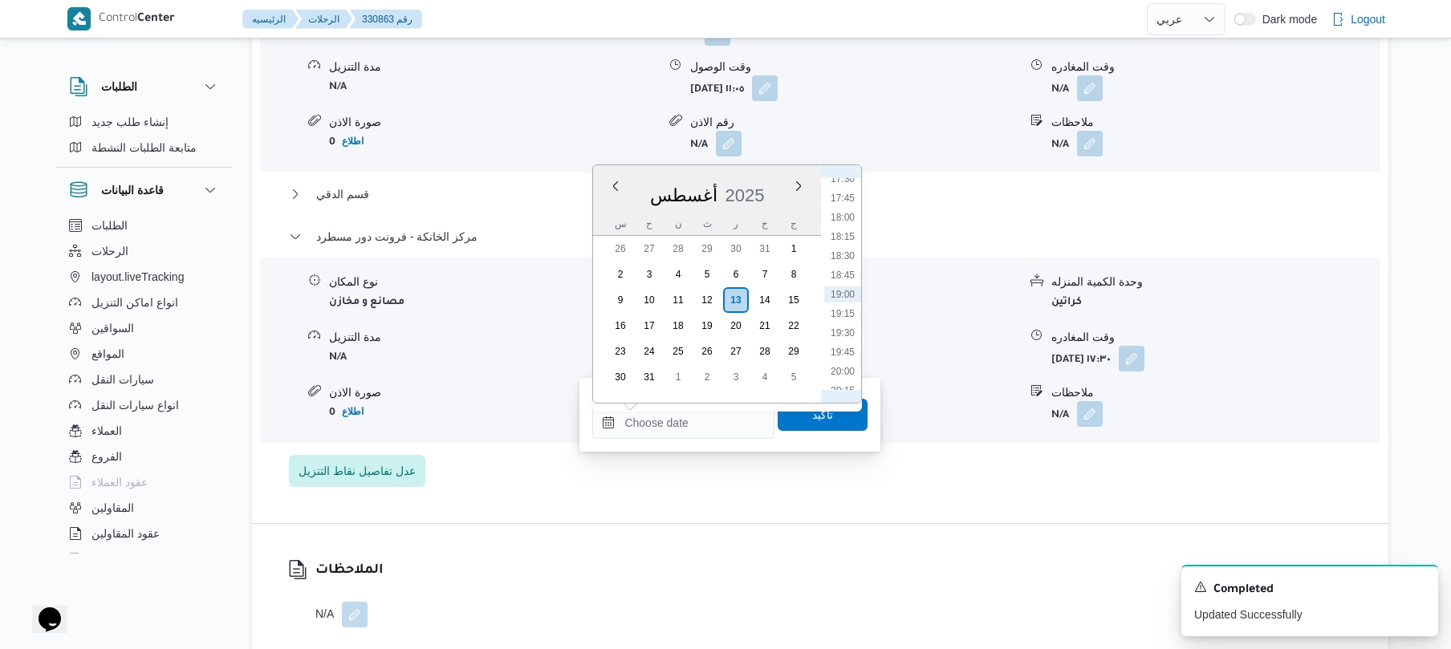
scroll to position [1175, 0]
click at [847, 338] on li "17:15" at bounding box center [842, 339] width 37 height 16
type input "[DATE] ١٧:١٥"
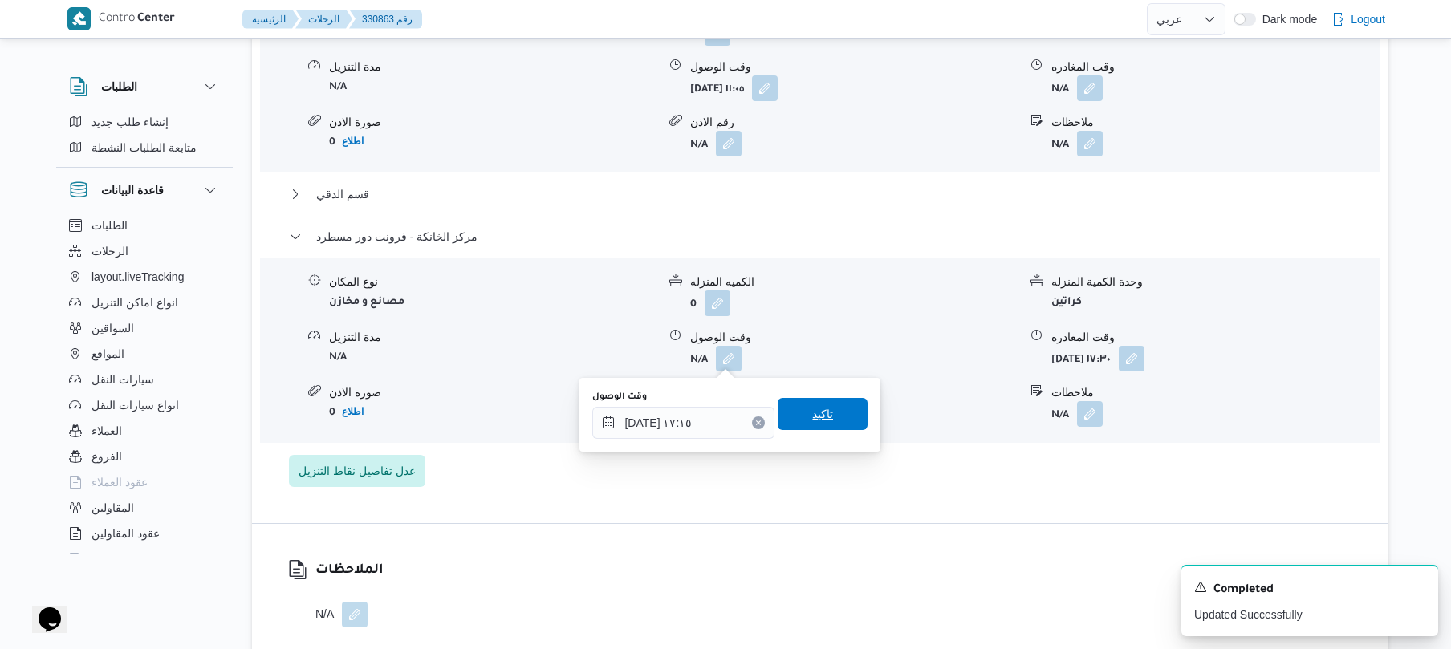
click at [807, 424] on span "تاكيد" at bounding box center [822, 414] width 90 height 32
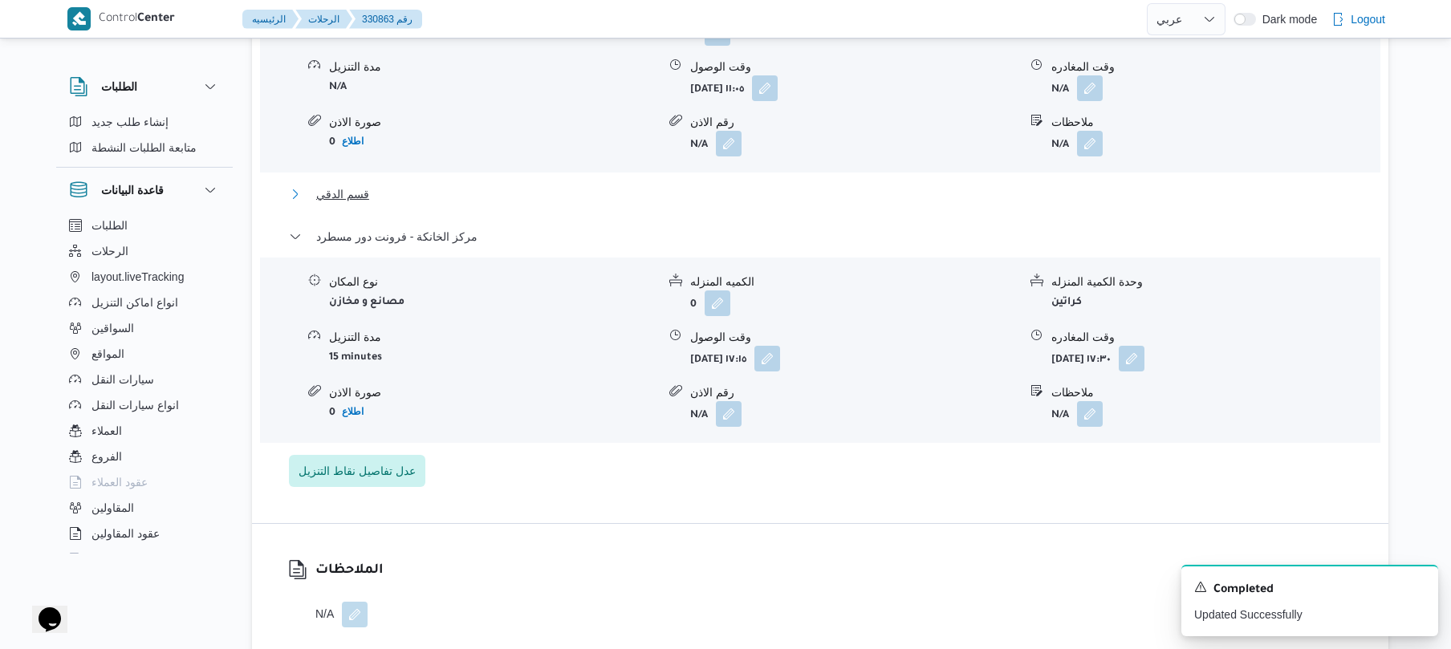
click at [730, 194] on button "قسم الدقي" at bounding box center [820, 194] width 1063 height 19
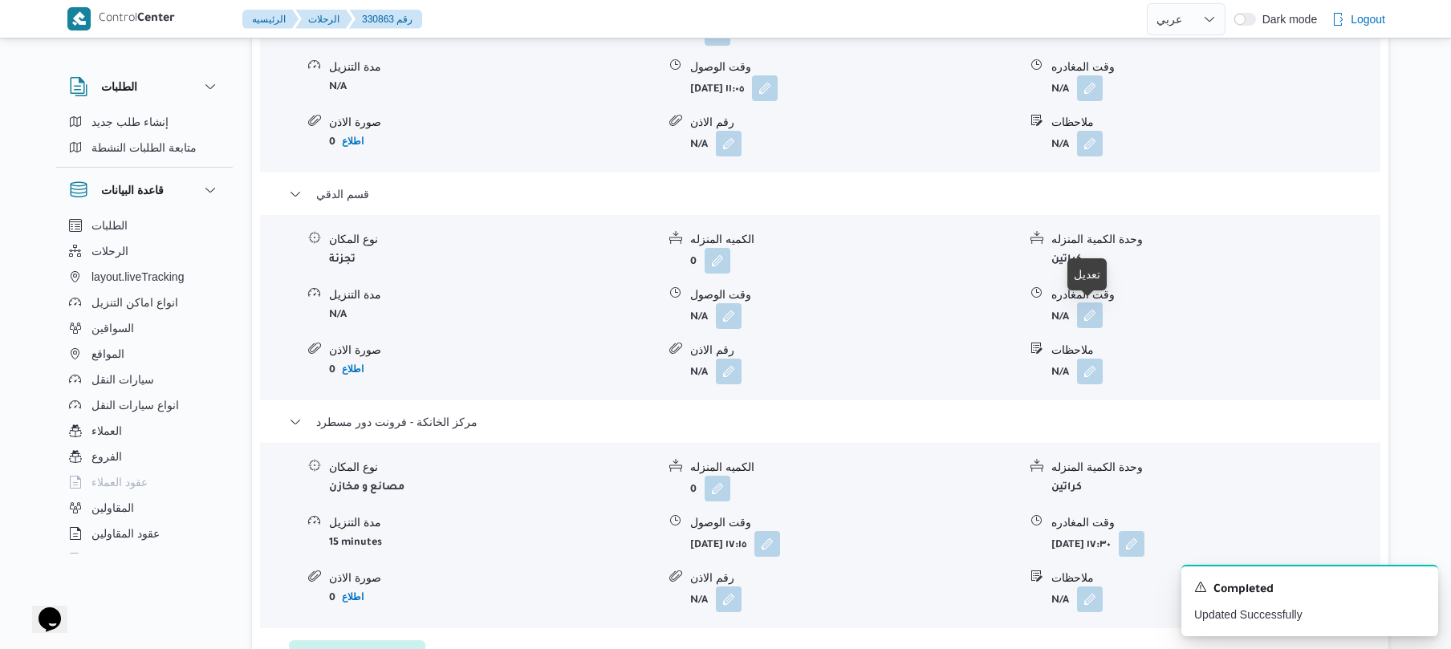
click at [1095, 319] on button "button" at bounding box center [1090, 315] width 26 height 26
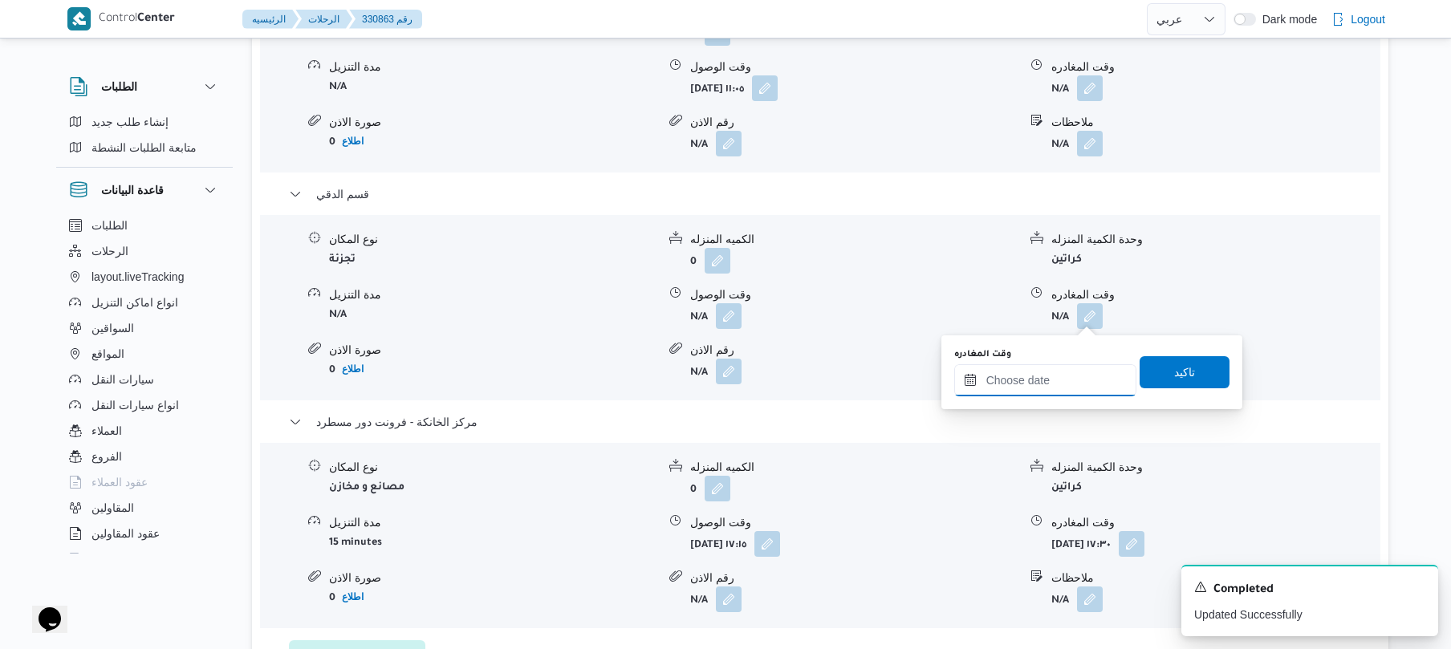
click at [1044, 379] on input "وقت المغادره" at bounding box center [1045, 380] width 182 height 32
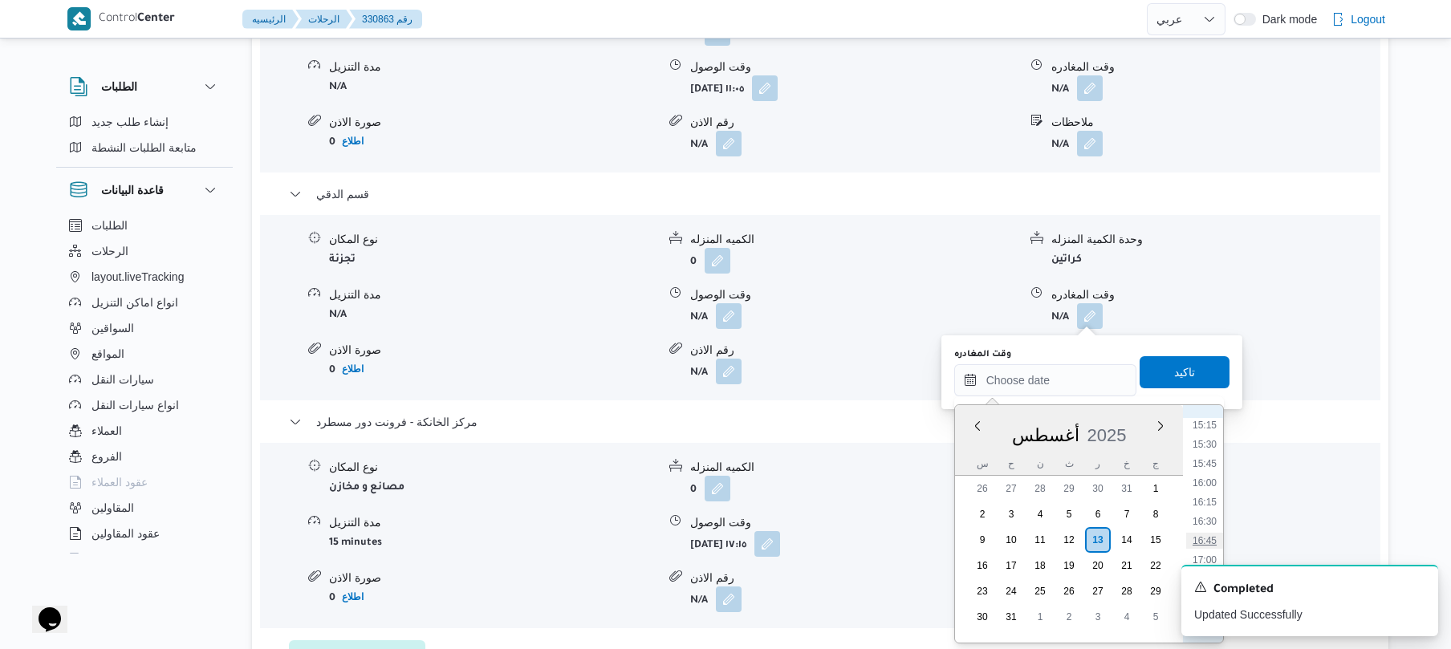
click at [1200, 537] on li "16:45" at bounding box center [1204, 541] width 37 height 16
type input "[DATE] ١٦:٤٥"
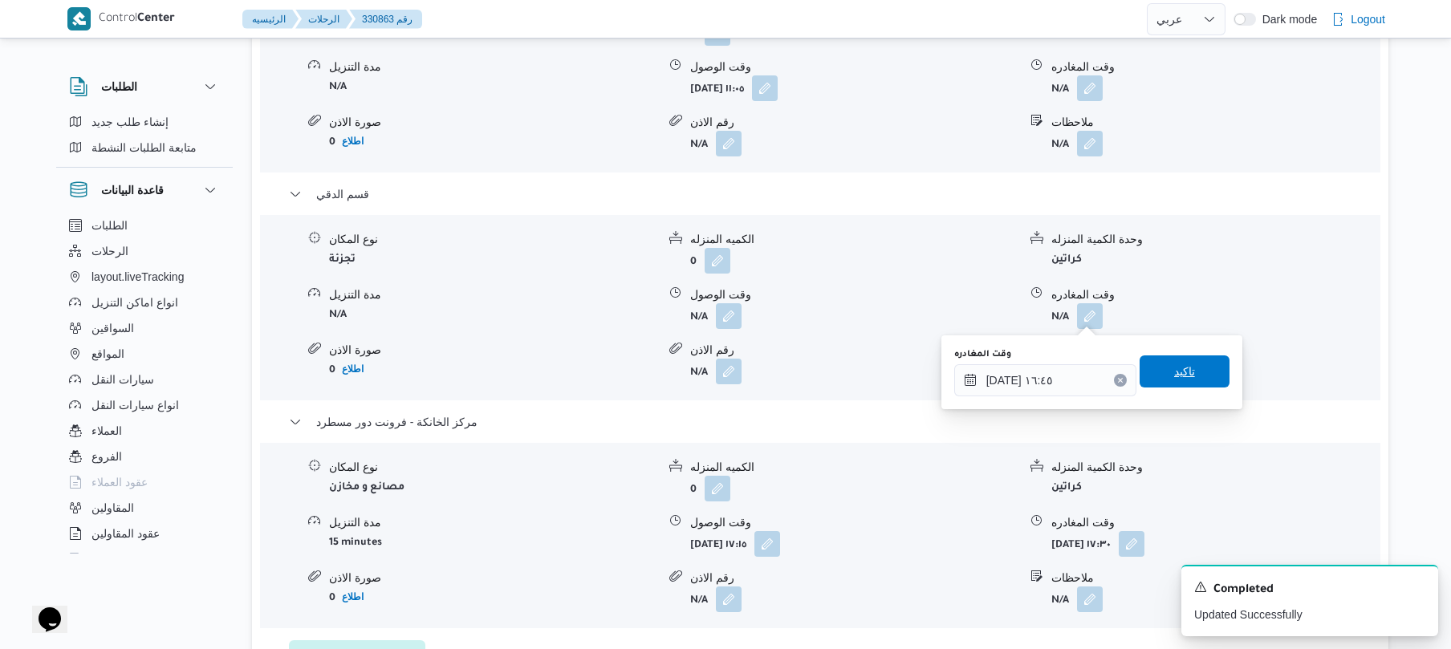
click at [1160, 367] on span "تاكيد" at bounding box center [1184, 371] width 90 height 32
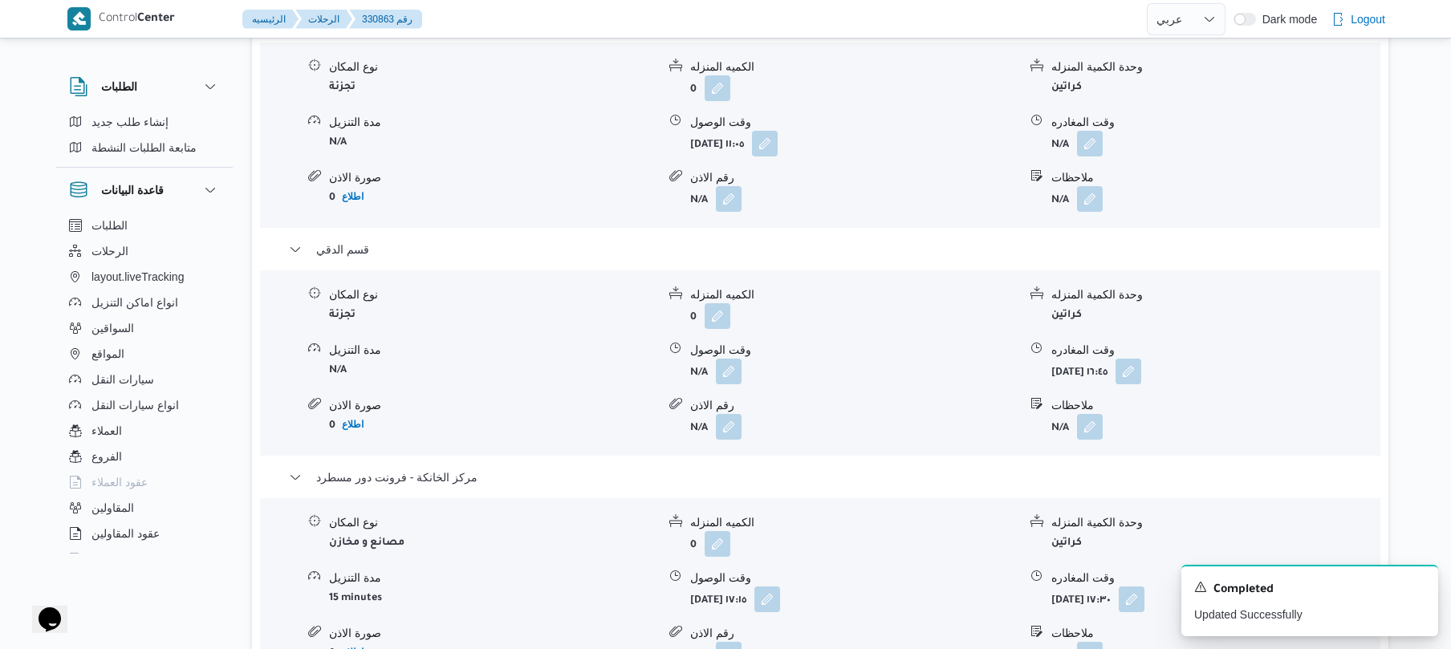
scroll to position [1412, 0]
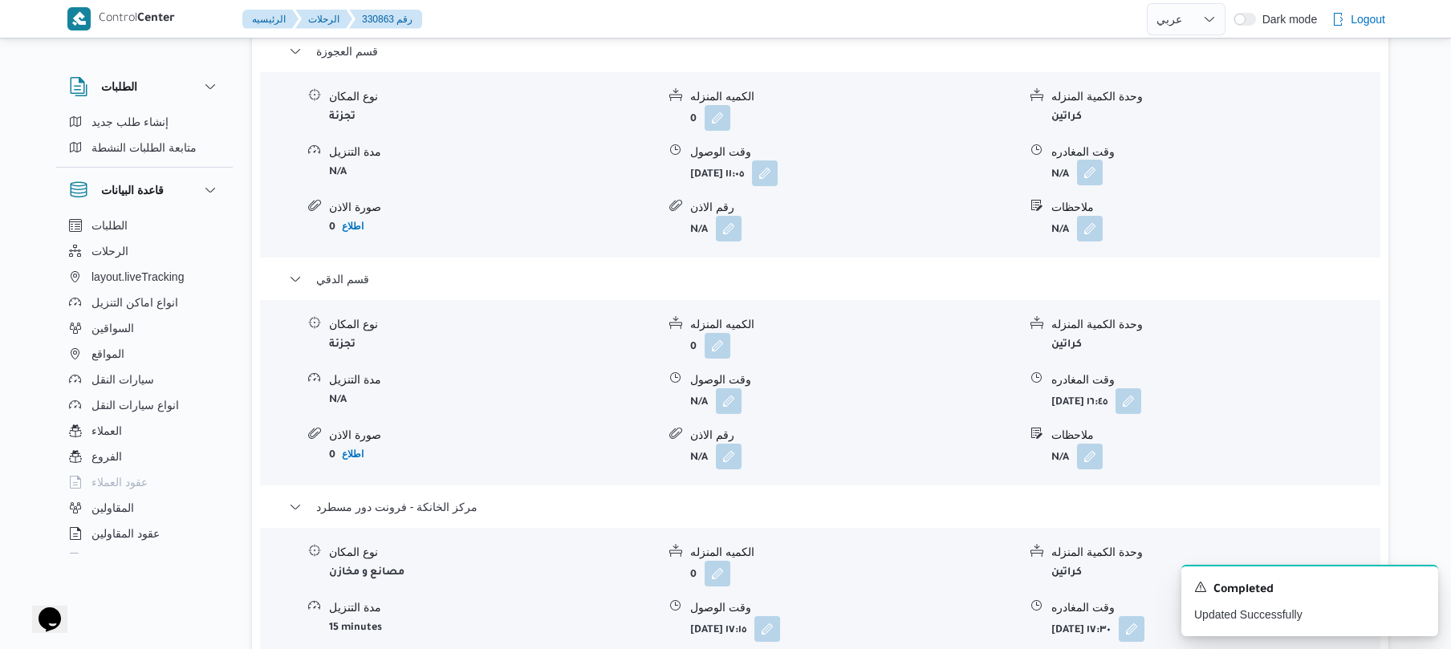
click at [1086, 175] on button "button" at bounding box center [1090, 173] width 26 height 26
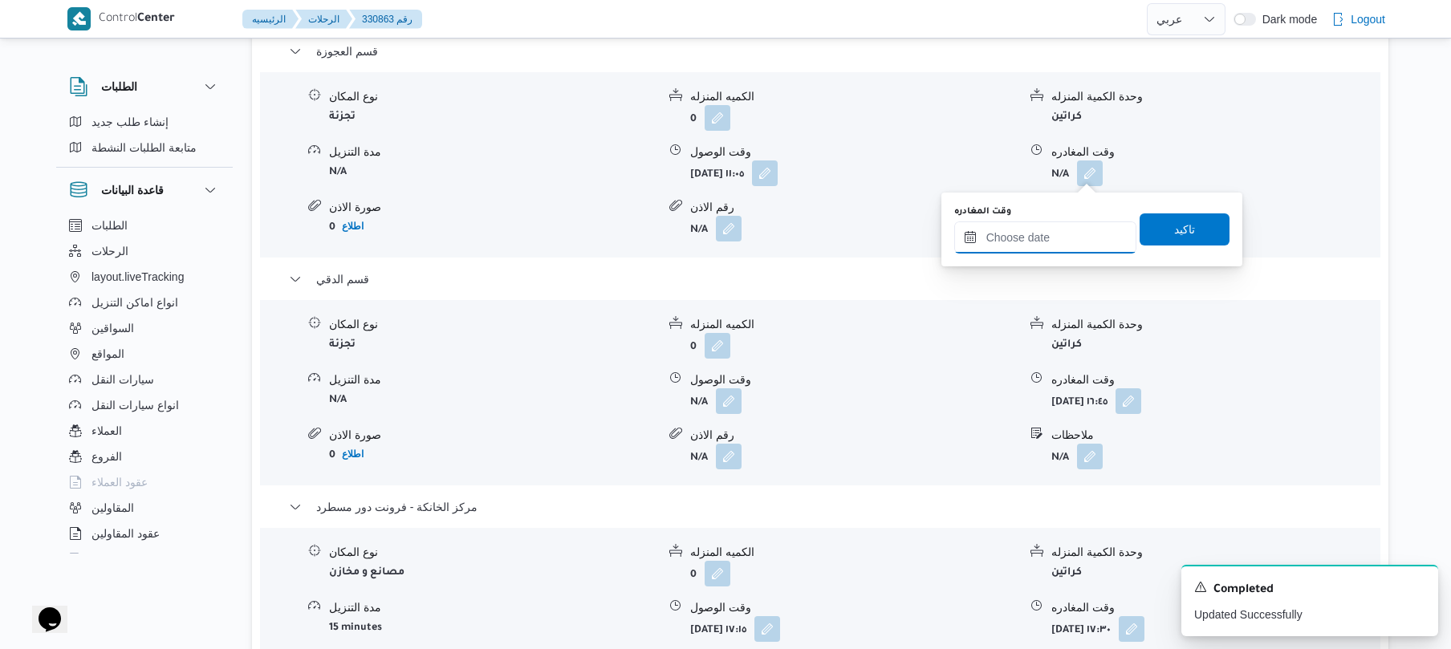
click at [1022, 237] on input "وقت المغادره" at bounding box center [1045, 237] width 182 height 32
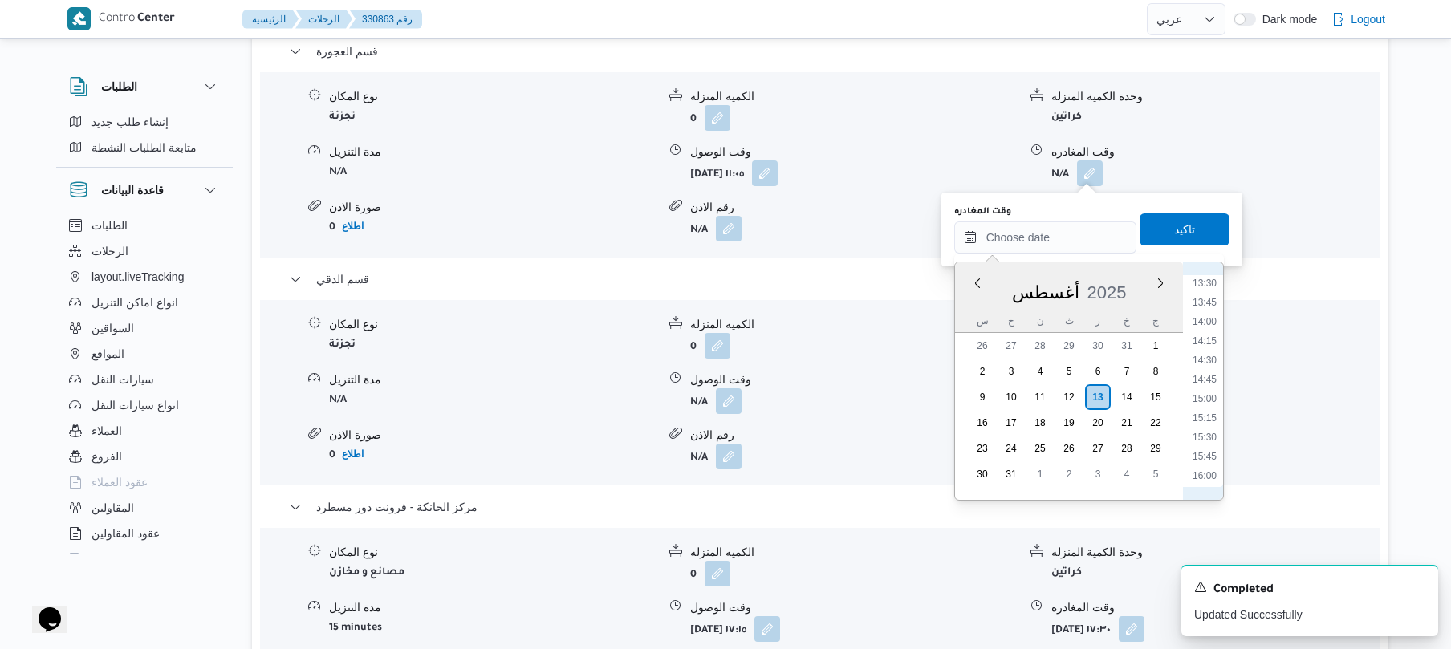
scroll to position [996, 0]
click at [1207, 345] on li "13:45" at bounding box center [1204, 347] width 37 height 16
type input "[DATE] ١٣:٤٥"
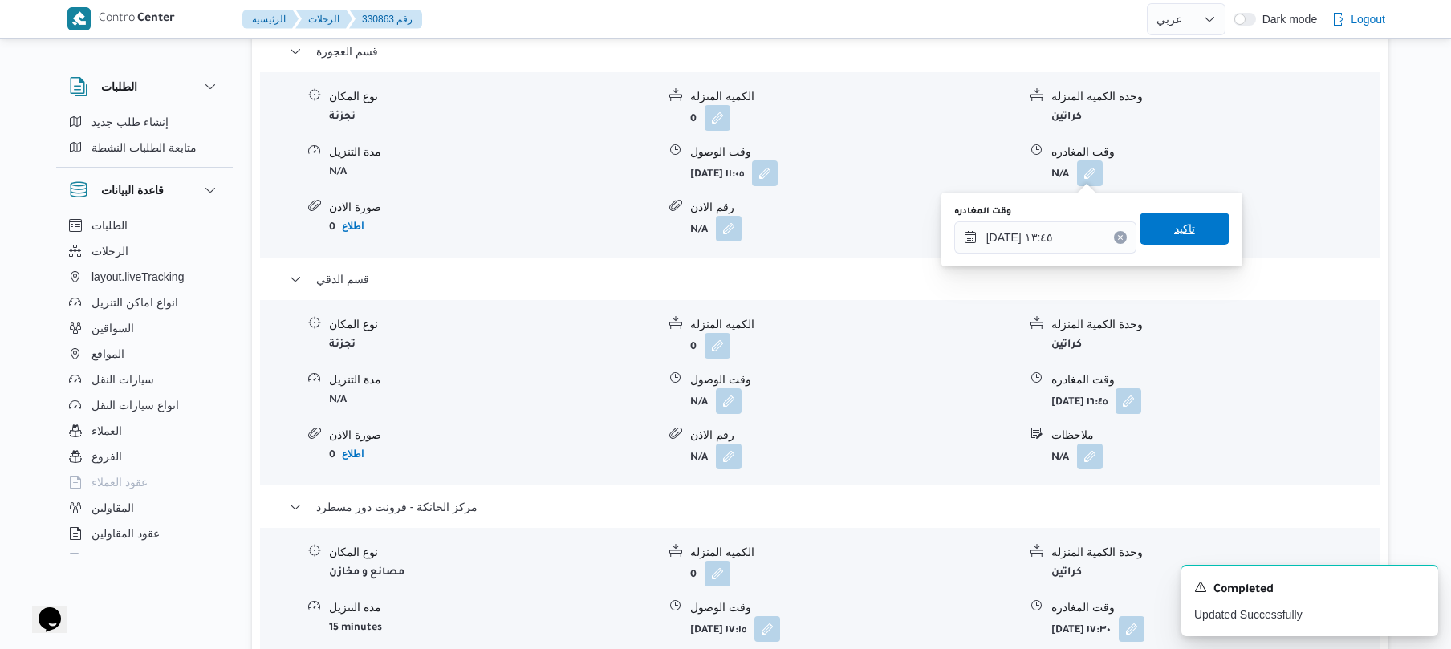
click at [1191, 239] on span "تاكيد" at bounding box center [1184, 229] width 90 height 32
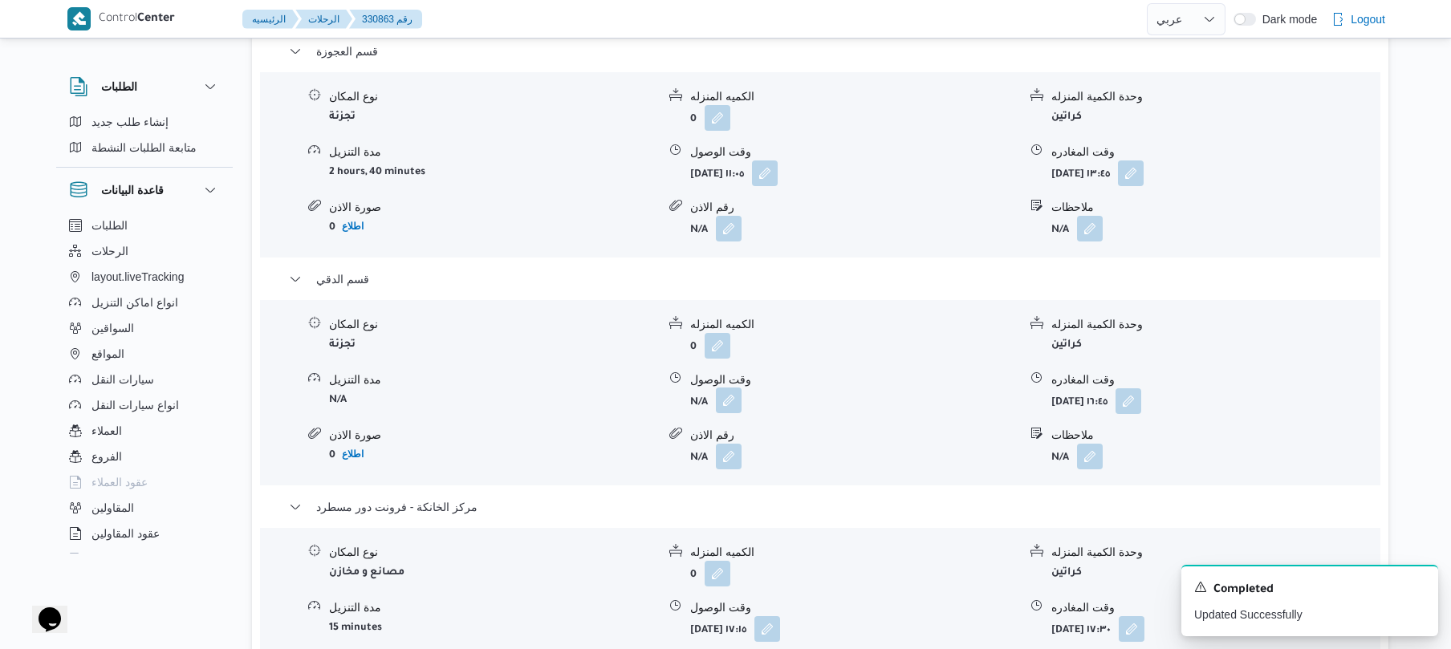
click at [726, 401] on button "button" at bounding box center [729, 401] width 26 height 26
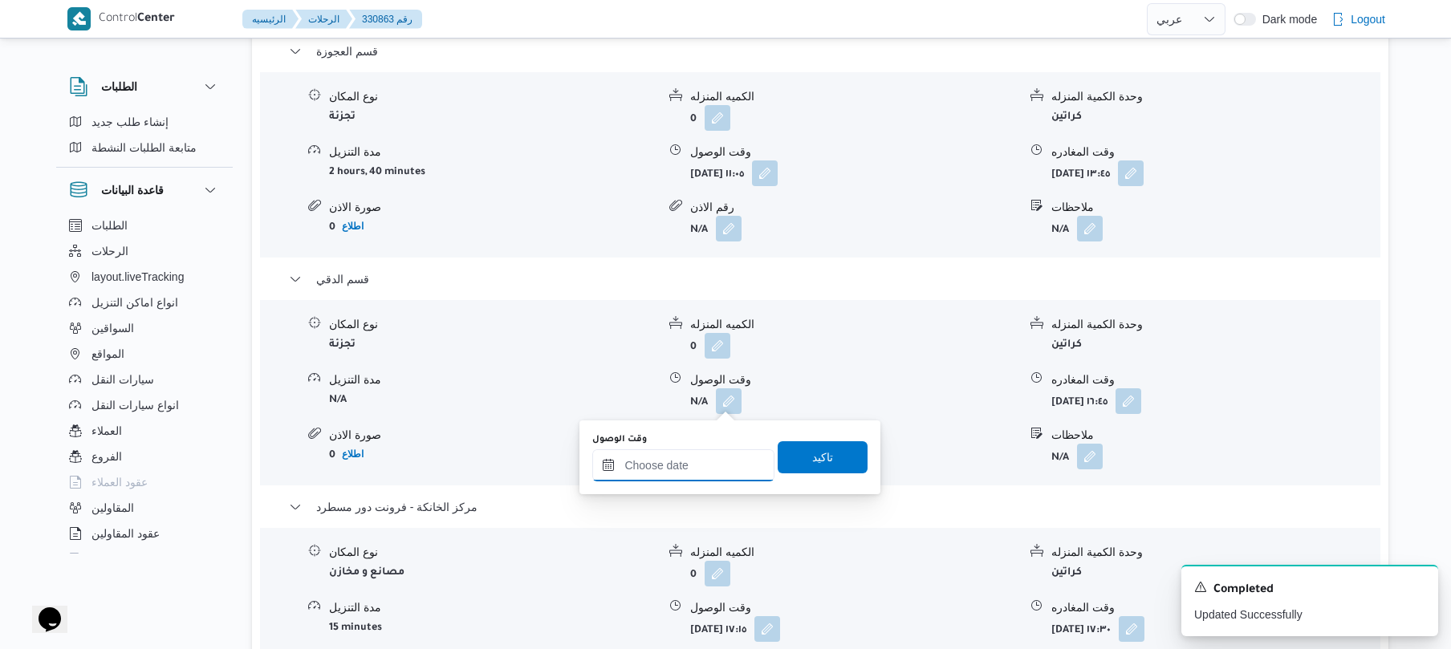
click at [690, 464] on input "وقت الوصول" at bounding box center [683, 465] width 182 height 32
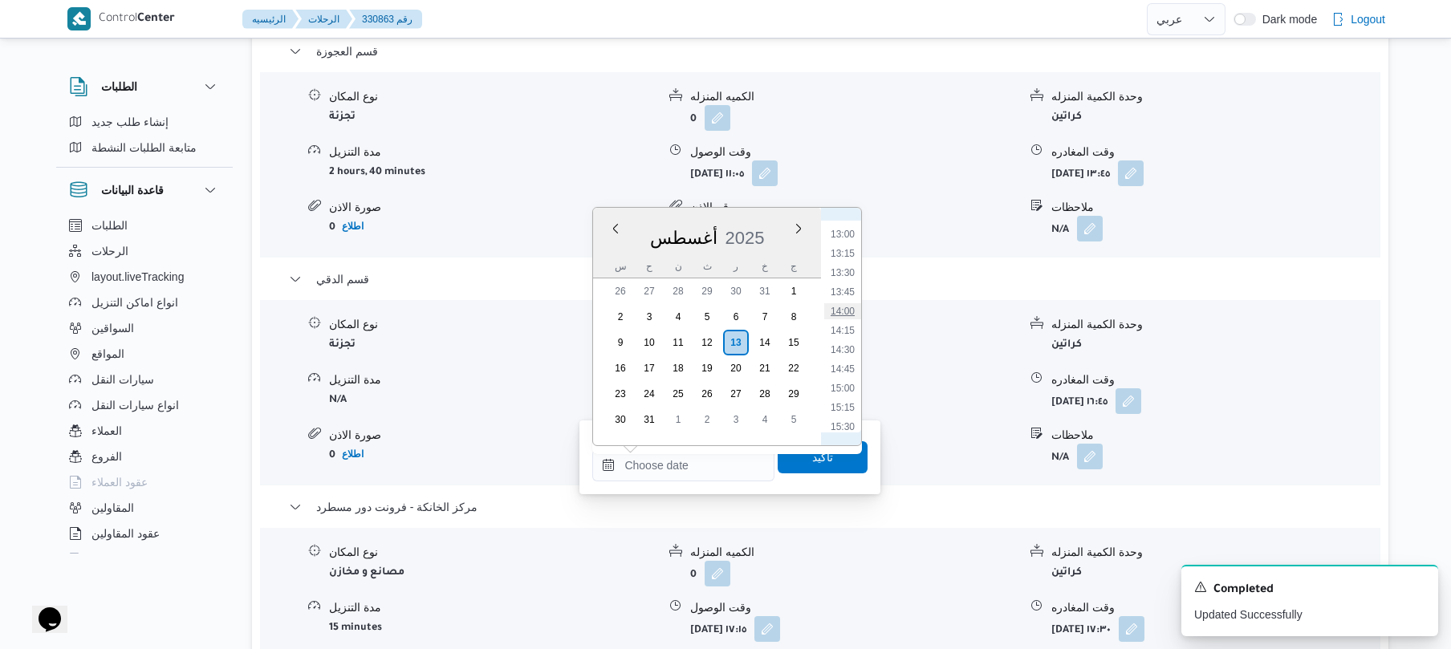
click at [846, 310] on li "14:00" at bounding box center [842, 311] width 37 height 16
type input "[DATE] ١٤:٠٠"
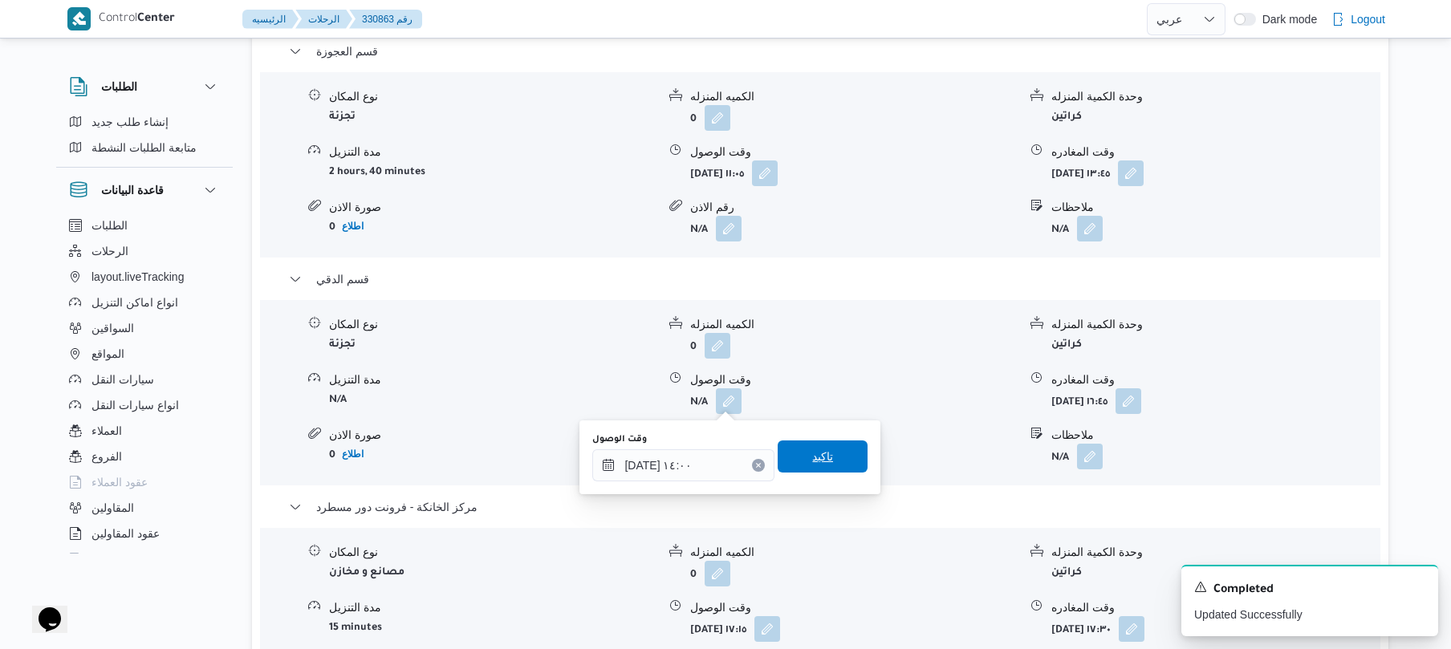
click at [812, 459] on span "تاكيد" at bounding box center [822, 456] width 21 height 19
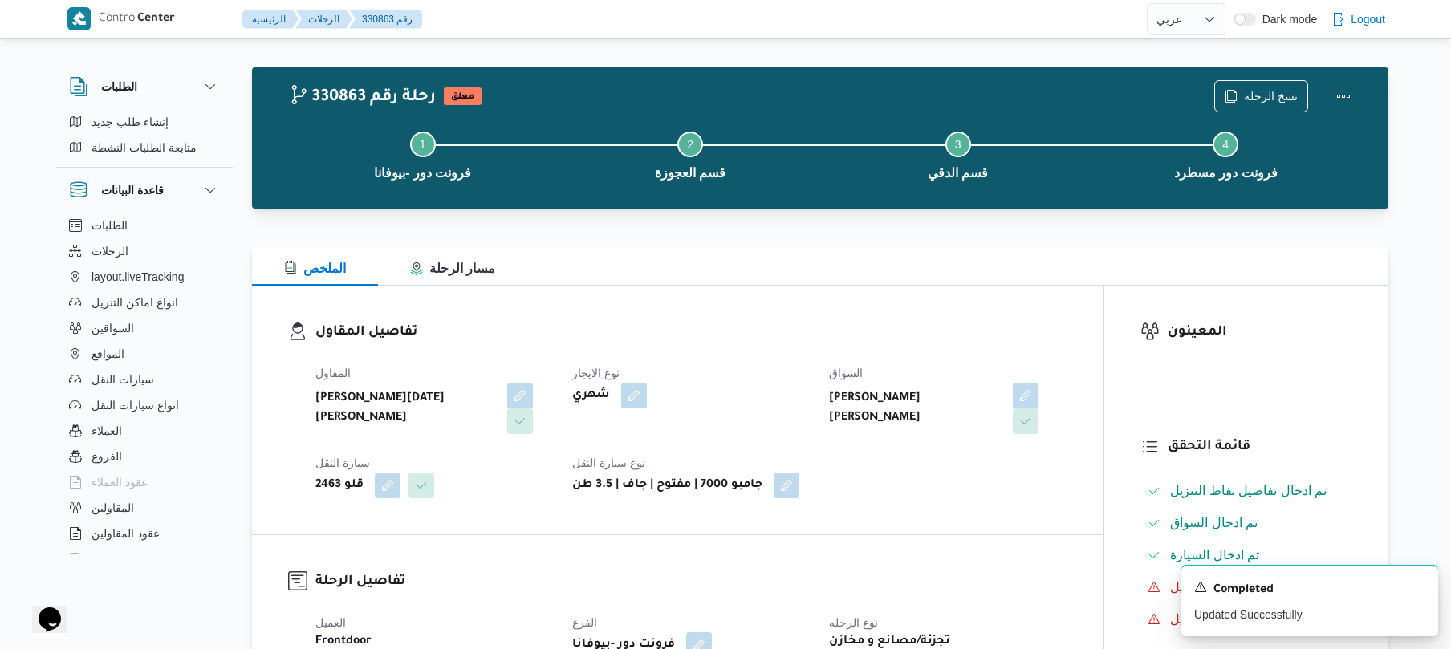
scroll to position [0, 0]
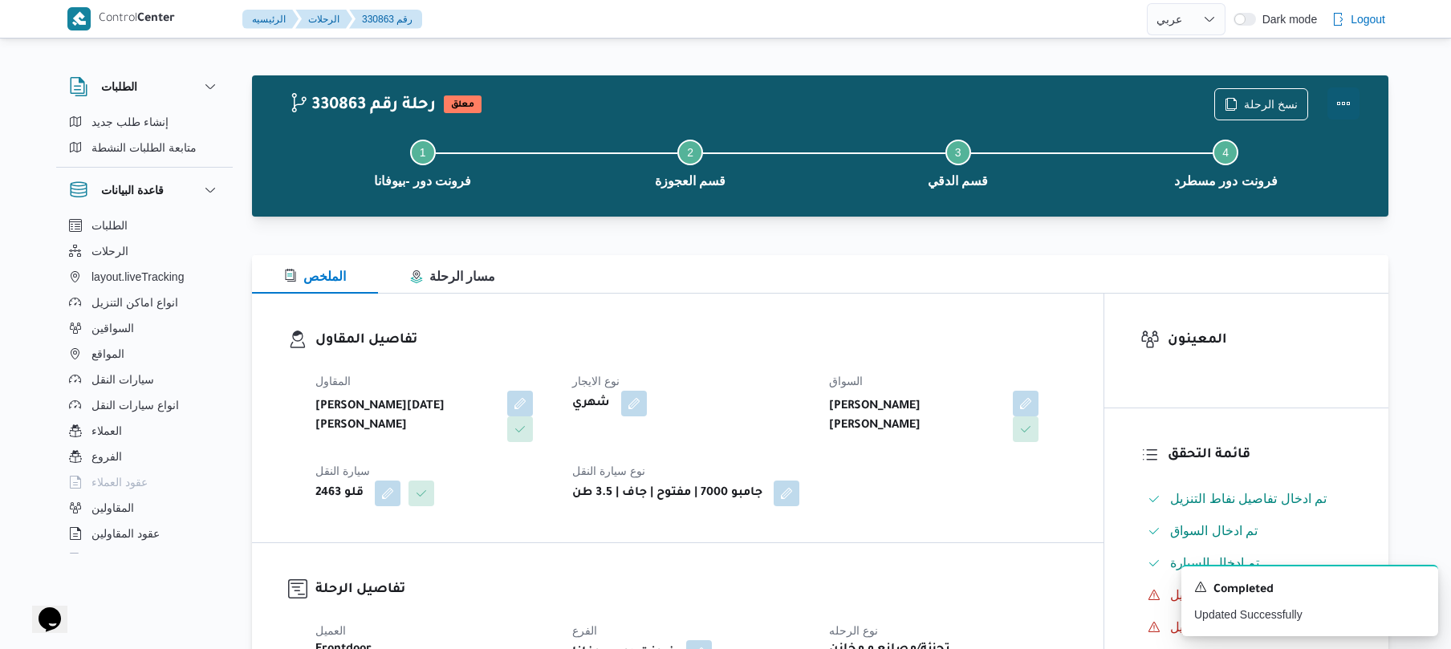
click at [1343, 100] on button "Actions" at bounding box center [1343, 103] width 32 height 32
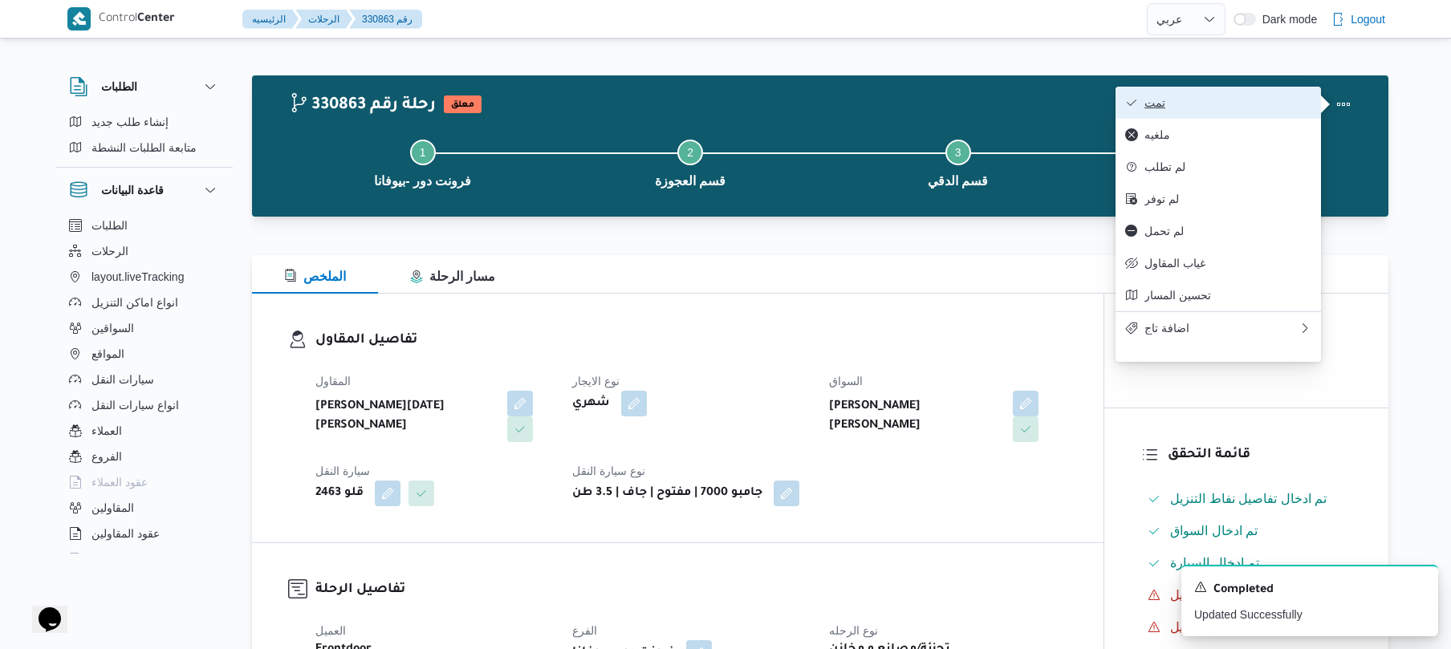
click at [1227, 100] on span "تمت" at bounding box center [1227, 102] width 167 height 13
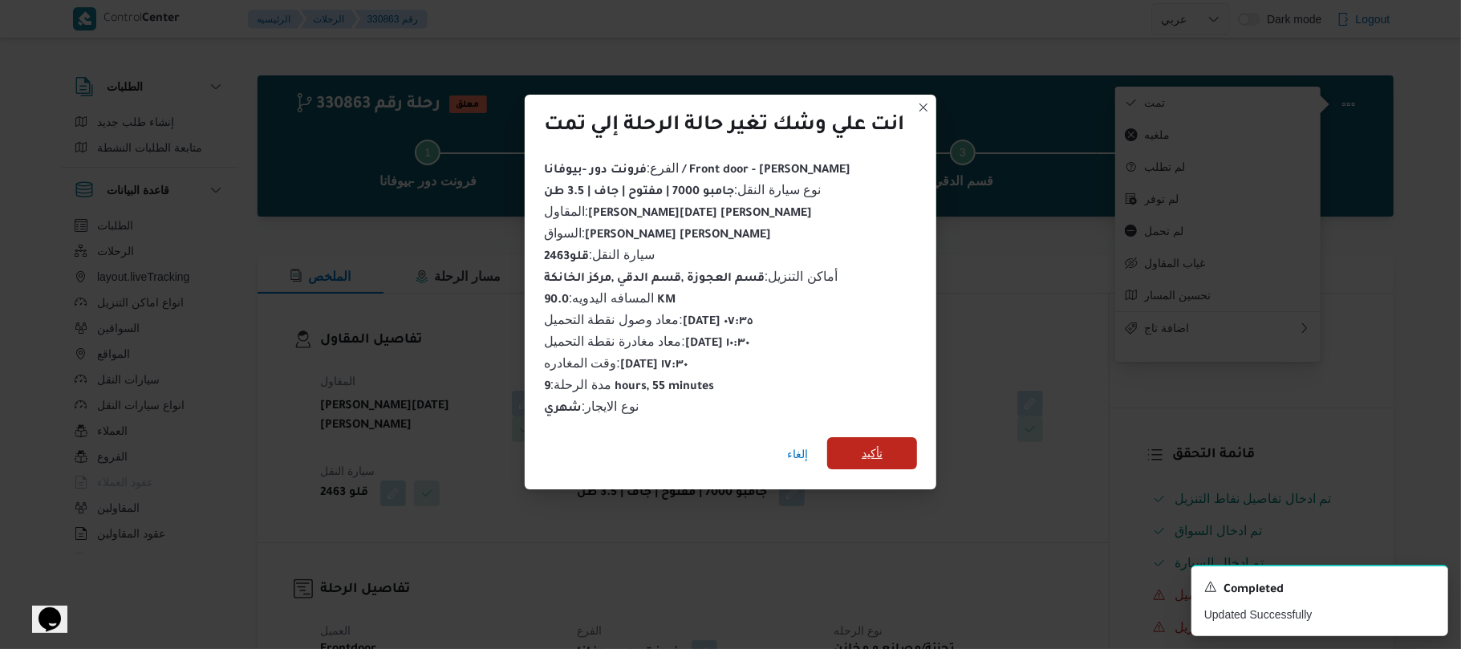
click at [880, 446] on span "تأكيد" at bounding box center [872, 453] width 21 height 19
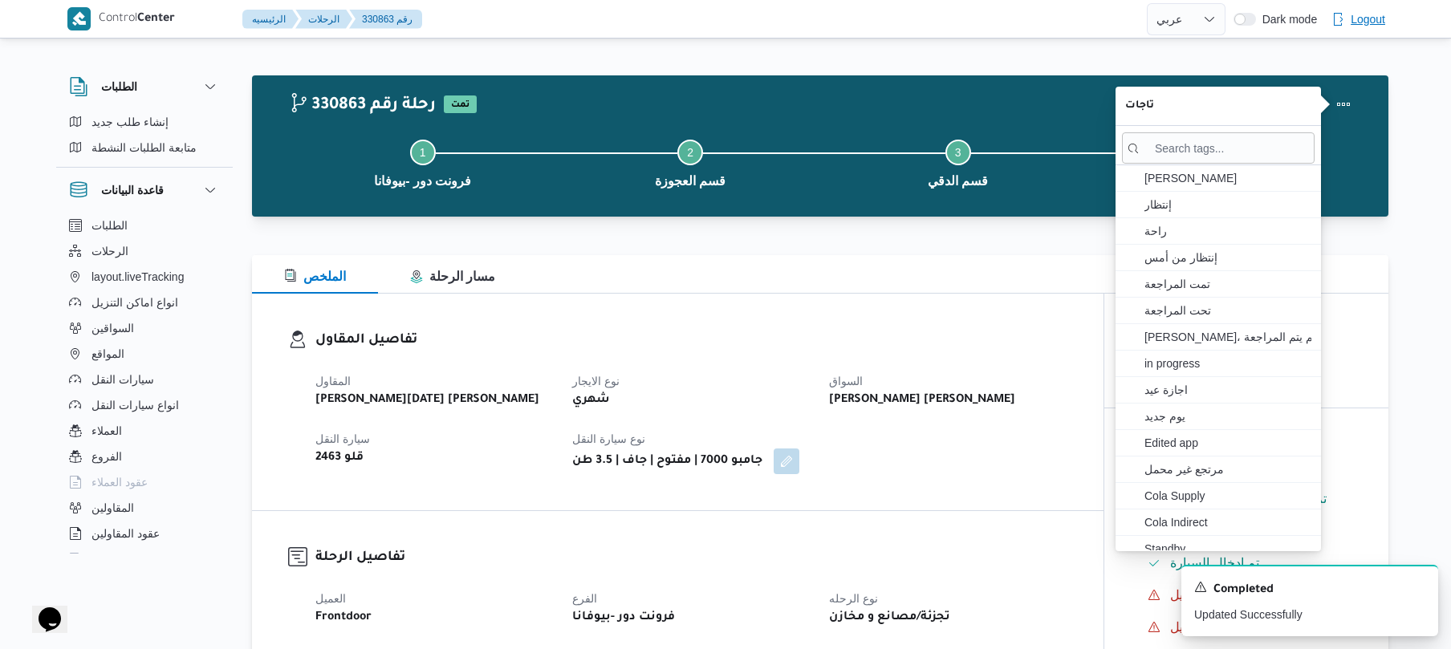
select select "ar"
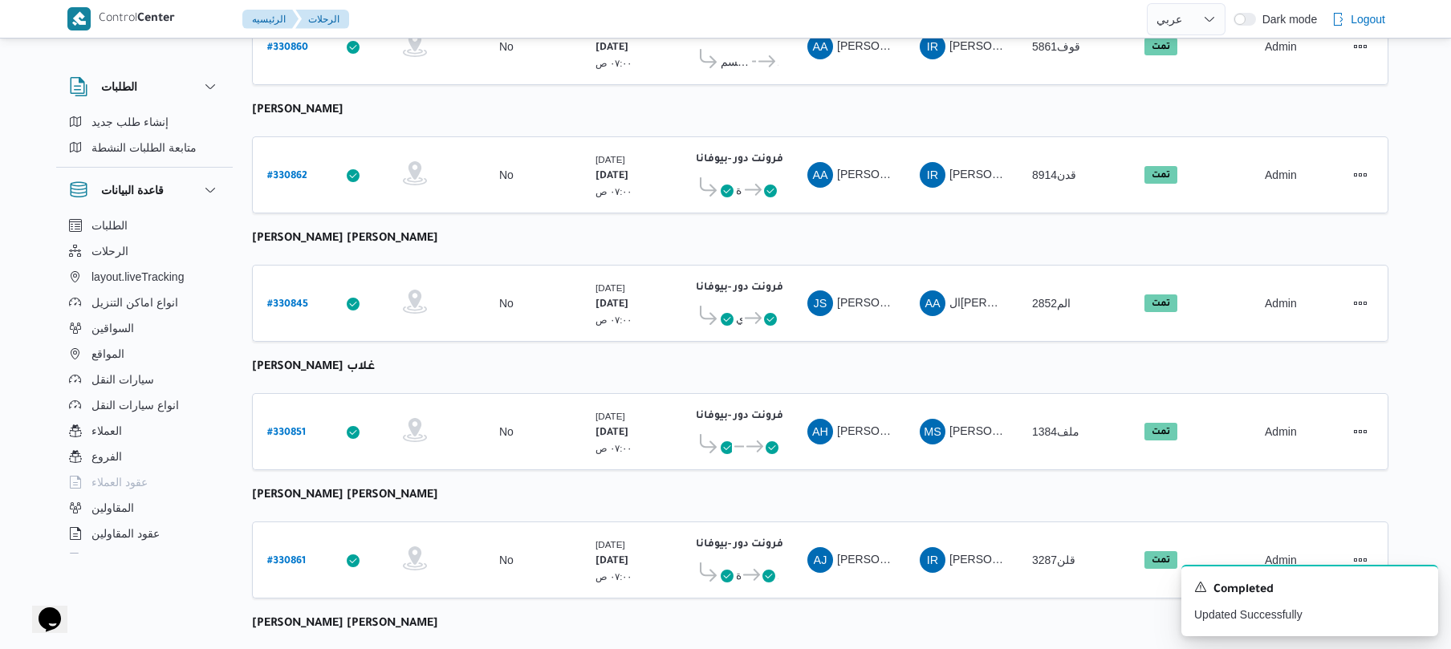
scroll to position [1959, 0]
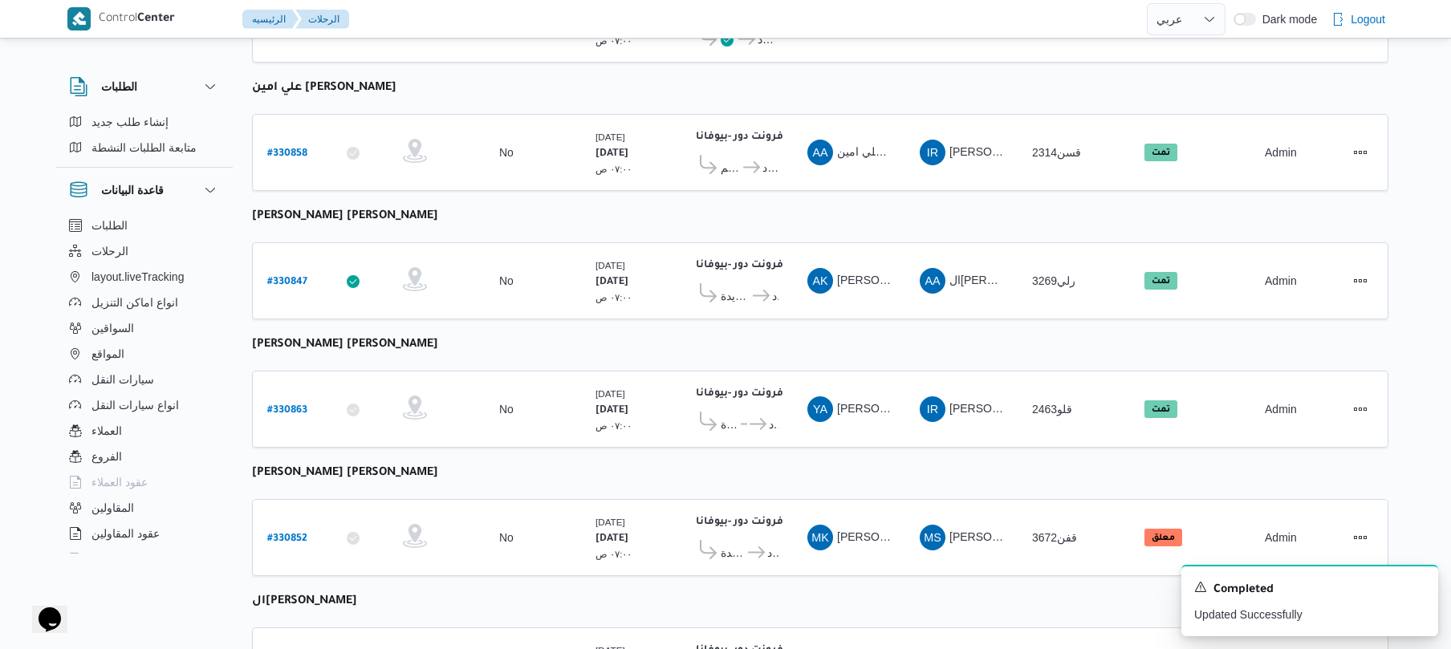
scroll to position [2190, 0]
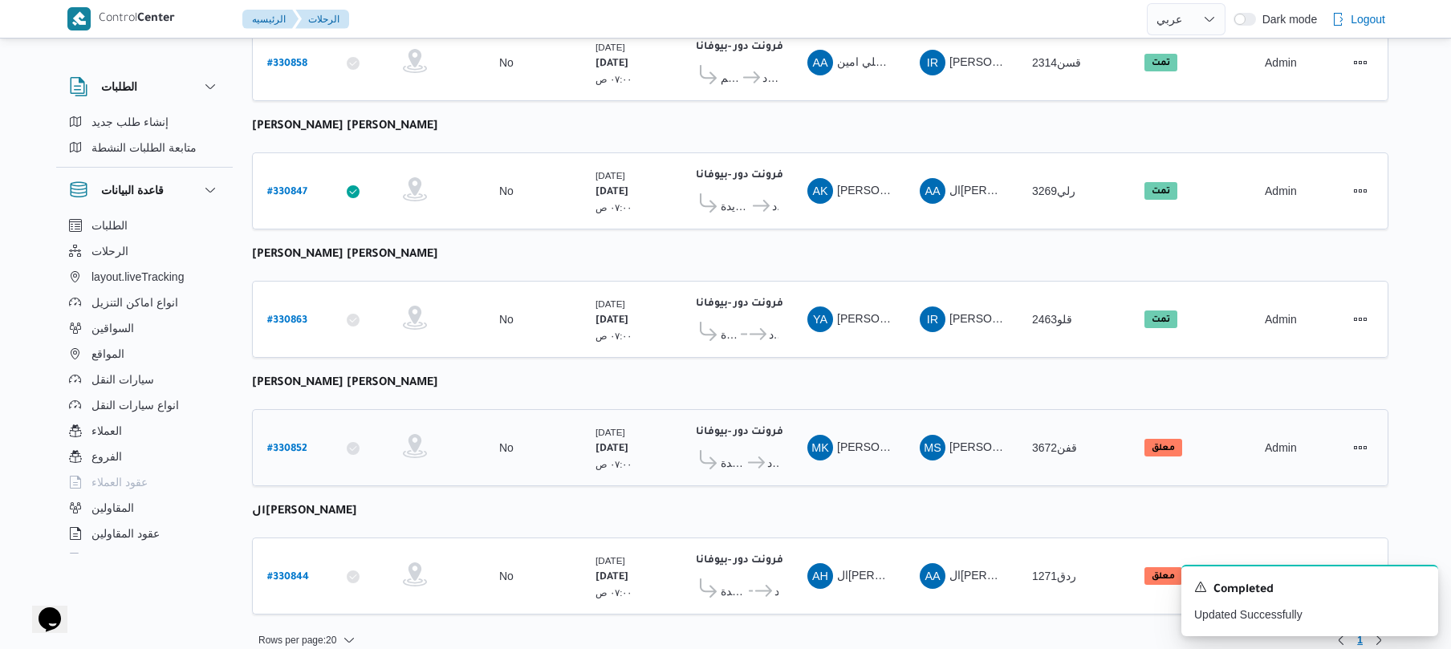
click at [286, 444] on b "# 330852" at bounding box center [287, 449] width 40 height 11
select select "ar"
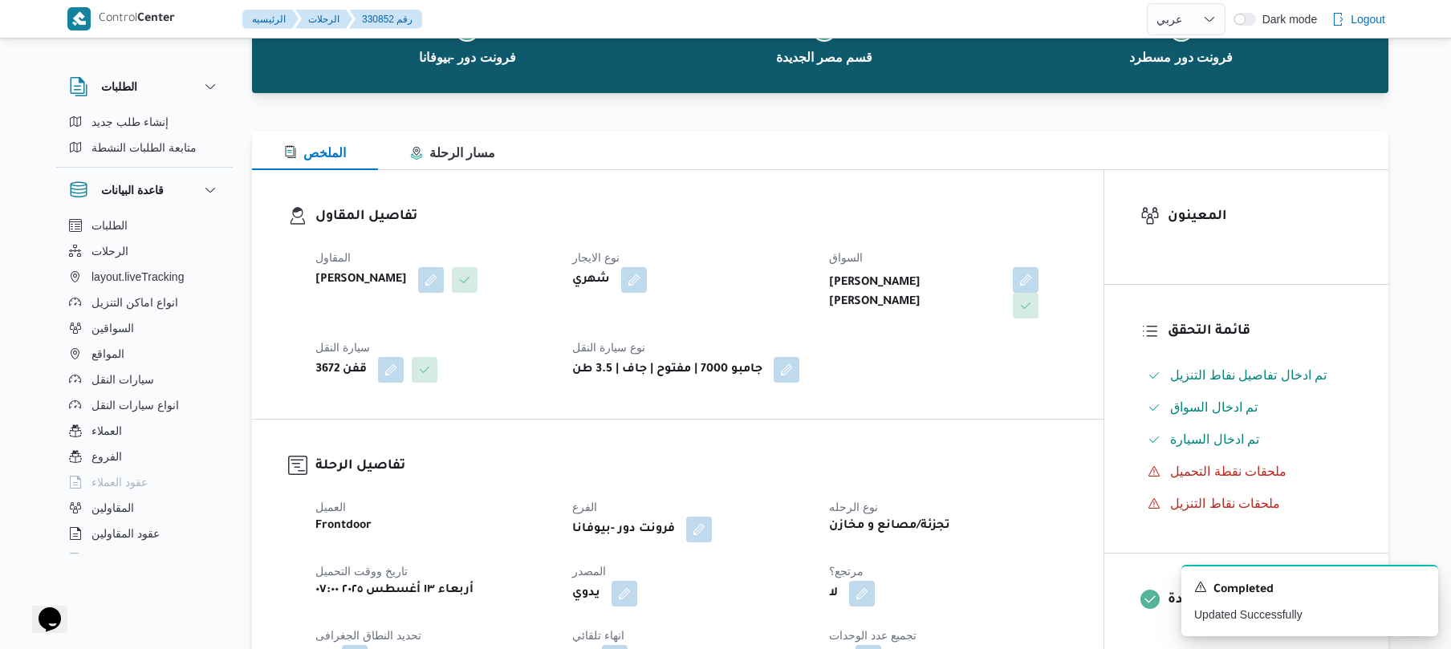
scroll to position [128, 0]
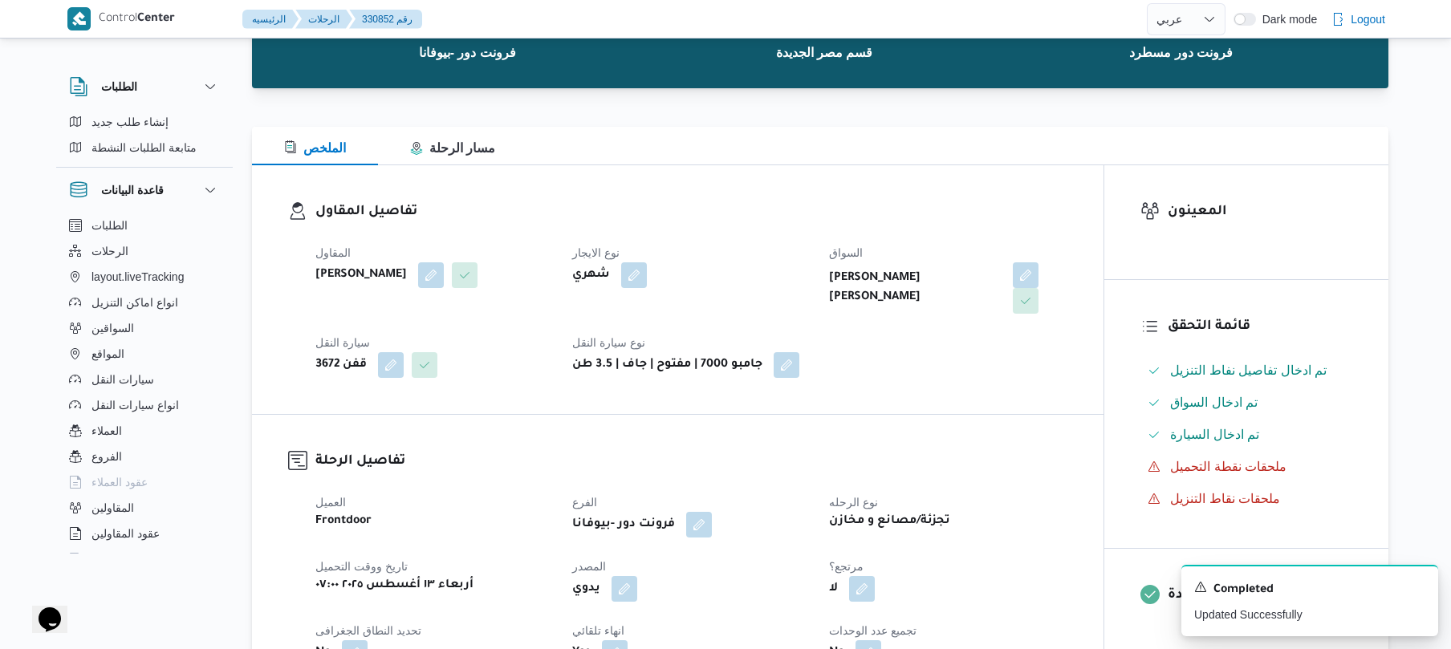
click at [834, 249] on span "السواق" at bounding box center [846, 252] width 34 height 13
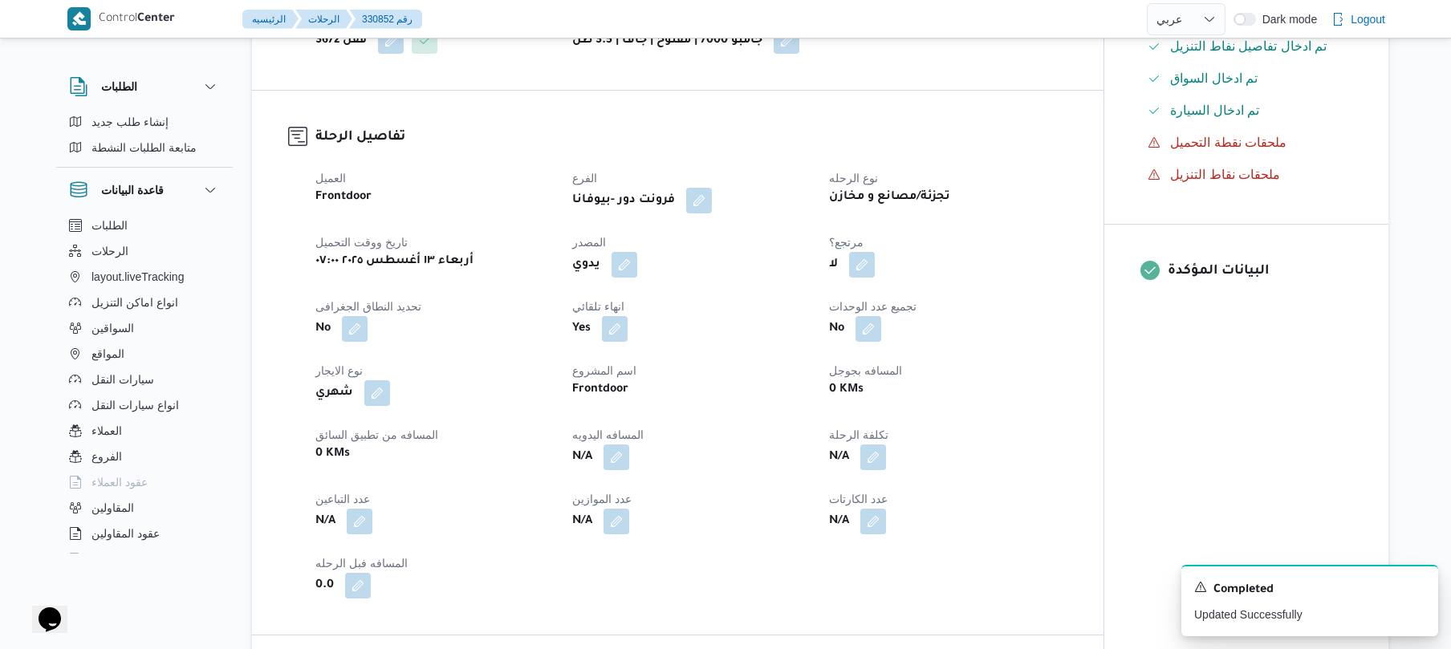
scroll to position [684, 0]
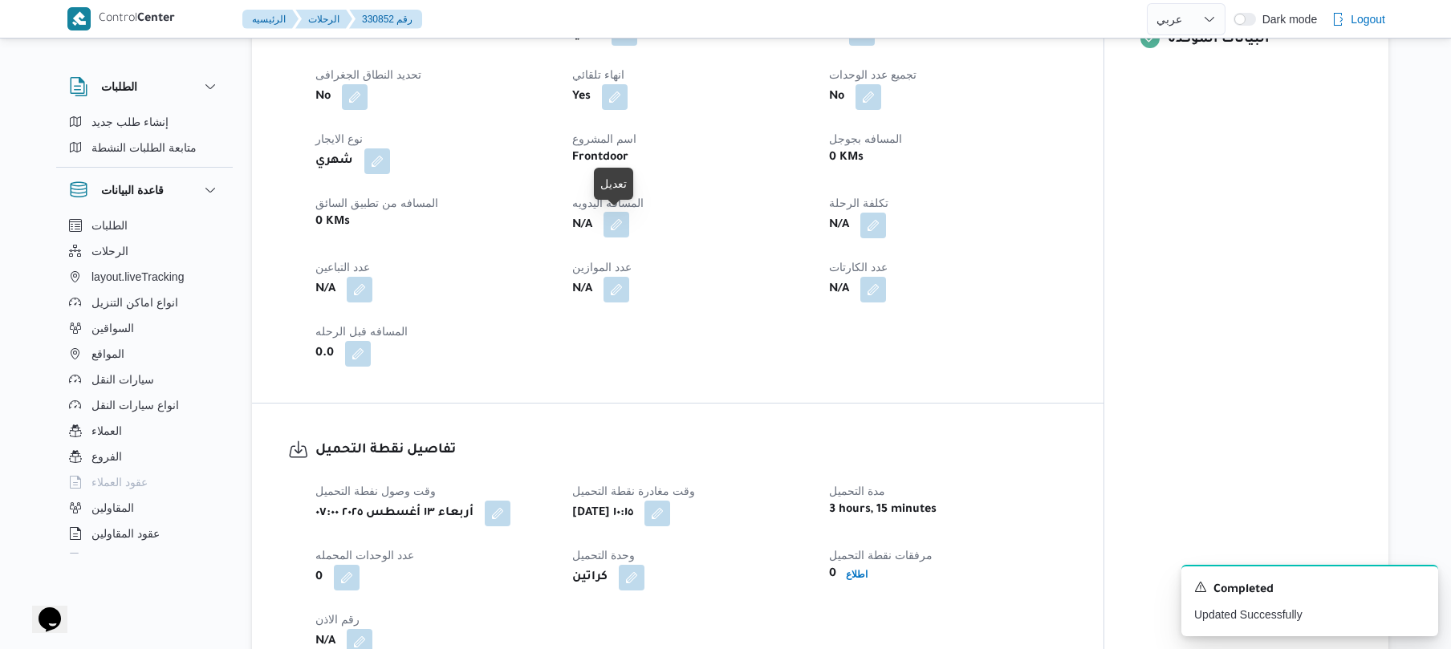
click at [621, 226] on button "button" at bounding box center [616, 225] width 26 height 26
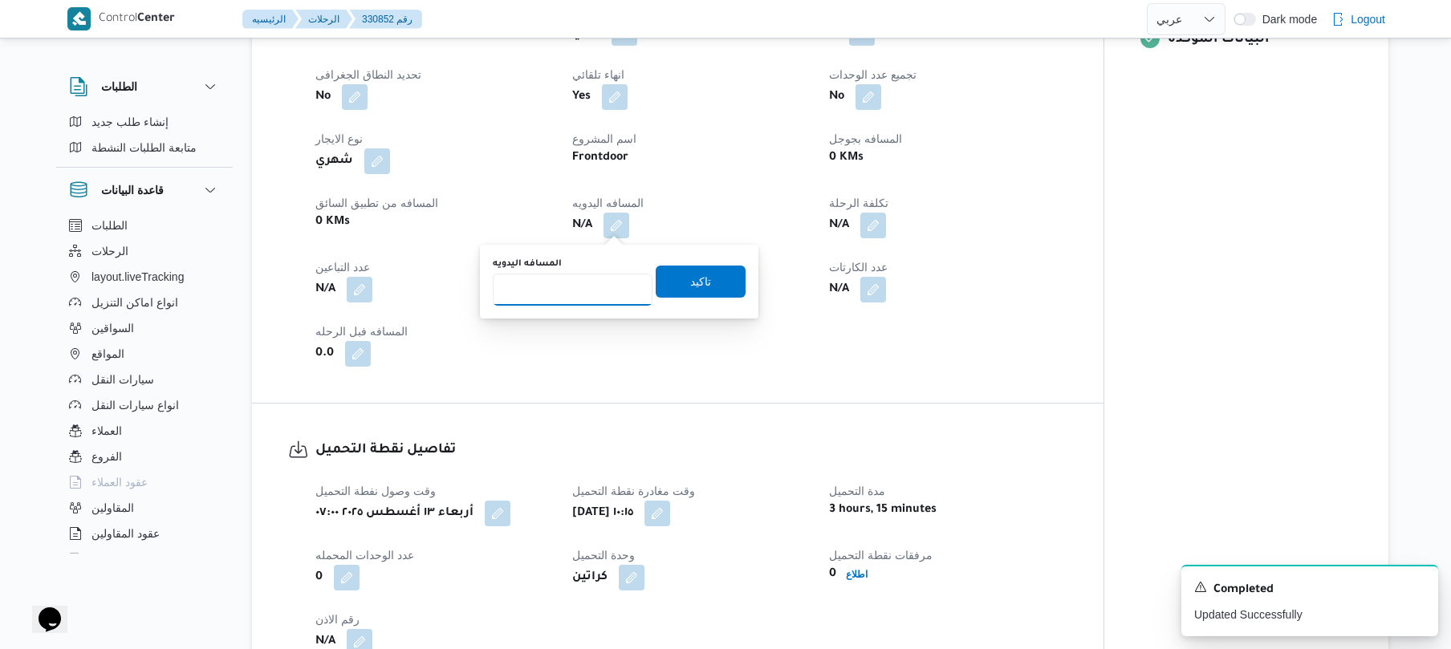
click at [590, 280] on input "المسافه اليدويه" at bounding box center [573, 290] width 160 height 32
type input "70"
click at [666, 278] on span "تاكيد" at bounding box center [700, 281] width 90 height 32
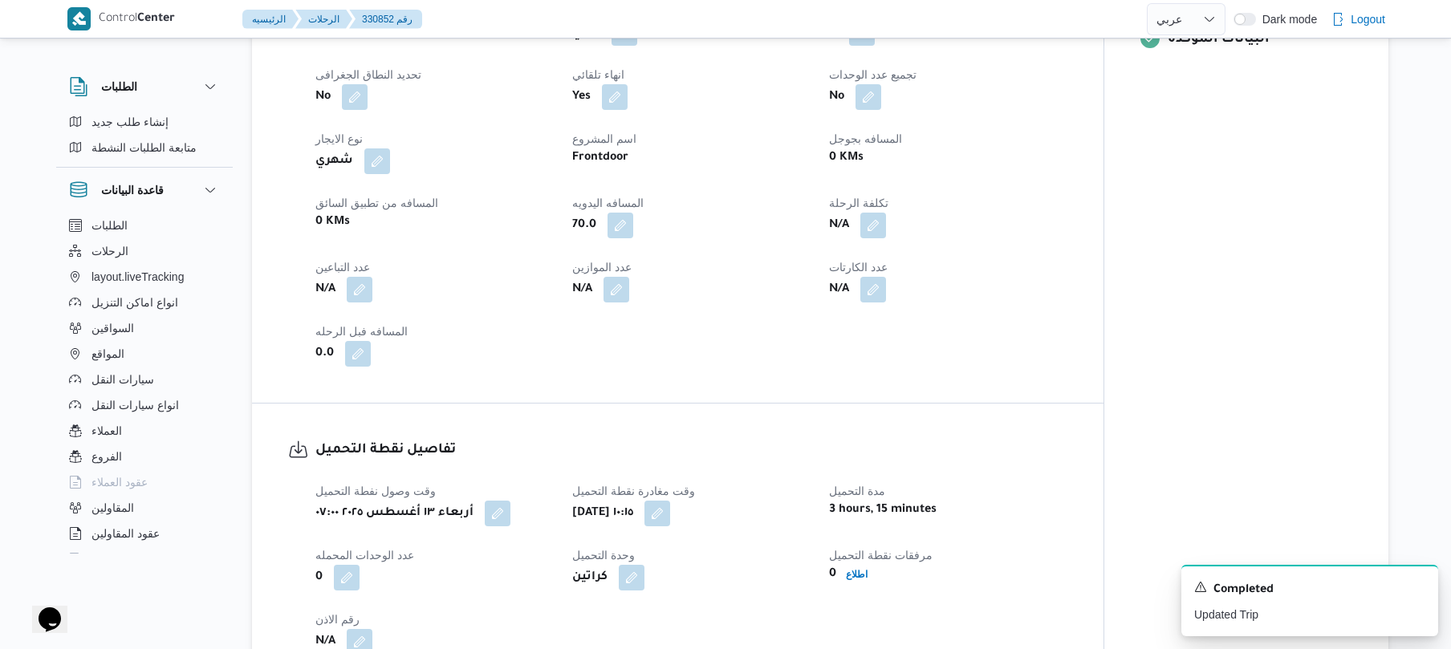
click at [1104, 318] on div "المعينون قائمة التحقق تم ادخال تفاصيل نفاط التنزيل تم ادخال السواق تم ادخال الس…" at bounding box center [1246, 150] width 284 height 1082
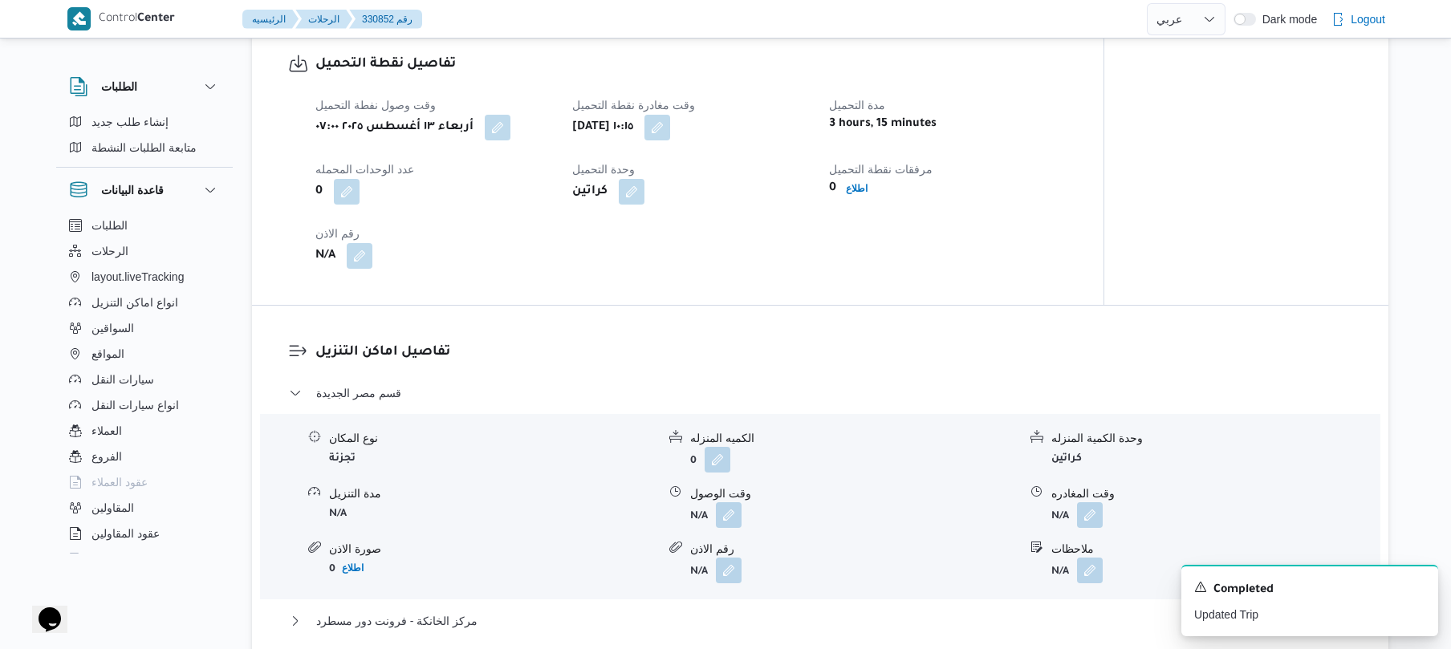
scroll to position [1112, 0]
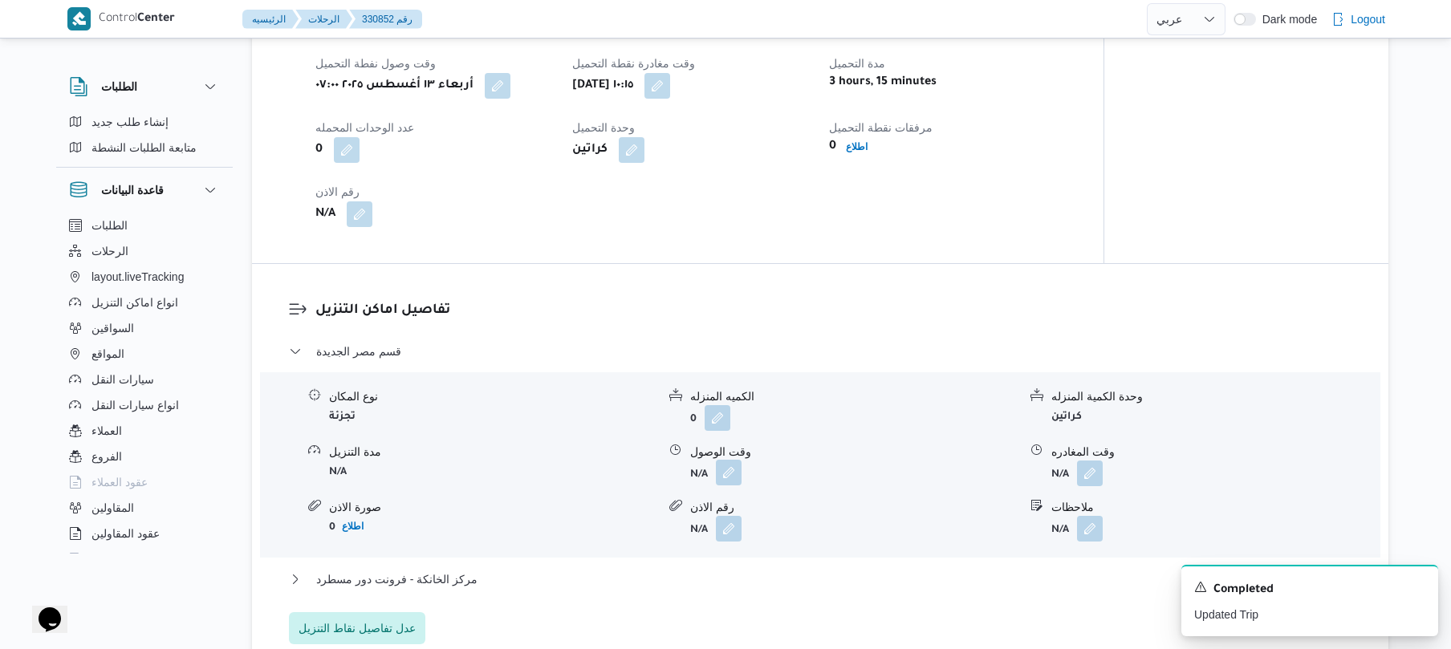
click at [732, 480] on button "button" at bounding box center [729, 473] width 26 height 26
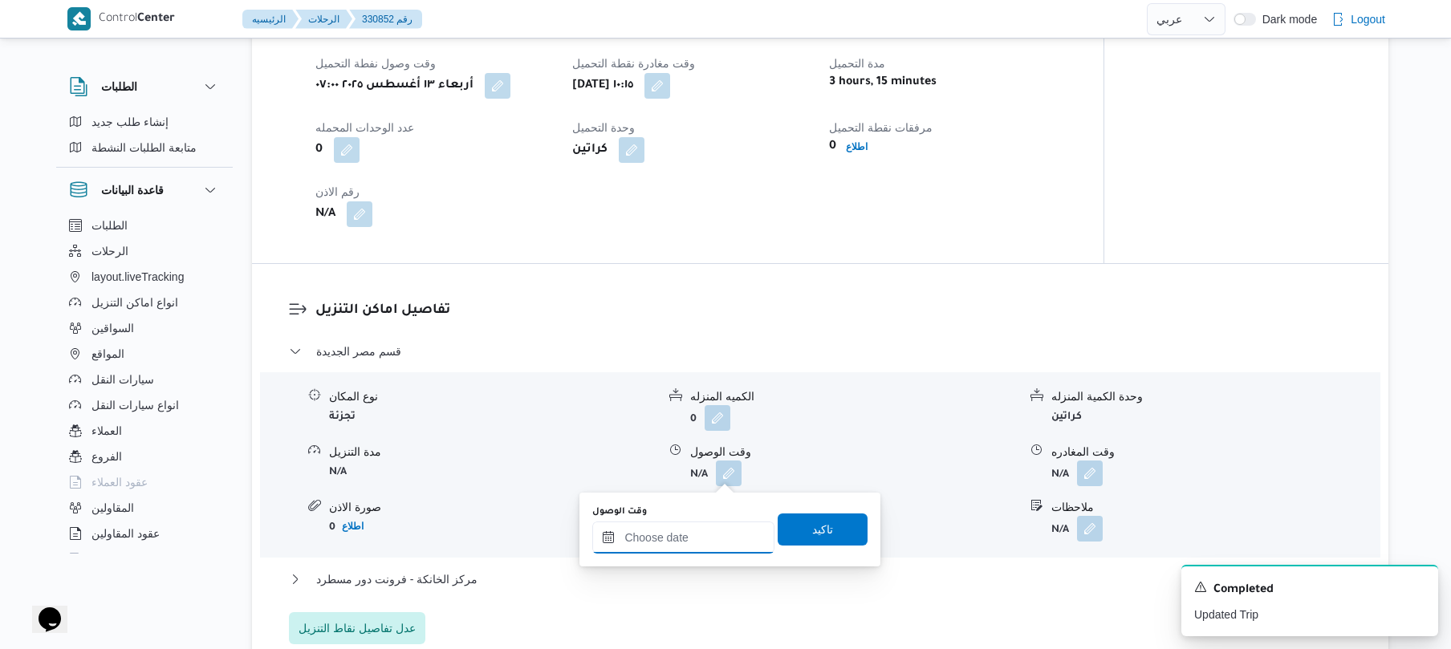
click at [700, 530] on input "وقت الوصول" at bounding box center [683, 537] width 182 height 32
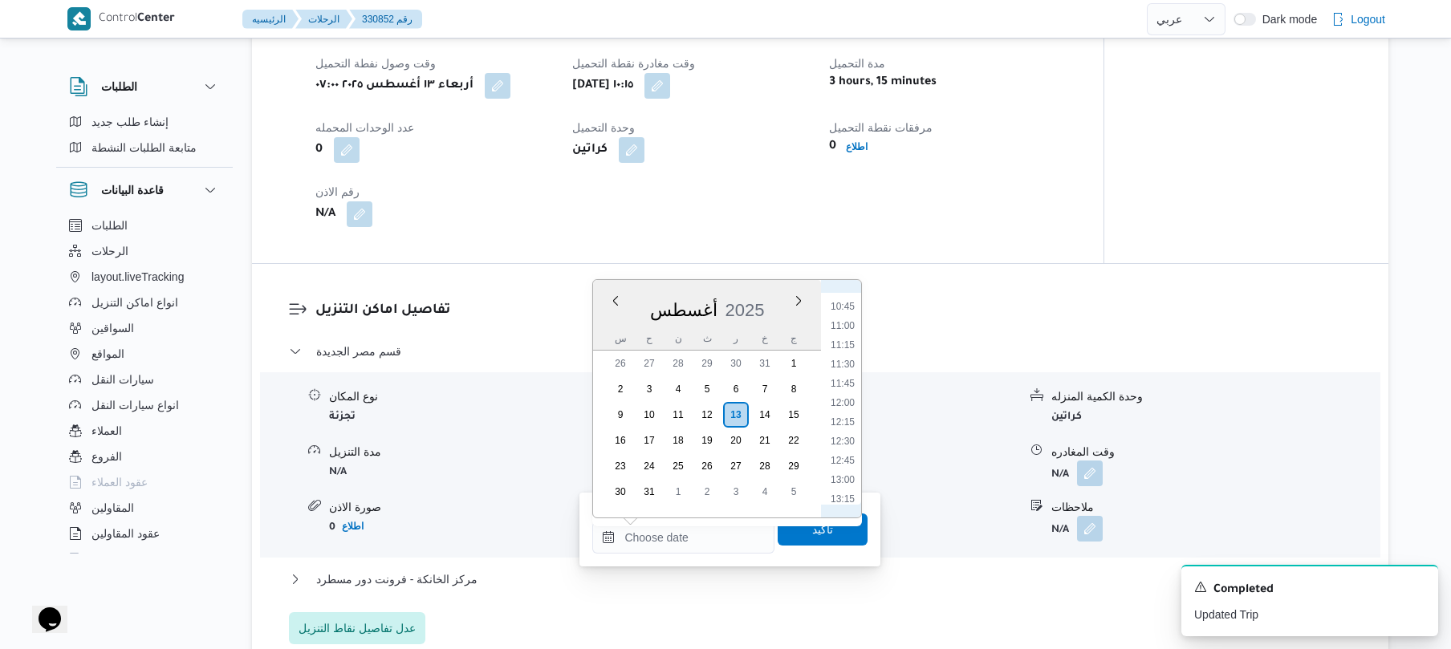
scroll to position [816, 0]
click at [850, 316] on li "10:45" at bounding box center [842, 313] width 37 height 16
type input "[DATE] ١٠:٤٥"
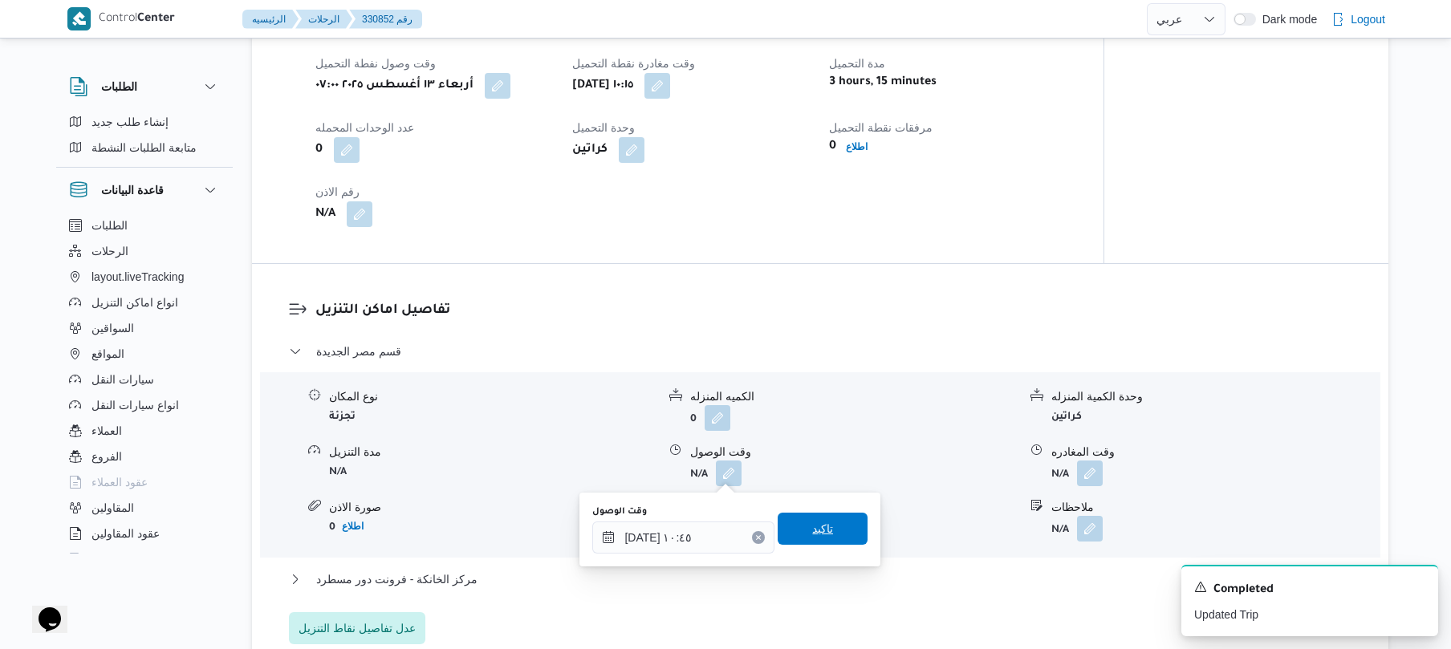
click at [812, 531] on span "تاكيد" at bounding box center [822, 528] width 21 height 19
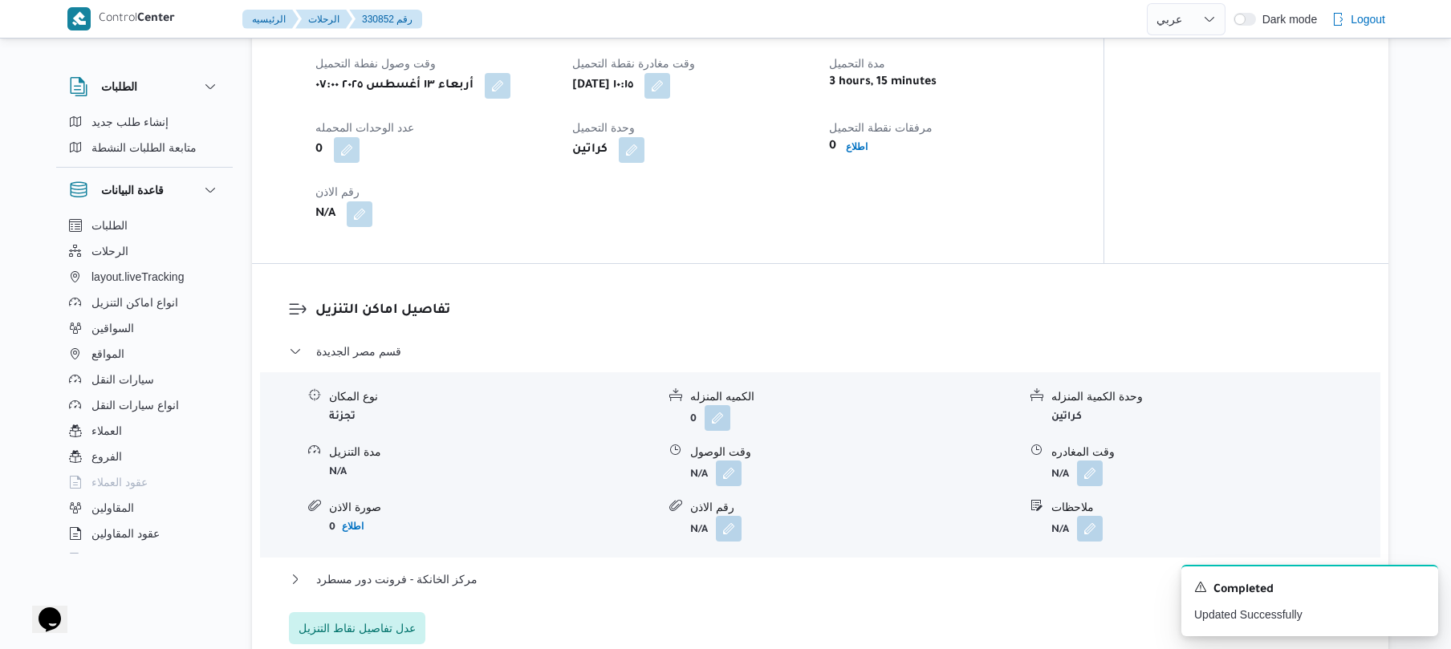
click at [756, 589] on div "مركز الخانكة - فرونت دور مسطرد" at bounding box center [820, 585] width 1063 height 30
click at [759, 578] on button "مركز الخانكة - فرونت دور مسطرد" at bounding box center [820, 579] width 1063 height 19
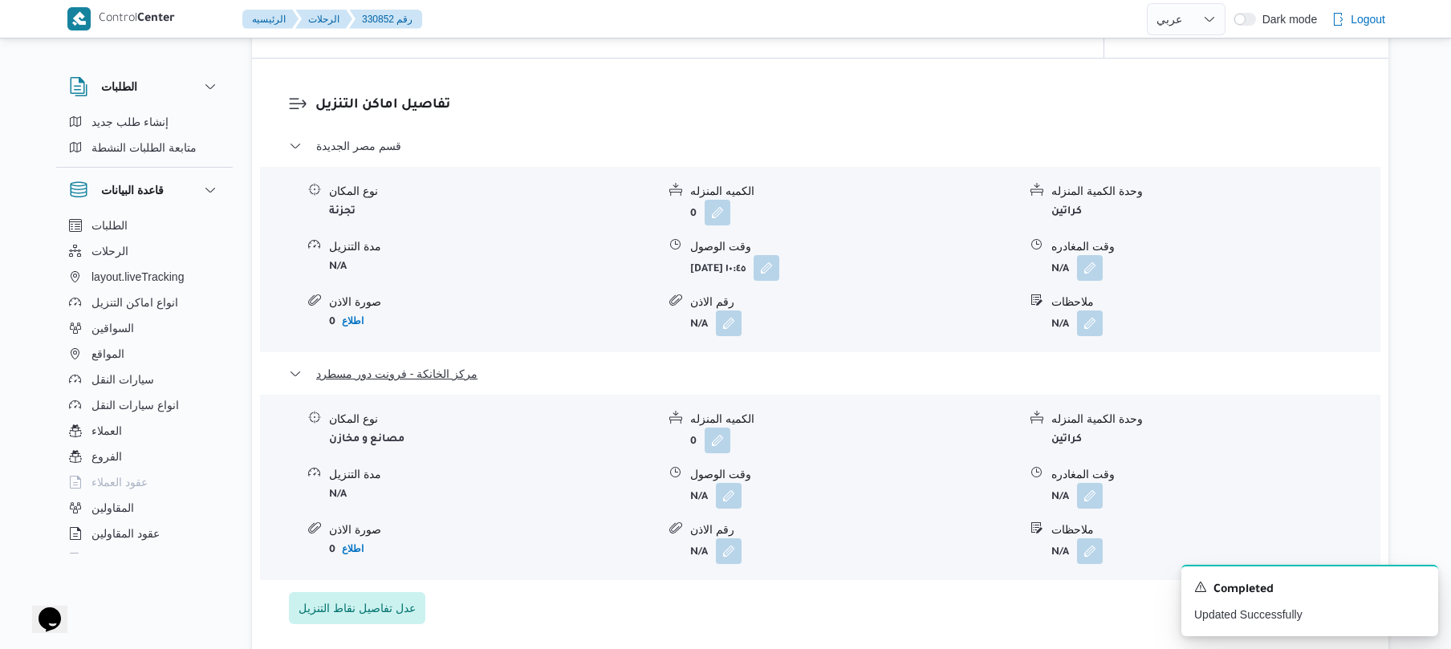
scroll to position [1369, 0]
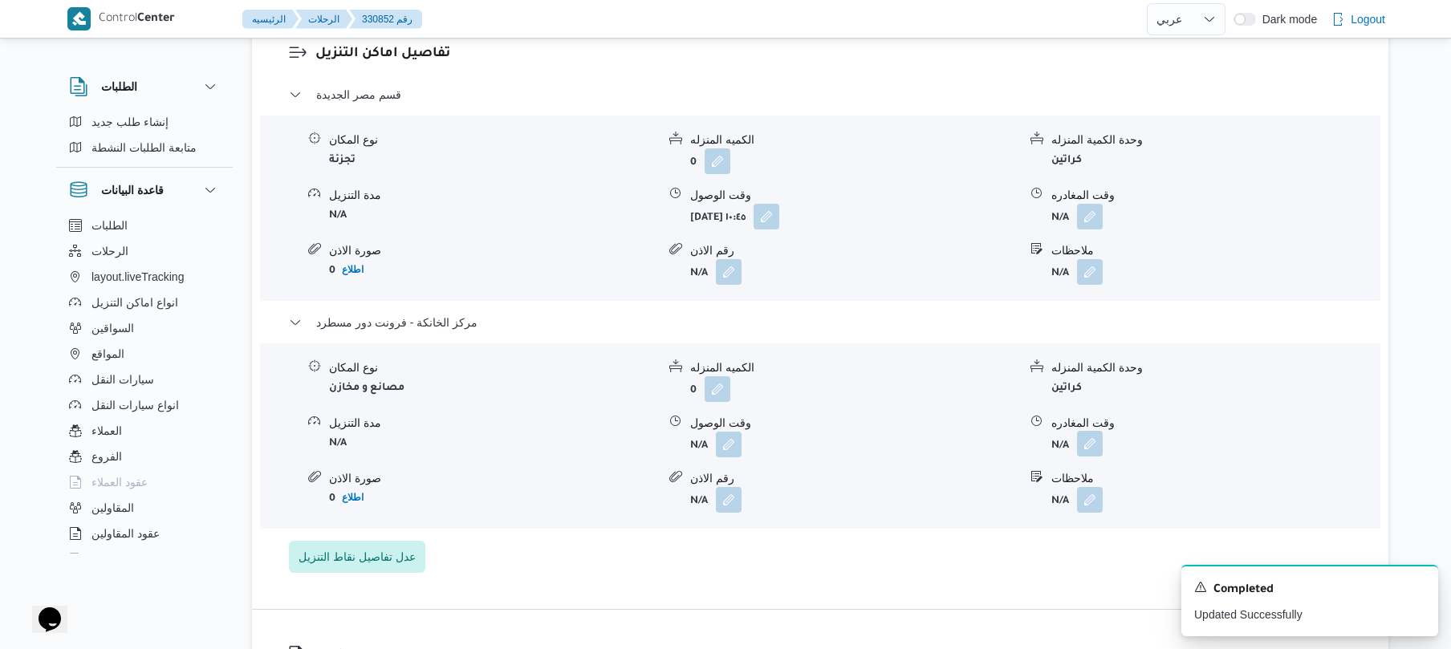
click at [1099, 447] on button "button" at bounding box center [1090, 444] width 26 height 26
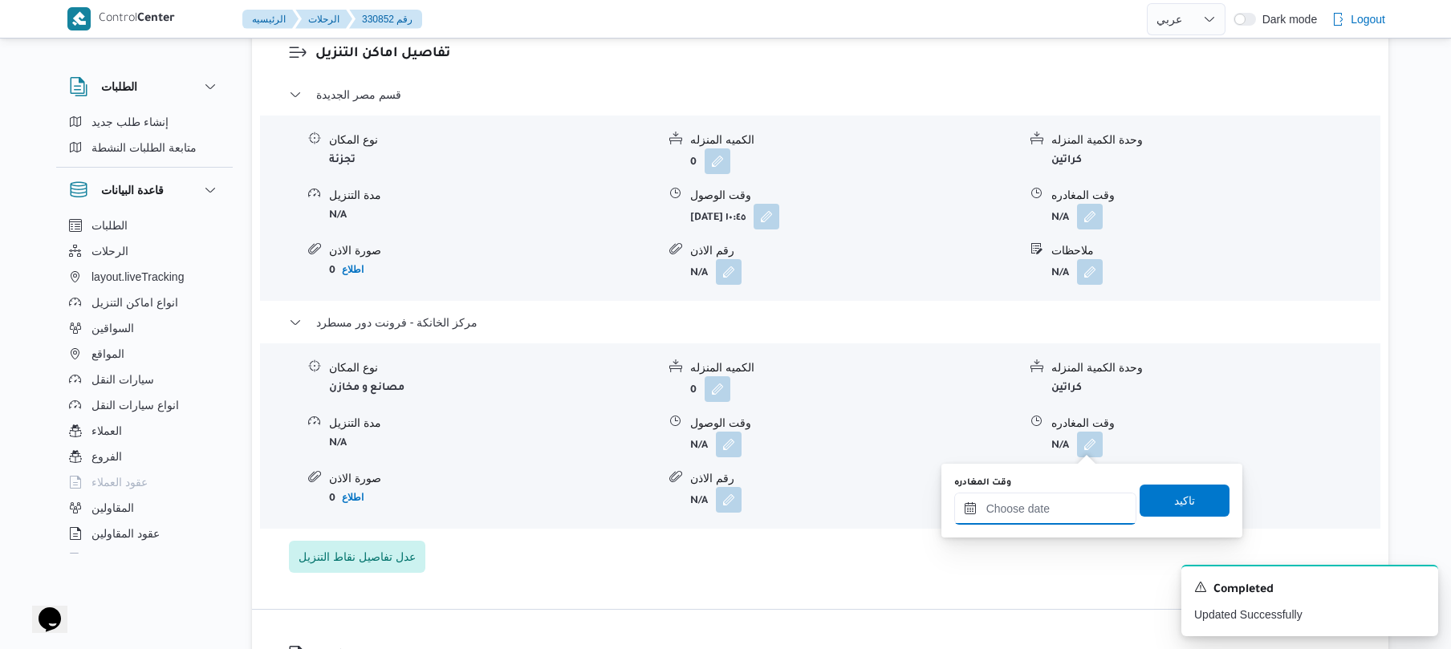
click at [1021, 505] on input "وقت المغادره" at bounding box center [1045, 509] width 182 height 32
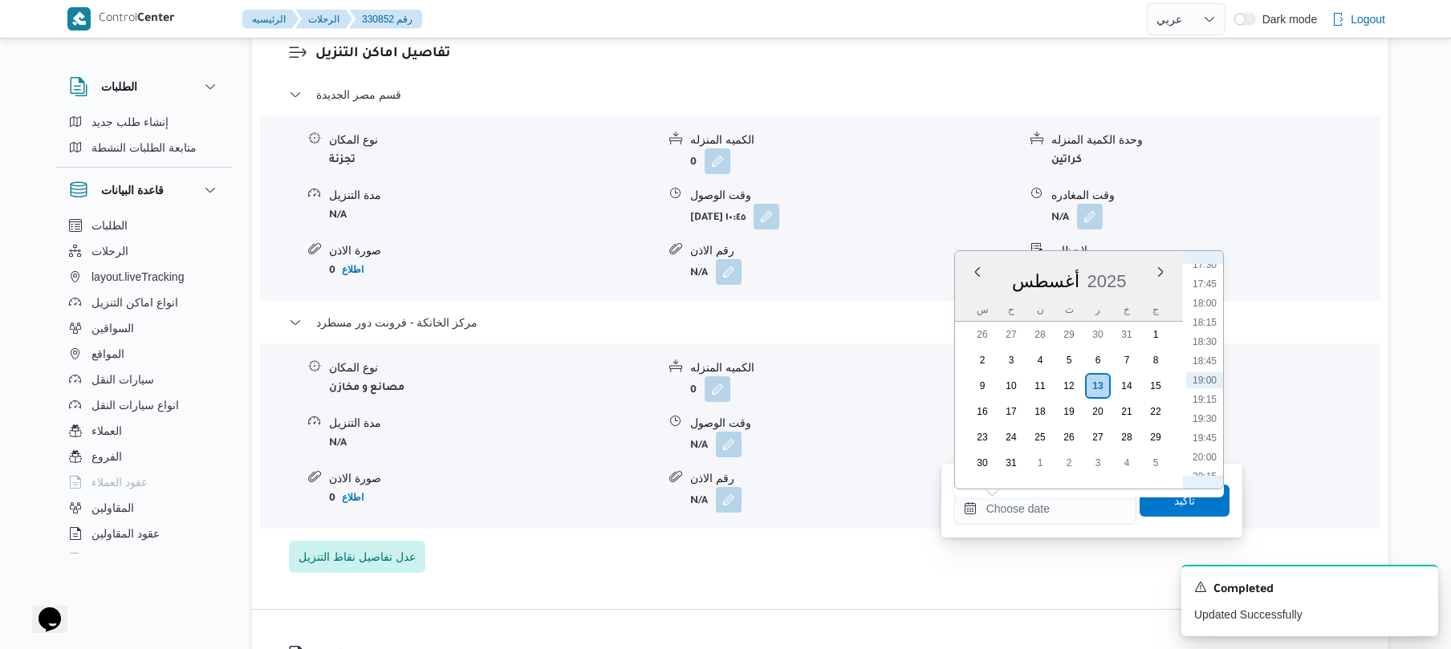
scroll to position [1175, 0]
click at [1203, 402] on li "17:00" at bounding box center [1204, 406] width 37 height 16
type input "[DATE] ١٧:٠٠"
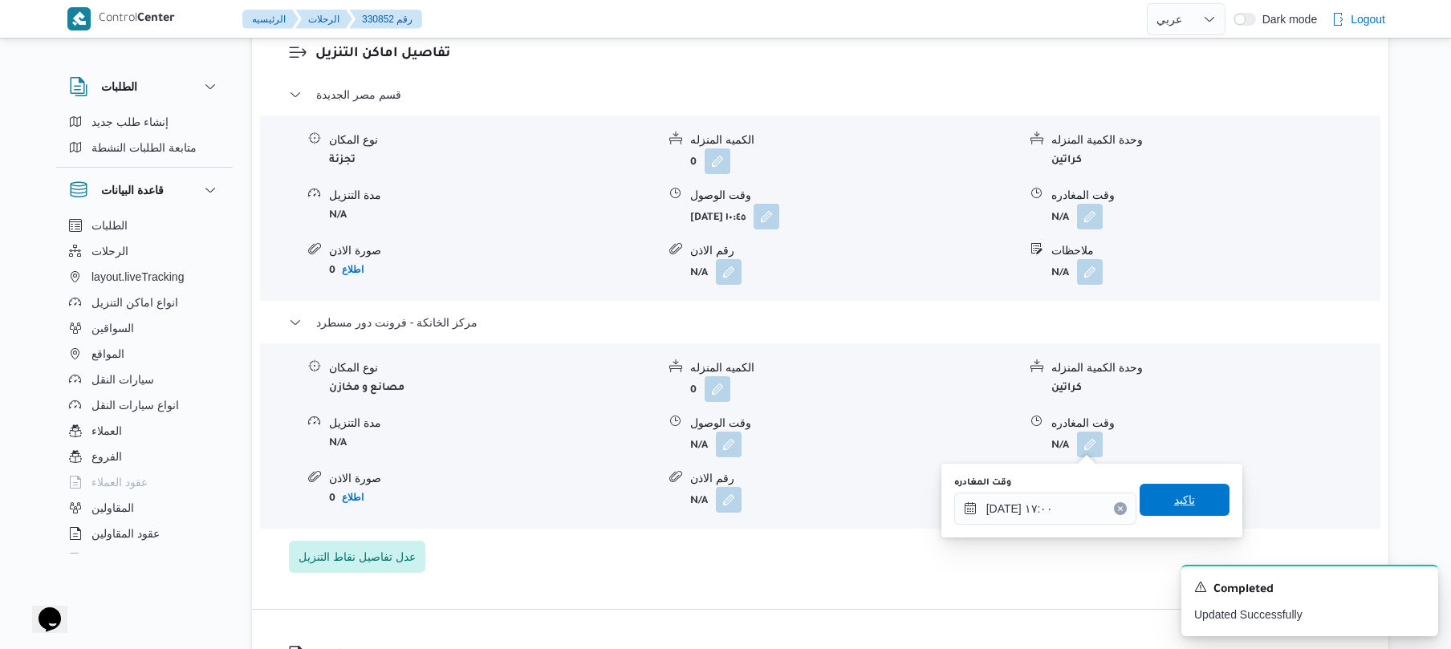
click at [1174, 496] on span "تاكيد" at bounding box center [1184, 499] width 21 height 19
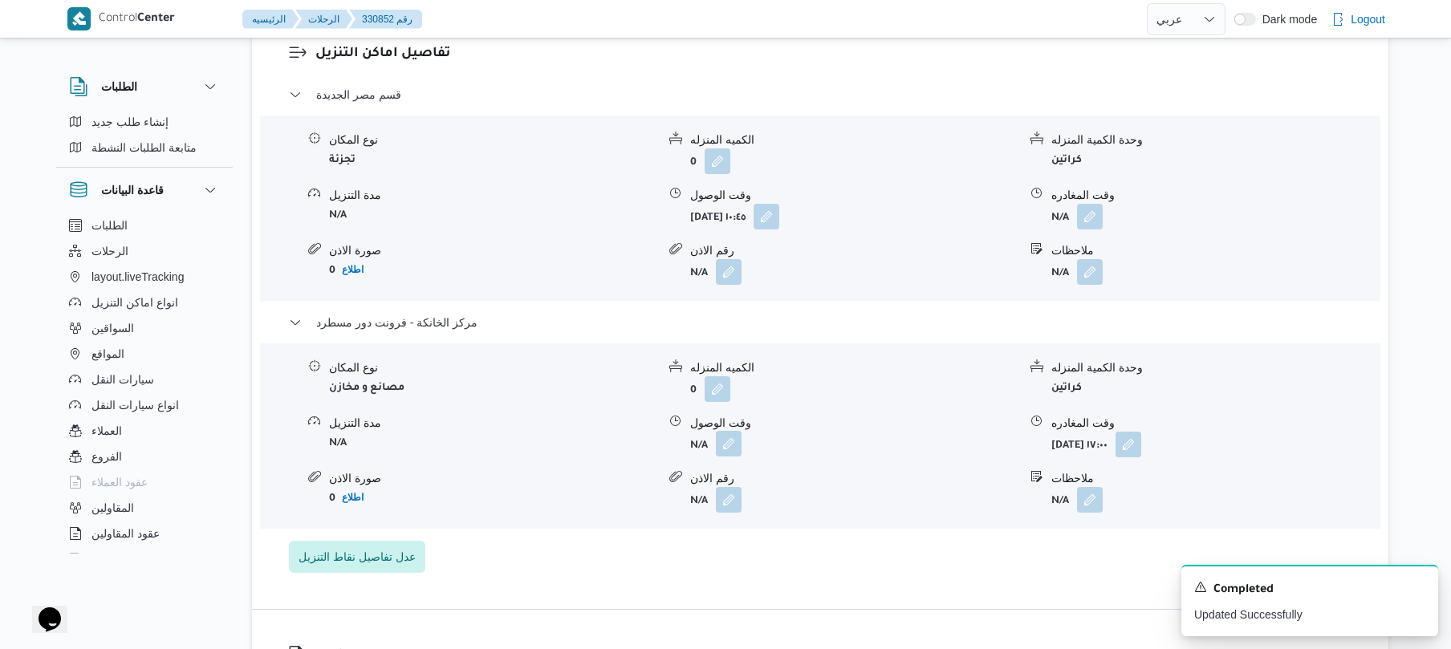
click at [728, 447] on button "button" at bounding box center [729, 444] width 26 height 26
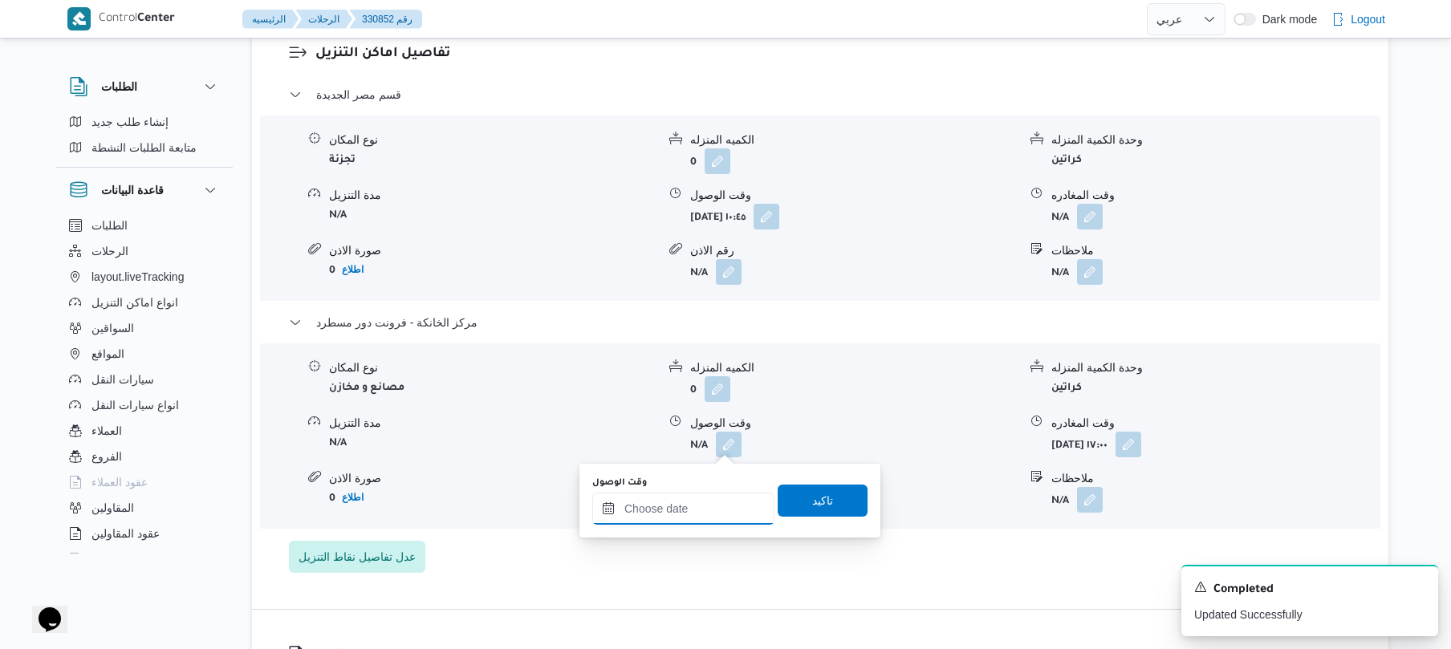
click at [714, 509] on input "وقت الوصول" at bounding box center [683, 509] width 182 height 32
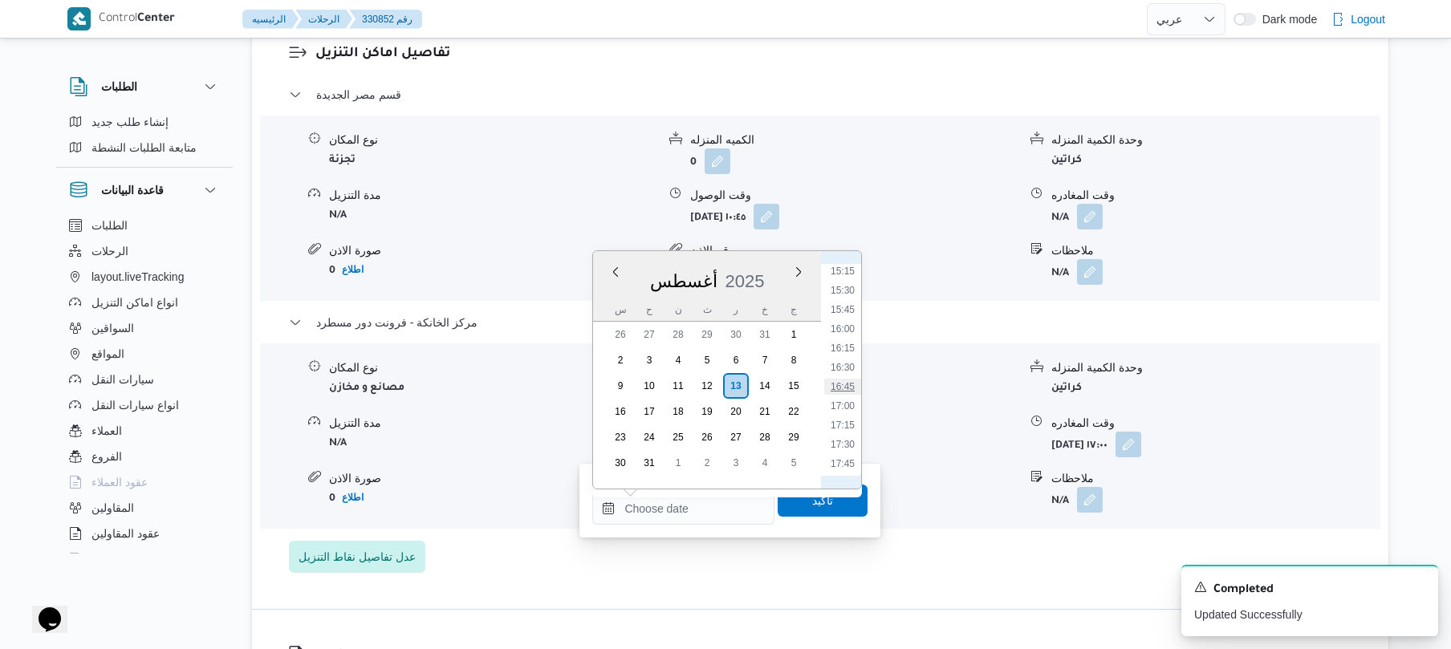
click at [852, 382] on li "16:45" at bounding box center [842, 387] width 37 height 16
type input "[DATE] ١٦:٤٥"
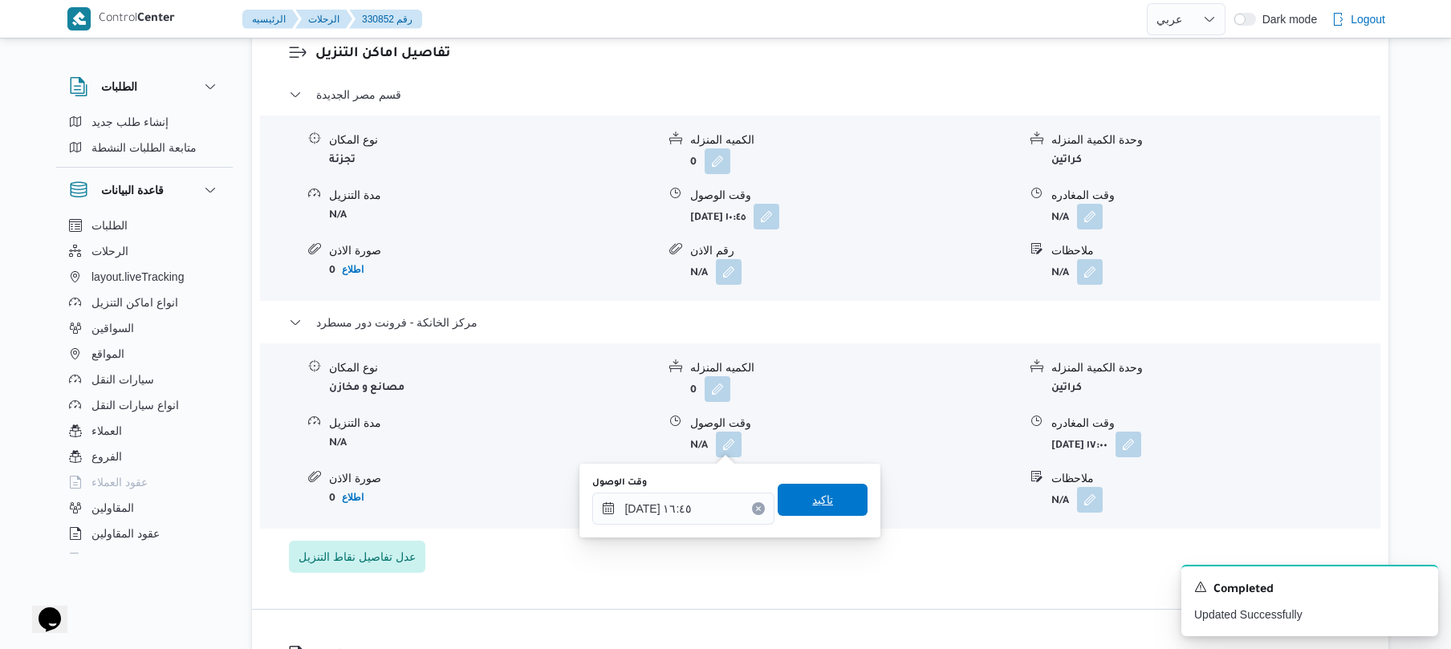
click at [831, 507] on span "تاكيد" at bounding box center [822, 500] width 90 height 32
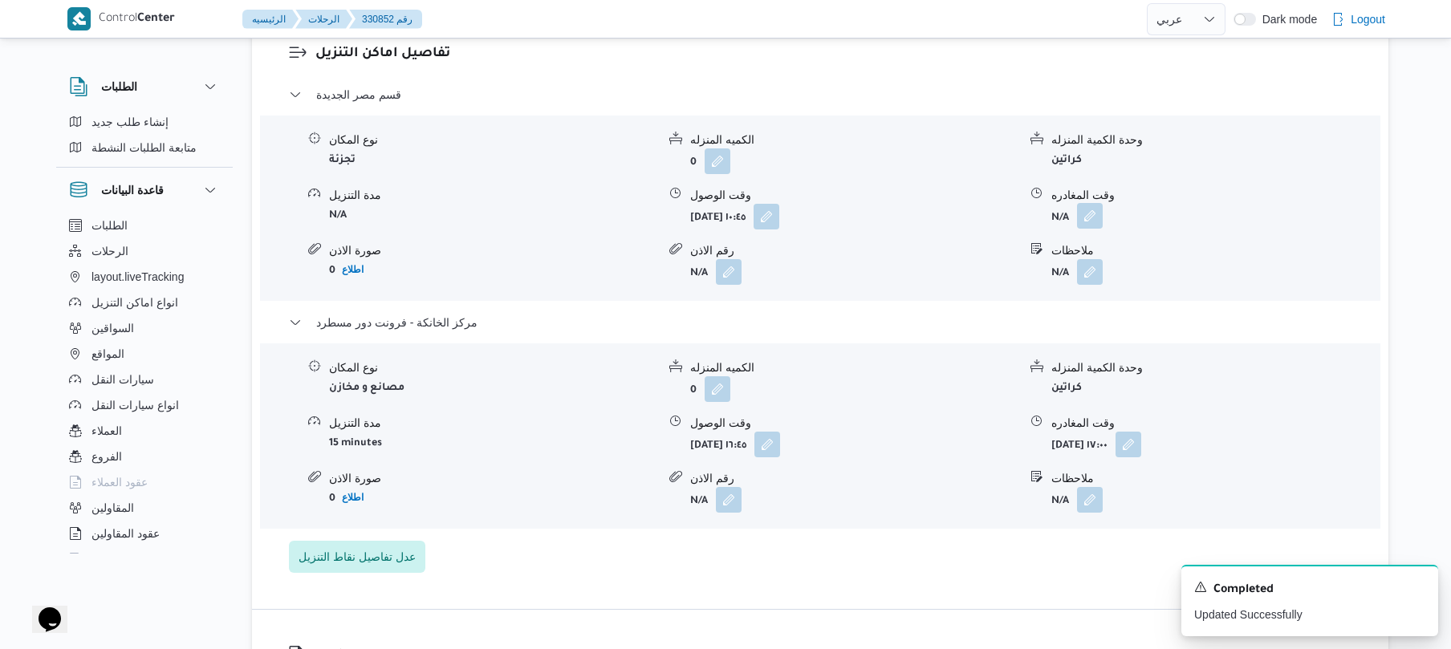
click at [1090, 209] on button "button" at bounding box center [1090, 216] width 26 height 26
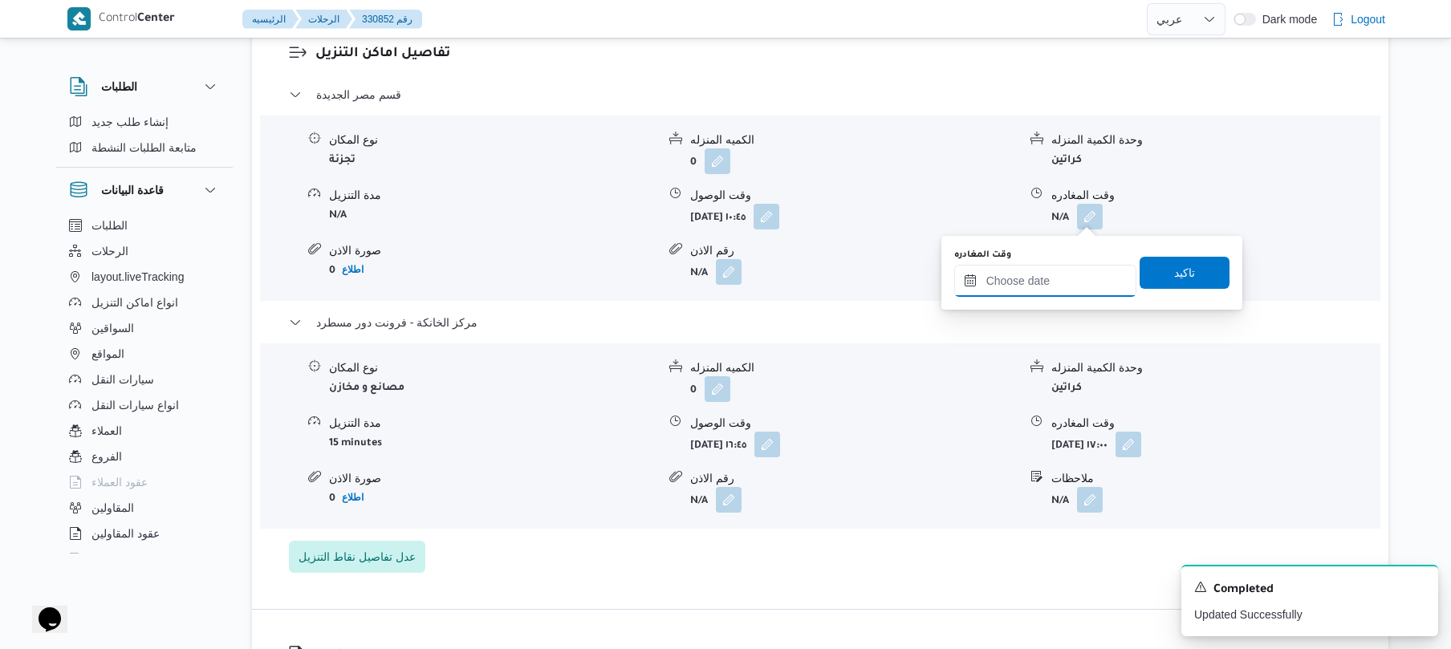
click at [1051, 287] on input "وقت المغادره" at bounding box center [1045, 281] width 182 height 32
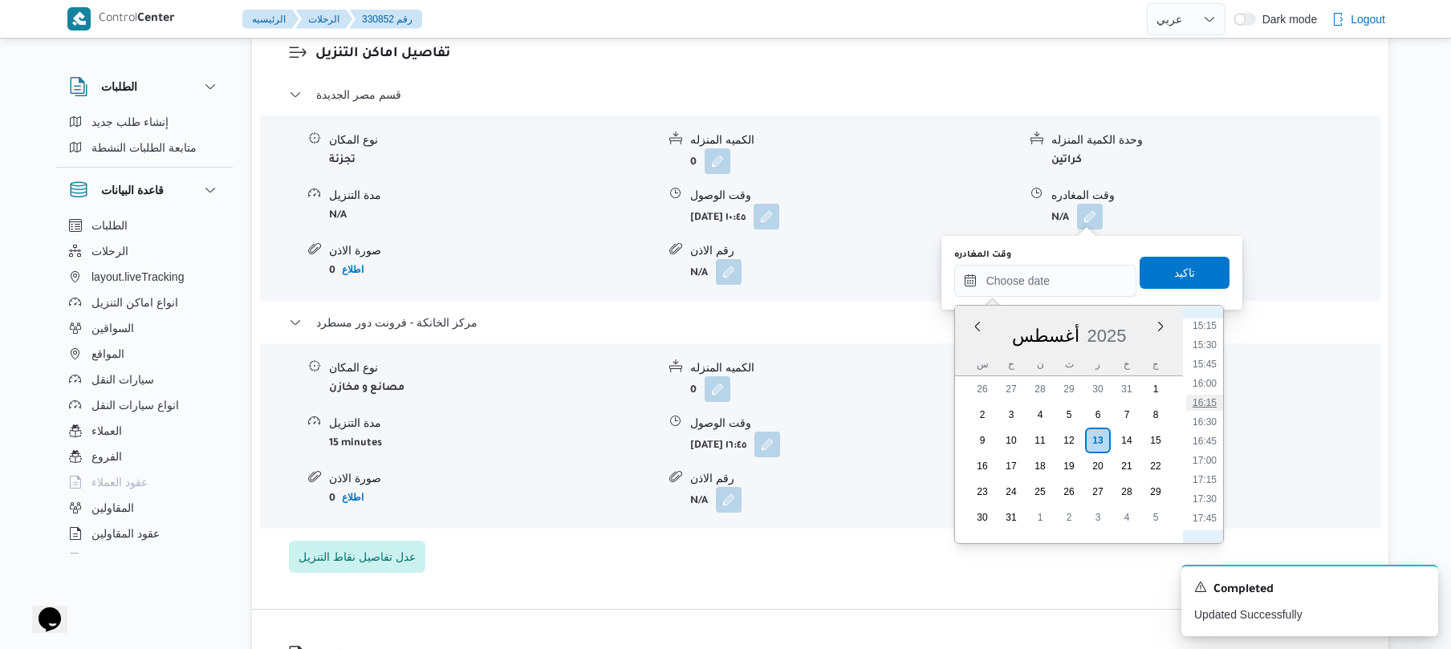
click at [1207, 402] on li "16:15" at bounding box center [1204, 403] width 37 height 16
type input "[DATE] ١٦:١٥"
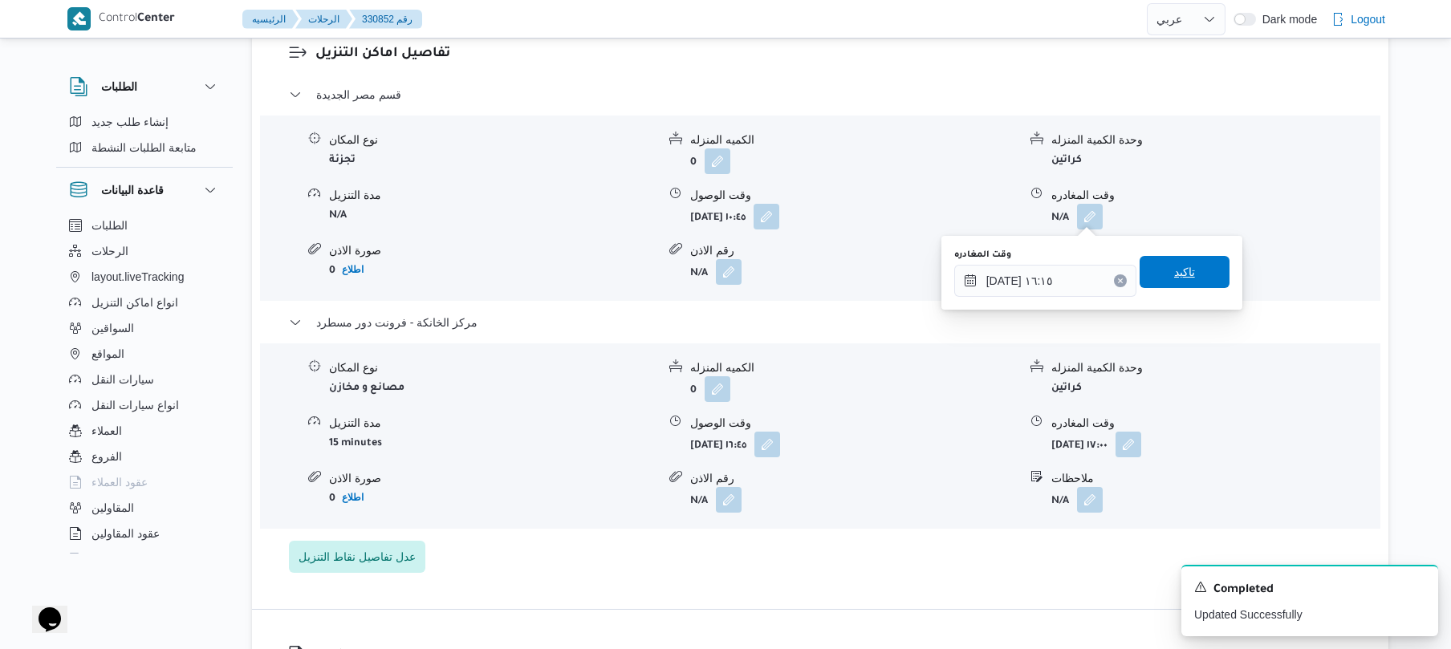
click at [1179, 286] on span "تاكيد" at bounding box center [1184, 272] width 90 height 32
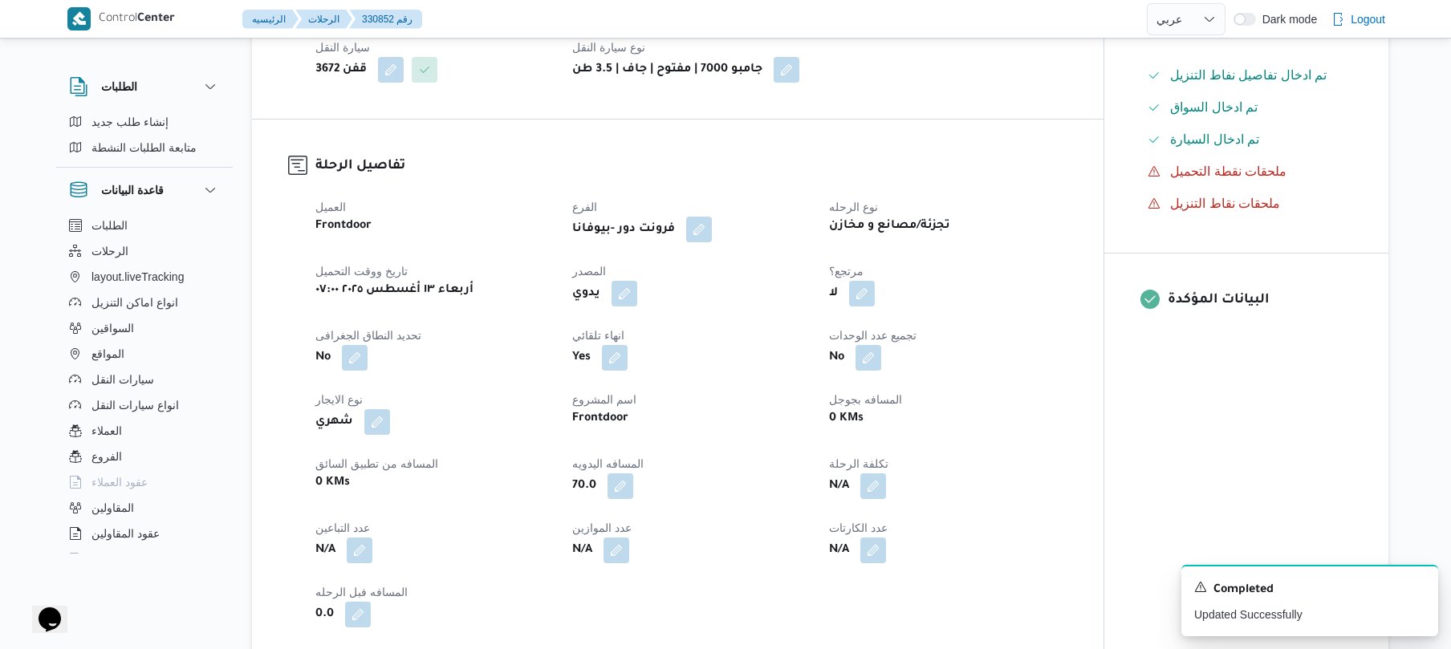
scroll to position [0, 0]
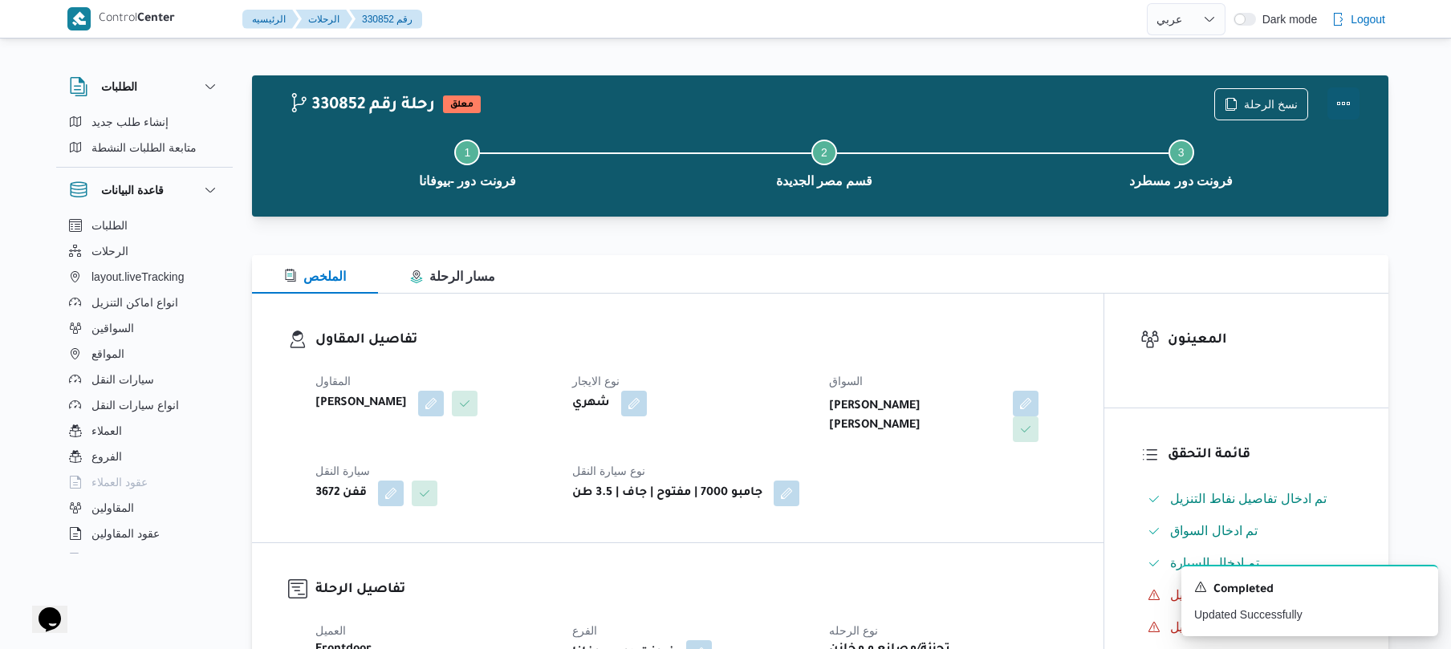
click at [1348, 99] on button "Actions" at bounding box center [1343, 103] width 32 height 32
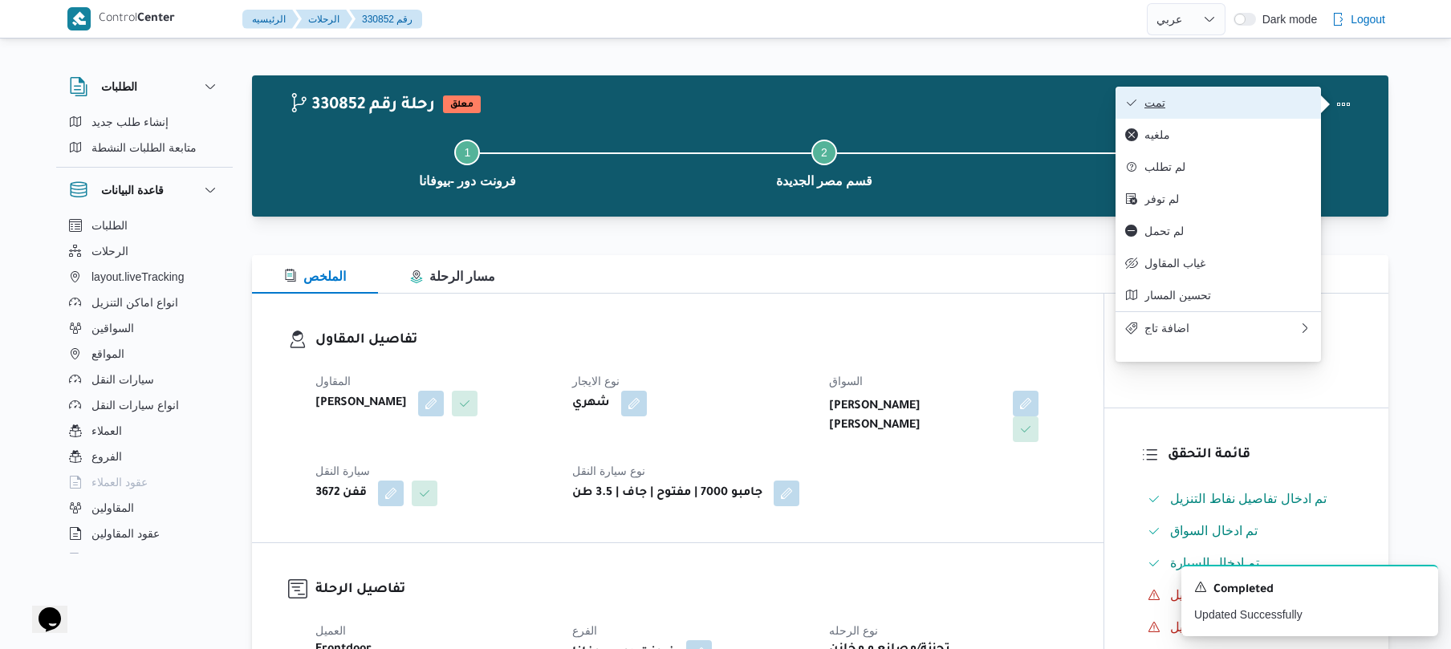
click at [1247, 107] on span "تمت" at bounding box center [1227, 102] width 167 height 13
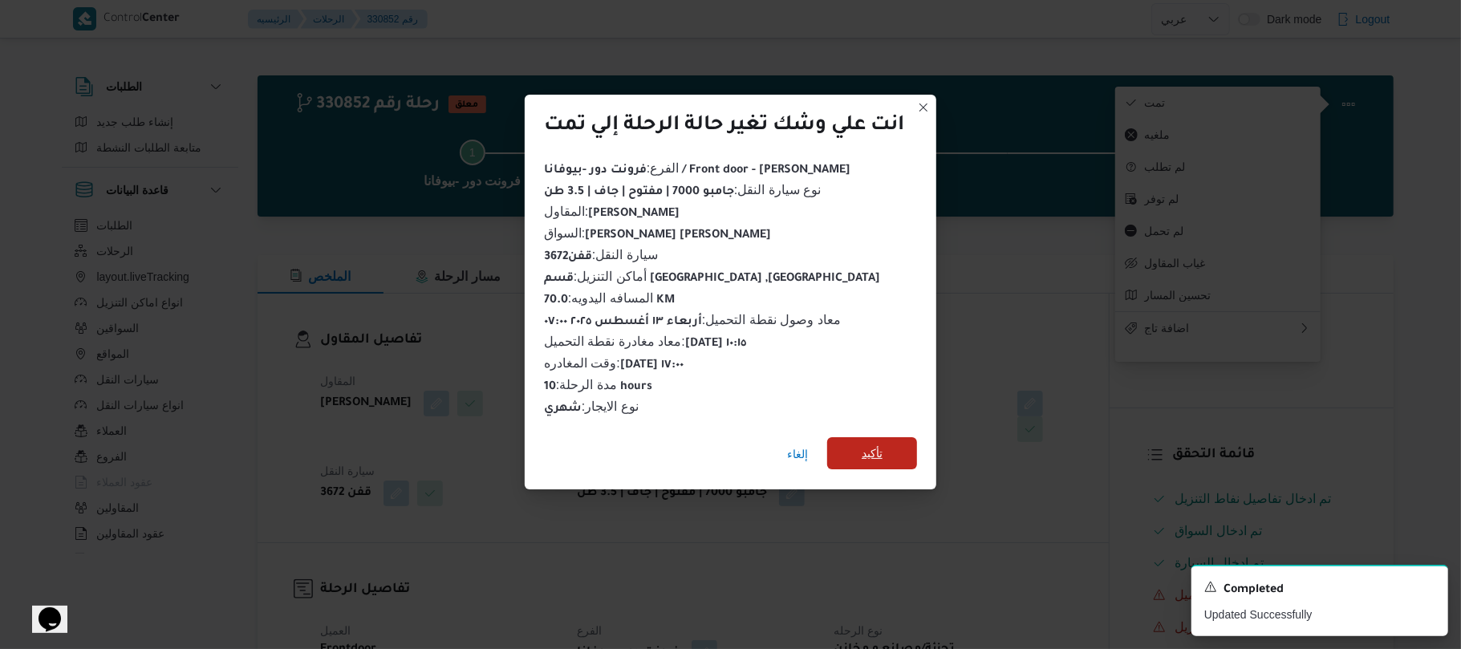
click at [894, 448] on span "تأكيد" at bounding box center [872, 453] width 90 height 32
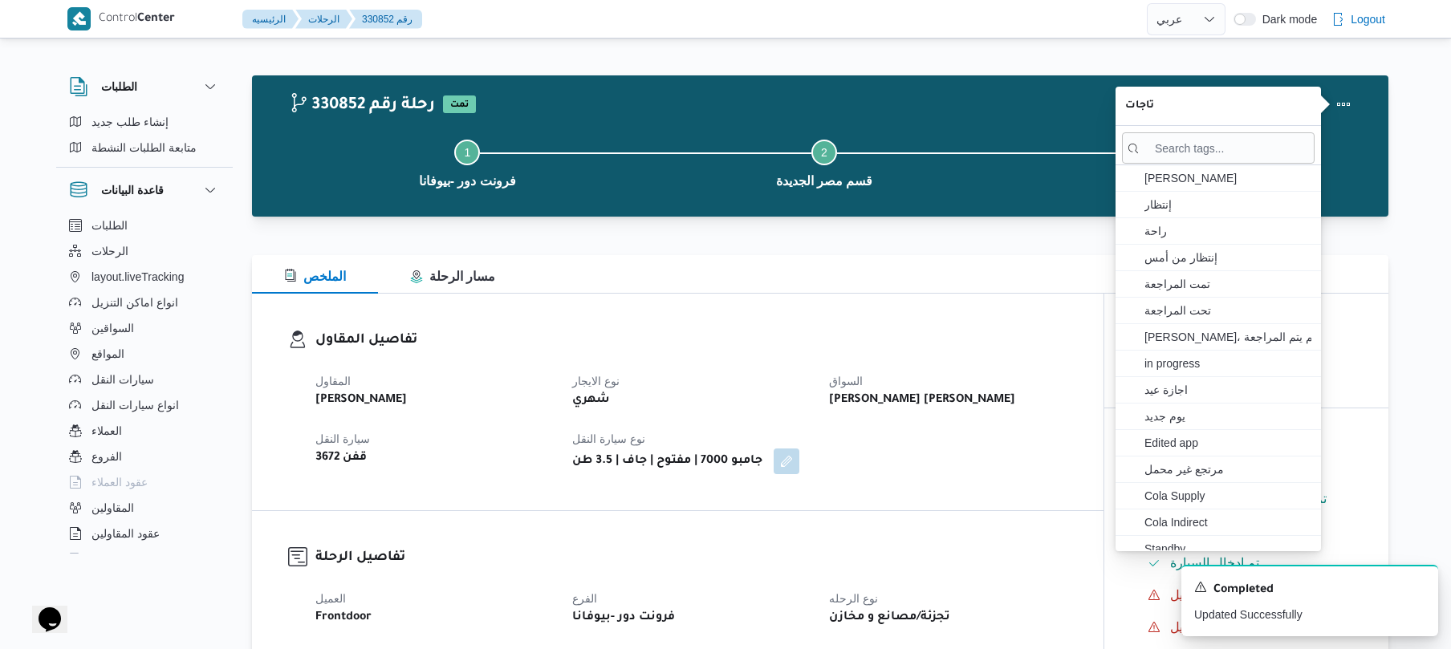
select select "ar"
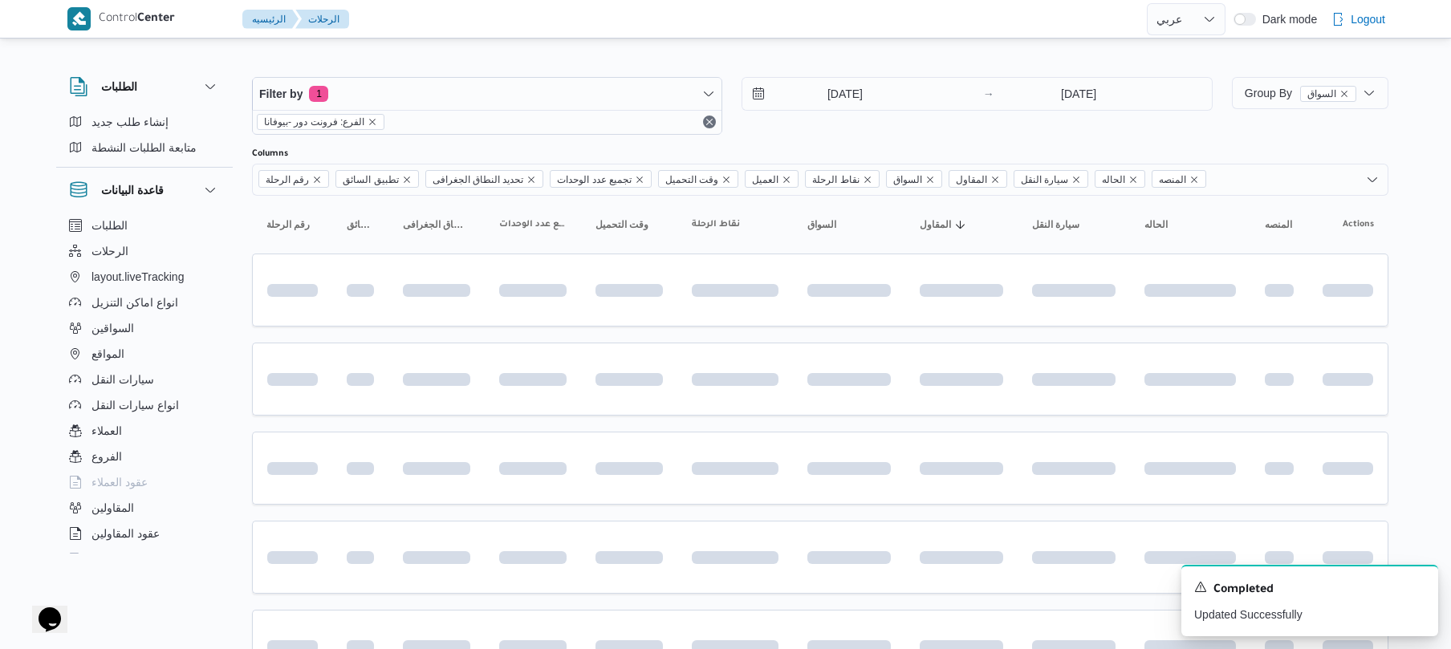
scroll to position [1436, 0]
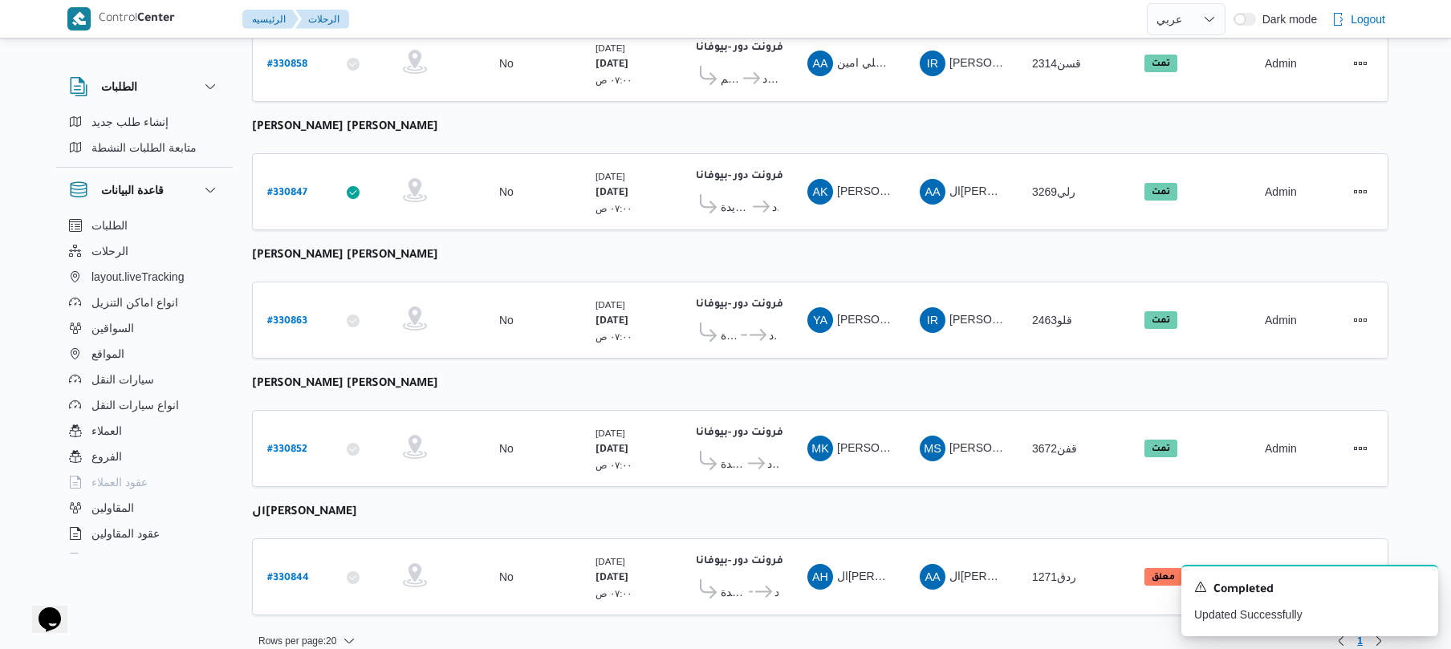
scroll to position [2190, 0]
click at [286, 572] on b "# 330844" at bounding box center [288, 577] width 42 height 11
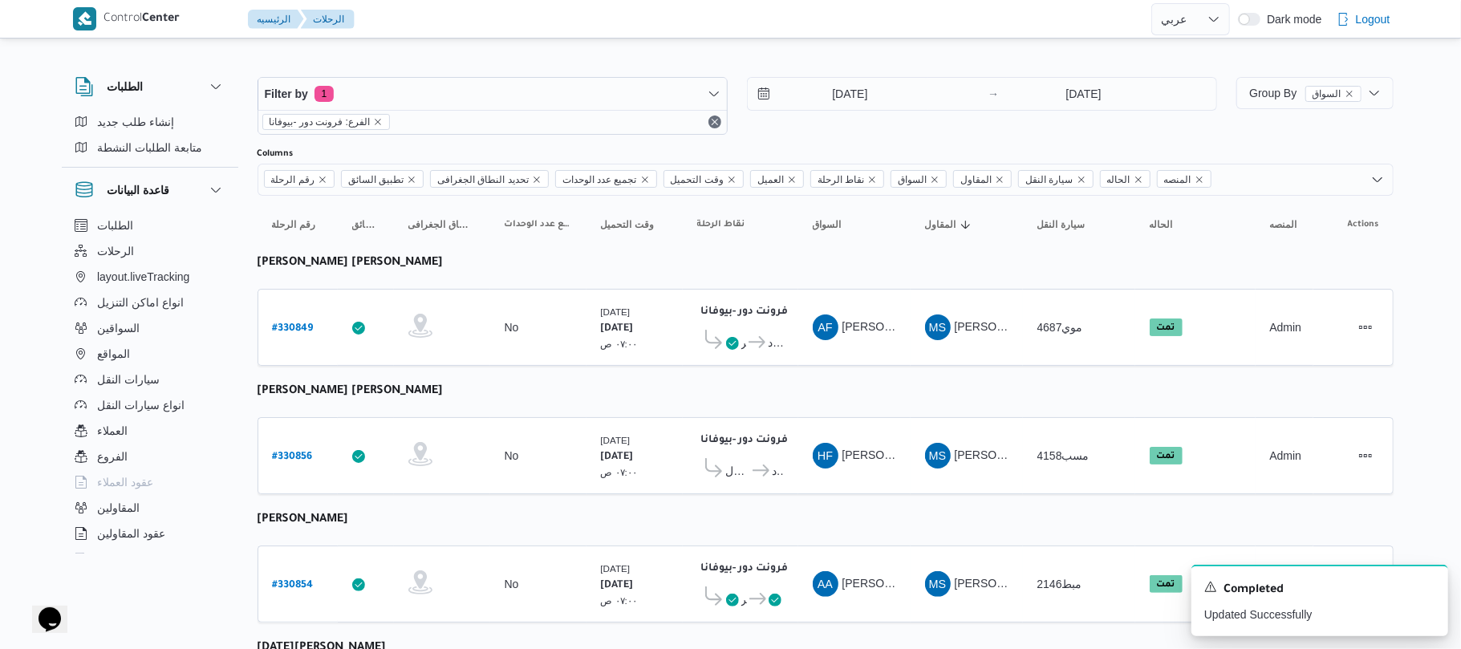
select select "ar"
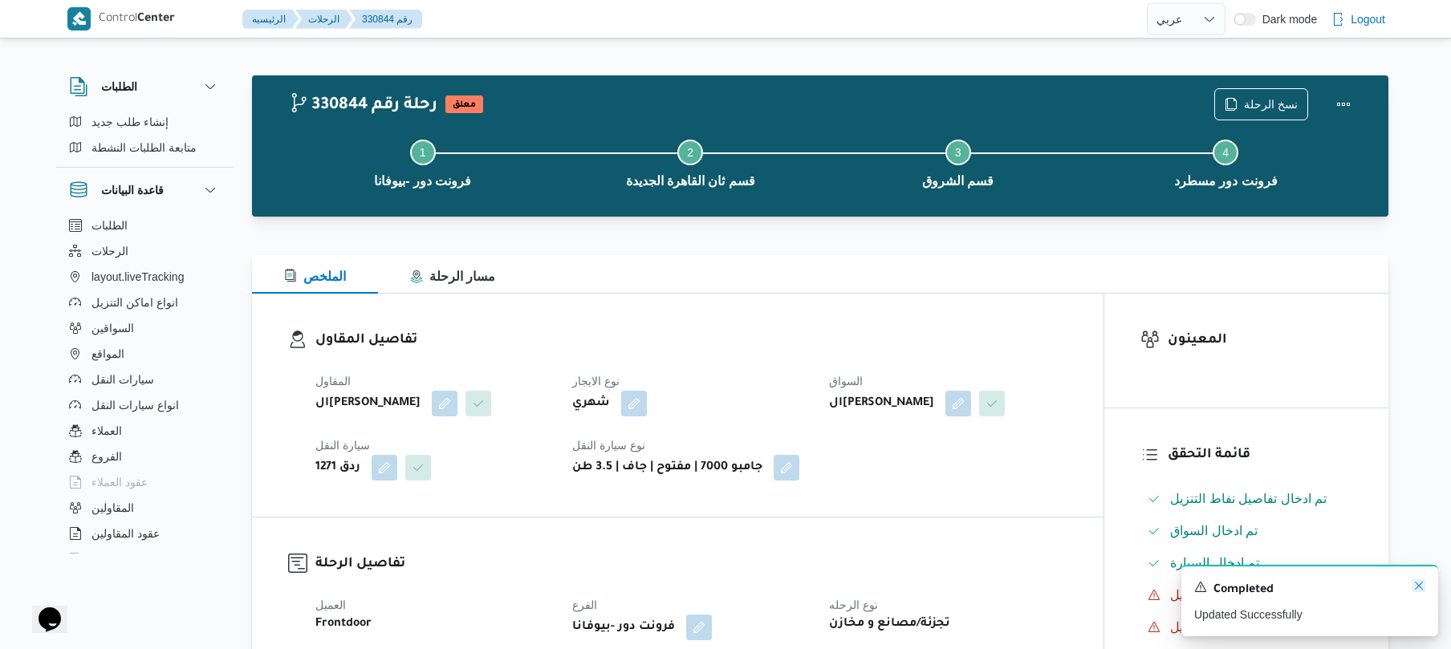
click at [1422, 584] on icon "Dismiss toast" at bounding box center [1418, 586] width 8 height 8
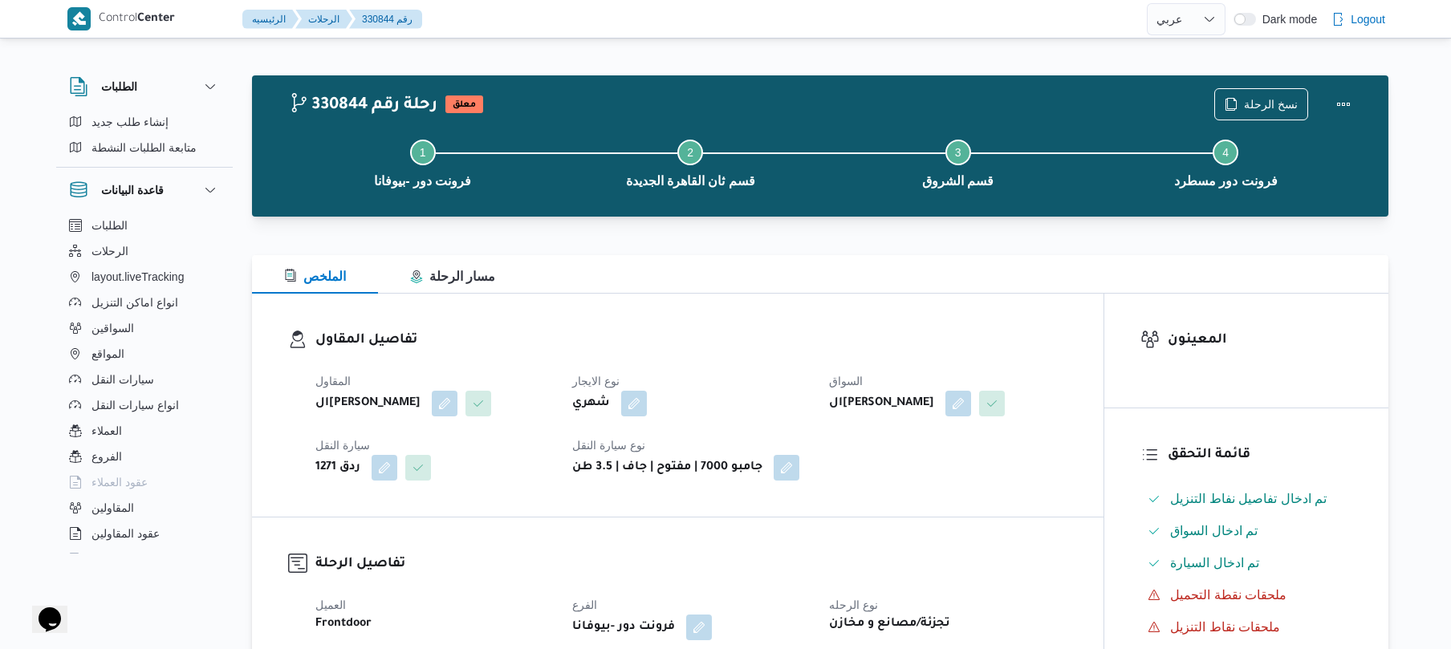
click at [964, 517] on div "تفاصيل المقاول المقاول السيد [PERSON_NAME] [PERSON_NAME] الايجار شهري السواق ال…" at bounding box center [677, 405] width 851 height 223
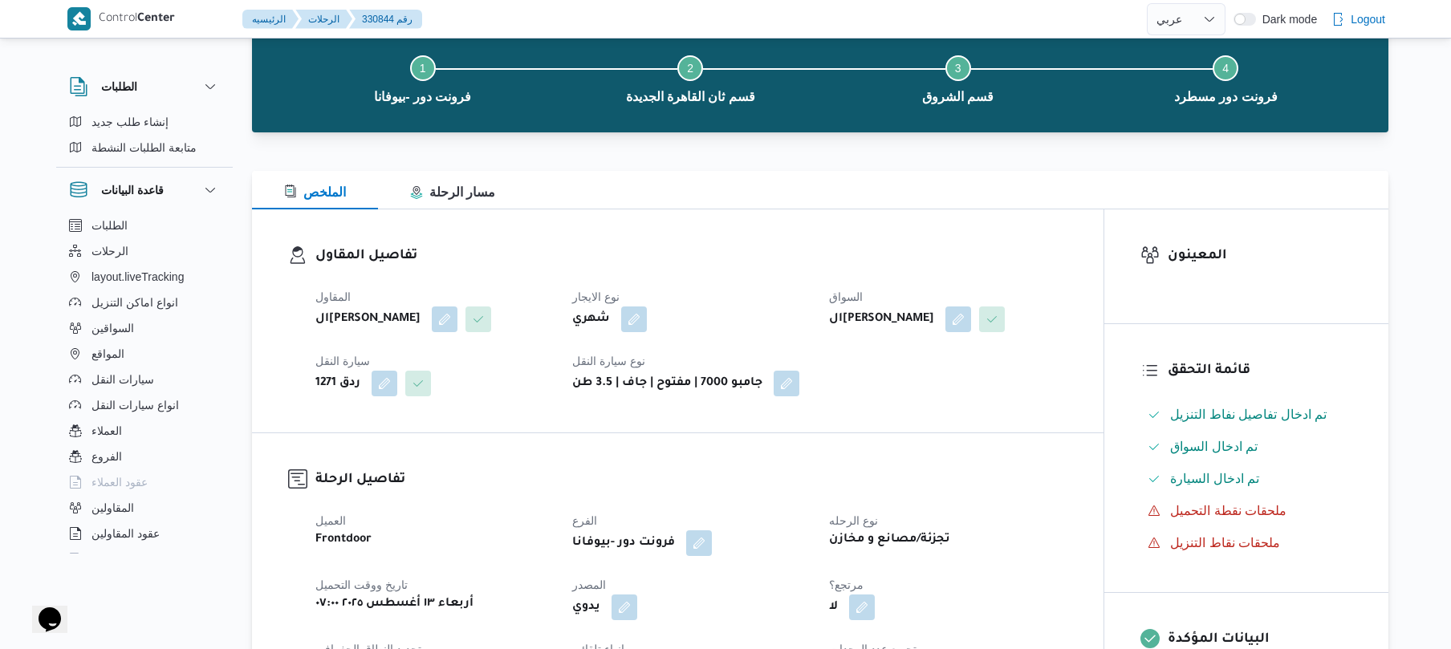
scroll to position [85, 0]
click at [996, 432] on div "تفاصيل المقاول المقاول السيد [PERSON_NAME] [PERSON_NAME] الايجار شهري السواق ال…" at bounding box center [677, 320] width 851 height 223
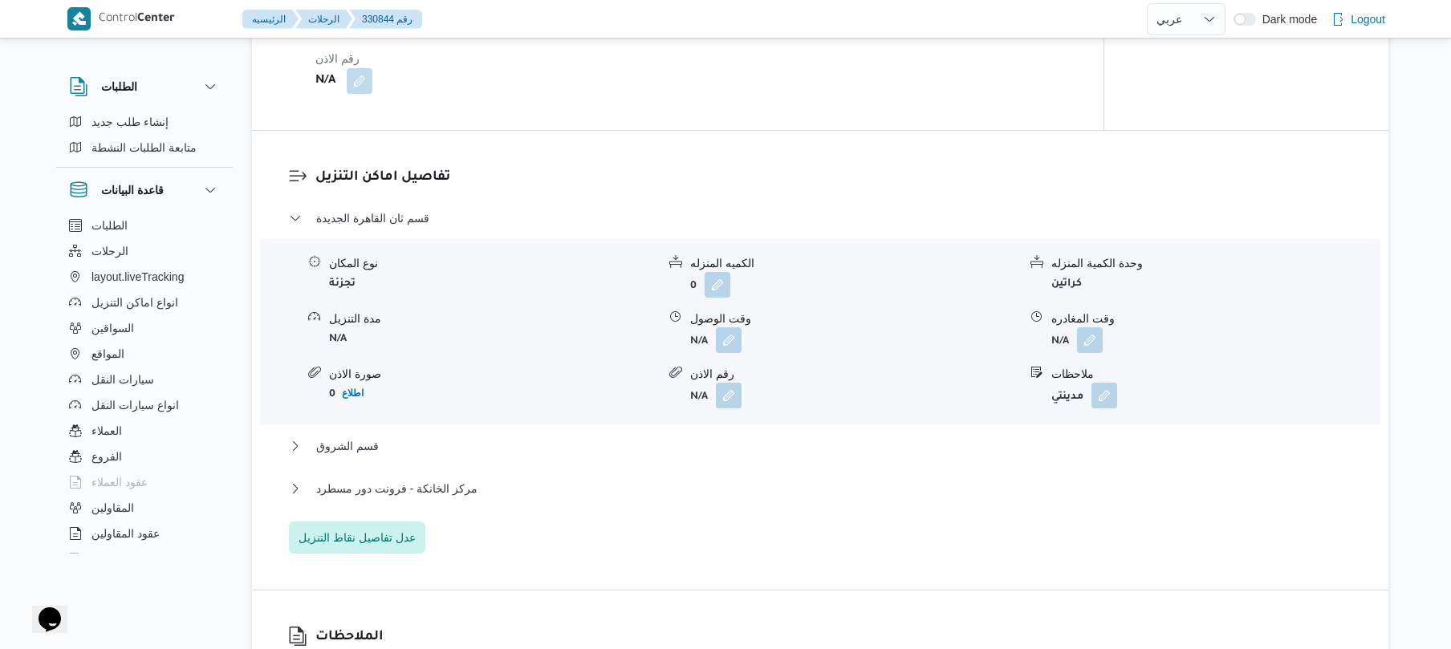
scroll to position [1284, 0]
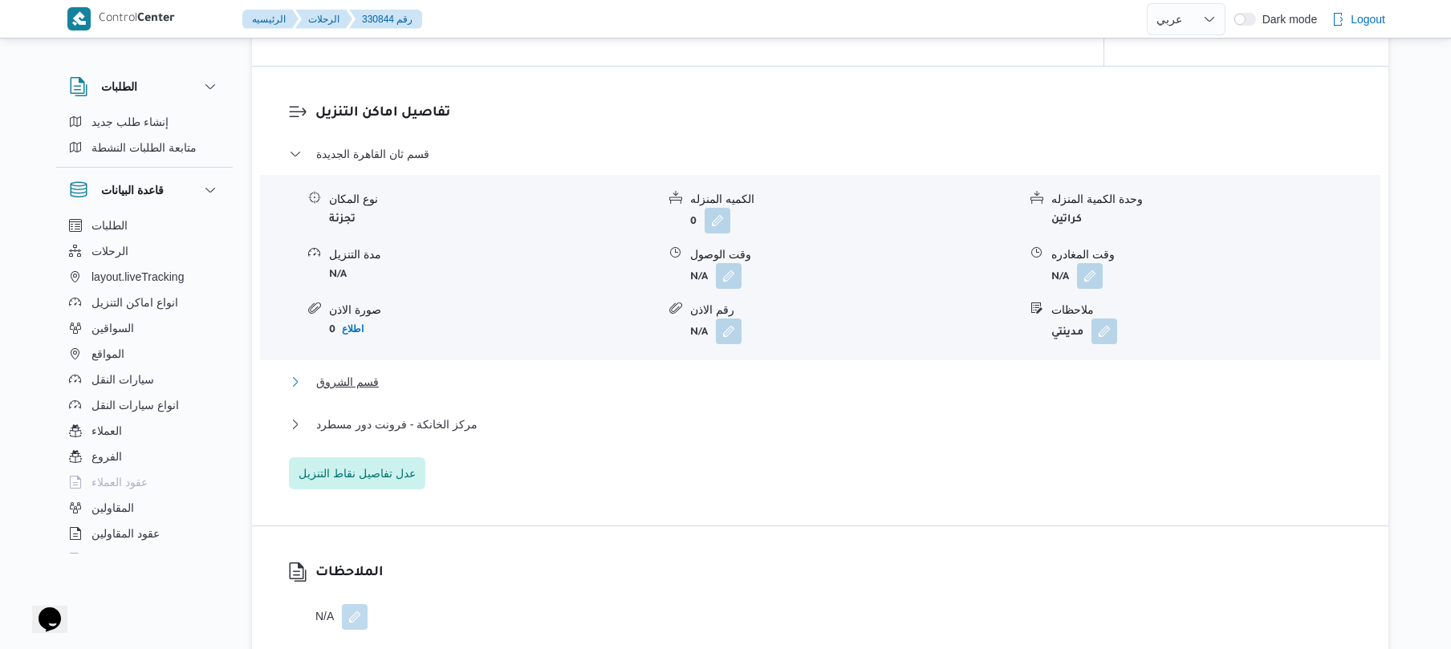
click at [955, 392] on button "قسم الشروق" at bounding box center [820, 381] width 1063 height 19
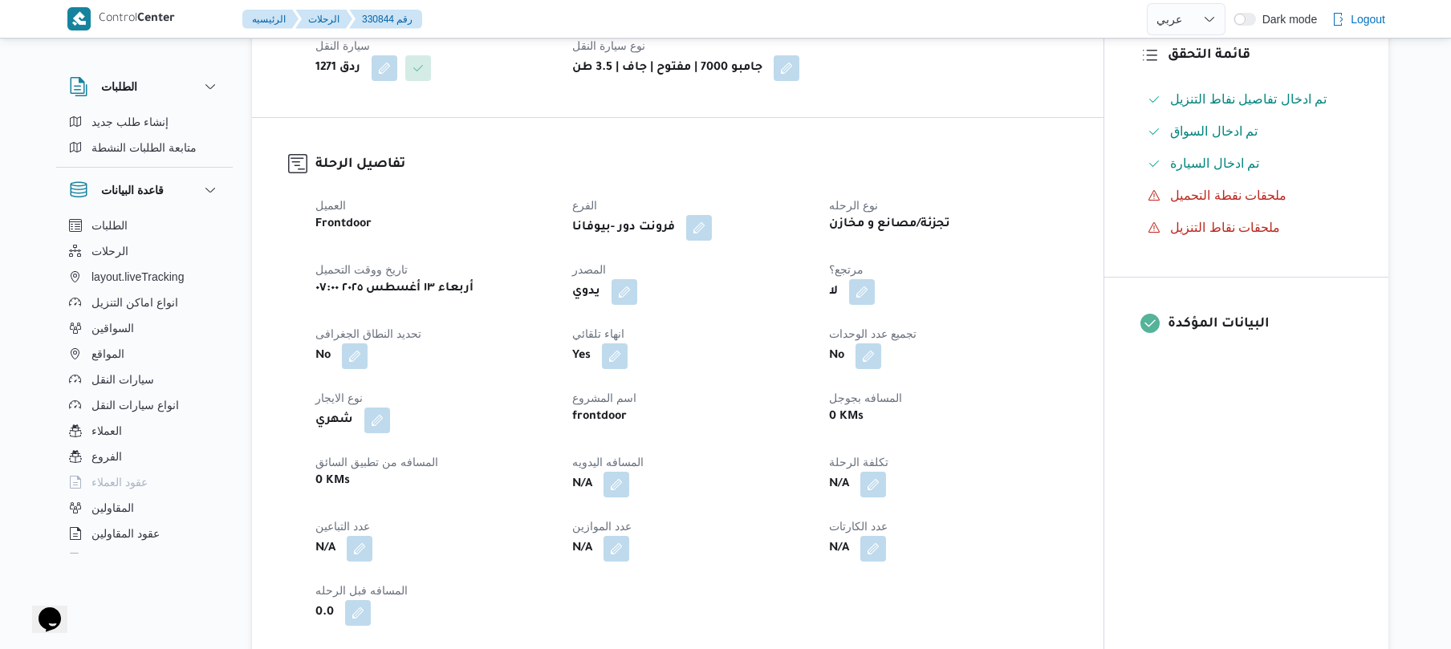
scroll to position [385, 0]
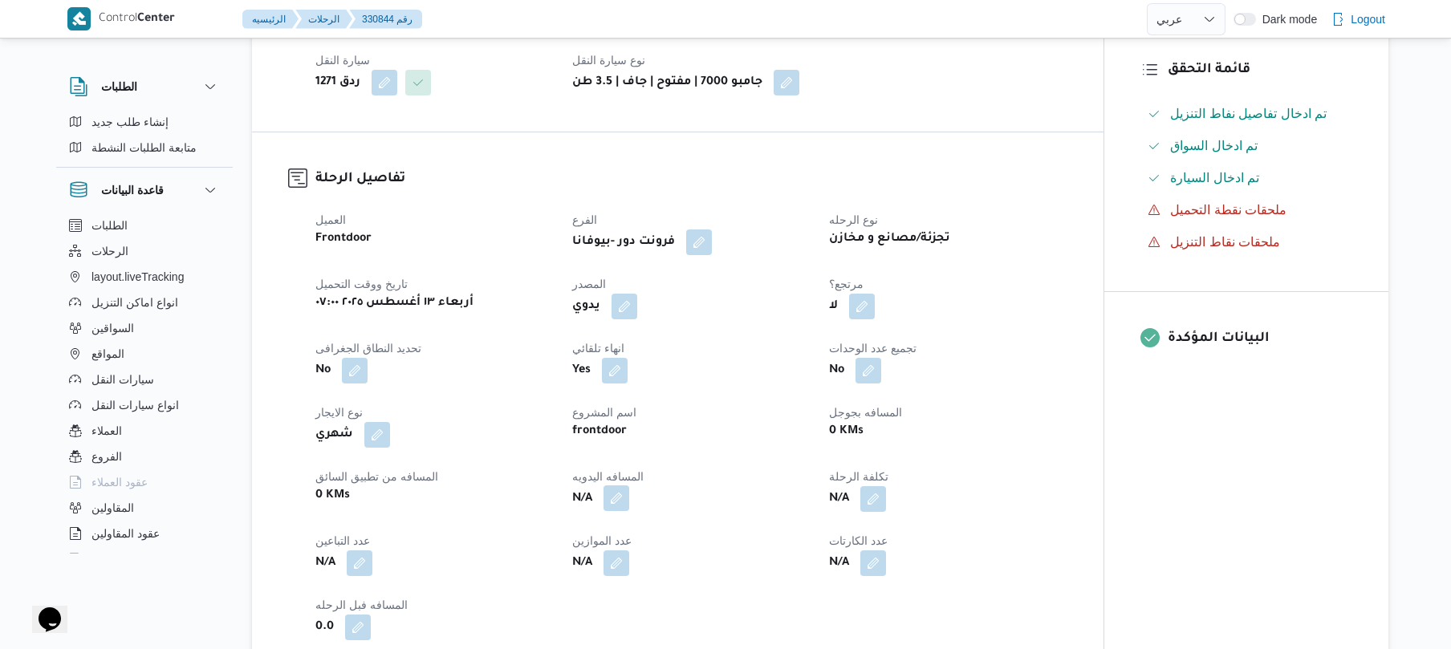
click at [617, 511] on button "button" at bounding box center [616, 498] width 26 height 26
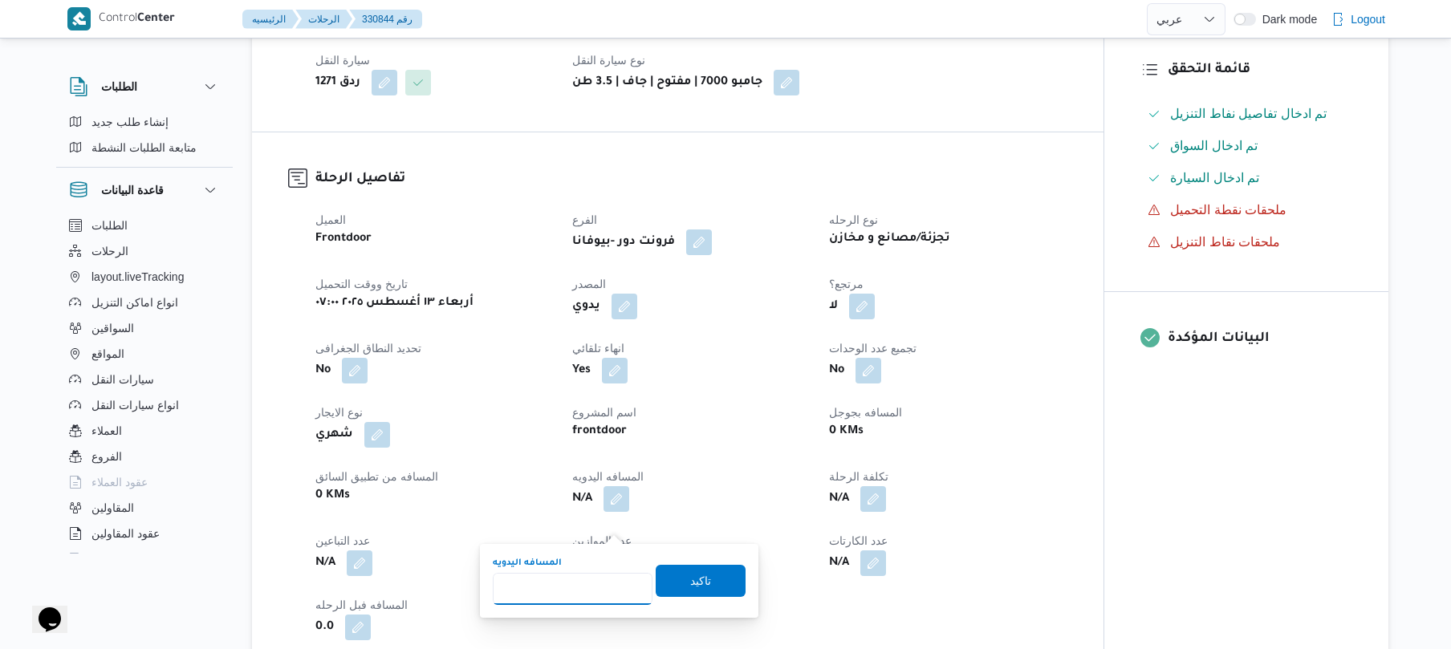
click at [573, 588] on input "المسافه اليدويه" at bounding box center [573, 589] width 160 height 32
type input "145"
click at [690, 582] on span "تاكيد" at bounding box center [700, 579] width 21 height 19
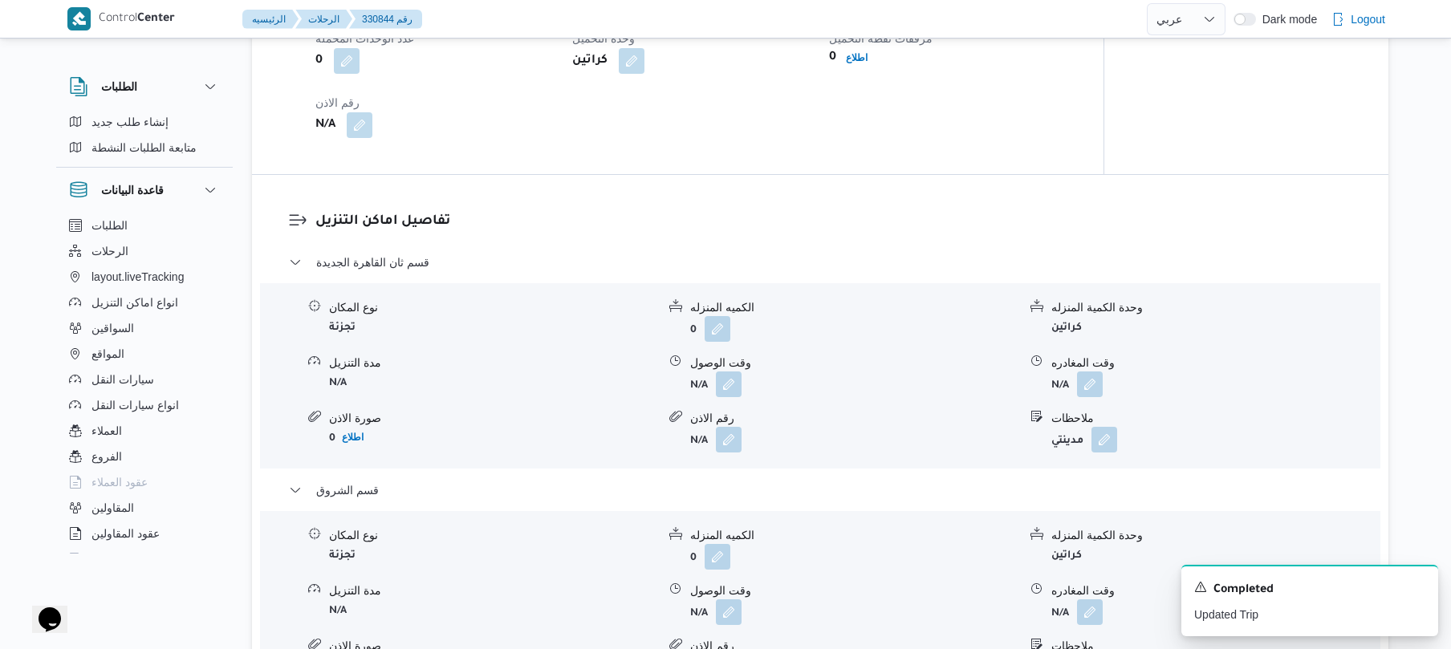
scroll to position [1198, 0]
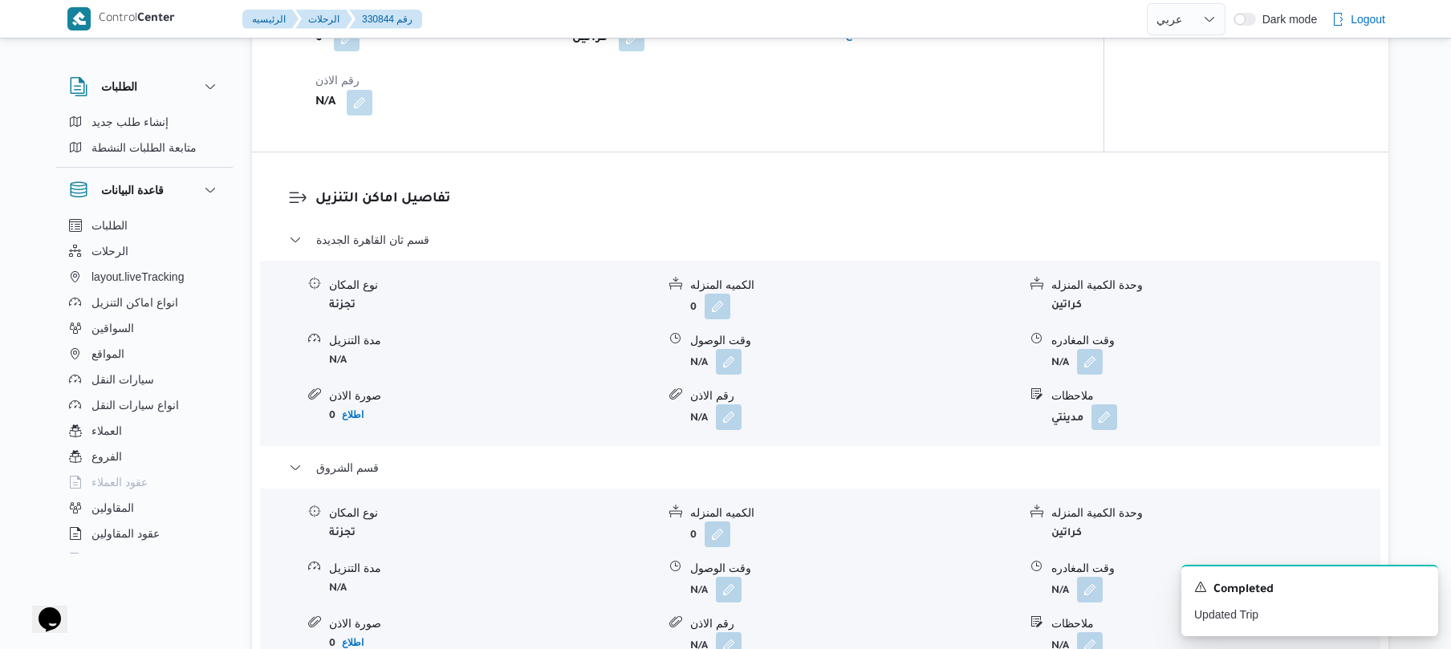
click at [876, 204] on div "تفاصيل اماكن التنزيل قسم ثان القاهرة الجديدة نوع المكان تجزئة الكميه المنزله 0 …" at bounding box center [820, 474] width 1136 height 644
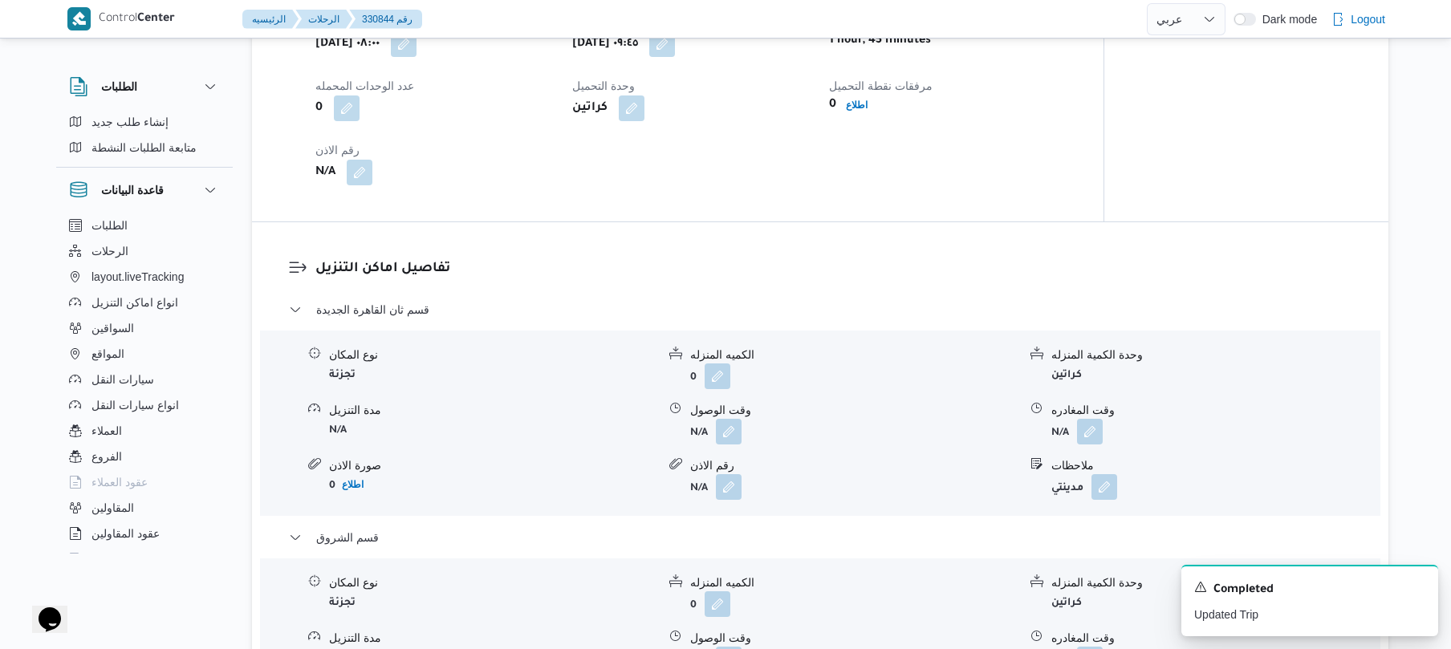
scroll to position [1155, 0]
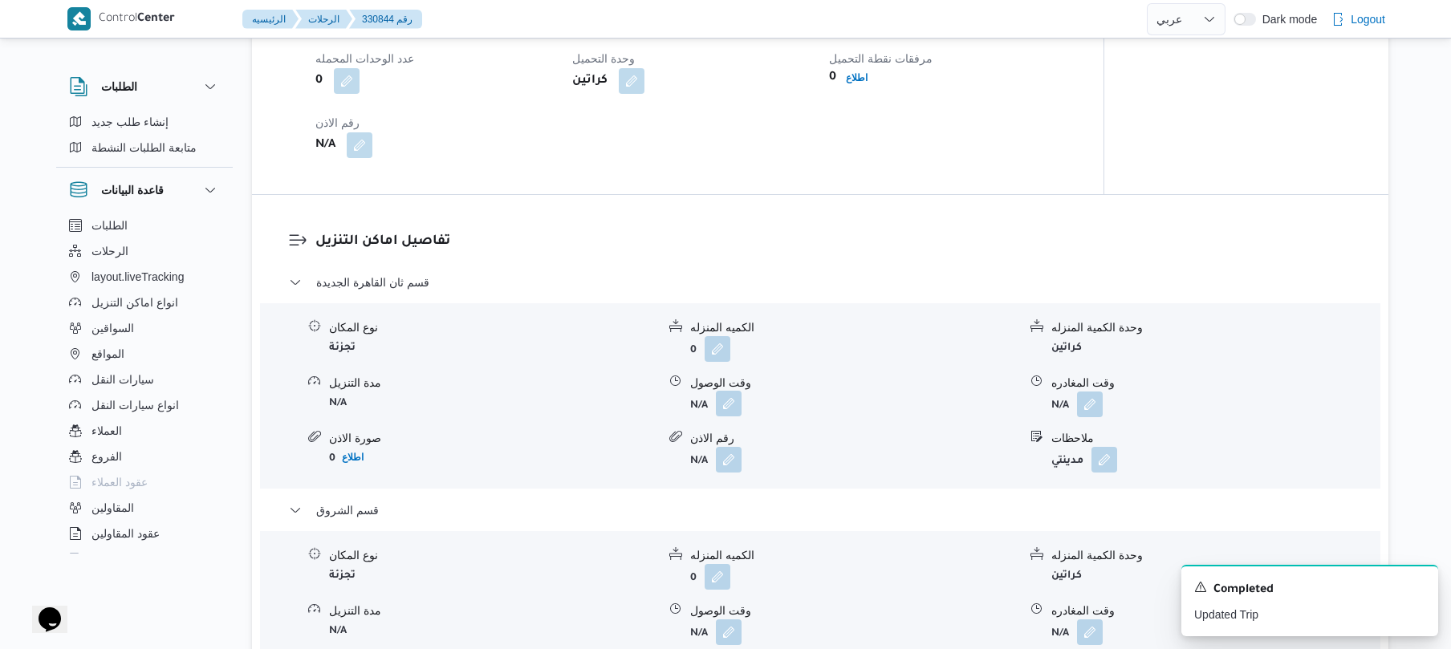
click at [733, 416] on button "button" at bounding box center [729, 404] width 26 height 26
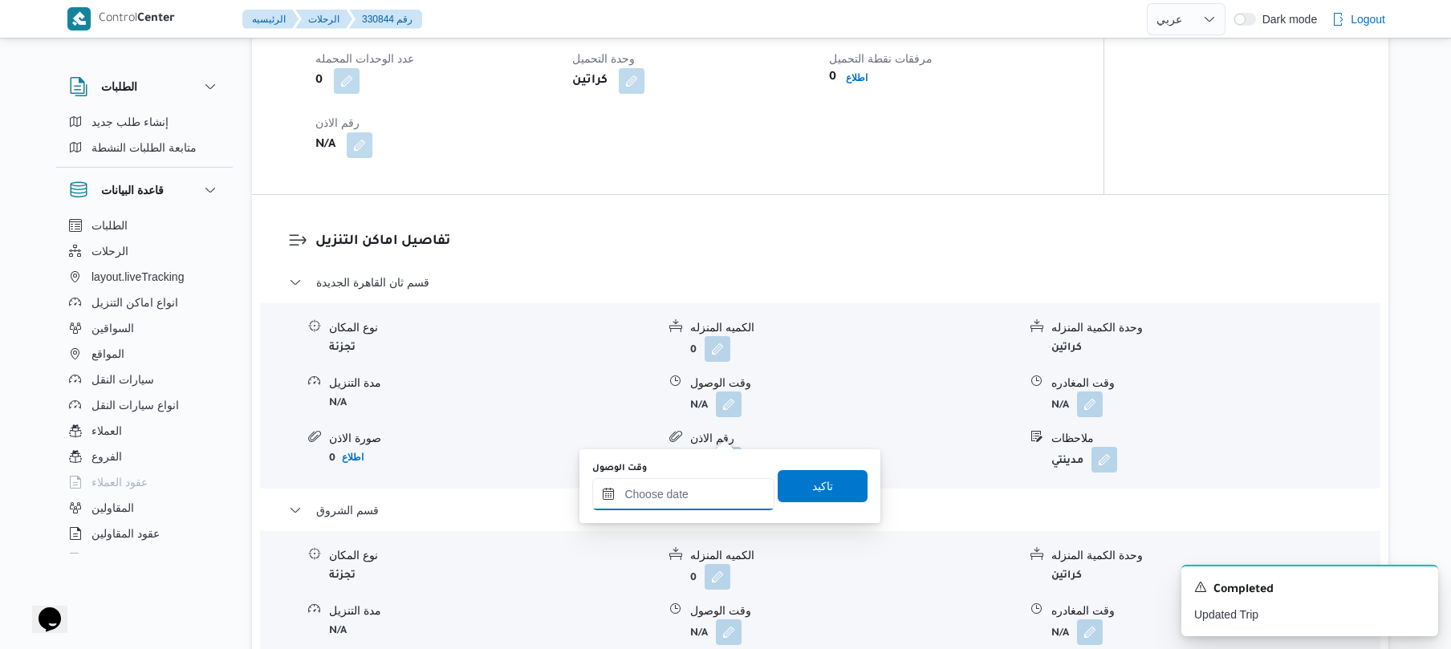
click at [685, 497] on input "وقت الوصول" at bounding box center [683, 494] width 182 height 32
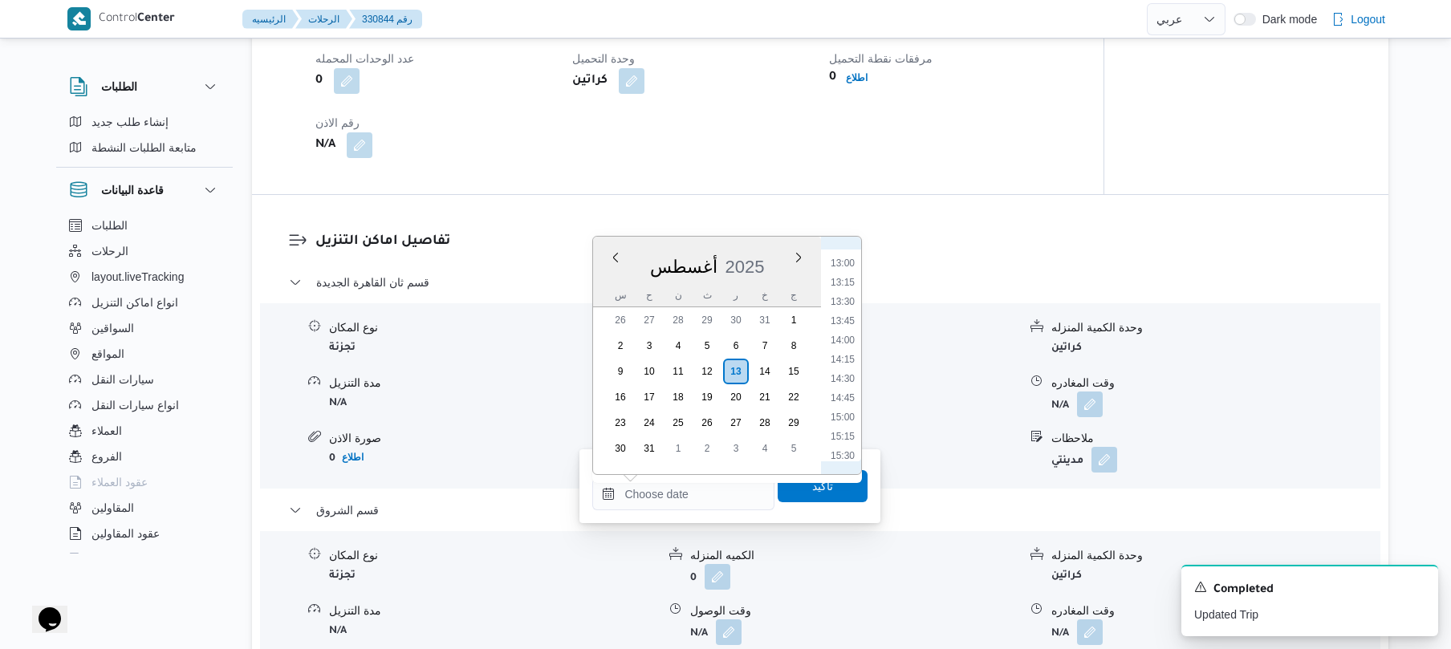
scroll to position [816, 0]
click at [838, 251] on li "10:30" at bounding box center [842, 250] width 37 height 16
type input "[DATE] ١٠:٣٠"
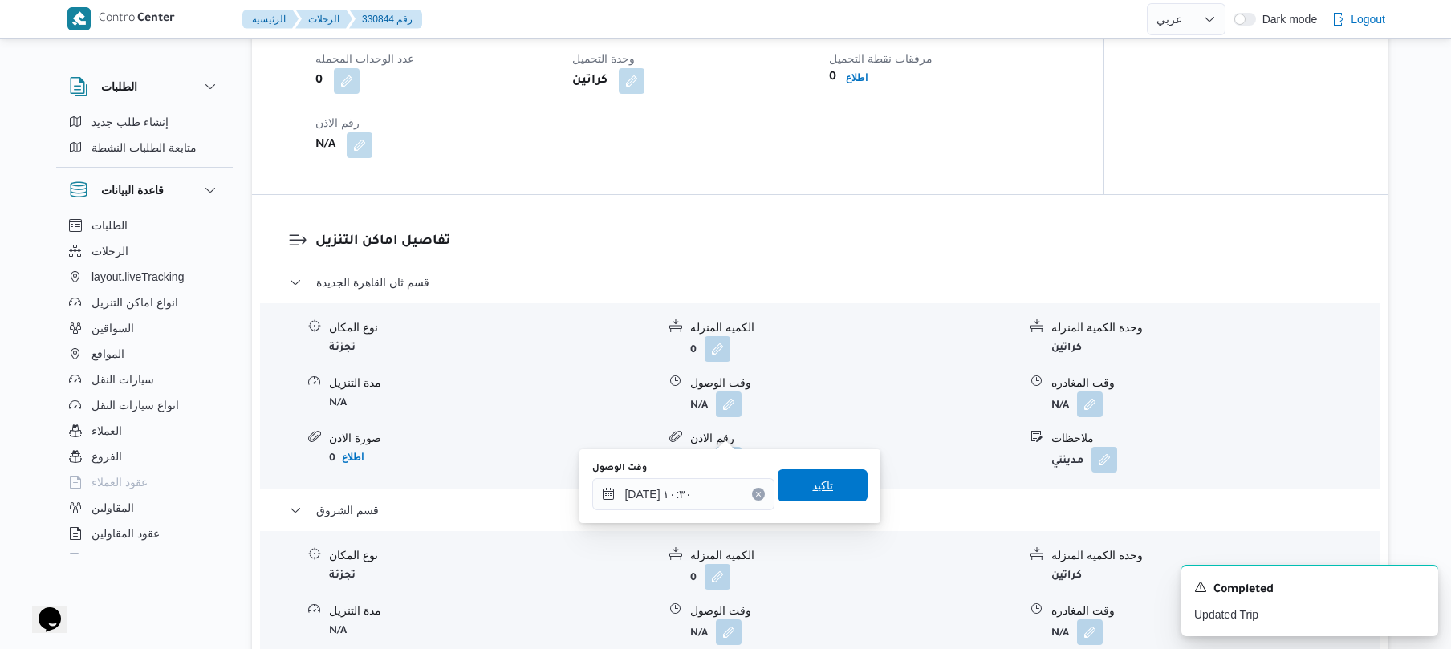
click at [815, 493] on span "تاكيد" at bounding box center [822, 485] width 21 height 19
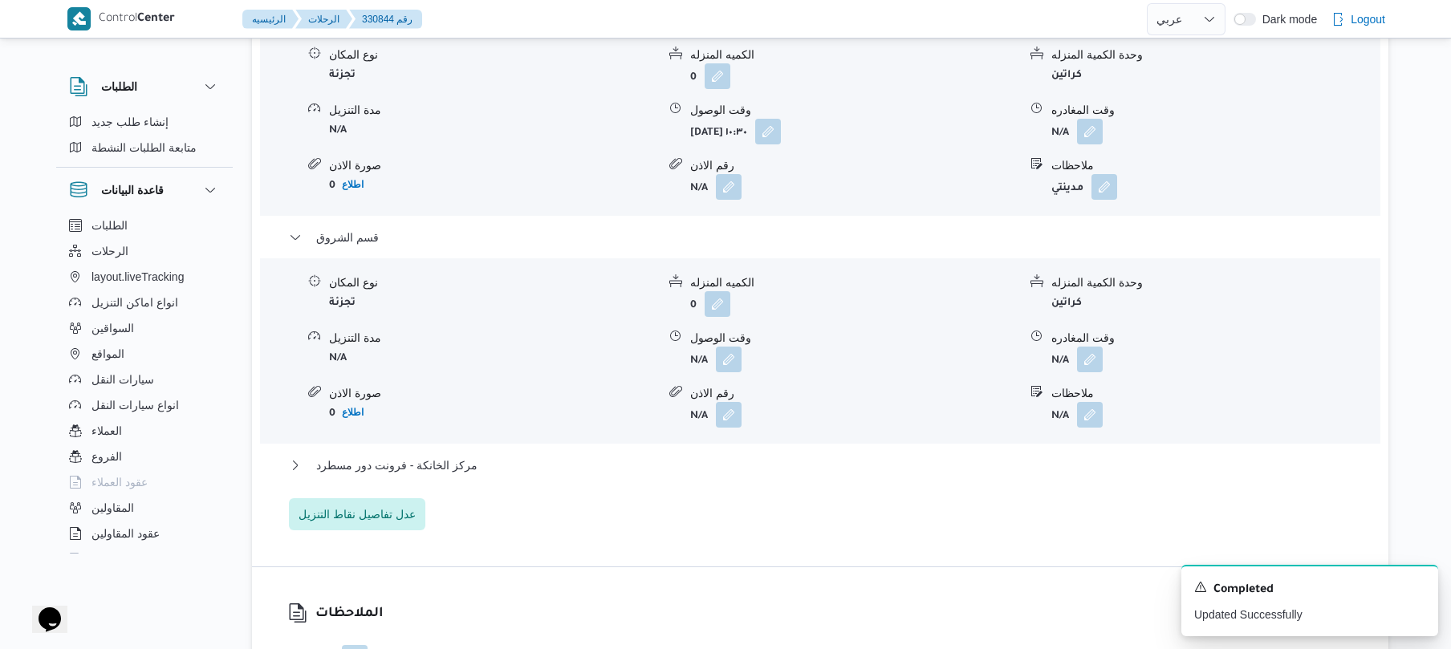
scroll to position [1669, 0]
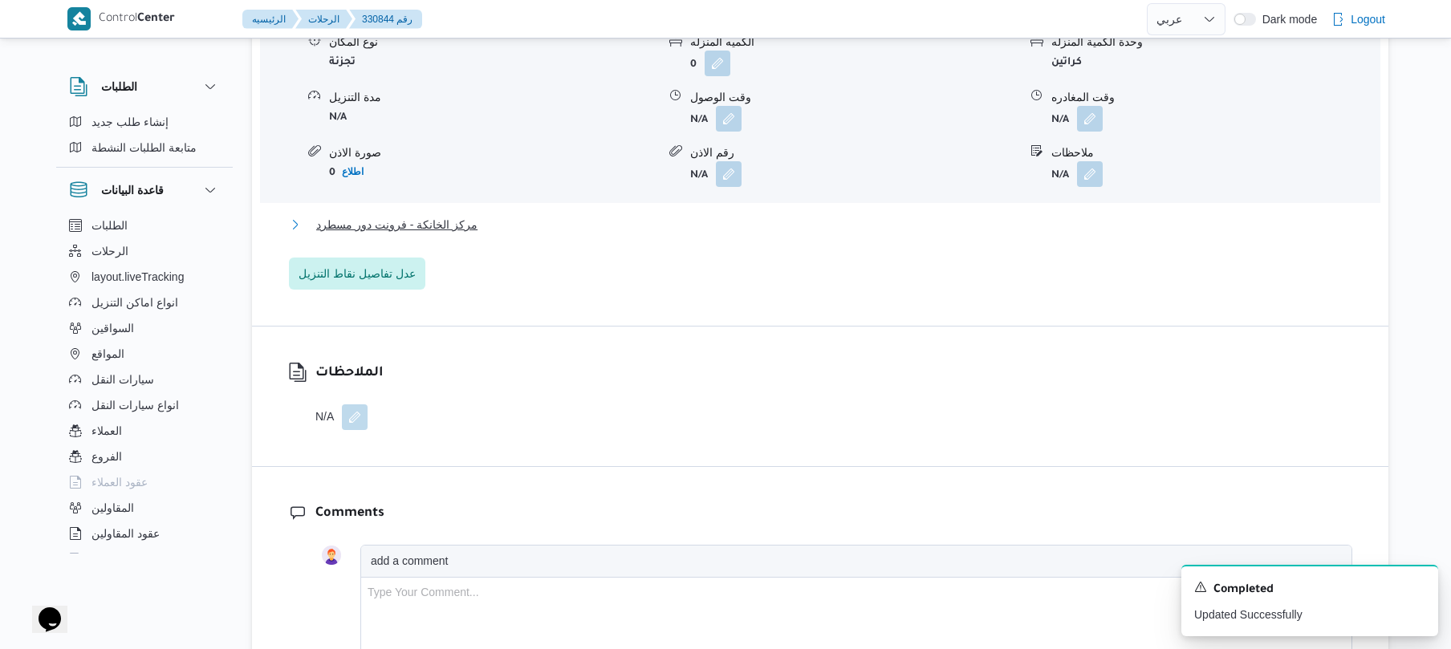
click at [886, 234] on button "مركز الخانكة - فرونت دور مسطرد" at bounding box center [820, 224] width 1063 height 19
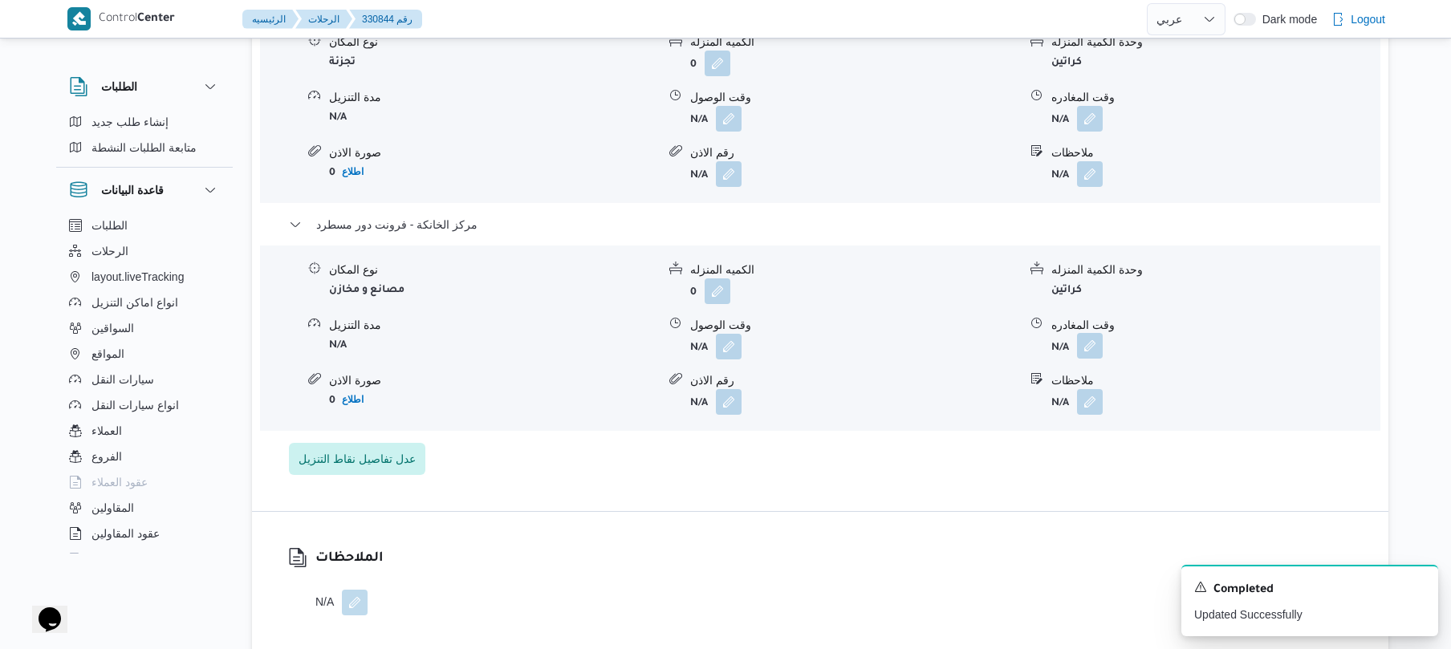
click at [1083, 359] on button "button" at bounding box center [1090, 346] width 26 height 26
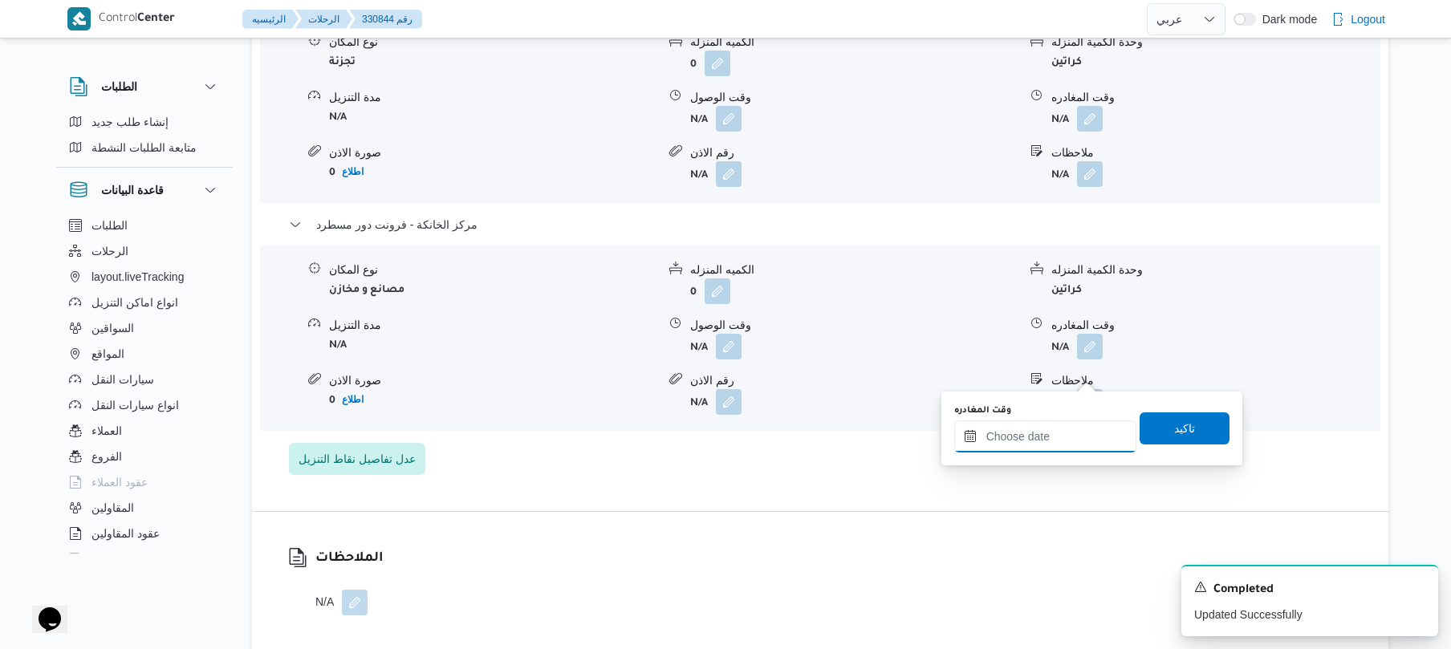
click at [1037, 450] on input "وقت المغادره" at bounding box center [1045, 436] width 182 height 32
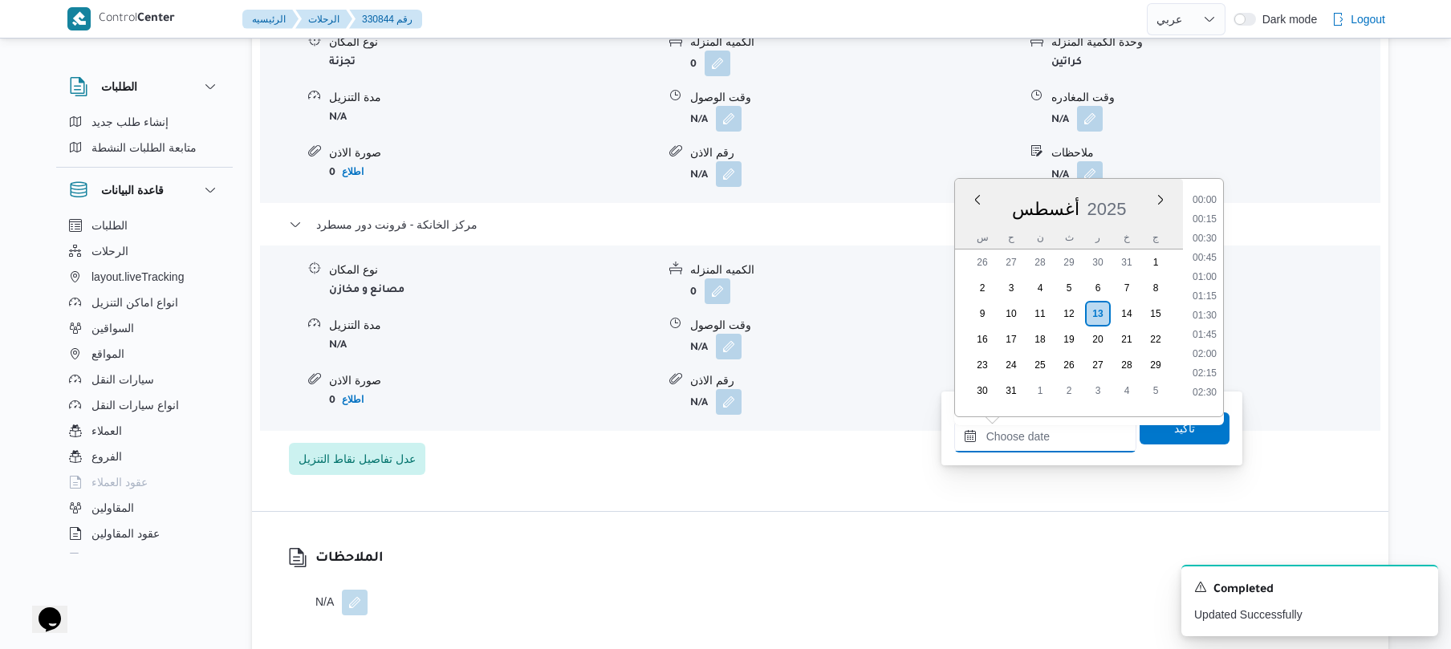
scroll to position [1355, 0]
click at [1211, 231] on li "18:00" at bounding box center [1204, 231] width 37 height 16
type input "[DATE] ١٨:٠٠"
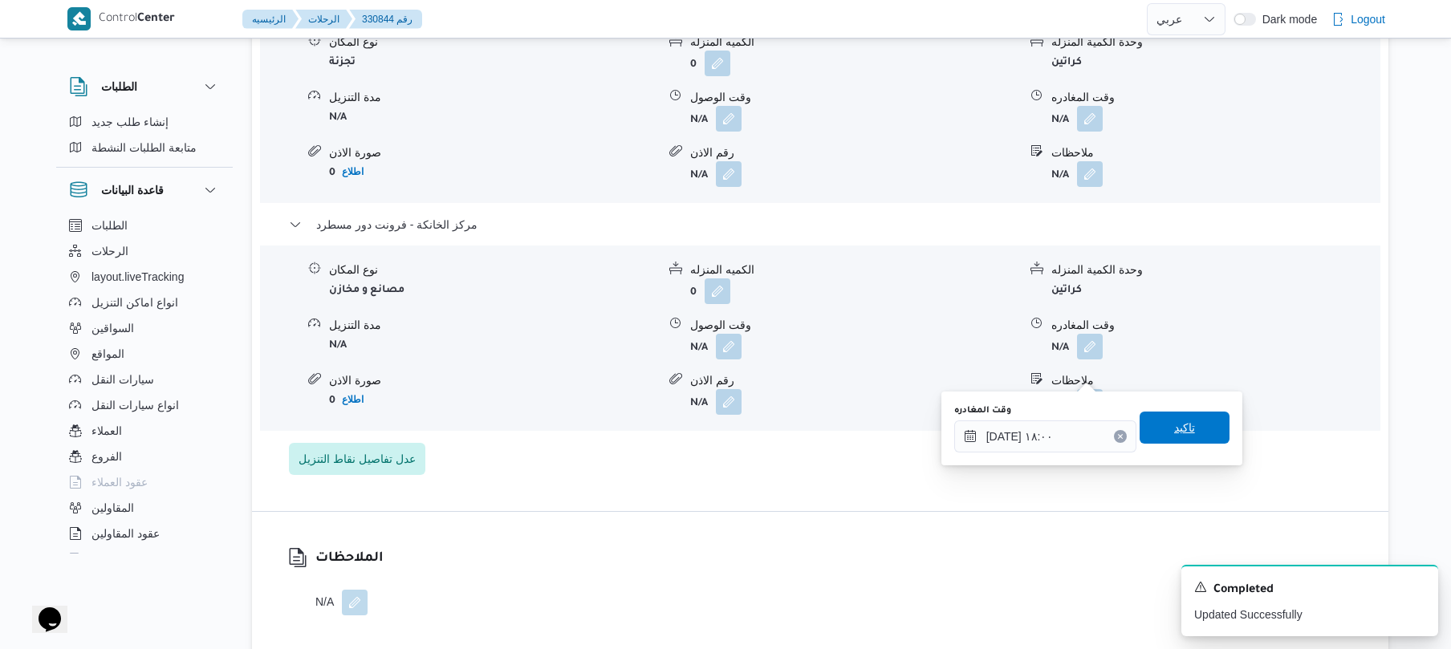
click at [1181, 428] on span "تاكيد" at bounding box center [1184, 427] width 21 height 19
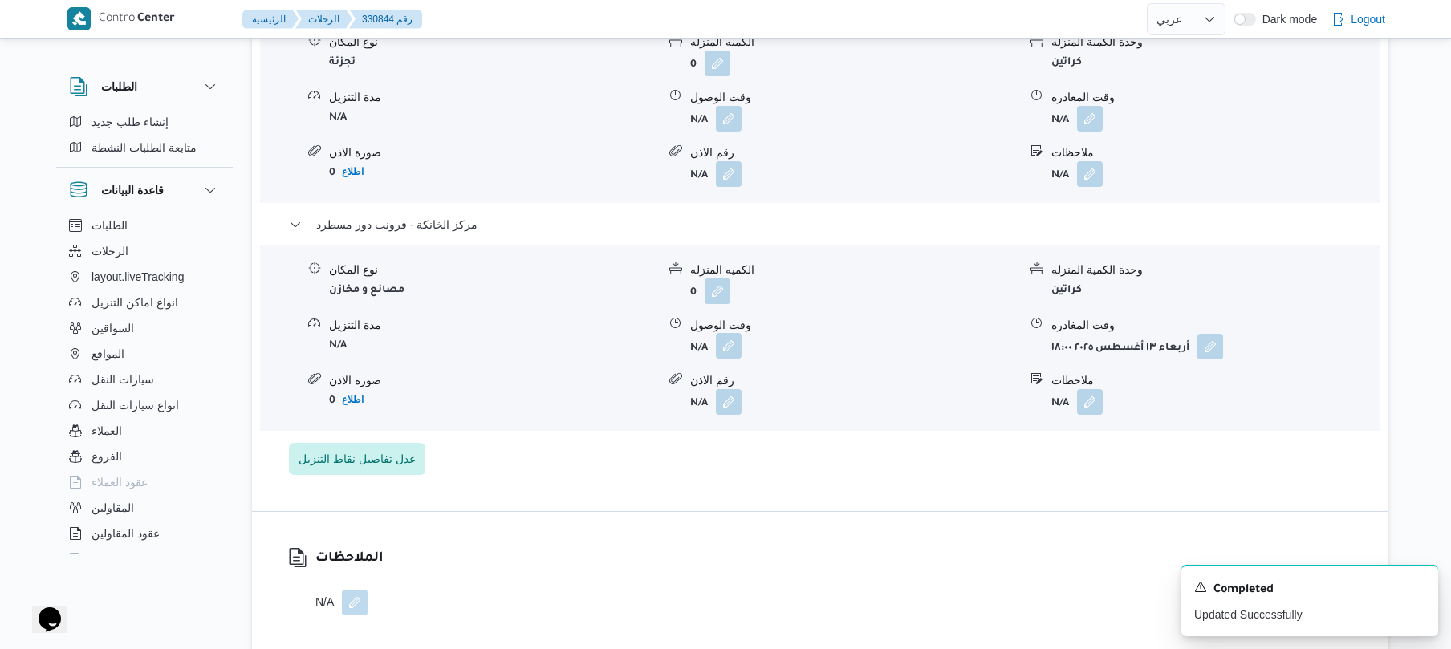
click at [733, 359] on button "button" at bounding box center [729, 346] width 26 height 26
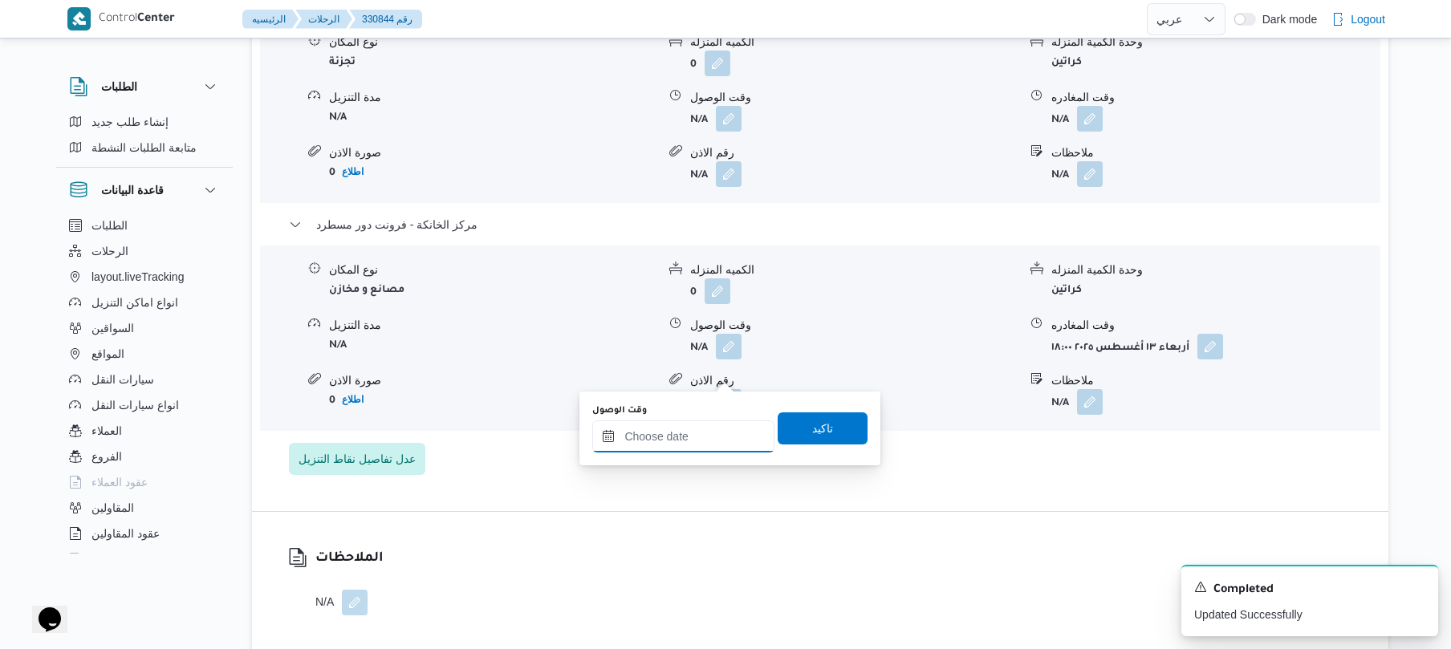
click at [698, 437] on input "وقت الوصول" at bounding box center [683, 436] width 182 height 32
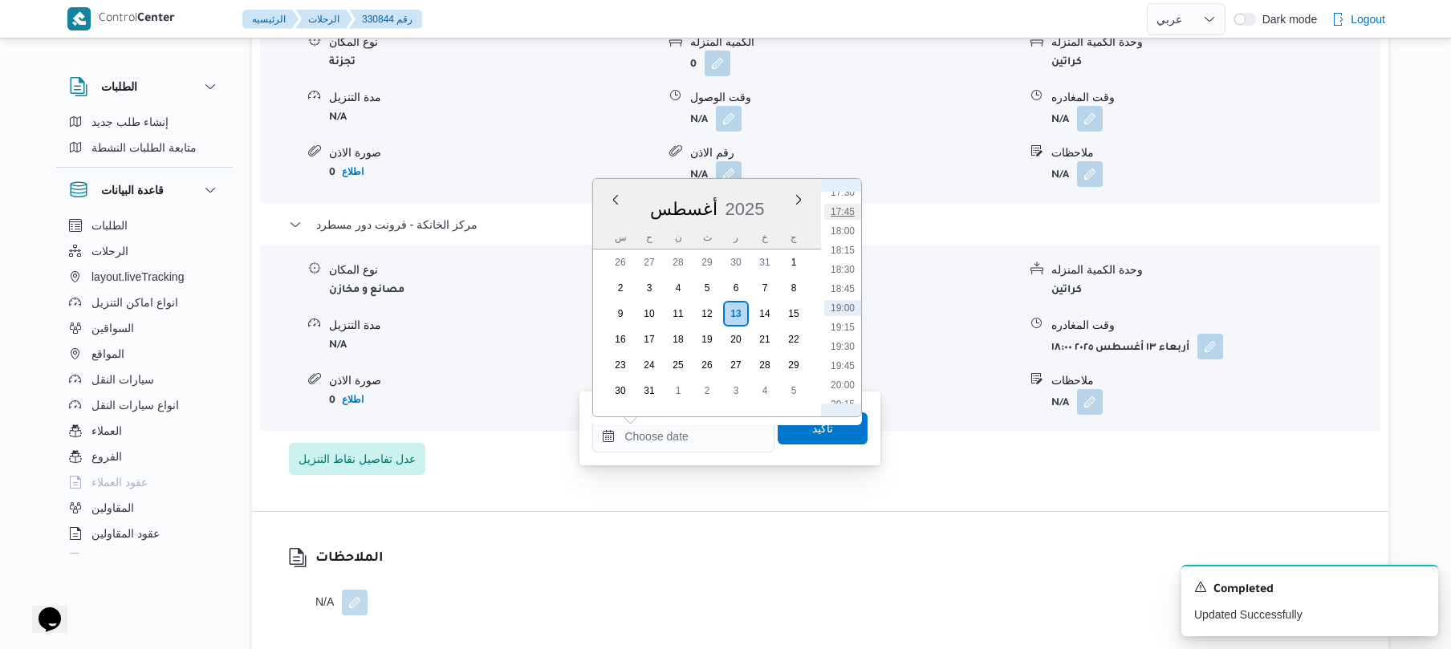
click at [845, 217] on li "17:45" at bounding box center [842, 212] width 37 height 16
type input "[DATE] ١٧:٤٥"
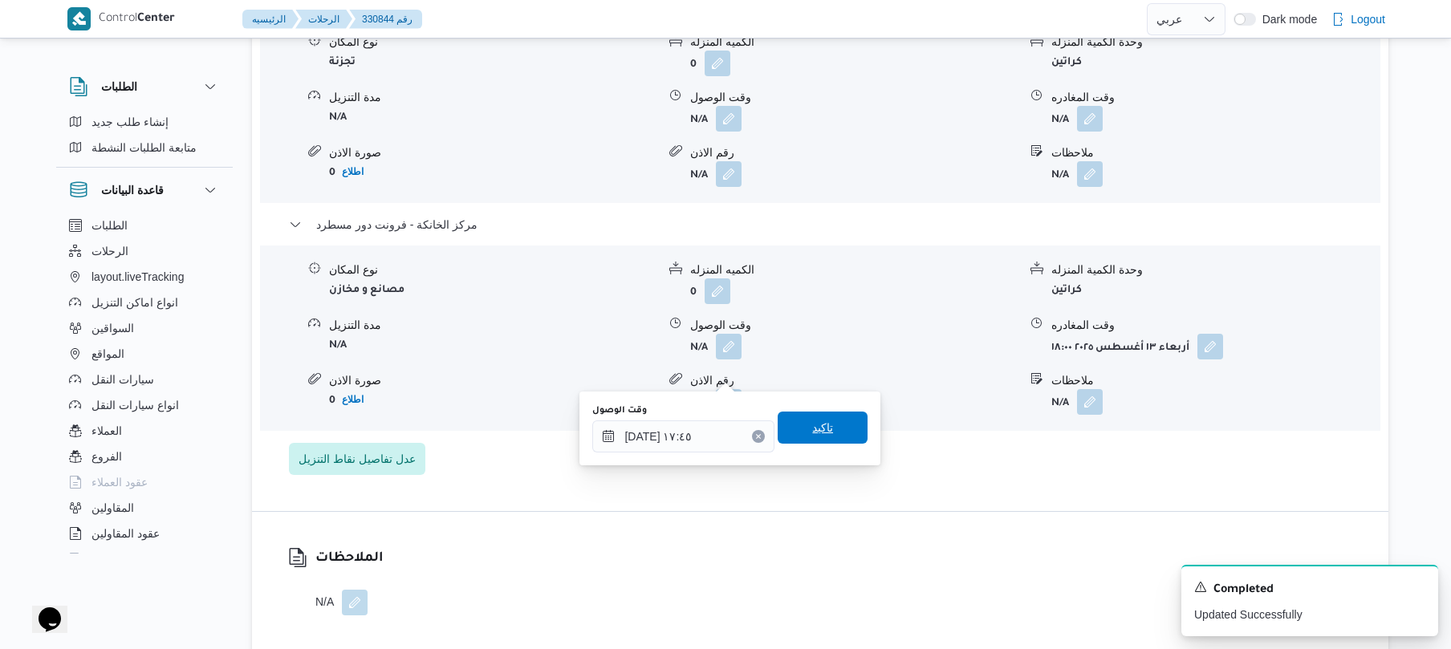
click at [826, 438] on span "تاكيد" at bounding box center [822, 428] width 90 height 32
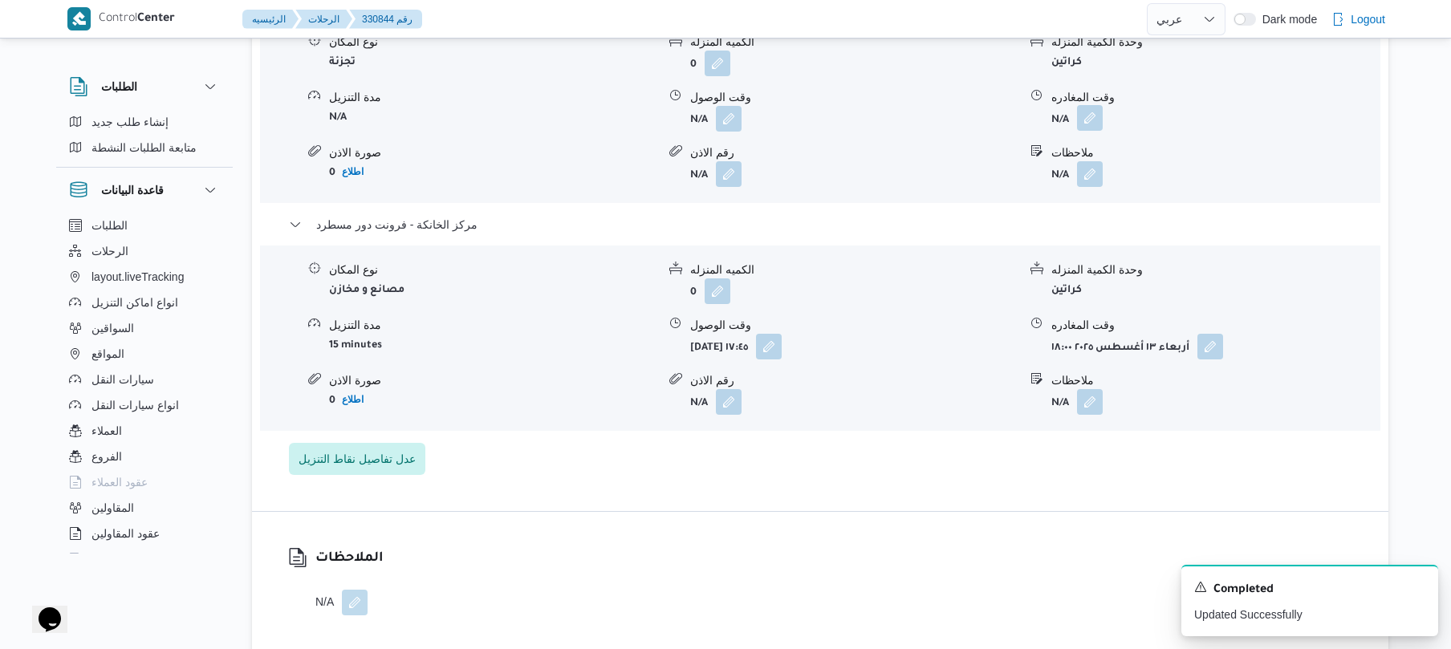
click at [1086, 131] on button "button" at bounding box center [1090, 118] width 26 height 26
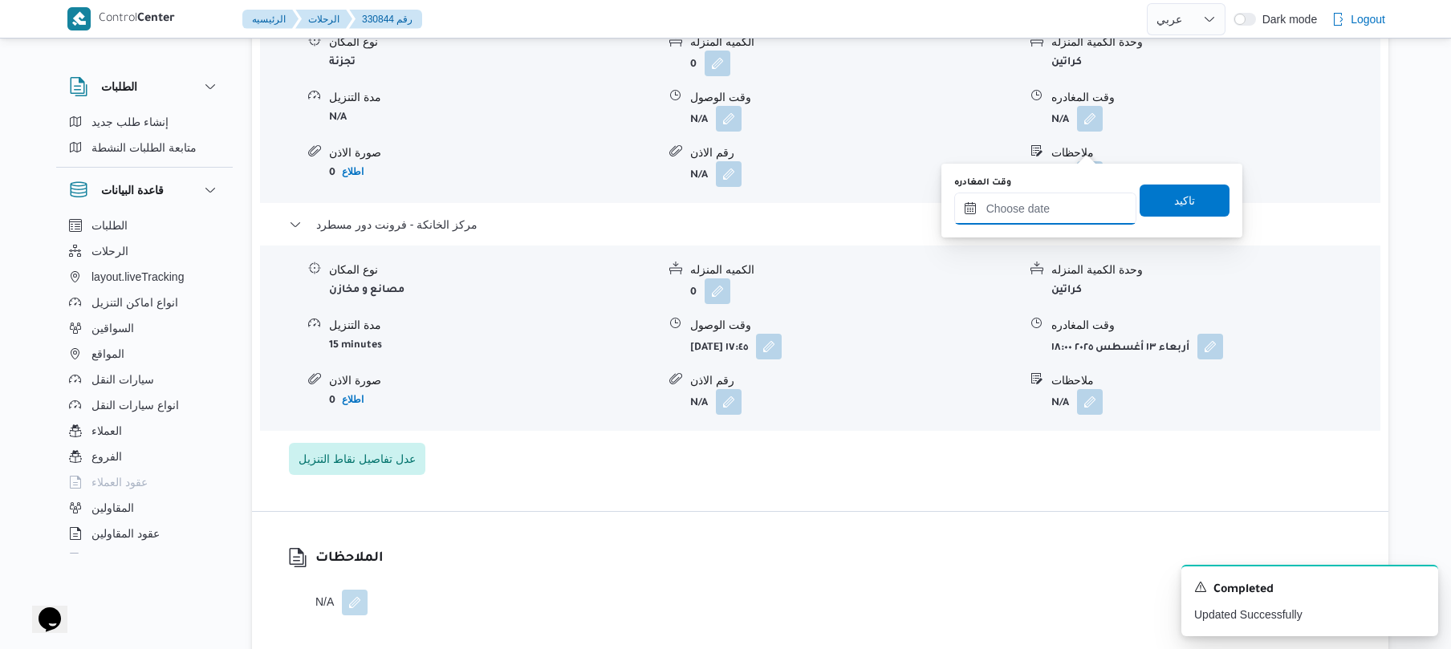
click at [1040, 212] on input "وقت المغادره" at bounding box center [1045, 209] width 182 height 32
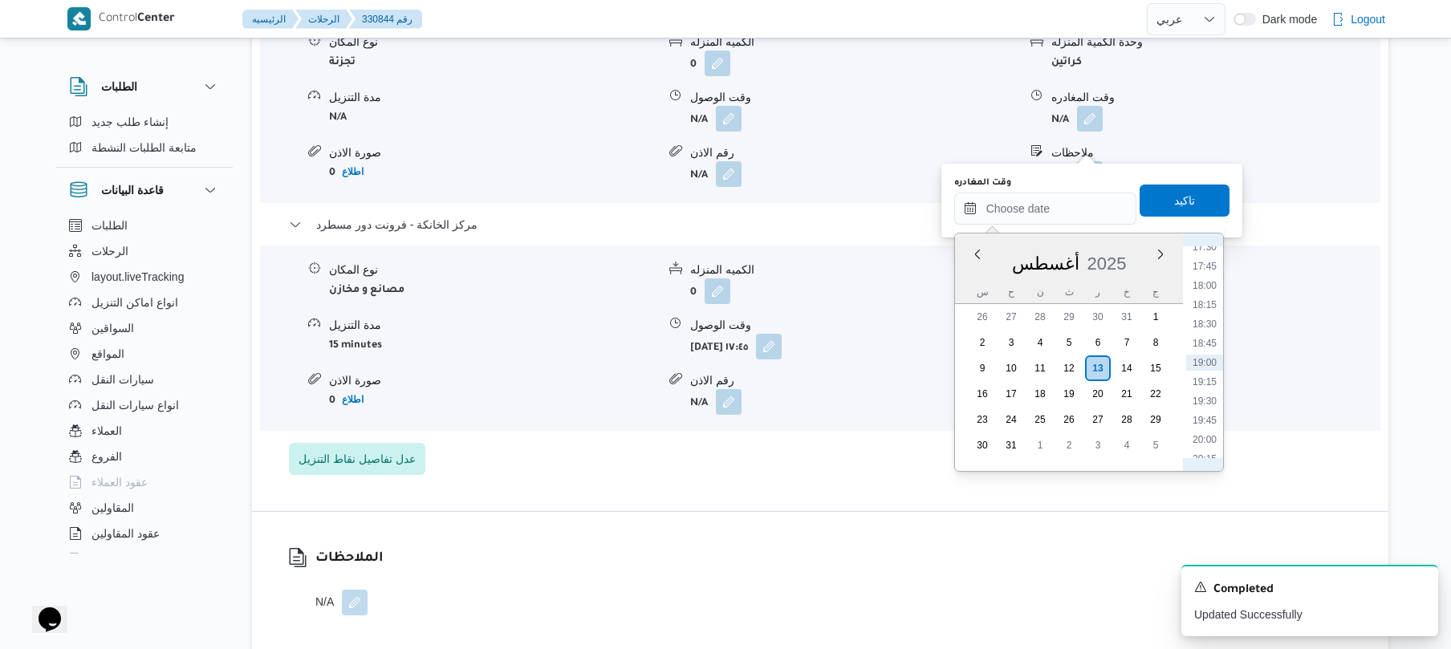
scroll to position [1175, 0]
click at [1214, 388] on li "17:00" at bounding box center [1204, 388] width 37 height 16
type input "[DATE] ١٧:٠٠"
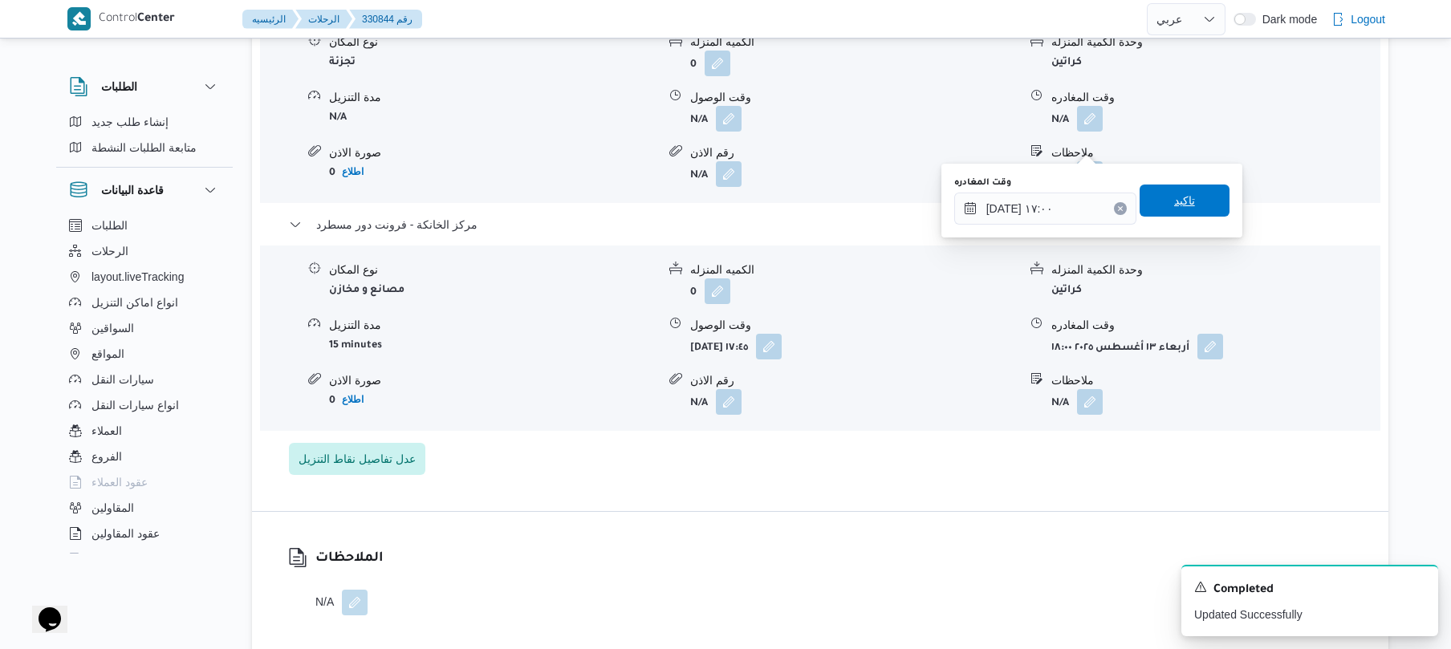
click at [1146, 197] on span "تاكيد" at bounding box center [1184, 201] width 90 height 32
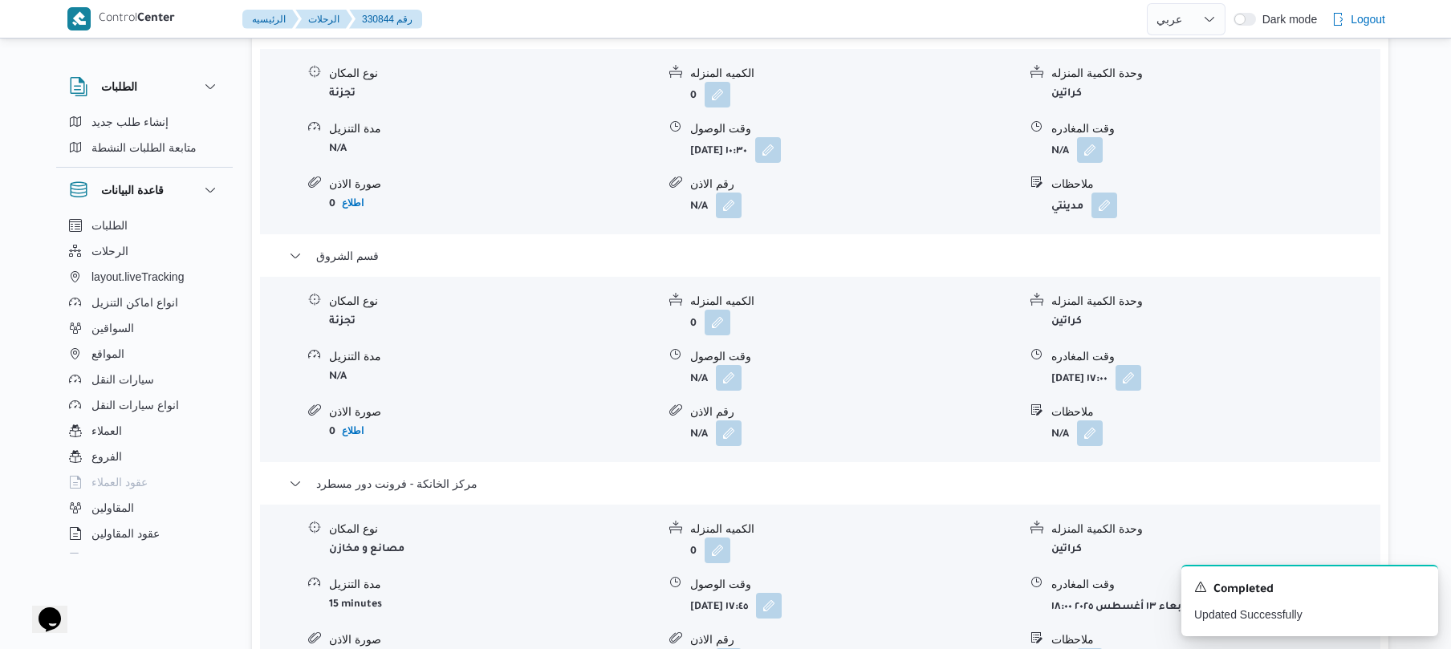
scroll to position [1412, 0]
click at [1086, 160] on button "button" at bounding box center [1090, 147] width 26 height 26
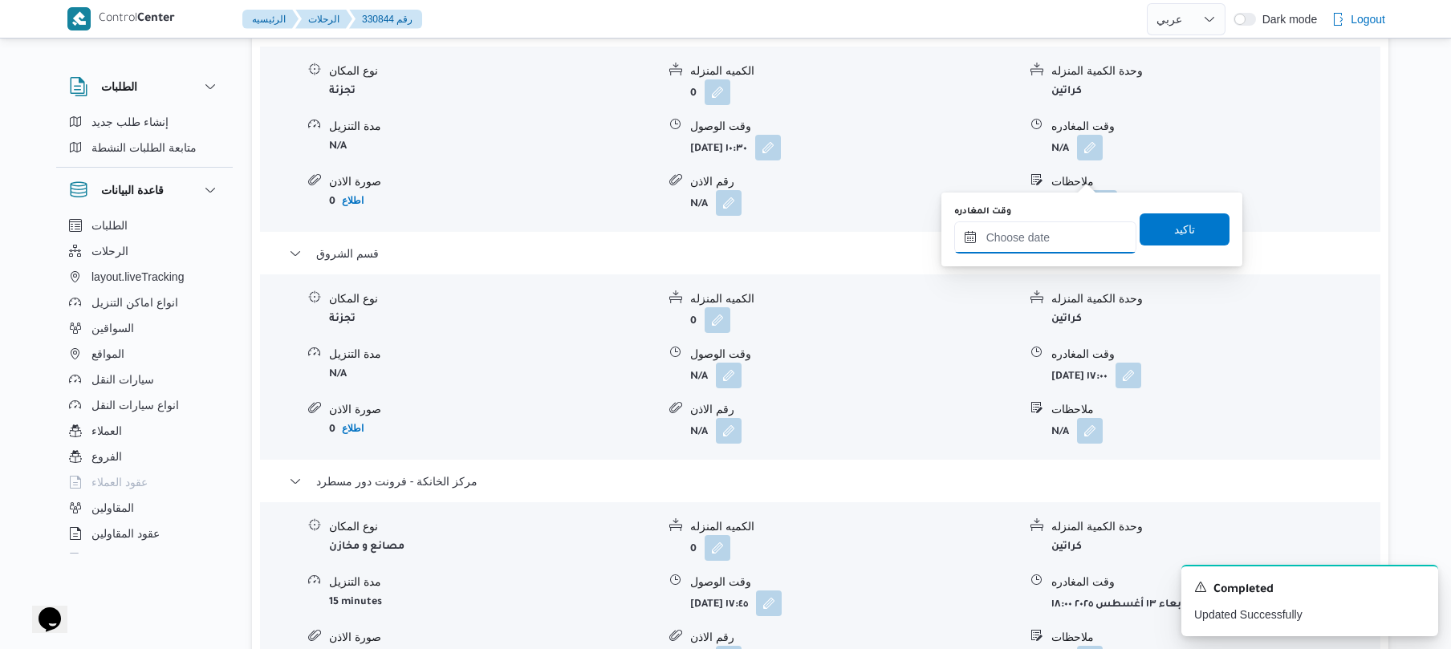
click at [1021, 233] on input "وقت المغادره" at bounding box center [1045, 237] width 182 height 32
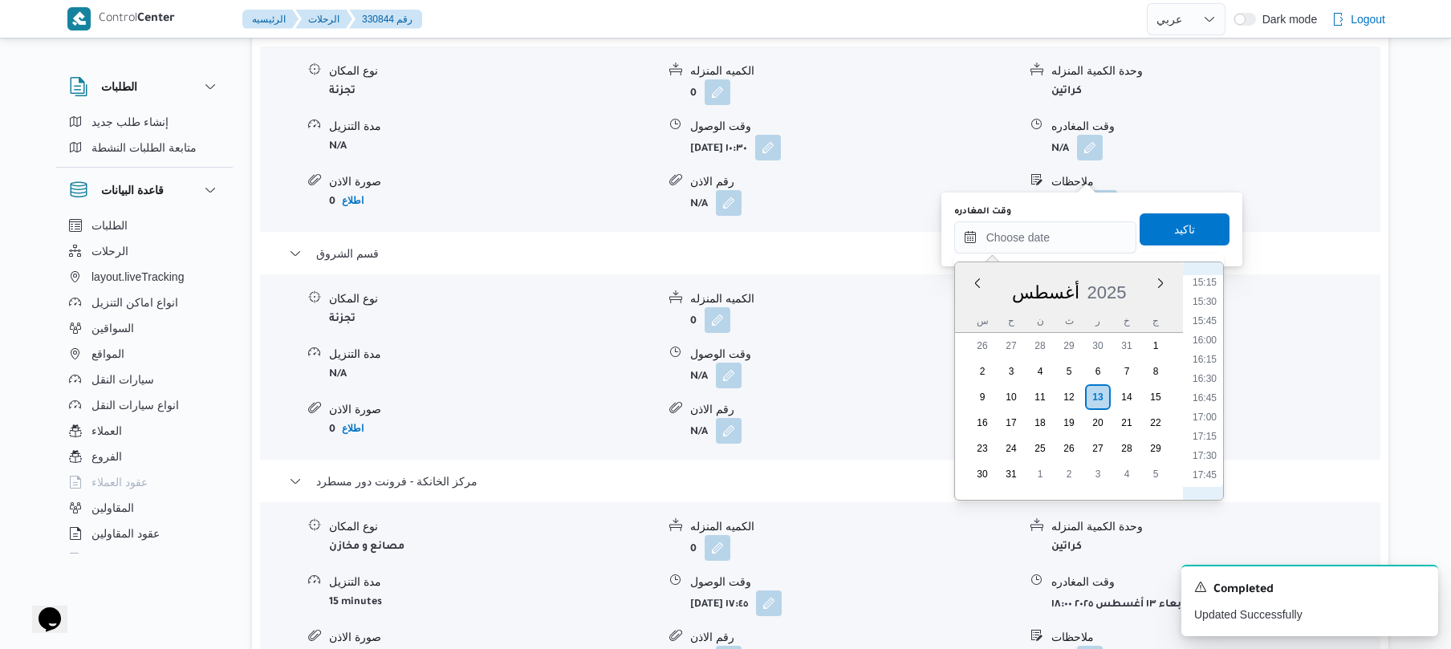
scroll to position [996, 0]
click at [1208, 313] on li "13:15" at bounding box center [1204, 308] width 37 height 16
type input "[DATE] ١٣:١٥"
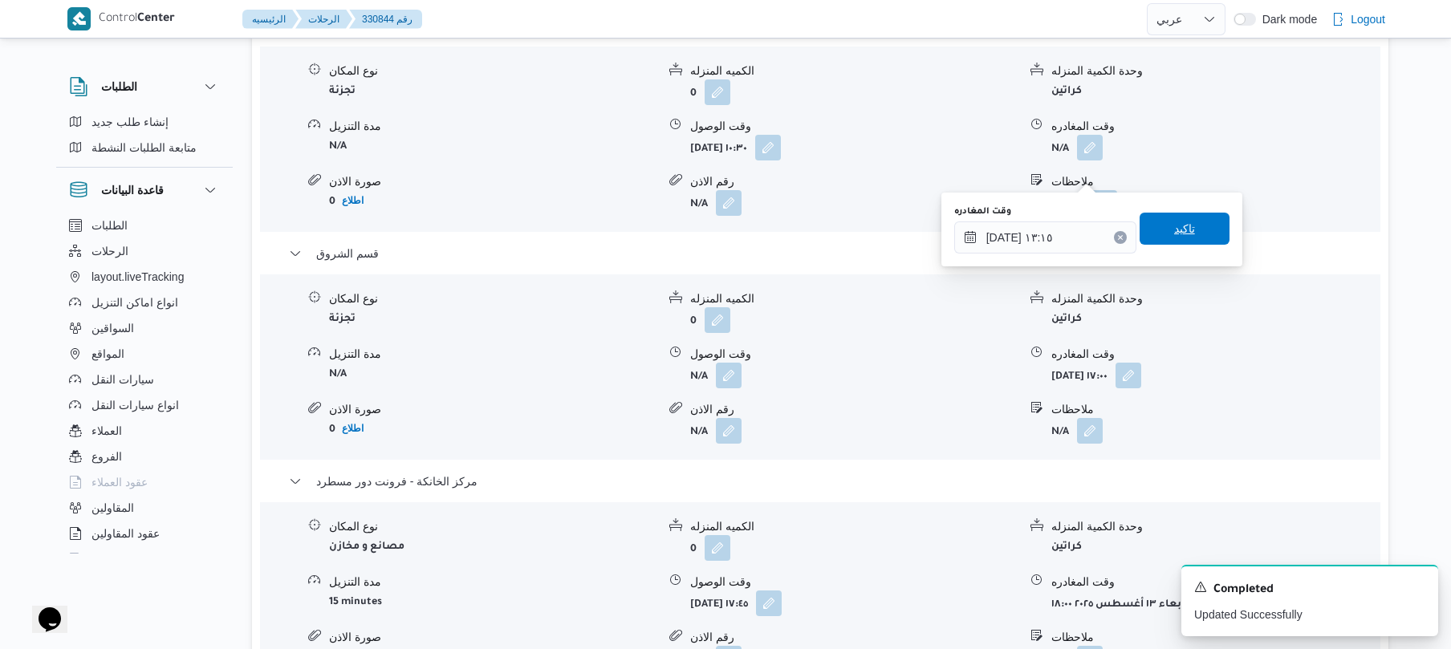
click at [1188, 236] on span "تاكيد" at bounding box center [1184, 229] width 90 height 32
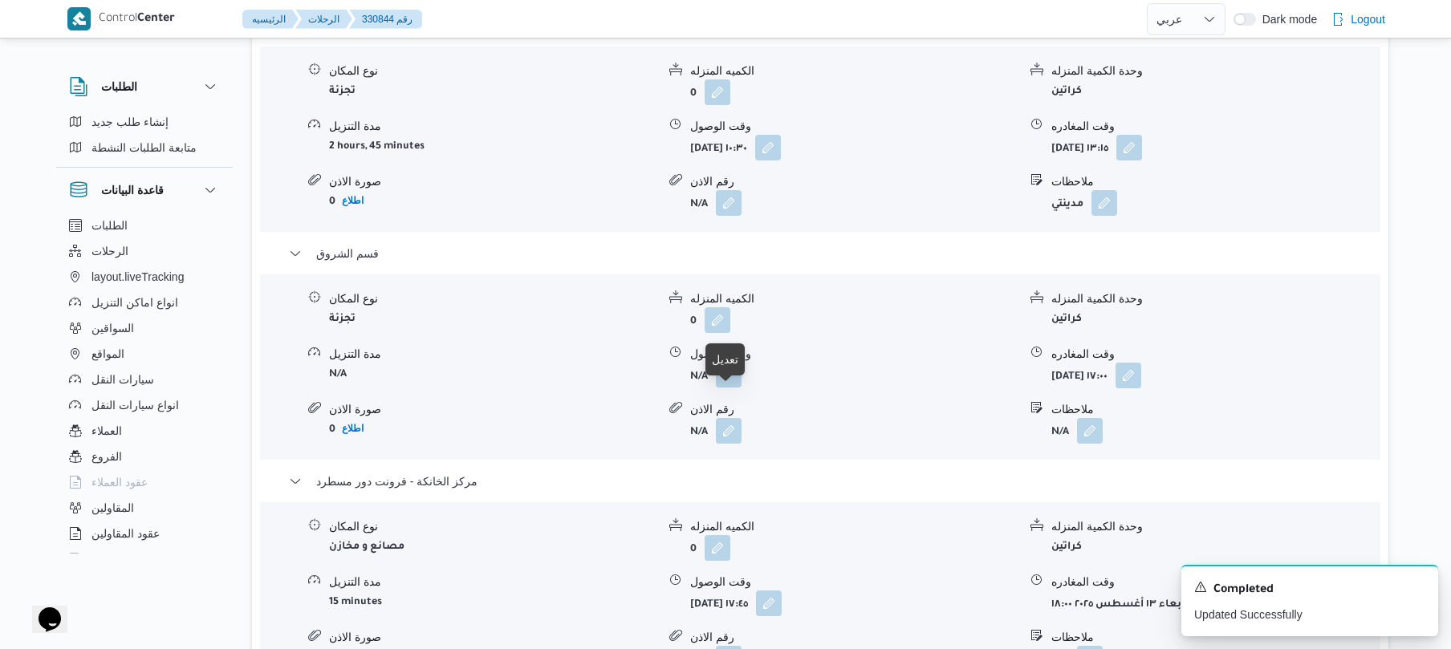
click at [733, 388] on button "button" at bounding box center [729, 375] width 26 height 26
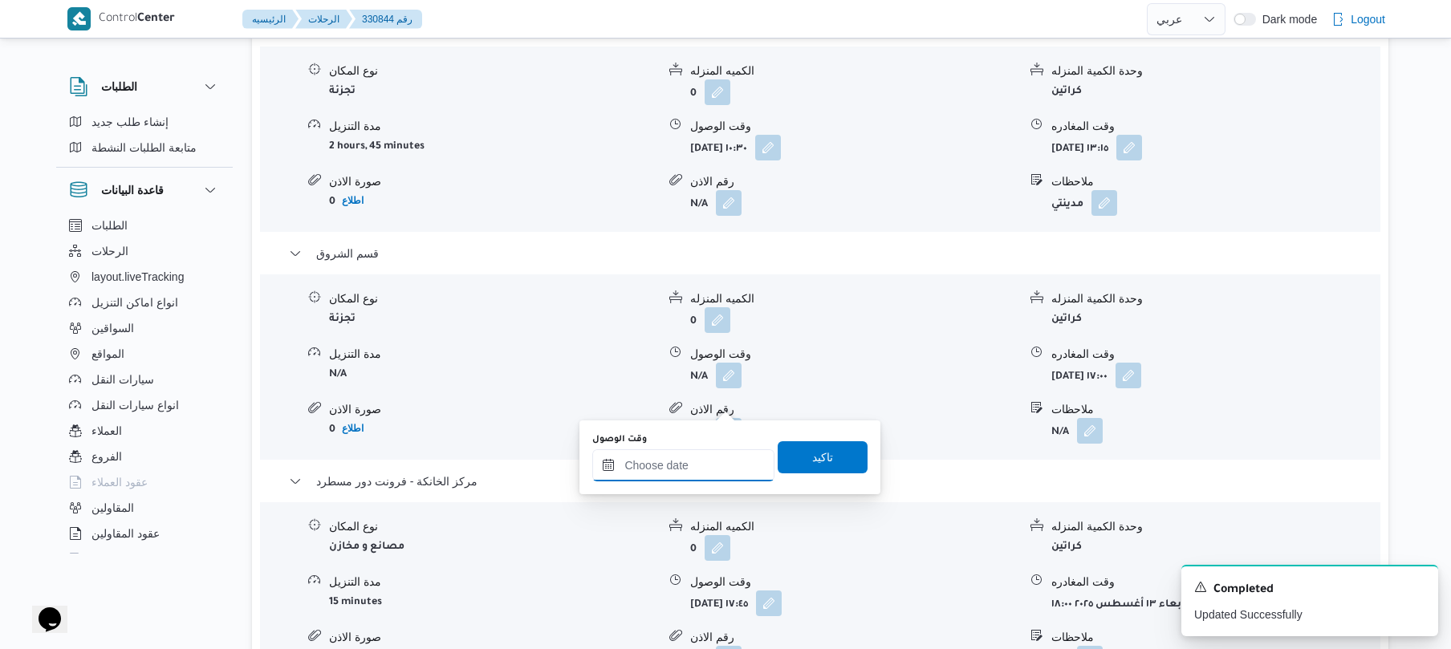
click at [700, 466] on input "وقت الوصول" at bounding box center [683, 465] width 182 height 32
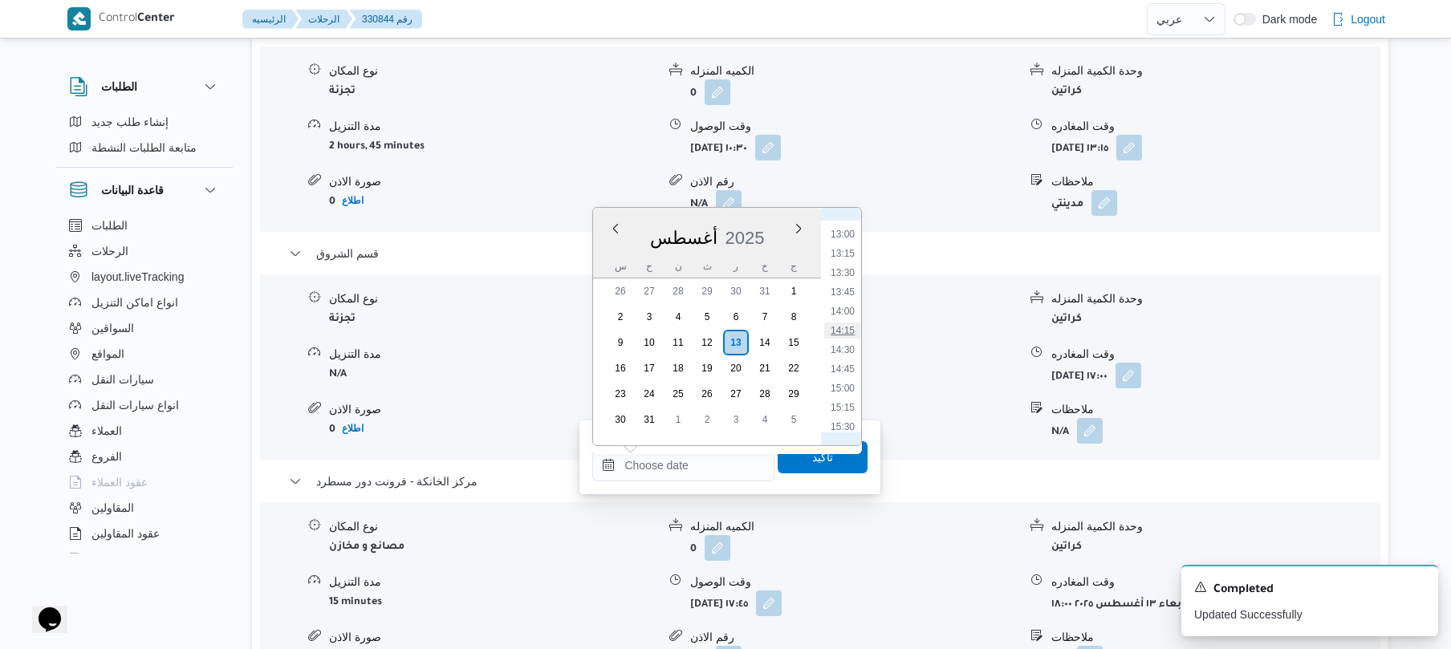
click at [845, 326] on li "14:15" at bounding box center [842, 331] width 37 height 16
type input "[DATE] ١٤:١٥"
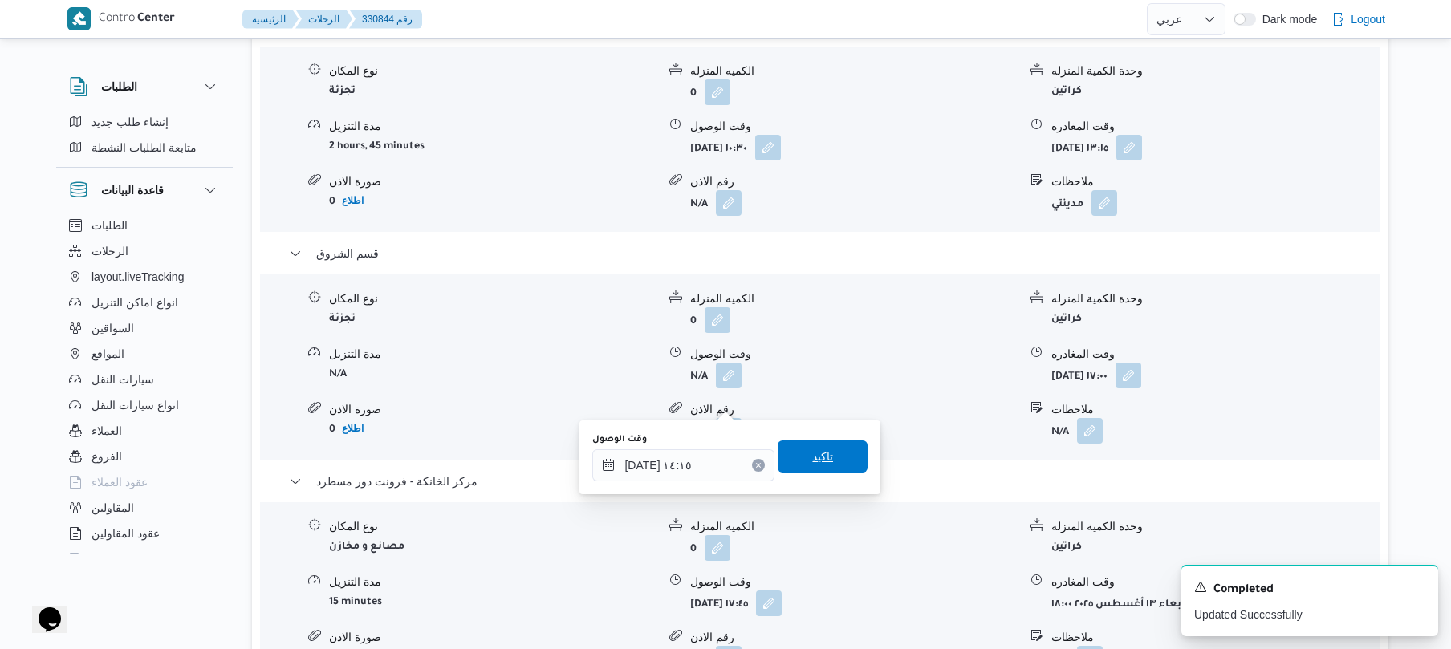
click at [812, 452] on span "تاكيد" at bounding box center [822, 456] width 21 height 19
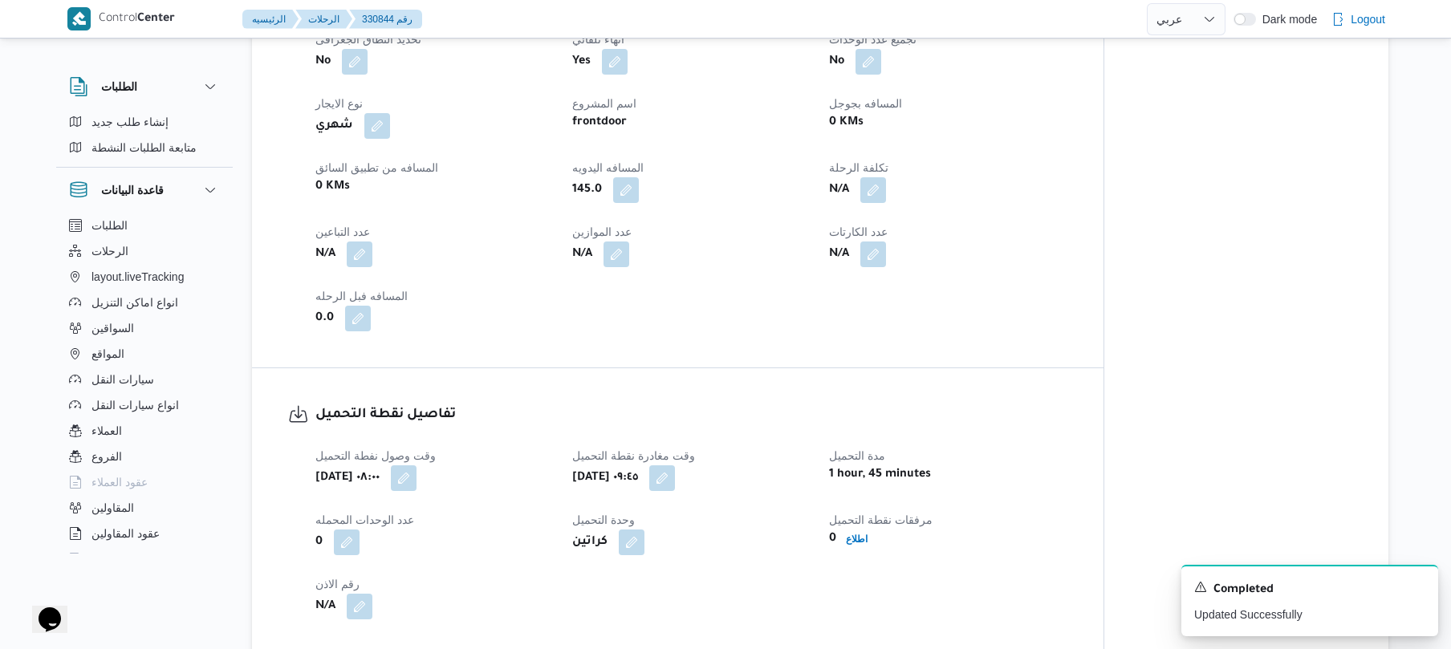
scroll to position [0, 0]
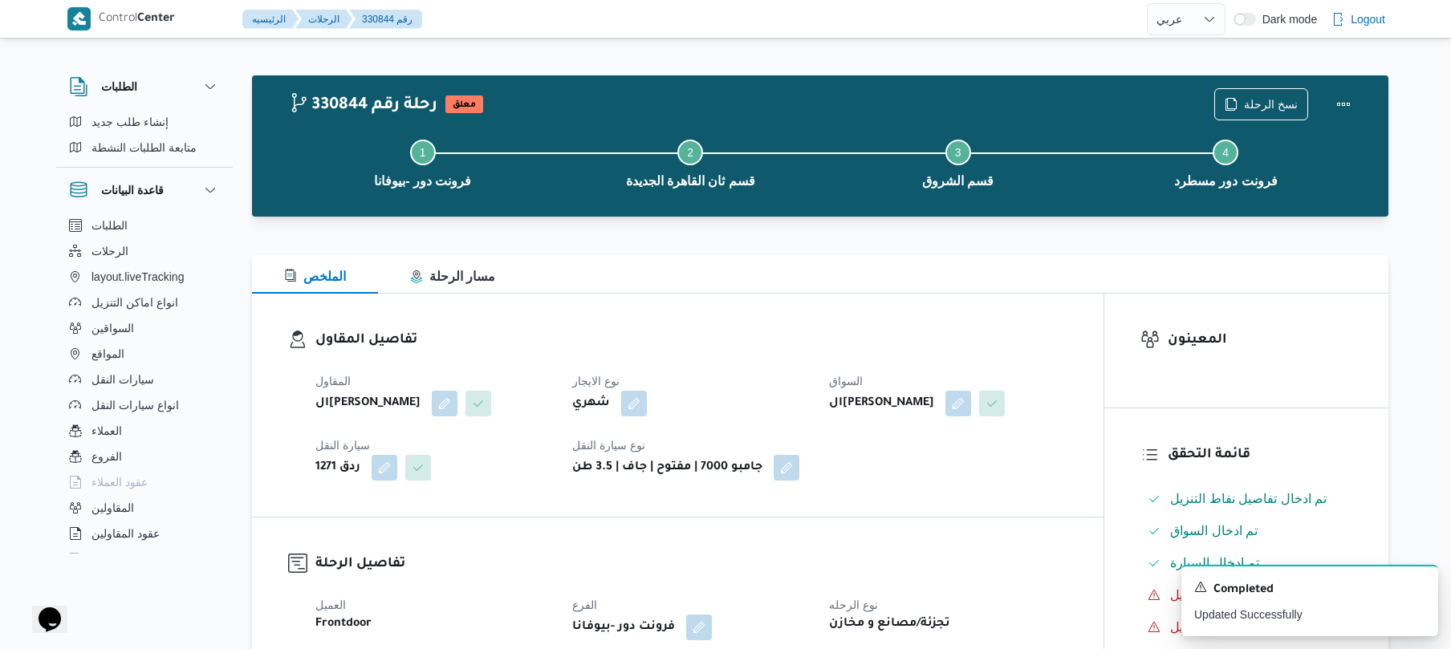
click at [1345, 87] on div "نسخ الرحلة" at bounding box center [1286, 104] width 164 height 51
click at [1333, 103] on button "Actions" at bounding box center [1343, 103] width 32 height 32
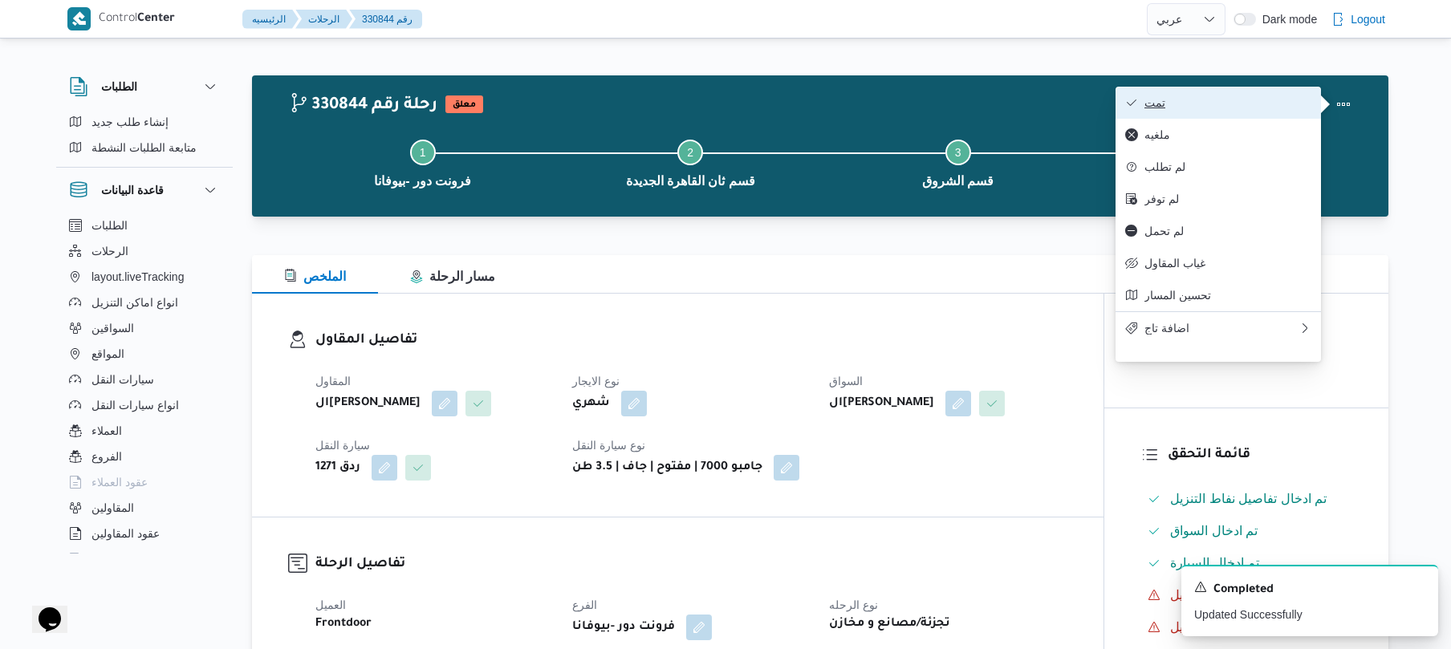
click at [1223, 104] on span "تمت" at bounding box center [1227, 102] width 167 height 13
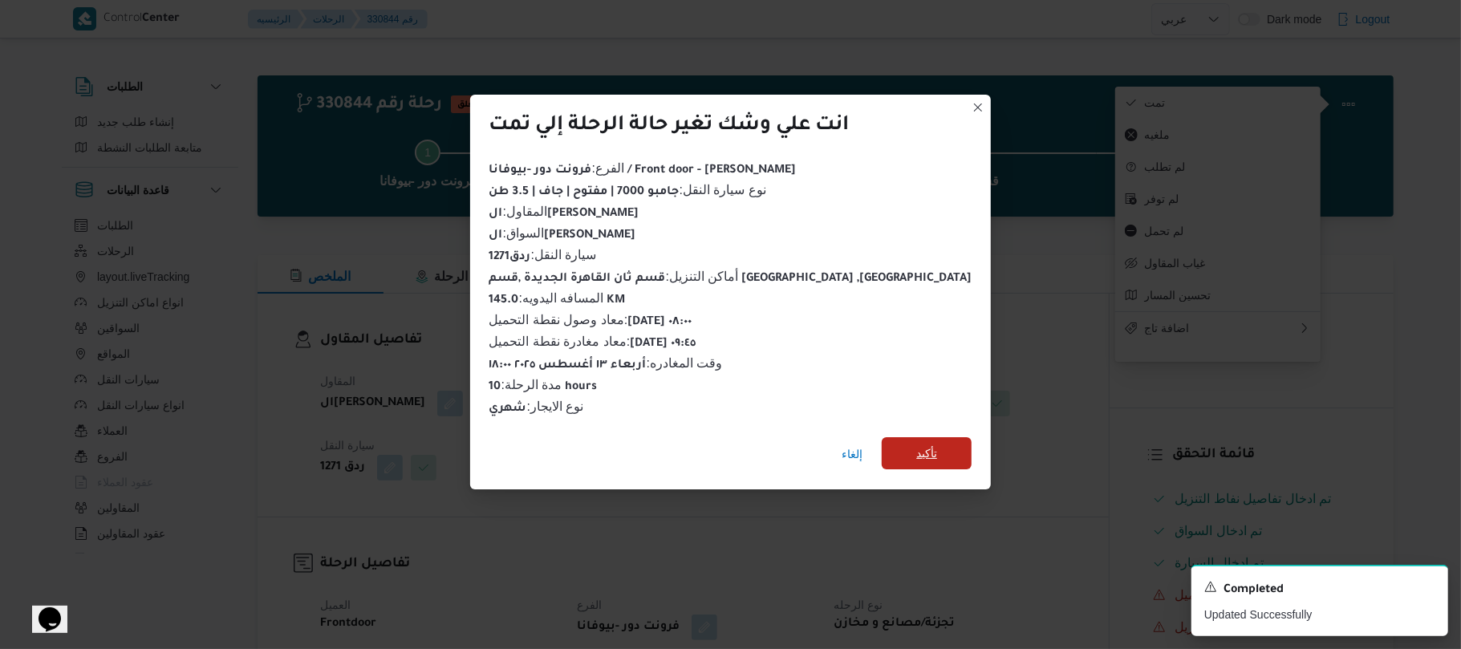
click at [903, 443] on span "تأكيد" at bounding box center [927, 453] width 90 height 32
